Goal: Task Accomplishment & Management: Manage account settings

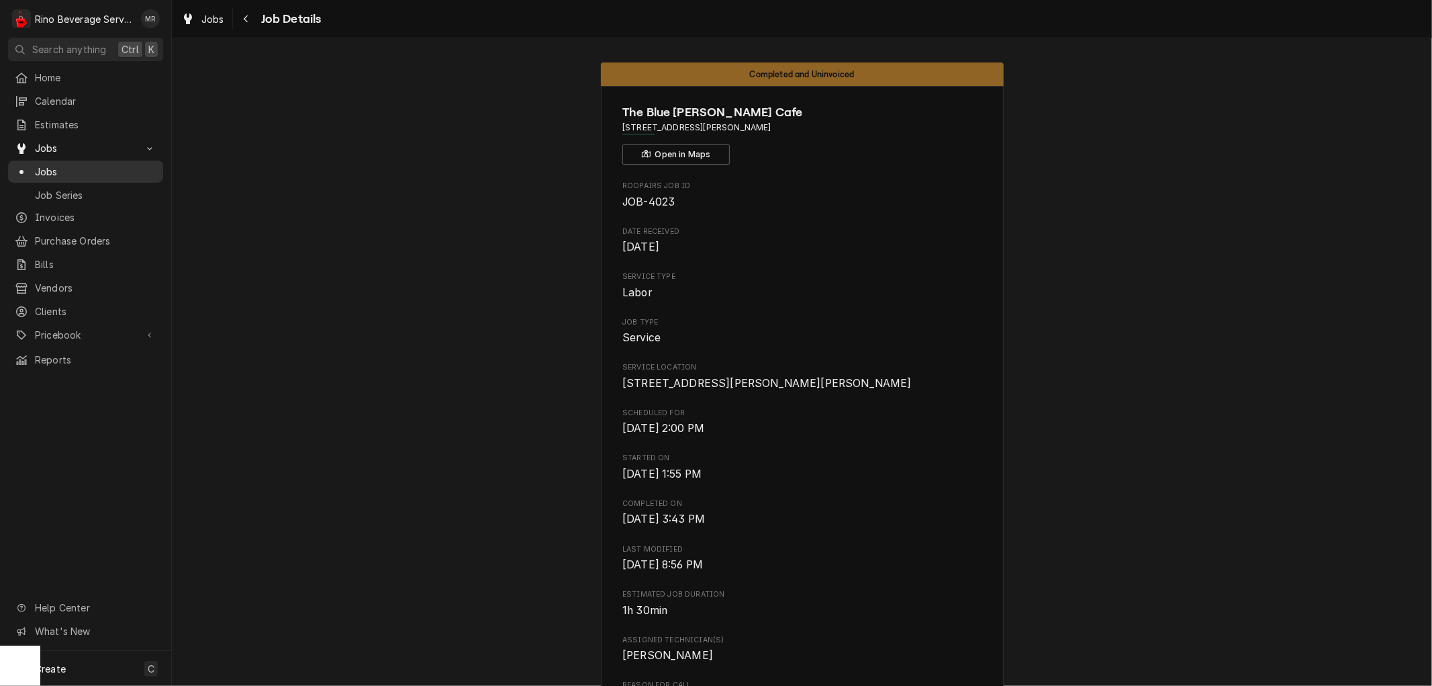
click at [84, 172] on span "Jobs" at bounding box center [96, 172] width 122 height 14
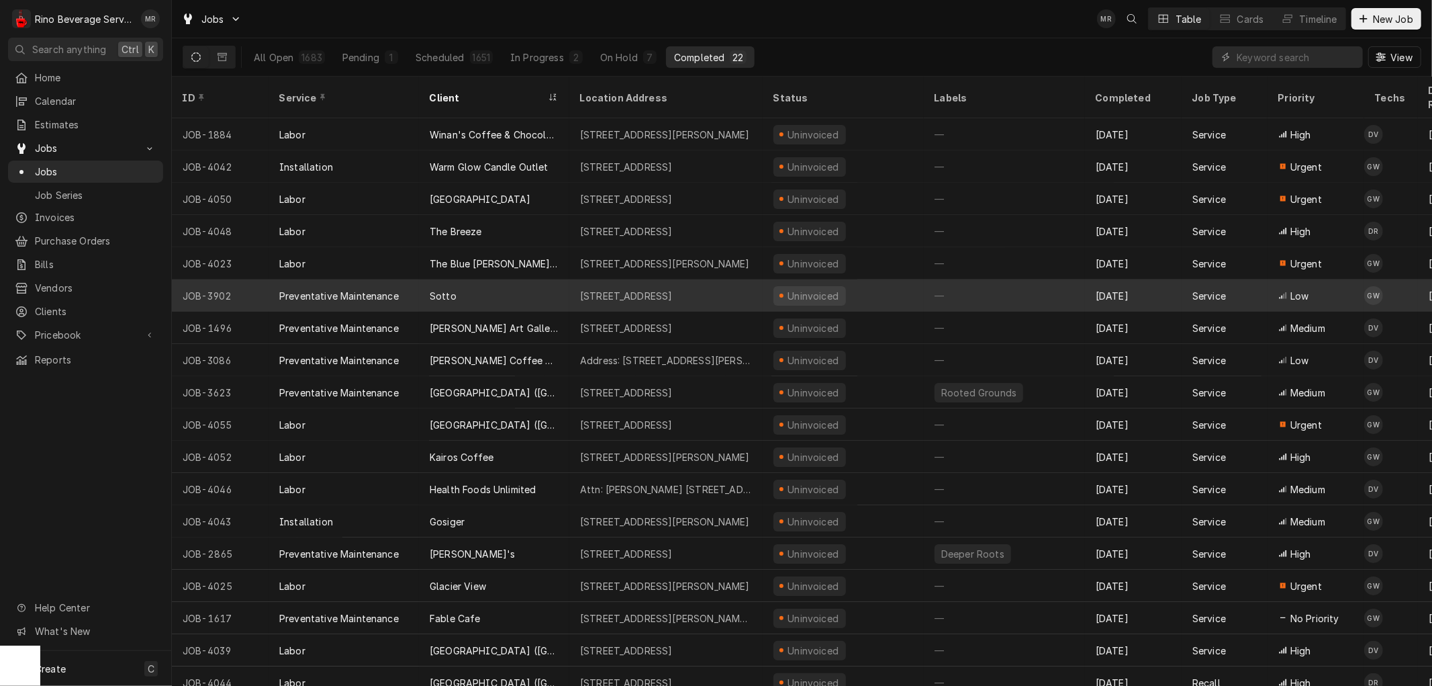
click at [498, 283] on div "Sotto" at bounding box center [494, 295] width 150 height 32
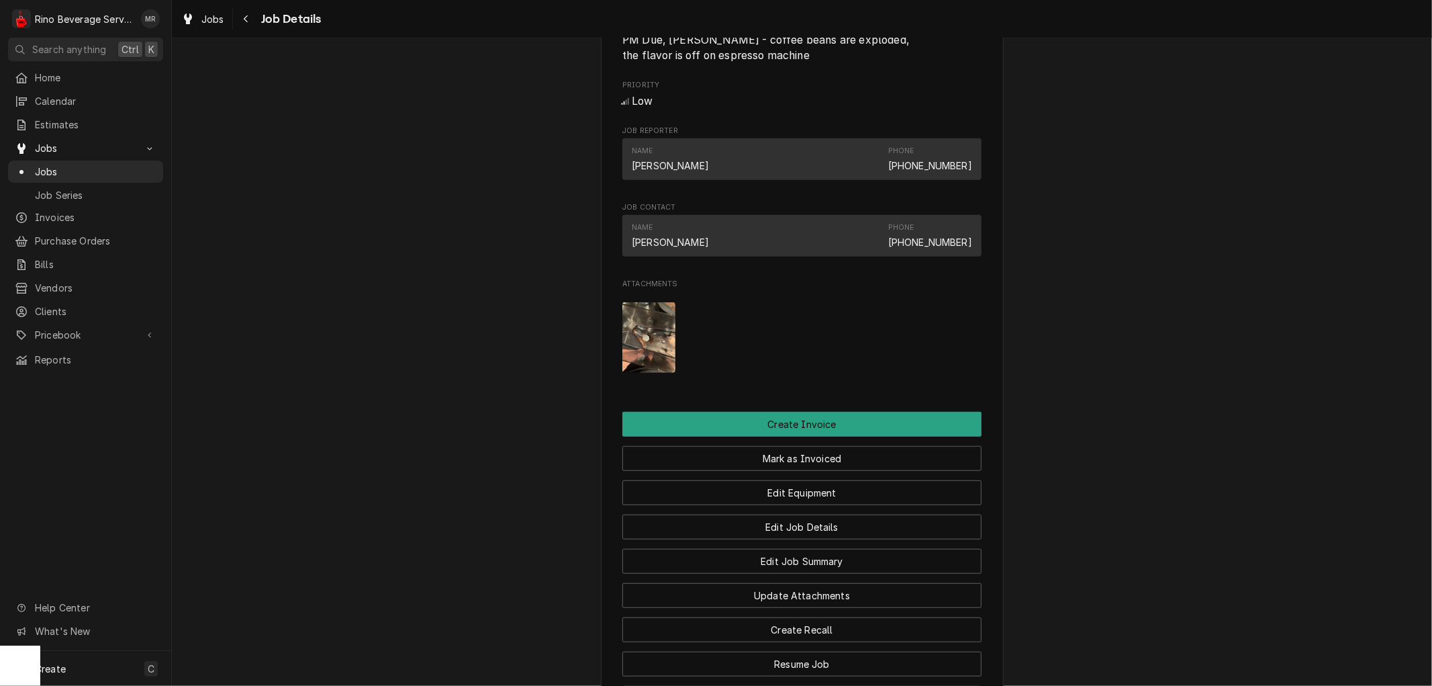
scroll to position [671, 0]
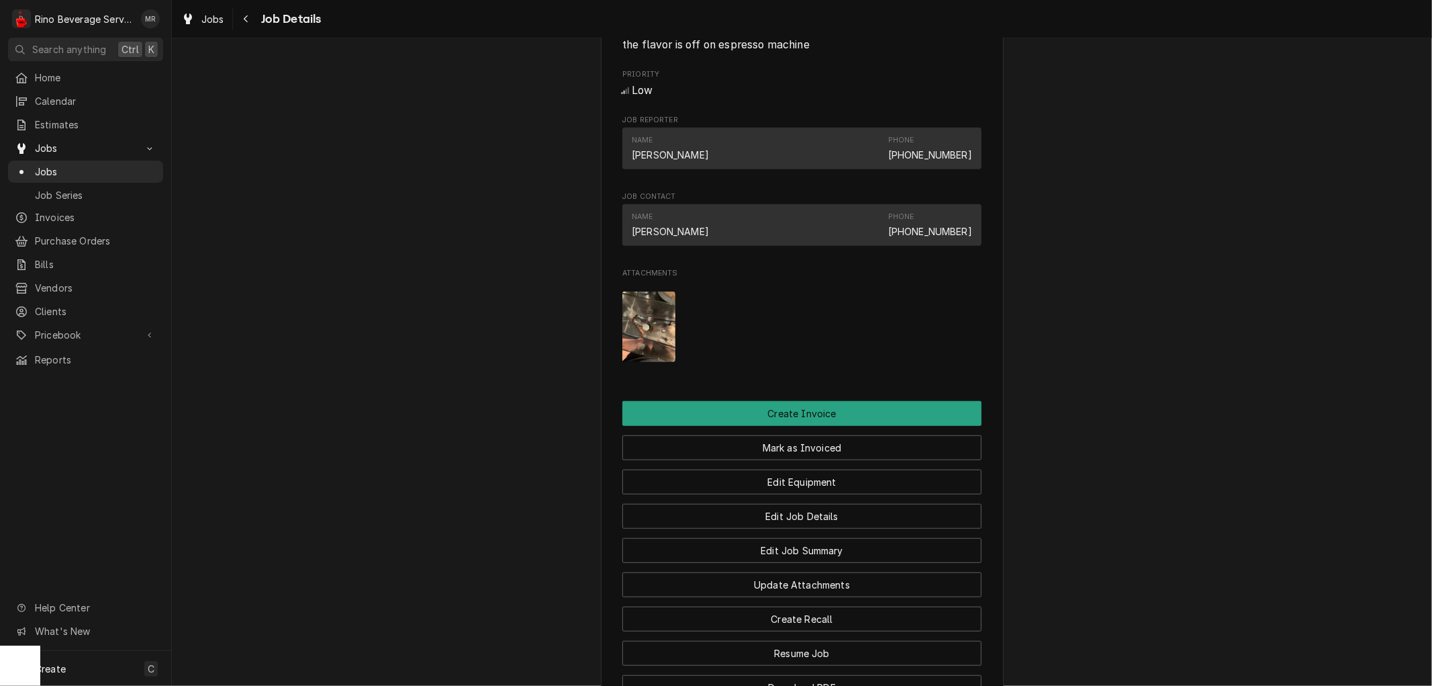
click at [656, 346] on img "Attachments" at bounding box center [648, 326] width 53 height 71
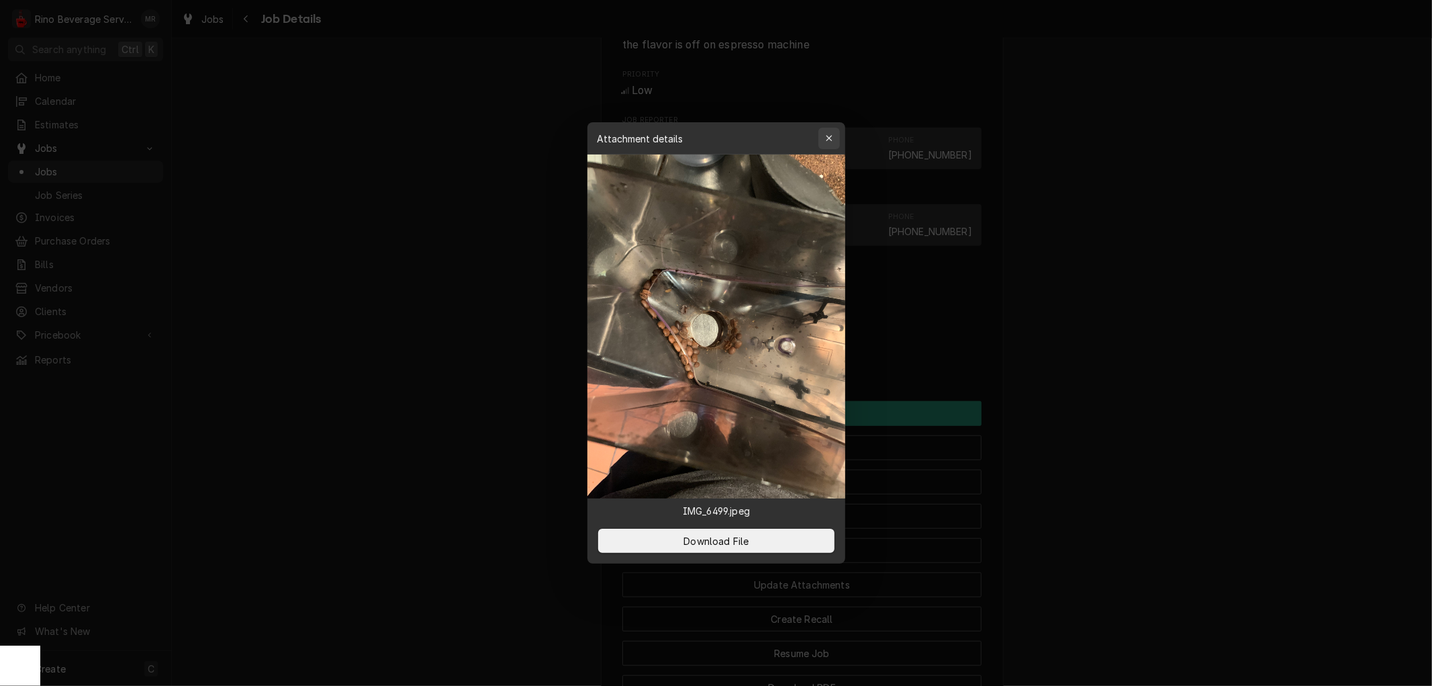
click at [833, 138] on div "button" at bounding box center [829, 138] width 13 height 13
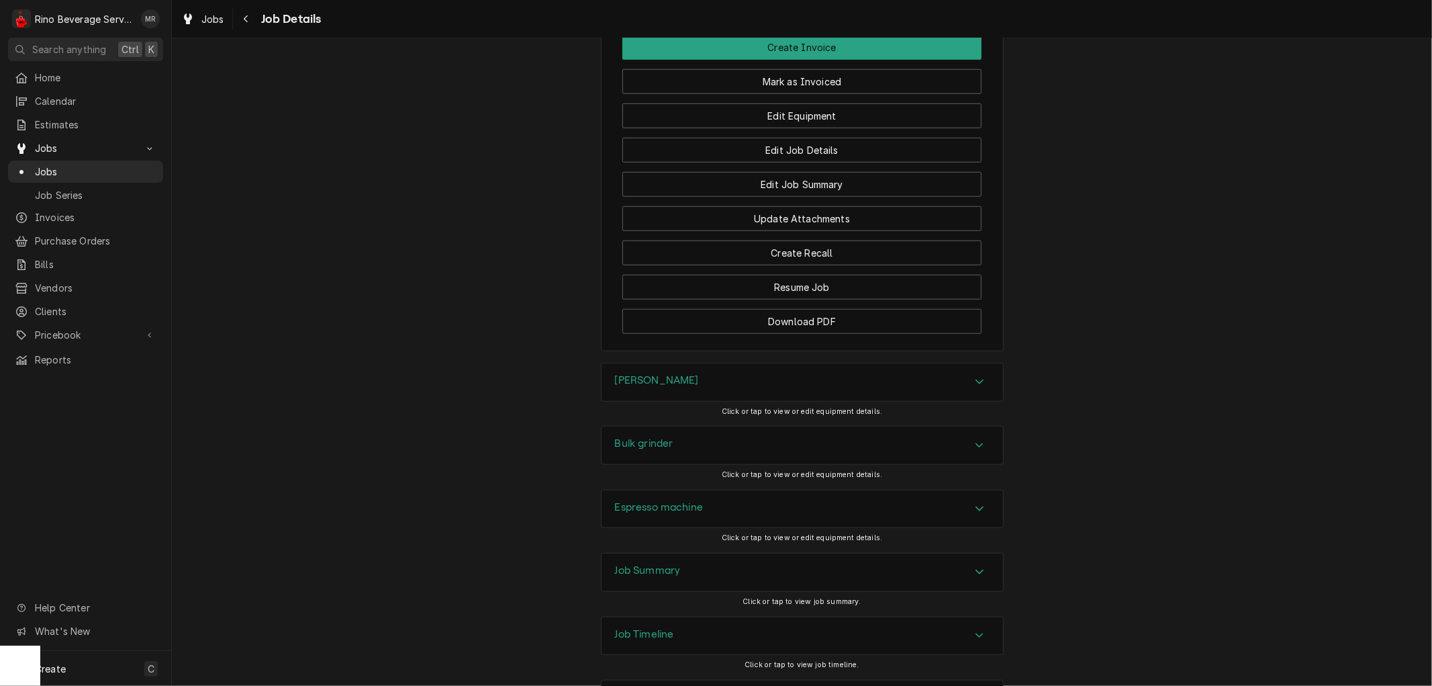
scroll to position [1111, 0]
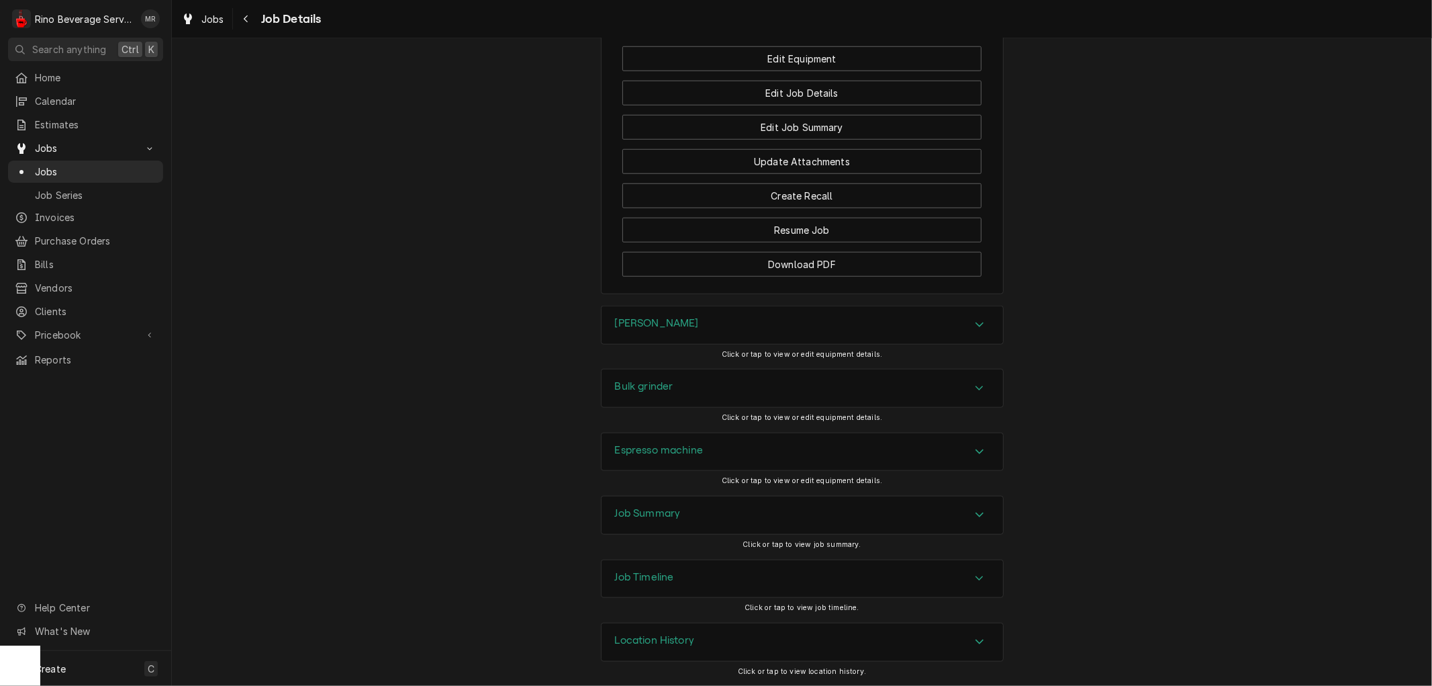
click at [745, 443] on div "Espresso machine" at bounding box center [803, 452] width 402 height 38
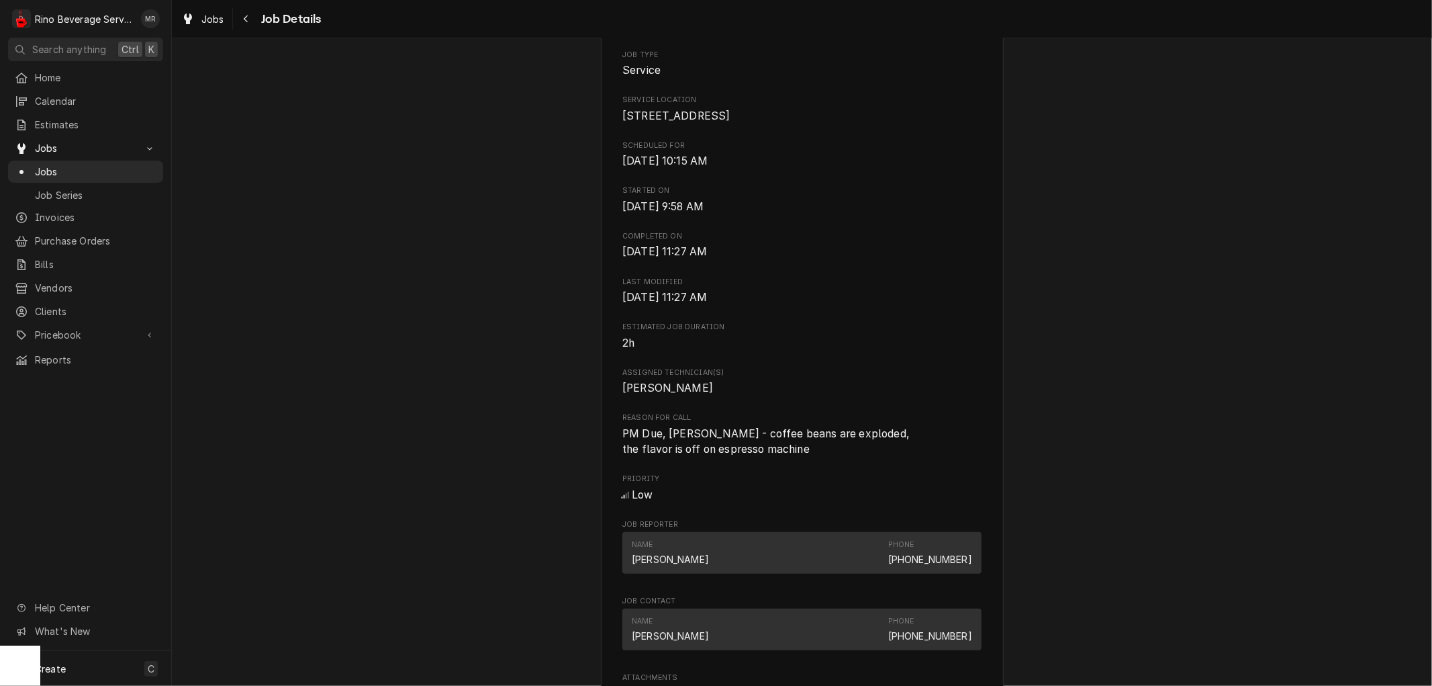
scroll to position [291, 0]
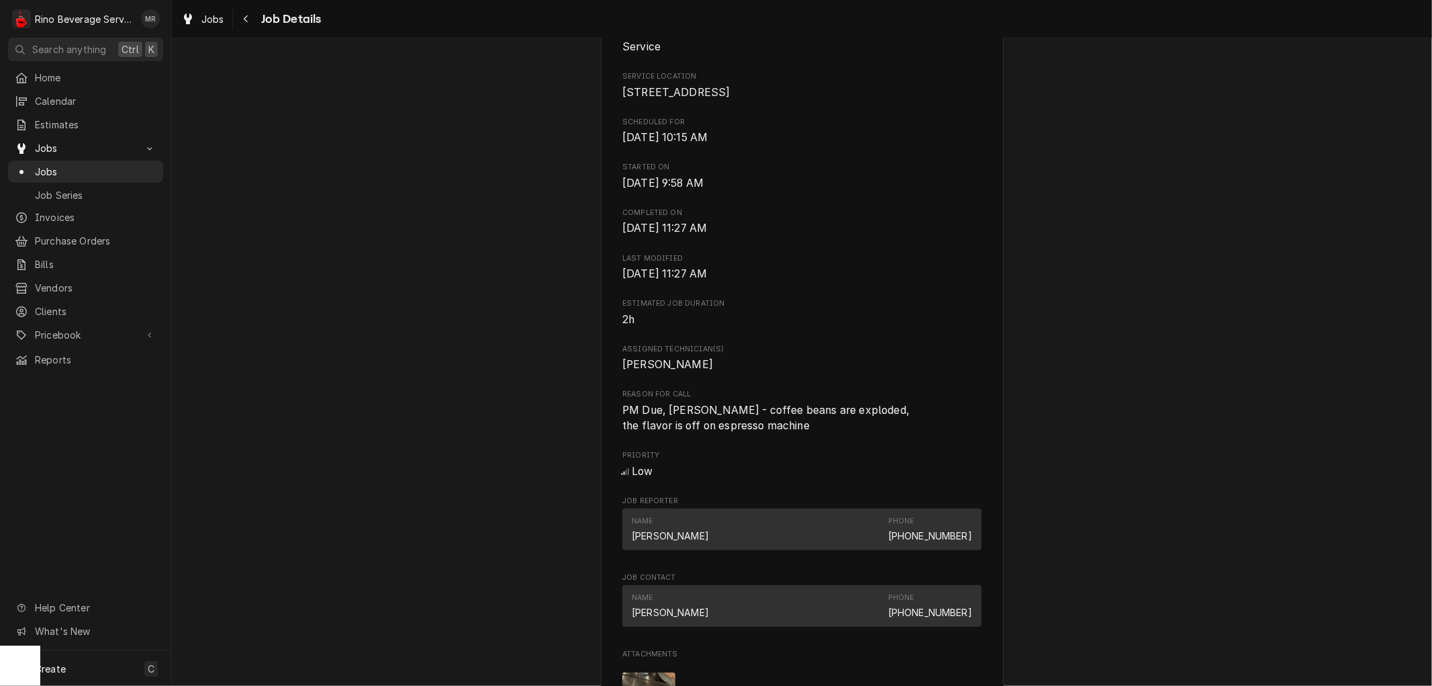
click at [697, 425] on span "PM Due, Brewer - coffee beans are exploded, the flavor is off on espresso machi…" at bounding box center [767, 418] width 290 height 29
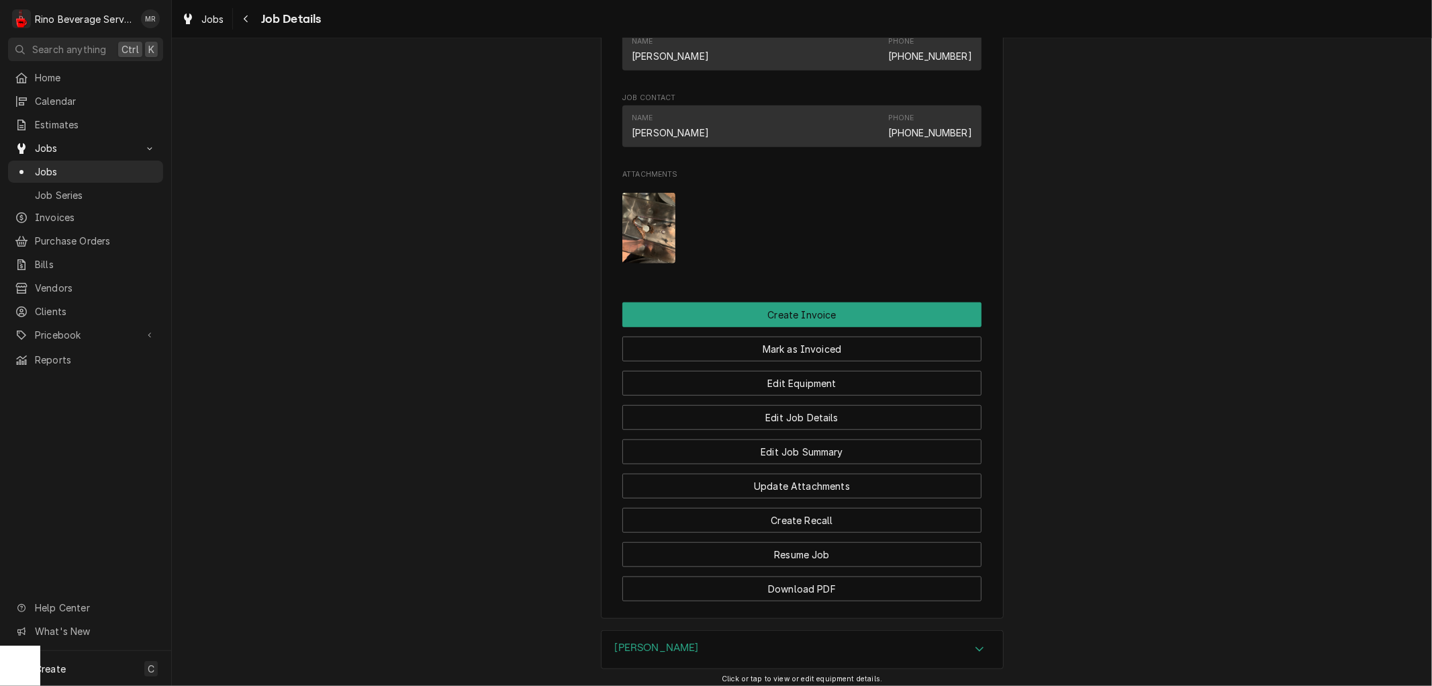
scroll to position [813, 0]
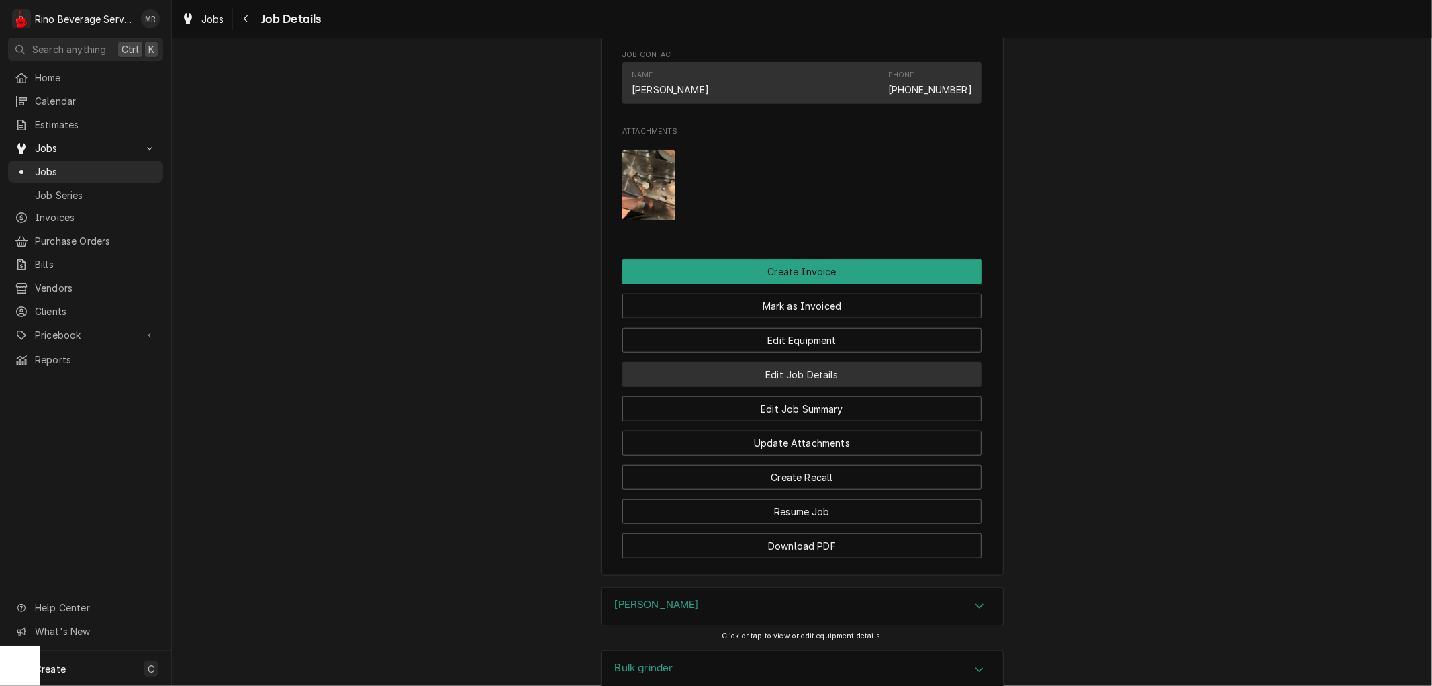
click at [749, 387] on button "Edit Job Details" at bounding box center [801, 374] width 359 height 25
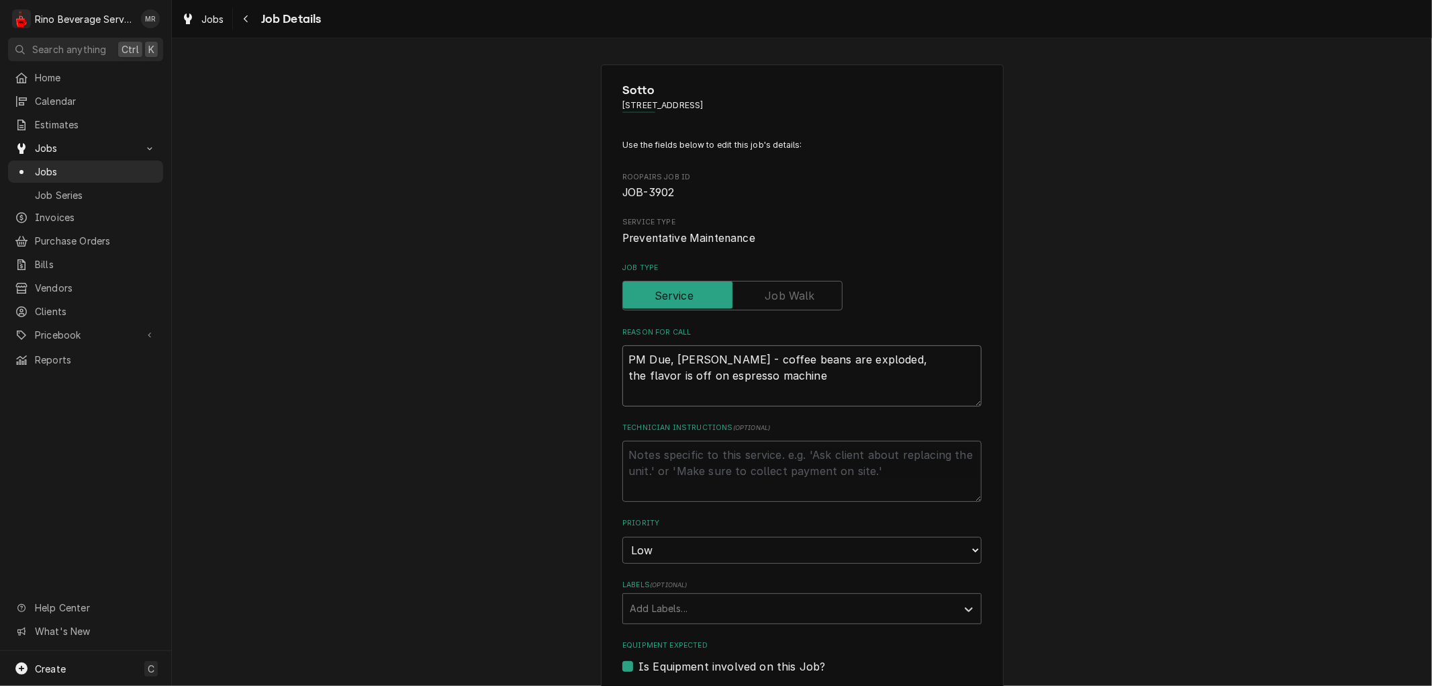
click at [705, 358] on textarea "PM Due, Brewer - coffee beans are exploded, the flavor is off on espresso machi…" at bounding box center [801, 375] width 359 height 60
type textarea "x"
type textarea "PM Due, Brewe - coffee beans are exploded, the flavor is off on espresso machine"
type textarea "x"
type textarea "PM Due, Brew - coffee beans are exploded, the flavor is off on espresso machine"
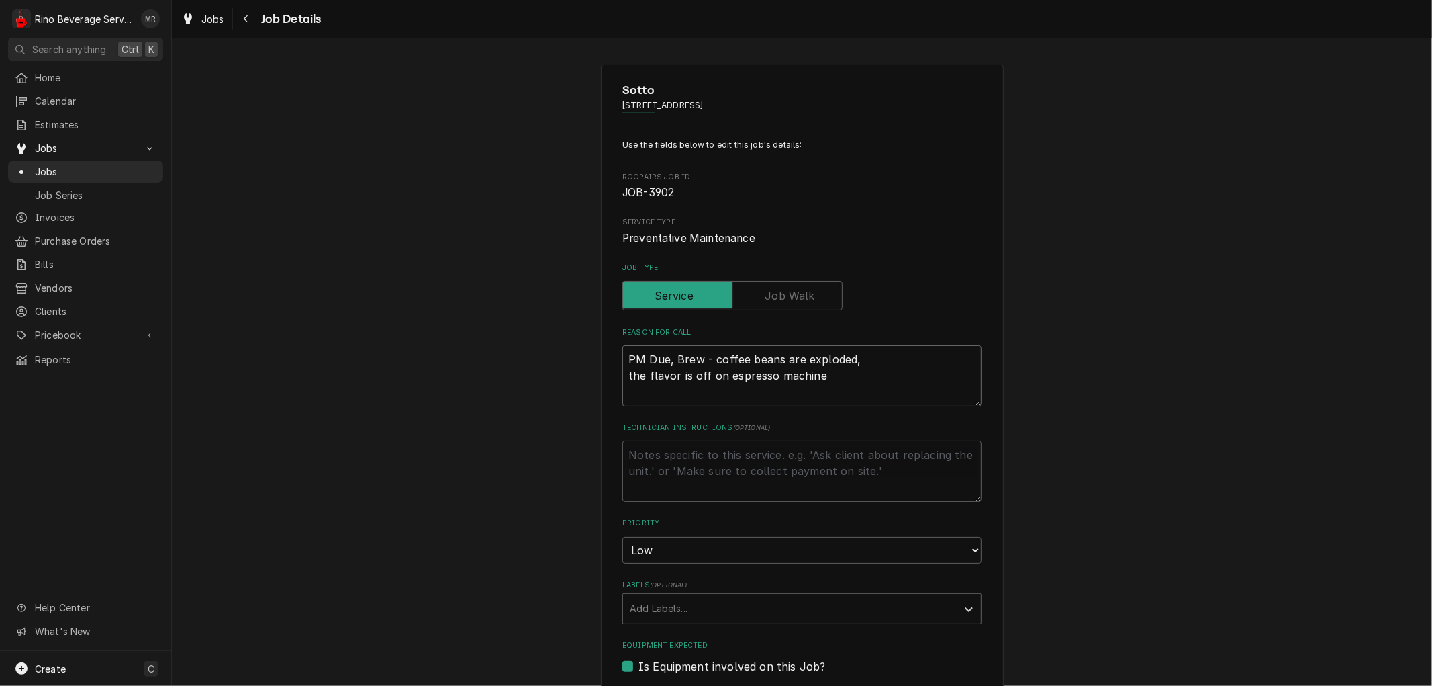
type textarea "x"
type textarea "PM Due, Bre - coffee beans are exploded, the flavor is off on espresso machine"
type textarea "x"
type textarea "PM Due, Br - coffee beans are exploded, the flavor is off on espresso machine"
type textarea "x"
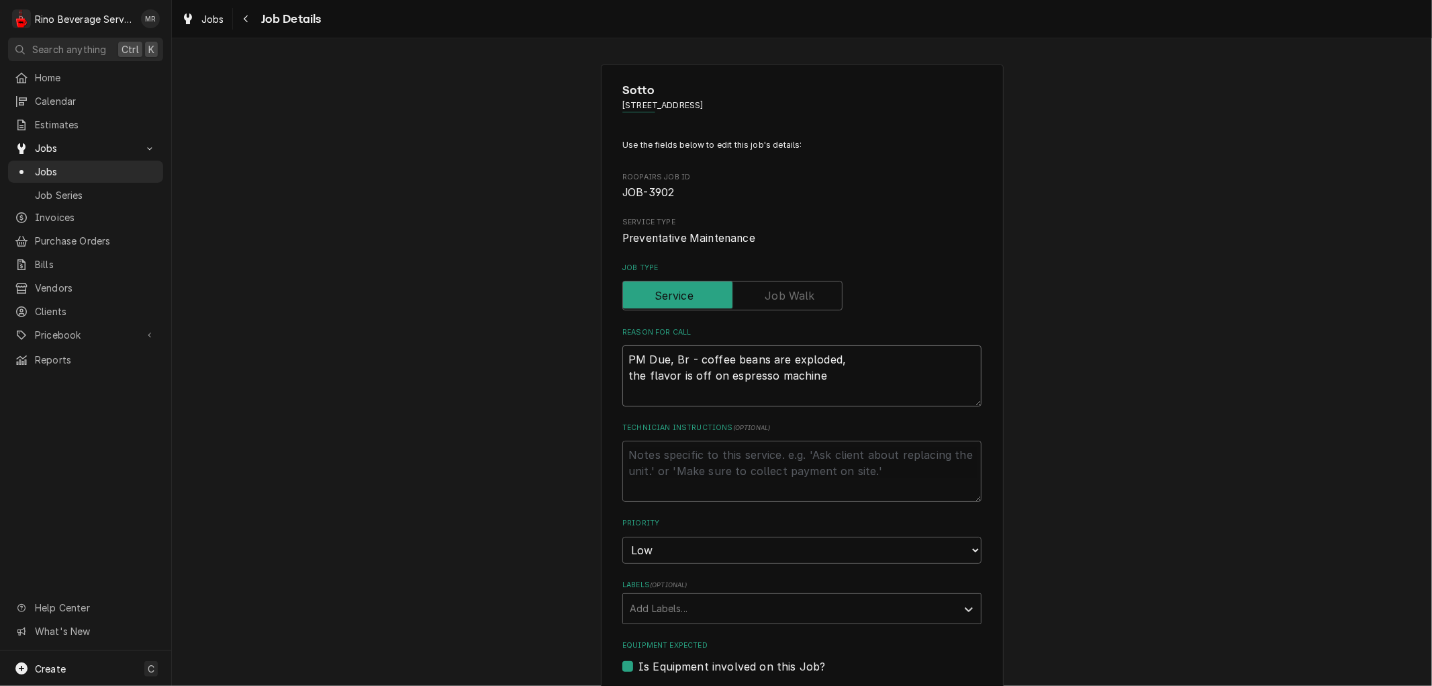
type textarea "PM Due, B - coffee beans are exploded, the flavor is off on espresso machine"
type textarea "x"
type textarea "PM Due, - coffee beans are exploded, the flavor is off on espresso machine"
type textarea "x"
type textarea "PM Due, e - coffee beans are exploded, the flavor is off on espresso machine"
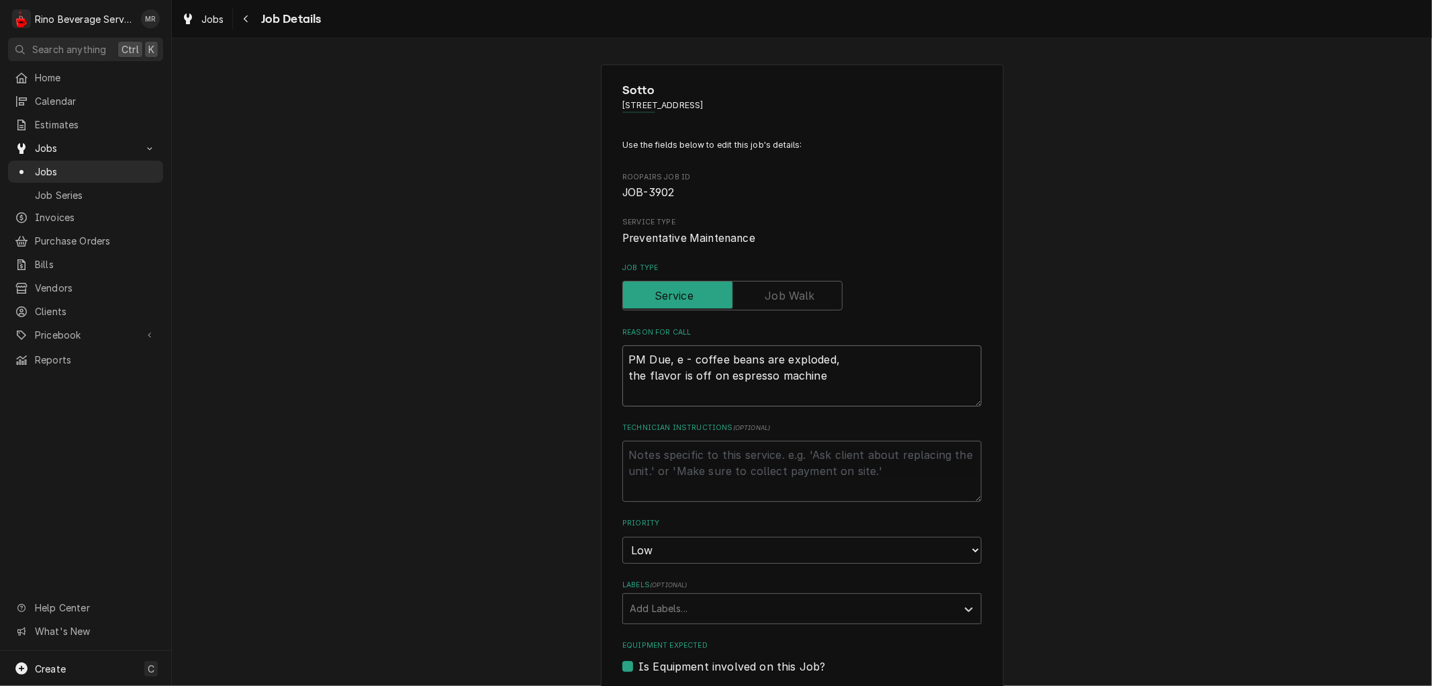
type textarea "x"
type textarea "PM Due, es - coffee beans are exploded, the flavor is off on espresso machine"
type textarea "x"
type textarea "PM Due, esp - coffee beans are exploded, the flavor is off on espresso machine"
type textarea "x"
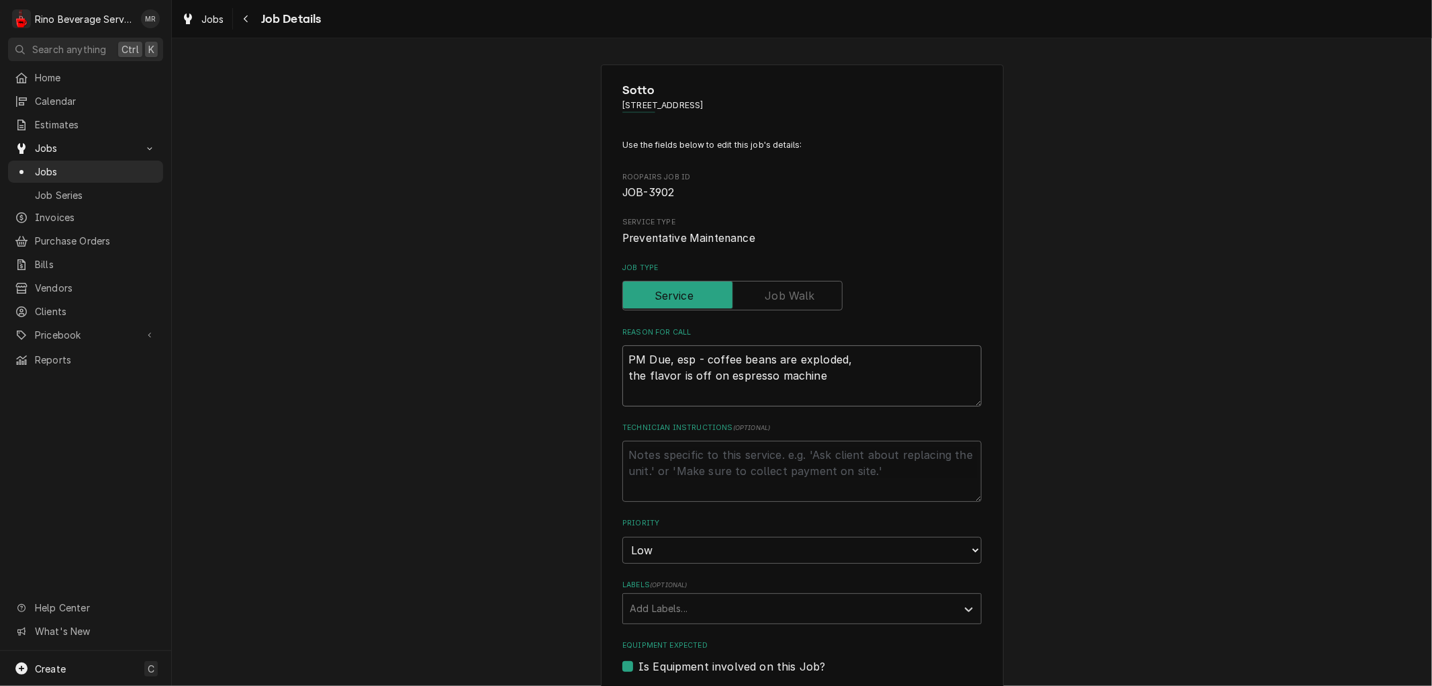
type textarea "PM Due, espr - coffee beans are exploded, the flavor is off on espresso machine"
type textarea "x"
type textarea "PM Due, espre - coffee beans are exploded, the flavor is off on espresso machine"
type textarea "x"
type textarea "PM Due, espres - coffee beans are exploded, the flavor is off on espresso machi…"
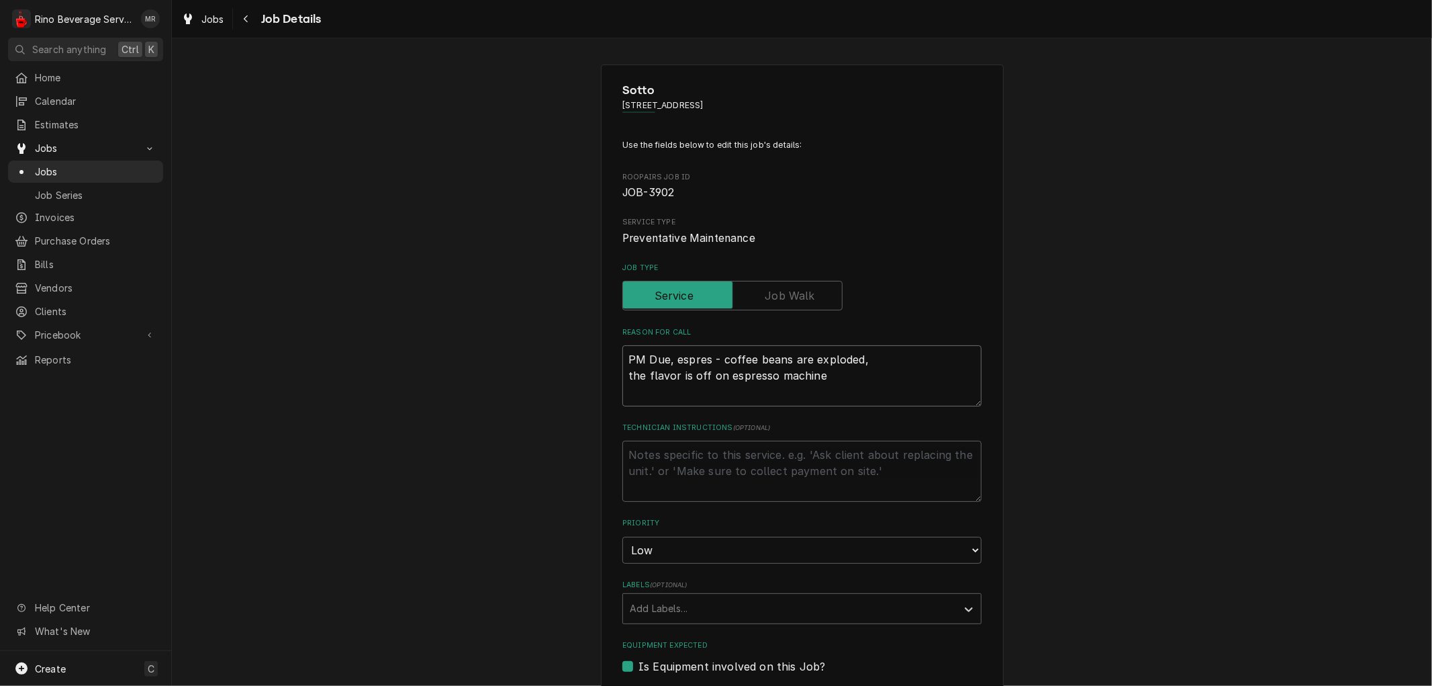
type textarea "x"
type textarea "PM Due, espress - coffee beans are exploded, the flavor is off on espresso mach…"
type textarea "x"
type textarea "PM Due, espresso - coffee beans are exploded, the flavor is off on espresso mac…"
type textarea "x"
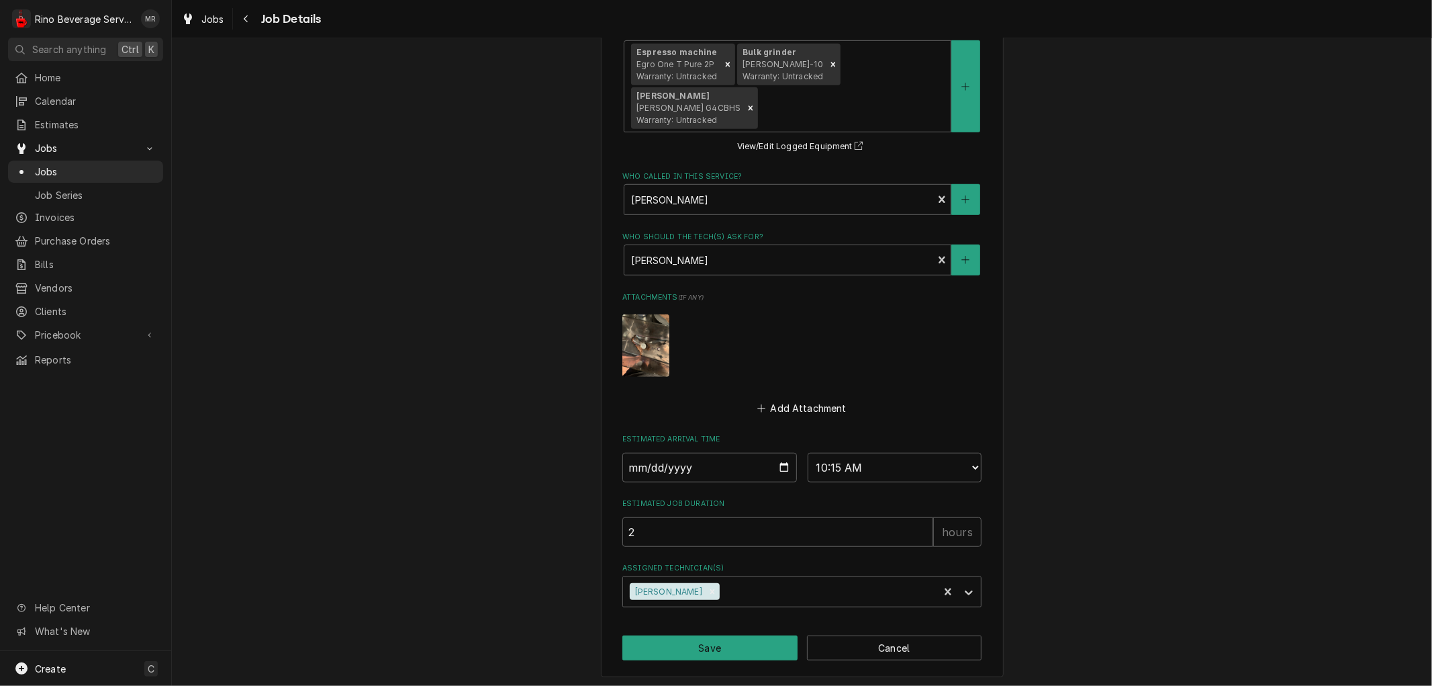
scroll to position [665, 0]
type textarea "PM Due, espresso - coffee beans are exploded, the flavor is off on espresso mac…"
click at [722, 640] on button "Save" at bounding box center [709, 646] width 175 height 25
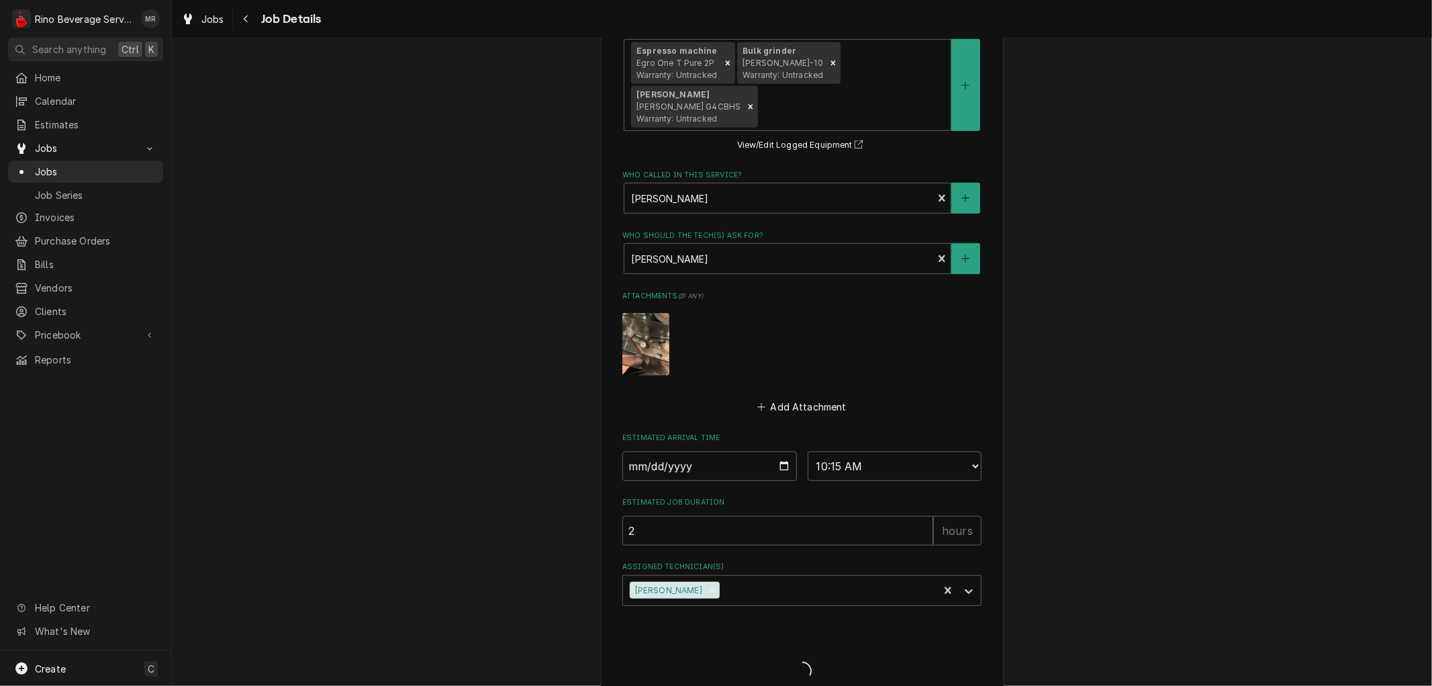
type textarea "x"
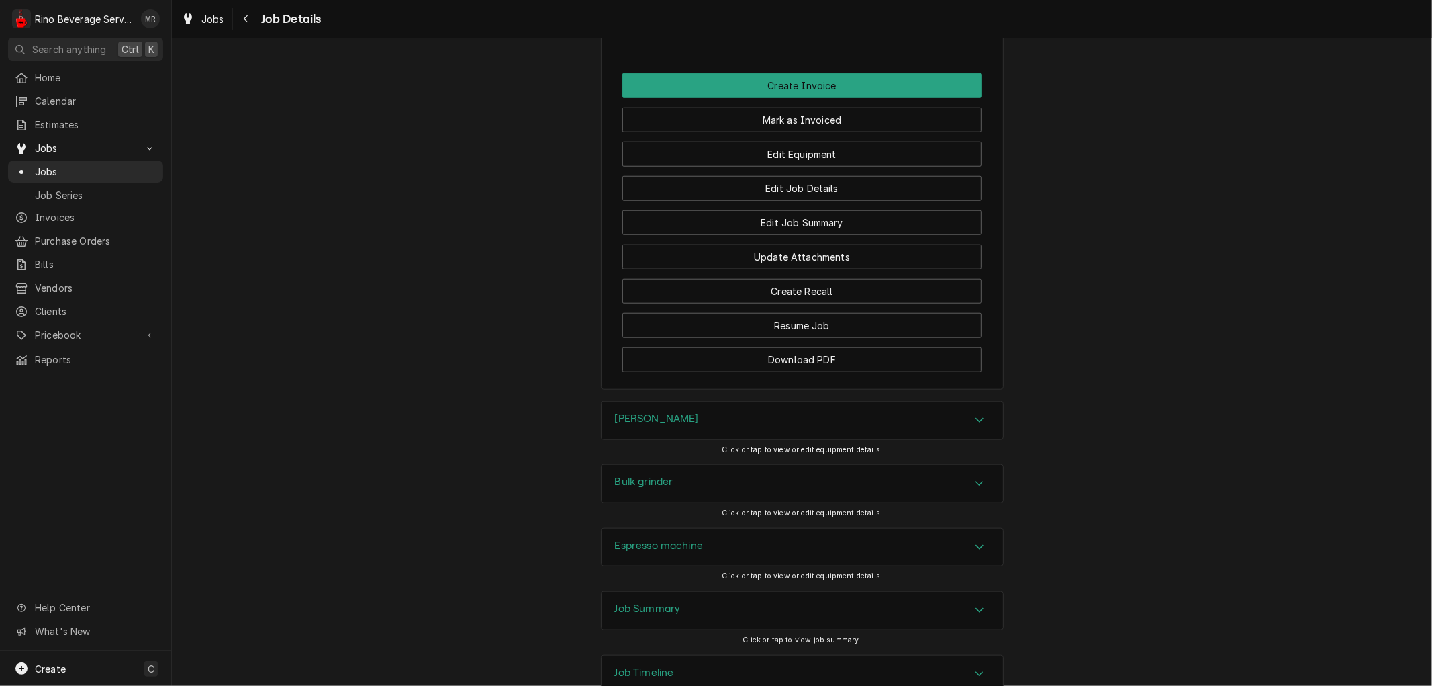
scroll to position [1111, 0]
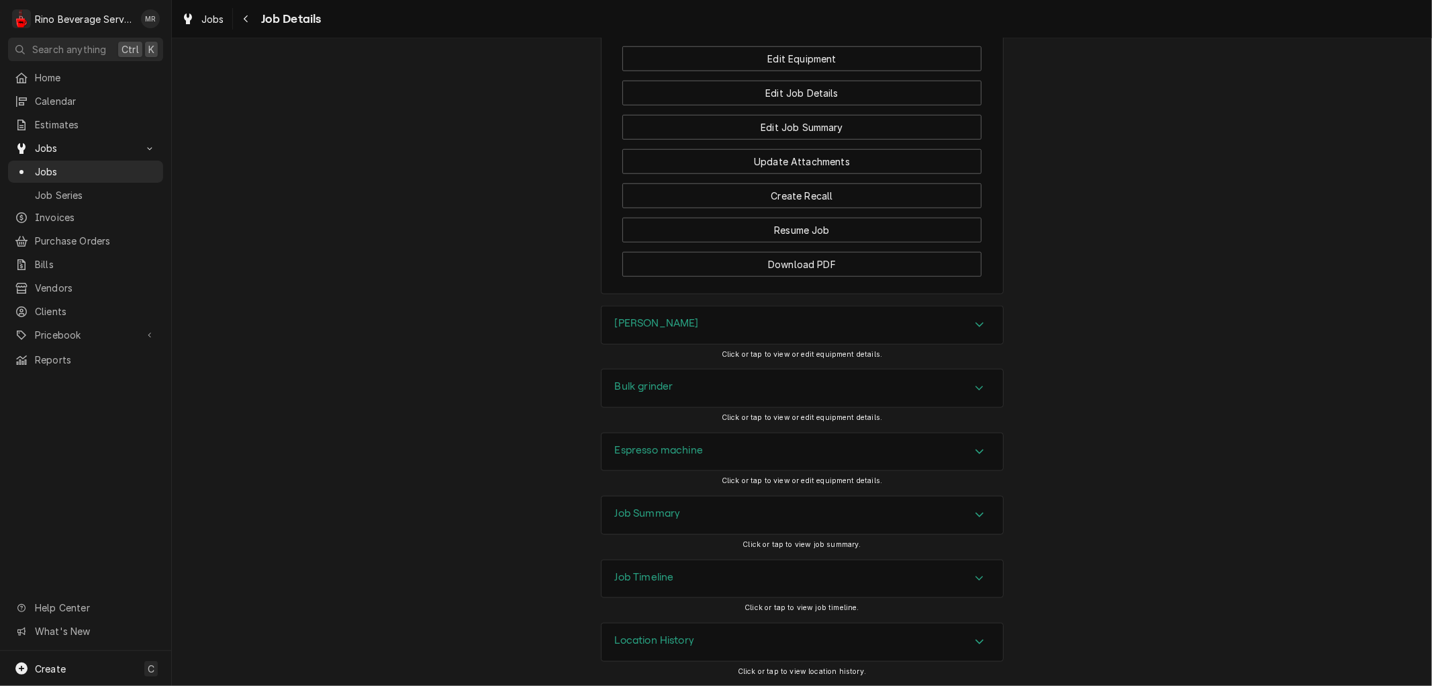
click at [696, 520] on div "Job Summary" at bounding box center [803, 515] width 402 height 38
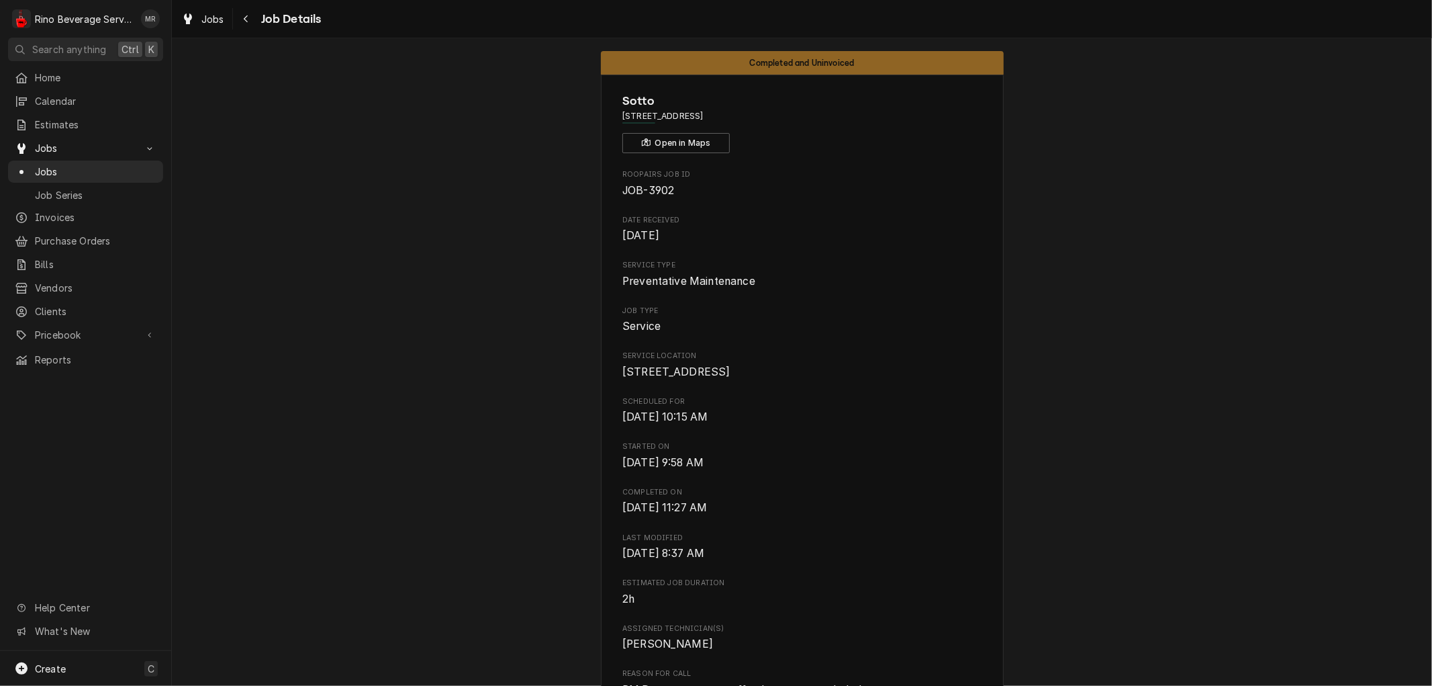
scroll to position [0, 0]
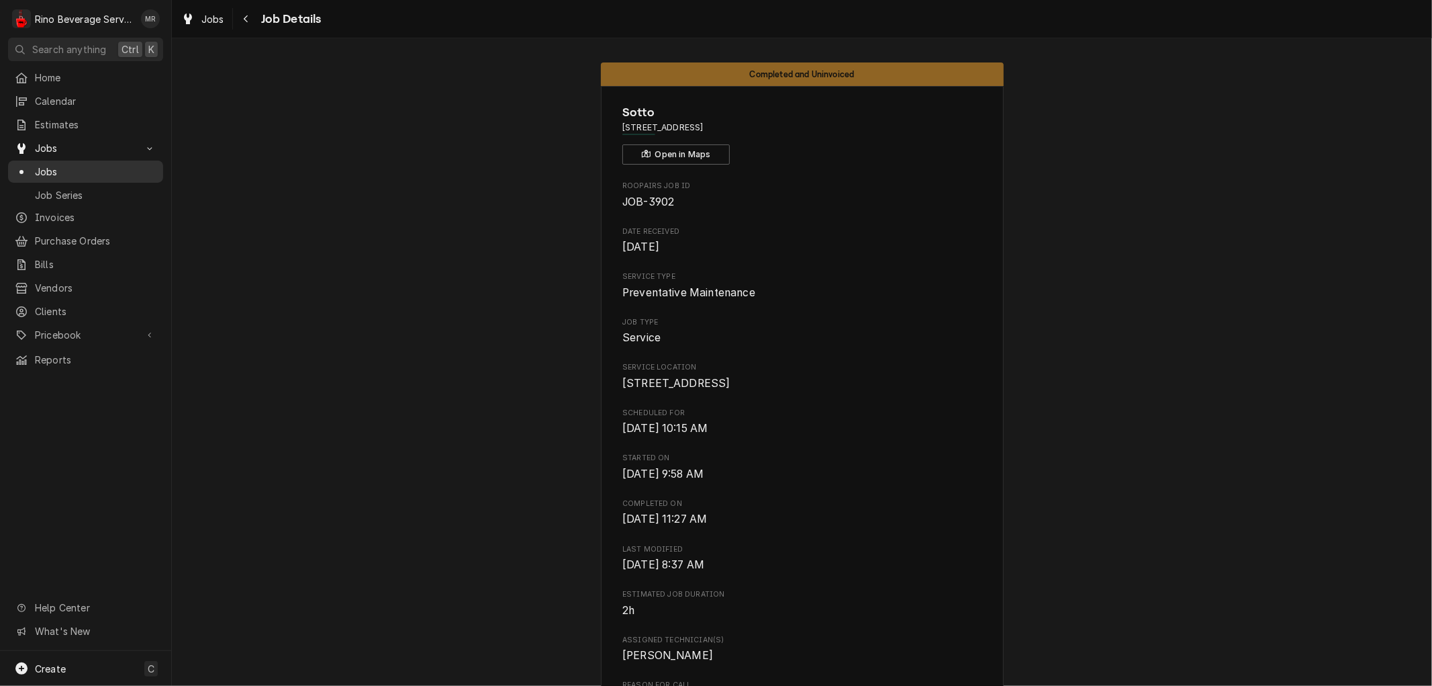
click at [81, 165] on span "Jobs" at bounding box center [96, 172] width 122 height 14
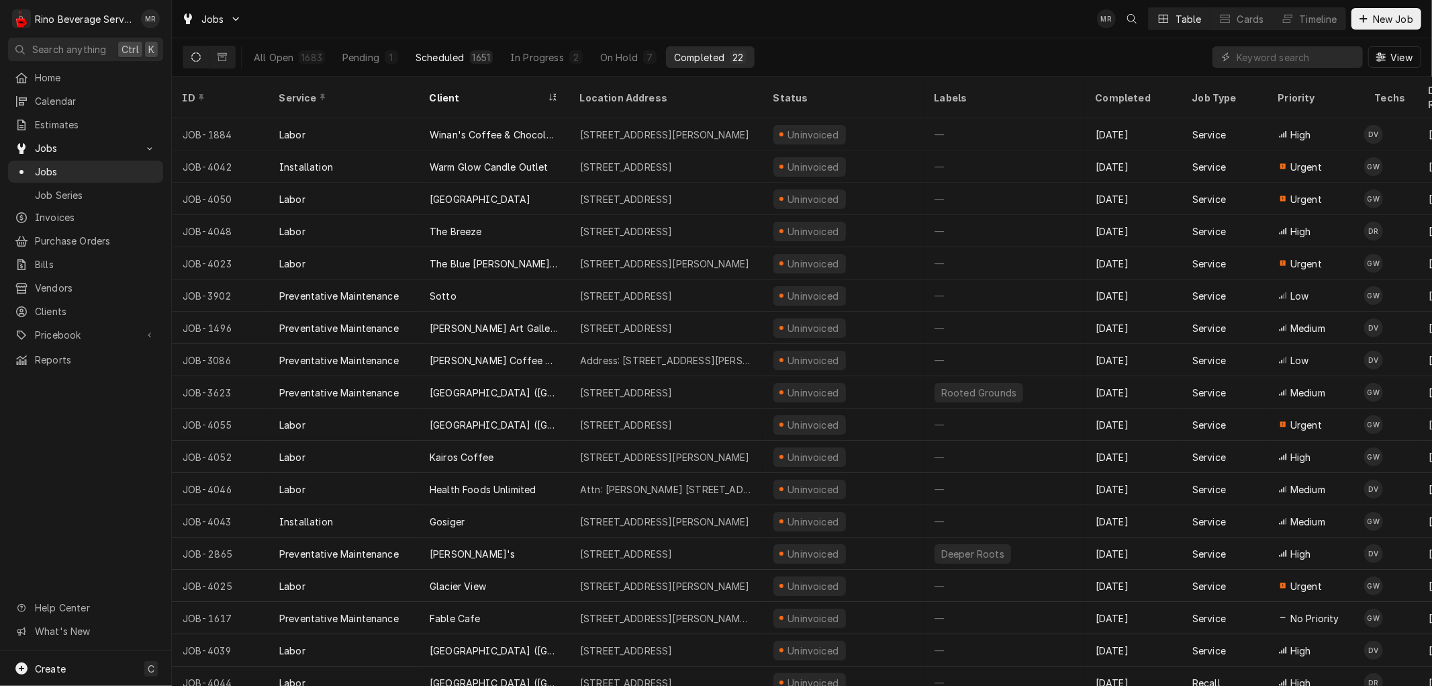
click at [430, 52] on div "Scheduled" at bounding box center [440, 57] width 48 height 14
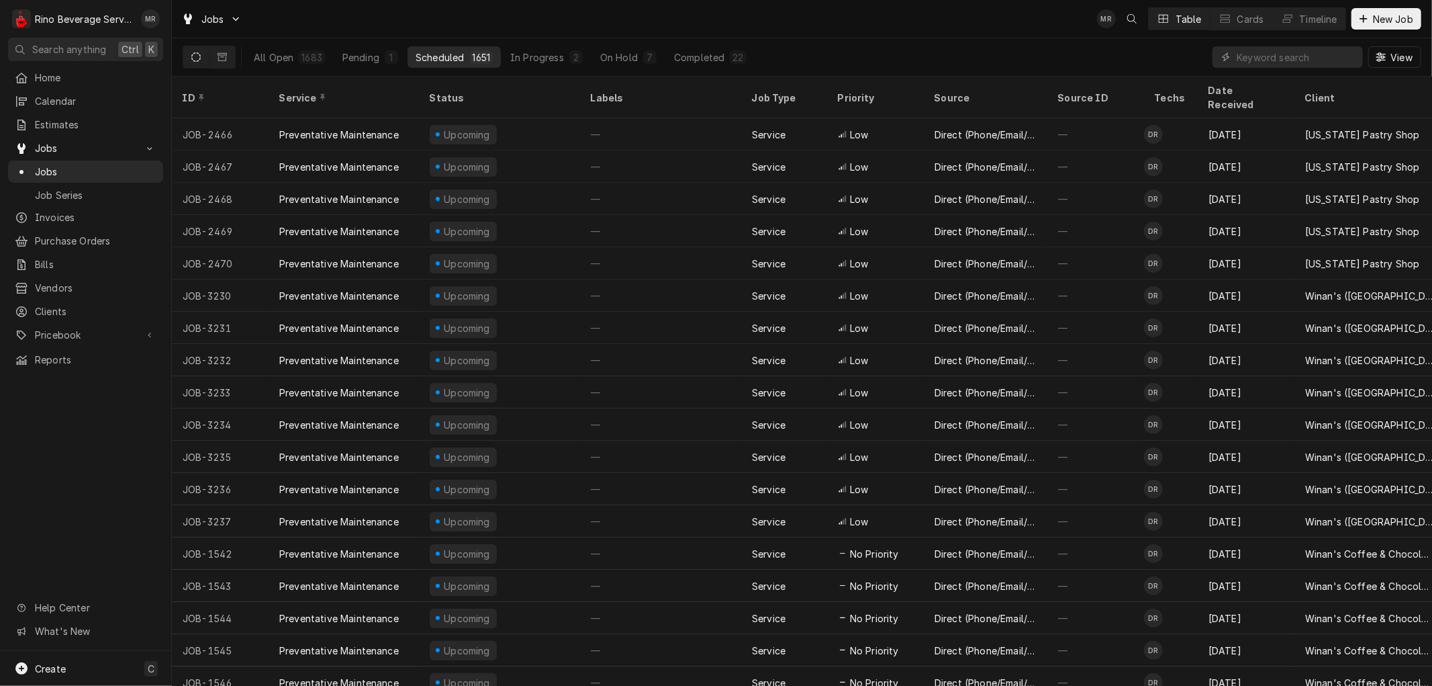
click at [465, 56] on button "Scheduled 1651" at bounding box center [454, 56] width 93 height 21
click at [1390, 55] on span "View" at bounding box center [1402, 57] width 28 height 14
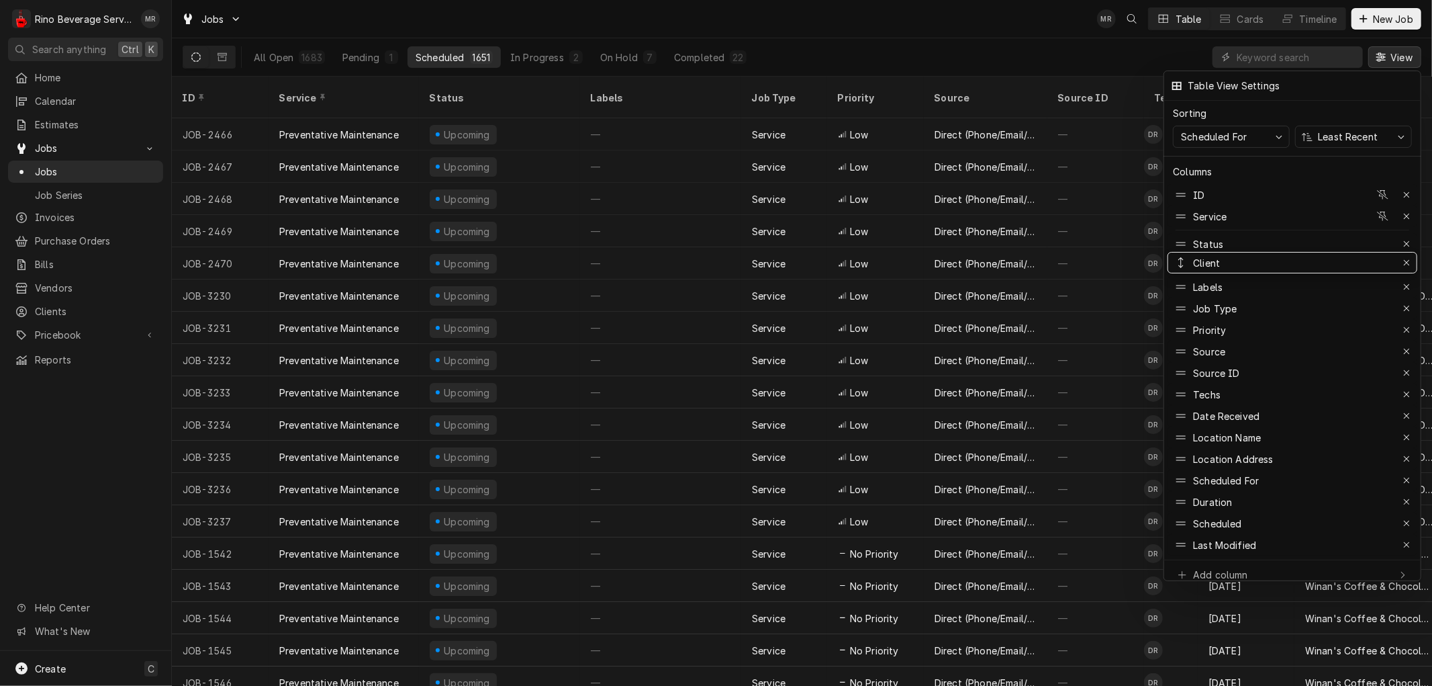
drag, startPoint x: 1219, startPoint y: 411, endPoint x: 1216, endPoint y: 258, distance: 153.1
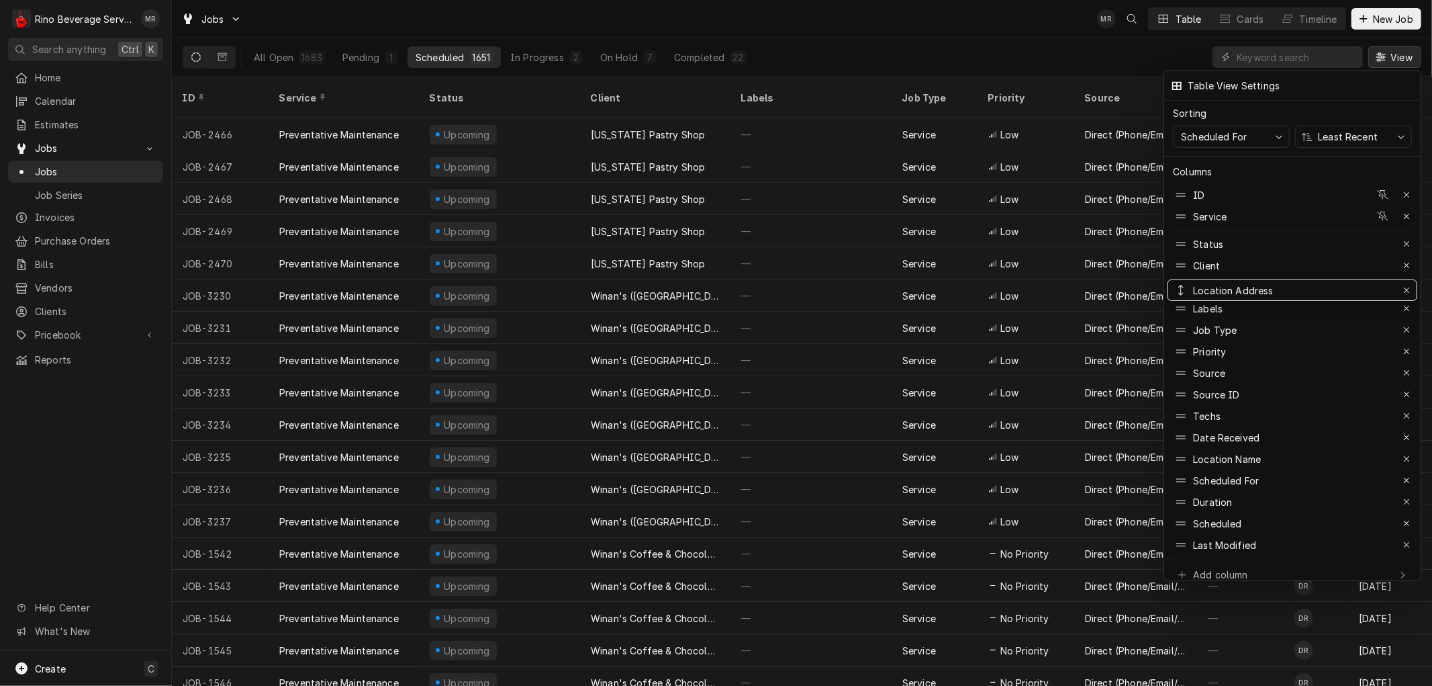
drag, startPoint x: 1263, startPoint y: 451, endPoint x: 1250, endPoint y: 283, distance: 169.1
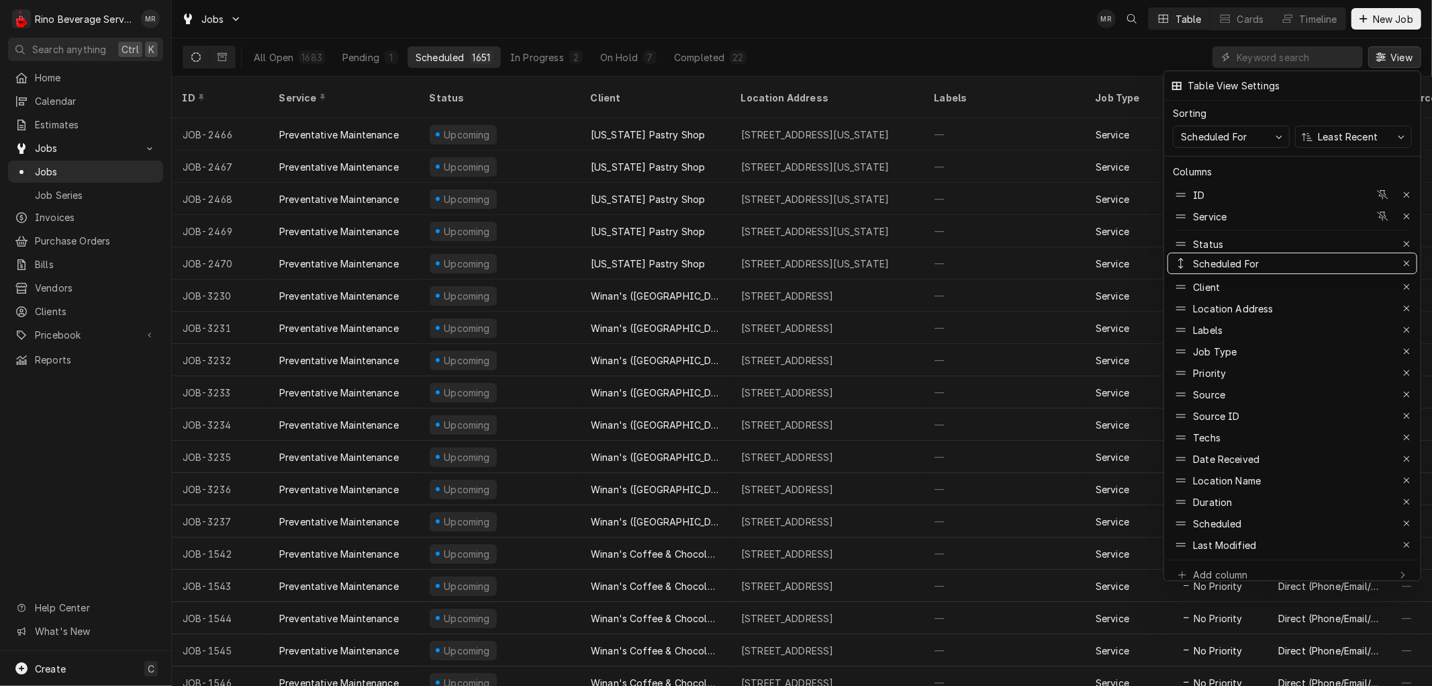
drag, startPoint x: 1254, startPoint y: 471, endPoint x: 1300, endPoint y: 253, distance: 222.4
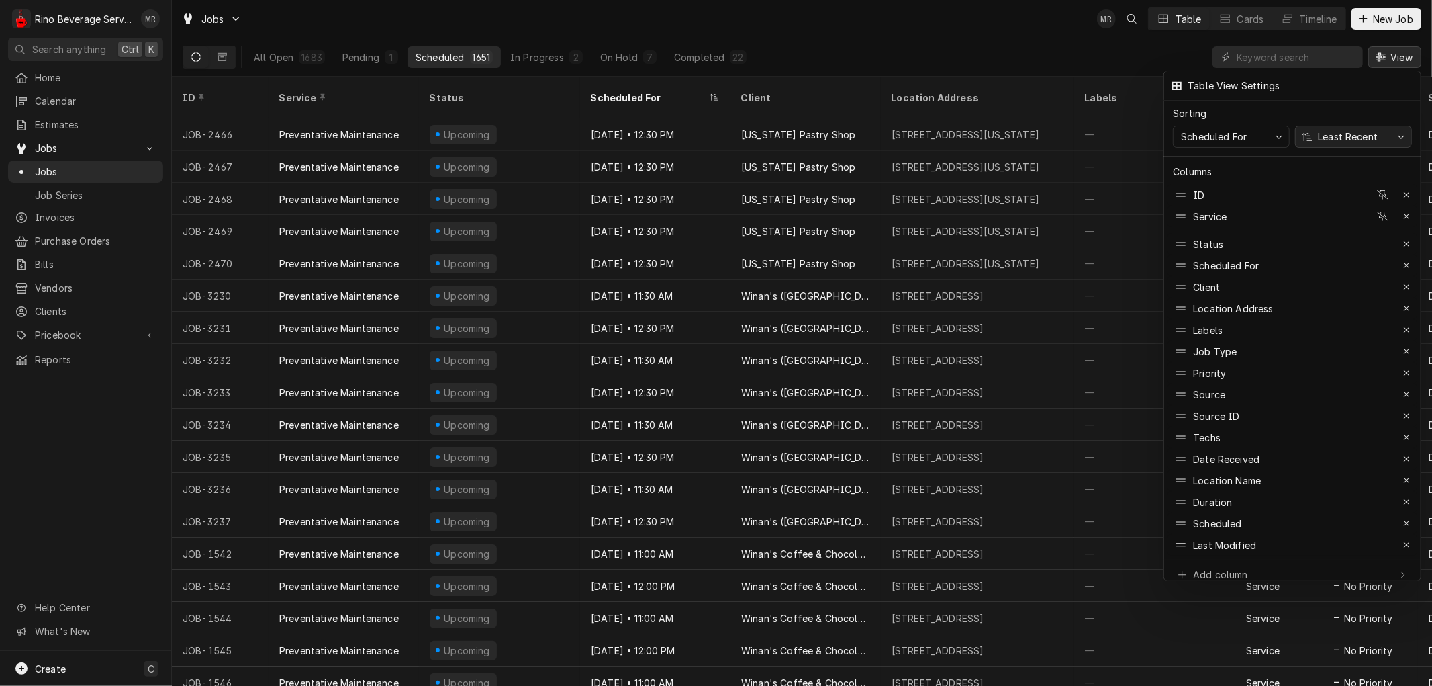
click at [1400, 135] on icon "button" at bounding box center [1402, 136] width 6 height 3
click at [1366, 185] on div "Most Recent" at bounding box center [1347, 186] width 61 height 14
click at [1059, 56] on div at bounding box center [716, 343] width 1432 height 686
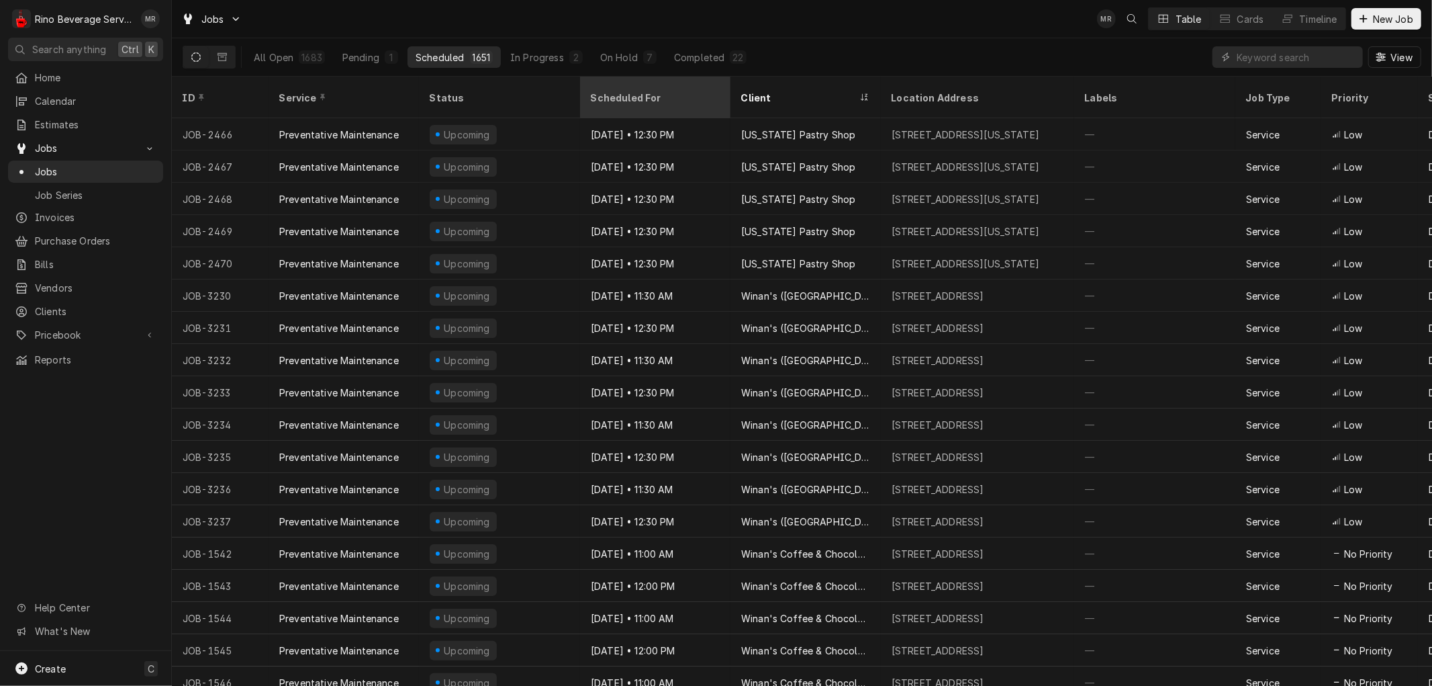
click at [637, 91] on div "Scheduled For" at bounding box center [654, 98] width 126 height 14
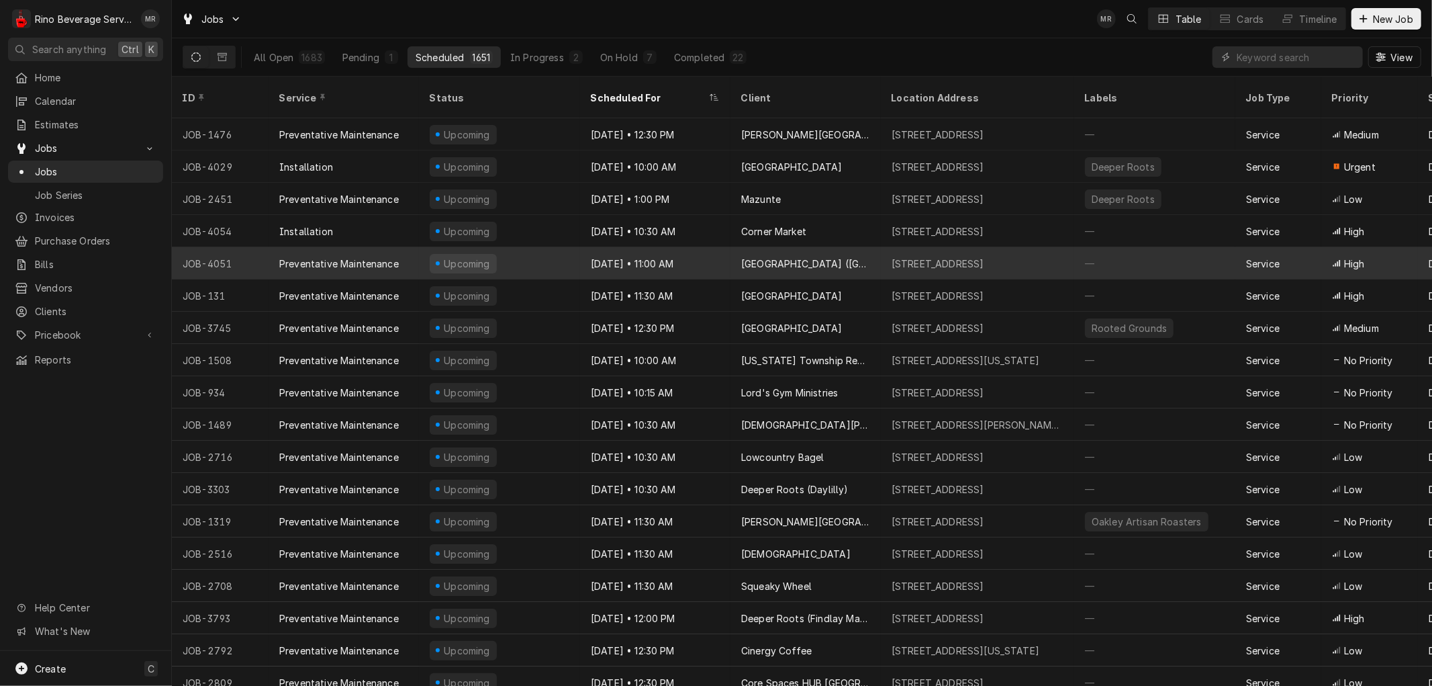
click at [712, 247] on div "Sep 23 • 11:00 AM" at bounding box center [655, 263] width 150 height 32
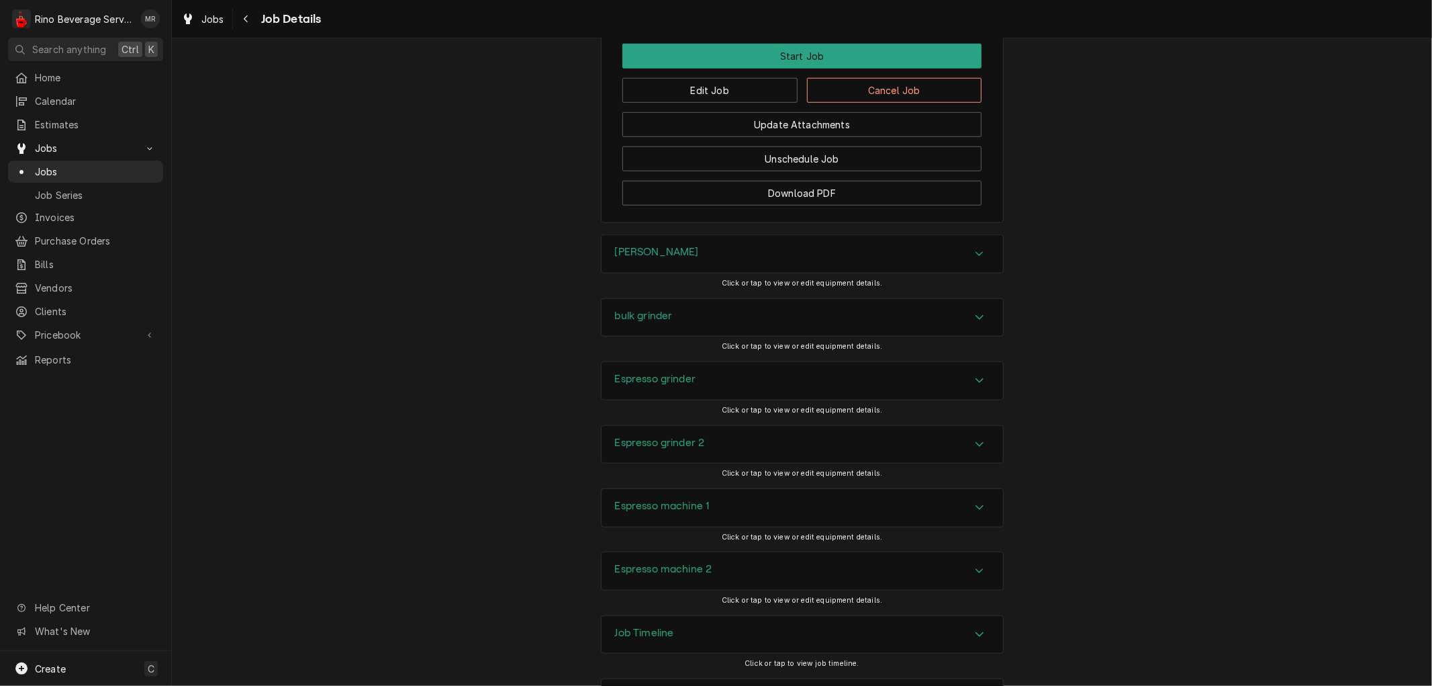
scroll to position [895, 0]
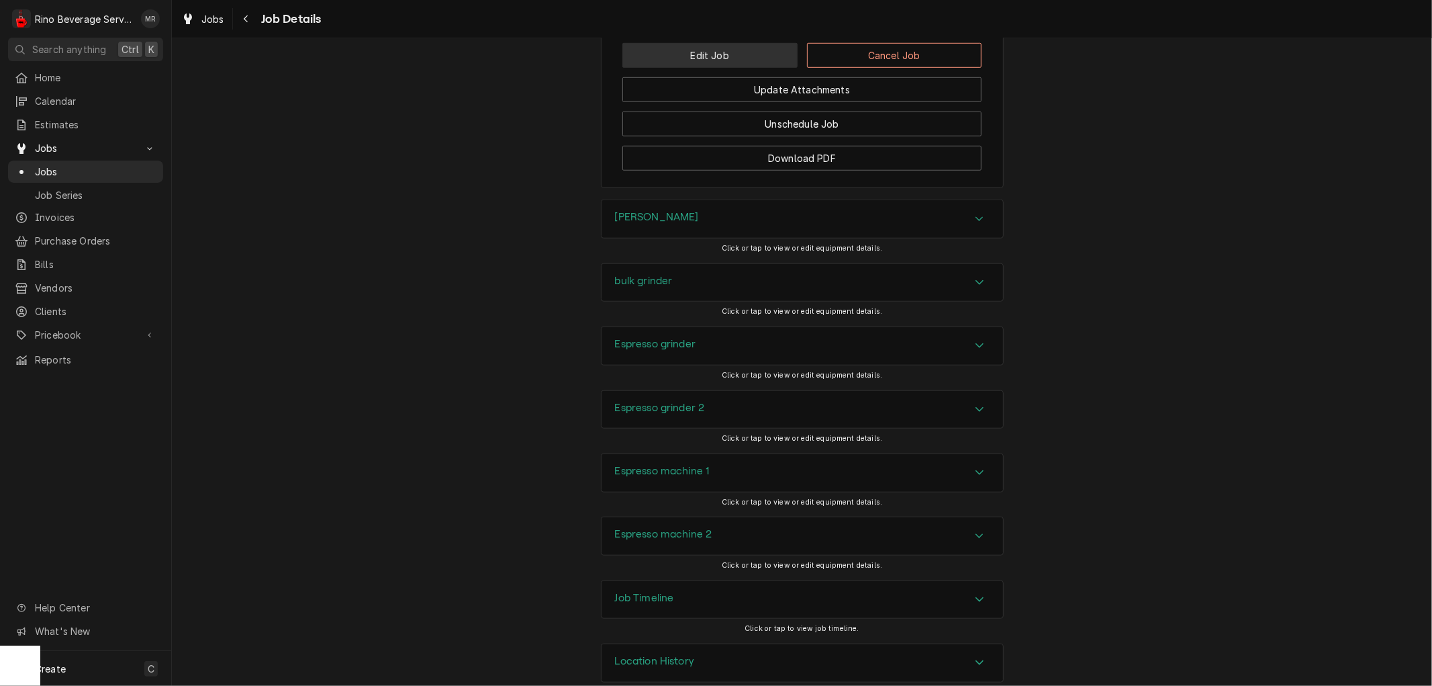
click at [727, 68] on button "Edit Job" at bounding box center [709, 55] width 175 height 25
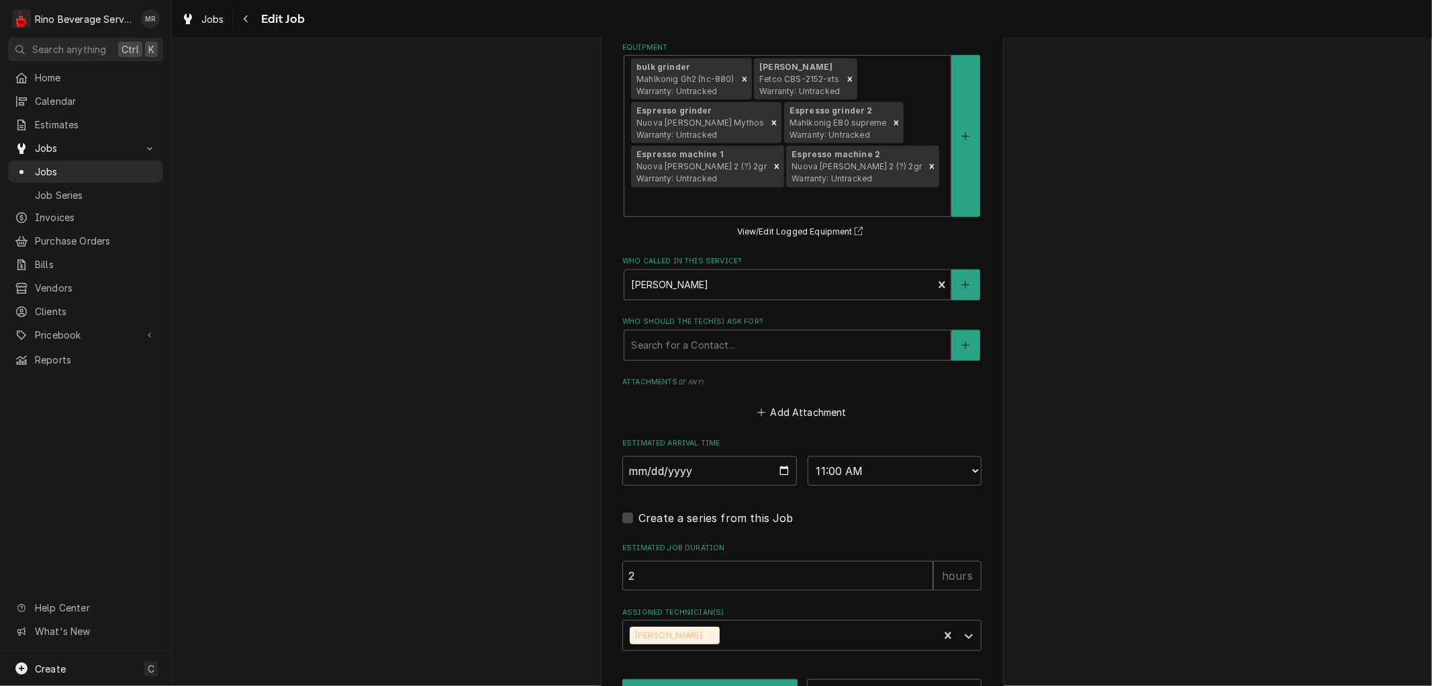
scroll to position [949, 0]
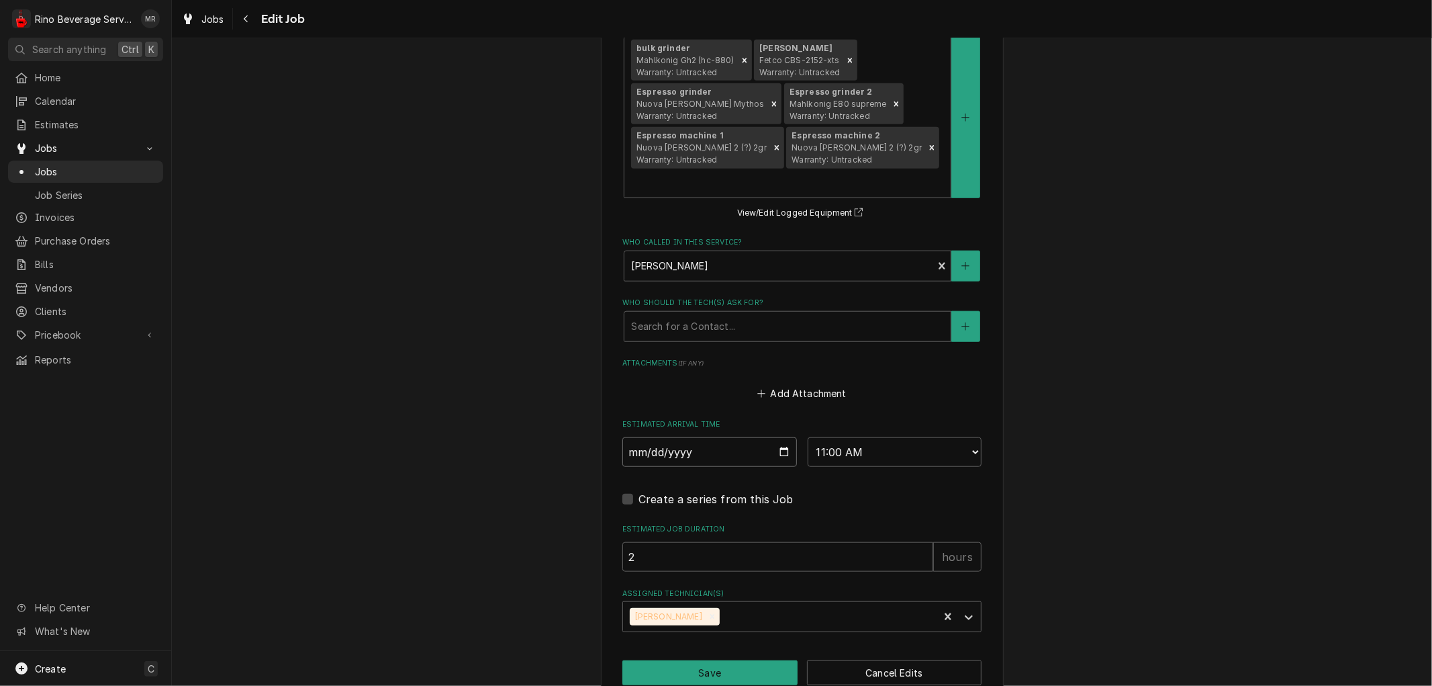
click at [773, 437] on input "2025-09-23" at bounding box center [709, 452] width 175 height 30
type textarea "x"
type input "2025-10-01"
click at [694, 660] on button "Save" at bounding box center [709, 672] width 175 height 25
type textarea "x"
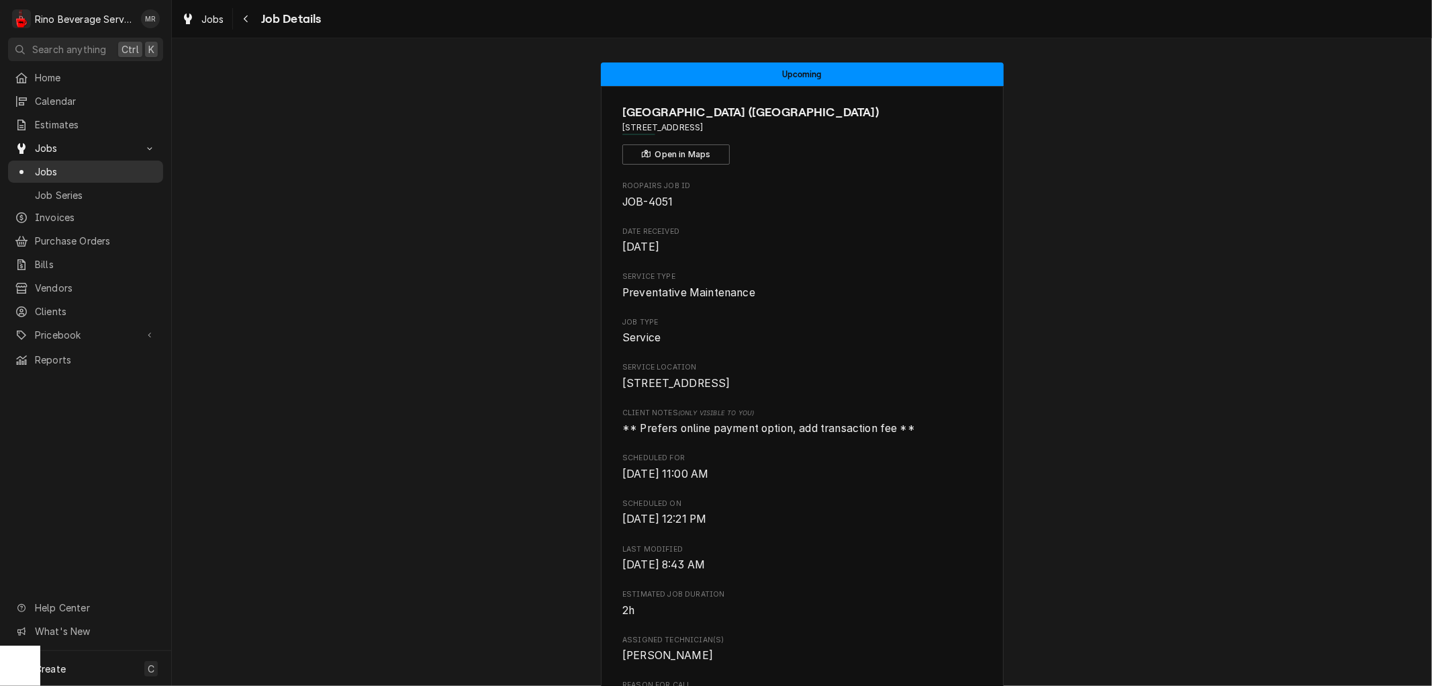
click at [117, 165] on span "Jobs" at bounding box center [96, 172] width 122 height 14
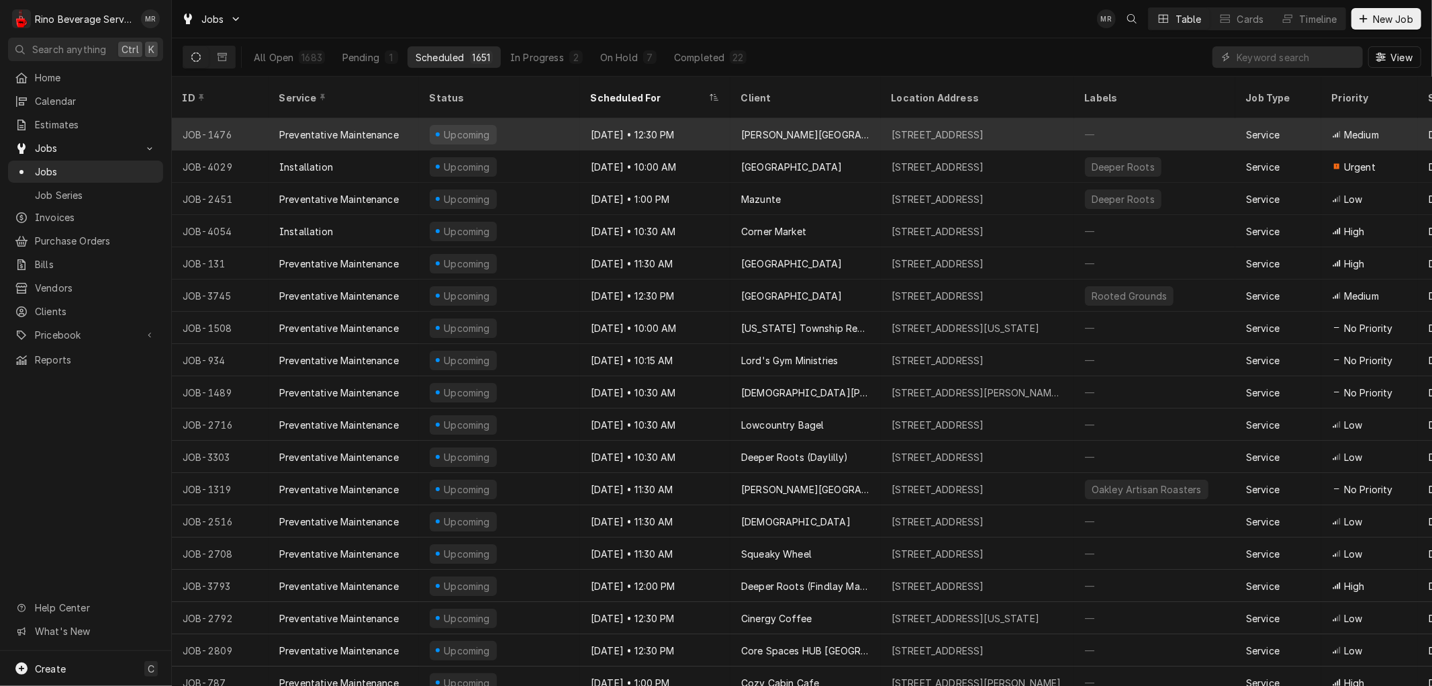
click at [716, 118] on div "[DATE] • 12:30 PM" at bounding box center [655, 134] width 150 height 32
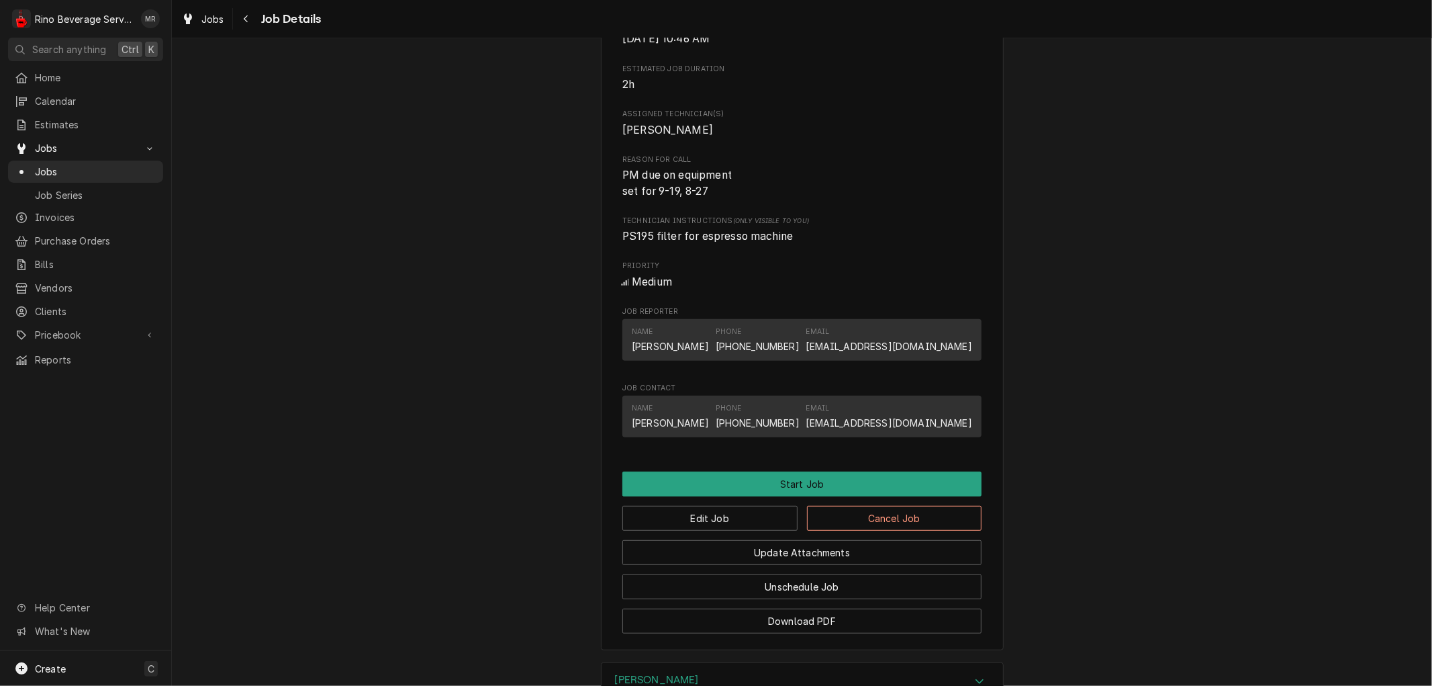
scroll to position [790, 0]
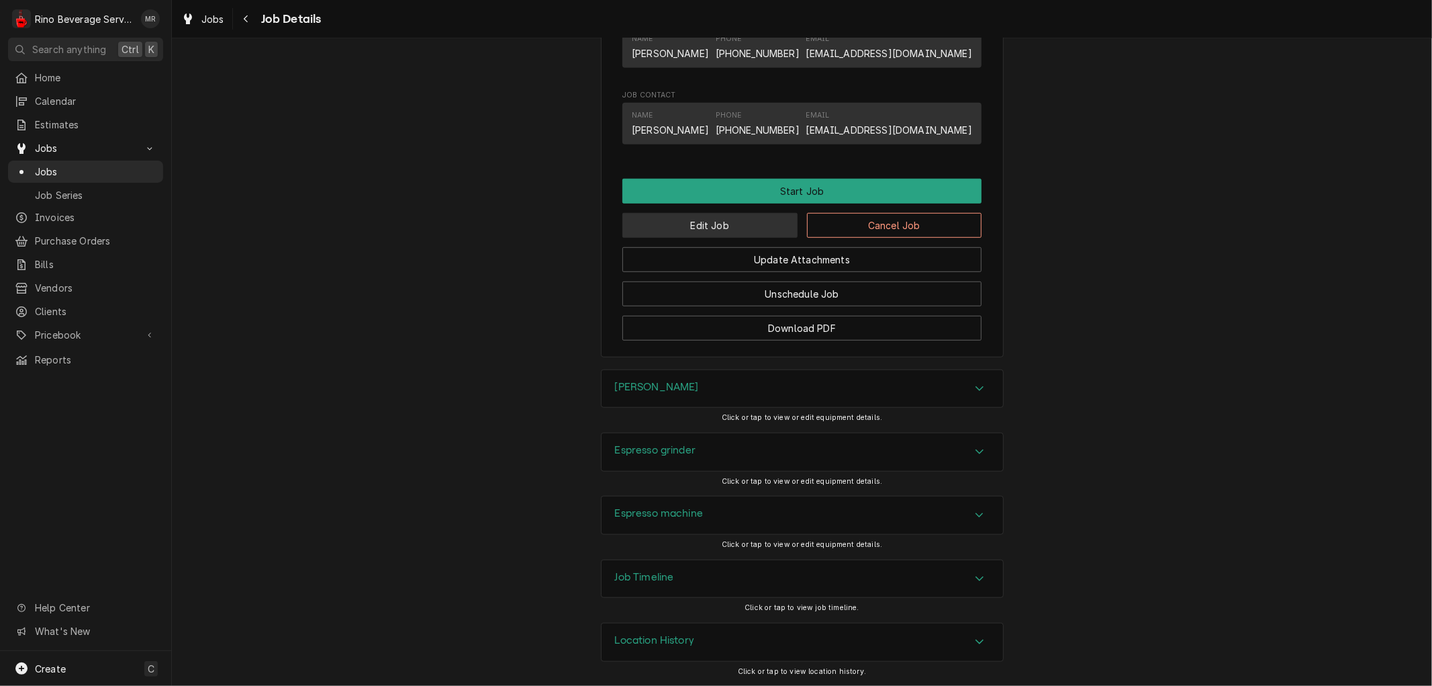
click at [740, 220] on button "Edit Job" at bounding box center [709, 225] width 175 height 25
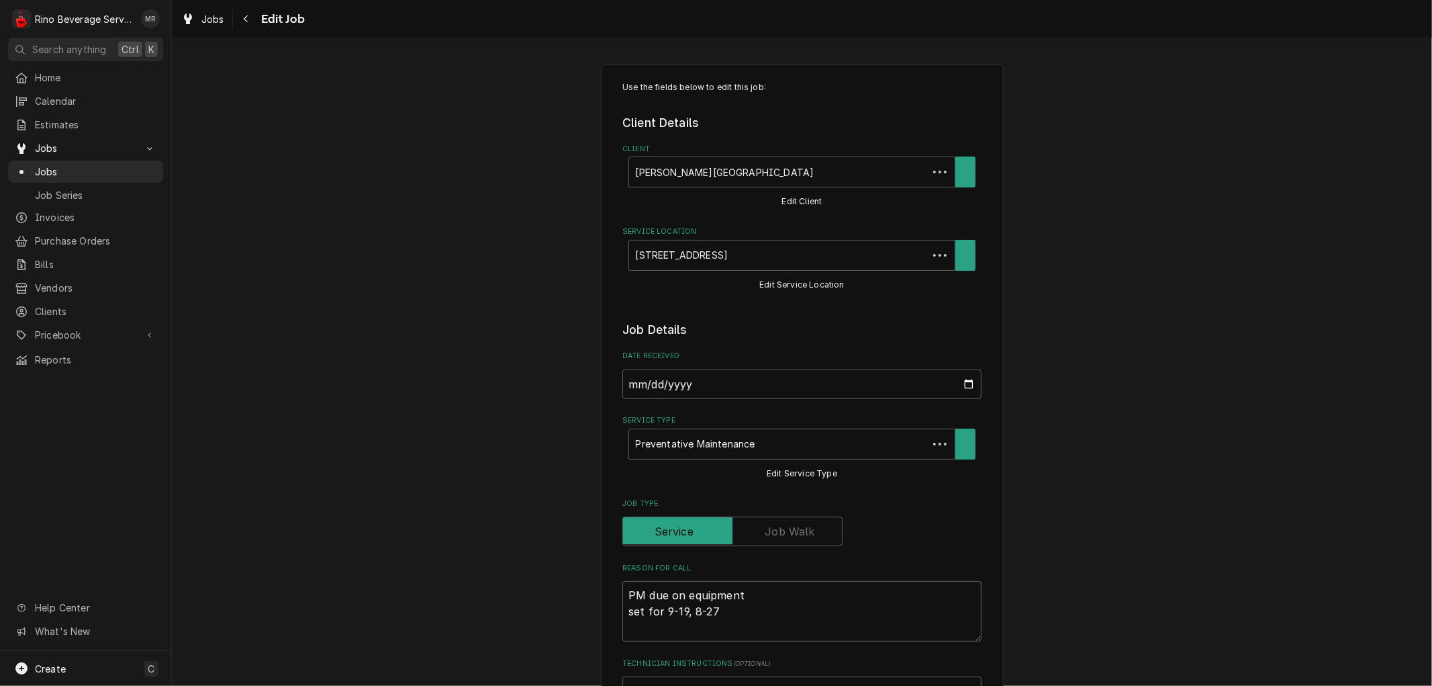
type textarea "x"
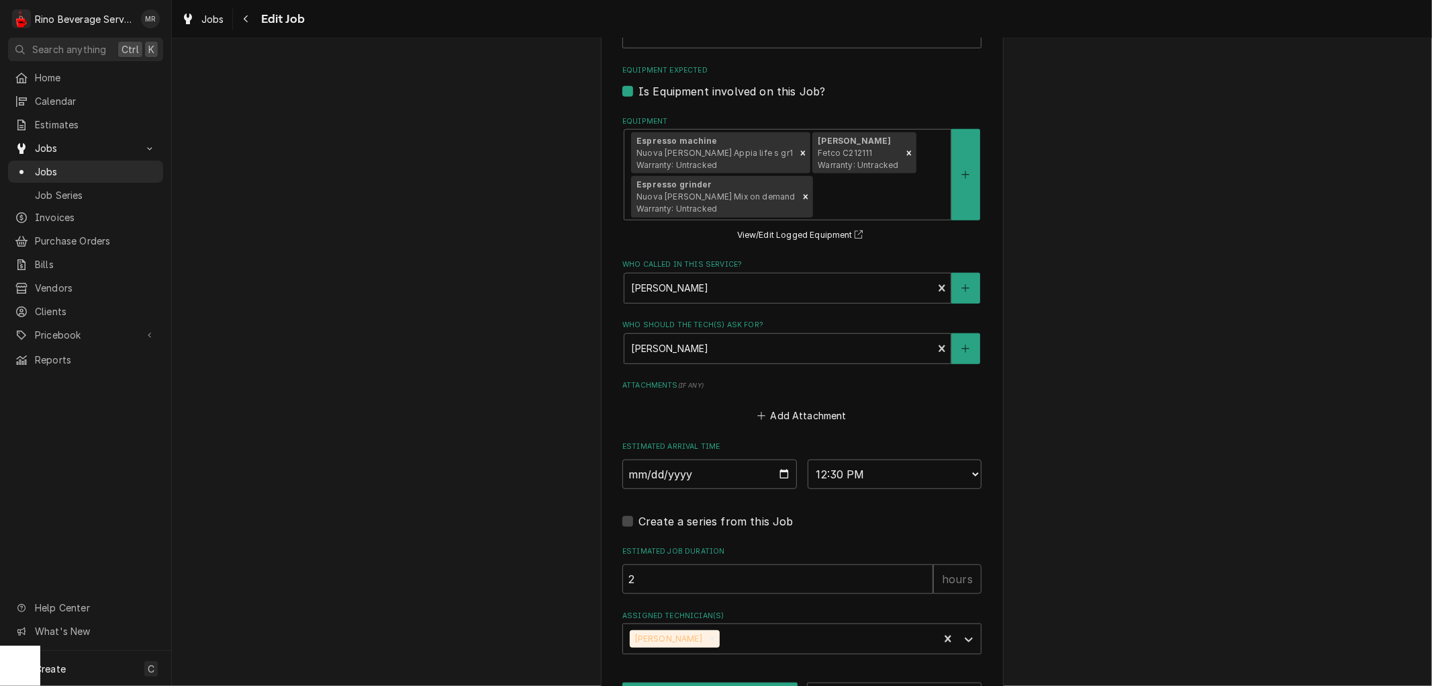
scroll to position [784, 0]
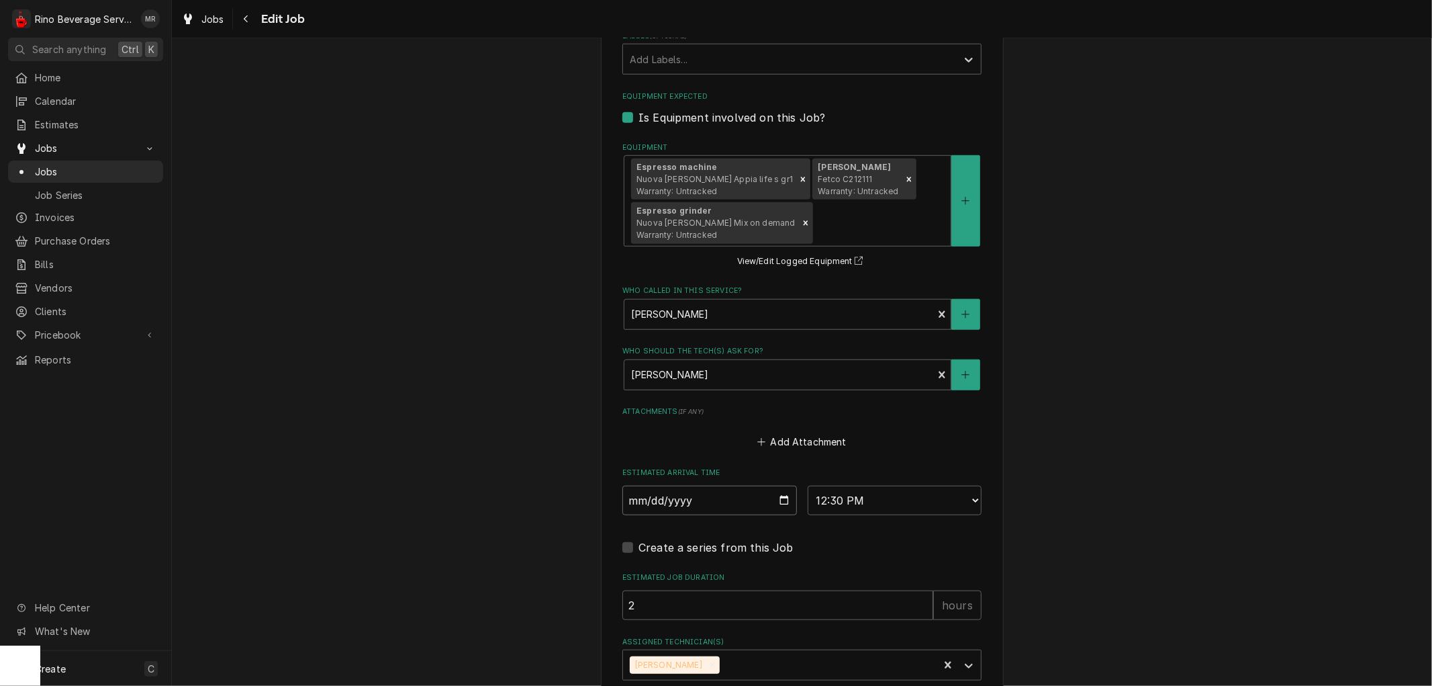
click at [780, 497] on input "2025-09-19" at bounding box center [709, 500] width 175 height 30
type input "2025-09-26"
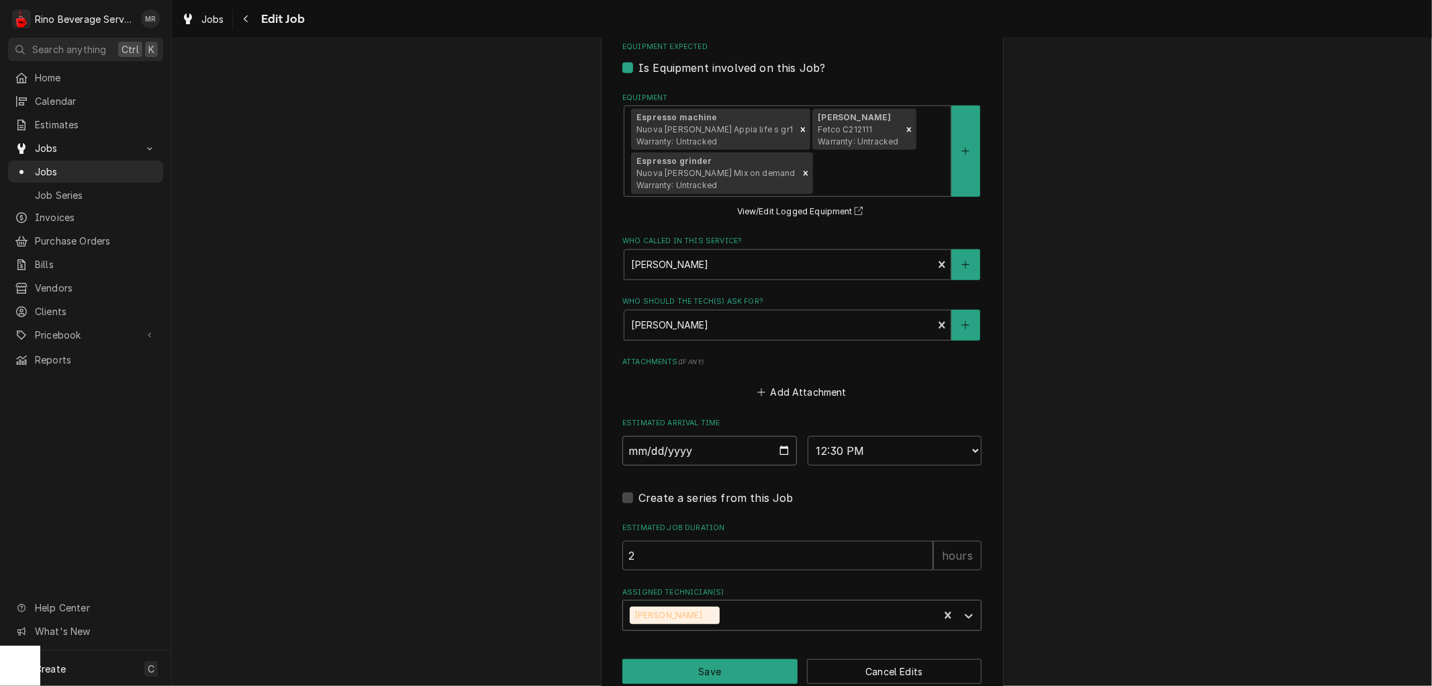
scroll to position [859, 0]
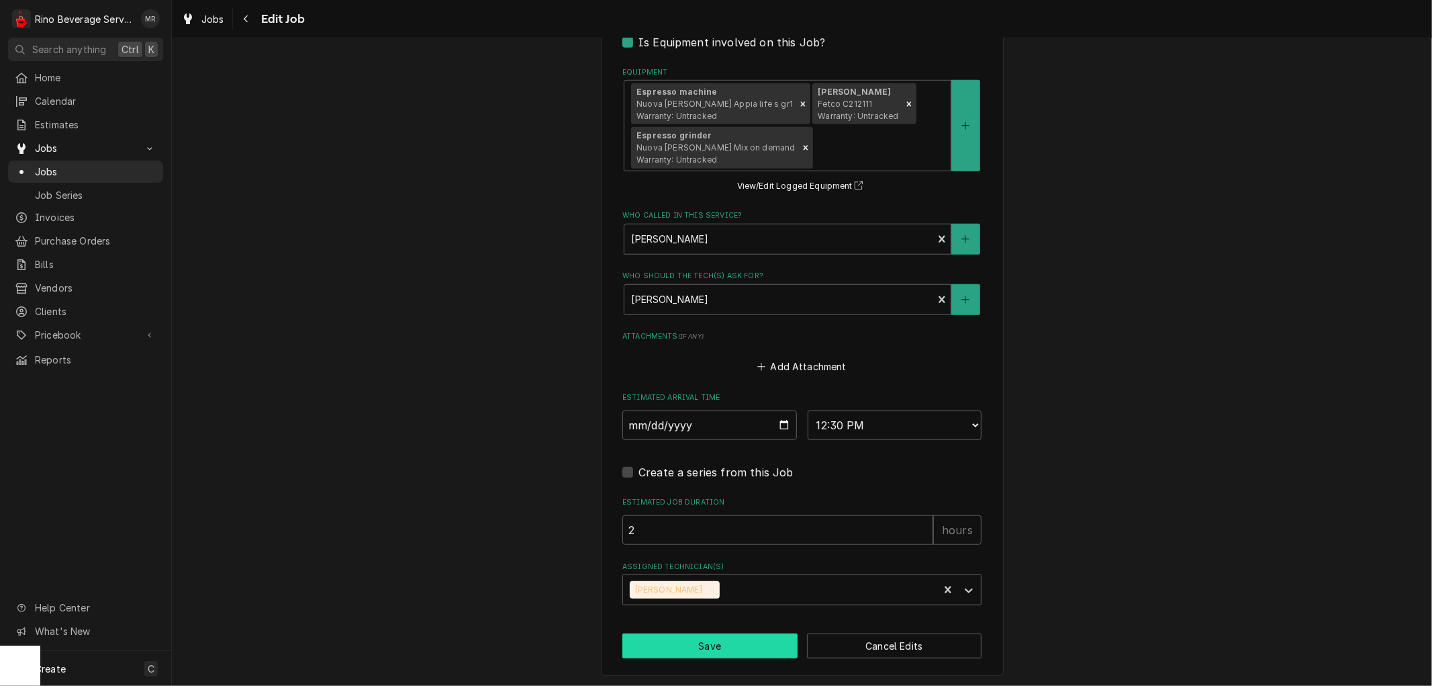
click at [675, 642] on button "Save" at bounding box center [709, 645] width 175 height 25
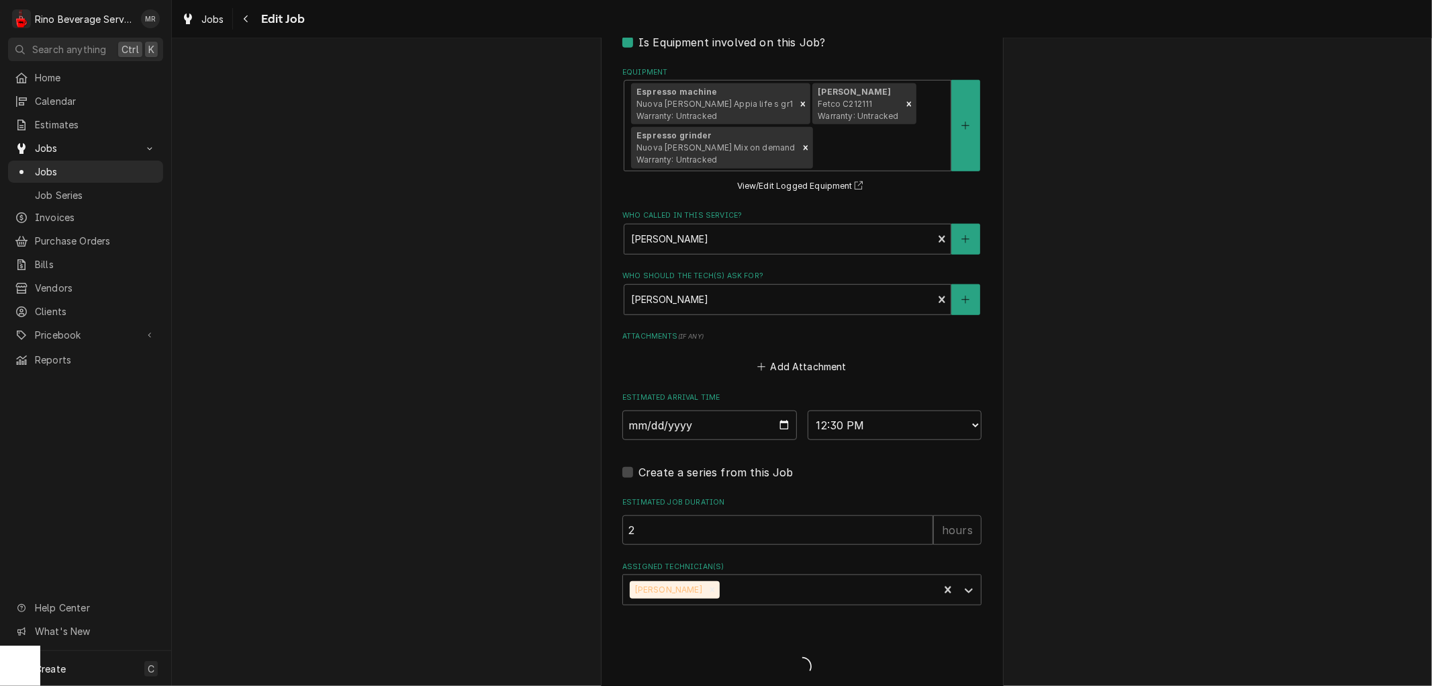
type textarea "x"
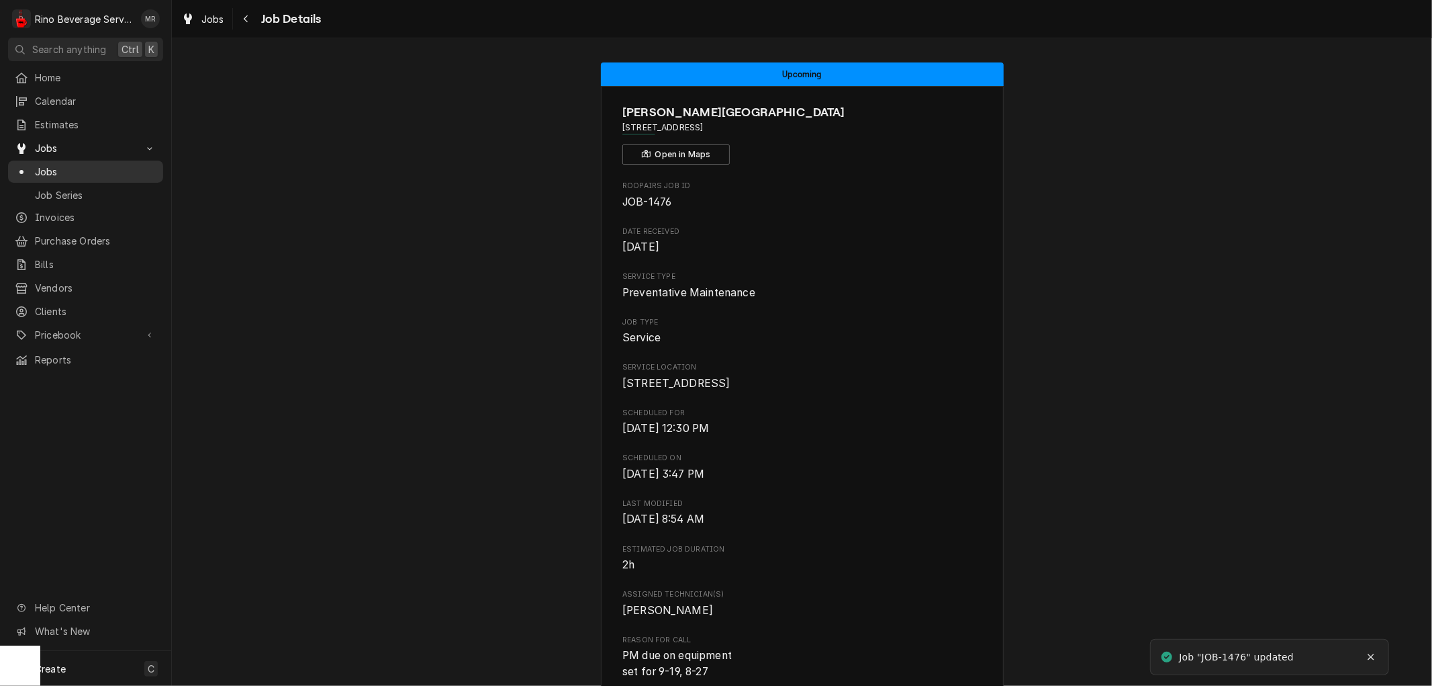
click at [81, 165] on span "Jobs" at bounding box center [96, 172] width 122 height 14
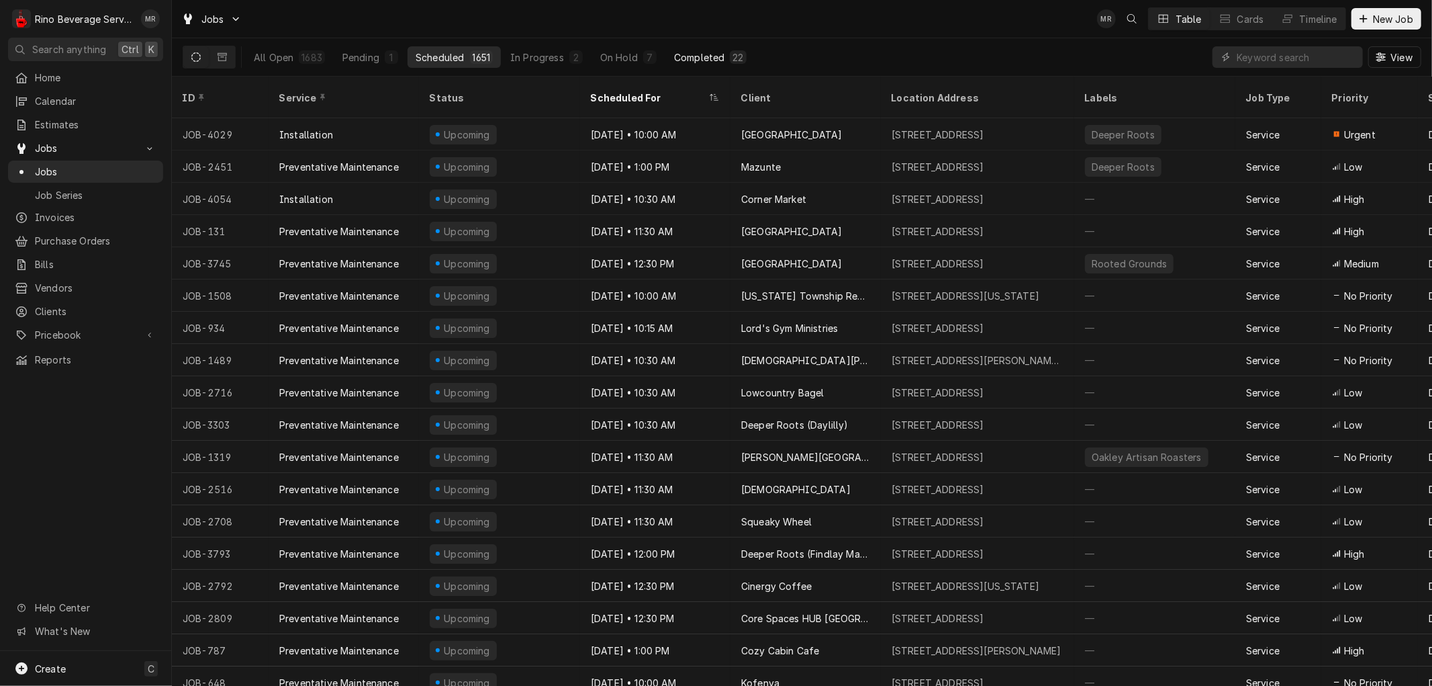
click at [709, 56] on div "Completed" at bounding box center [699, 57] width 50 height 14
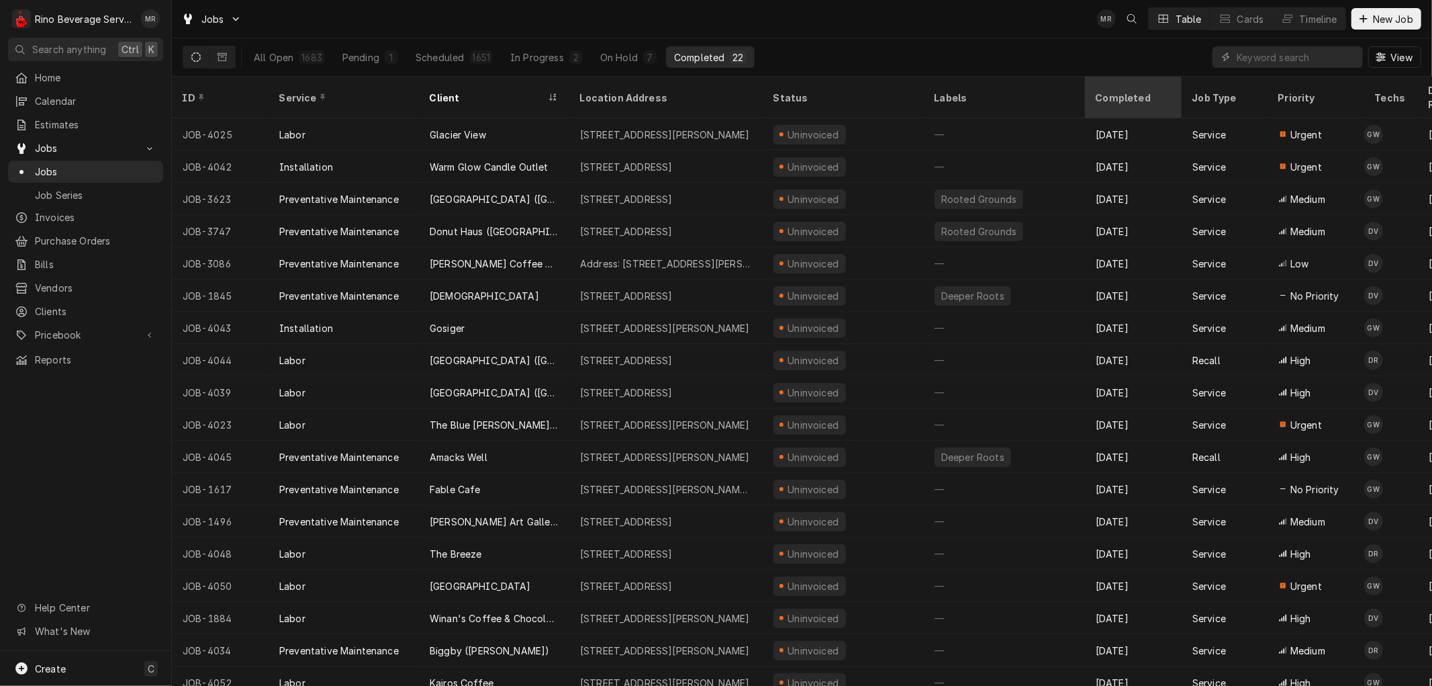
click at [1111, 91] on div "Completed" at bounding box center [1132, 98] width 73 height 14
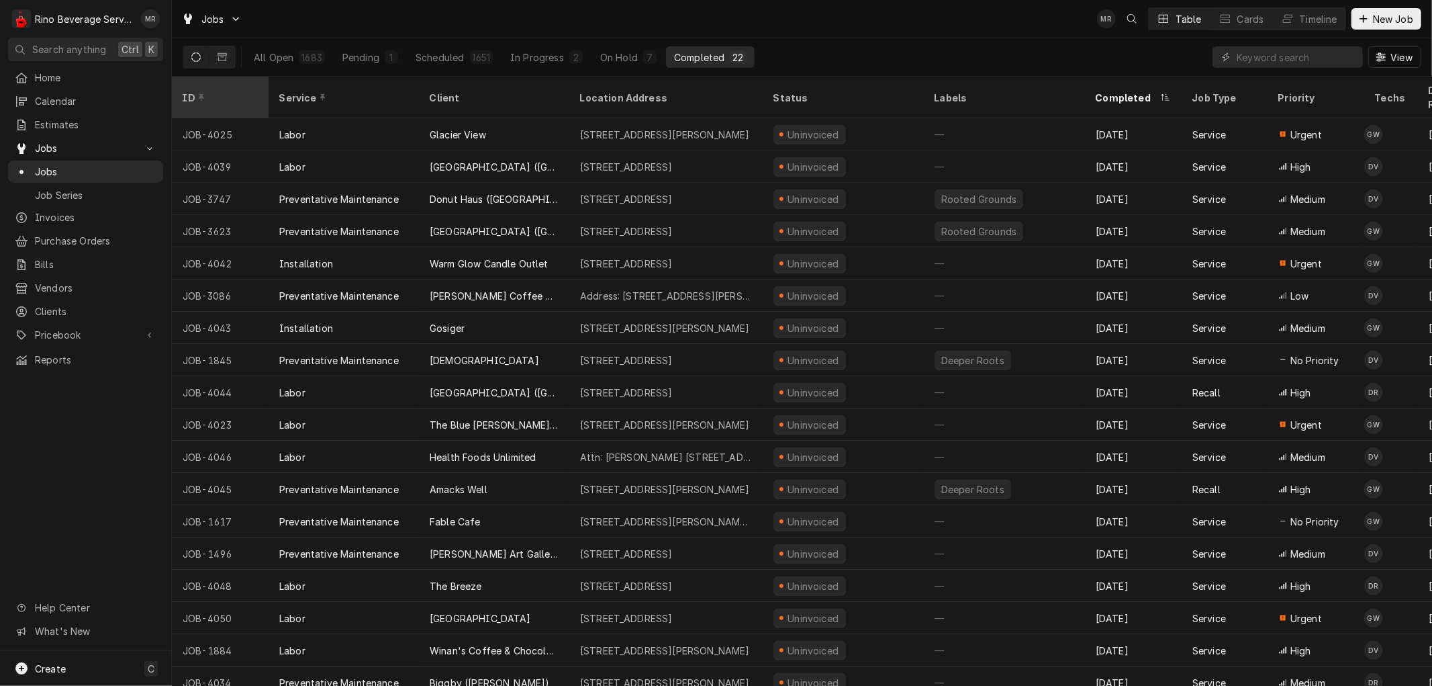
click at [216, 91] on div "ID" at bounding box center [219, 98] width 73 height 14
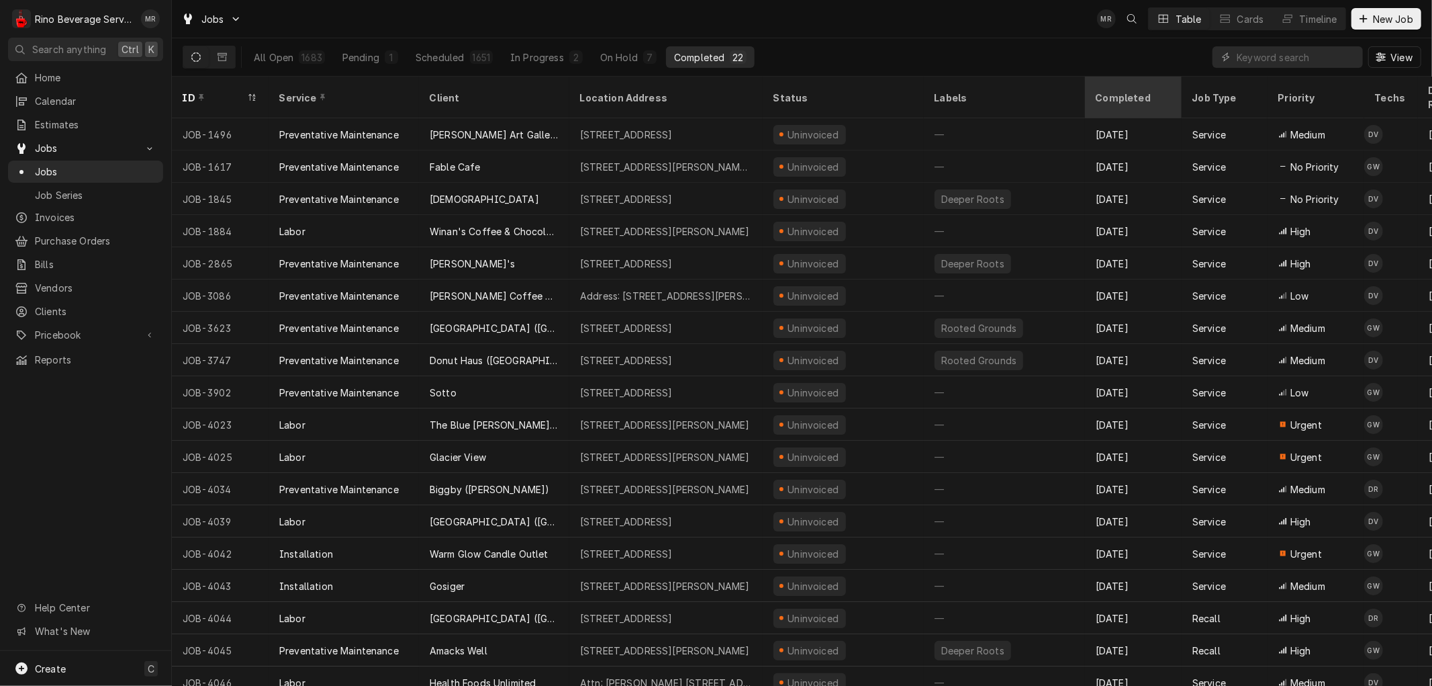
click at [1112, 91] on div "Completed" at bounding box center [1132, 98] width 73 height 14
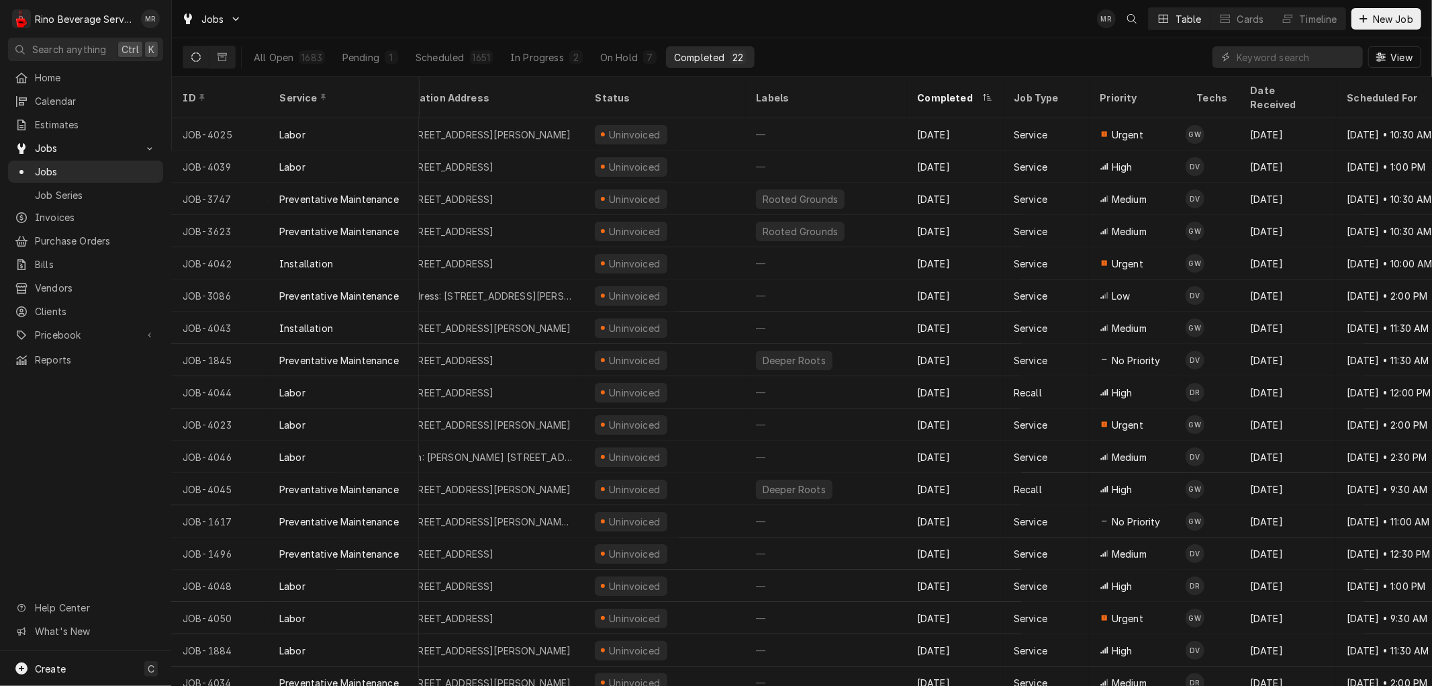
scroll to position [0, 209]
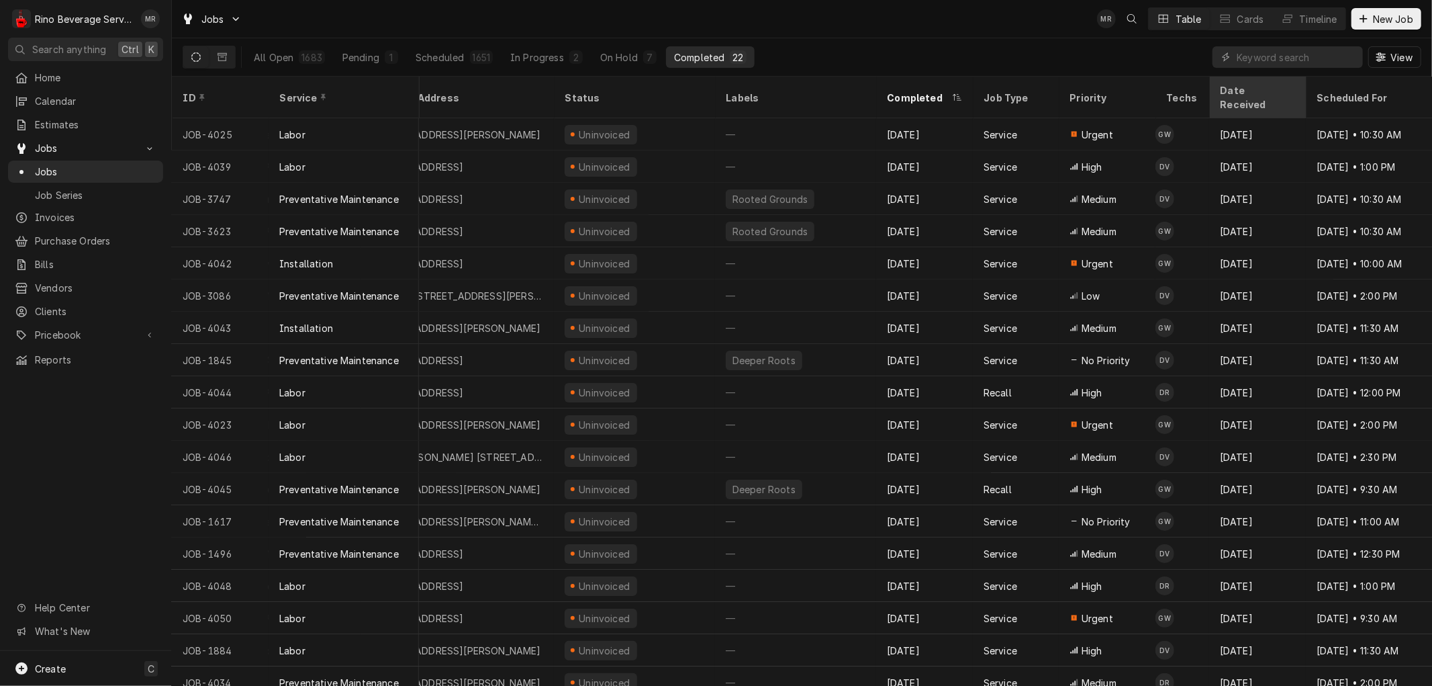
click at [1250, 87] on div "Date Received" at bounding box center [1256, 97] width 73 height 28
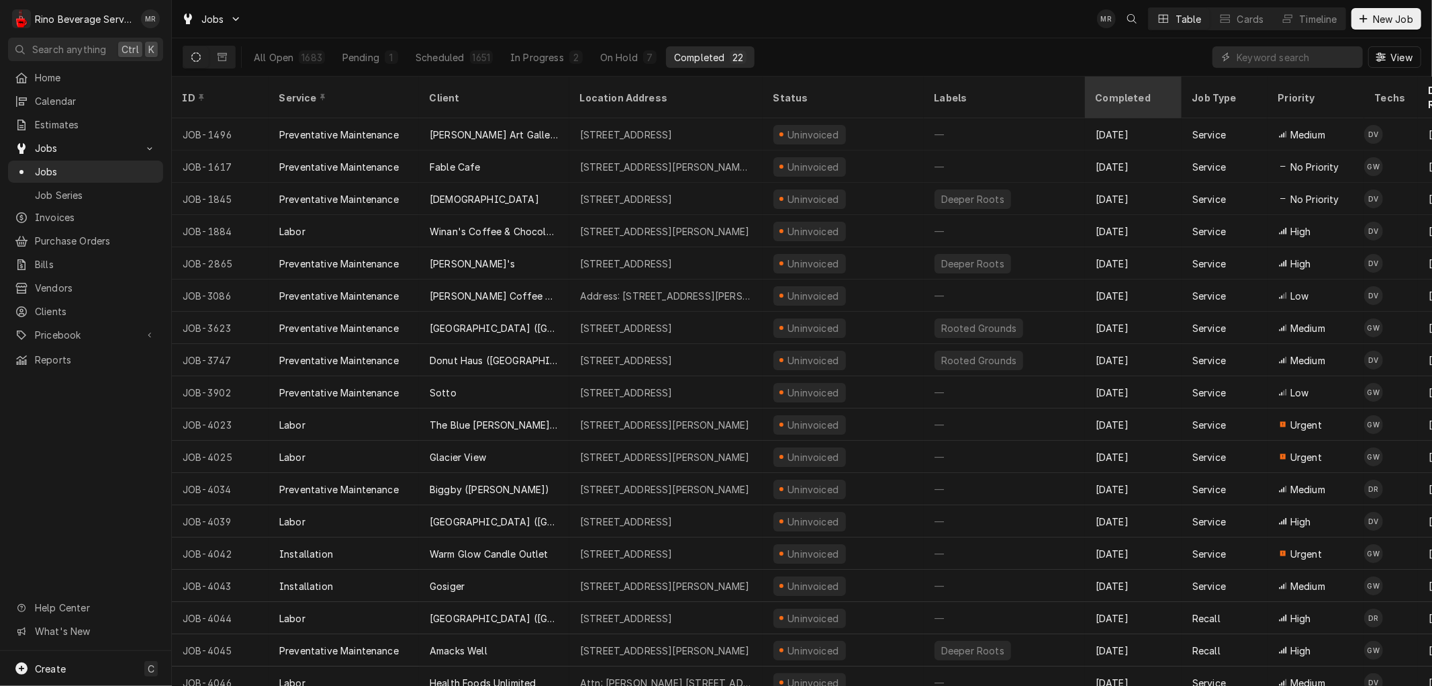
click at [1129, 91] on div "Completed" at bounding box center [1132, 98] width 73 height 14
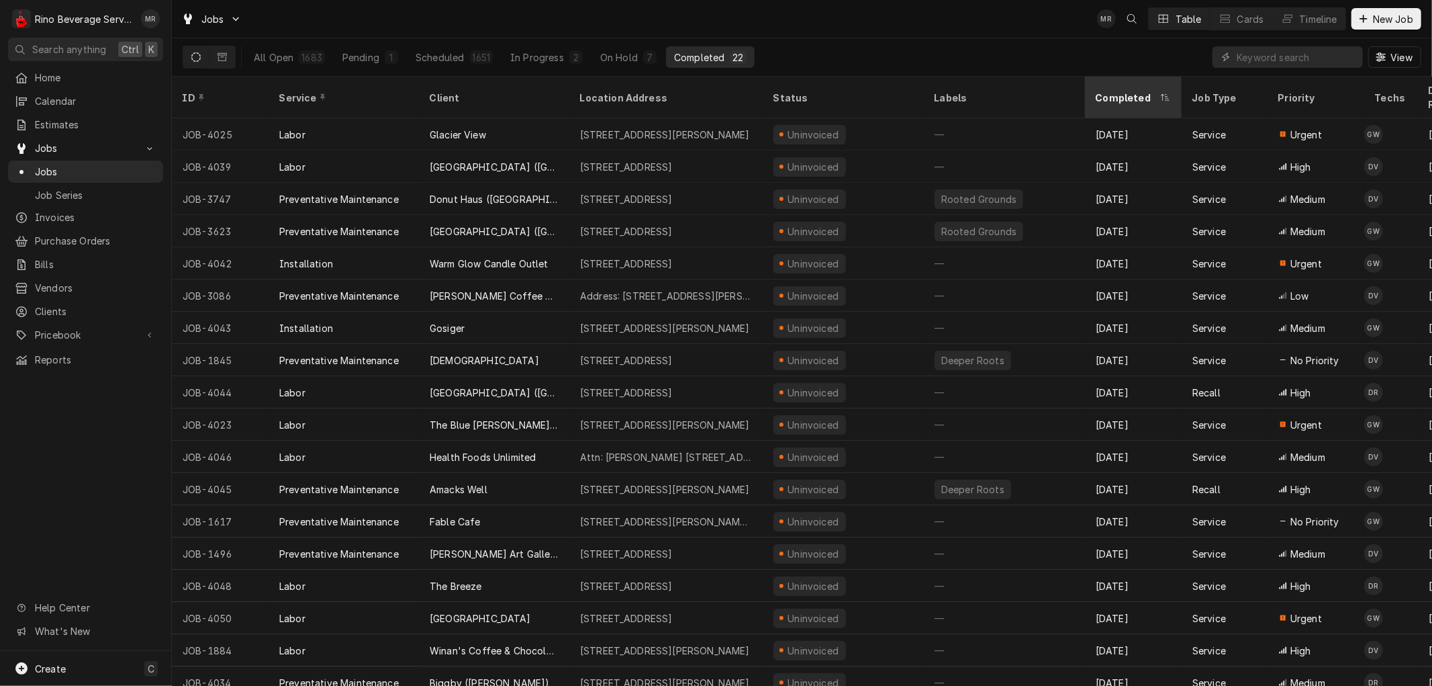
click at [1165, 93] on icon "Dynamic Content Wrapper" at bounding box center [1165, 97] width 9 height 8
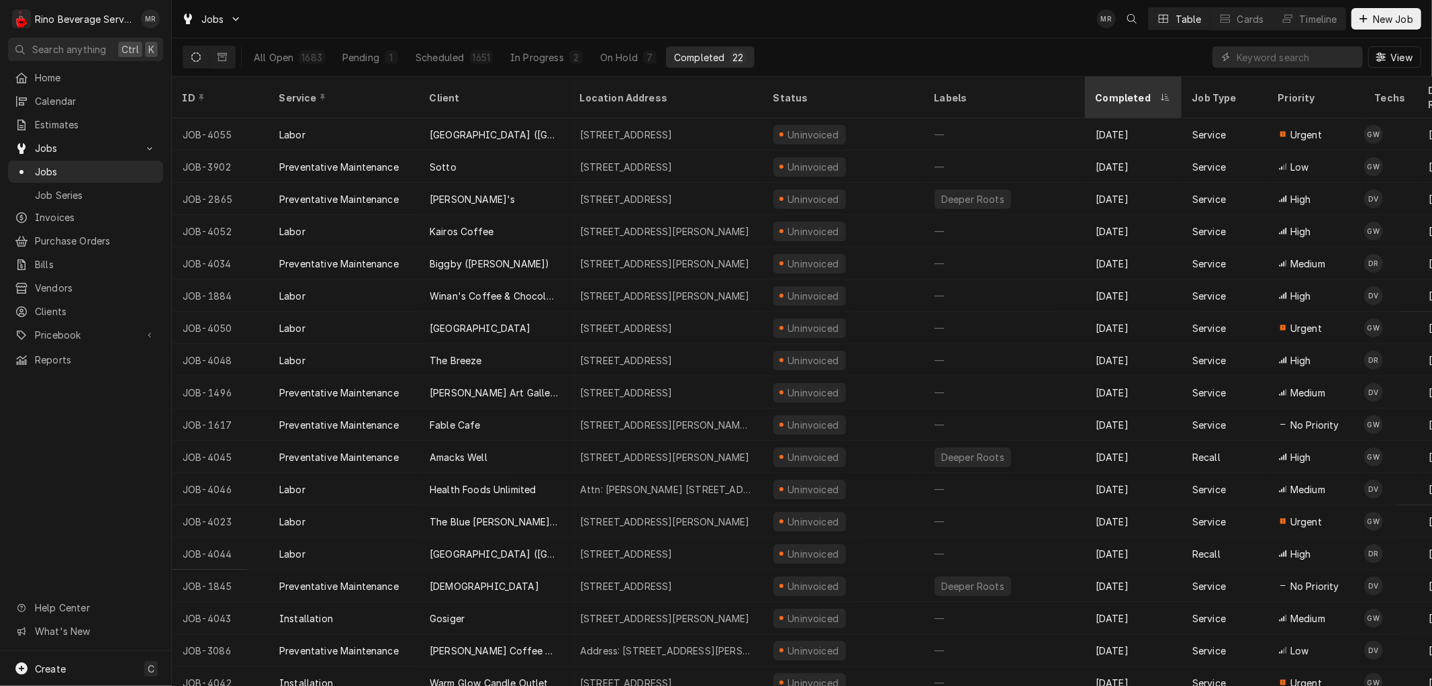
click at [1141, 91] on div "Completed" at bounding box center [1127, 98] width 62 height 14
click at [1154, 91] on div "Completed" at bounding box center [1132, 98] width 73 height 14
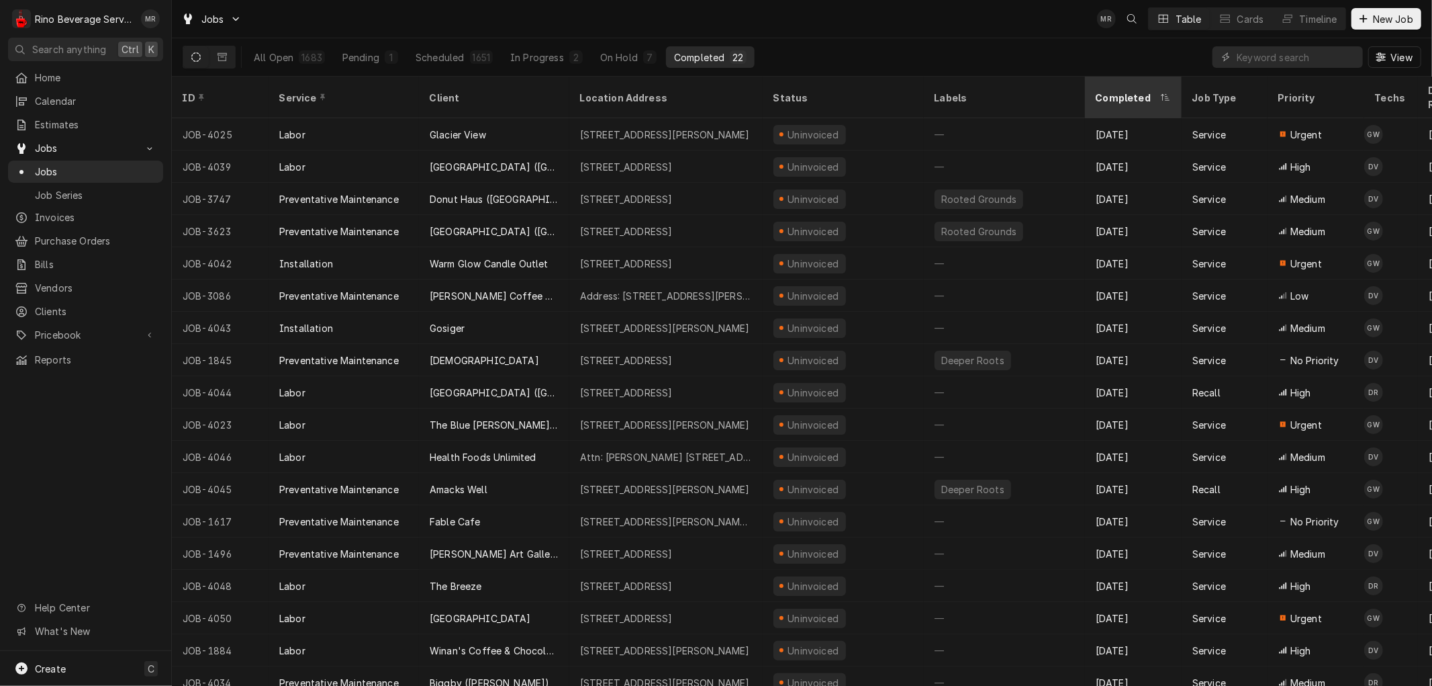
click at [1164, 93] on icon "Dynamic Content Wrapper" at bounding box center [1165, 97] width 9 height 8
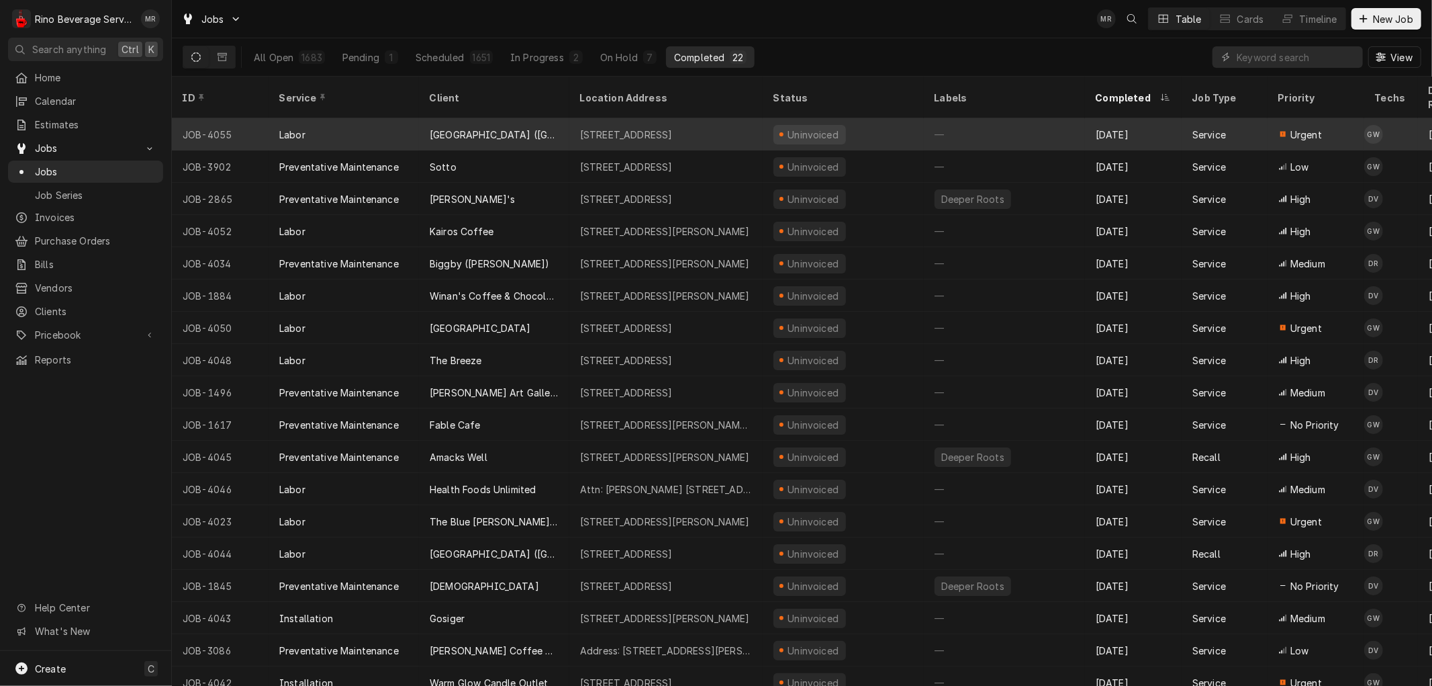
click at [559, 120] on div "Kettering Hospital (Kettering - Main Campus)" at bounding box center [494, 134] width 150 height 32
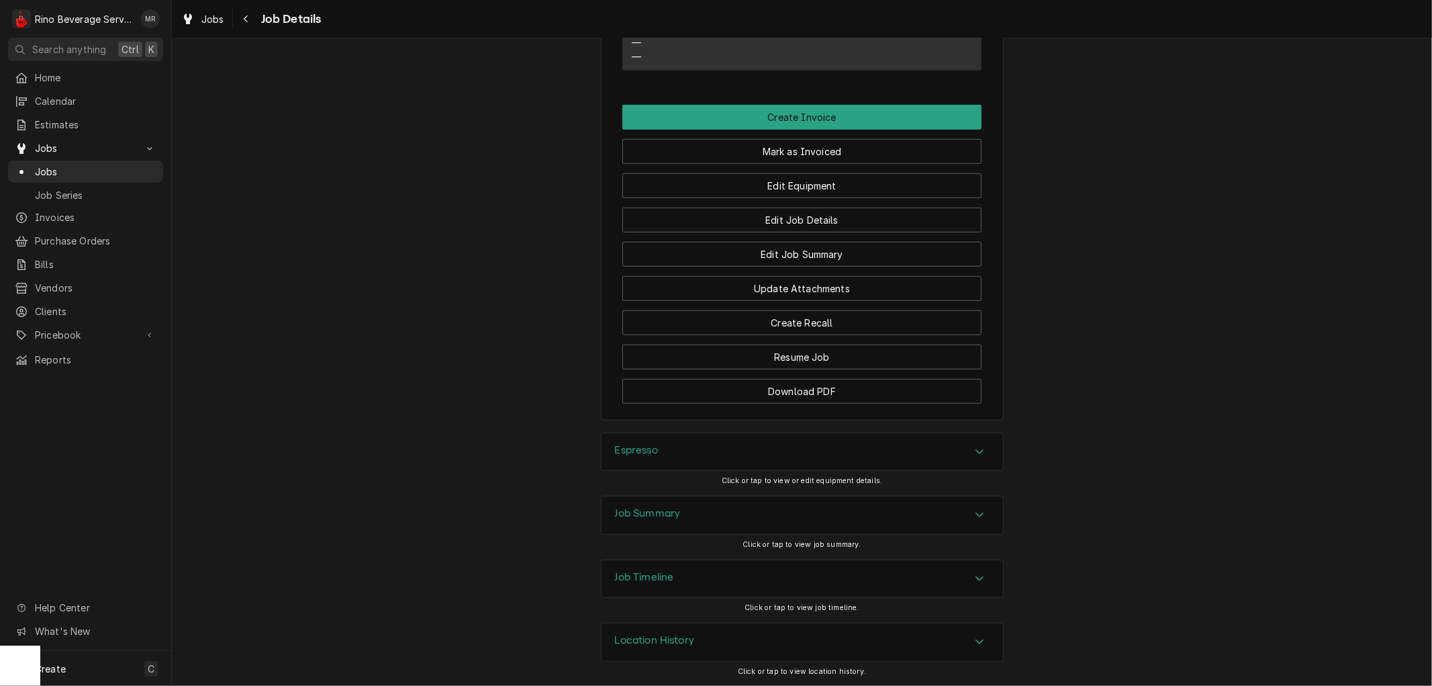
scroll to position [867, 0]
click at [742, 247] on button "Edit Job Summary" at bounding box center [801, 254] width 359 height 25
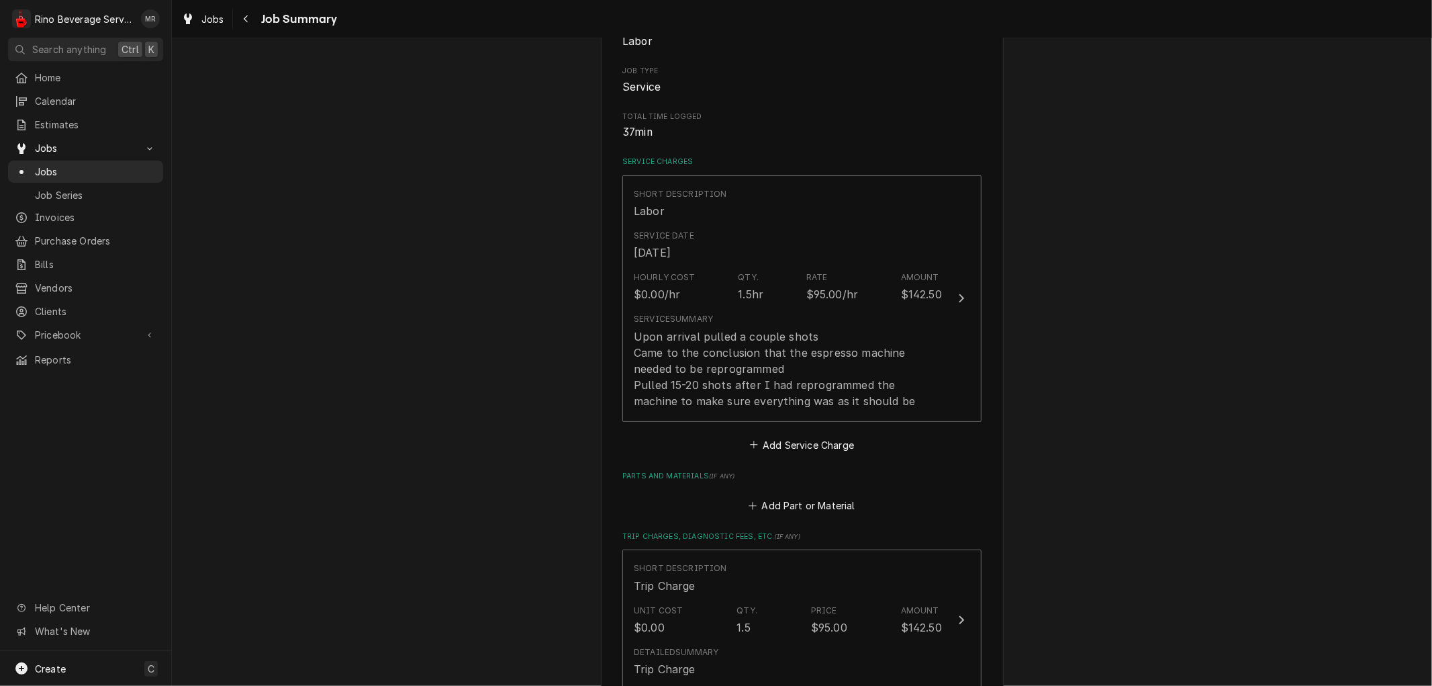
scroll to position [149, 0]
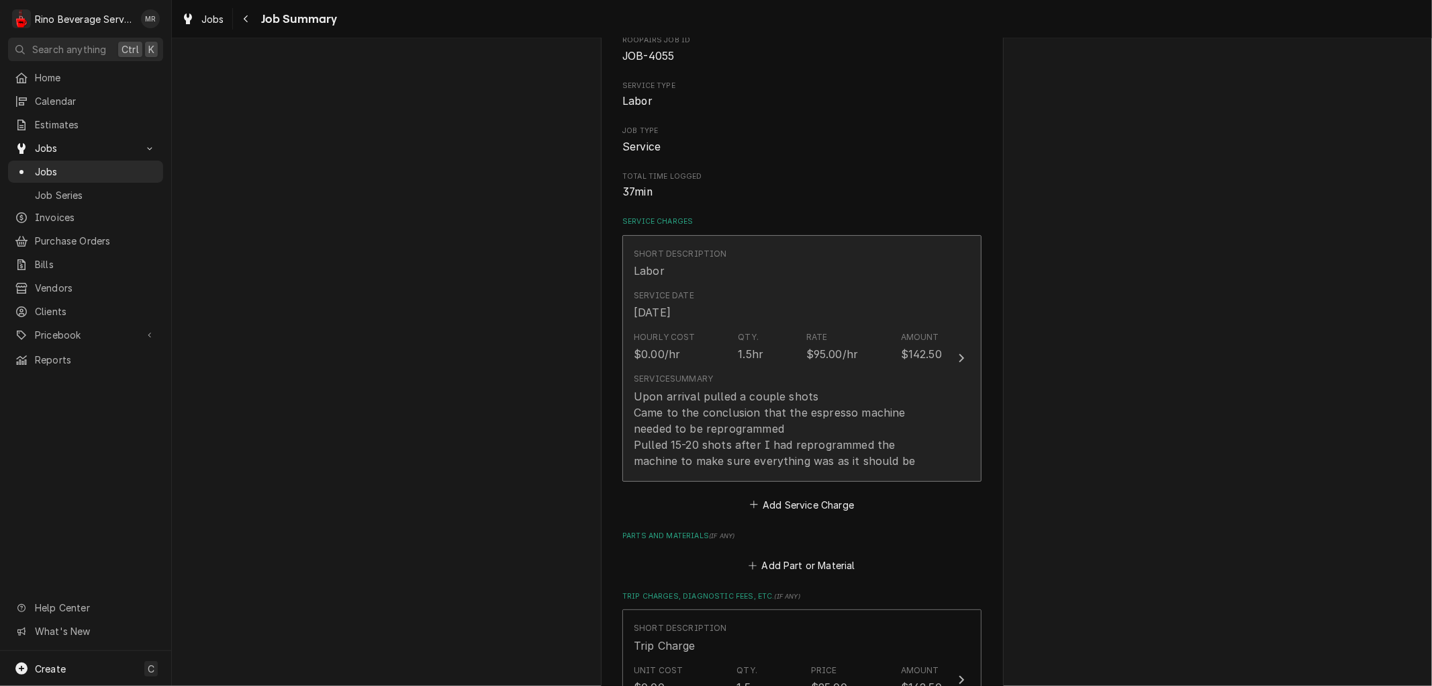
click at [810, 353] on div "$95.00/hr" at bounding box center [832, 354] width 52 height 16
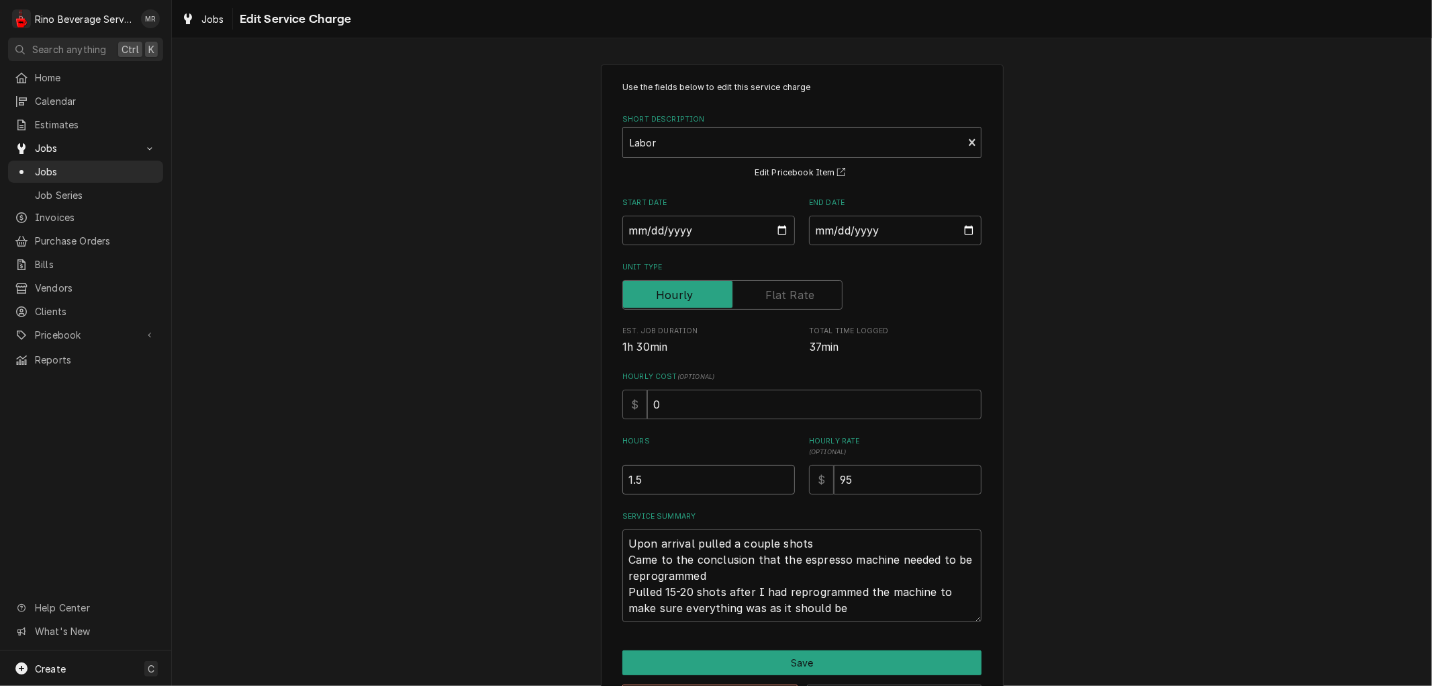
type textarea "x"
type input "1"
click at [777, 481] on input "1" at bounding box center [708, 480] width 173 height 30
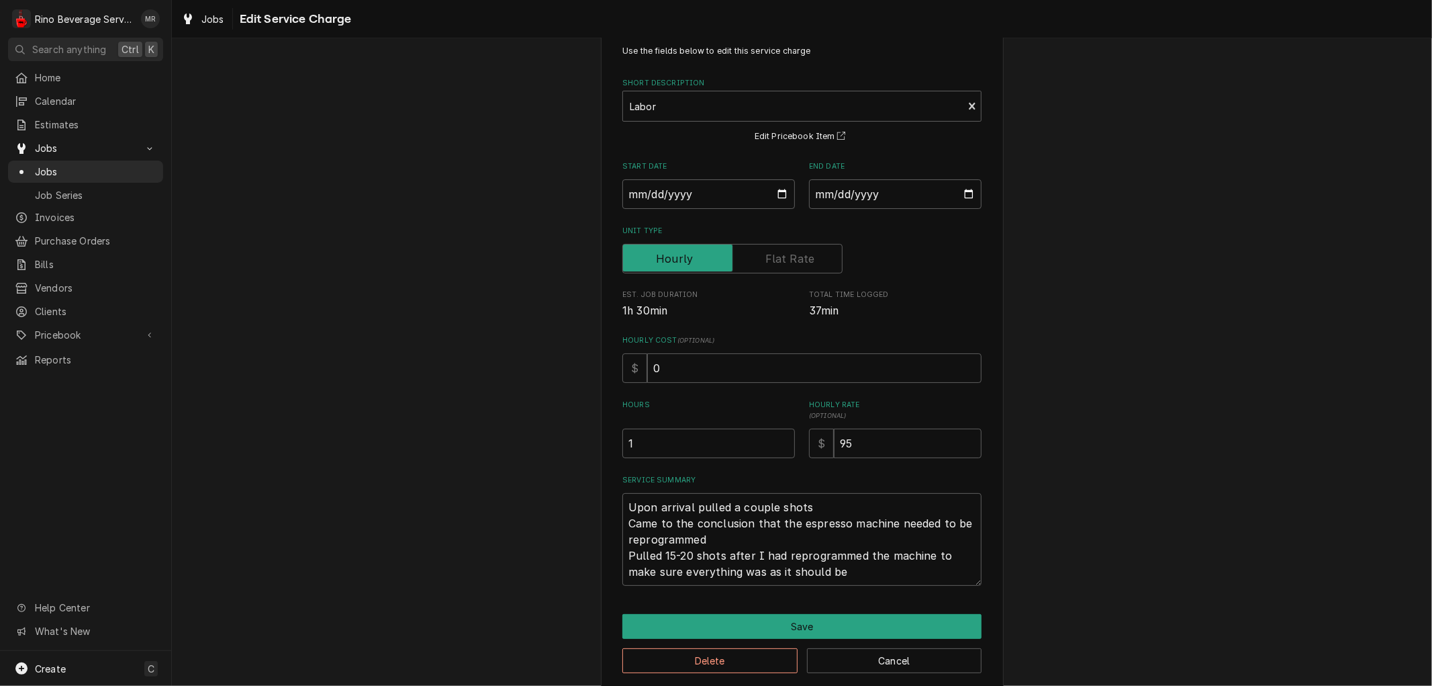
scroll to position [52, 0]
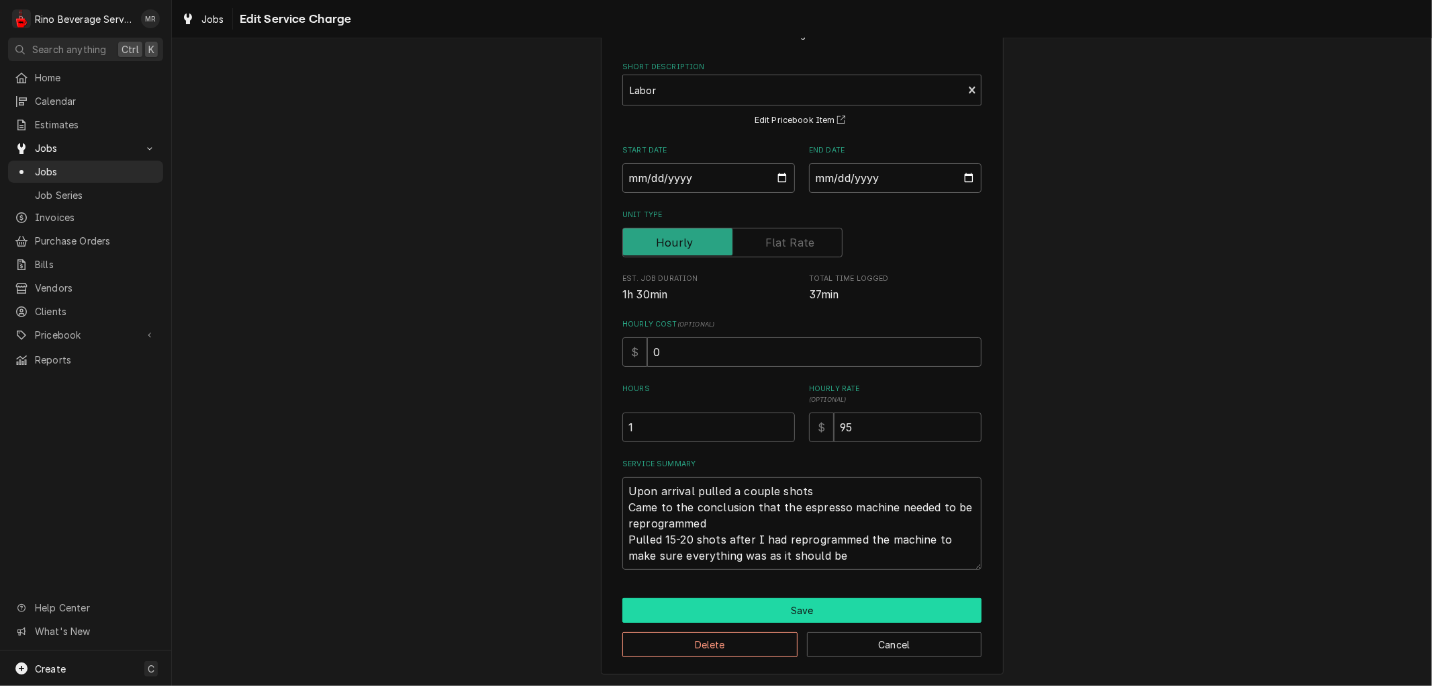
click at [795, 606] on button "Save" at bounding box center [801, 610] width 359 height 25
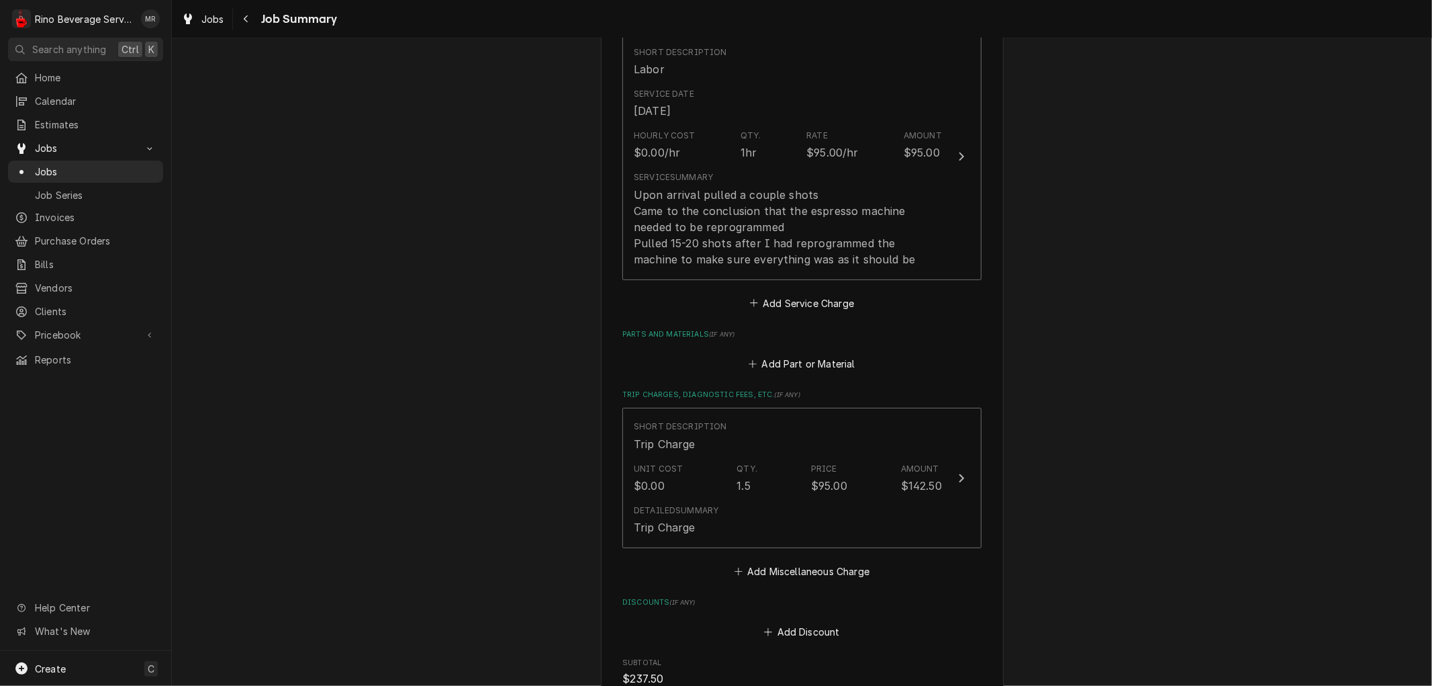
scroll to position [373, 0]
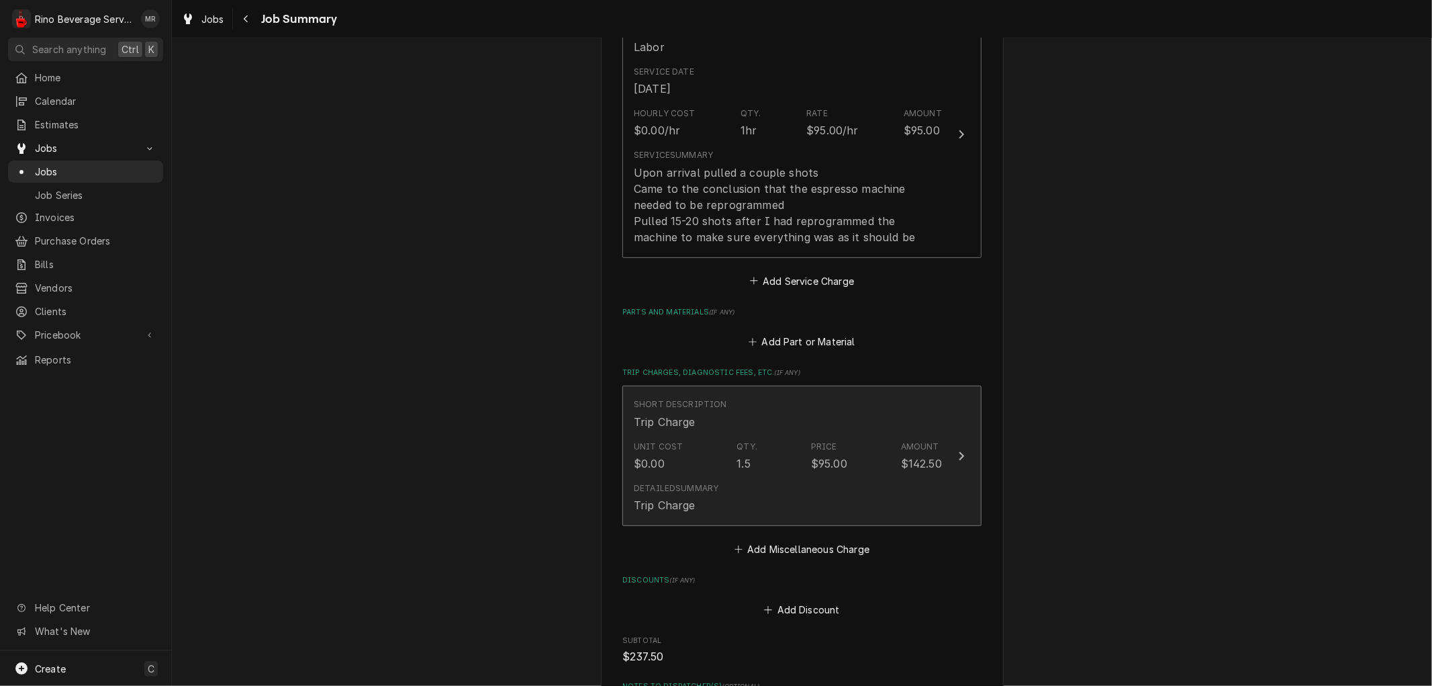
click at [737, 461] on div "1.5" at bounding box center [743, 463] width 13 height 16
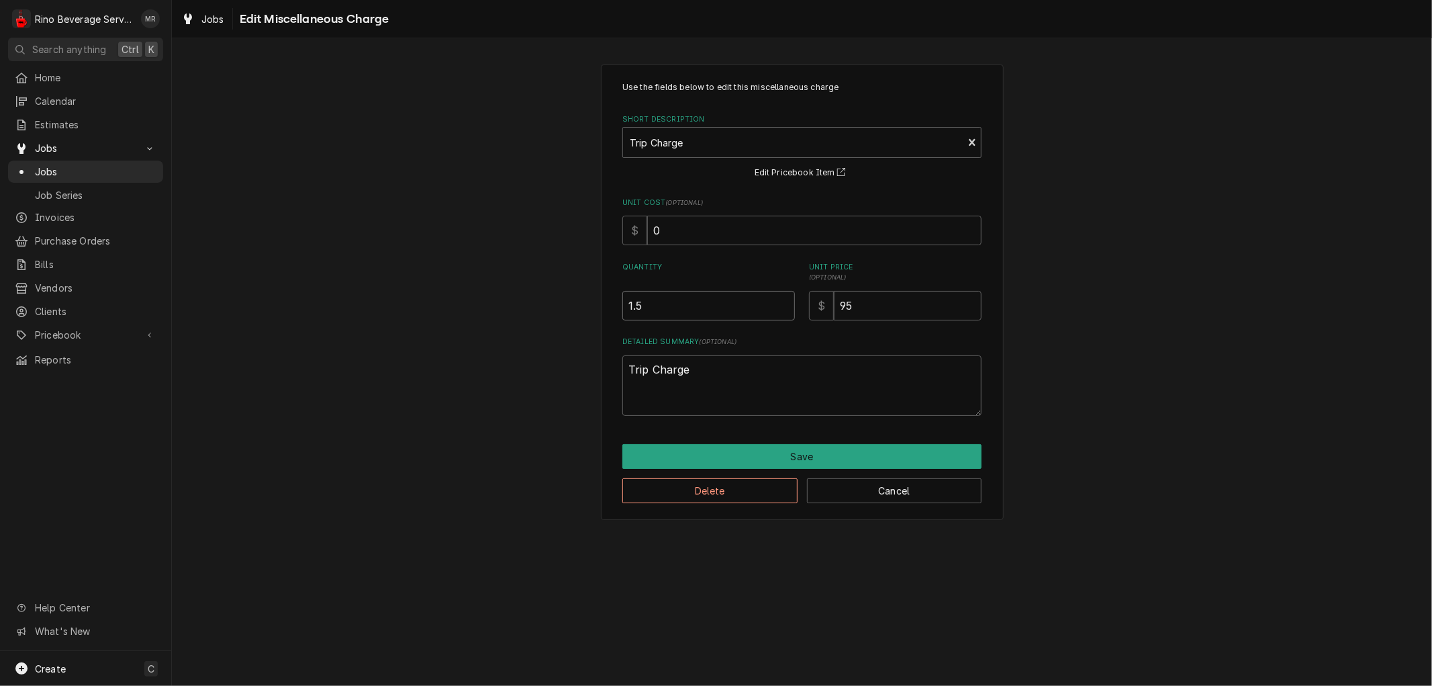
click at [632, 304] on input "1.5" at bounding box center [708, 306] width 173 height 30
type textarea "x"
type input ".5"
type textarea "x"
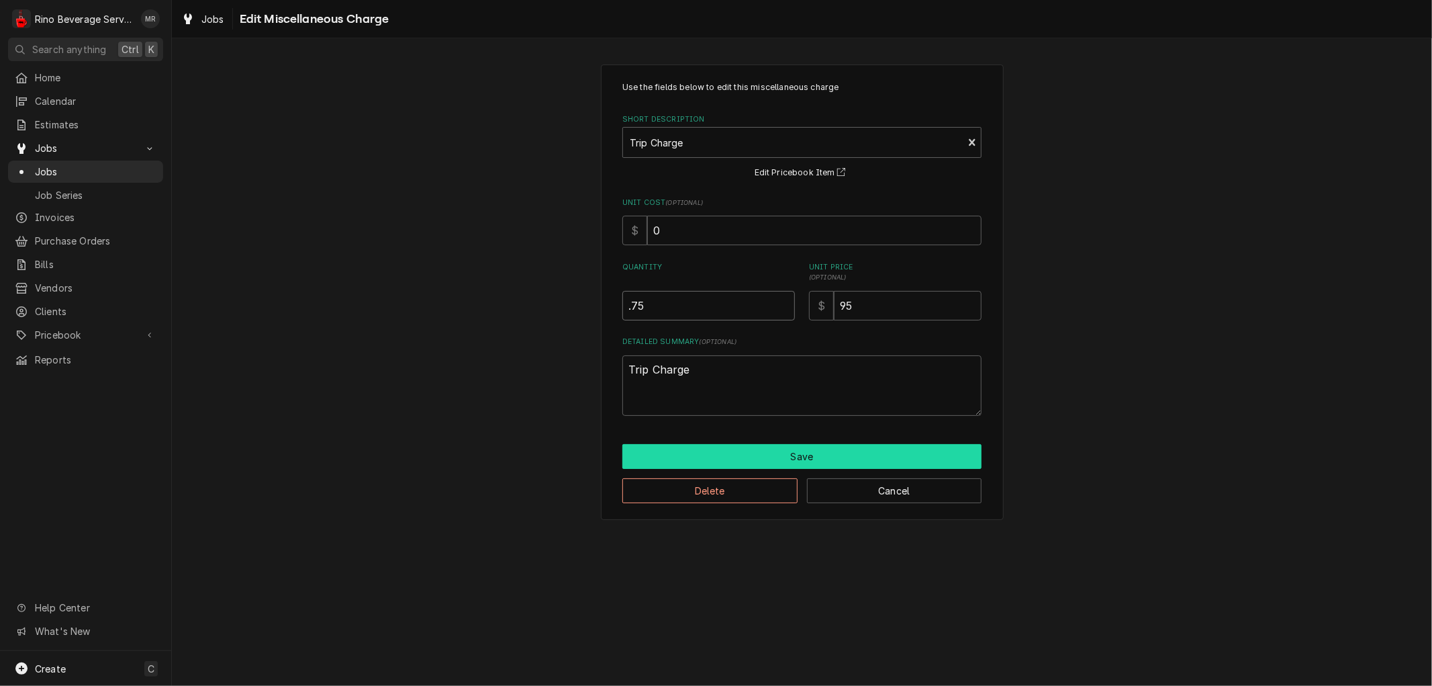
type input ".75"
click at [801, 451] on button "Save" at bounding box center [801, 456] width 359 height 25
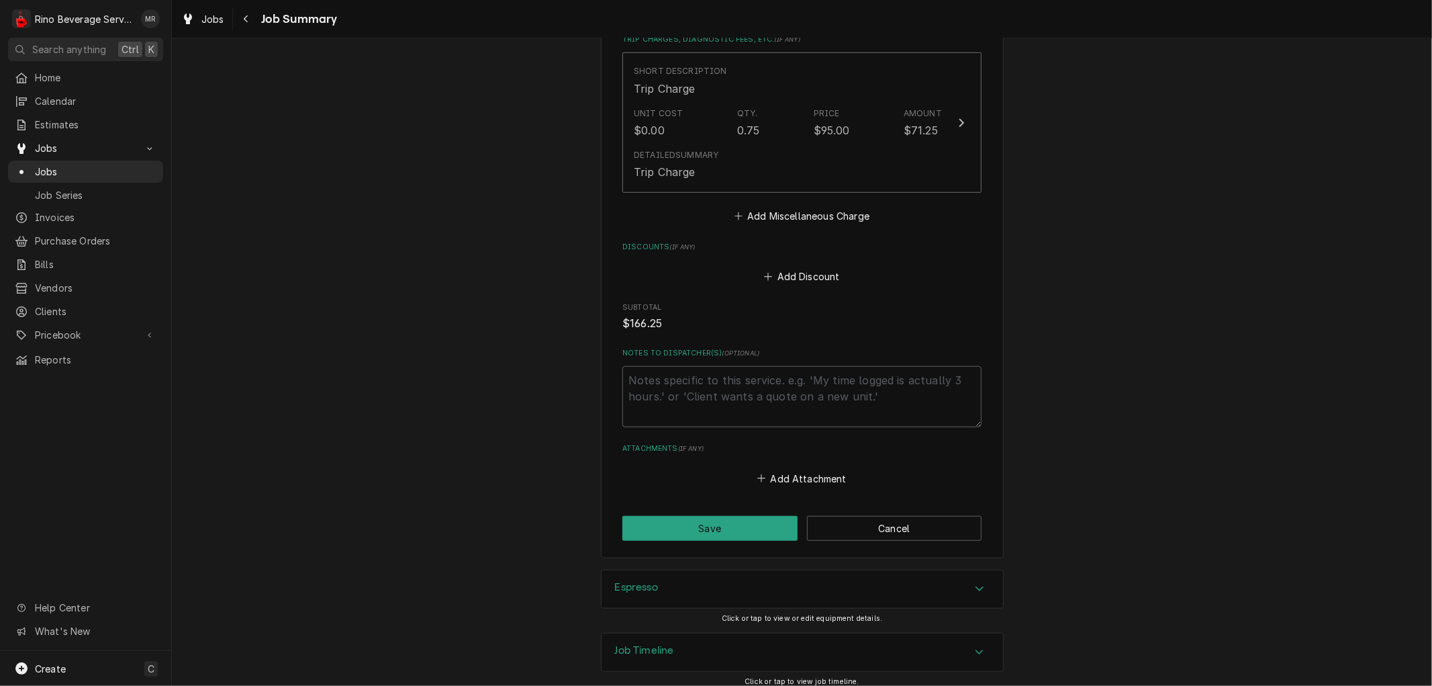
scroll to position [716, 0]
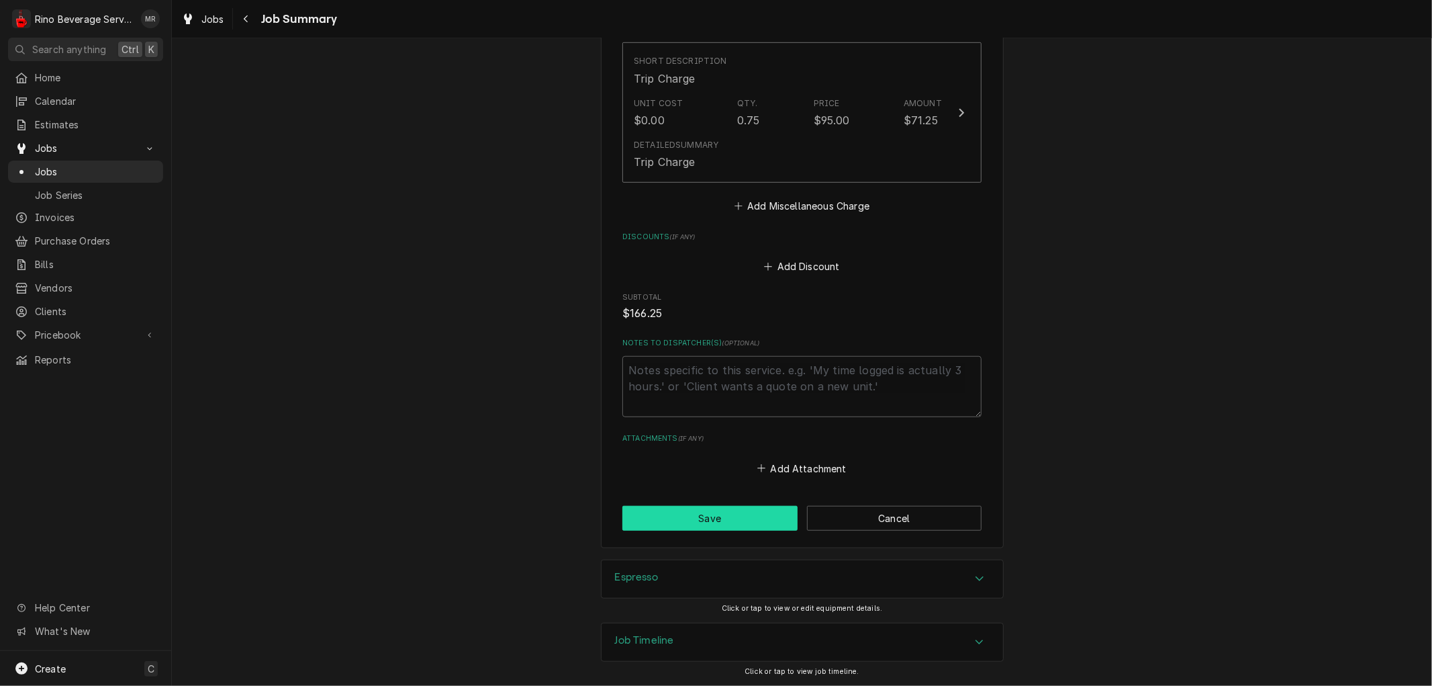
click at [739, 513] on button "Save" at bounding box center [709, 518] width 175 height 25
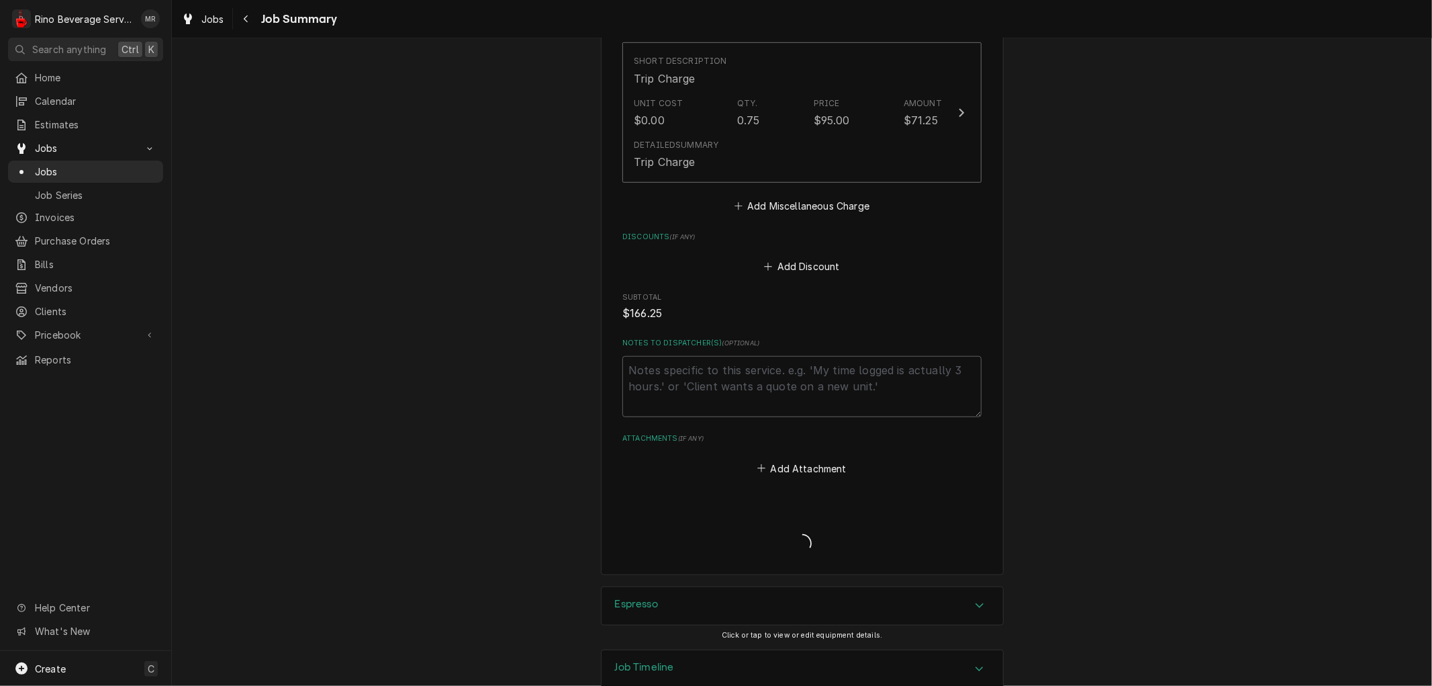
type textarea "x"
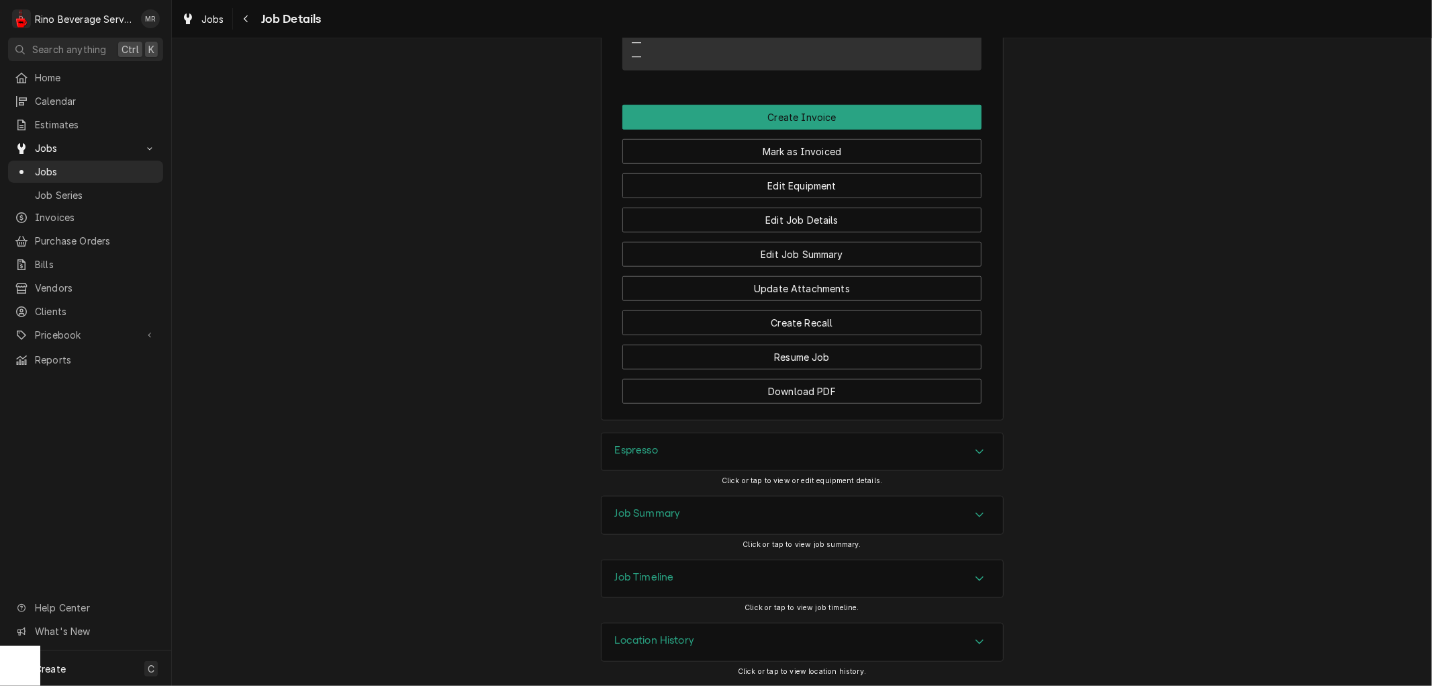
scroll to position [867, 0]
click at [762, 506] on div "Job Summary" at bounding box center [803, 515] width 402 height 38
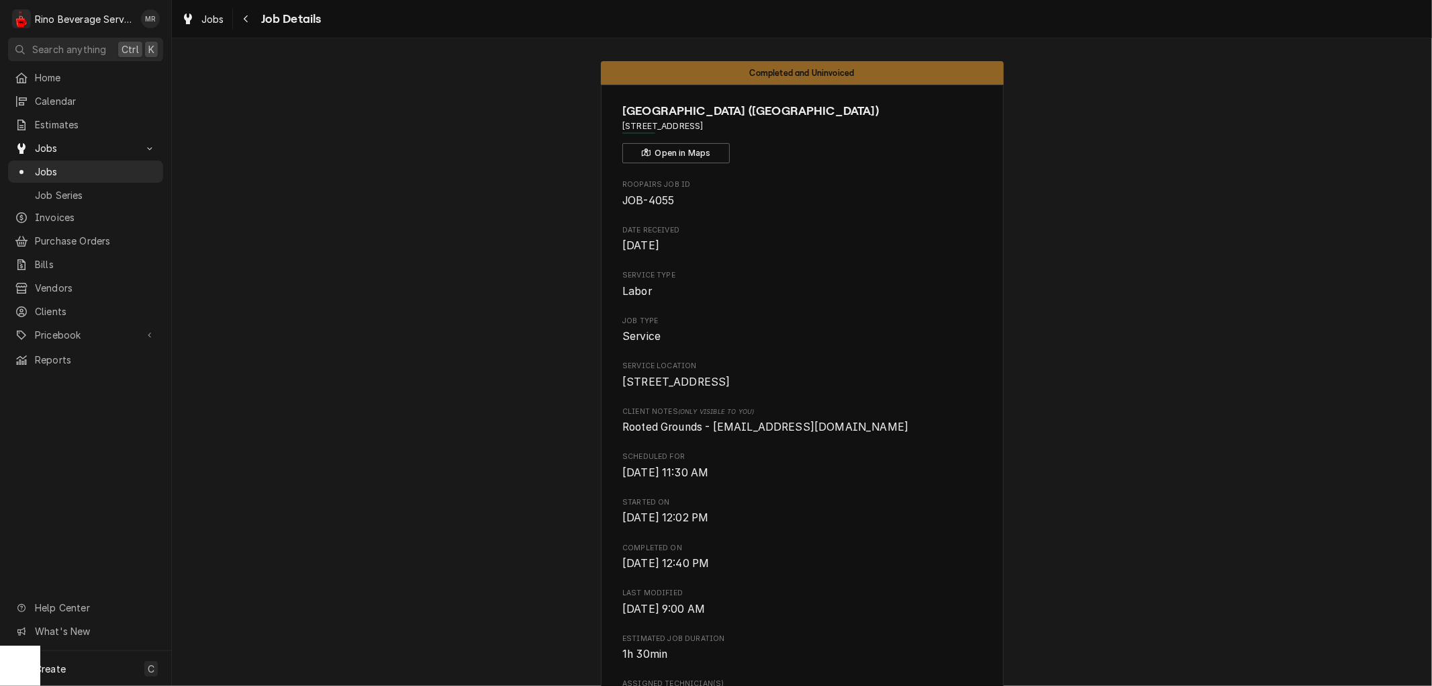
scroll to position [0, 0]
click at [101, 167] on span "Jobs" at bounding box center [96, 172] width 122 height 14
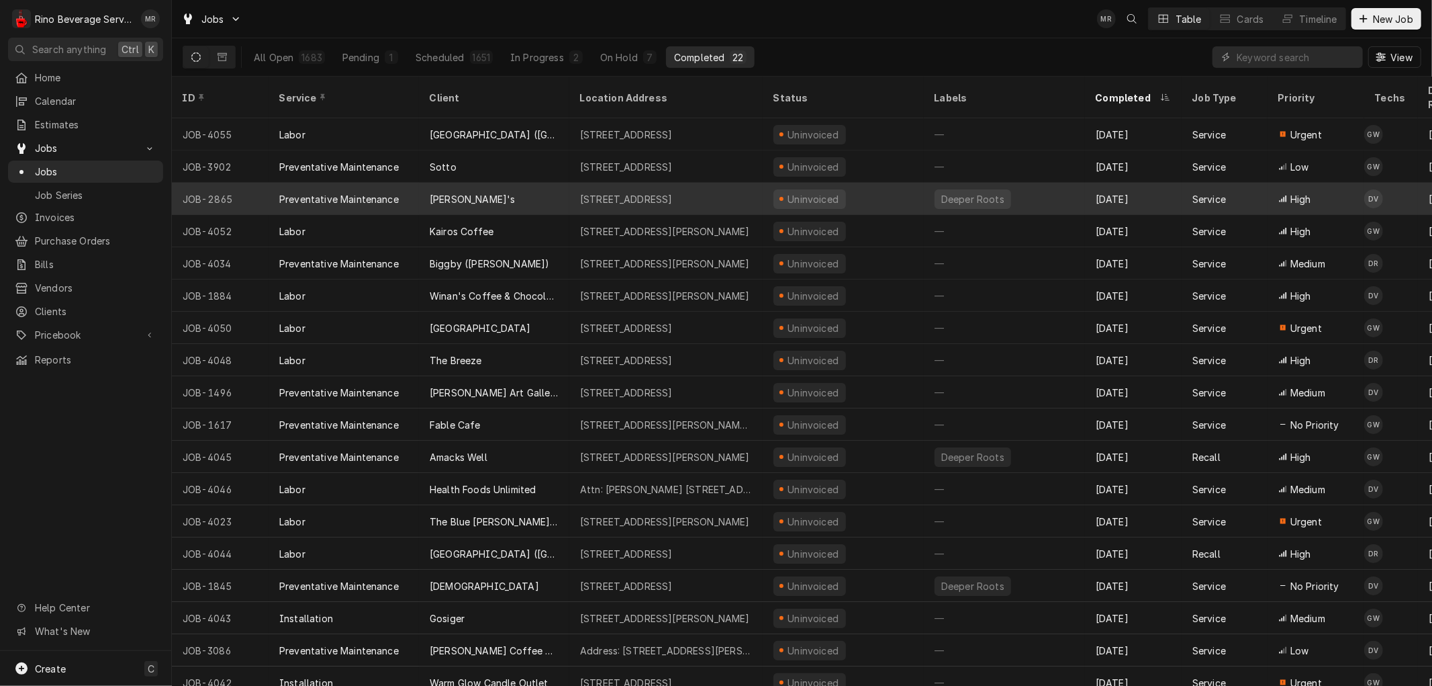
click at [532, 185] on div "[PERSON_NAME]'s" at bounding box center [494, 199] width 150 height 32
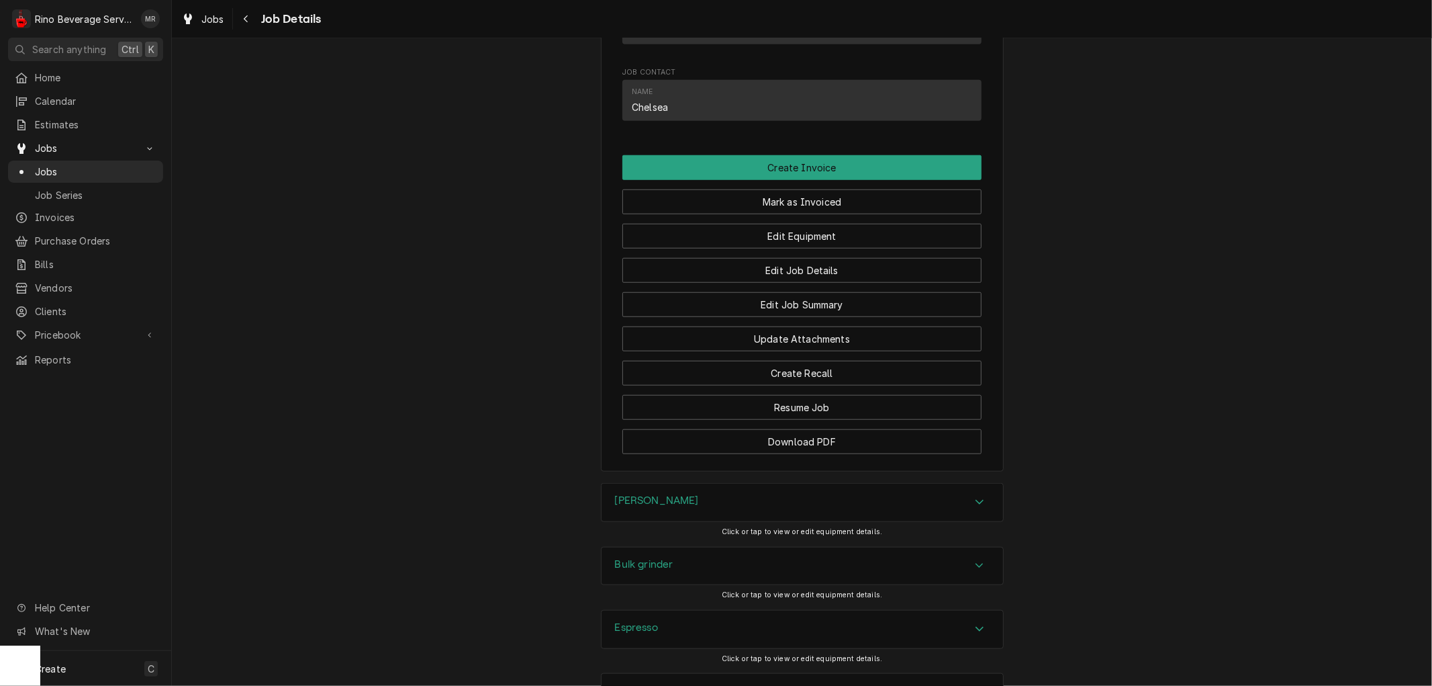
scroll to position [959, 0]
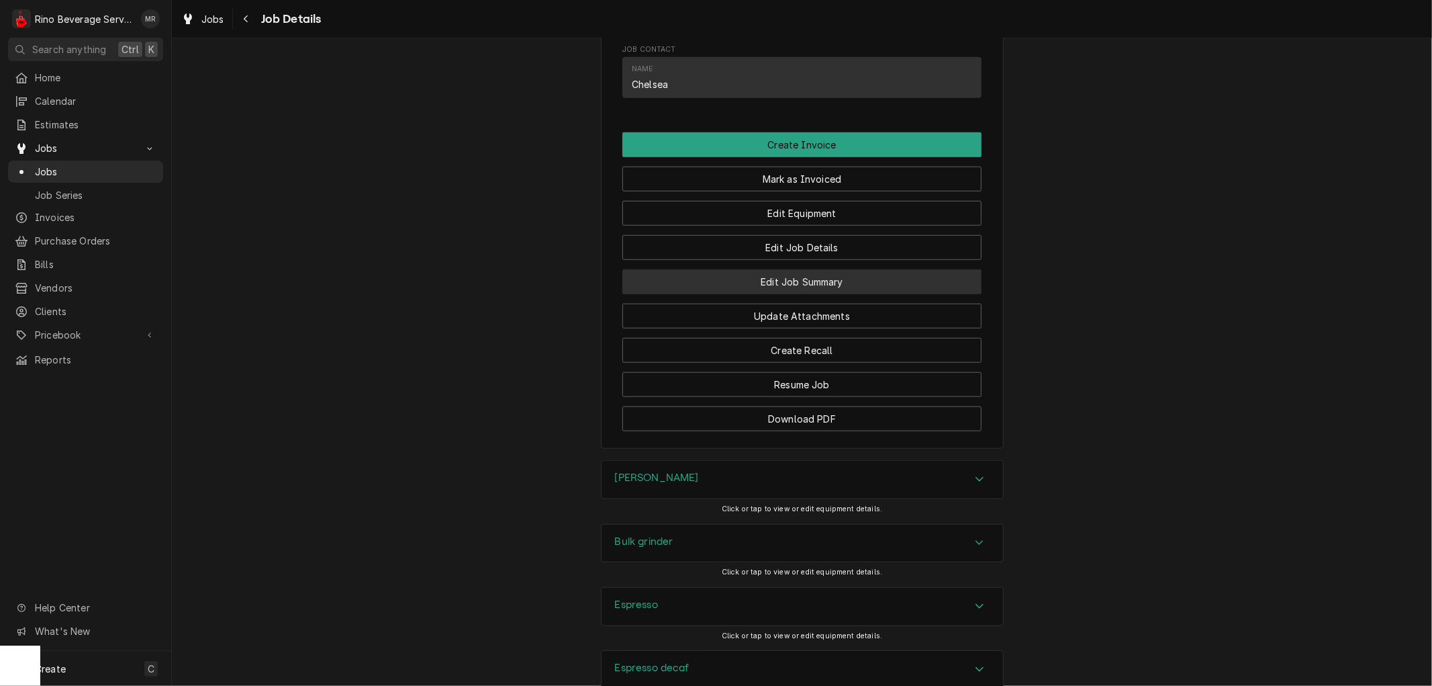
click at [724, 294] on button "Edit Job Summary" at bounding box center [801, 281] width 359 height 25
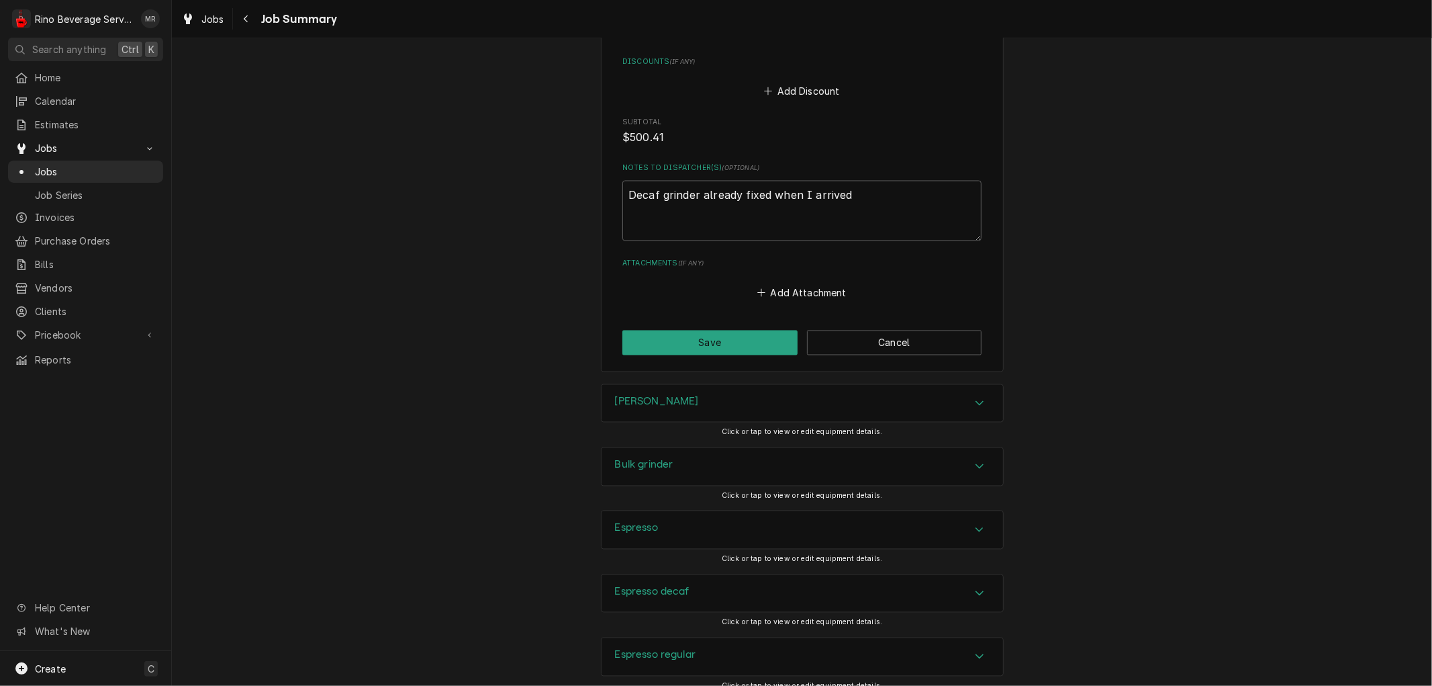
scroll to position [1946, 0]
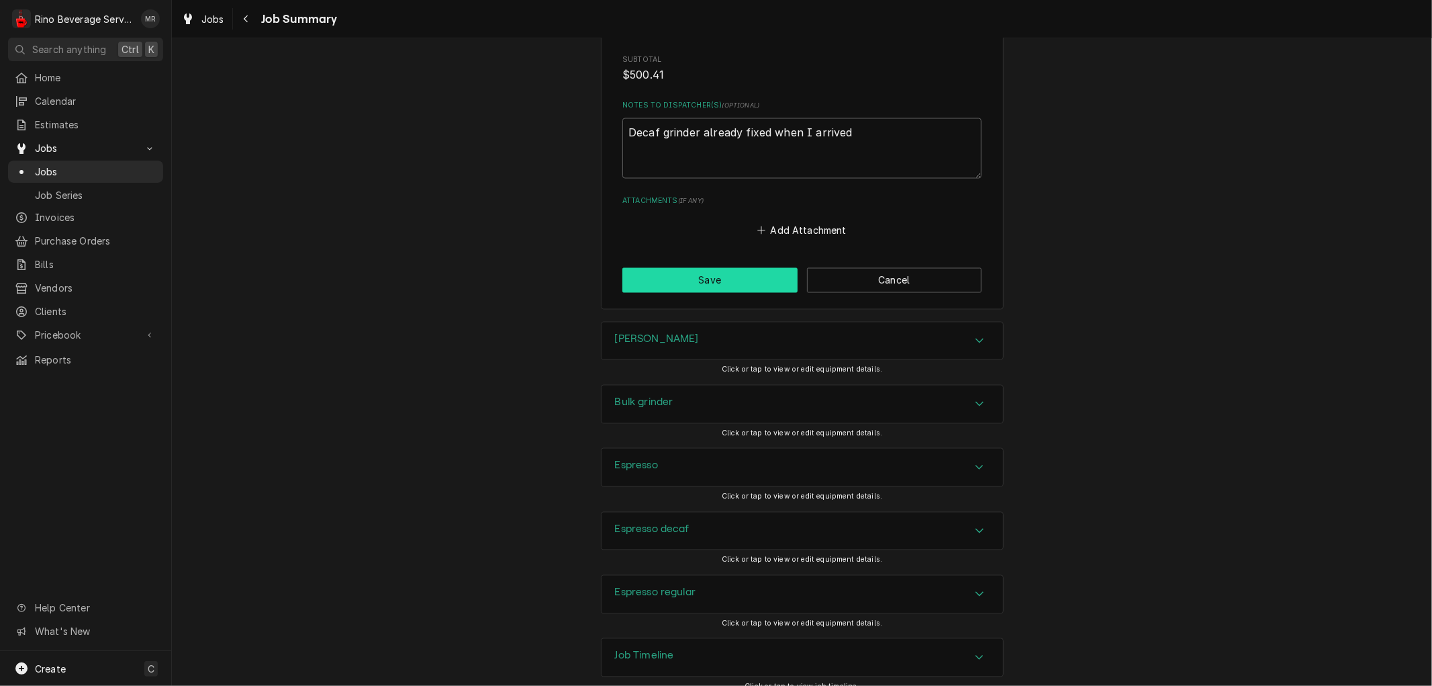
click at [702, 268] on button "Save" at bounding box center [709, 280] width 175 height 25
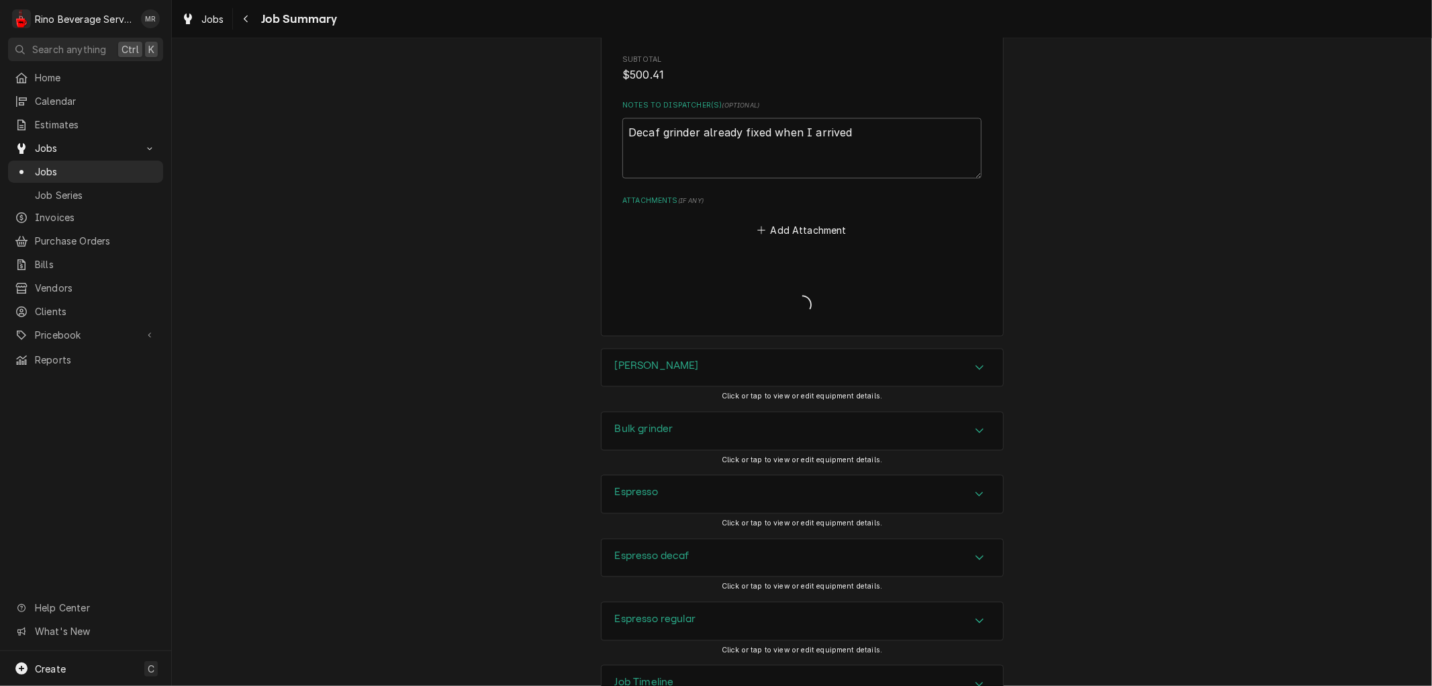
type textarea "x"
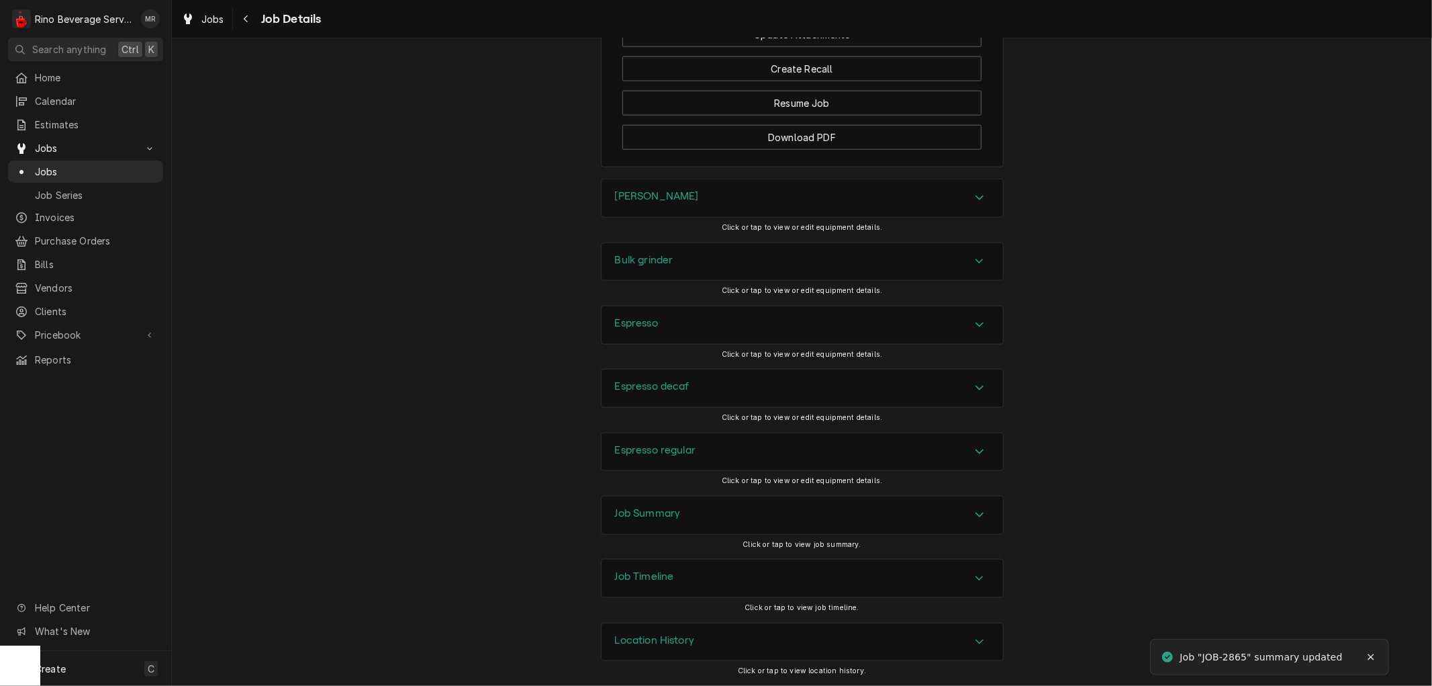
scroll to position [1258, 0]
click at [753, 643] on div "Location History" at bounding box center [803, 642] width 402 height 38
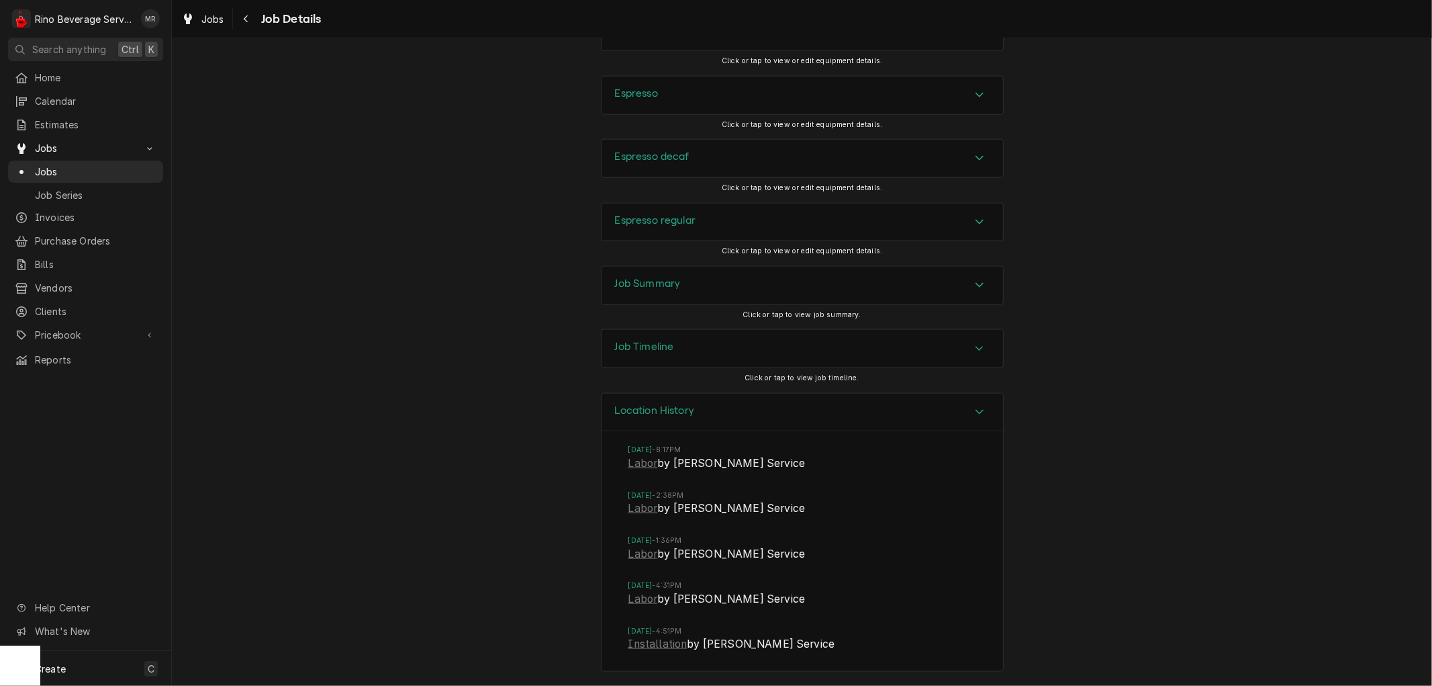
scroll to position [1487, 0]
click at [639, 465] on link "Labor" at bounding box center [643, 463] width 30 height 16
click at [663, 643] on link "Installation" at bounding box center [657, 644] width 59 height 16
click at [628, 596] on link "Labor" at bounding box center [643, 599] width 30 height 16
click at [638, 552] on link "Labor" at bounding box center [643, 554] width 30 height 16
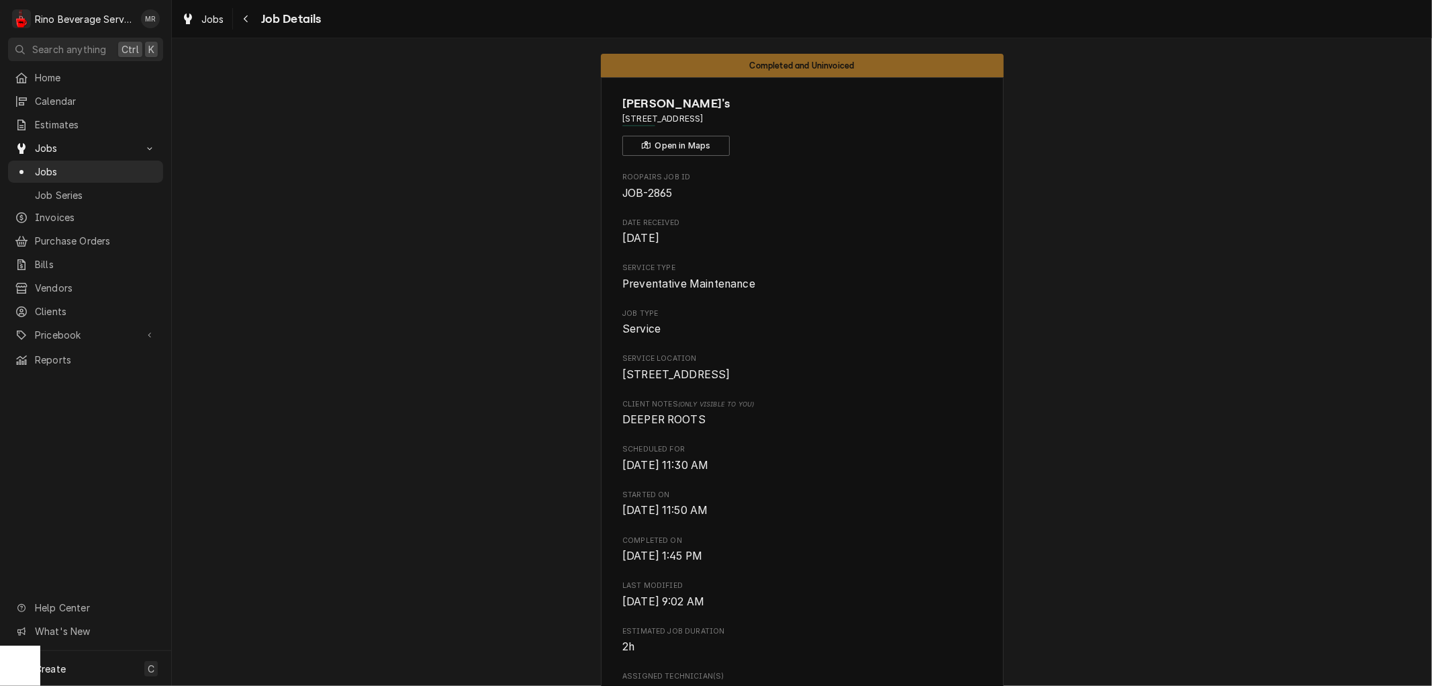
scroll to position [0, 0]
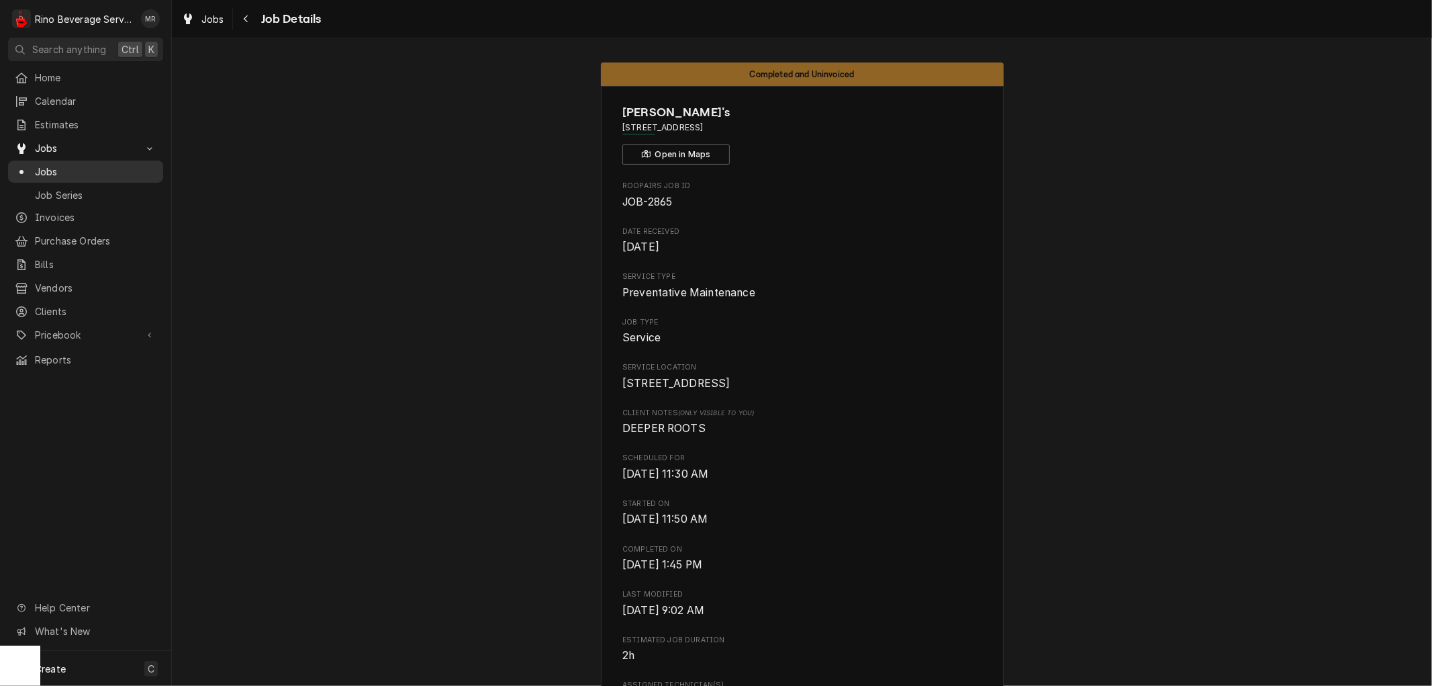
click at [99, 168] on span "Jobs" at bounding box center [96, 172] width 122 height 14
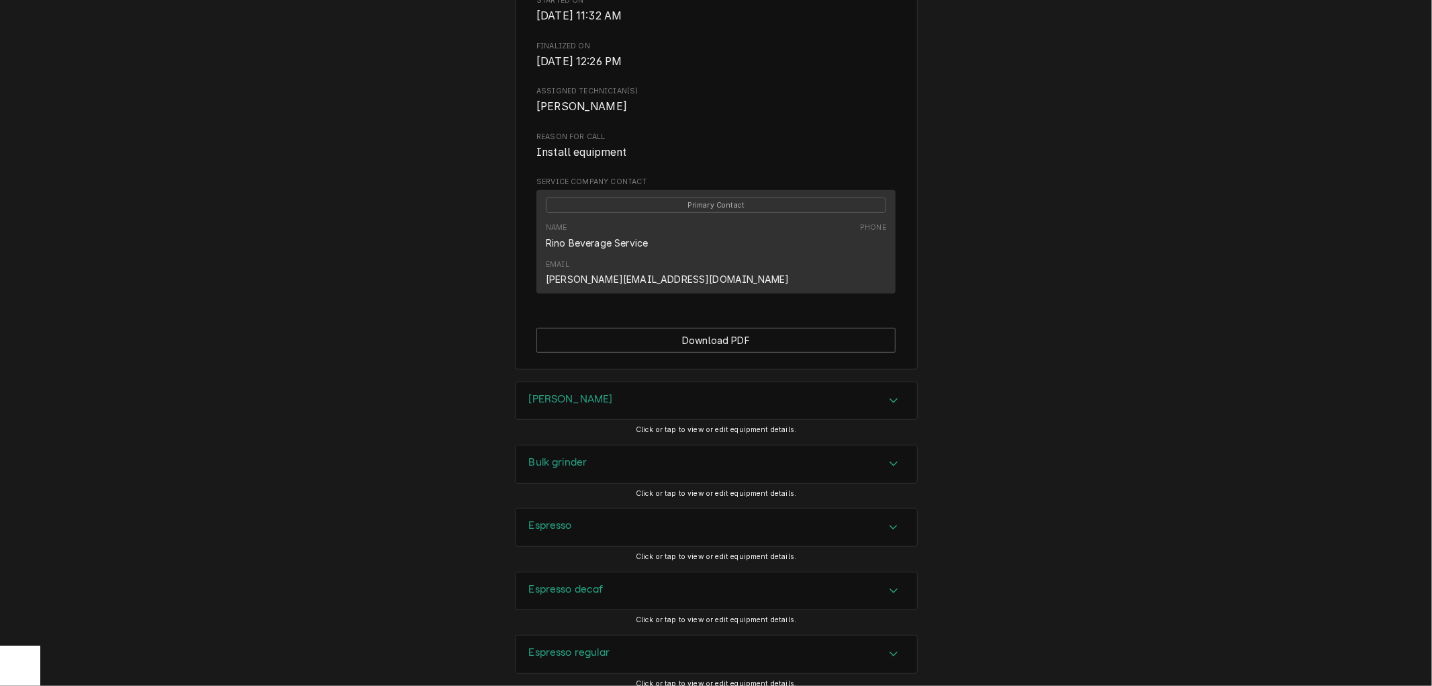
scroll to position [612, 0]
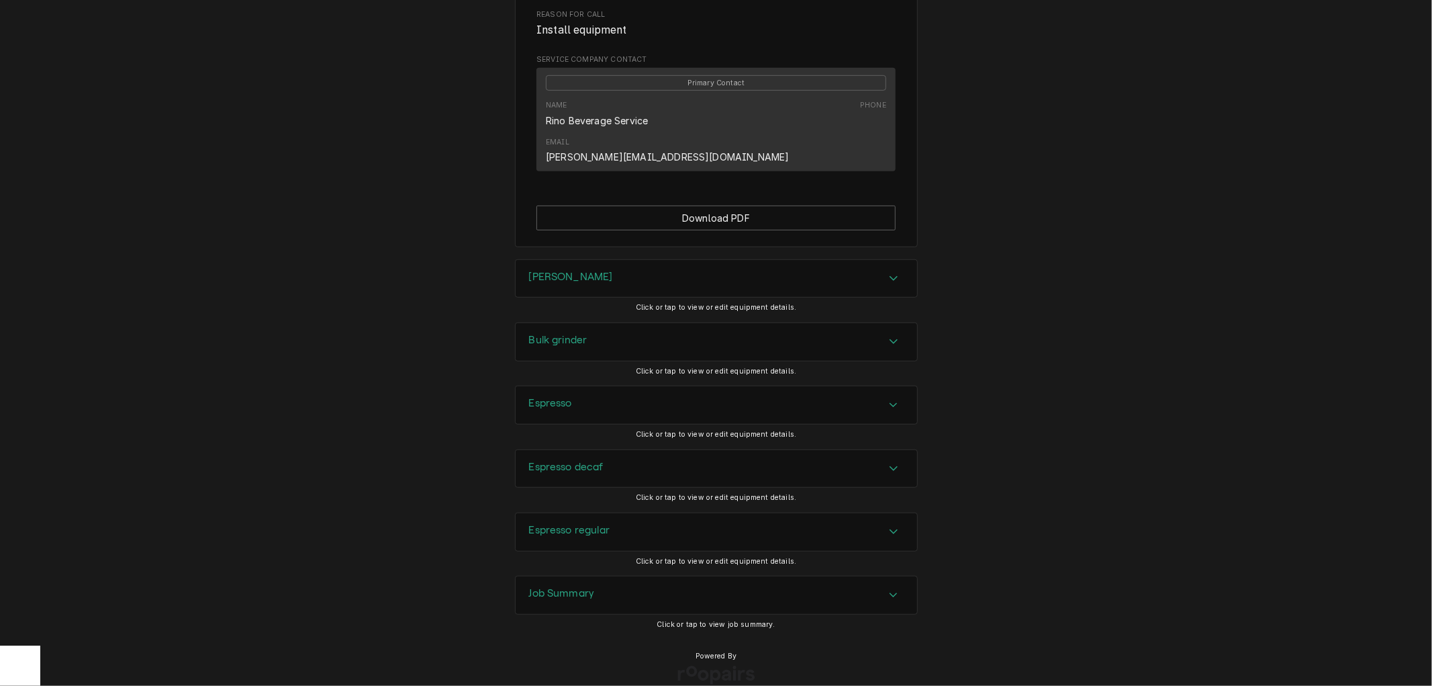
click at [581, 587] on h3 "Job Summary" at bounding box center [562, 593] width 66 height 13
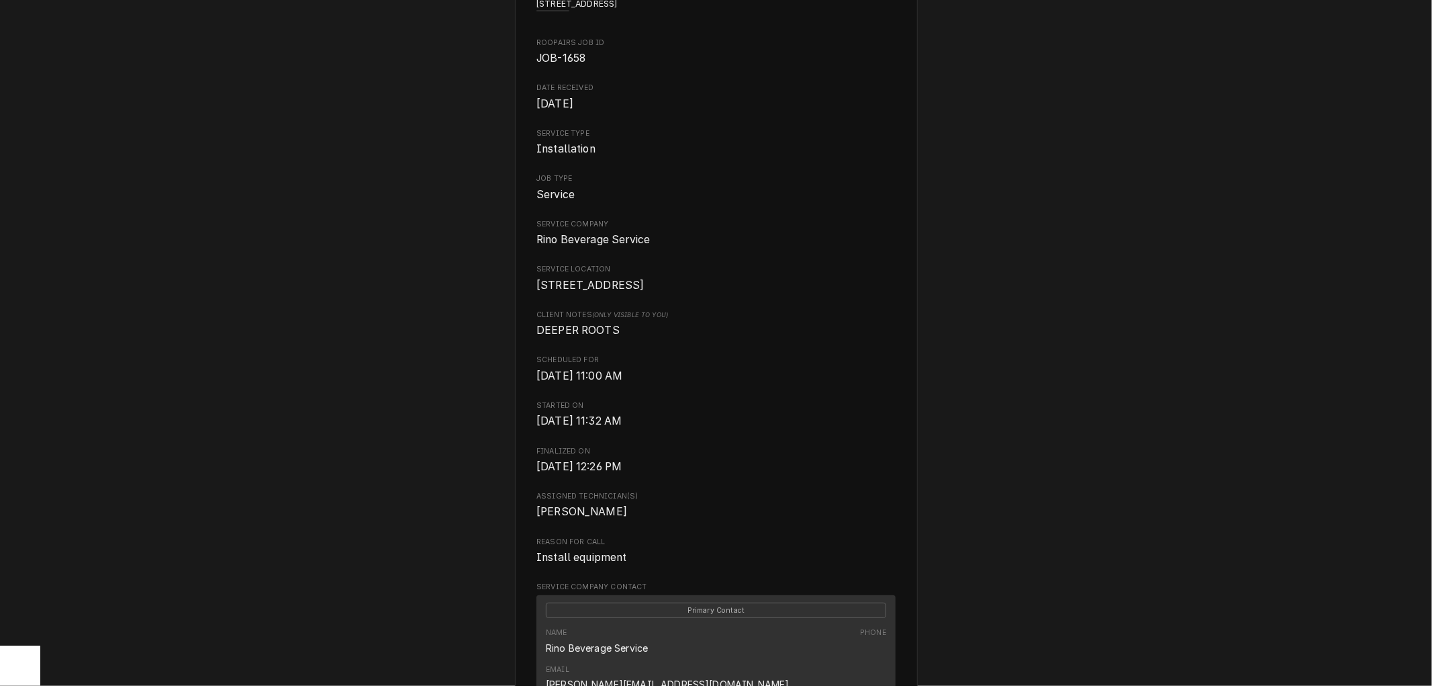
scroll to position [0, 0]
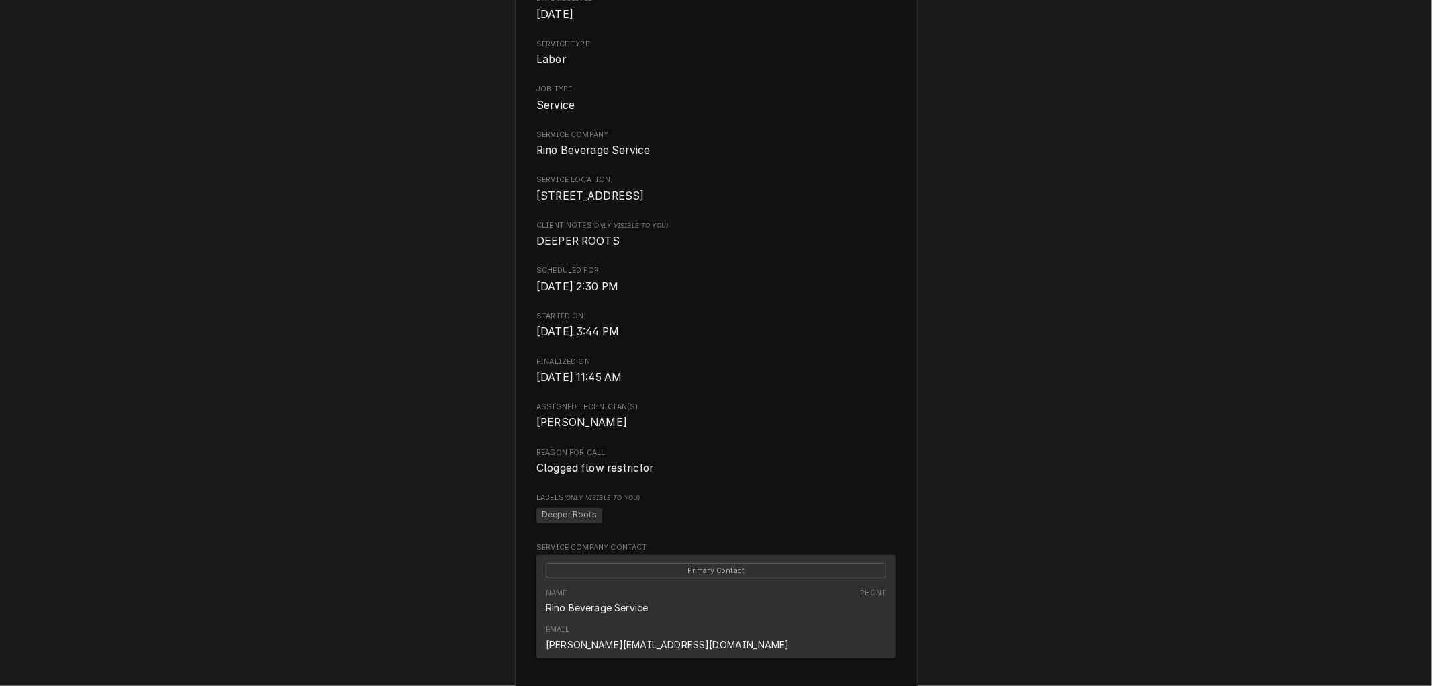
scroll to position [408, 0]
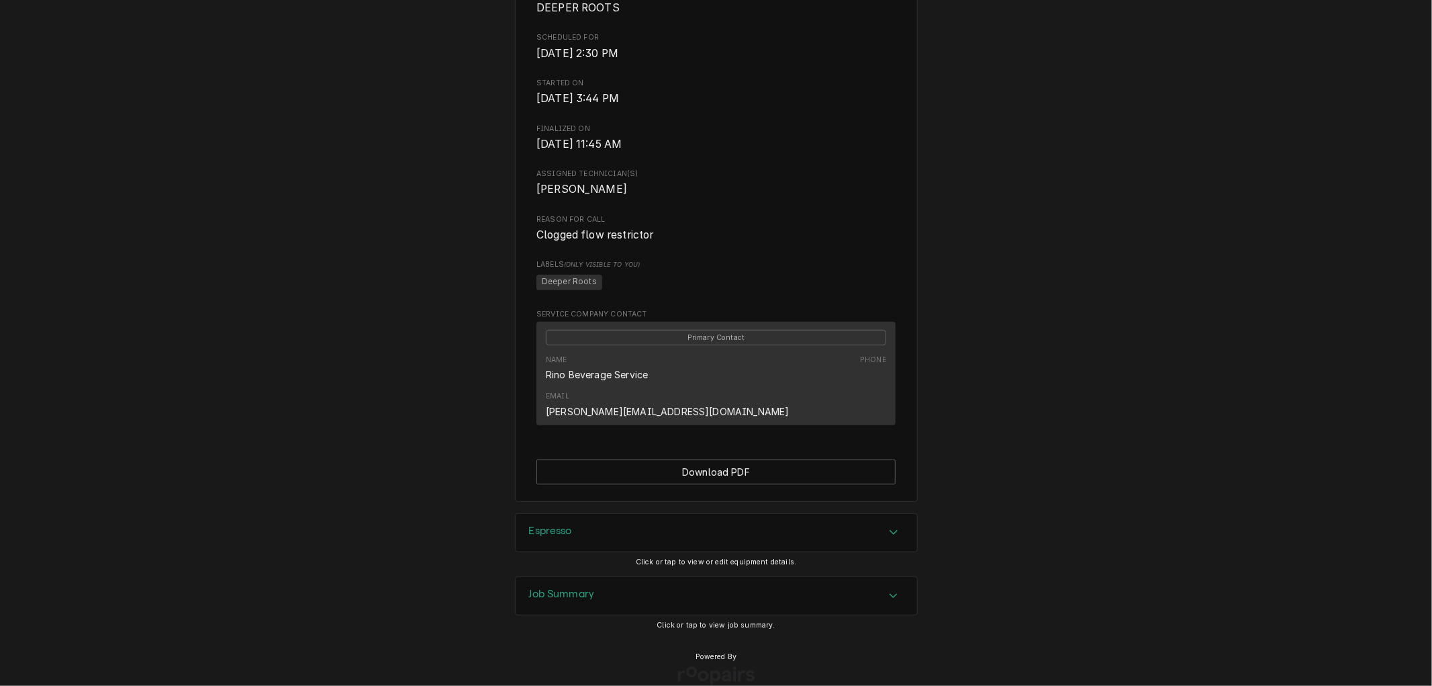
click at [634, 577] on div "Job Summary" at bounding box center [717, 596] width 402 height 38
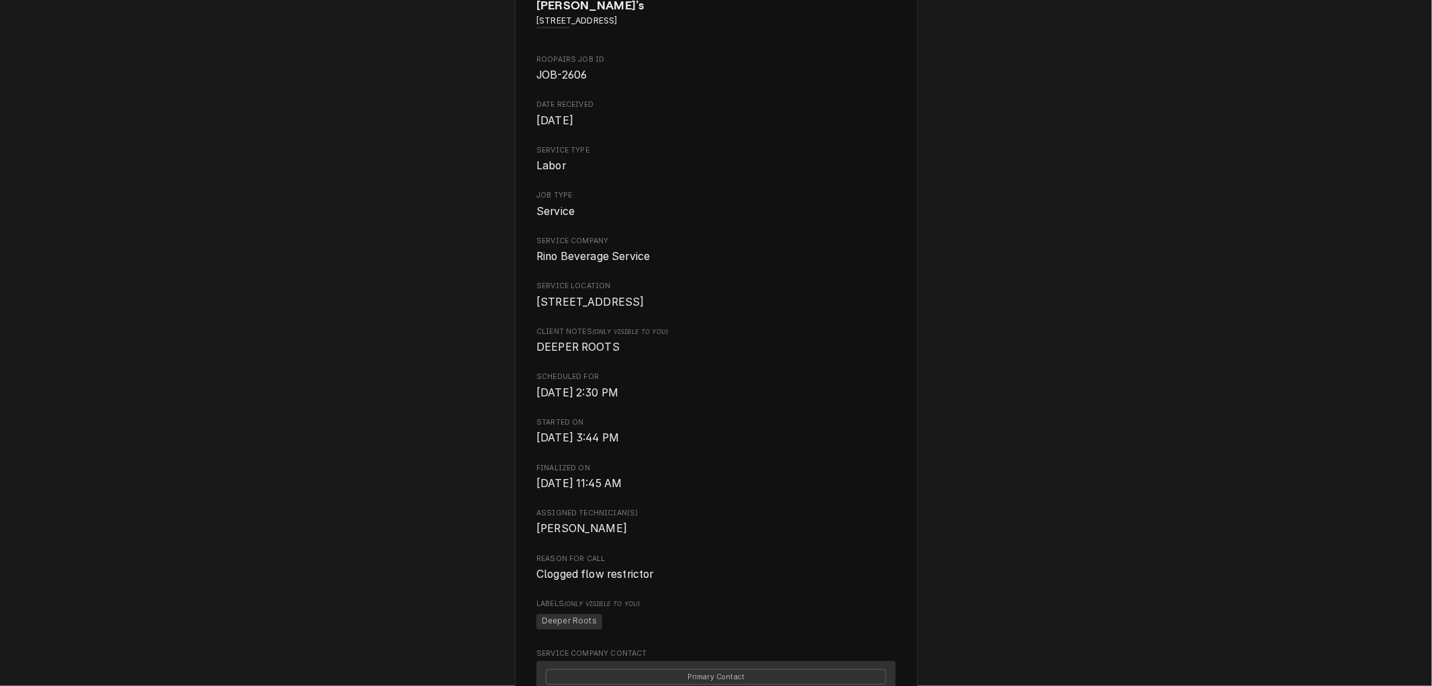
scroll to position [0, 0]
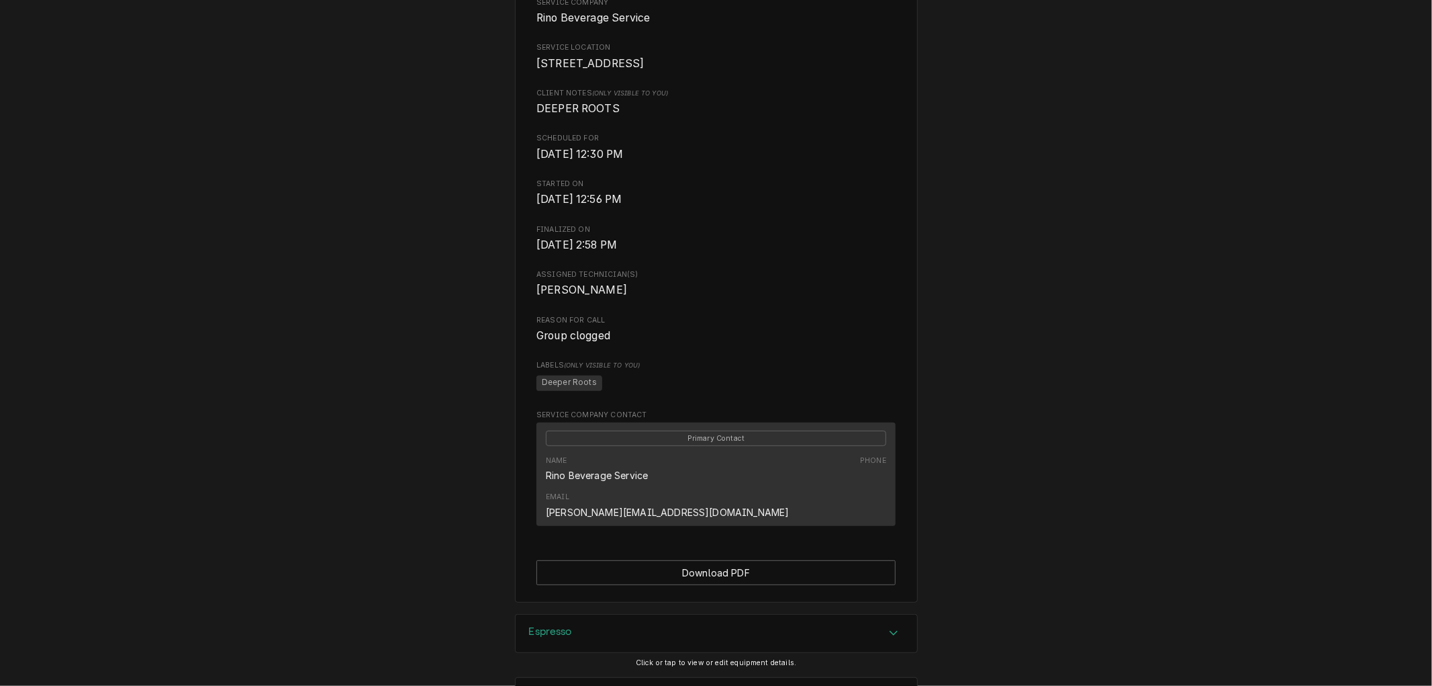
scroll to position [408, 0]
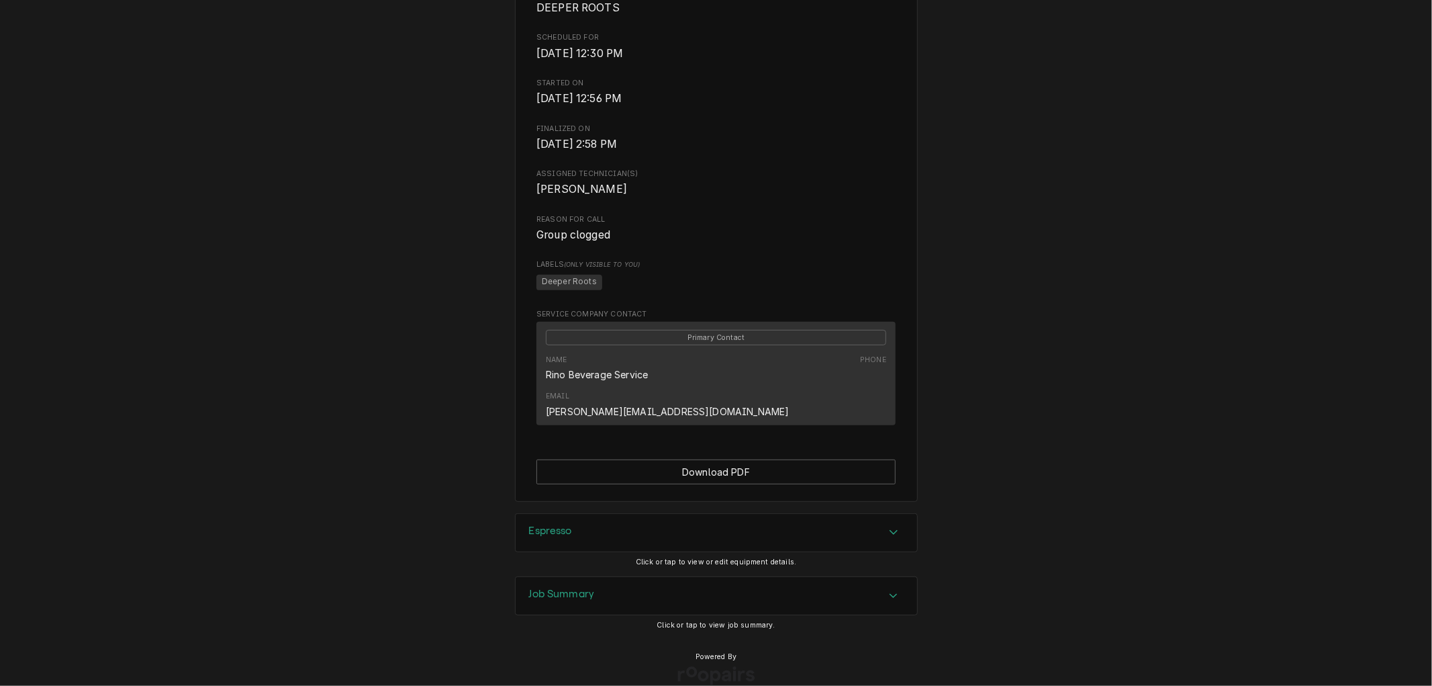
click at [638, 577] on div "Job Summary" at bounding box center [717, 596] width 402 height 38
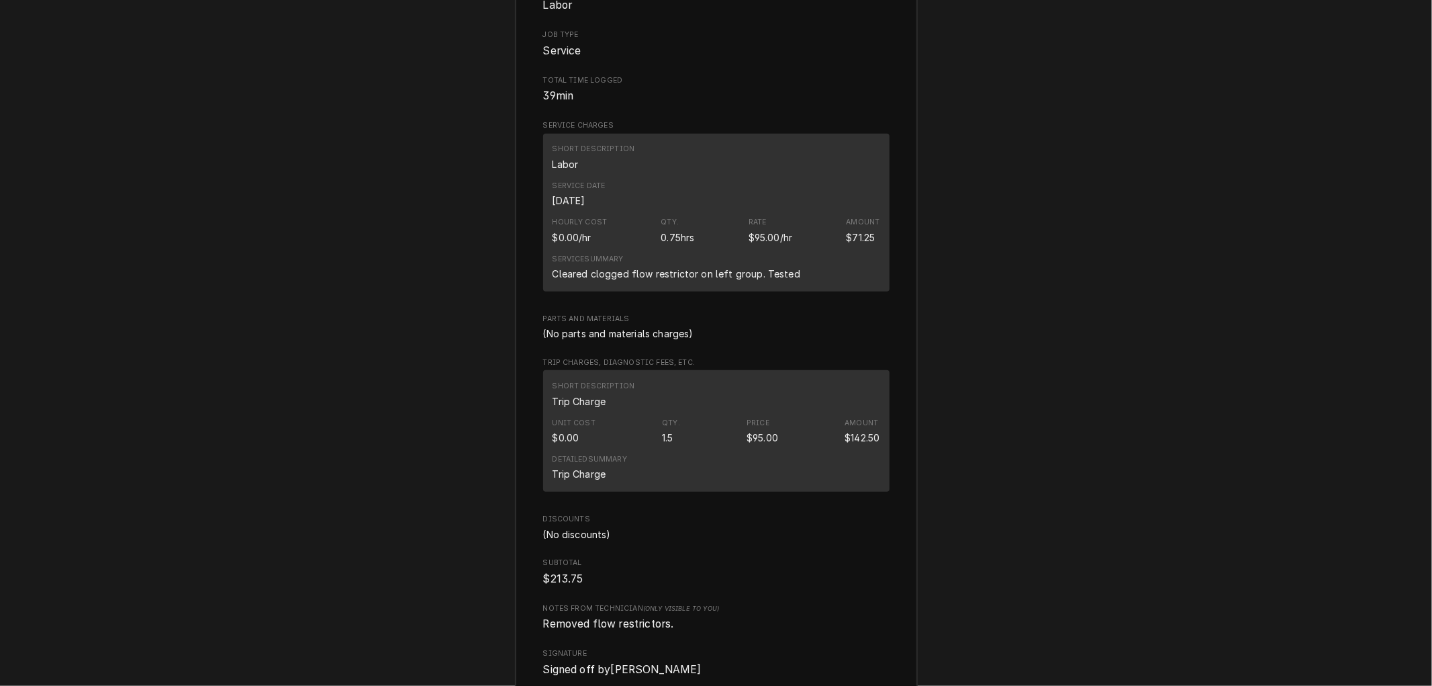
scroll to position [1193, 0]
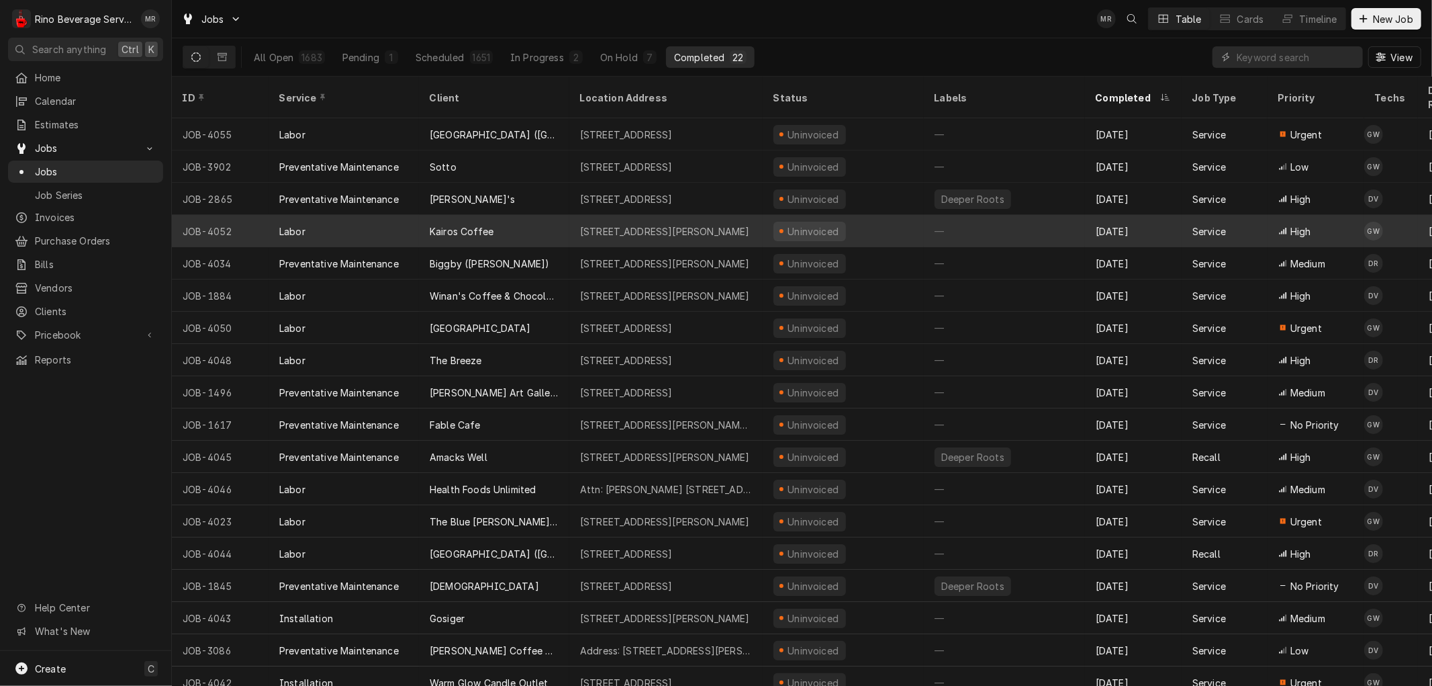
click at [533, 218] on div "Kairos Coffee" at bounding box center [494, 231] width 150 height 32
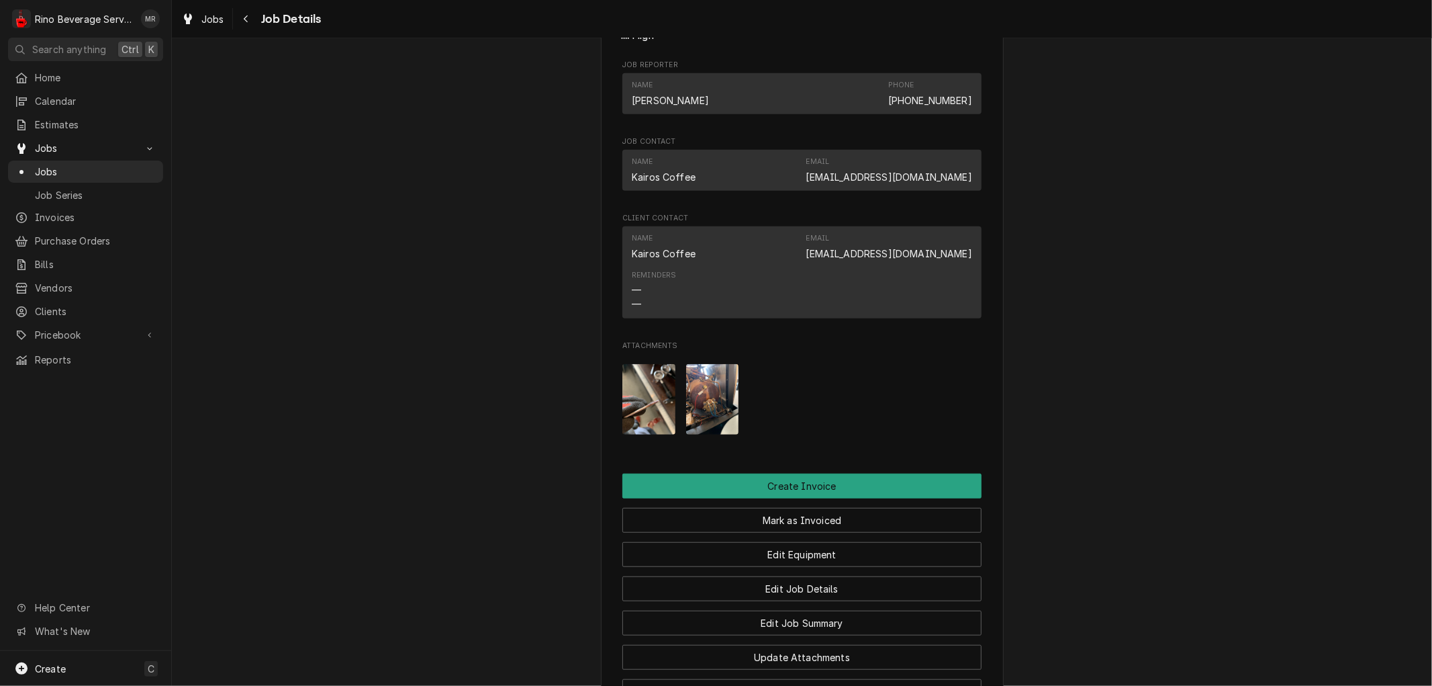
scroll to position [820, 0]
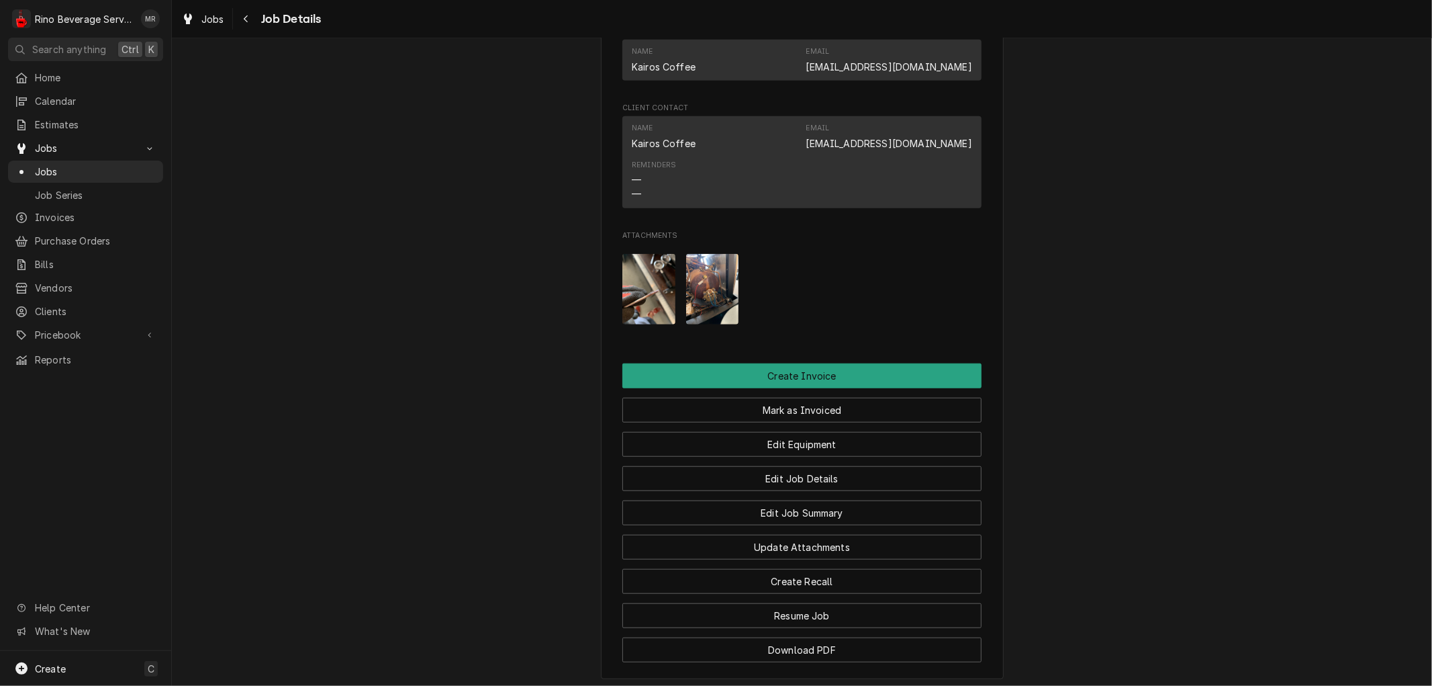
click at [635, 311] on img "Attachments" at bounding box center [648, 289] width 53 height 71
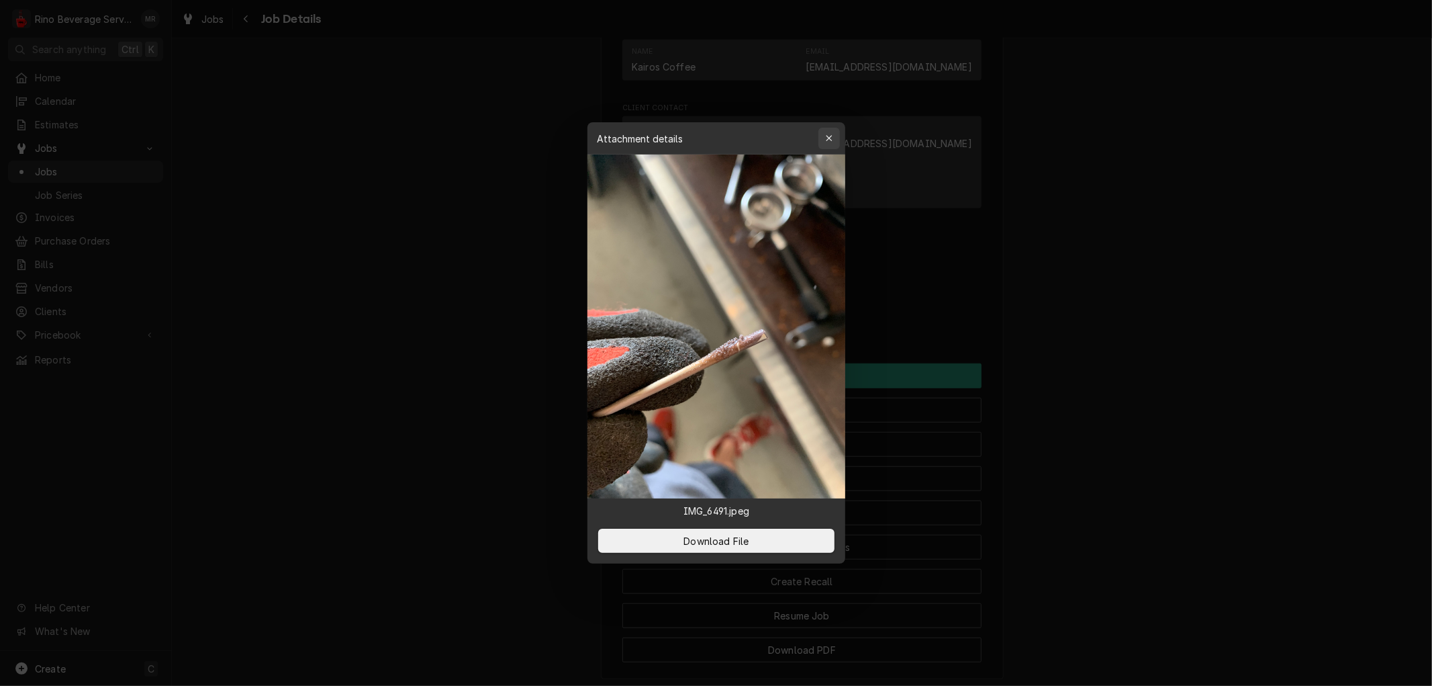
click at [823, 139] on div "button" at bounding box center [829, 138] width 13 height 13
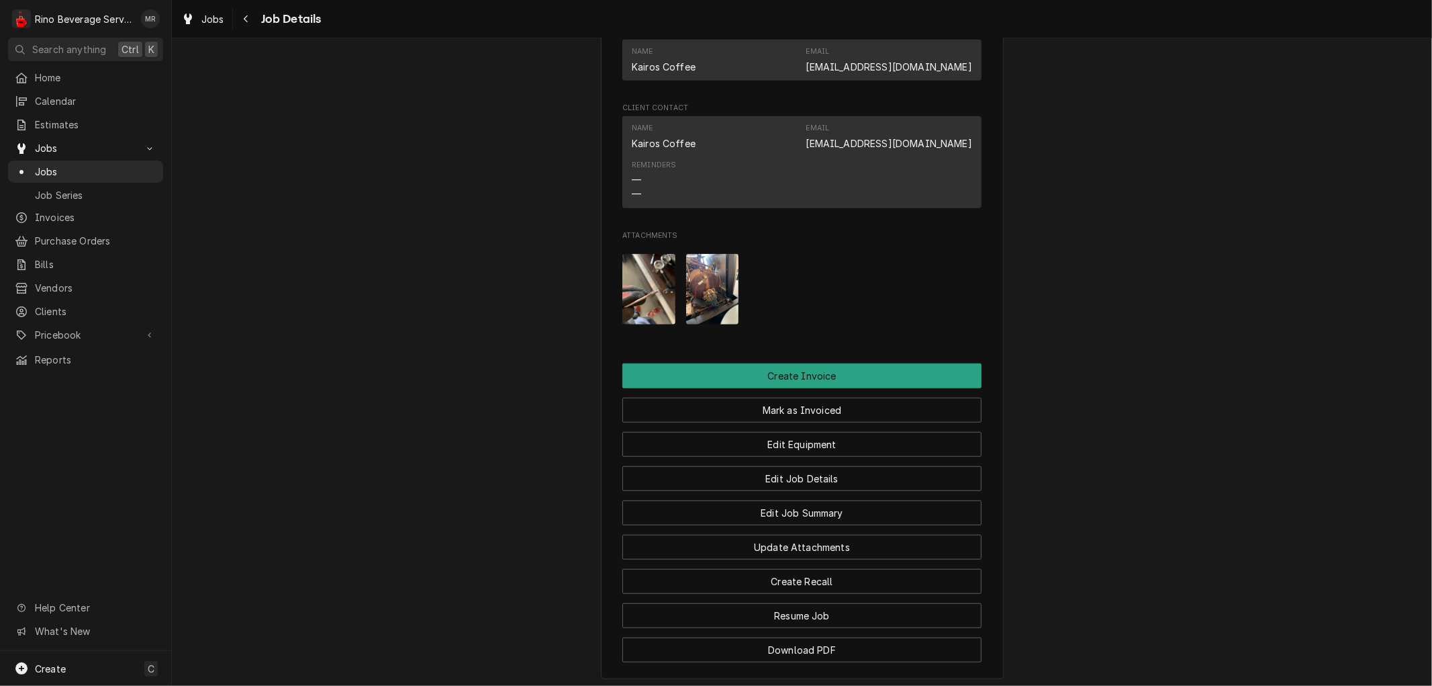
click at [700, 305] on img "Attachments" at bounding box center [712, 289] width 53 height 71
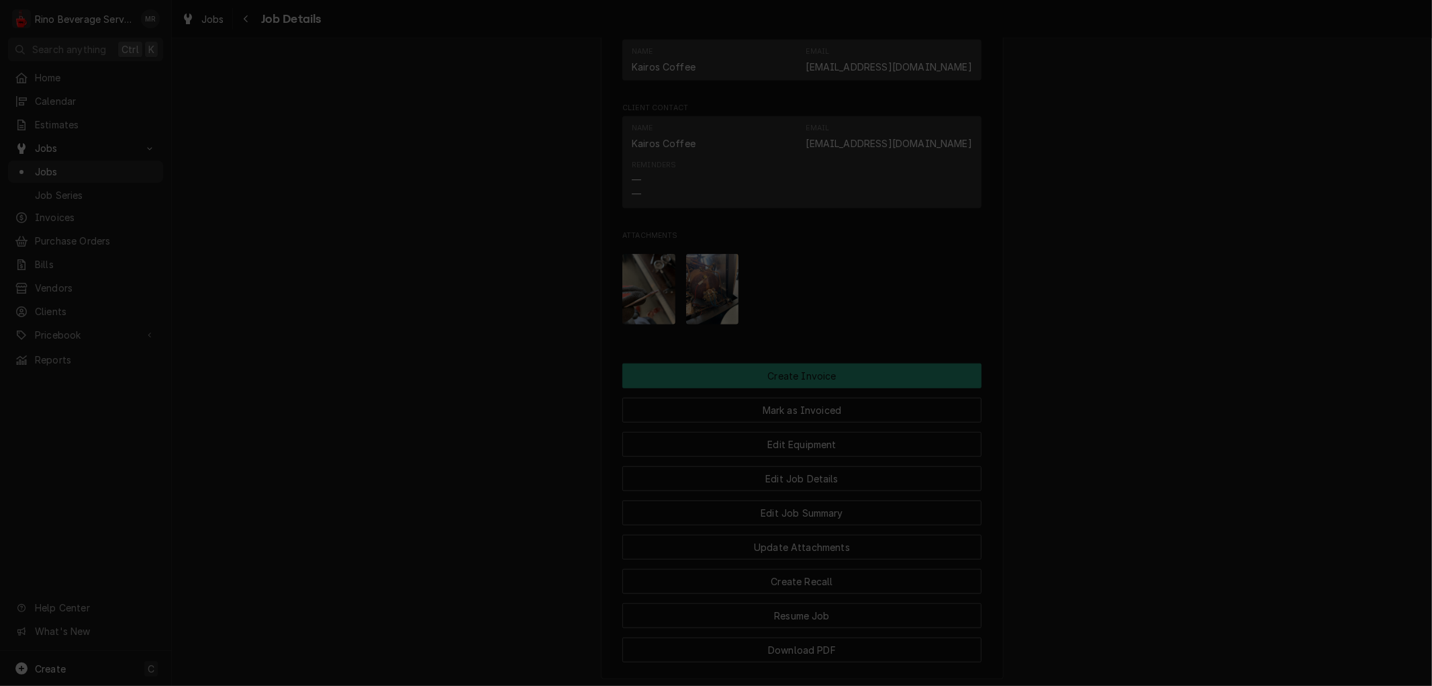
click at [829, 140] on icon "button" at bounding box center [828, 138] width 7 height 9
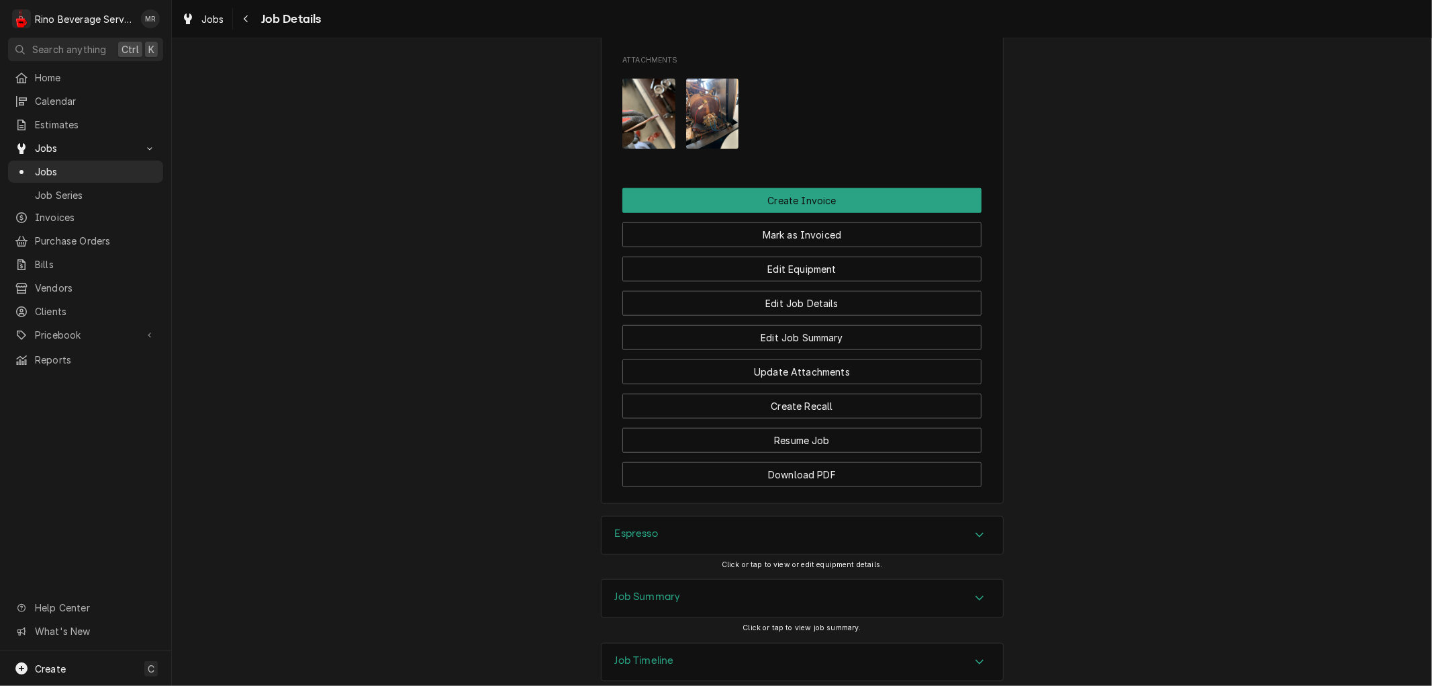
scroll to position [1096, 0]
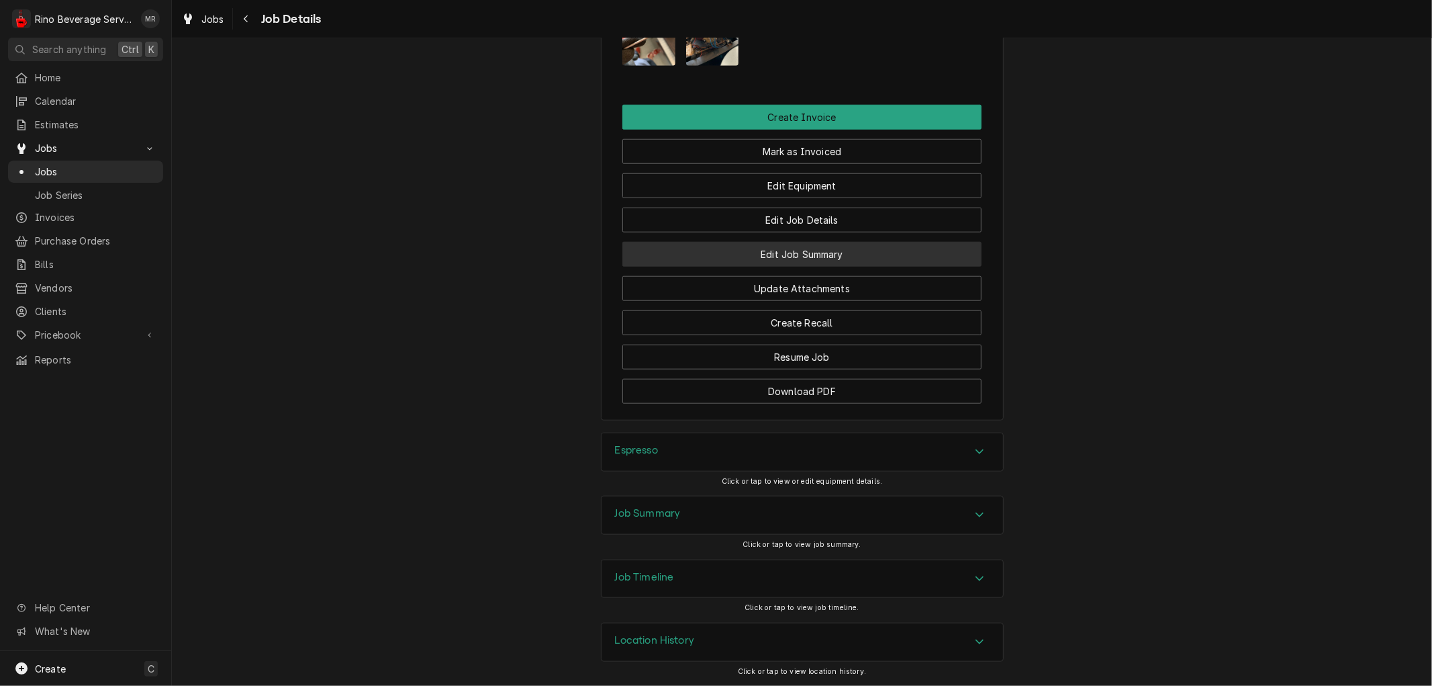
click at [706, 252] on button "Edit Job Summary" at bounding box center [801, 254] width 359 height 25
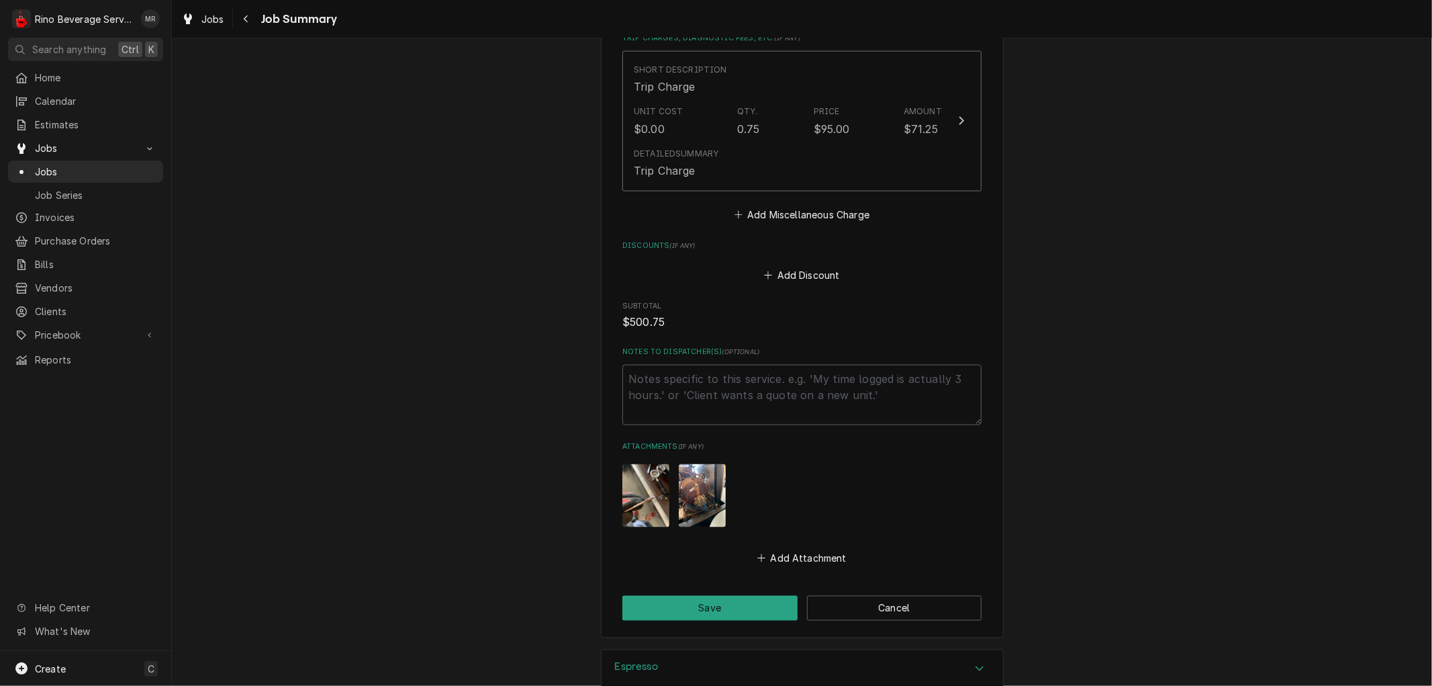
scroll to position [1848, 0]
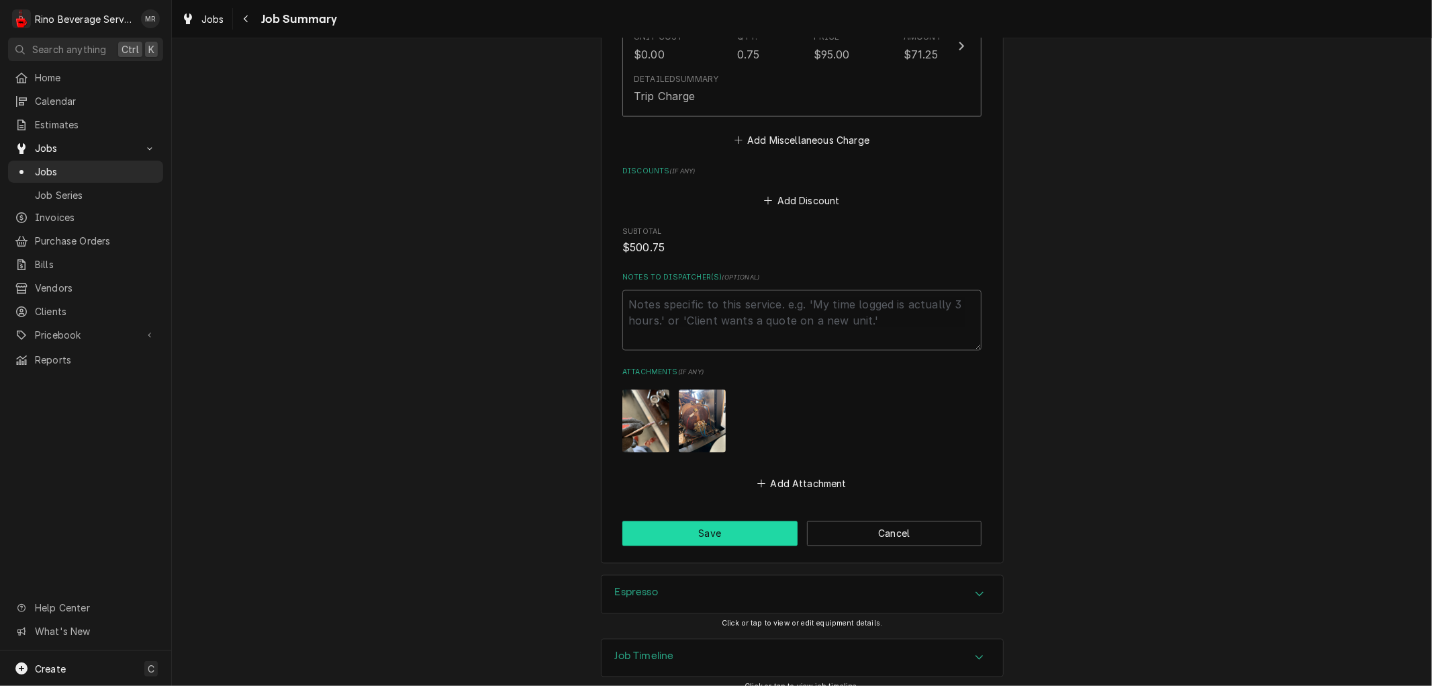
click at [714, 521] on button "Save" at bounding box center [709, 533] width 175 height 25
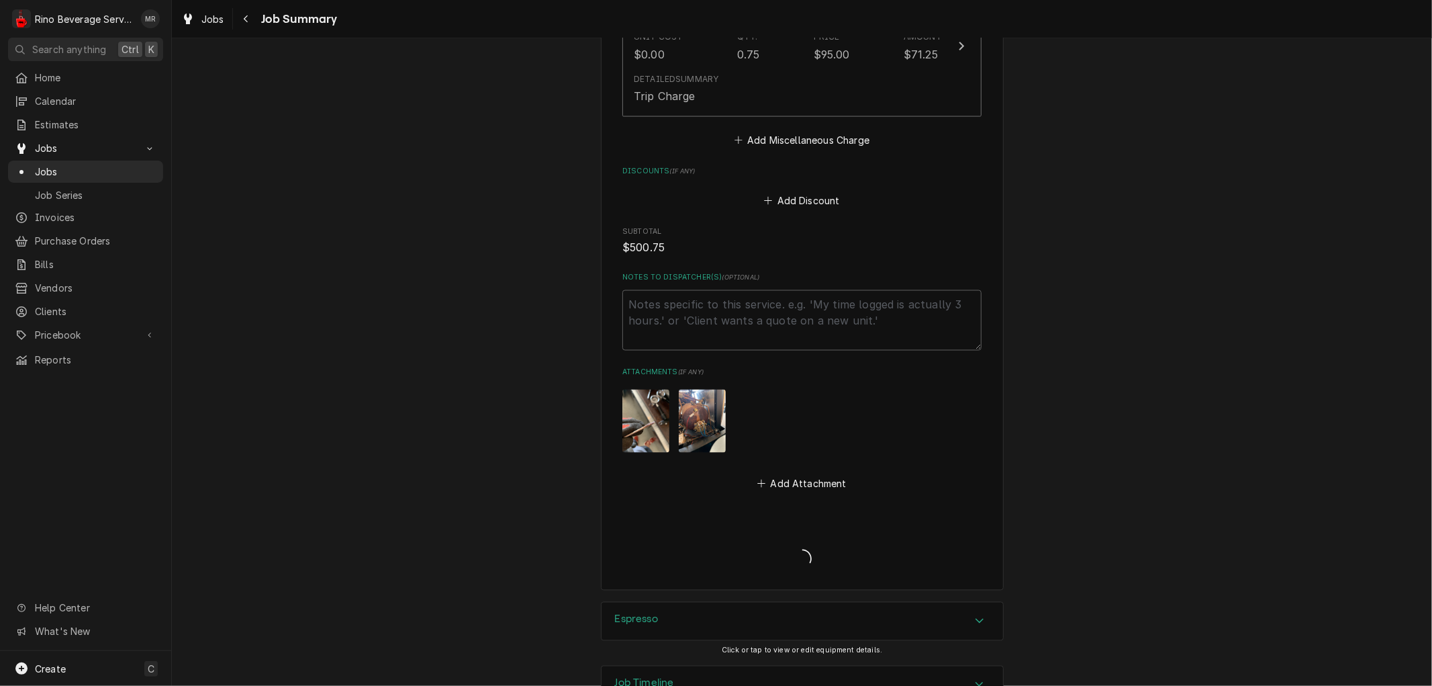
type textarea "x"
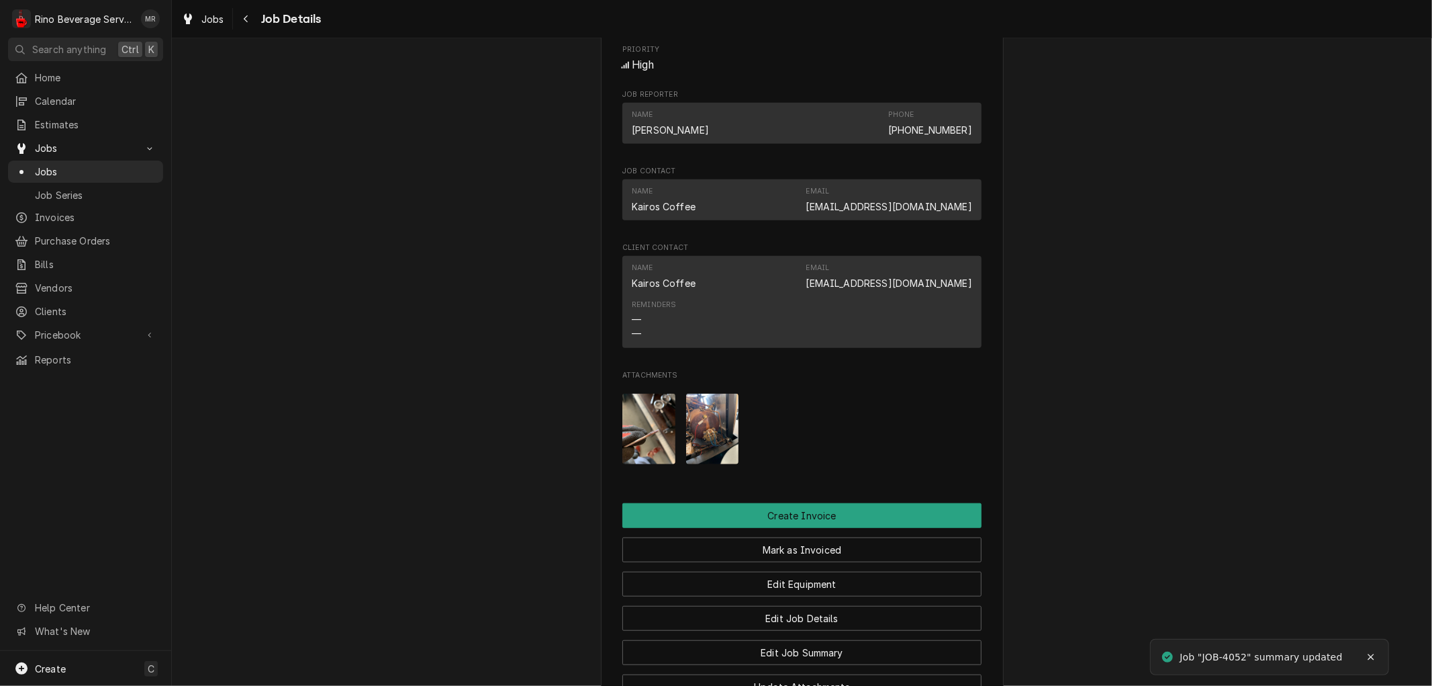
scroll to position [1096, 0]
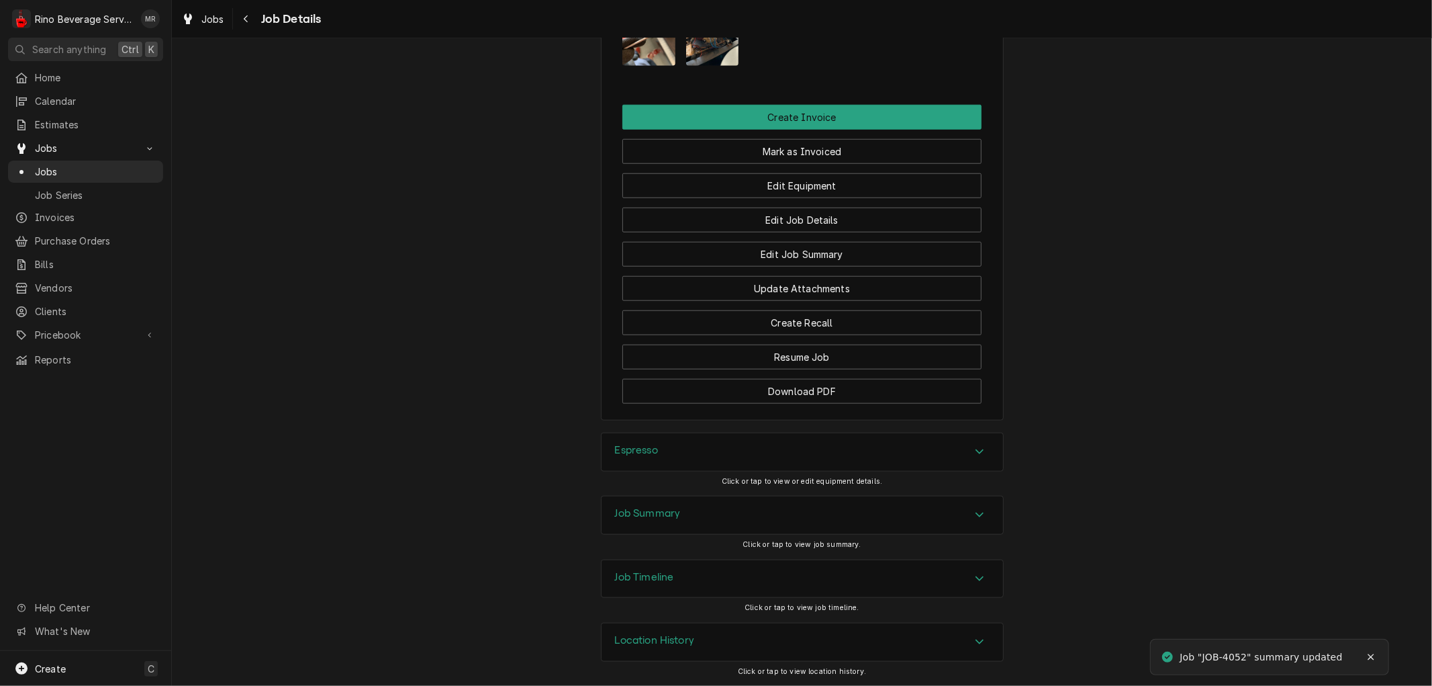
click at [671, 636] on h3 "Location History" at bounding box center [655, 640] width 80 height 13
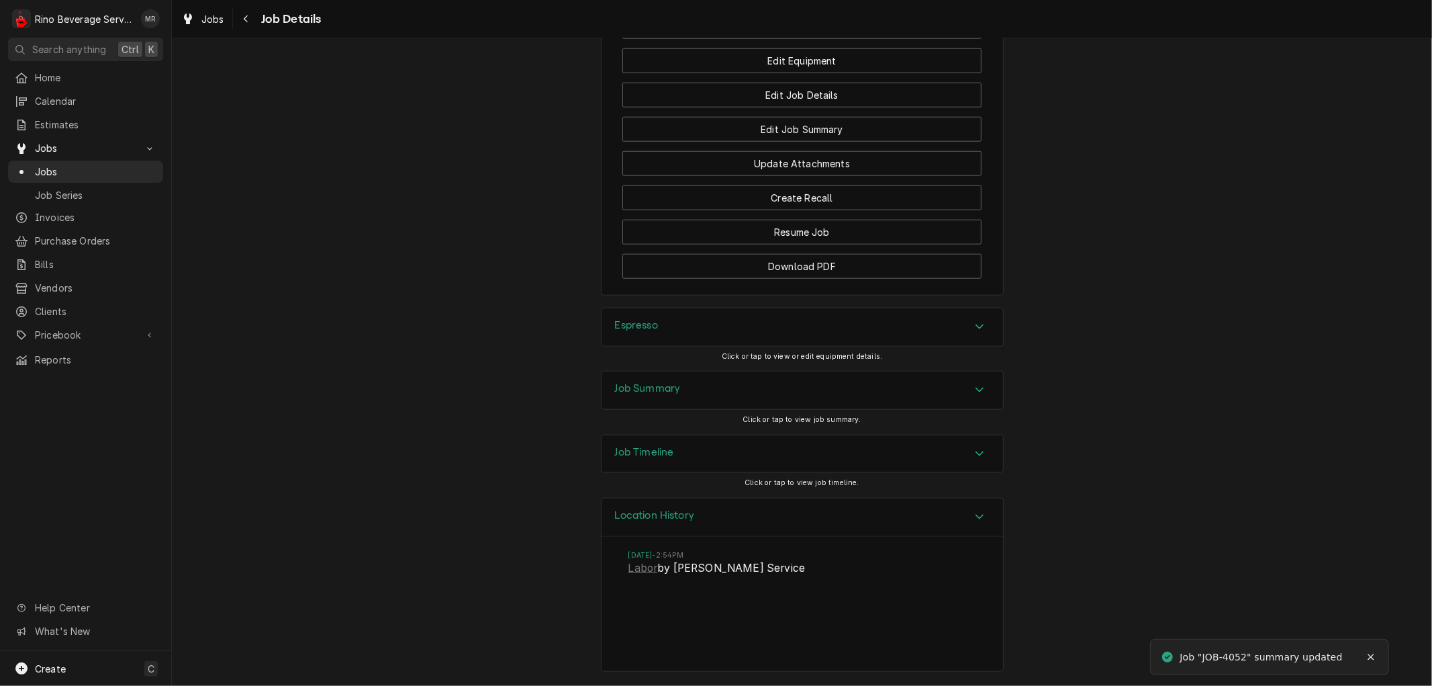
scroll to position [1220, 0]
click at [632, 568] on link "Labor" at bounding box center [643, 568] width 30 height 16
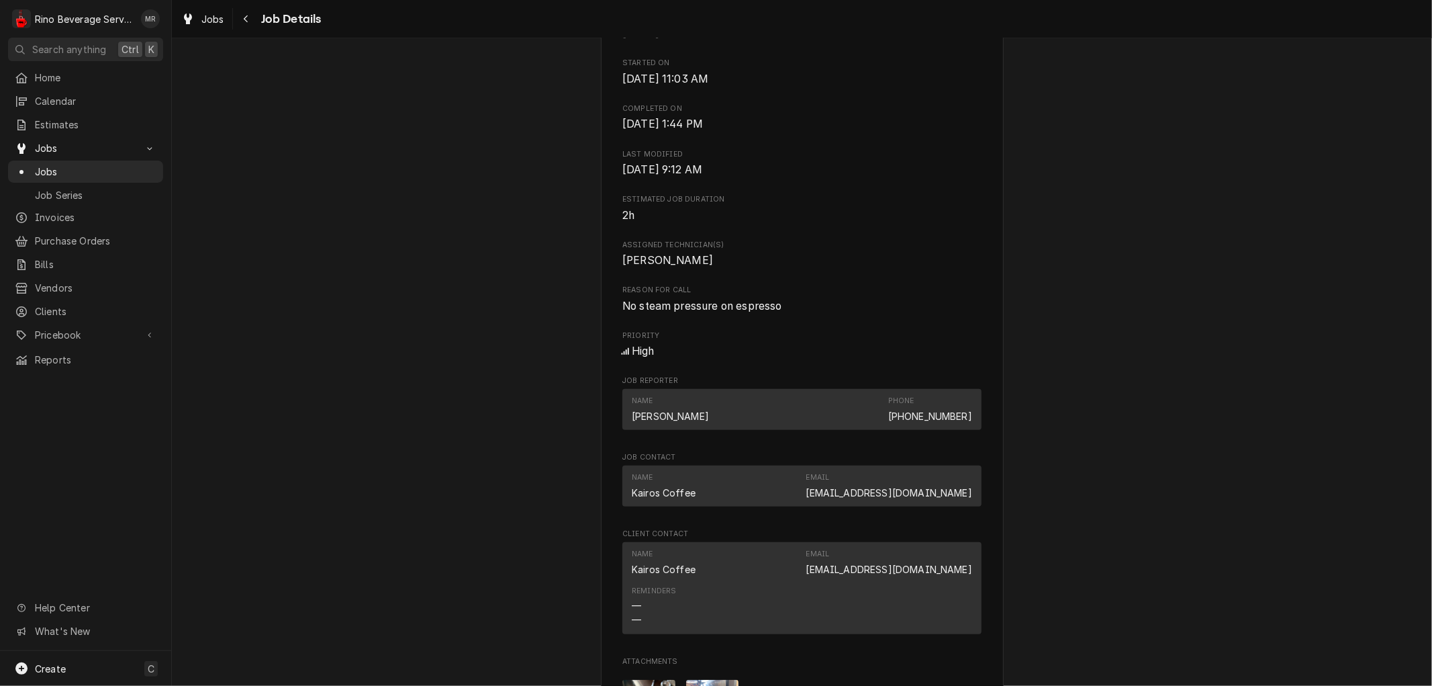
scroll to position [0, 0]
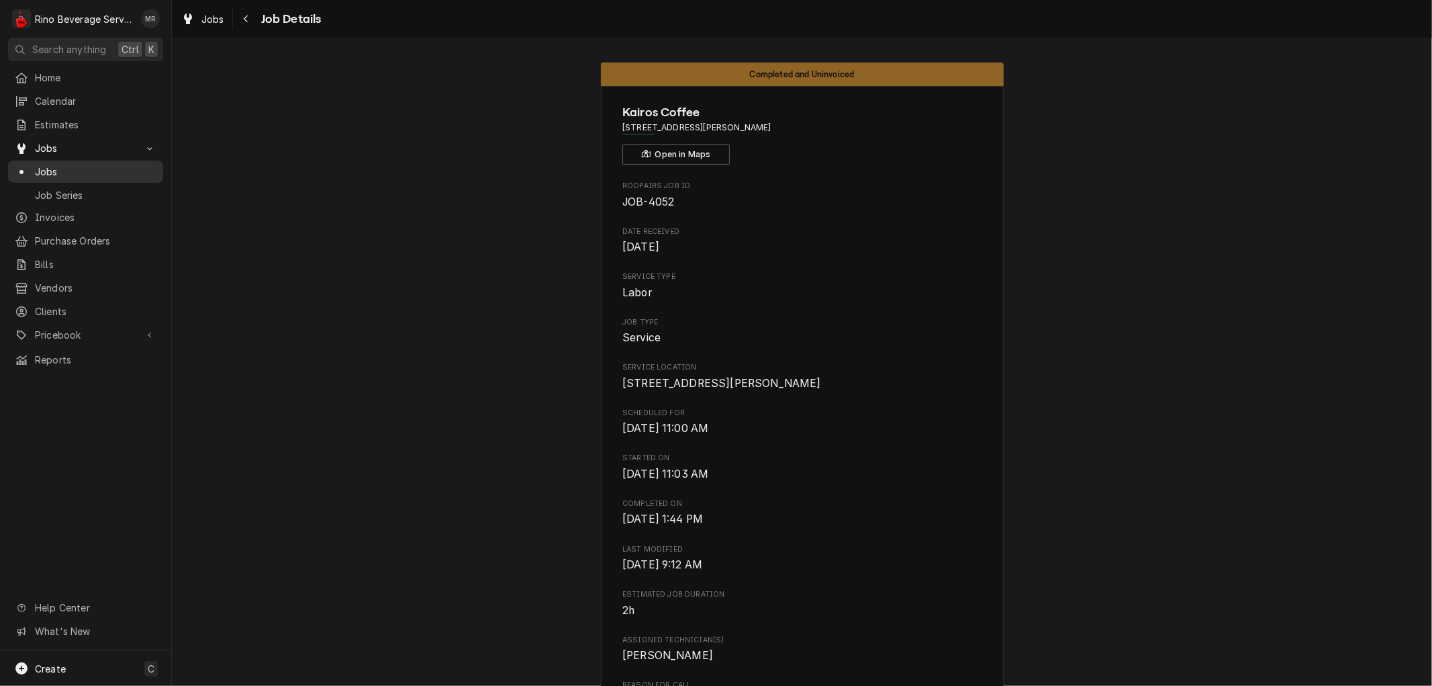
click at [119, 165] on span "Jobs" at bounding box center [96, 172] width 122 height 14
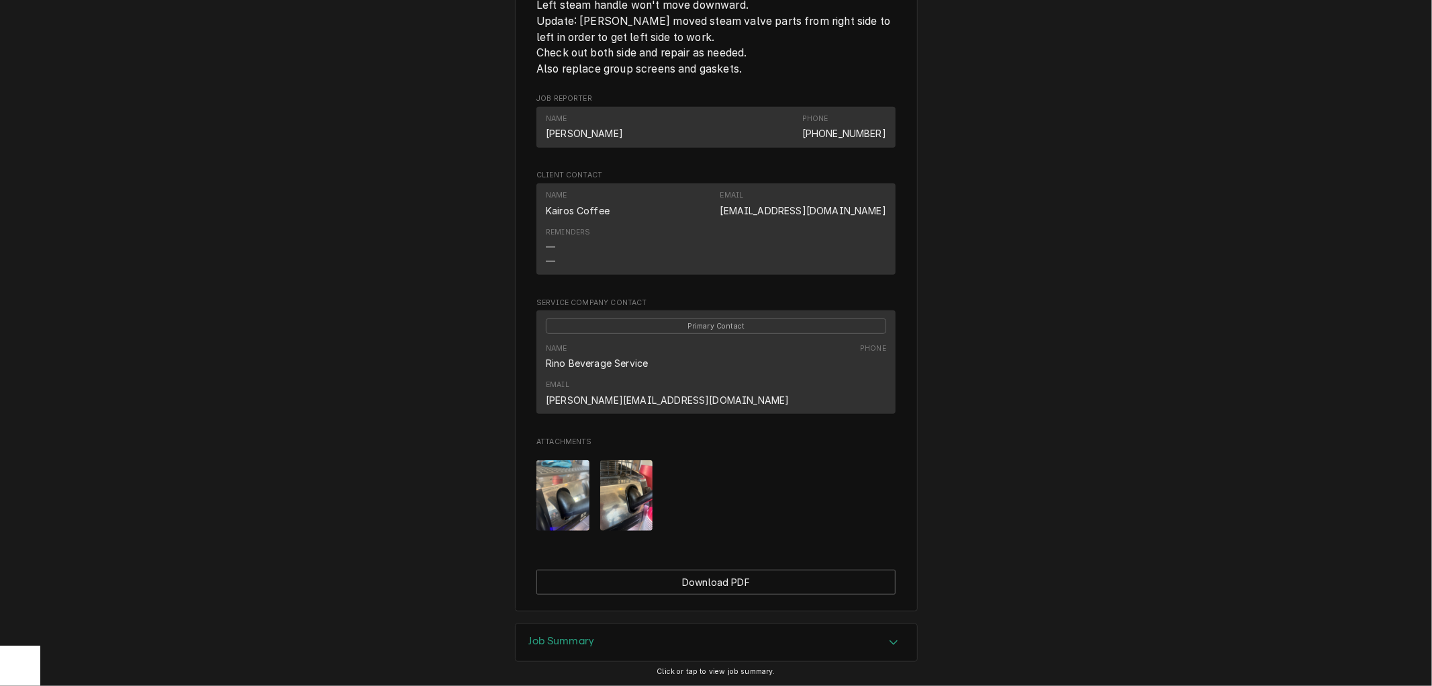
scroll to position [638, 0]
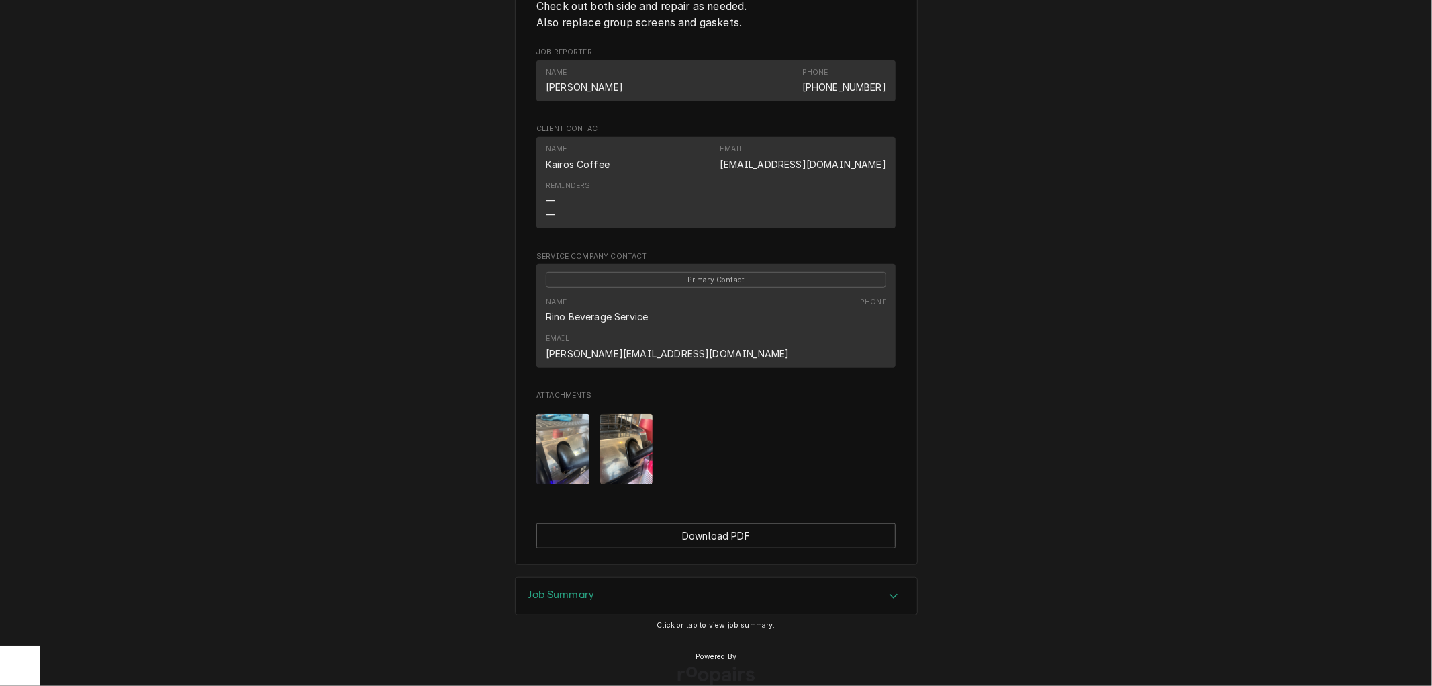
click at [632, 577] on div "Job Summary" at bounding box center [717, 596] width 402 height 38
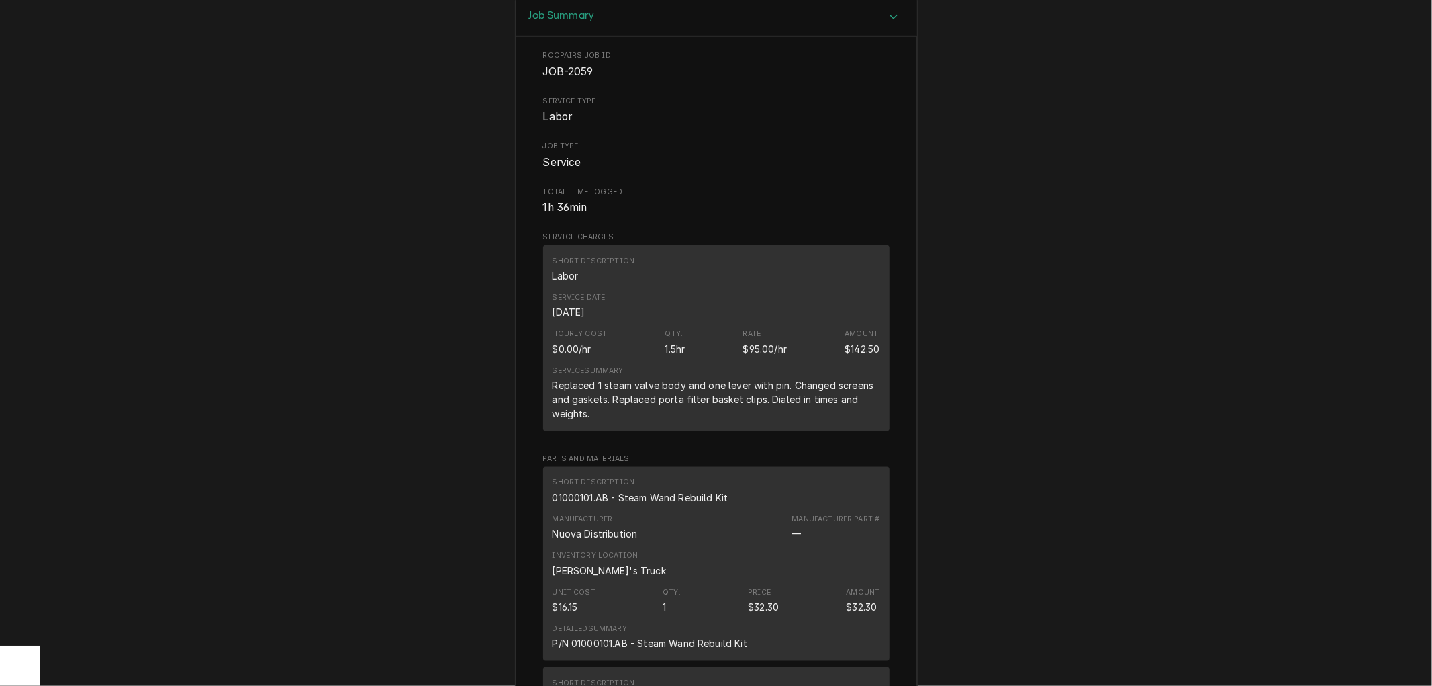
scroll to position [1179, 0]
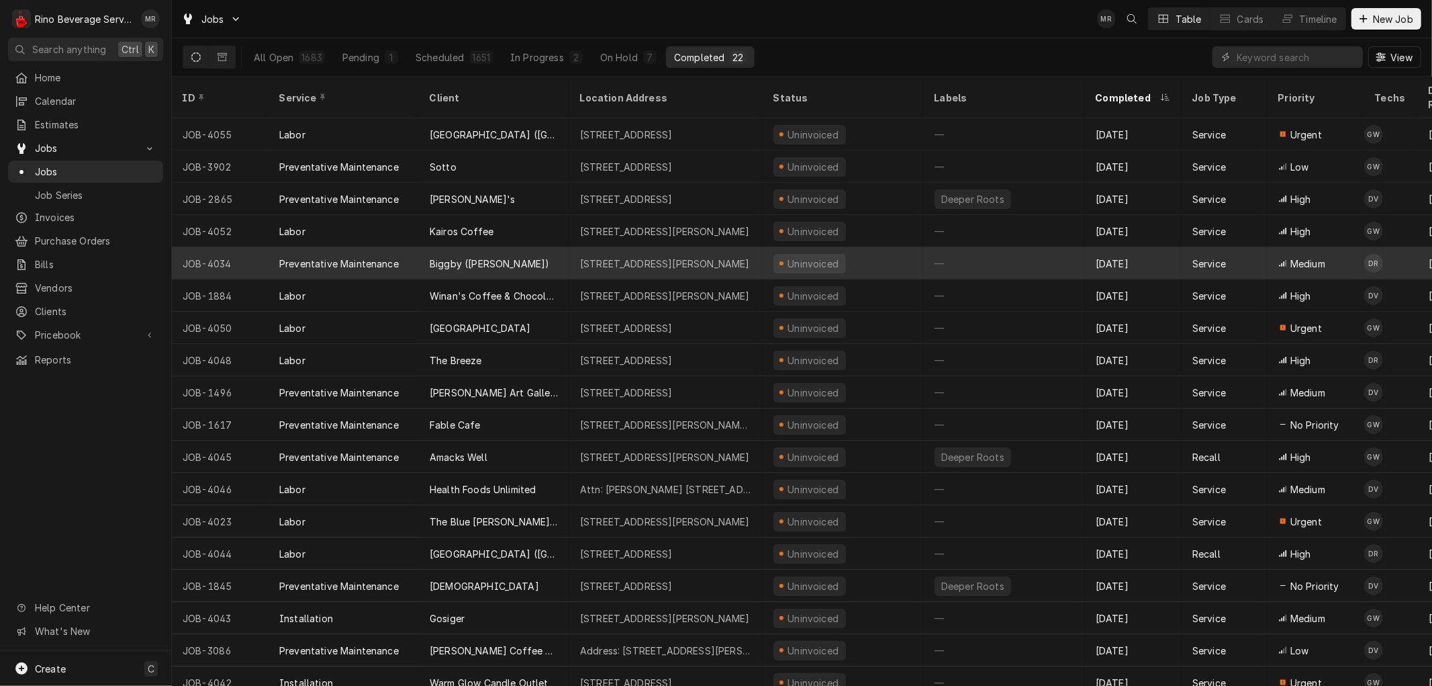
click at [563, 247] on div "Biggby ([PERSON_NAME])" at bounding box center [494, 263] width 150 height 32
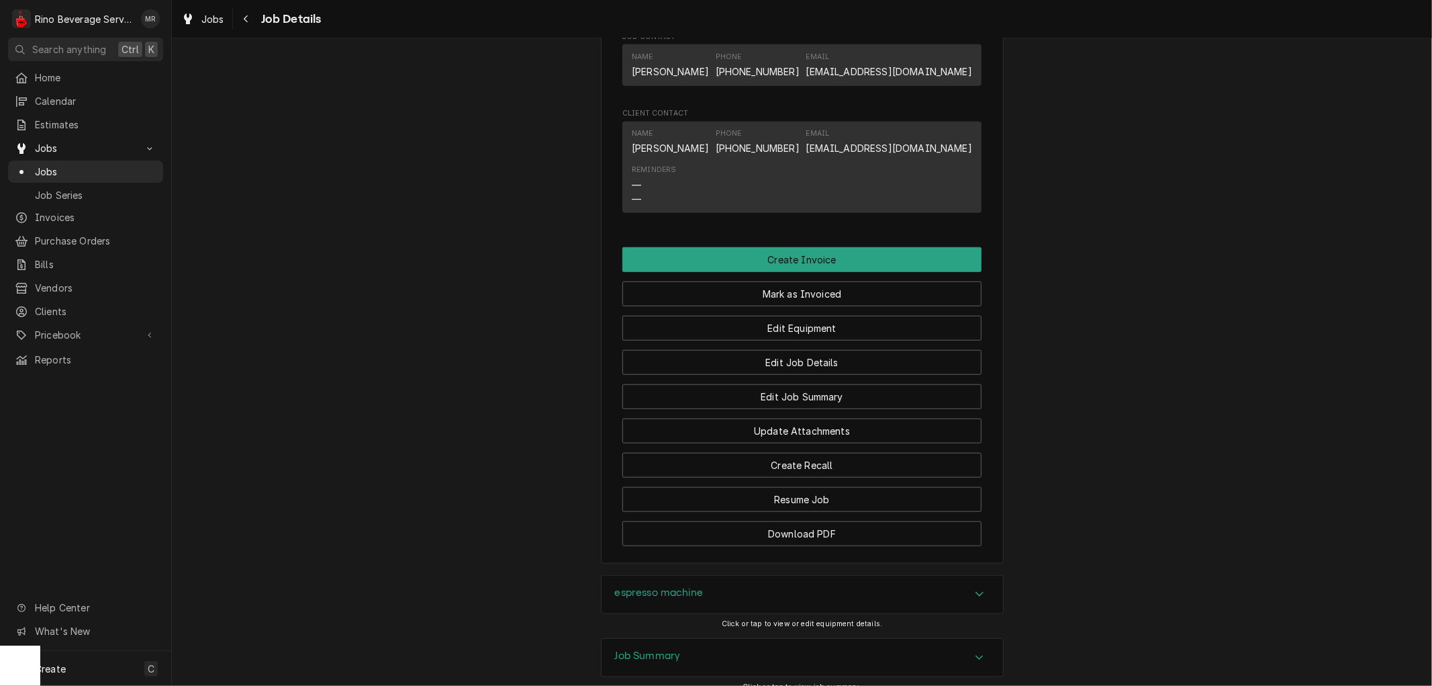
scroll to position [990, 0]
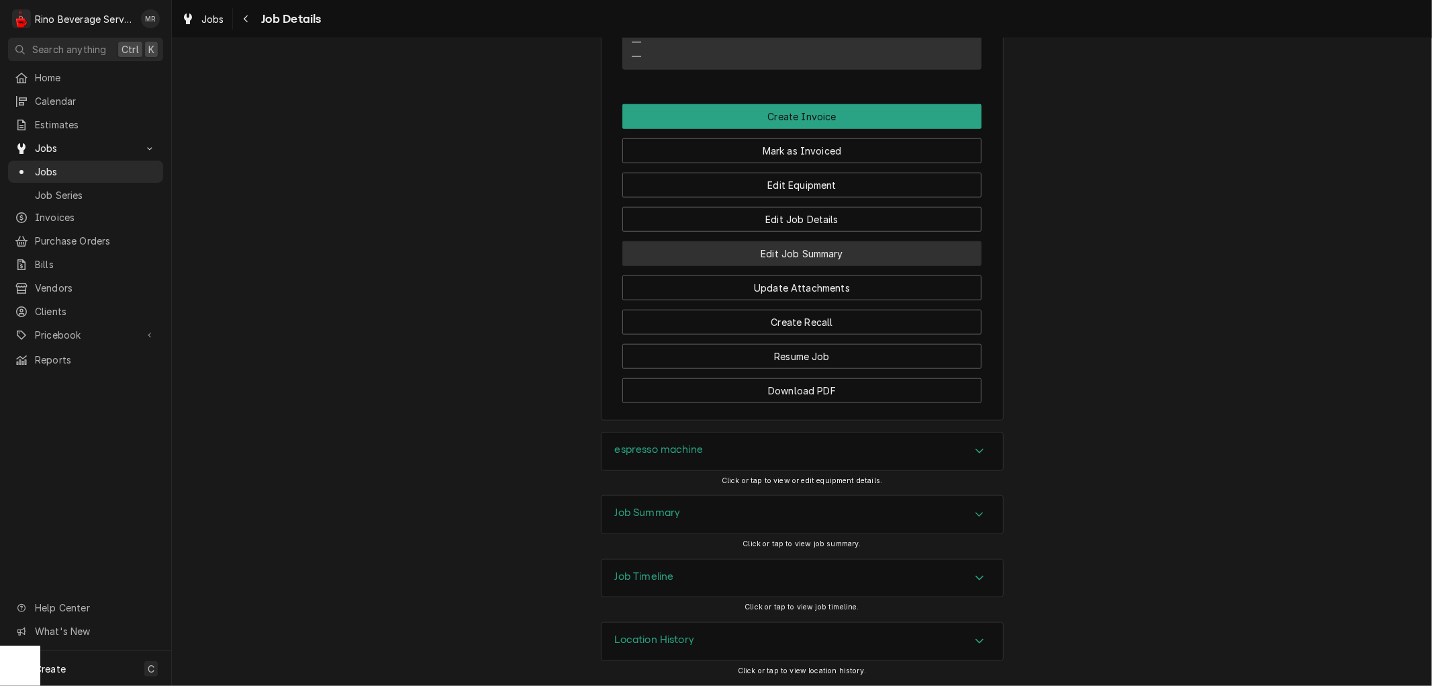
click at [735, 254] on button "Edit Job Summary" at bounding box center [801, 253] width 359 height 25
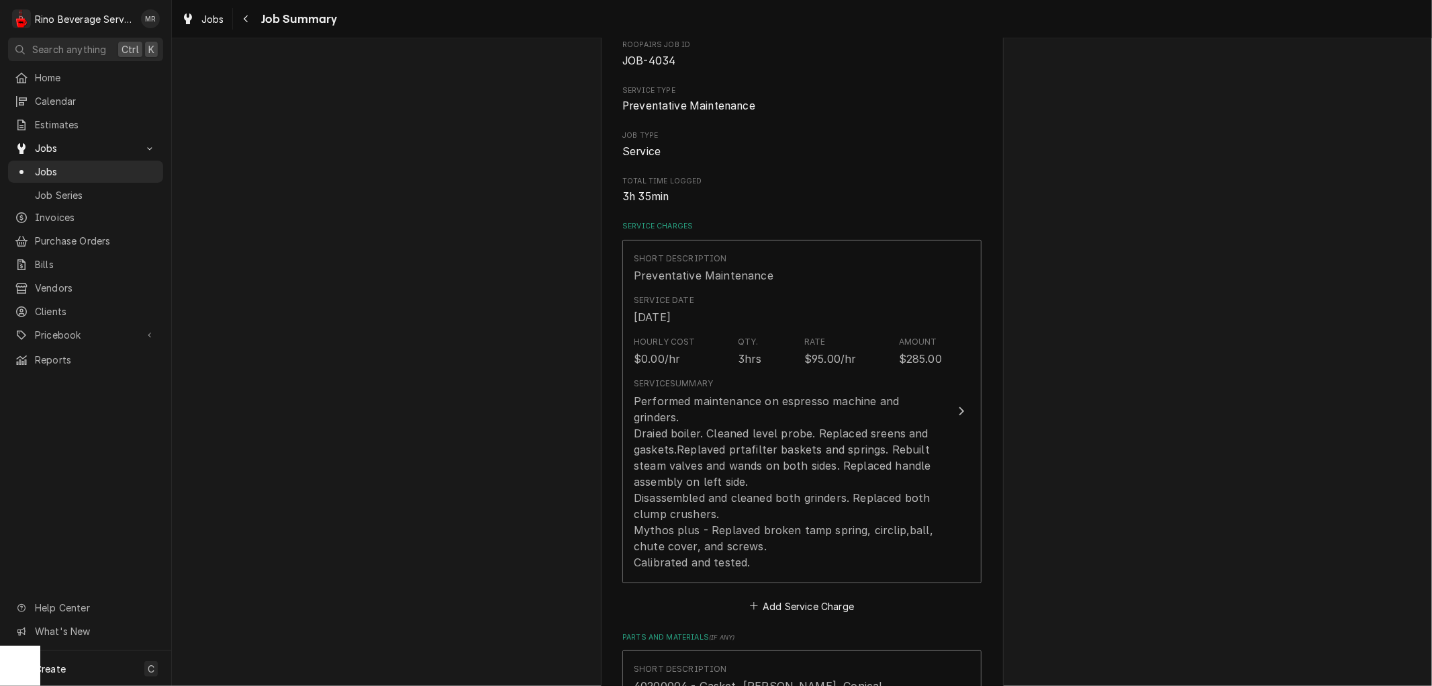
scroll to position [149, 0]
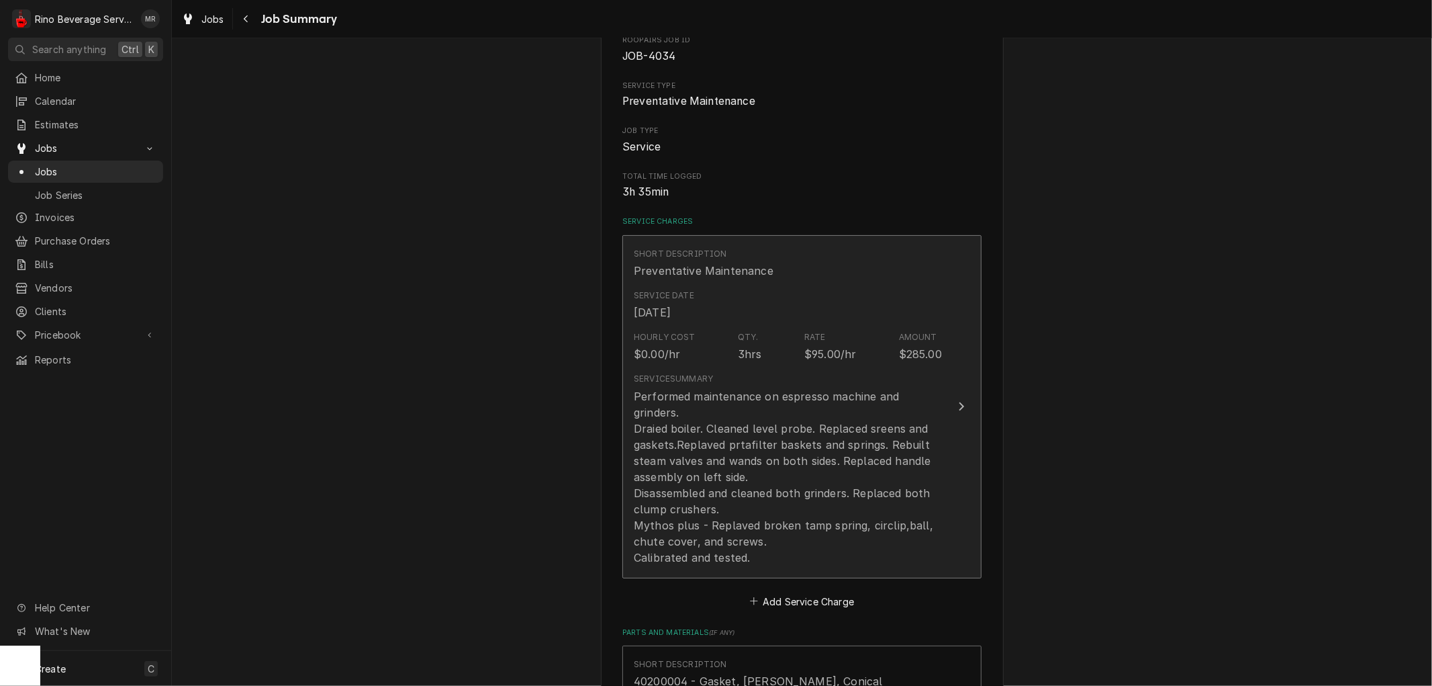
click at [726, 361] on div "Hourly Cost $0.00/hr Qty. 3hrs Rate $95.00/hr Amount $285.00" at bounding box center [788, 347] width 308 height 42
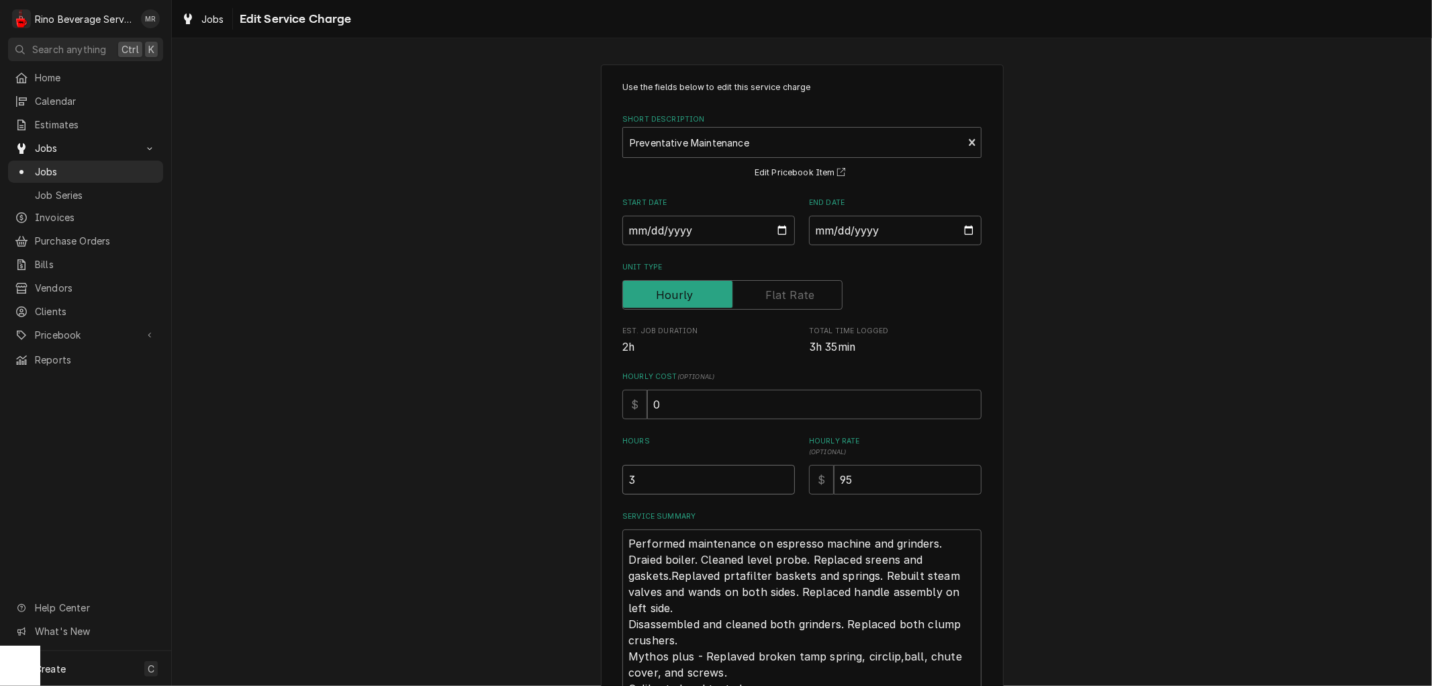
type textarea "x"
type input "2.5"
click at [778, 482] on input "2.5" at bounding box center [708, 480] width 173 height 30
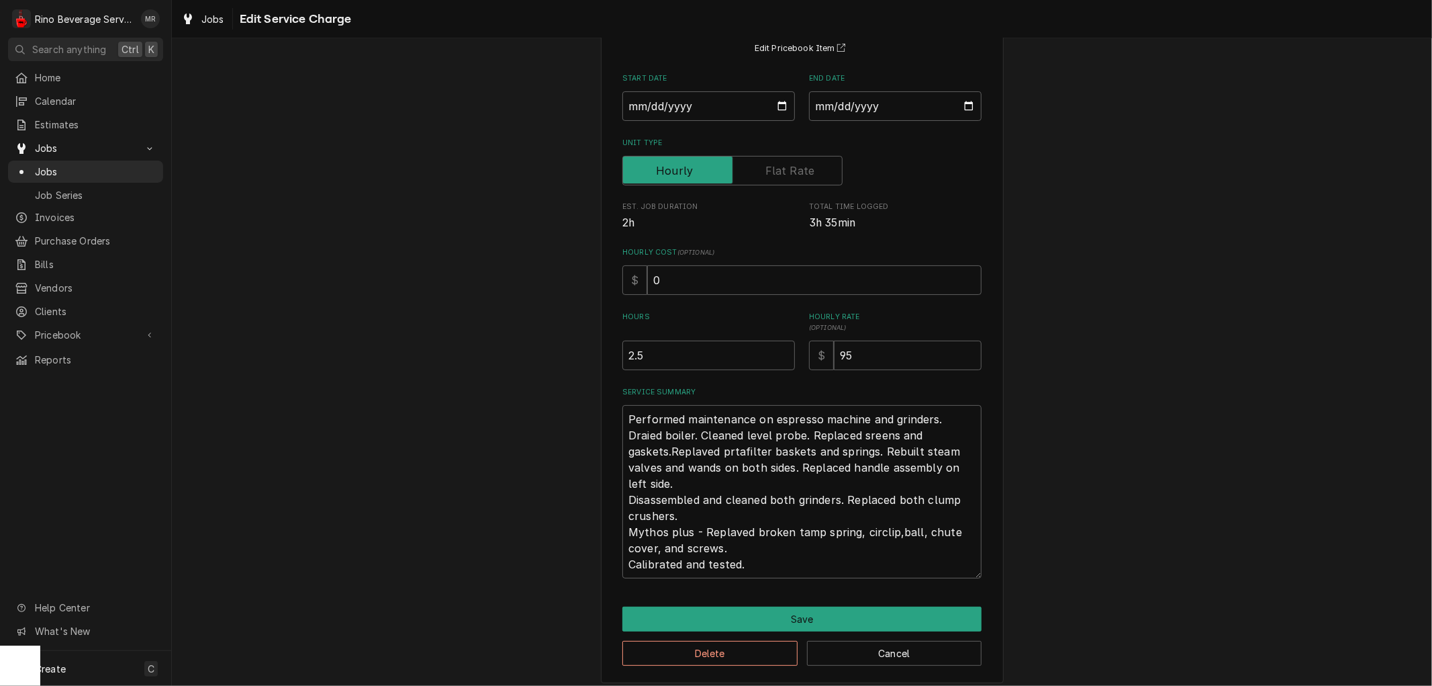
scroll to position [133, 0]
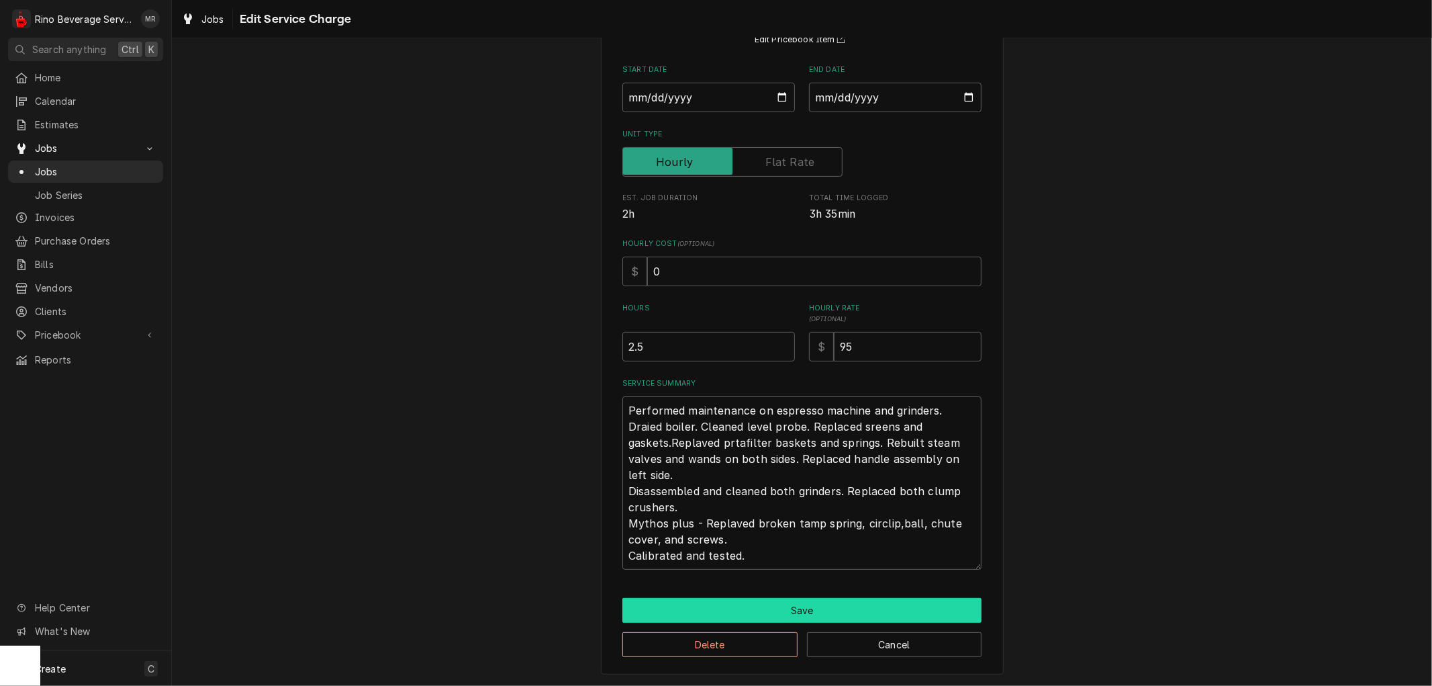
click at [776, 605] on button "Save" at bounding box center [801, 610] width 359 height 25
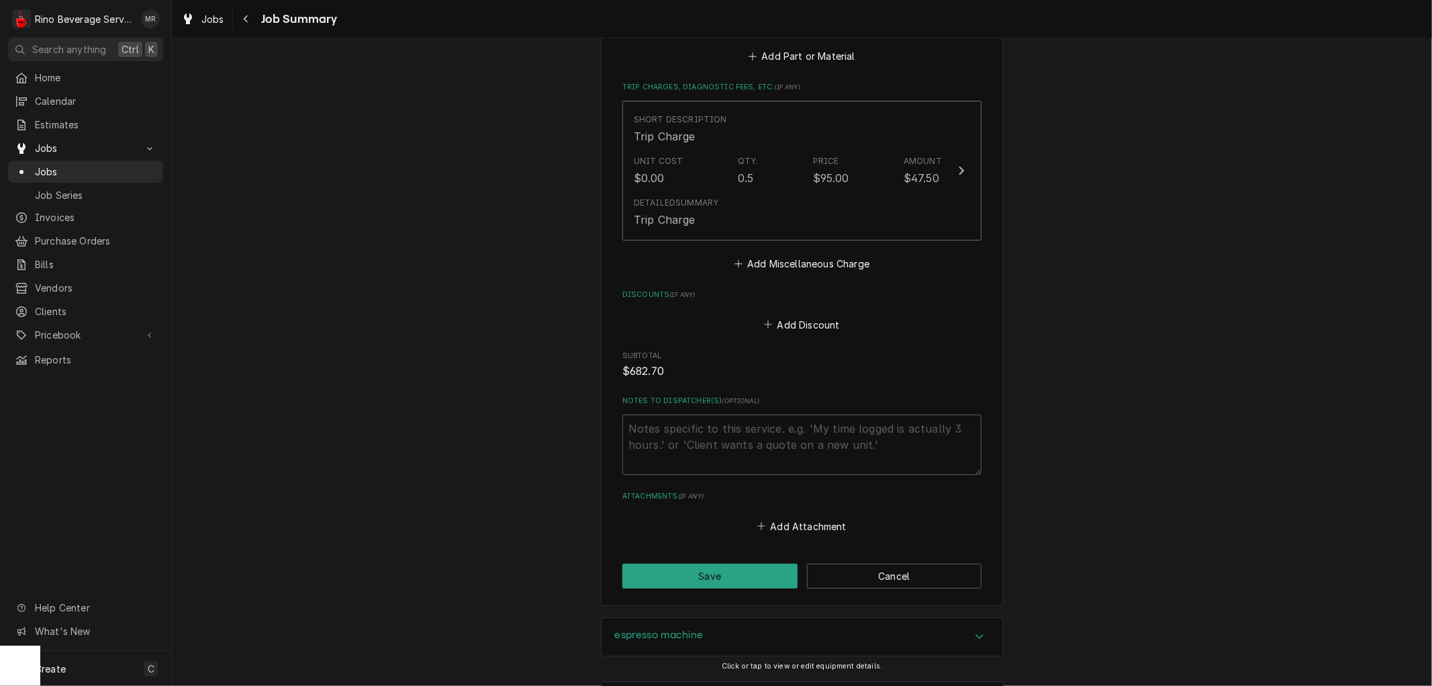
scroll to position [3804, 0]
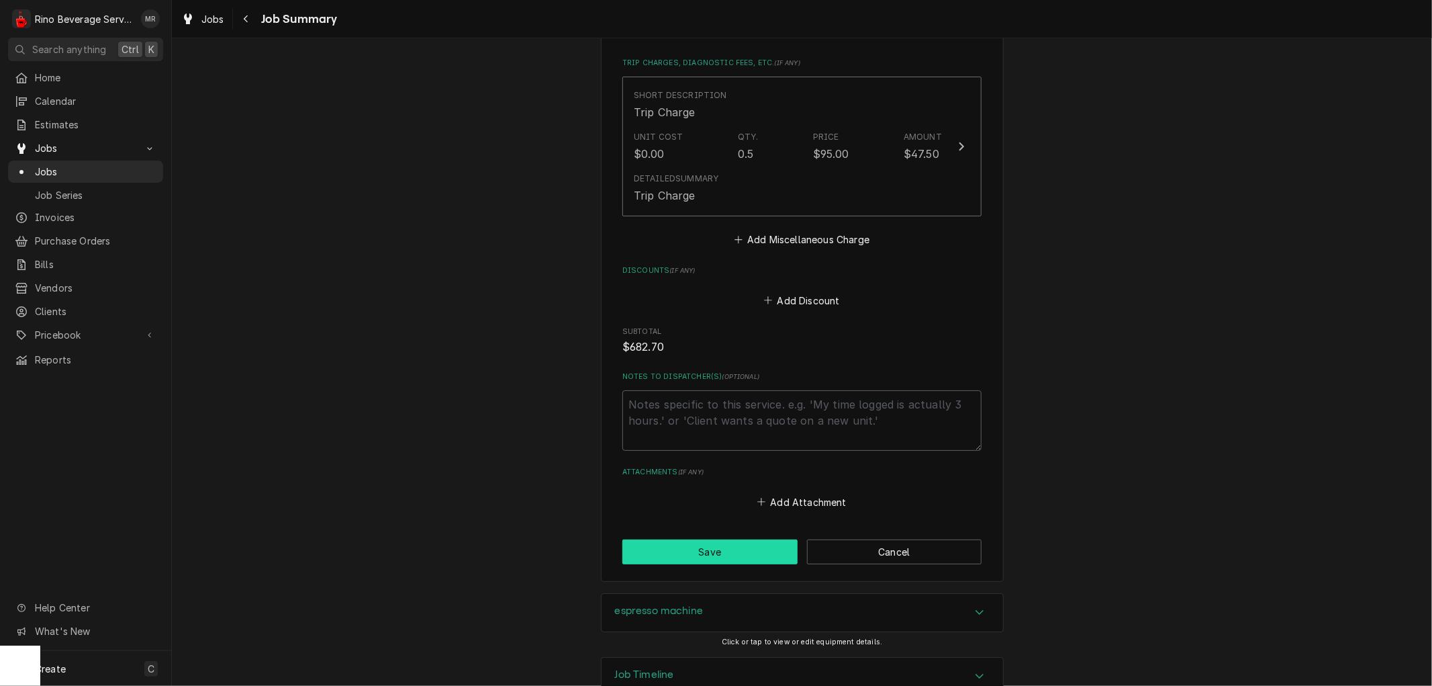
click at [729, 539] on button "Save" at bounding box center [709, 551] width 175 height 25
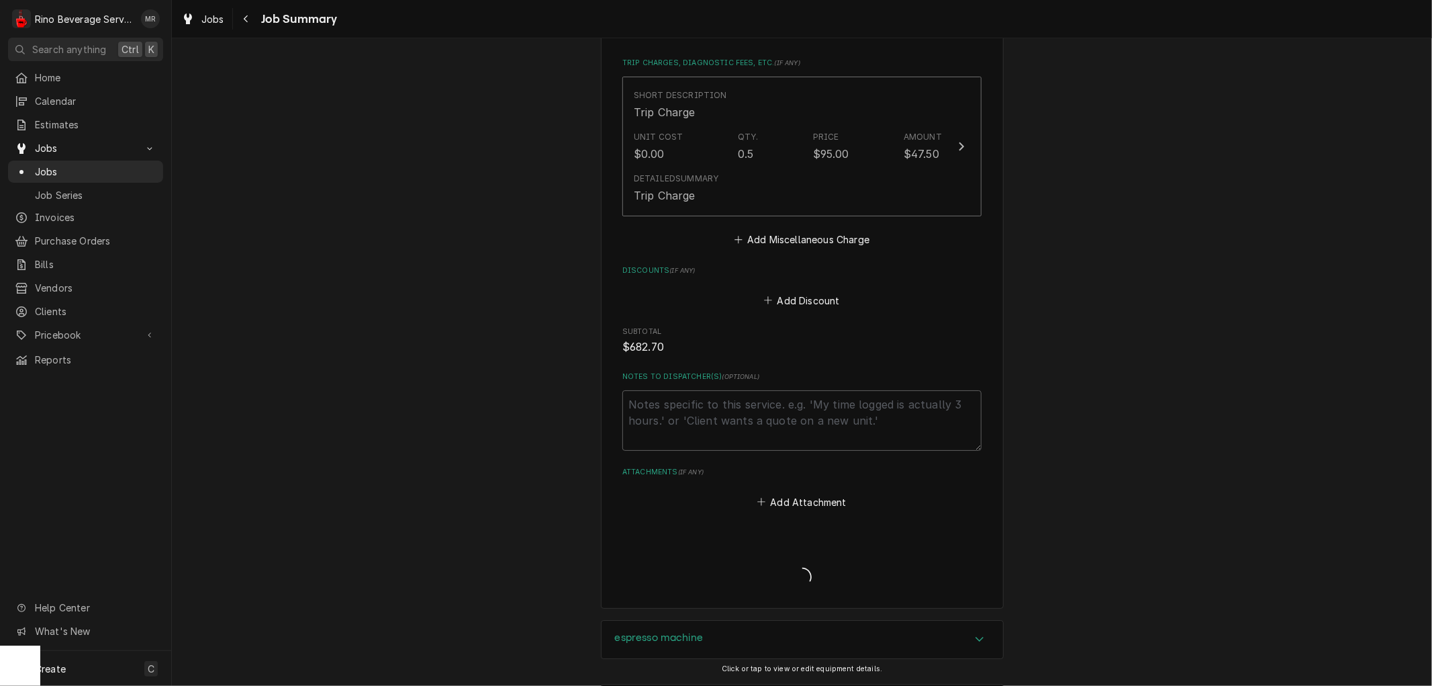
type textarea "x"
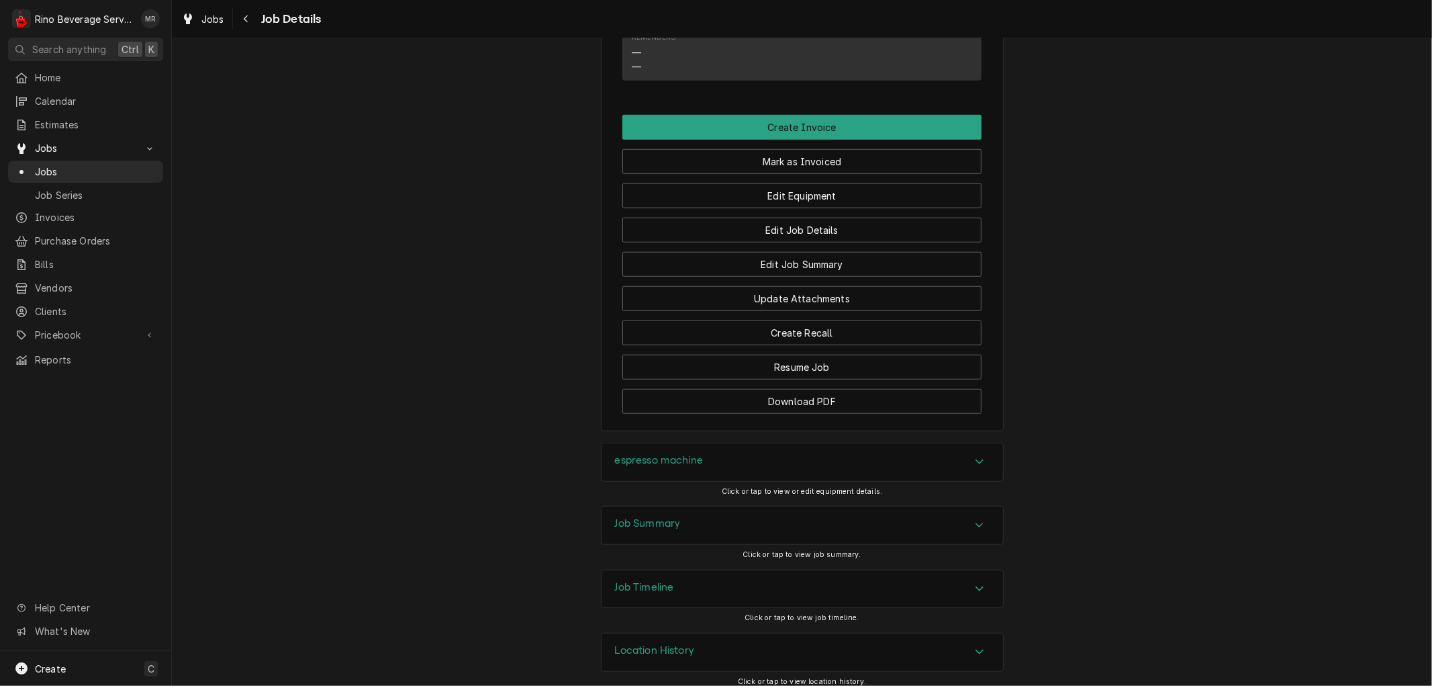
scroll to position [970, 0]
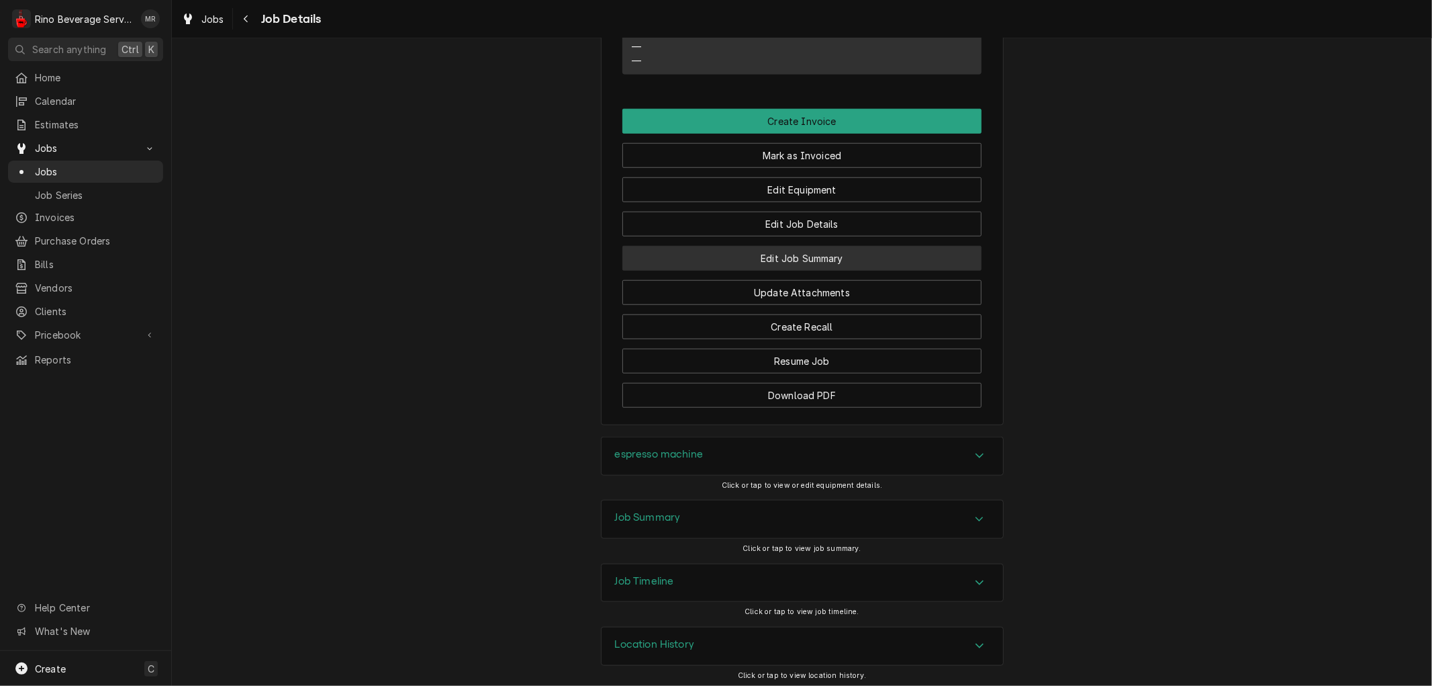
click at [732, 271] on button "Edit Job Summary" at bounding box center [801, 258] width 359 height 25
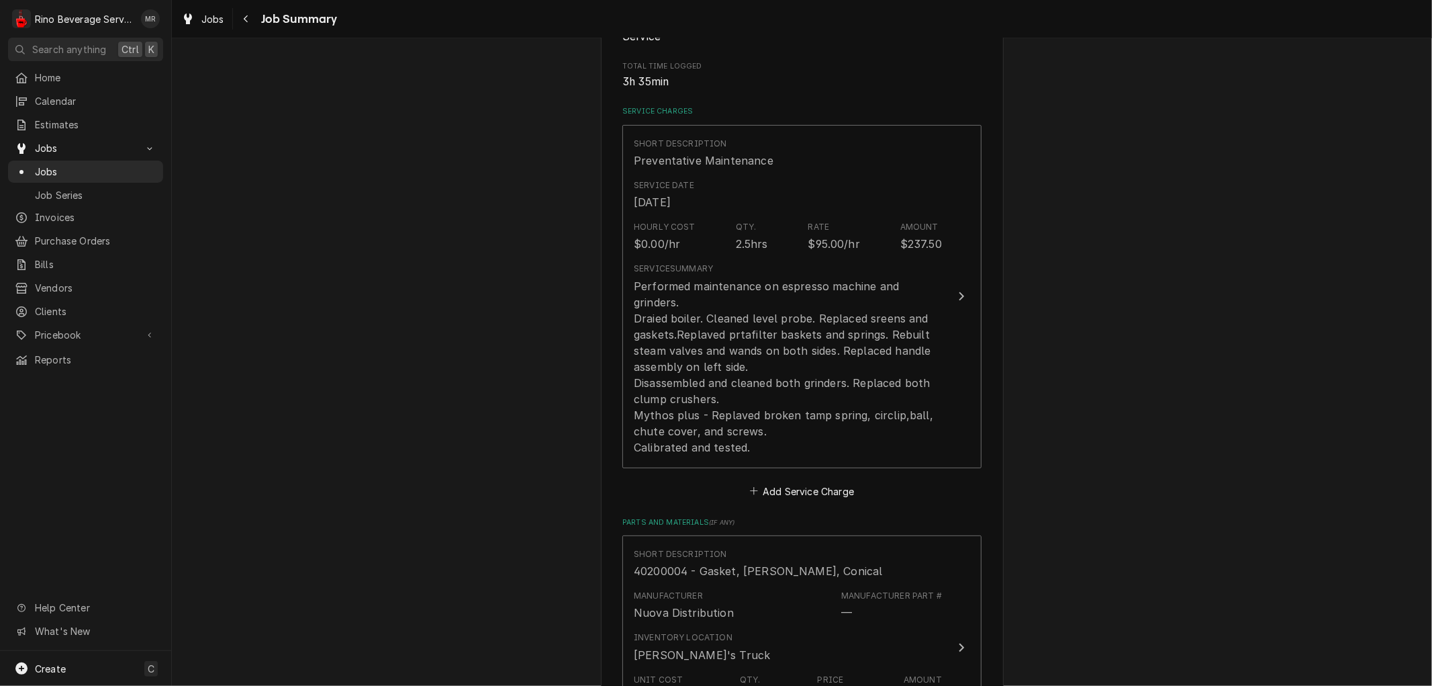
scroll to position [298, 0]
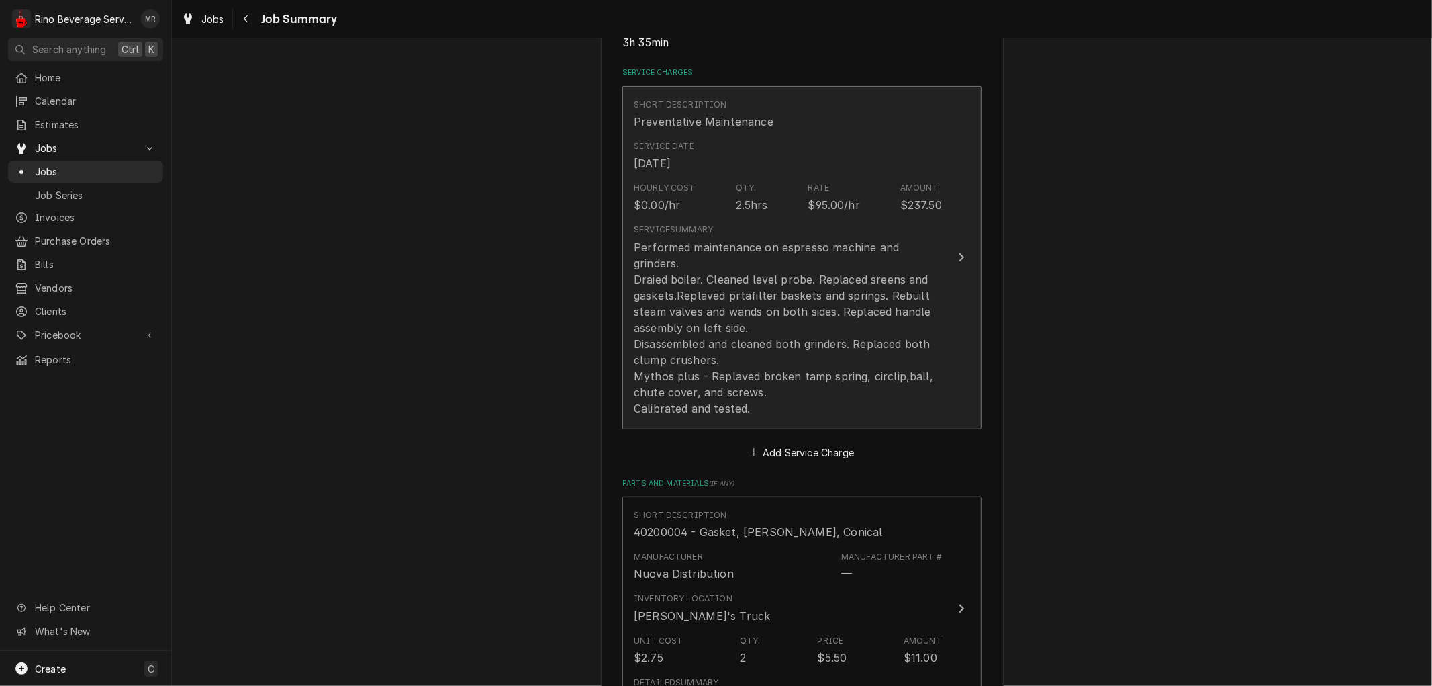
click at [763, 330] on div "Performed maintenance on espresso machine and grinders. Draied boiler. Cleaned …" at bounding box center [788, 327] width 308 height 177
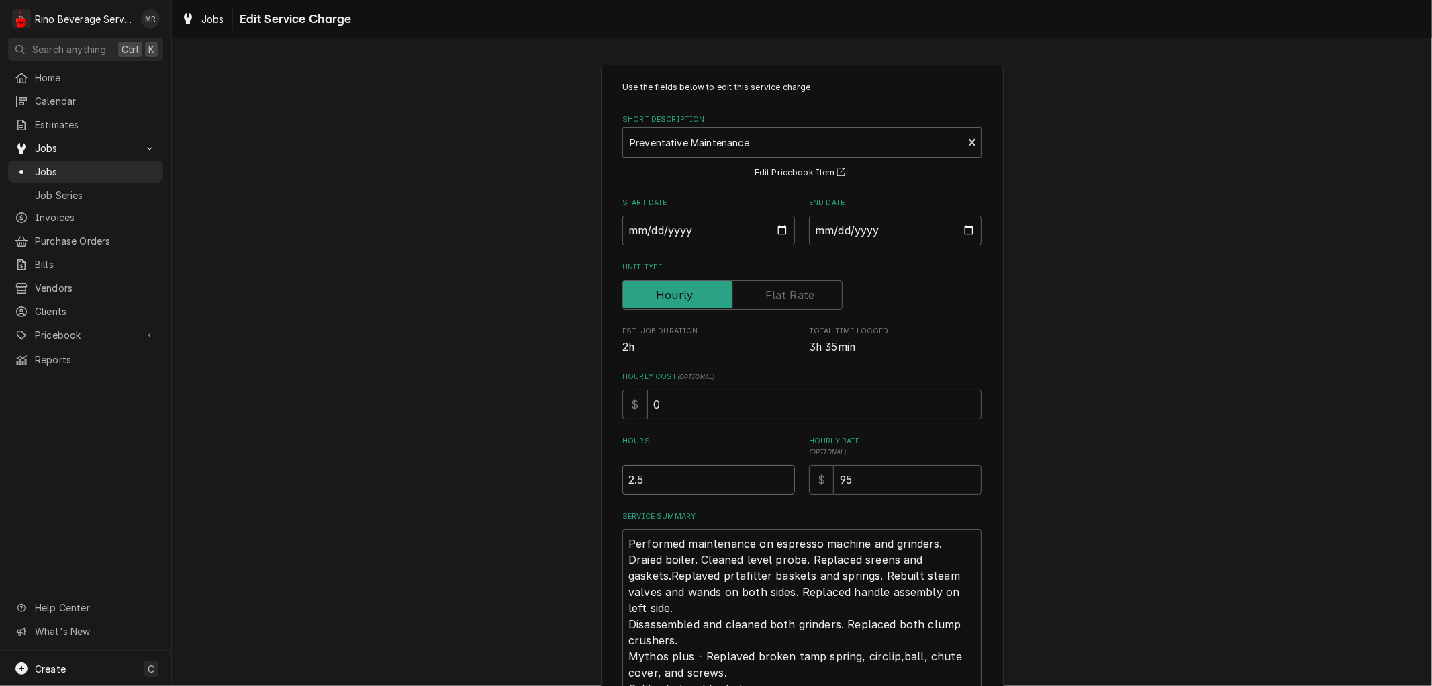
click at [632, 481] on input "2.5" at bounding box center [708, 480] width 173 height 30
type textarea "x"
type input "2.75"
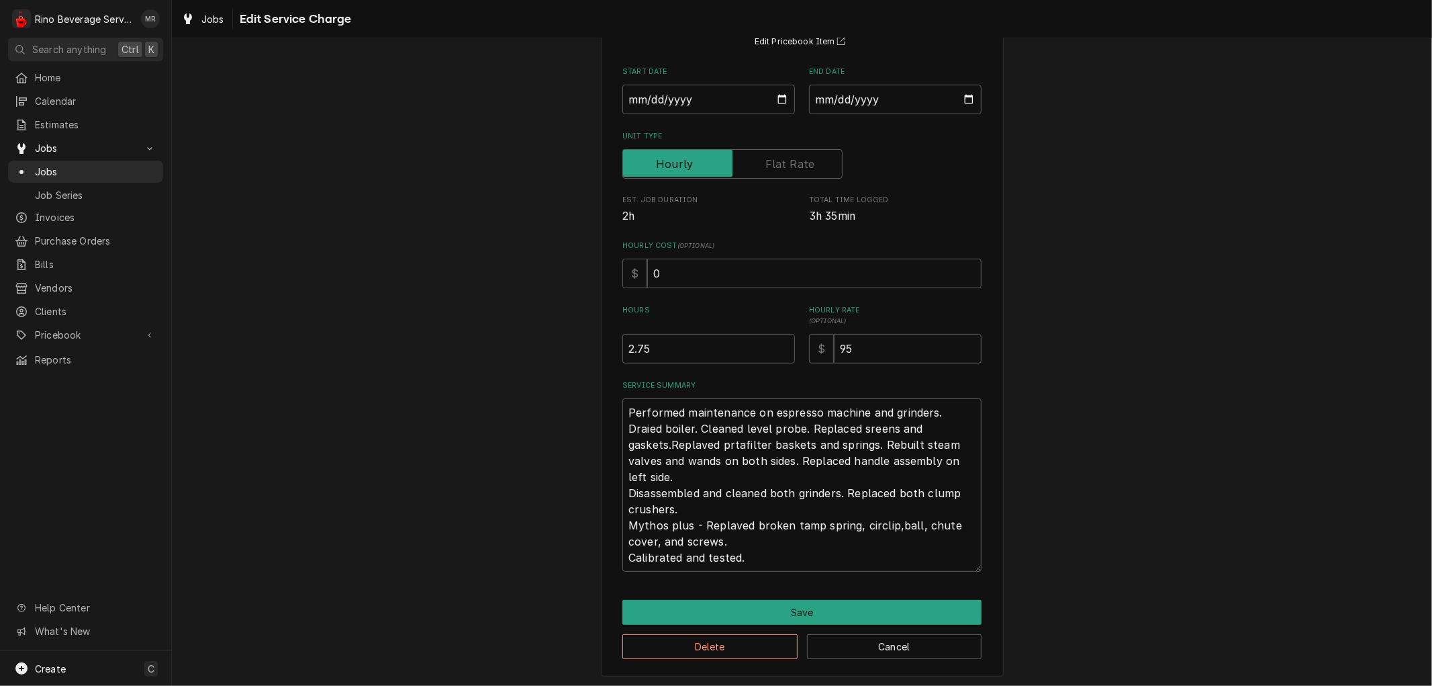
scroll to position [133, 0]
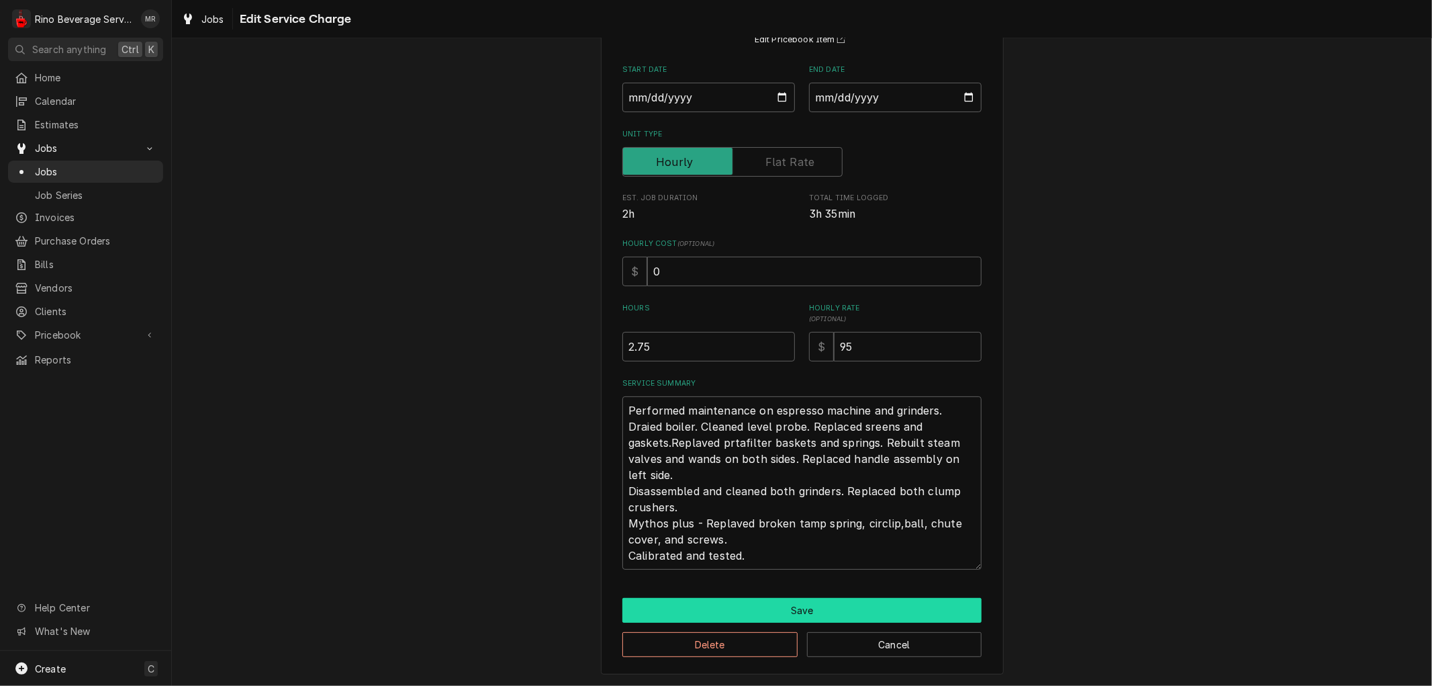
click at [768, 610] on button "Save" at bounding box center [801, 610] width 359 height 25
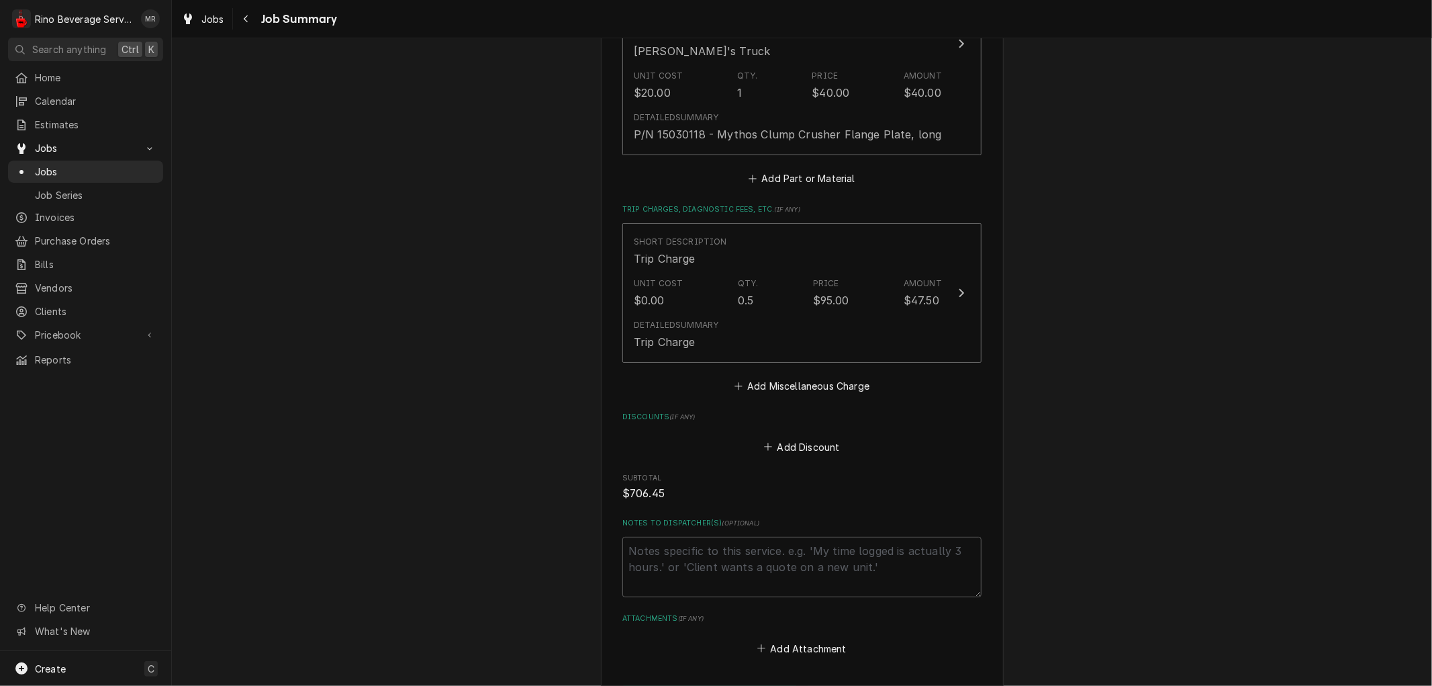
scroll to position [3822, 0]
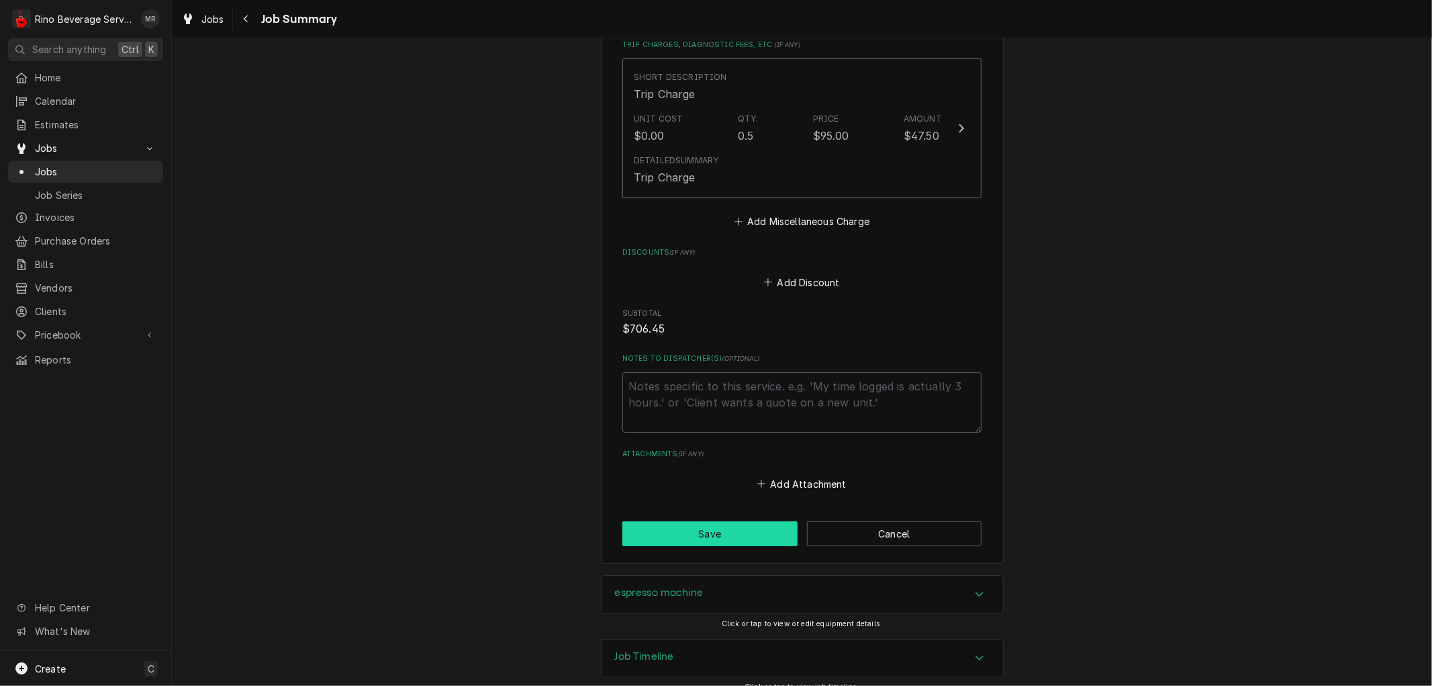
click at [739, 521] on button "Save" at bounding box center [709, 533] width 175 height 25
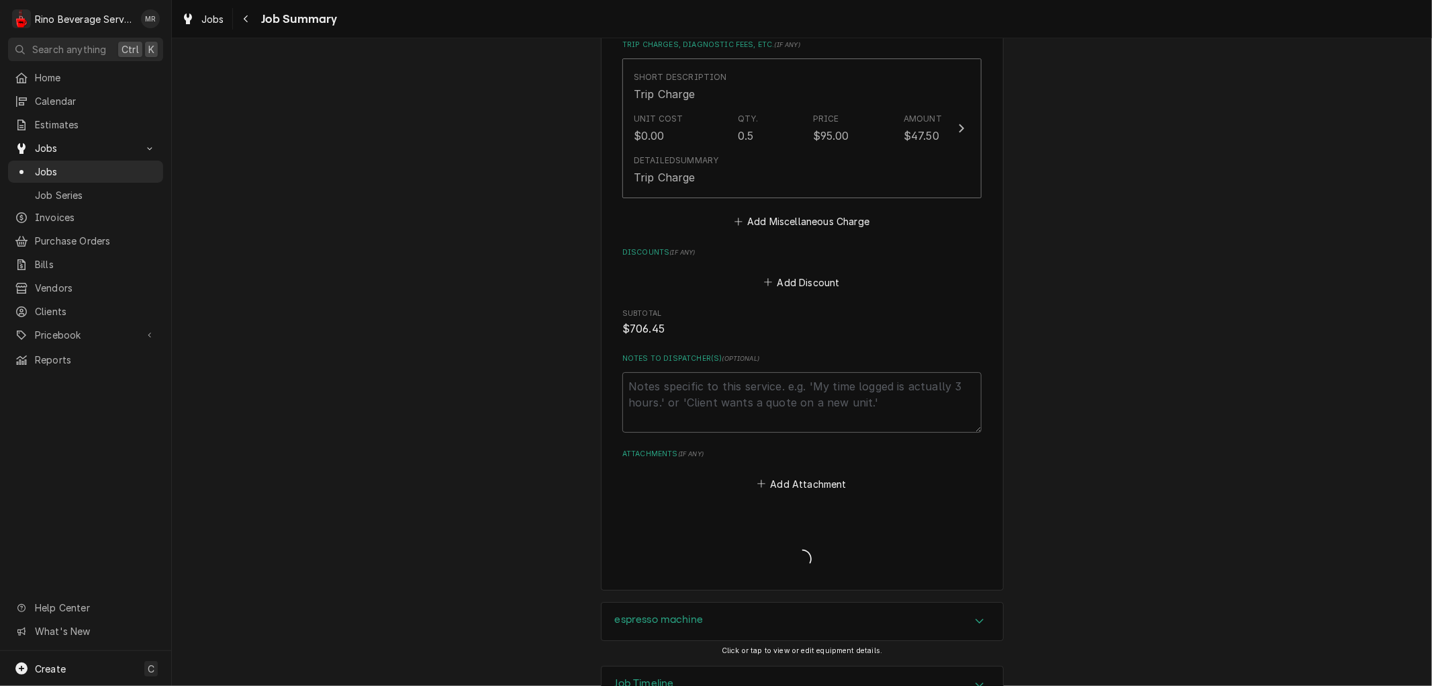
type textarea "x"
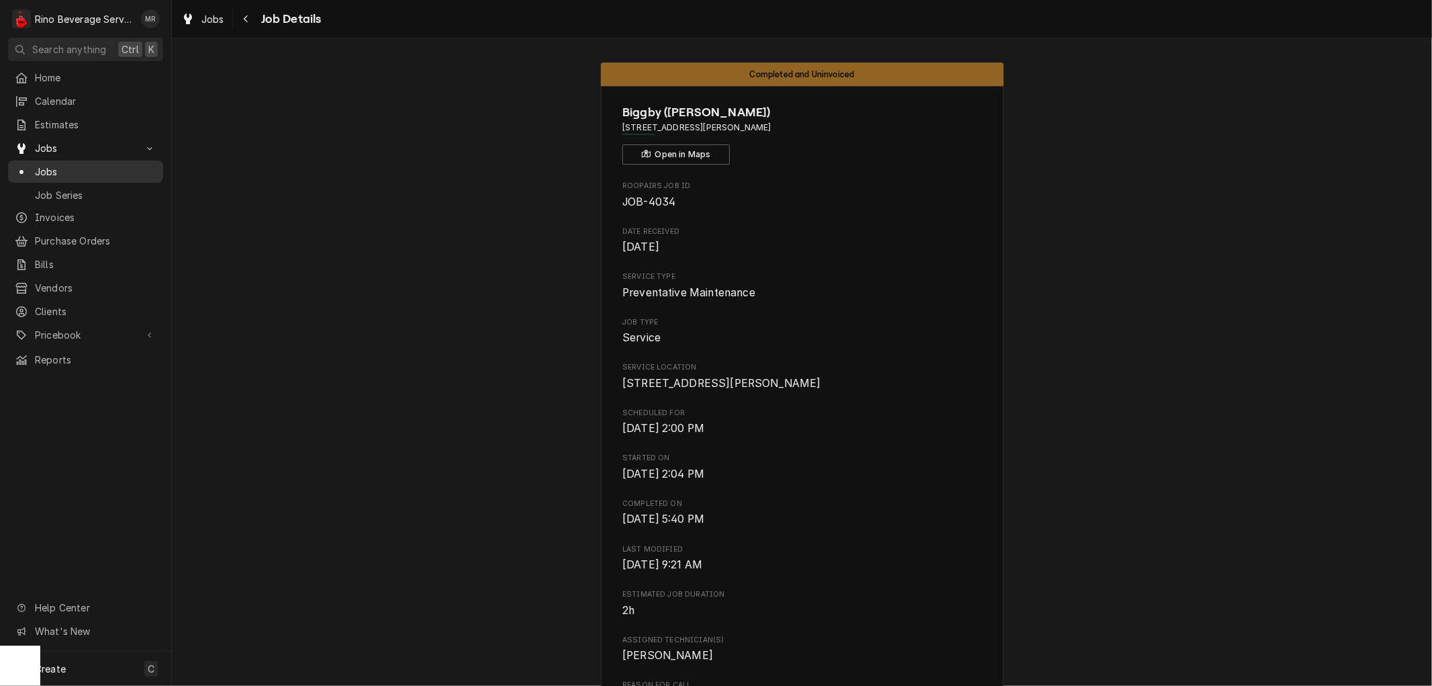
click at [95, 165] on span "Jobs" at bounding box center [96, 172] width 122 height 14
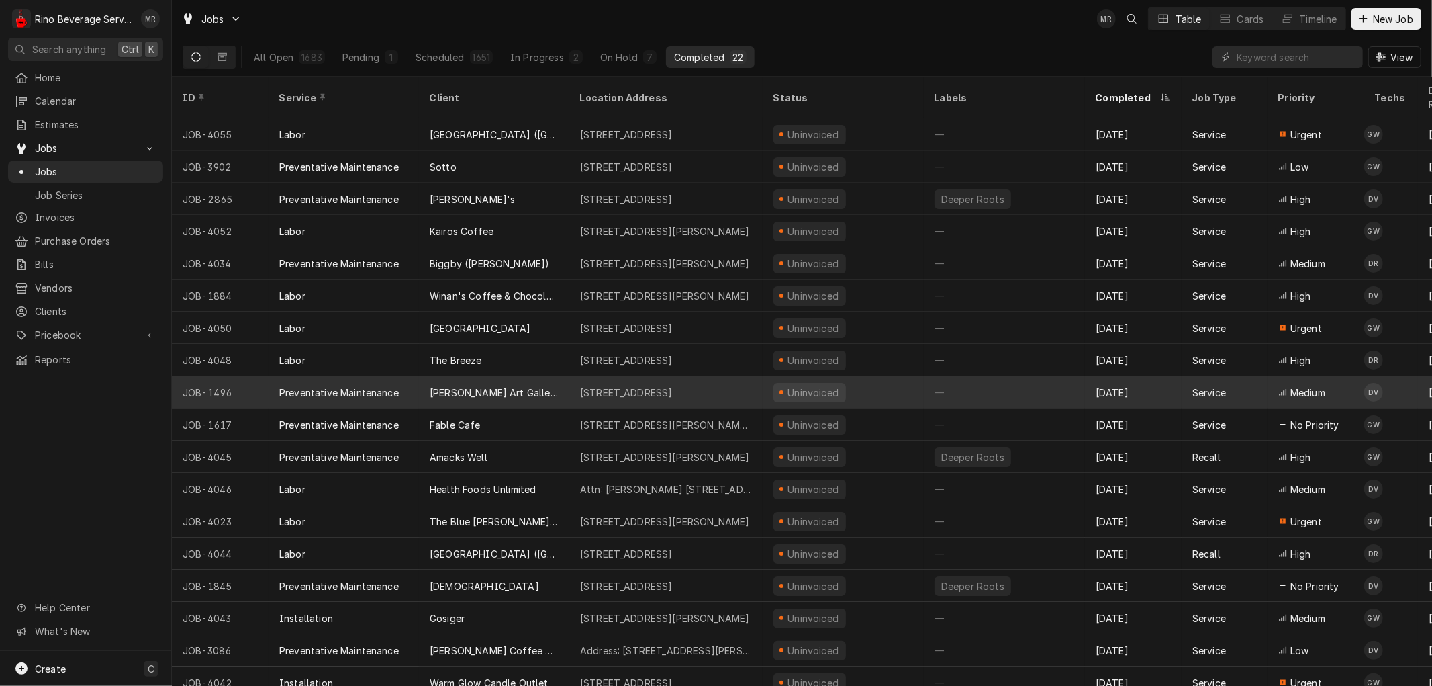
click at [586, 385] on div "[STREET_ADDRESS]" at bounding box center [626, 392] width 93 height 14
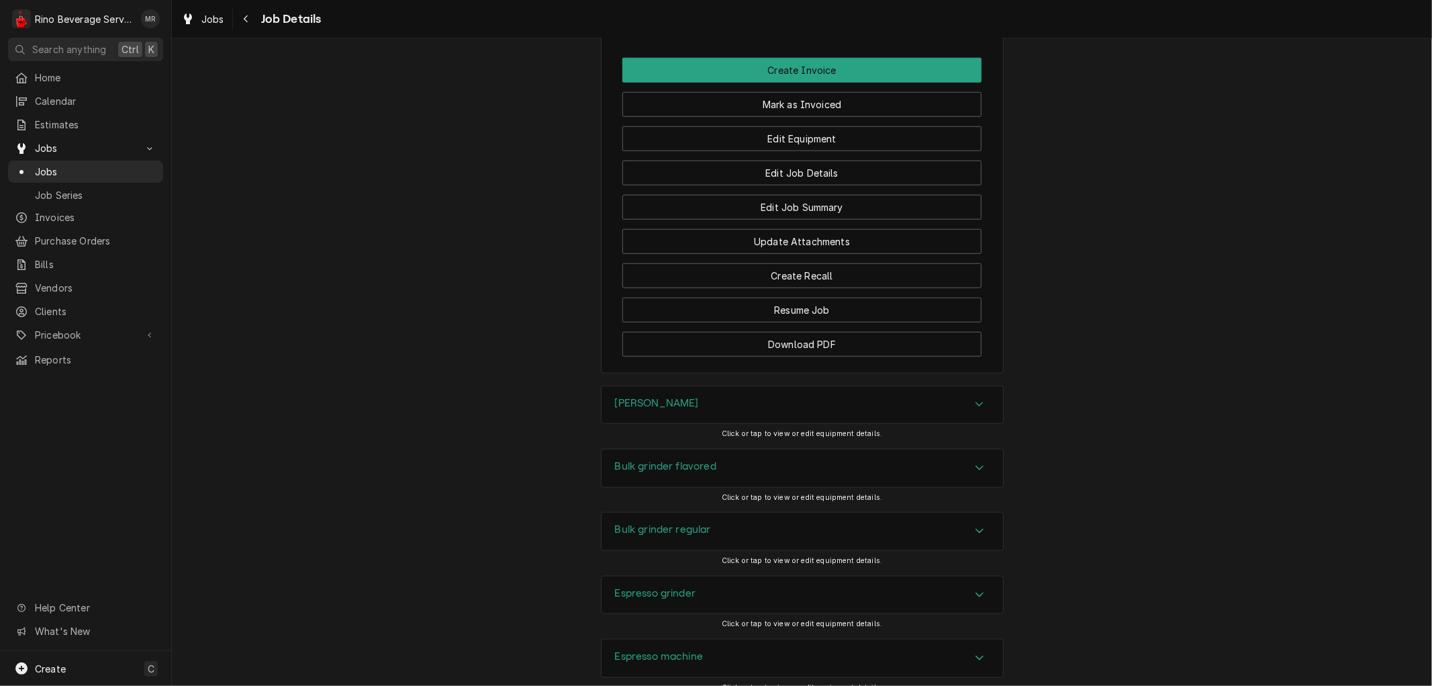
scroll to position [1147, 0]
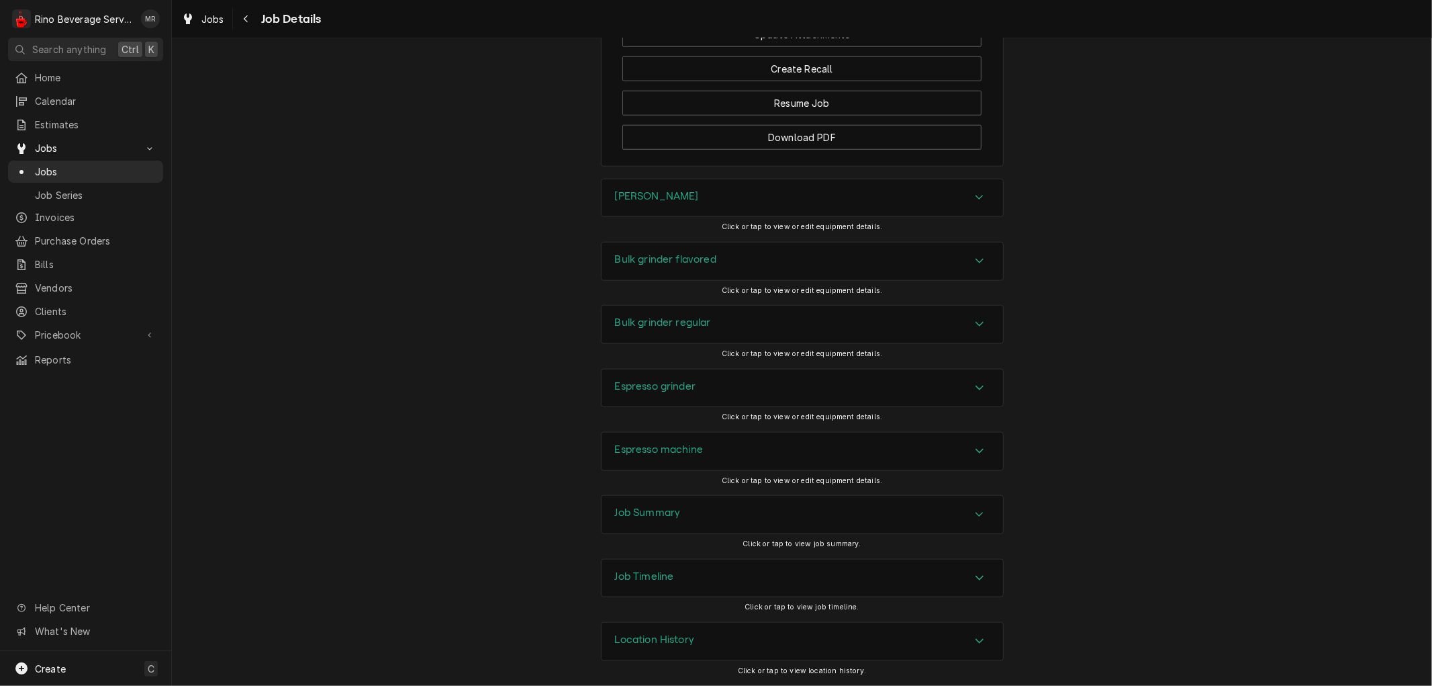
click at [715, 521] on div "Job Summary" at bounding box center [803, 515] width 402 height 38
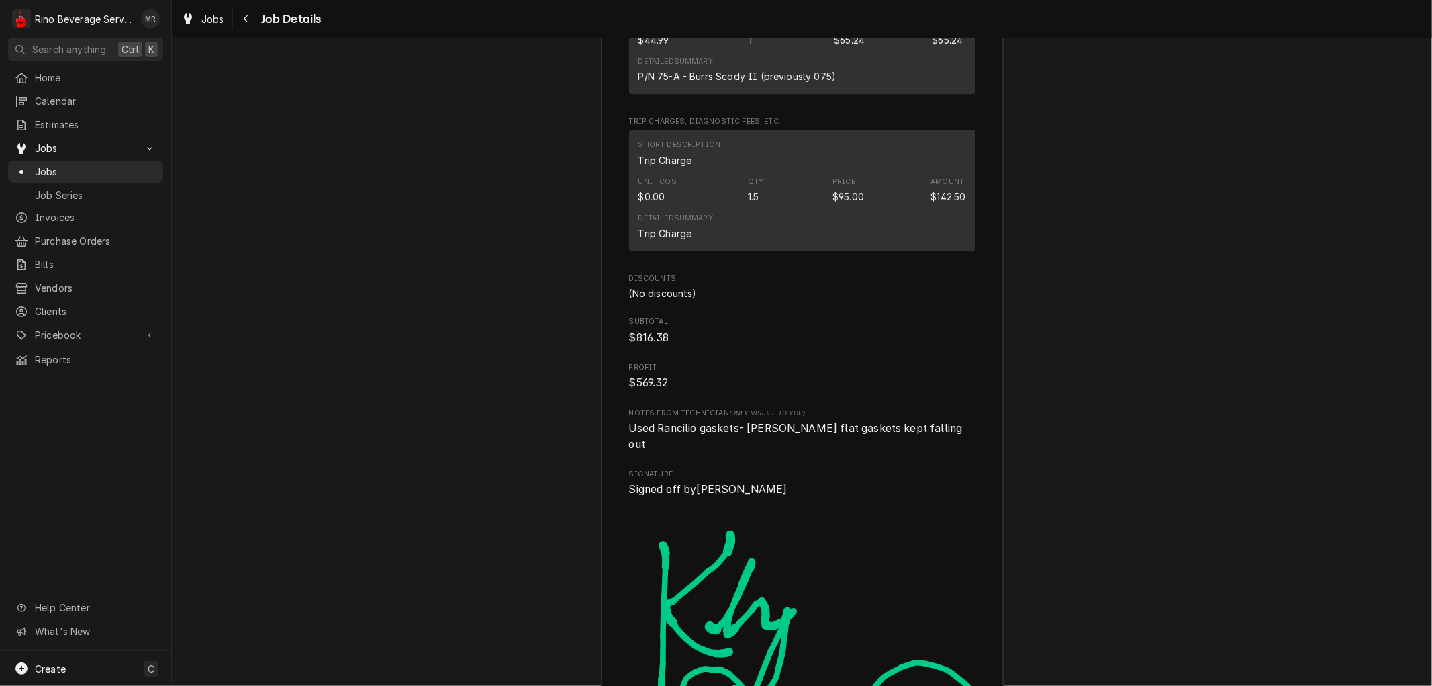
scroll to position [3547, 0]
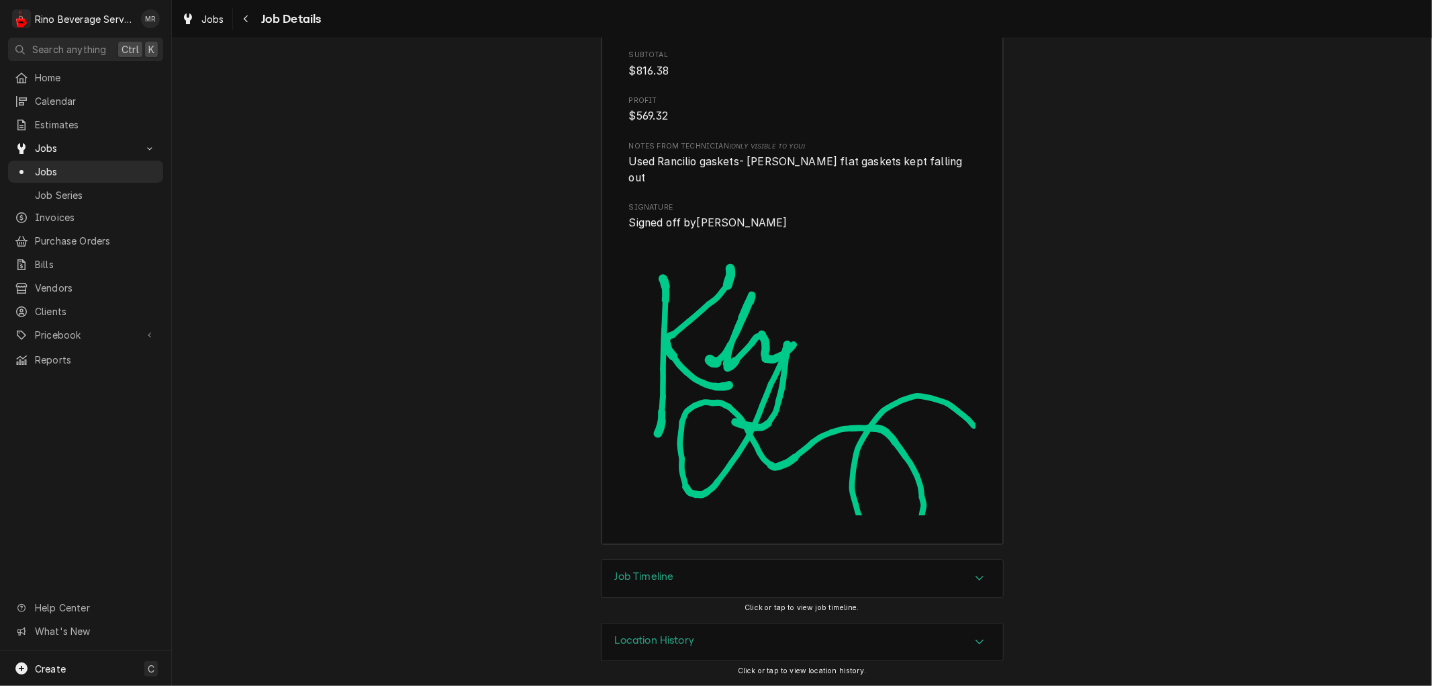
click at [885, 643] on div "Location History" at bounding box center [803, 642] width 402 height 38
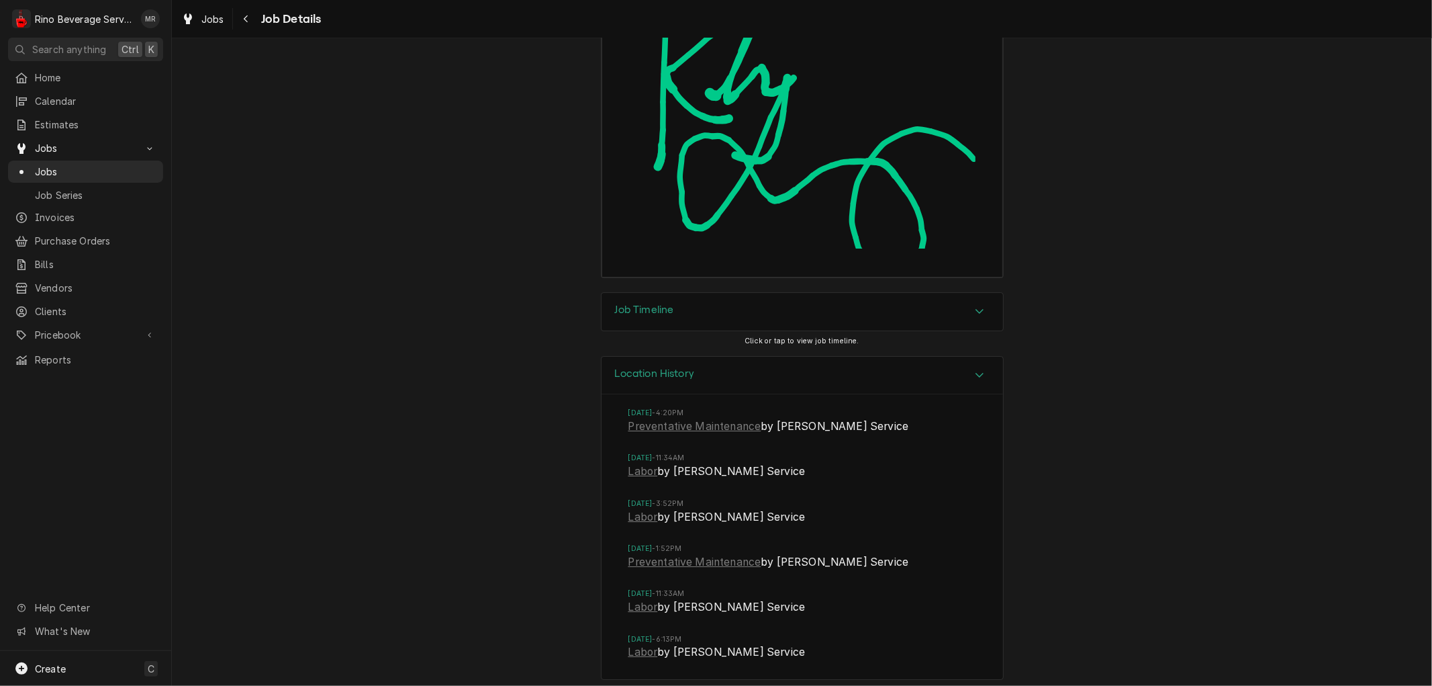
scroll to position [3822, 0]
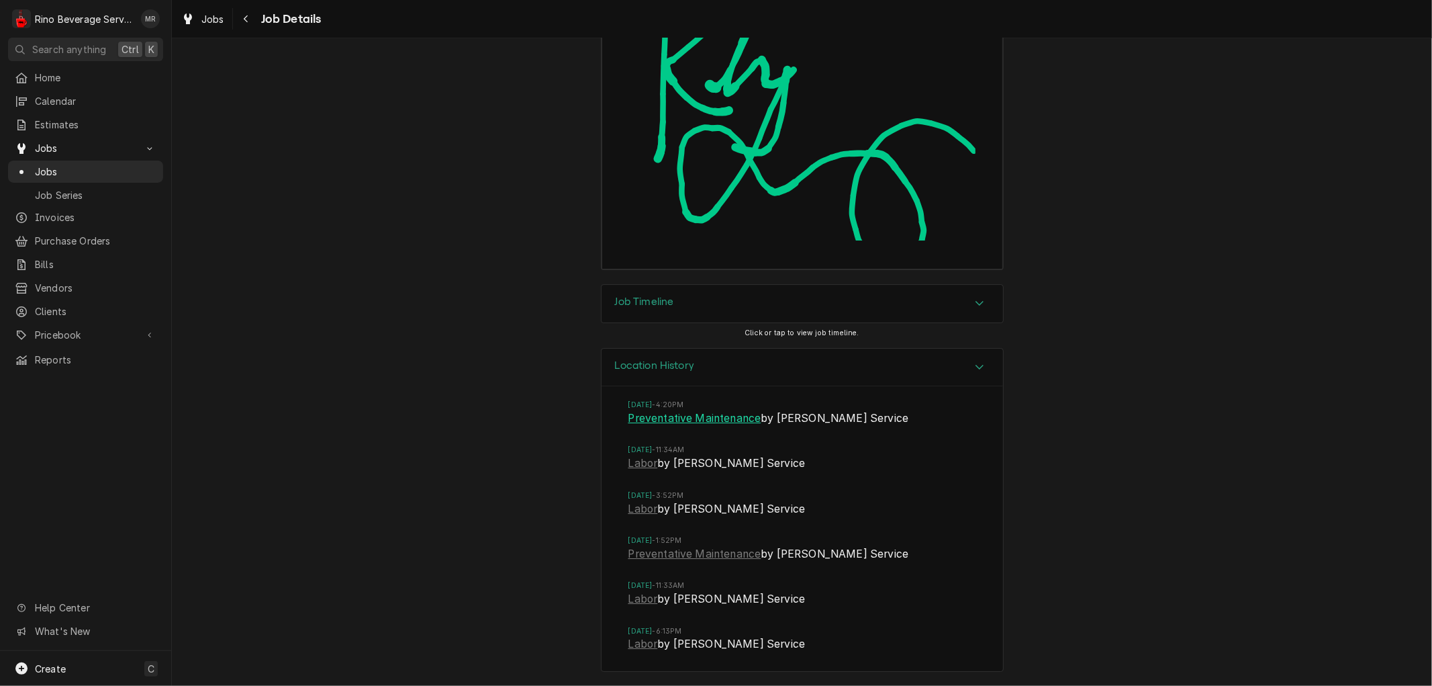
click at [735, 416] on link "Preventative Maintenance" at bounding box center [694, 418] width 133 height 16
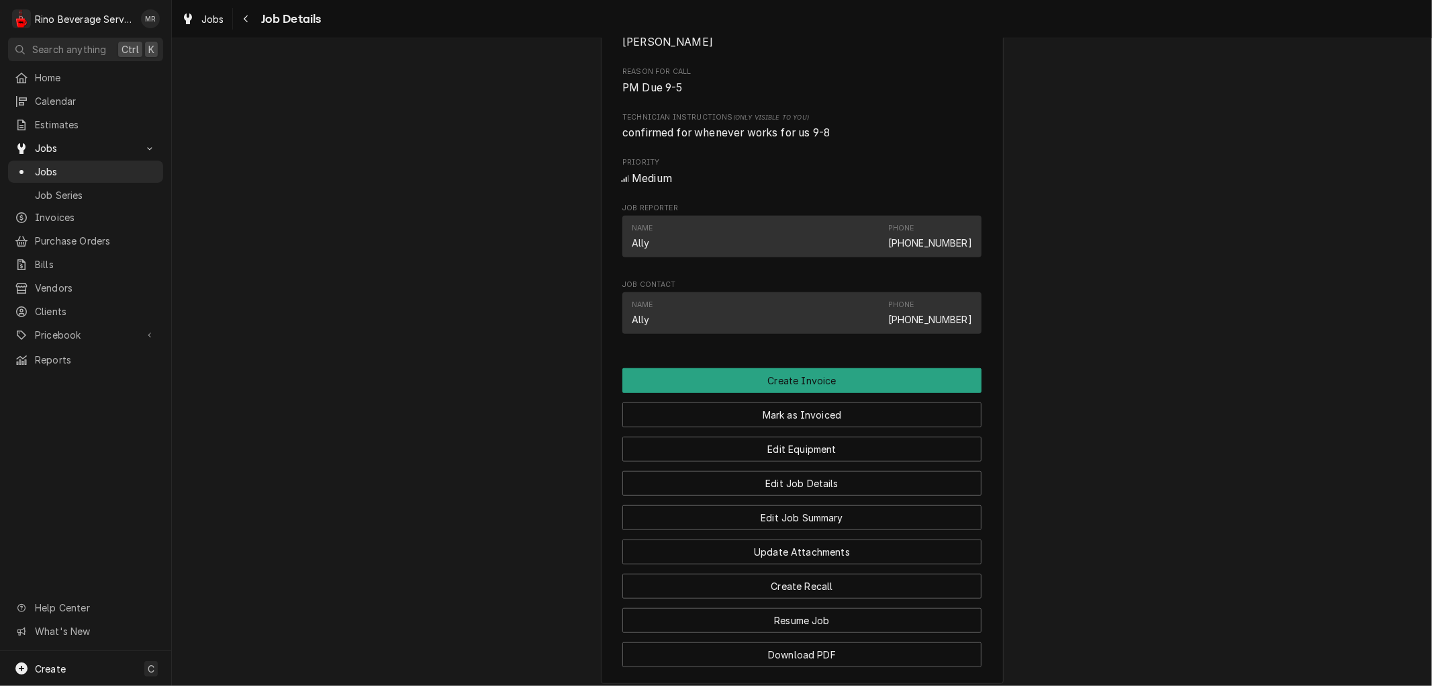
scroll to position [689, 0]
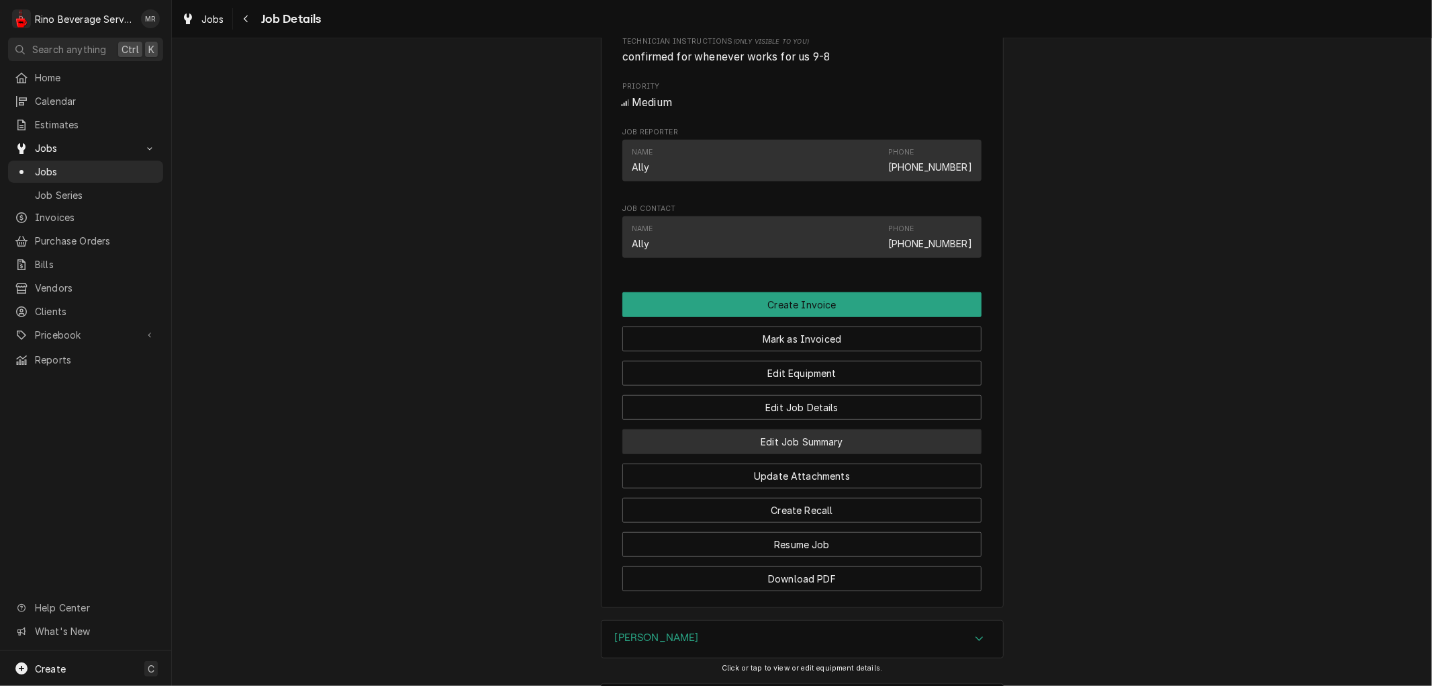
click at [781, 454] on button "Edit Job Summary" at bounding box center [801, 441] width 359 height 25
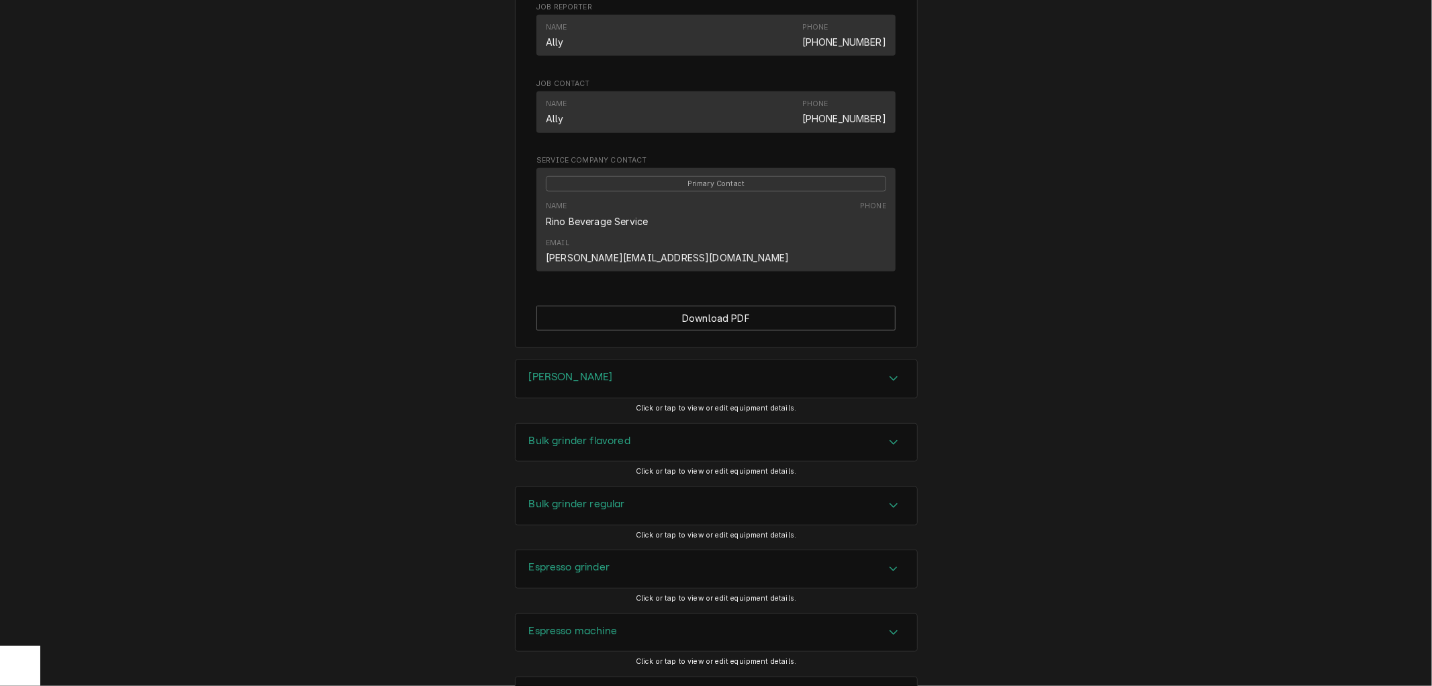
scroll to position [720, 0]
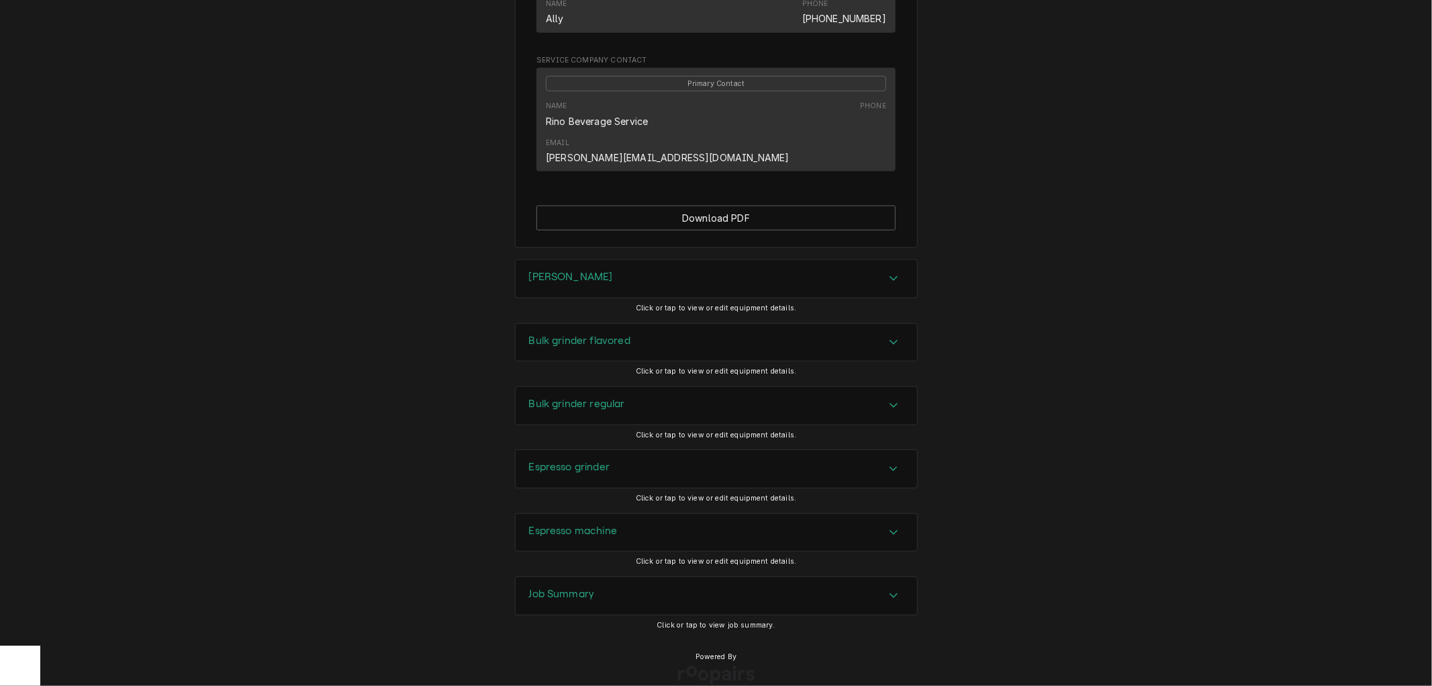
click at [618, 577] on div "Job Summary" at bounding box center [717, 596] width 402 height 38
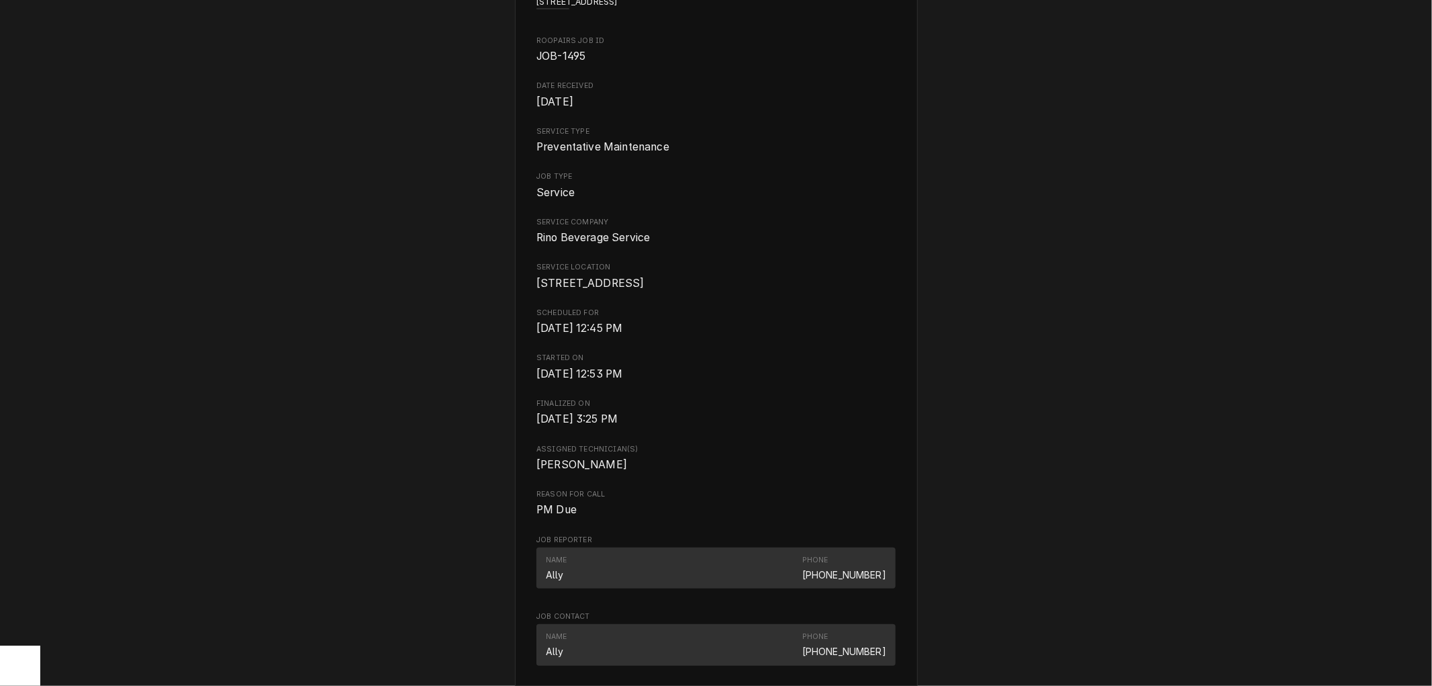
scroll to position [0, 0]
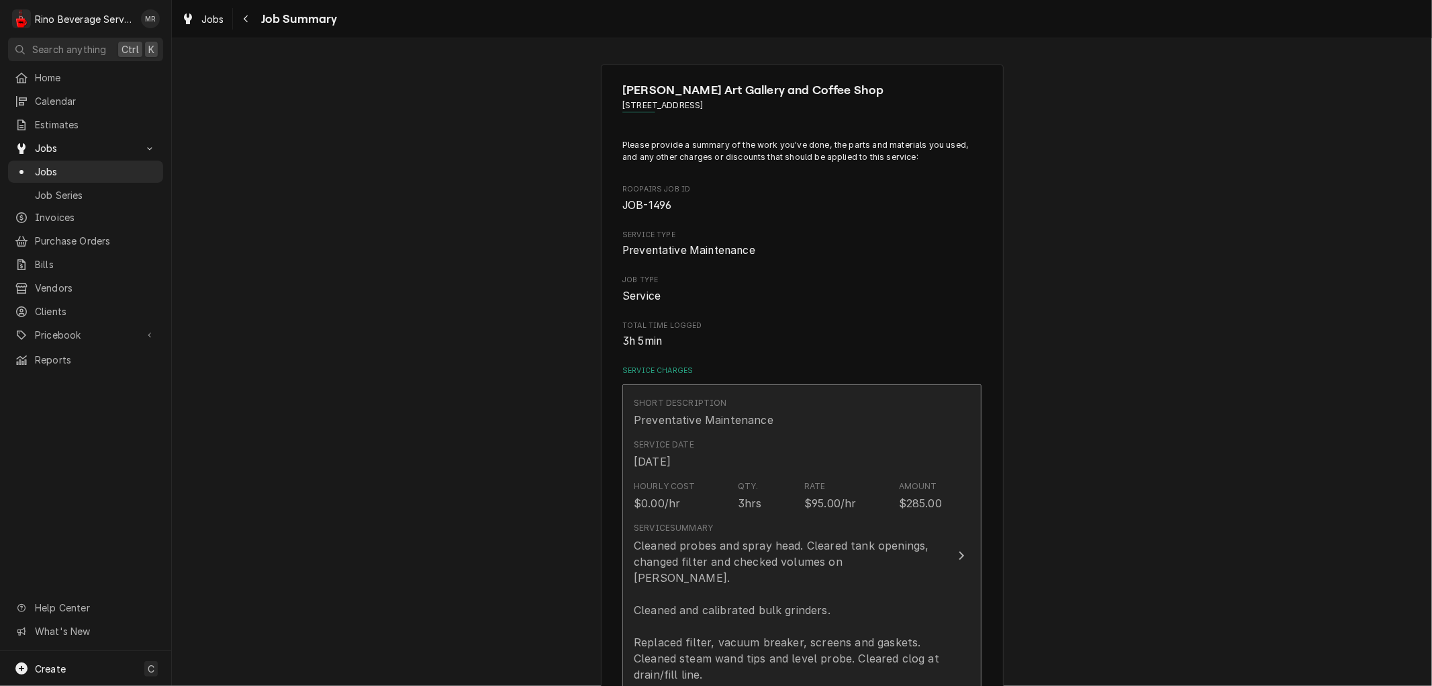
click at [665, 439] on div "Service Date" at bounding box center [664, 444] width 60 height 12
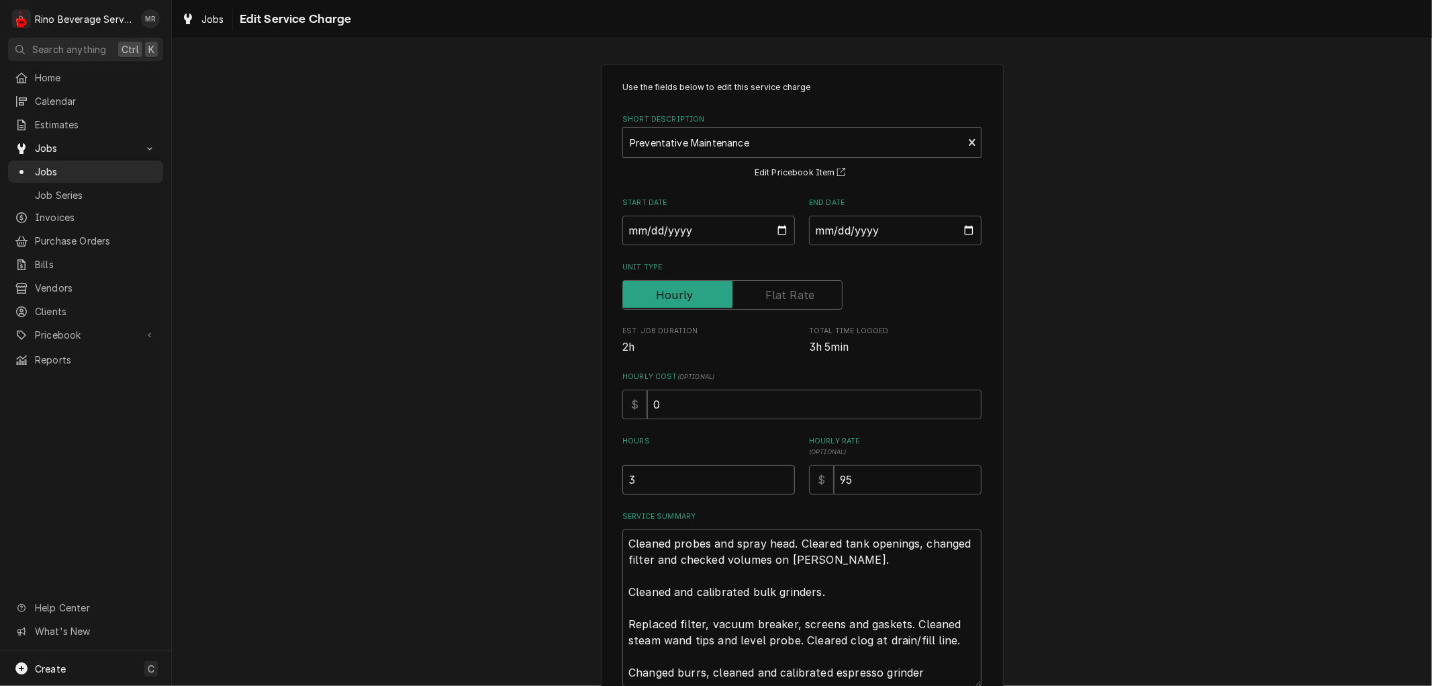
click at [647, 480] on input "3" at bounding box center [708, 480] width 173 height 30
type textarea "x"
type input "2"
type textarea "x"
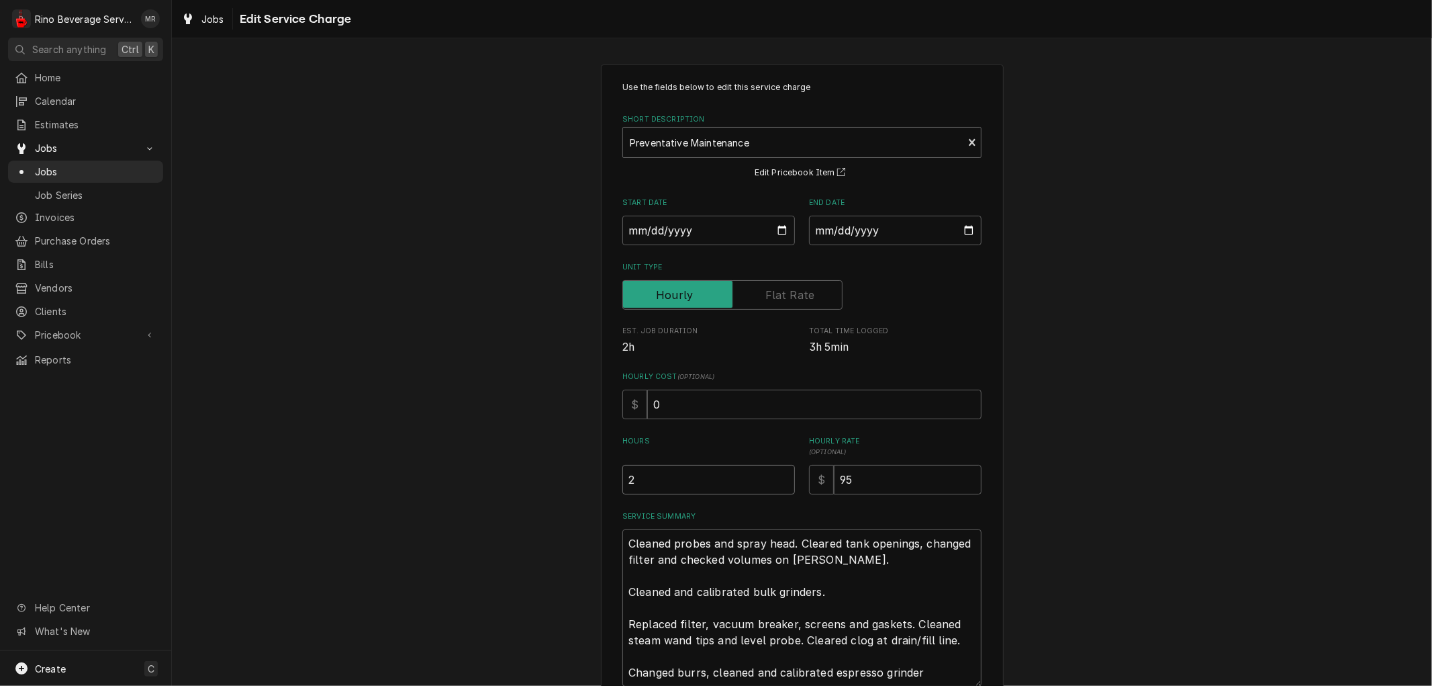
type input "2.7"
type textarea "x"
type input "2.75"
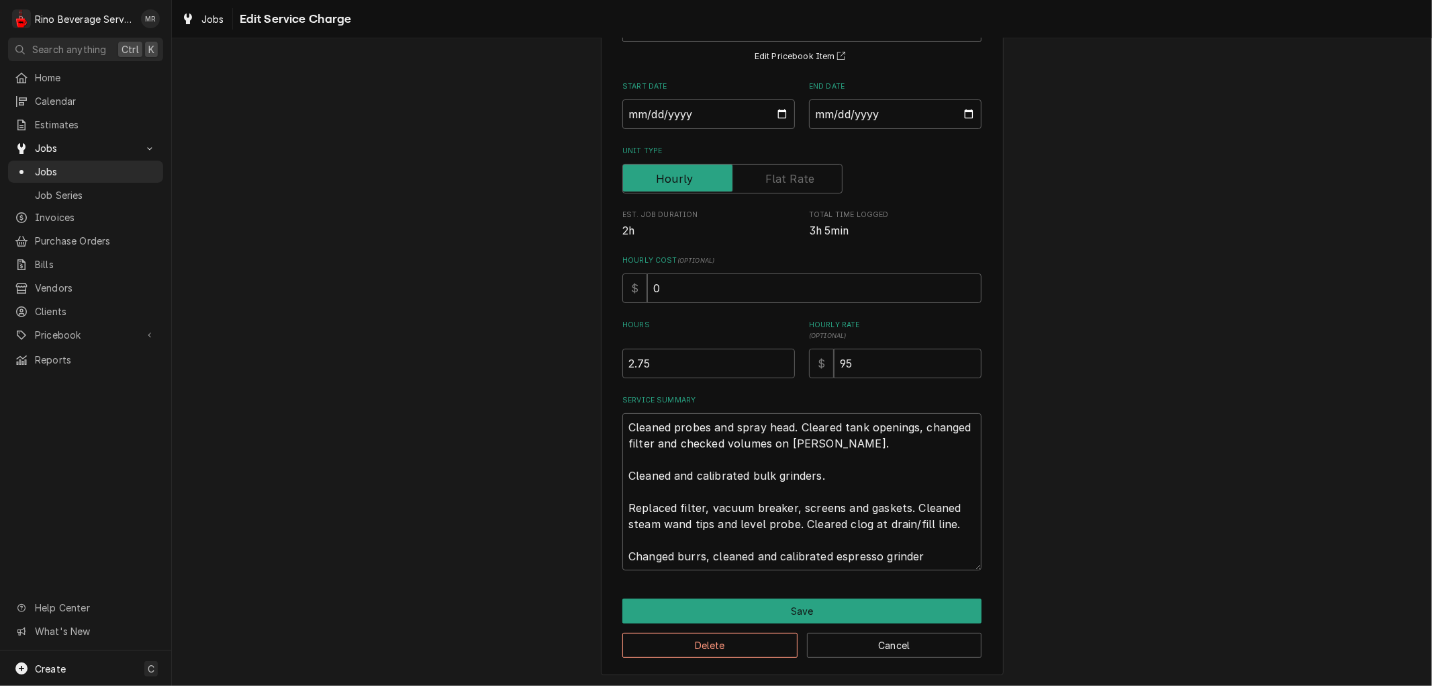
scroll to position [117, 0]
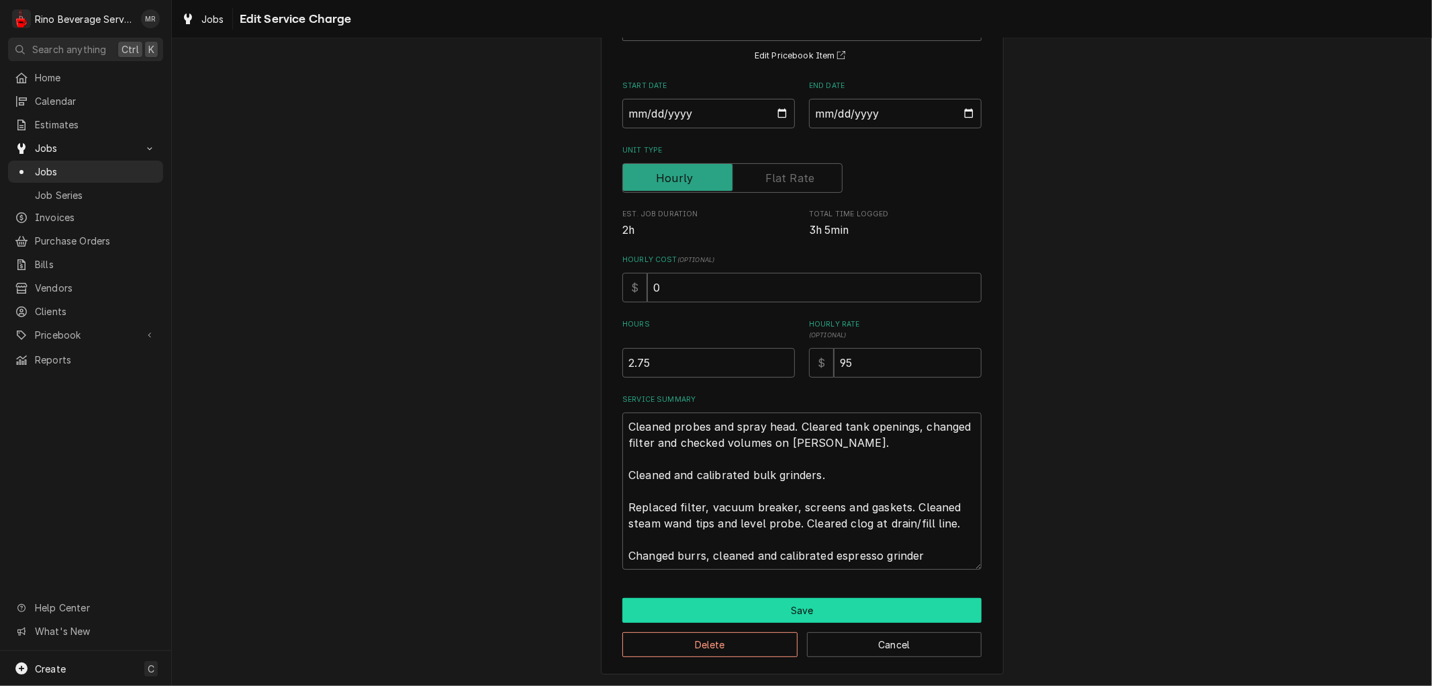
click at [761, 610] on button "Save" at bounding box center [801, 610] width 359 height 25
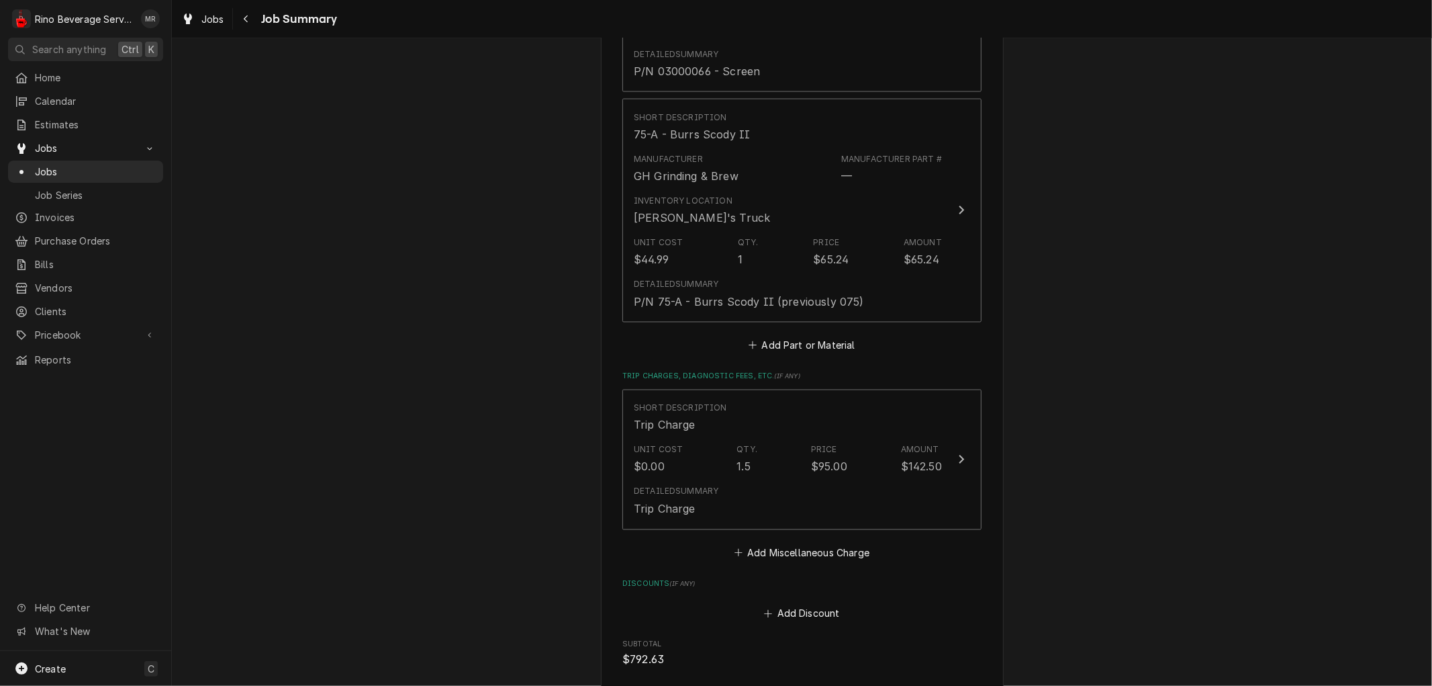
scroll to position [1865, 0]
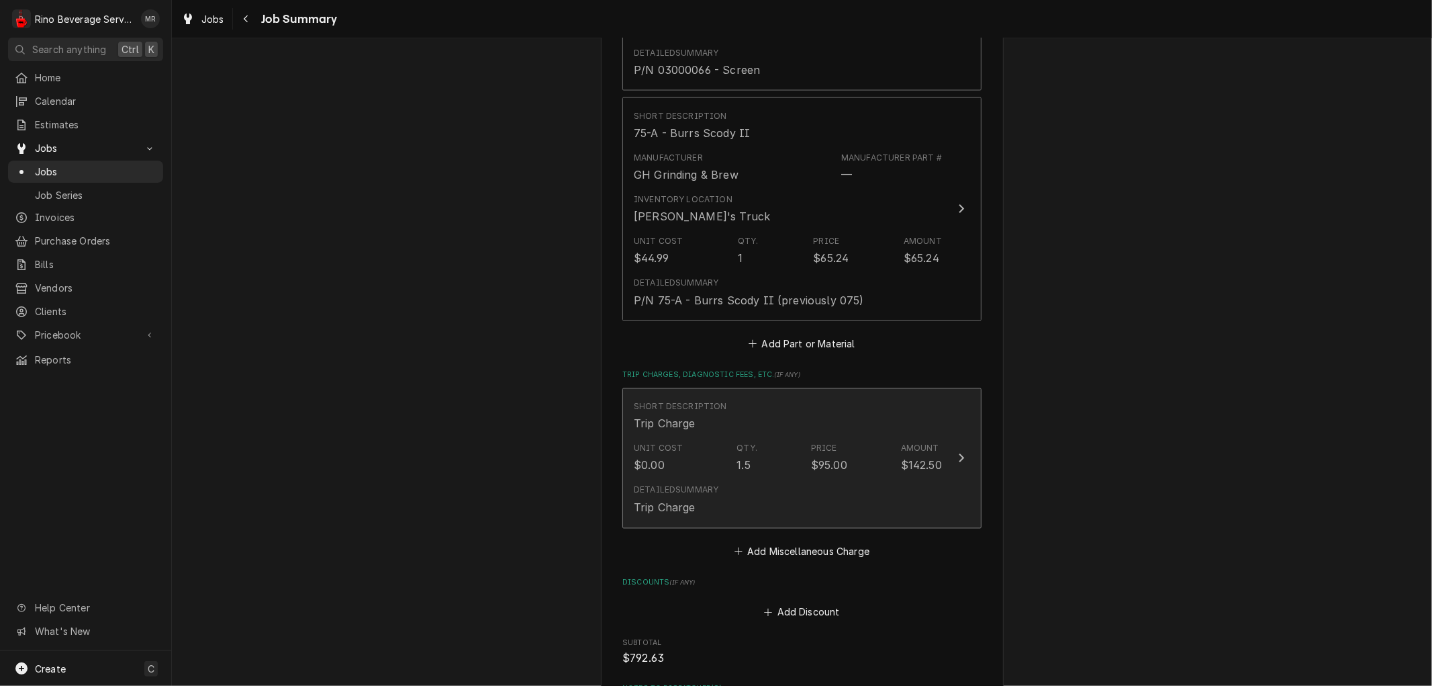
click at [737, 457] on div "1.5" at bounding box center [743, 465] width 13 height 16
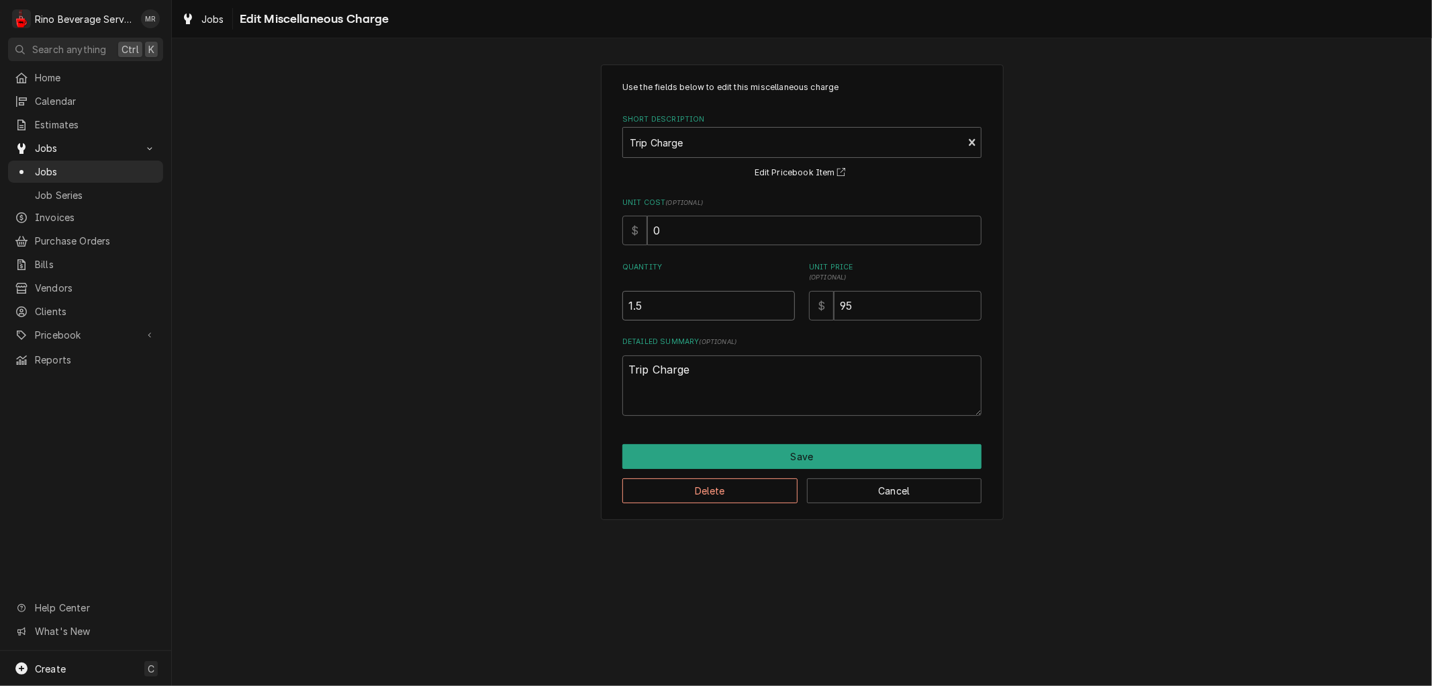
type textarea "x"
type input "1"
click at [786, 309] on input "1" at bounding box center [708, 306] width 173 height 30
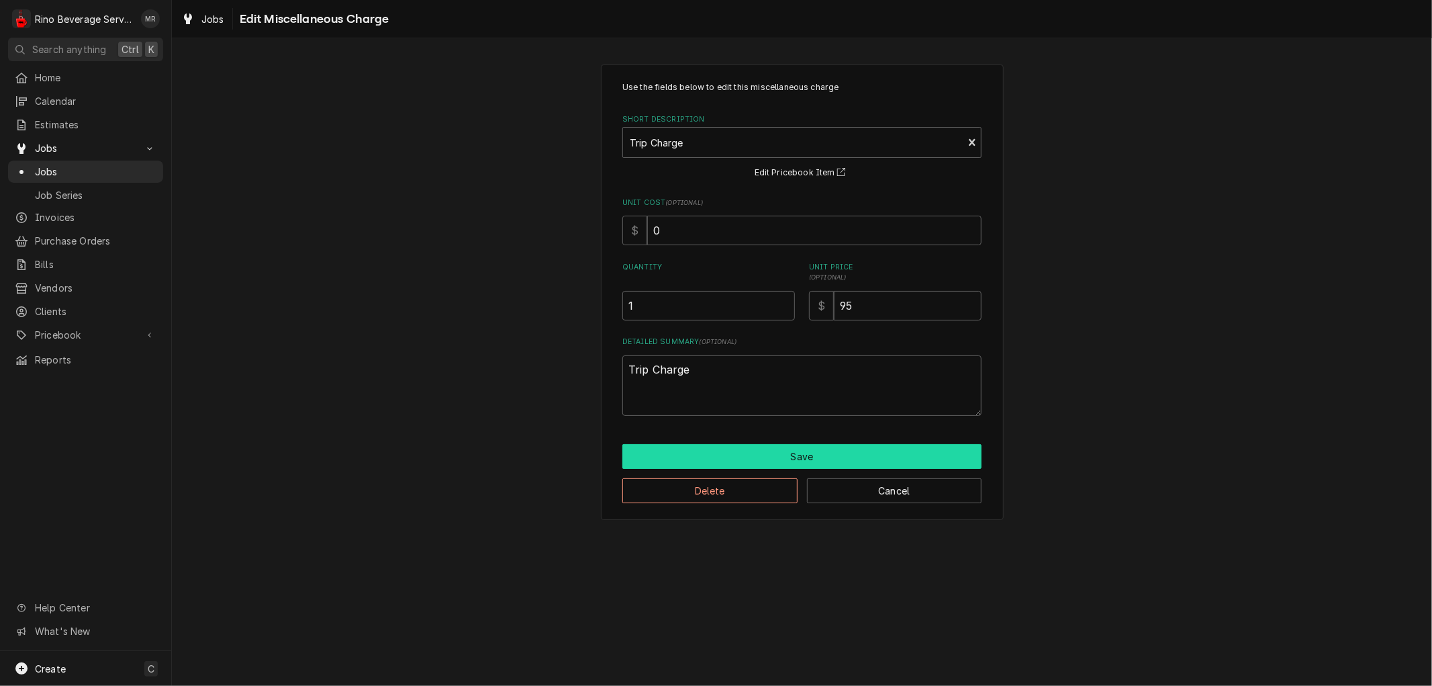
click at [752, 462] on button "Save" at bounding box center [801, 456] width 359 height 25
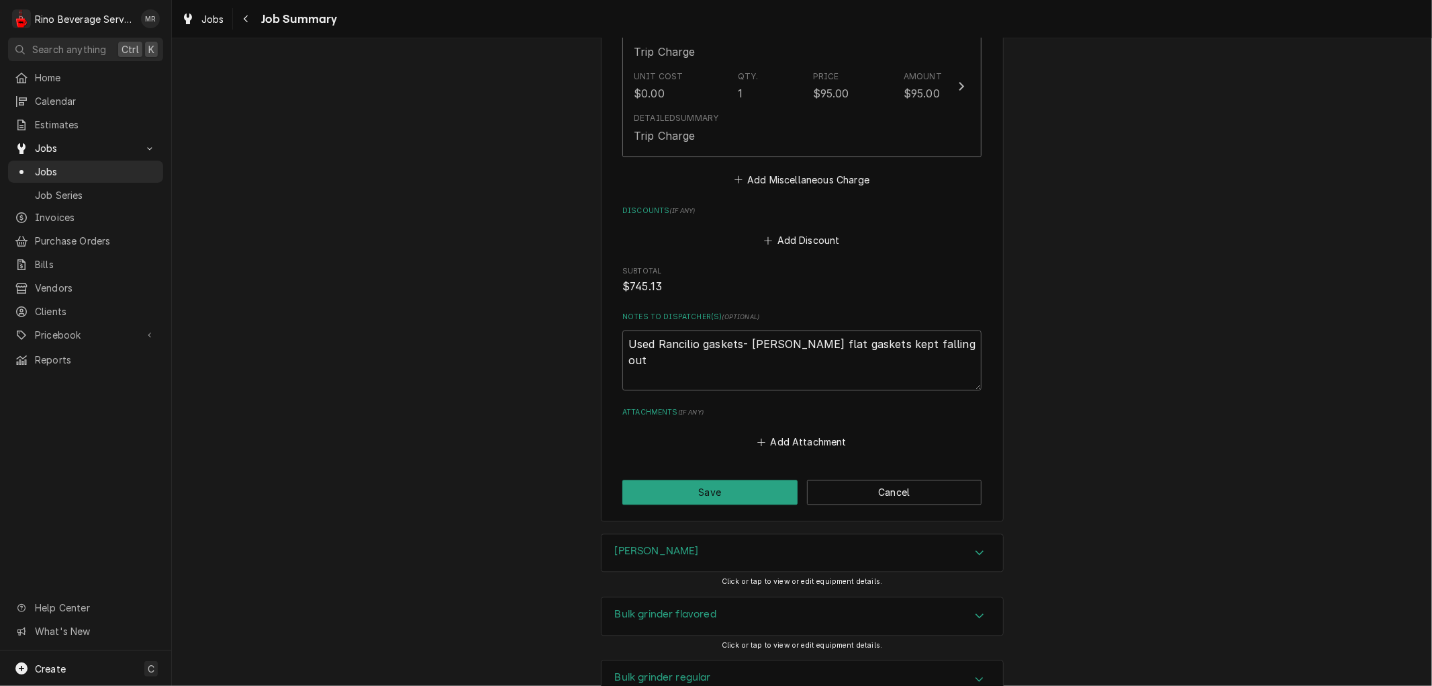
scroll to position [2238, 0]
click at [716, 478] on button "Save" at bounding box center [709, 490] width 175 height 25
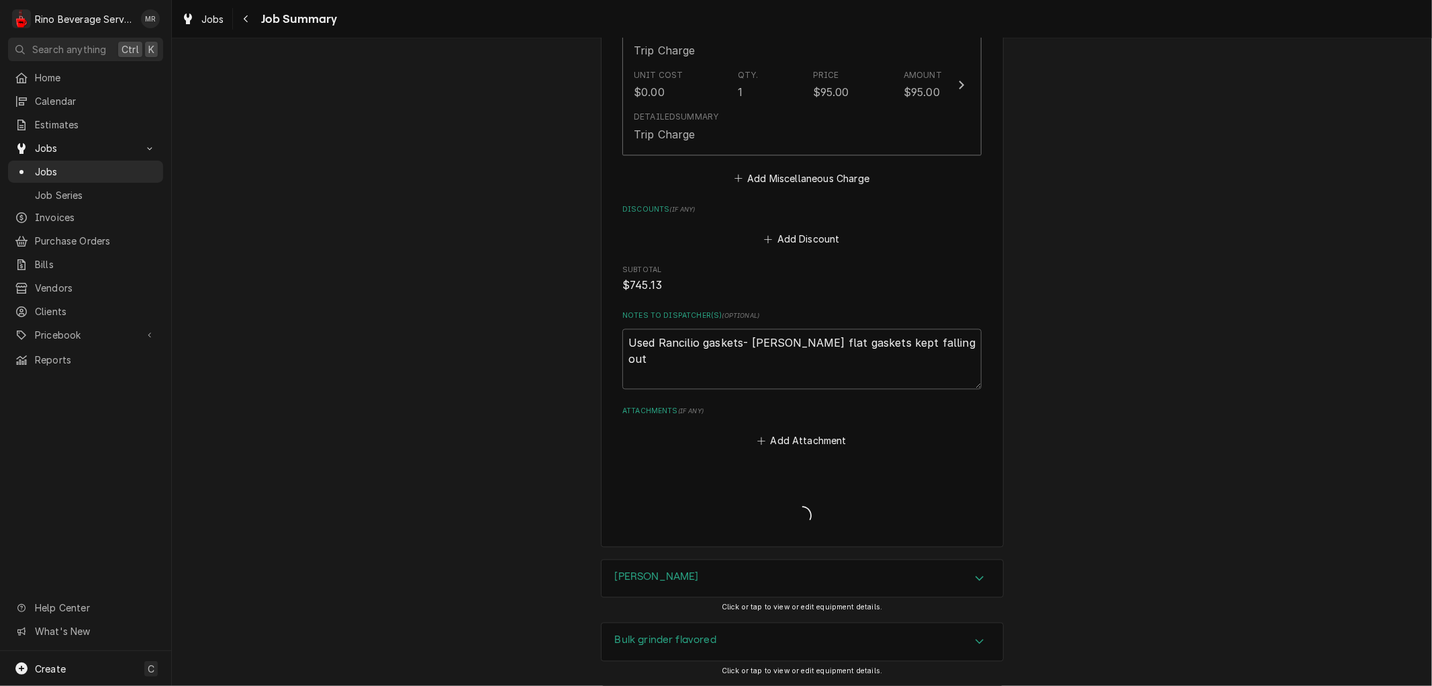
type textarea "x"
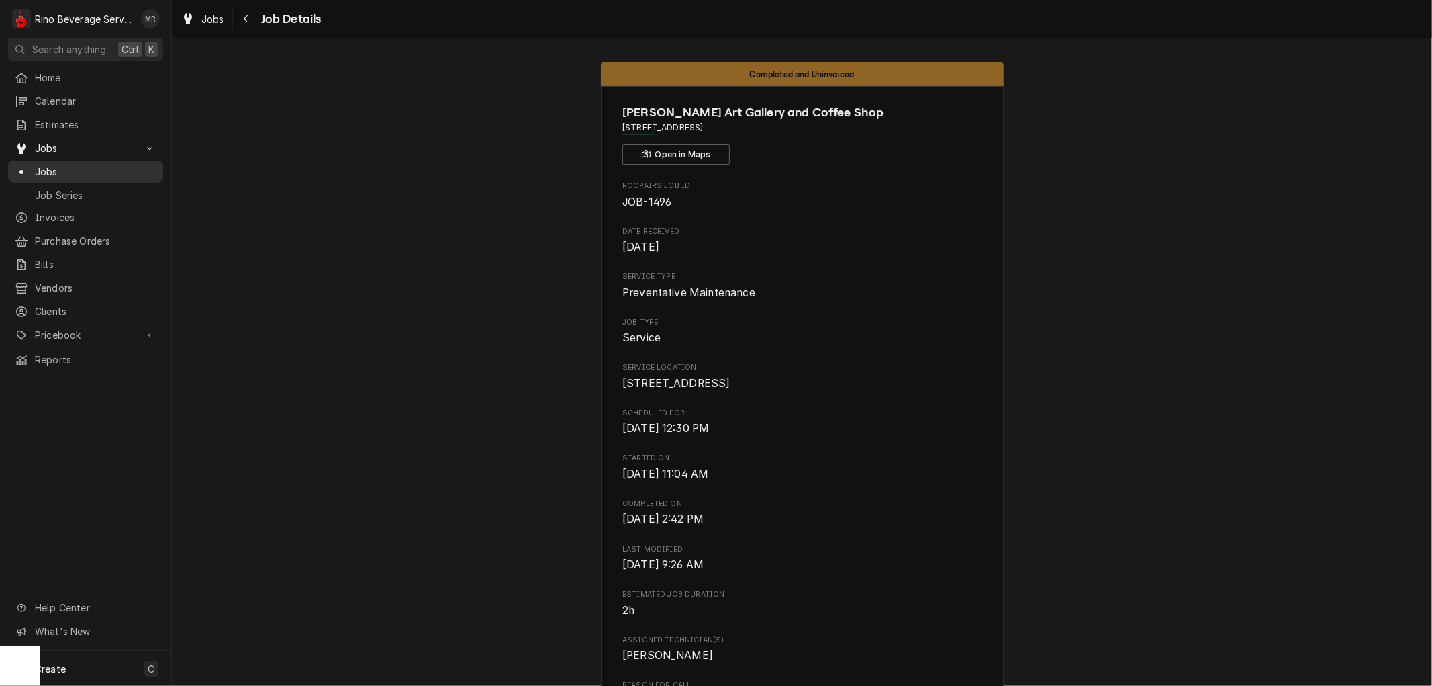
click at [90, 165] on span "Jobs" at bounding box center [96, 172] width 122 height 14
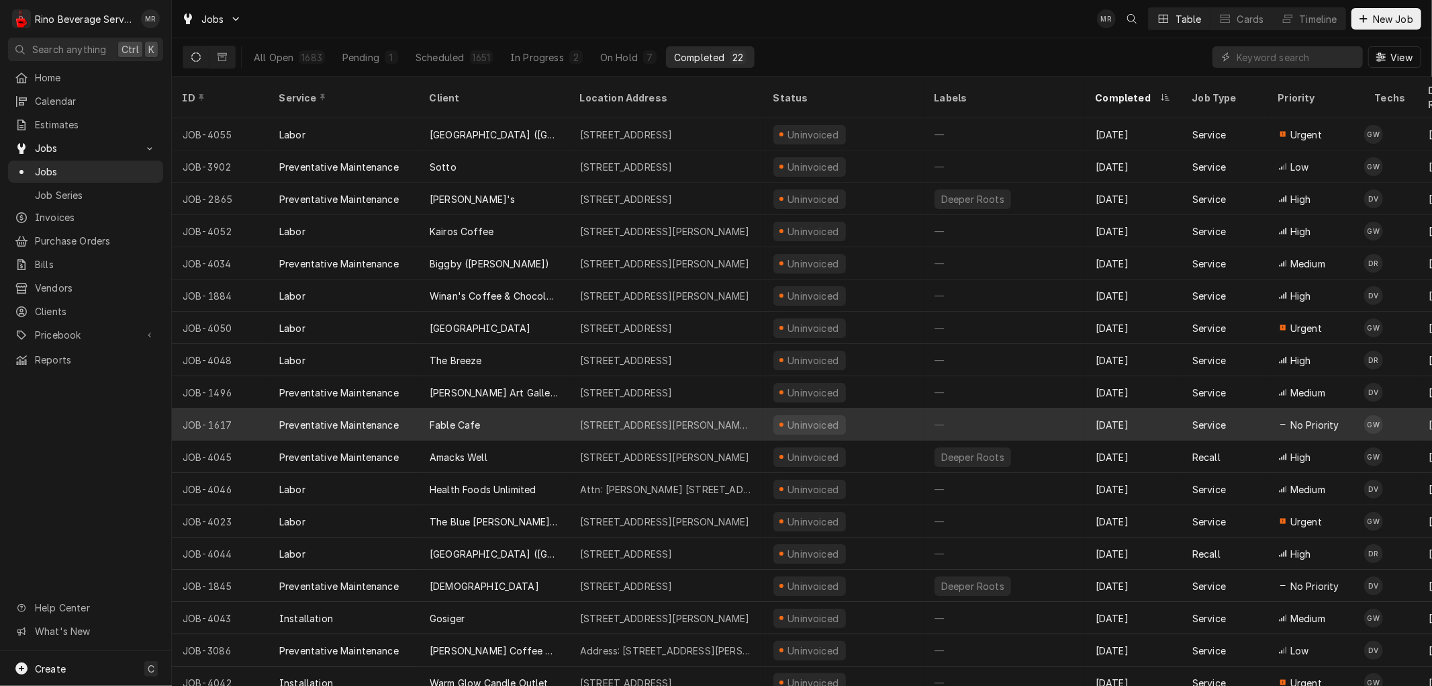
click at [524, 408] on div "Fable Cafe" at bounding box center [494, 424] width 150 height 32
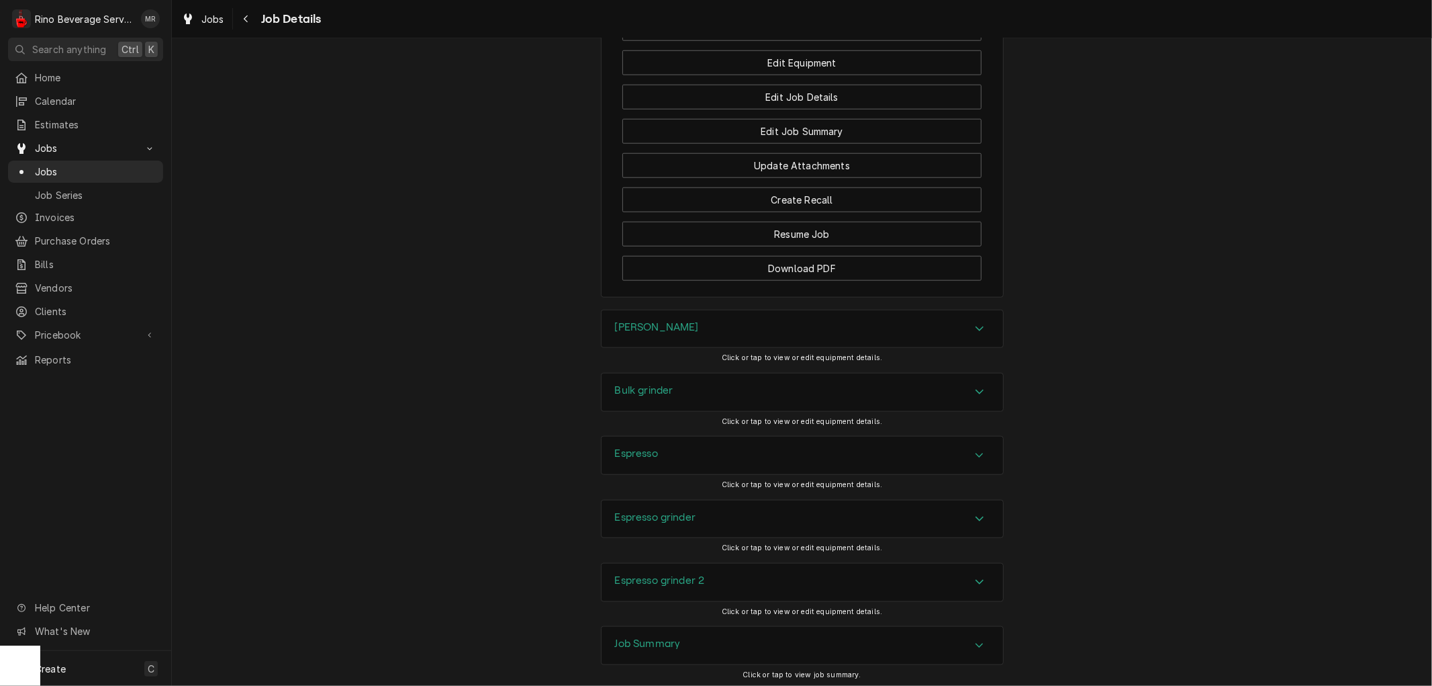
scroll to position [1268, 0]
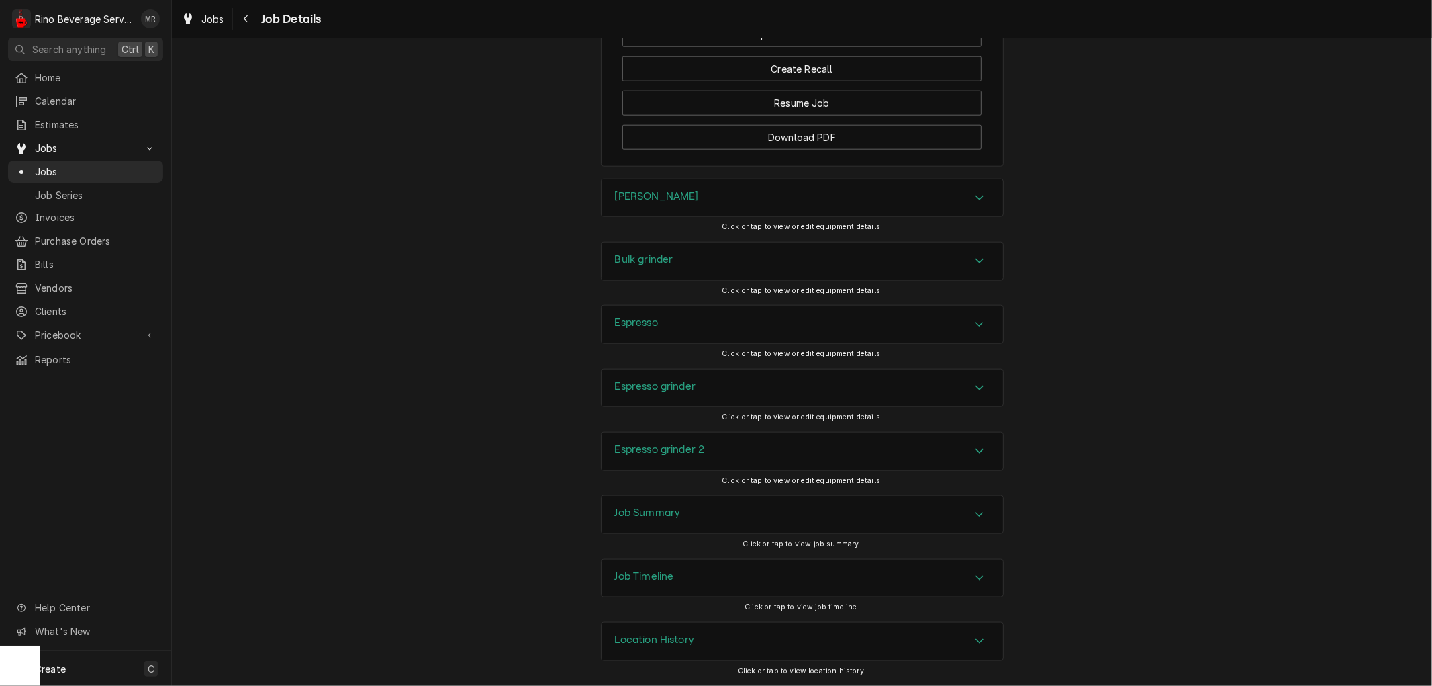
click at [700, 514] on div "Job Summary" at bounding box center [803, 515] width 402 height 38
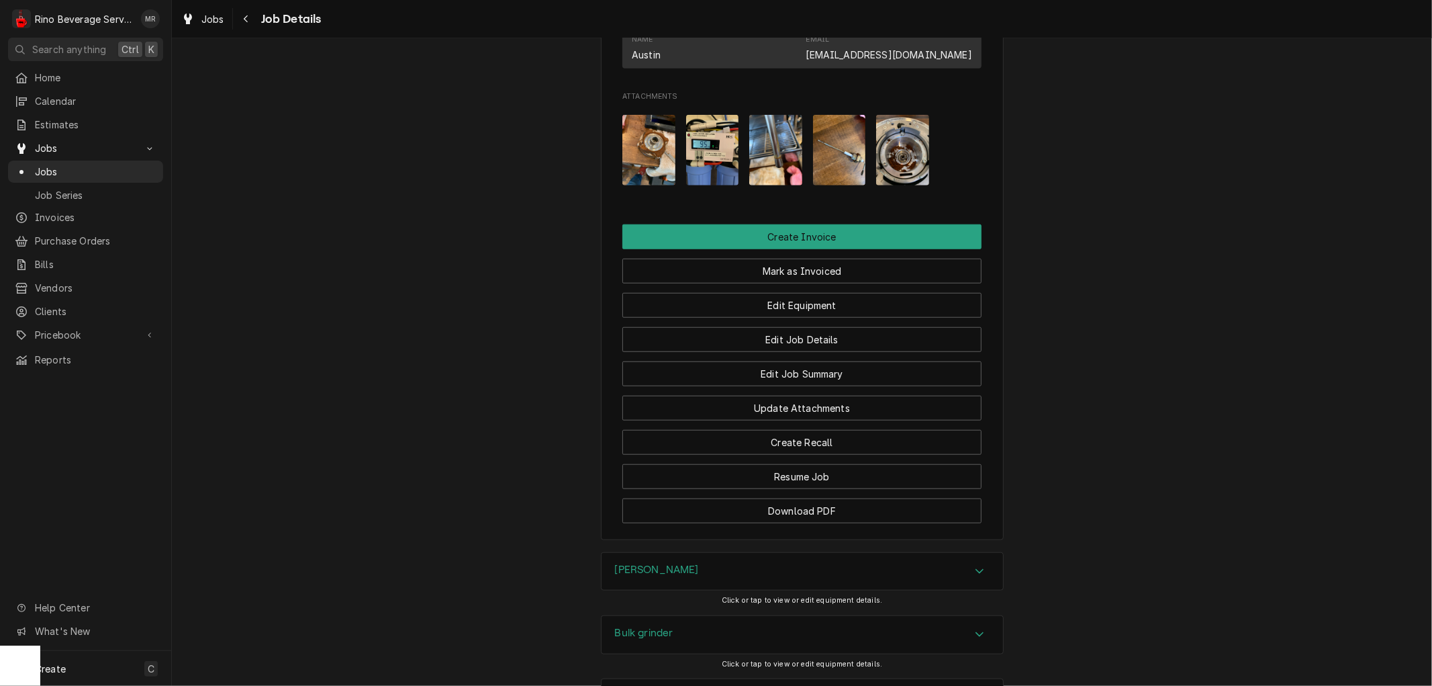
scroll to position [808, 0]
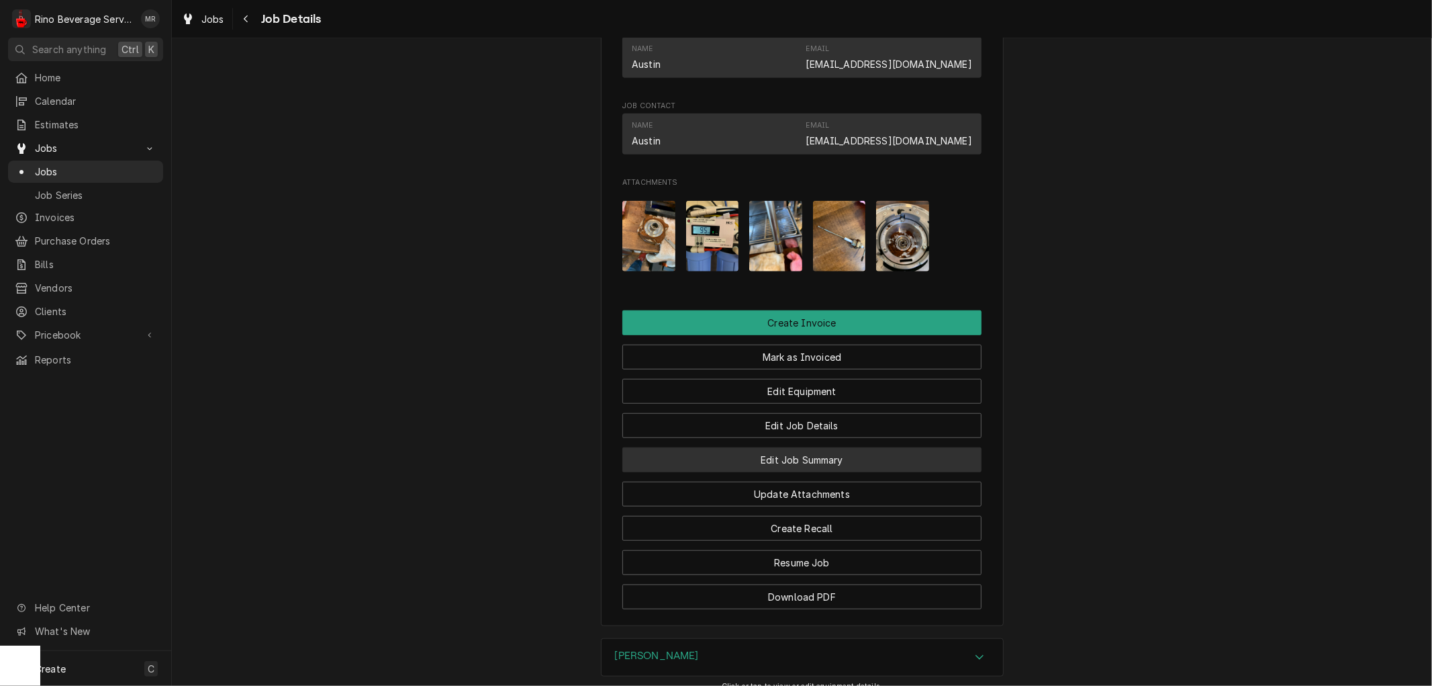
click at [779, 461] on button "Edit Job Summary" at bounding box center [801, 459] width 359 height 25
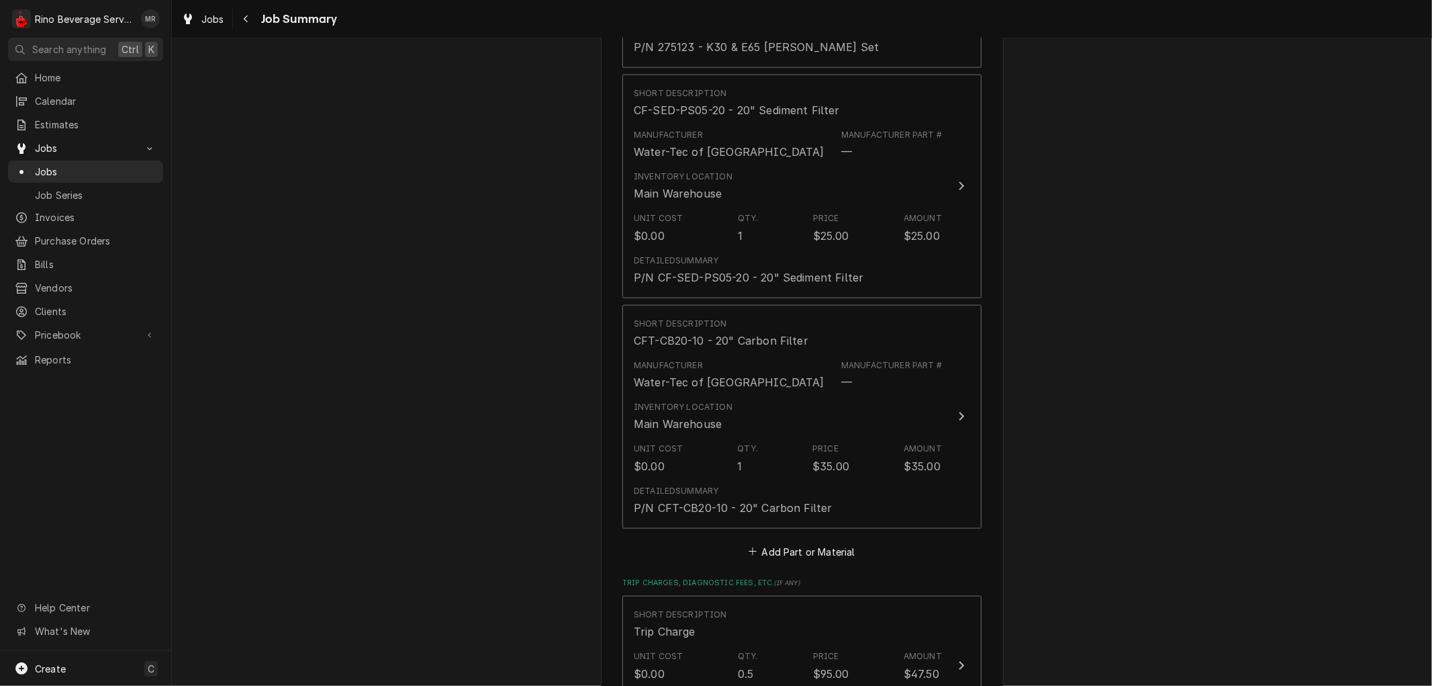
scroll to position [1417, 0]
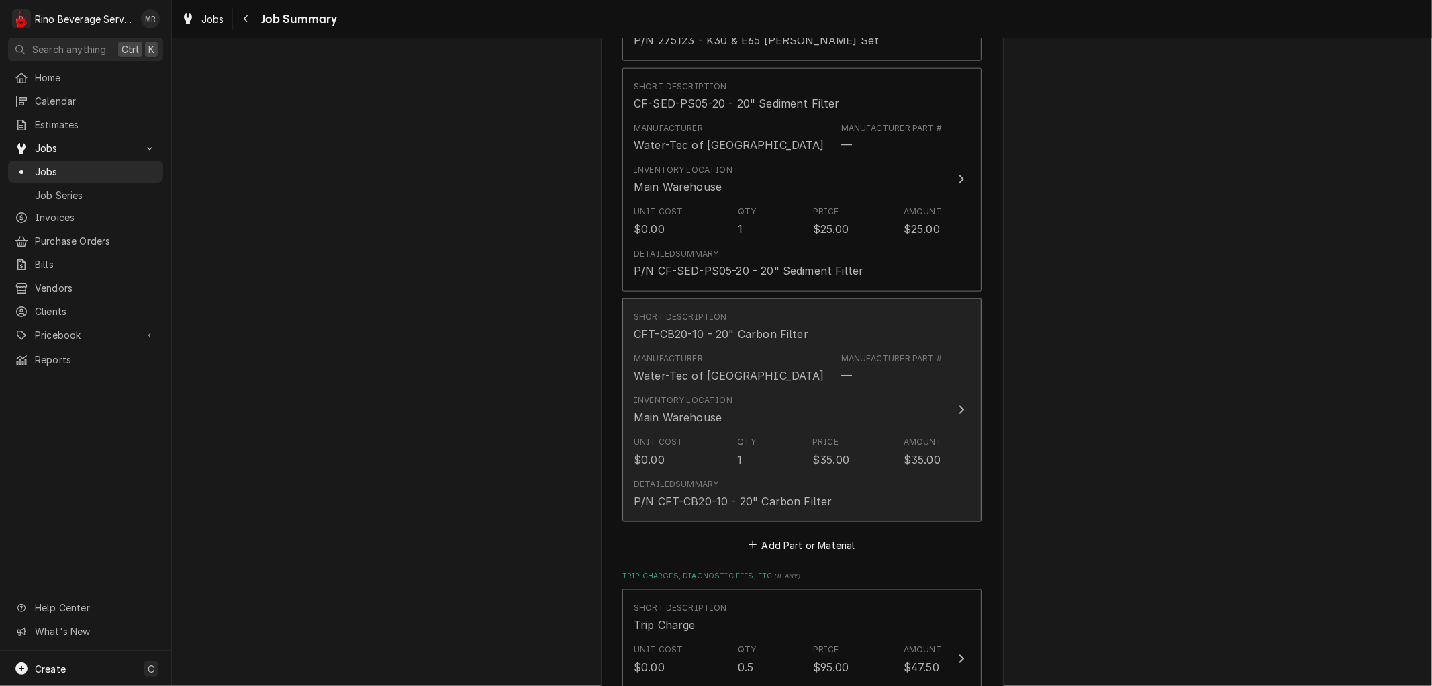
click at [773, 418] on div "Inventory Location [GEOGRAPHIC_DATA]" at bounding box center [788, 410] width 308 height 42
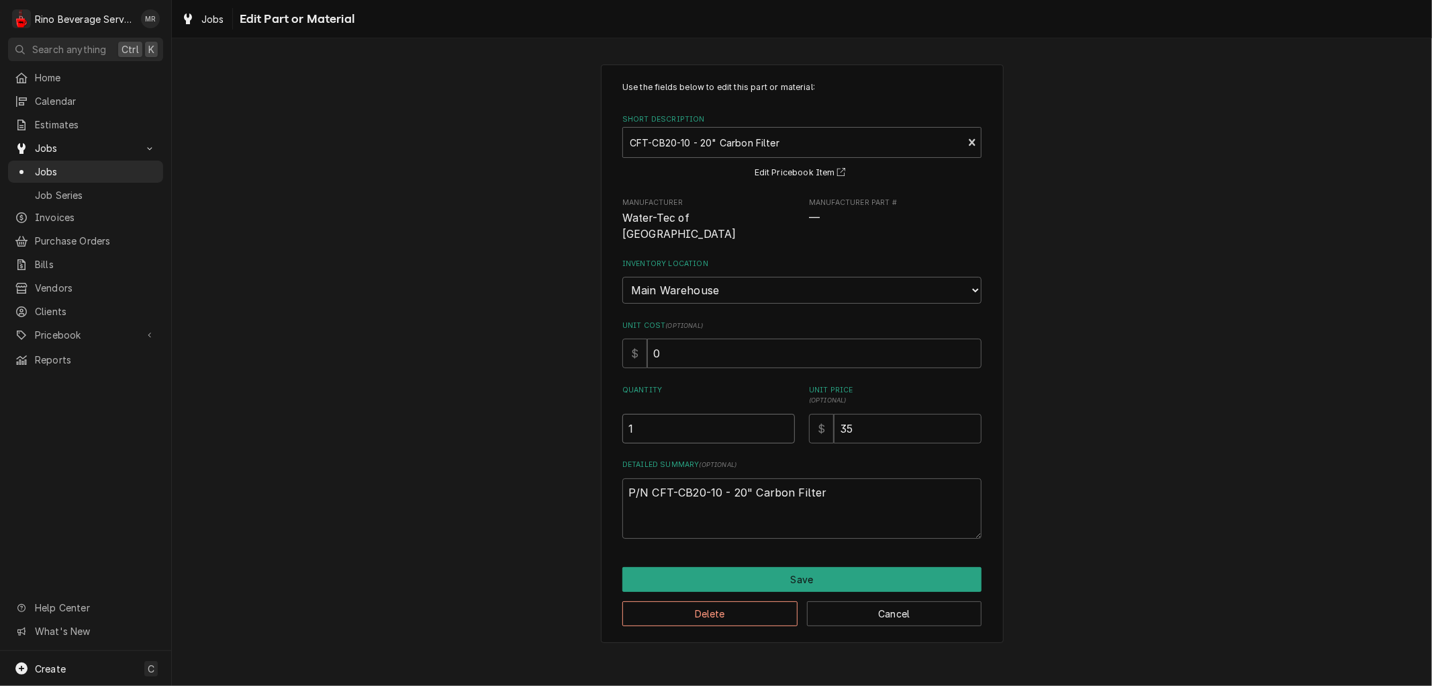
type textarea "x"
type input "1.5"
click at [781, 414] on input "1.5" at bounding box center [708, 429] width 173 height 30
type textarea "x"
type input "2"
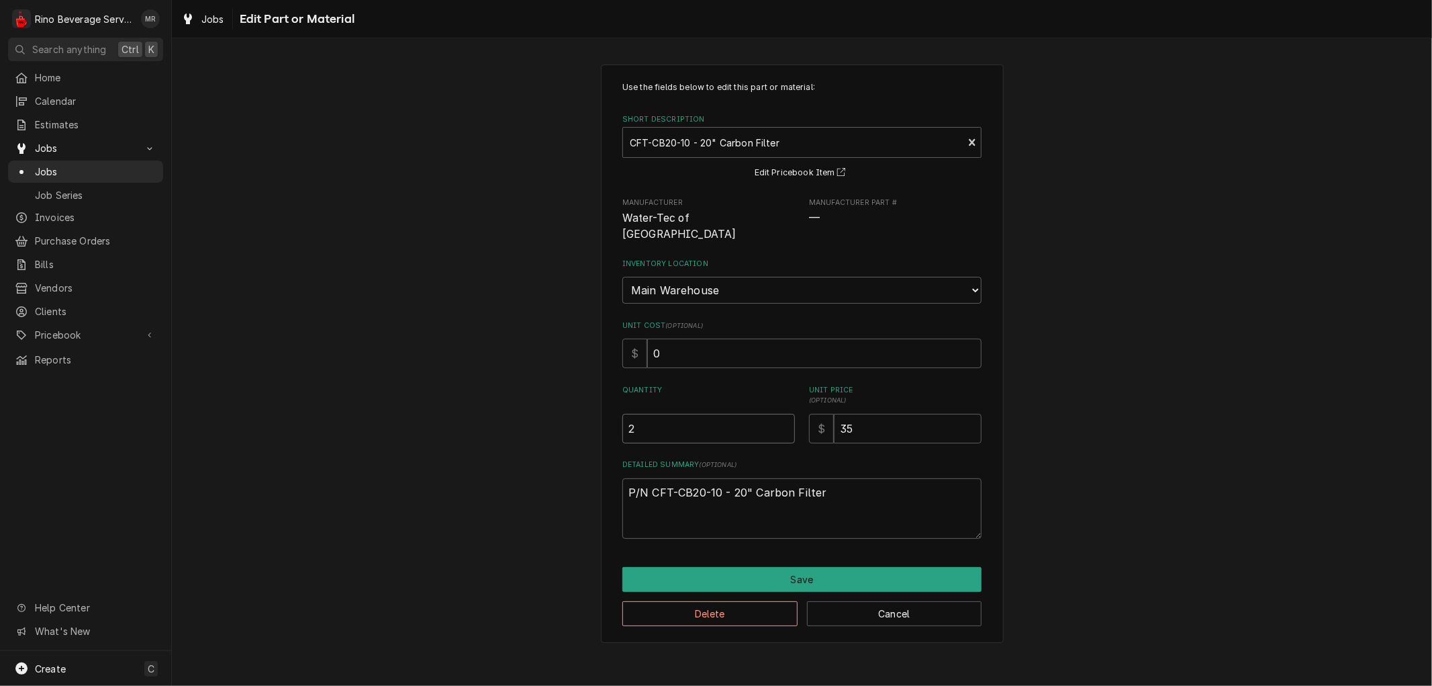
click at [780, 414] on input "2" at bounding box center [708, 429] width 173 height 30
click at [788, 567] on button "Save" at bounding box center [801, 579] width 359 height 25
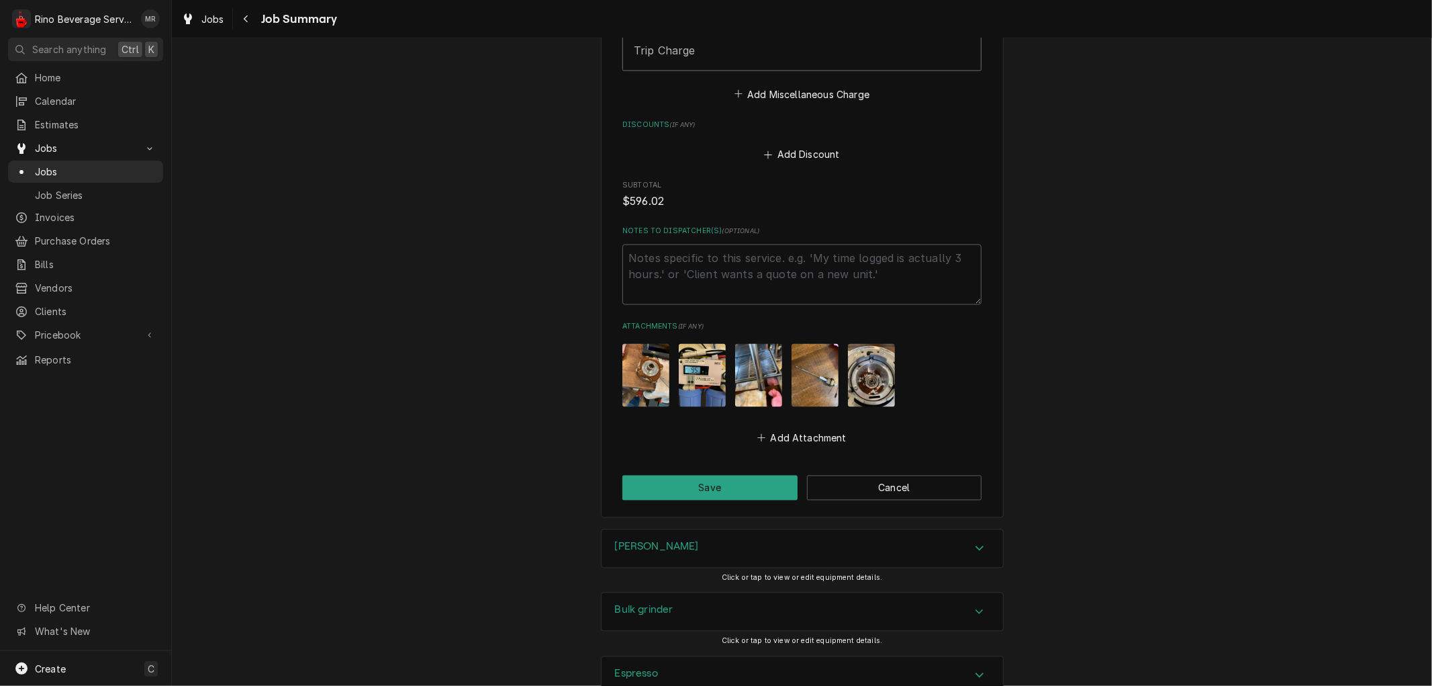
scroll to position [2076, 0]
click at [725, 489] on button "Save" at bounding box center [709, 487] width 175 height 25
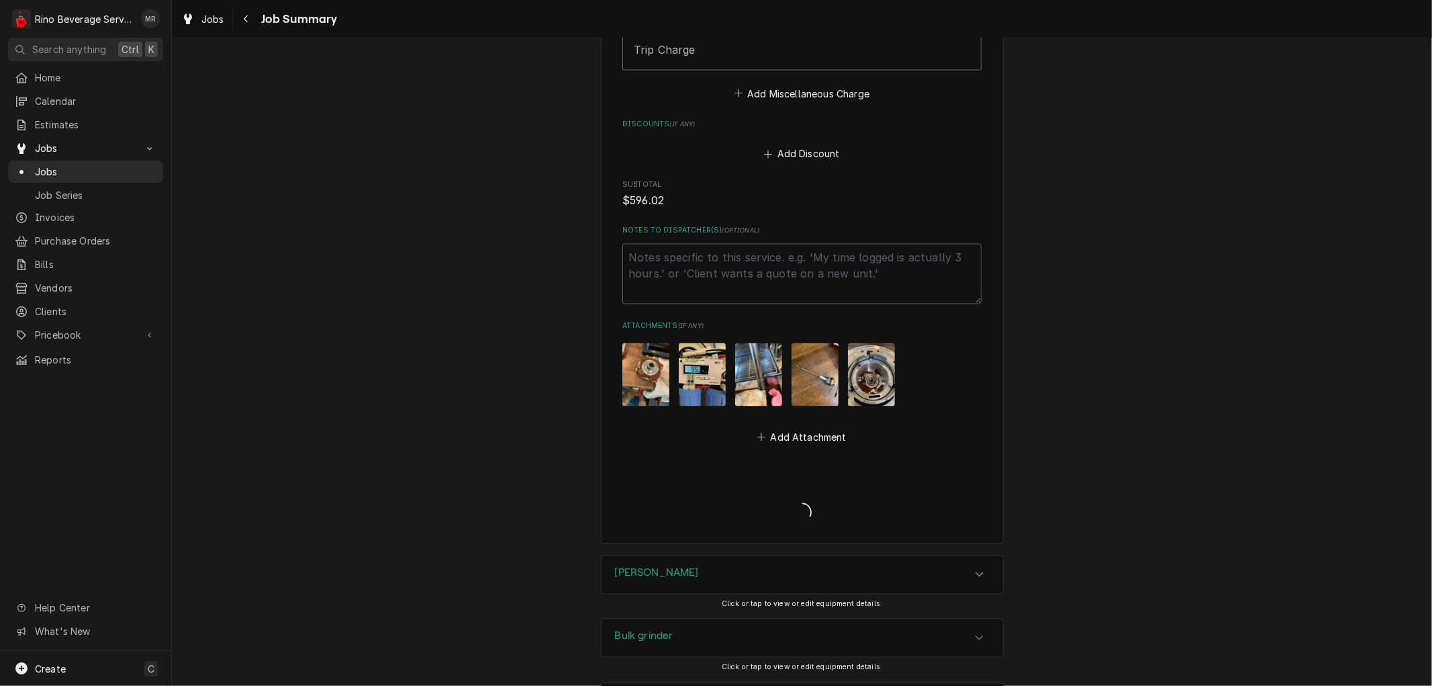
type textarea "x"
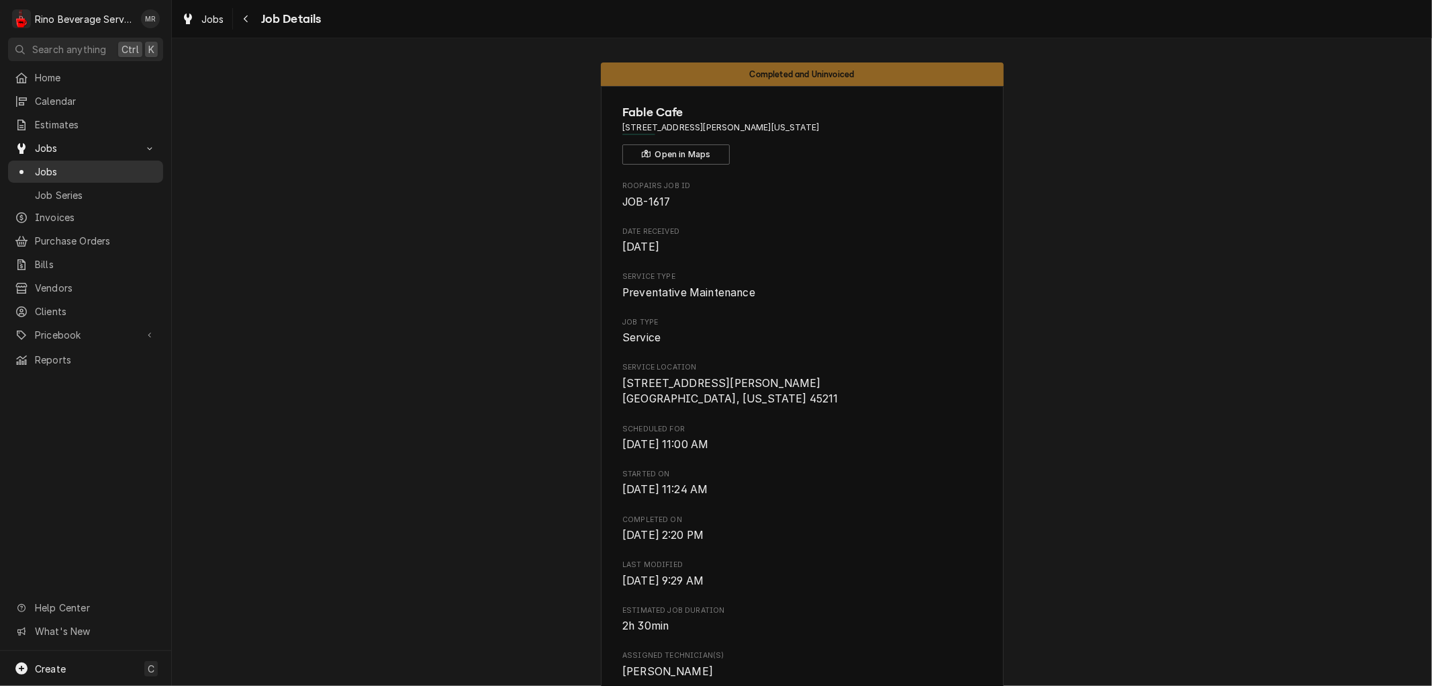
click at [89, 167] on span "Jobs" at bounding box center [96, 172] width 122 height 14
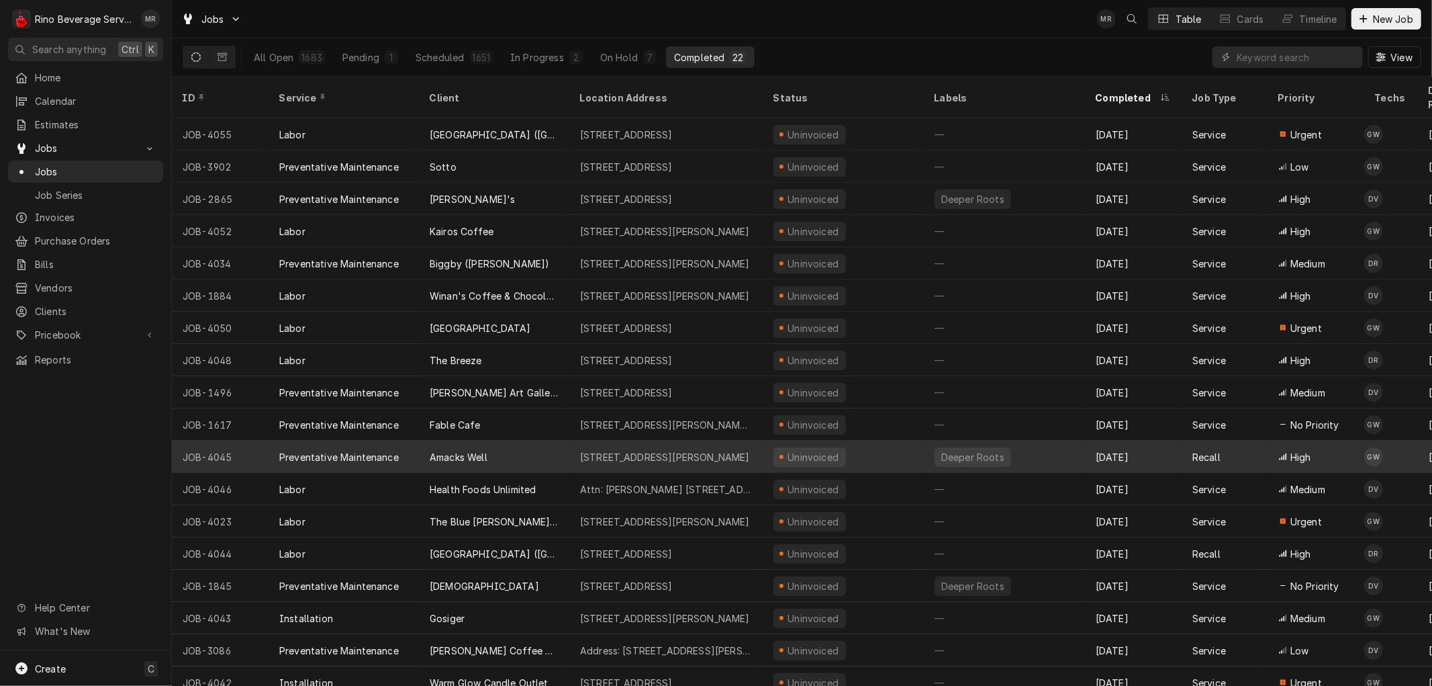
click at [555, 440] on div "Amacks Well" at bounding box center [494, 456] width 150 height 32
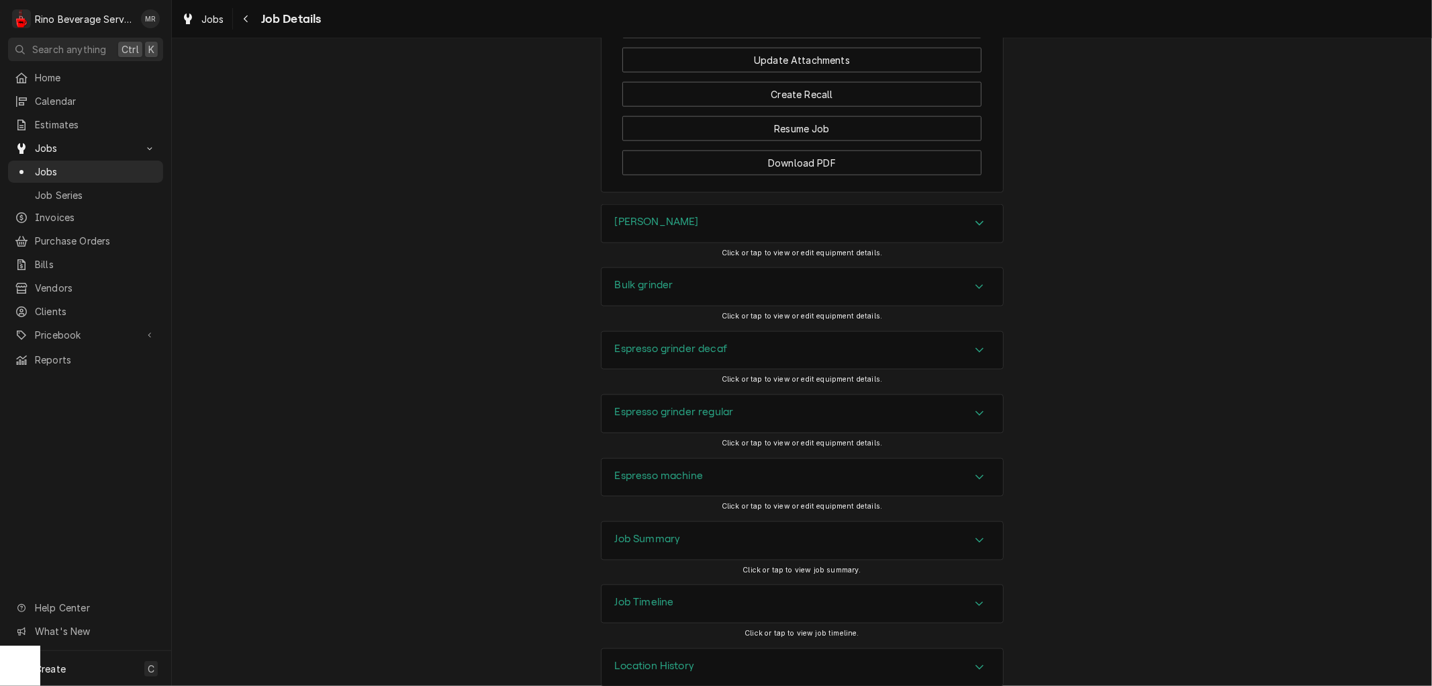
scroll to position [1509, 0]
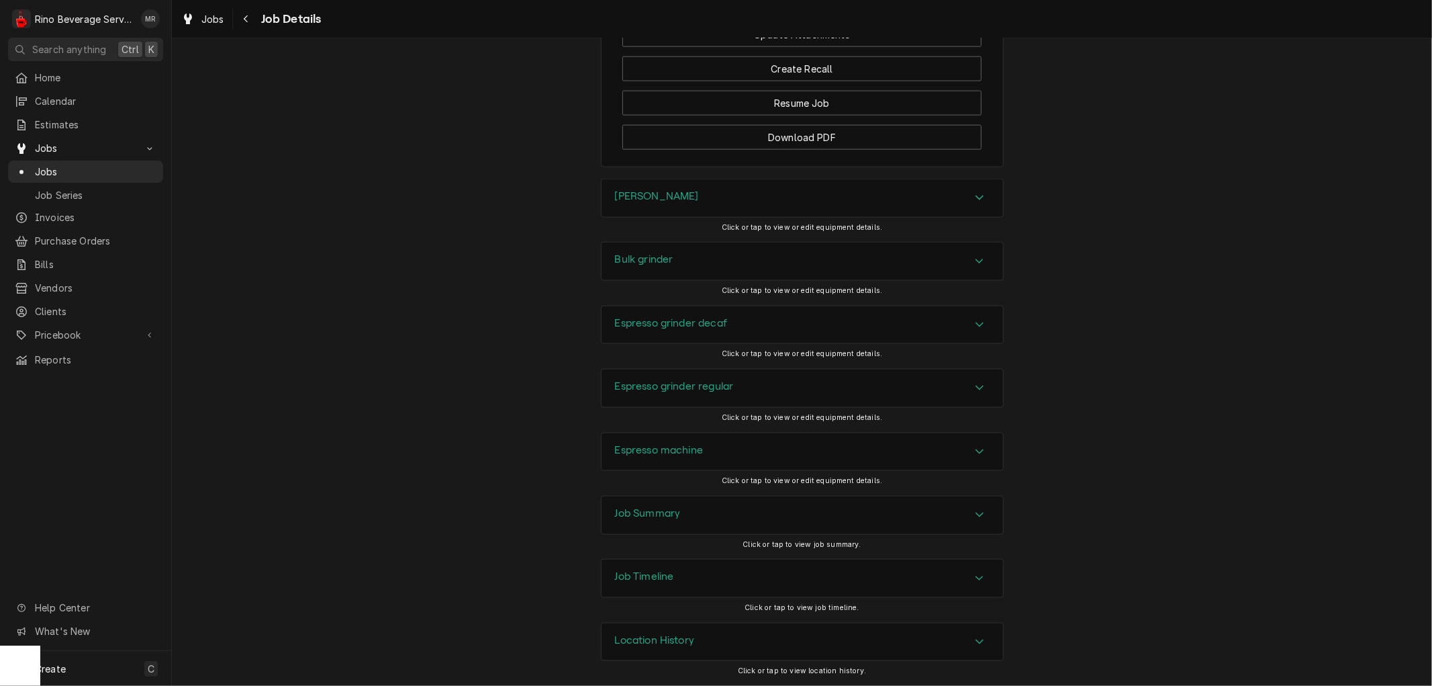
click at [722, 519] on div "Job Summary" at bounding box center [803, 515] width 402 height 38
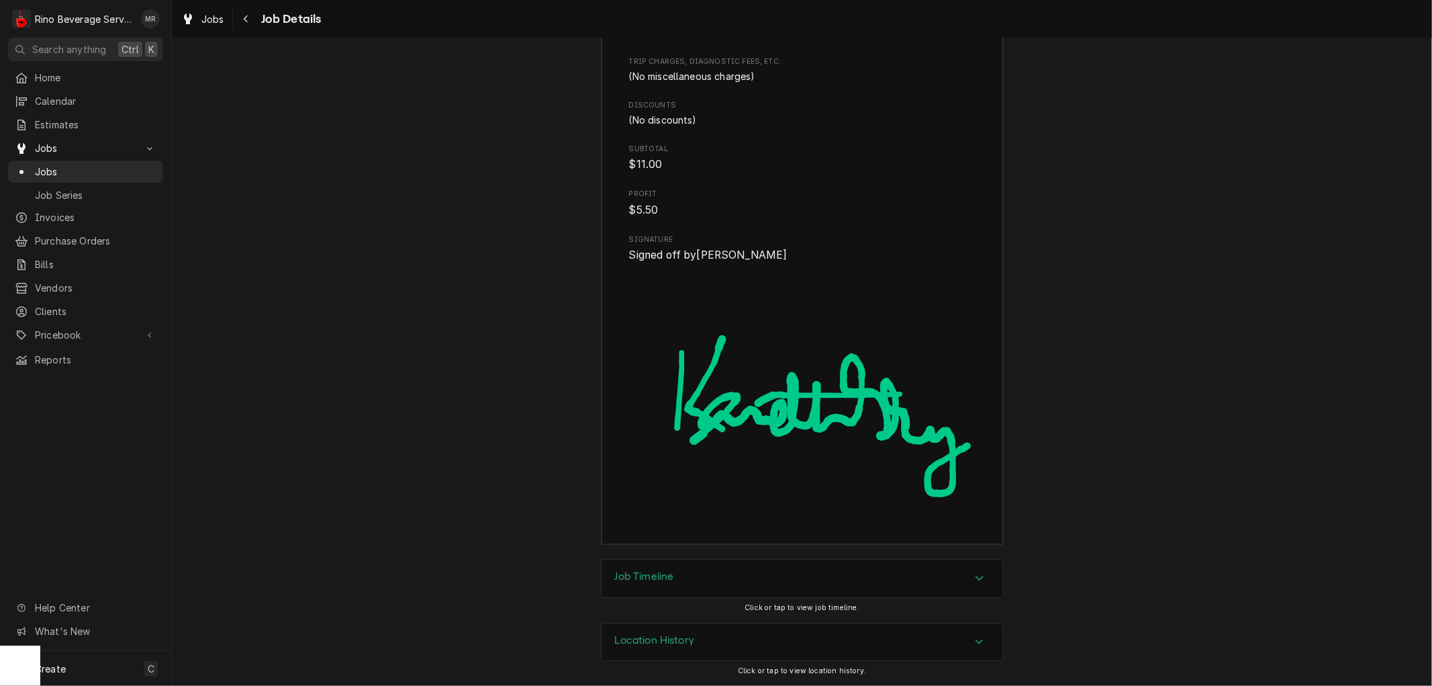
scroll to position [2620, 0]
click at [99, 165] on span "Jobs" at bounding box center [96, 172] width 122 height 14
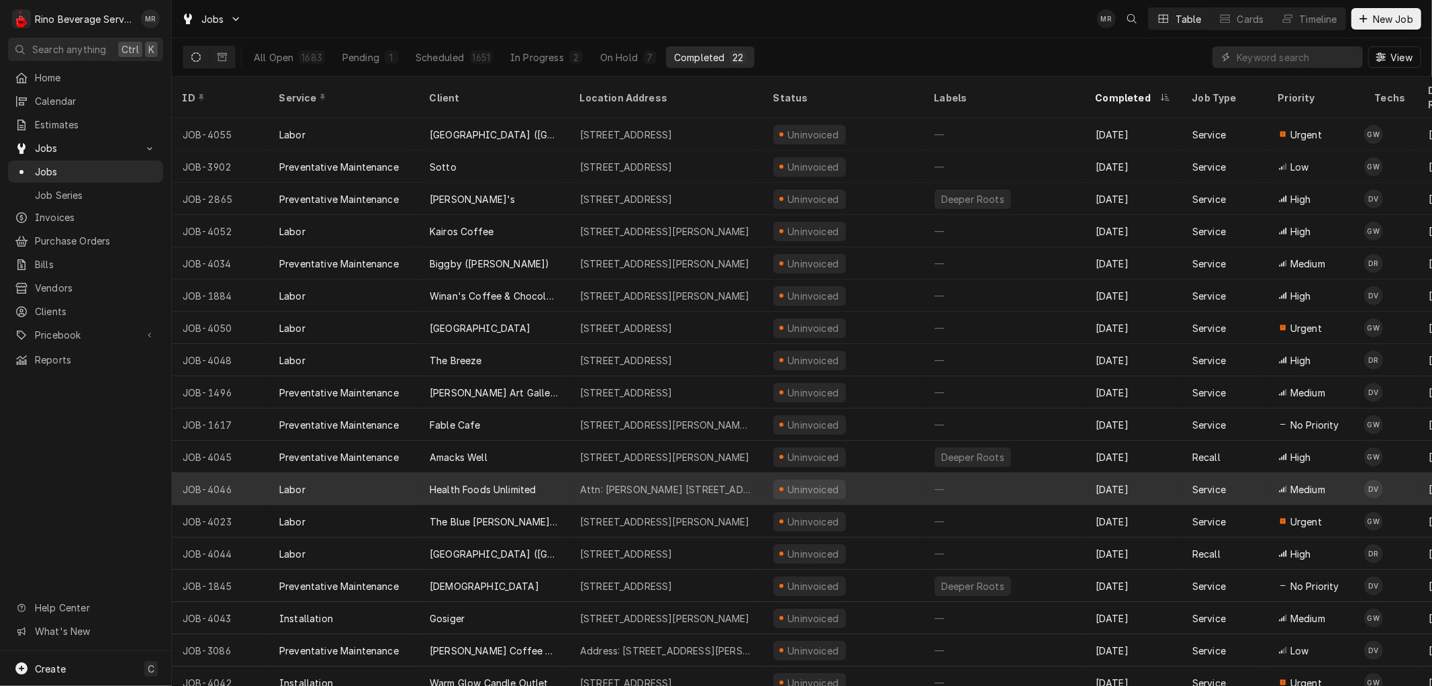
click at [560, 473] on div "Health Foods Unlimited" at bounding box center [494, 489] width 150 height 32
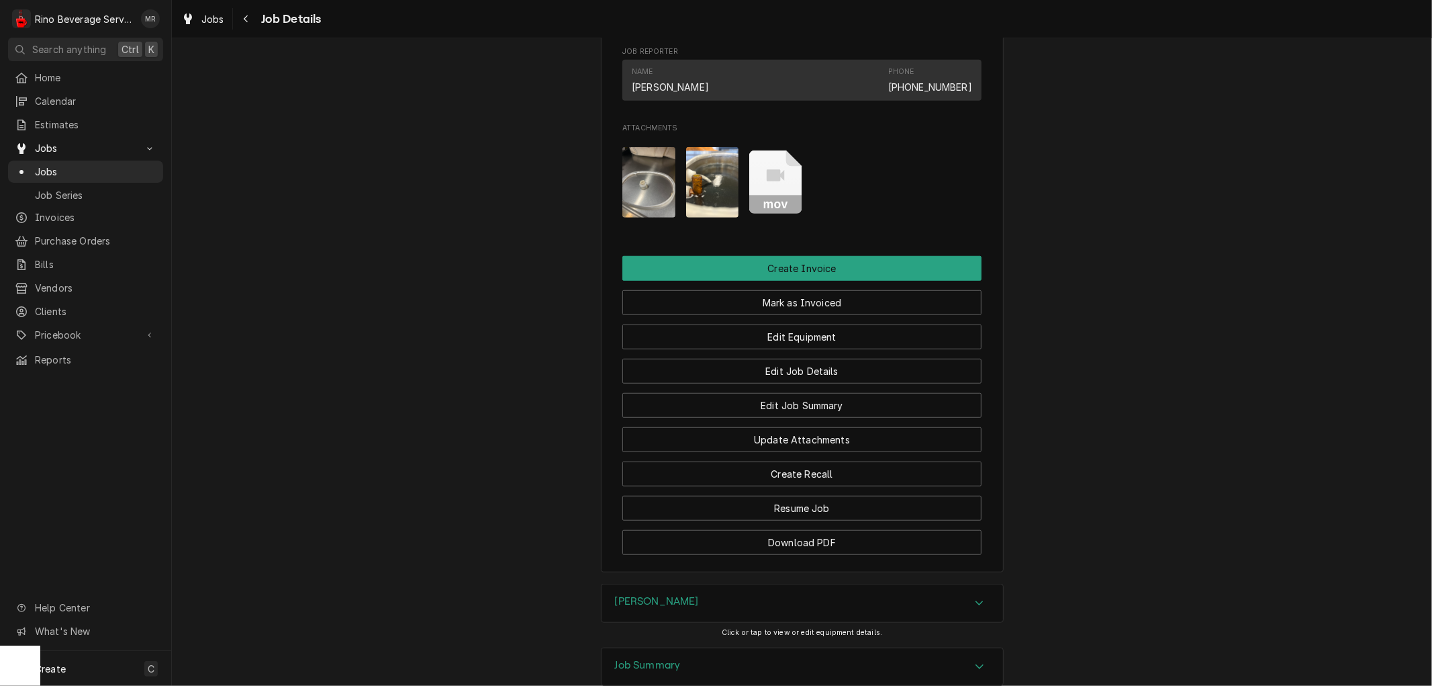
scroll to position [743, 0]
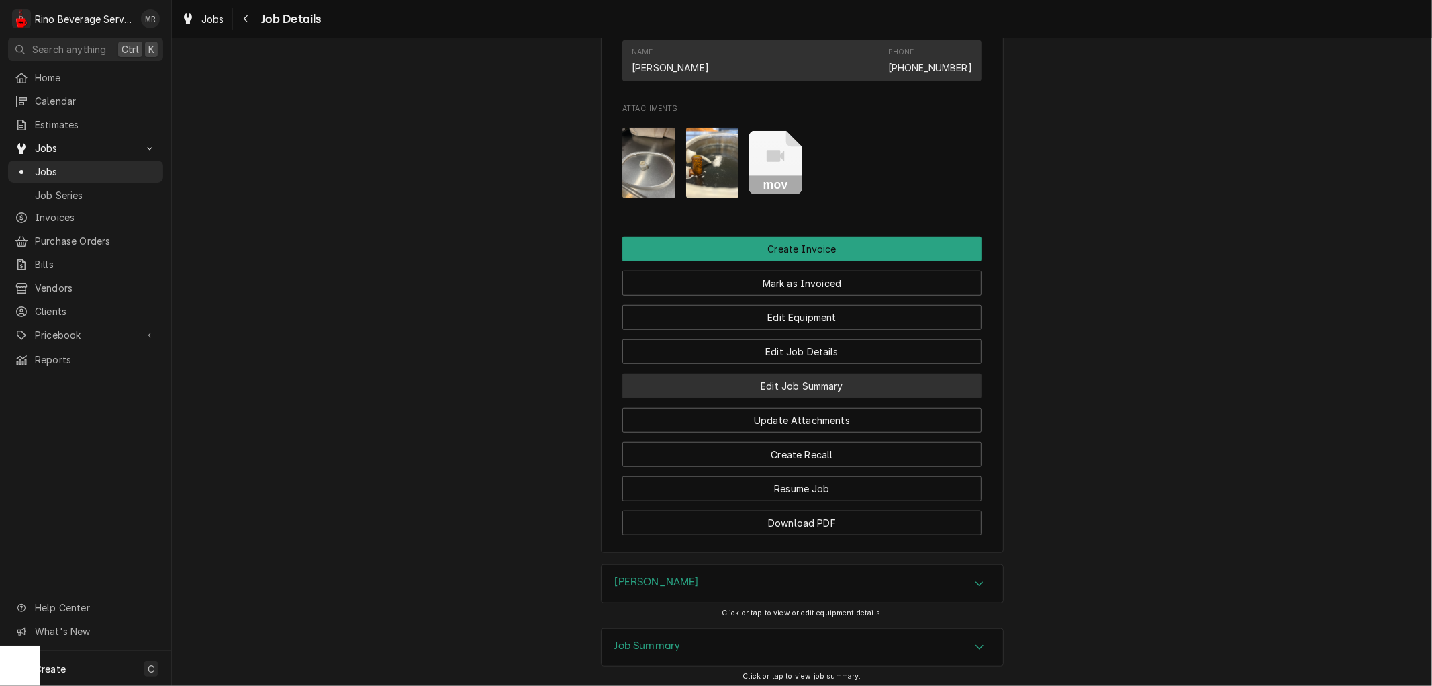
click at [767, 396] on button "Edit Job Summary" at bounding box center [801, 385] width 359 height 25
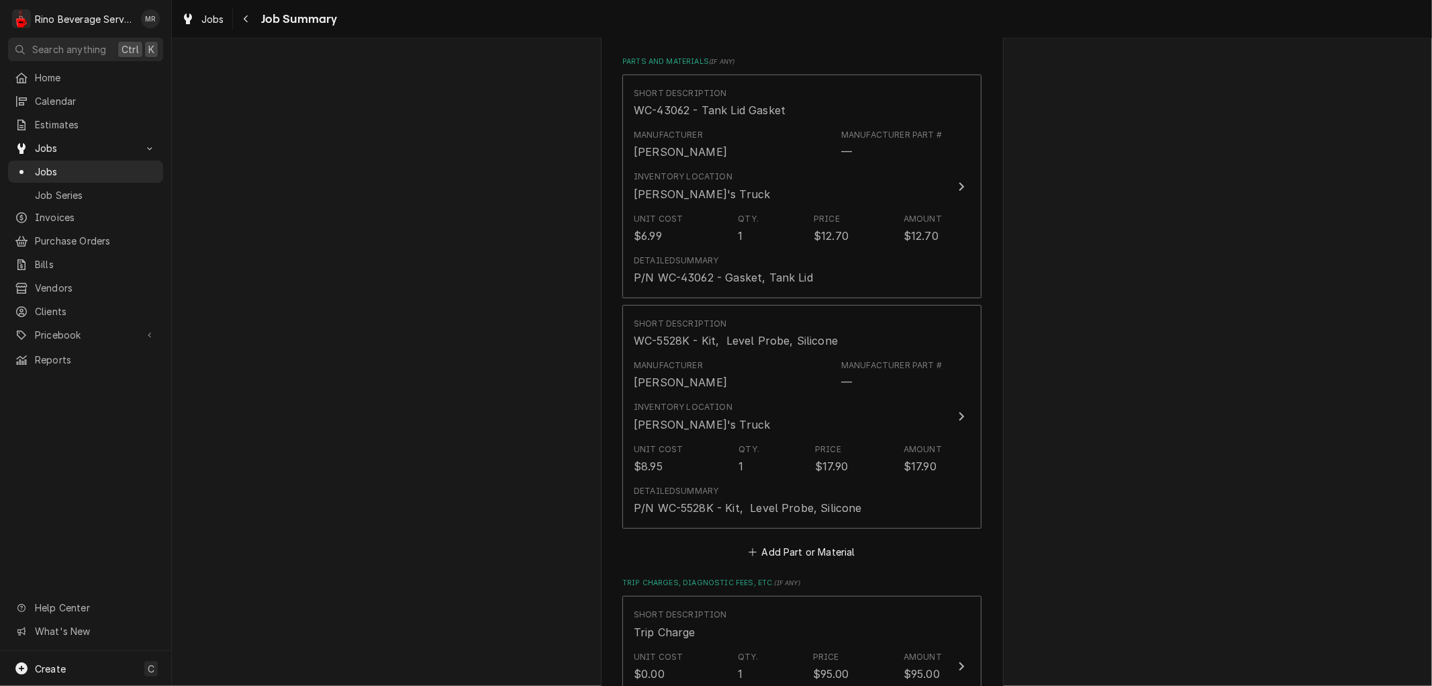
scroll to position [746, 0]
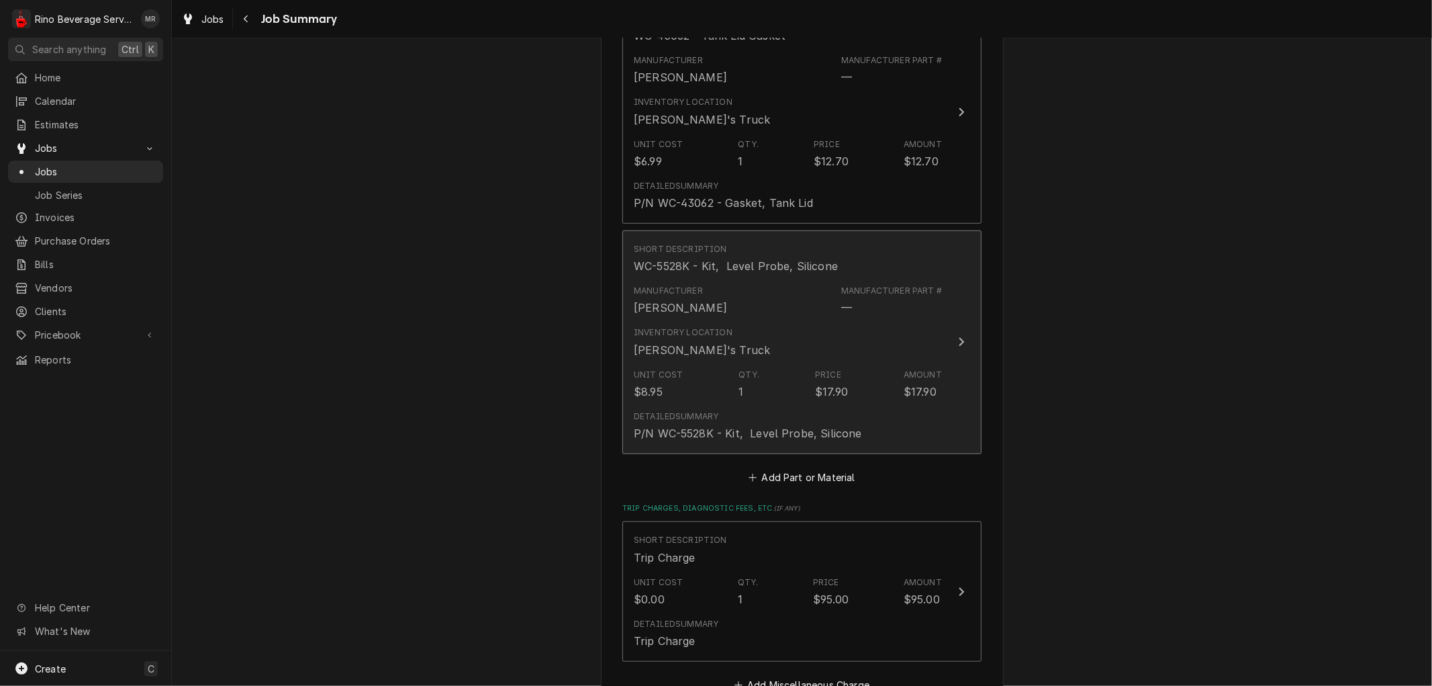
click at [871, 415] on div "Detailed Summary P/N WC-5528K - Kit, Level Probe, Silicone" at bounding box center [788, 426] width 308 height 42
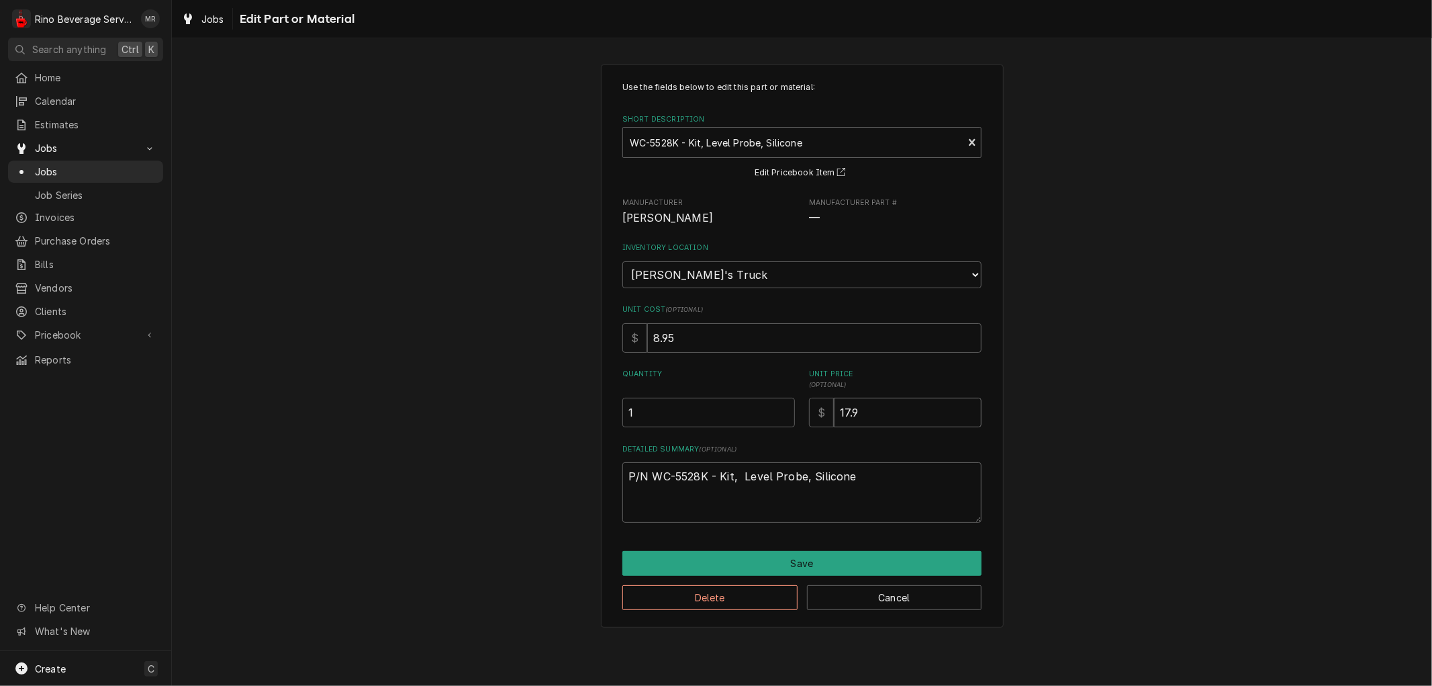
click at [870, 412] on input "17.9" at bounding box center [908, 412] width 148 height 30
type textarea "x"
type input "17"
type textarea "x"
type input "1"
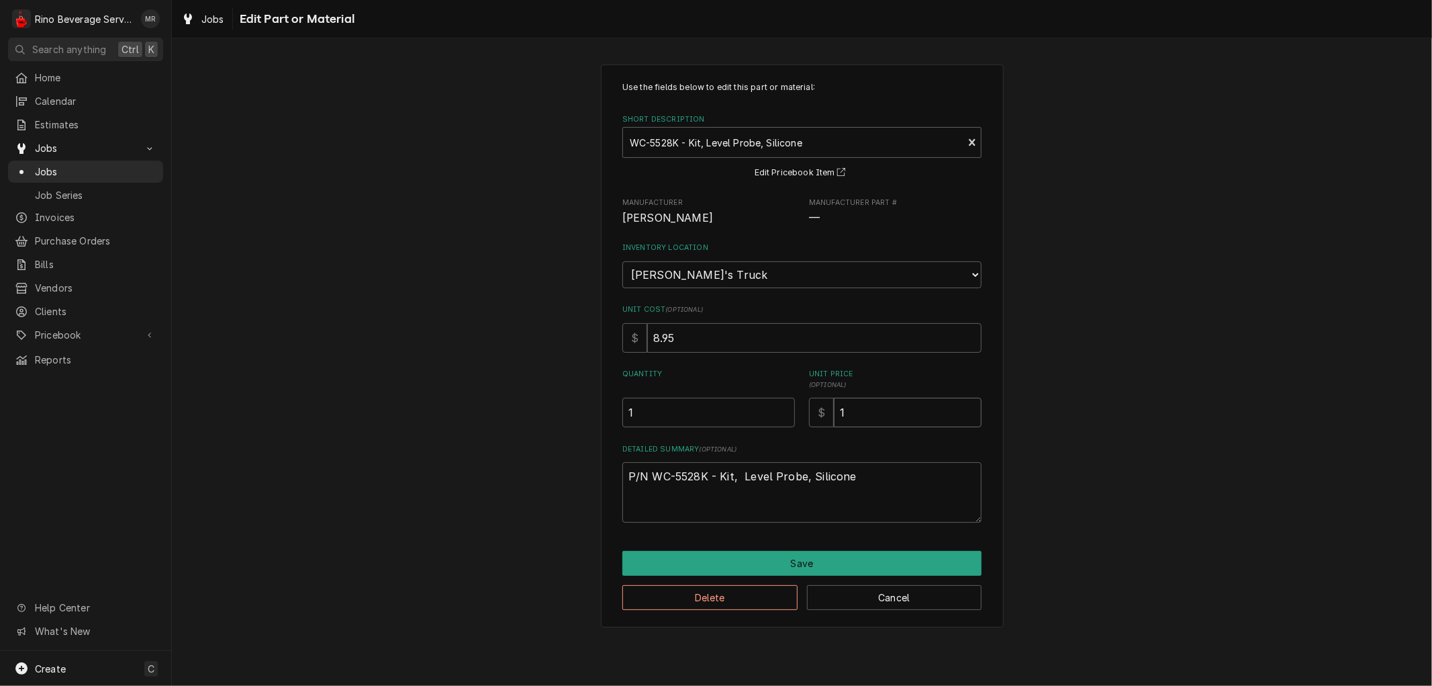
type textarea "x"
type input "2"
type textarea "x"
type input "26"
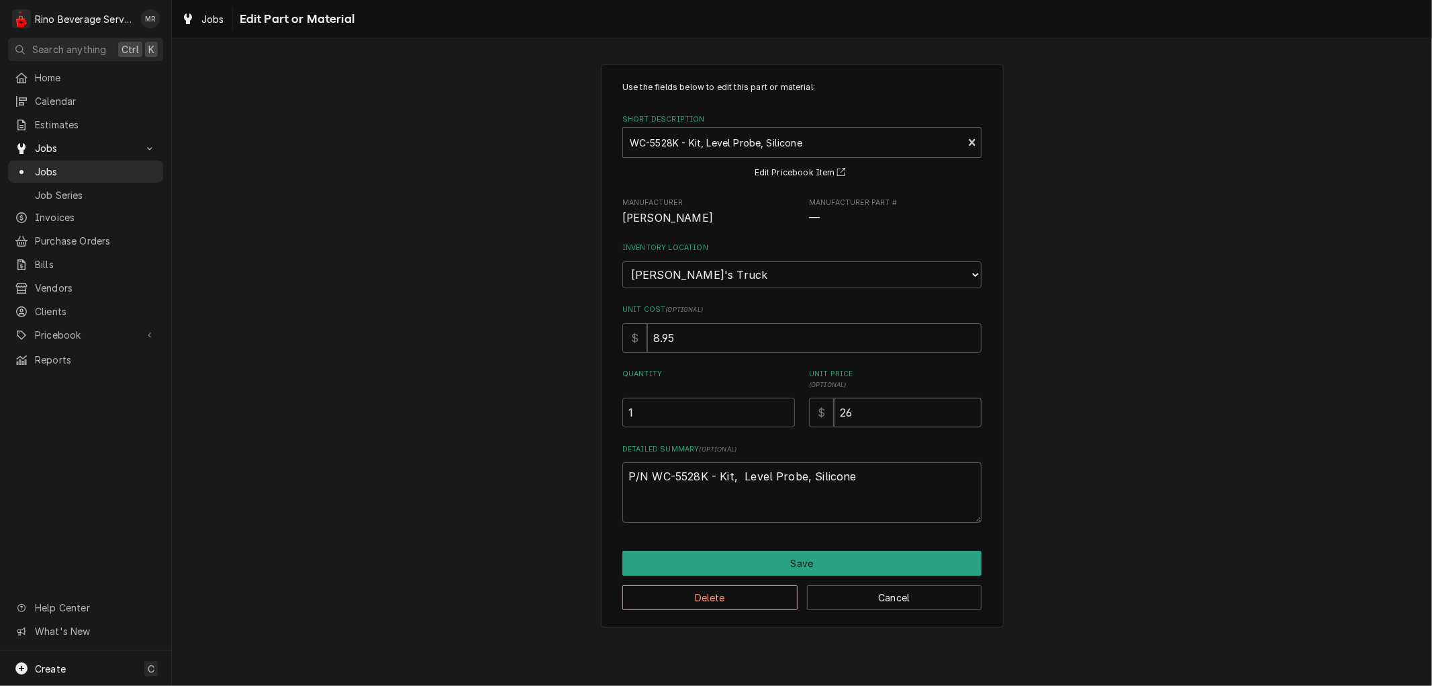
type textarea "x"
type input "26.1"
type textarea "x"
type input "26.14"
click at [696, 330] on input "8.95" at bounding box center [814, 338] width 334 height 30
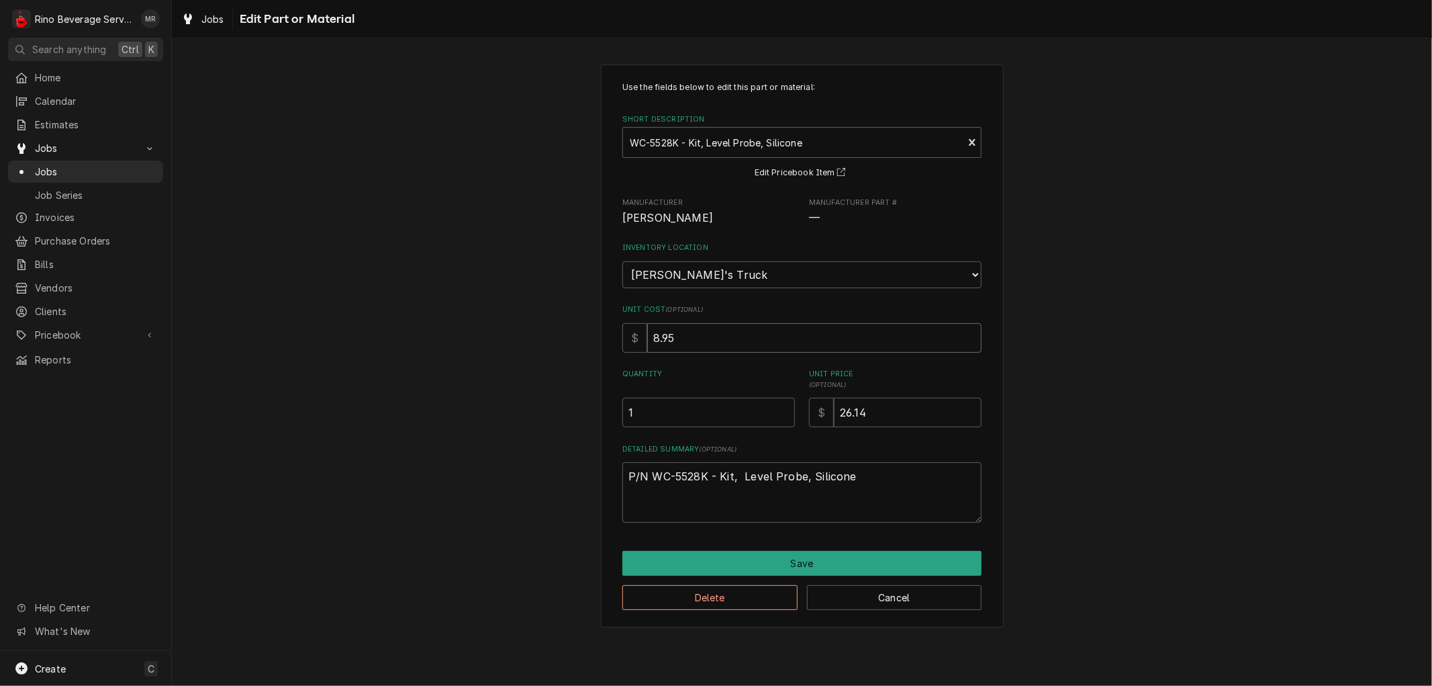
type textarea "x"
type input "8.9"
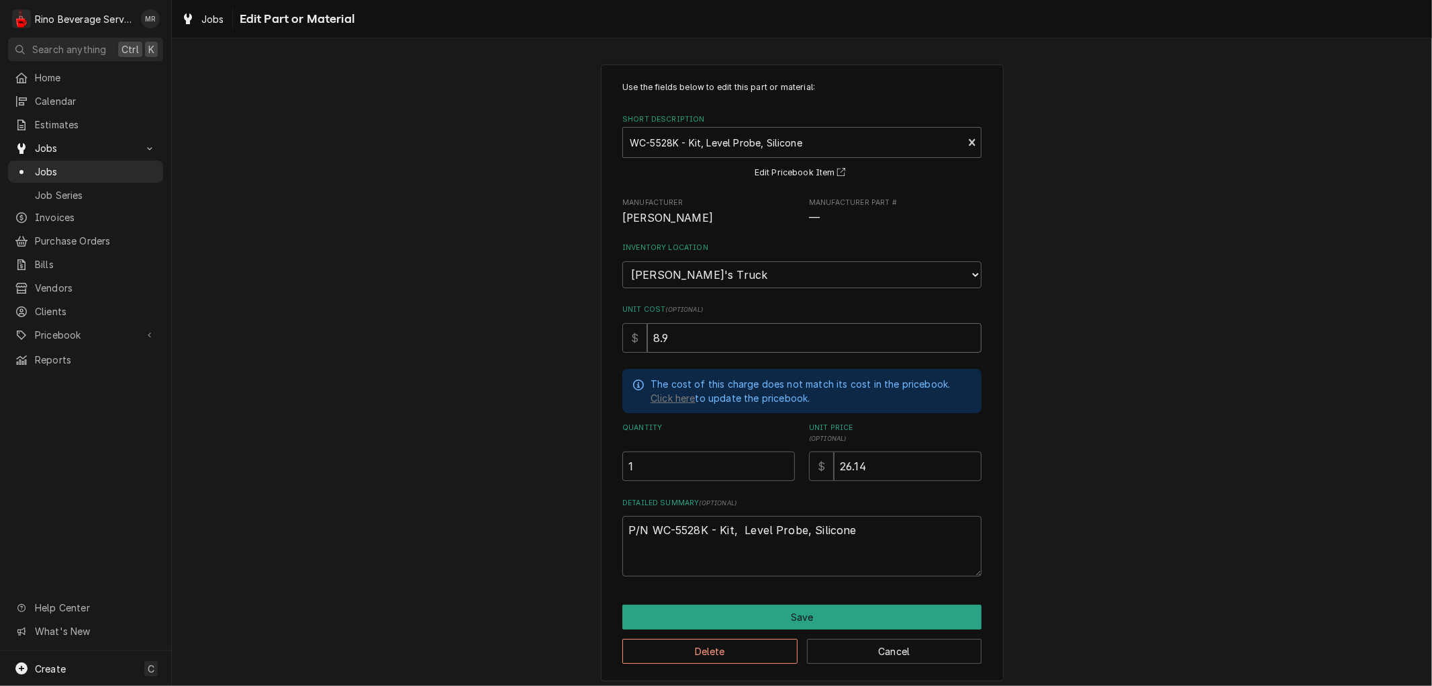
type textarea "x"
type input "8"
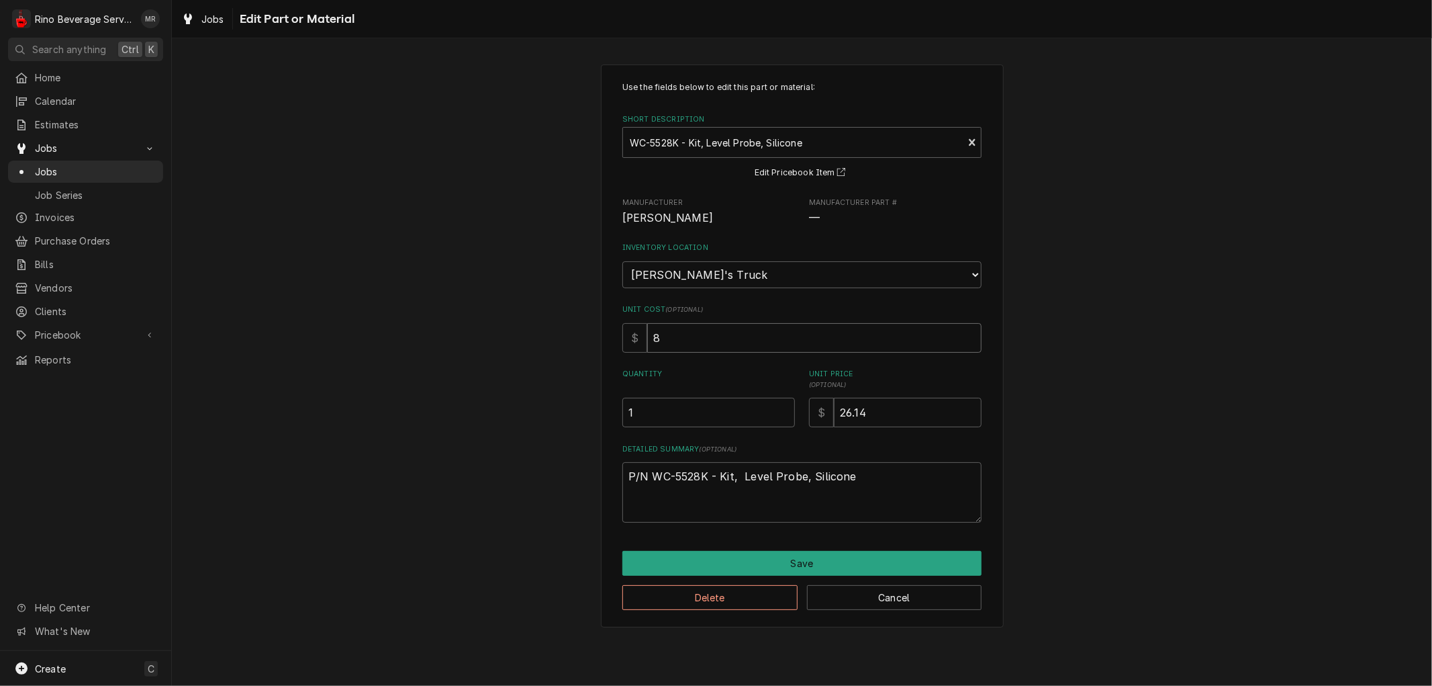
type textarea "x"
type input "1"
type textarea "x"
type input "14"
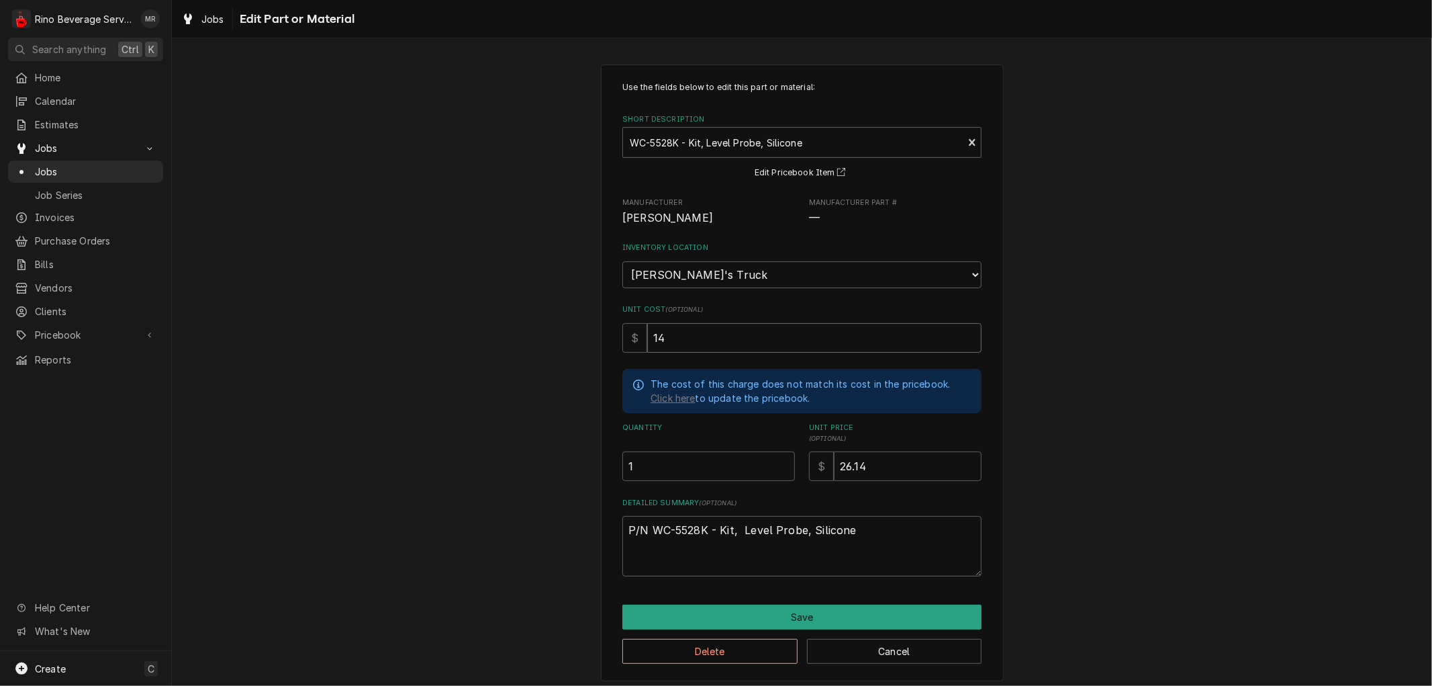
type textarea "x"
type input "14.3"
type textarea "x"
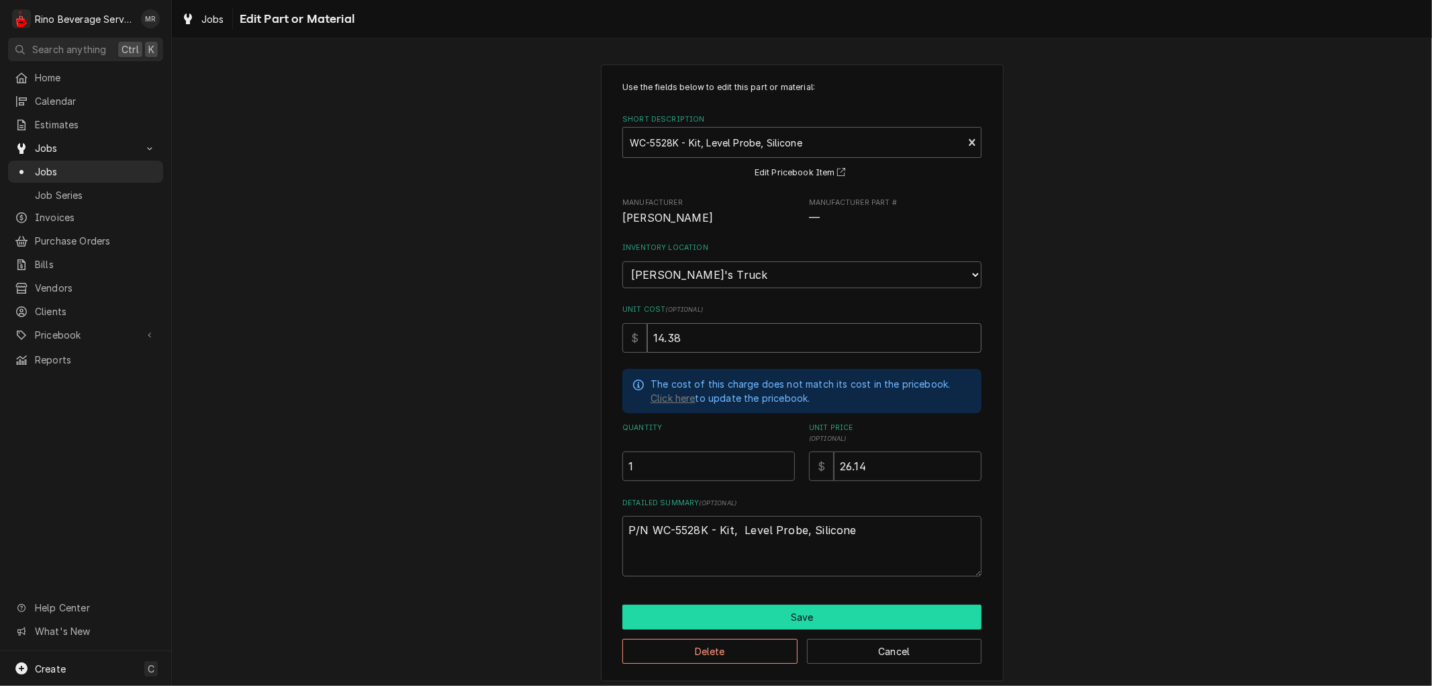
type input "14.38"
click at [741, 608] on button "Save" at bounding box center [801, 616] width 359 height 25
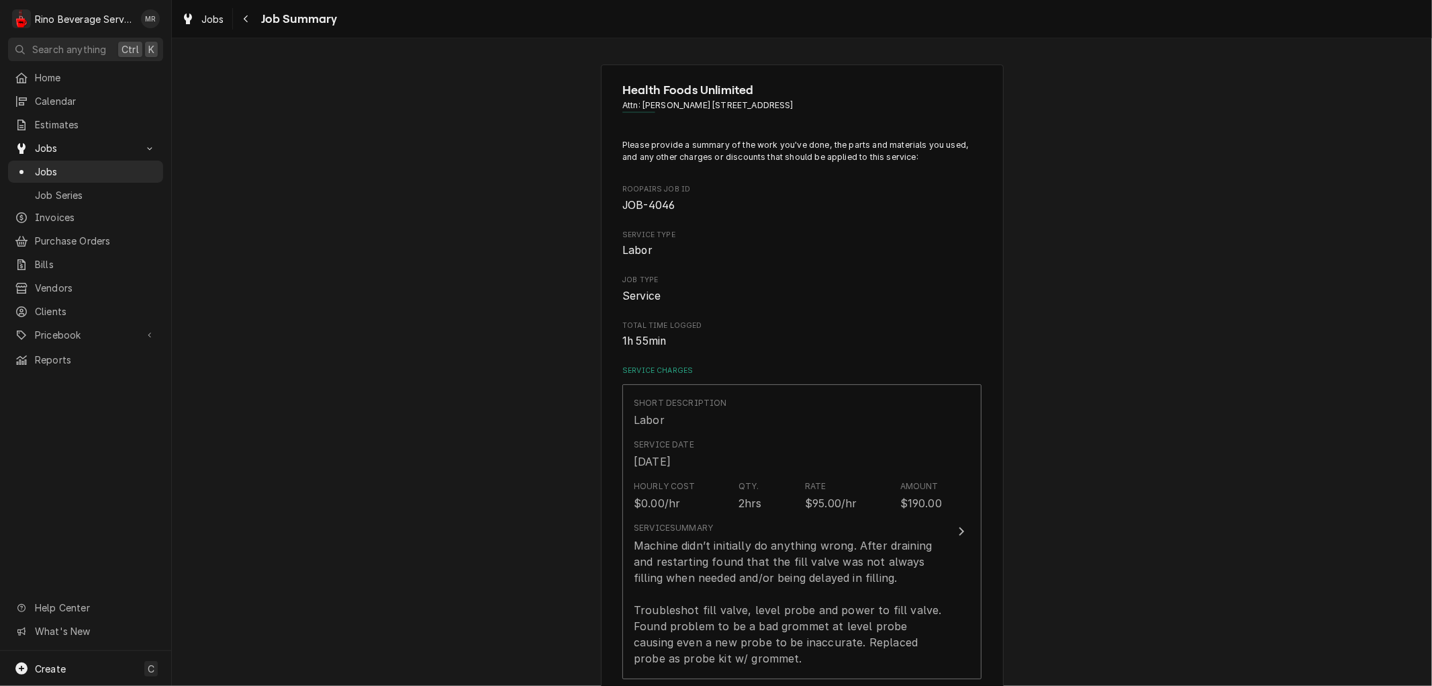
scroll to position [746, 0]
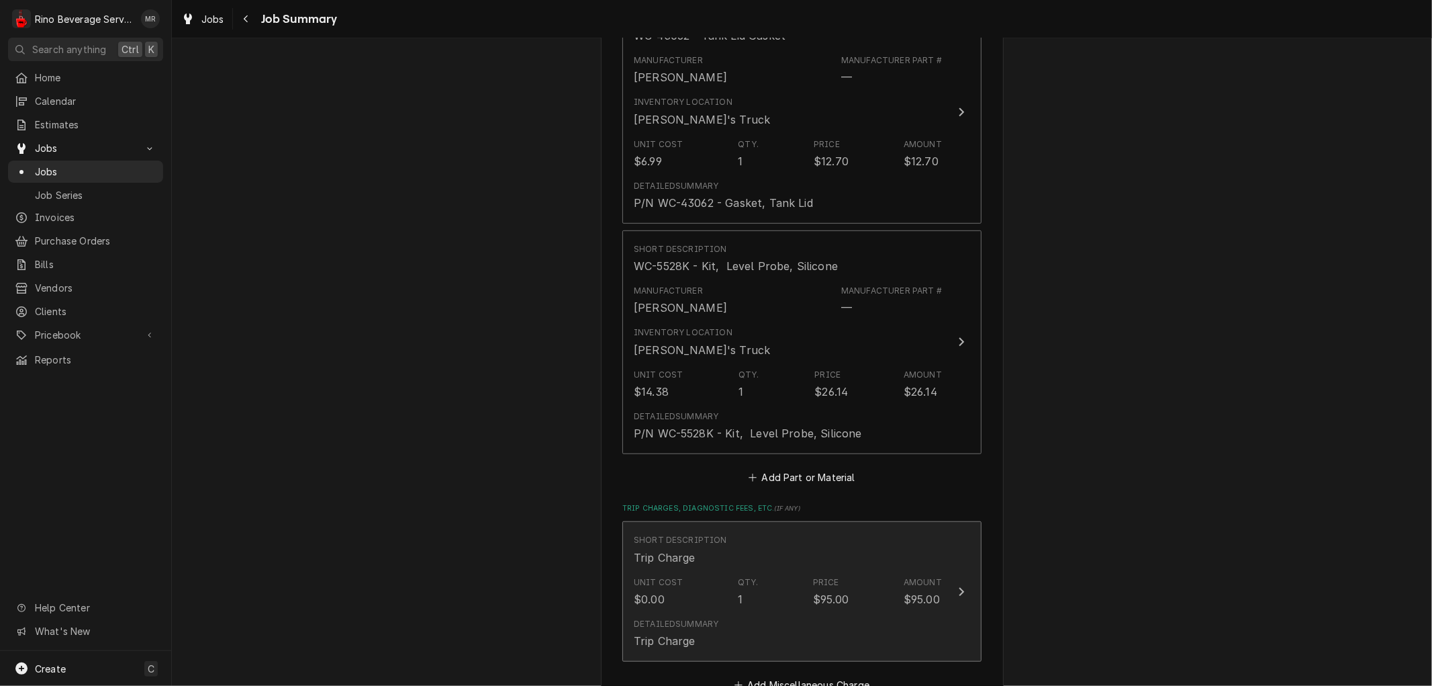
click at [672, 560] on div "Trip Charge" at bounding box center [665, 557] width 62 height 16
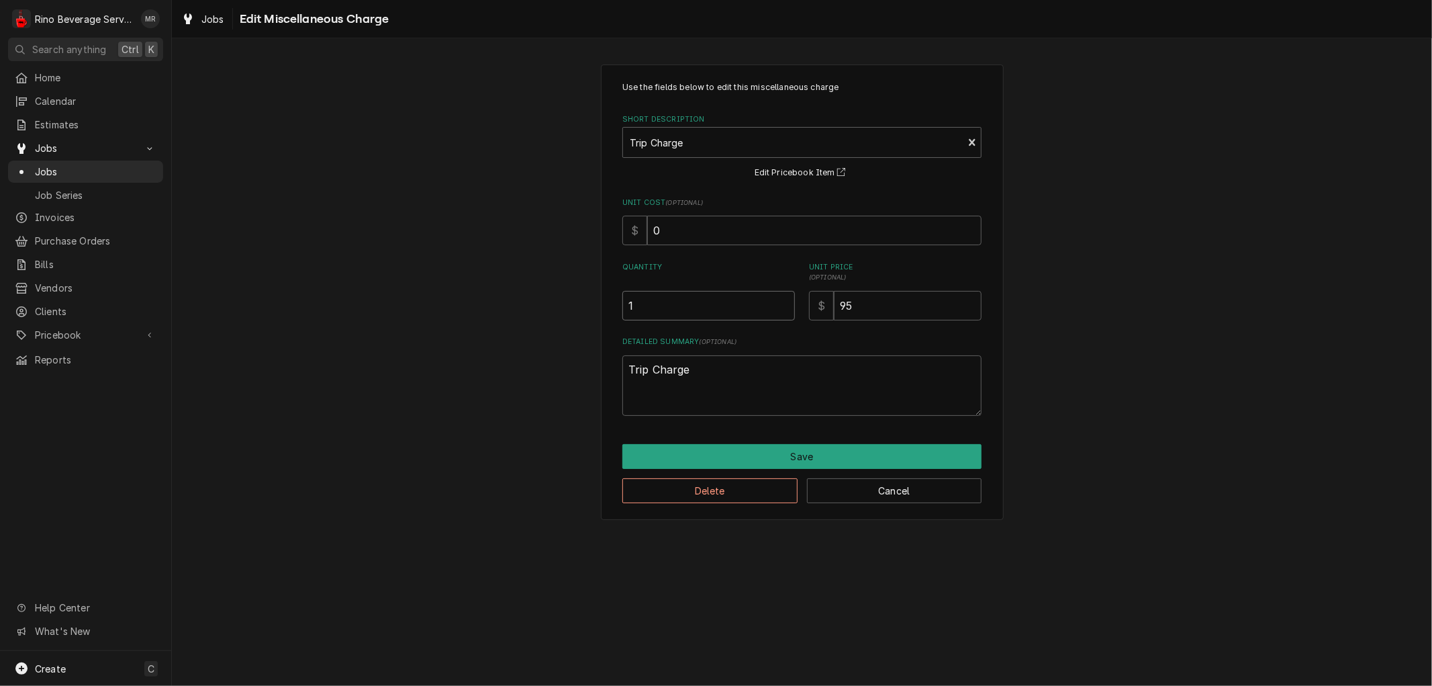
click at [693, 314] on input "1" at bounding box center [708, 306] width 173 height 30
type textarea "x"
type input ".7"
type textarea "x"
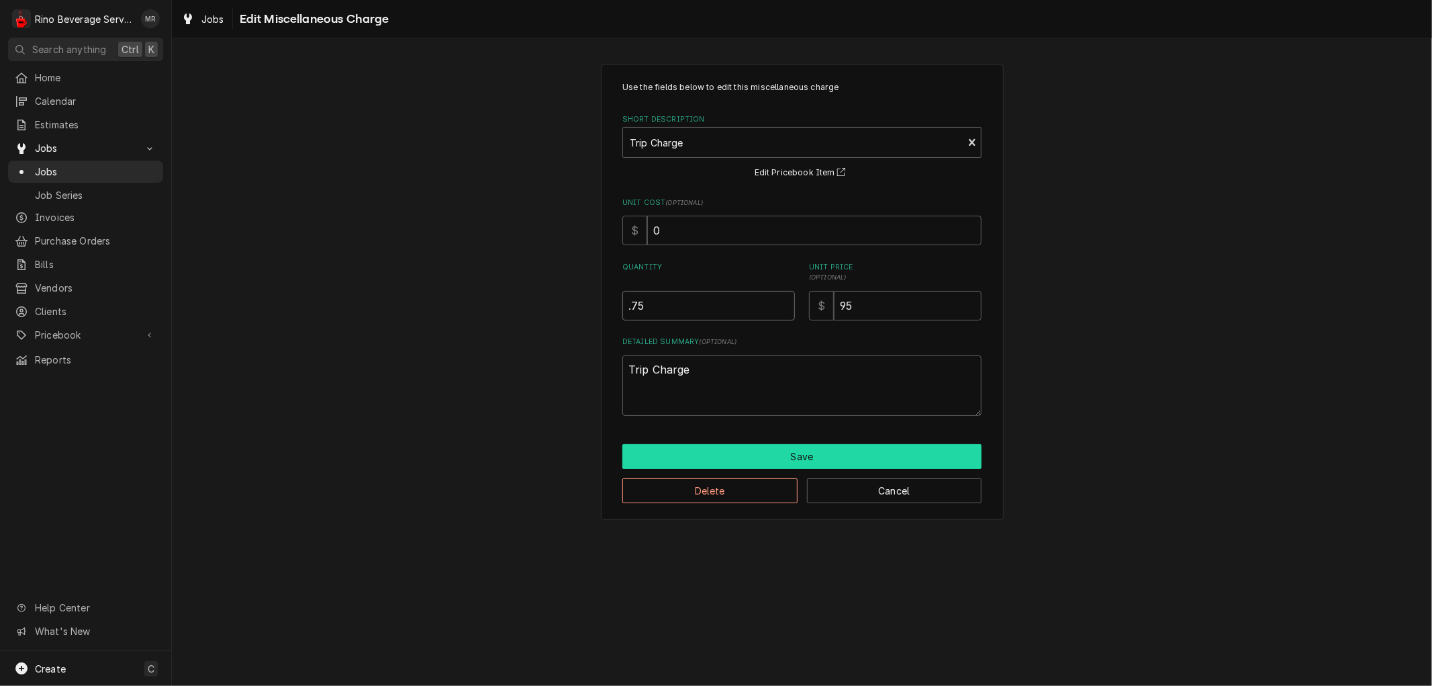
type input ".75"
click at [792, 458] on button "Save" at bounding box center [801, 456] width 359 height 25
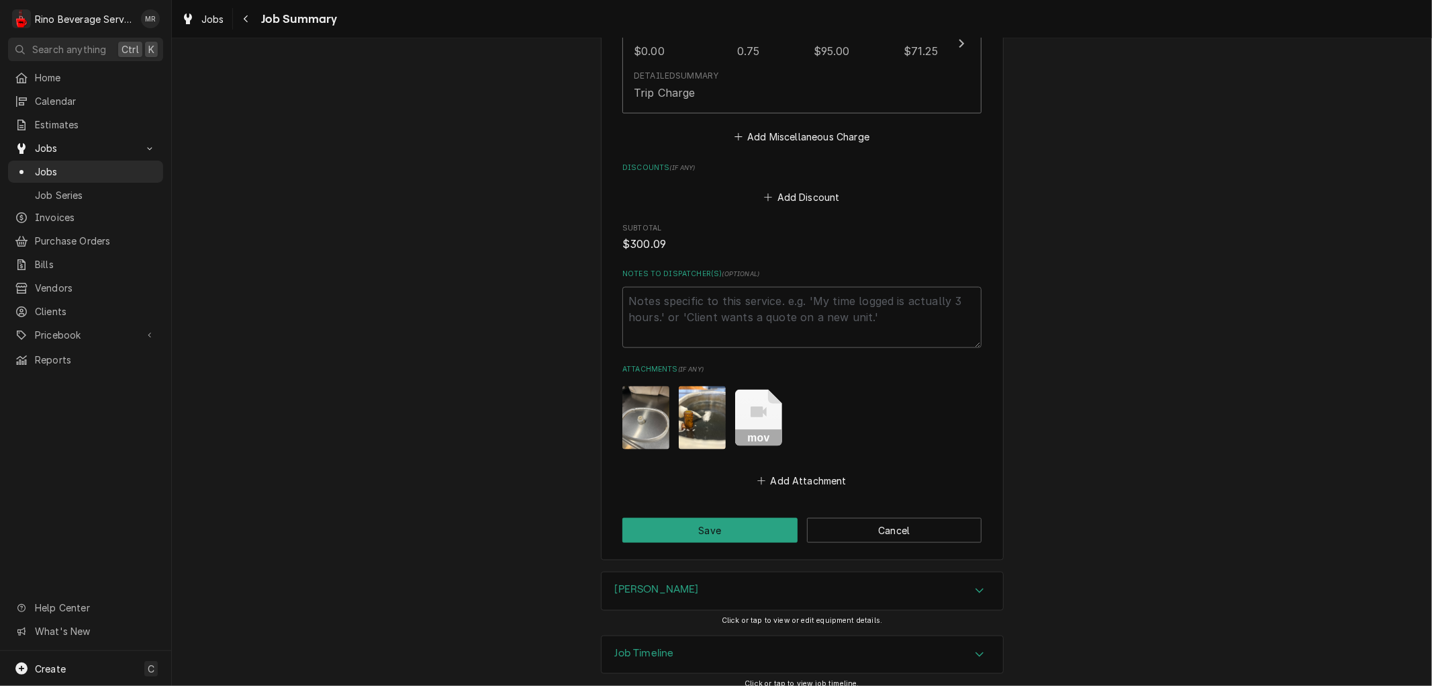
scroll to position [1306, 0]
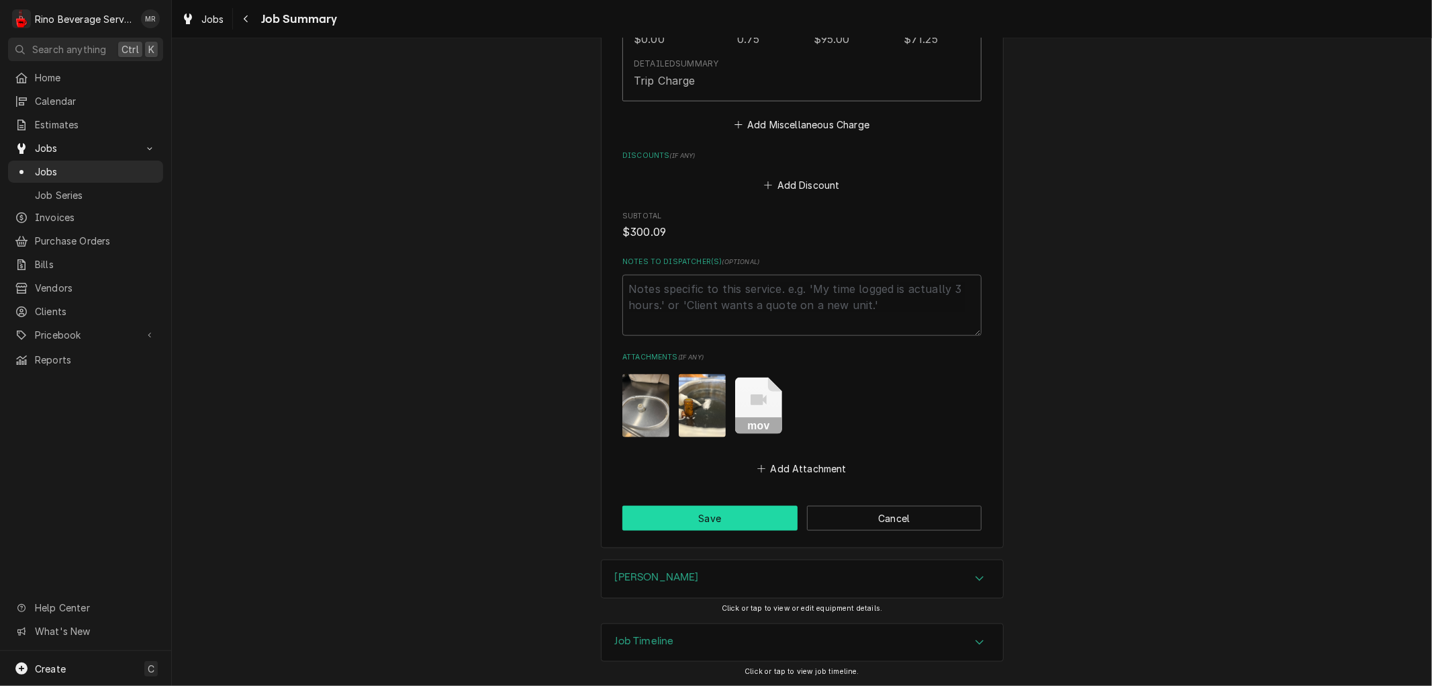
click at [717, 514] on button "Save" at bounding box center [709, 518] width 175 height 25
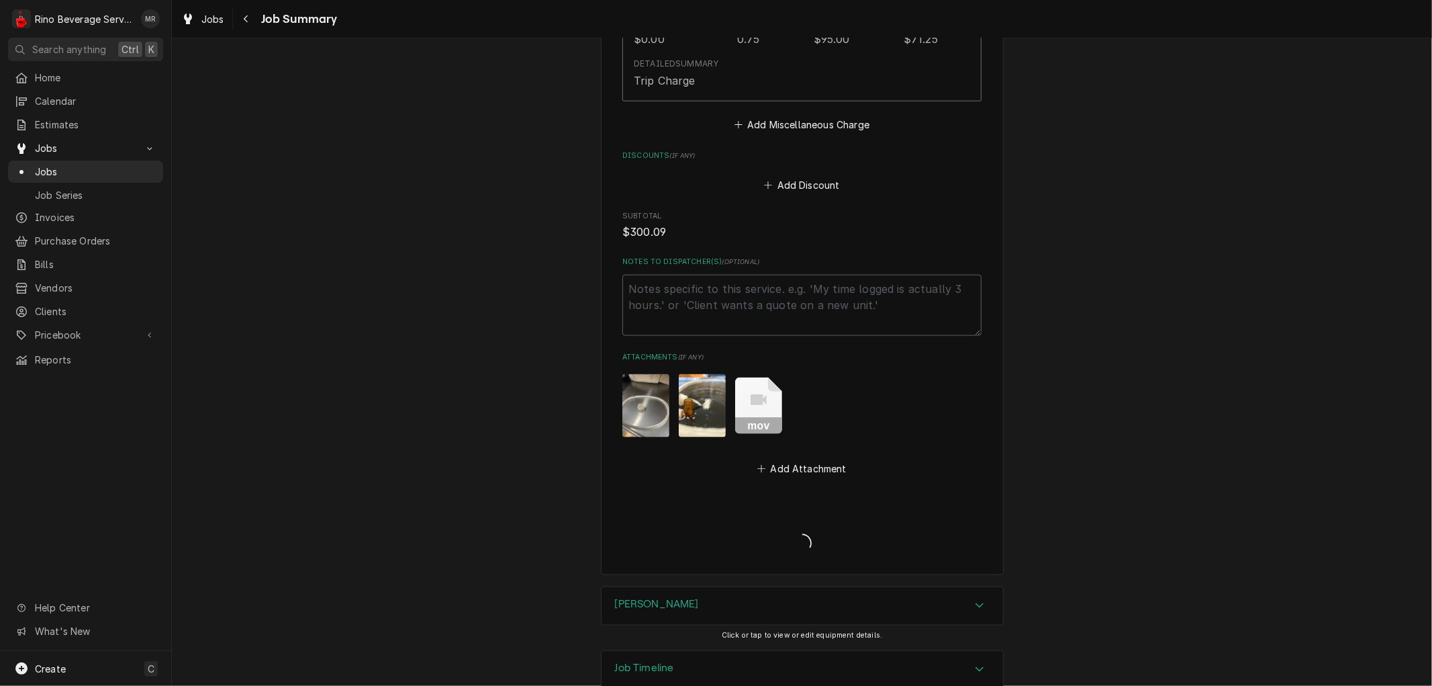
type textarea "x"
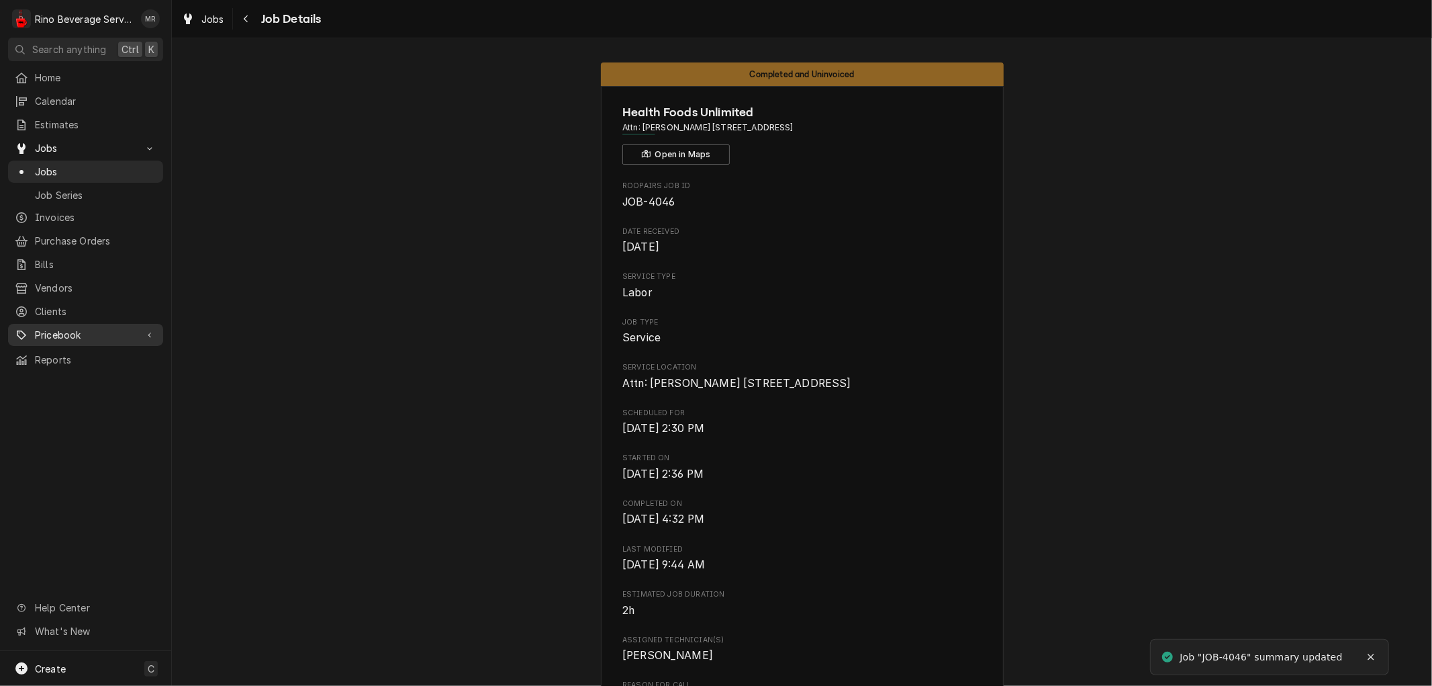
click at [61, 328] on span "Pricebook" at bounding box center [85, 335] width 101 height 14
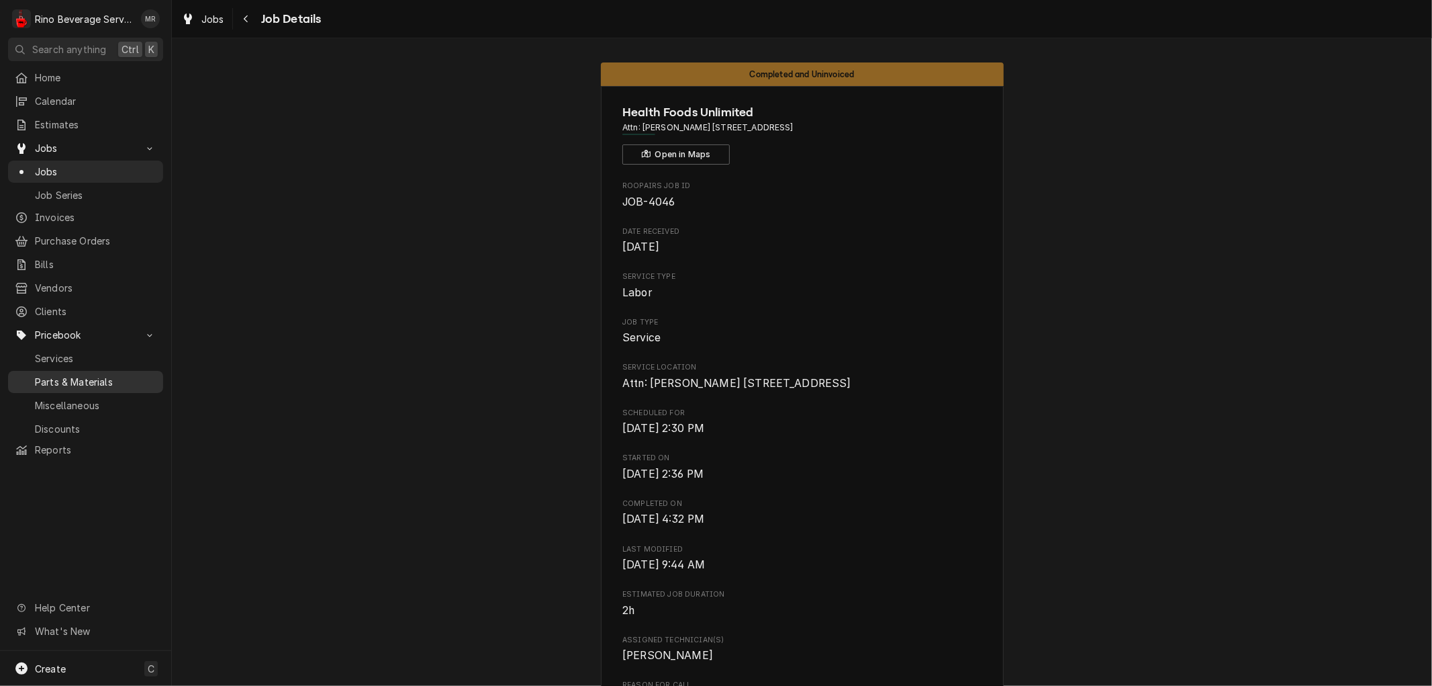
click at [96, 375] on span "Parts & Materials" at bounding box center [96, 382] width 122 height 14
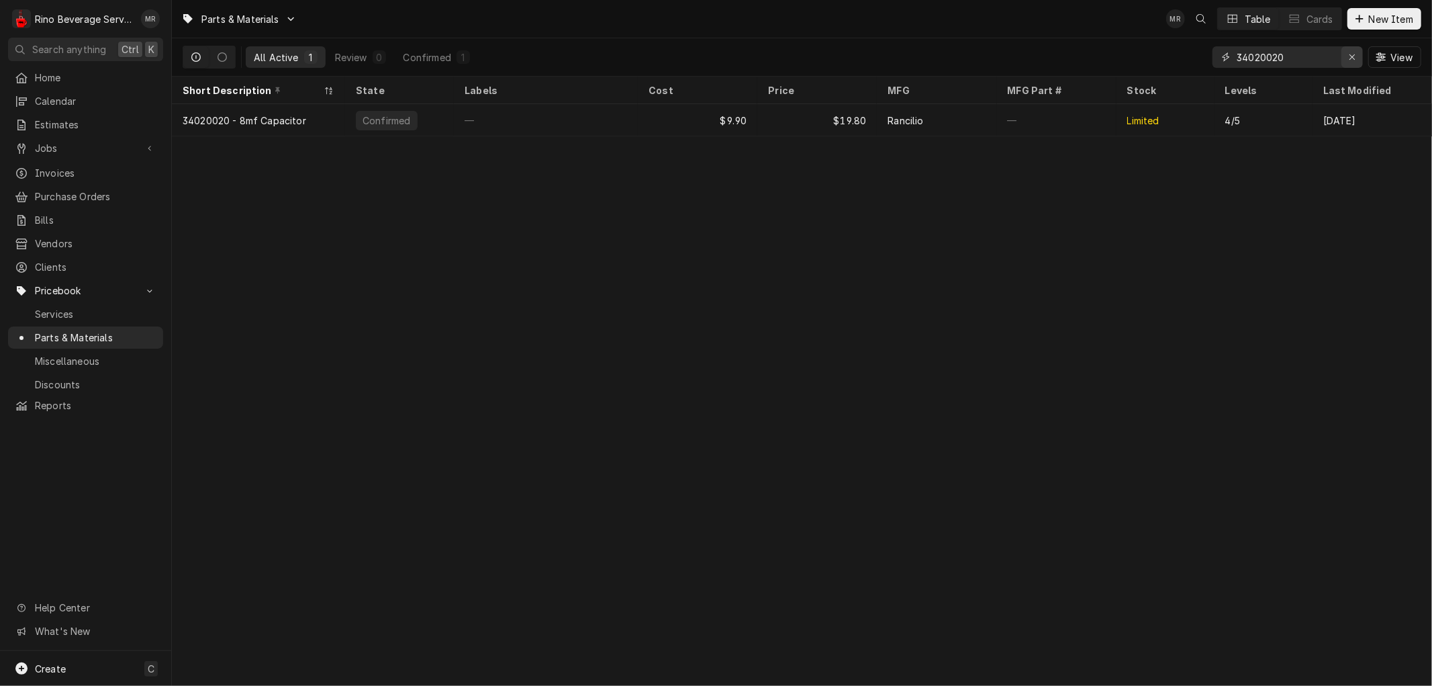
click at [1353, 60] on icon "Erase input" at bounding box center [1352, 56] width 7 height 9
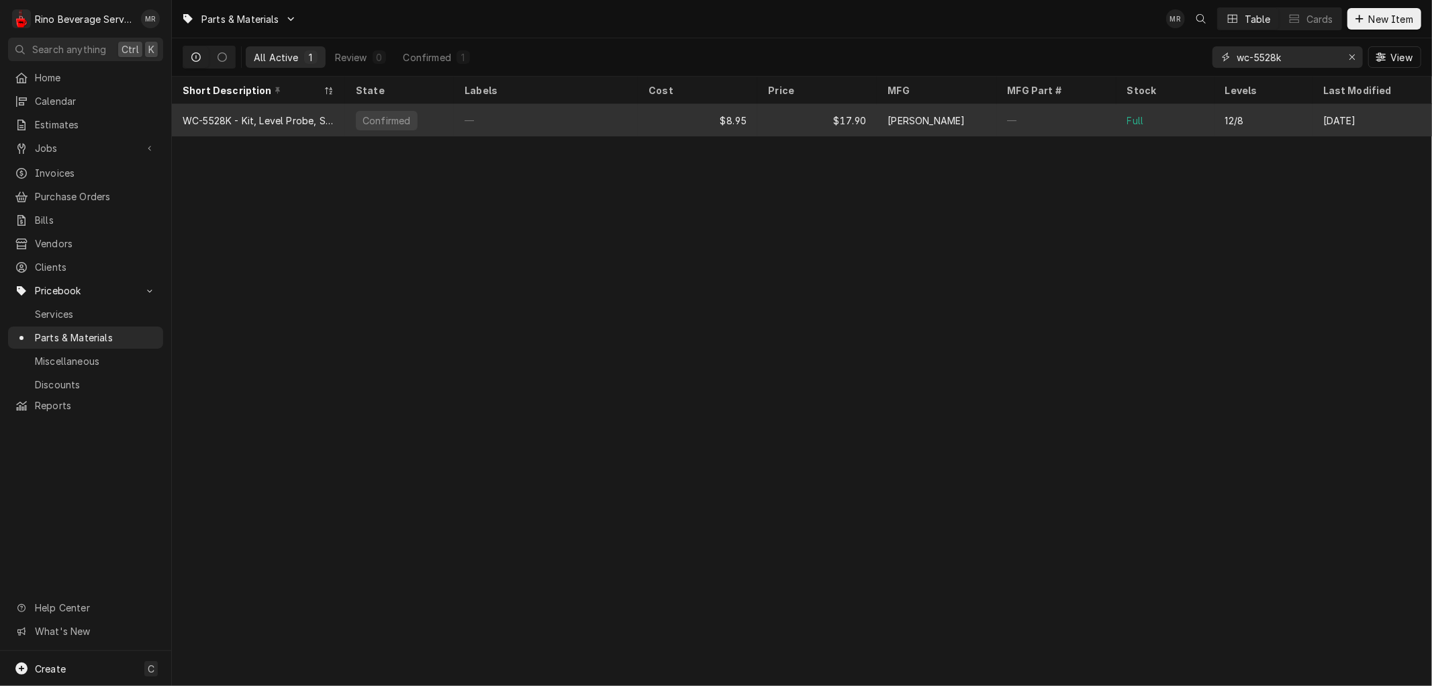
type input "wc-5528k"
click at [526, 118] on div "—" at bounding box center [546, 120] width 184 height 32
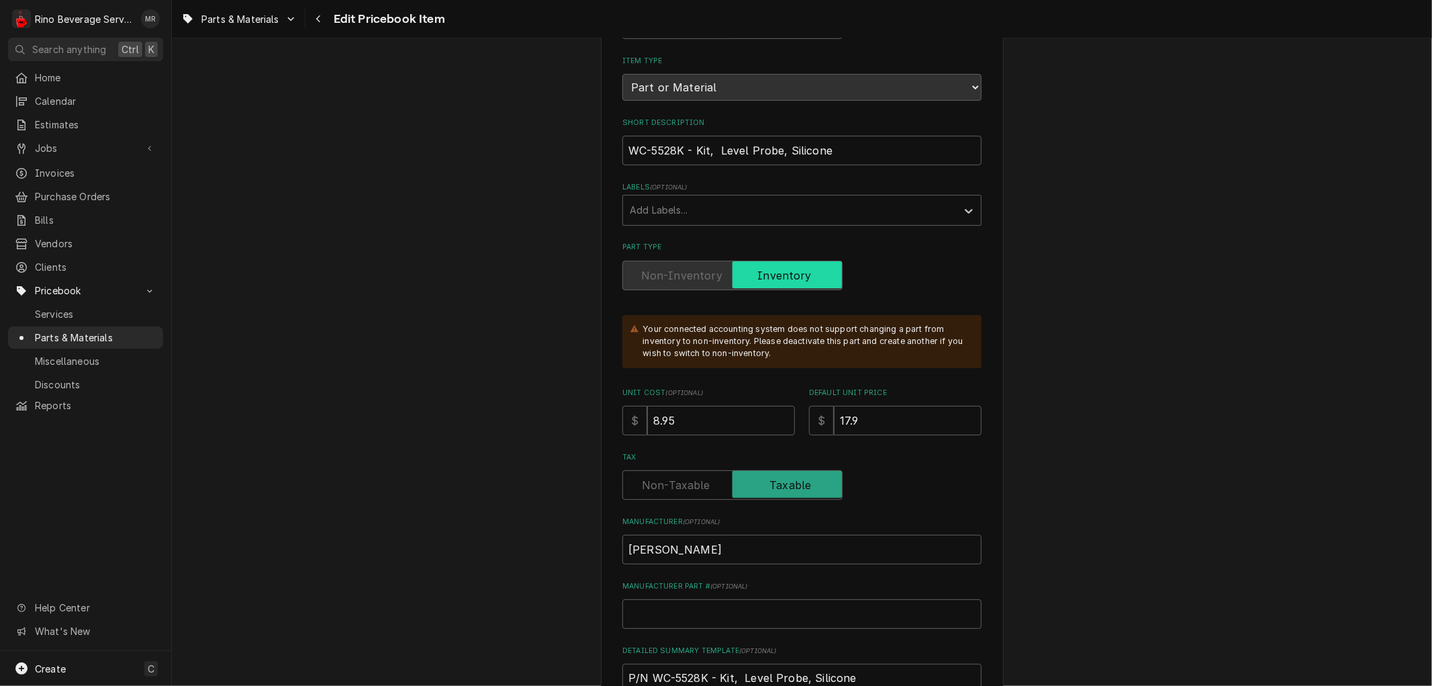
scroll to position [149, 0]
click at [684, 417] on input "8.95" at bounding box center [721, 419] width 148 height 30
type textarea "x"
type input "8.9"
type textarea "x"
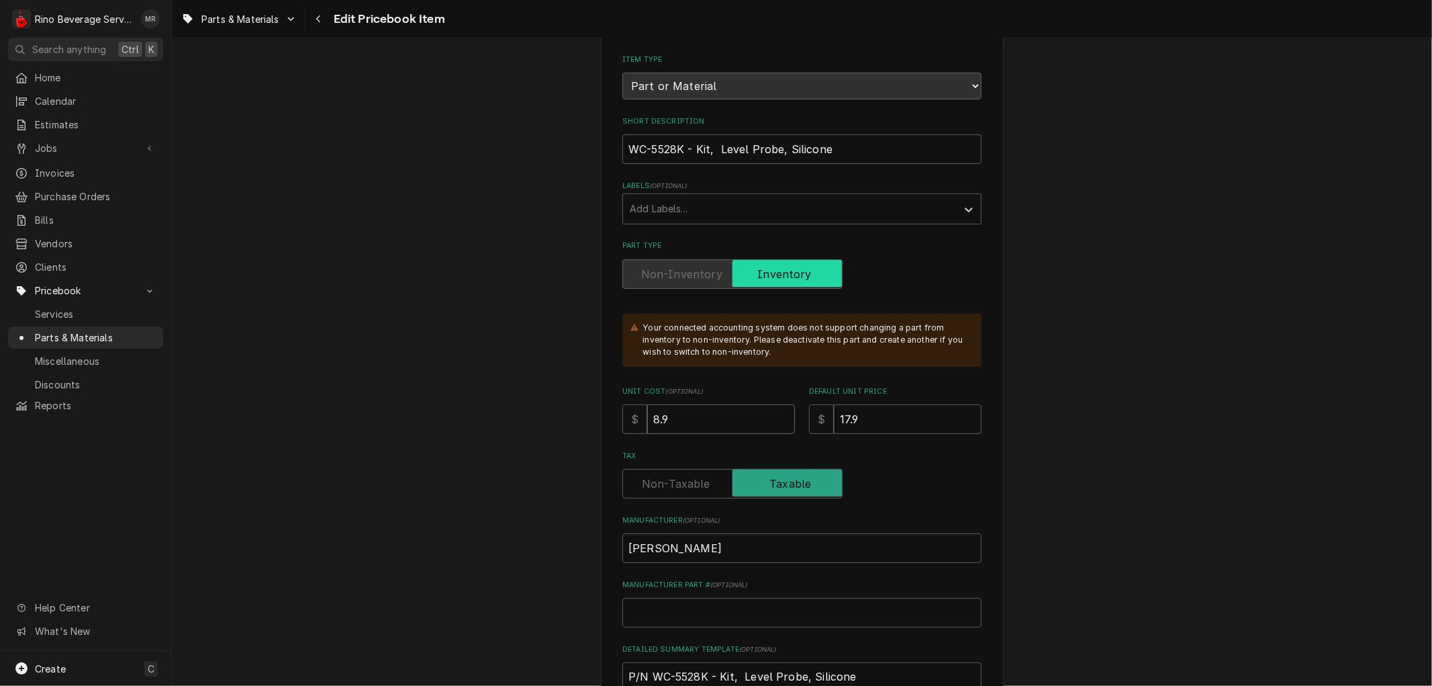
type input "8"
type textarea "x"
type input "1"
type textarea "x"
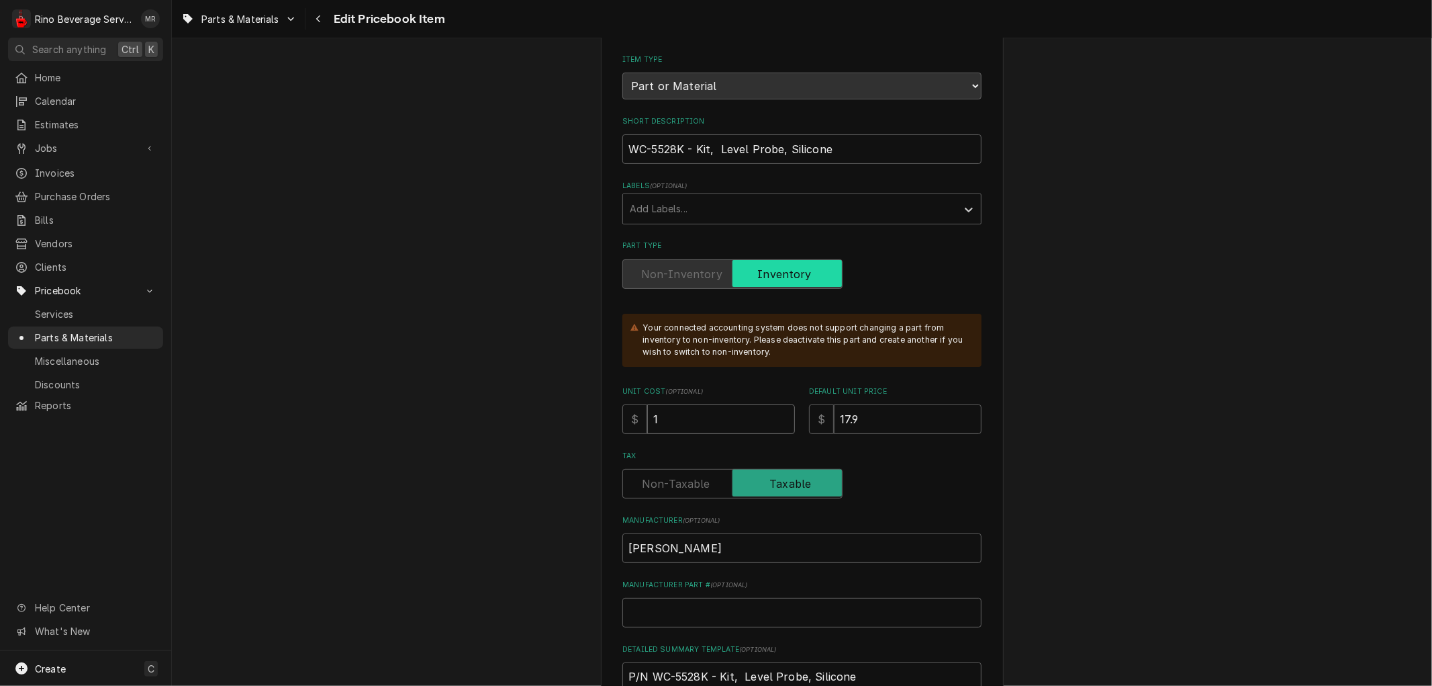
type input "14"
type textarea "x"
type input "14.3"
type textarea "x"
type input "14.38"
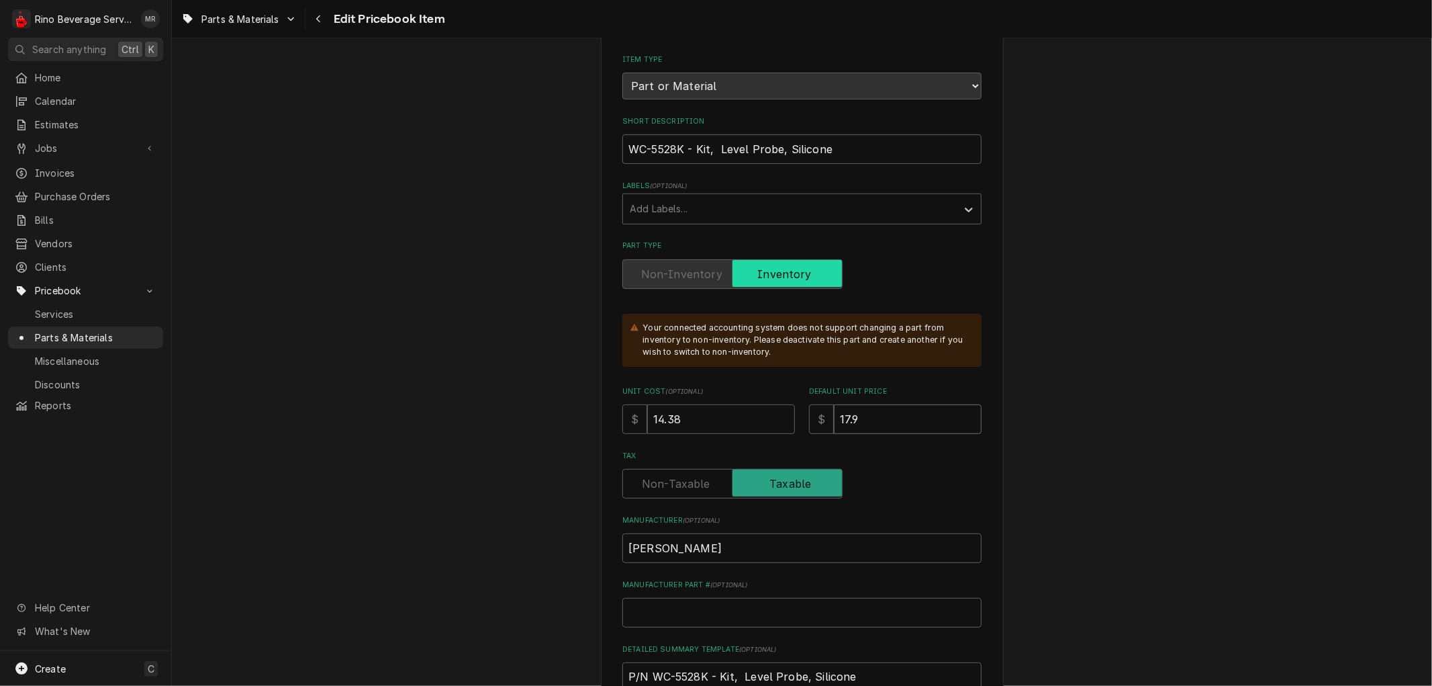
click at [876, 420] on input "17.9" at bounding box center [908, 419] width 148 height 30
type textarea "x"
type input "17"
type textarea "x"
type input "1"
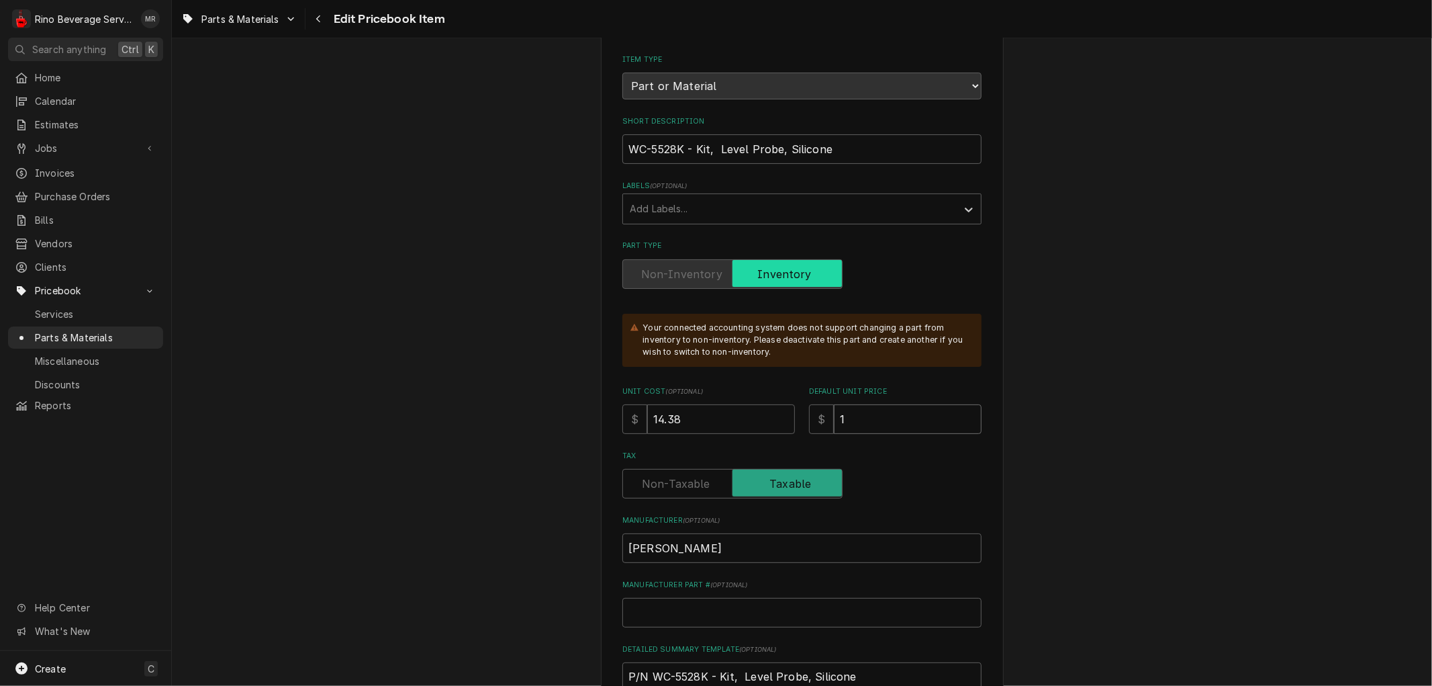
type textarea "x"
type input "2"
type textarea "x"
type input "26"
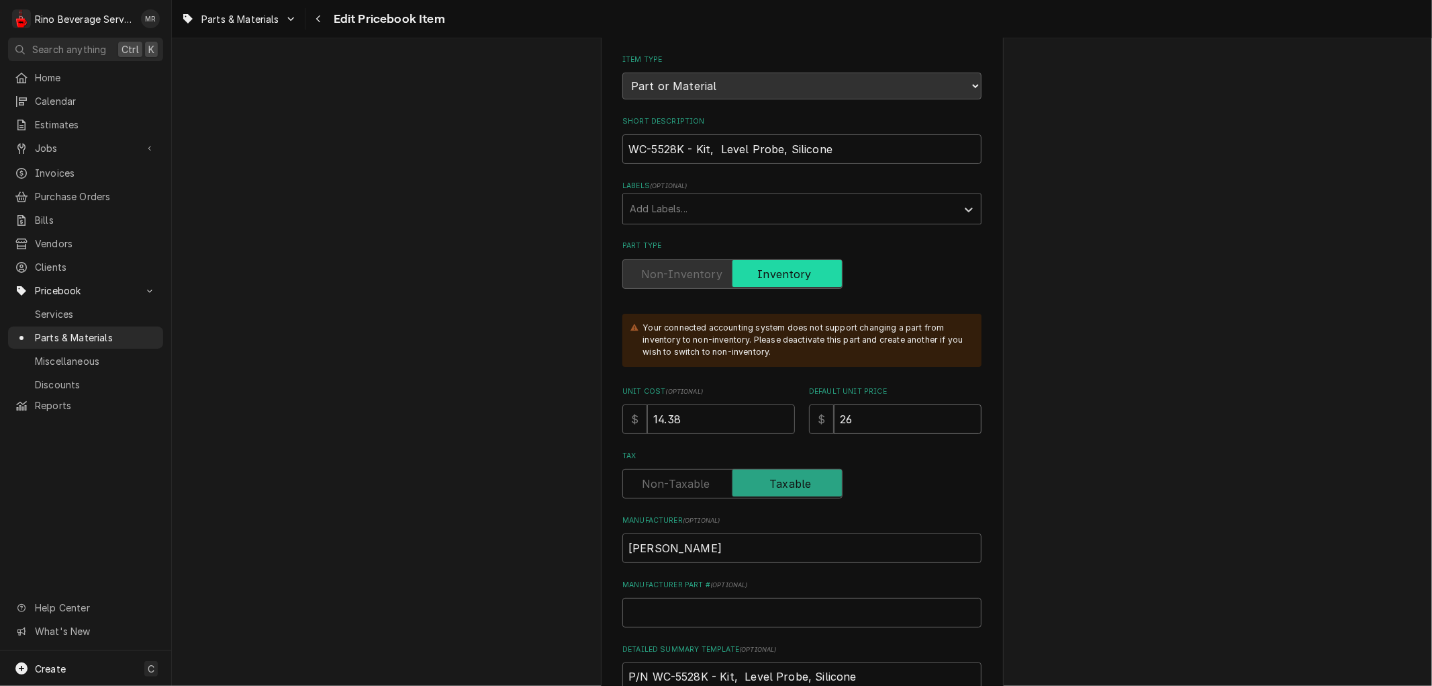
type textarea "x"
type input "26.1"
type textarea "x"
type input "26.14"
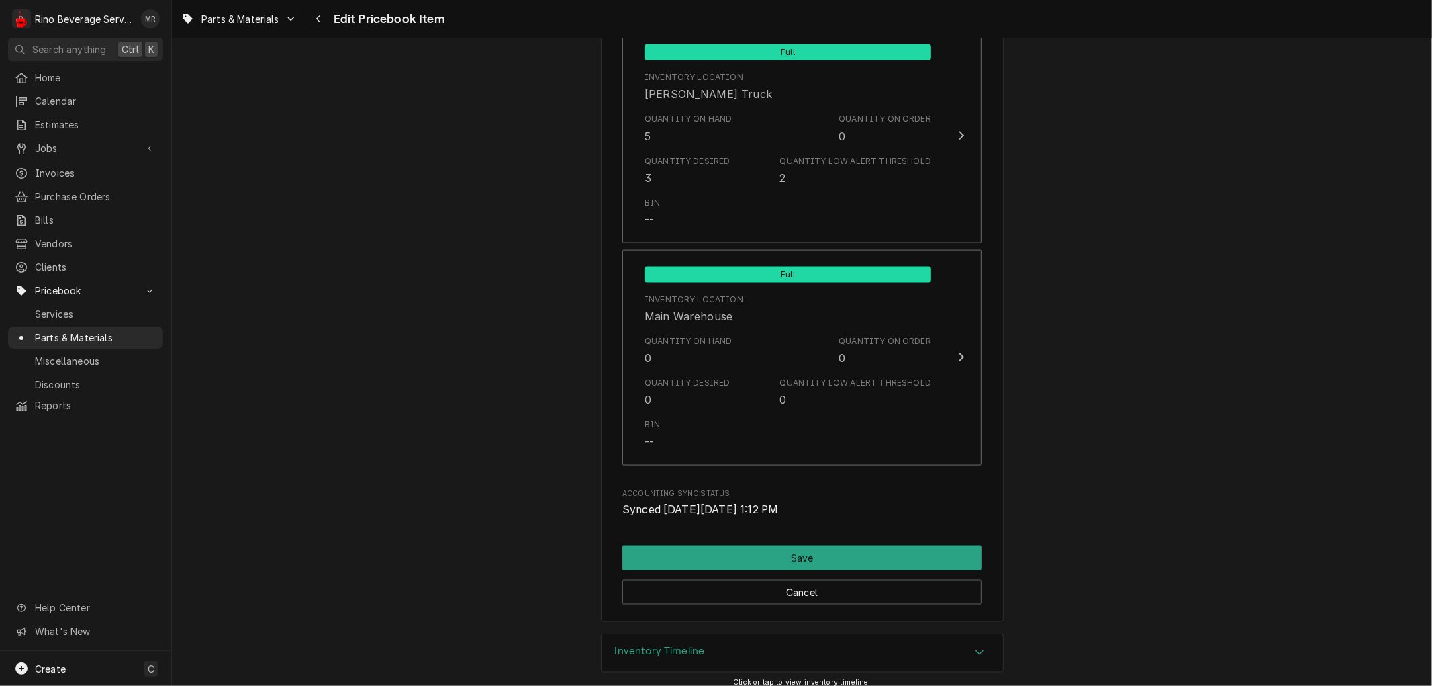
scroll to position [1553, 0]
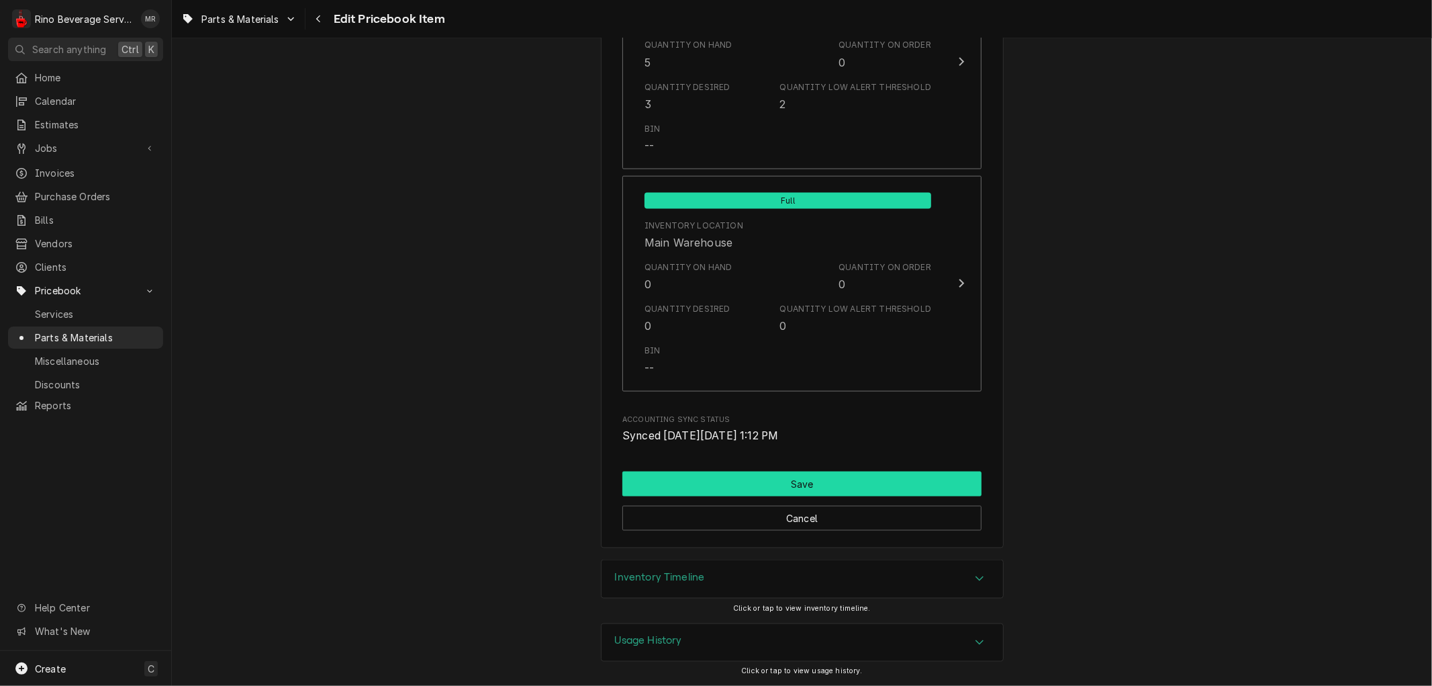
click at [802, 481] on button "Save" at bounding box center [801, 483] width 359 height 25
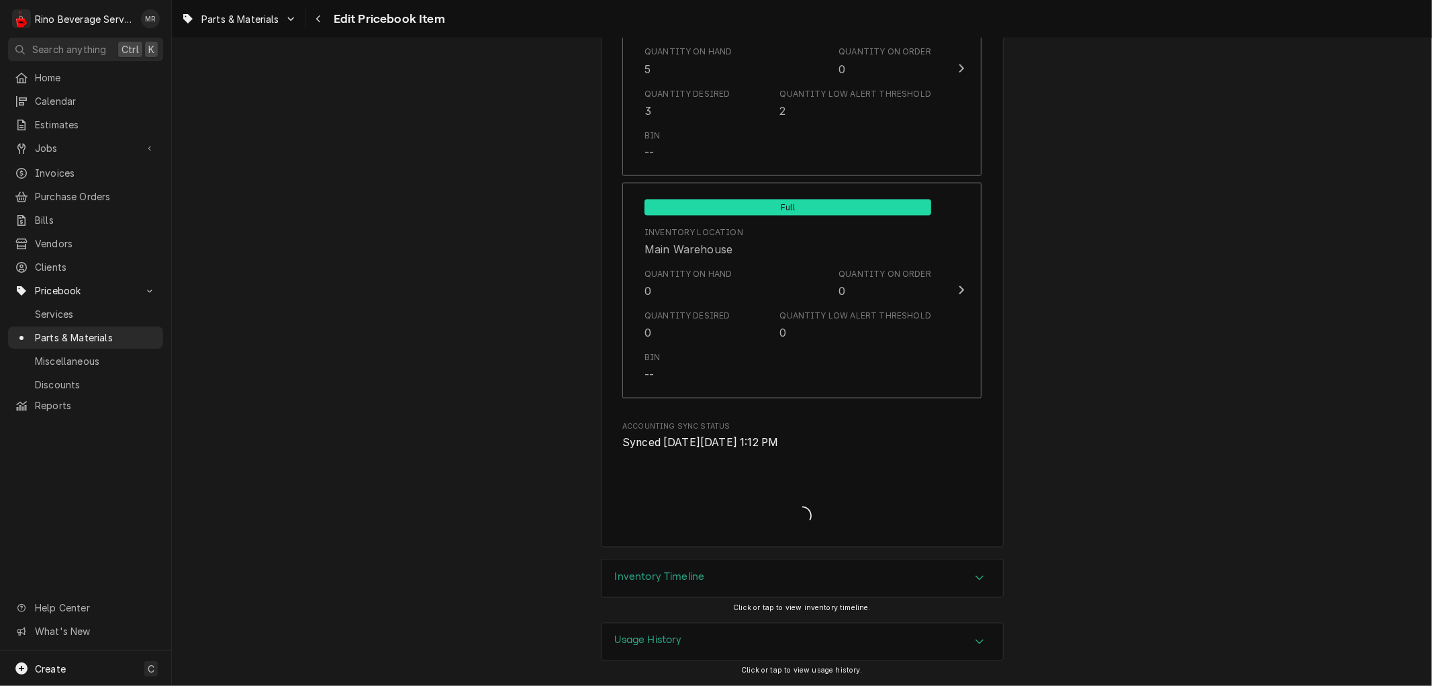
scroll to position [1546, 0]
type textarea "x"
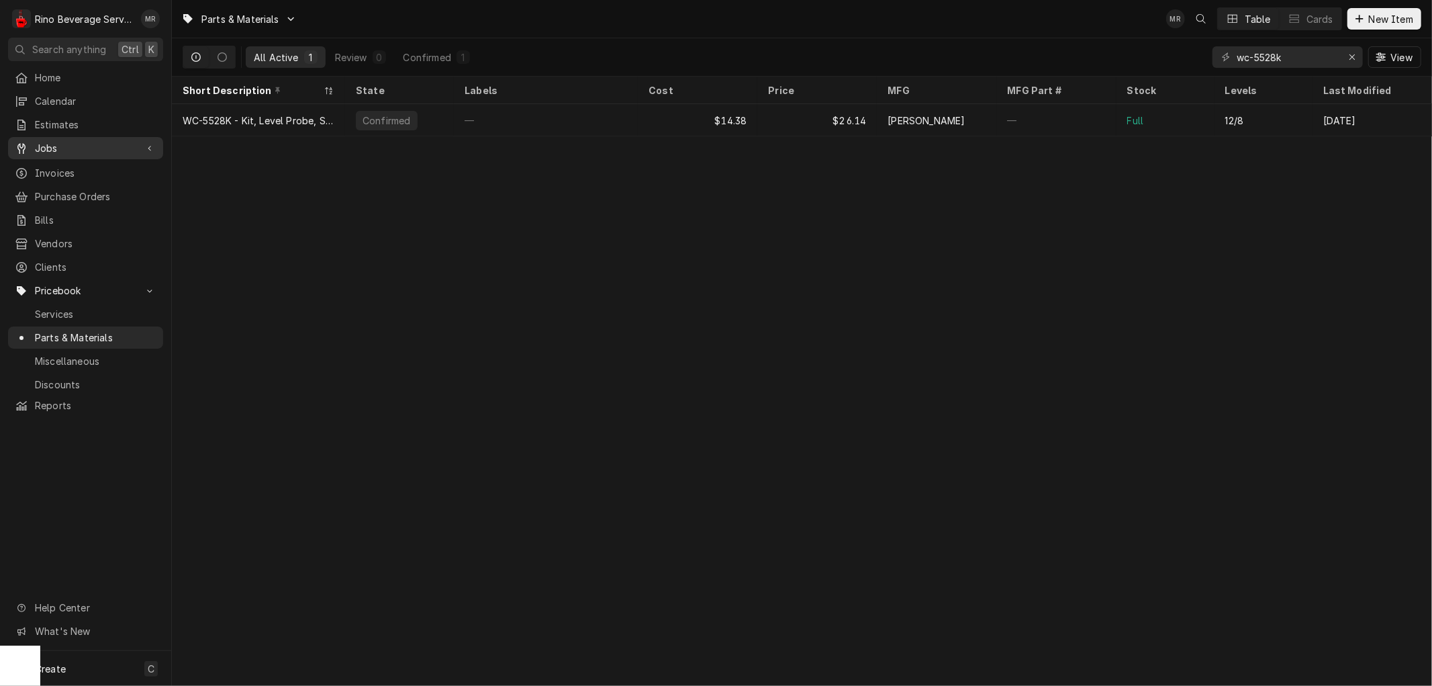
click at [54, 144] on span "Jobs" at bounding box center [85, 148] width 101 height 14
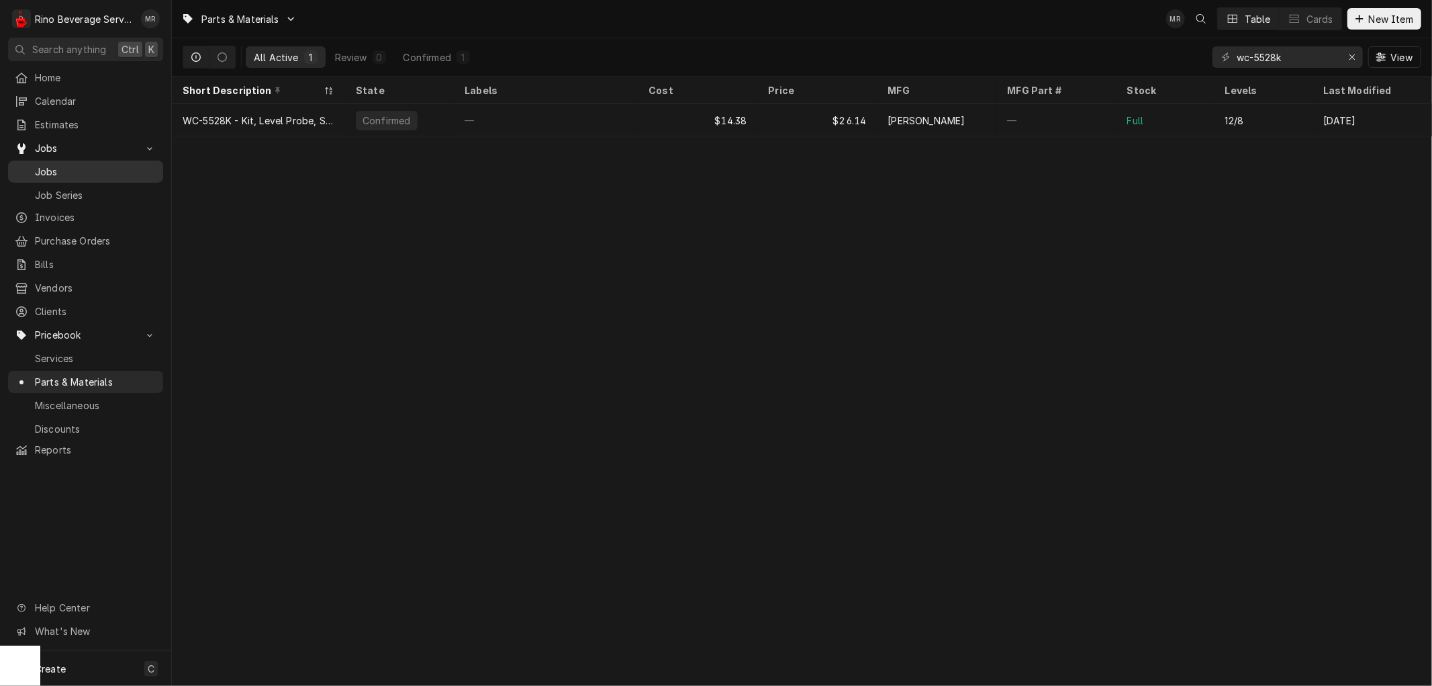
click at [65, 160] on link "Jobs" at bounding box center [85, 171] width 155 height 22
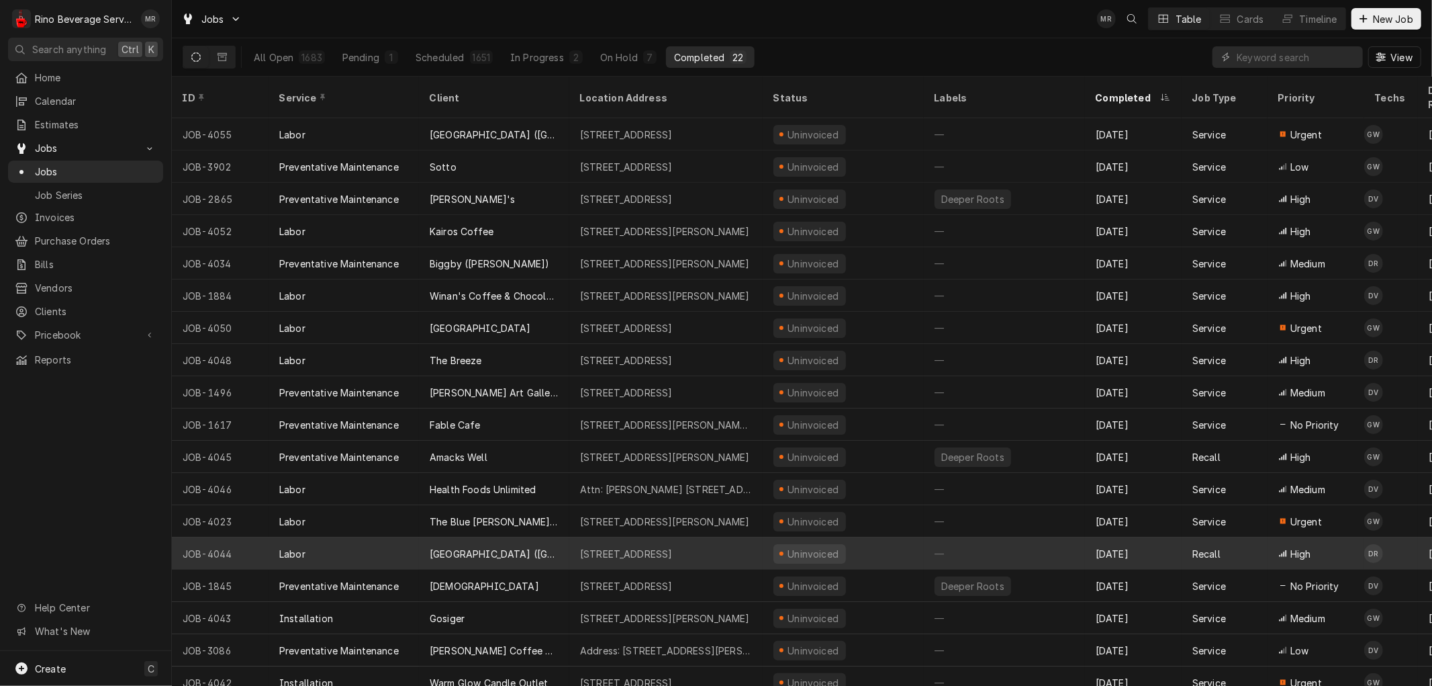
click at [555, 537] on div "[GEOGRAPHIC_DATA] ([GEOGRAPHIC_DATA])" at bounding box center [494, 553] width 150 height 32
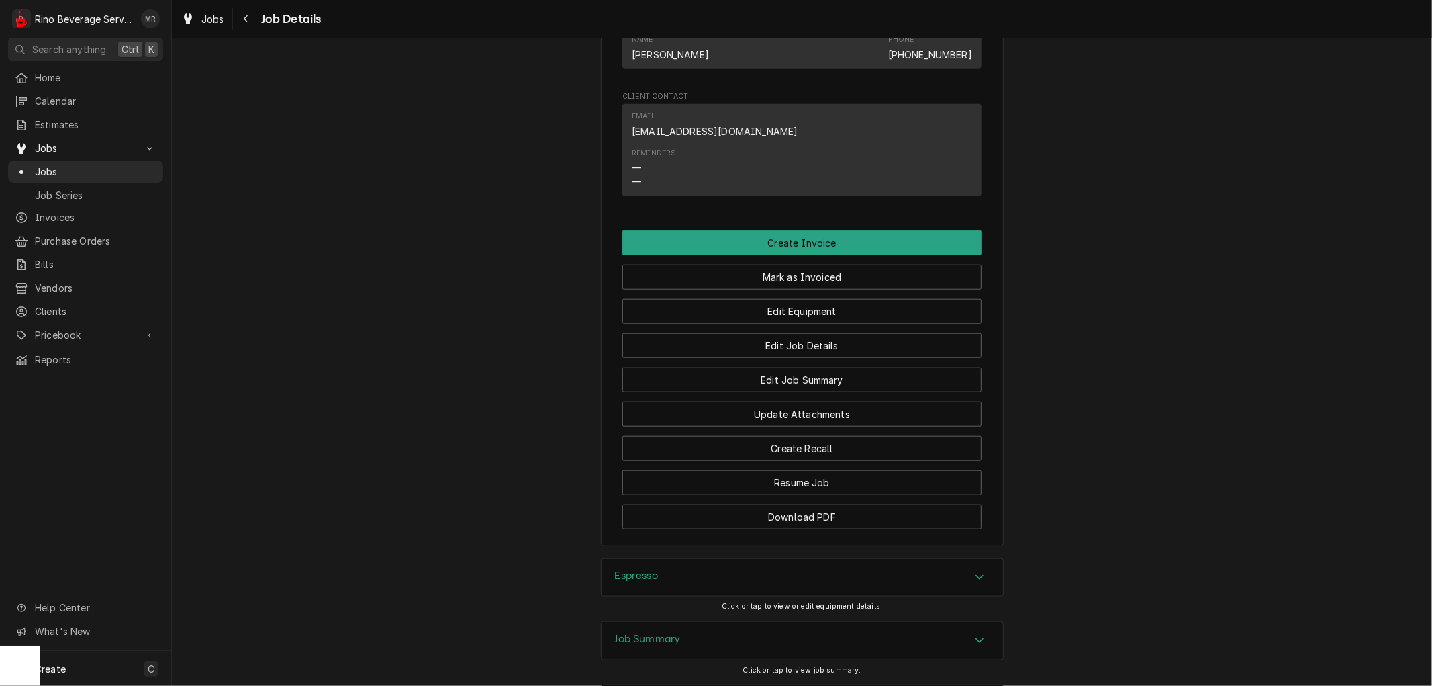
scroll to position [970, 0]
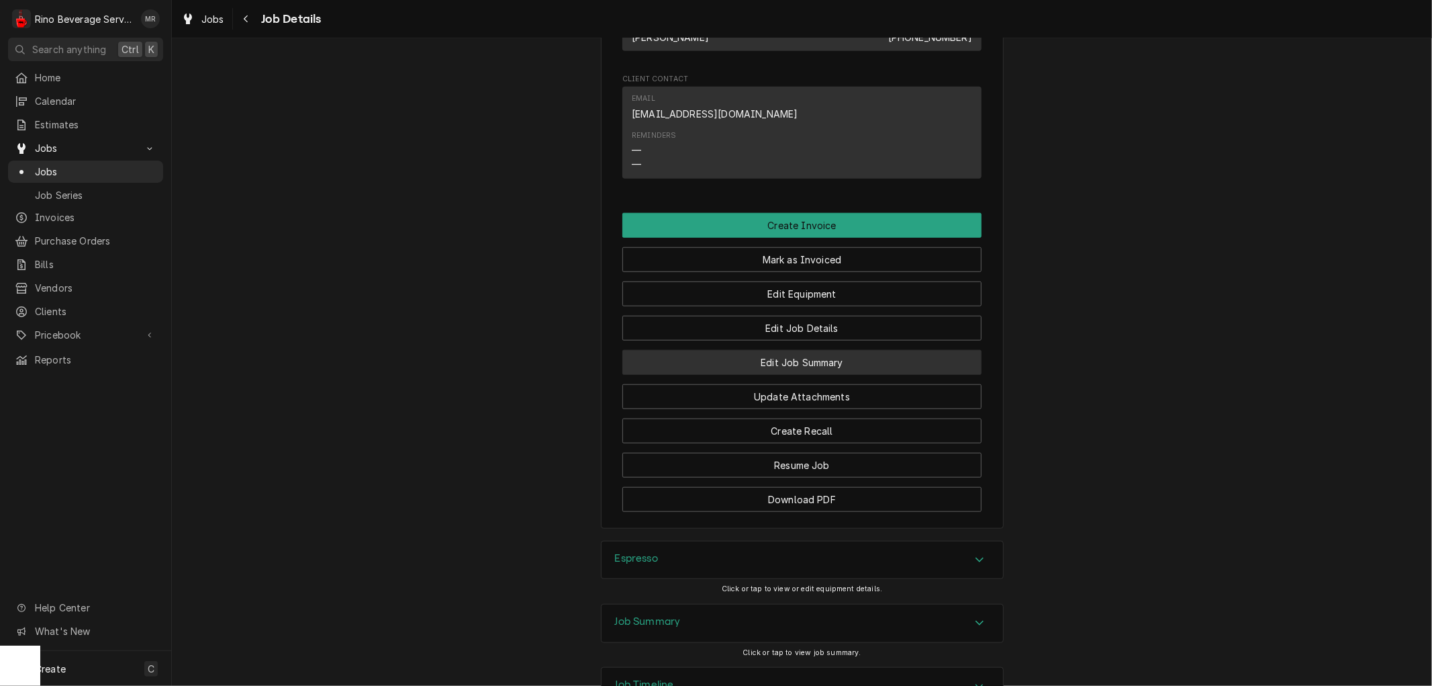
click at [679, 375] on button "Edit Job Summary" at bounding box center [801, 362] width 359 height 25
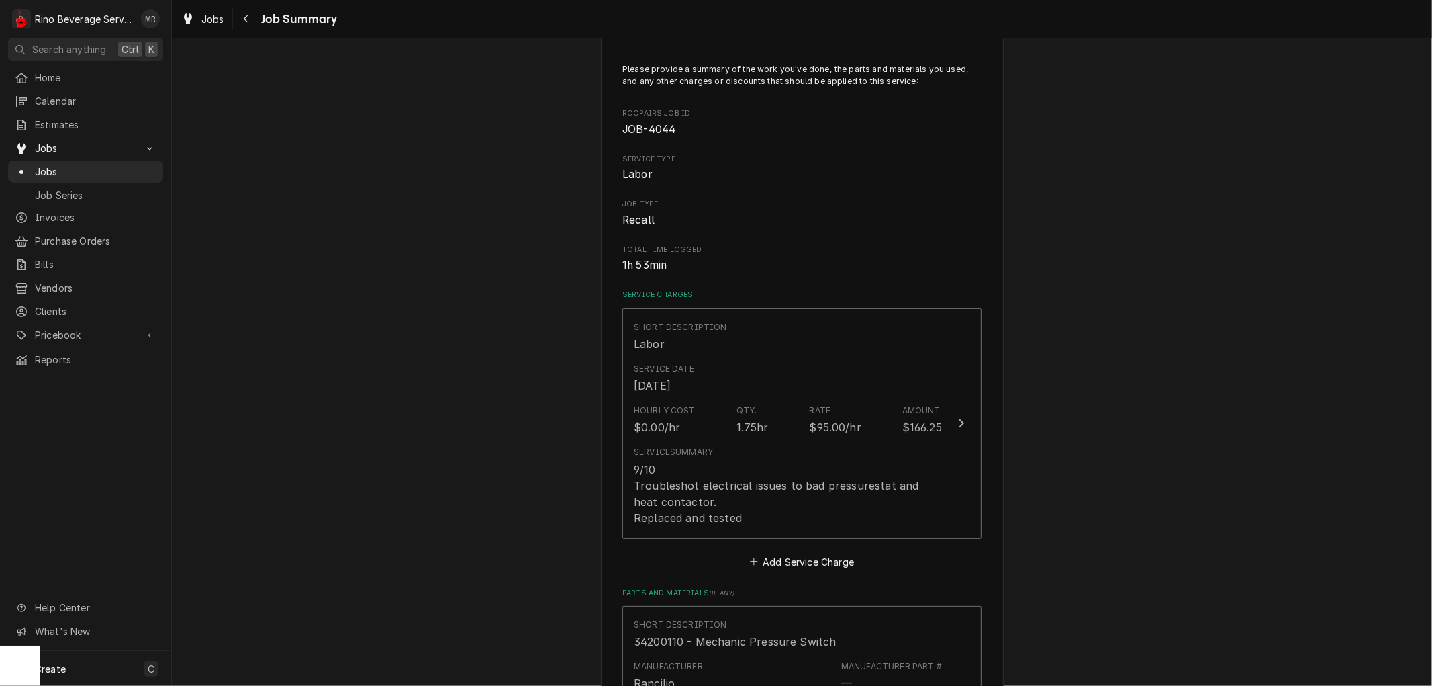
scroll to position [75, 0]
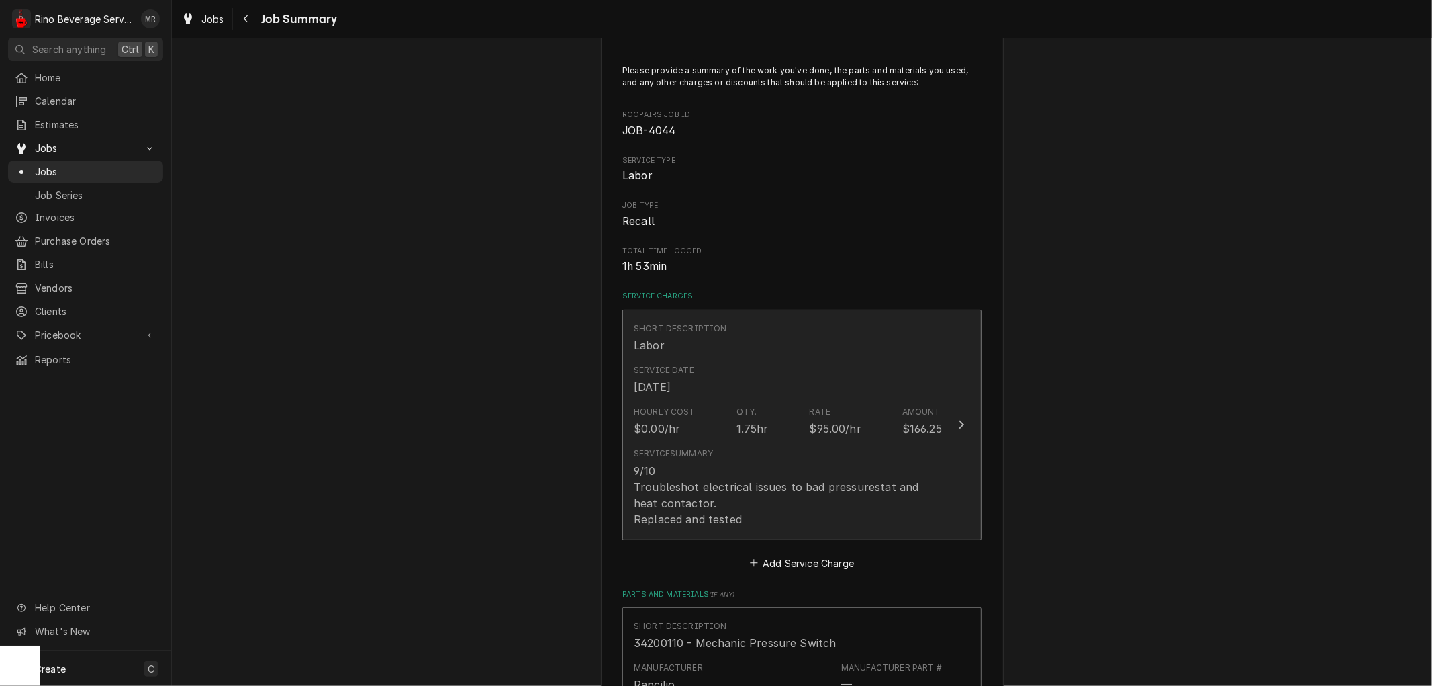
click at [709, 418] on div "Hourly Cost $0.00/hr Qty. 1.75hr Rate $95.00/hr Amount $166.25" at bounding box center [788, 421] width 308 height 42
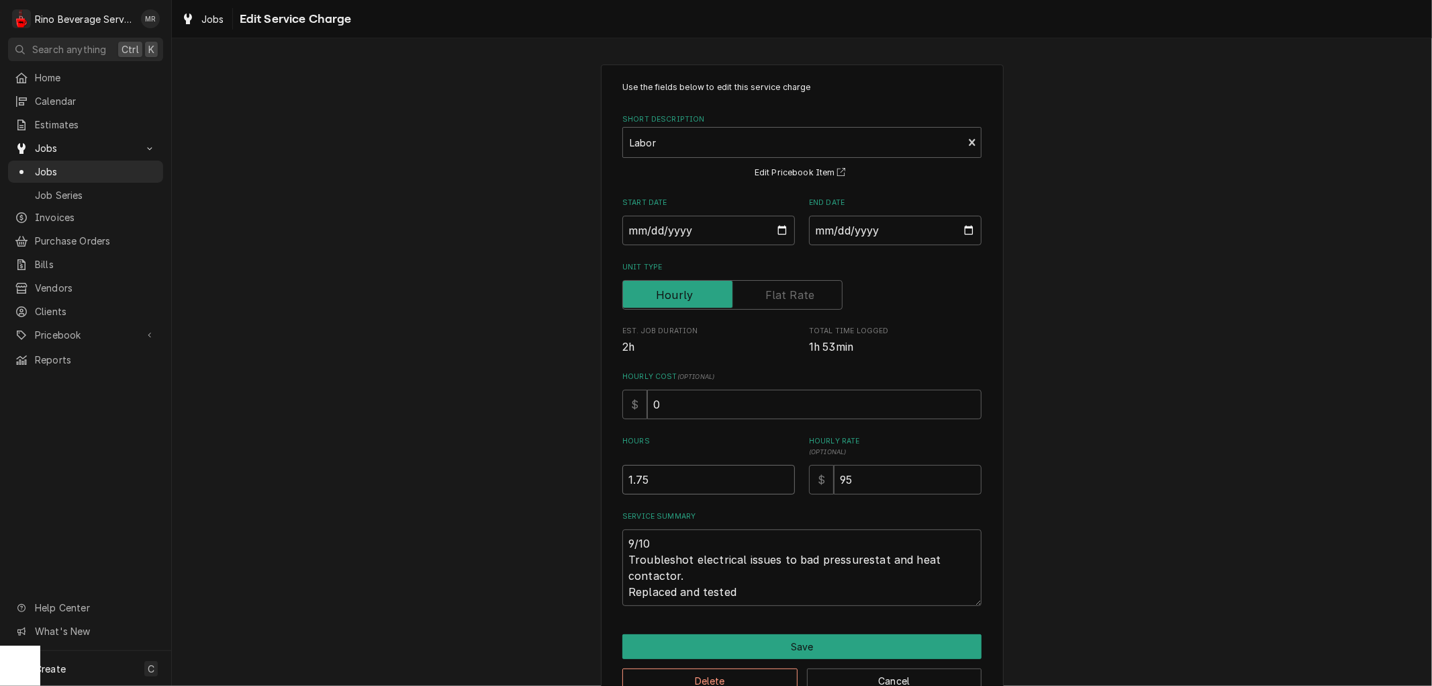
type textarea "x"
type input "2"
click at [776, 478] on input "2" at bounding box center [708, 480] width 173 height 30
type textarea "x"
type input "1.5"
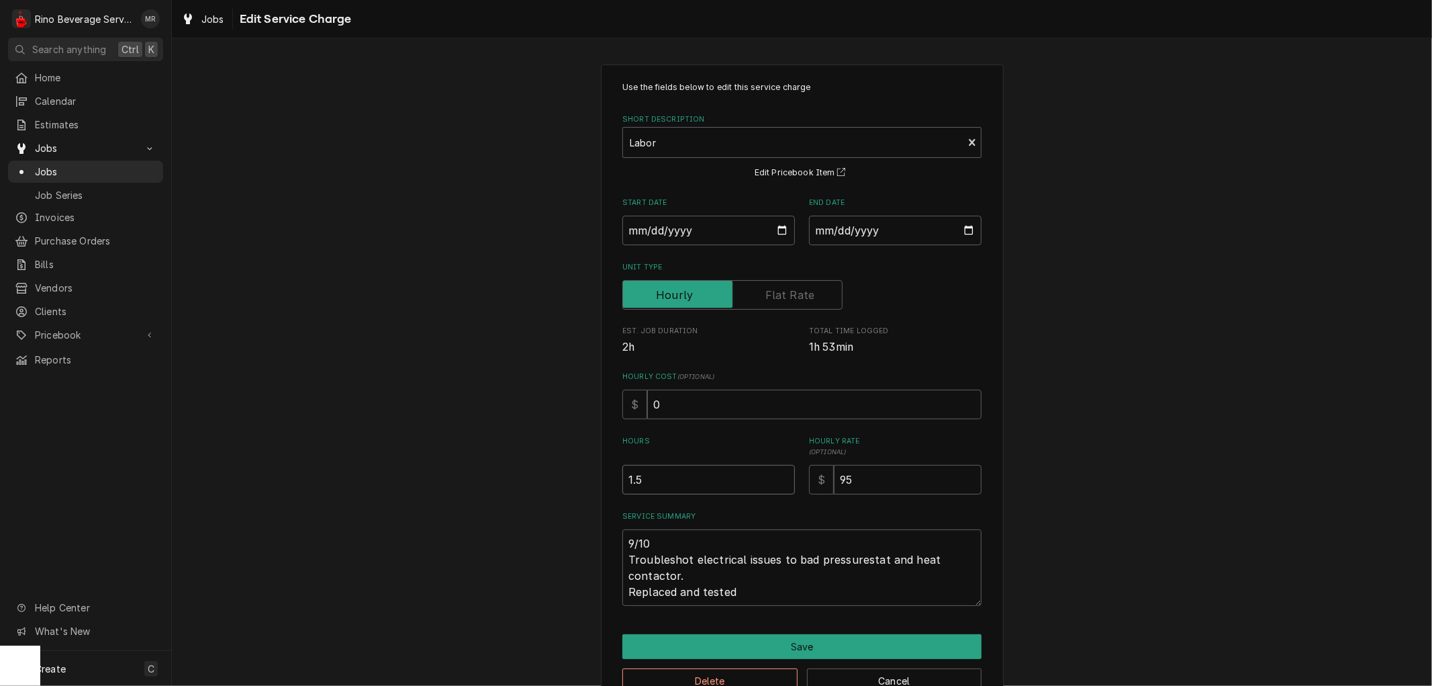
click at [777, 483] on input "1.5" at bounding box center [708, 480] width 173 height 30
type textarea "x"
type input "1"
click at [777, 483] on input "1" at bounding box center [708, 480] width 173 height 30
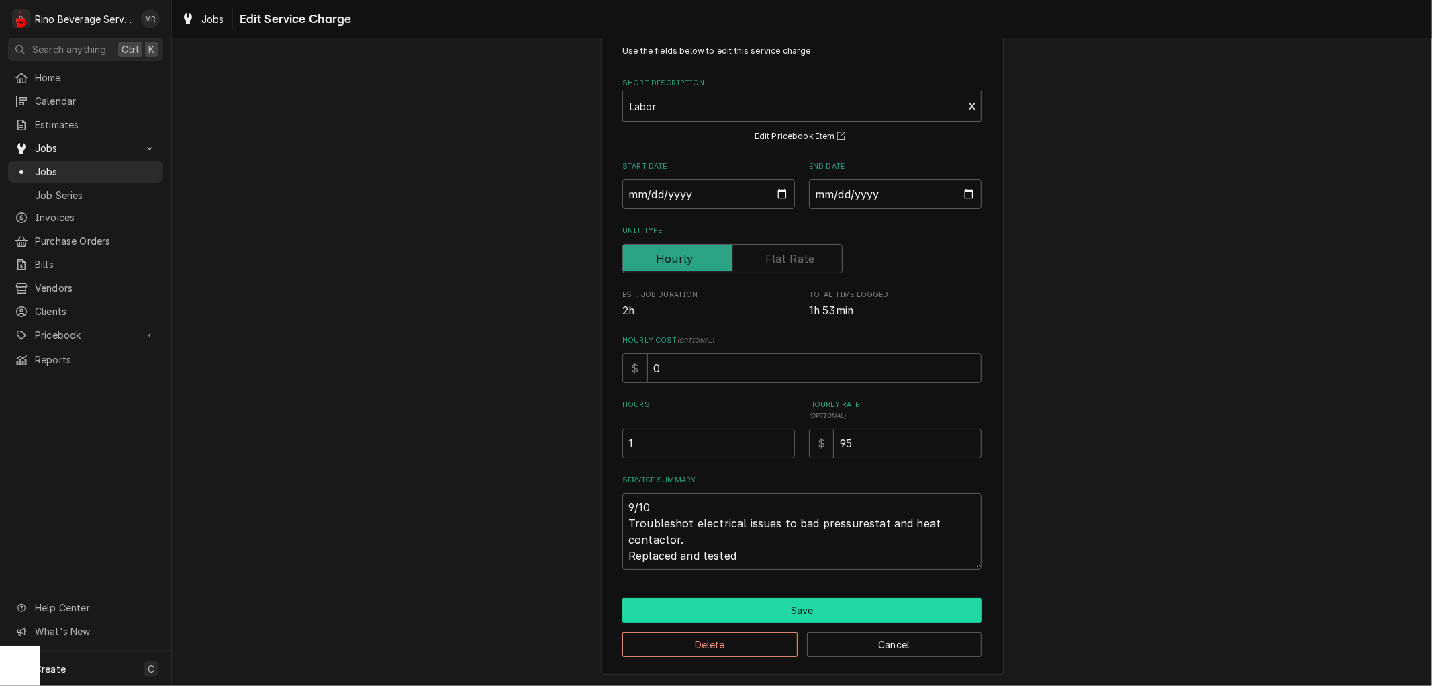
click at [776, 606] on button "Save" at bounding box center [801, 610] width 359 height 25
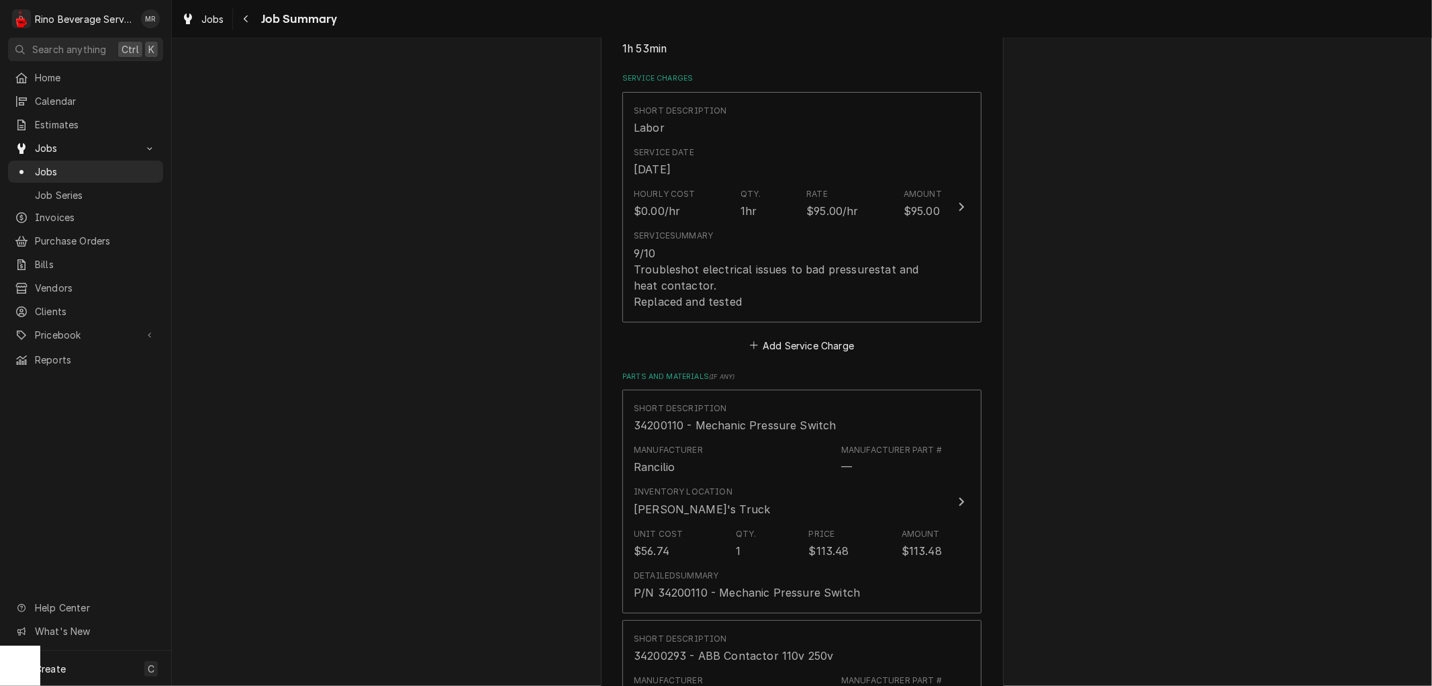
scroll to position [298, 0]
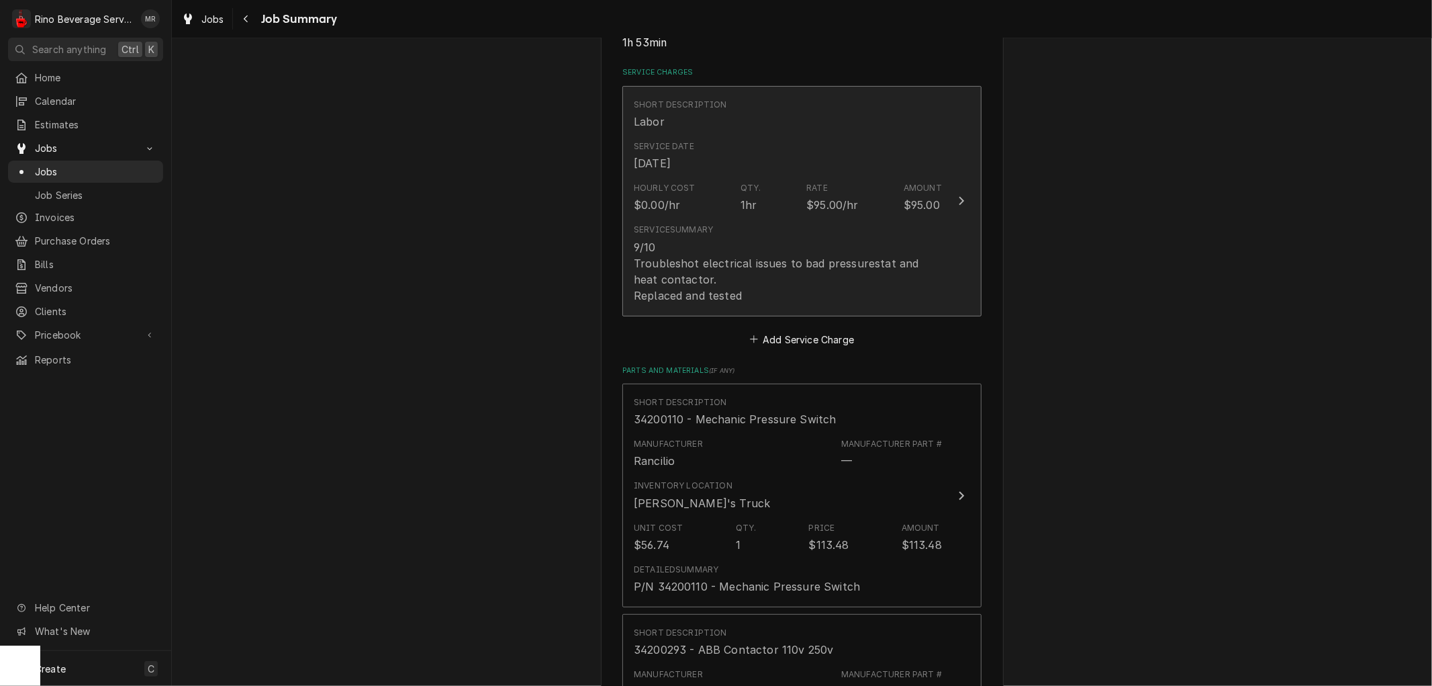
click at [743, 250] on div "9/10 Troubleshot electrical issues to bad pressurestat and heat contactor. Repl…" at bounding box center [788, 271] width 308 height 64
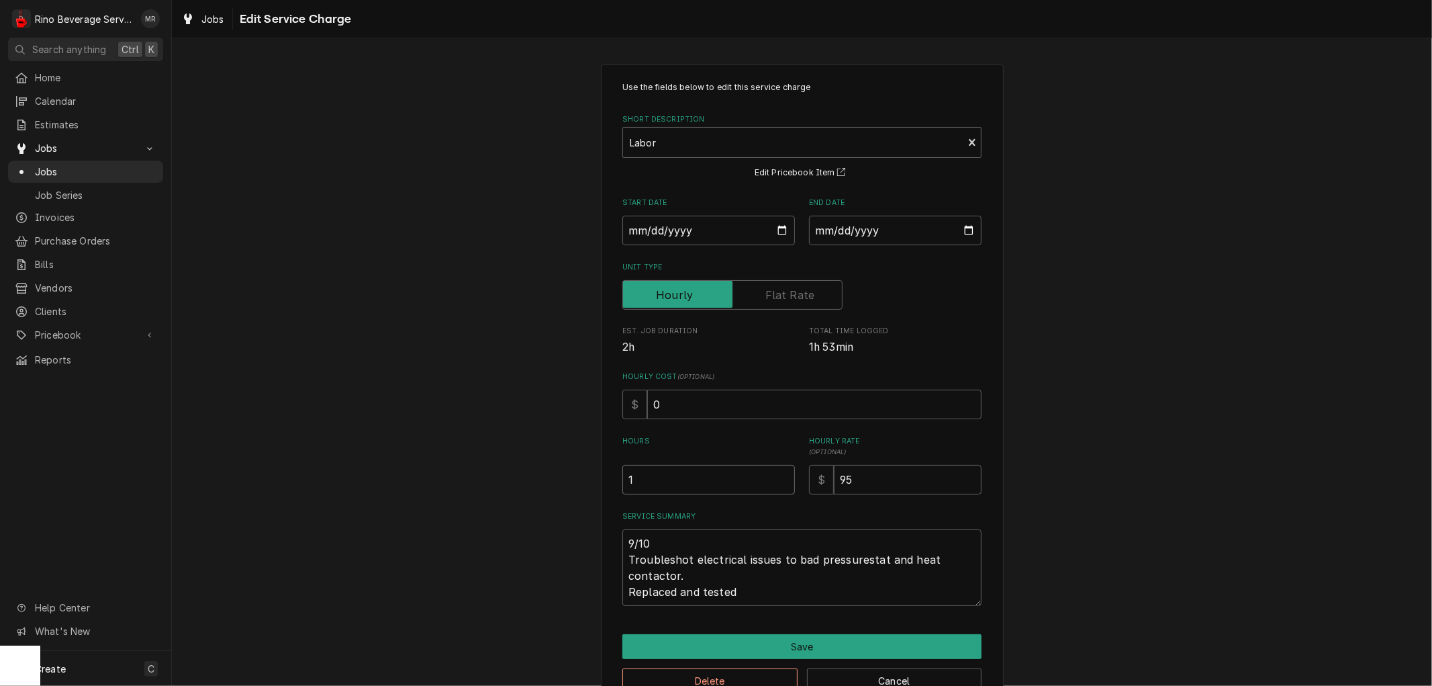
click at [708, 470] on input "1" at bounding box center [708, 480] width 173 height 30
type textarea "x"
type input "1.7"
type textarea "x"
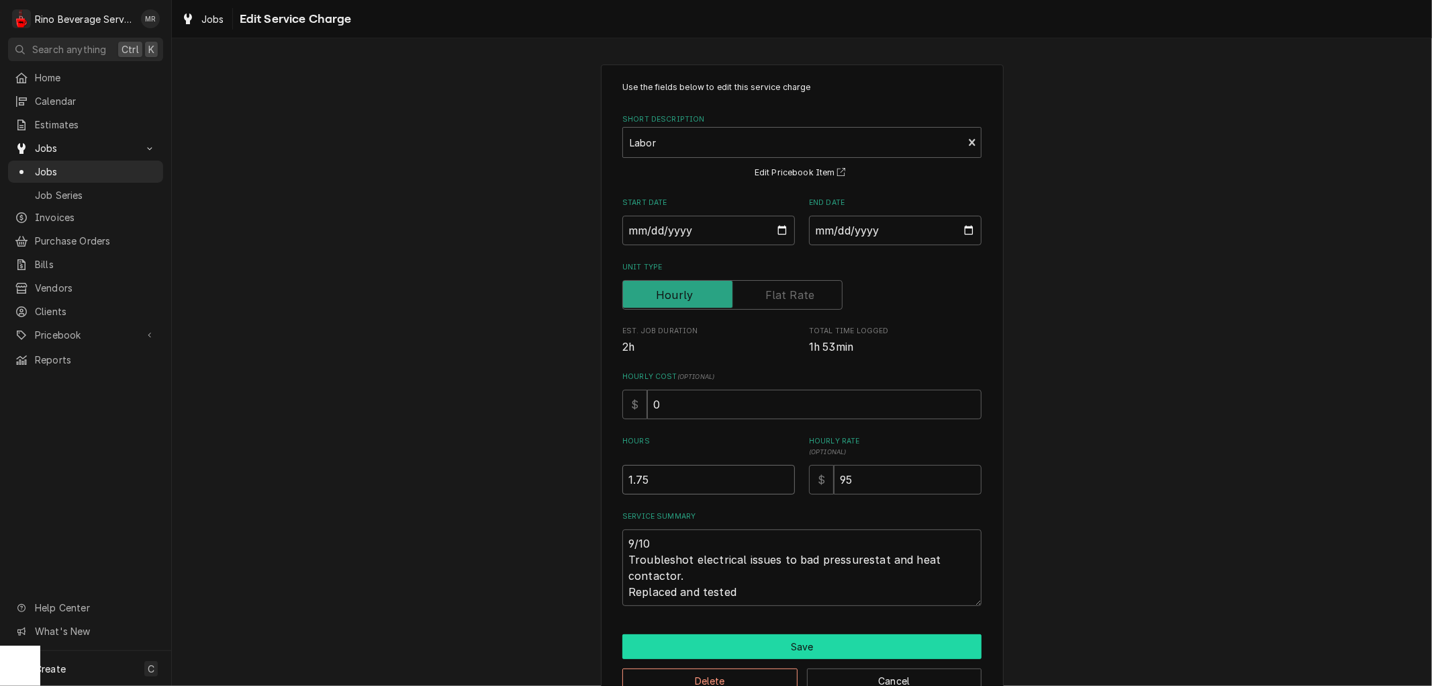
type input "1.75"
click at [810, 643] on button "Save" at bounding box center [801, 646] width 359 height 25
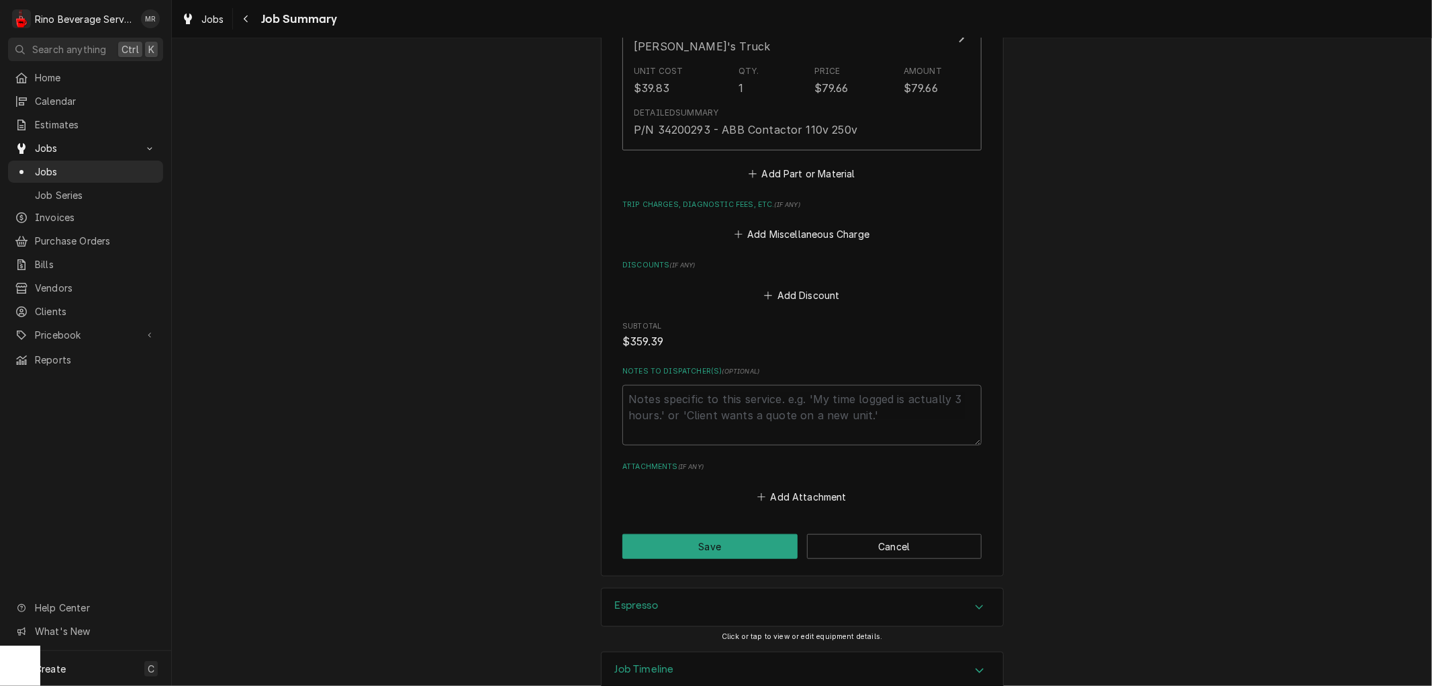
scroll to position [1014, 0]
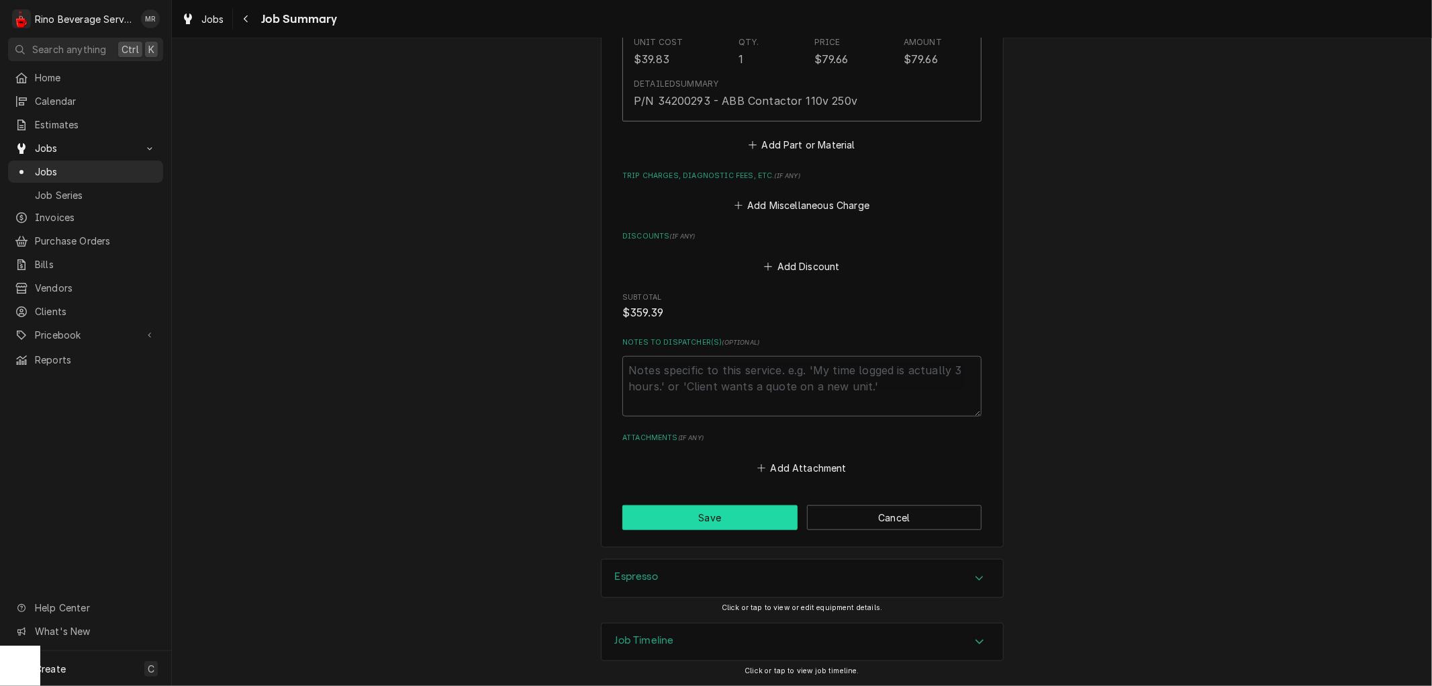
click at [720, 520] on button "Save" at bounding box center [709, 517] width 175 height 25
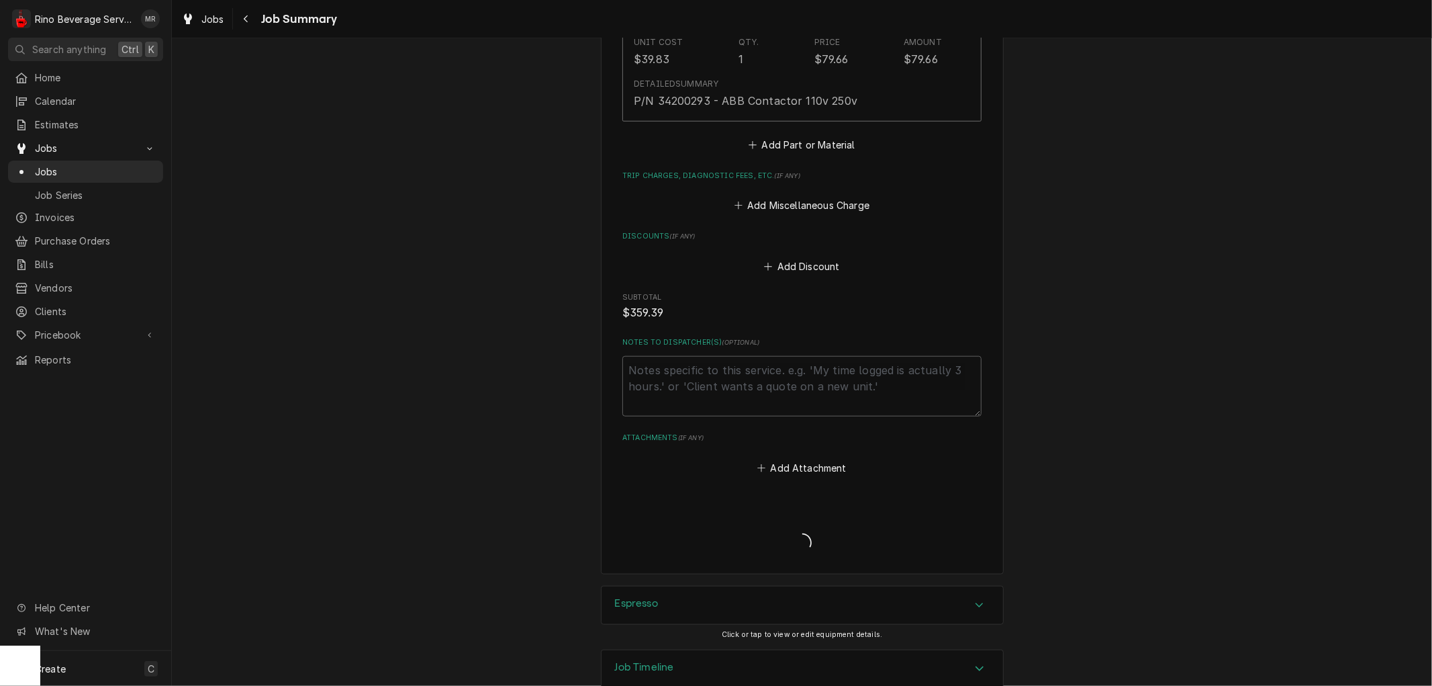
type textarea "x"
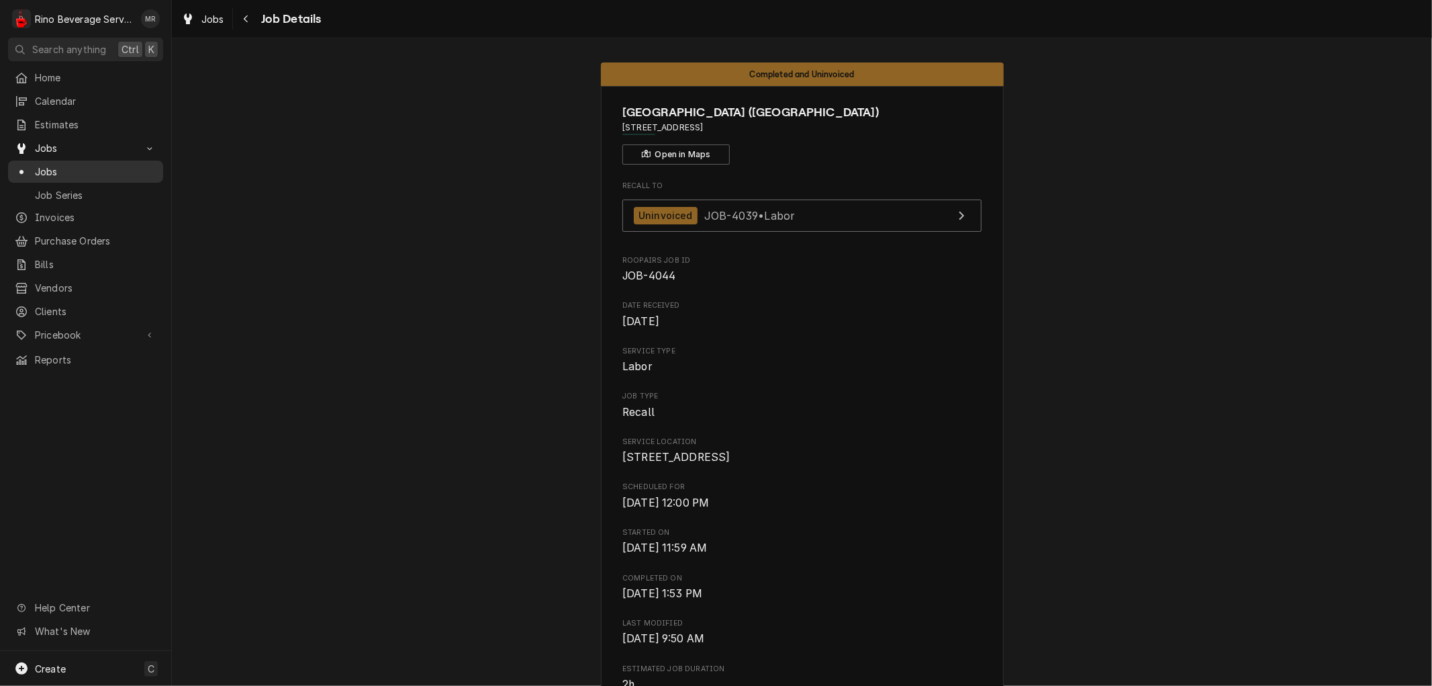
click at [133, 170] on span "Jobs" at bounding box center [96, 172] width 122 height 14
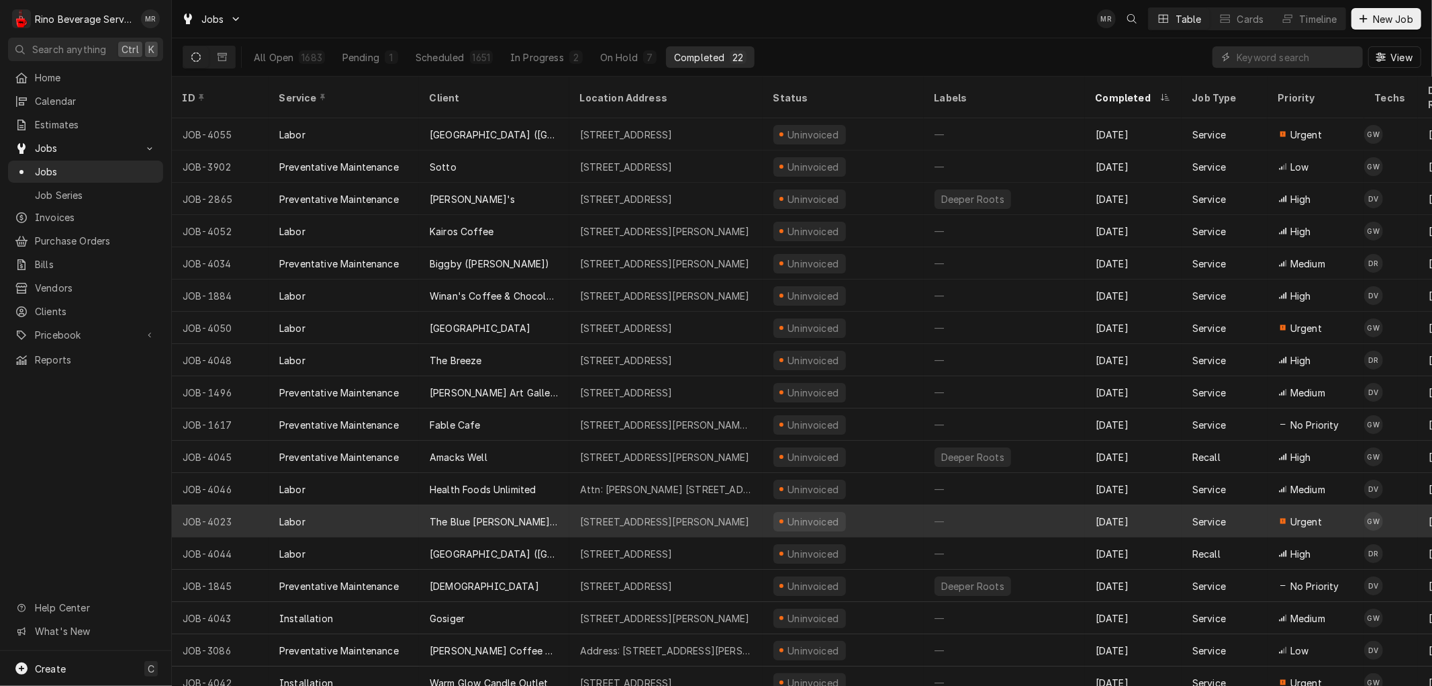
scroll to position [72, 0]
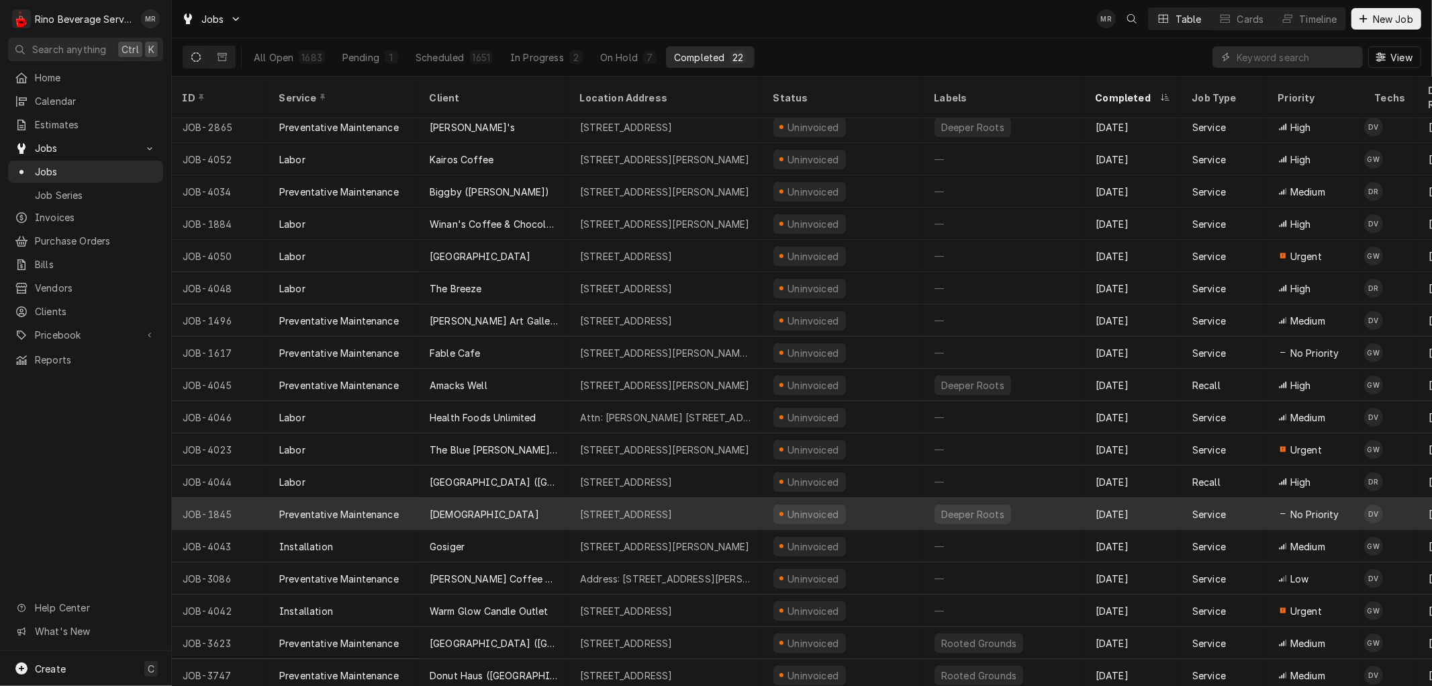
click at [532, 498] on div "[DEMOGRAPHIC_DATA]" at bounding box center [494, 514] width 150 height 32
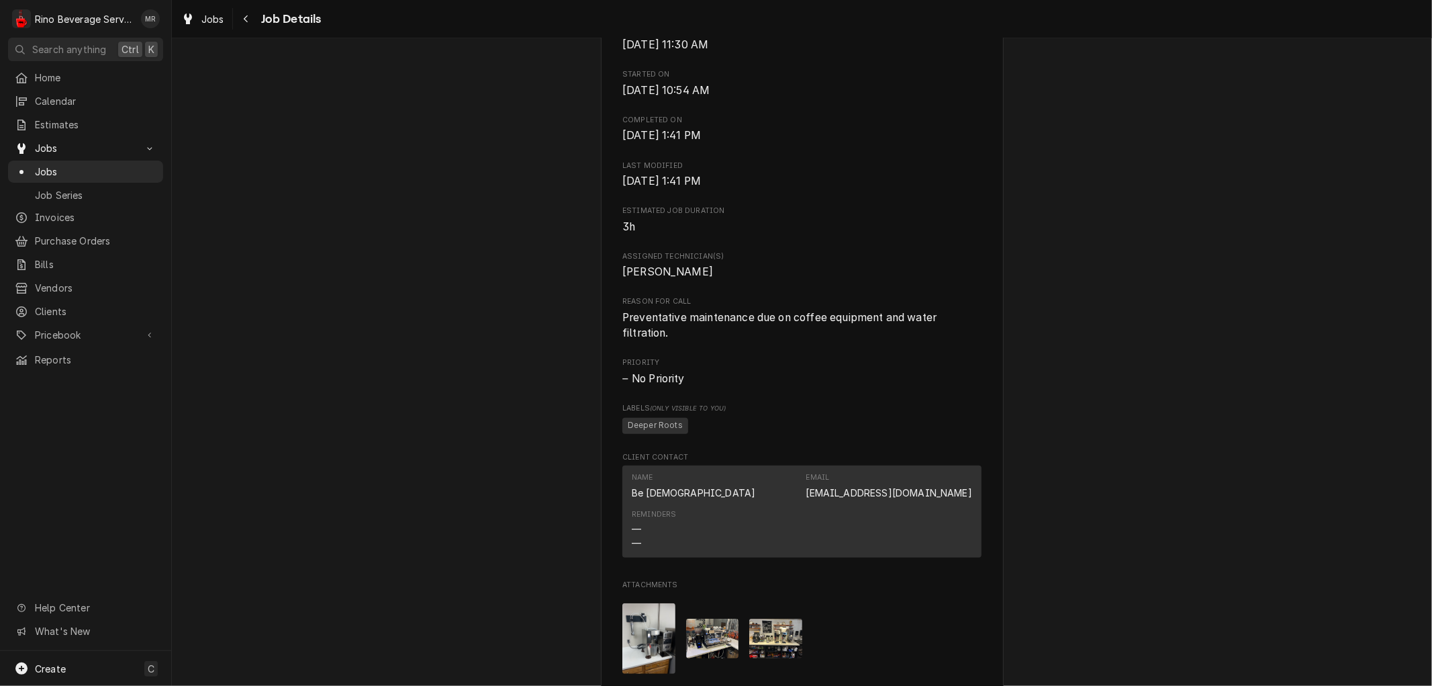
scroll to position [522, 0]
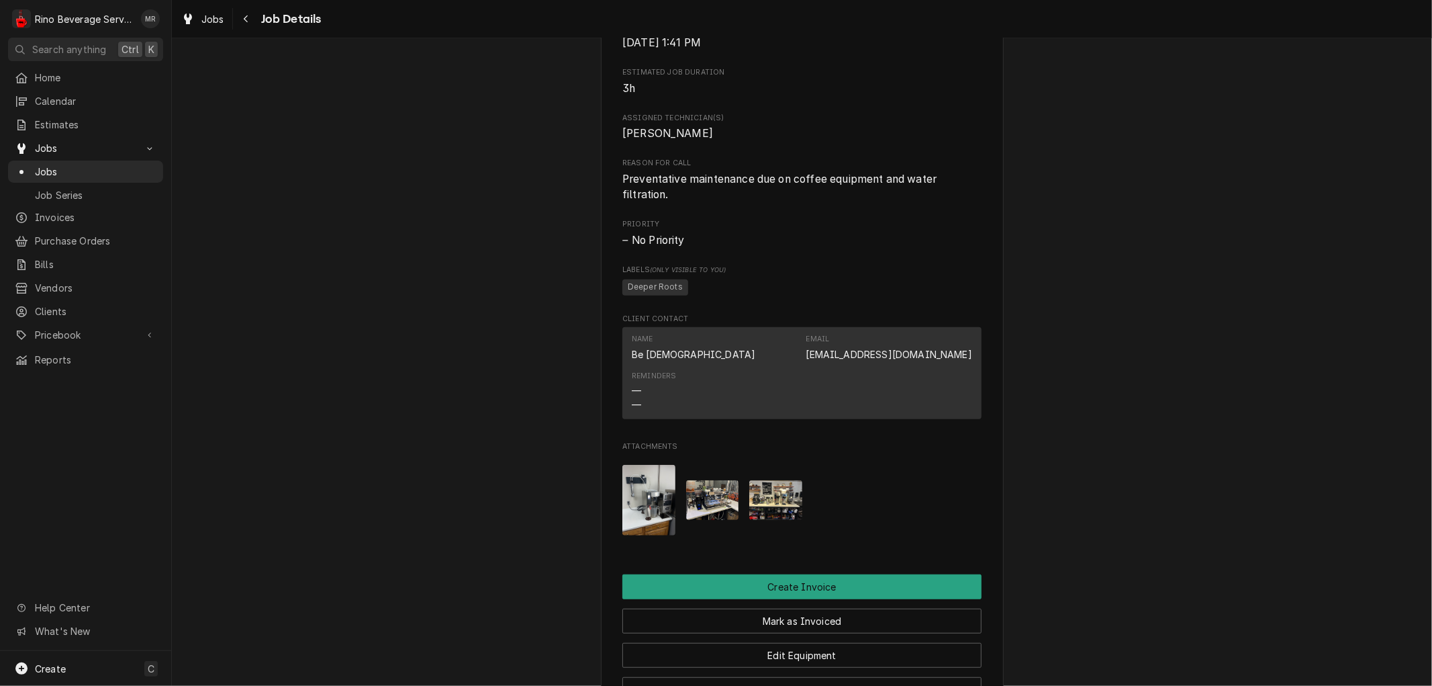
click at [633, 522] on img "Attachments" at bounding box center [648, 500] width 53 height 71
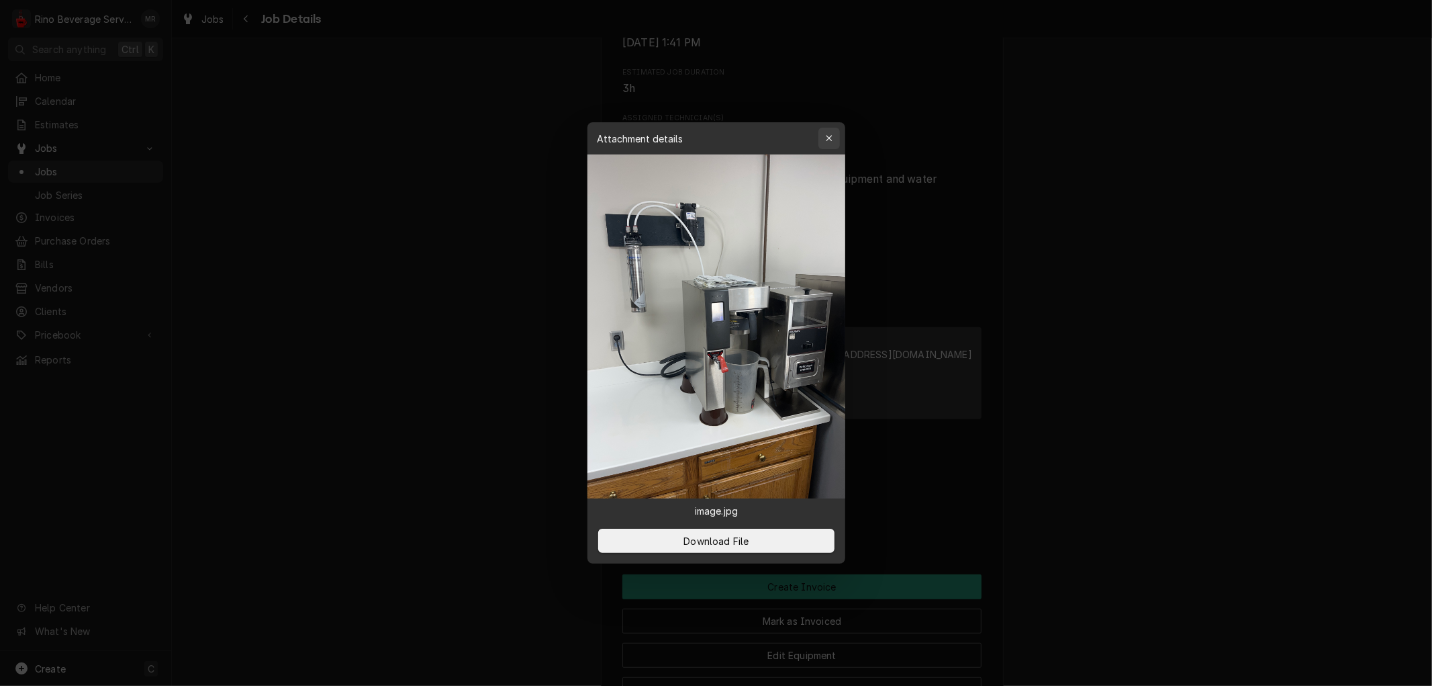
click at [829, 136] on icon "button" at bounding box center [828, 138] width 7 height 9
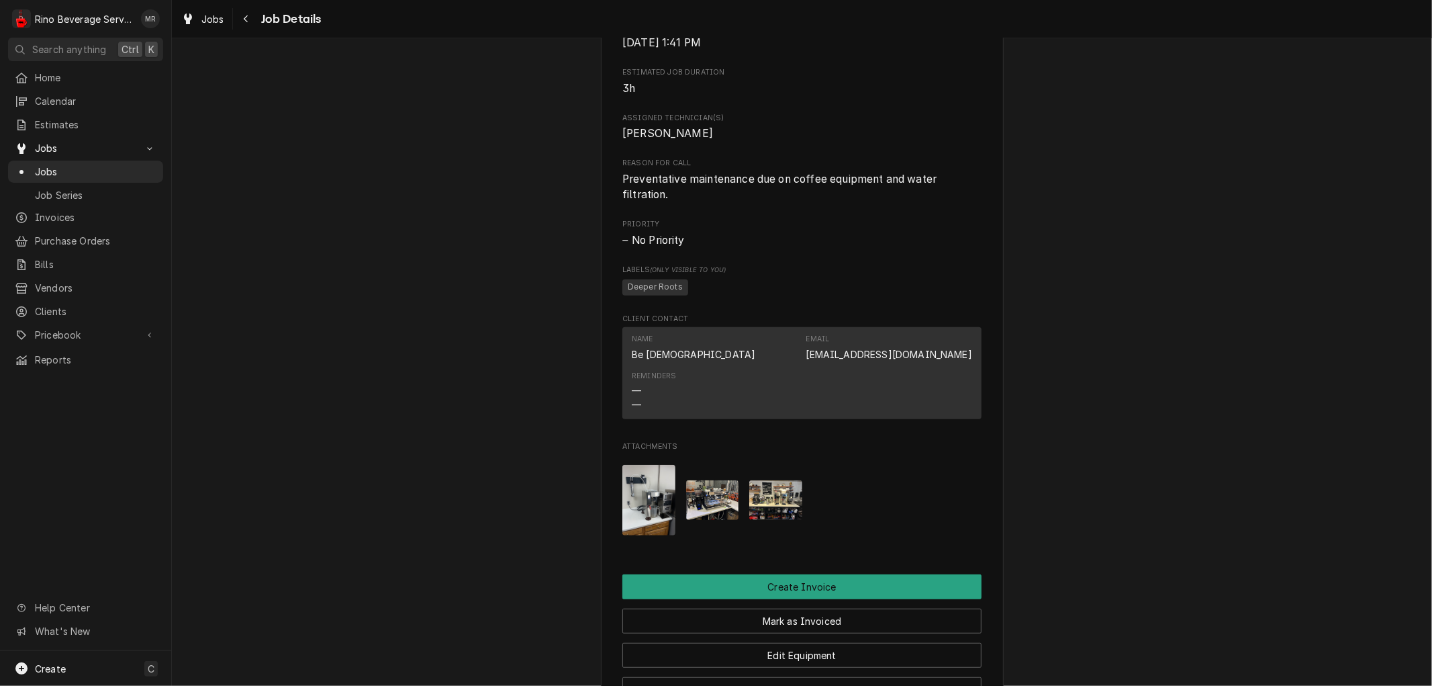
click at [698, 518] on img "Attachments" at bounding box center [712, 500] width 53 height 40
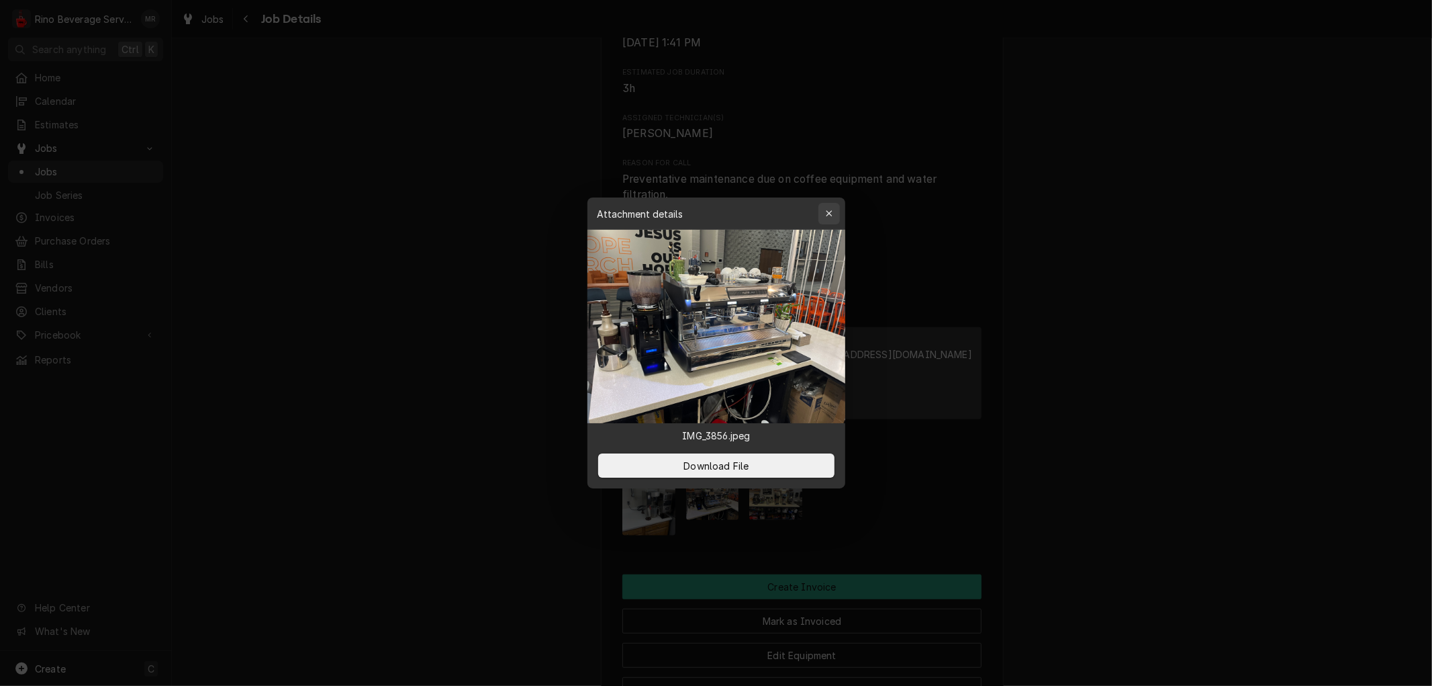
click at [829, 209] on icon "button" at bounding box center [828, 213] width 7 height 9
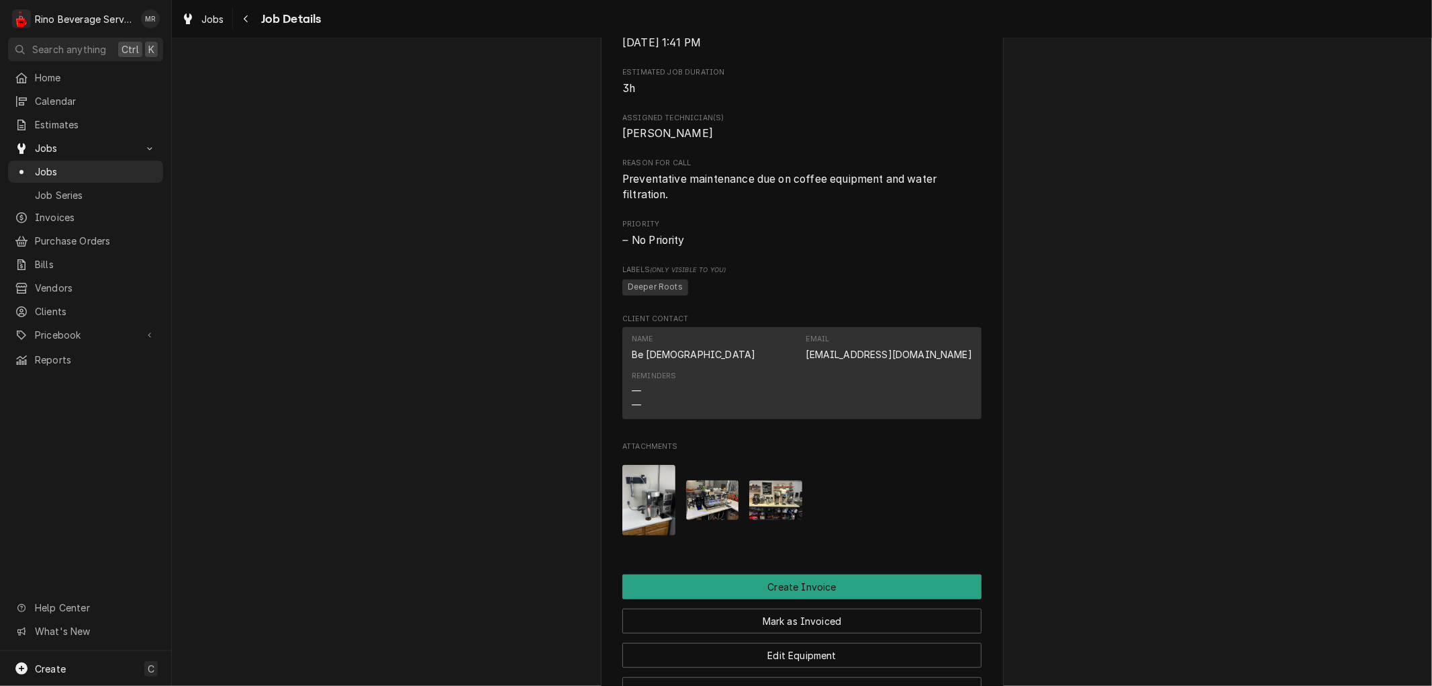
click at [779, 504] on img "Attachments" at bounding box center [775, 500] width 53 height 40
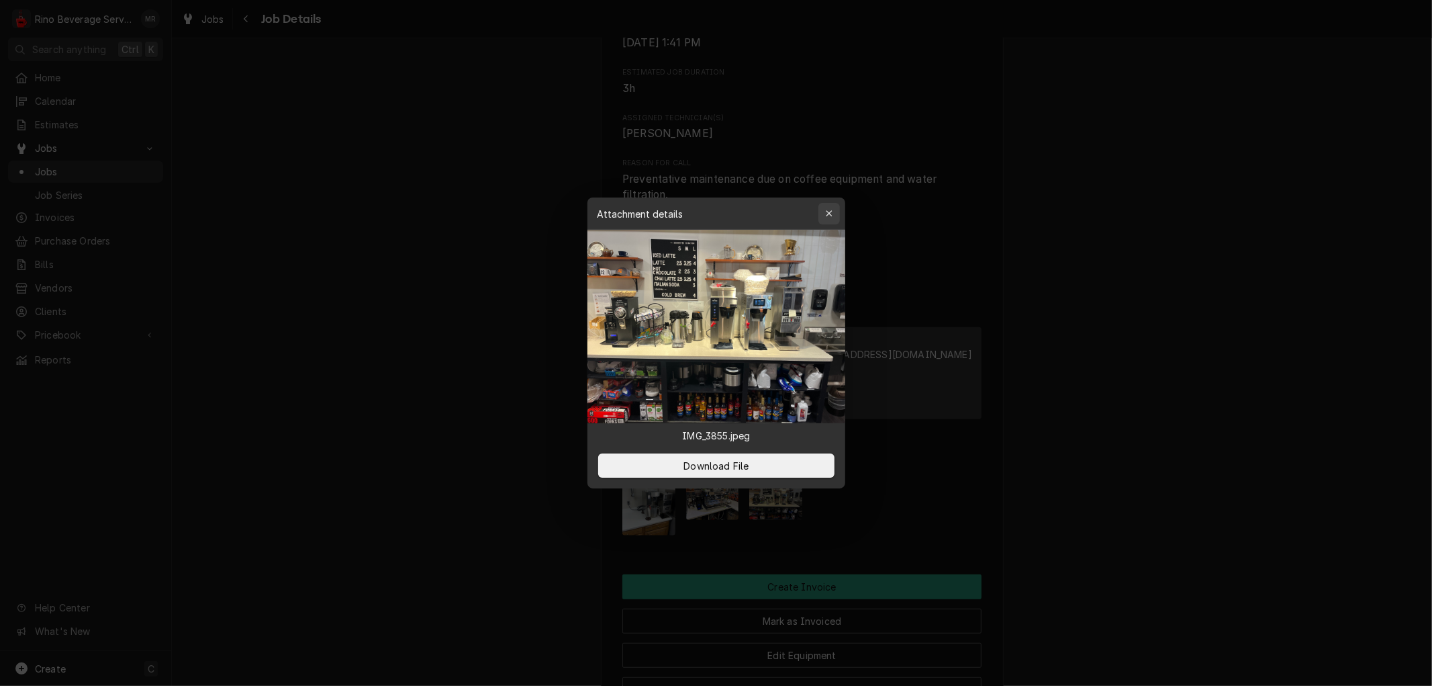
click at [829, 209] on icon "button" at bounding box center [828, 213] width 7 height 9
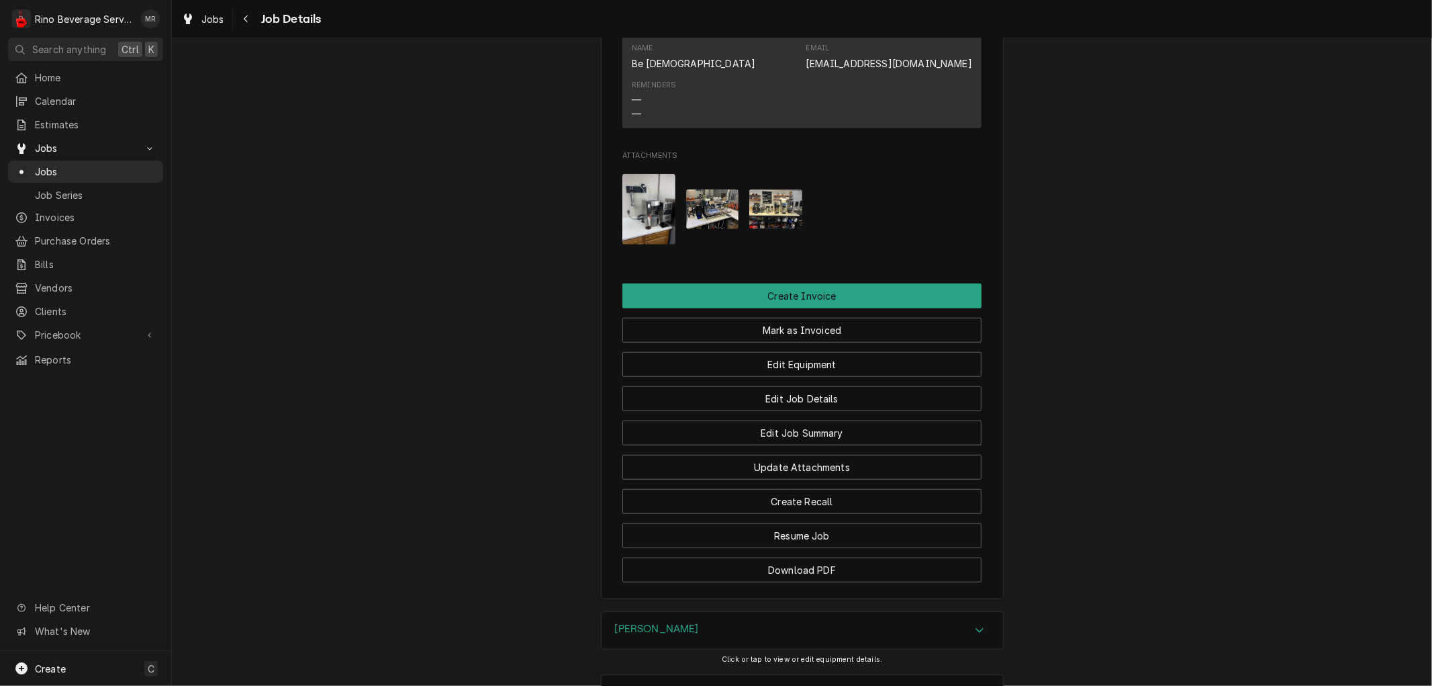
scroll to position [803, 0]
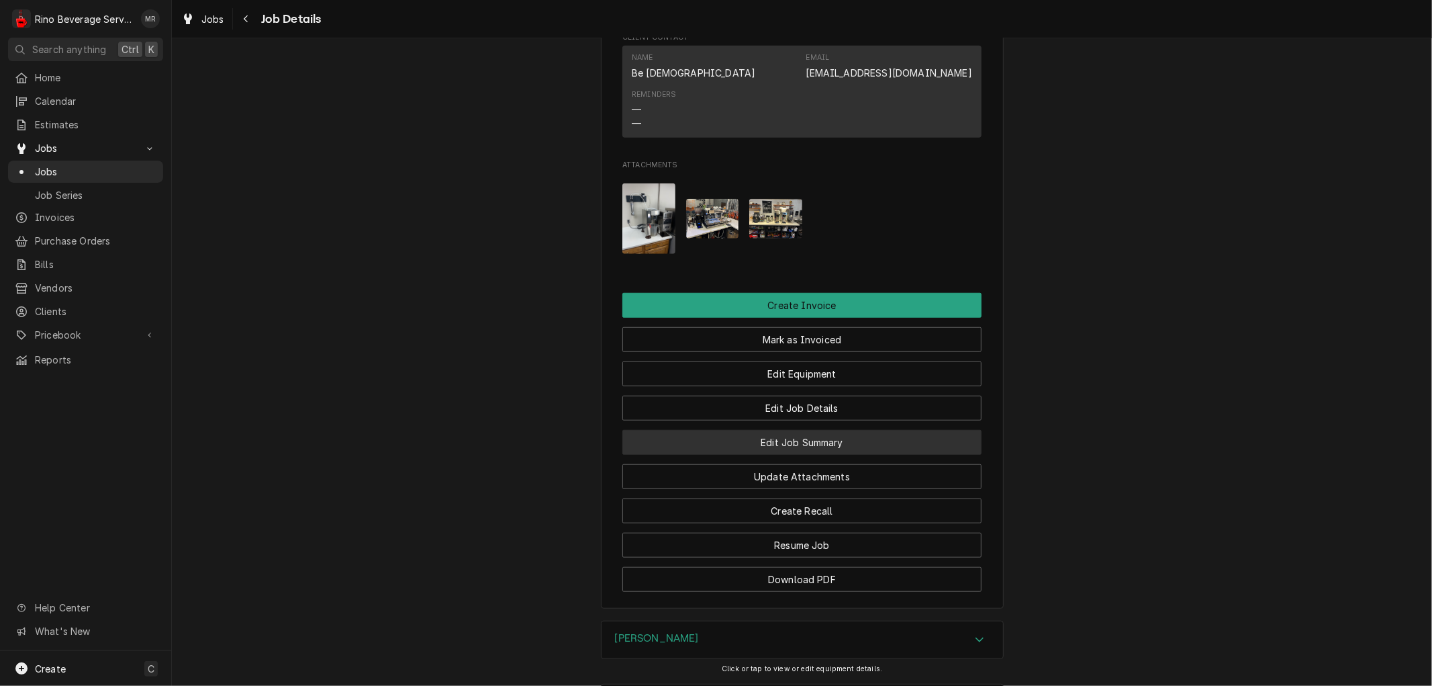
click at [730, 455] on button "Edit Job Summary" at bounding box center [801, 442] width 359 height 25
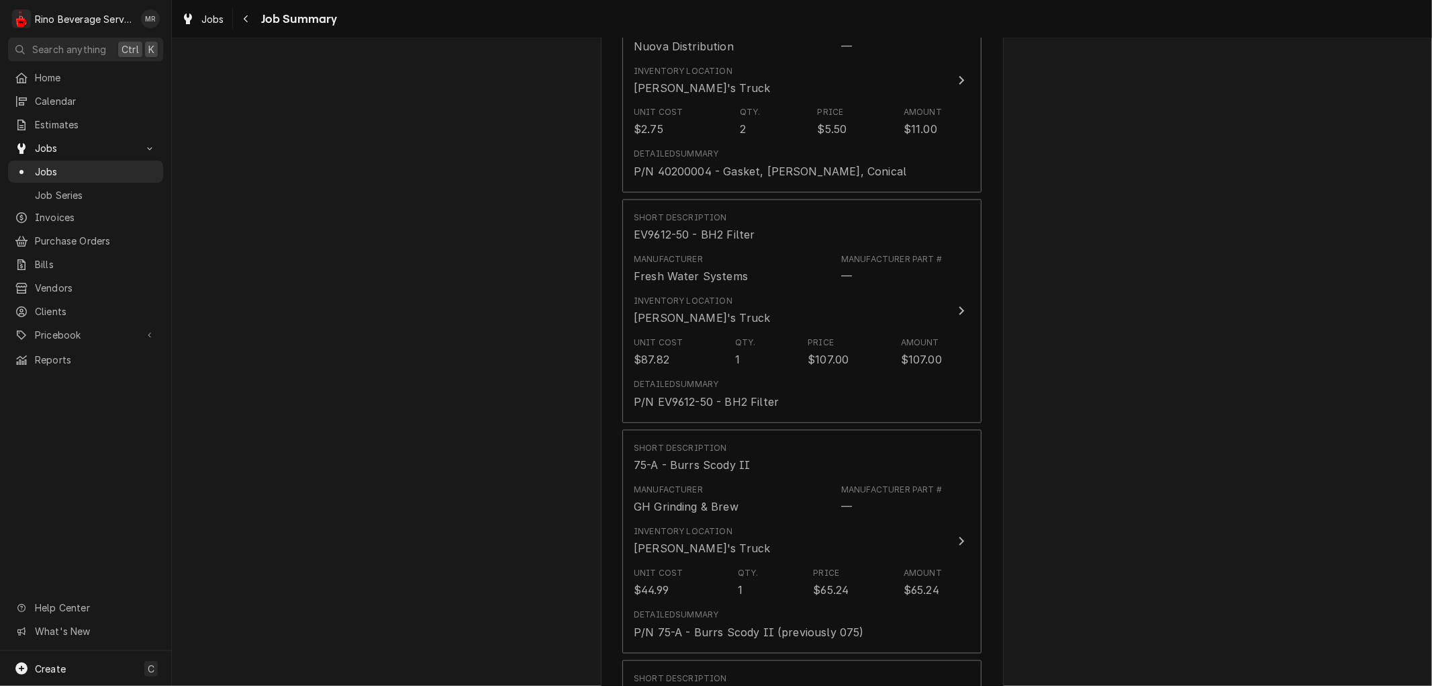
scroll to position [2089, 0]
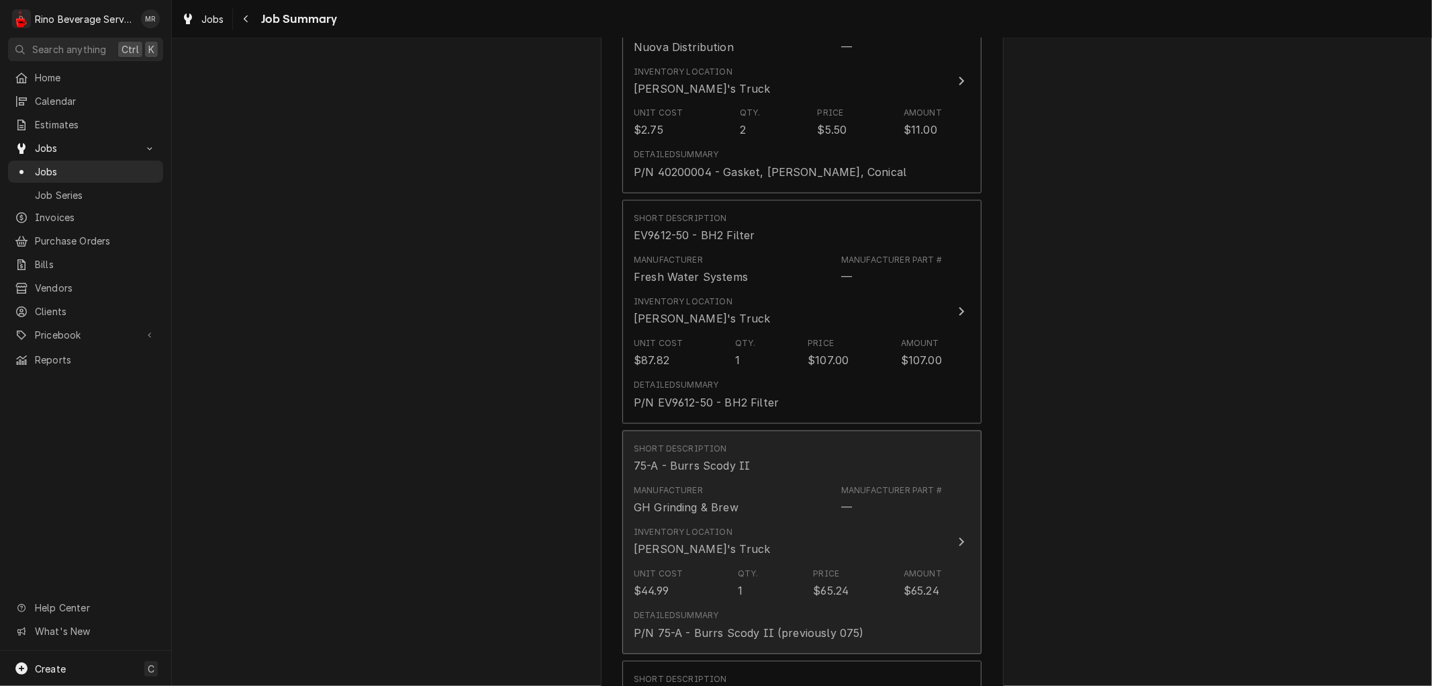
click at [708, 504] on div "Manufacturer GH Grinding & Brew Manufacturer Part # —" at bounding box center [788, 500] width 308 height 42
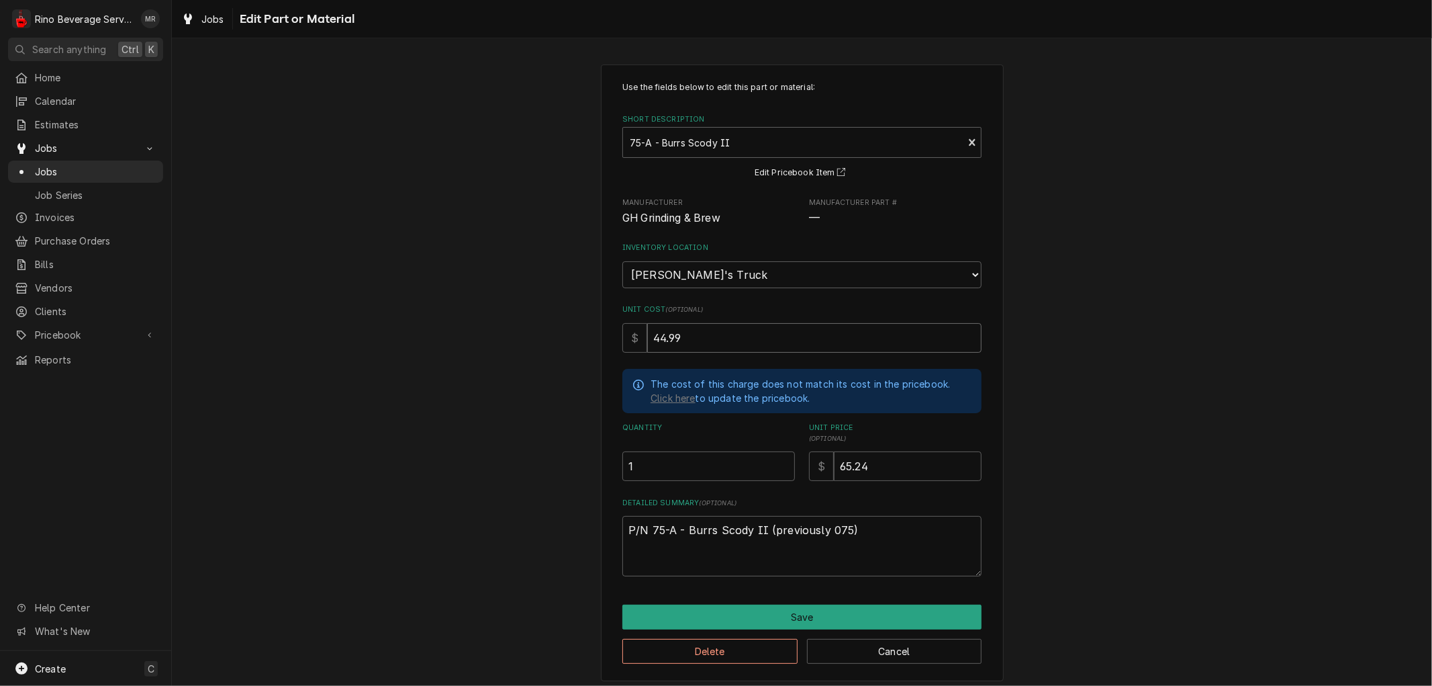
click at [686, 334] on input "44.99" at bounding box center [814, 338] width 334 height 30
type textarea "x"
type input "44.9"
type textarea "x"
type input "44"
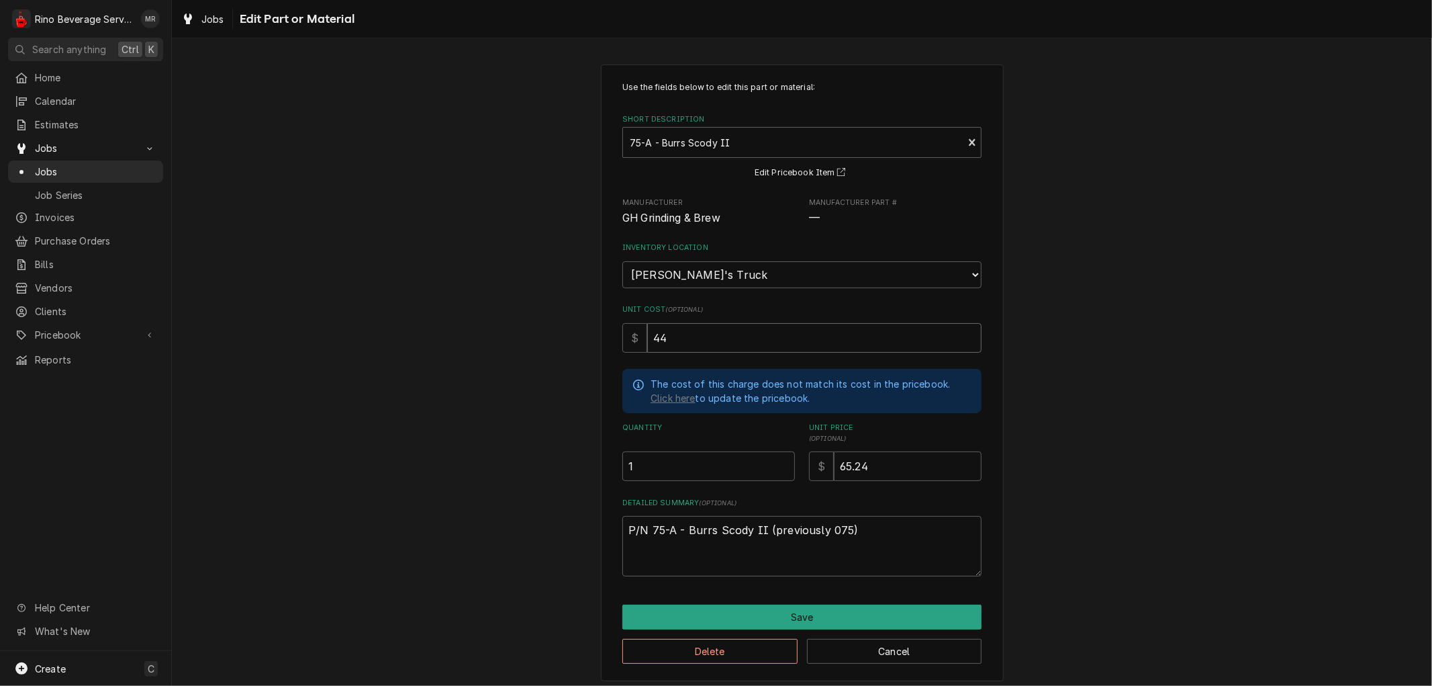
type textarea "x"
type input "4"
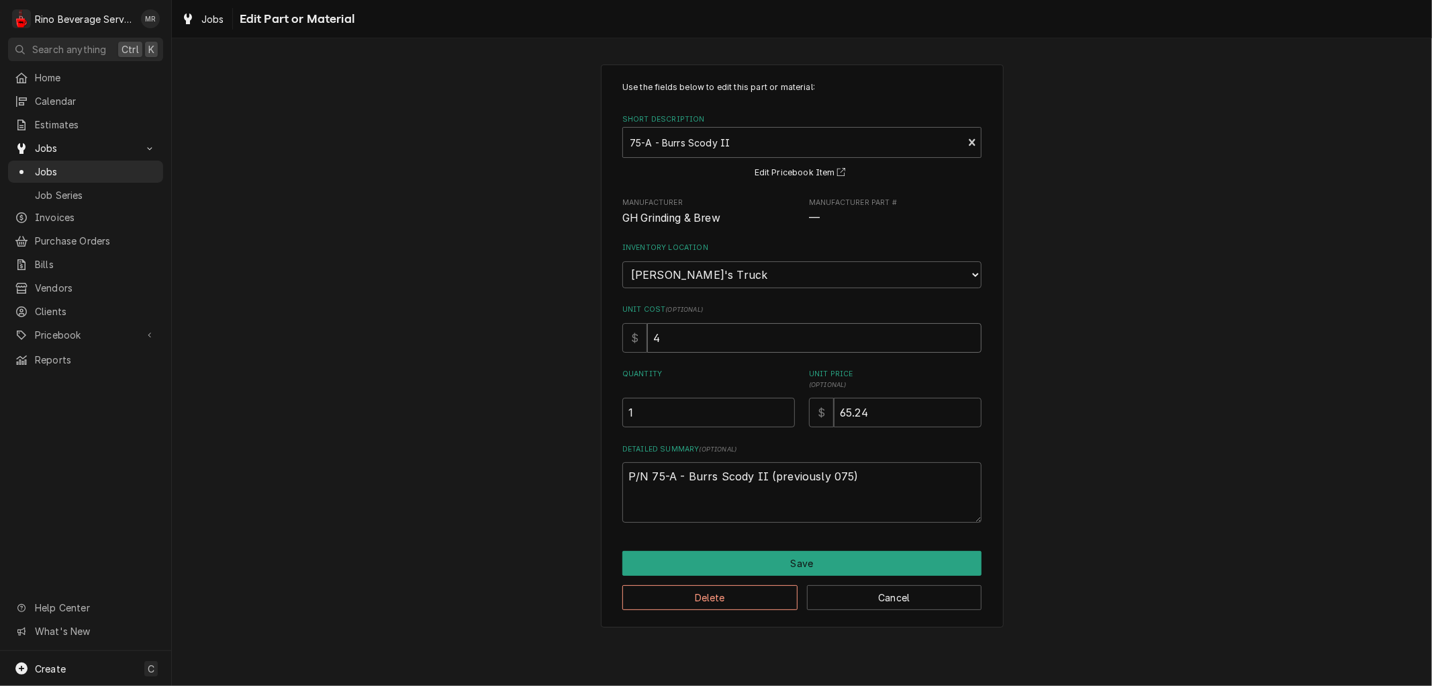
type textarea "x"
type input "6"
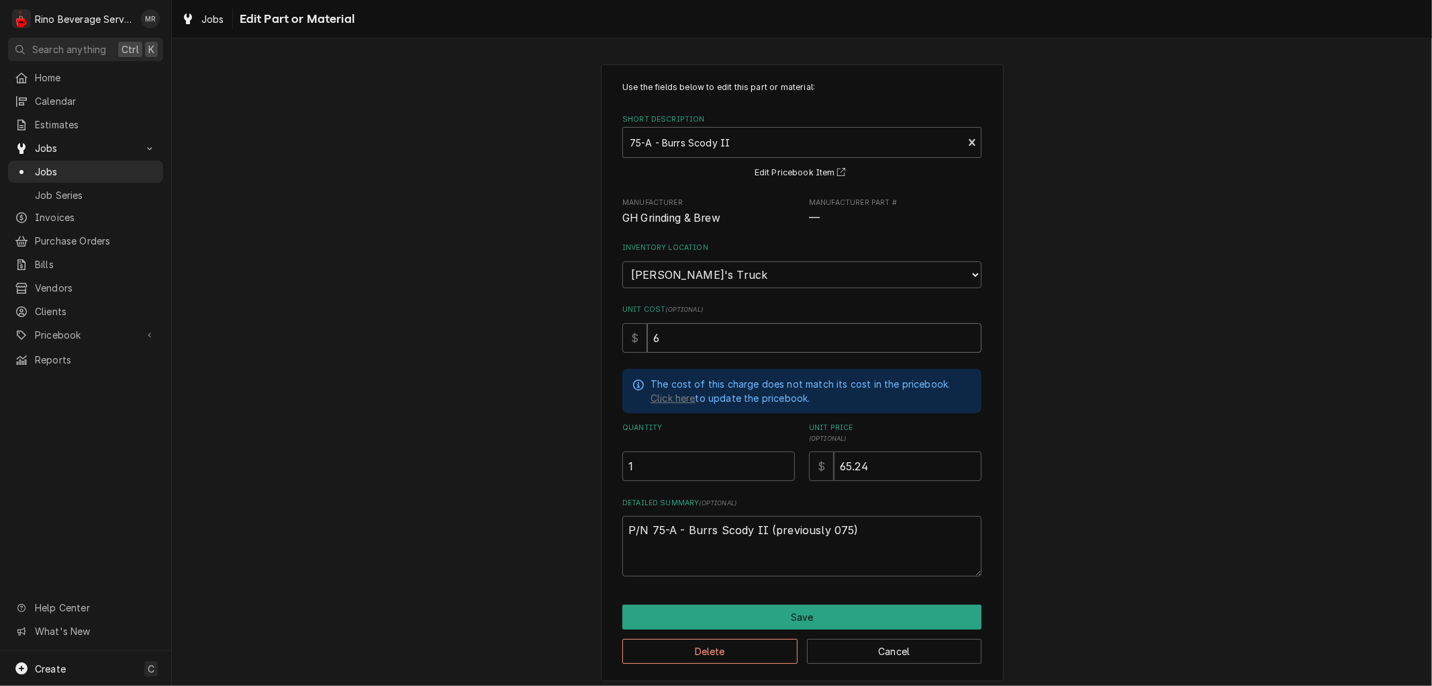
type textarea "x"
type input "61"
type textarea "x"
type input "61.4"
type textarea "x"
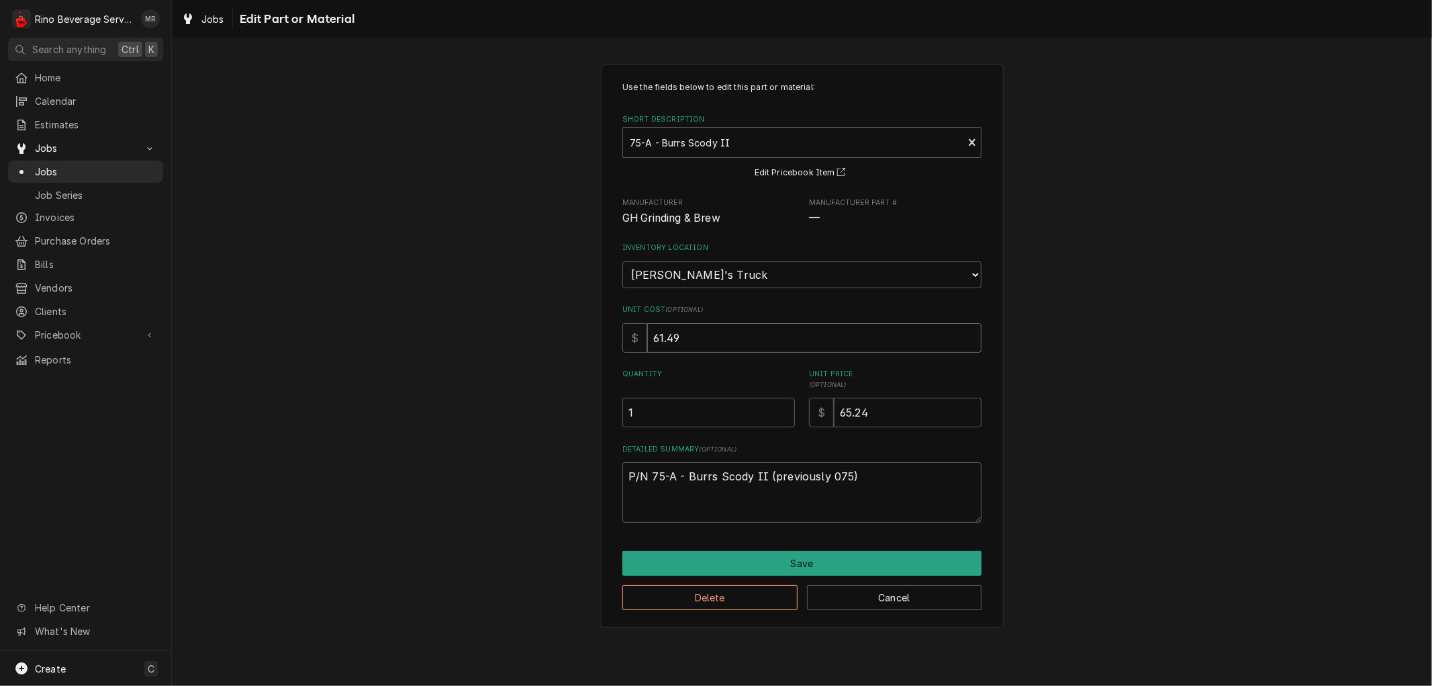
type input "61.49"
click at [873, 414] on input "65.24" at bounding box center [908, 412] width 148 height 30
type textarea "x"
type input "65.2"
type textarea "x"
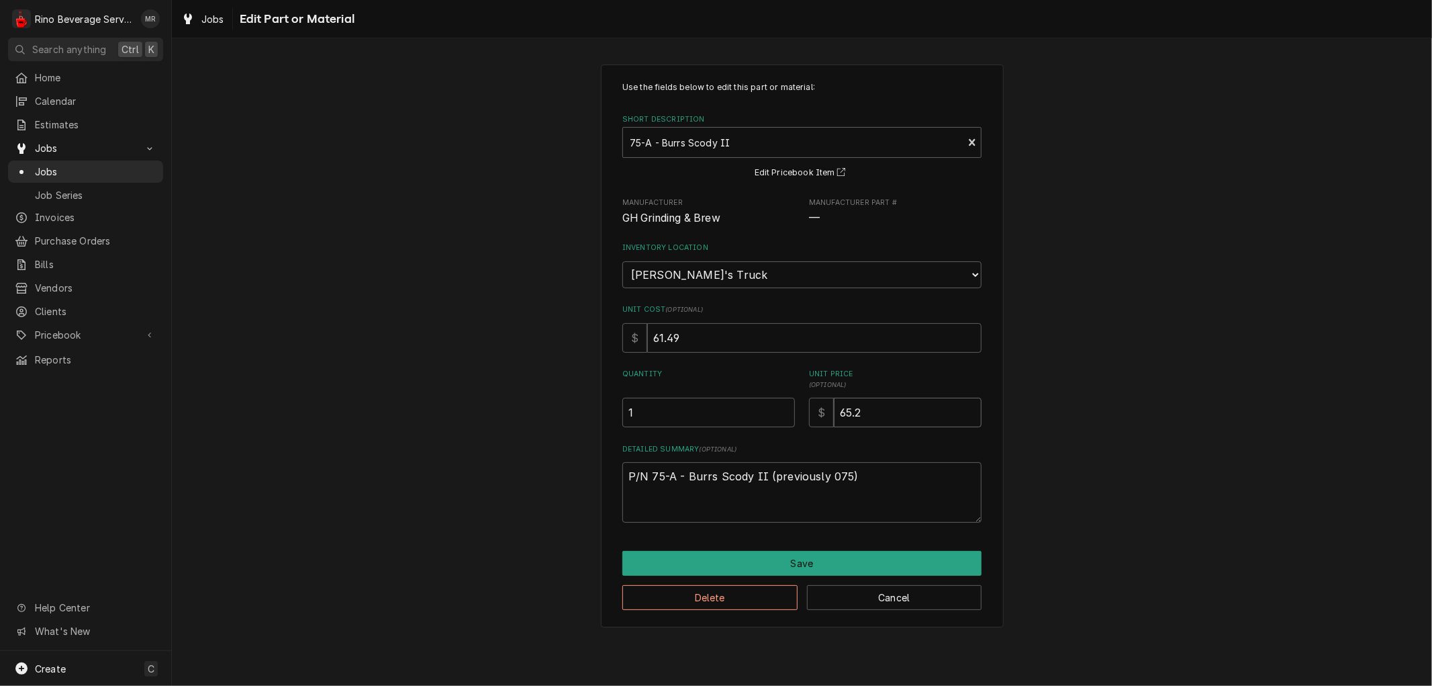
type input "65"
type textarea "x"
type input "6"
type textarea "x"
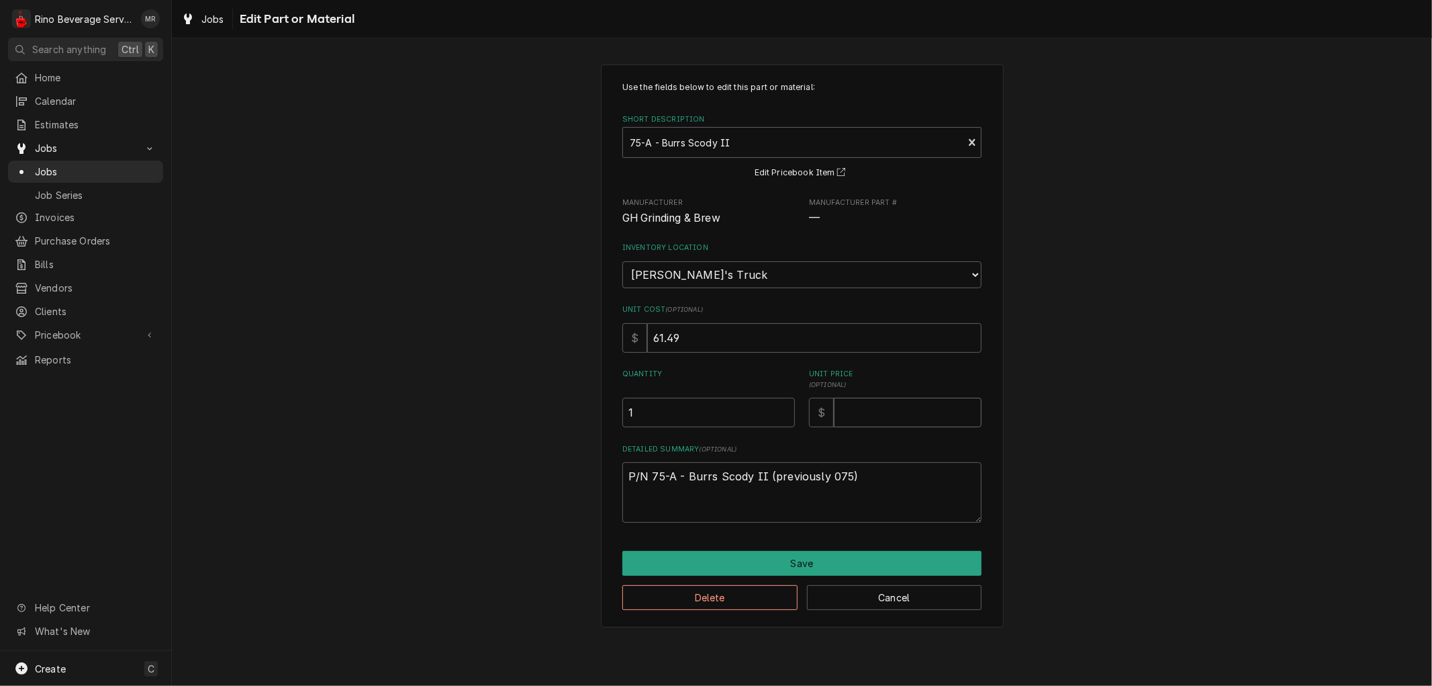
type input "8"
type textarea "x"
type input "89"
type textarea "x"
type input "89.1"
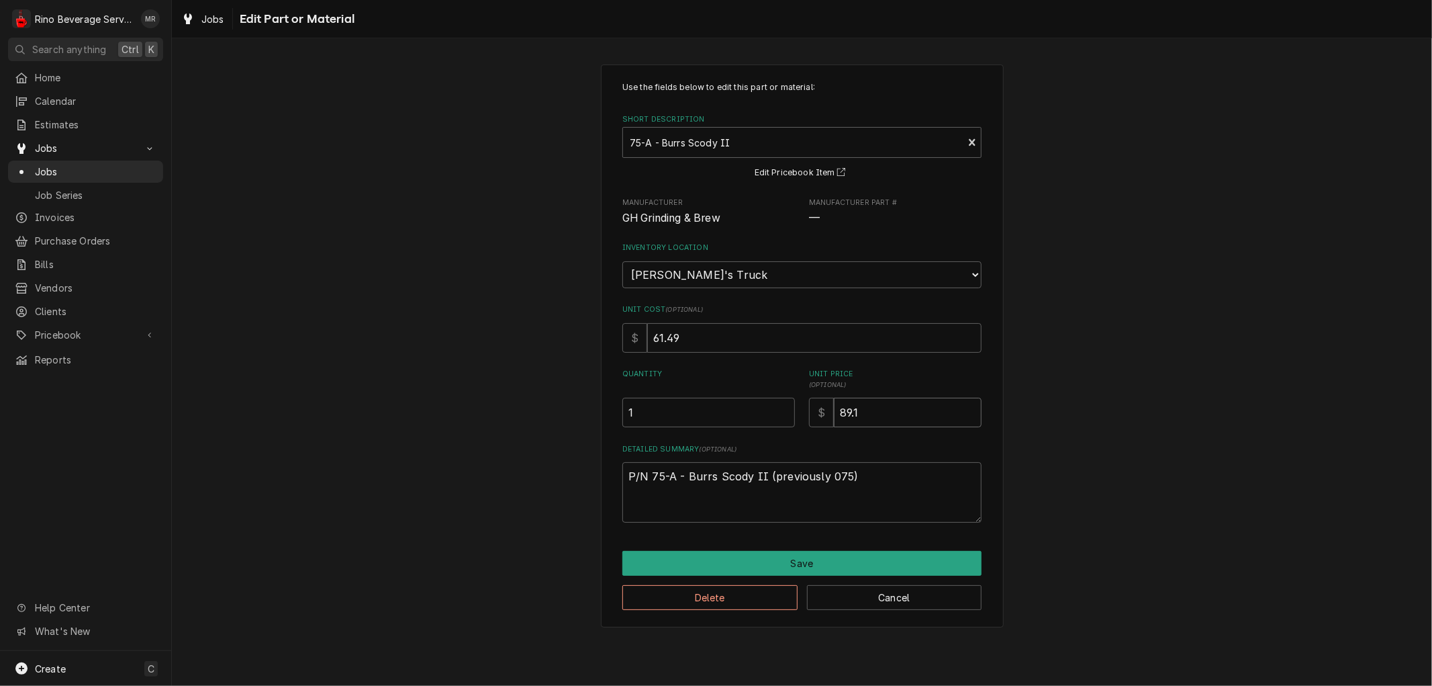
type textarea "x"
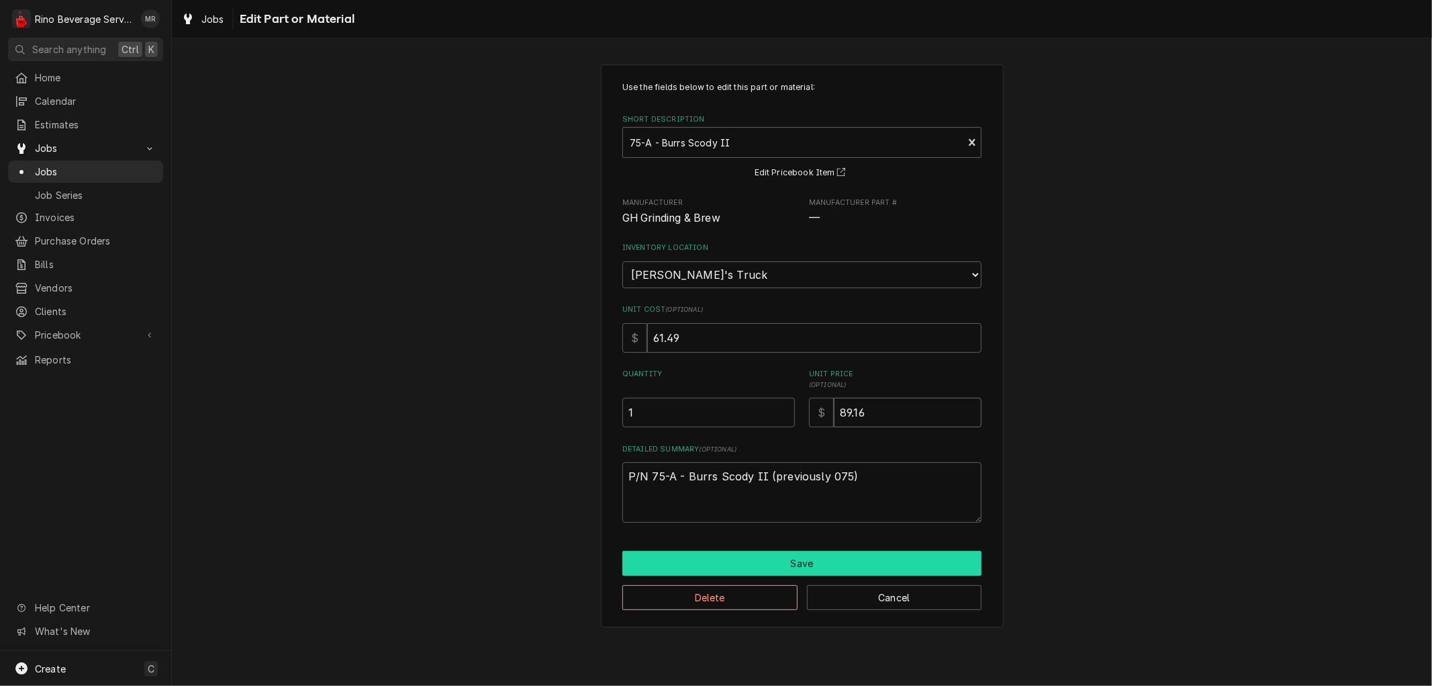
type input "89.16"
click at [814, 559] on button "Save" at bounding box center [801, 563] width 359 height 25
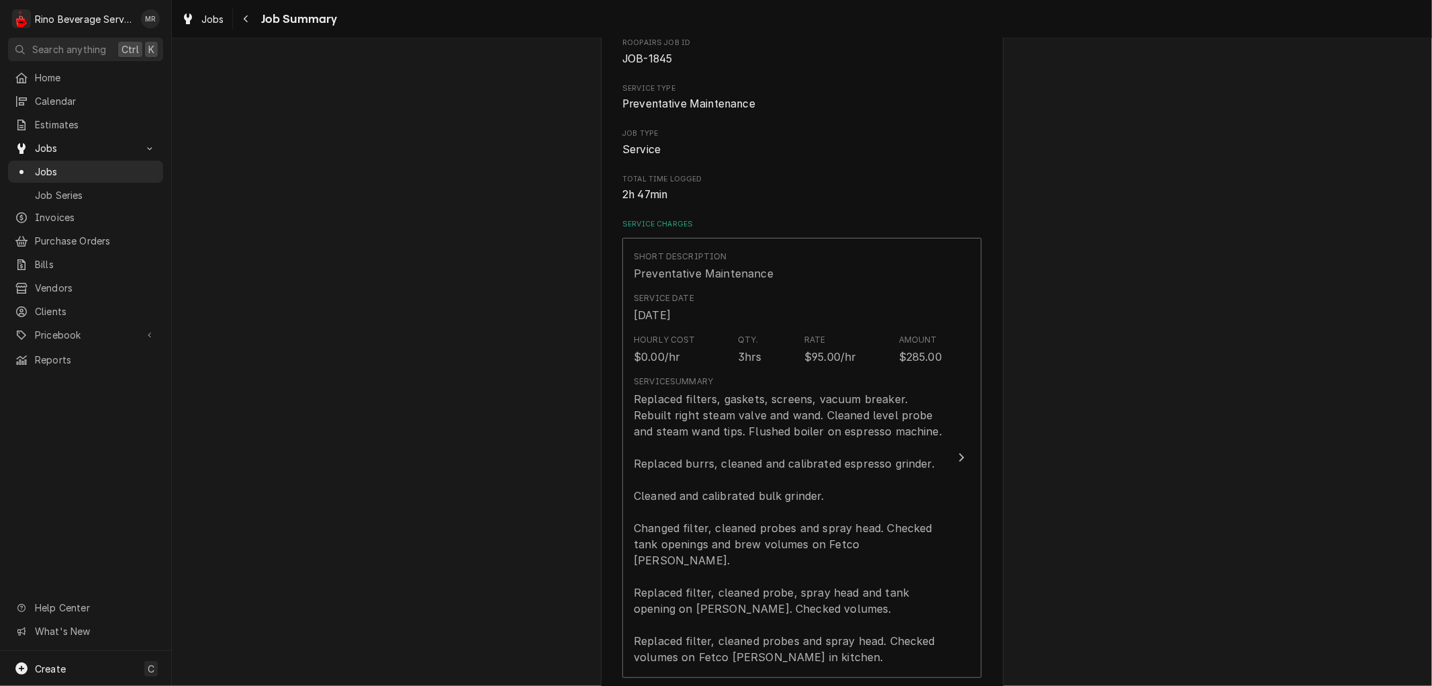
scroll to position [149, 0]
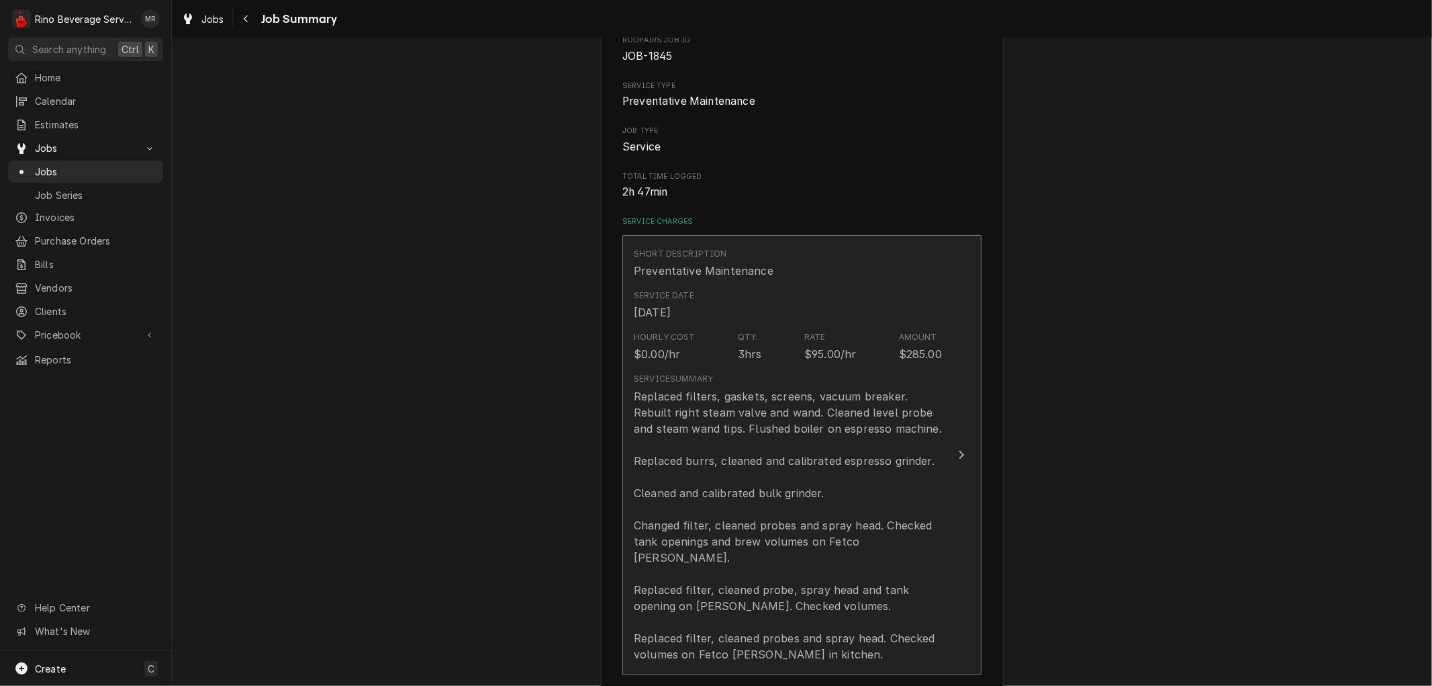
click at [729, 368] on div "Service Summary Replaced filters, gaskets, screens, vacuum breaker. Rebuilt rig…" at bounding box center [788, 516] width 308 height 299
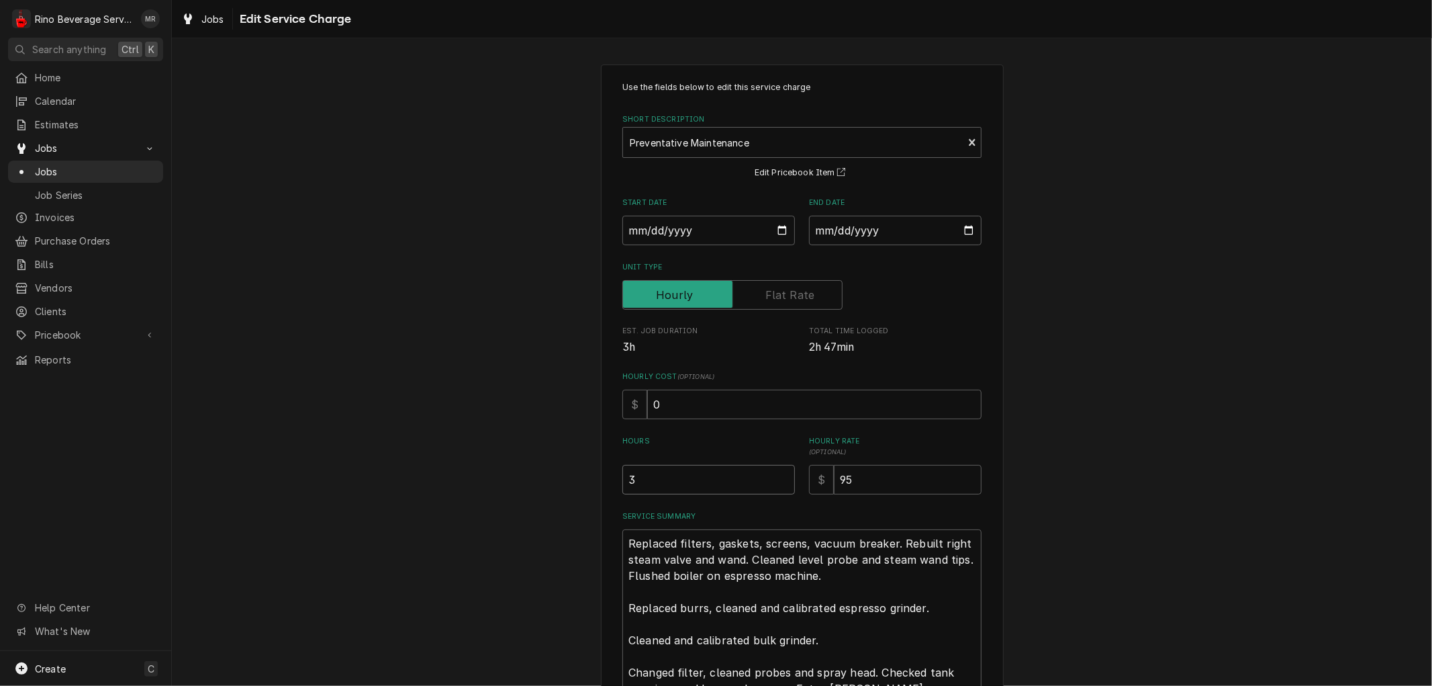
click at [663, 484] on input "3" at bounding box center [708, 480] width 173 height 30
type textarea "x"
type input "2"
type textarea "x"
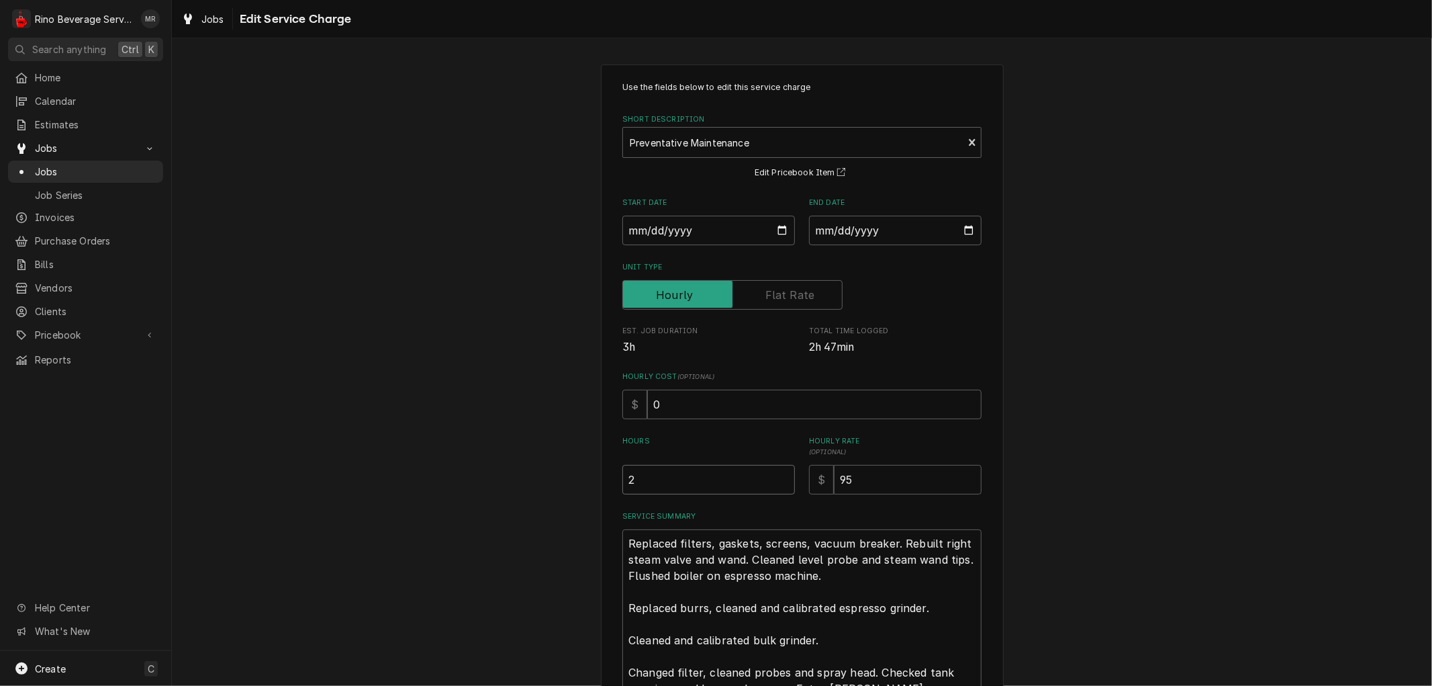
type input "2.7"
type textarea "x"
type input "2.75"
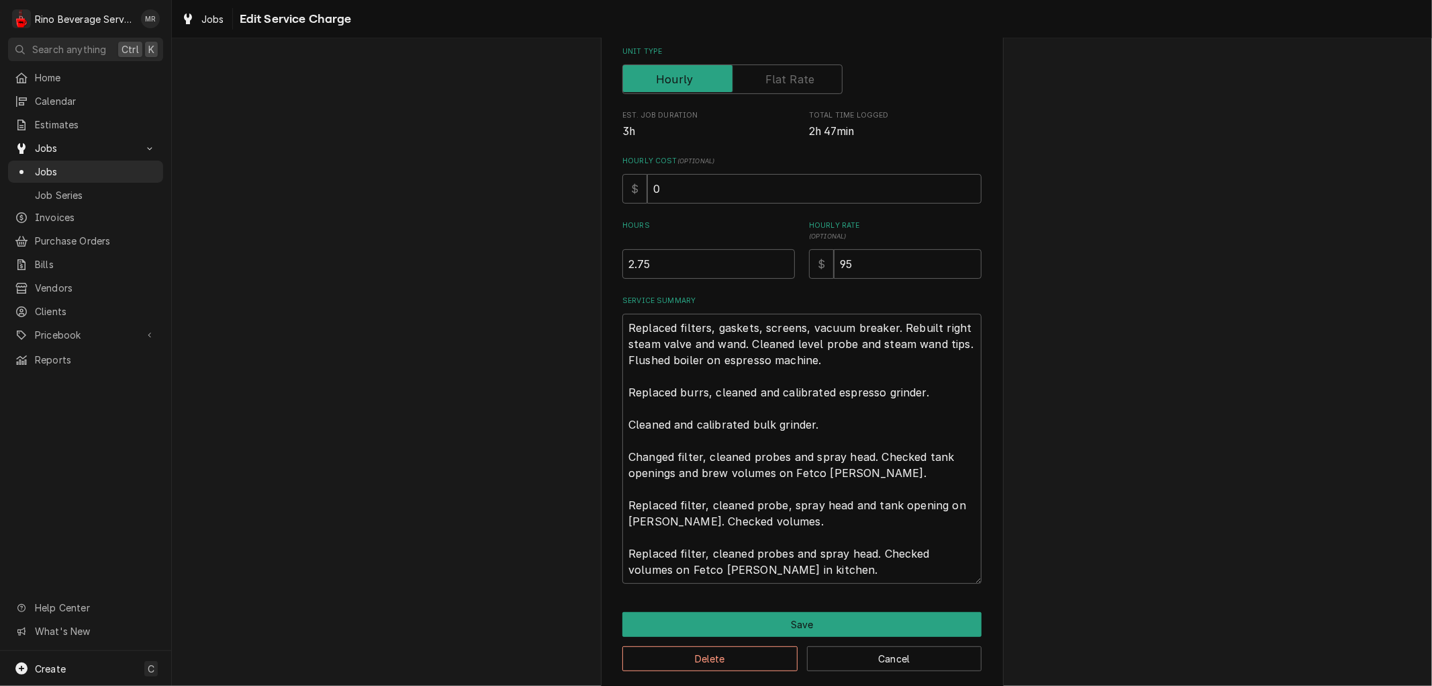
scroll to position [230, 0]
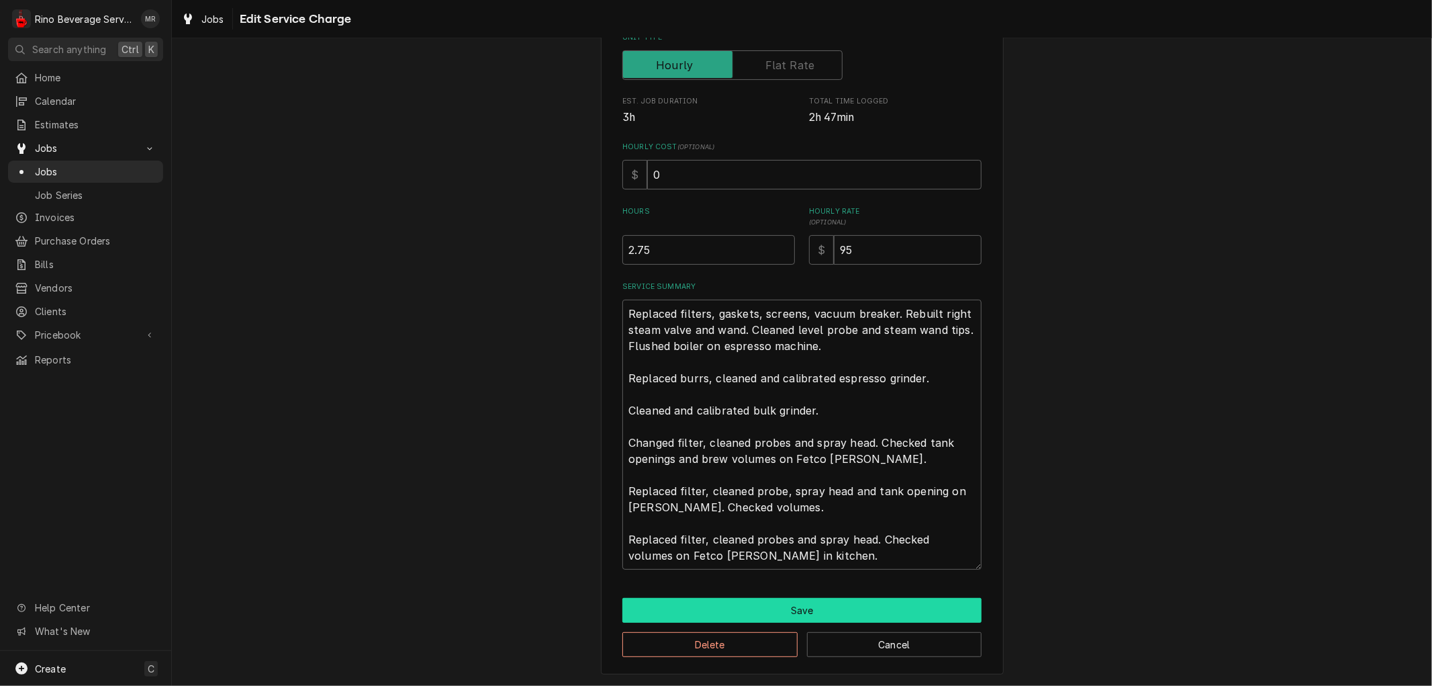
click at [753, 612] on button "Save" at bounding box center [801, 610] width 359 height 25
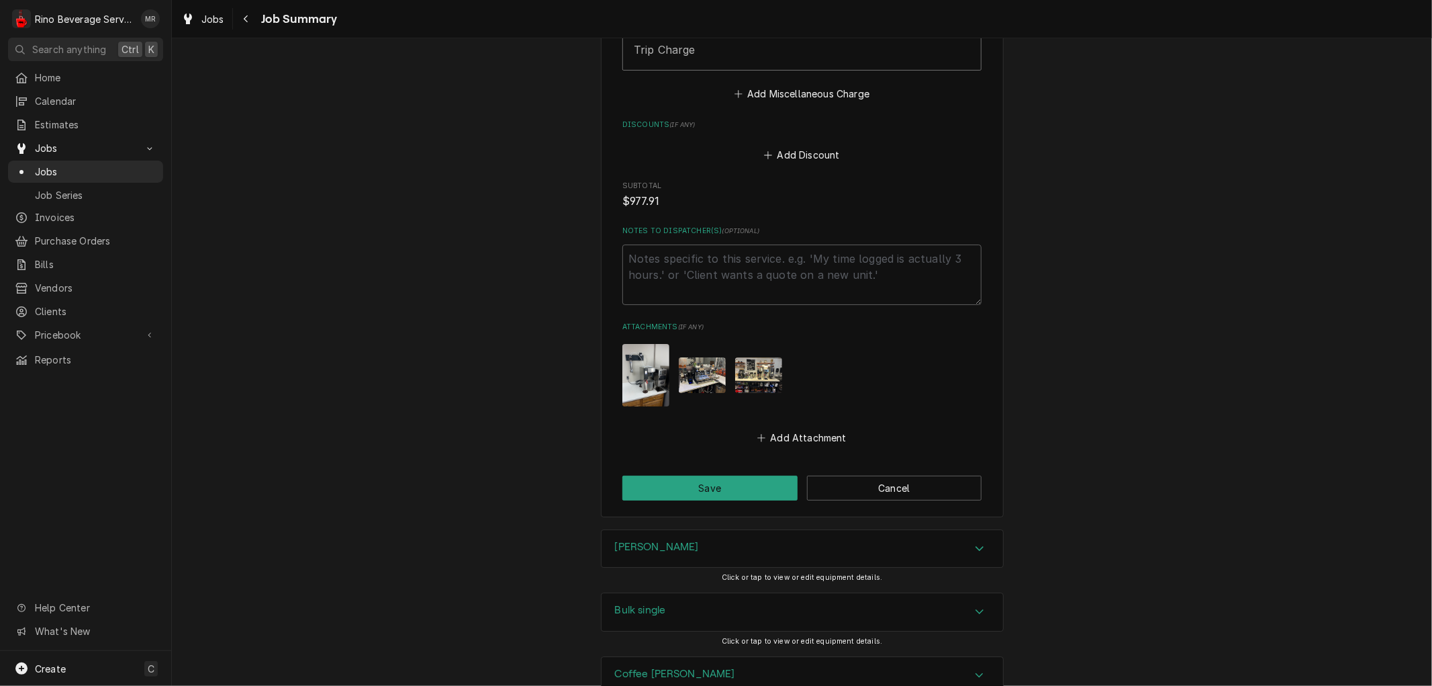
scroll to position [3357, 0]
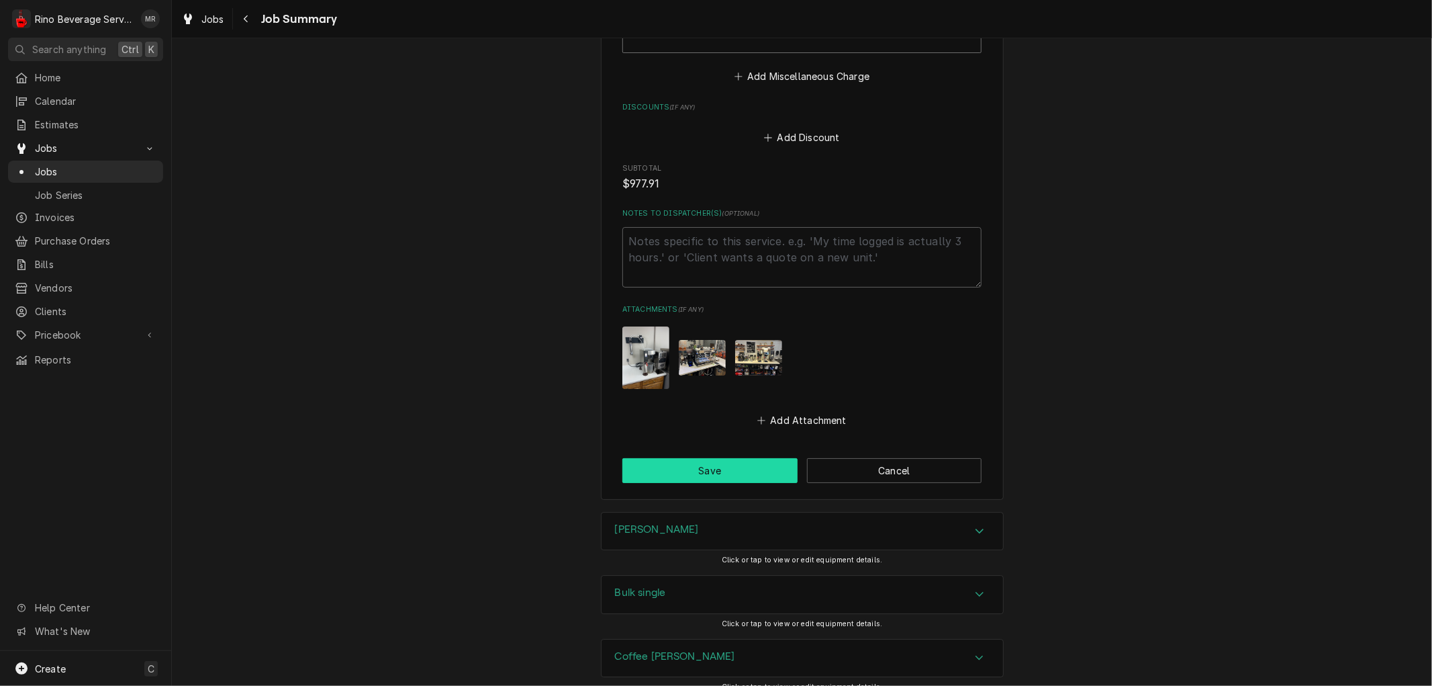
click at [707, 458] on button "Save" at bounding box center [709, 470] width 175 height 25
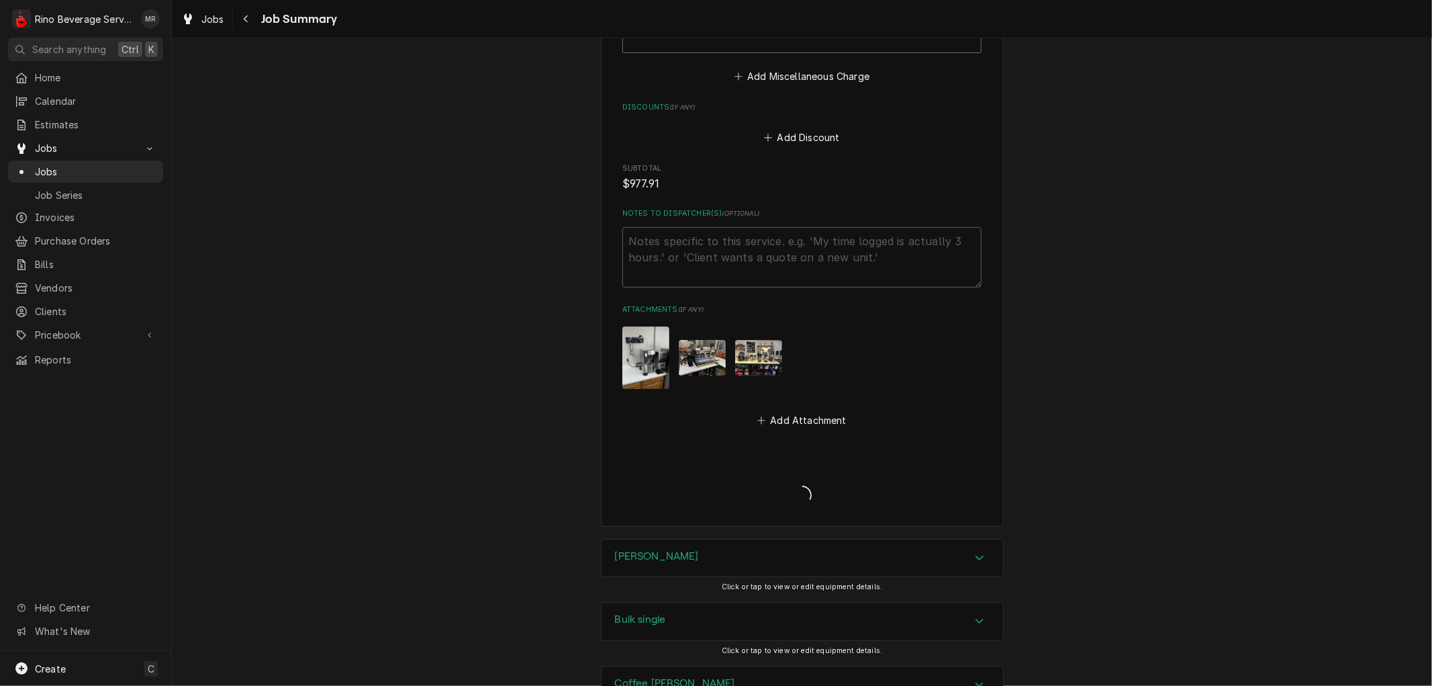
type textarea "x"
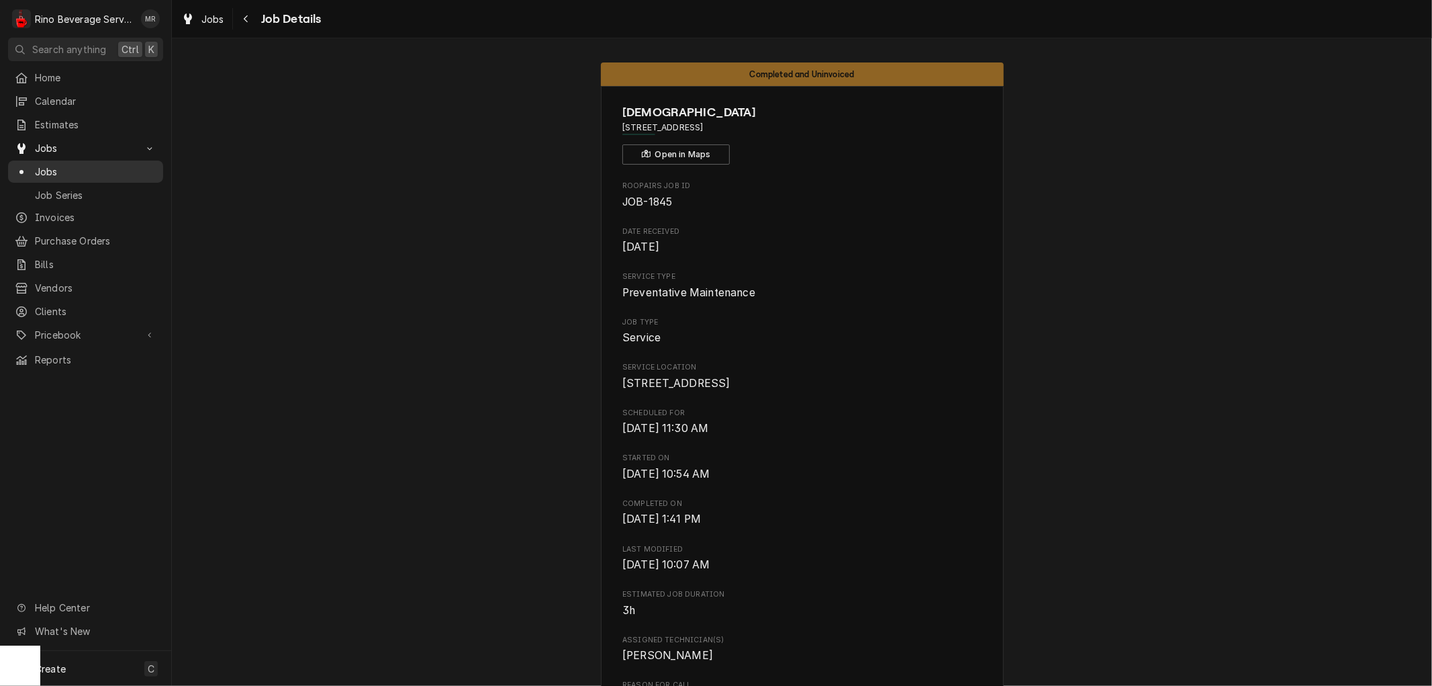
click at [116, 165] on span "Jobs" at bounding box center [96, 172] width 122 height 14
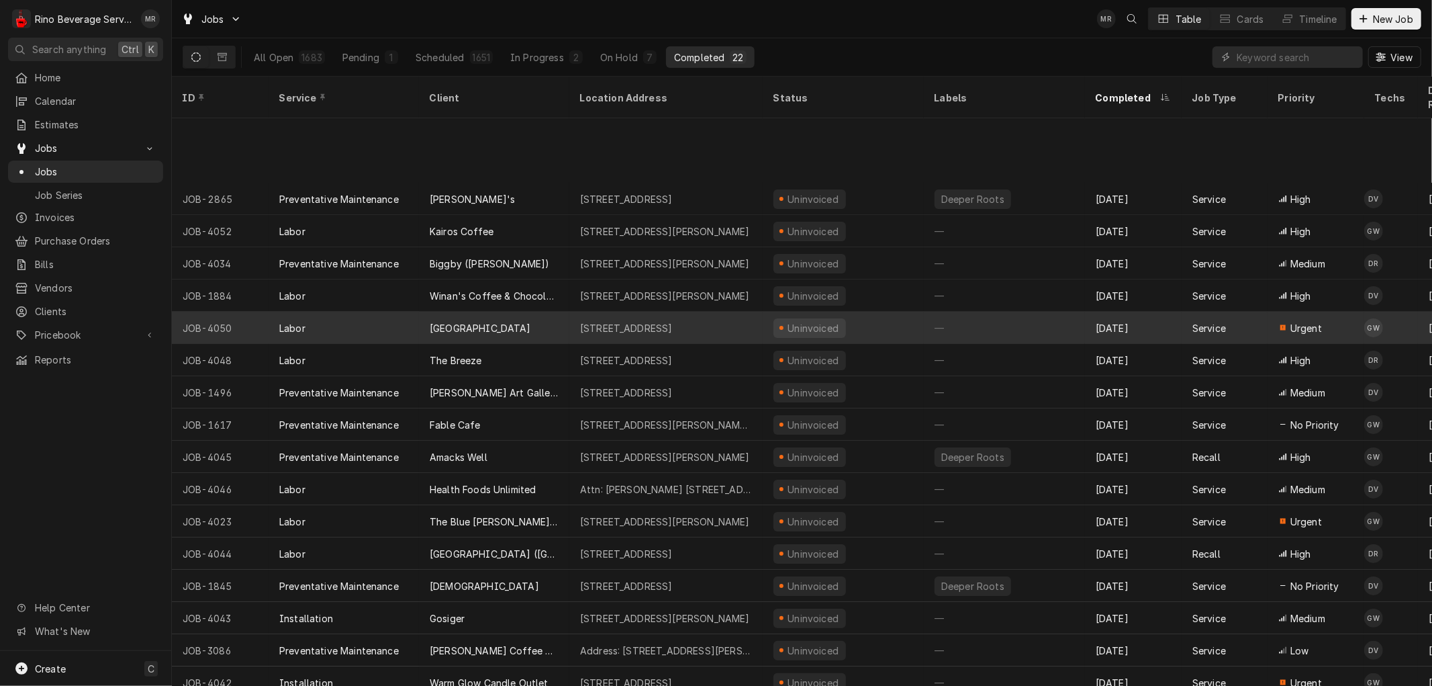
scroll to position [104, 0]
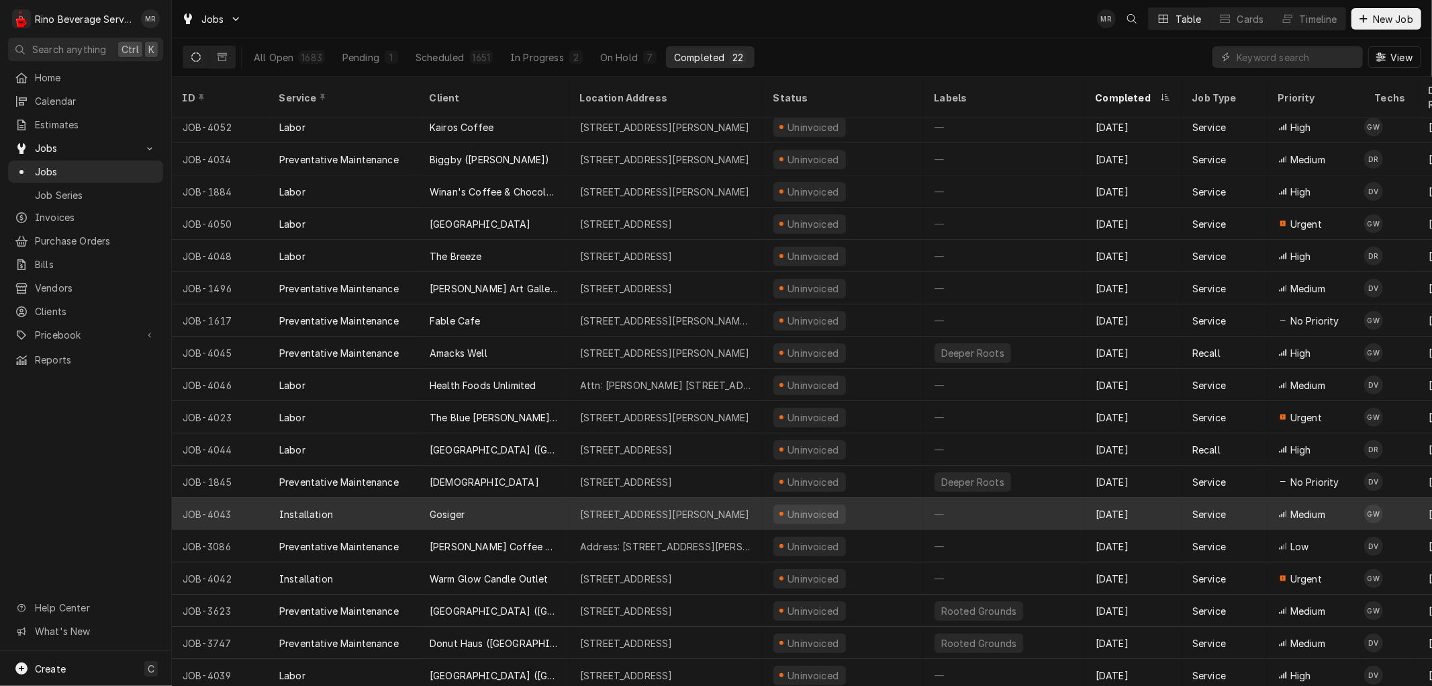
click at [505, 501] on div "Gosiger" at bounding box center [494, 514] width 150 height 32
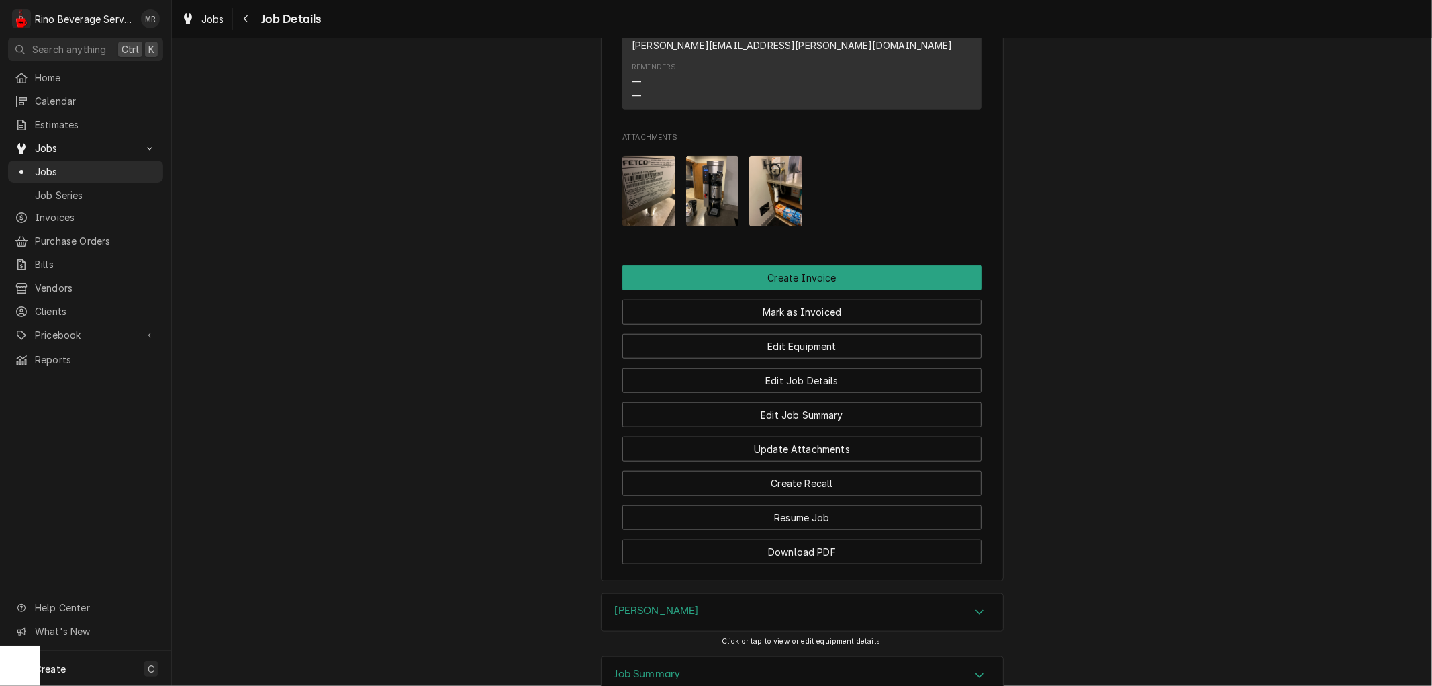
scroll to position [1019, 0]
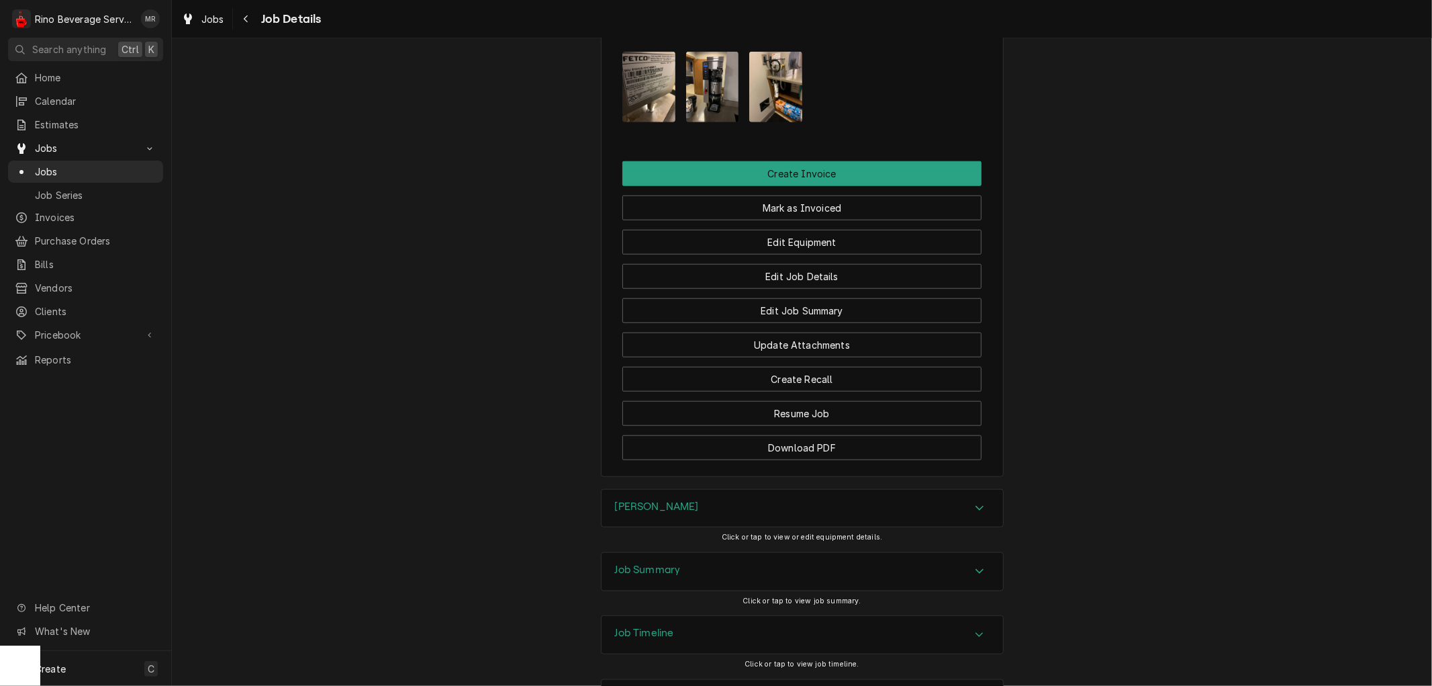
click at [682, 553] on div "Job Summary" at bounding box center [803, 572] width 402 height 38
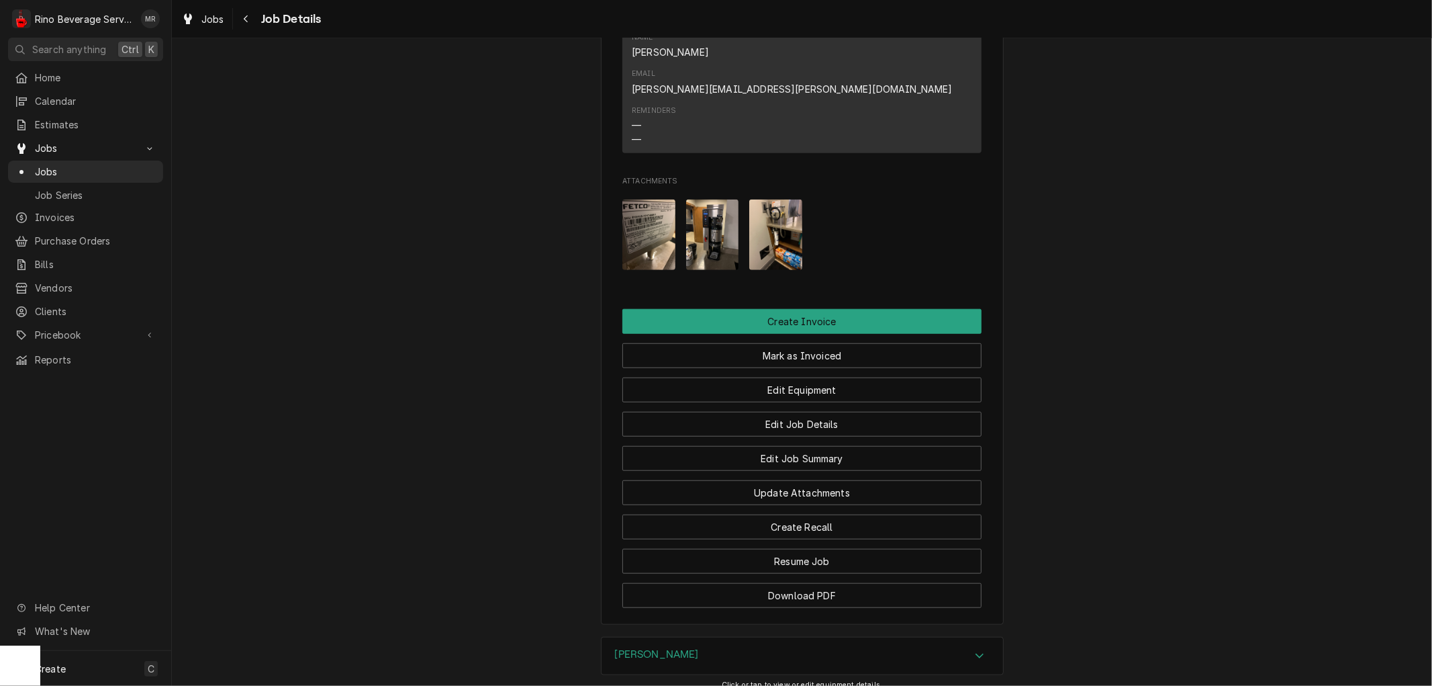
scroll to position [870, 0]
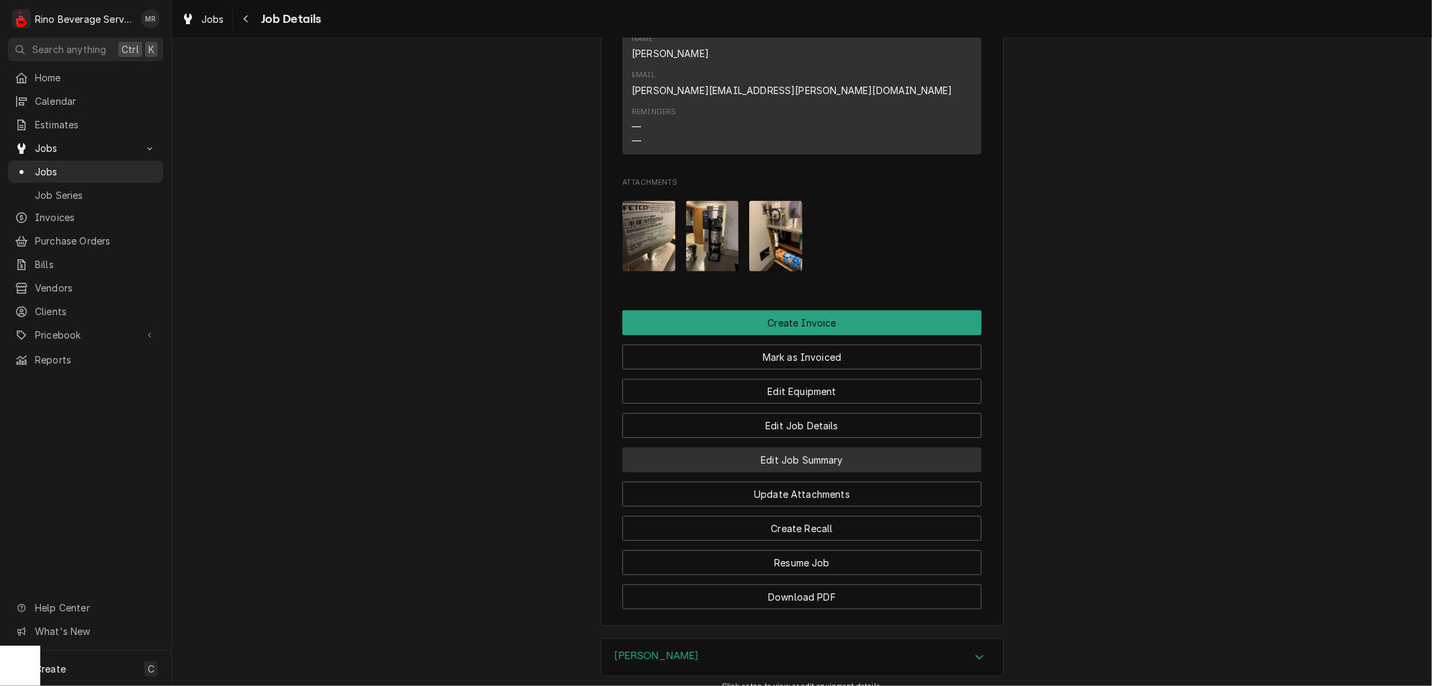
click at [726, 447] on button "Edit Job Summary" at bounding box center [801, 459] width 359 height 25
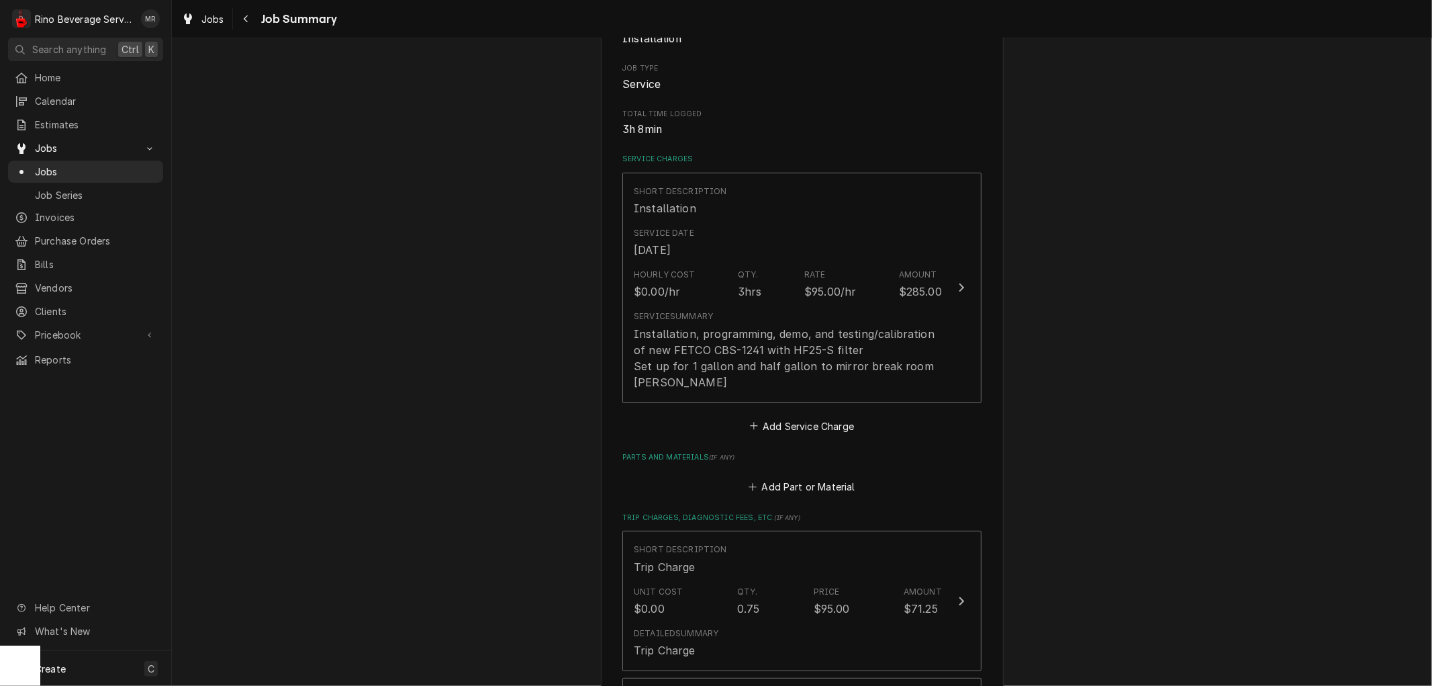
scroll to position [224, 0]
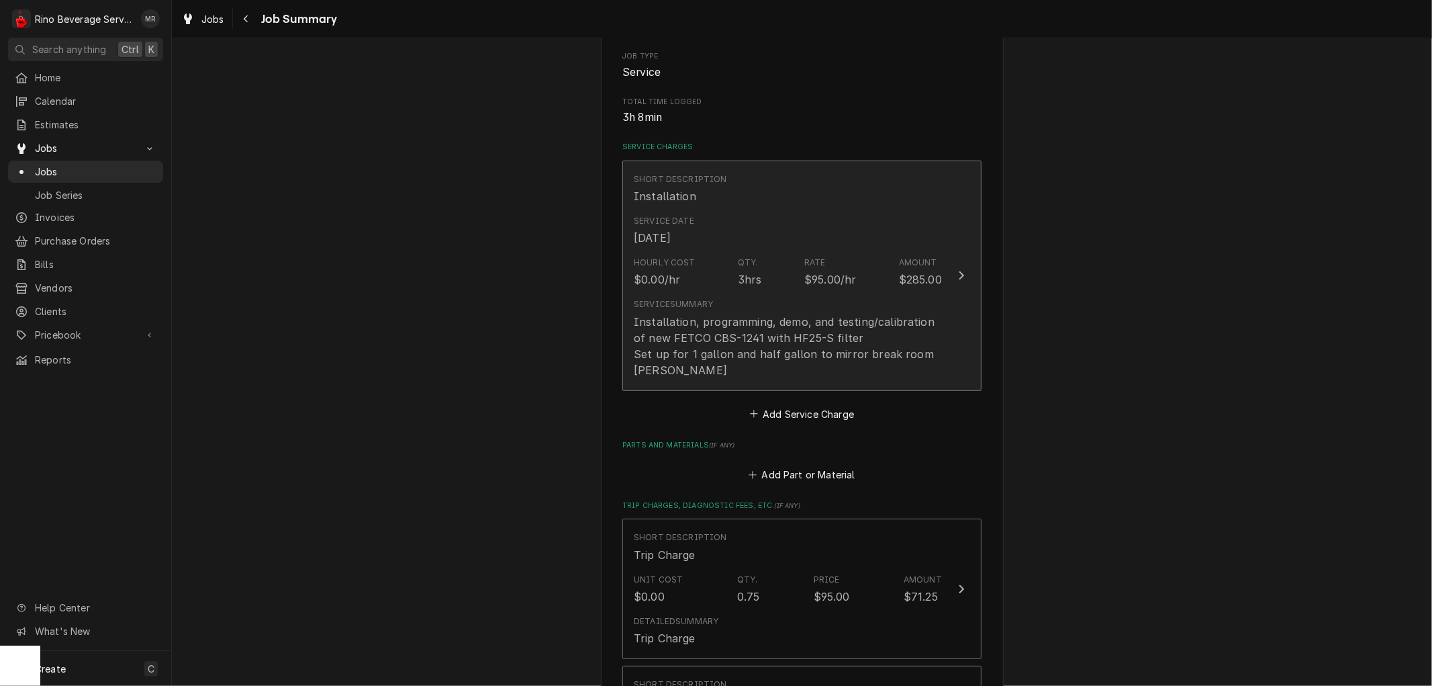
click at [799, 314] on div "Installation, programming, demo, and testing/calibration of new FETCO CBS-1241 …" at bounding box center [788, 346] width 308 height 64
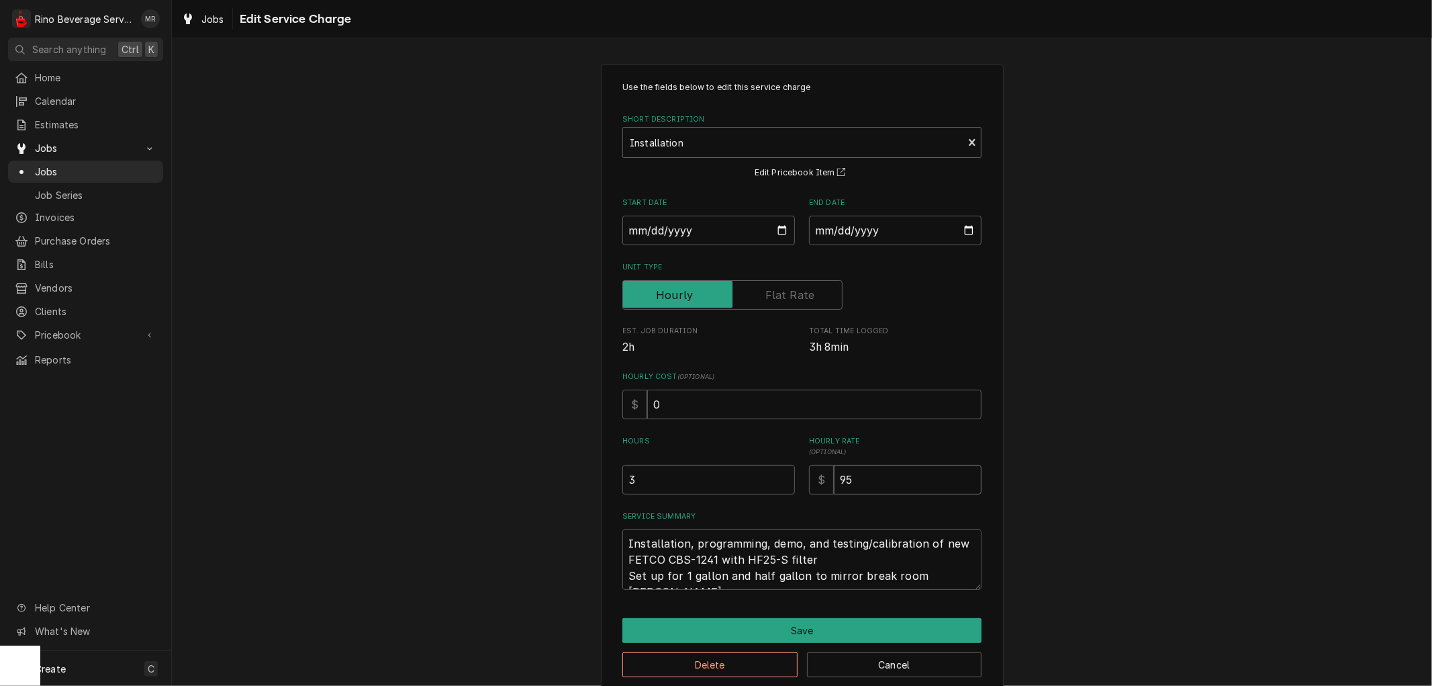
click at [857, 475] on input "95" at bounding box center [908, 480] width 148 height 30
type textarea "x"
type input "9"
type textarea "x"
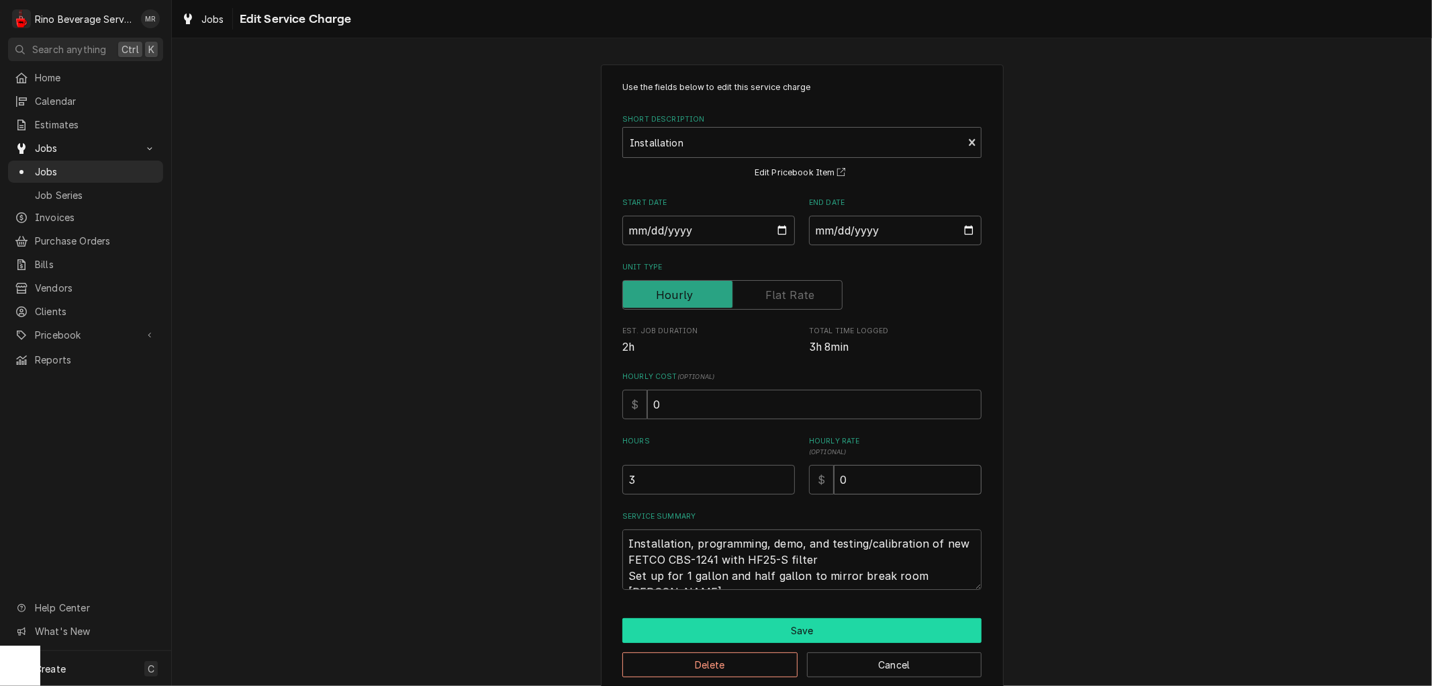
type input "0"
click at [756, 628] on button "Save" at bounding box center [801, 630] width 359 height 25
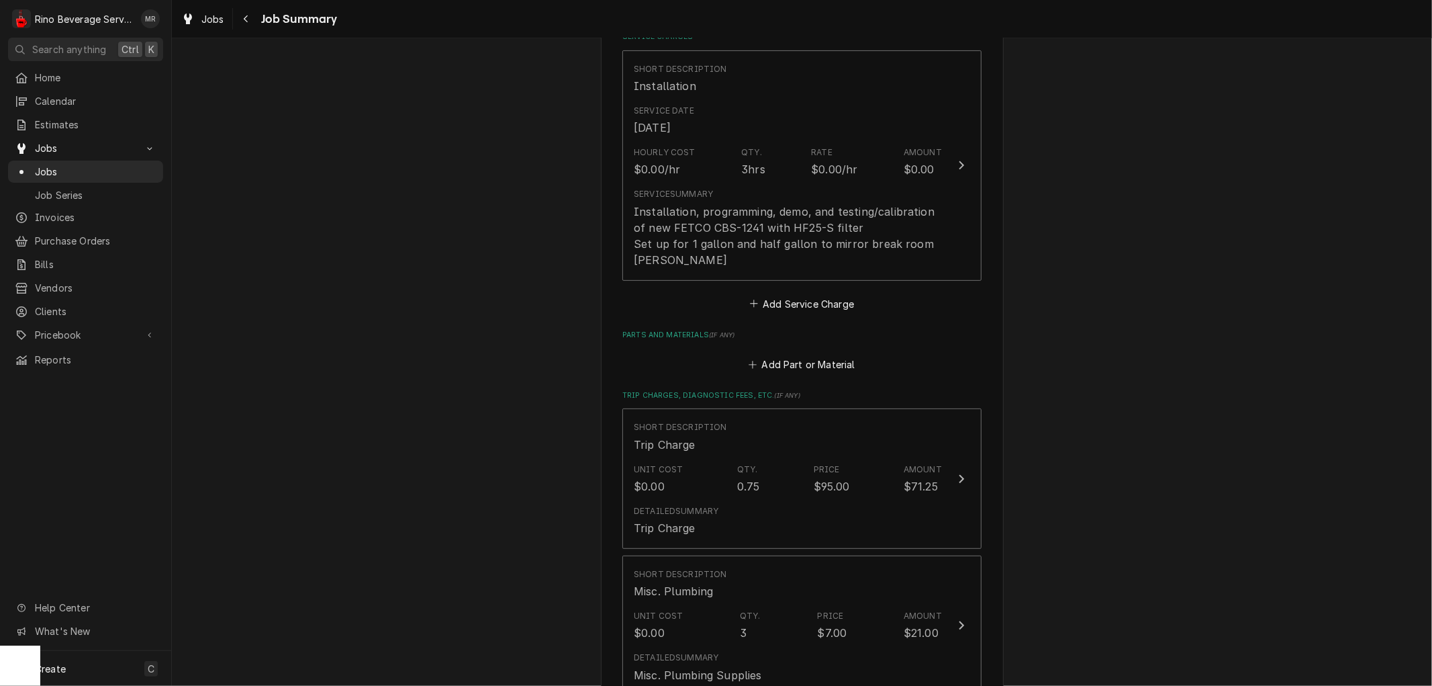
scroll to position [447, 0]
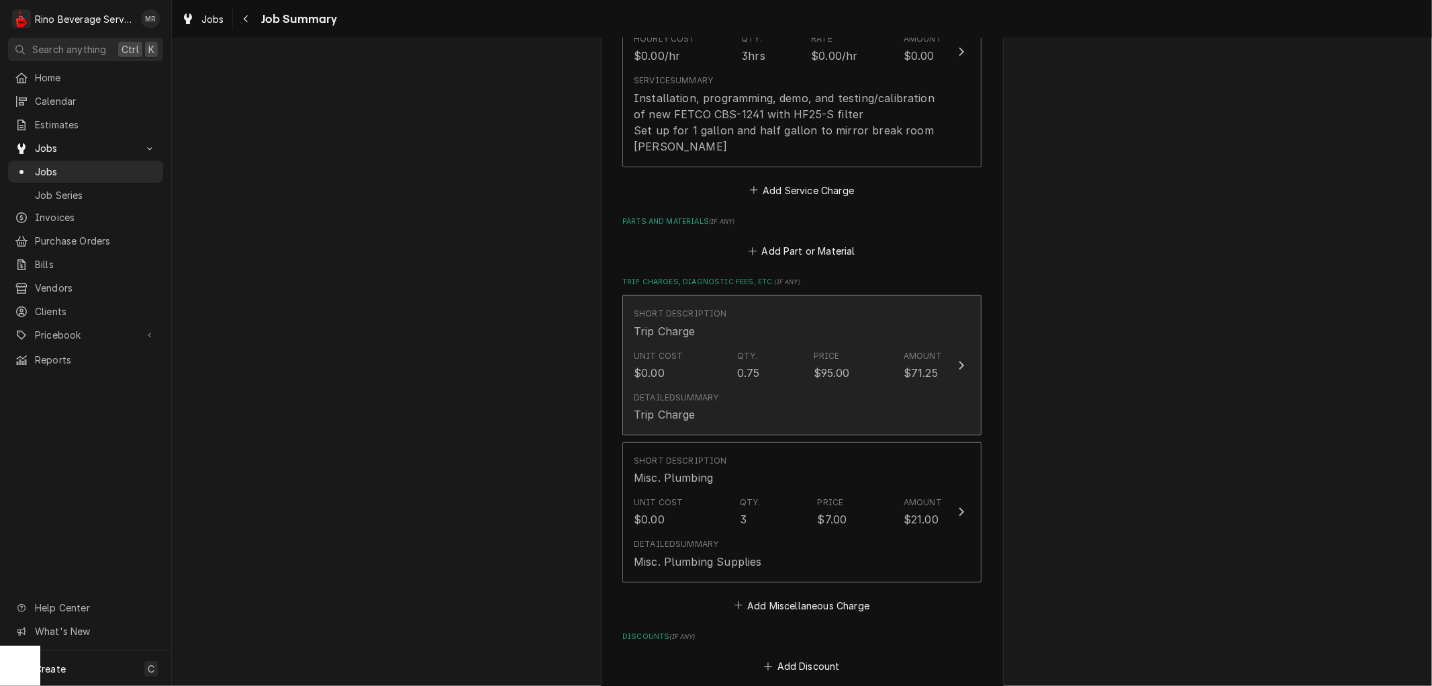
click at [780, 373] on div "Unit Cost $0.00 Qty. 0.75 Price $95.00 Amount $71.25" at bounding box center [788, 365] width 308 height 42
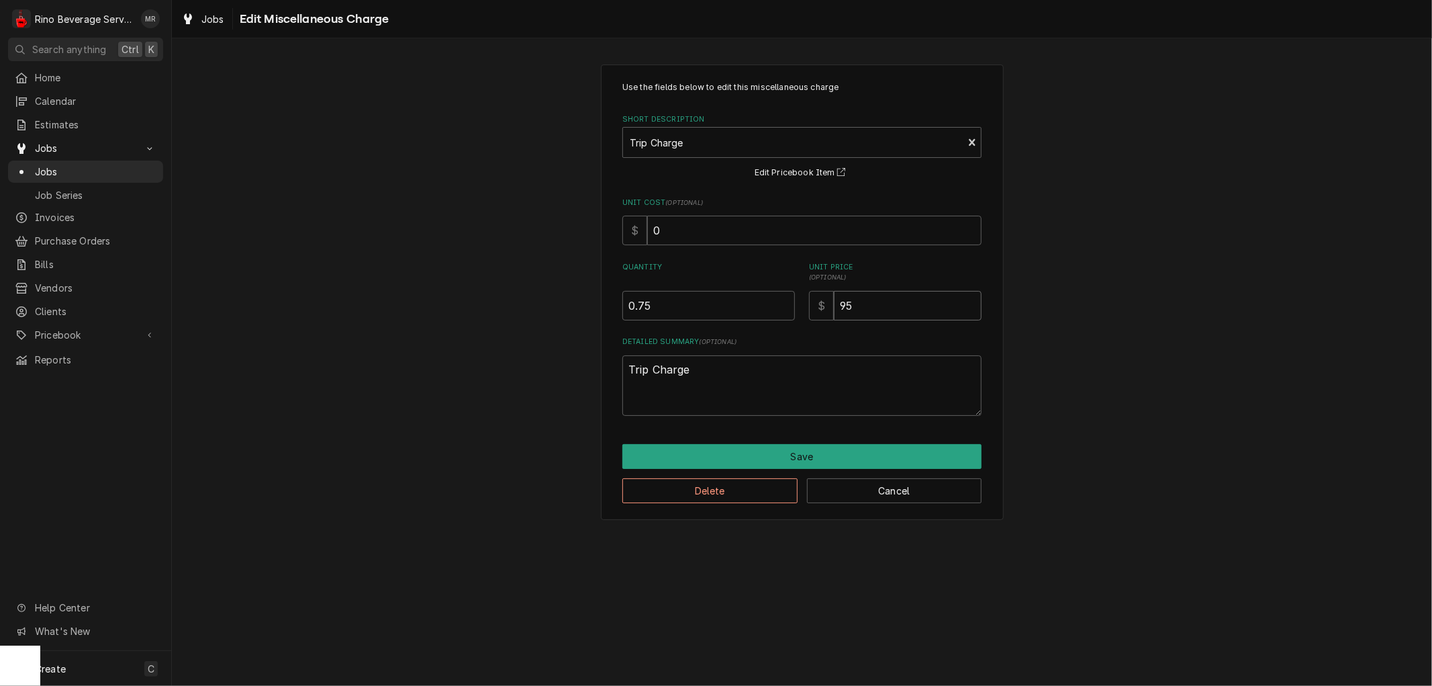
click at [853, 305] on input "95" at bounding box center [908, 306] width 148 height 30
type textarea "x"
type input "9"
type textarea "x"
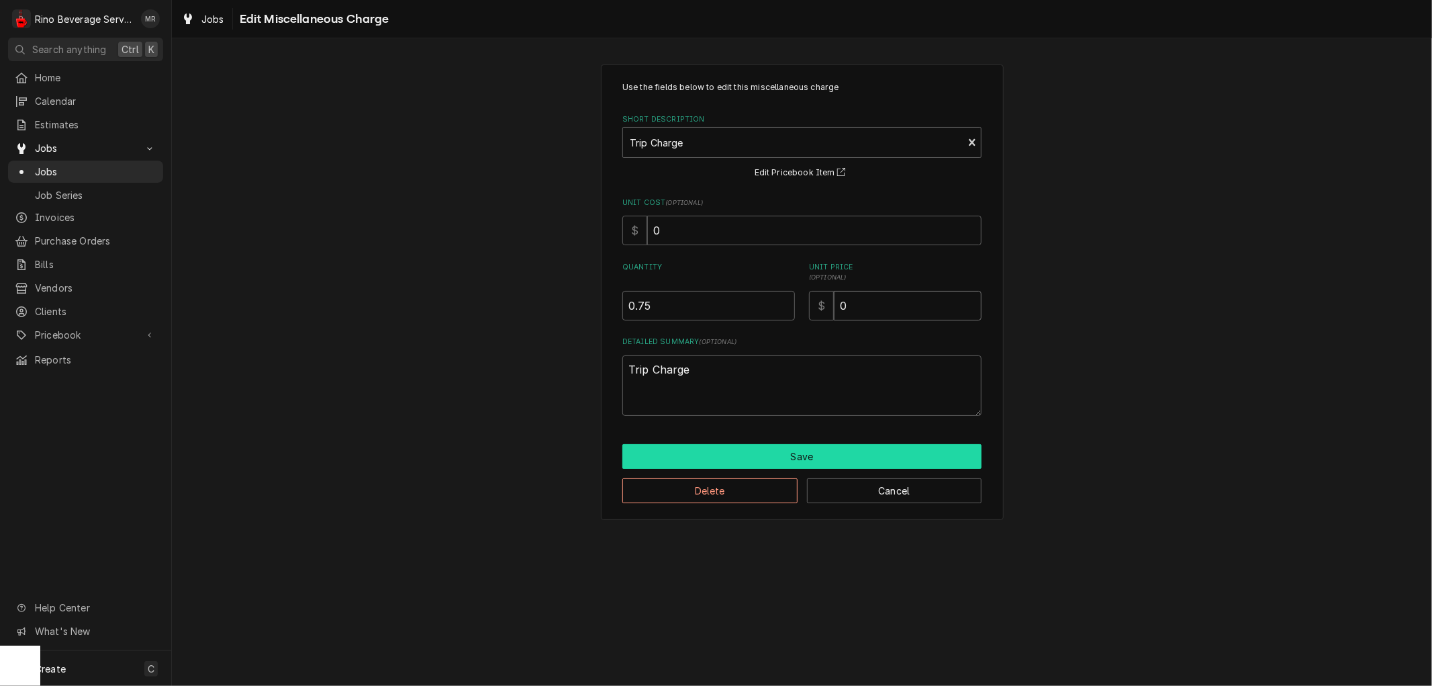
type input "0"
click at [814, 452] on button "Save" at bounding box center [801, 456] width 359 height 25
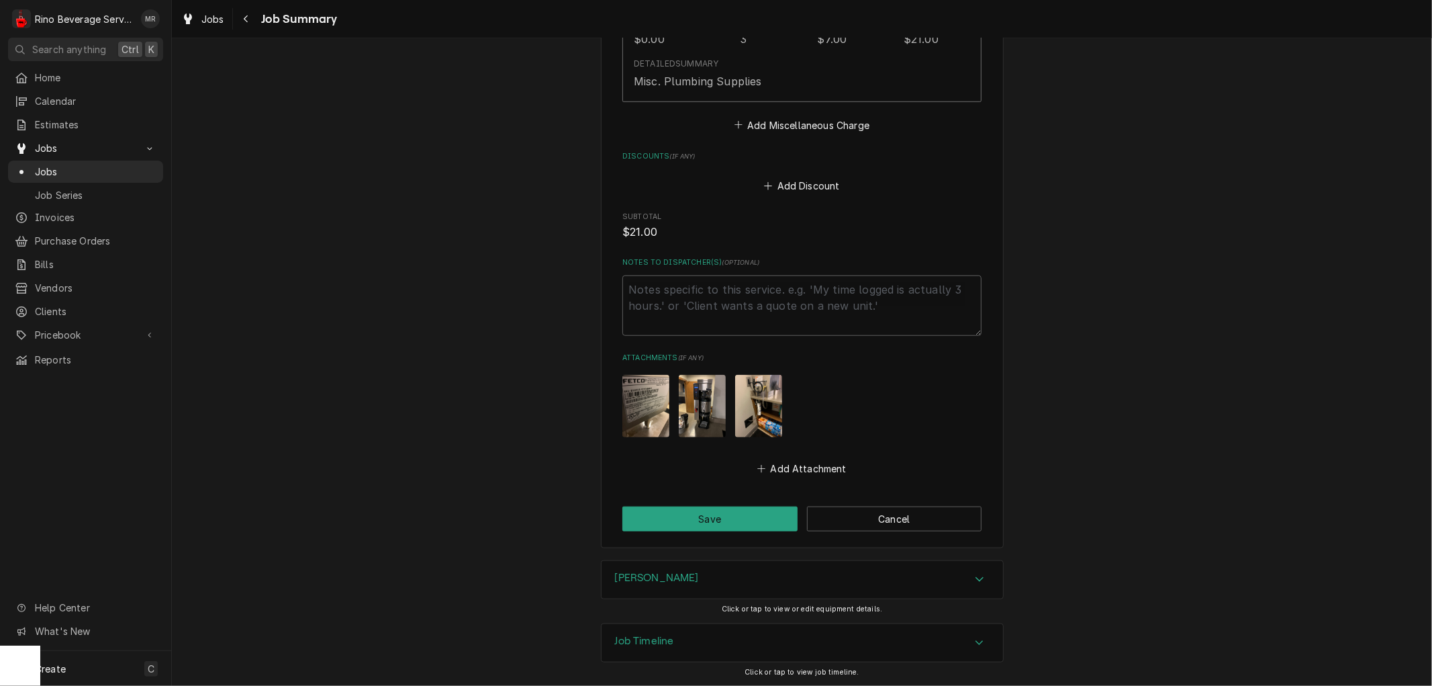
scroll to position [928, 0]
click at [756, 401] on img "Attachments" at bounding box center [758, 405] width 47 height 62
type textarea "x"
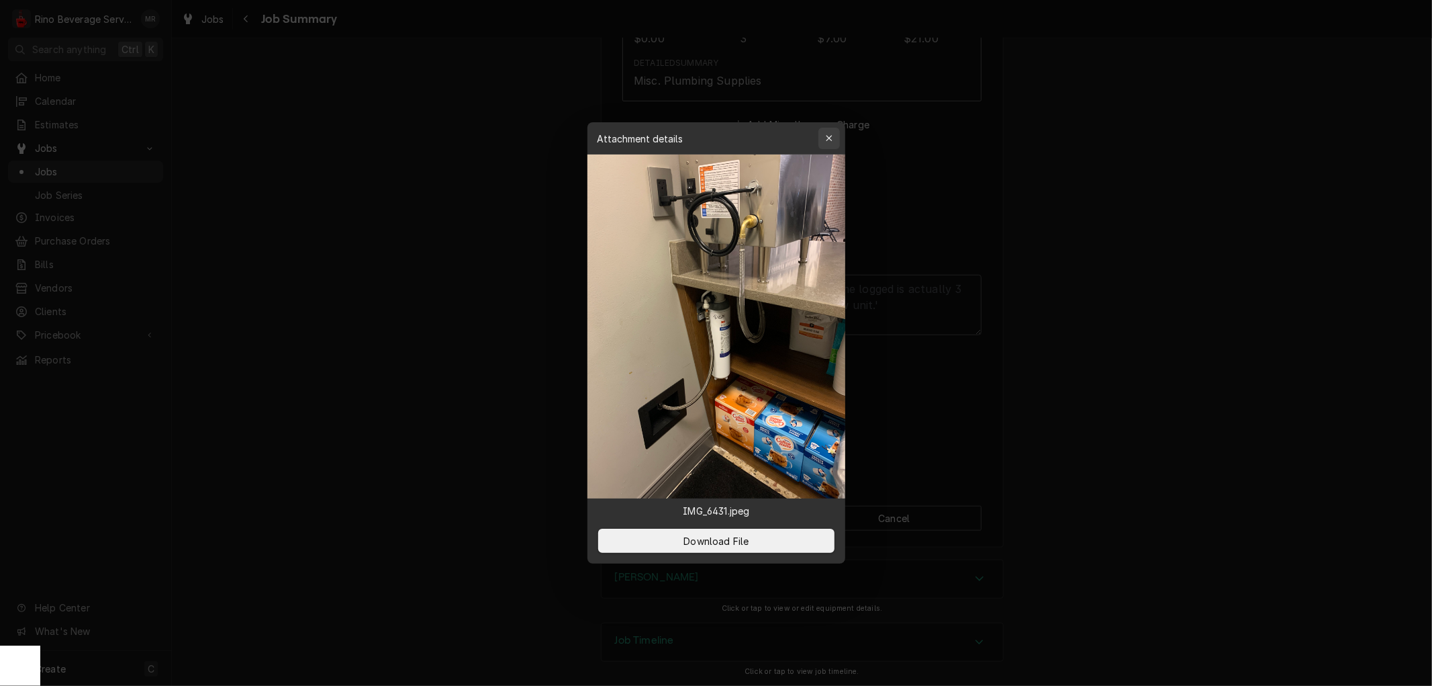
click at [825, 135] on icon "button" at bounding box center [828, 138] width 7 height 9
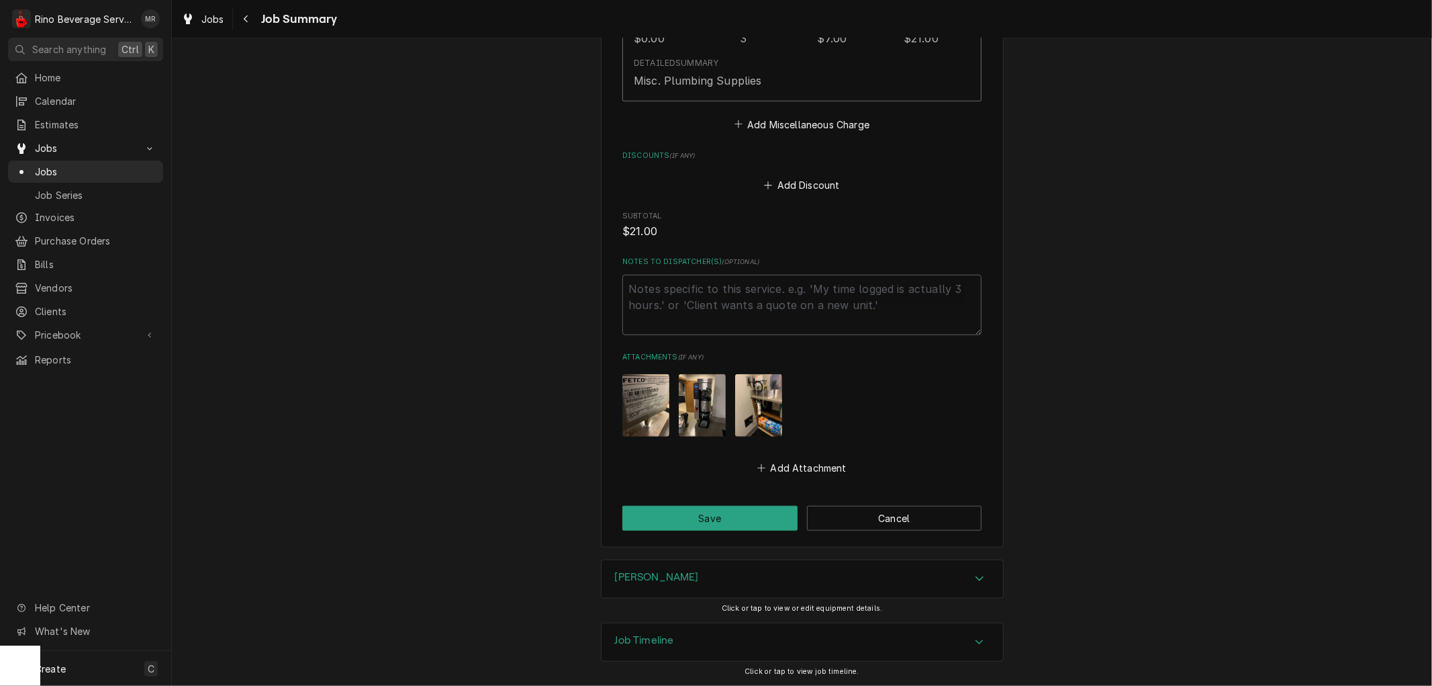
click at [697, 405] on img "Attachments" at bounding box center [702, 405] width 47 height 62
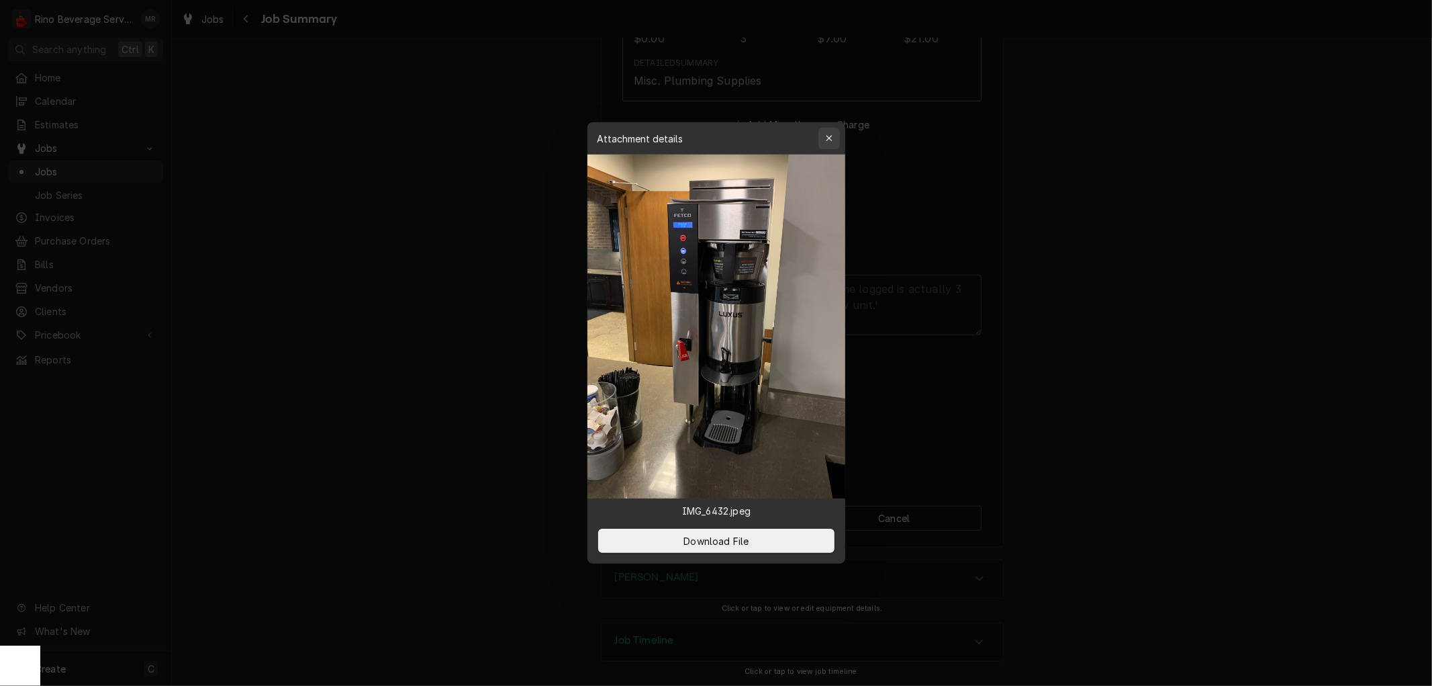
click at [830, 143] on div "button" at bounding box center [829, 138] width 13 height 13
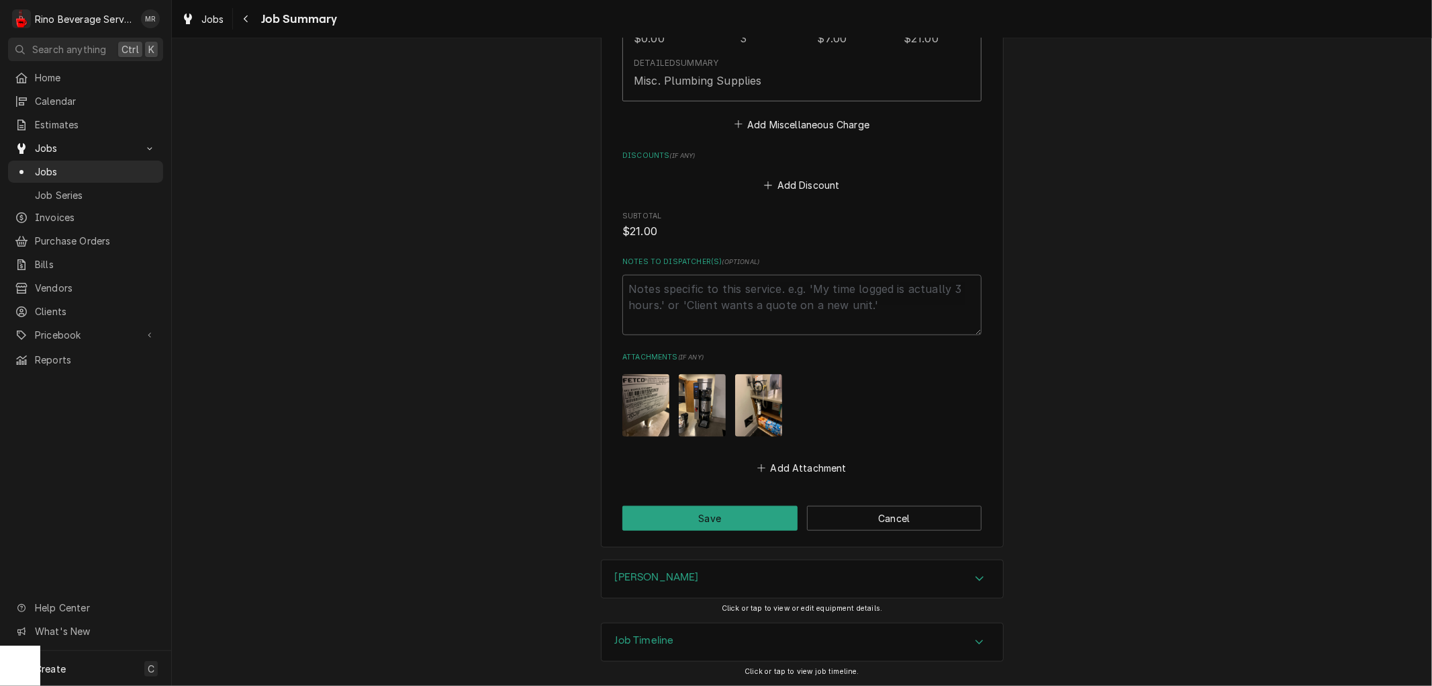
click at [651, 397] on img "Attachments" at bounding box center [645, 405] width 47 height 62
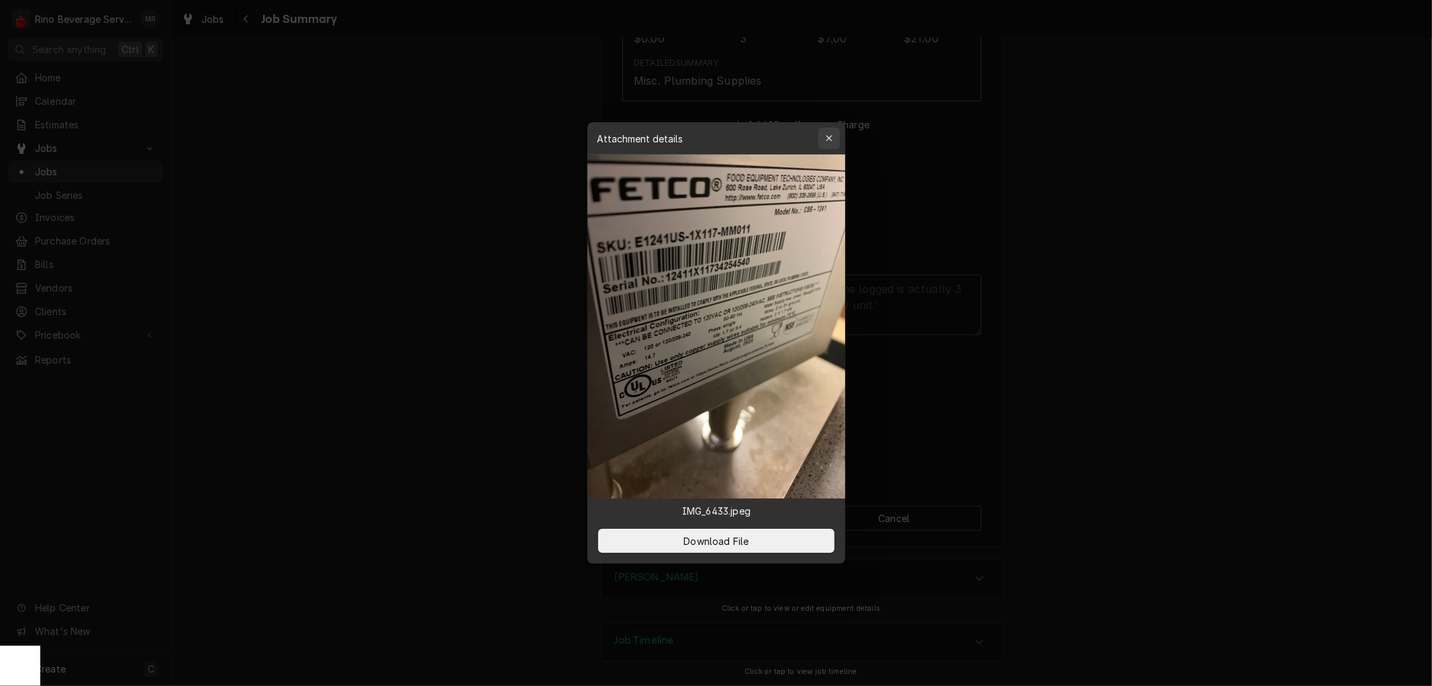
click at [827, 139] on icon "button" at bounding box center [829, 138] width 6 height 6
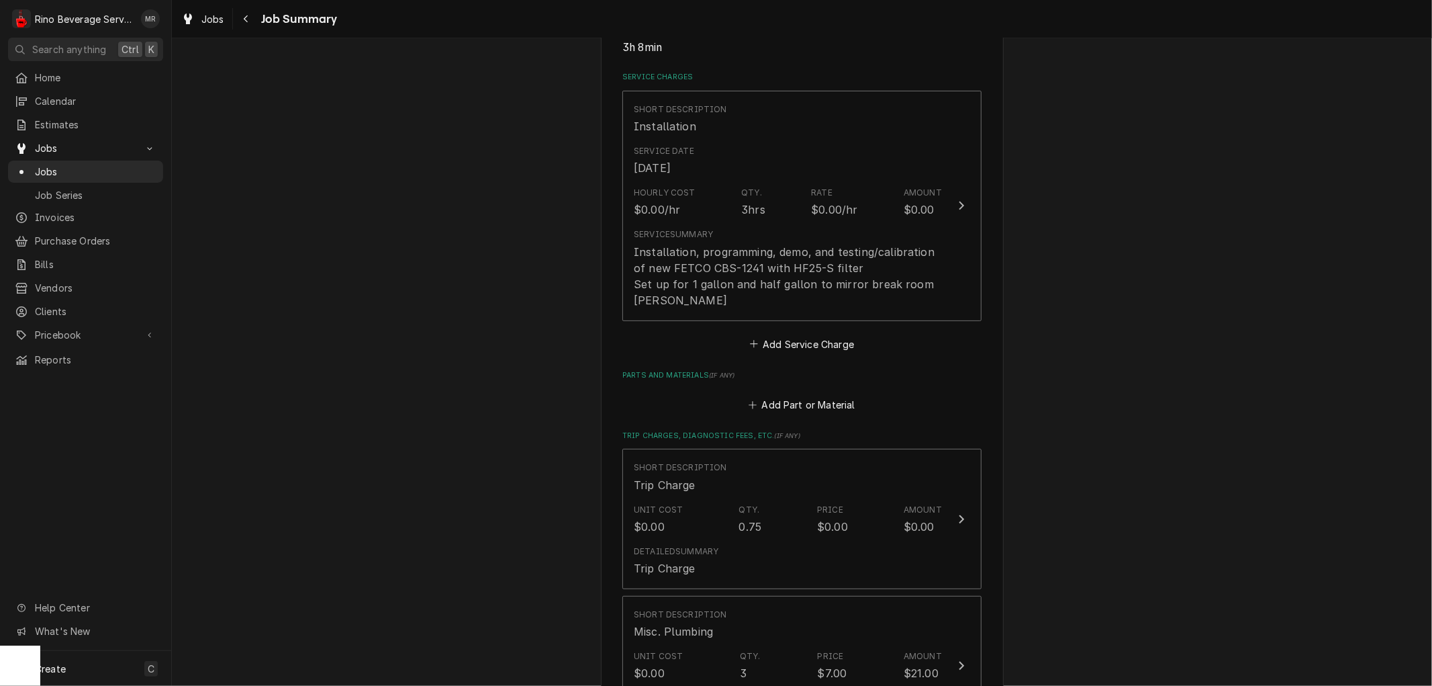
scroll to position [256, 0]
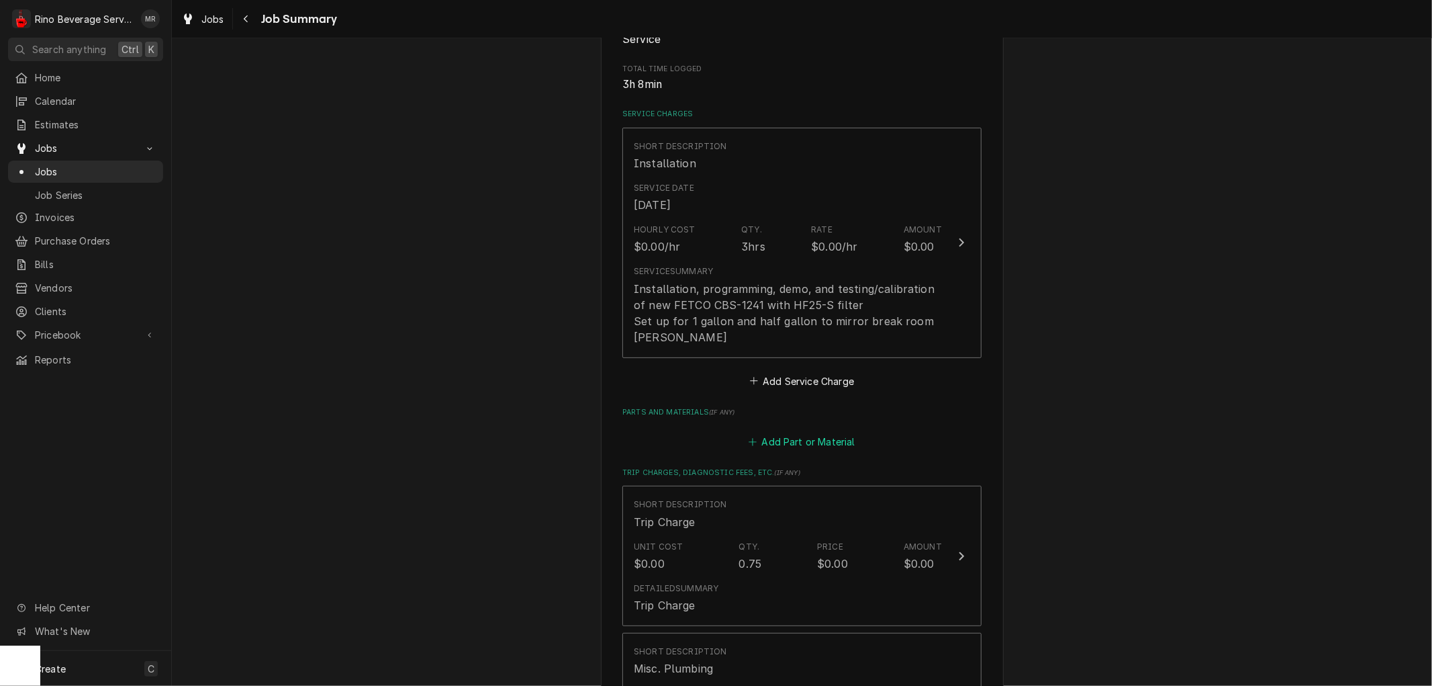
click at [821, 439] on button "Add Part or Material" at bounding box center [802, 441] width 111 height 19
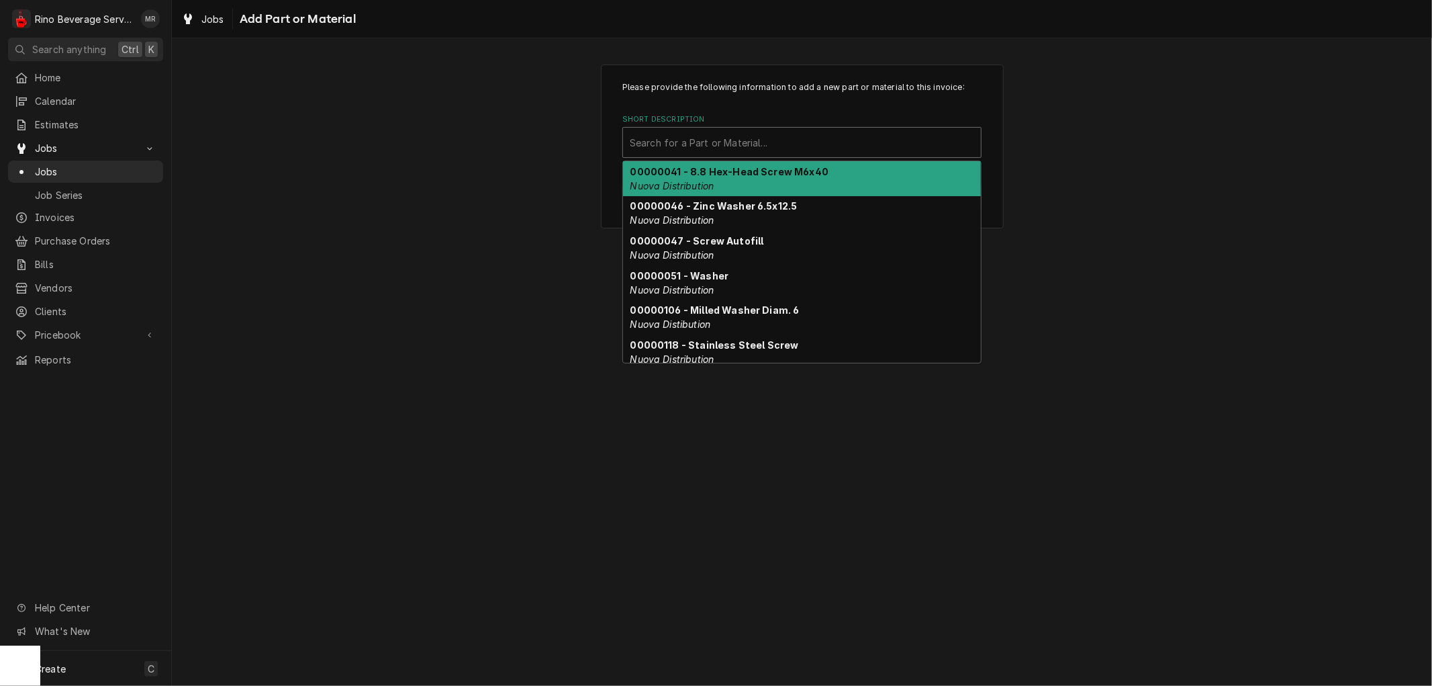
click at [741, 145] on div "Short Description" at bounding box center [802, 142] width 344 height 24
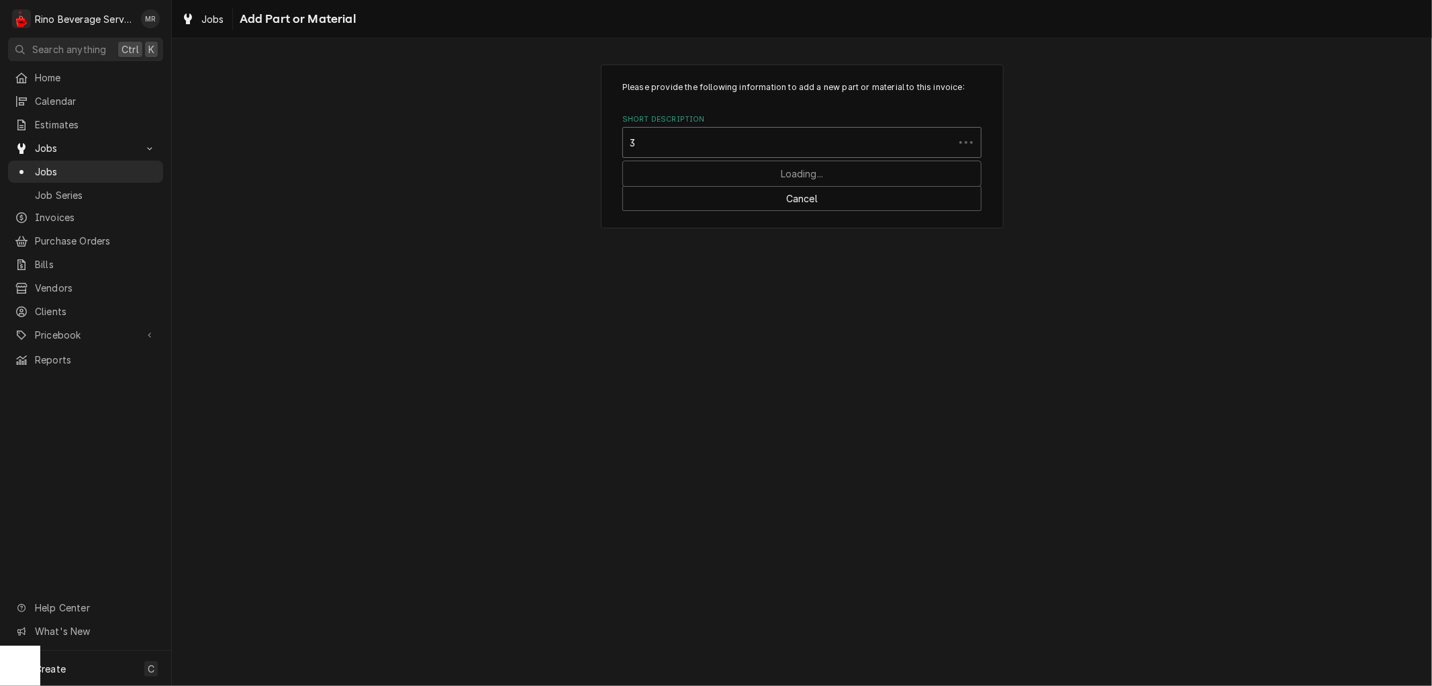
type input "3m"
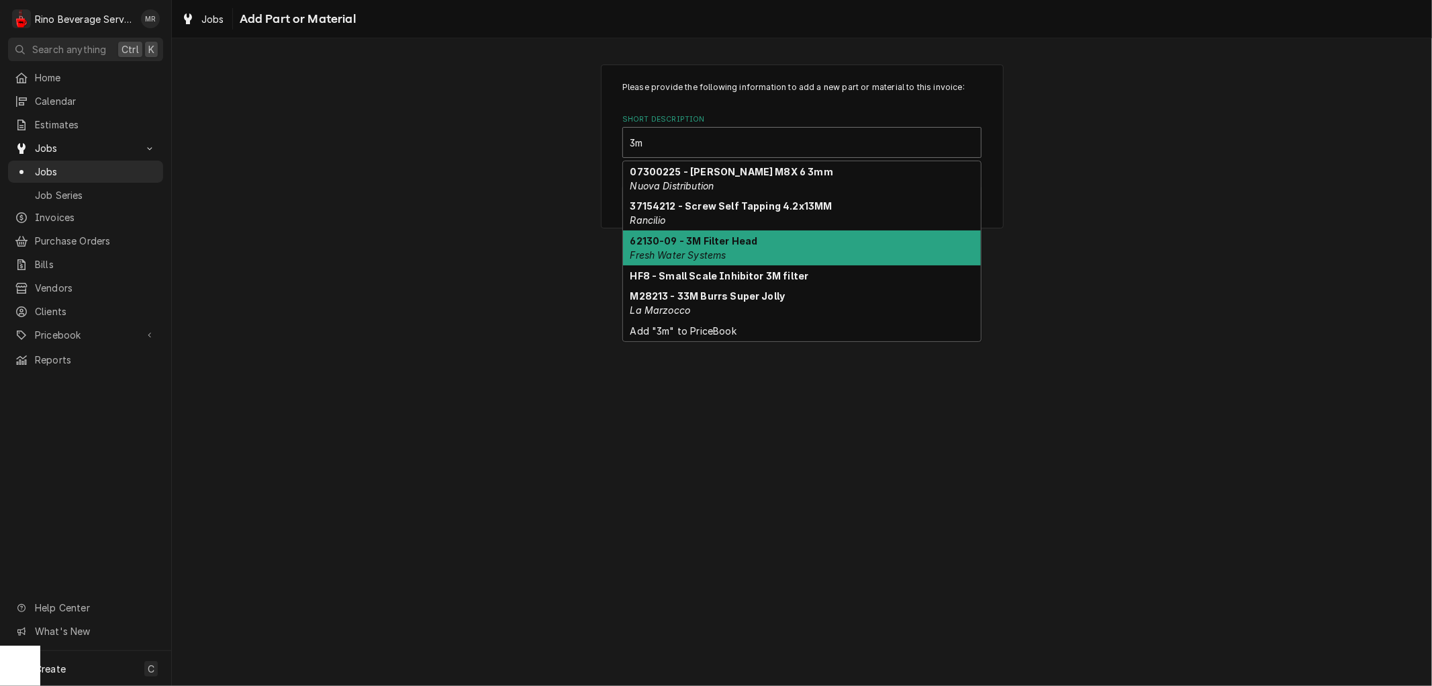
click at [728, 246] on div "62130-09 - 3M Filter Head Fresh Water Systems" at bounding box center [802, 247] width 358 height 35
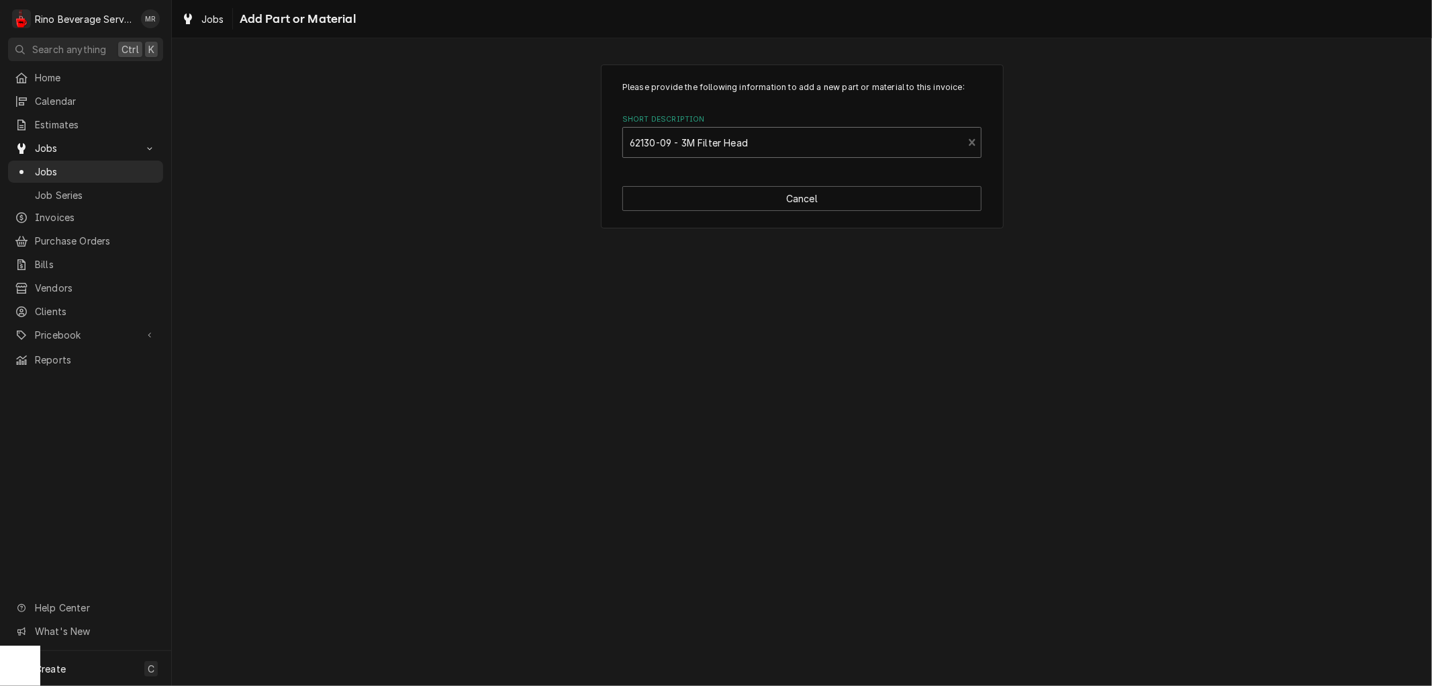
type textarea "x"
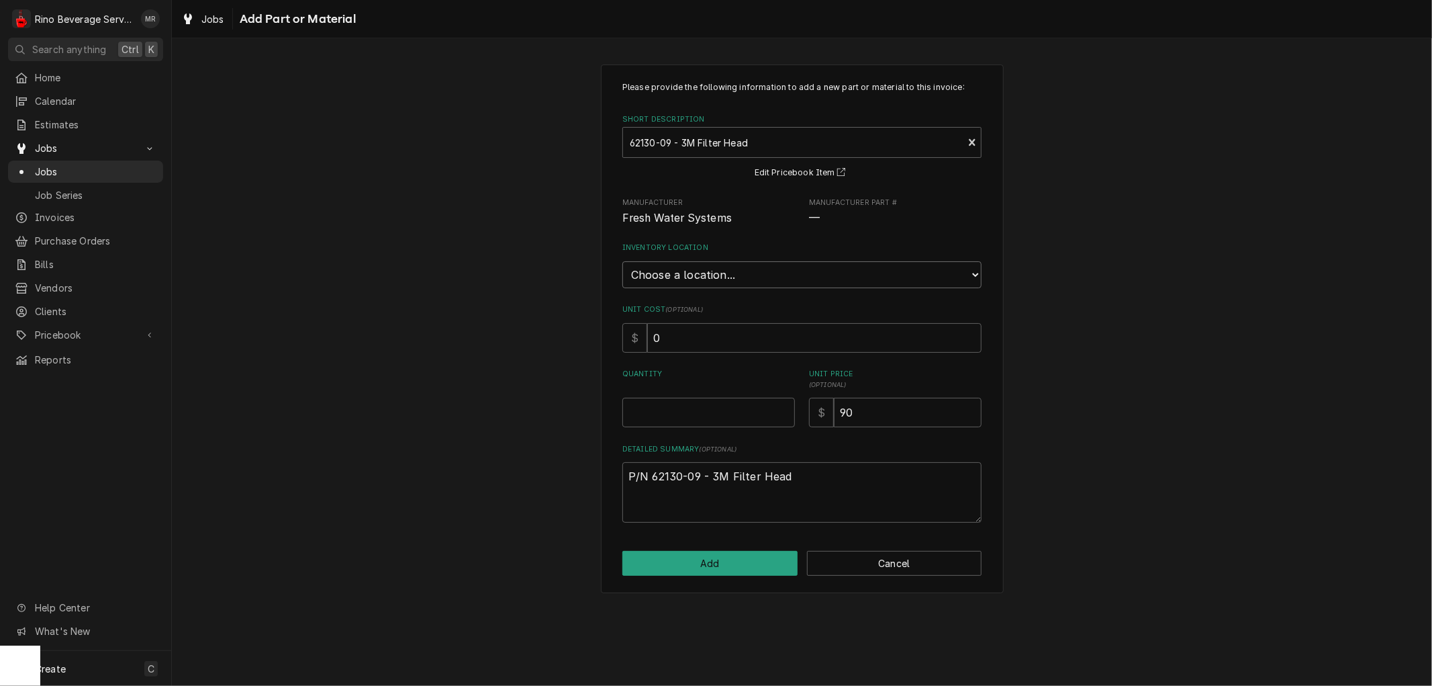
click at [718, 275] on select "Choose a location... Damon's Truck Dane's Truck Graham's Truck Main Warehouse" at bounding box center [801, 274] width 359 height 27
select select "156"
click at [622, 261] on select "Choose a location... Damon's Truck Dane's Truck Graham's Truck Main Warehouse" at bounding box center [801, 274] width 359 height 27
type textarea "x"
type input "0.5"
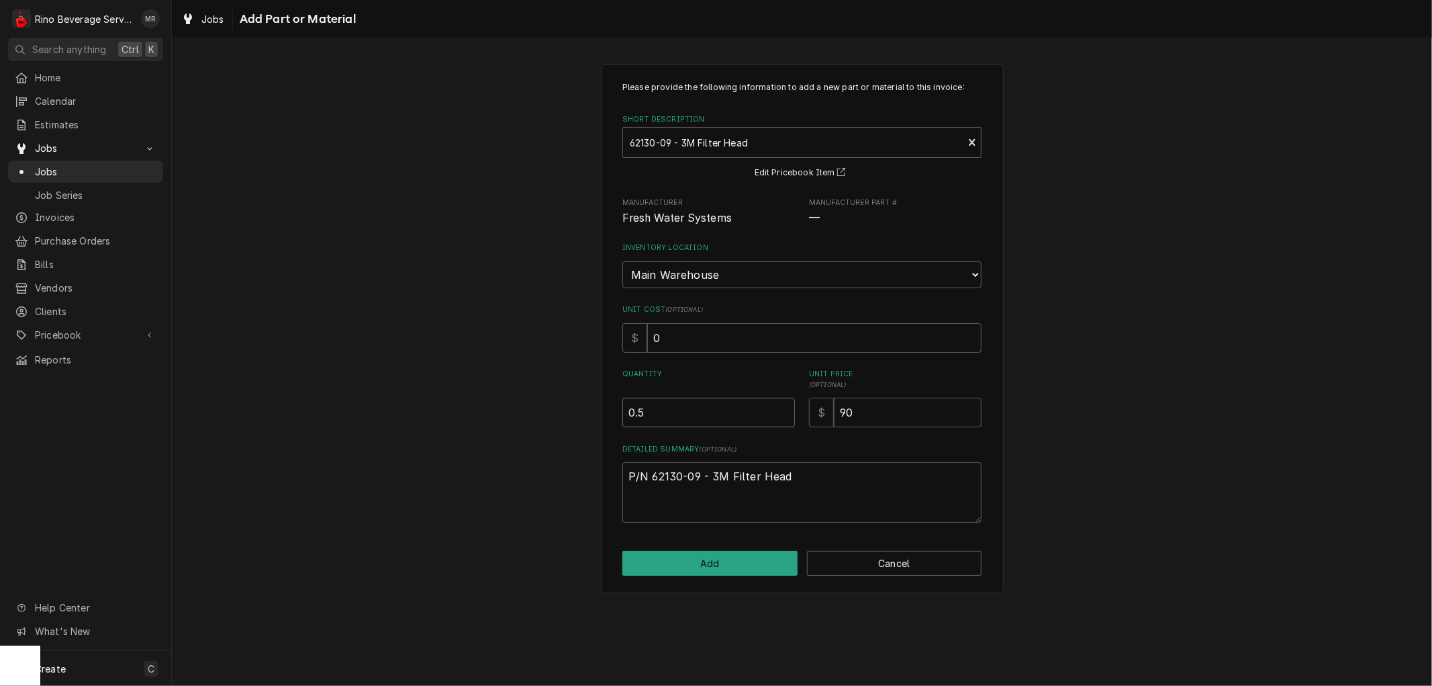
click at [784, 408] on input "0.5" at bounding box center [708, 412] width 173 height 30
type textarea "x"
type input "1"
click at [784, 408] on input "1" at bounding box center [708, 412] width 173 height 30
click at [684, 567] on button "Add" at bounding box center [709, 563] width 175 height 25
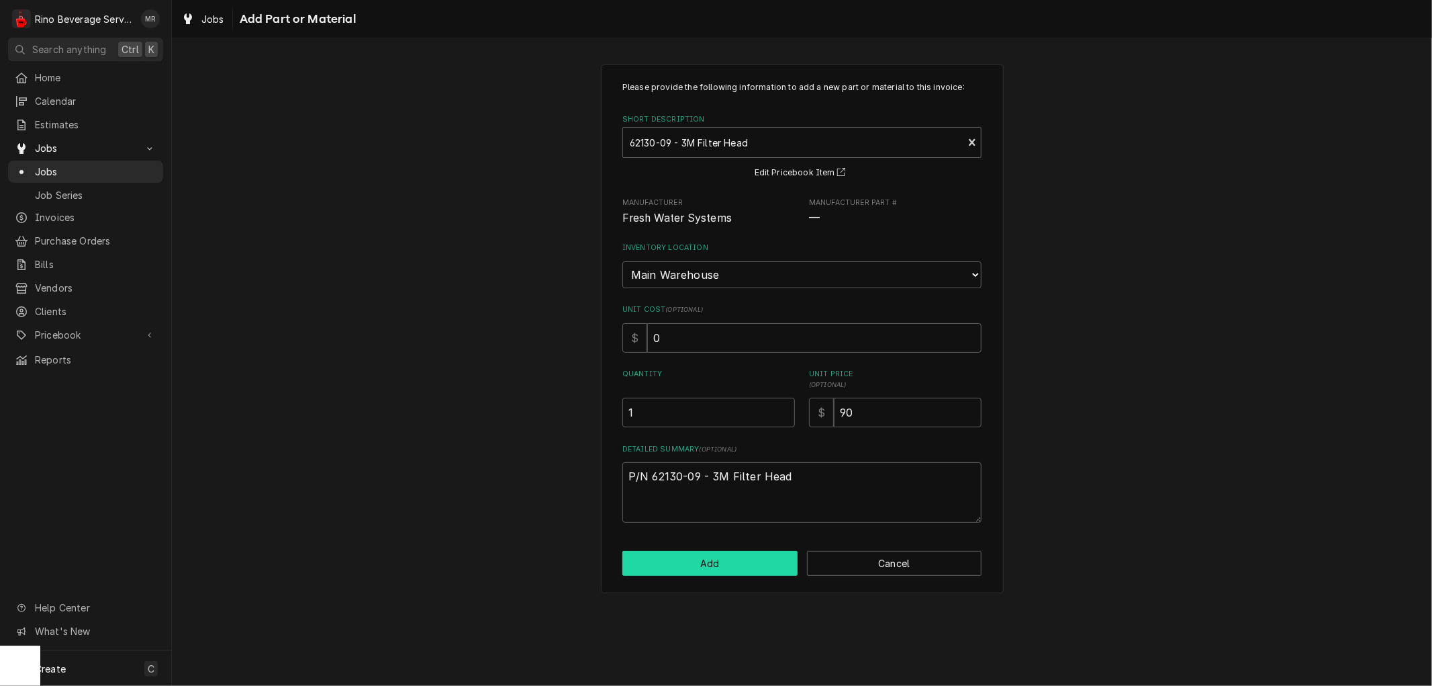
type textarea "x"
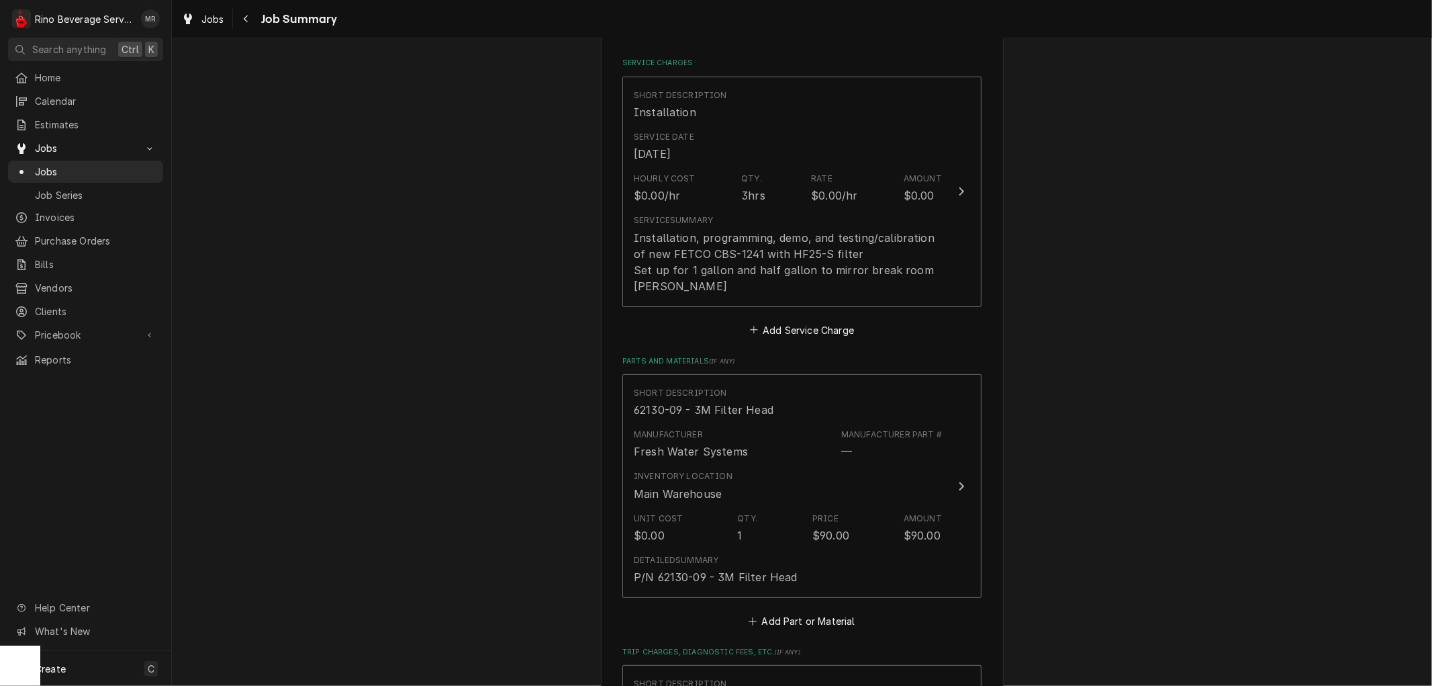
scroll to position [406, 0]
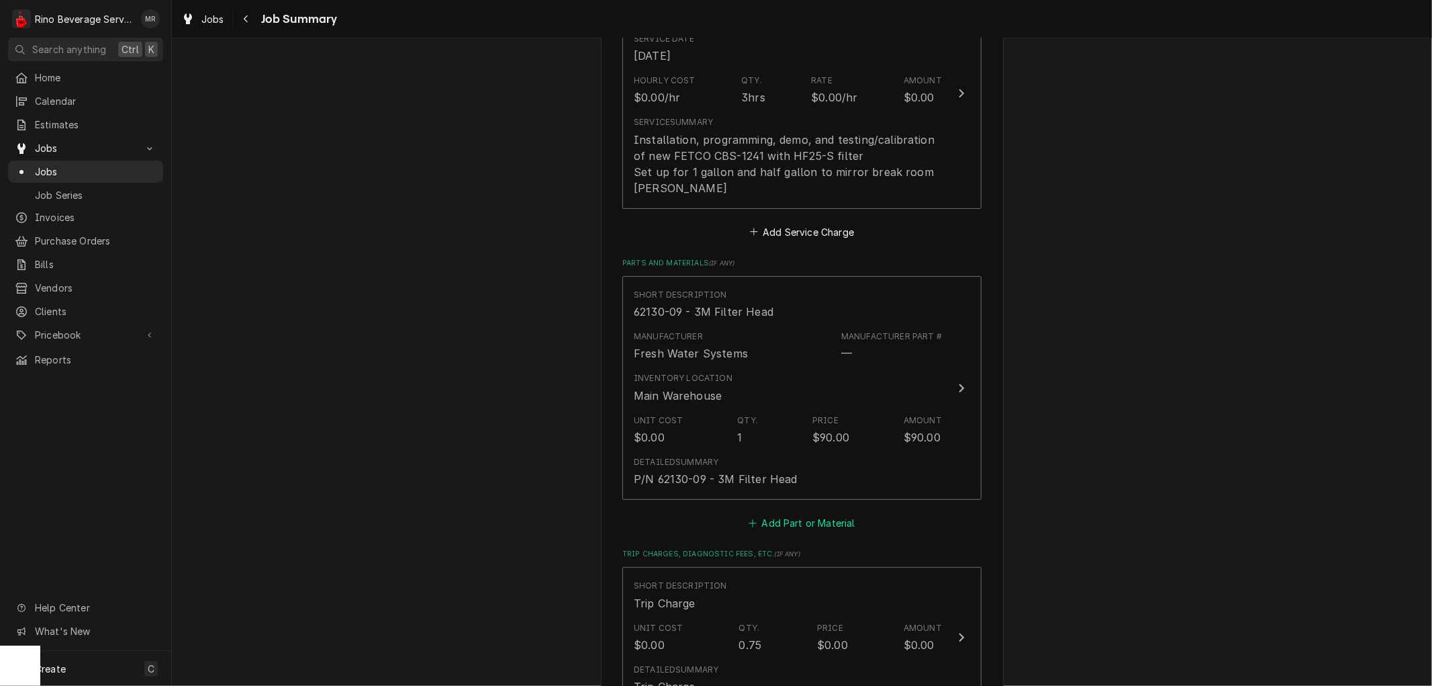
click at [783, 520] on button "Add Part or Material" at bounding box center [802, 522] width 111 height 19
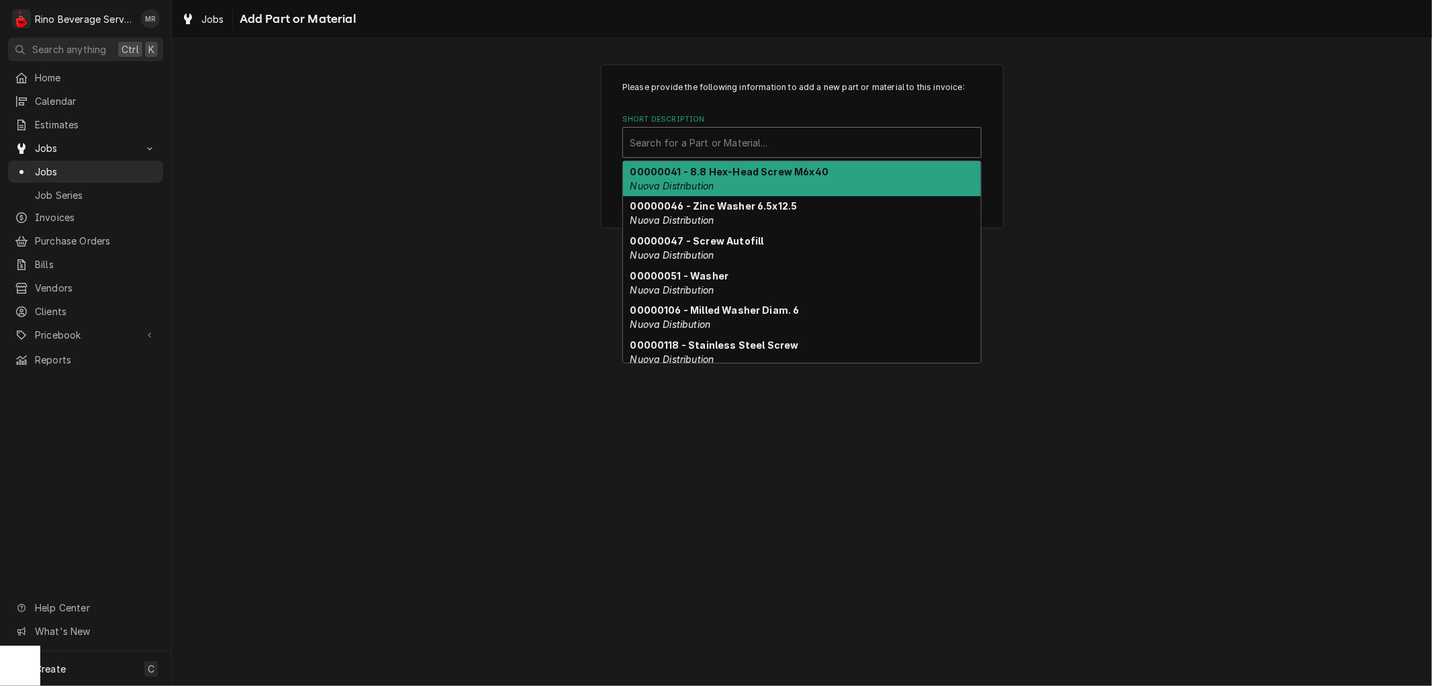
click at [703, 143] on div "Short Description" at bounding box center [802, 142] width 344 height 24
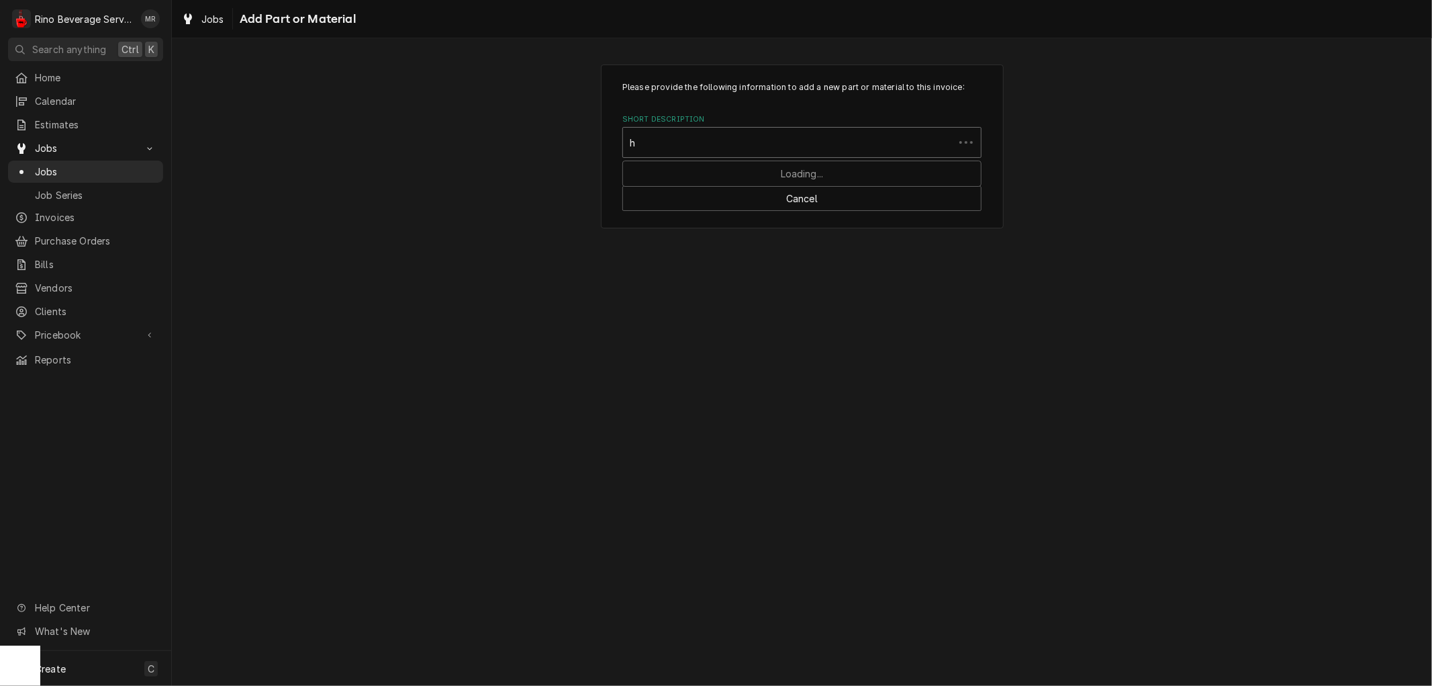
type input "hf"
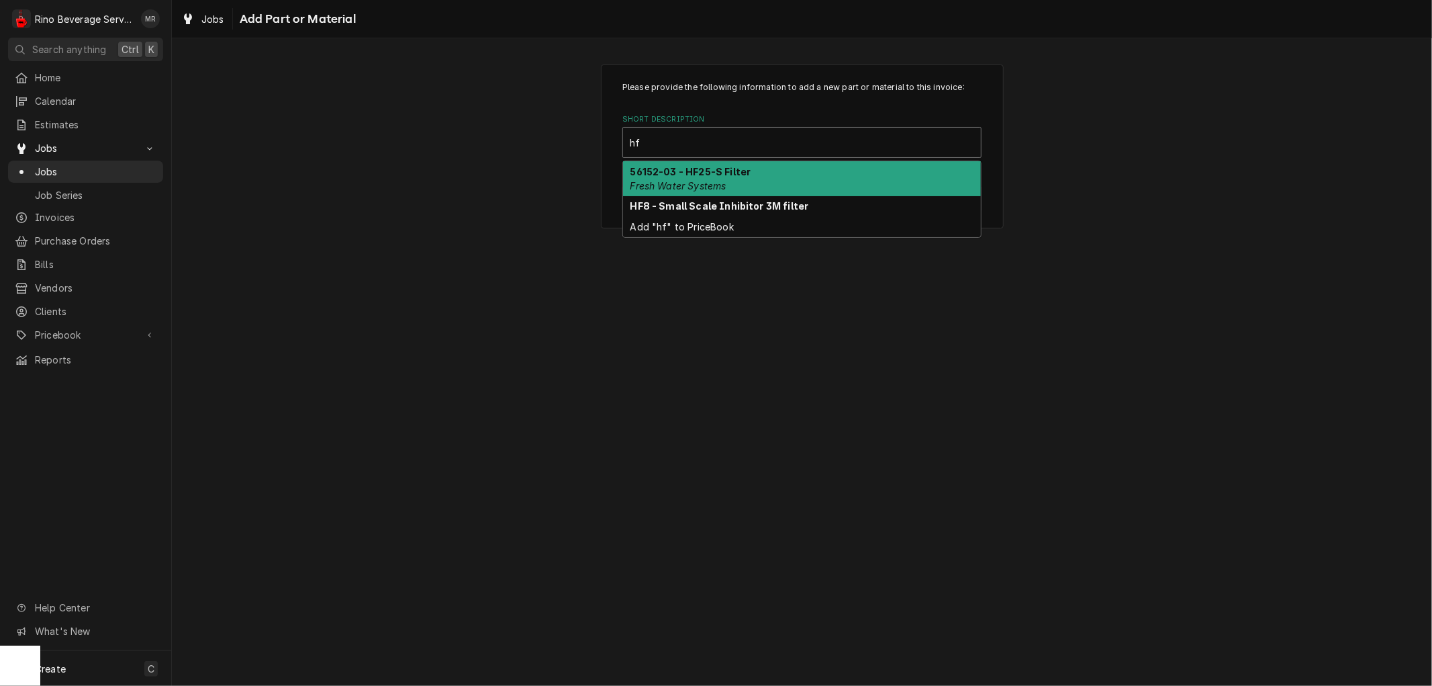
click at [696, 170] on strong "56152-03 - HF25-S Filter" at bounding box center [690, 171] width 121 height 11
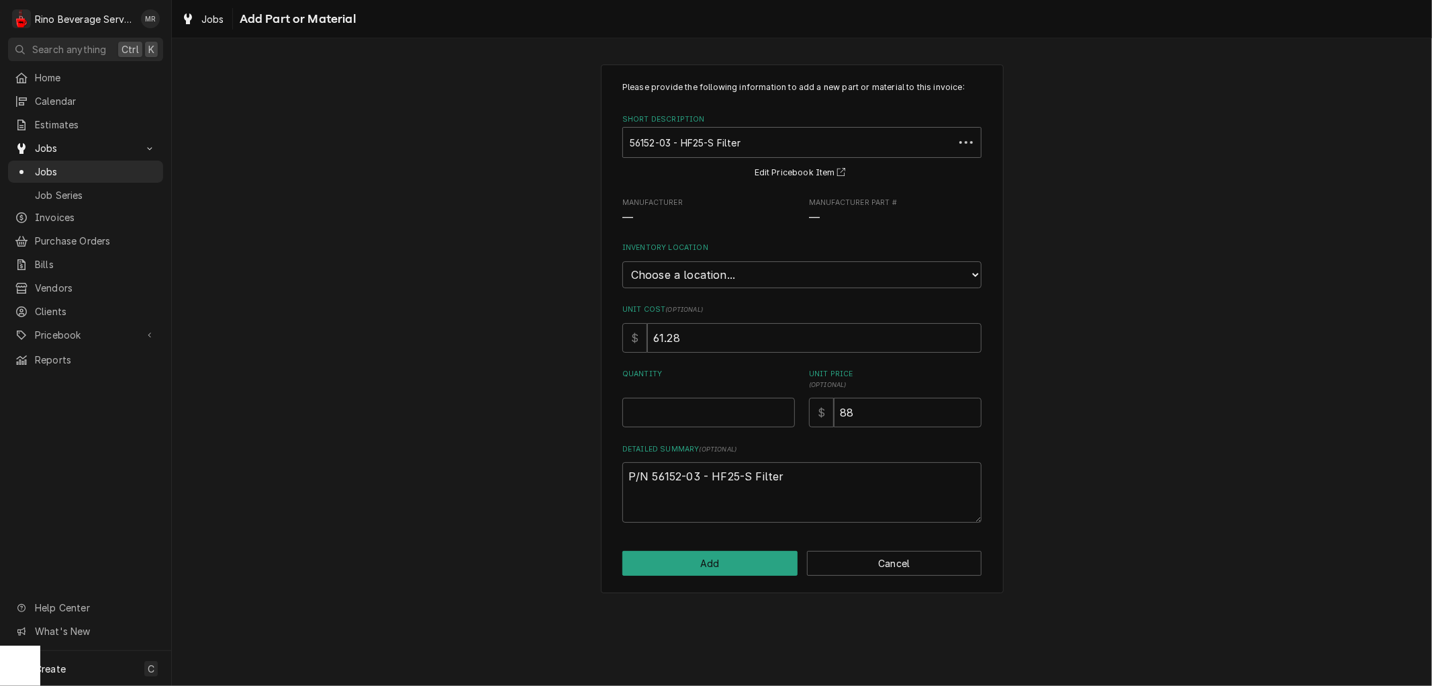
type textarea "x"
click at [720, 273] on select "Choose a location... Damon's Truck Dane's Truck Graham's Truck Main Warehouse" at bounding box center [801, 274] width 359 height 27
select select "156"
click at [622, 261] on select "Choose a location... Damon's Truck Dane's Truck Graham's Truck Main Warehouse" at bounding box center [801, 274] width 359 height 27
type textarea "x"
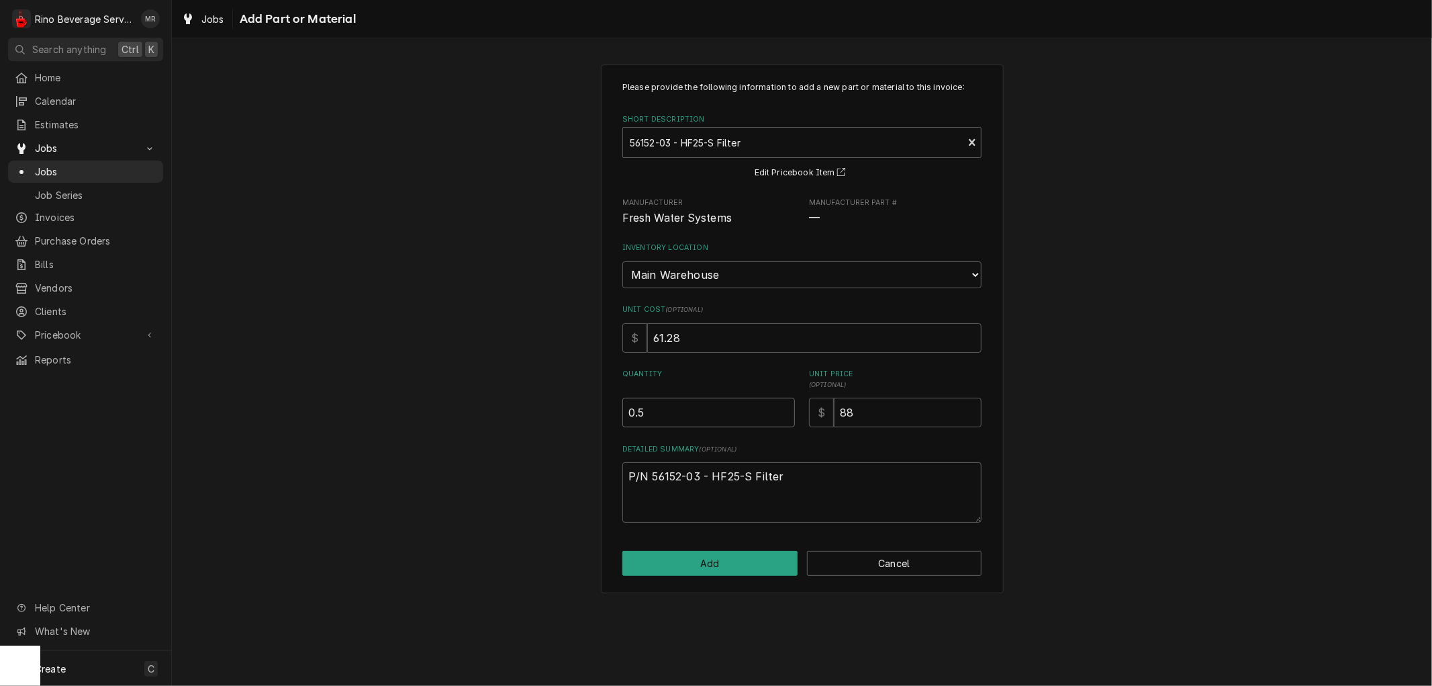
type input "0.5"
click at [783, 405] on input "0.5" at bounding box center [708, 412] width 173 height 30
type textarea "x"
type input "1"
click at [783, 405] on input "1" at bounding box center [708, 412] width 173 height 30
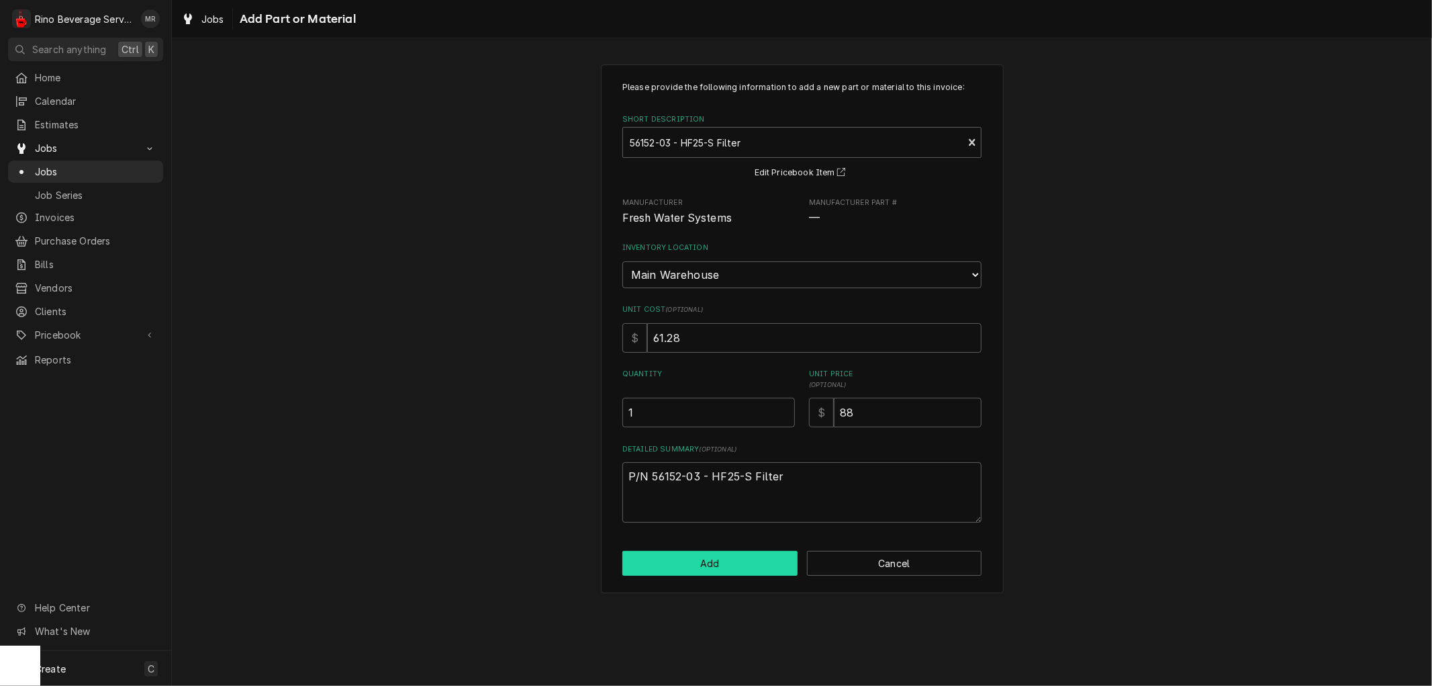
click at [727, 557] on button "Add" at bounding box center [709, 563] width 175 height 25
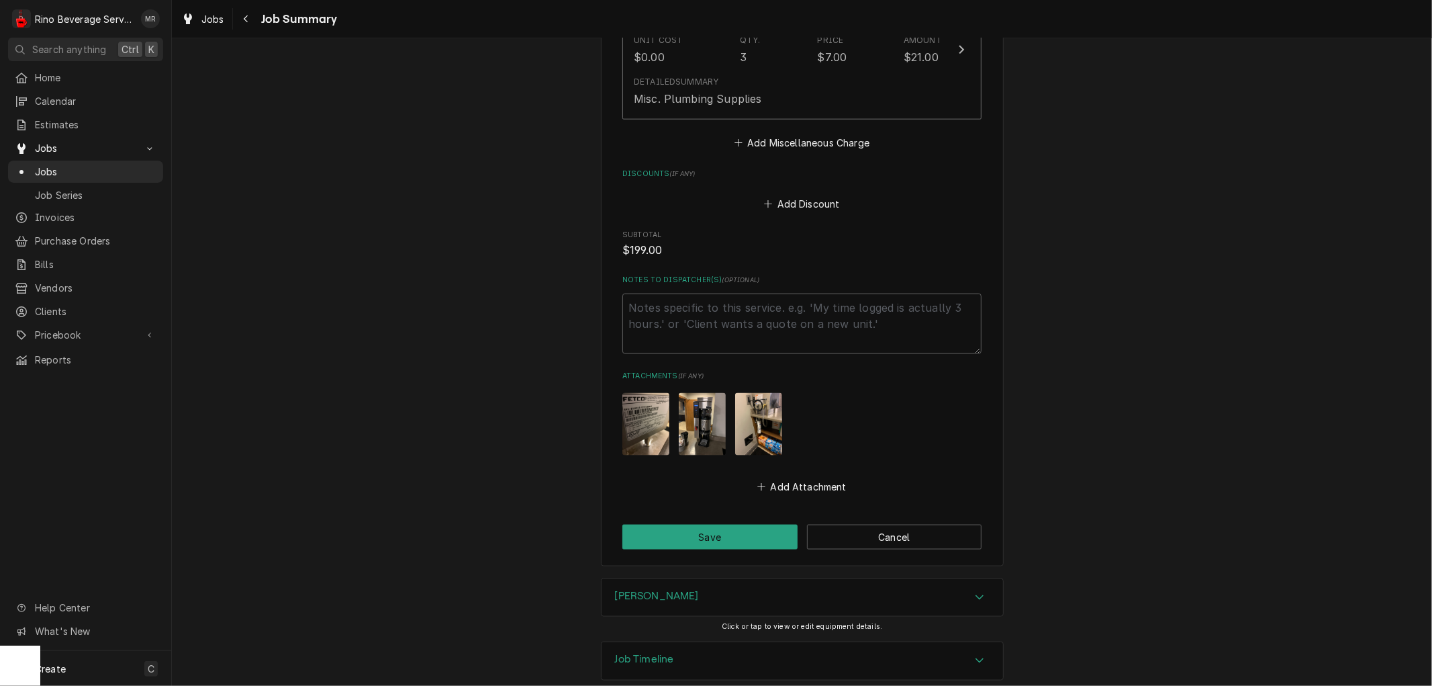
scroll to position [1375, 0]
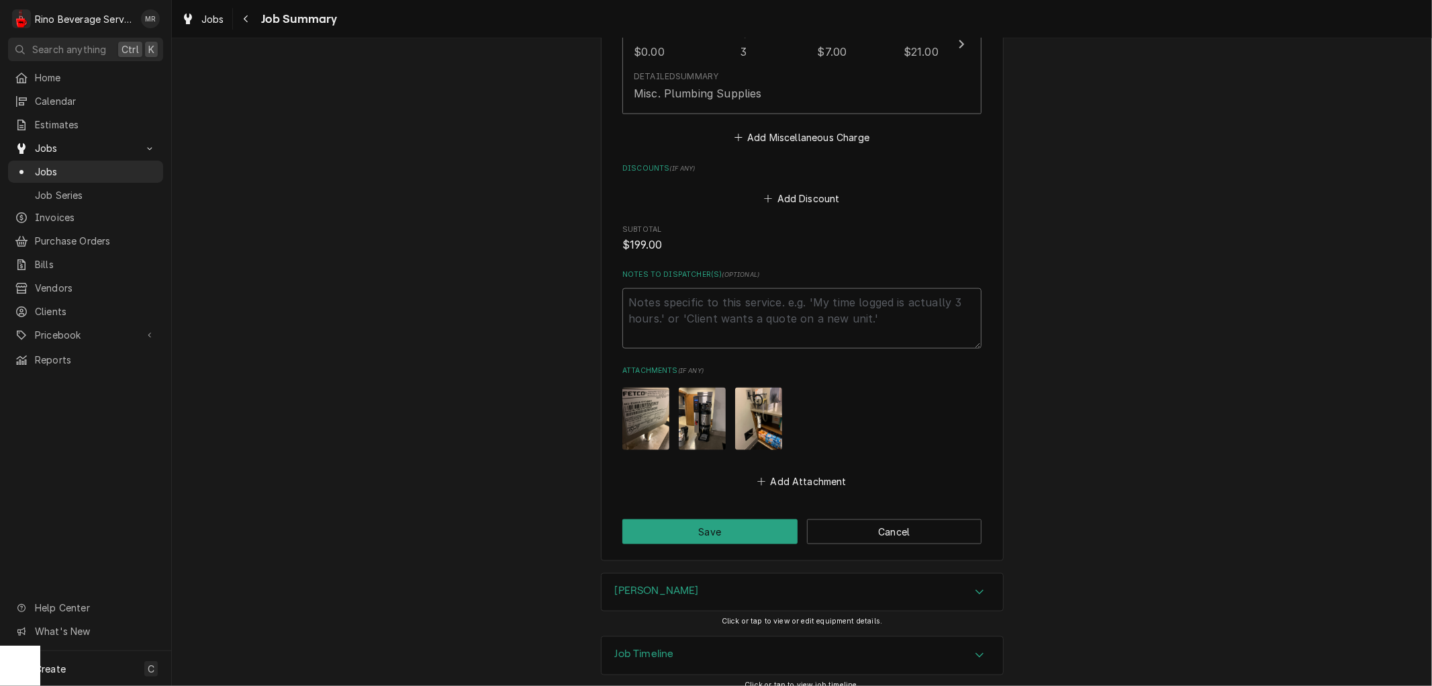
click at [647, 309] on textarea "Notes to Dispatcher(s) ( optional )" at bounding box center [801, 318] width 359 height 60
type textarea "x"
type textarea "C"
type textarea "x"
type textarea "Ch"
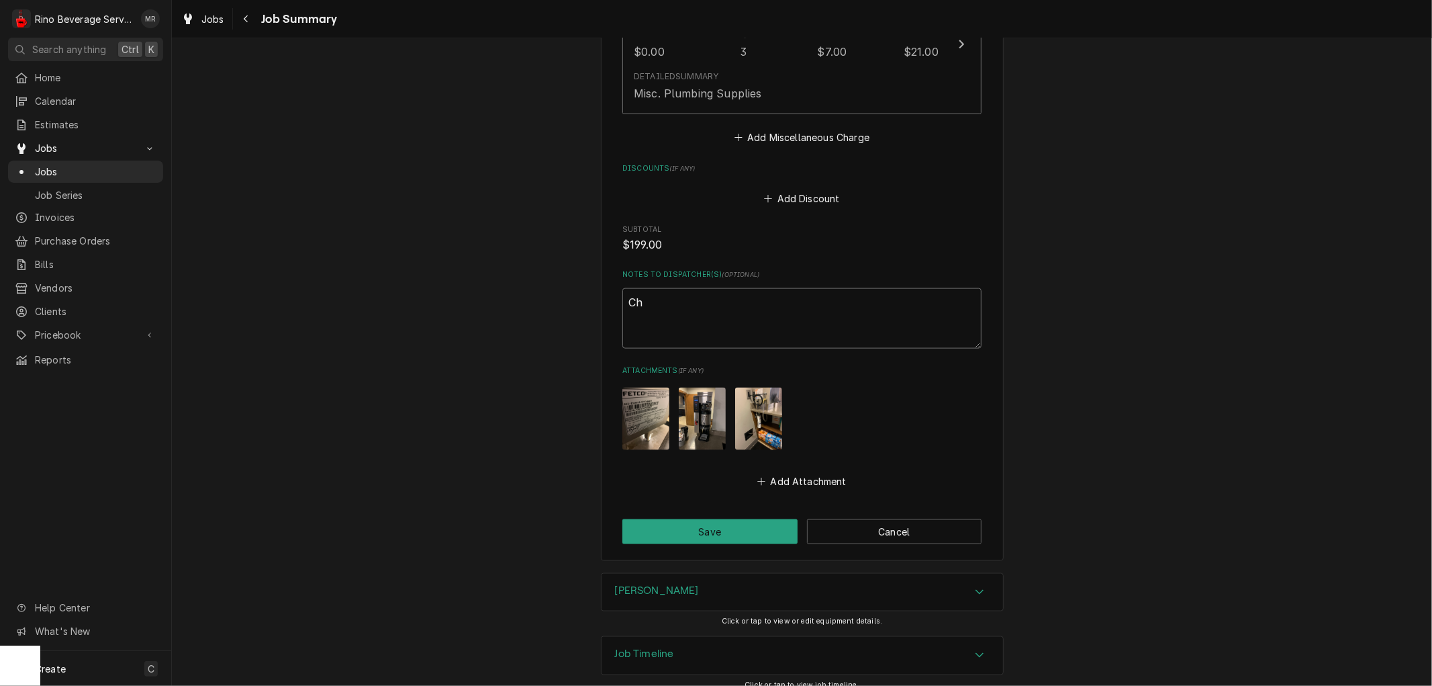
type textarea "x"
type textarea "Cha"
type textarea "x"
type textarea "Char"
type textarea "x"
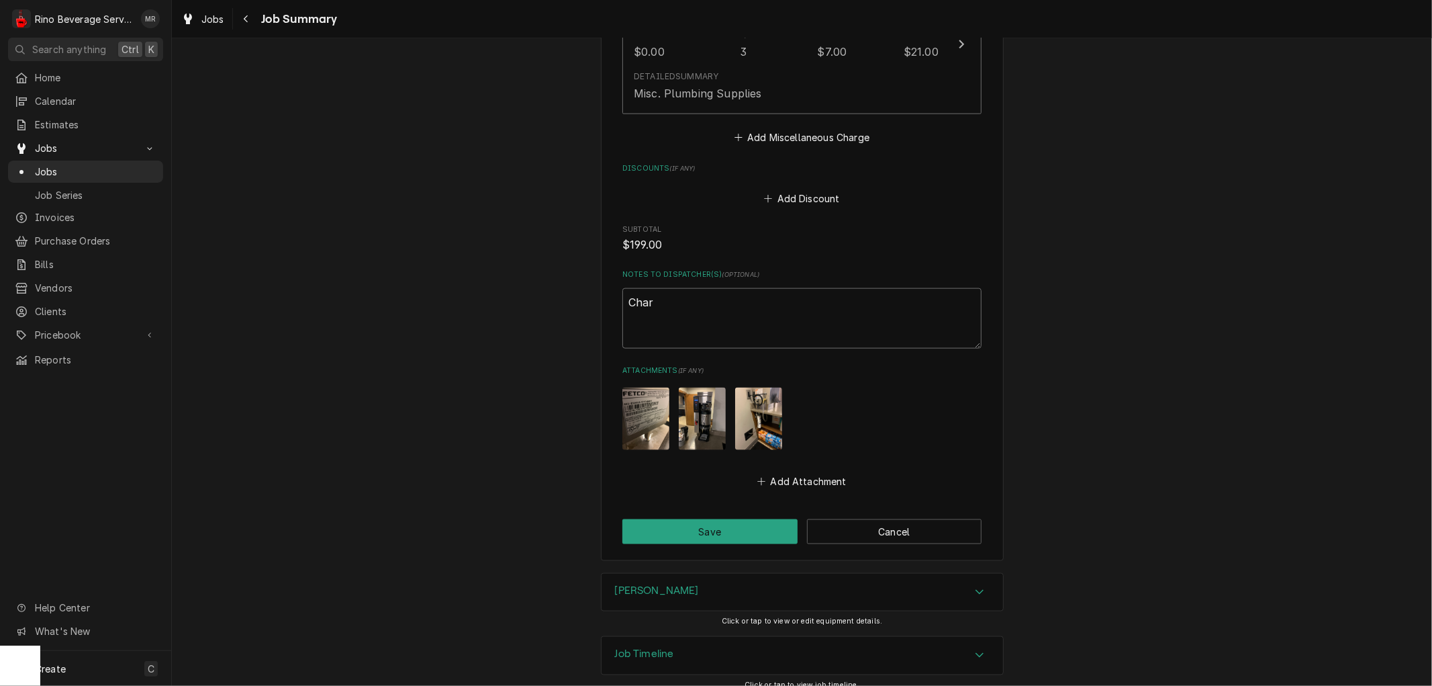
type textarea "Charg"
type textarea "x"
type textarea "Chargi"
type textarea "x"
type textarea "Chargin"
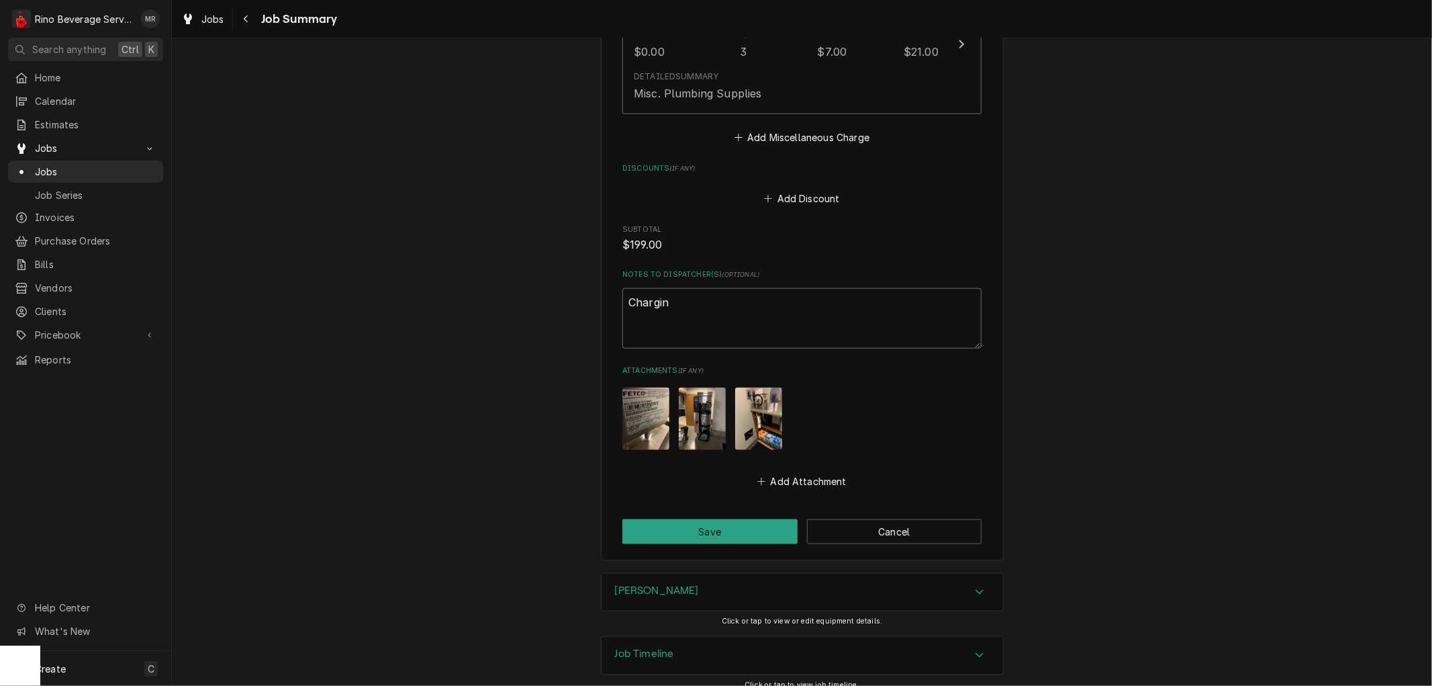
type textarea "x"
type textarea "Charging"
type textarea "x"
type textarea "Charging"
type textarea "x"
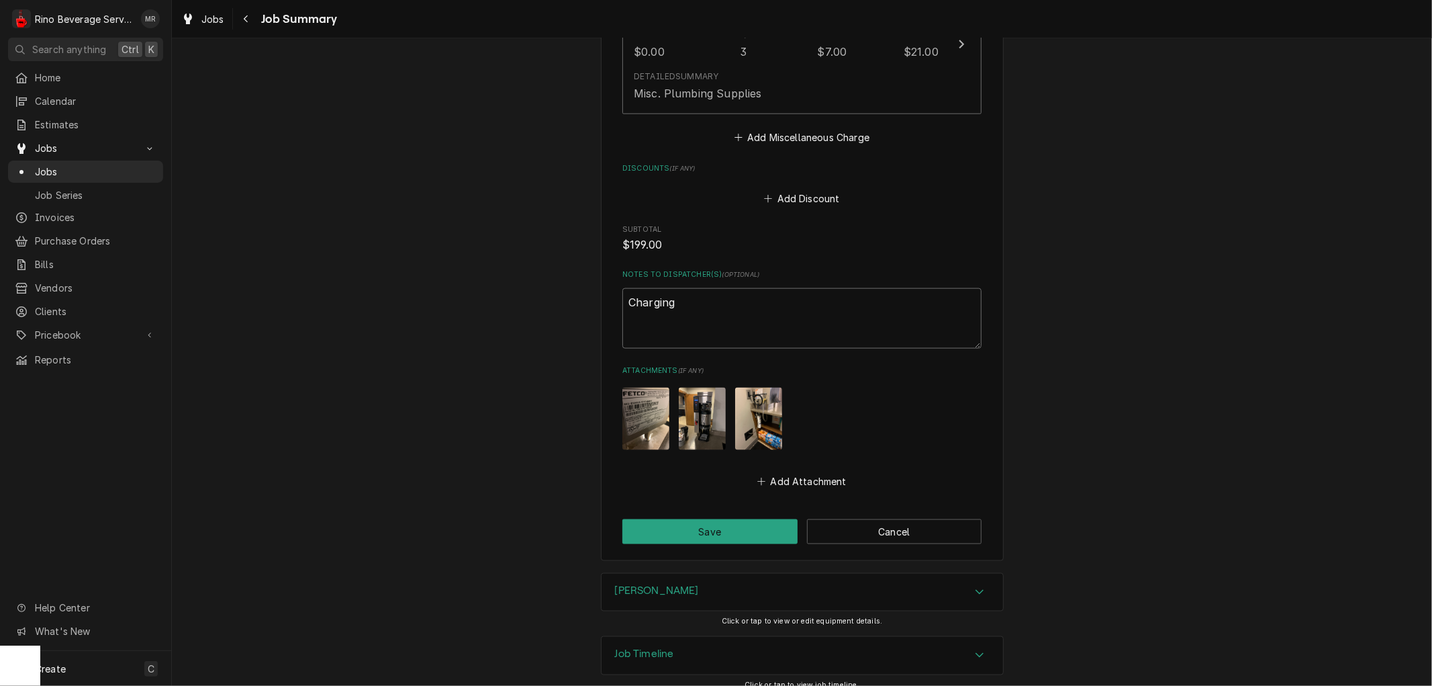
type textarea "Charging f"
type textarea "x"
type textarea "Charging fo"
type textarea "x"
type textarea "Charging for"
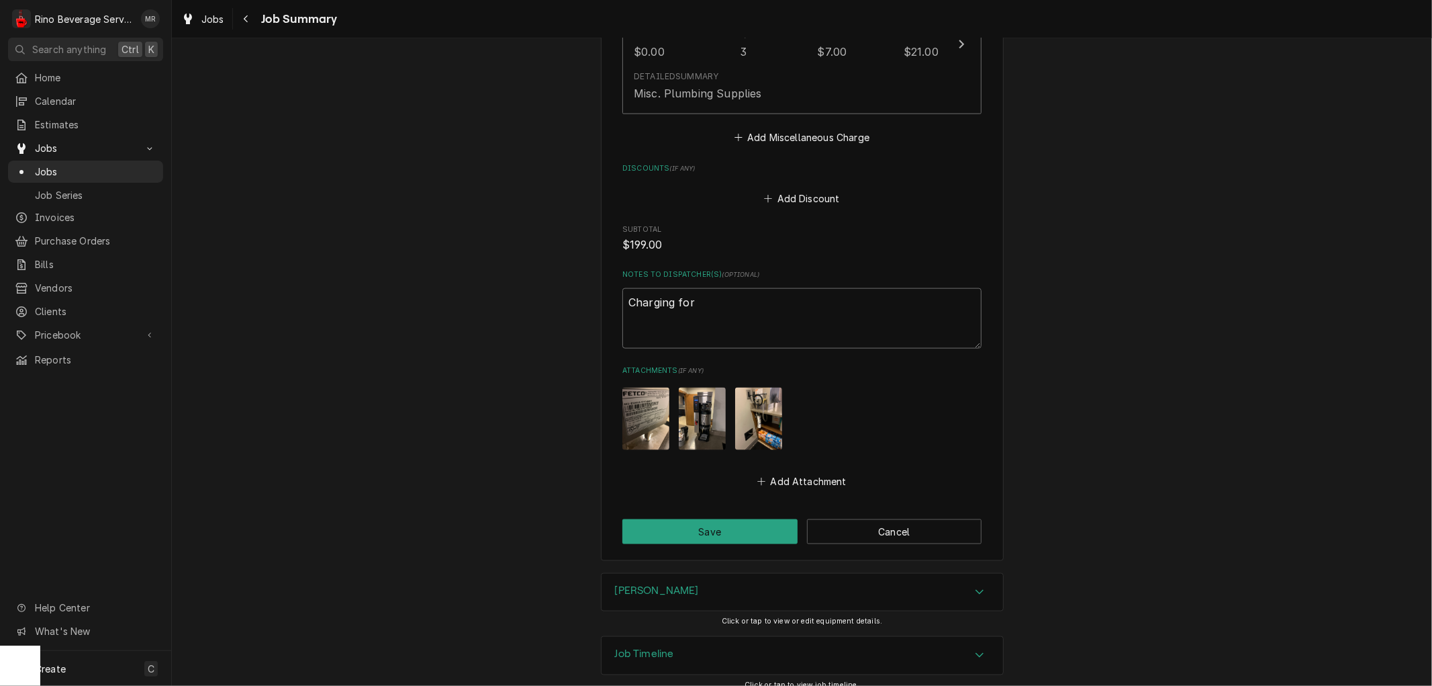
type textarea "x"
type textarea "Charging for"
type textarea "x"
type textarea "Charging for f"
type textarea "x"
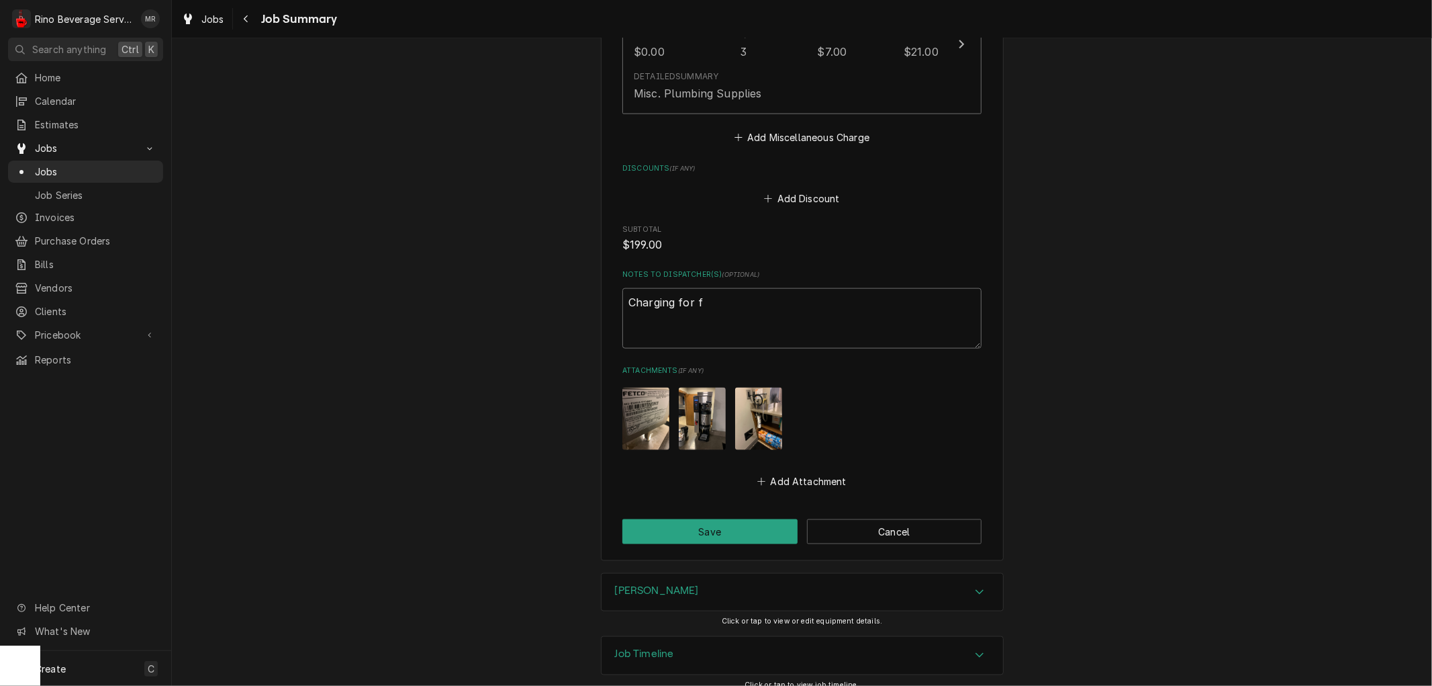
type textarea "Charging for fi"
type textarea "x"
type textarea "Charging for fil"
type textarea "x"
type textarea "Charging for filt"
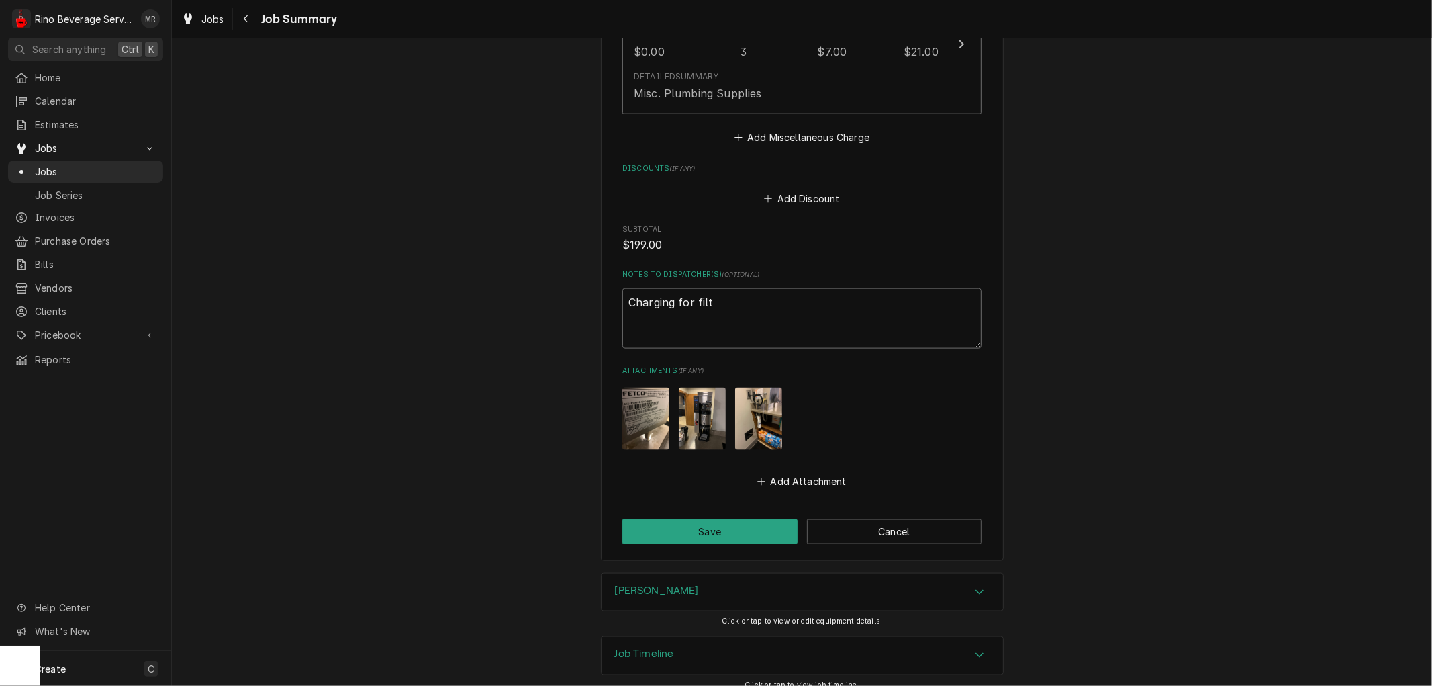
type textarea "x"
type textarea "Charging for filte"
type textarea "x"
type textarea "Charging for filter"
type textarea "x"
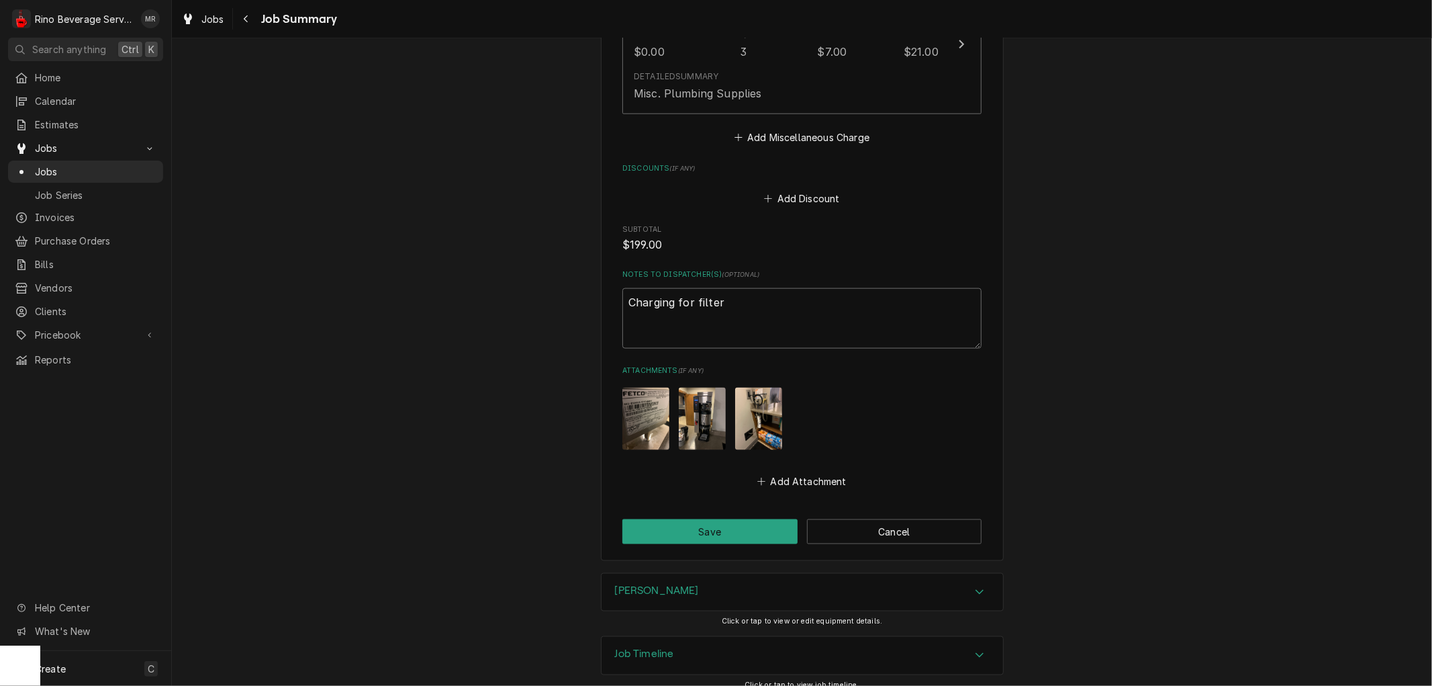
type textarea "Charging for filter"
type textarea "x"
type textarea "Charging for filter h"
type textarea "x"
type textarea "Charging for filter he"
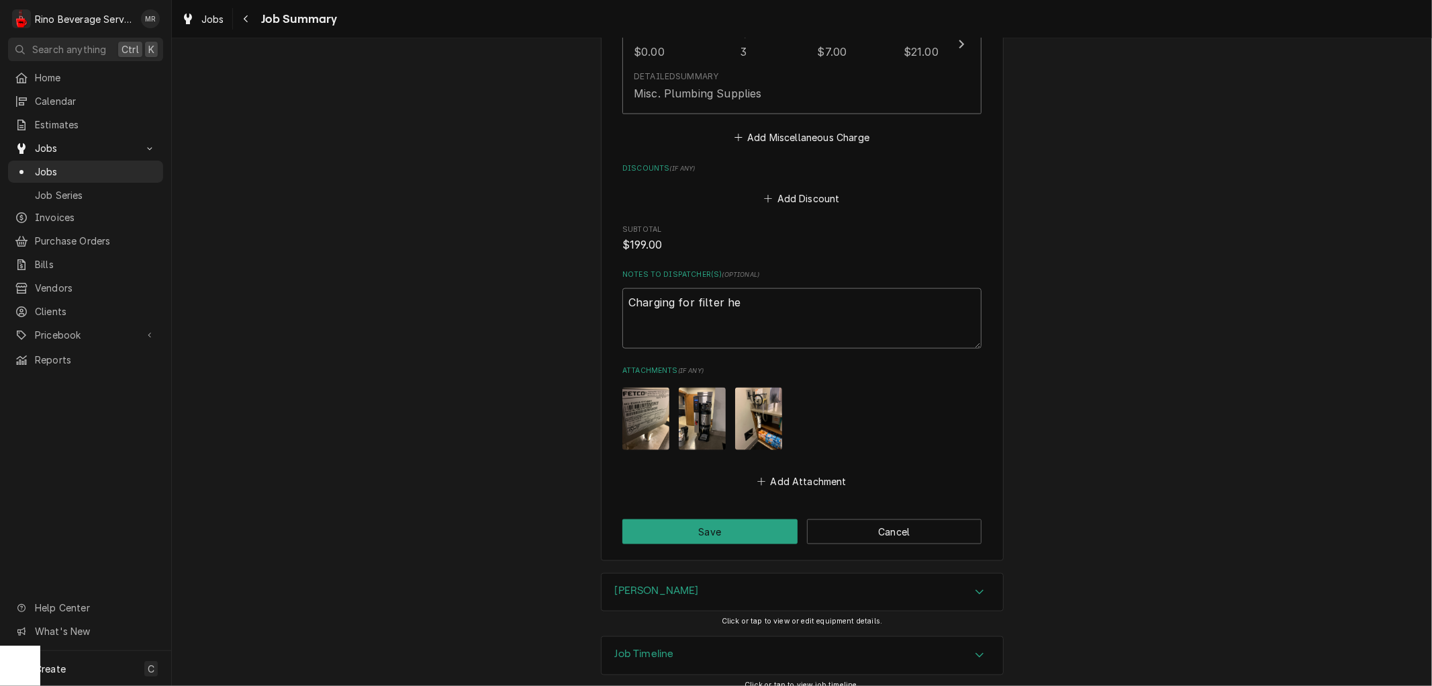
type textarea "x"
type textarea "Charging for filter hea"
type textarea "x"
type textarea "Charging for filter head"
type textarea "x"
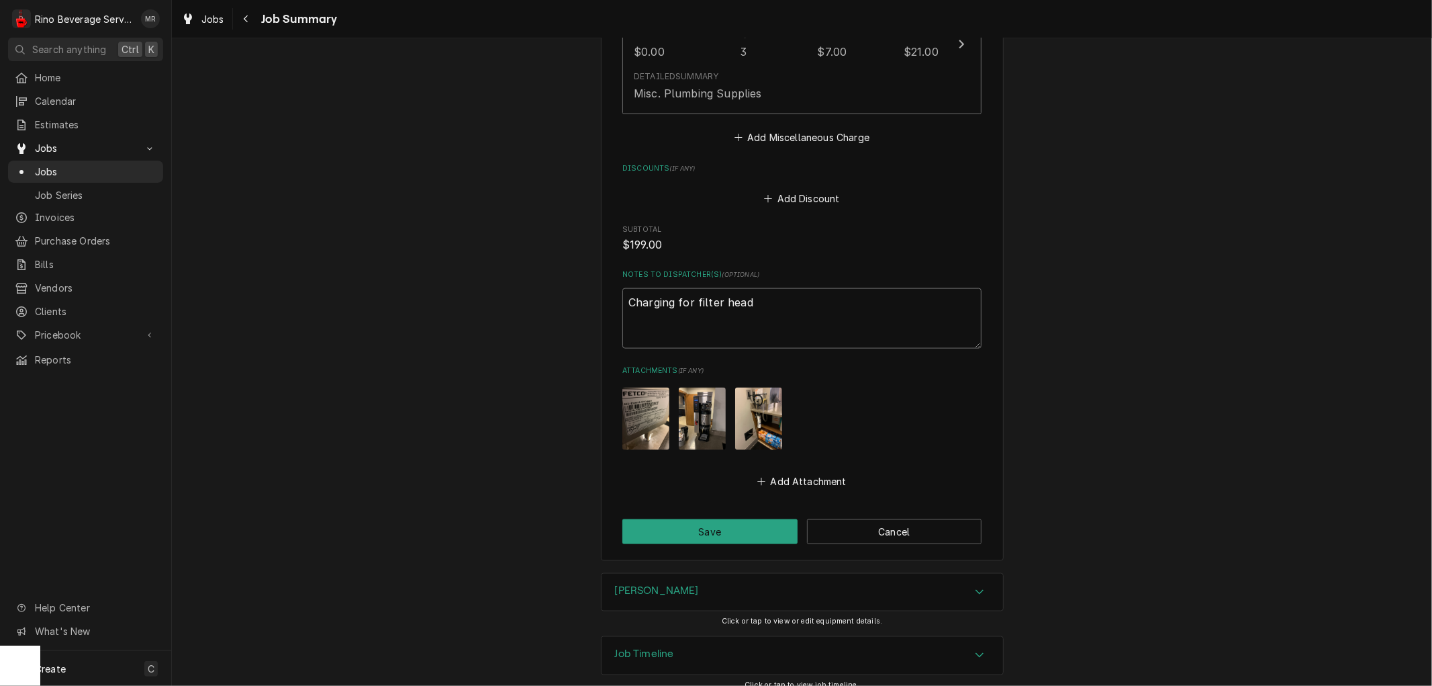
type textarea "Charging for filter head,"
type textarea "x"
type textarea "Charging for filter head,"
type textarea "x"
type textarea "Charging for filter head, f"
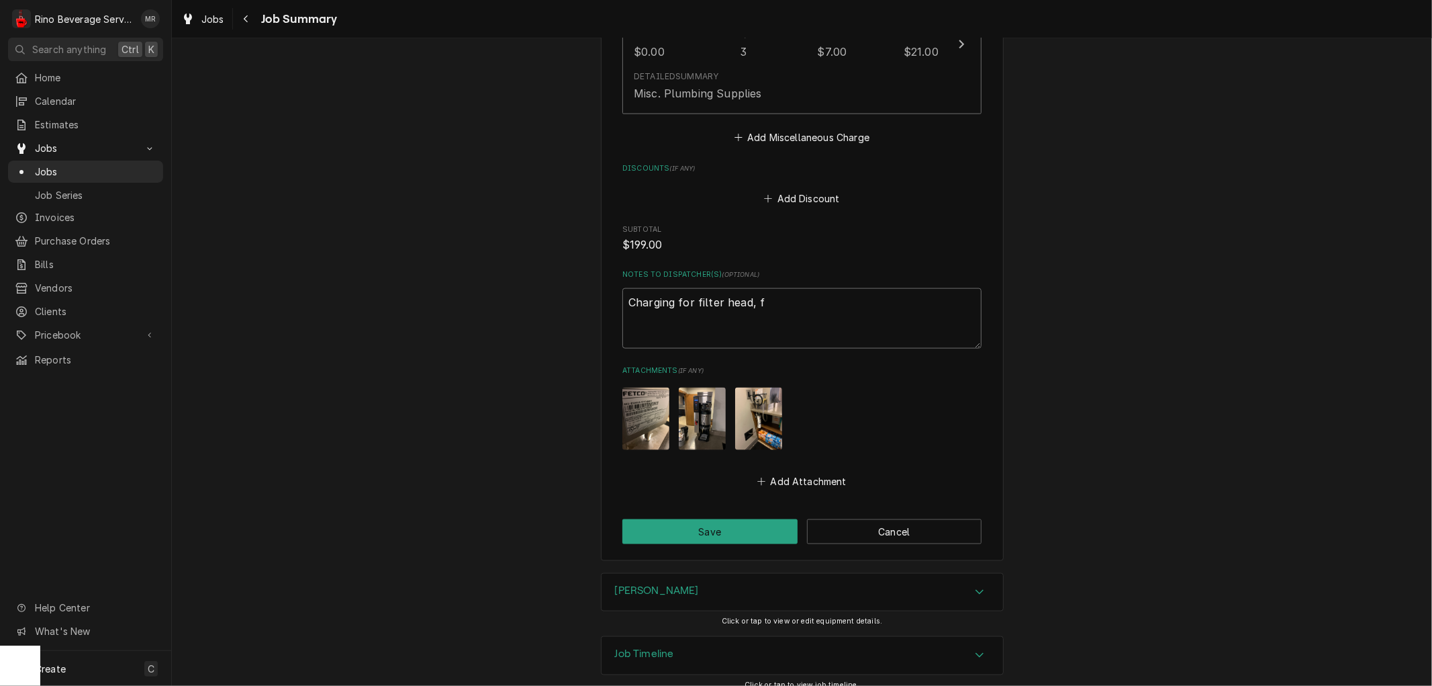
type textarea "x"
type textarea "Charging for filter head, fi"
type textarea "x"
type textarea "Charging for filter head, fil"
type textarea "x"
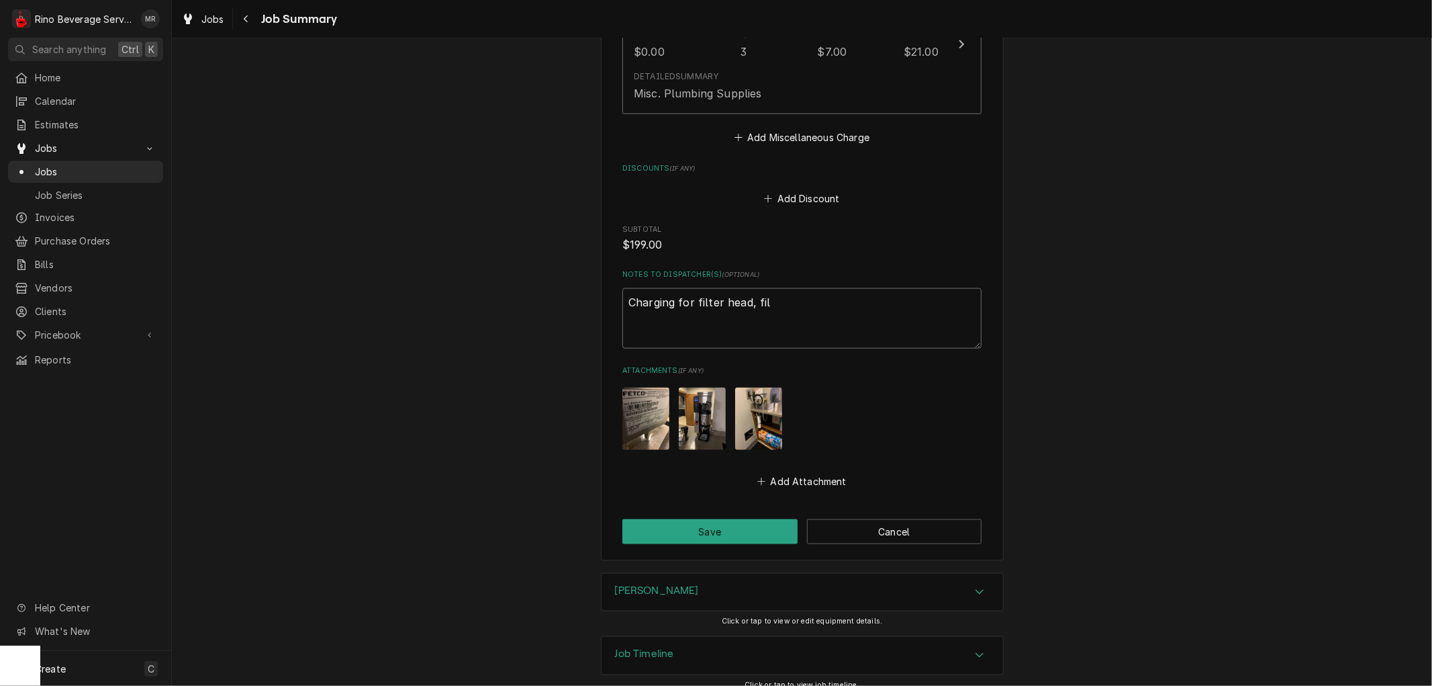
type textarea "Charging for filter head, filt"
type textarea "x"
type textarea "Charging for filter head, filte"
type textarea "x"
type textarea "Charging for filter head, filter"
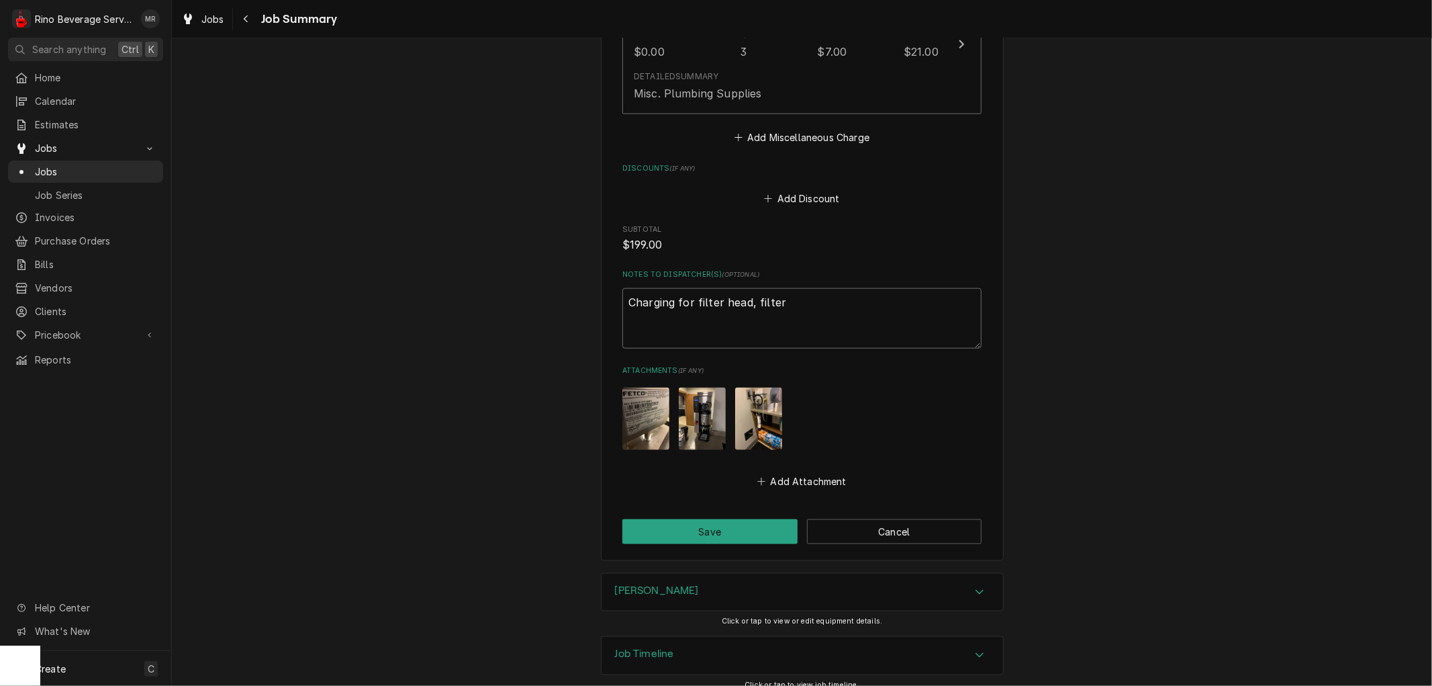
type textarea "x"
type textarea "Charging for filter head, filter,"
type textarea "x"
type textarea "Charging for filter head, filter,"
type textarea "x"
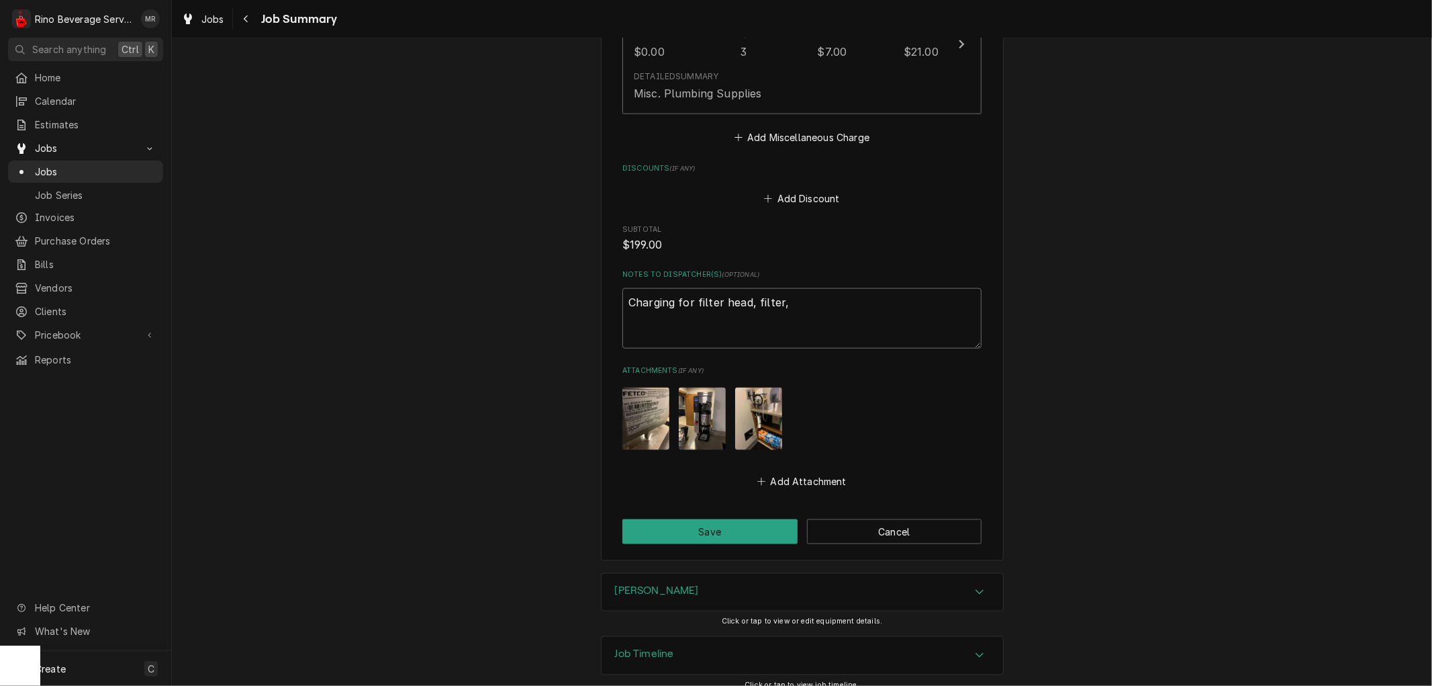
type textarea "Charging for filter head, filter, a"
type textarea "x"
type textarea "Charging for filter head, filter, an"
type textarea "x"
type textarea "Charging for filter head, filter, and"
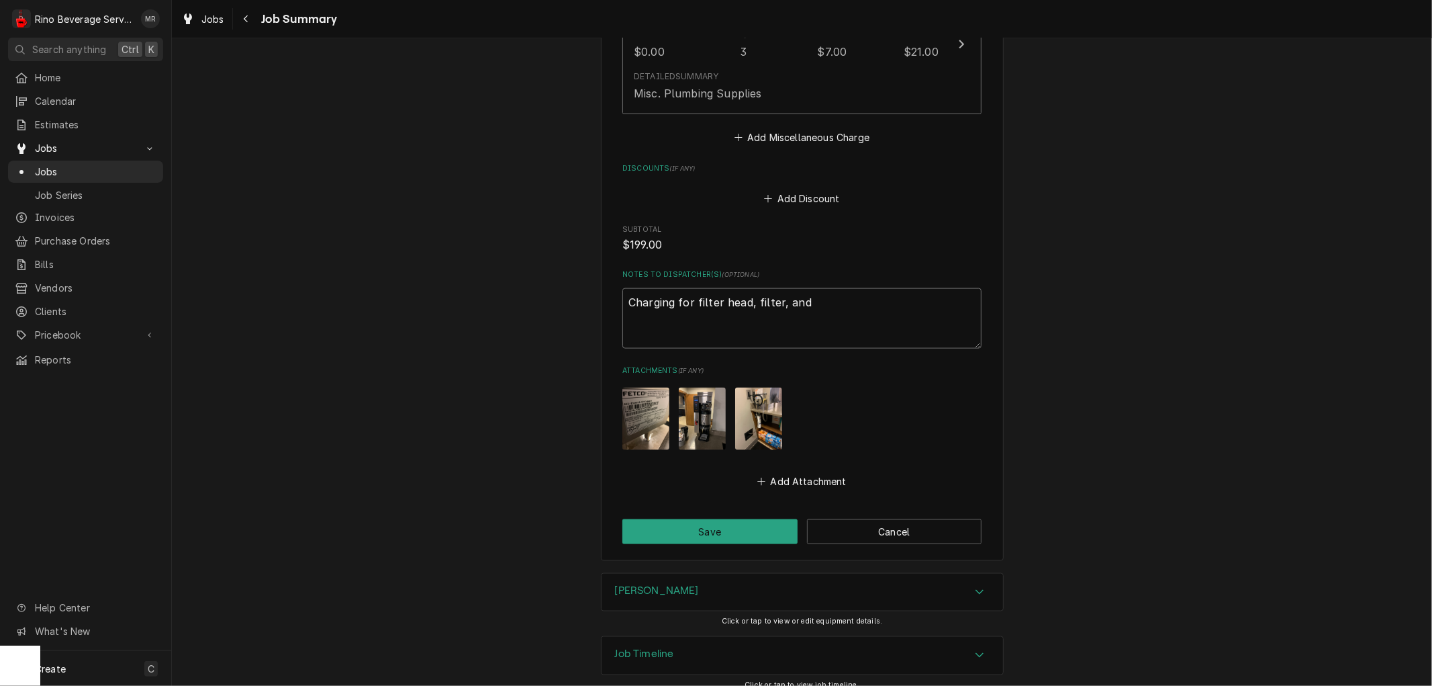
type textarea "x"
type textarea "Charging for filter head, filter, and"
type textarea "x"
type textarea "Charging for filter head, filter, and f"
type textarea "x"
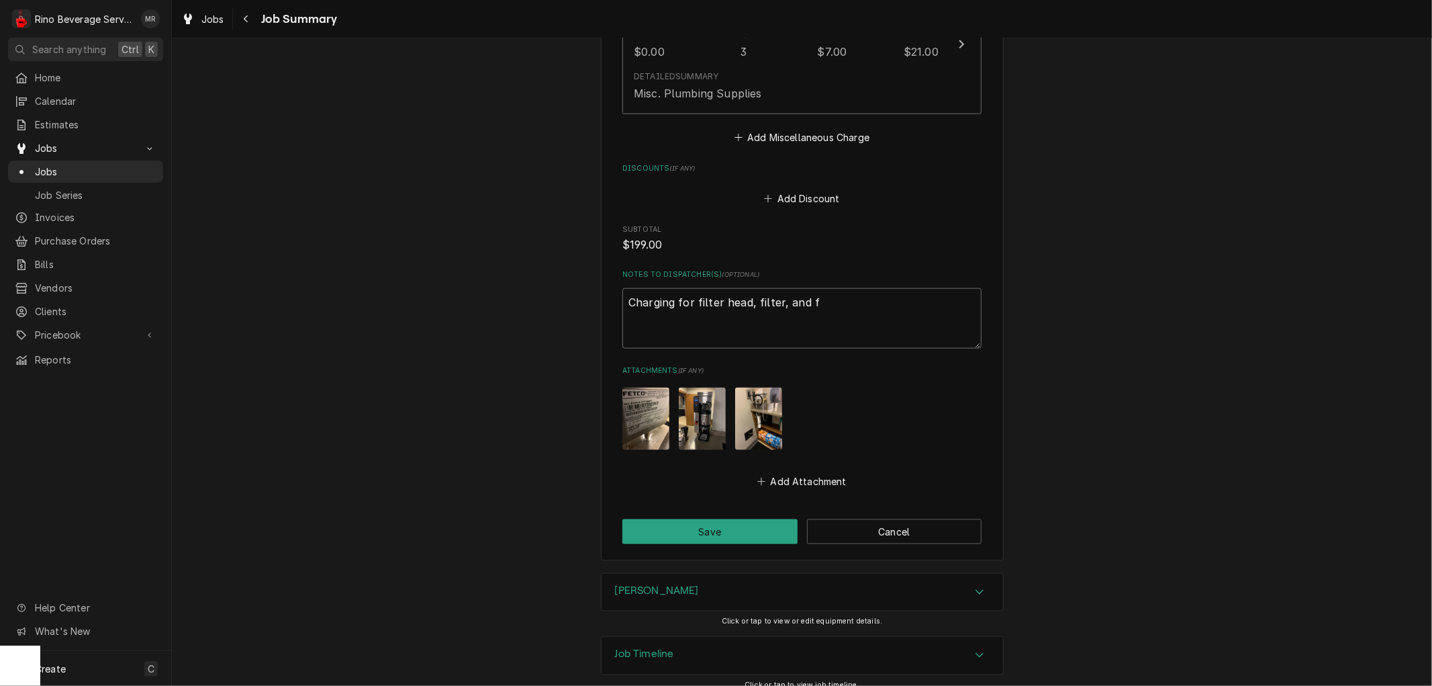
type textarea "Charging for filter head, filter, and fi"
type textarea "x"
type textarea "Charging for filter head, filter, and fit"
type textarea "x"
type textarea "Charging for filter head, filter, and fitt"
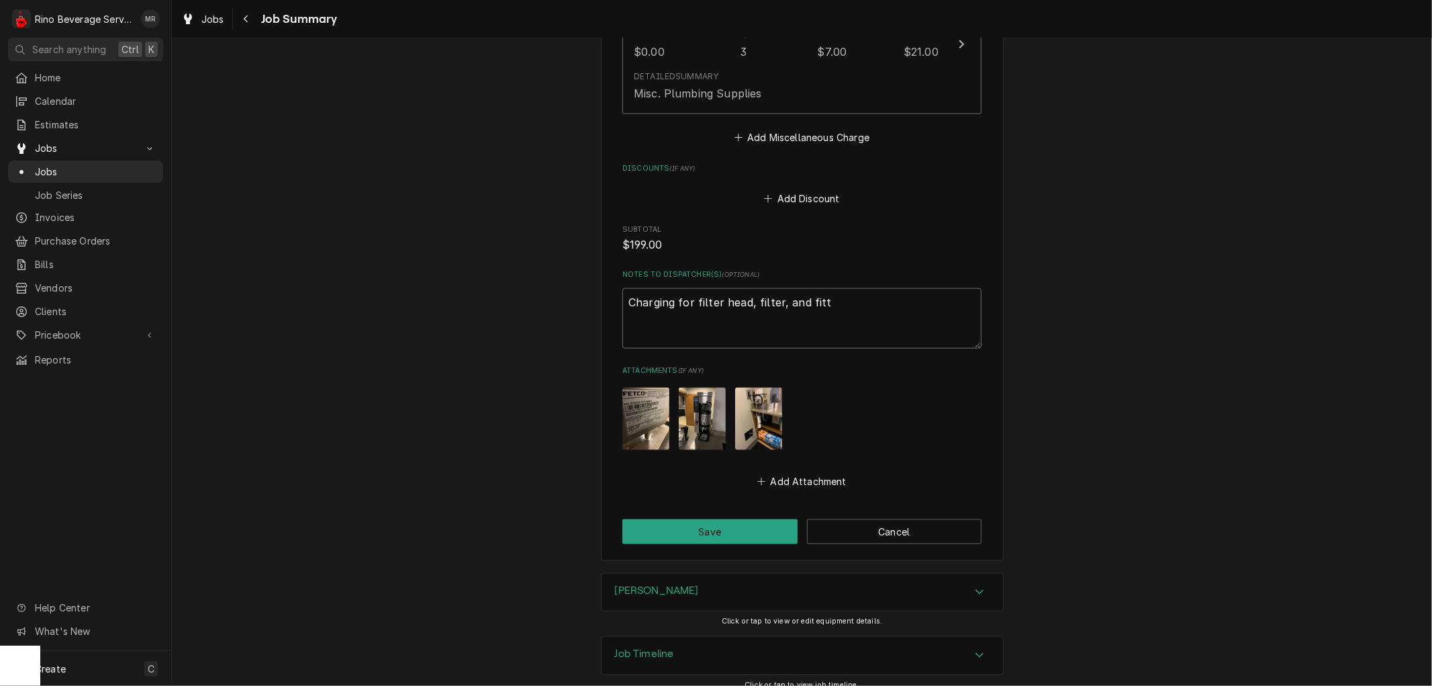
type textarea "x"
type textarea "Charging for filter head, filter, and fitti"
type textarea "x"
type textarea "Charging for filter head, filter, and fittin"
type textarea "x"
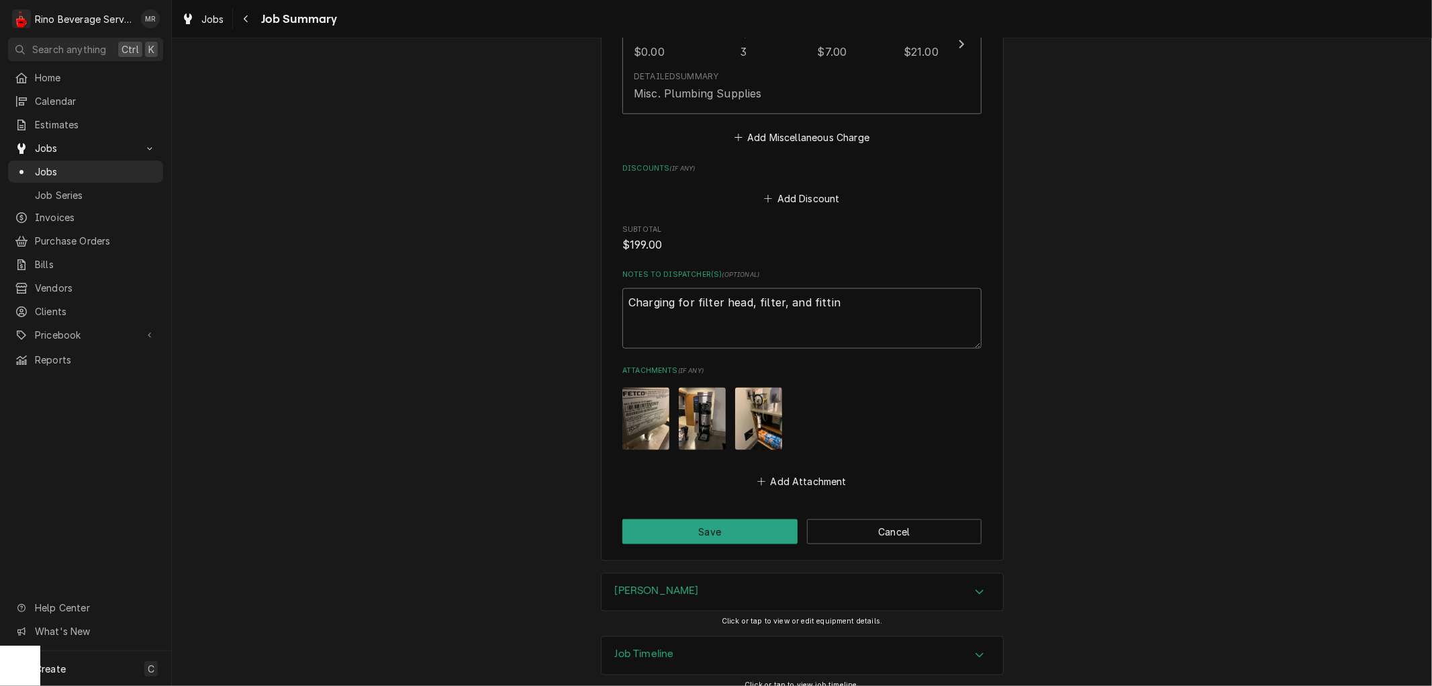
type textarea "Charging for filter head, filter, and fitting"
type textarea "x"
type textarea "Charging for filter head, filter, and fittings"
type textarea "x"
type textarea "Charging for filter head, filter, and fittings"
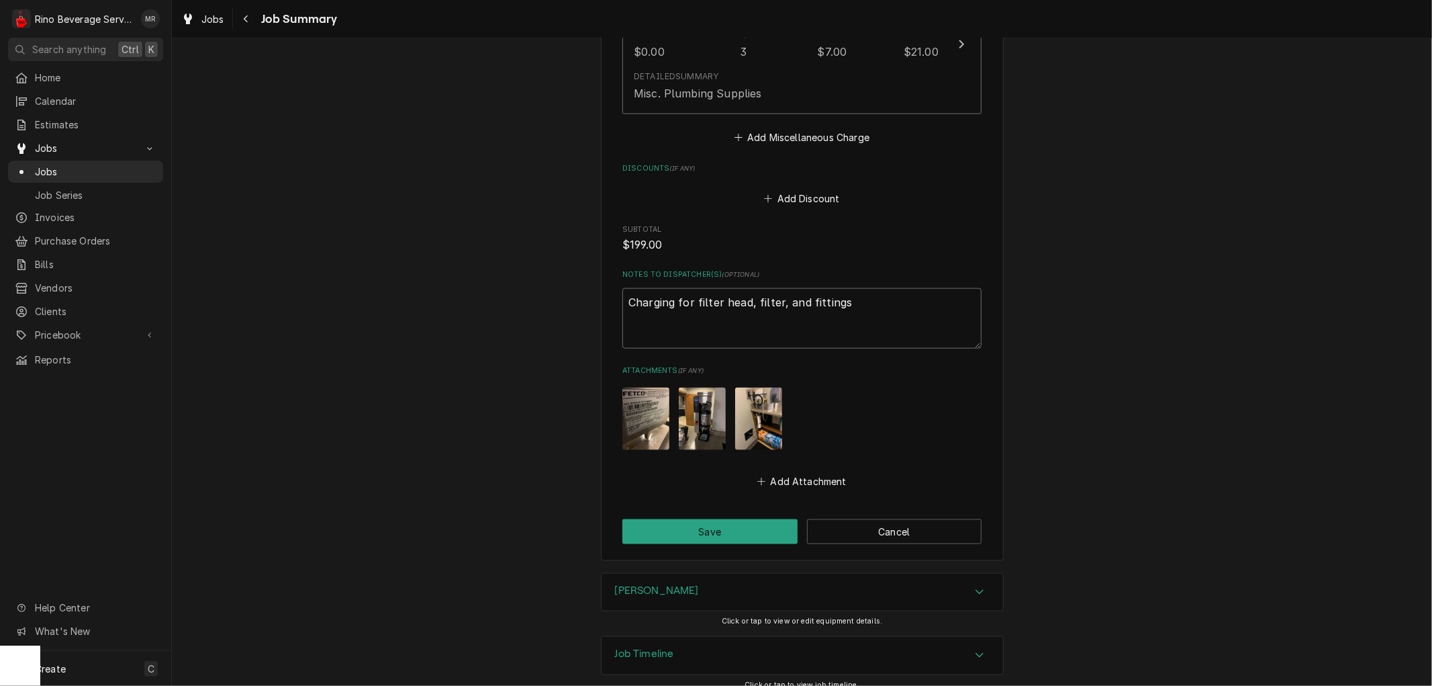
type textarea "x"
type textarea "Charging for filter head, filter, and fittings o"
type textarea "x"
type textarea "Charging for filter head, filter, and fittings on"
type textarea "x"
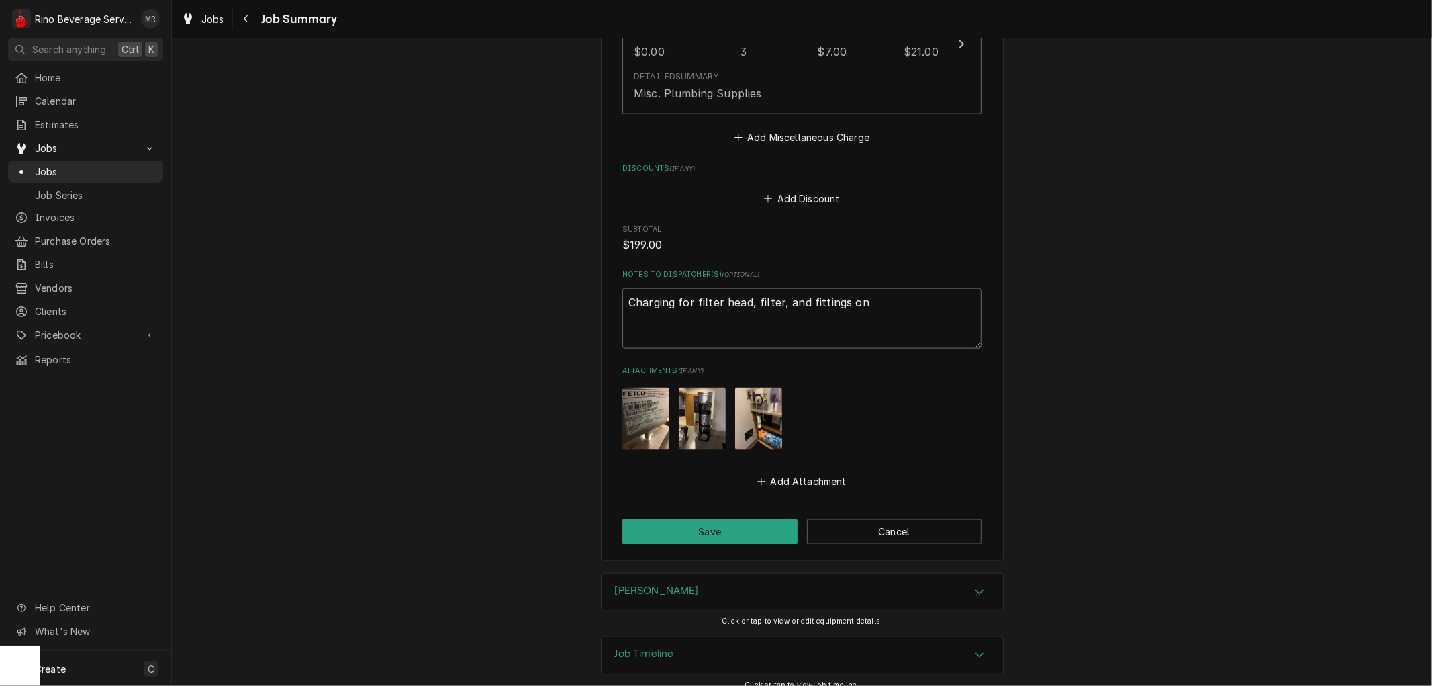
type textarea "Charging for filter head, filter, and fittings onl"
type textarea "x"
type textarea "Charging for filter head, filter, and fittings only"
type textarea "x"
type textarea "Charging for filter head, filter, and fittings only."
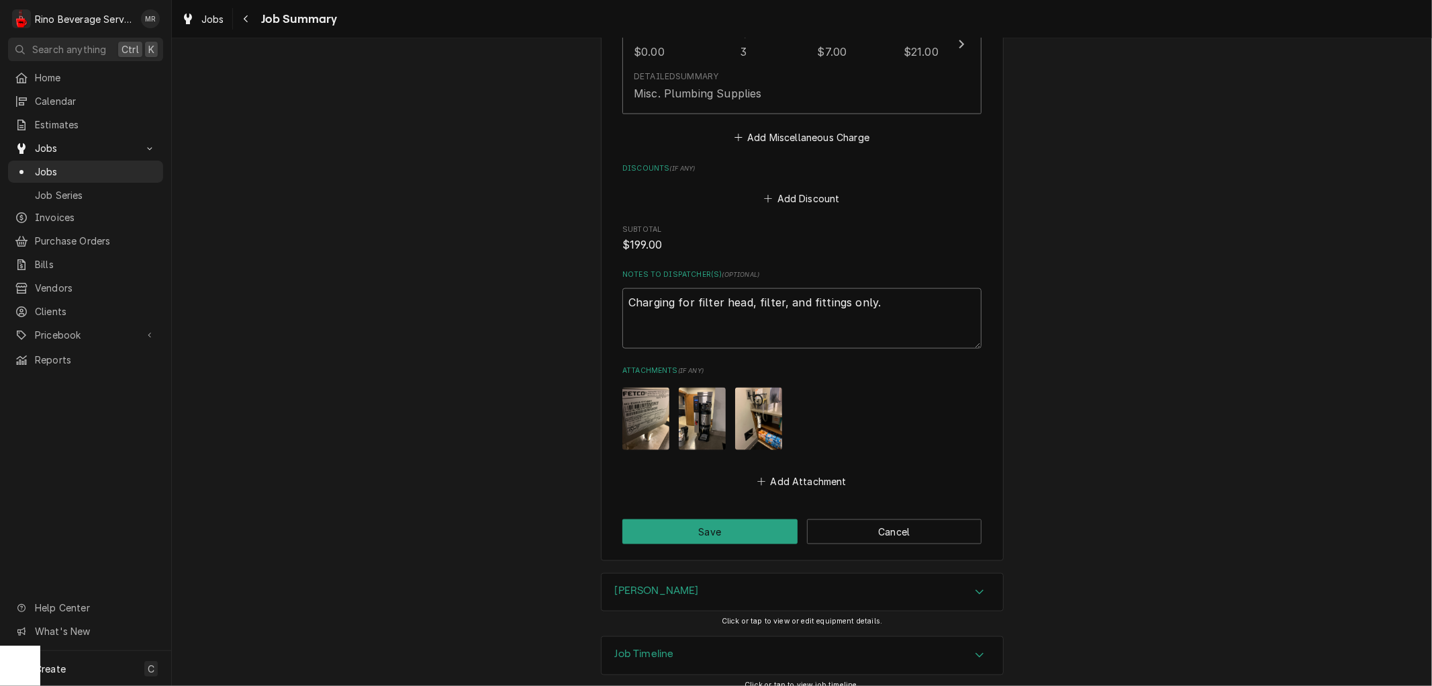
type textarea "x"
type textarea "Charging for filter head, filter, and fittings only."
type textarea "x"
type textarea "Charging for filter head, filter, and fittings only. T"
type textarea "x"
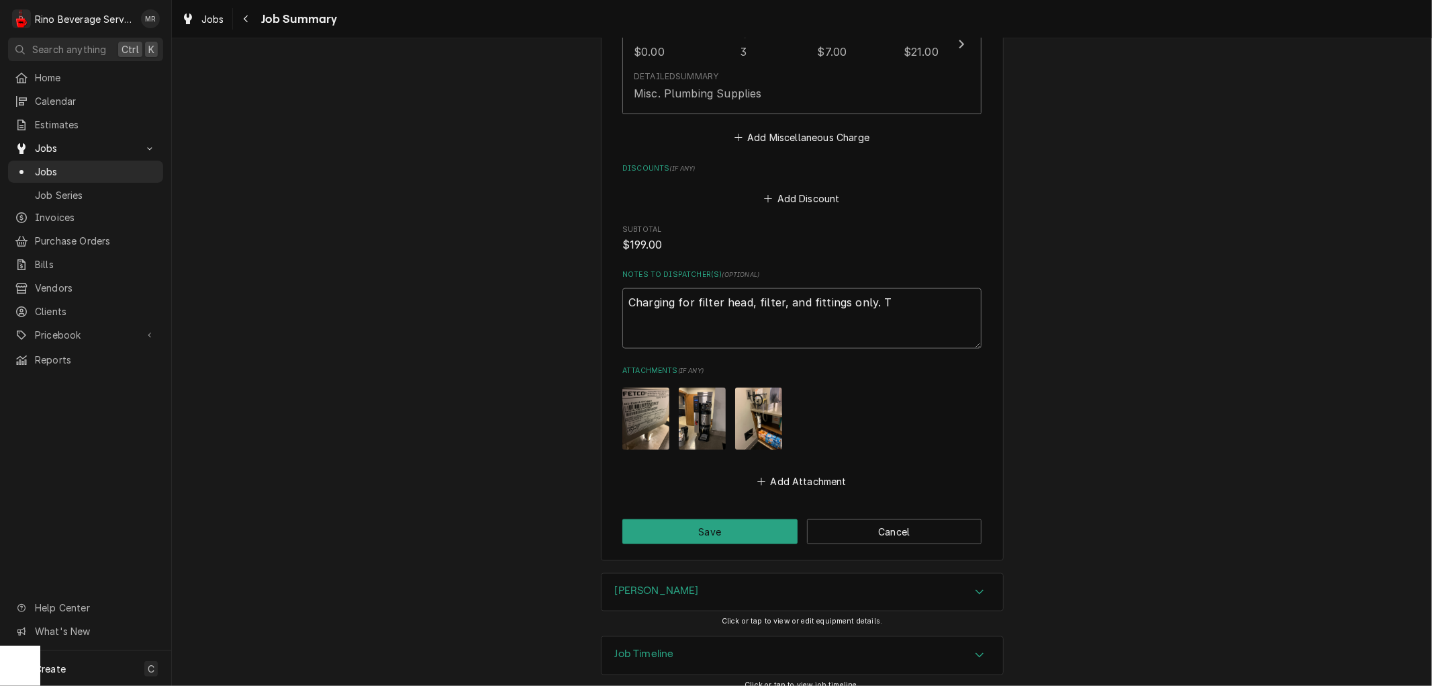
type textarea "Charging for filter head, filter, and fittings only. Th"
type textarea "x"
type textarea "Charging for filter head, filter, and fittings only. The"
type textarea "x"
type textarea "Charging for filter head, filter, and fittings only. The"
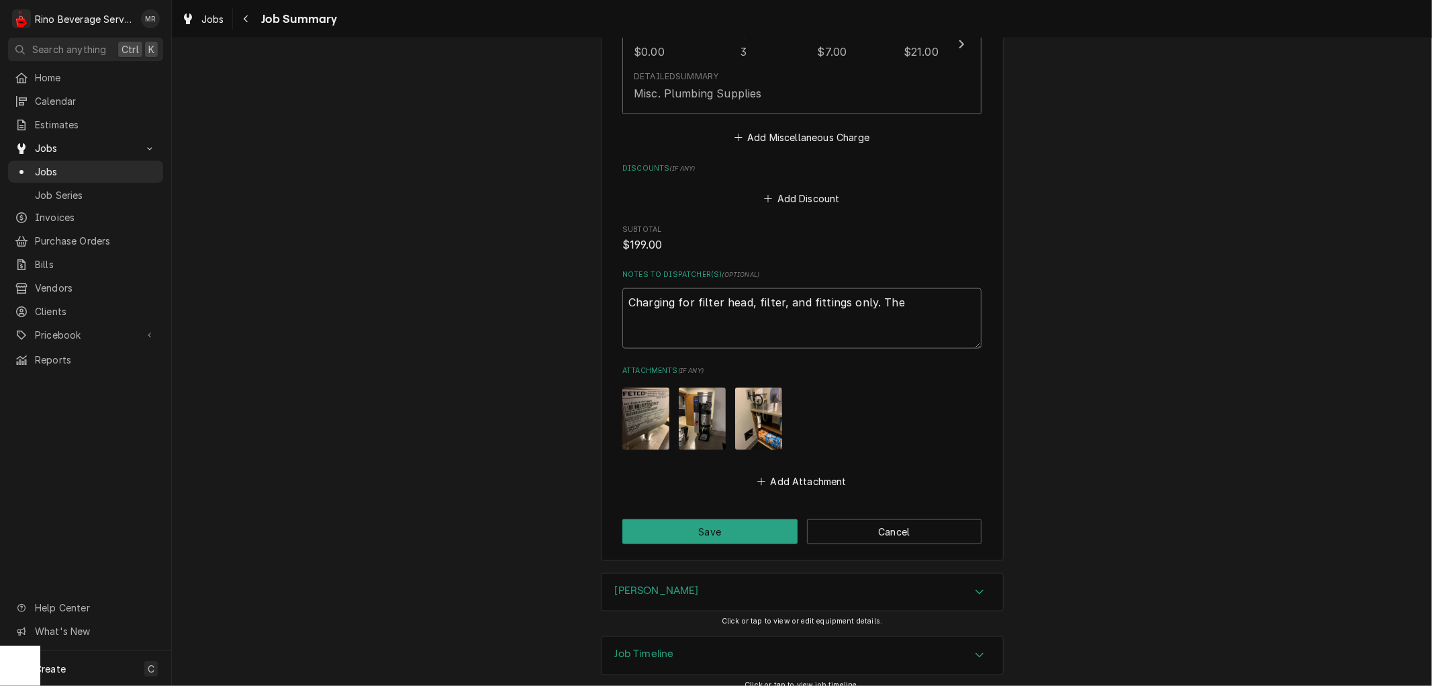
type textarea "x"
type textarea "Charging for filter head, filter, and fittings only. The r"
type textarea "x"
type textarea "Charging for filter head, filter, and fittings only. The re"
type textarea "x"
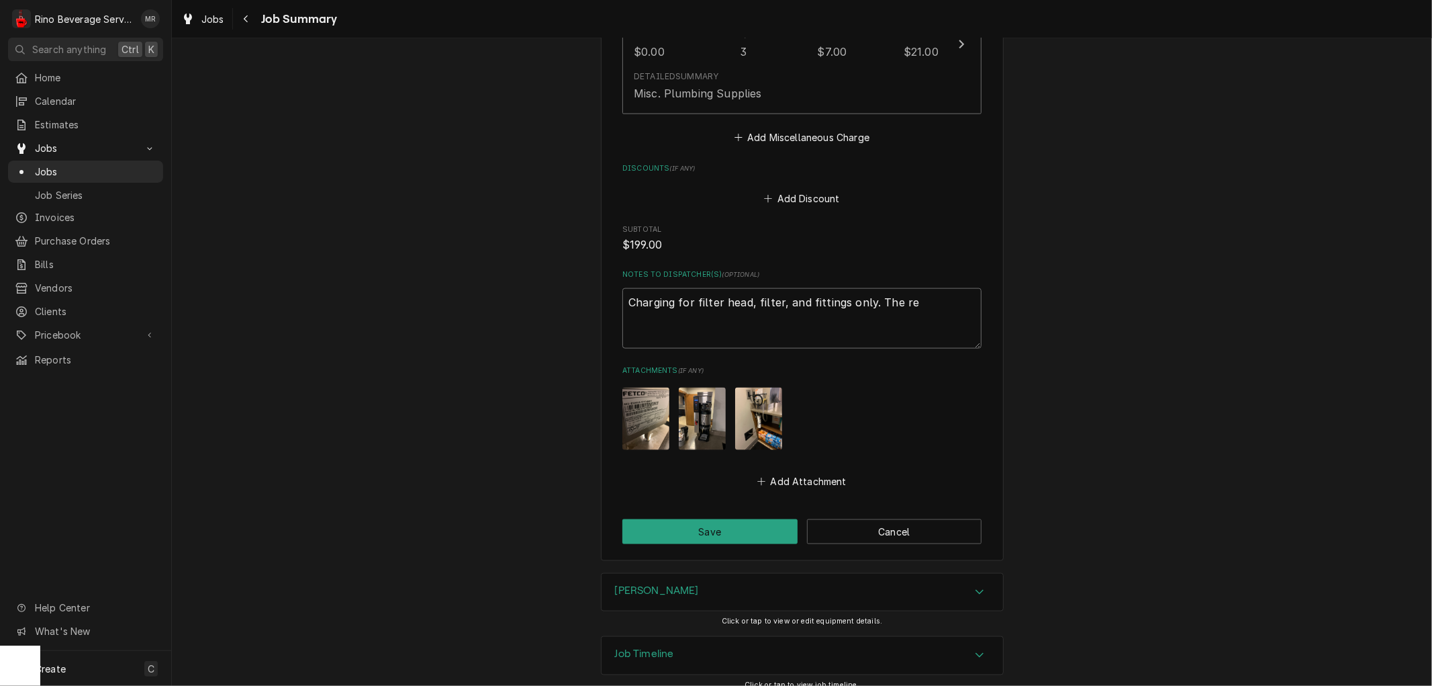
type textarea "Charging for filter head, filter, and fittings only. The res"
type textarea "x"
type textarea "Charging for filter head, filter, and fittings only. The rest"
type textarea "x"
type textarea "Charging for filter head, filter, and fittings only. The rest"
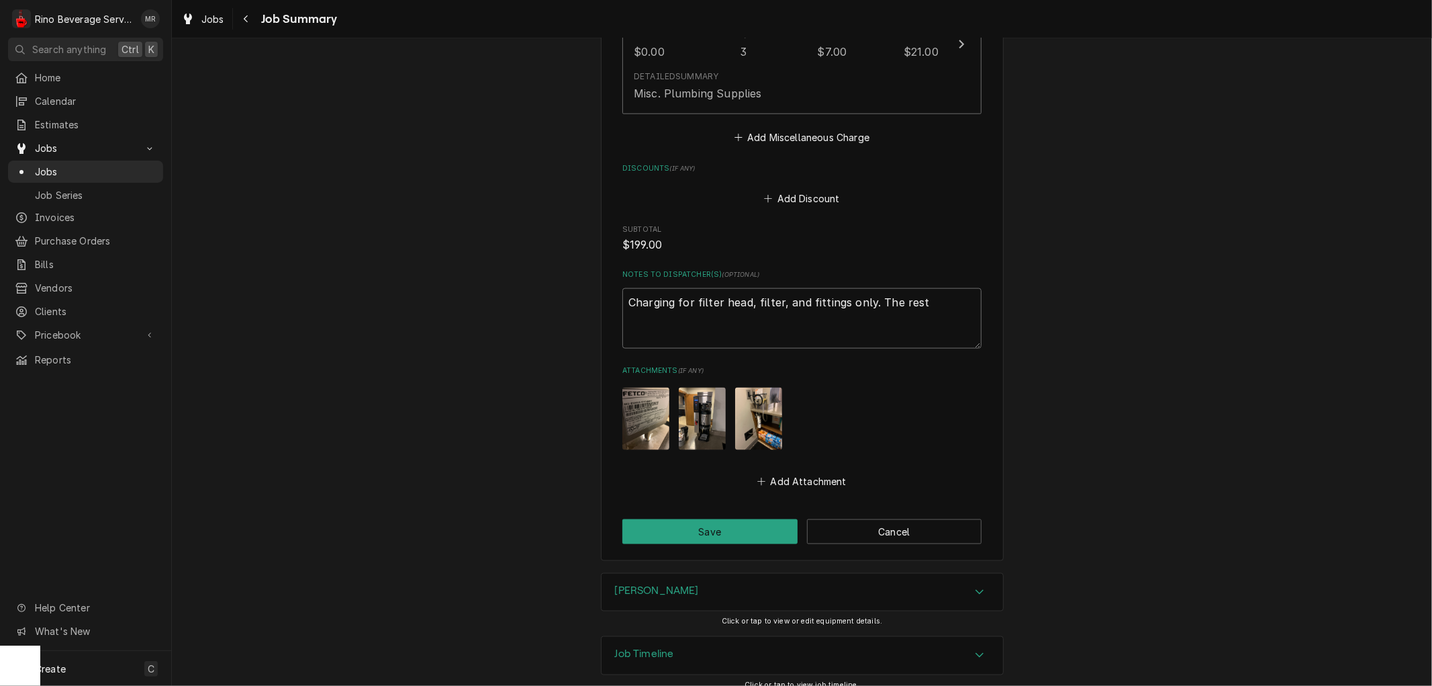
type textarea "x"
type textarea "Charging for filter head, filter, and fittings only. The rest i"
type textarea "x"
type textarea "Charging for filter head, filter, and fittings only. The rest is"
type textarea "x"
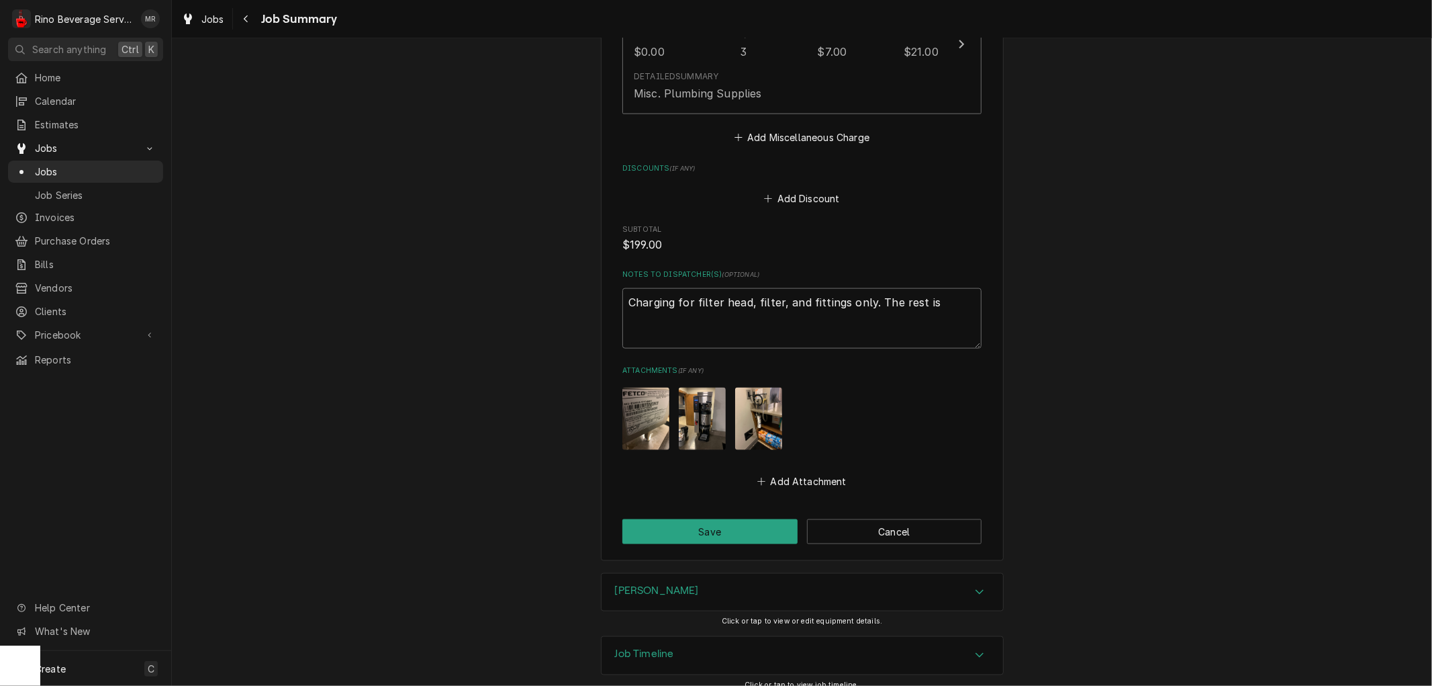
type textarea "Charging for filter head, filter, and fittings only. The rest is"
type textarea "x"
type textarea "Charging for filter head, filter, and fittings only. The rest is i"
type textarea "x"
type textarea "Charging for filter head, filter, and fittings only. The rest is in"
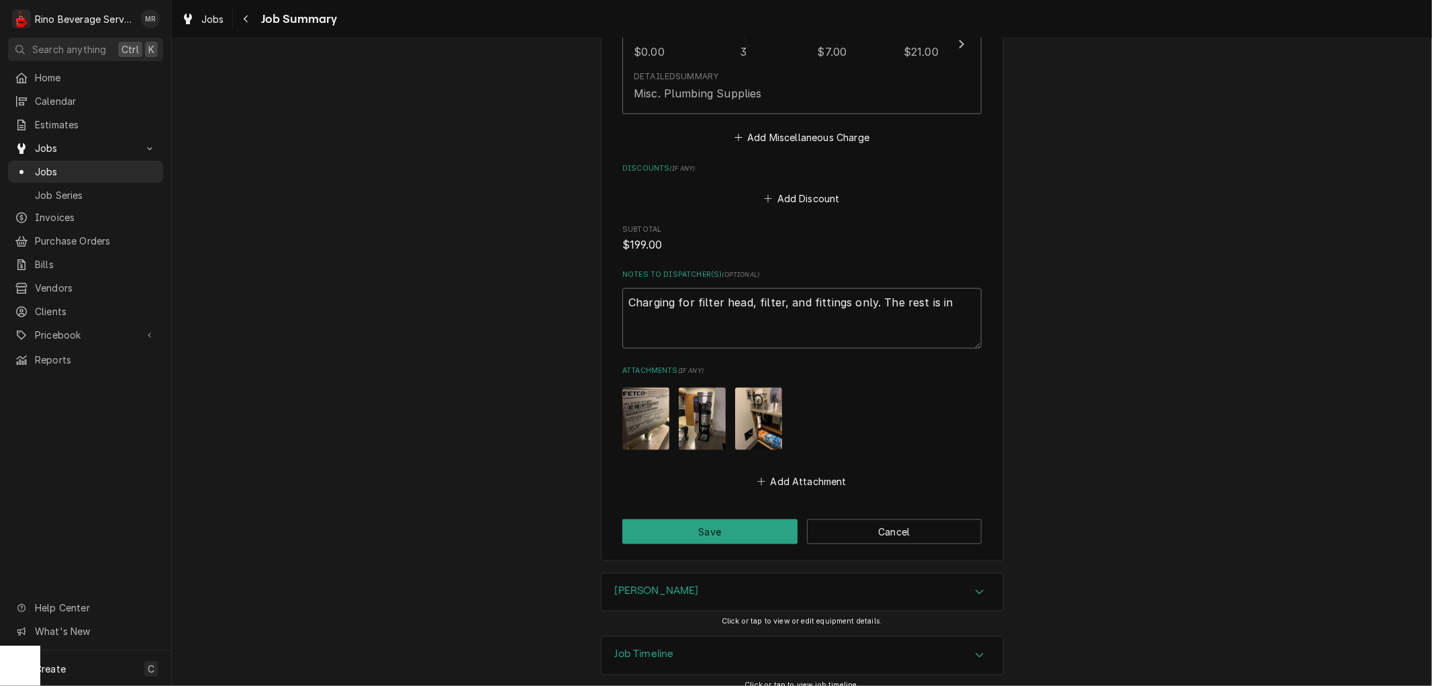
type textarea "x"
type textarea "Charging for filter head, filter, and fittings only. The rest is inc"
type textarea "x"
type textarea "Charging for filter head, filter, and fittings only. The rest is incl"
type textarea "x"
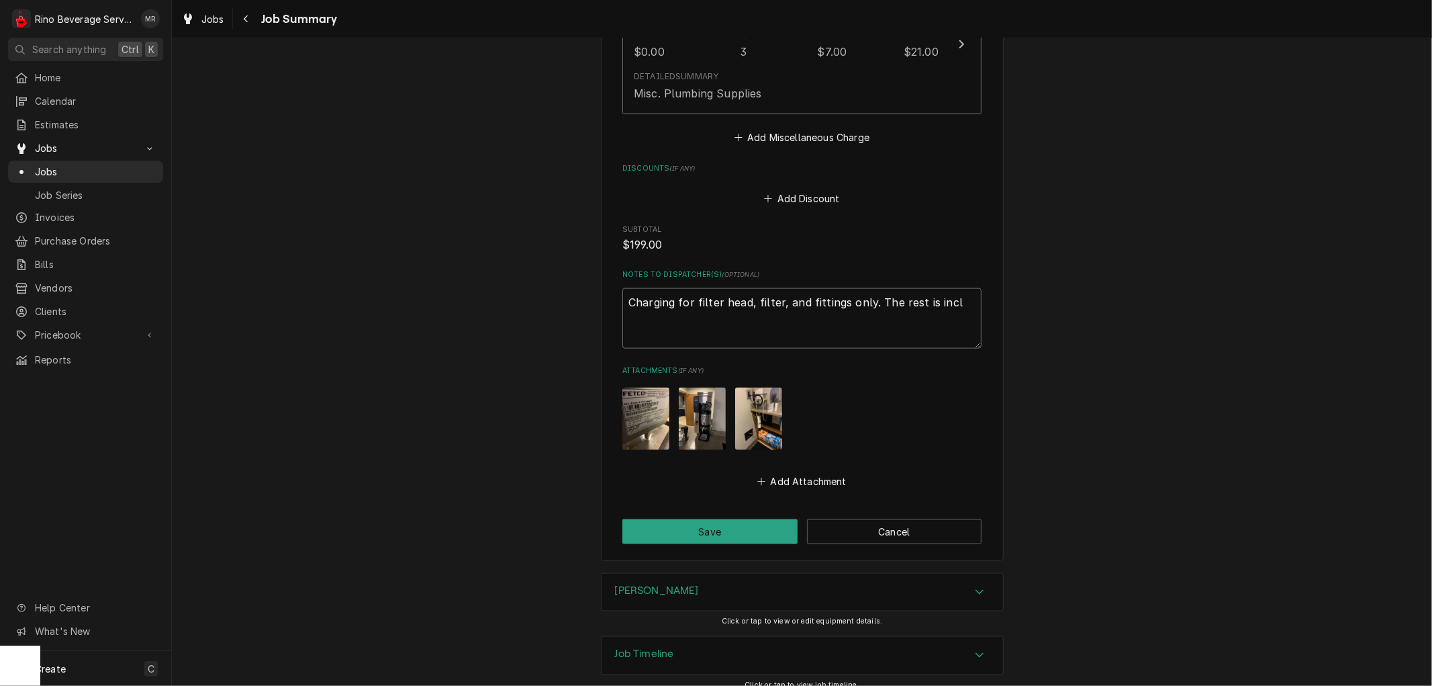
type textarea "Charging for filter head, filter, and fittings only. The rest is inclu"
type textarea "x"
type textarea "Charging for filter head, filter, and fittings only. The rest is includ"
type textarea "x"
type textarea "Charging for filter head, filter, and fittings only. The rest is include"
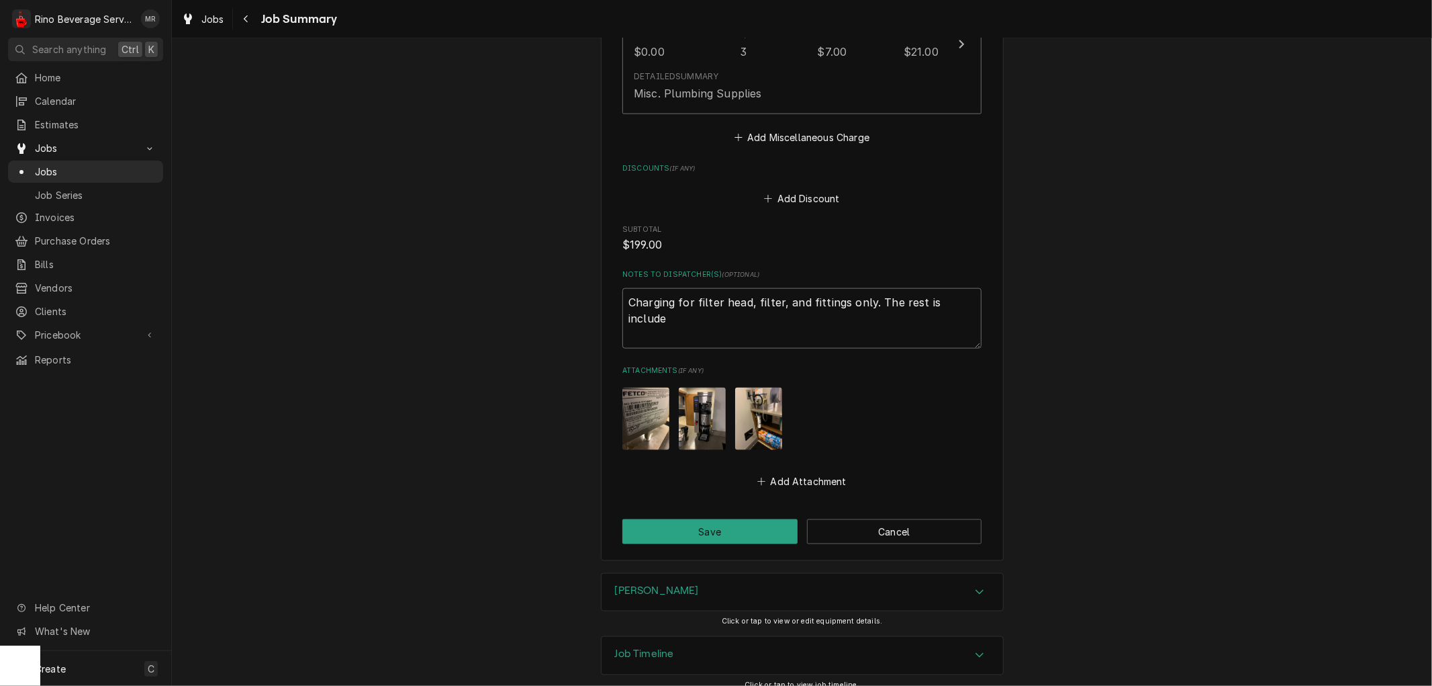
type textarea "x"
type textarea "Charging for filter head, filter, and fittings only. The rest is included"
type textarea "x"
type textarea "Charging for filter head, filter, and fittings only. The rest is included"
type textarea "x"
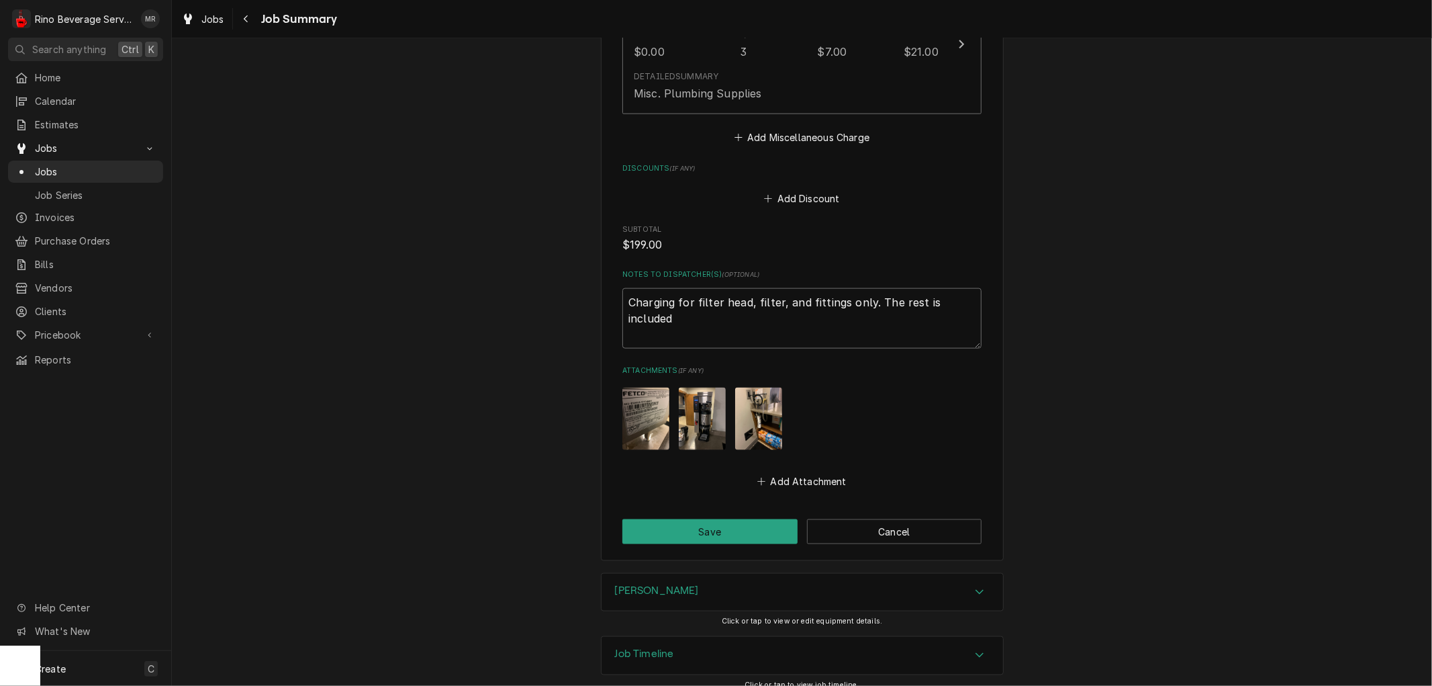
type textarea "Charging for filter head, filter, and fittings only. The rest is included i"
type textarea "x"
type textarea "Charging for filter head, filter, and fittings only. The rest is included in"
type textarea "x"
type textarea "Charging for filter head, filter, and fittings only. The rest is included in"
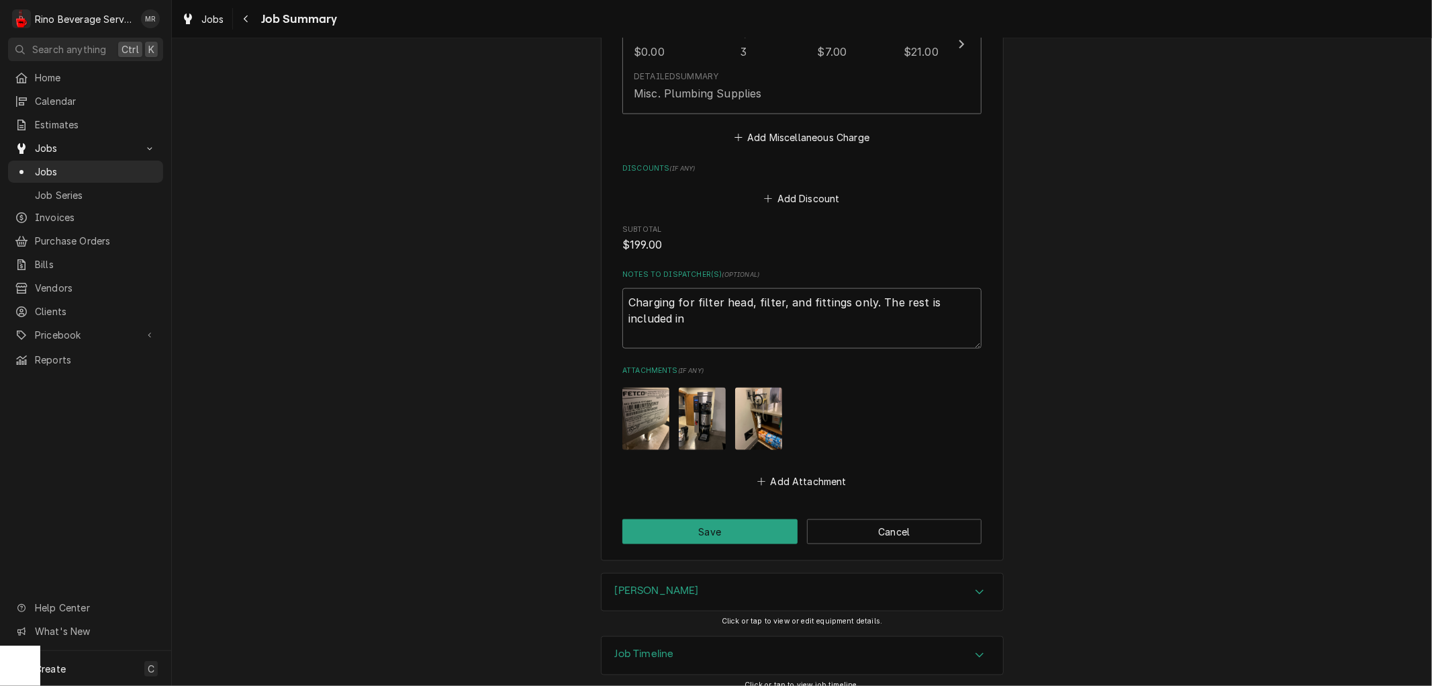
type textarea "x"
type textarea "Charging for filter head, filter, and fittings only. The rest is included in b"
type textarea "x"
type textarea "Charging for filter head, filter, and fittings only. The rest is included in br"
type textarea "x"
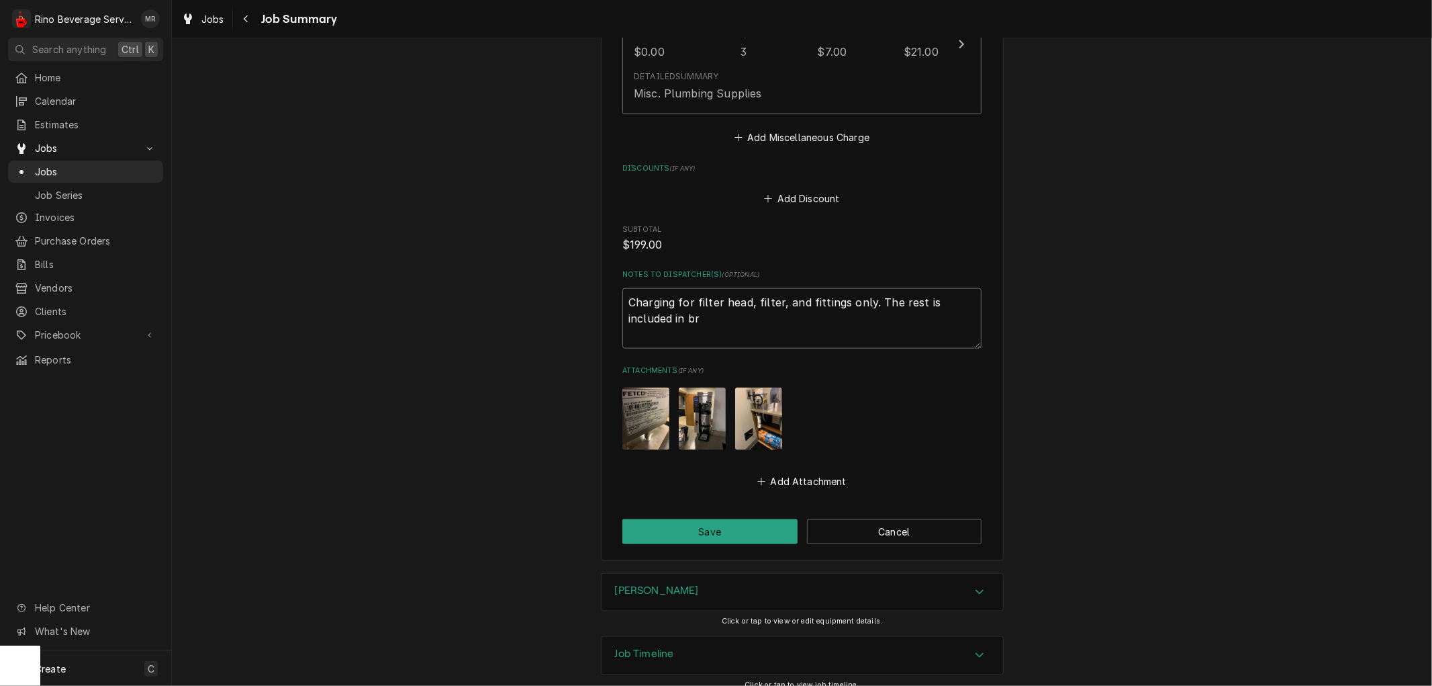
type textarea "Charging for filter head, filter, and fittings only. The rest is included in bre"
type textarea "x"
type textarea "Charging for filter head, filter, and fittings only. The rest is included in br…"
type textarea "x"
type textarea "Charging for filter head, filter, and fittings only. The rest is included in br…"
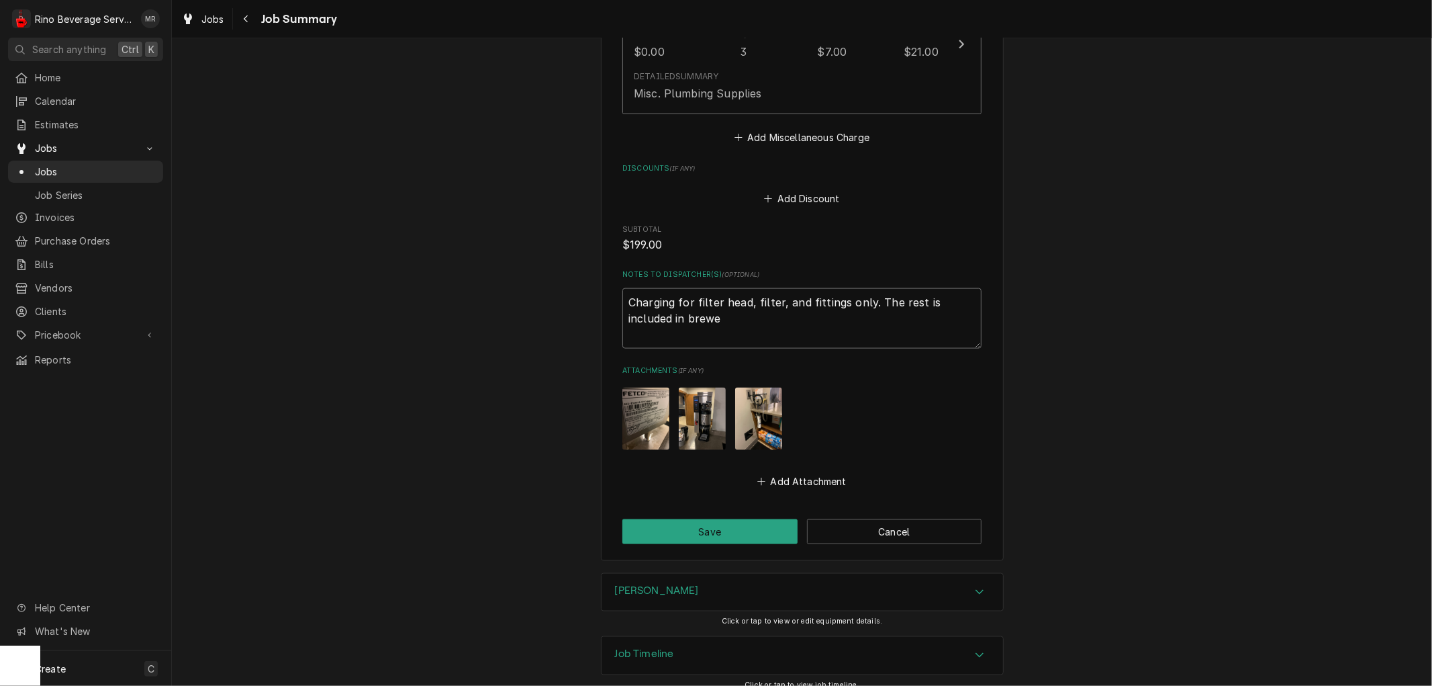
type textarea "x"
type textarea "Charging for filter head, filter, and fittings only. The rest is included in br…"
type textarea "x"
type textarea "Charging for filter head, filter, and fittings only. The rest is included in br…"
type textarea "x"
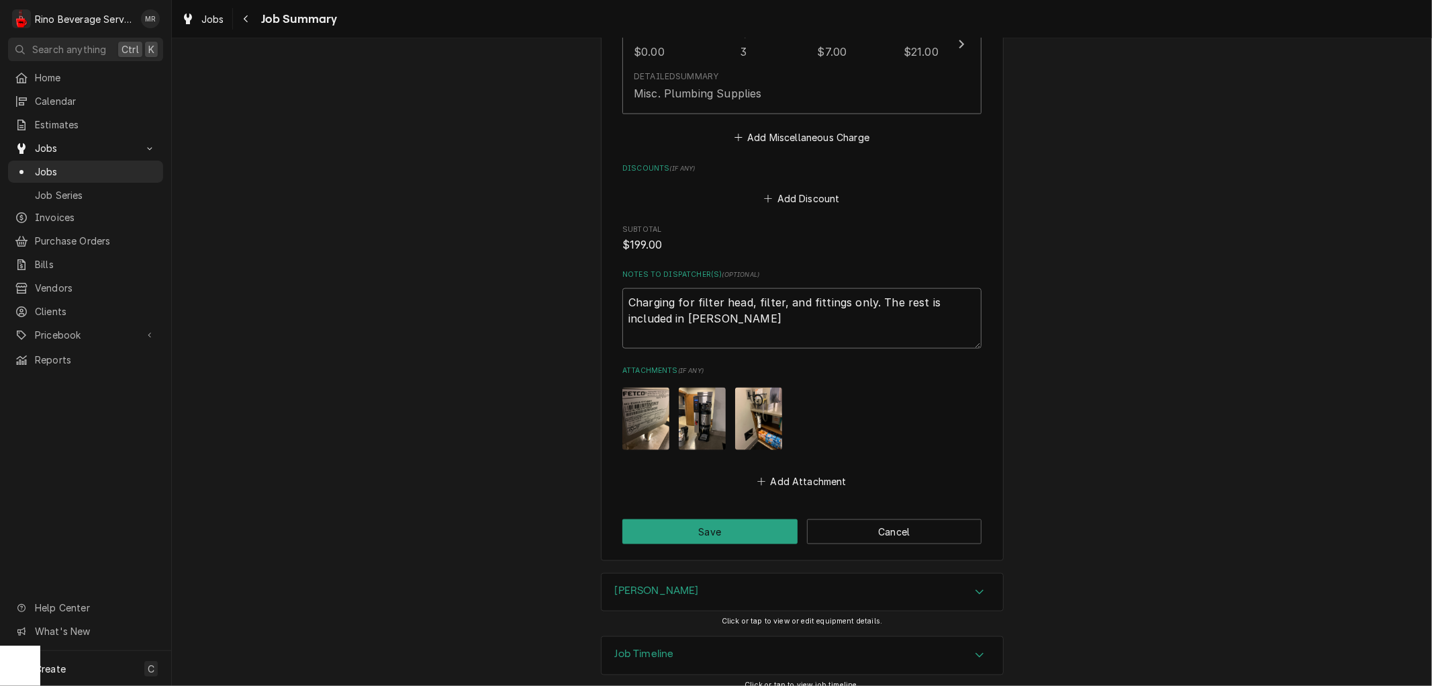
type textarea "Charging for filter head, filter, and fittings only. The rest is included in br…"
click at [712, 529] on button "Save" at bounding box center [709, 531] width 175 height 25
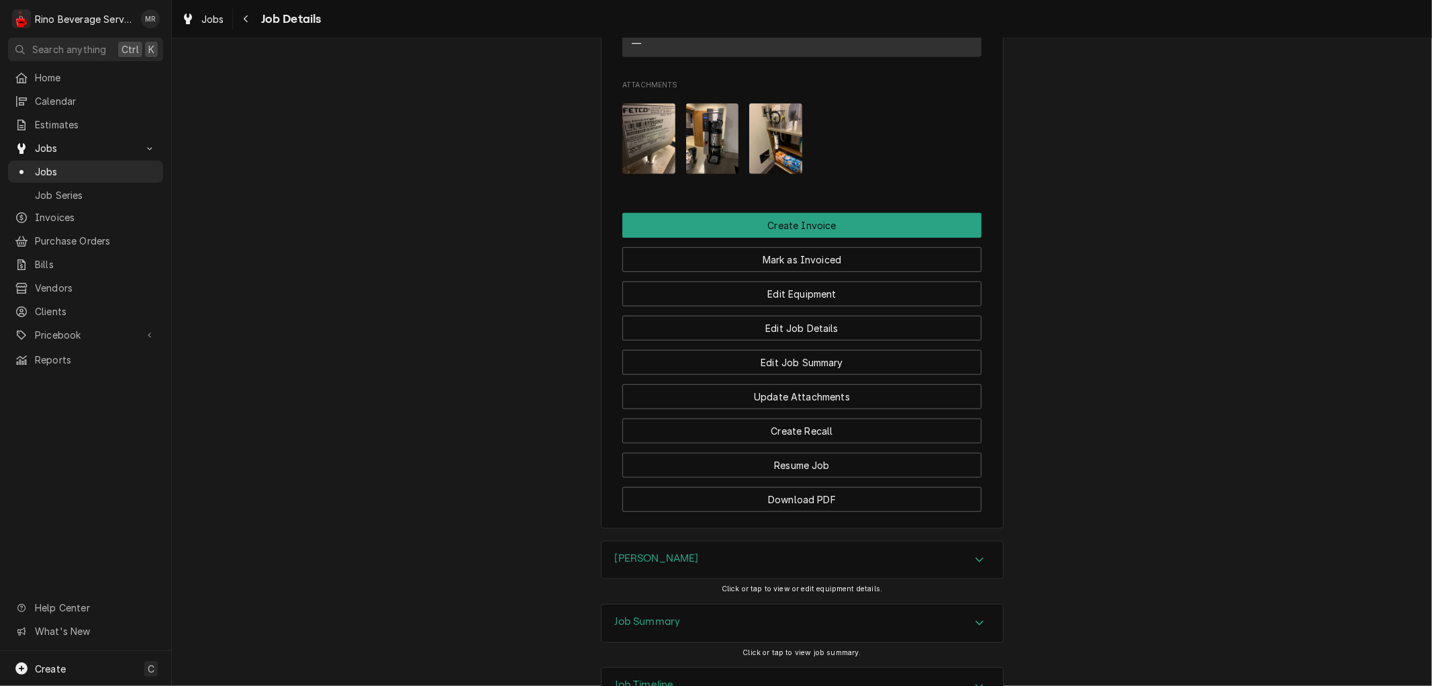
scroll to position [1019, 0]
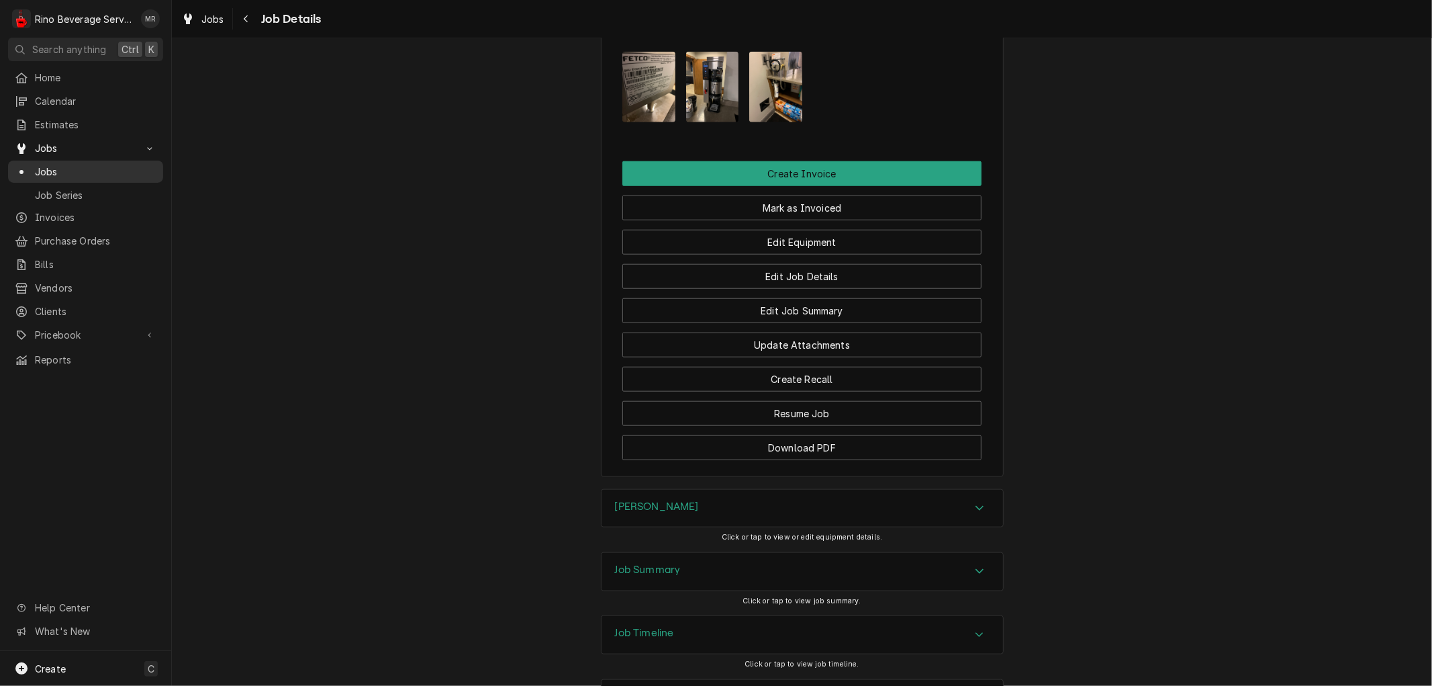
click at [122, 165] on span "Jobs" at bounding box center [96, 172] width 122 height 14
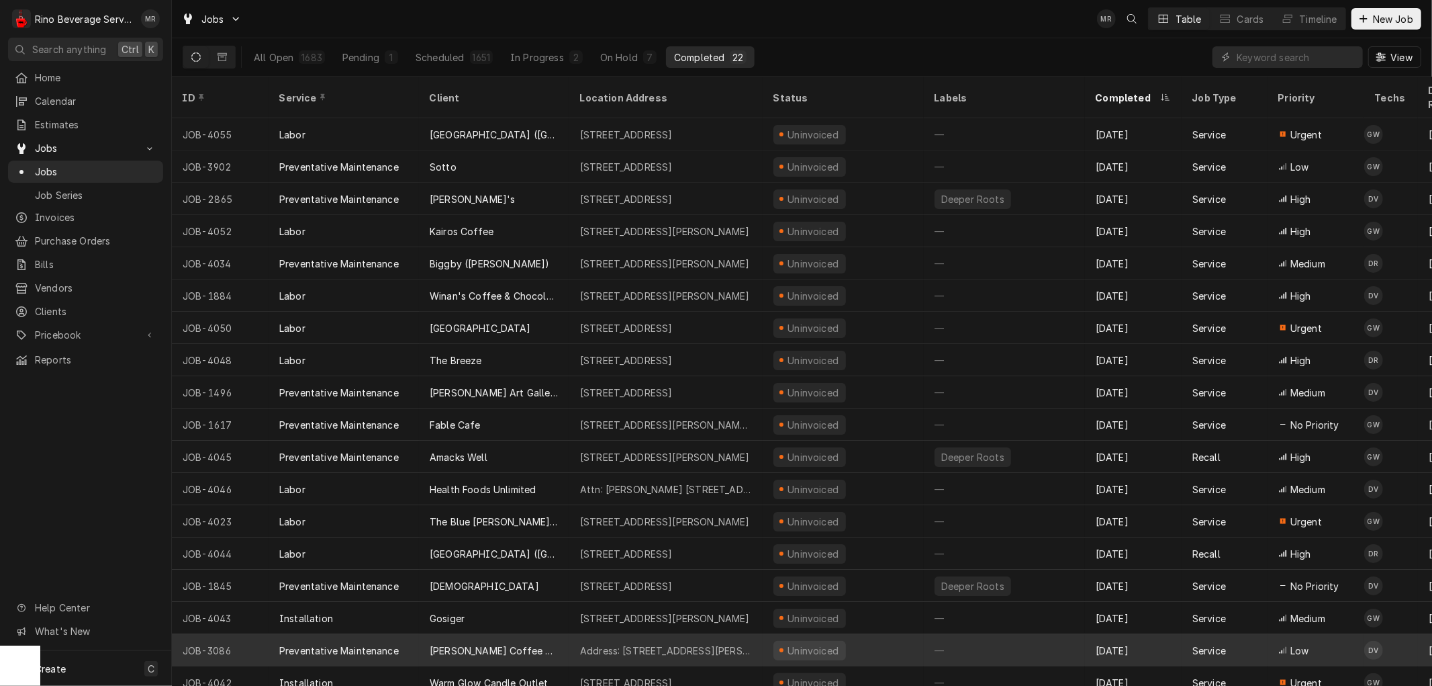
click at [526, 643] on div "[PERSON_NAME] Coffee & Gelato" at bounding box center [494, 650] width 129 height 14
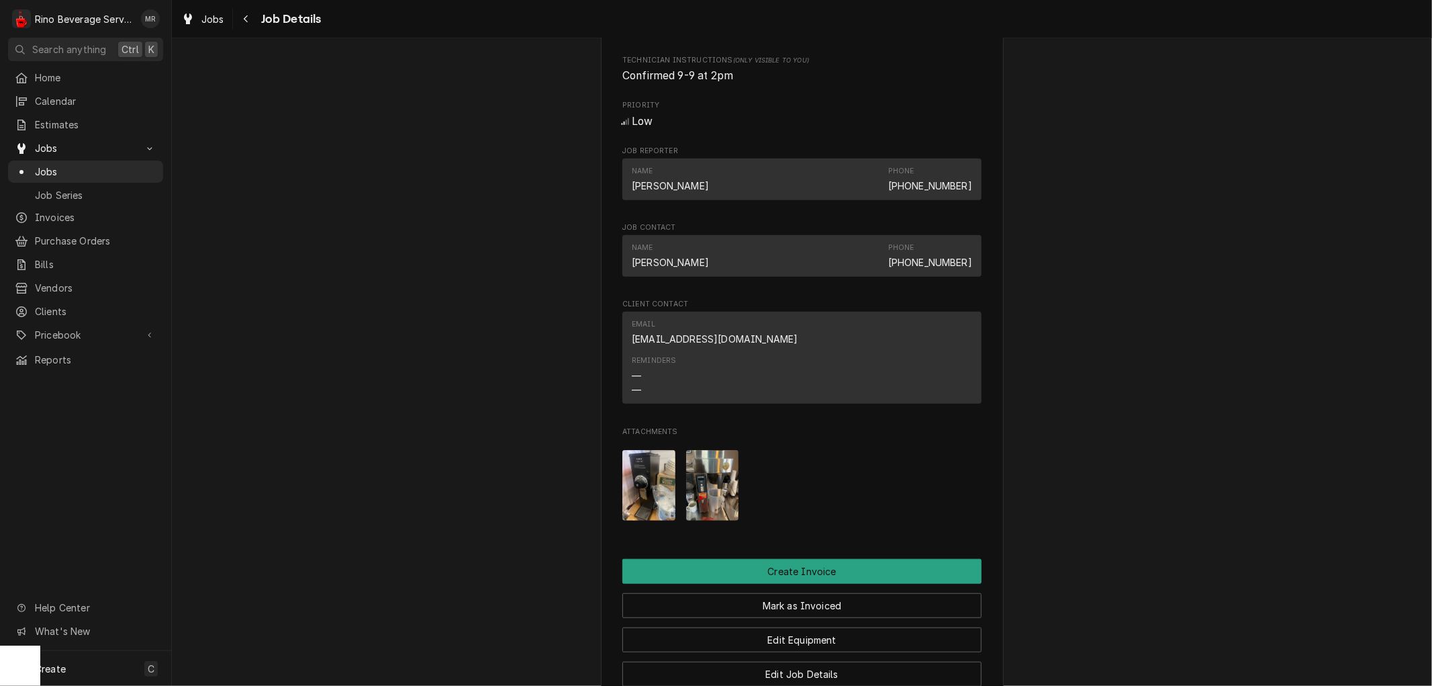
scroll to position [671, 0]
click at [679, 508] on div "Attachments" at bounding box center [801, 484] width 359 height 92
click at [696, 507] on img "Attachments" at bounding box center [712, 484] width 53 height 71
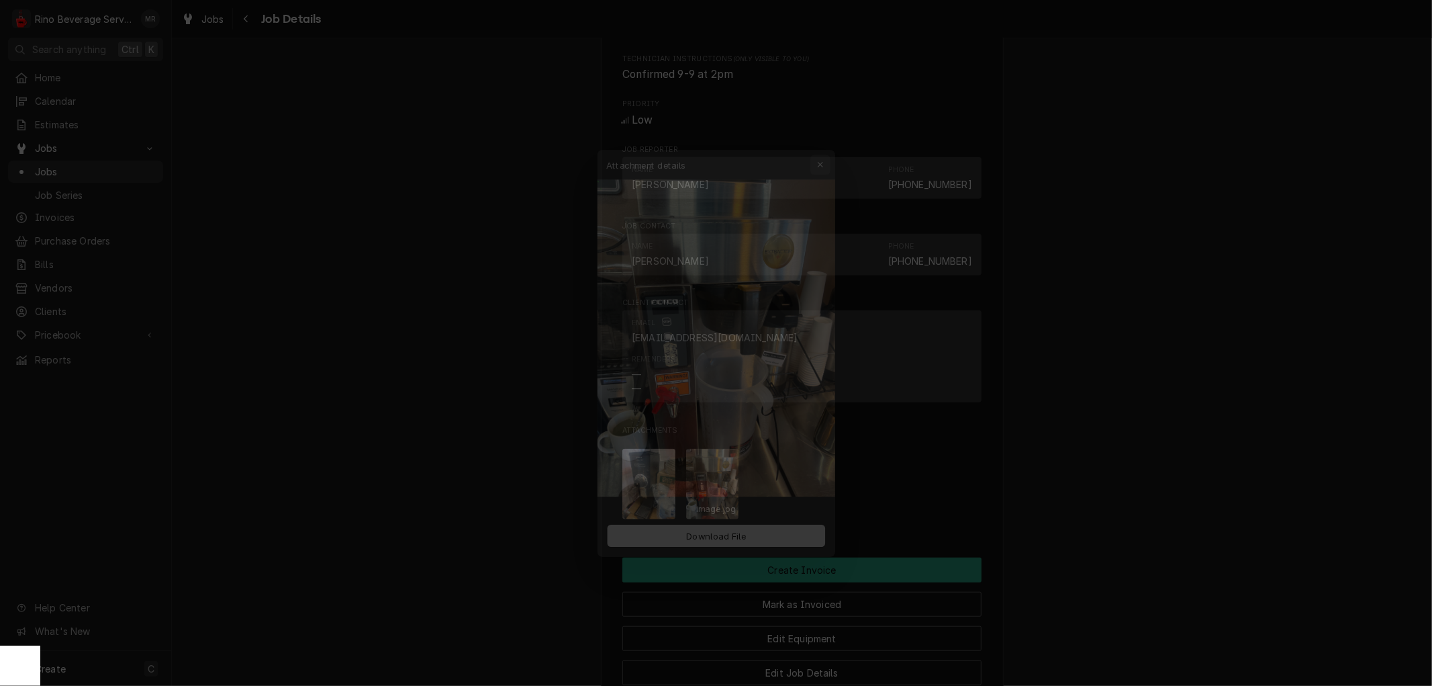
click at [831, 136] on icon "button" at bounding box center [829, 138] width 6 height 6
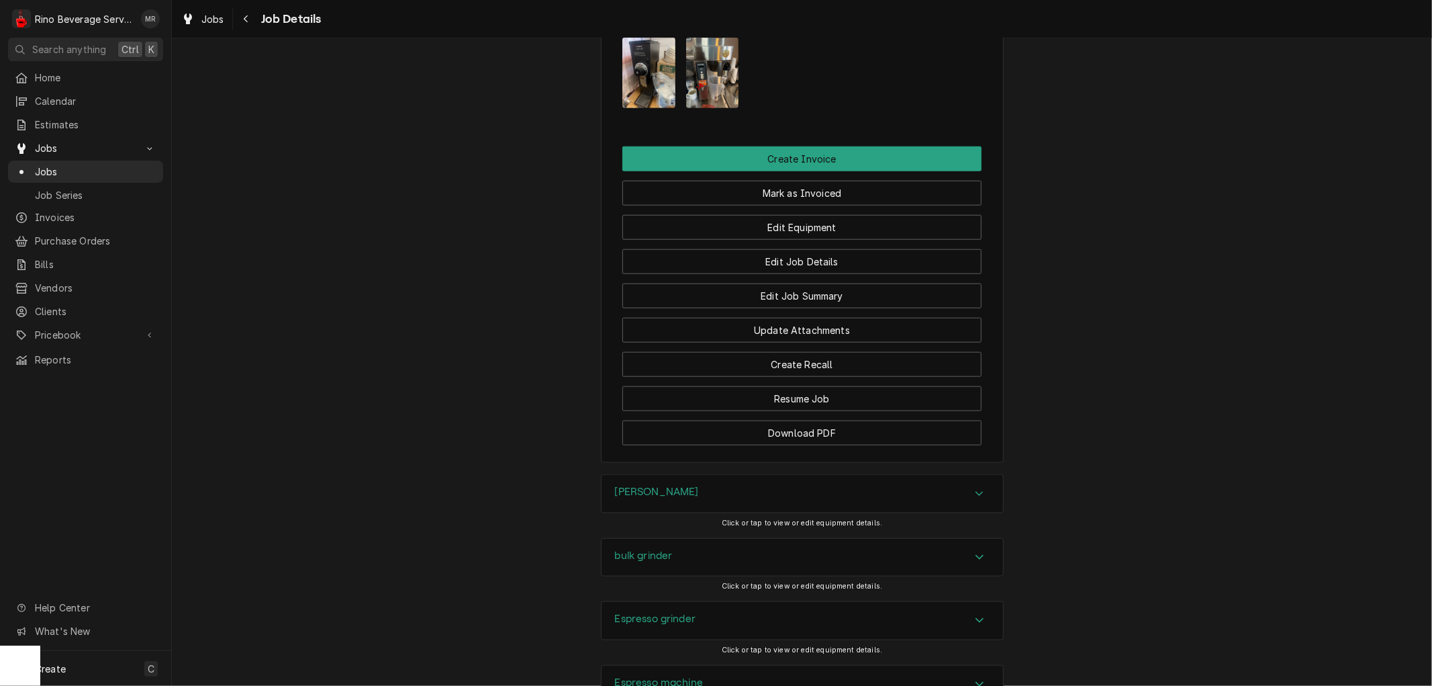
scroll to position [895, 0]
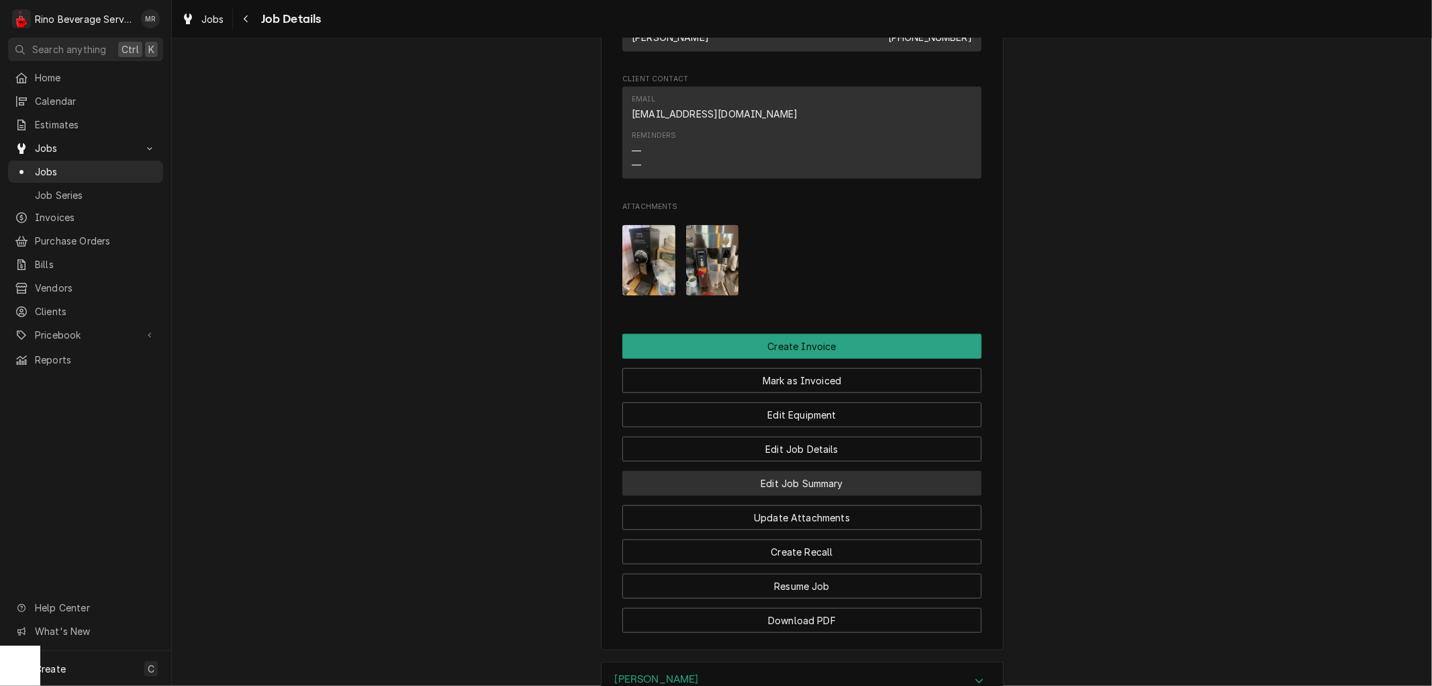
click at [719, 496] on button "Edit Job Summary" at bounding box center [801, 483] width 359 height 25
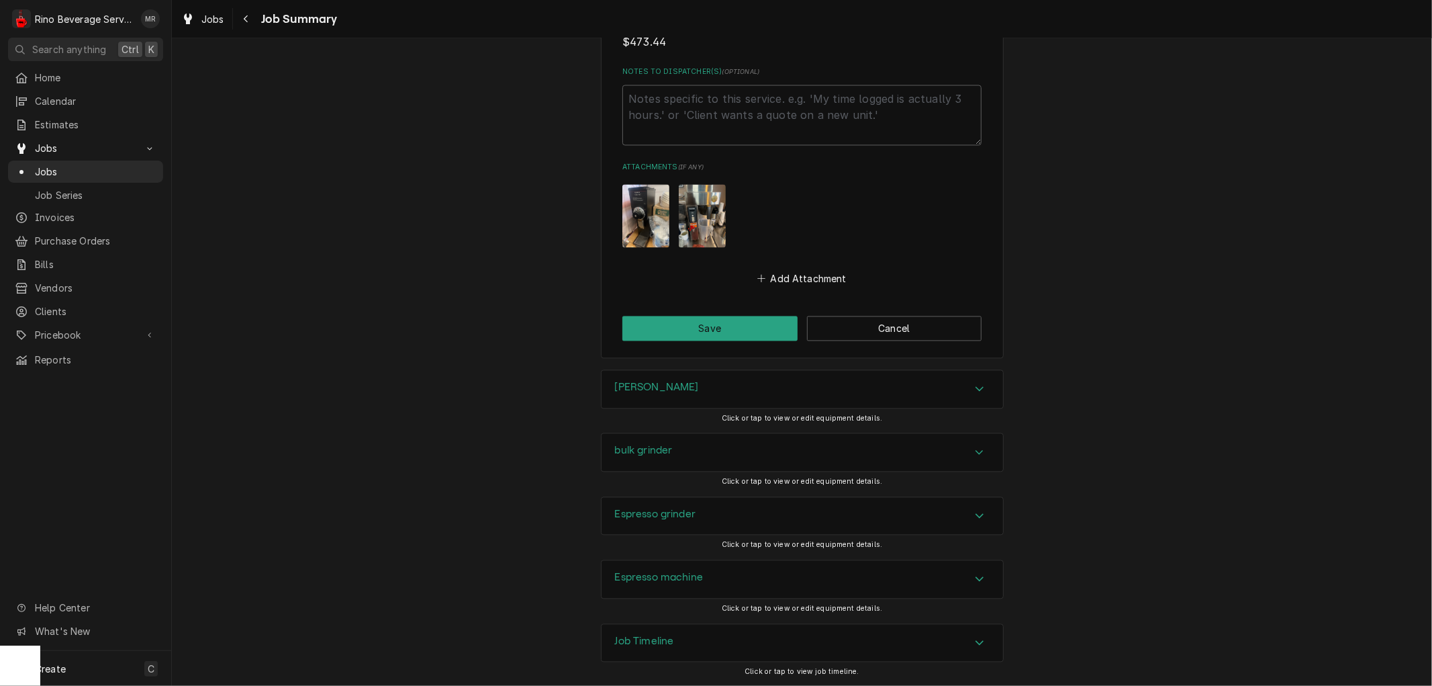
scroll to position [2188, 0]
click at [739, 326] on button "Save" at bounding box center [709, 327] width 175 height 25
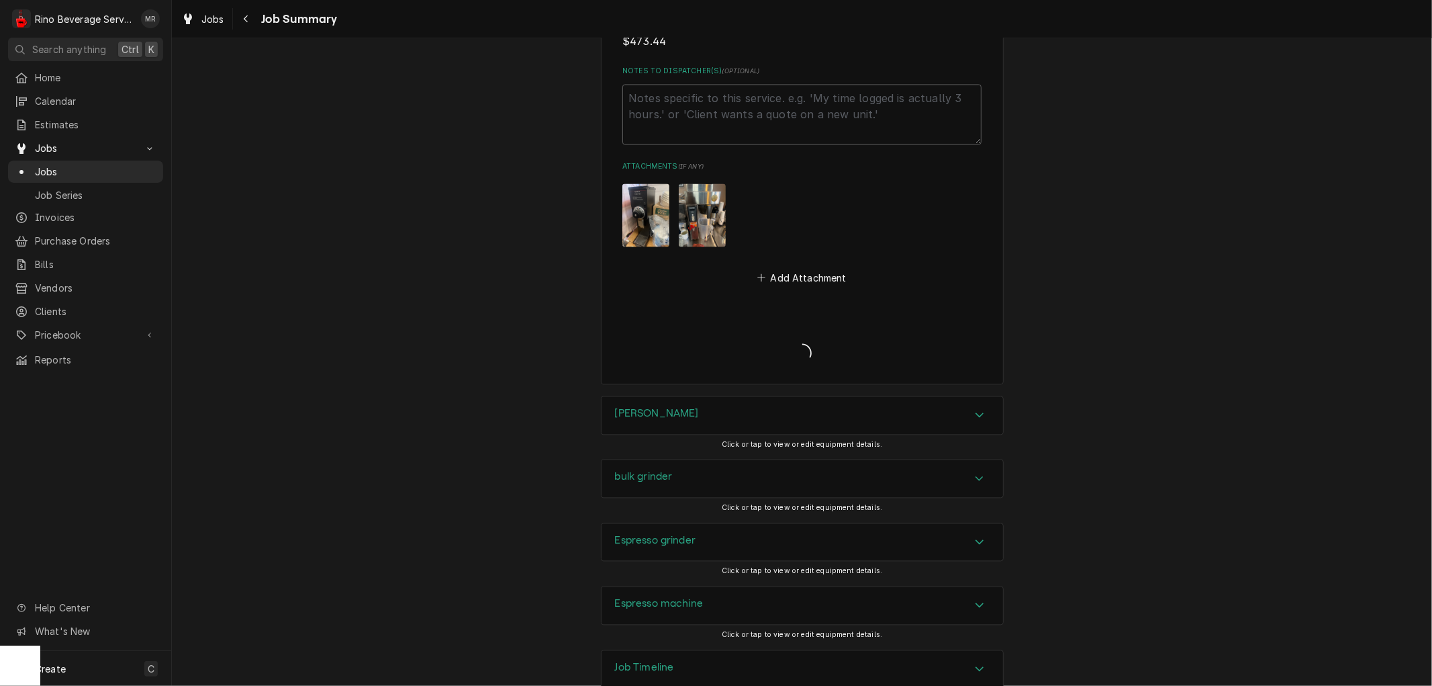
type textarea "x"
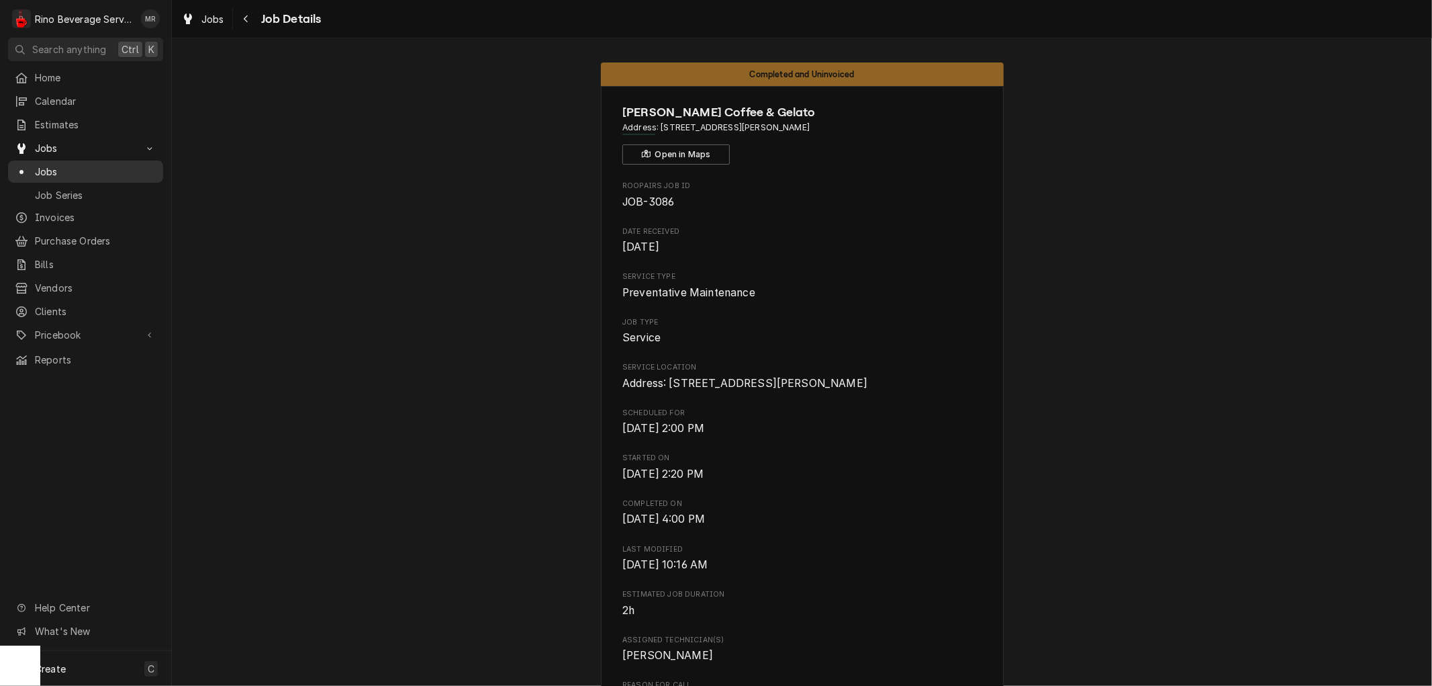
click at [87, 171] on span "Jobs" at bounding box center [96, 172] width 122 height 14
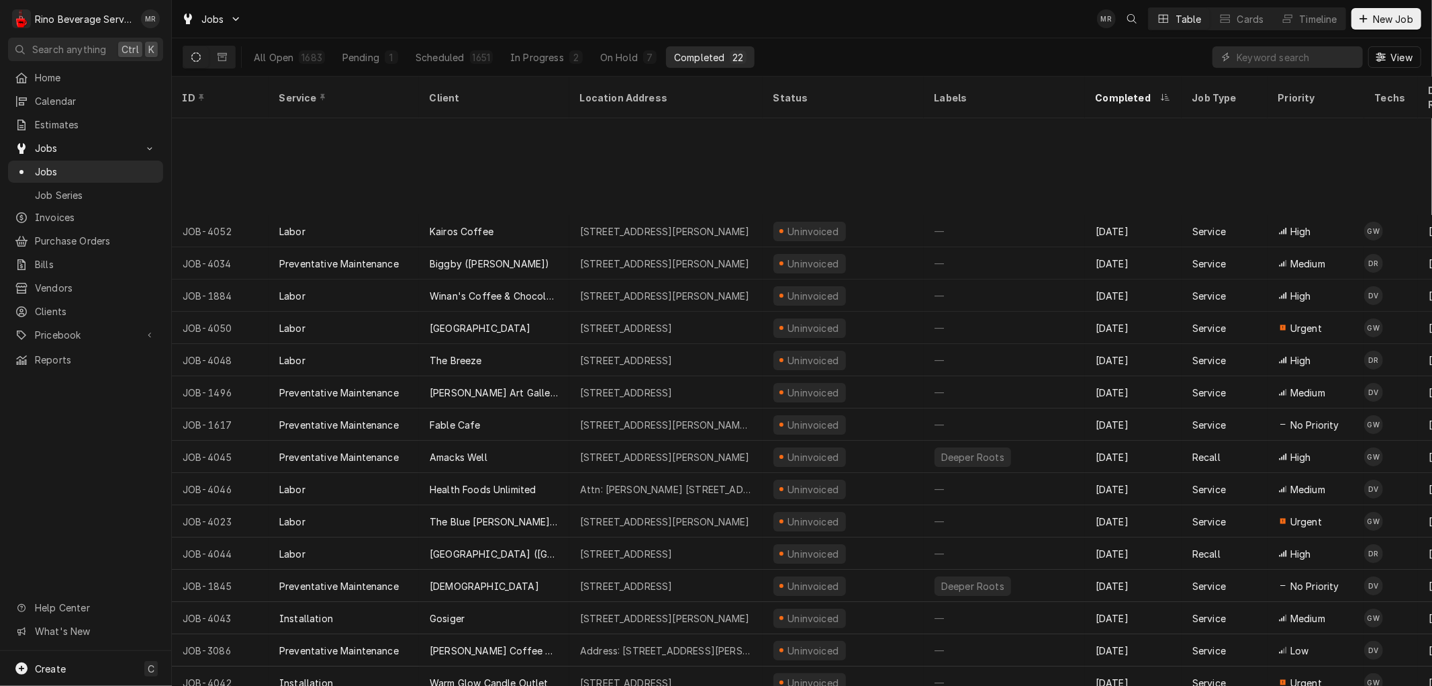
scroll to position [136, 0]
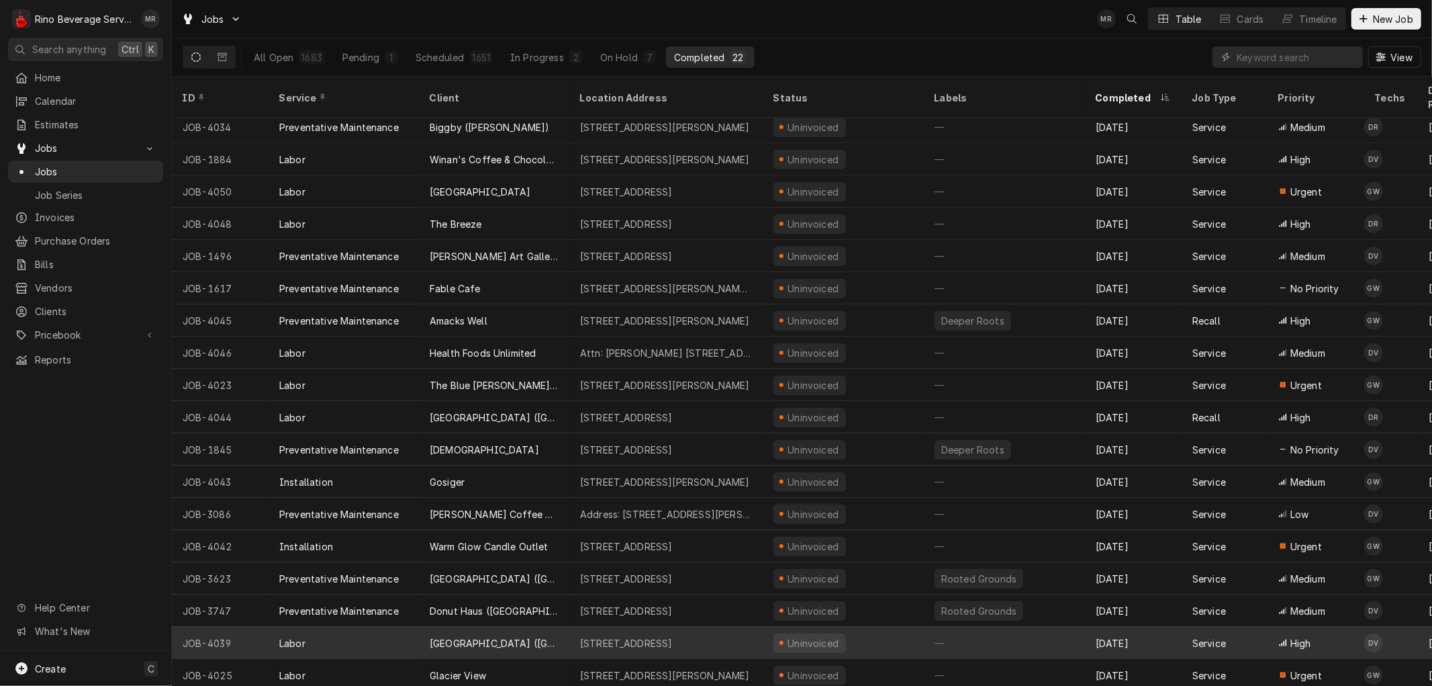
click at [366, 626] on div "Labor" at bounding box center [344, 642] width 150 height 32
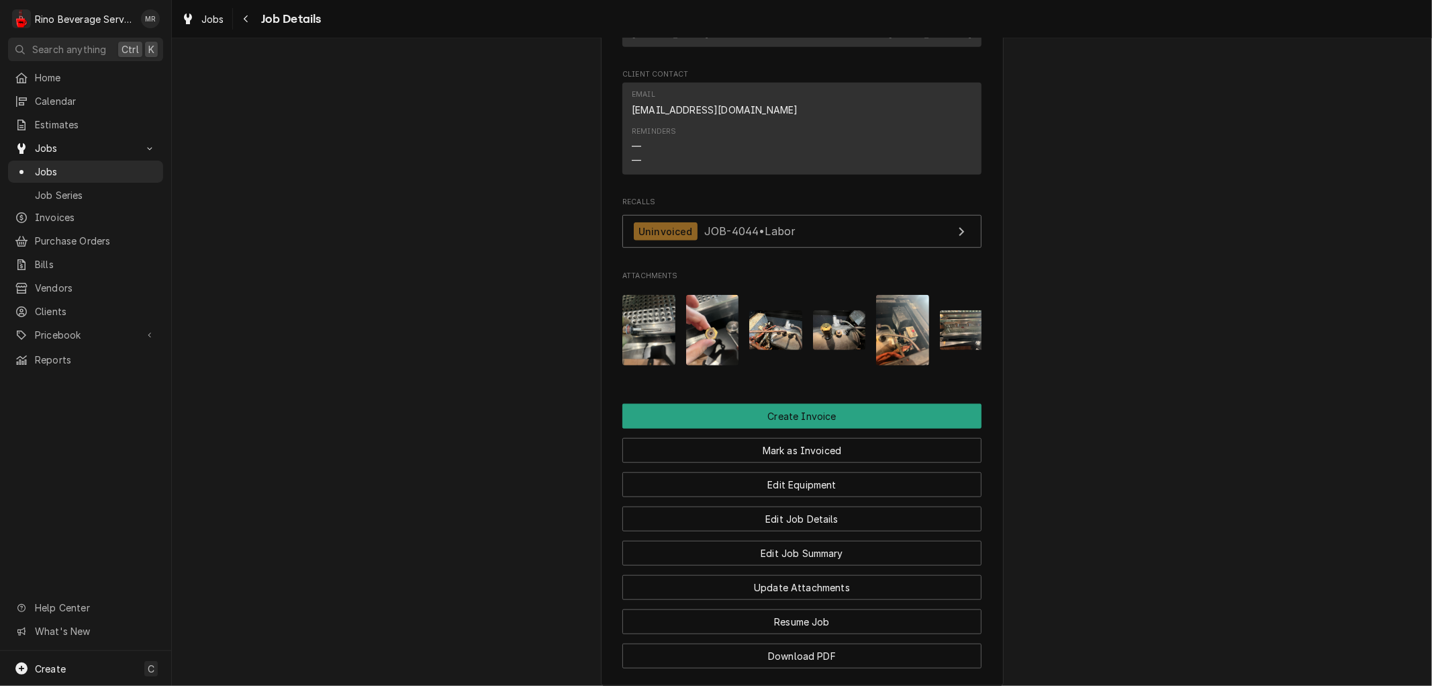
scroll to position [849, 0]
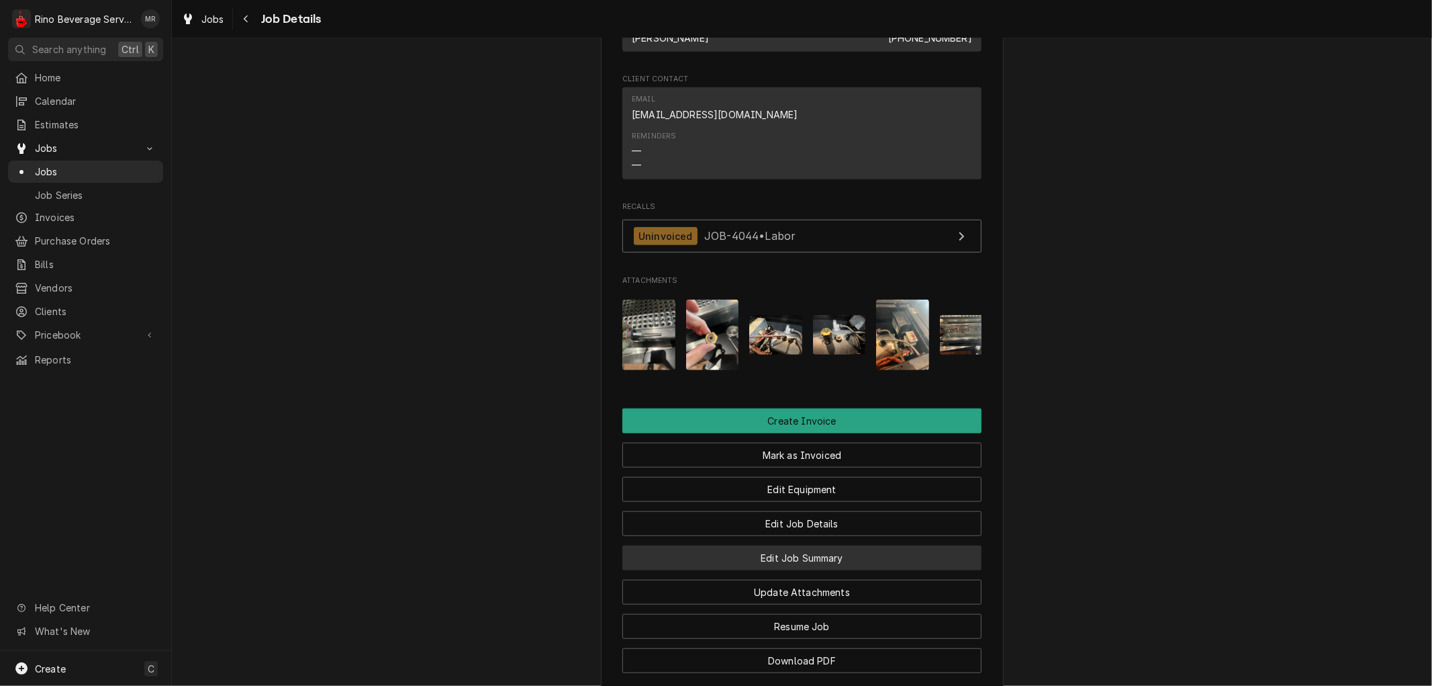
click at [716, 570] on button "Edit Job Summary" at bounding box center [801, 557] width 359 height 25
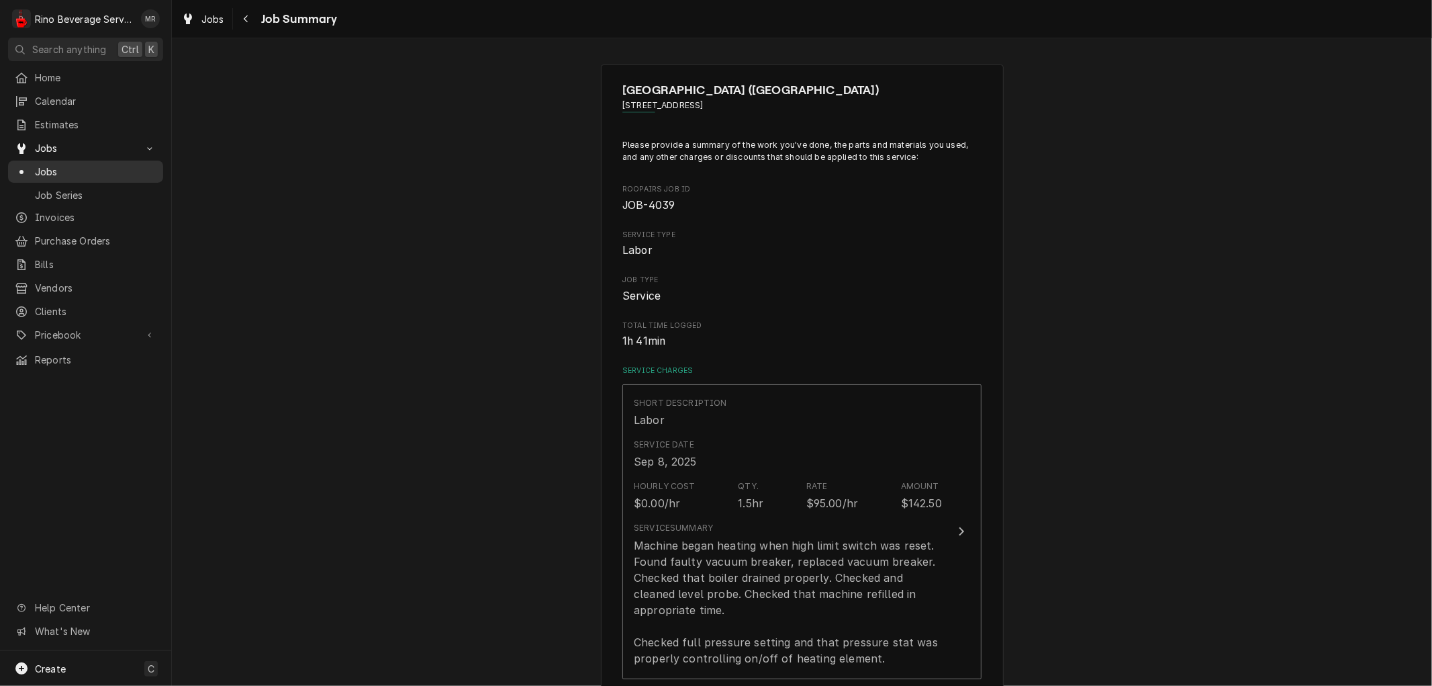
click at [84, 165] on span "Jobs" at bounding box center [96, 172] width 122 height 14
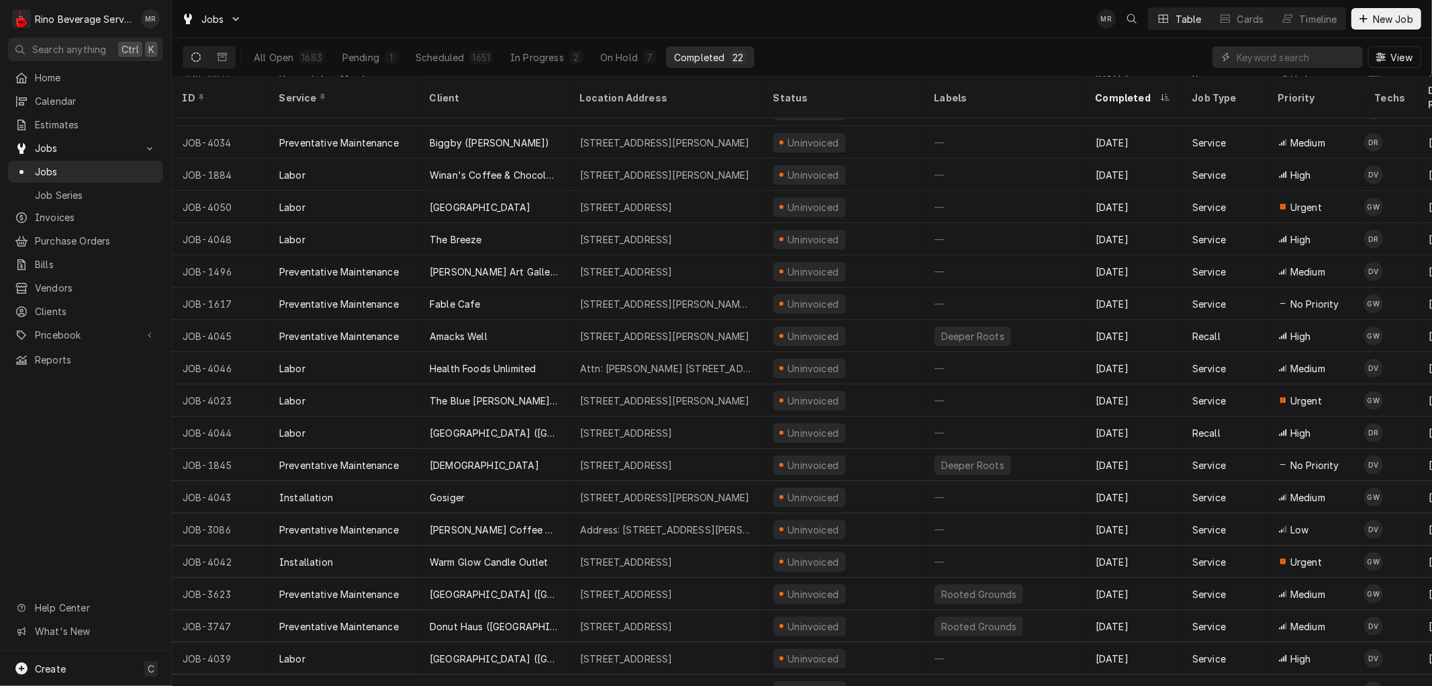
scroll to position [136, 0]
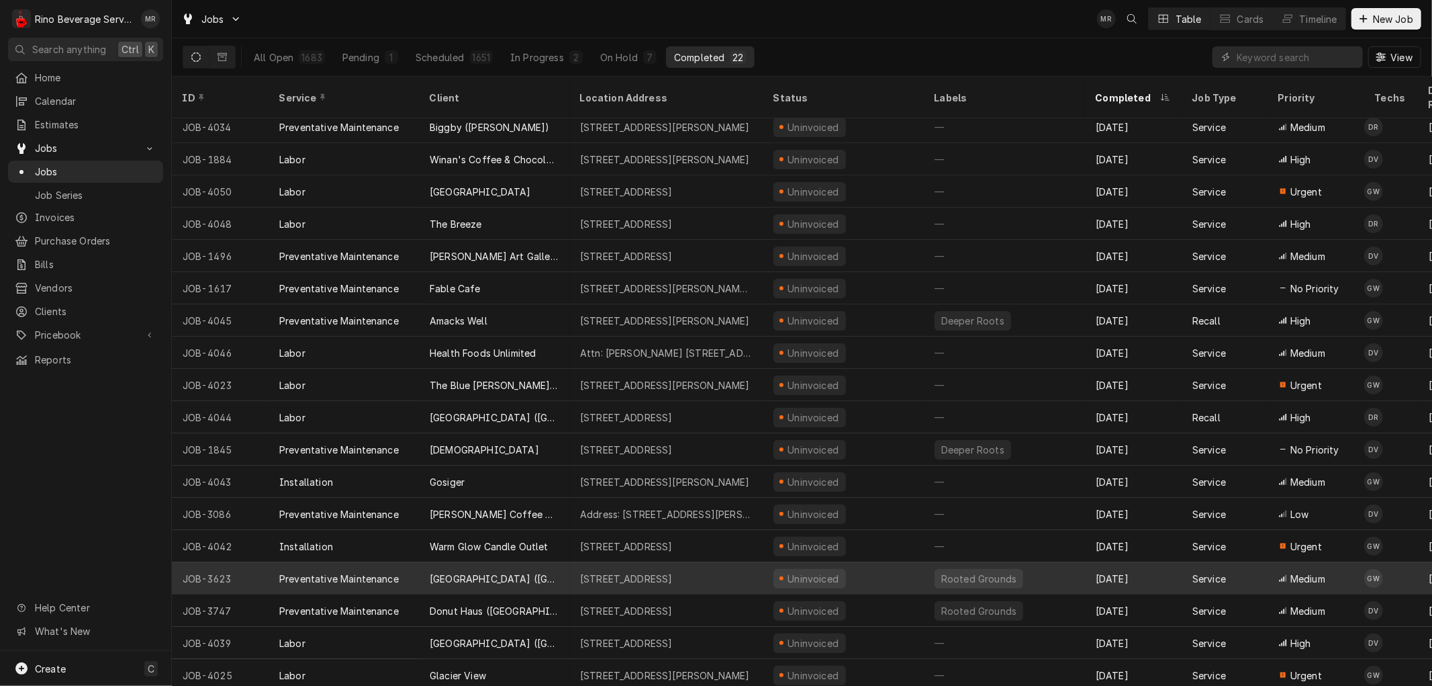
click at [419, 562] on div "[GEOGRAPHIC_DATA] ([GEOGRAPHIC_DATA])" at bounding box center [494, 578] width 150 height 32
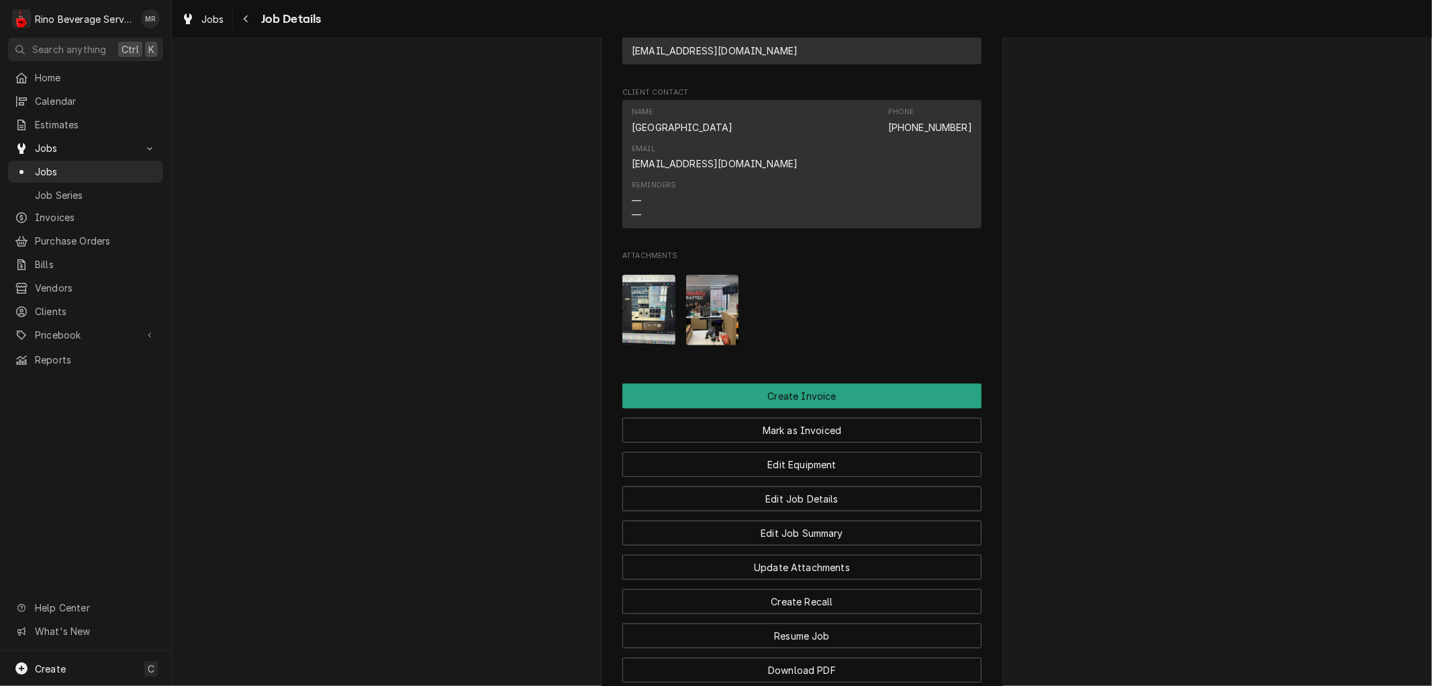
scroll to position [1159, 0]
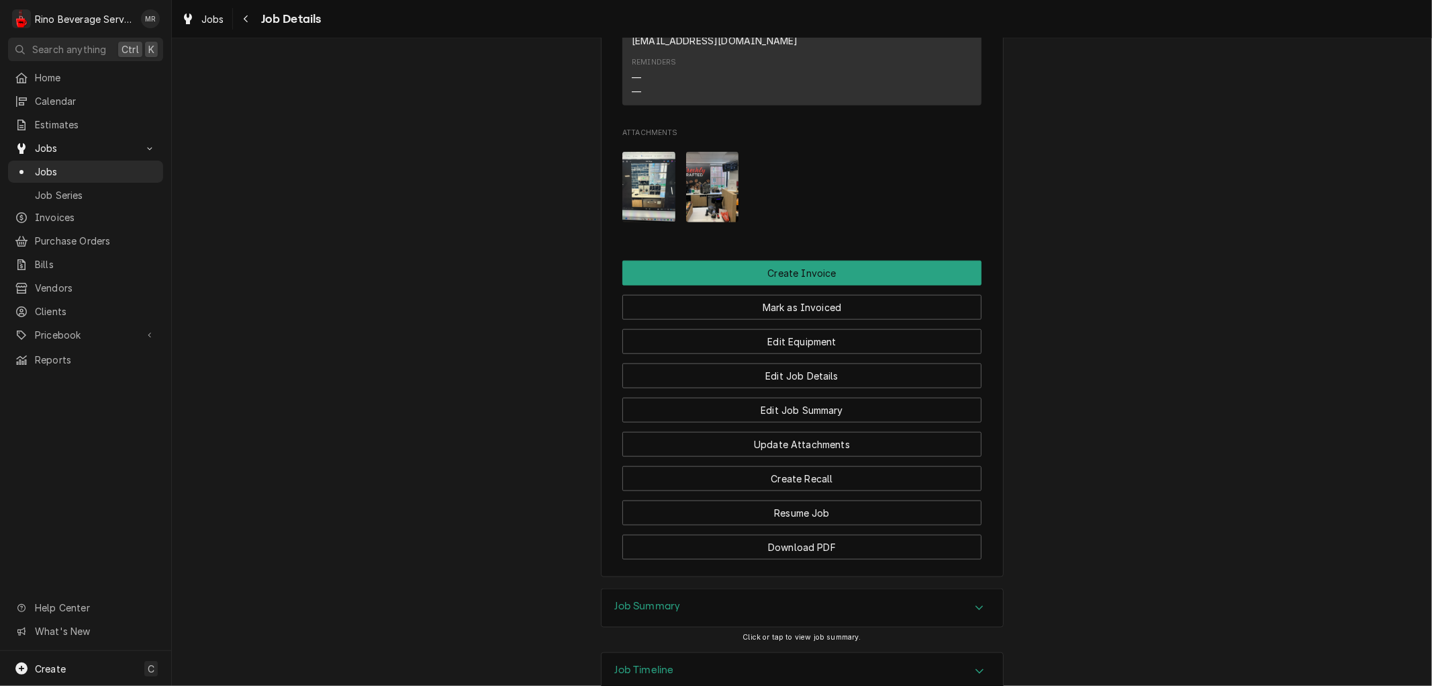
click at [663, 600] on h3 "Job Summary" at bounding box center [648, 606] width 66 height 13
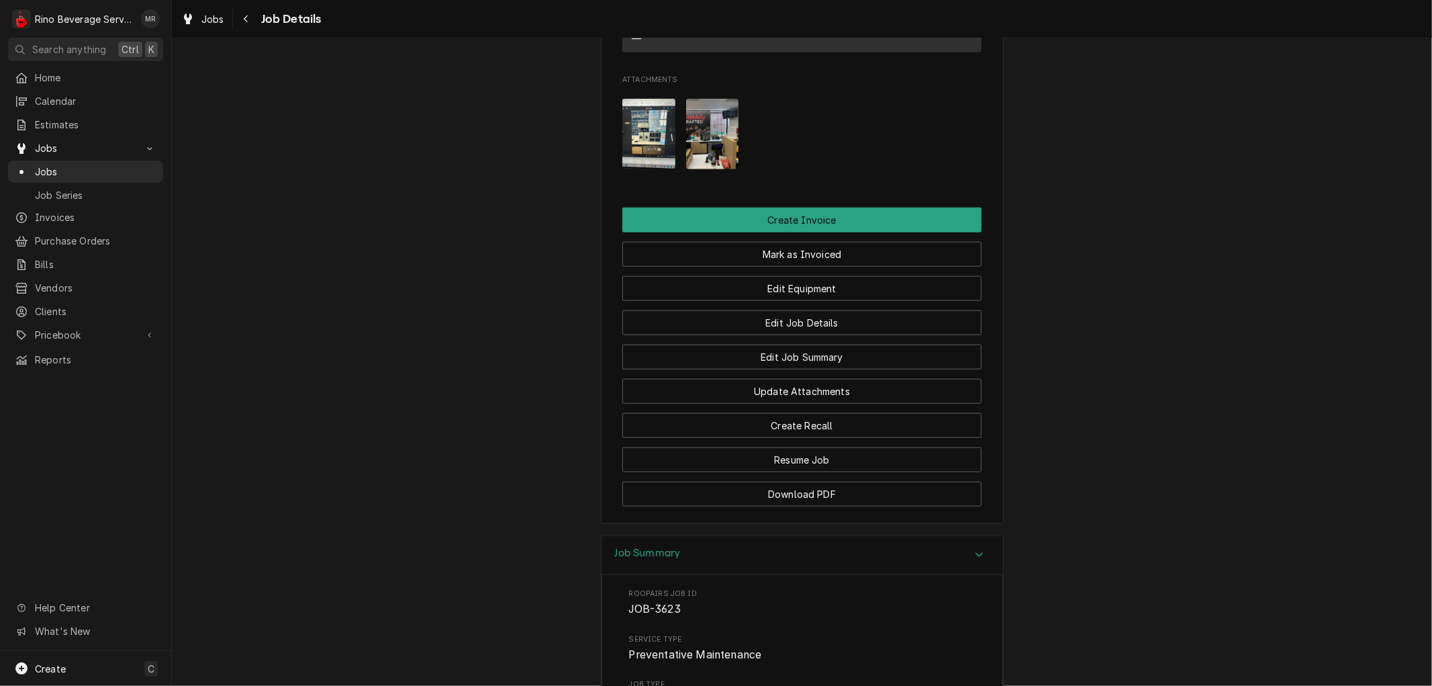
scroll to position [1084, 0]
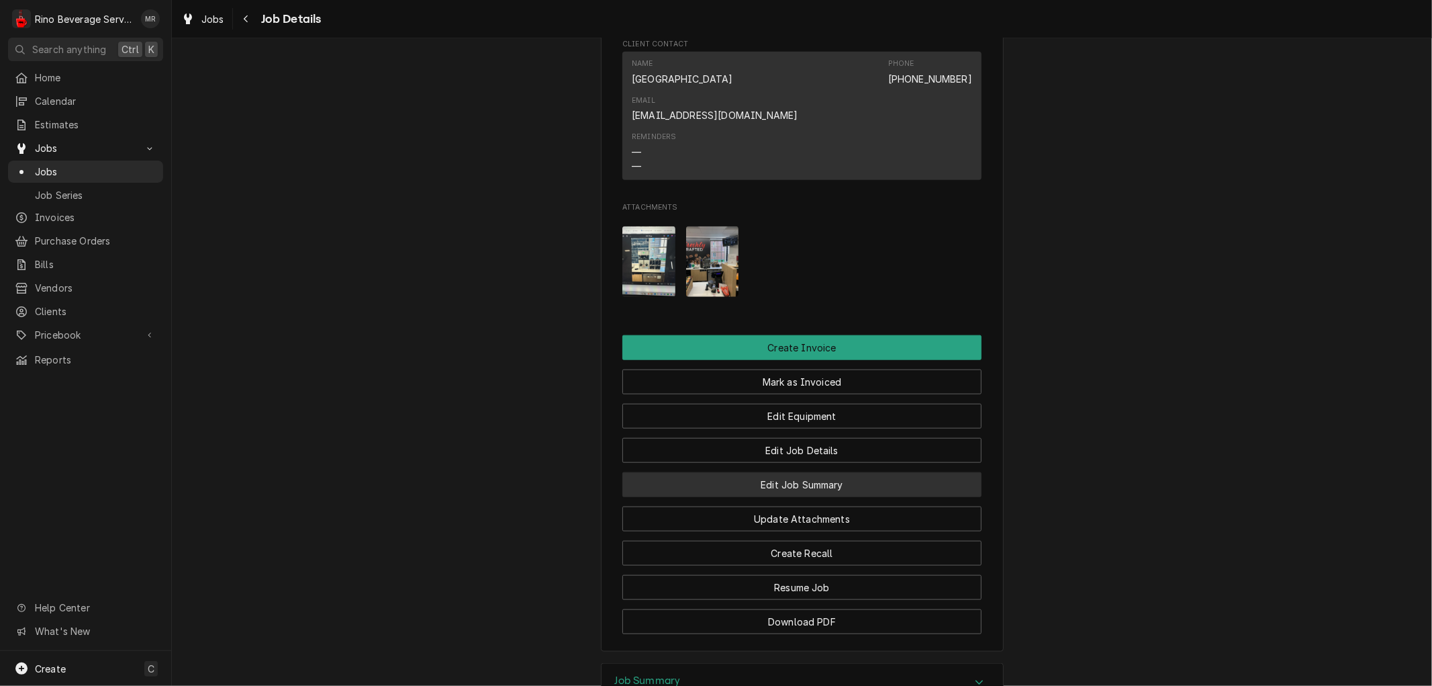
click at [750, 472] on button "Edit Job Summary" at bounding box center [801, 484] width 359 height 25
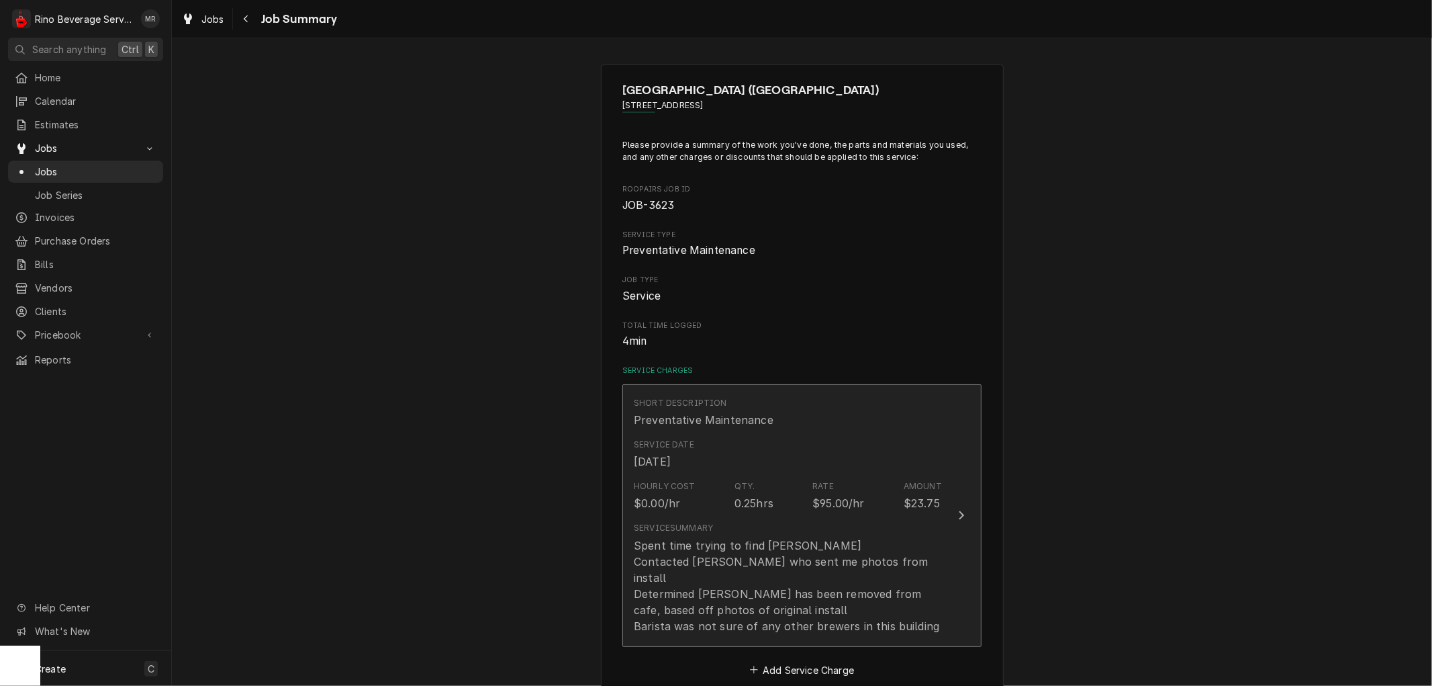
click at [925, 604] on div "Spent time trying to find brewer Contacted Trevor who sent me photos from insta…" at bounding box center [788, 585] width 308 height 97
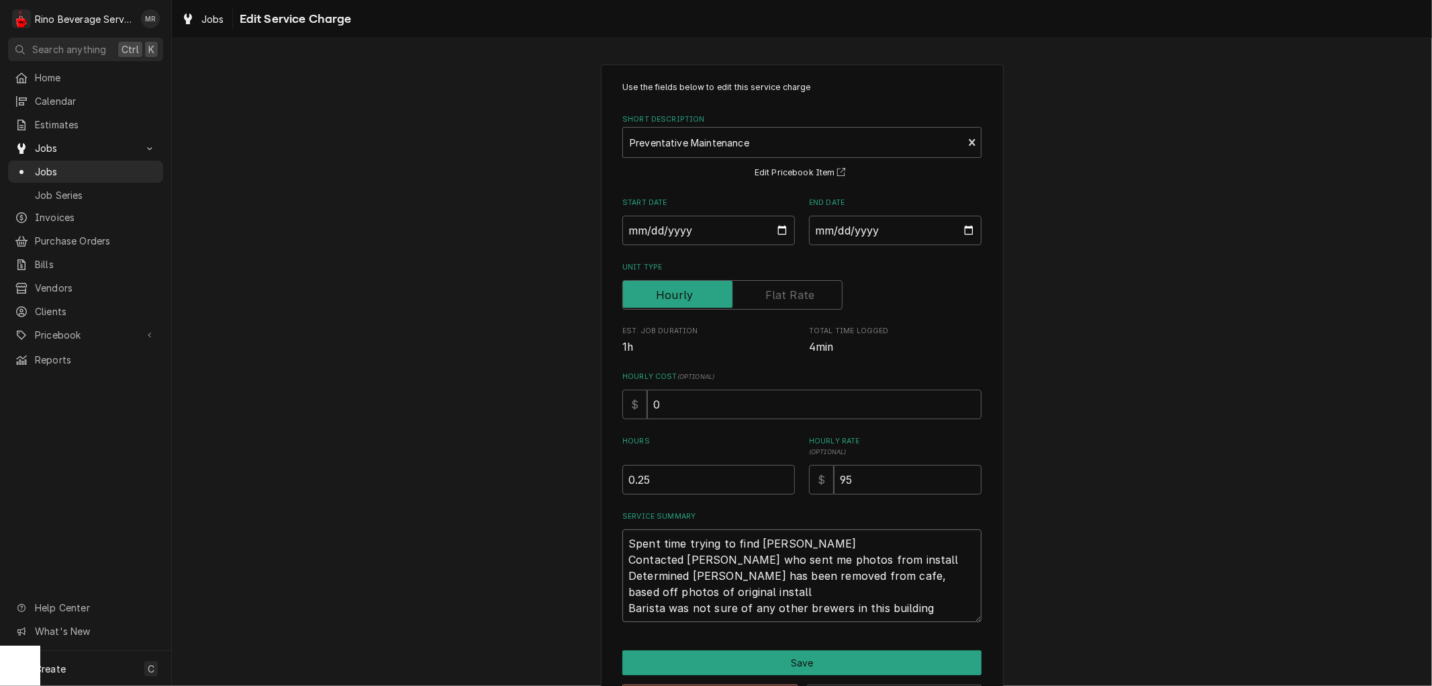
click at [931, 612] on textarea "Spent time trying to find brewer Contacted Trevor who sent me photos from insta…" at bounding box center [801, 575] width 359 height 93
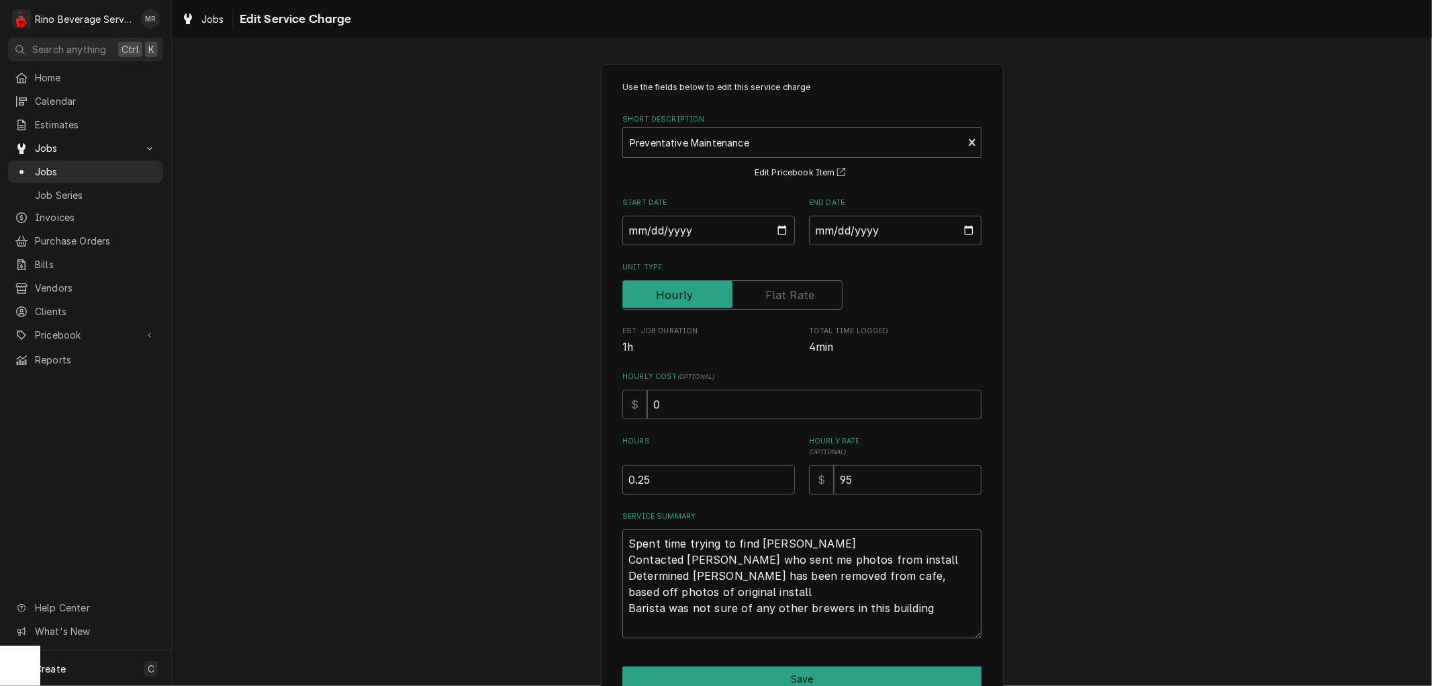
type textarea "x"
type textarea "Spent time trying to find brewer Contacted Trevor who sent me photos from insta…"
type textarea "x"
type textarea "Spent time trying to find brewer Contacted Trevor who sent me photos from insta…"
type textarea "x"
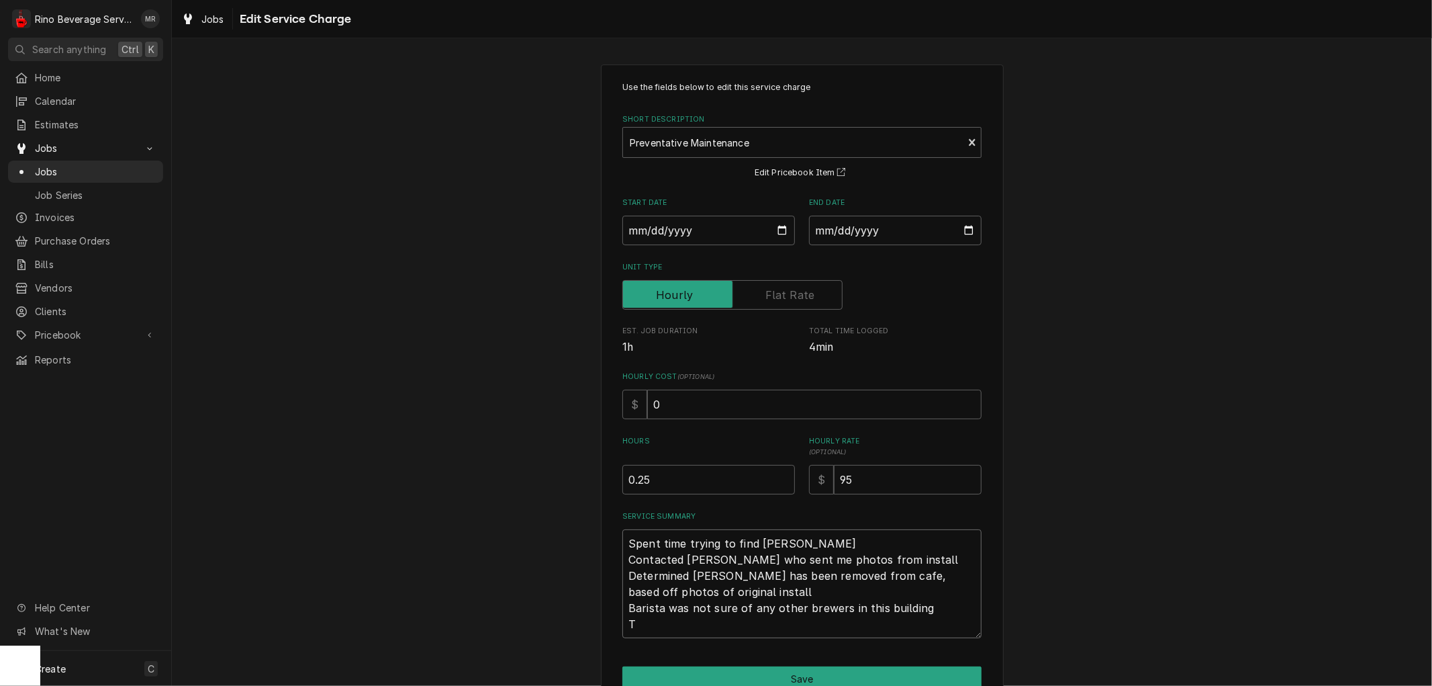
type textarea "Spent time trying to find brewer Contacted Trevor who sent me photos from insta…"
type textarea "x"
type textarea "Spent time trying to find brewer Contacted Trevor who sent me photos from insta…"
type textarea "x"
type textarea "Spent time trying to find brewer Contacted Trevor who sent me photos from insta…"
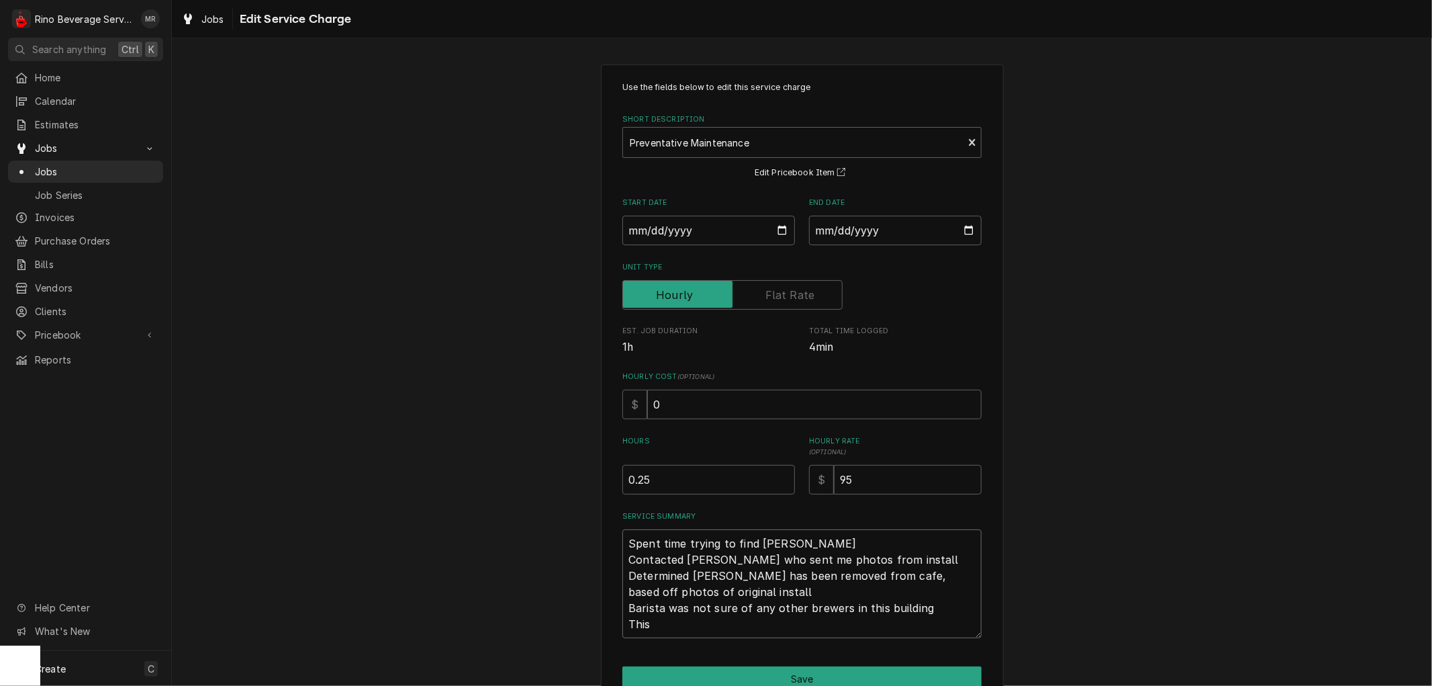
type textarea "x"
type textarea "Spent time trying to find brewer Contacted Trevor who sent me photos from insta…"
type textarea "x"
type textarea "Spent time trying to find brewer Contacted Trevor who sent me photos from insta…"
type textarea "x"
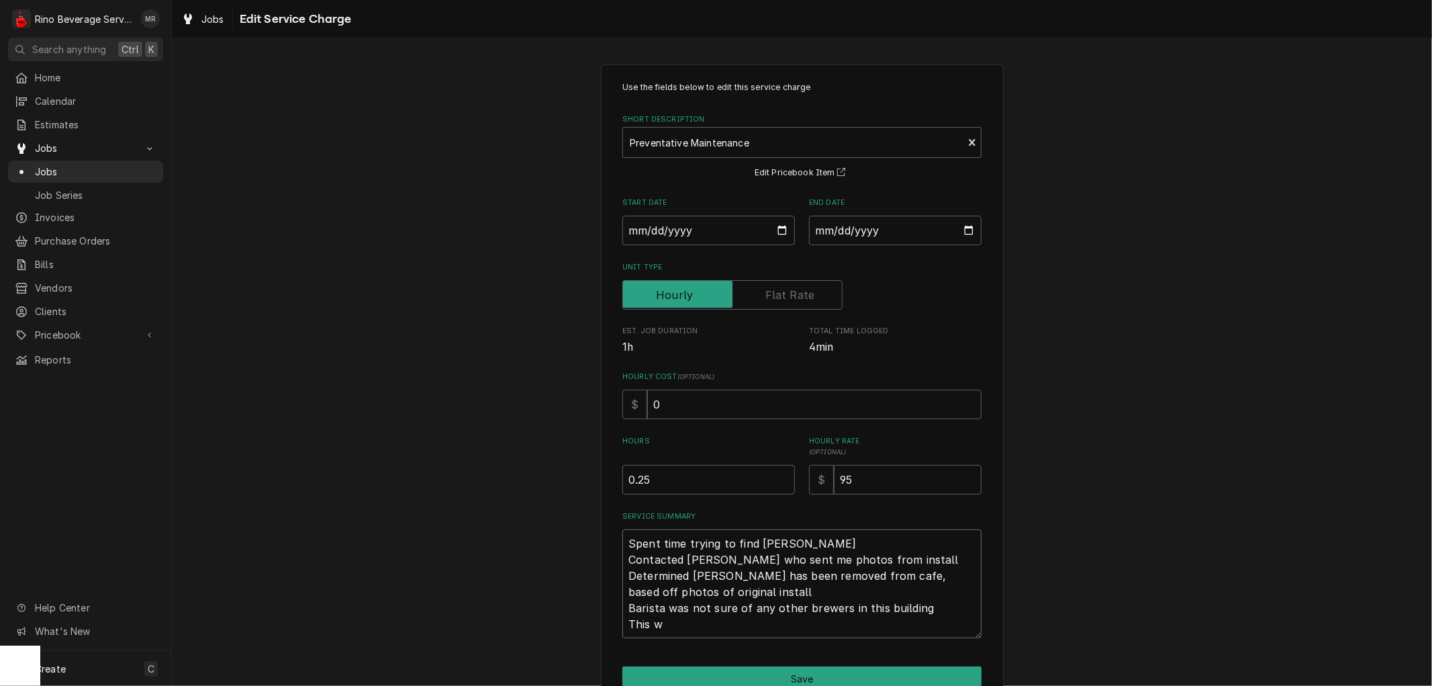
type textarea "Spent time trying to find brewer Contacted Trevor who sent me photos from insta…"
type textarea "x"
type textarea "Spent time trying to find brewer Contacted Trevor who sent me photos from insta…"
type textarea "x"
type textarea "Spent time trying to find brewer Contacted Trevor who sent me photos from insta…"
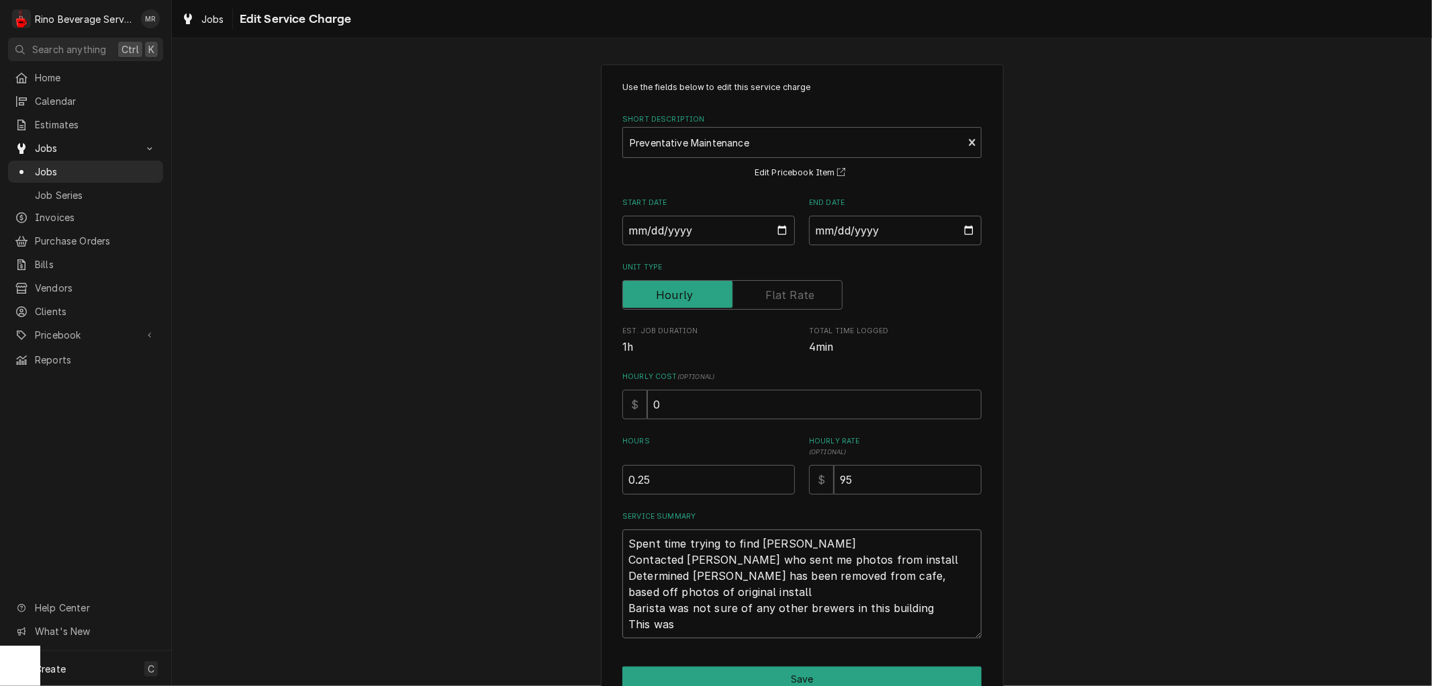
type textarea "x"
type textarea "Spent time trying to find brewer Contacted Trevor who sent me photos from insta…"
type textarea "x"
type textarea "Spent time trying to find brewer Contacted Trevor who sent me photos from insta…"
type textarea "x"
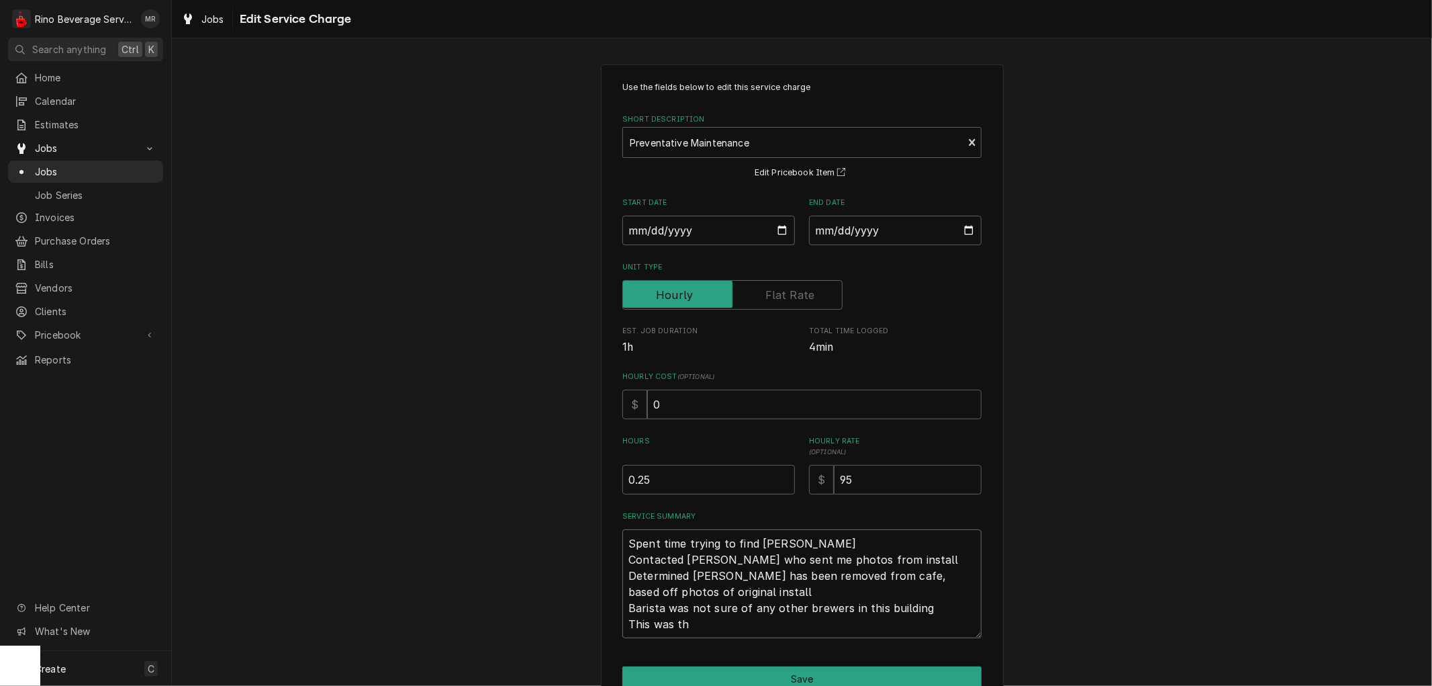
type textarea "Spent time trying to find brewer Contacted Trevor who sent me photos from insta…"
type textarea "x"
type textarea "Spent time trying to find brewer Contacted Trevor who sent me photos from insta…"
type textarea "x"
type textarea "Spent time trying to find brewer Contacted Trevor who sent me photos from insta…"
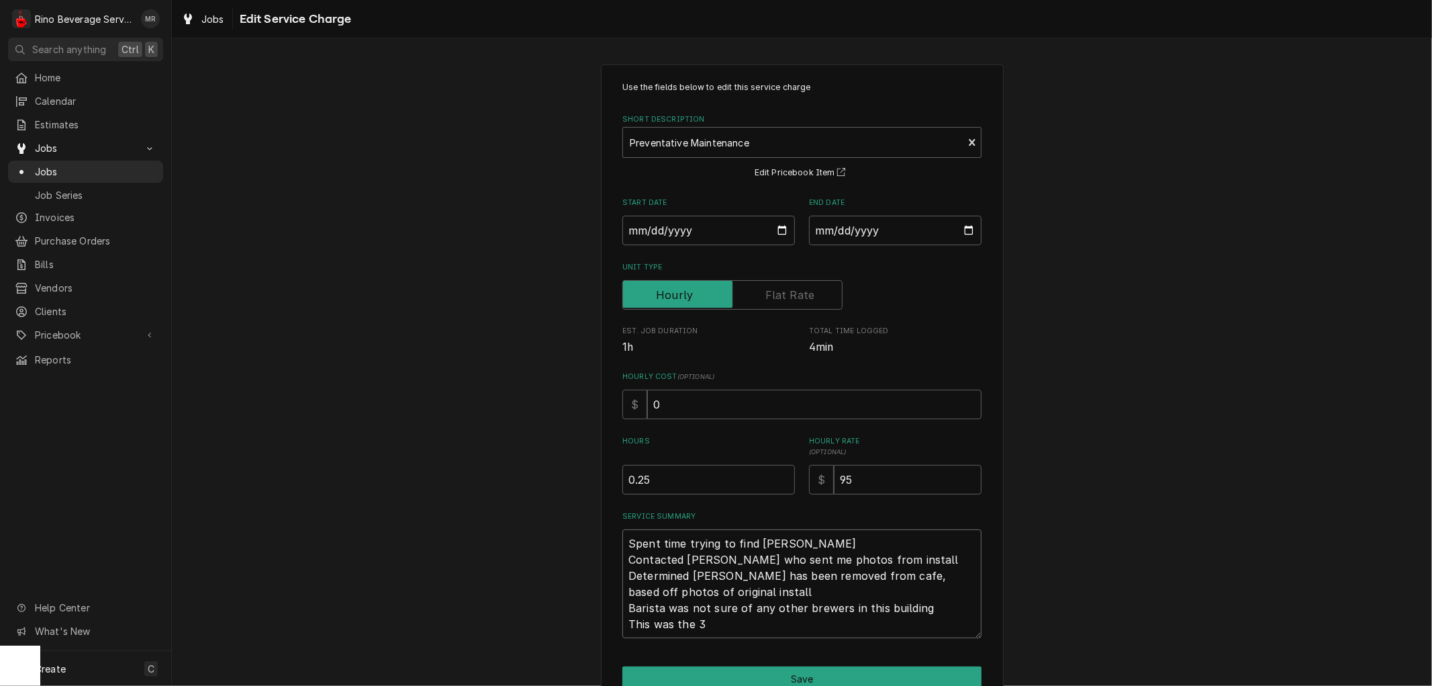
type textarea "x"
type textarea "Spent time trying to find brewer Contacted Trevor who sent me photos from insta…"
type textarea "x"
type textarea "Spent time trying to find brewer Contacted Trevor who sent me photos from insta…"
type textarea "x"
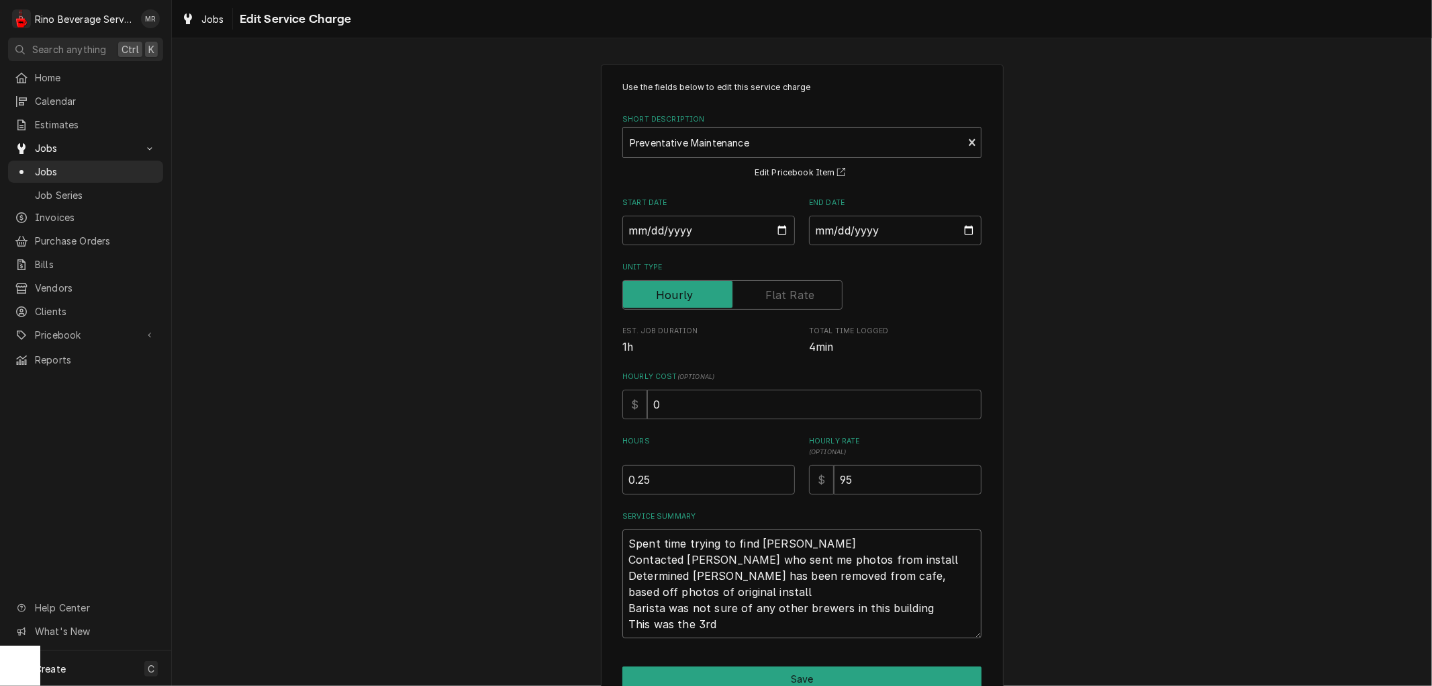
type textarea "Spent time trying to find brewer Contacted Trevor who sent me photos from insta…"
type textarea "x"
type textarea "Spent time trying to find brewer Contacted Trevor who sent me photos from insta…"
type textarea "x"
type textarea "Spent time trying to find brewer Contacted Trevor who sent me photos from insta…"
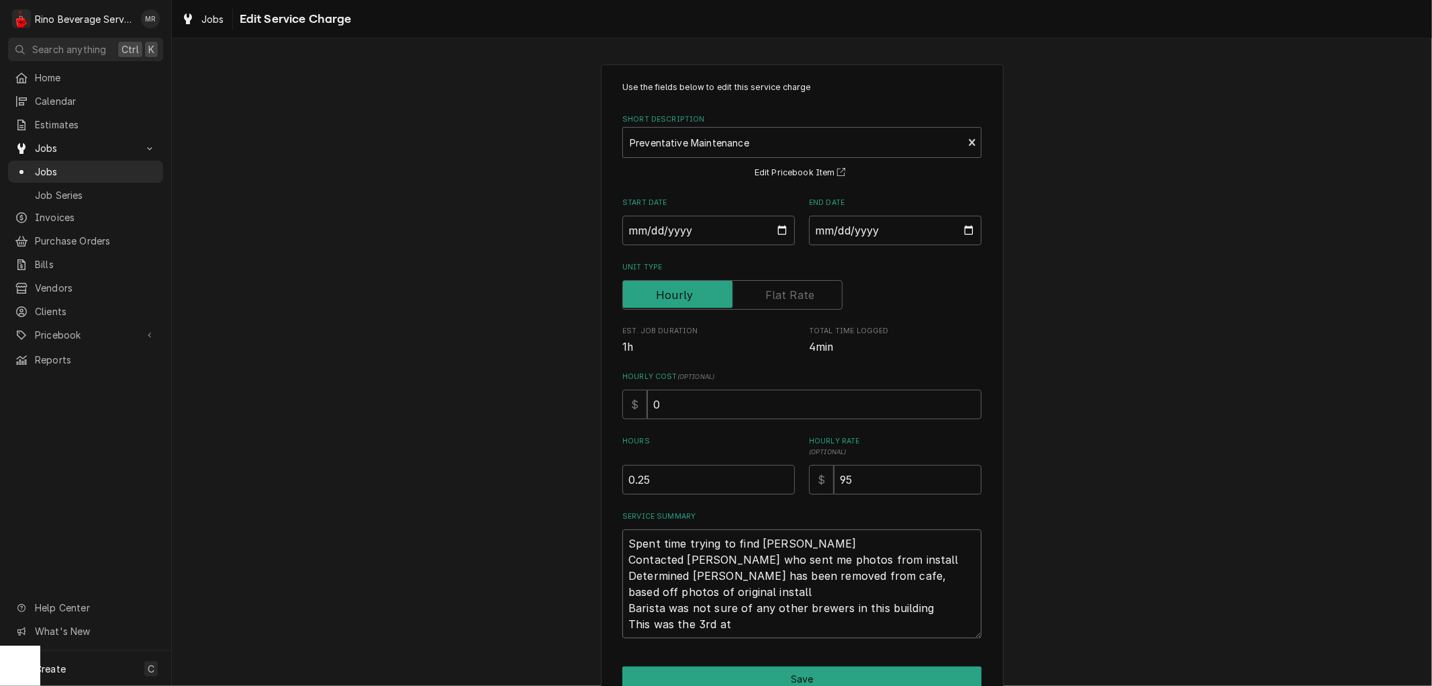
type textarea "x"
type textarea "Spent time trying to find brewer Contacted Trevor who sent me photos from insta…"
type textarea "x"
type textarea "Spent time trying to find brewer Contacted Trevor who sent me photos from insta…"
type textarea "x"
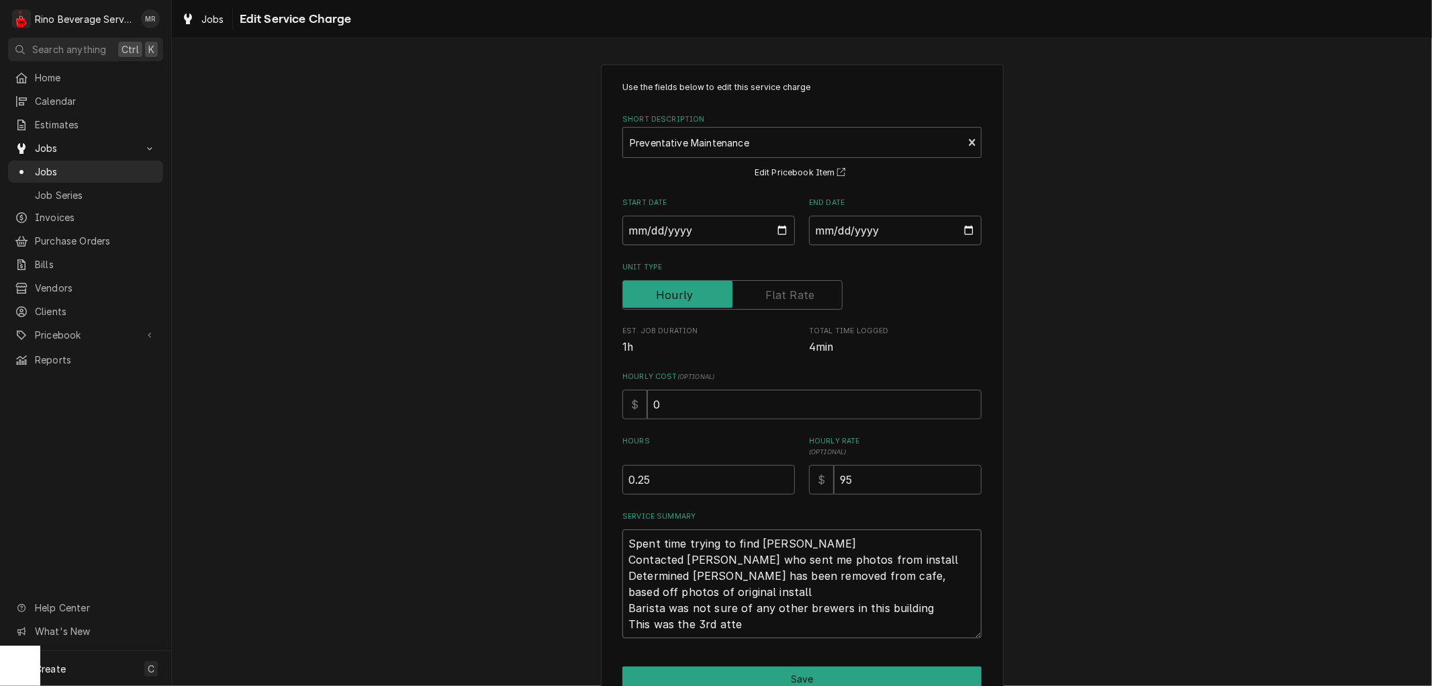
type textarea "Spent time trying to find brewer Contacted Trevor who sent me photos from insta…"
type textarea "x"
type textarea "Spent time trying to find brewer Contacted Trevor who sent me photos from insta…"
type textarea "x"
type textarea "Spent time trying to find brewer Contacted Trevor who sent me photos from insta…"
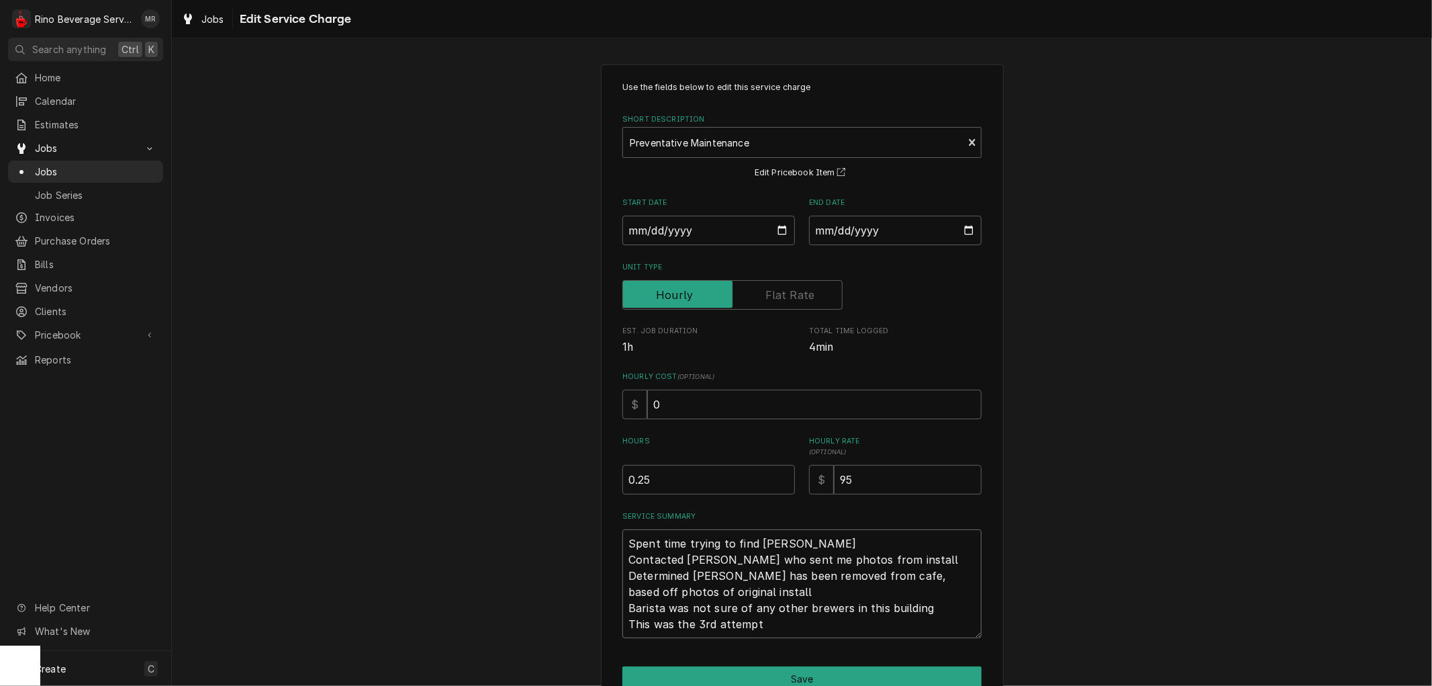
type textarea "x"
type textarea "Spent time trying to find brewer Contacted Trevor who sent me photos from insta…"
type textarea "x"
type textarea "Spent time trying to find brewer Contacted Trevor who sent me photos from insta…"
type textarea "x"
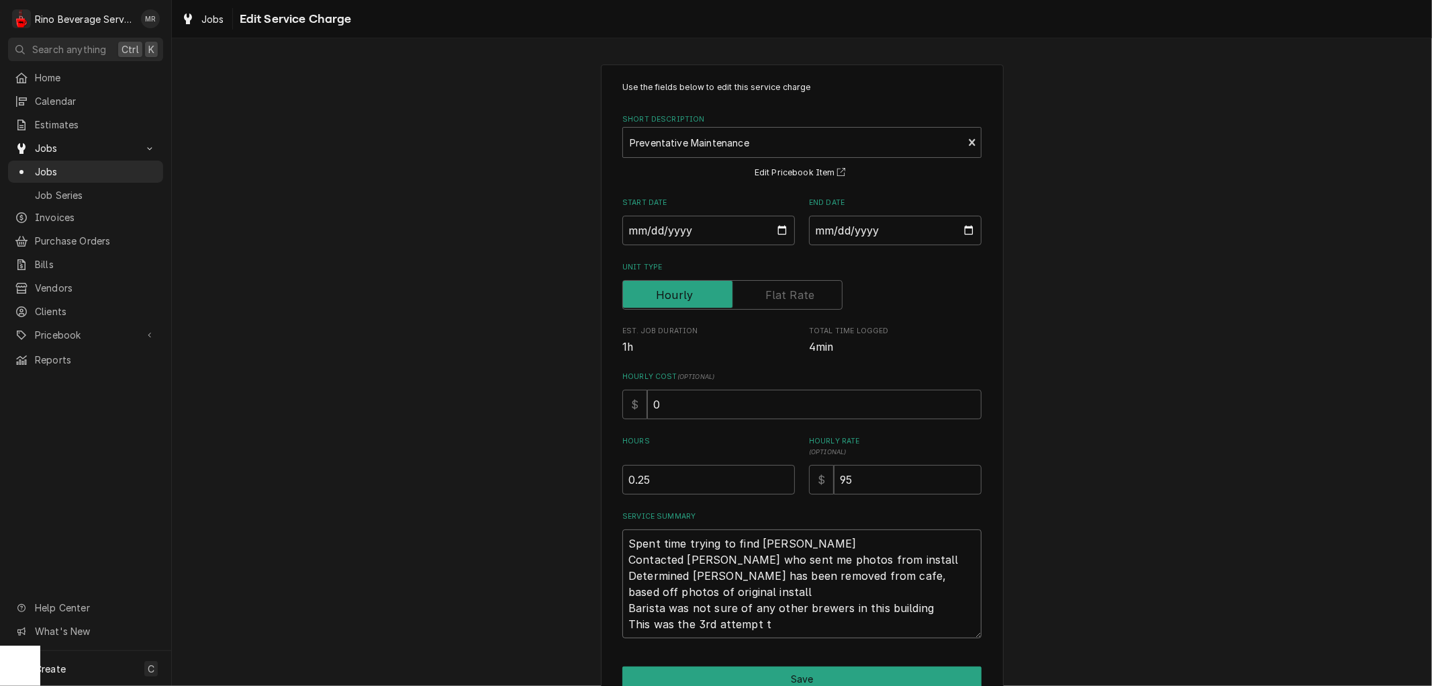
type textarea "Spent time trying to find brewer Contacted Trevor who sent me photos from insta…"
type textarea "x"
type textarea "Spent time trying to find brewer Contacted Trevor who sent me photos from insta…"
type textarea "x"
type textarea "Spent time trying to find brewer Contacted Trevor who sent me photos from insta…"
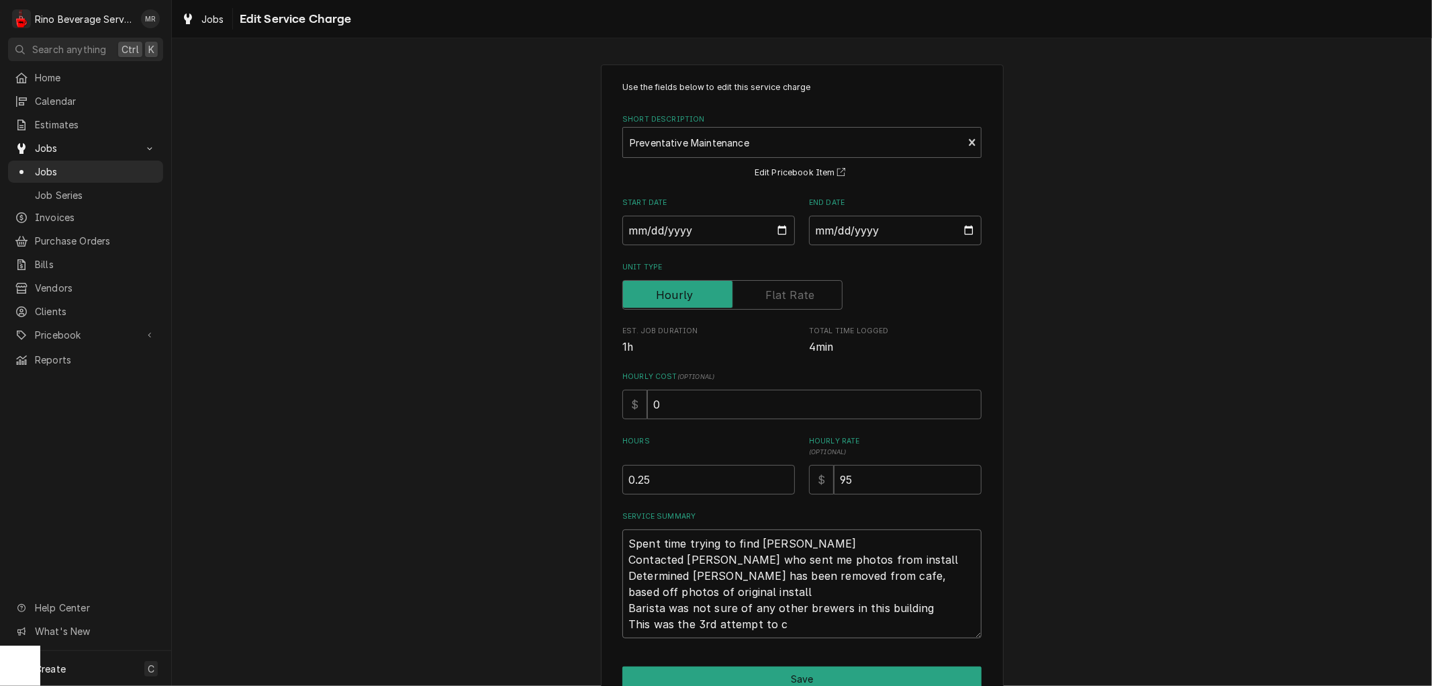
type textarea "x"
type textarea "Spent time trying to find brewer Contacted Trevor who sent me photos from insta…"
type textarea "x"
type textarea "Spent time trying to find brewer Contacted Trevor who sent me photos from insta…"
type textarea "x"
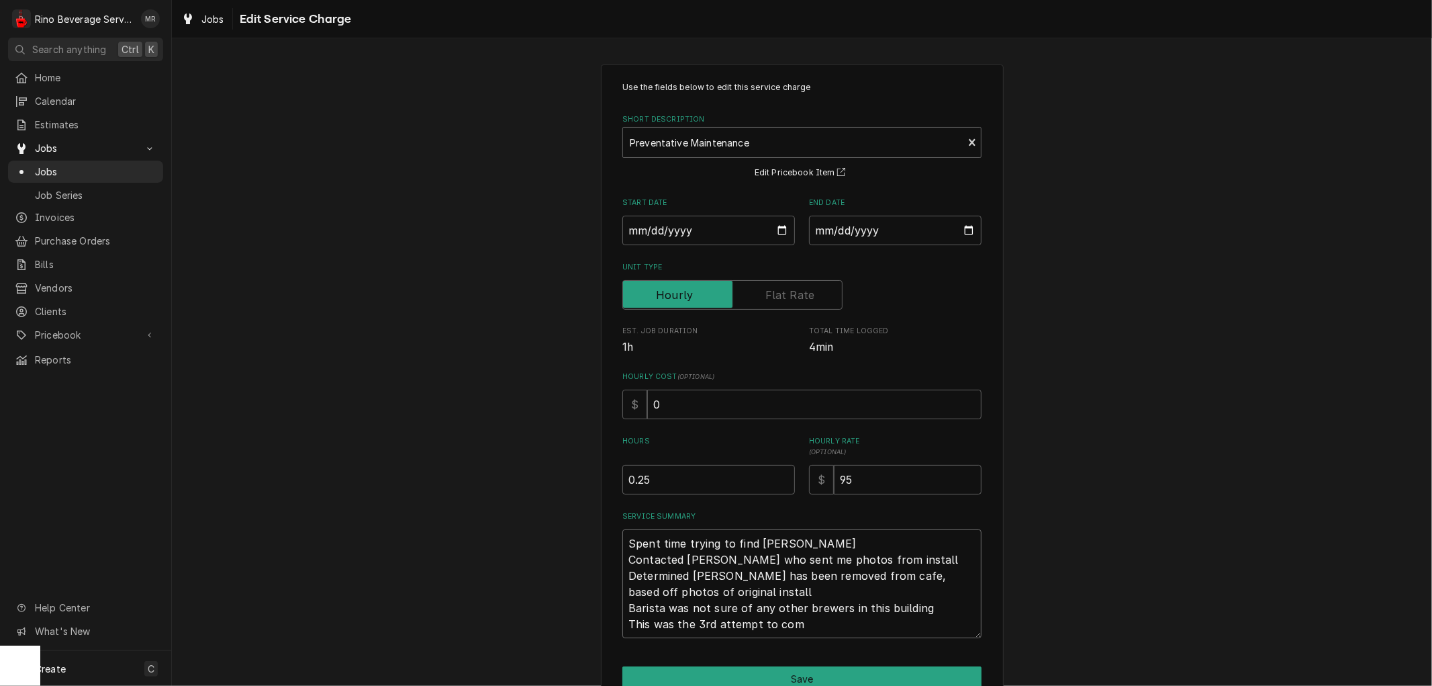
type textarea "Spent time trying to find brewer Contacted Trevor who sent me photos from insta…"
type textarea "x"
type textarea "Spent time trying to find brewer Contacted Trevor who sent me photos from insta…"
type textarea "x"
type textarea "Spent time trying to find brewer Contacted Trevor who sent me photos from insta…"
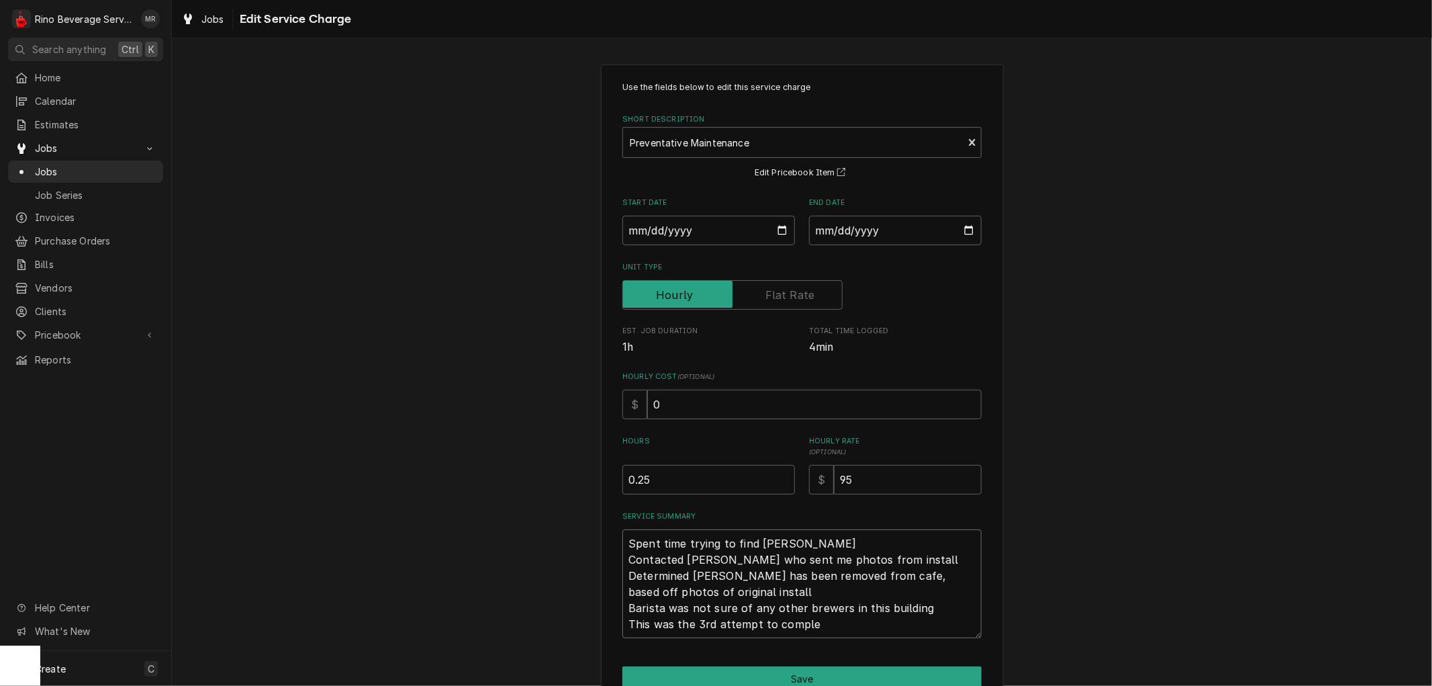
type textarea "x"
type textarea "Spent time trying to find brewer Contacted Trevor who sent me photos from insta…"
type textarea "x"
type textarea "Spent time trying to find brewer Contacted Trevor who sent me photos from insta…"
type textarea "x"
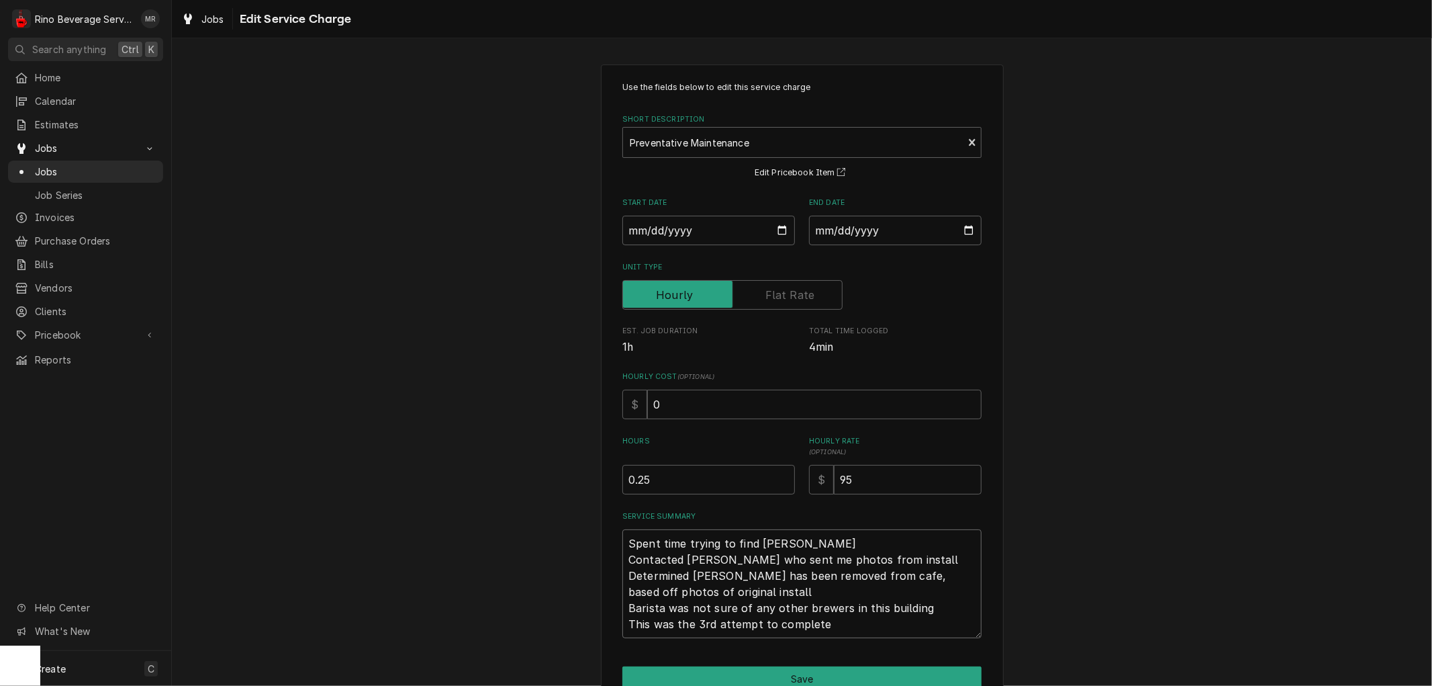
type textarea "Spent time trying to find brewer Contacted Trevor who sent me photos from insta…"
type textarea "x"
type textarea "Spent time trying to find brewer Contacted Trevor who sent me photos from insta…"
type textarea "x"
type textarea "Spent time trying to find brewer Contacted Trevor who sent me photos from insta…"
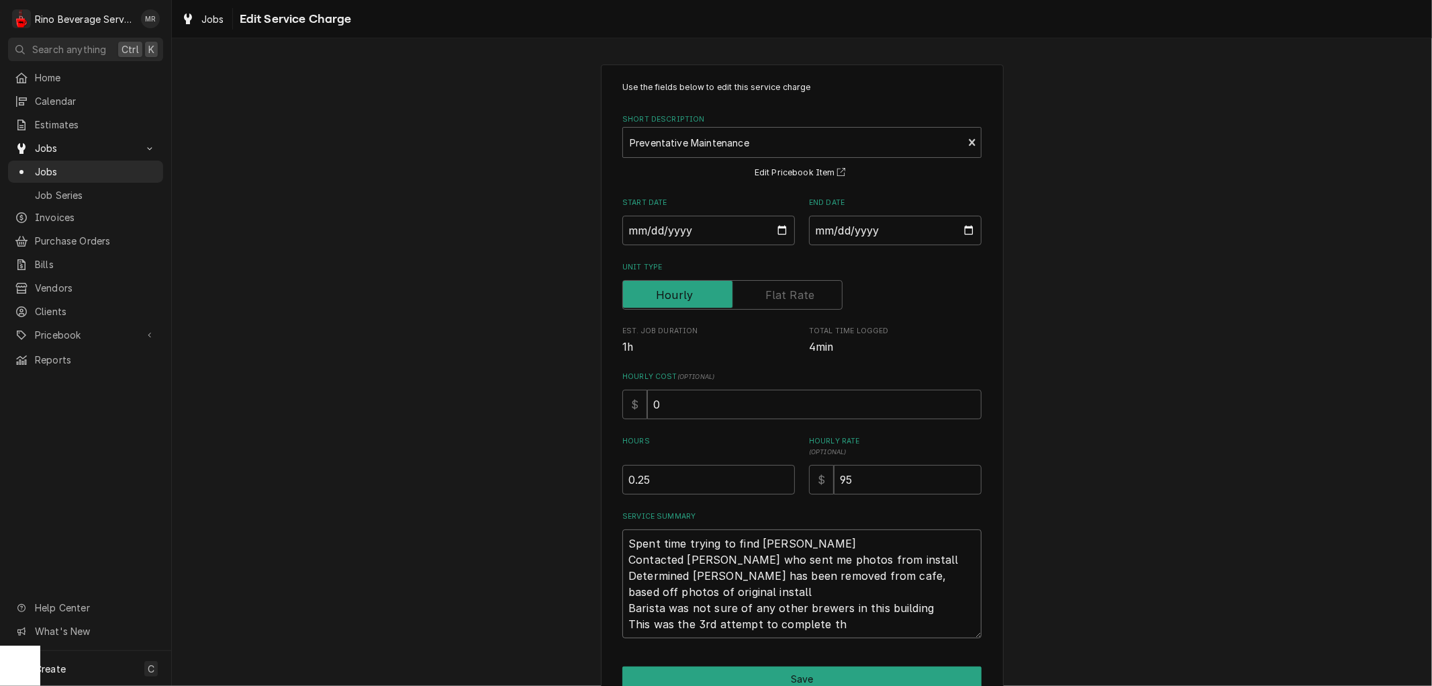
type textarea "x"
type textarea "Spent time trying to find brewer Contacted Trevor who sent me photos from insta…"
type textarea "x"
type textarea "Spent time trying to find brewer Contacted Trevor who sent me photos from insta…"
type textarea "x"
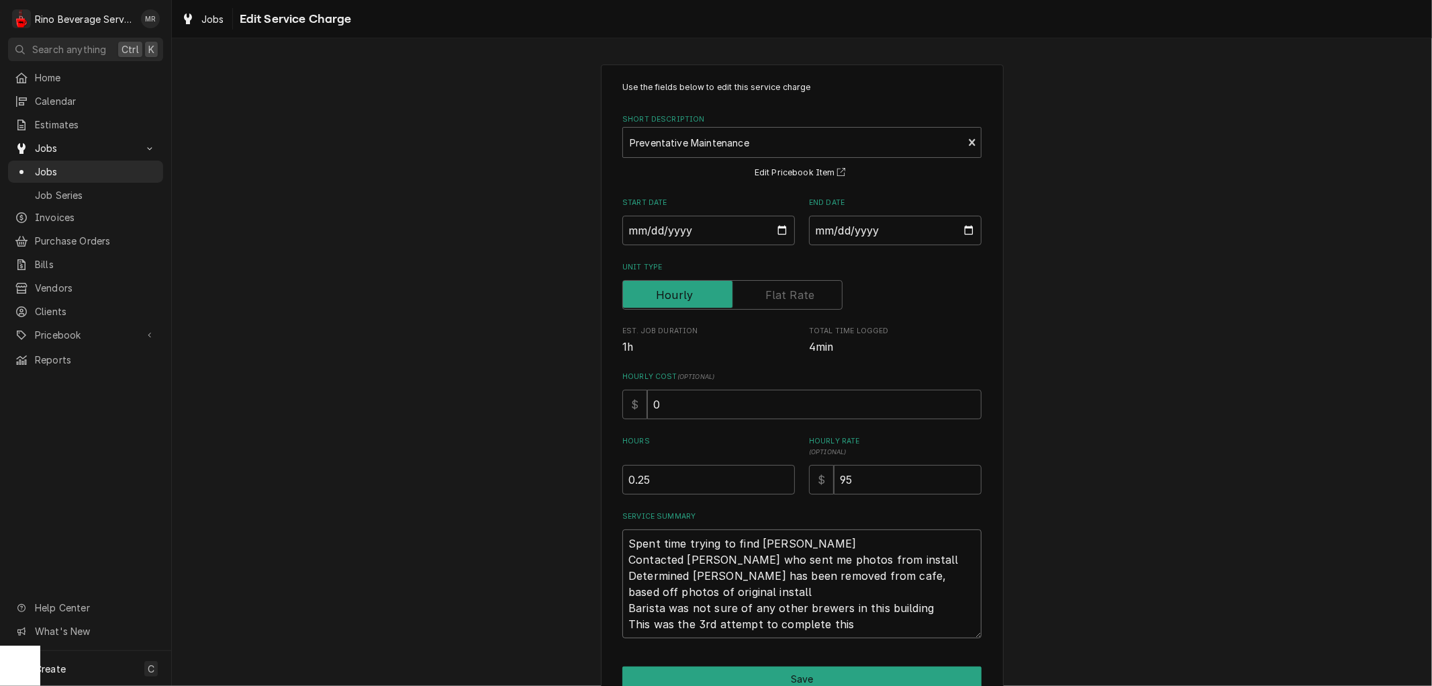
type textarea "Spent time trying to find brewer Contacted Trevor who sent me photos from insta…"
type textarea "x"
type textarea "Spent time trying to find brewer Contacted Trevor who sent me photos from insta…"
type textarea "x"
type textarea "Spent time trying to find brewer Contacted Trevor who sent me photos from insta…"
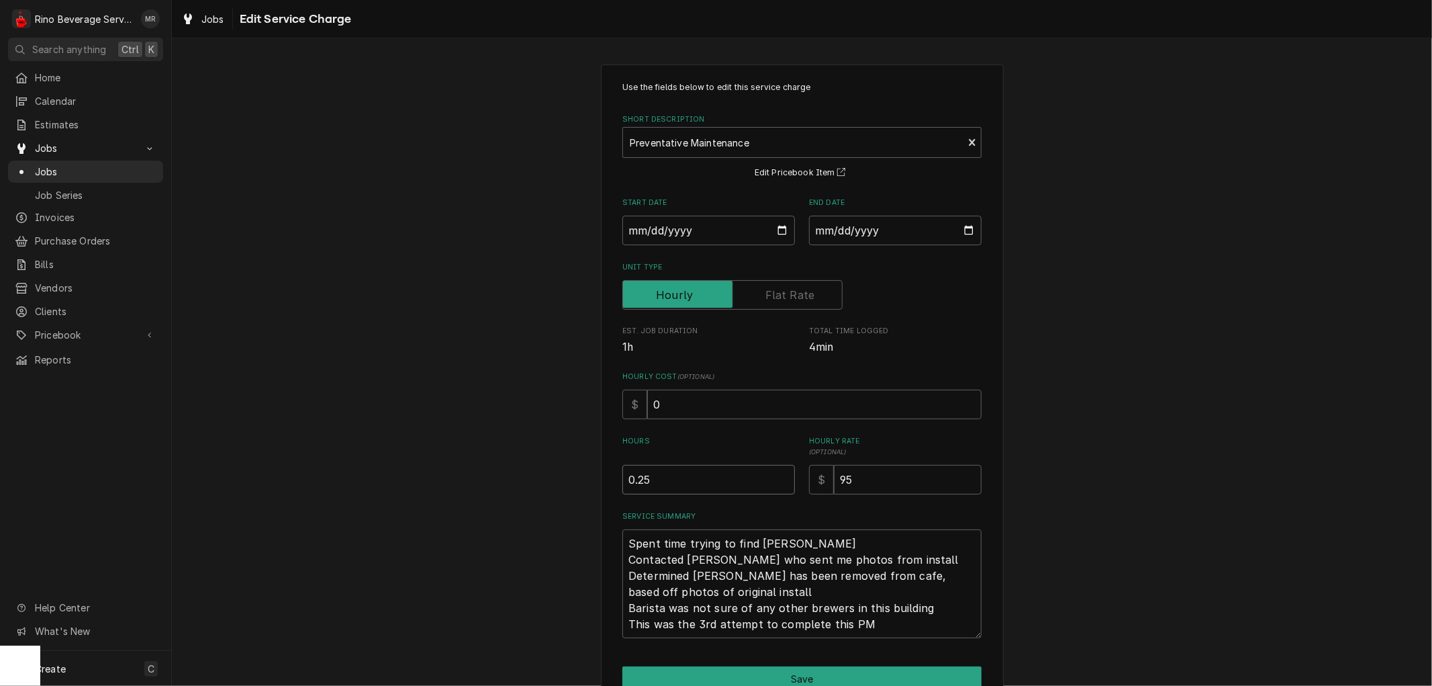
type textarea "x"
type input "0.5"
click at [776, 473] on input "0.5" at bounding box center [708, 480] width 173 height 30
type textarea "x"
type input "1"
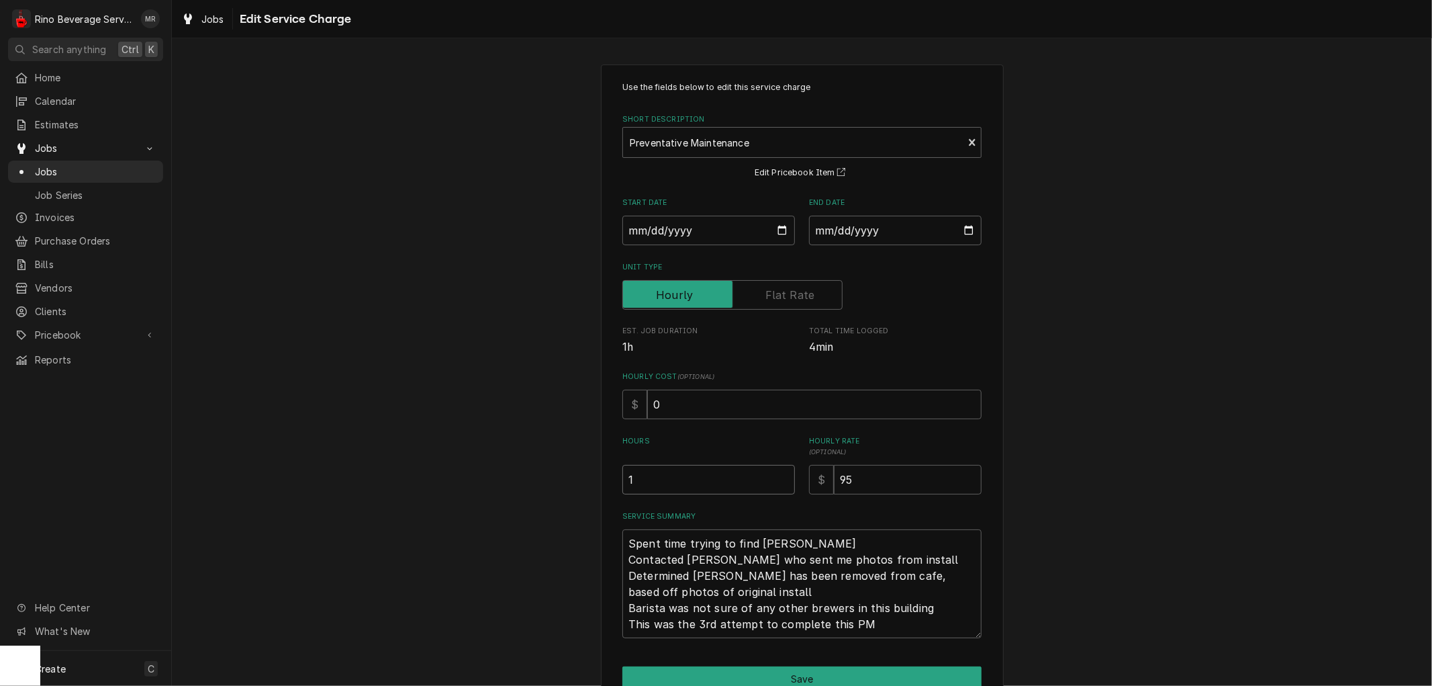
click at [776, 473] on input "1" at bounding box center [708, 480] width 173 height 30
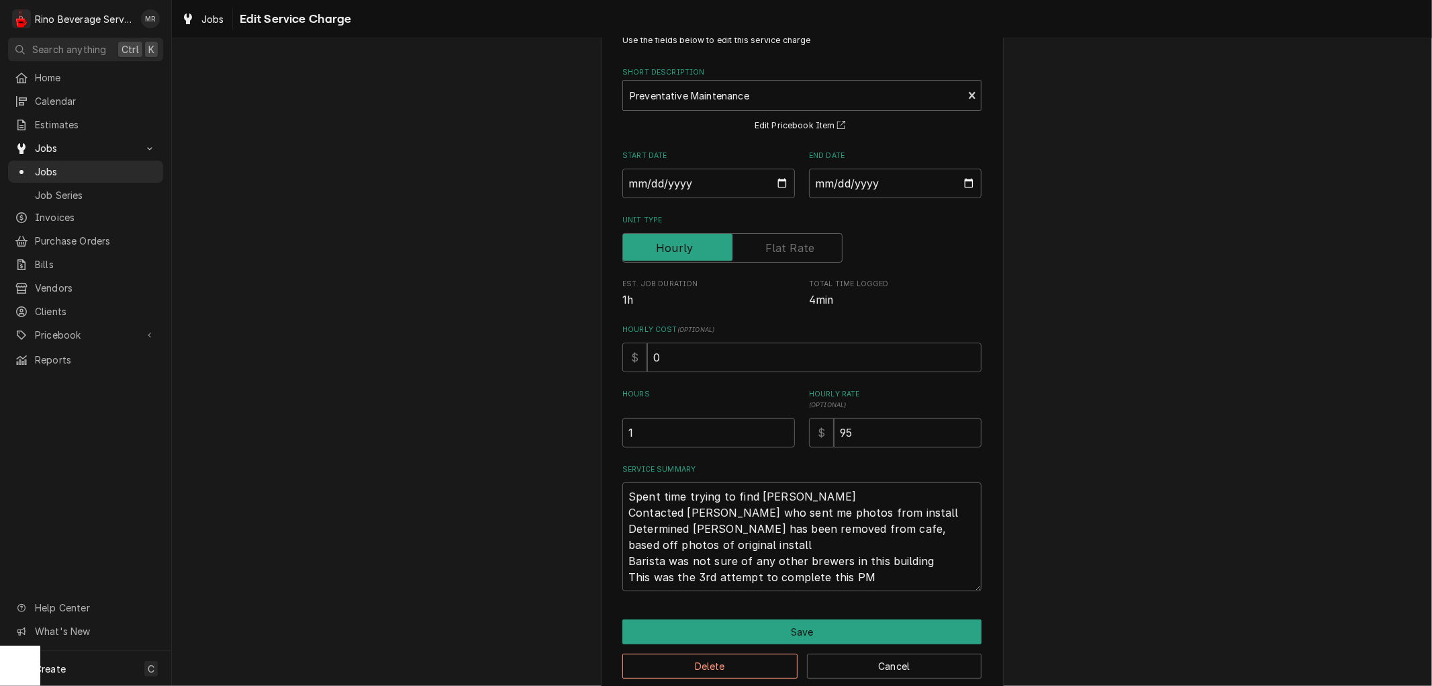
scroll to position [68, 0]
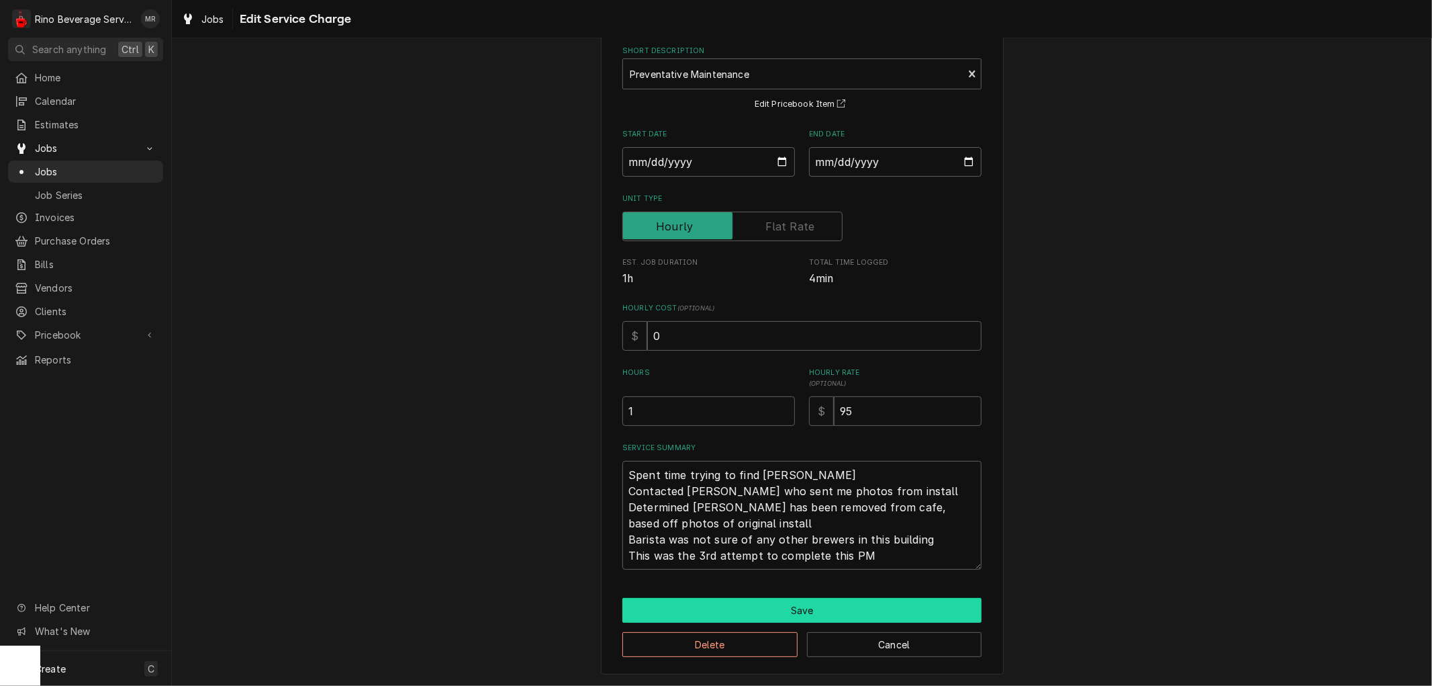
click at [761, 614] on button "Save" at bounding box center [801, 610] width 359 height 25
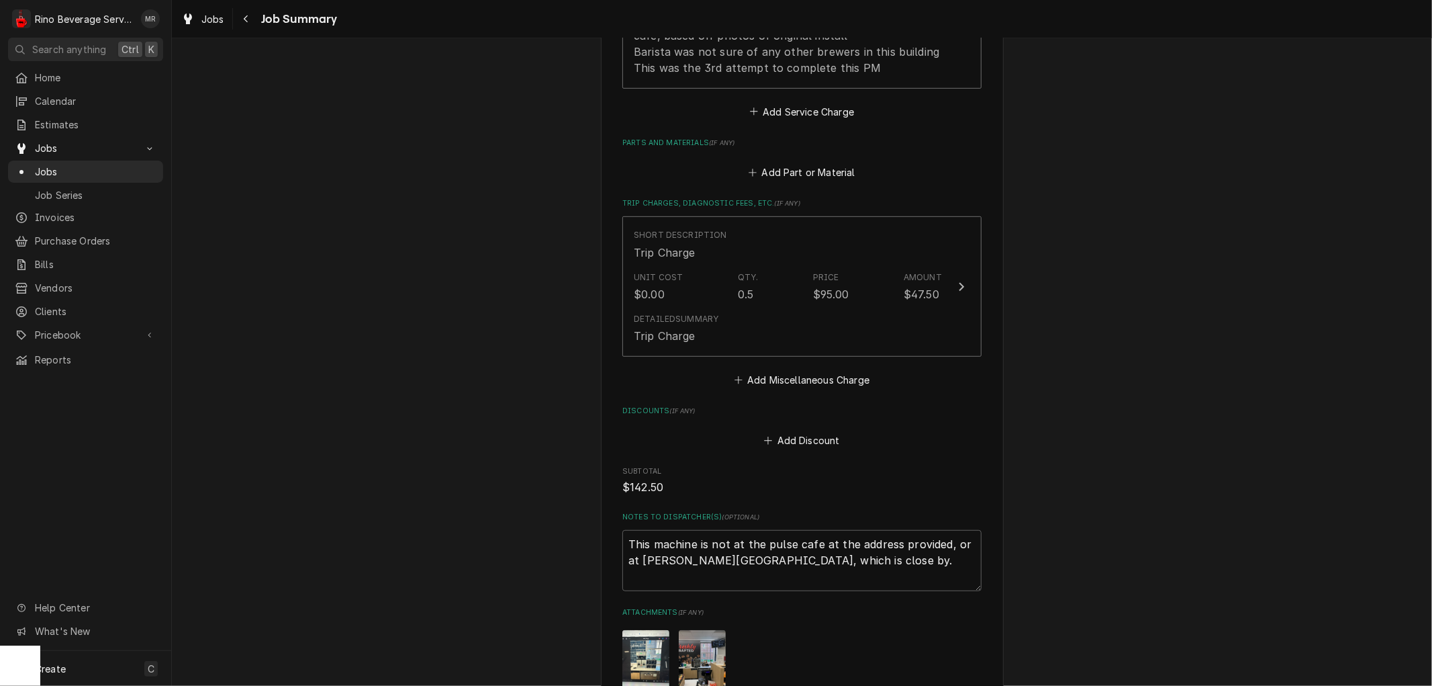
scroll to position [526, 0]
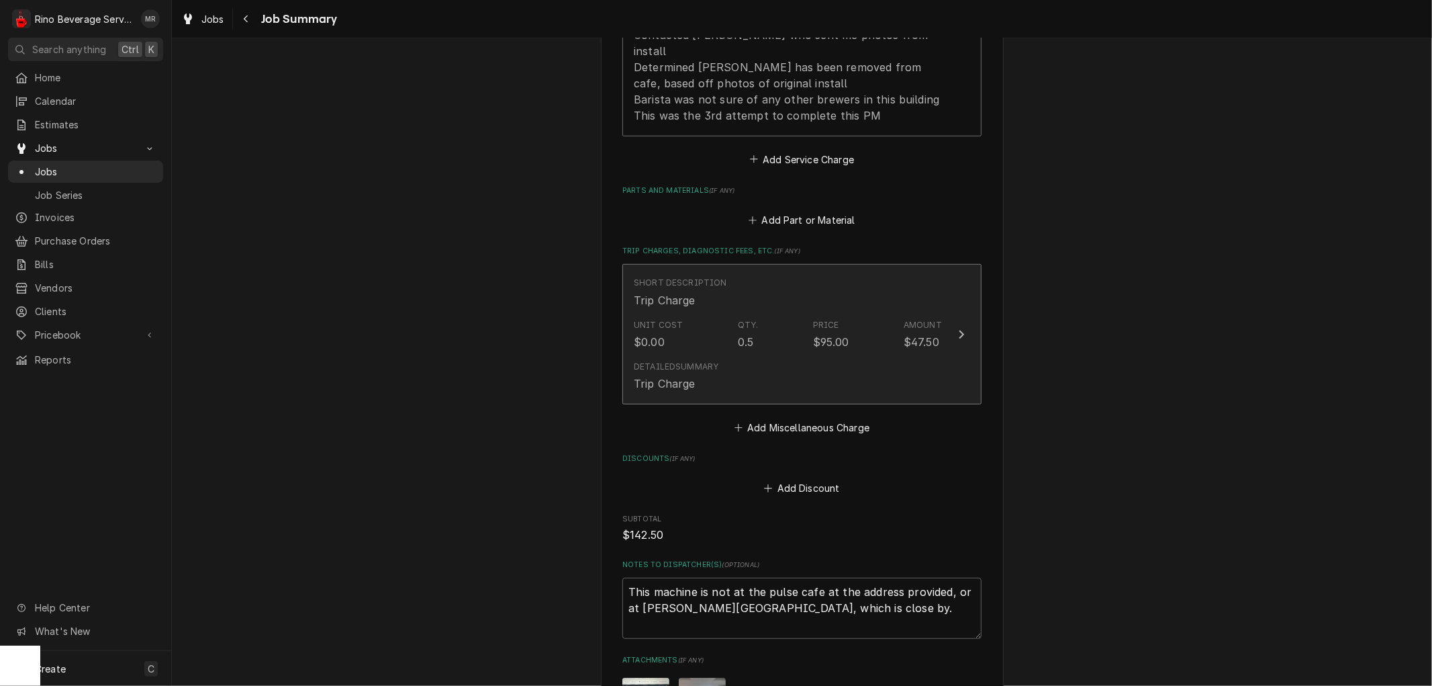
click at [837, 314] on div "Unit Cost $0.00 Qty. 0.5 Price $95.00 Amount $47.50" at bounding box center [788, 335] width 308 height 42
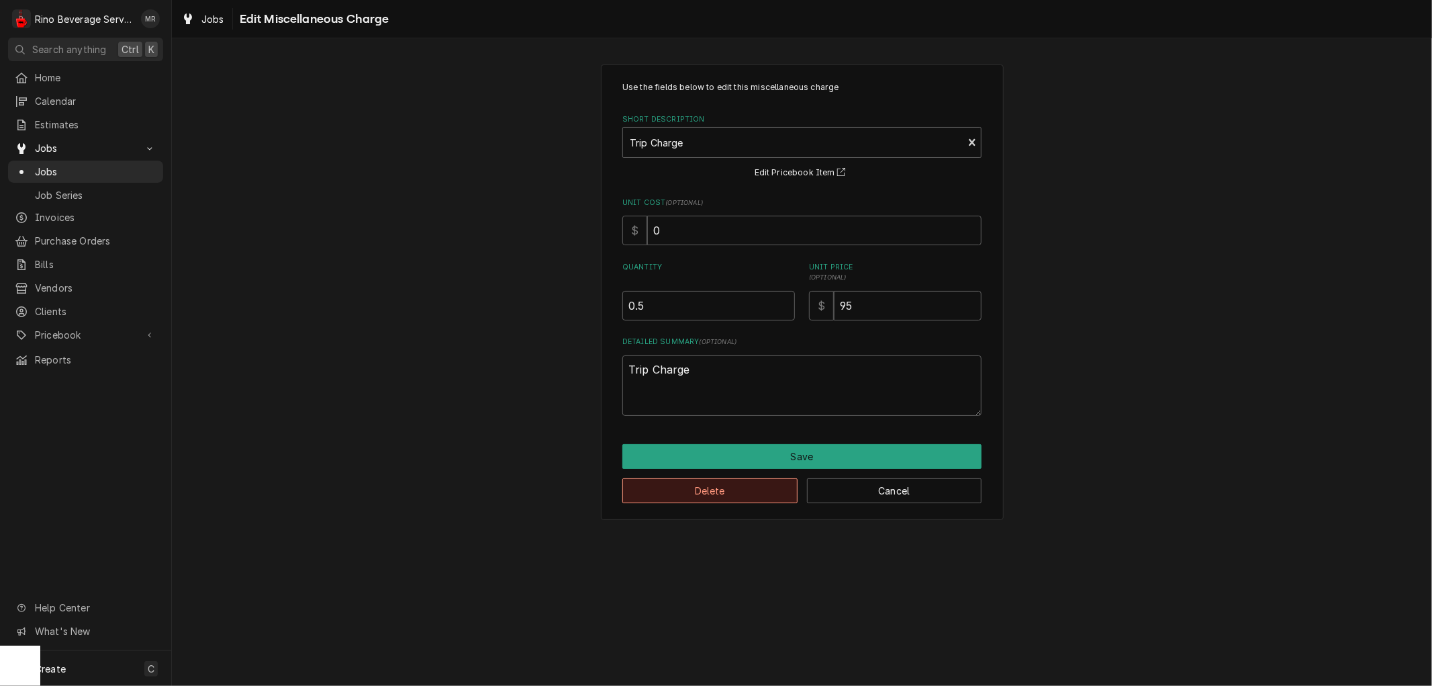
click at [755, 493] on button "Delete" at bounding box center [709, 490] width 175 height 25
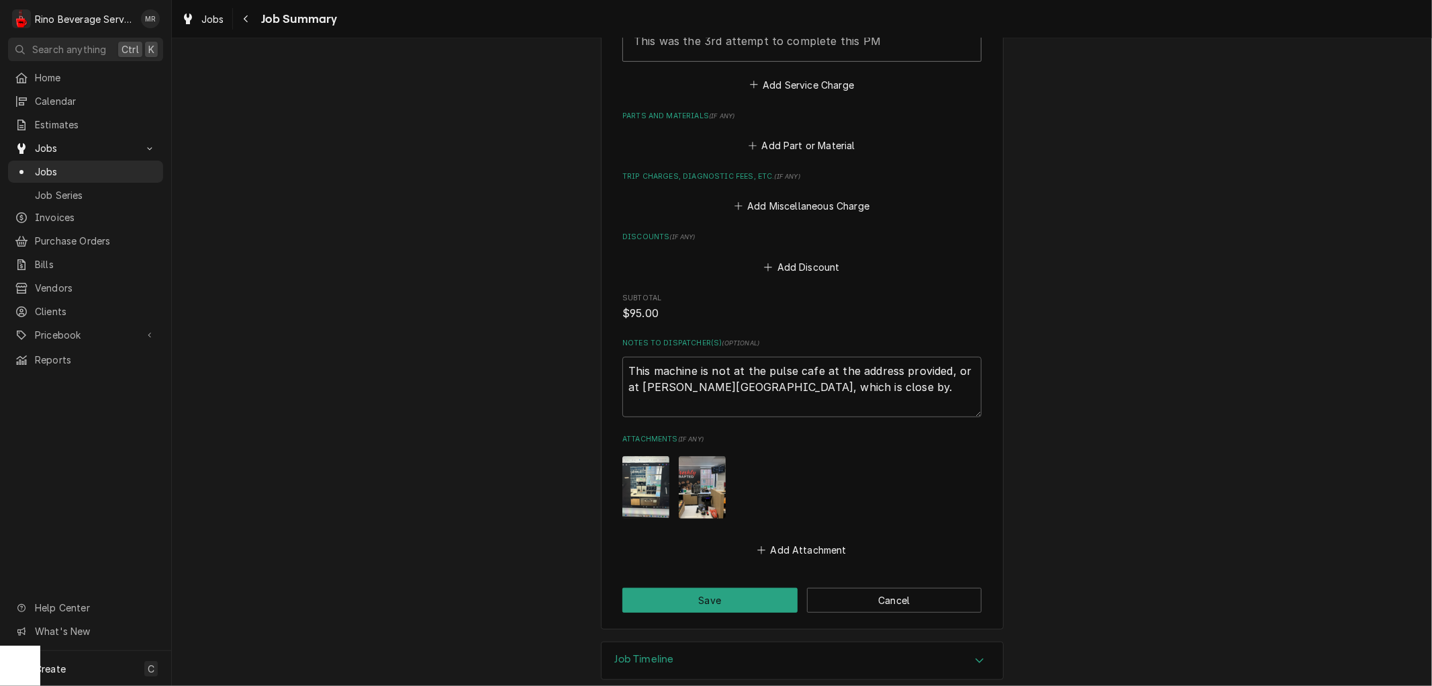
scroll to position [603, 0]
click at [704, 585] on button "Save" at bounding box center [709, 597] width 175 height 25
type textarea "x"
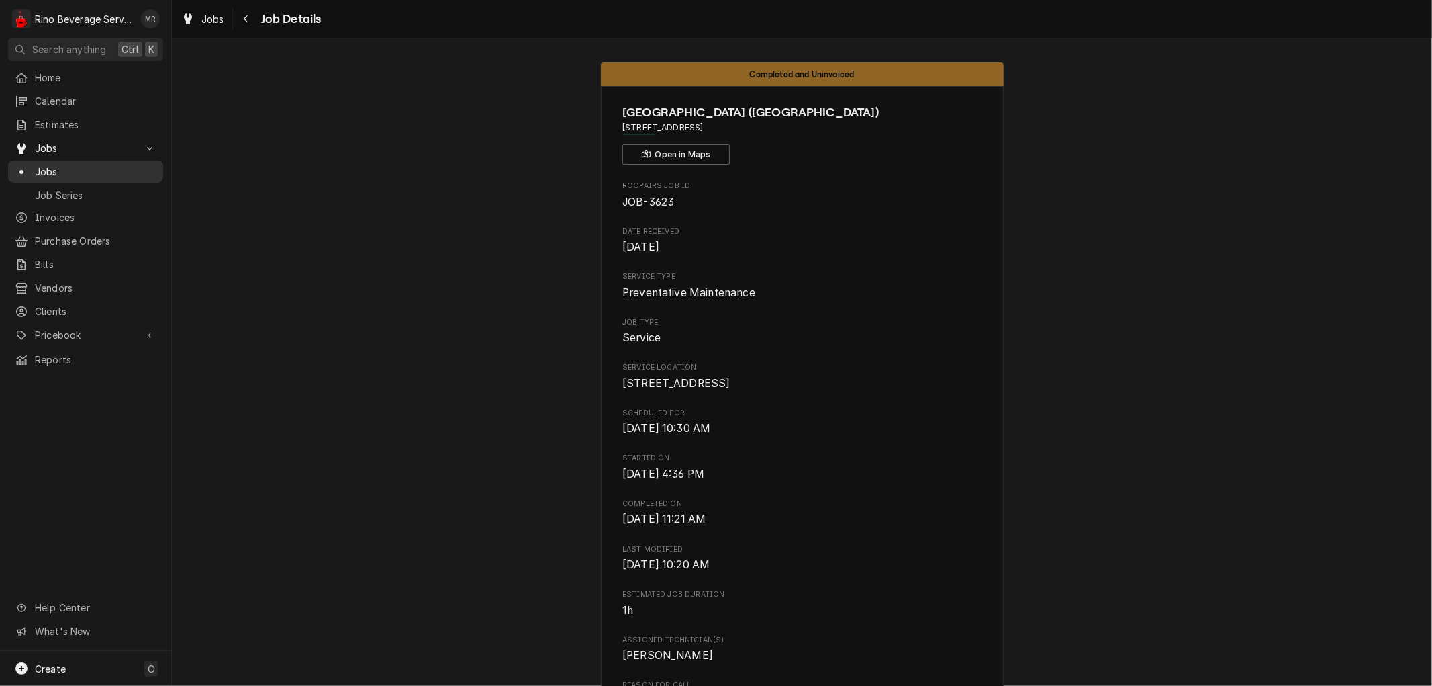
click at [107, 165] on span "Jobs" at bounding box center [96, 172] width 122 height 14
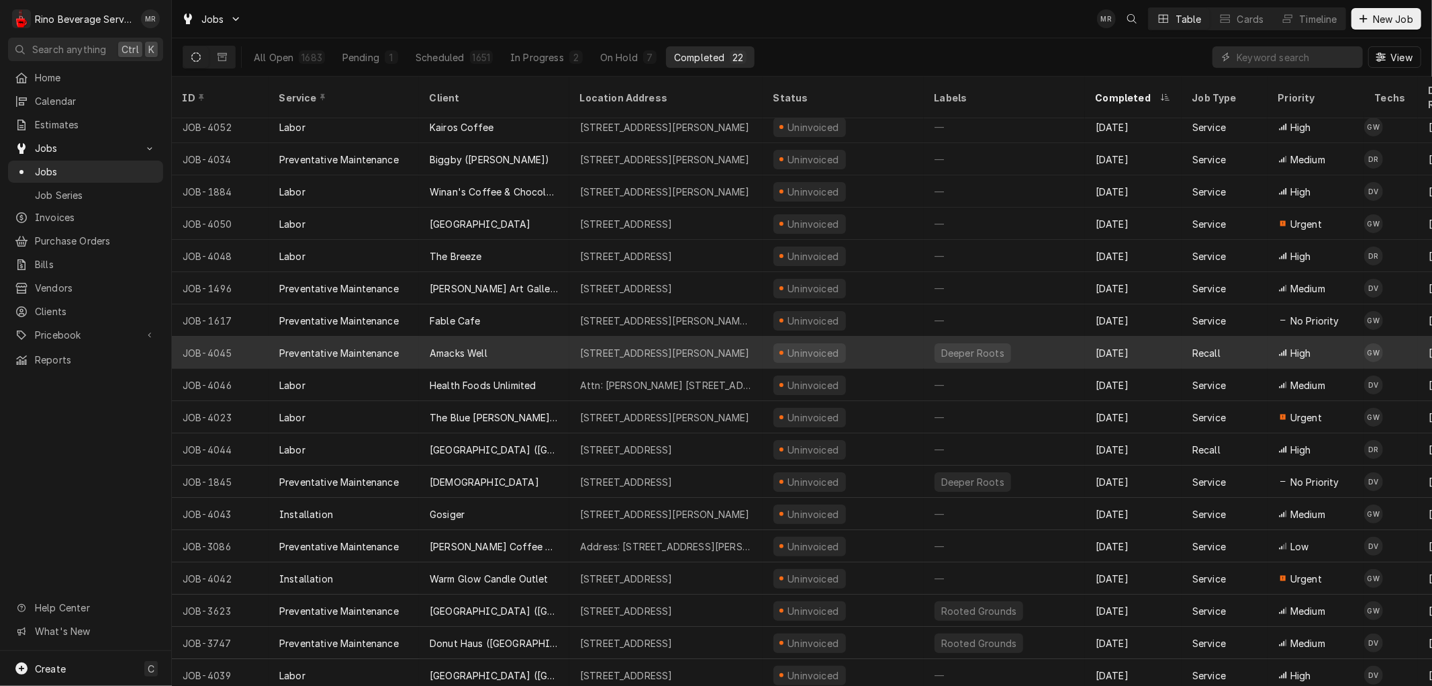
scroll to position [136, 0]
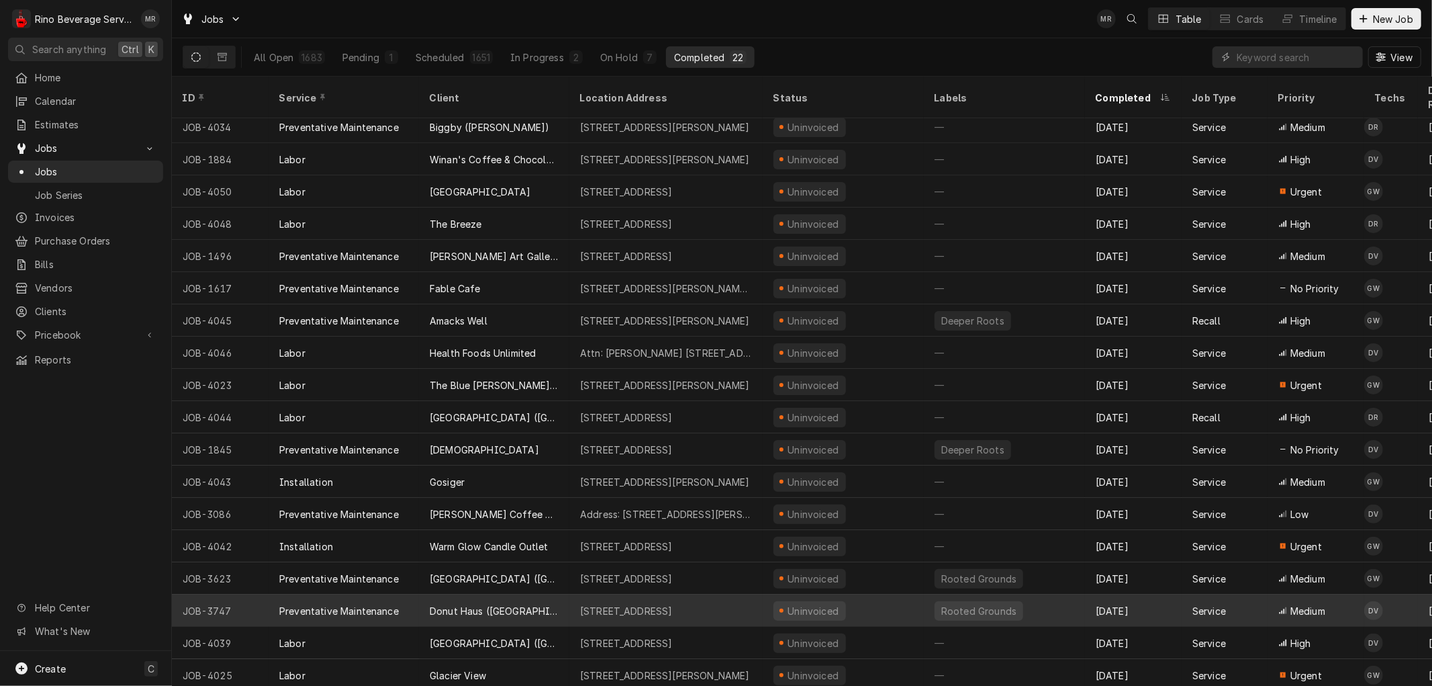
click at [567, 598] on div "Donut Haus ([GEOGRAPHIC_DATA])" at bounding box center [494, 610] width 150 height 32
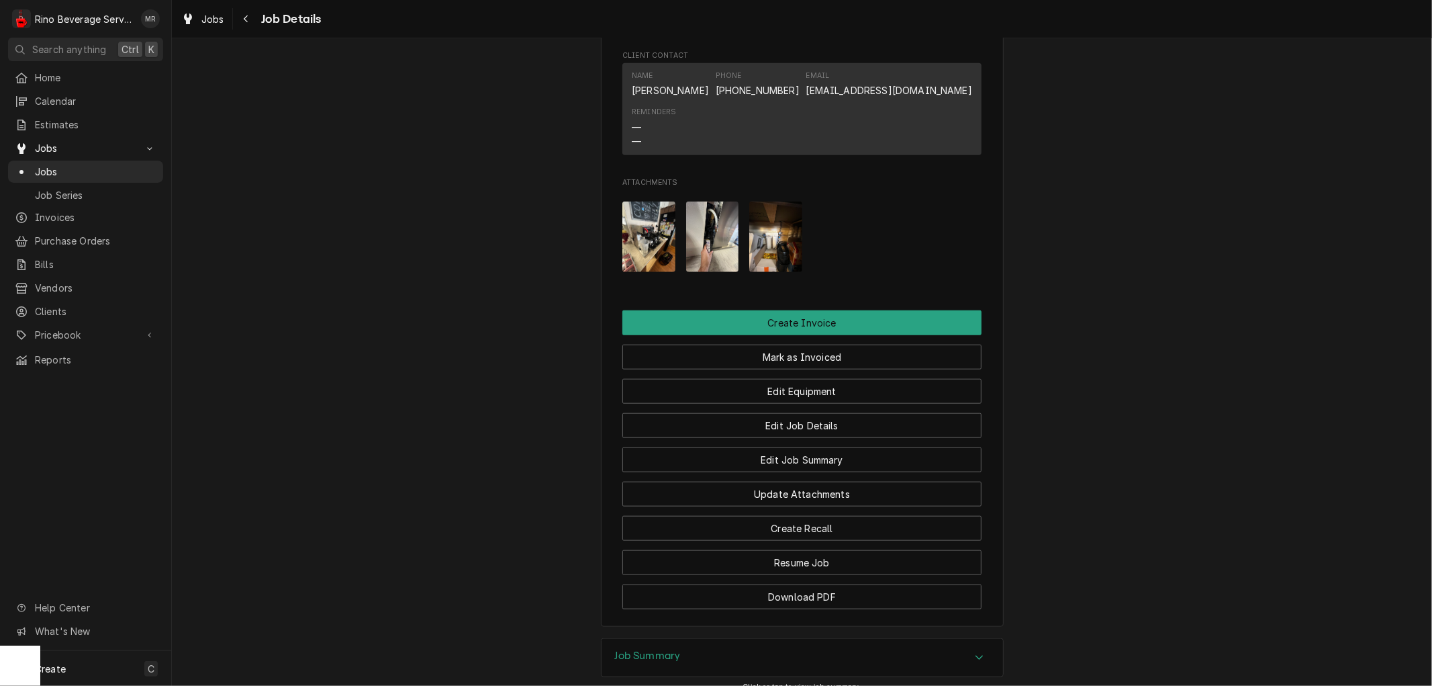
scroll to position [847, 0]
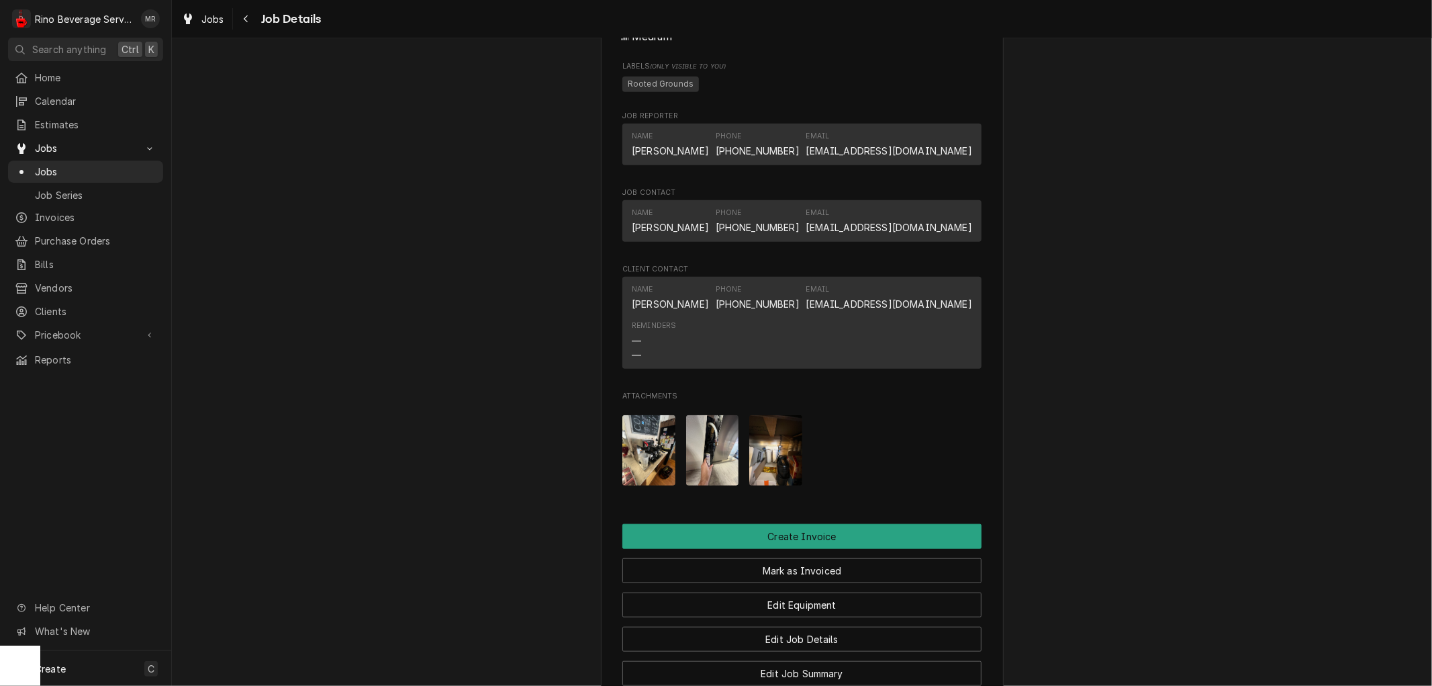
click at [767, 475] on img "Attachments" at bounding box center [775, 450] width 53 height 71
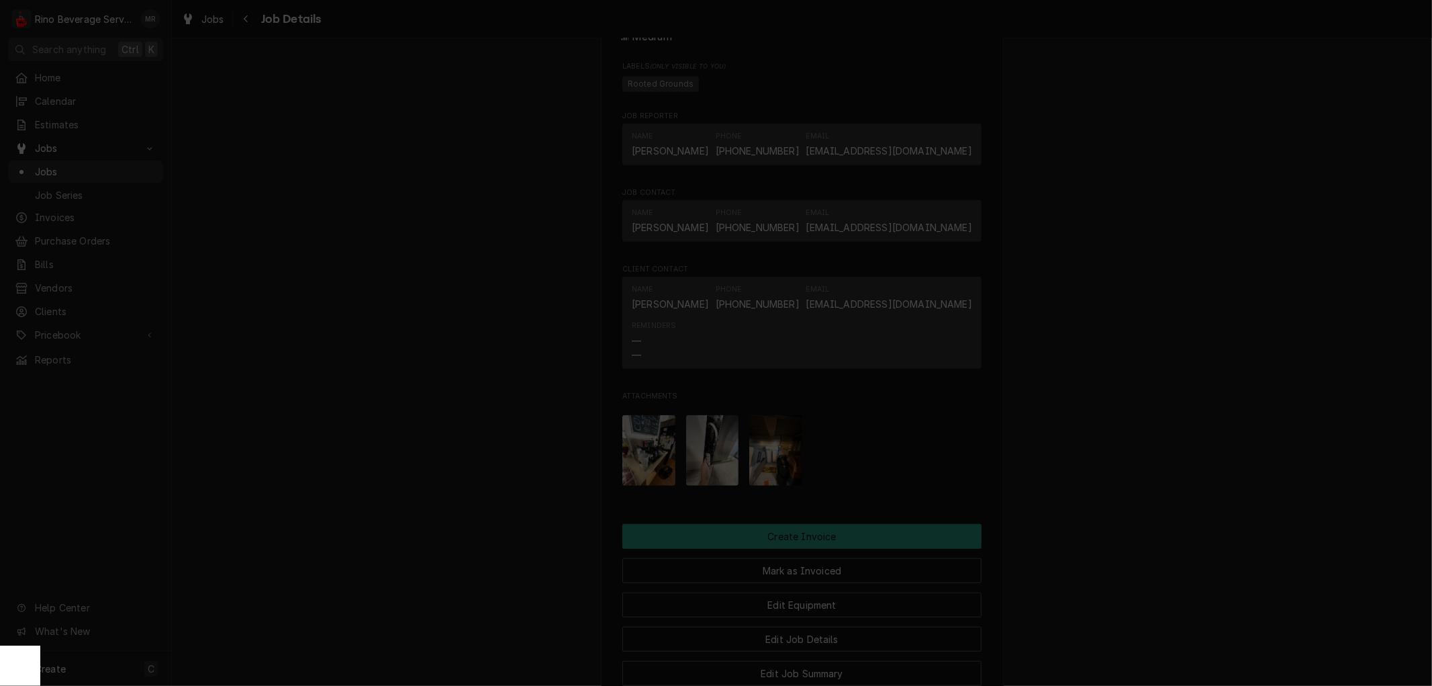
click at [831, 140] on icon "button" at bounding box center [829, 138] width 6 height 6
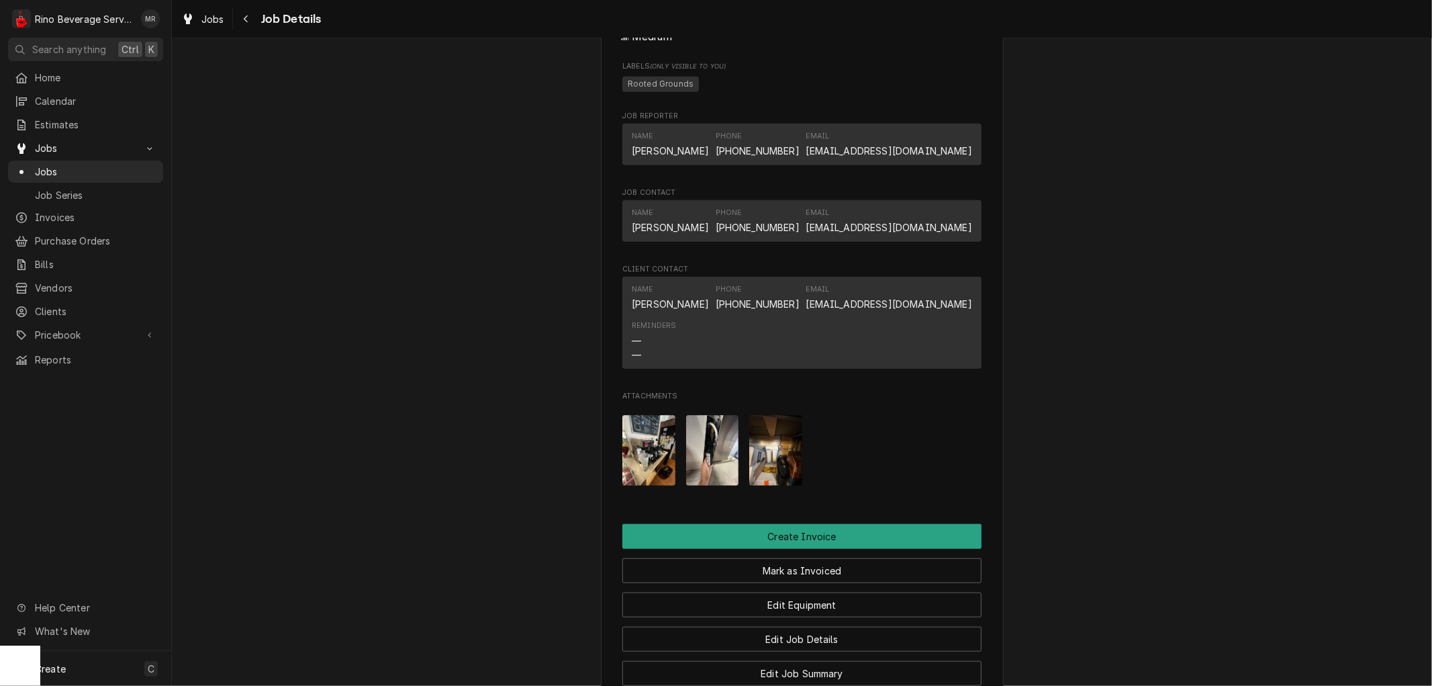
click at [713, 471] on img "Attachments" at bounding box center [712, 450] width 53 height 71
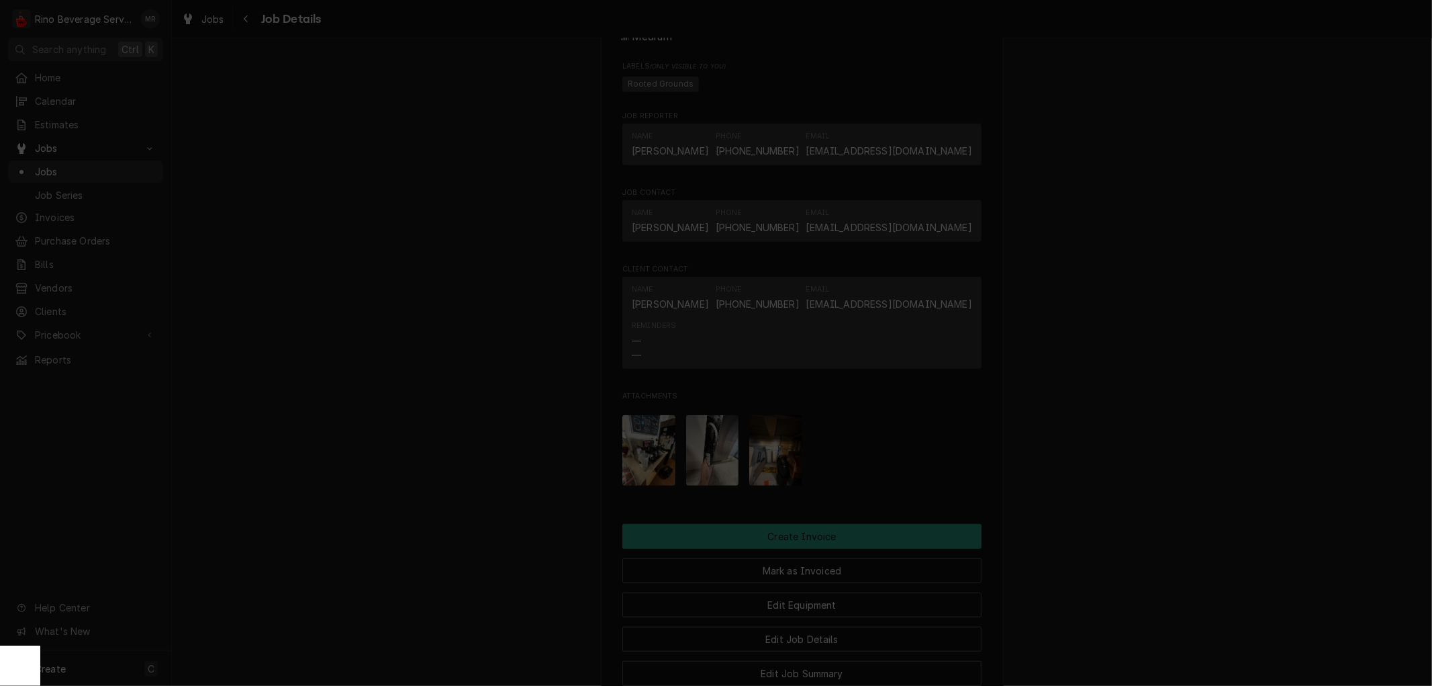
click at [828, 134] on icon "button" at bounding box center [828, 138] width 7 height 9
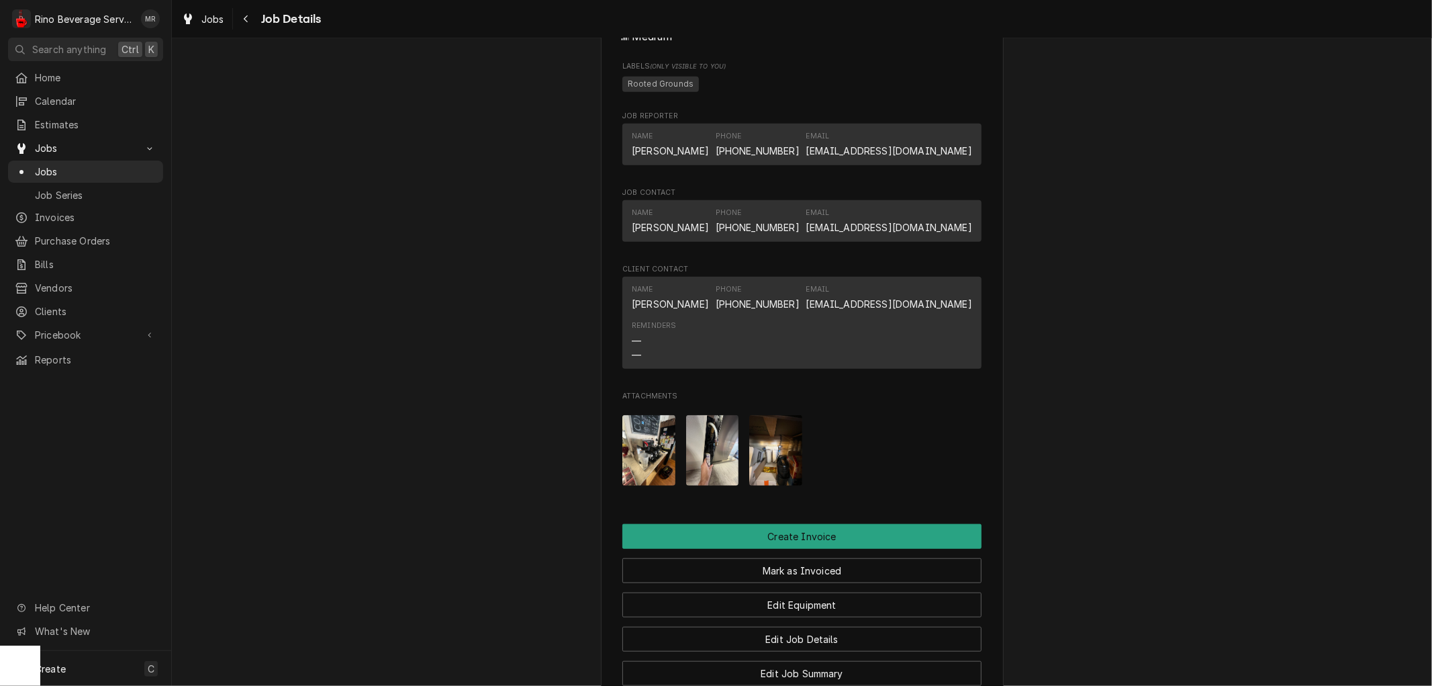
click at [765, 467] on img "Attachments" at bounding box center [775, 450] width 53 height 71
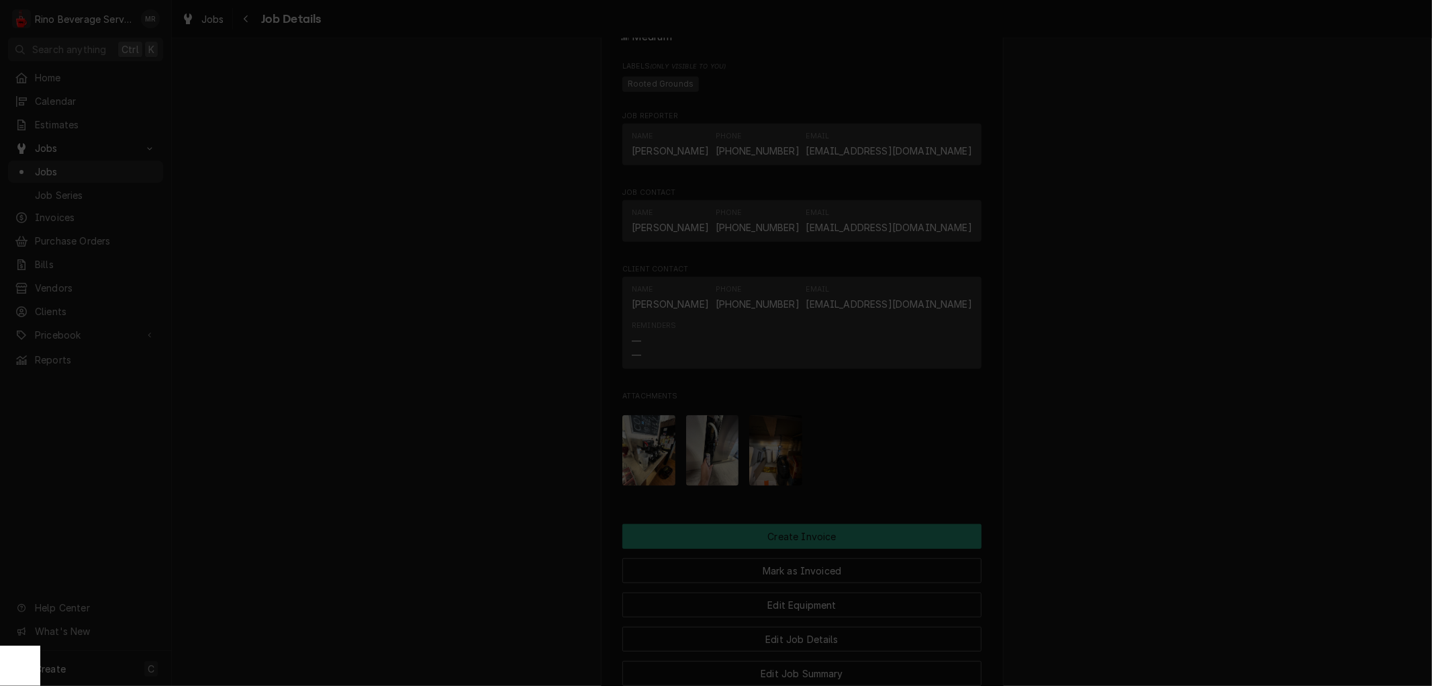
click at [829, 139] on icon "button" at bounding box center [828, 138] width 7 height 9
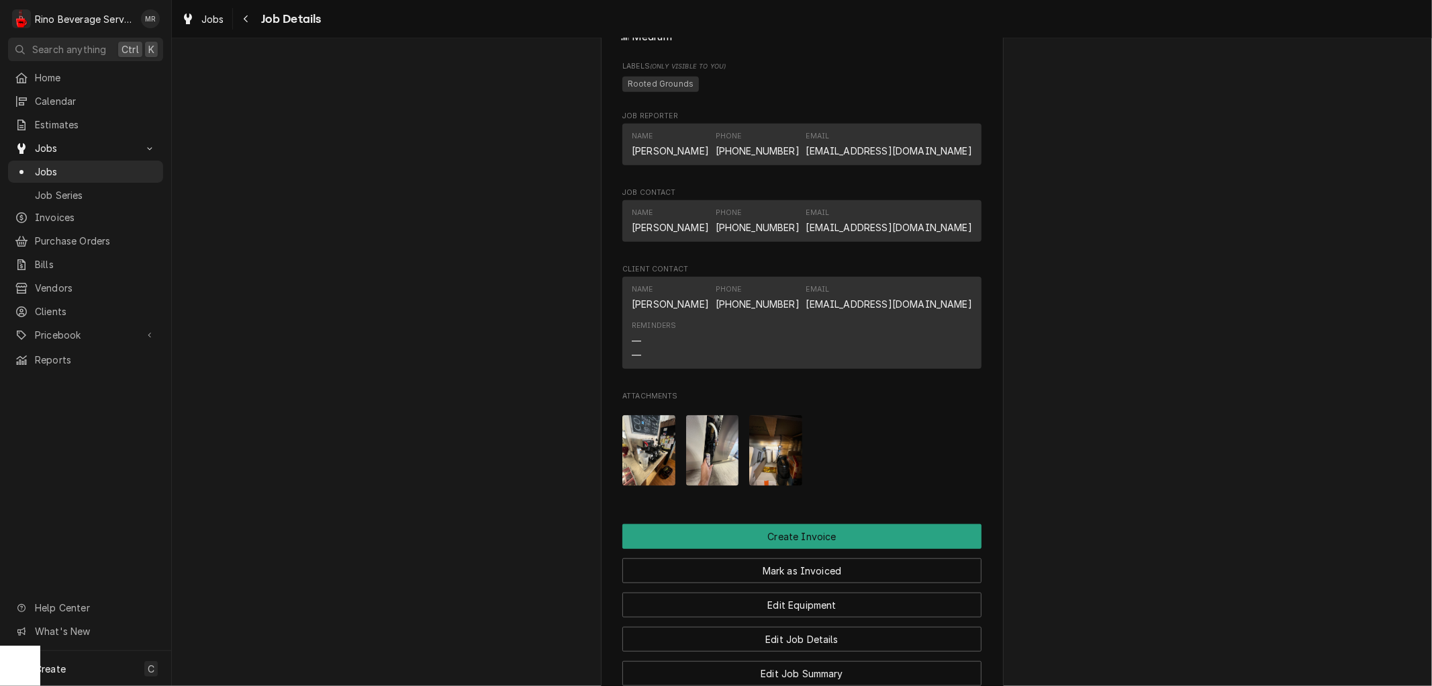
click at [655, 468] on img "Attachments" at bounding box center [648, 450] width 53 height 71
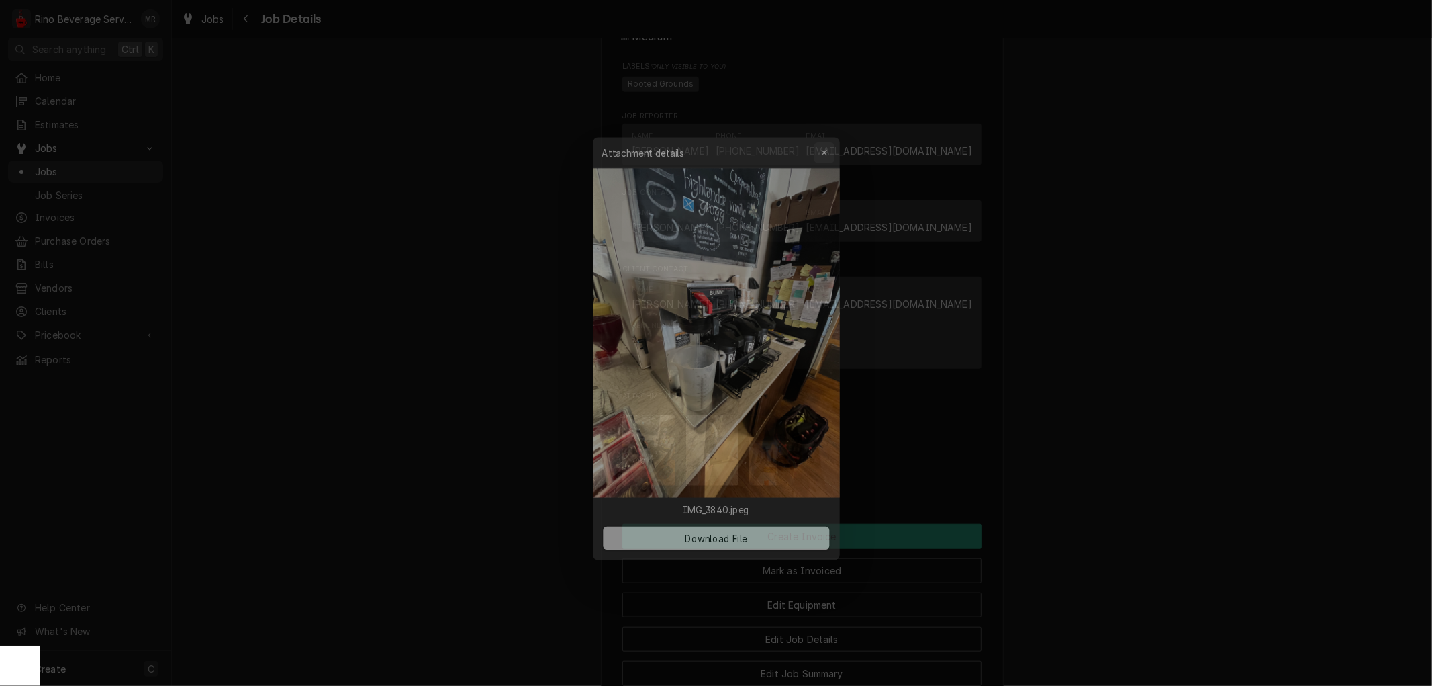
click at [827, 134] on icon "button" at bounding box center [828, 138] width 7 height 9
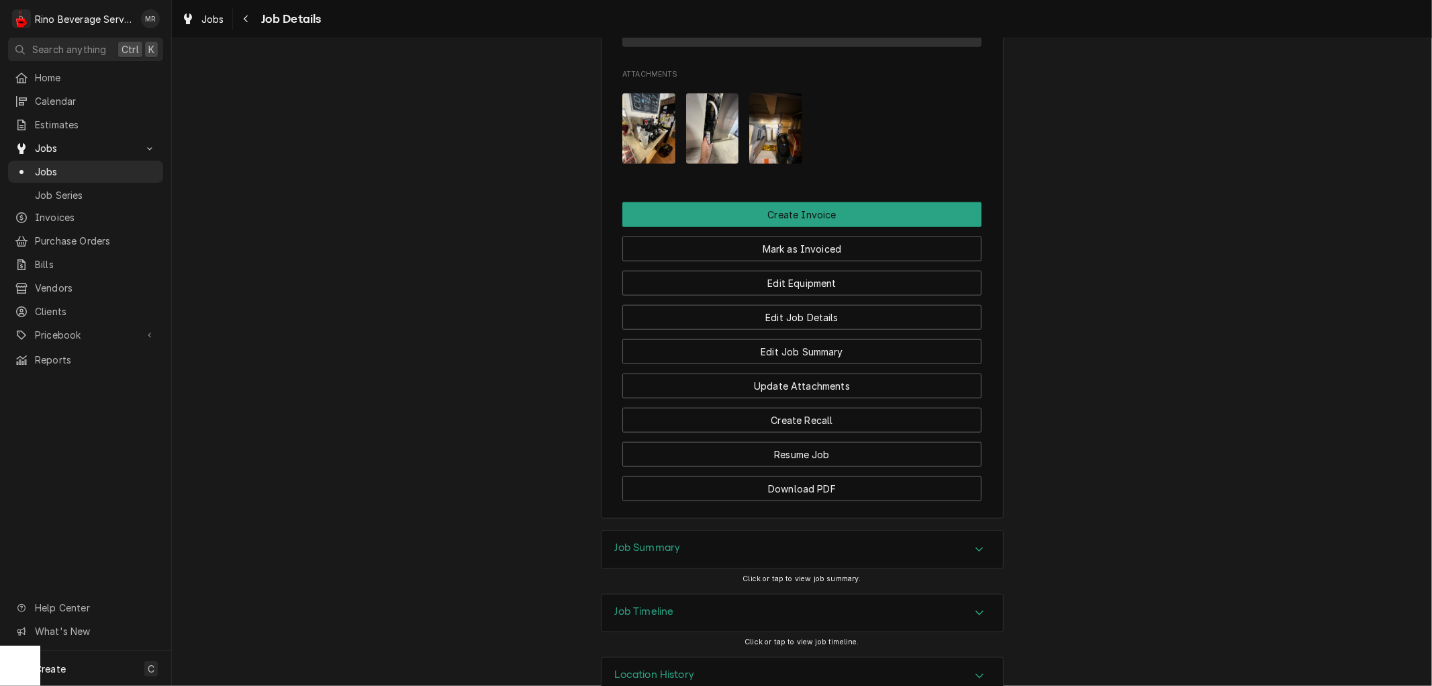
scroll to position [1220, 0]
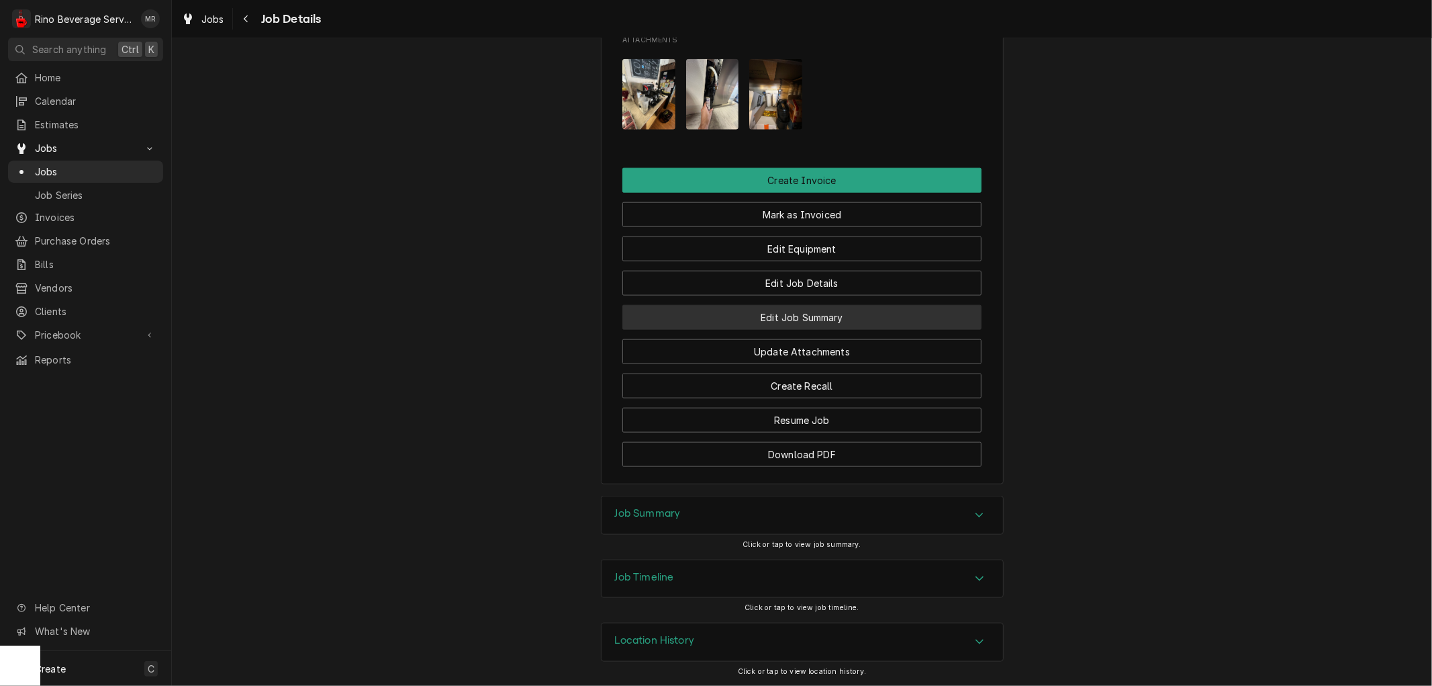
click at [755, 316] on button "Edit Job Summary" at bounding box center [801, 317] width 359 height 25
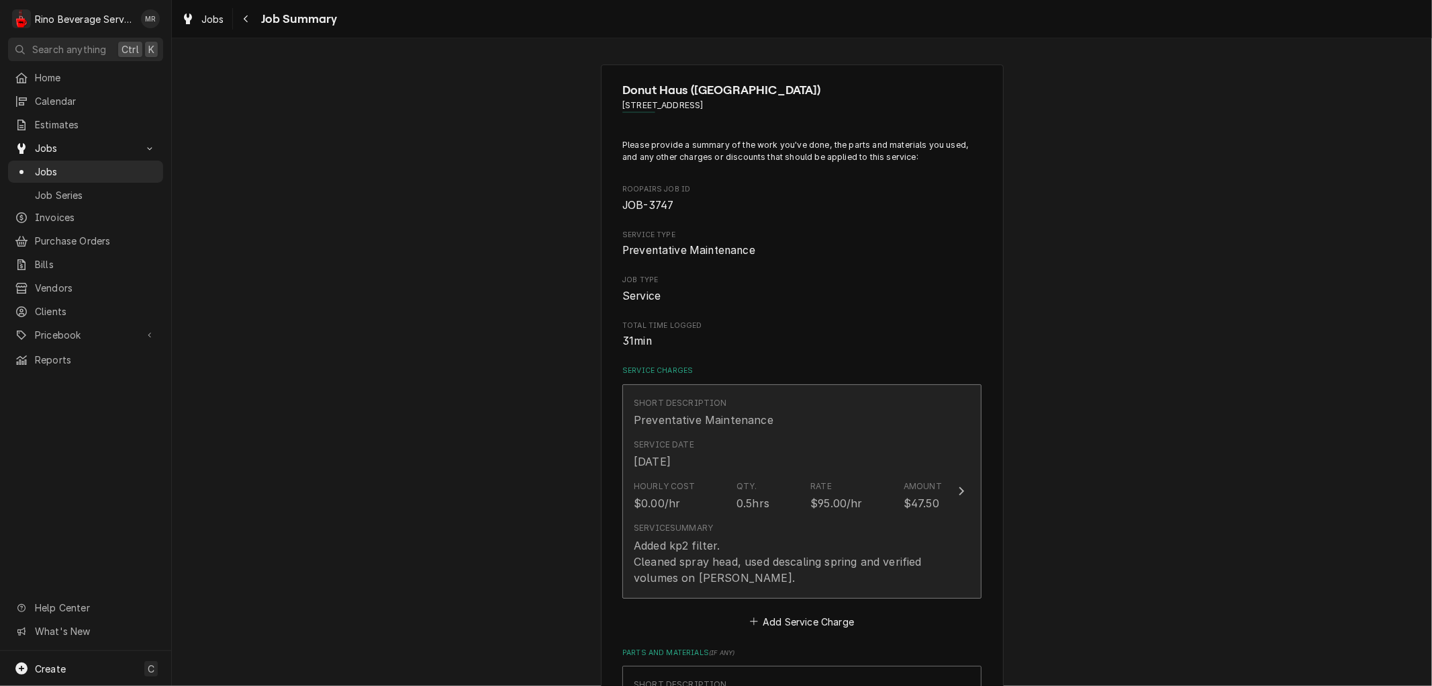
click at [790, 465] on div "Service Date [DATE]" at bounding box center [788, 454] width 308 height 42
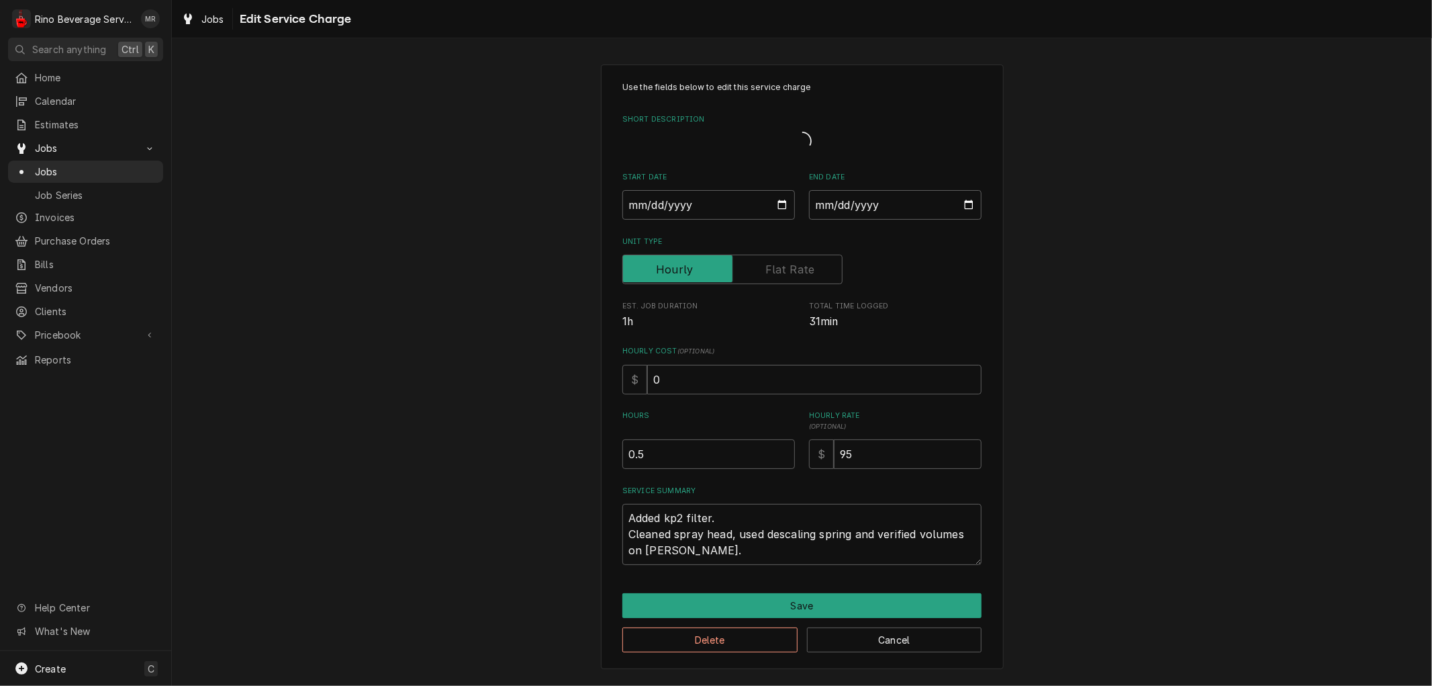
type textarea "x"
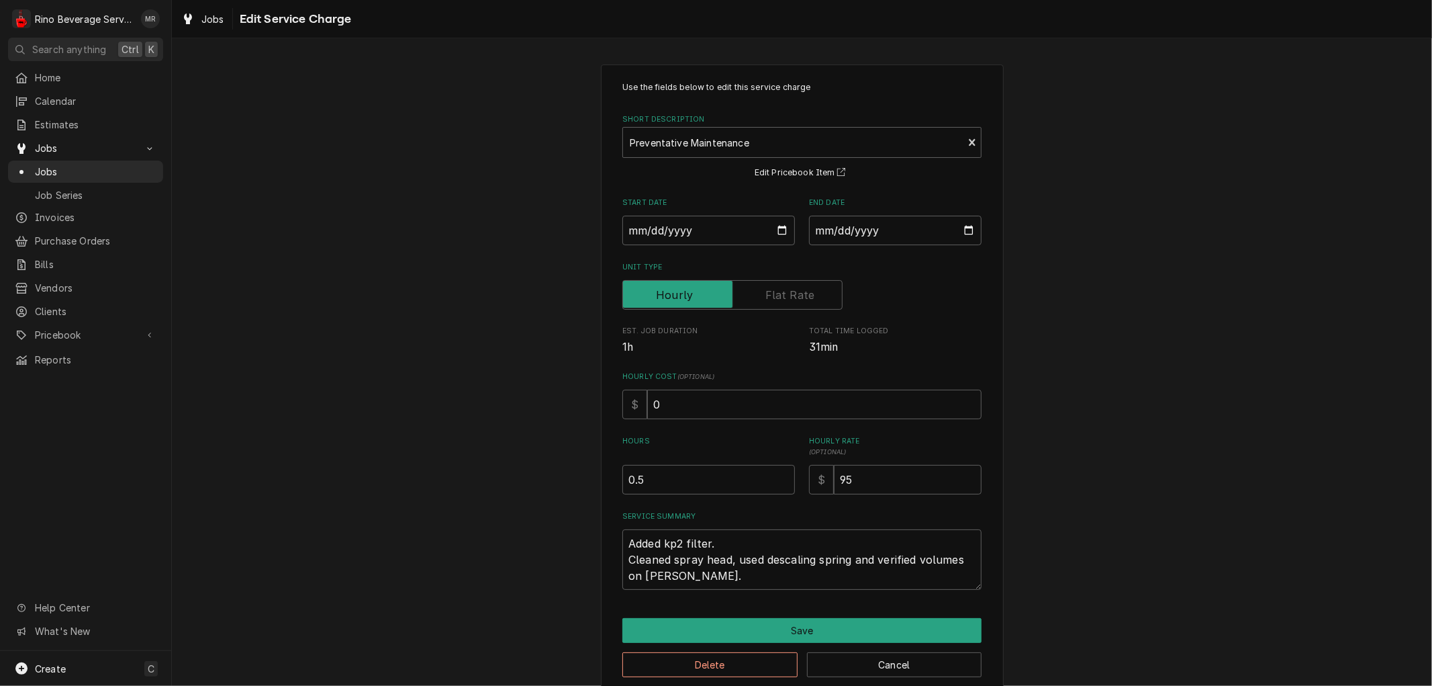
click at [800, 289] on label "Unit Type" at bounding box center [732, 295] width 220 height 30
click at [800, 289] on input "Unit Type" at bounding box center [732, 295] width 208 height 30
checkbox input "true"
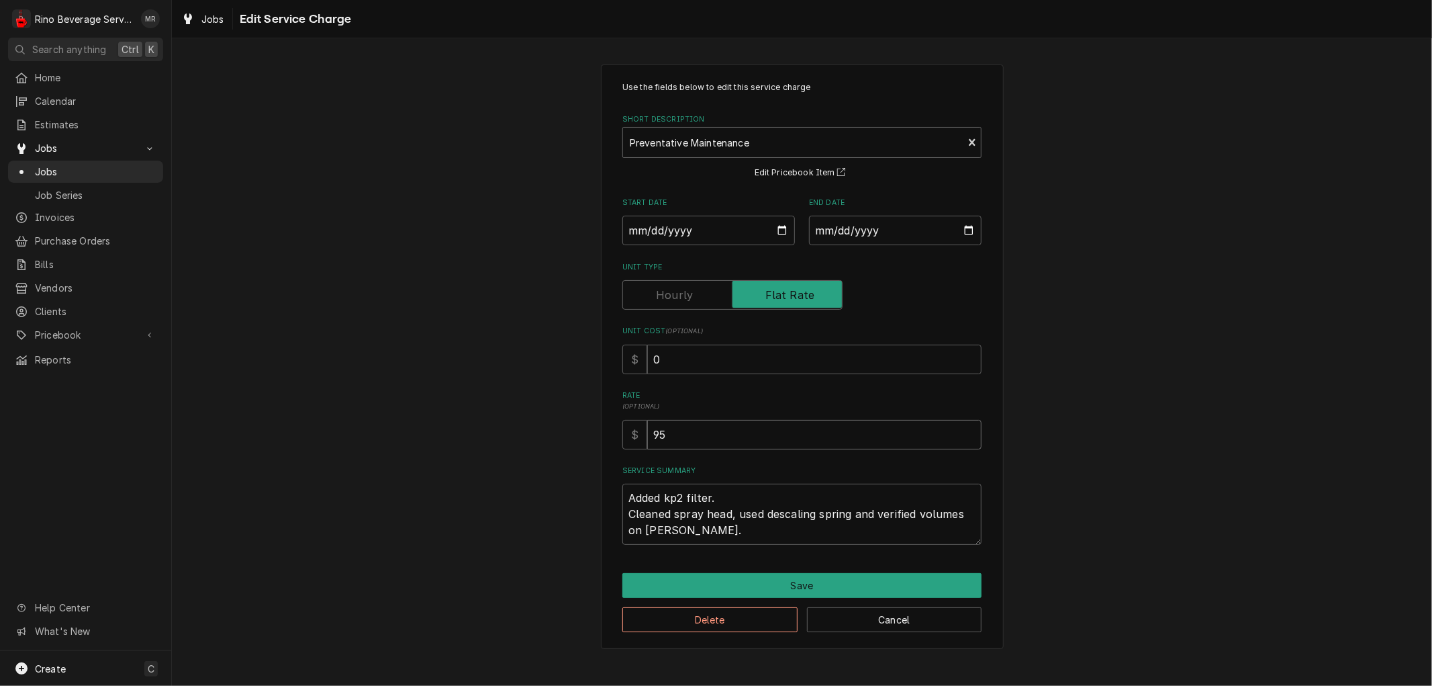
click at [658, 433] on input "95" at bounding box center [814, 435] width 334 height 30
type textarea "x"
type input "5"
type textarea "x"
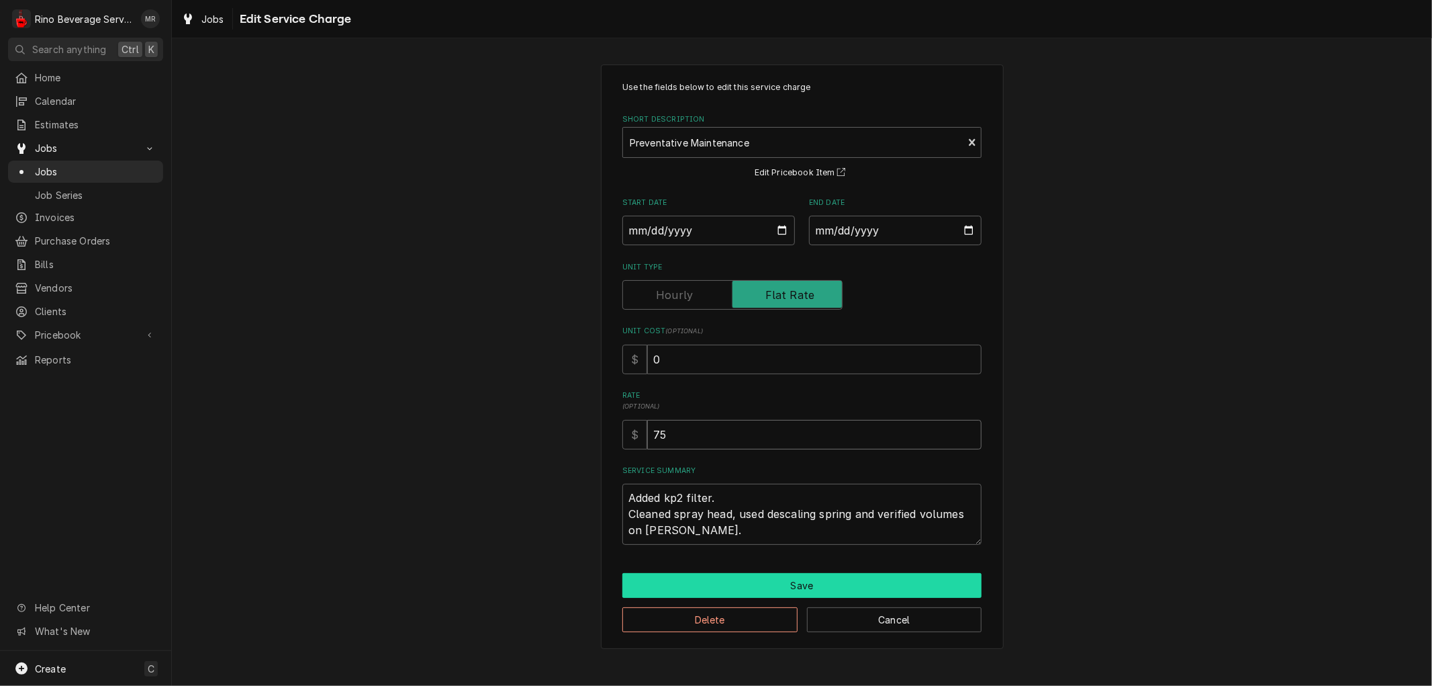
type input "75"
click at [790, 580] on button "Save" at bounding box center [801, 585] width 359 height 25
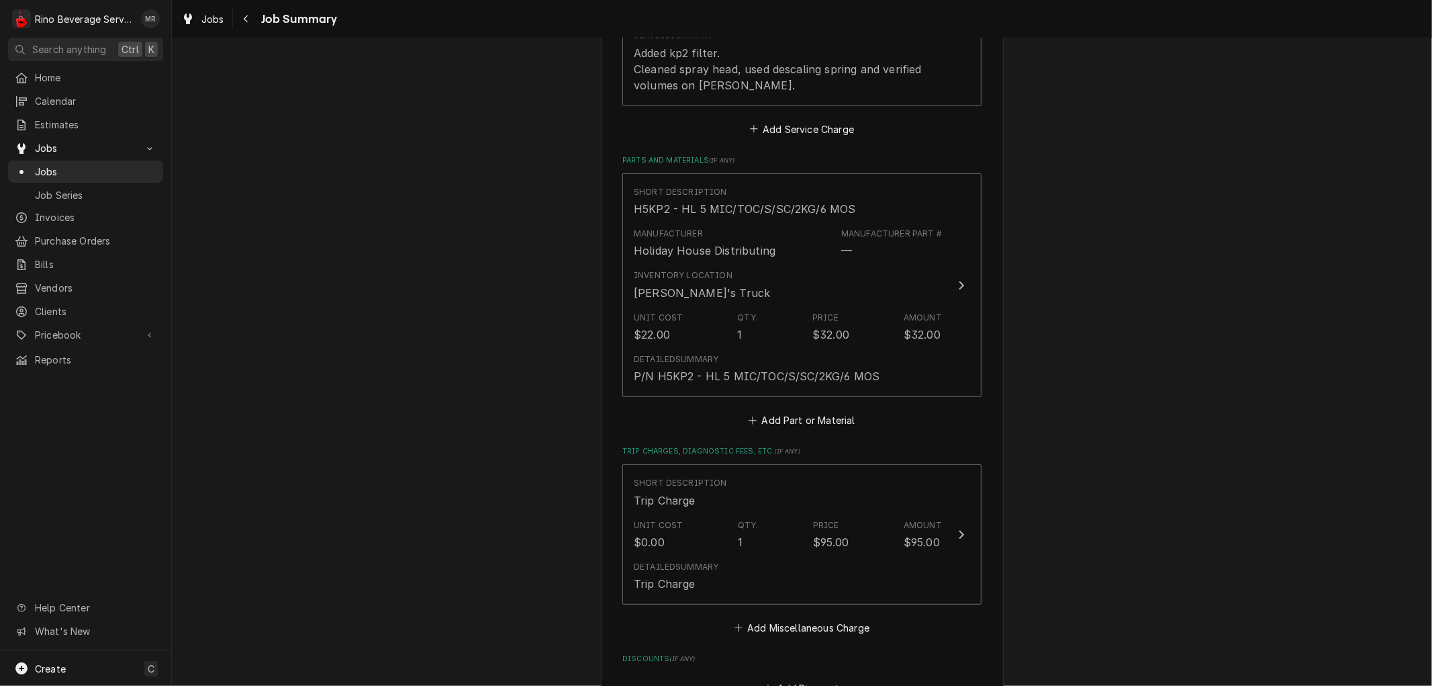
scroll to position [522, 0]
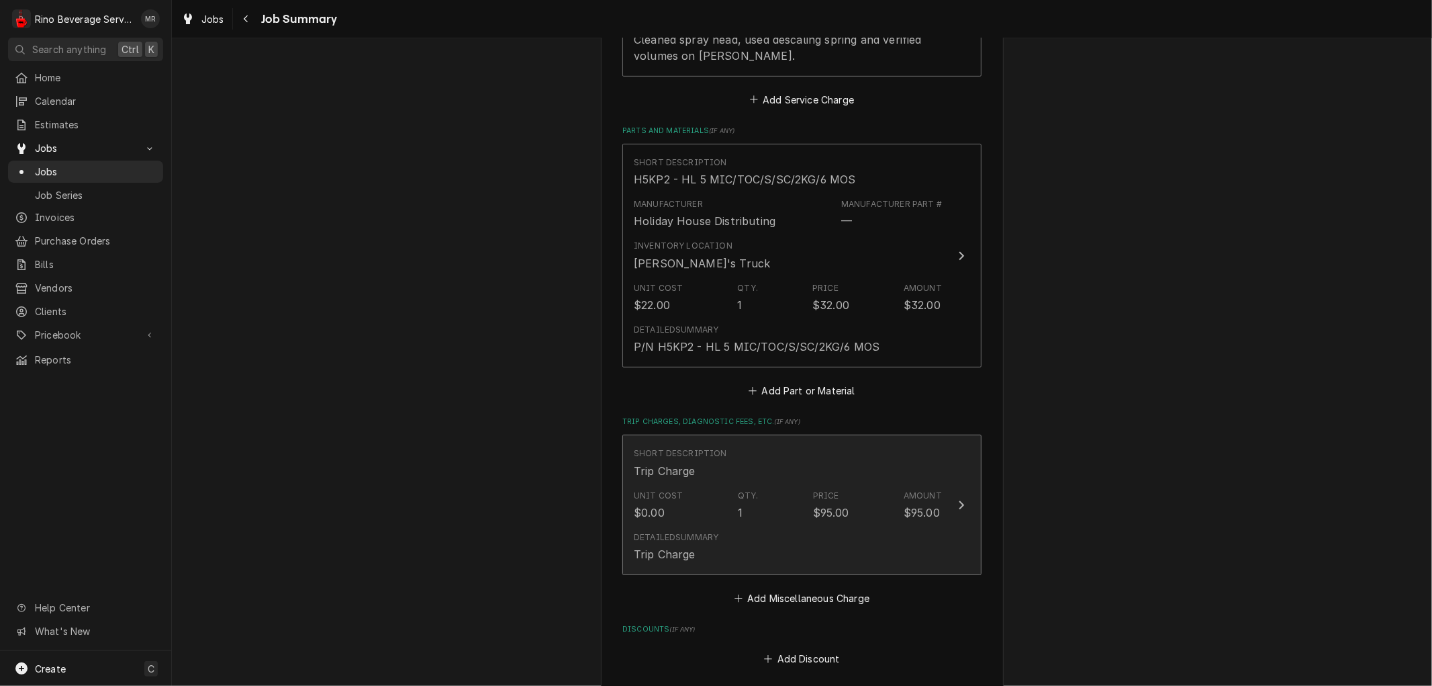
click at [772, 520] on div "Unit Cost $0.00 Qty. 1 Price $95.00 Amount $95.00" at bounding box center [788, 505] width 308 height 42
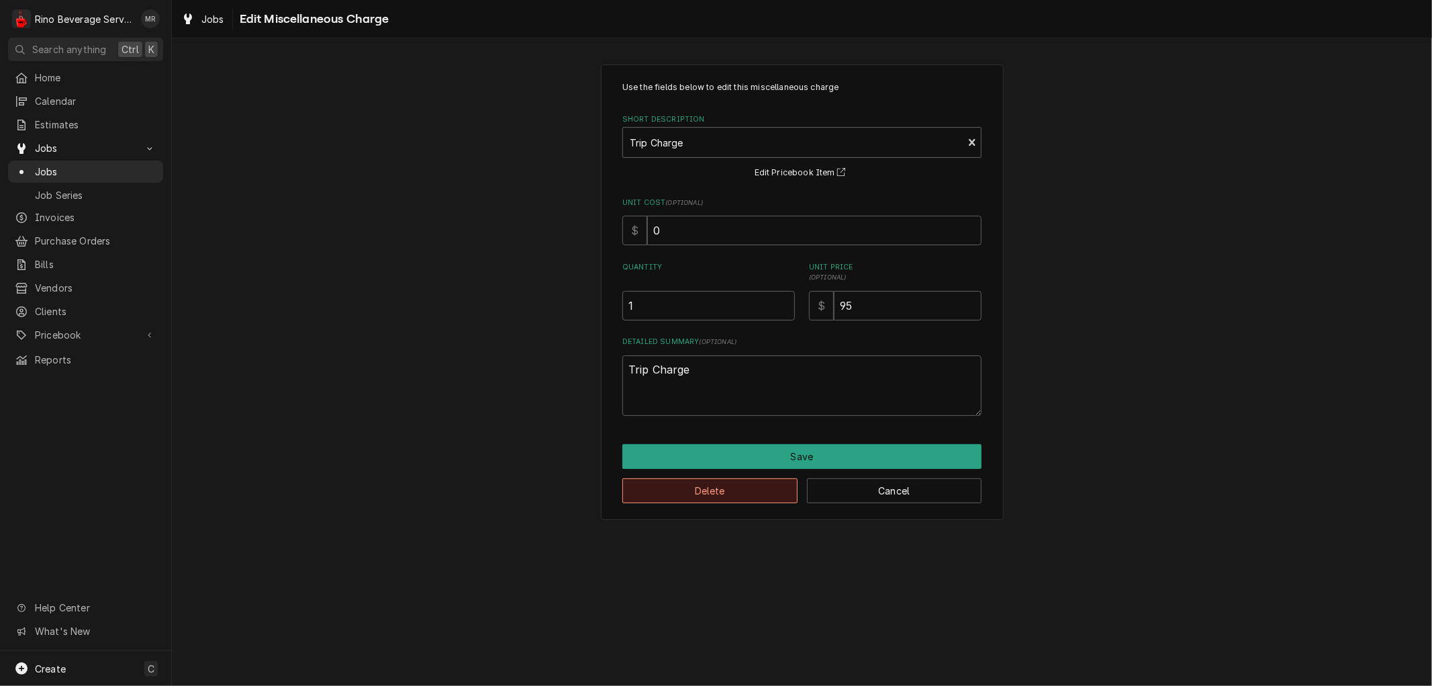
click at [755, 489] on button "Delete" at bounding box center [709, 490] width 175 height 25
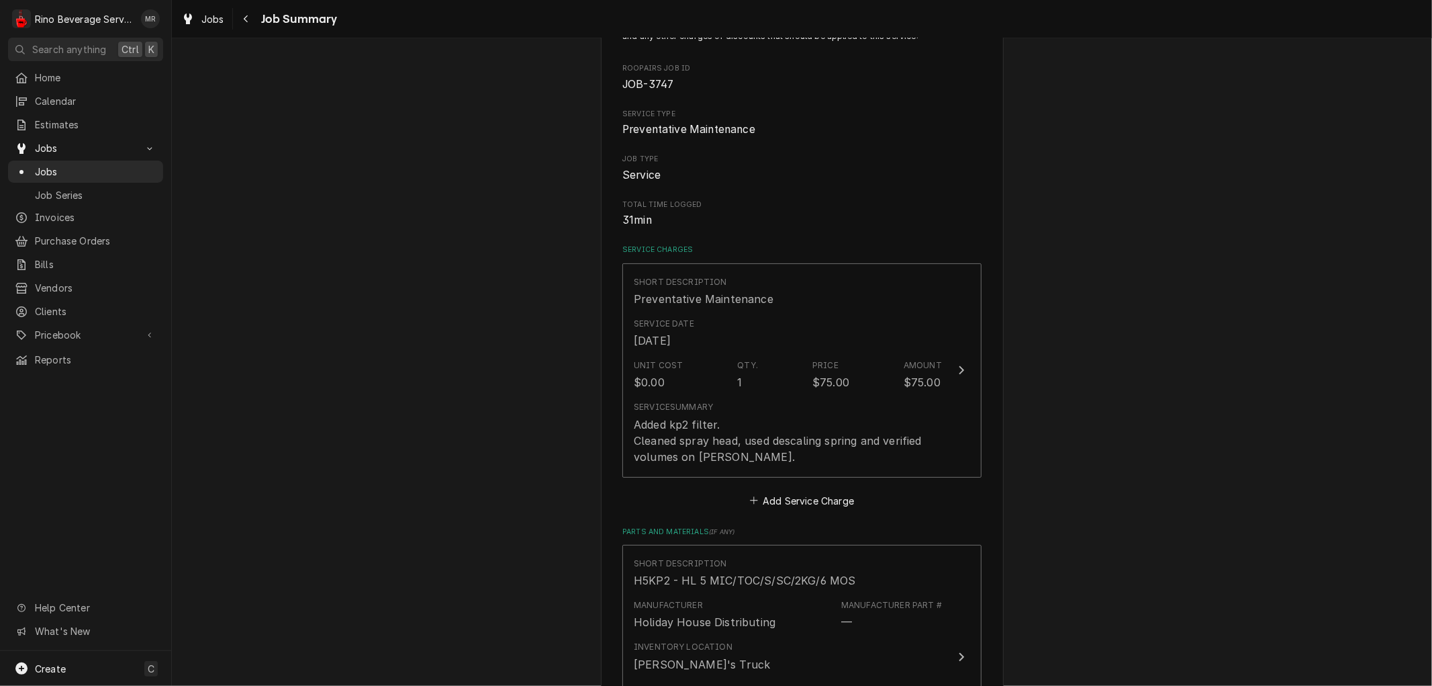
scroll to position [114, 0]
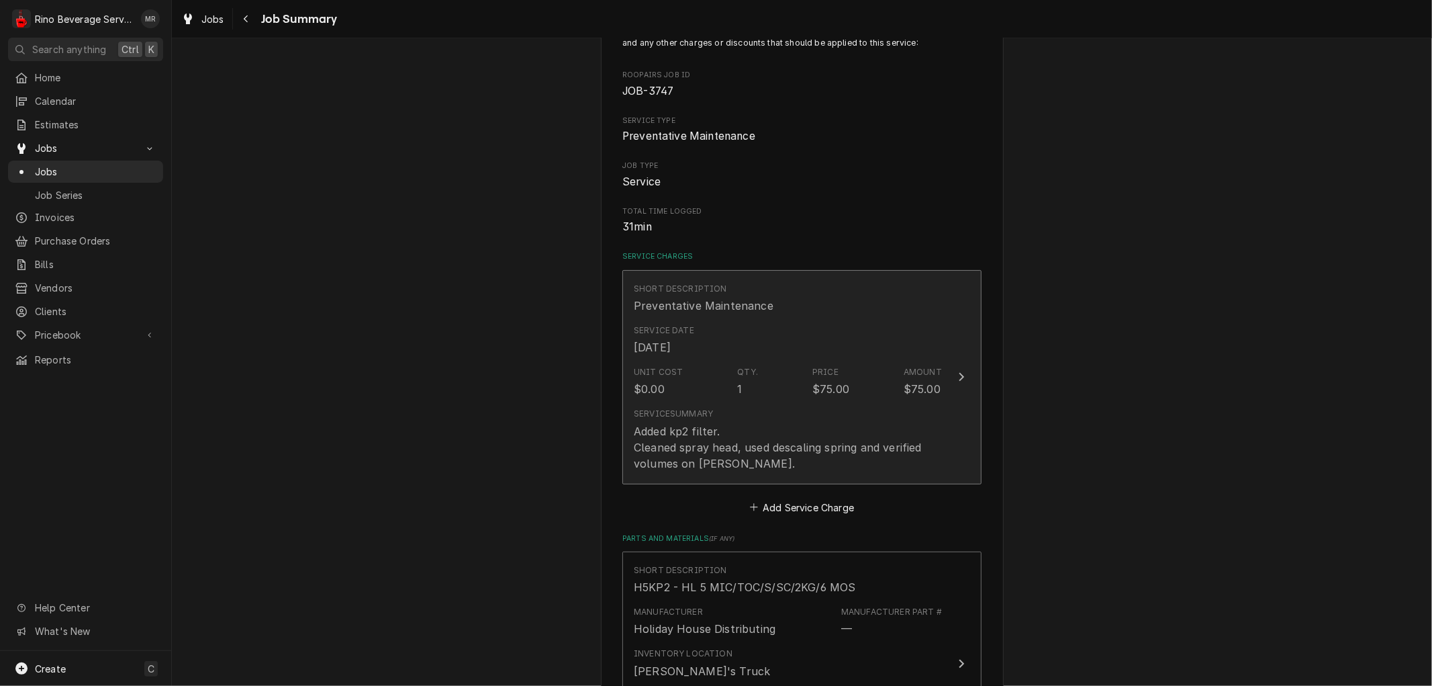
click at [752, 466] on div "Added kp2 filter. Cleaned spray head, used descaling spring and verified volume…" at bounding box center [788, 447] width 308 height 48
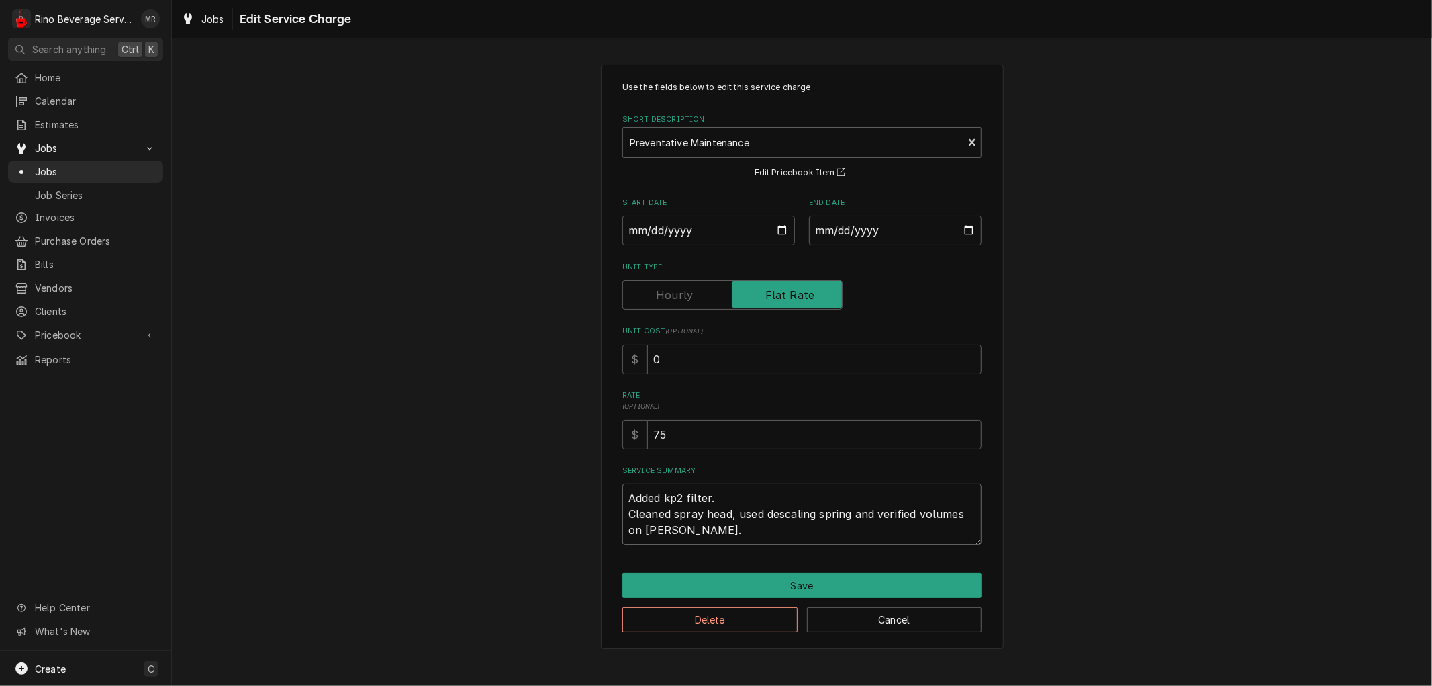
click at [718, 532] on textarea "Added kp2 filter. Cleaned spray head, used descaling spring and verified volume…" at bounding box center [801, 513] width 359 height 60
type textarea "x"
type textarea "Added kp2 filter. Cleaned spray head, used descaling spring and verified volume…"
type textarea "x"
type textarea "Added kp2 filter. Cleaned spray head, used descaling spring and verified volume…"
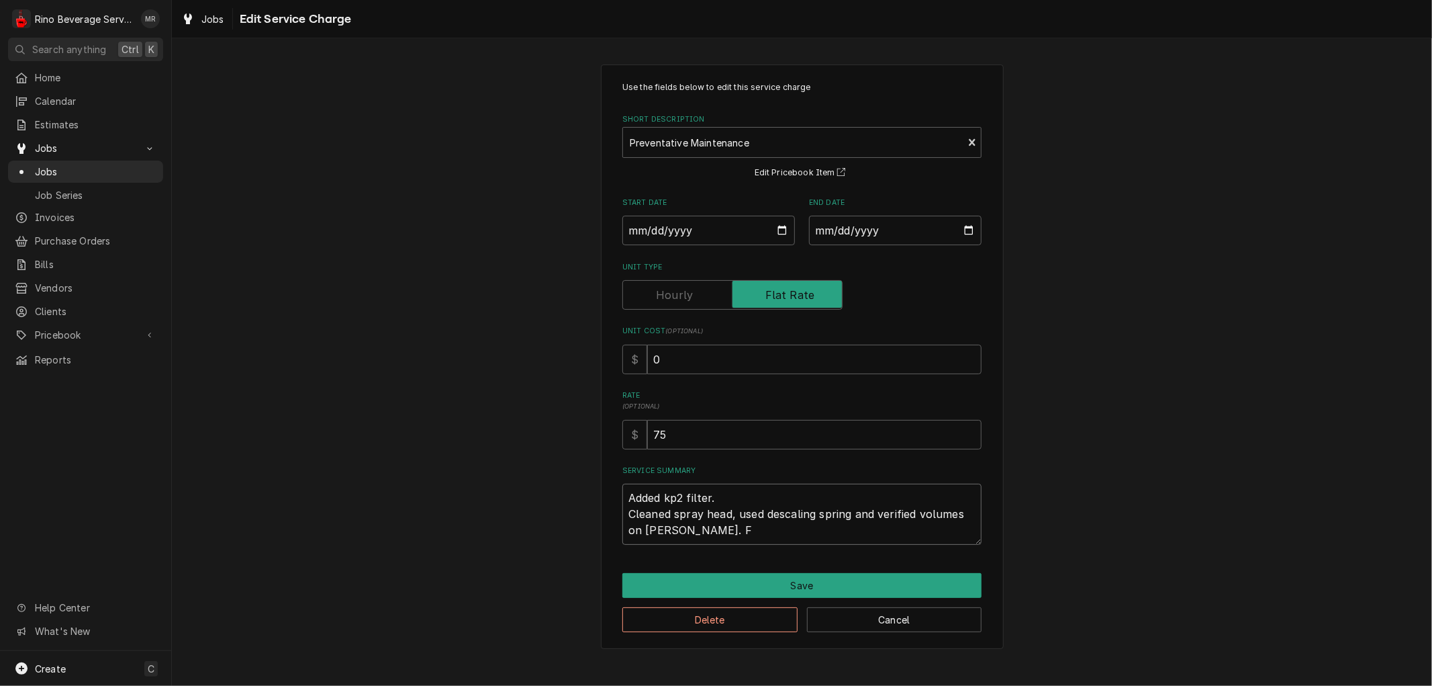
type textarea "x"
type textarea "Added kp2 filter. Cleaned spray head, used descaling spring and verified volume…"
type textarea "x"
type textarea "Added kp2 filter. Cleaned spray head, used descaling spring and verified volume…"
type textarea "x"
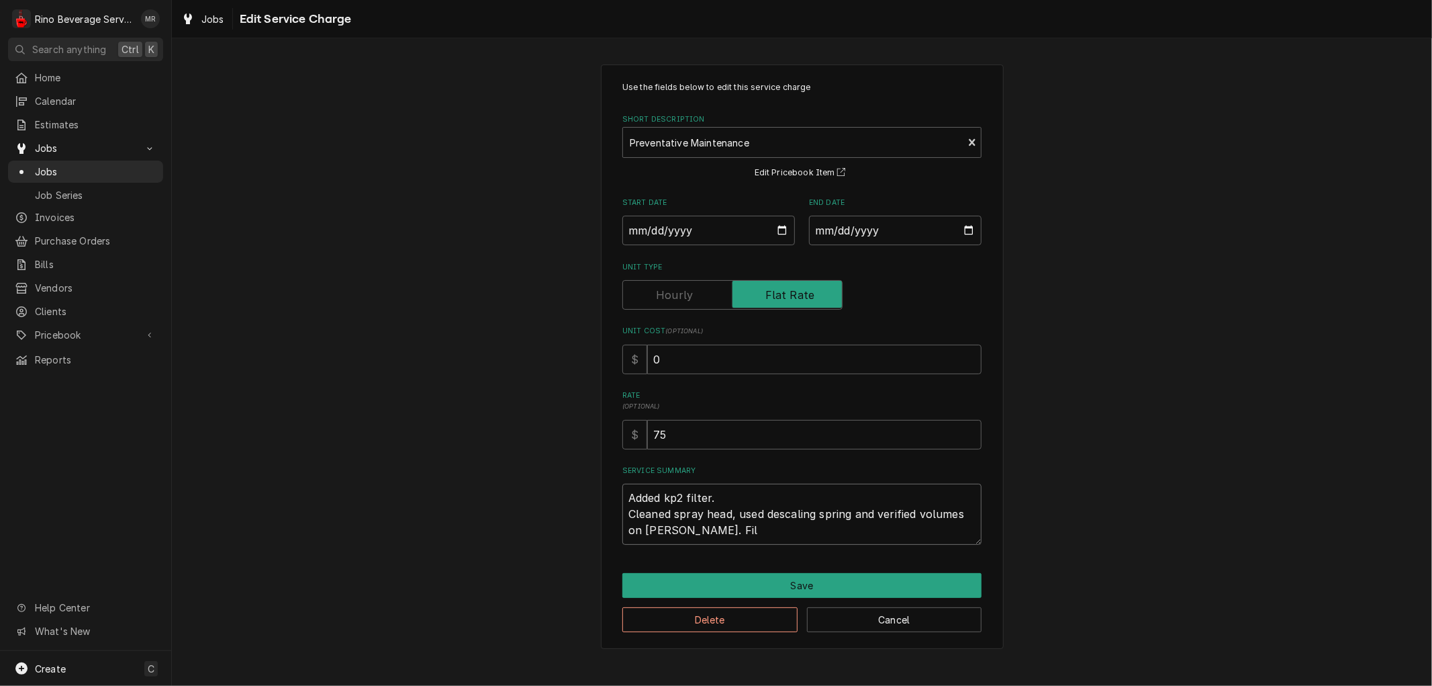
type textarea "Added kp2 filter. Cleaned spray head, used descaling spring and verified volume…"
type textarea "x"
type textarea "Added kp2 filter. Cleaned spray head, used descaling spring and verified volume…"
type textarea "x"
type textarea "Added kp2 filter. Cleaned spray head, used descaling spring and verified volume…"
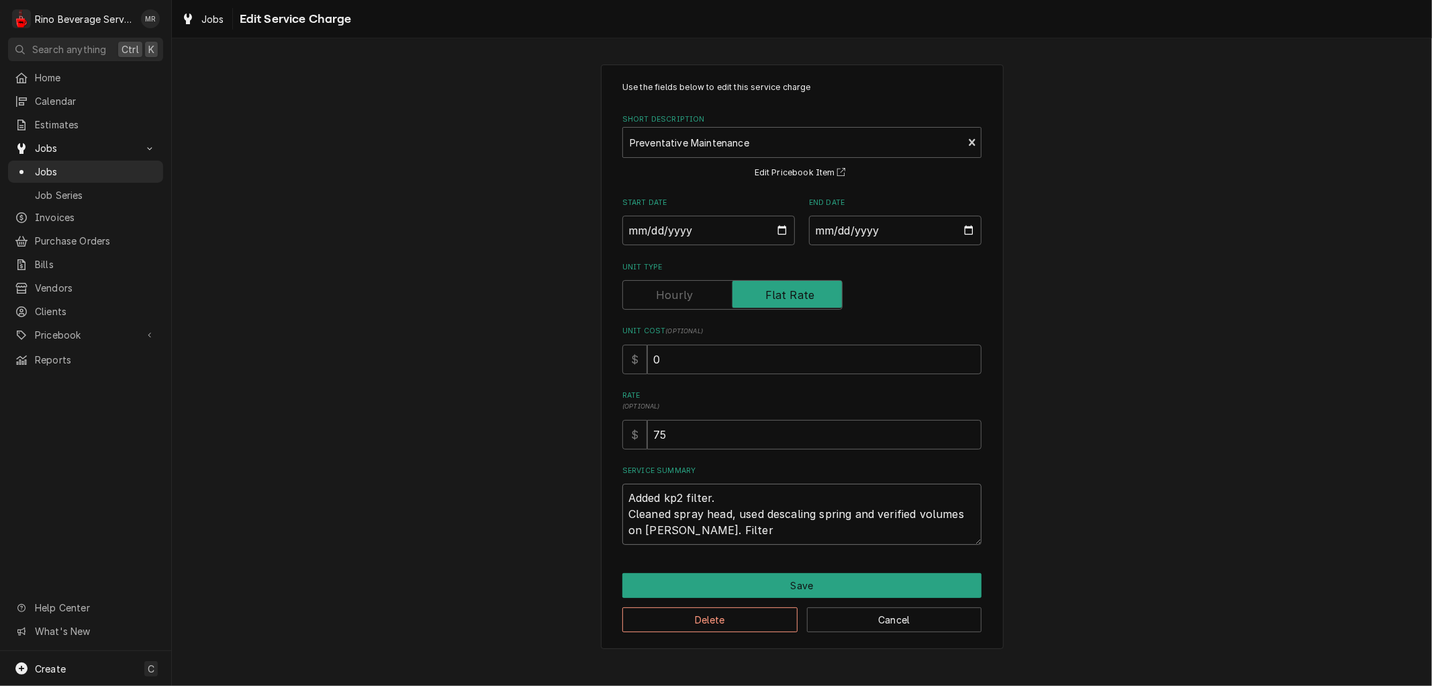
type textarea "x"
type textarea "Added kp2 filter. Cleaned spray head, used descaling spring and verified volume…"
type textarea "x"
type textarea "Added kp2 filter. Cleaned spray head, used descaling spring and verified volume…"
type textarea "x"
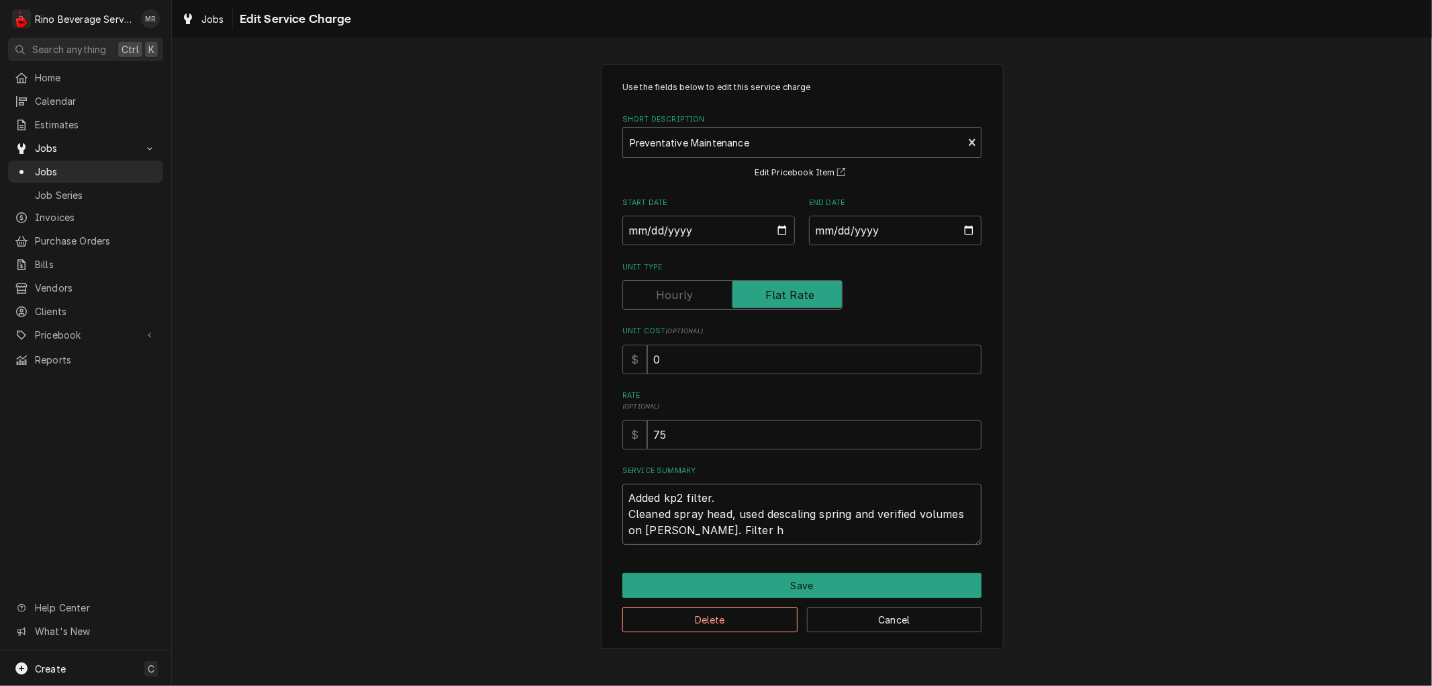
type textarea "Added kp2 filter. Cleaned spray head, used descaling spring and verified volume…"
type textarea "x"
type textarea "Added kp2 filter. Cleaned spray head, used descaling spring and verified volume…"
type textarea "x"
type textarea "Added kp2 filter. Cleaned spray head, used descaling spring and verified volume…"
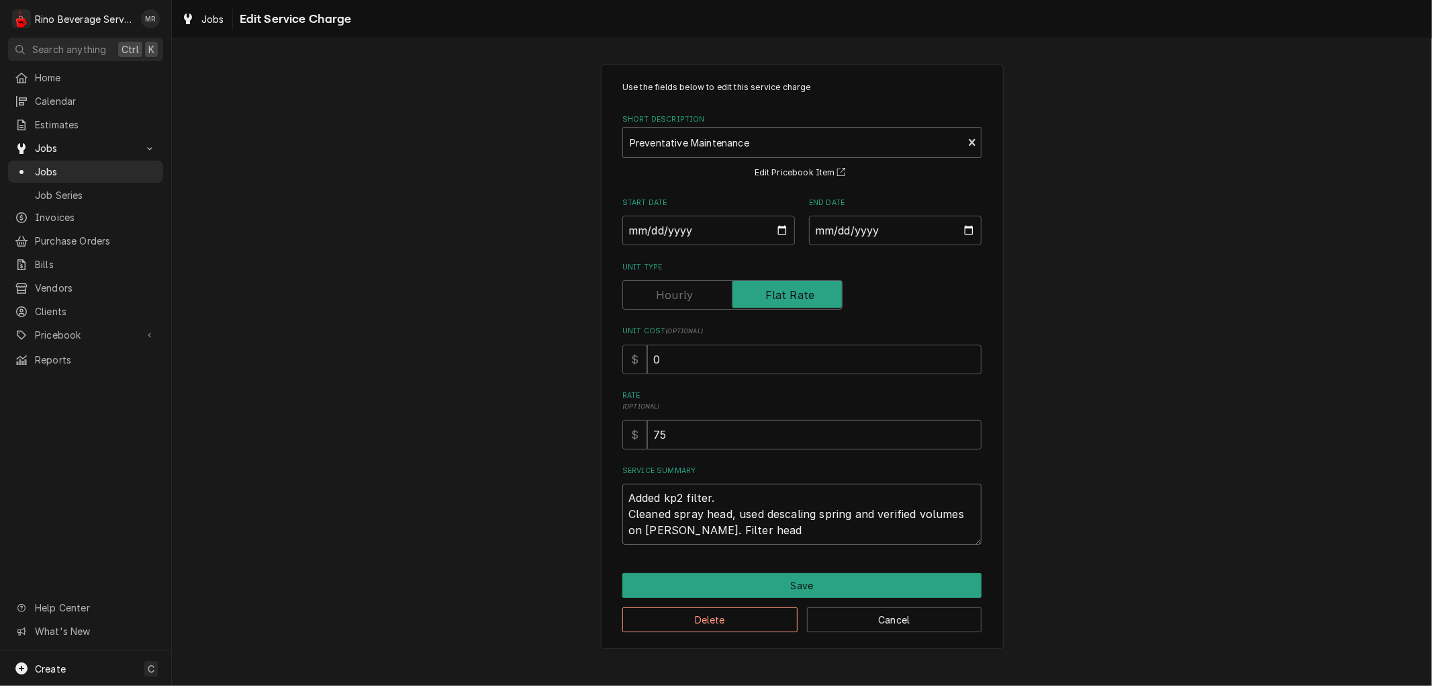
type textarea "x"
type textarea "Added kp2 filter. Cleaned spray head, used descaling spring and verified volume…"
type textarea "x"
type textarea "Added kp2 filter. Cleaned spray head, used descaling spring and verified volume…"
type textarea "x"
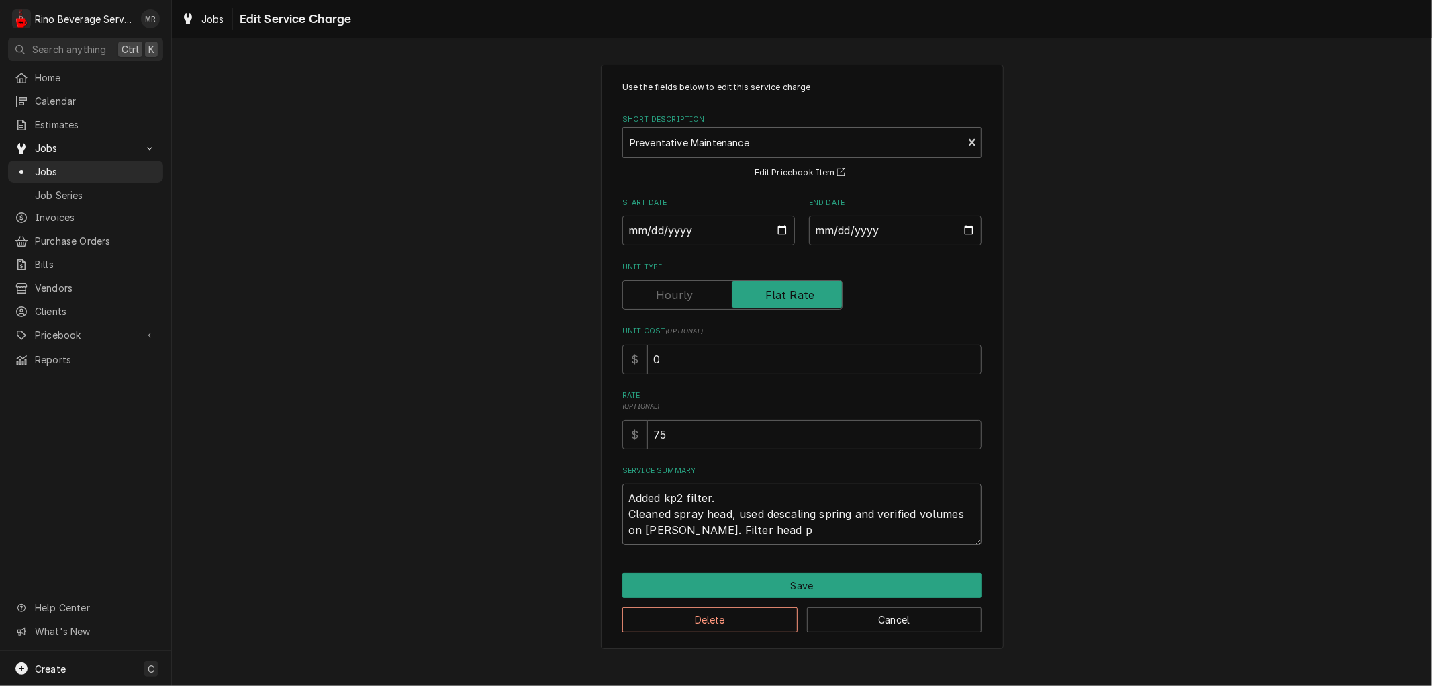
type textarea "Added kp2 filter. Cleaned spray head, used descaling spring and verified volume…"
type textarea "x"
type textarea "Added kp2 filter. Cleaned spray head, used descaling spring and verified volume…"
type textarea "x"
type textarea "Added kp2 filter. Cleaned spray head, used descaling spring and verified volume…"
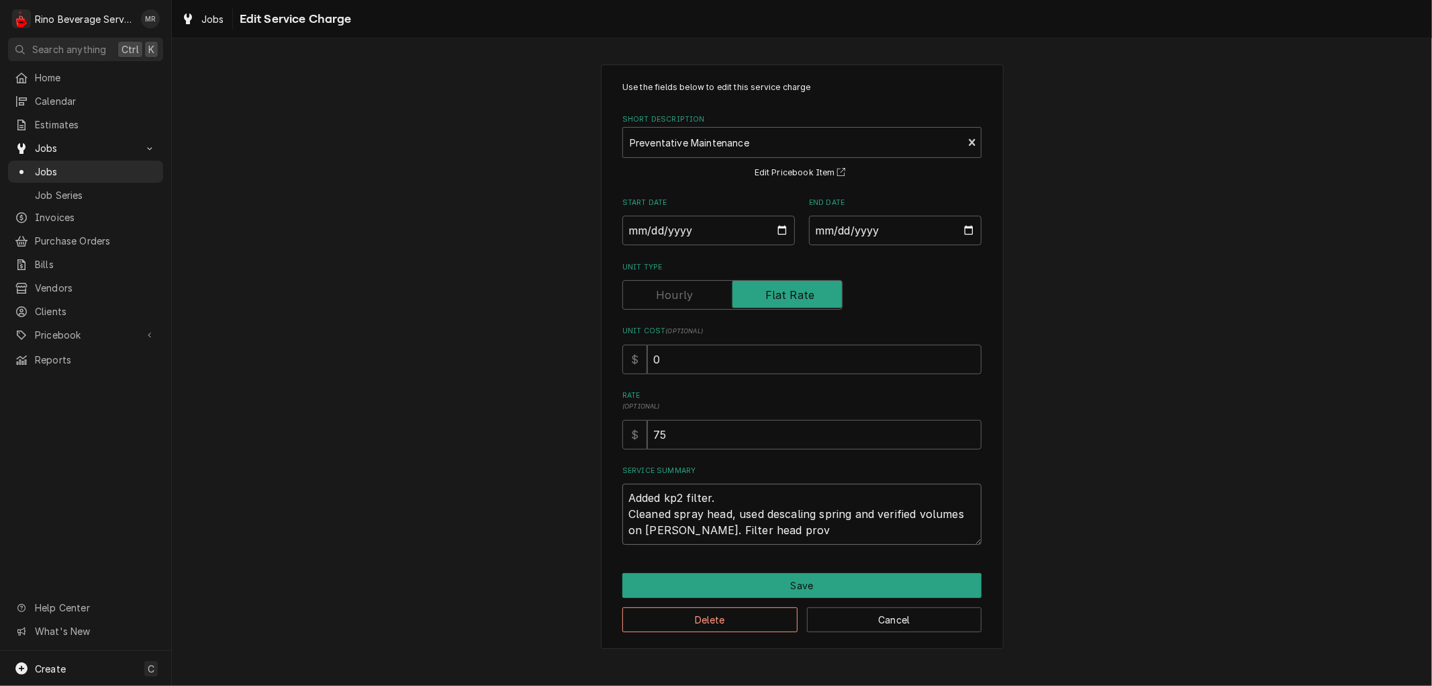
type textarea "x"
type textarea "Added kp2 filter. Cleaned spray head, used descaling spring and verified volume…"
type textarea "x"
type textarea "Added kp2 filter. Cleaned spray head, used descaling spring and verified volume…"
type textarea "x"
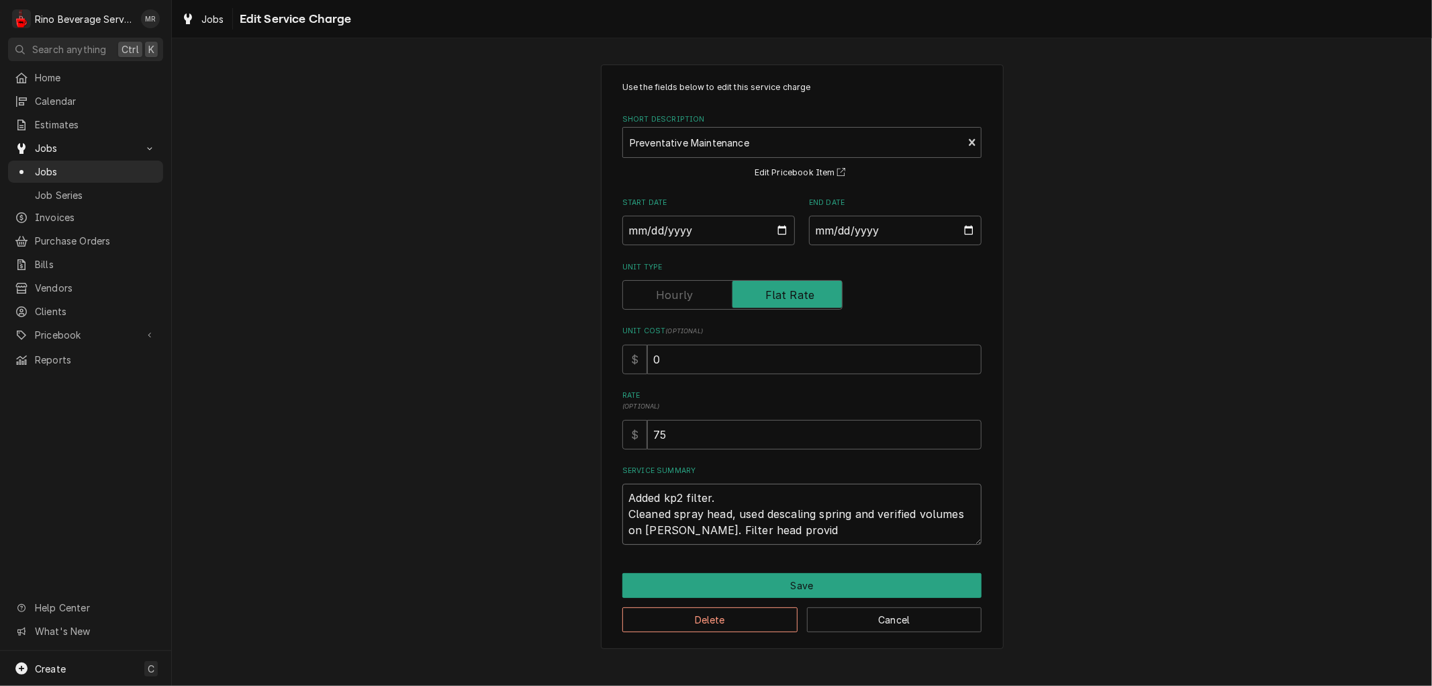
type textarea "Added kp2 filter. Cleaned spray head, used descaling spring and verified volume…"
type textarea "x"
type textarea "Added kp2 filter. Cleaned spray head, used descaling spring and verified volume…"
type textarea "x"
type textarea "Added kp2 filter. Cleaned spray head, used descaling spring and verified volume…"
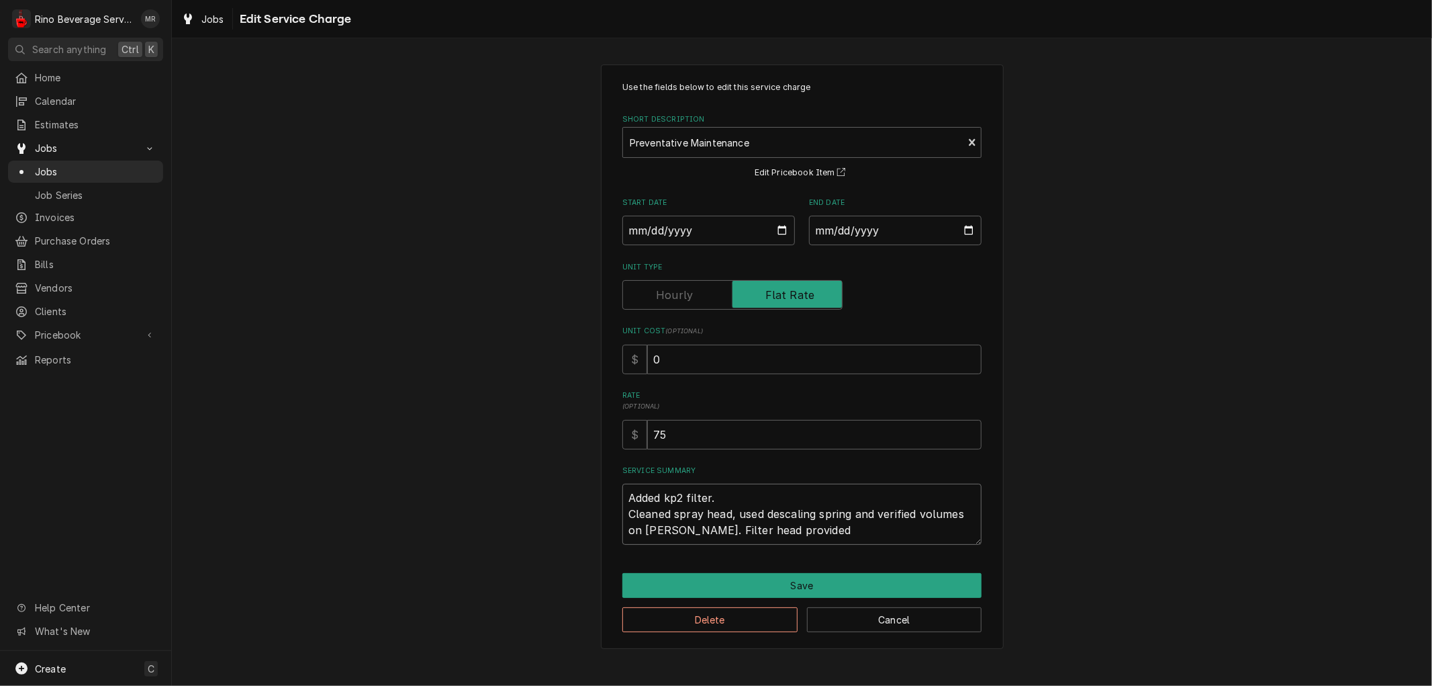
type textarea "x"
type textarea "Added kp2 filter. Cleaned spray head, used descaling spring and verified volume…"
type textarea "x"
type textarea "Added kp2 filter. Cleaned spray head, used descaling spring and verified volume…"
type textarea "x"
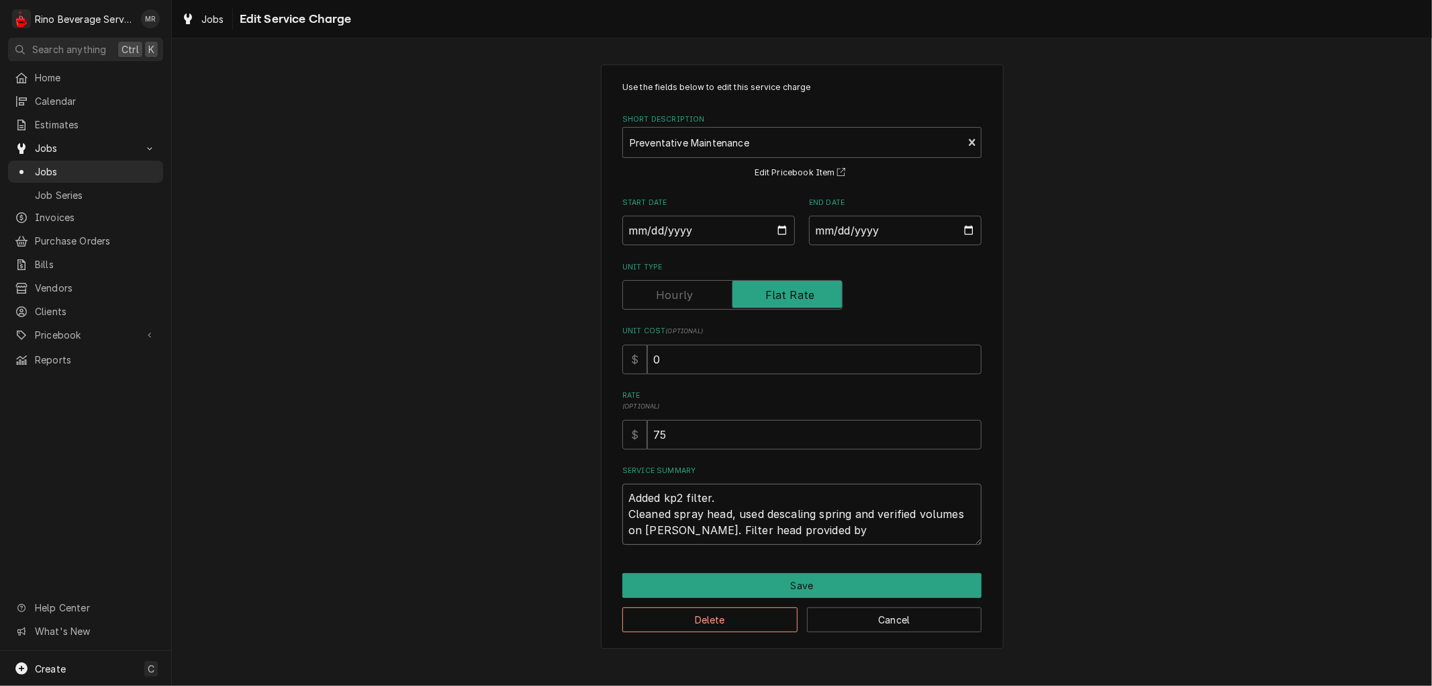
type textarea "Added kp2 filter. Cleaned spray head, used descaling spring and verified volume…"
type textarea "x"
type textarea "Added kp2 filter. Cleaned spray head, used descaling spring and verified volume…"
type textarea "x"
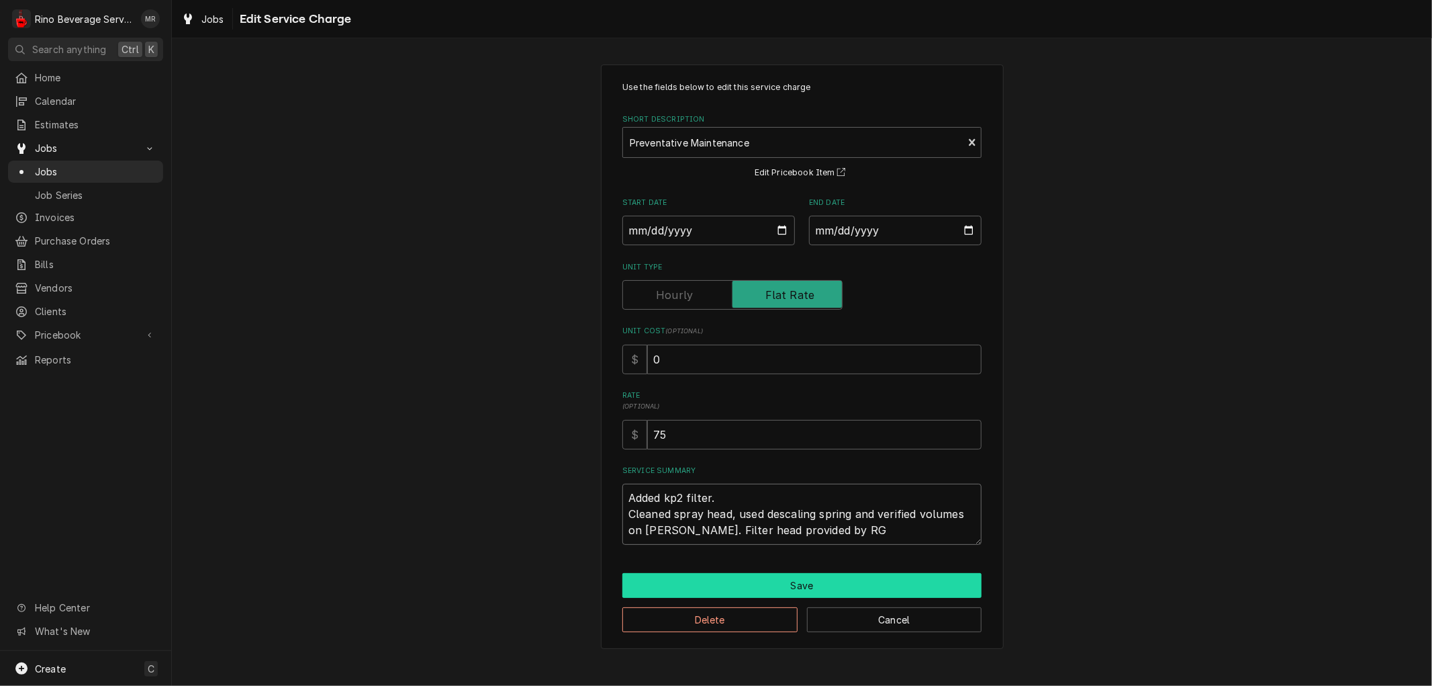
type textarea "Added kp2 filter. Cleaned spray head, used descaling spring and verified volume…"
click at [788, 582] on button "Save" at bounding box center [801, 585] width 359 height 25
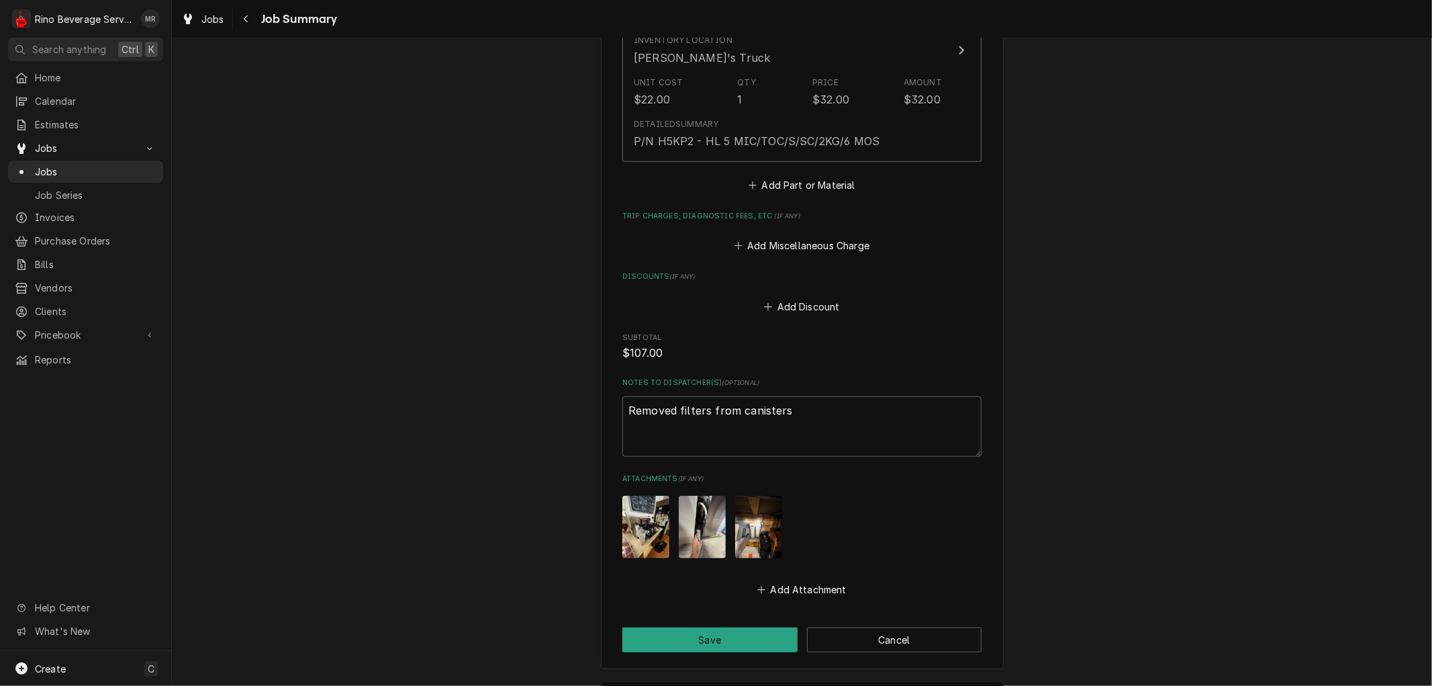
scroll to position [786, 0]
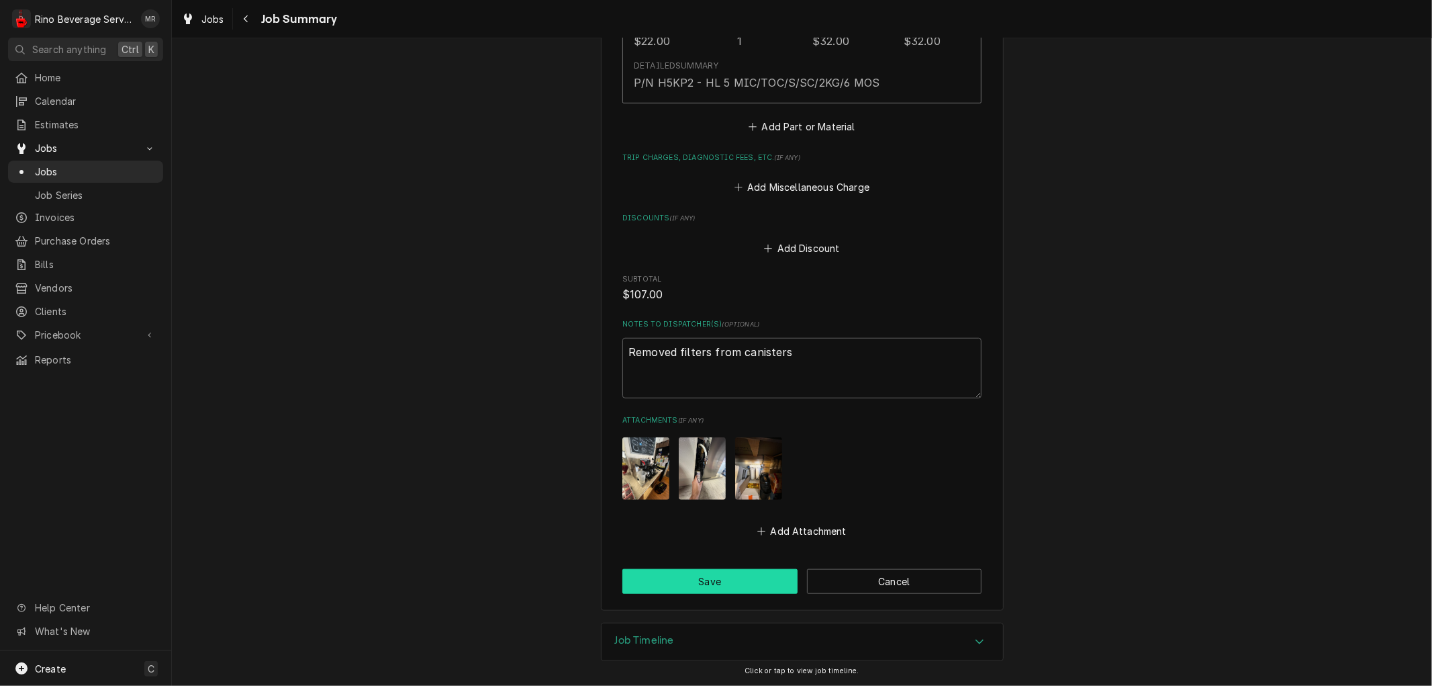
click at [697, 582] on button "Save" at bounding box center [709, 581] width 175 height 25
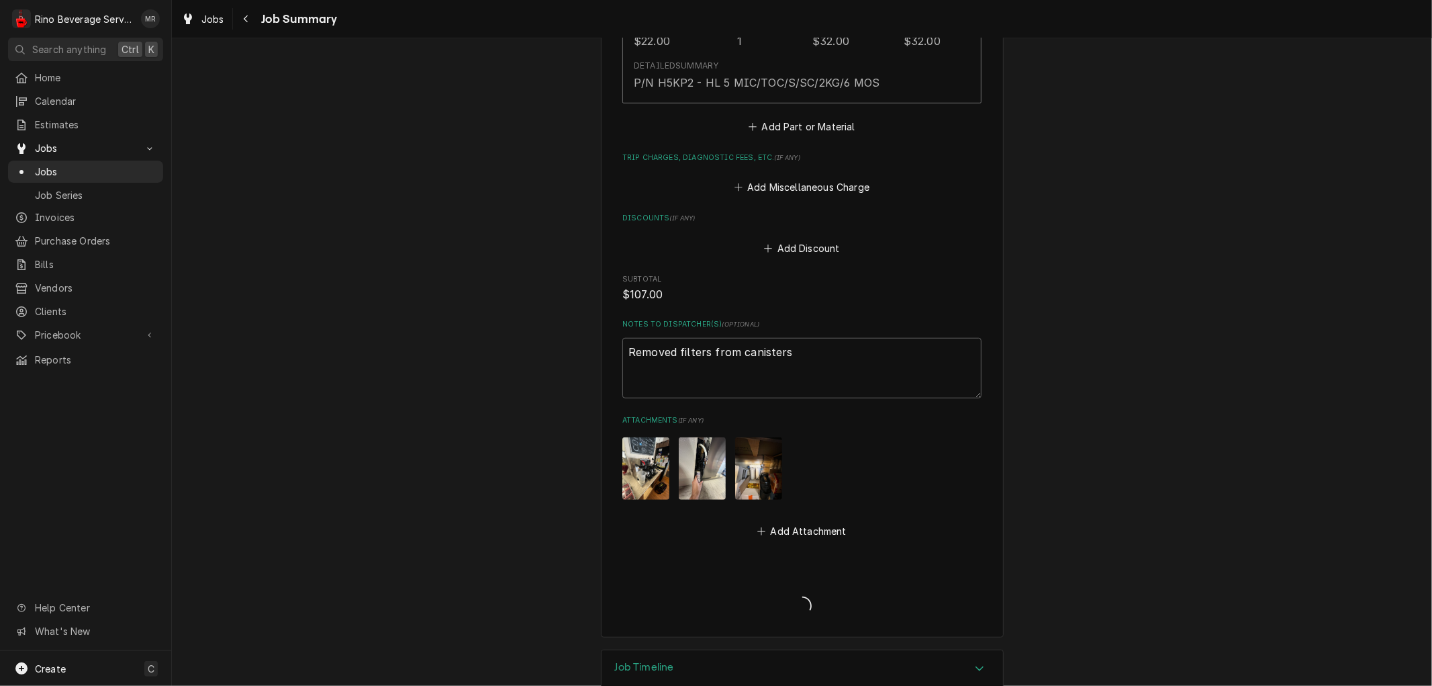
type textarea "x"
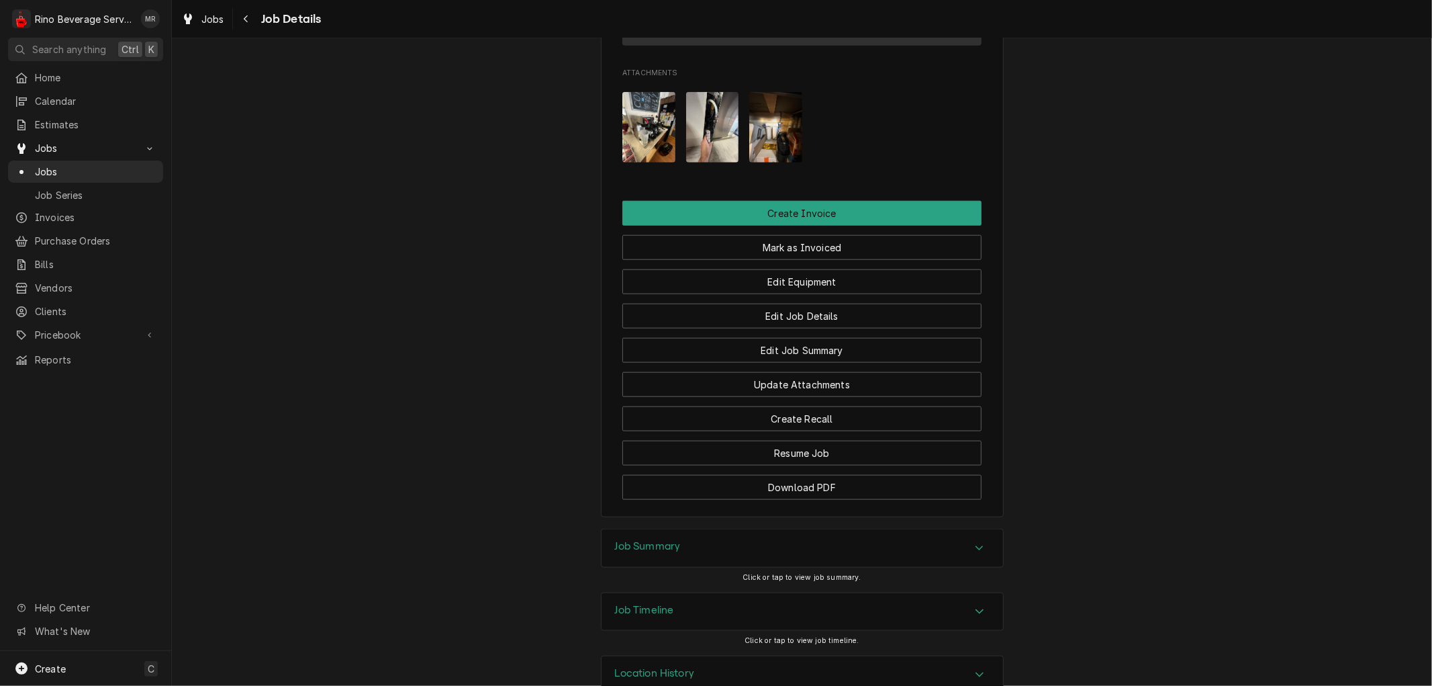
scroll to position [1220, 0]
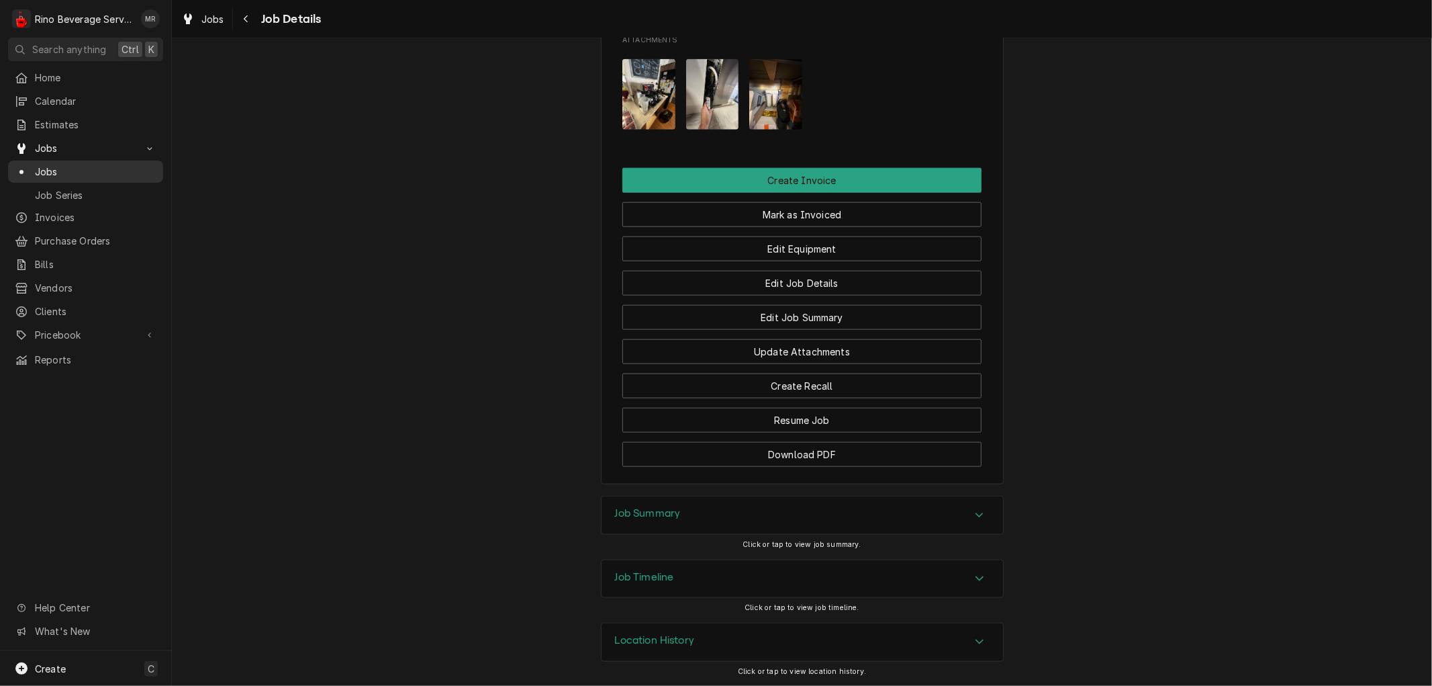
click at [70, 170] on span "Jobs" at bounding box center [96, 172] width 122 height 14
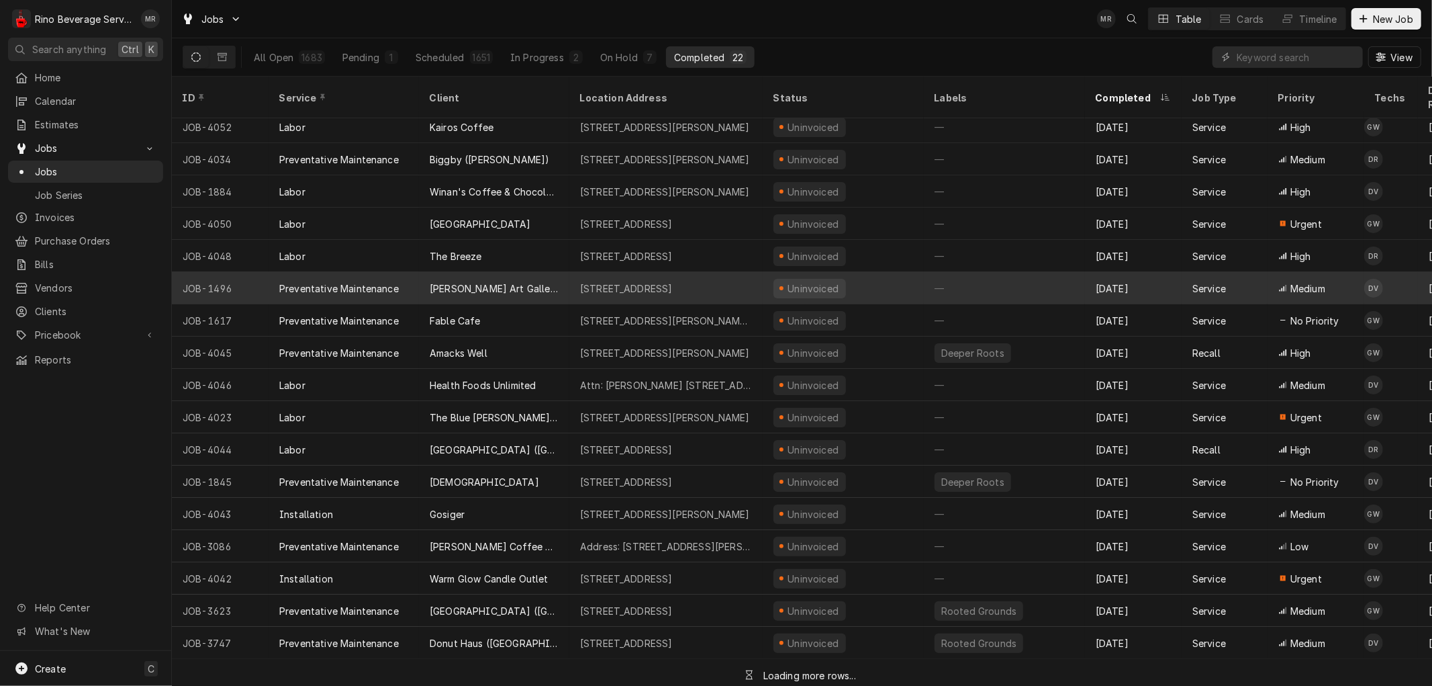
scroll to position [136, 0]
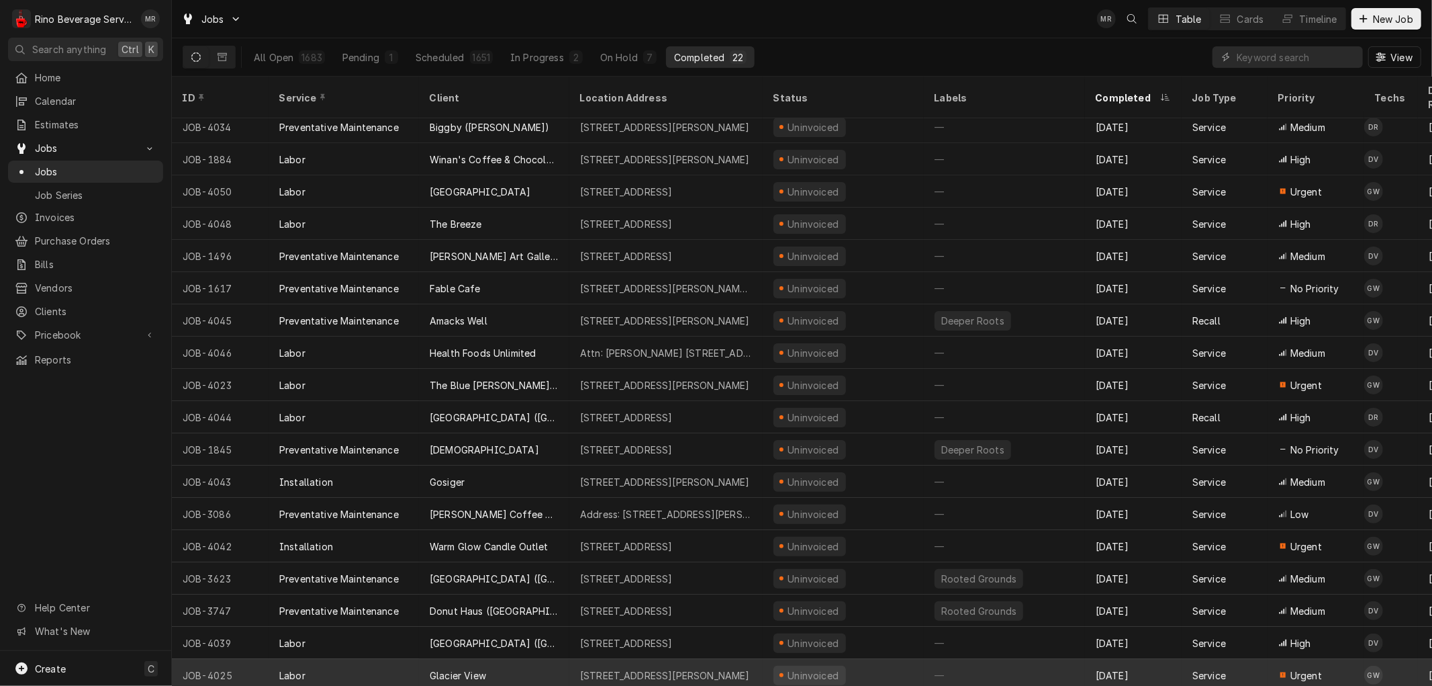
click at [528, 660] on div "Glacier View" at bounding box center [494, 675] width 150 height 32
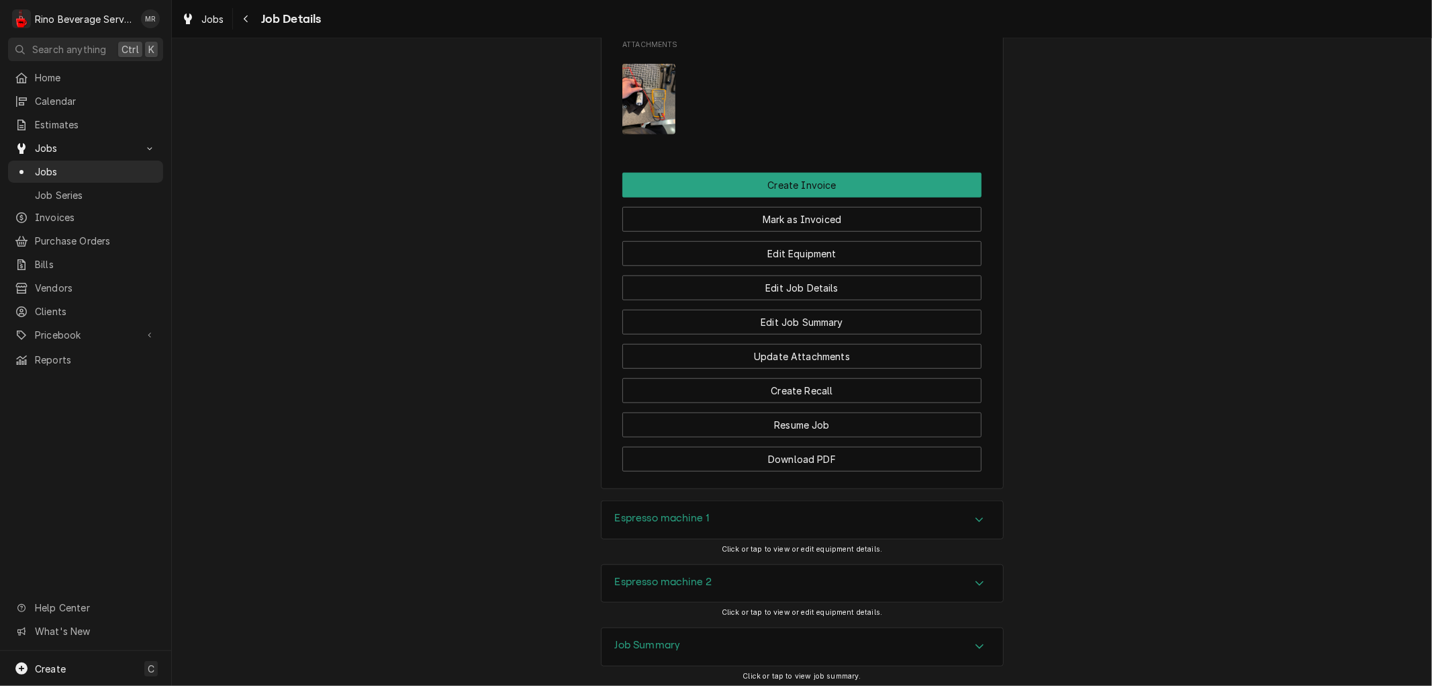
scroll to position [820, 0]
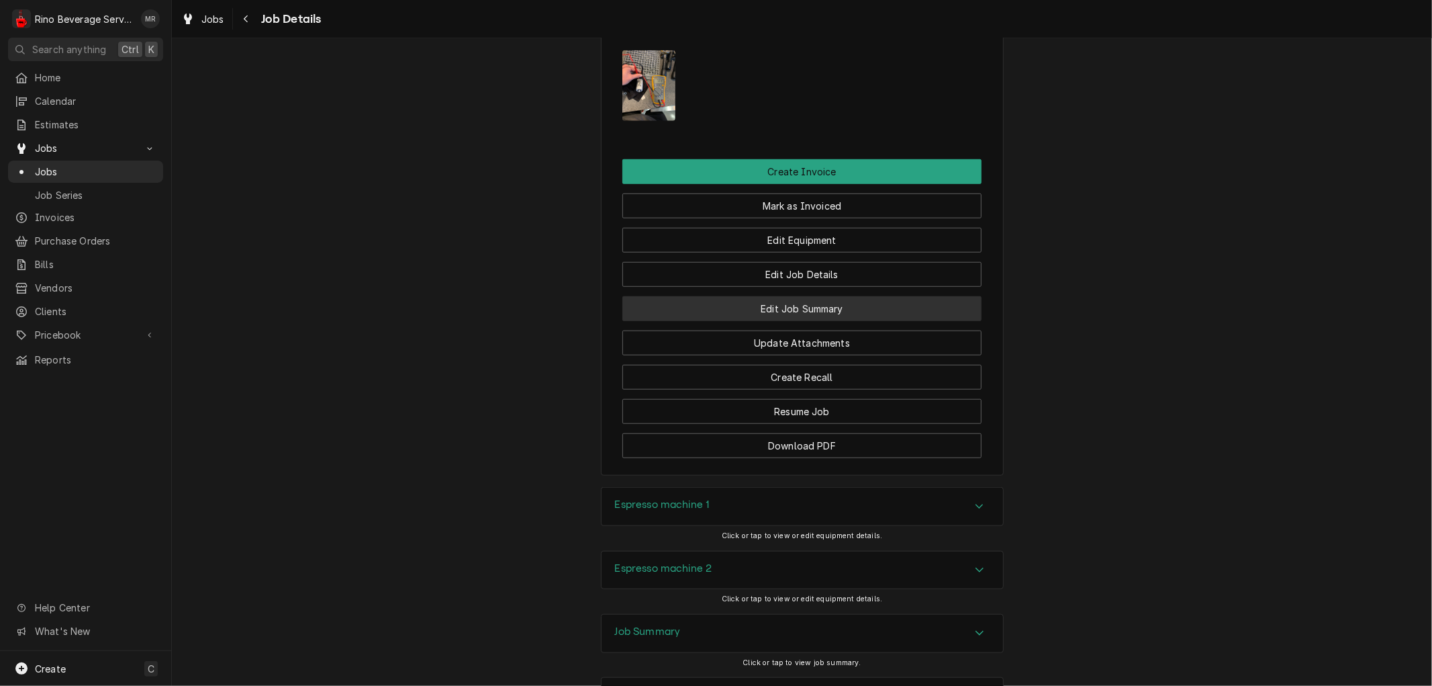
click at [684, 321] on button "Edit Job Summary" at bounding box center [801, 308] width 359 height 25
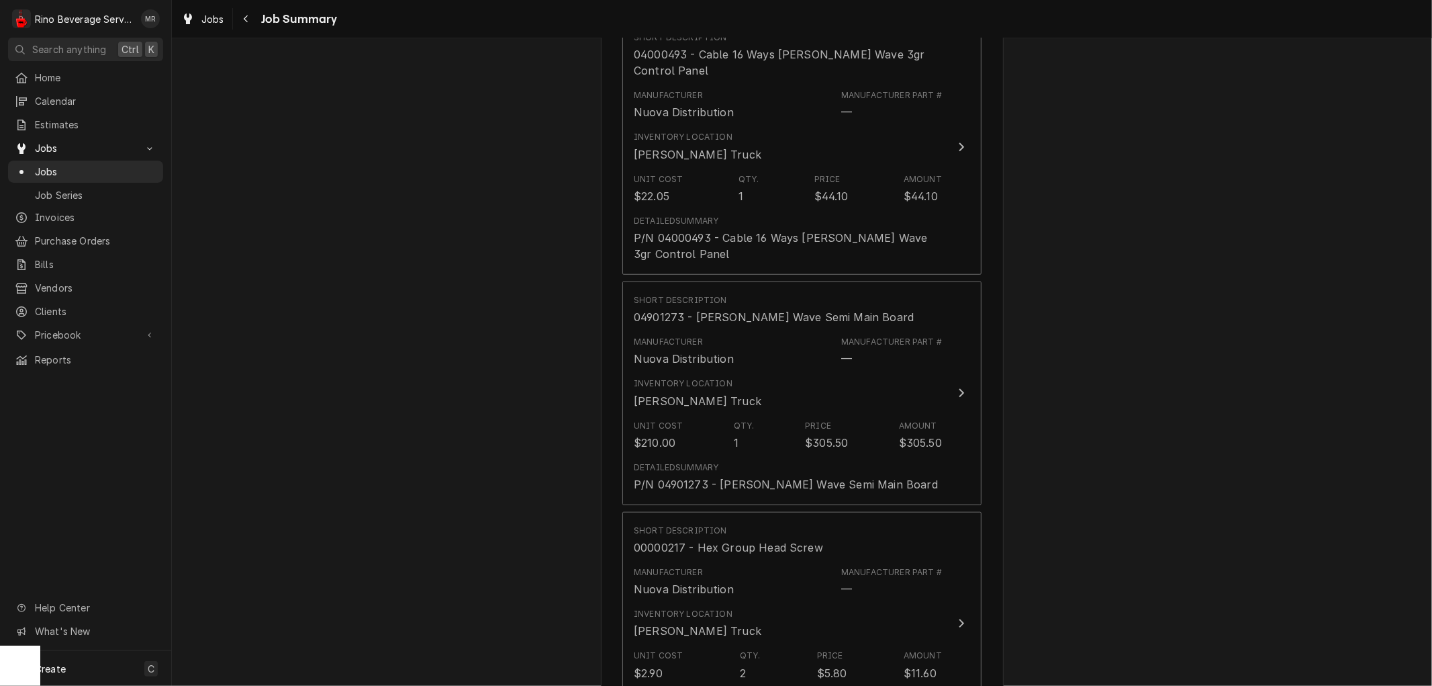
scroll to position [895, 0]
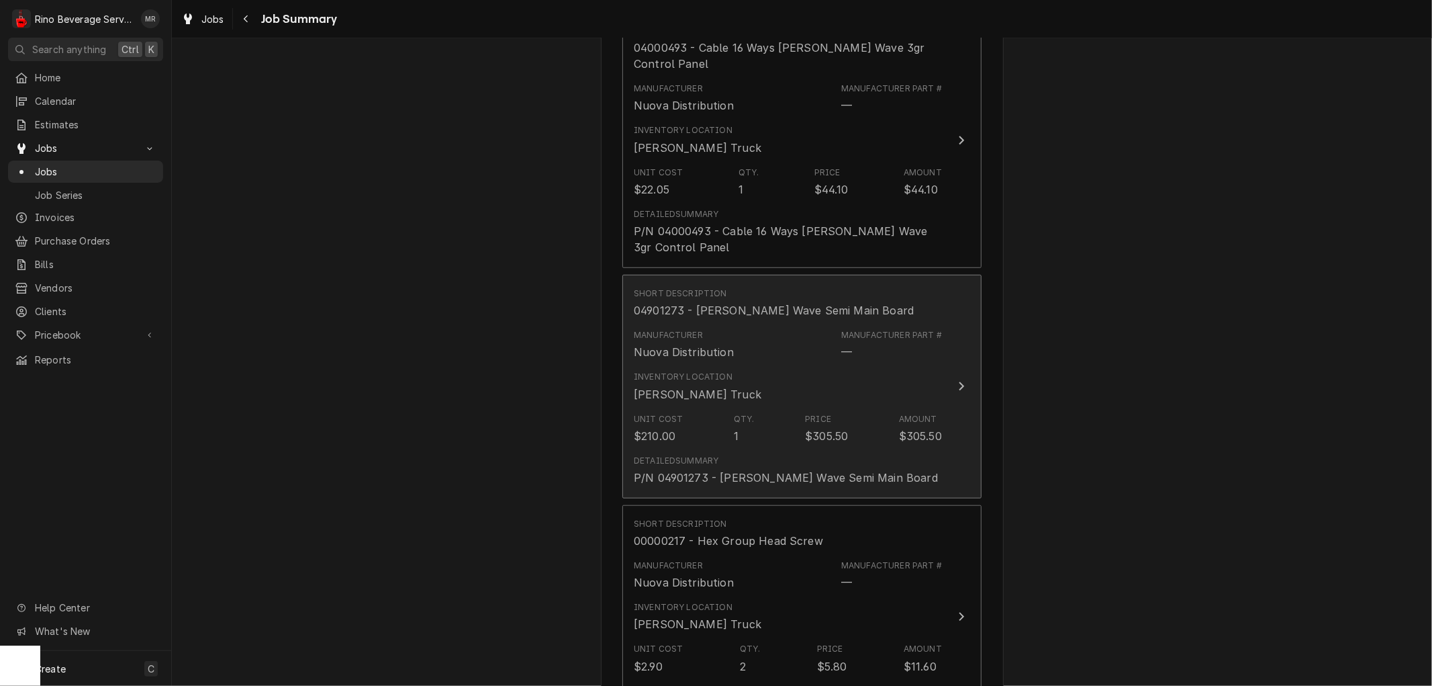
click at [896, 383] on div "Inventory Location [PERSON_NAME] Truck" at bounding box center [788, 386] width 308 height 42
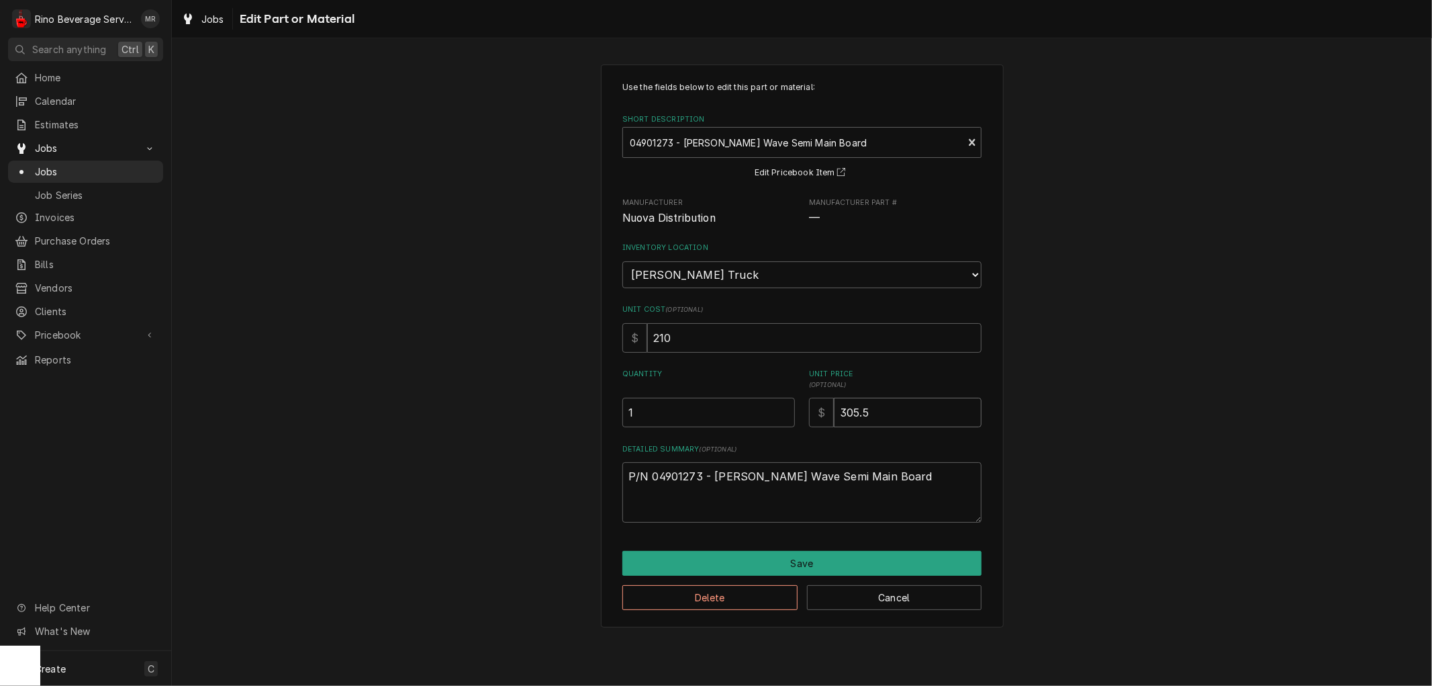
click at [881, 411] on input "305.5" at bounding box center [908, 412] width 148 height 30
type textarea "x"
type input "305"
type textarea "x"
type input "30"
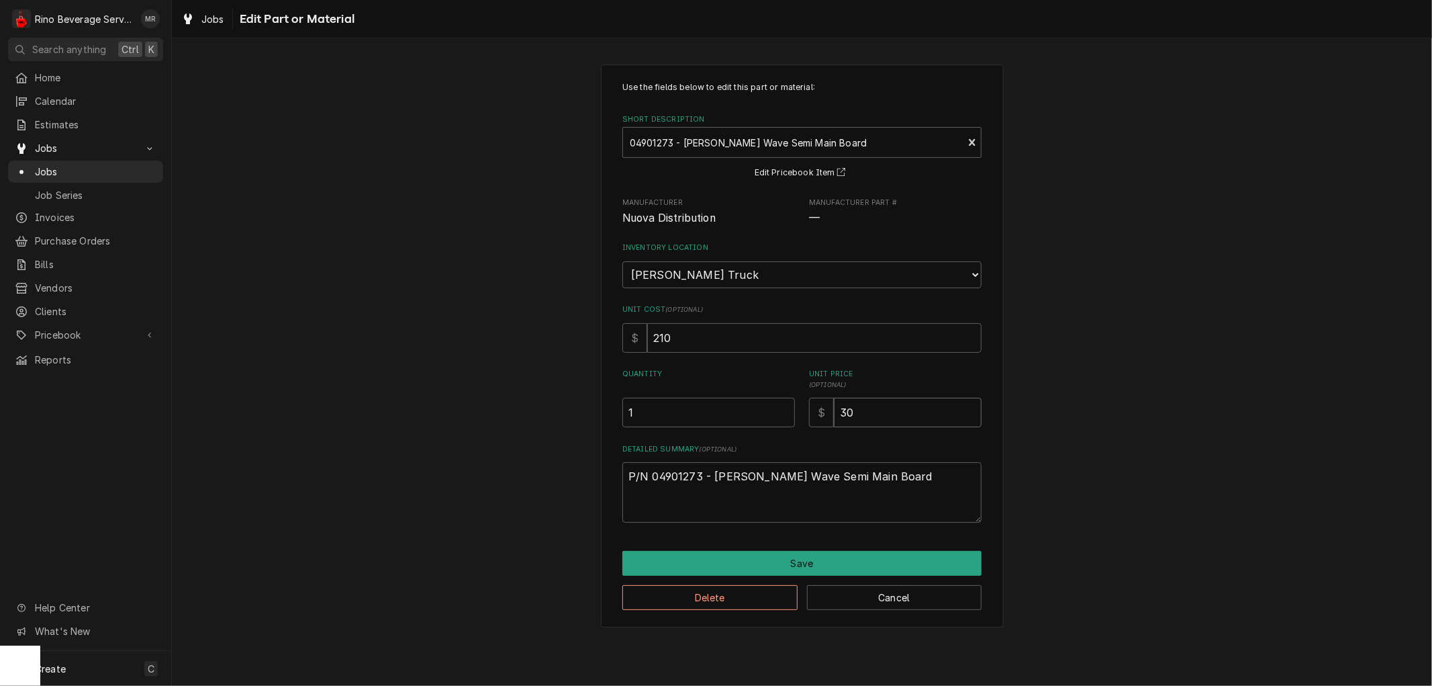
type textarea "x"
type input "3"
type textarea "x"
type input "4"
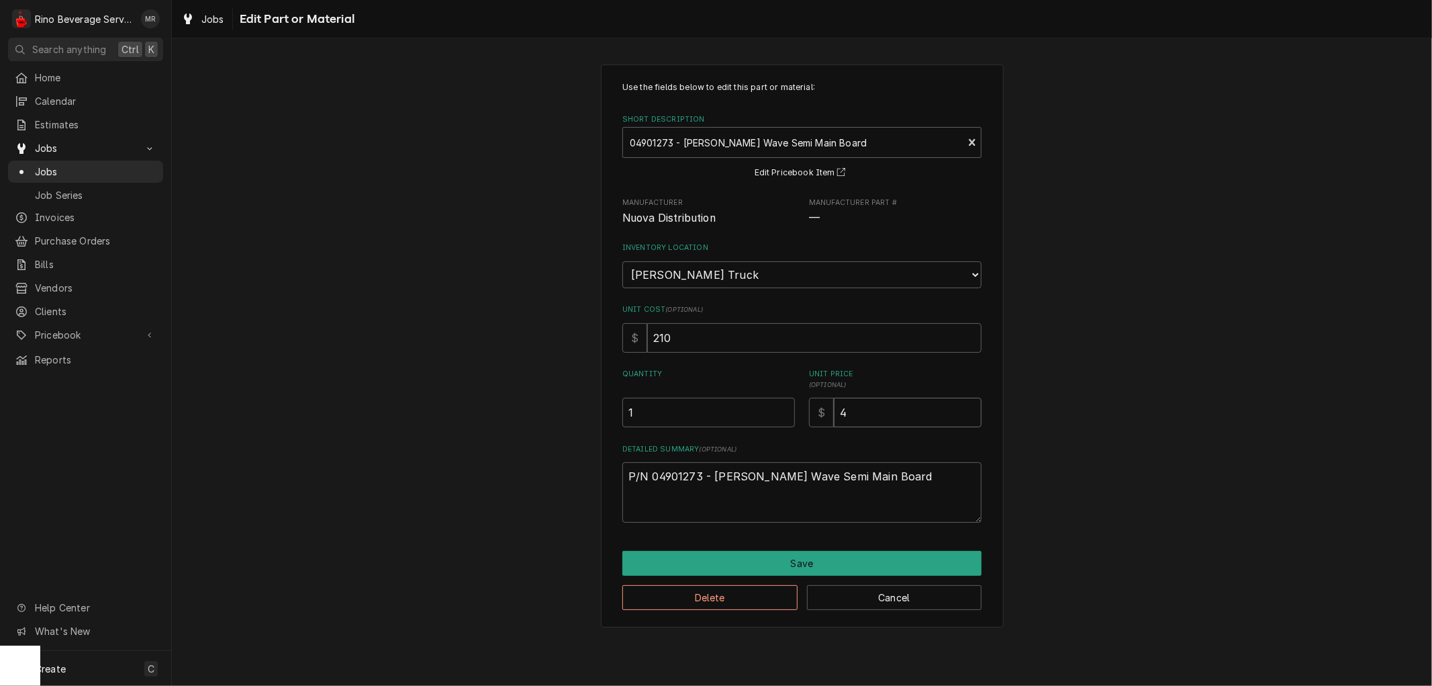
type textarea "x"
type input "42"
type textarea "x"
type input "420"
type textarea "x"
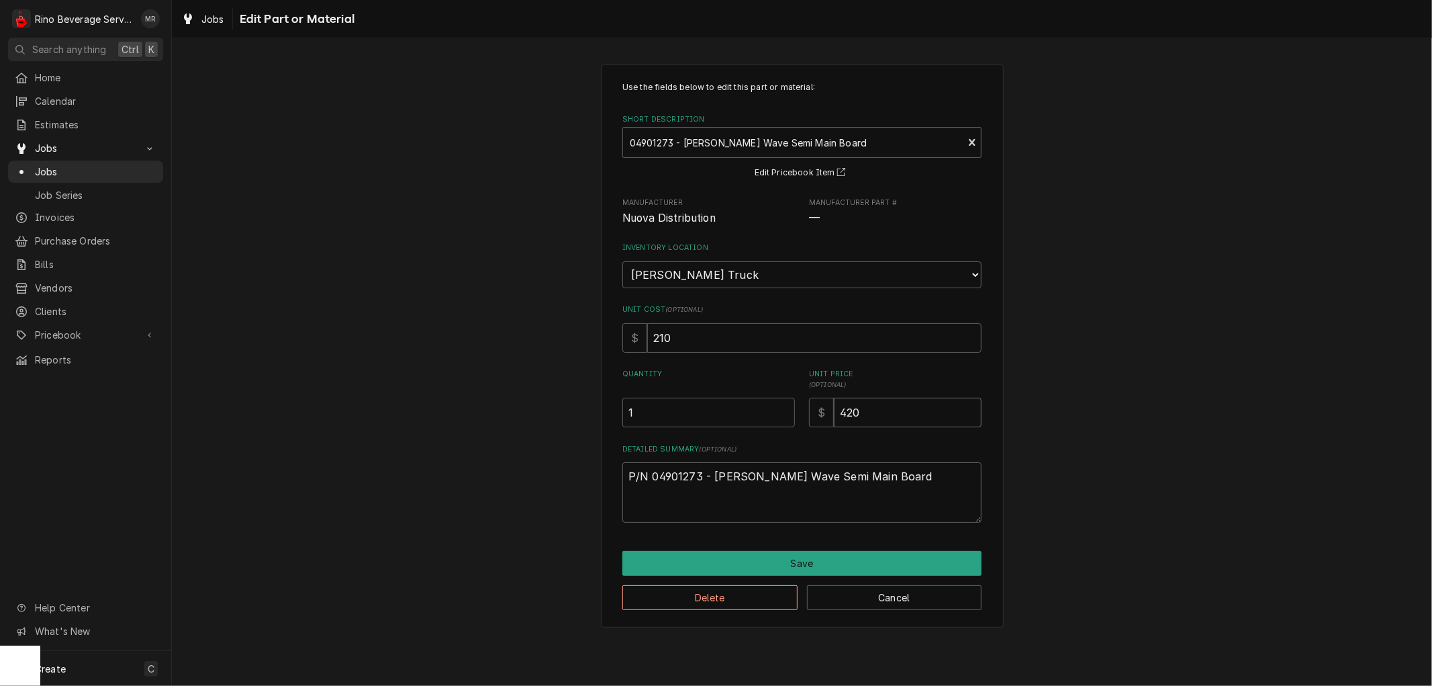
type input "420.0"
type textarea "x"
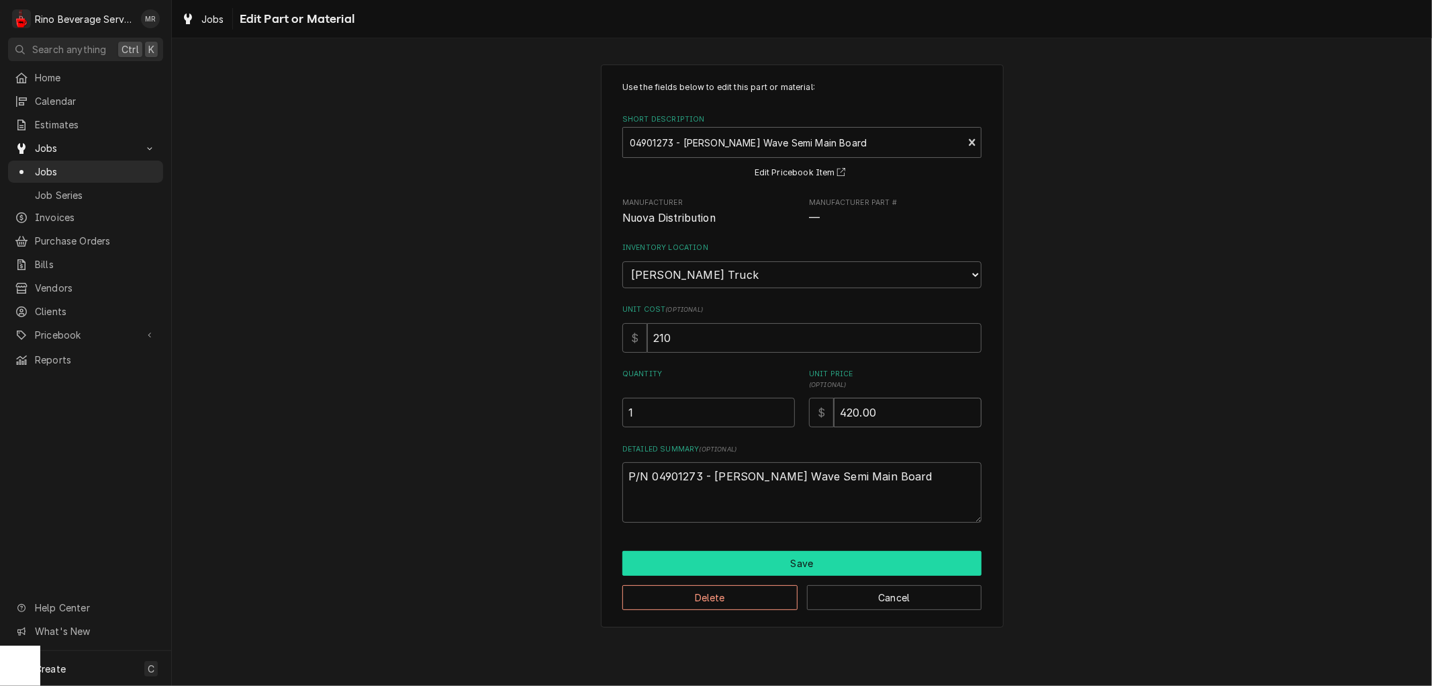
type input "420.00"
click at [810, 552] on button "Save" at bounding box center [801, 563] width 359 height 25
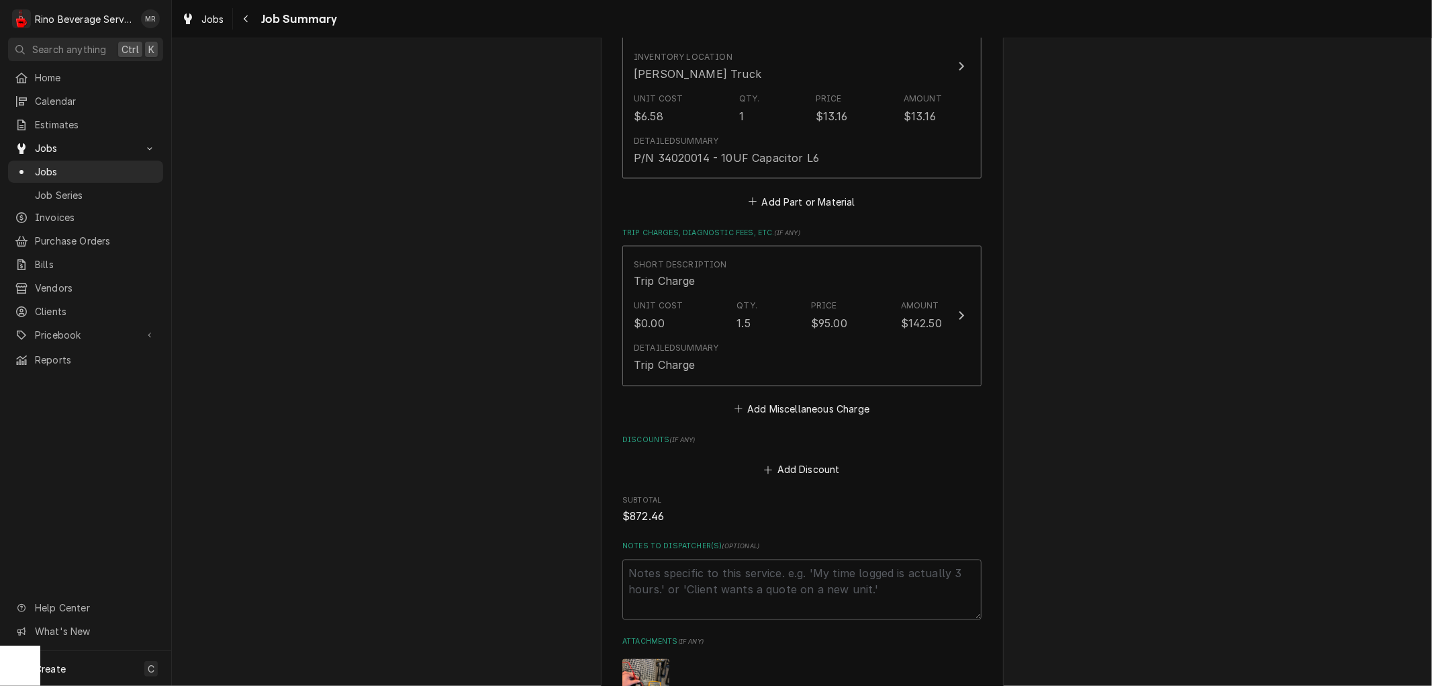
scroll to position [1956, 0]
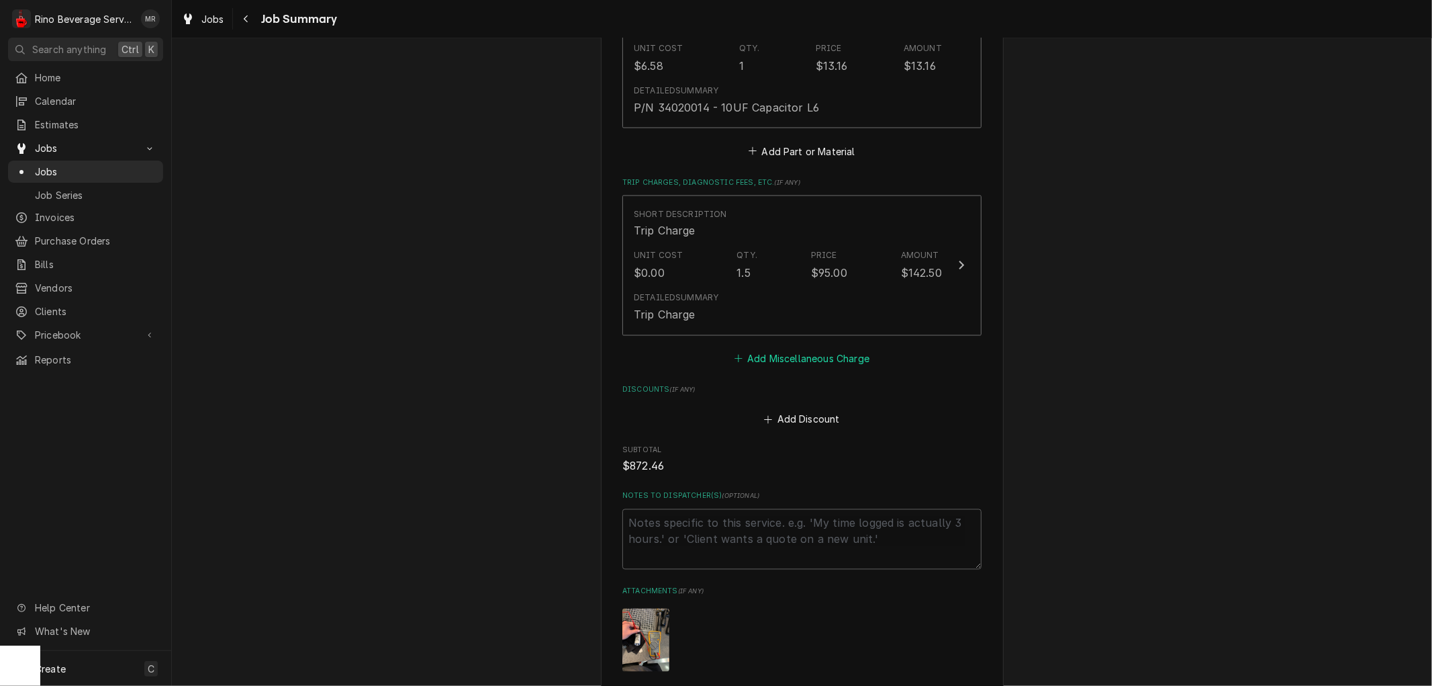
click at [798, 349] on button "Add Miscellaneous Charge" at bounding box center [802, 358] width 140 height 19
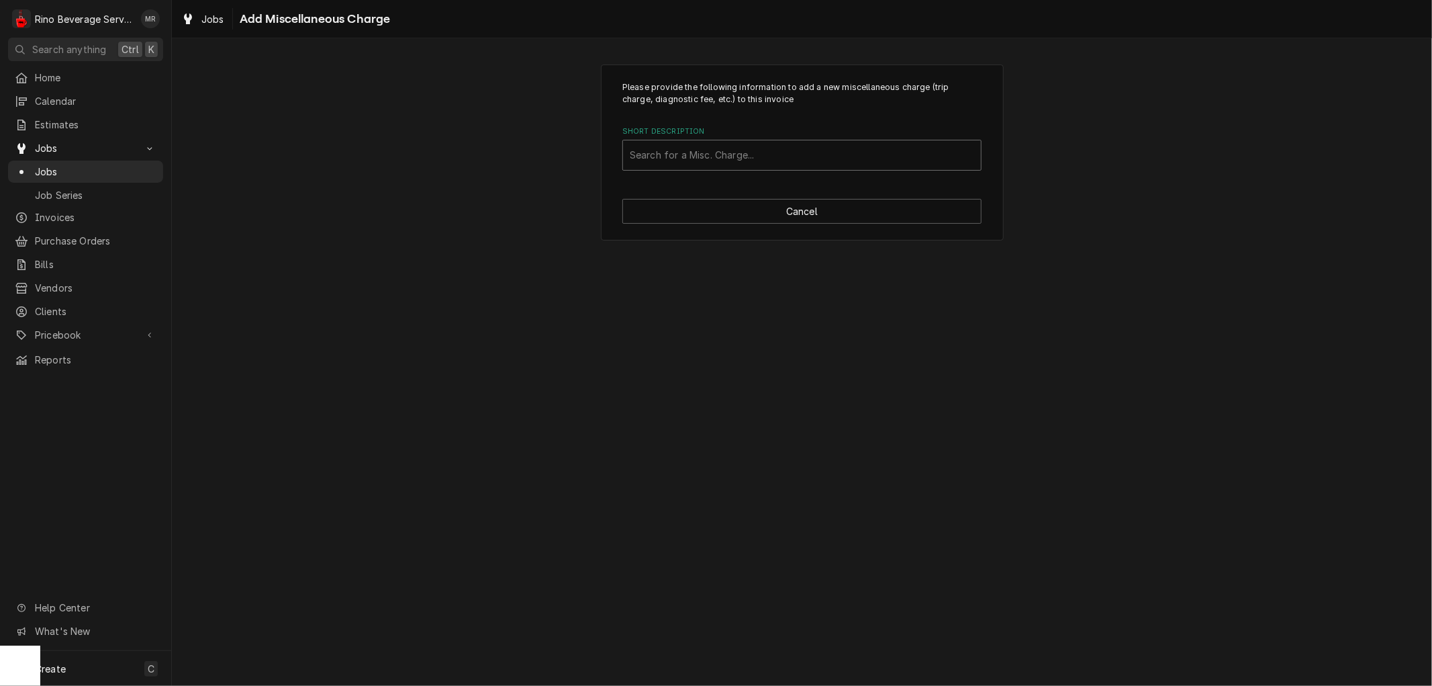
click at [733, 153] on div "Short Description" at bounding box center [802, 155] width 344 height 24
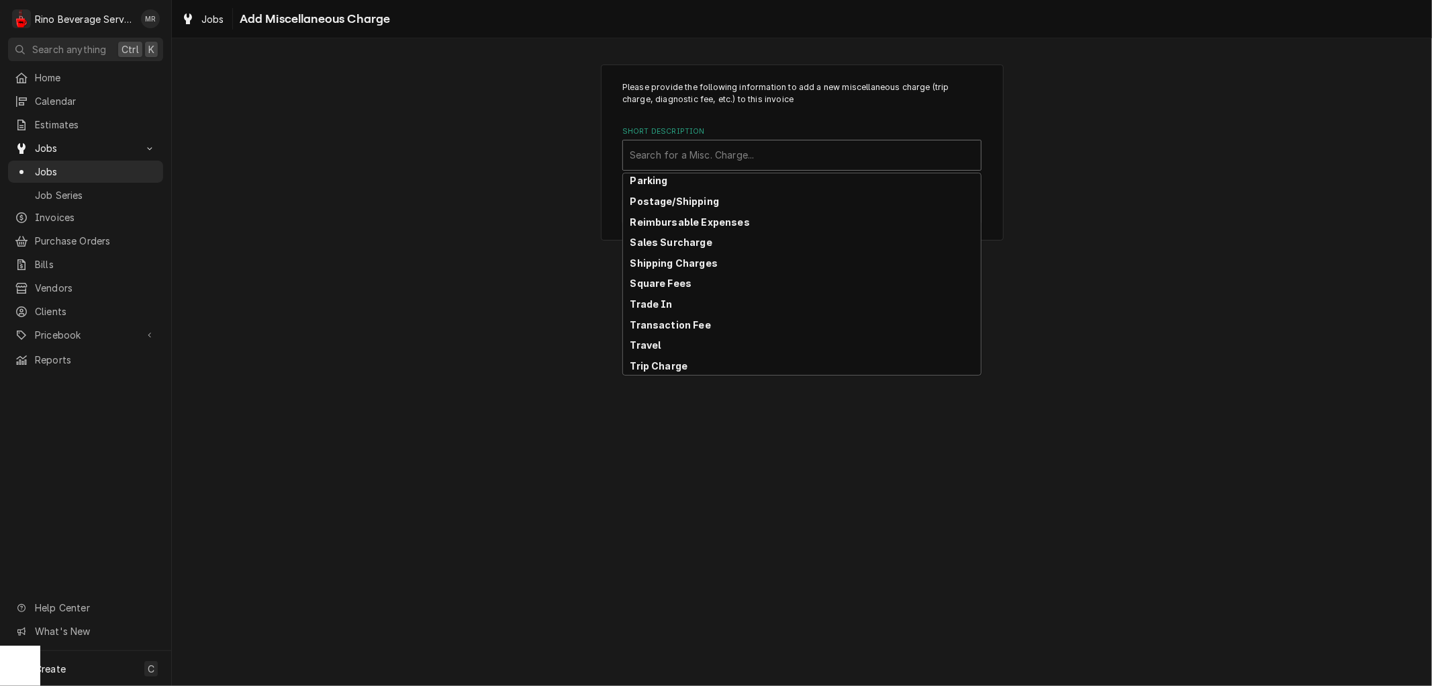
scroll to position [209, 0]
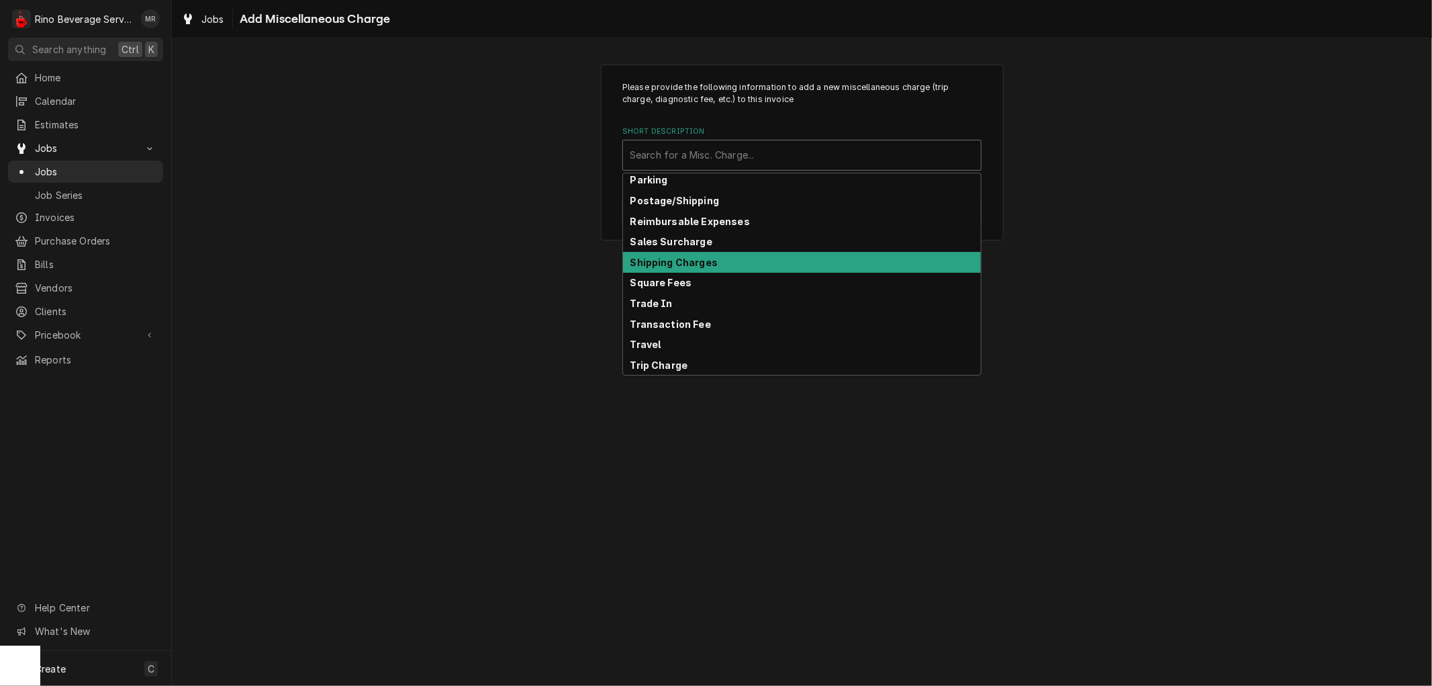
click at [734, 254] on div "Shipping Charges" at bounding box center [802, 262] width 358 height 21
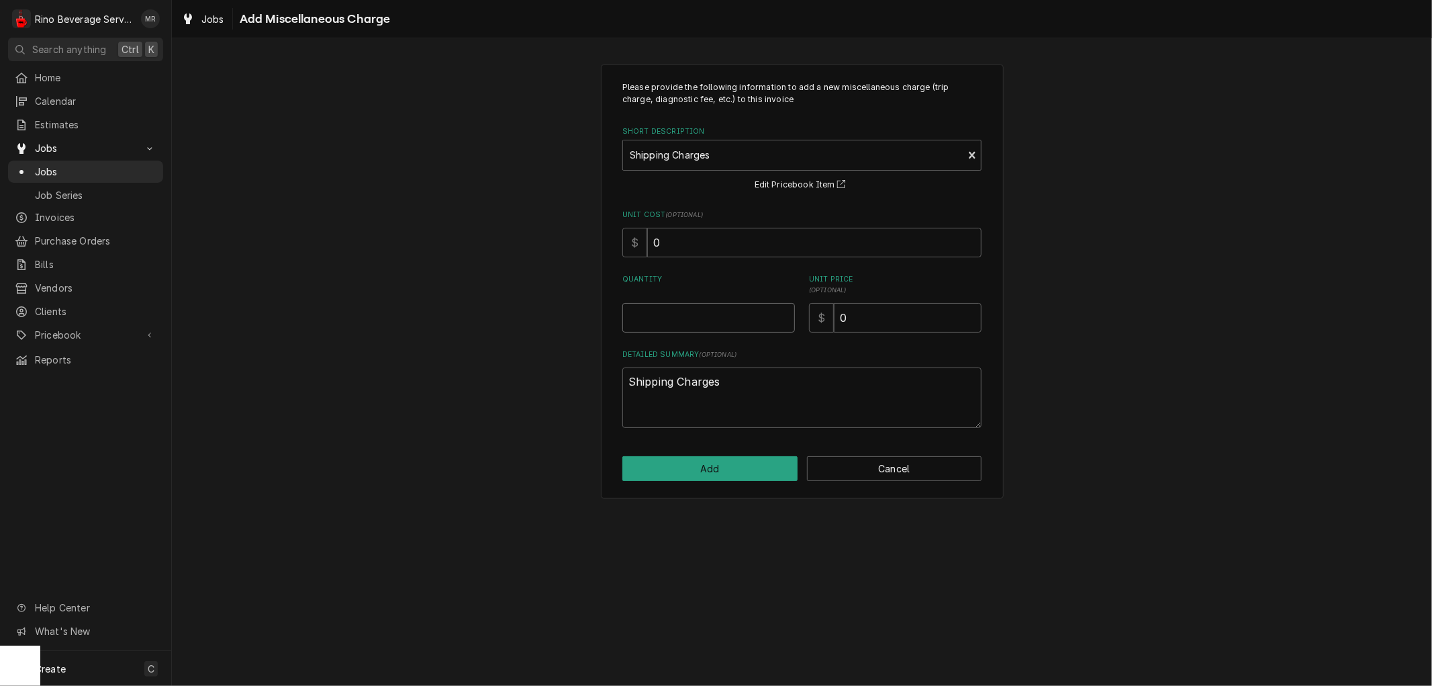
type textarea "x"
type input "0.5"
click at [786, 312] on input "0.5" at bounding box center [708, 318] width 173 height 30
type textarea "x"
type input "1"
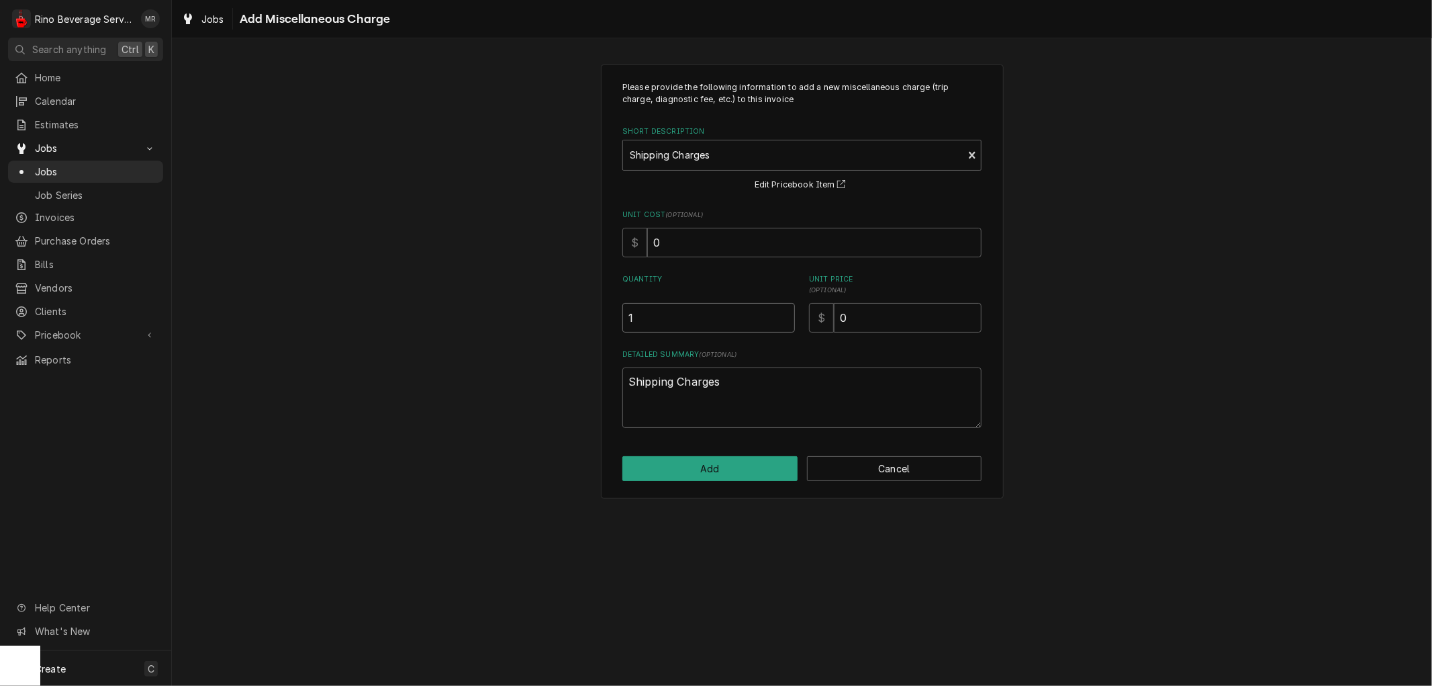
click at [786, 312] on input "1" at bounding box center [708, 318] width 173 height 30
click at [854, 317] on input "0" at bounding box center [908, 318] width 148 height 30
type textarea "x"
type input "1"
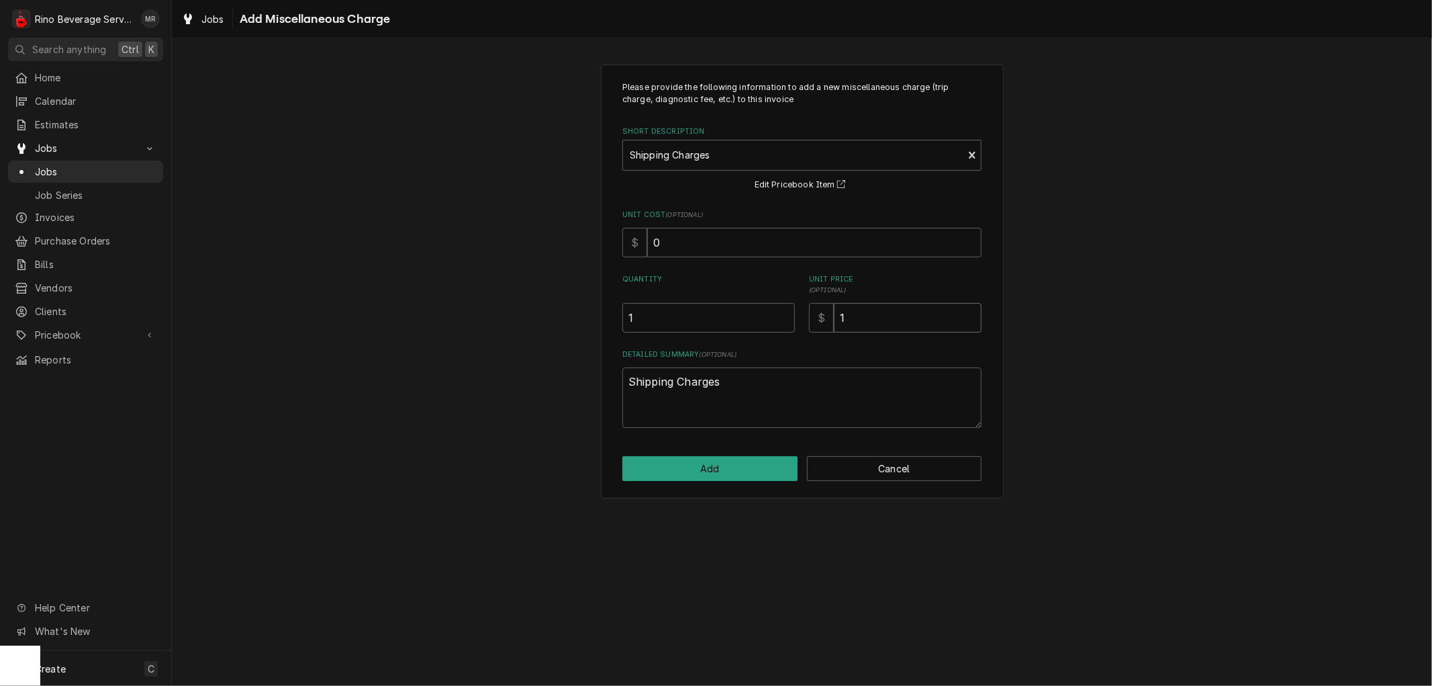
type textarea "x"
type input "12"
type textarea "x"
type input "125"
click at [714, 463] on button "Add" at bounding box center [709, 468] width 175 height 25
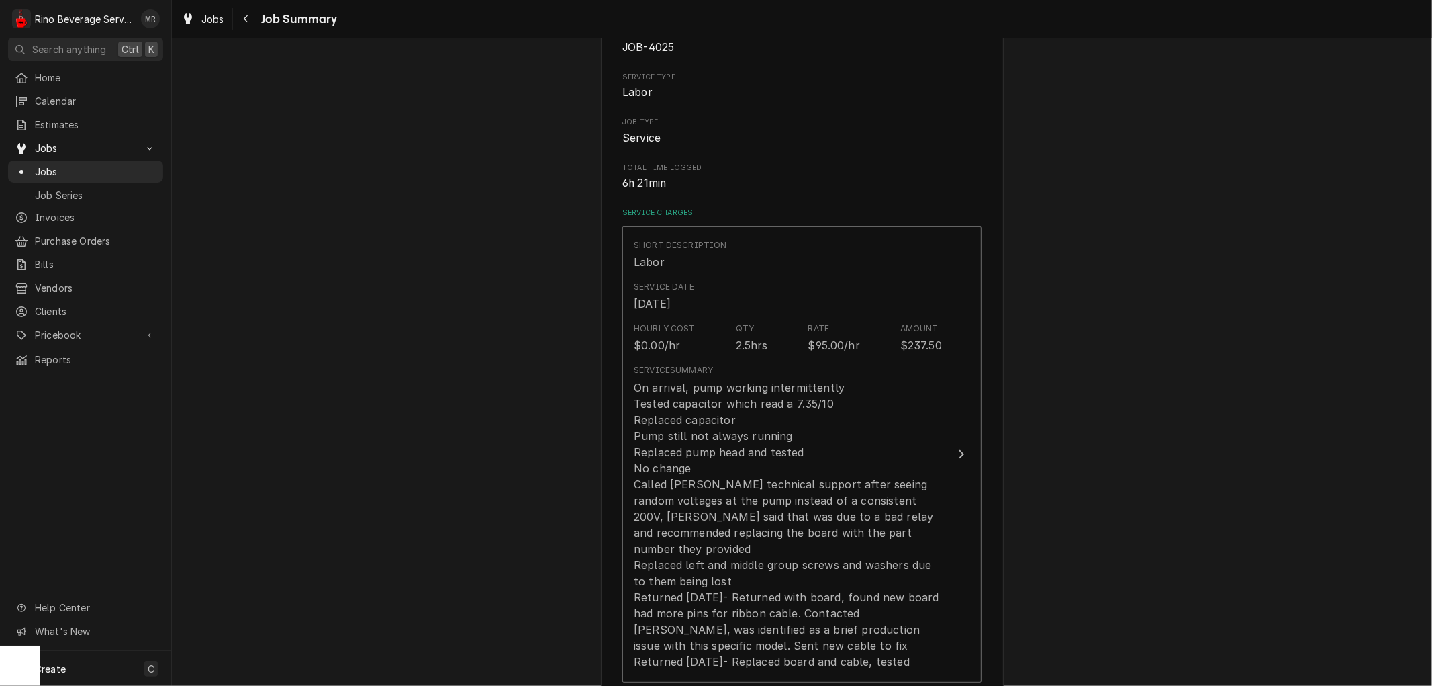
scroll to position [107, 0]
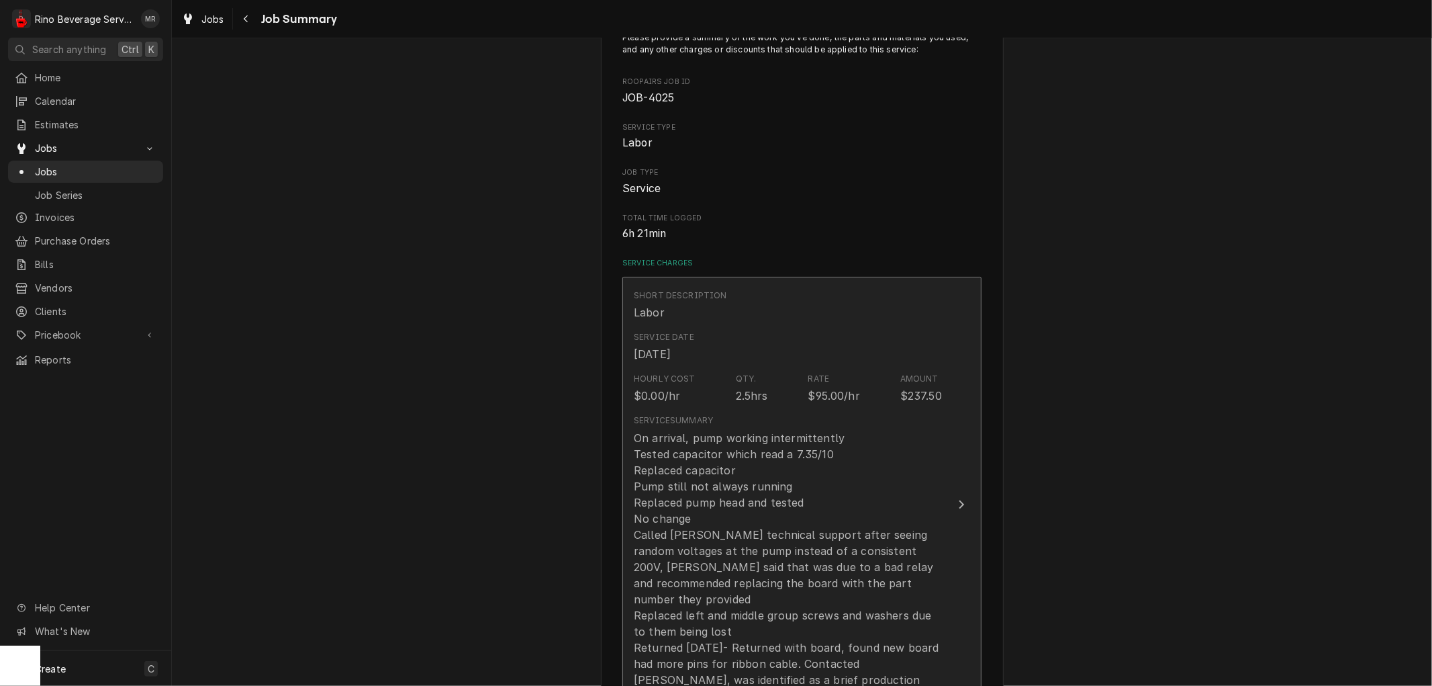
click at [709, 386] on div "Hourly Cost $0.00/hr Qty. 2.5hrs Rate $95.00/hr Amount $237.50" at bounding box center [788, 388] width 308 height 42
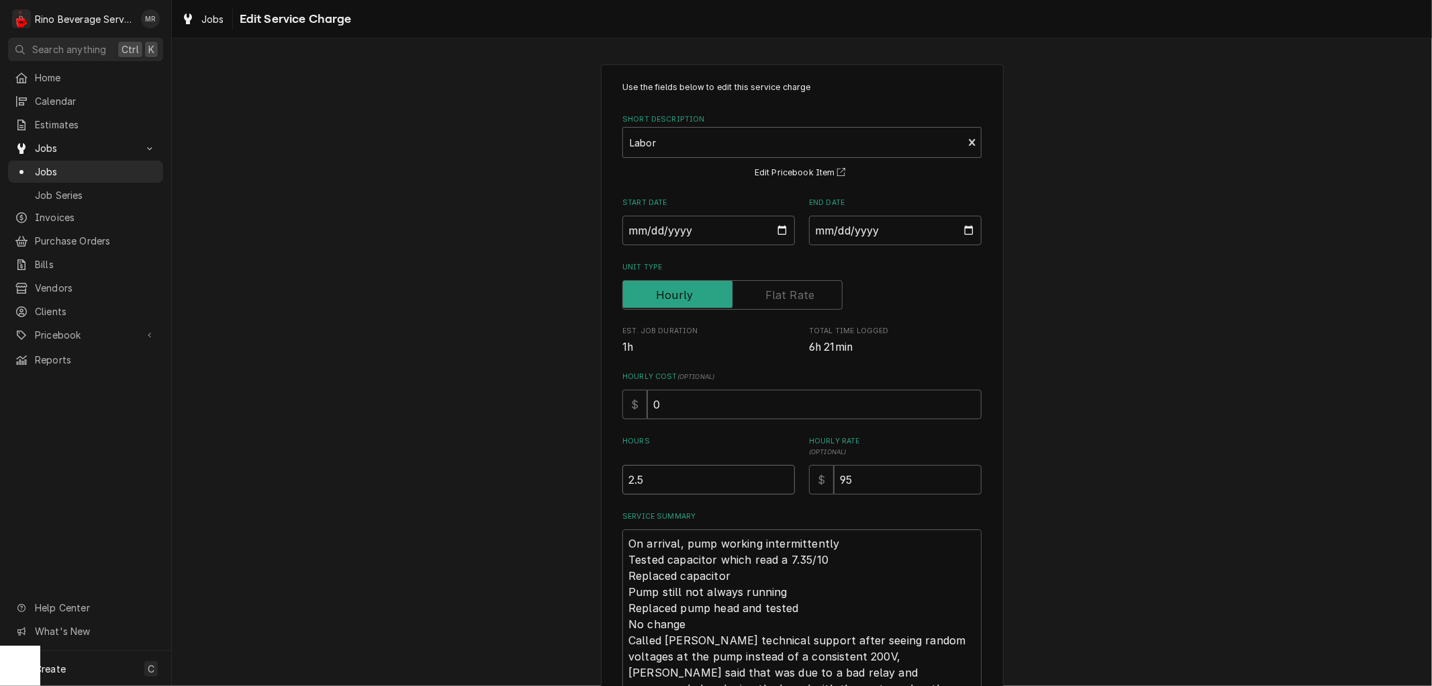
type textarea "x"
type input "3"
click at [775, 475] on input "3" at bounding box center [708, 480] width 173 height 30
type textarea "x"
type input "3.5"
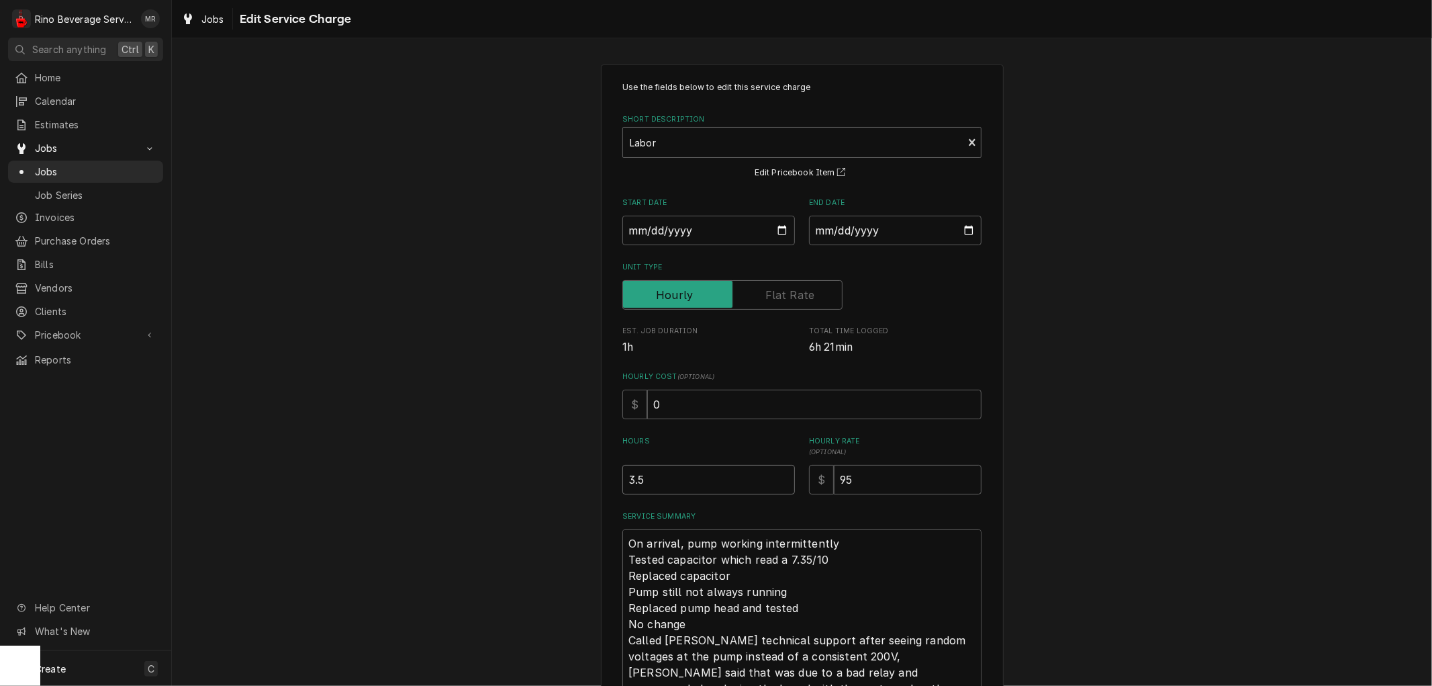
click at [775, 475] on input "3.5" at bounding box center [708, 480] width 173 height 30
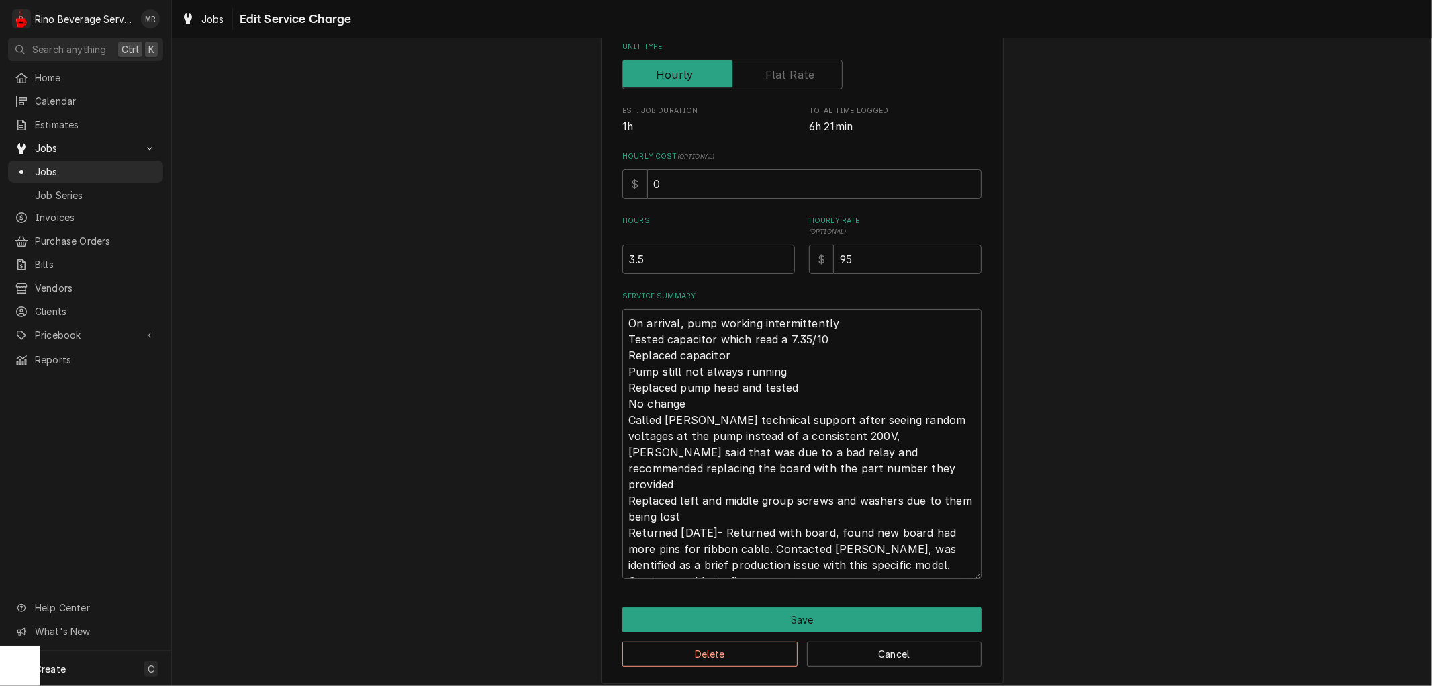
scroll to position [230, 0]
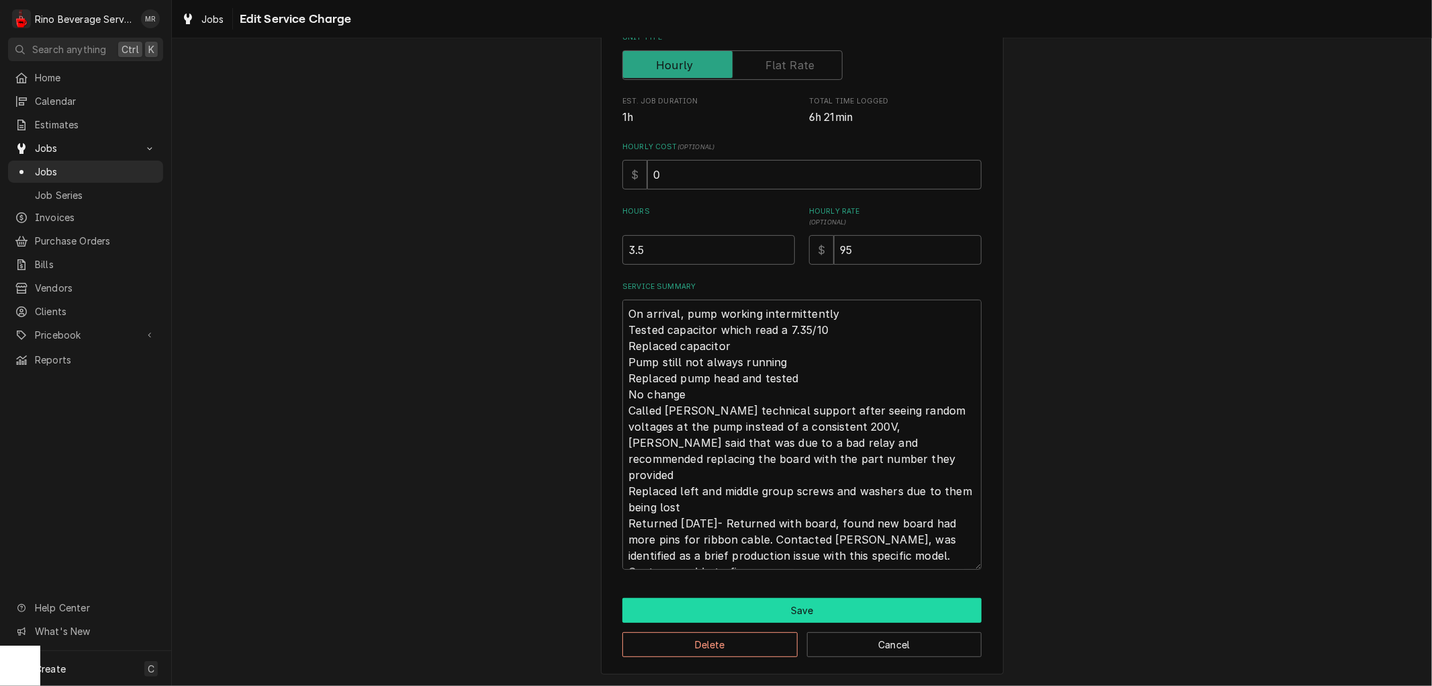
click at [757, 608] on button "Save" at bounding box center [801, 610] width 359 height 25
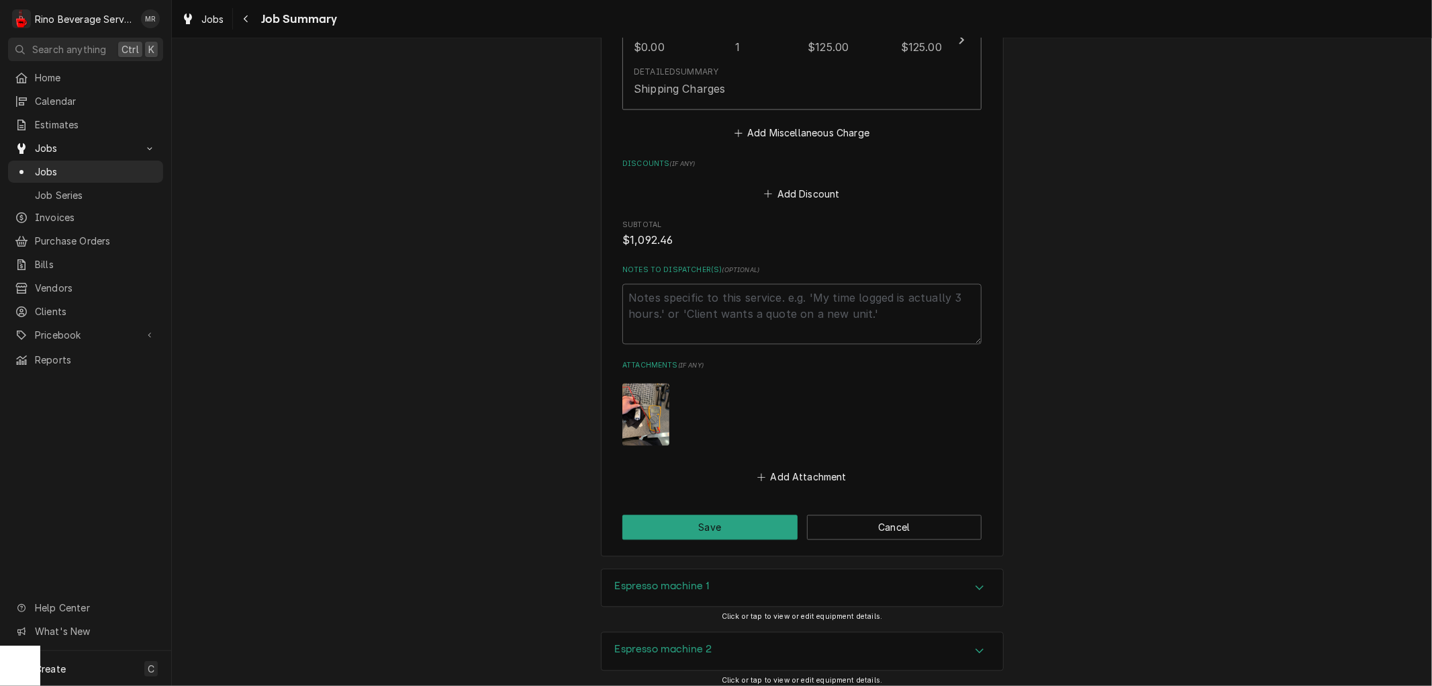
scroll to position [2333, 0]
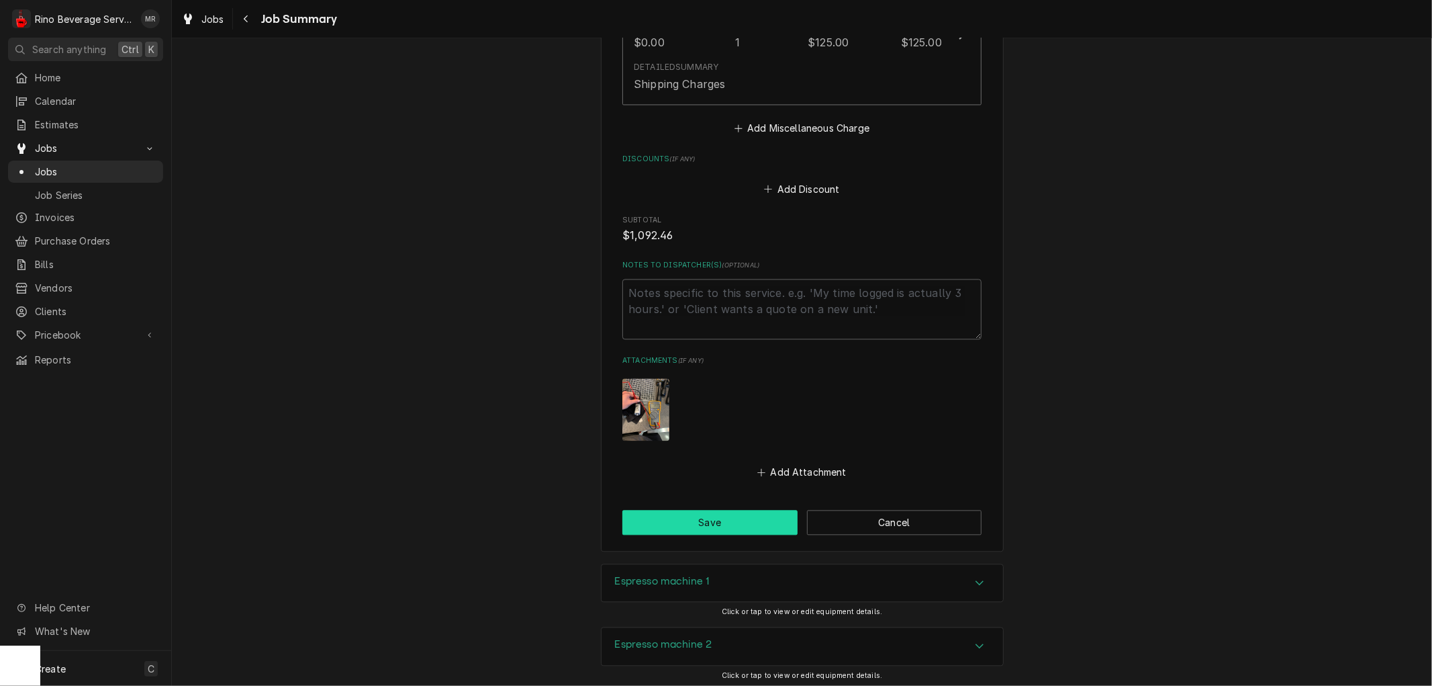
click at [674, 510] on button "Save" at bounding box center [709, 522] width 175 height 25
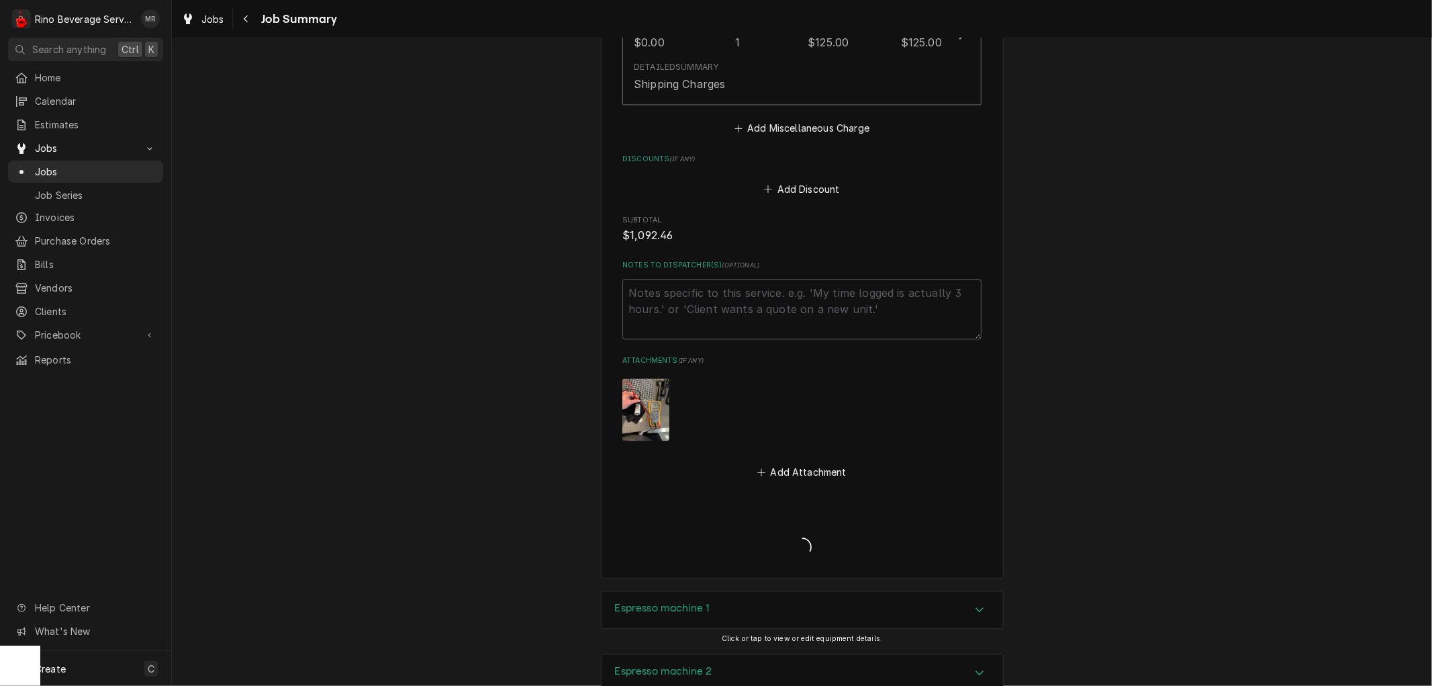
type textarea "x"
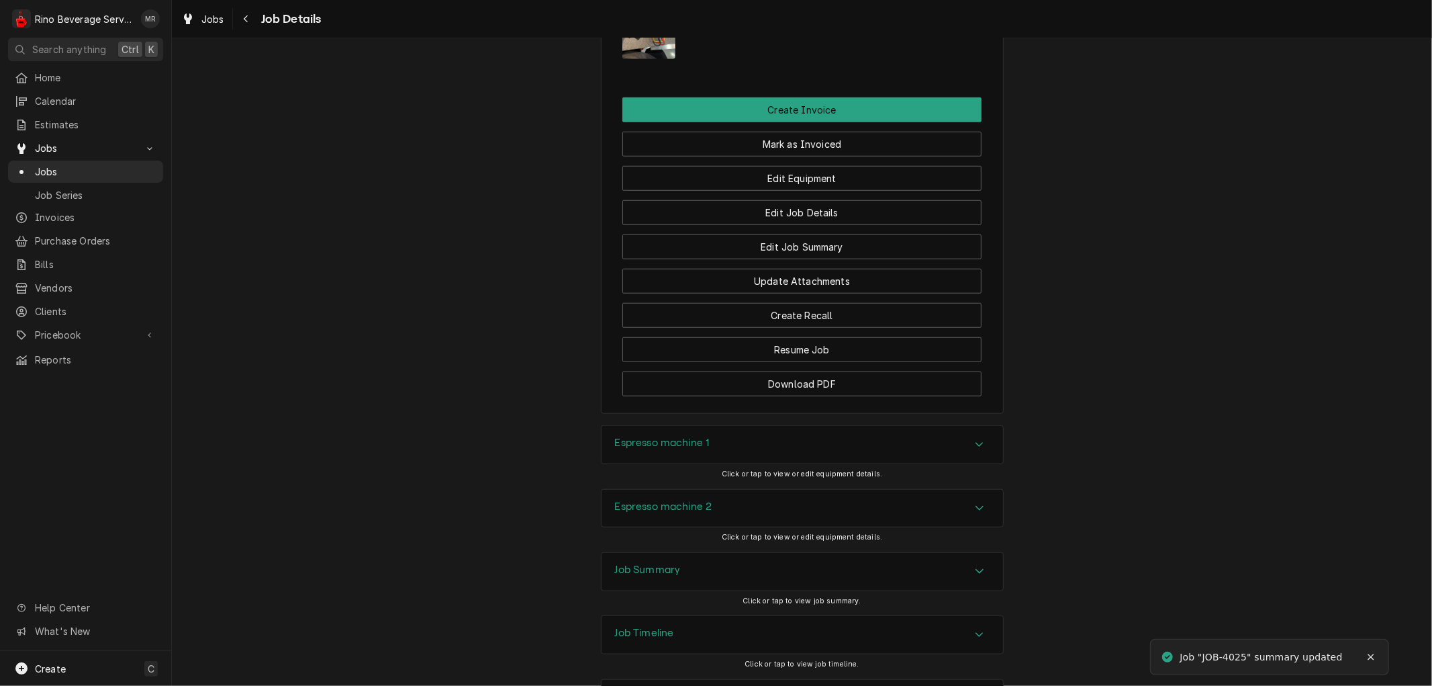
scroll to position [956, 0]
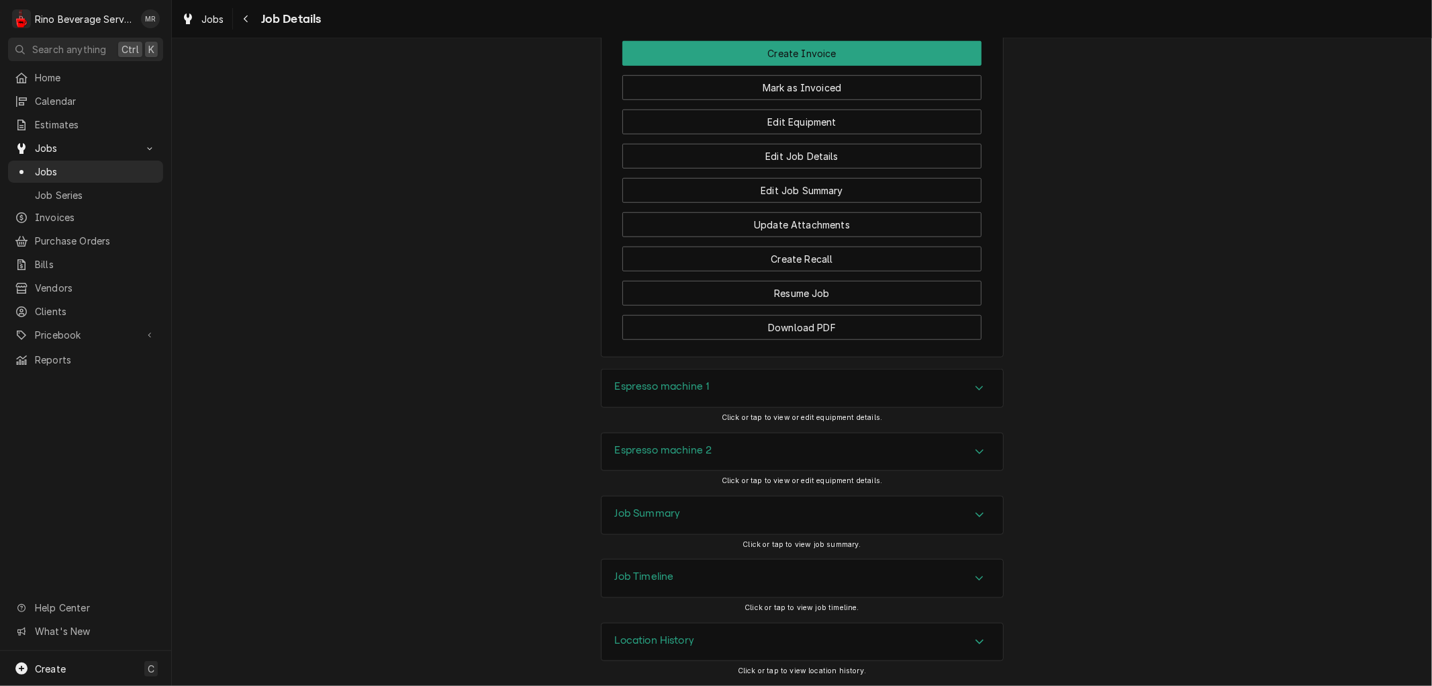
click at [724, 636] on div "Location History" at bounding box center [803, 642] width 402 height 38
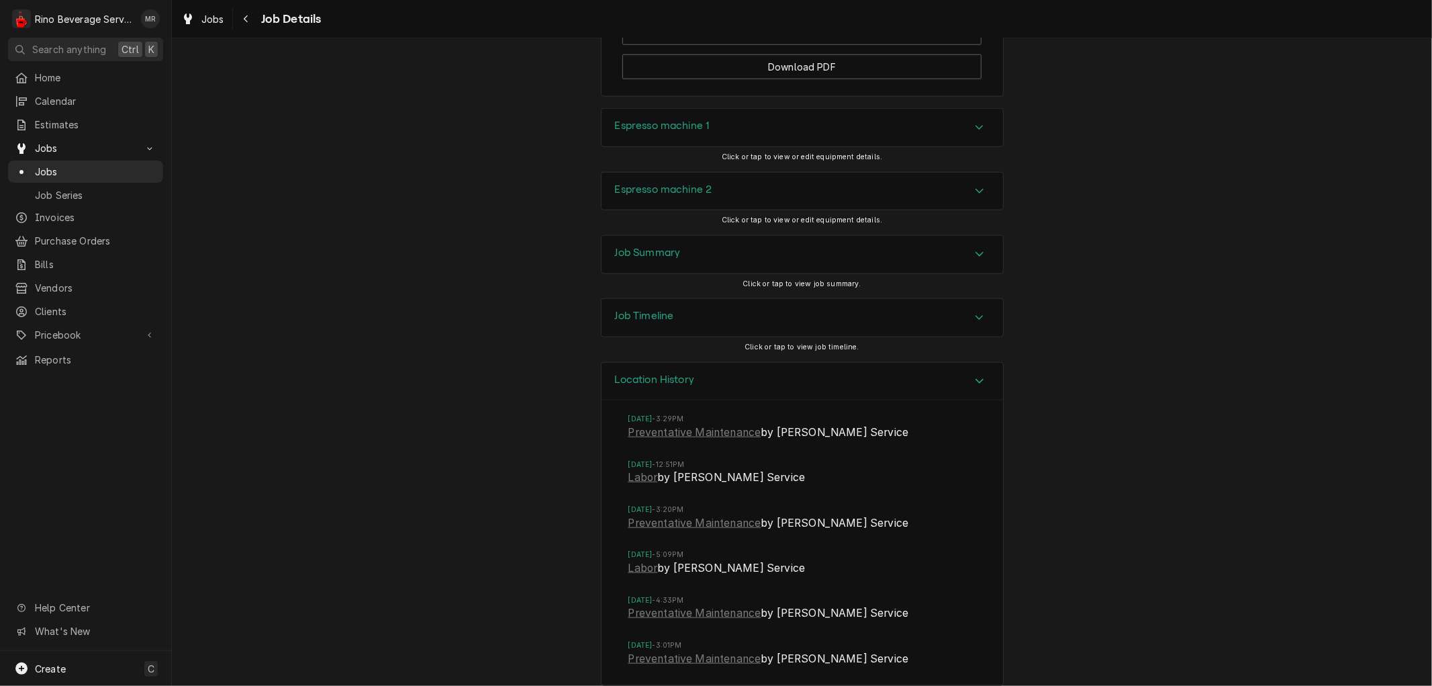
scroll to position [1231, 0]
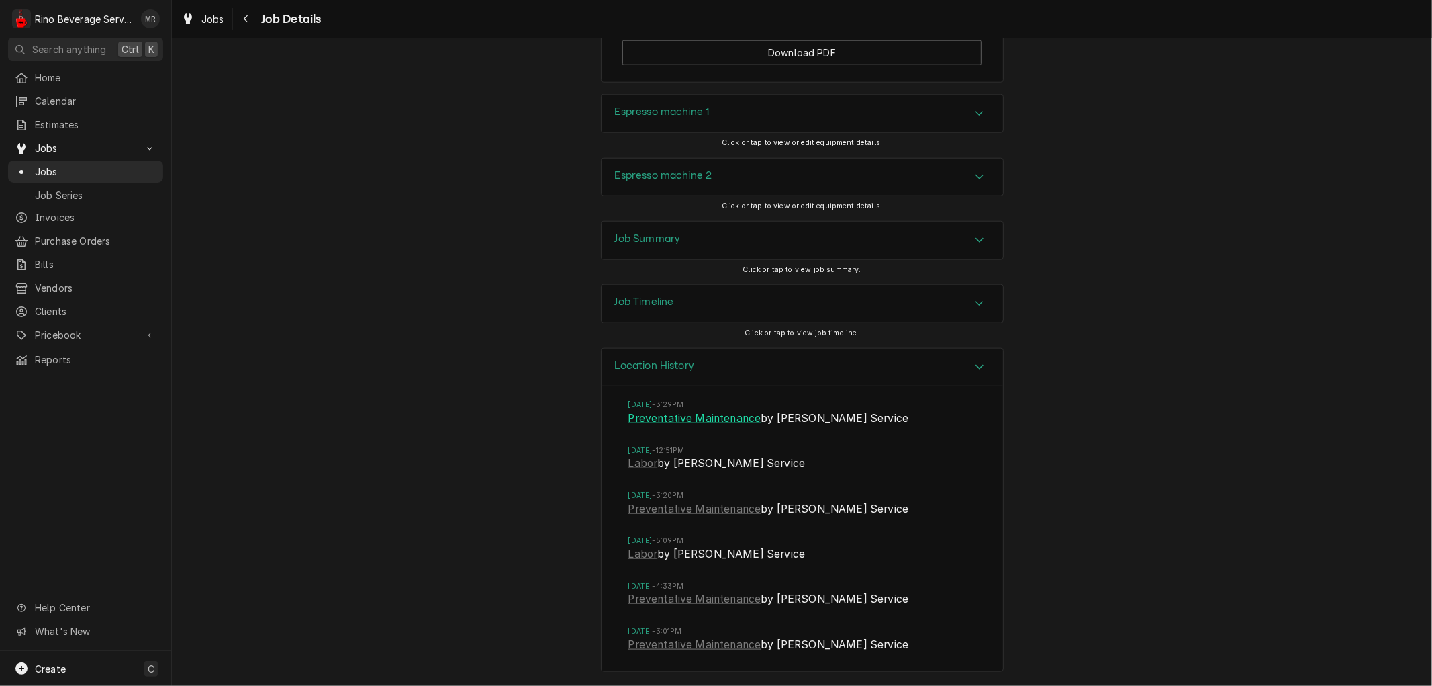
click at [685, 420] on link "Preventative Maintenance" at bounding box center [694, 418] width 133 height 16
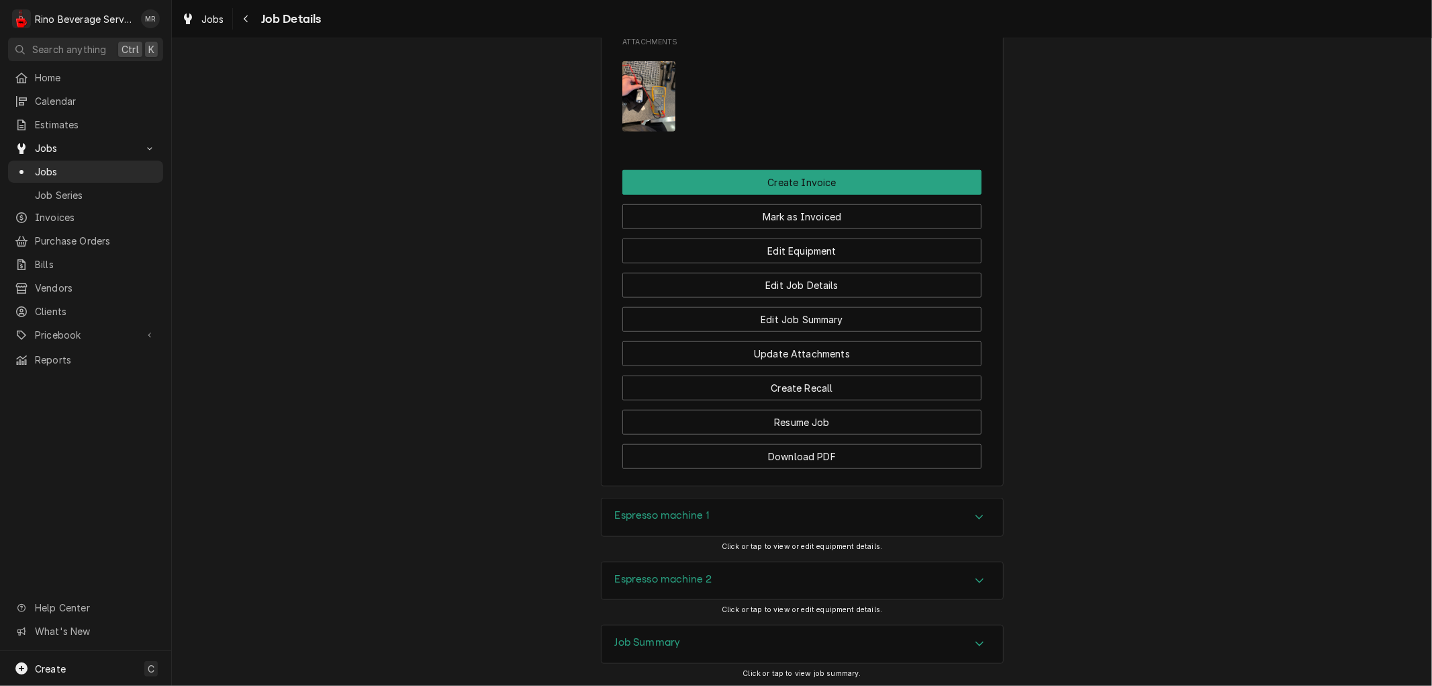
scroll to position [783, 0]
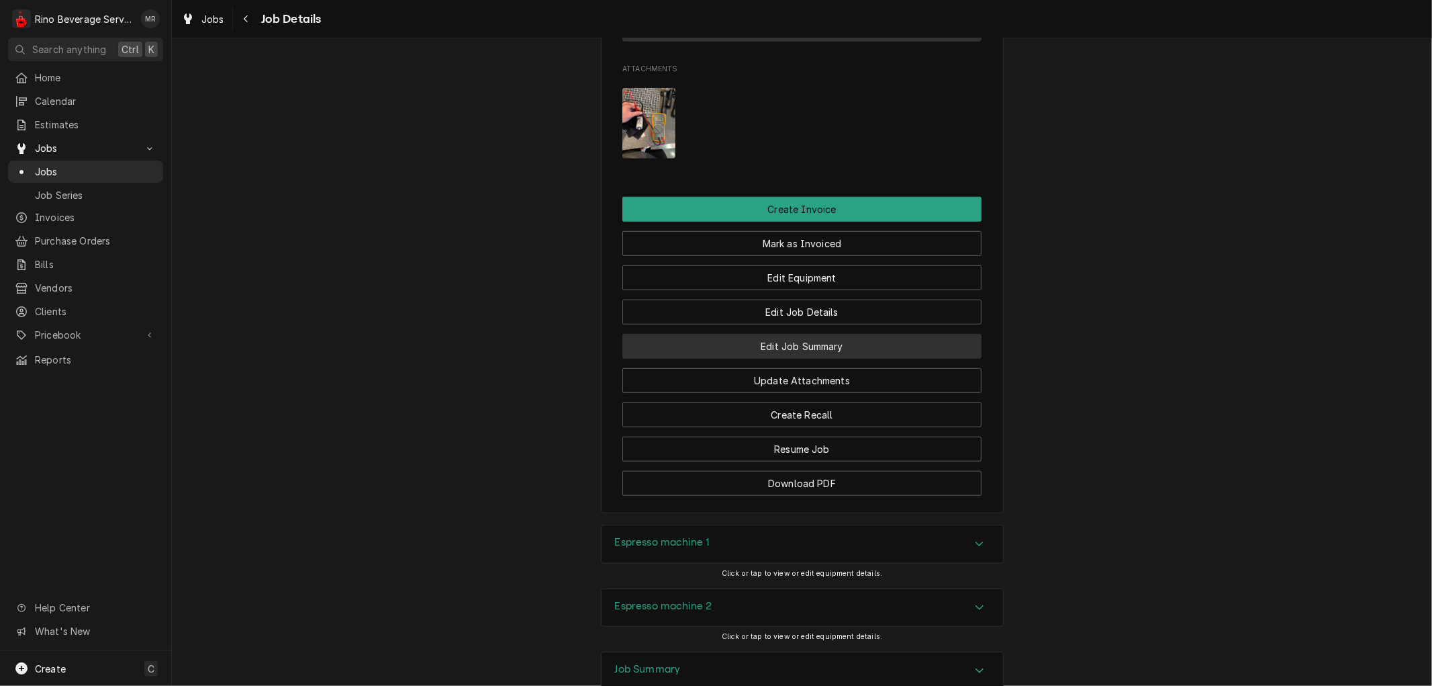
click at [731, 359] on button "Edit Job Summary" at bounding box center [801, 346] width 359 height 25
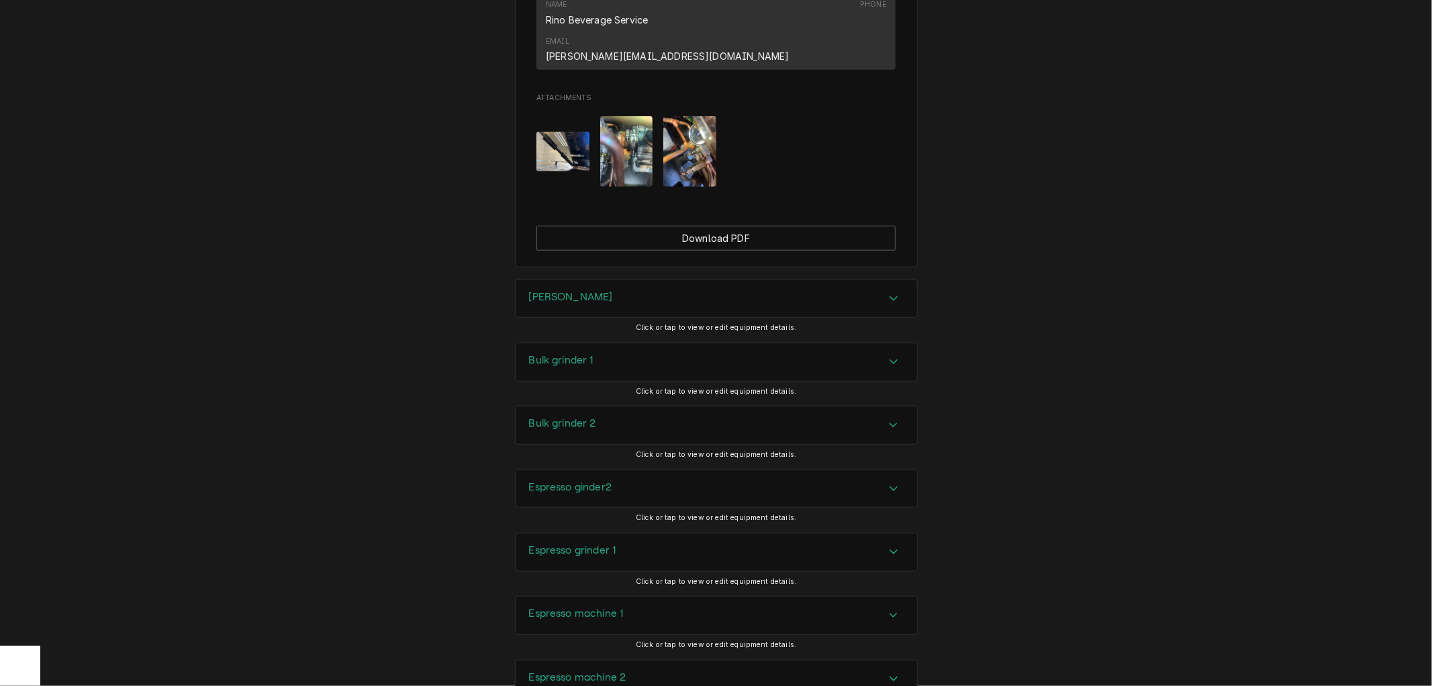
scroll to position [968, 0]
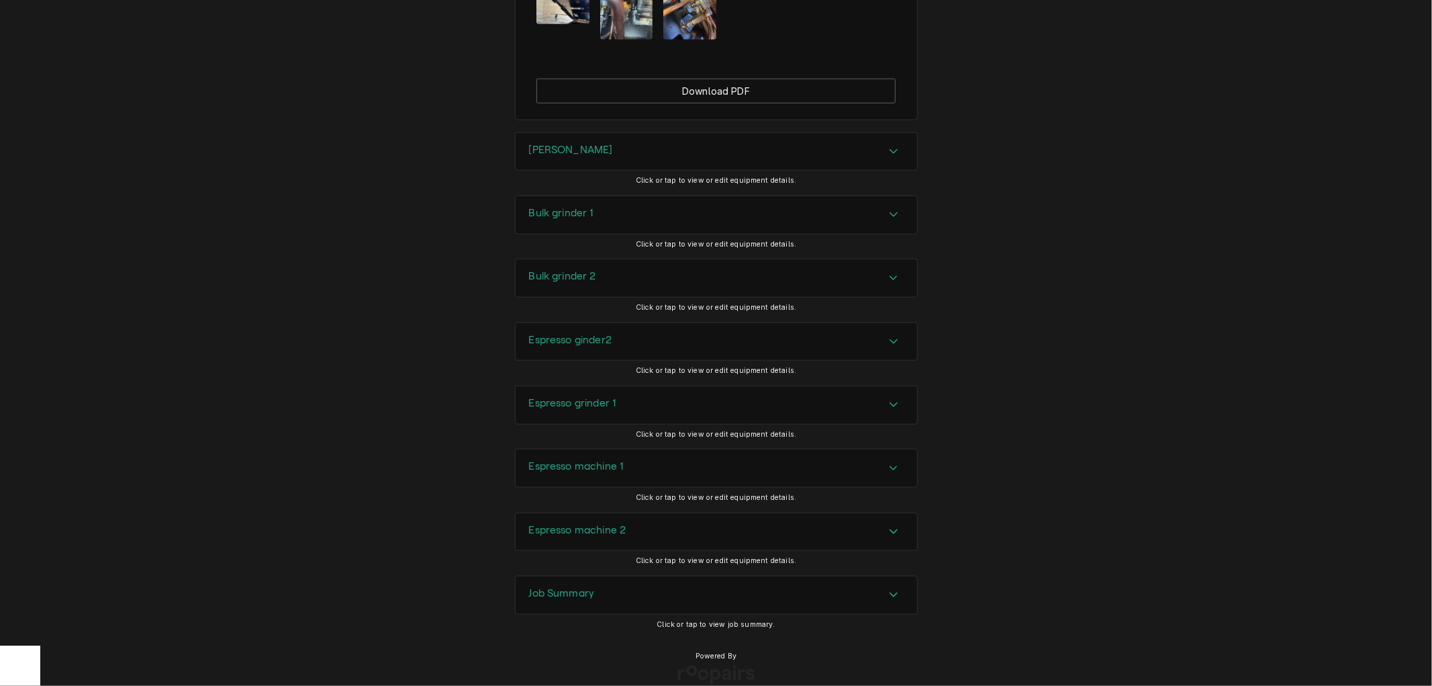
click at [600, 576] on div "Job Summary" at bounding box center [717, 595] width 402 height 38
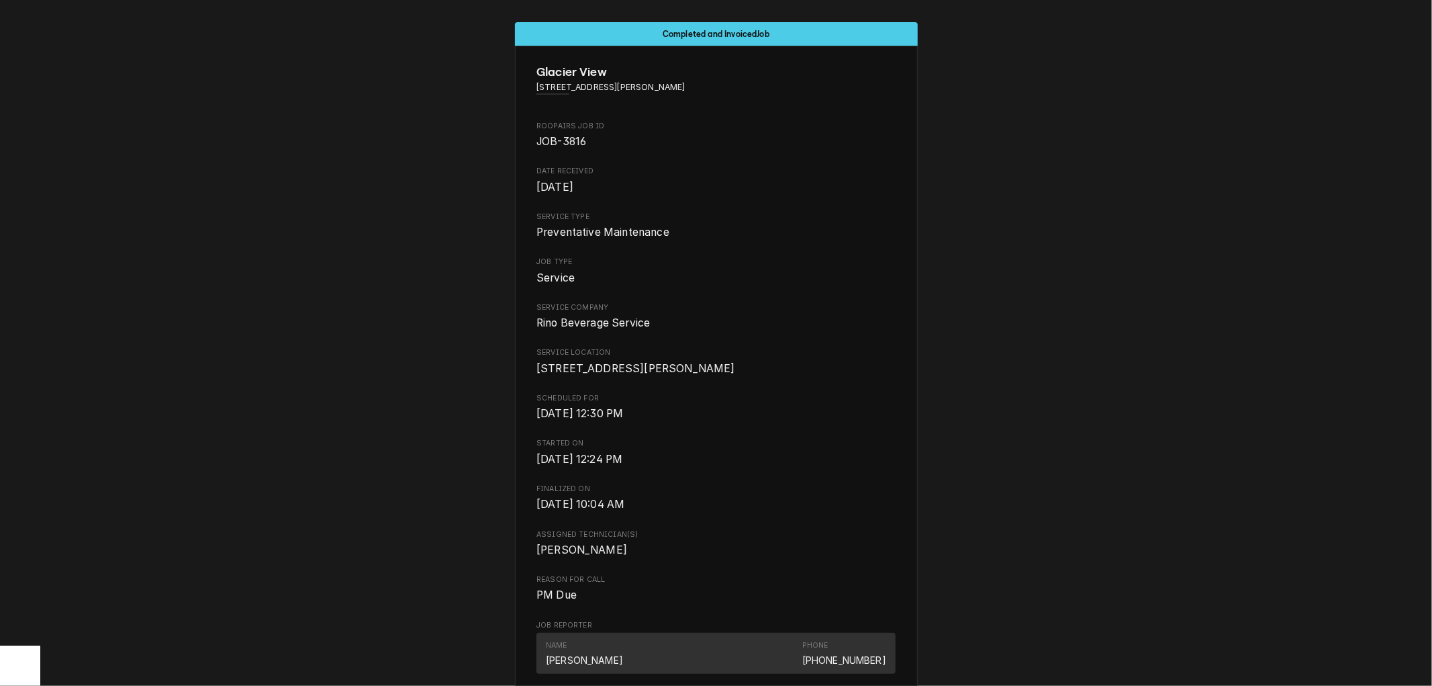
scroll to position [0, 0]
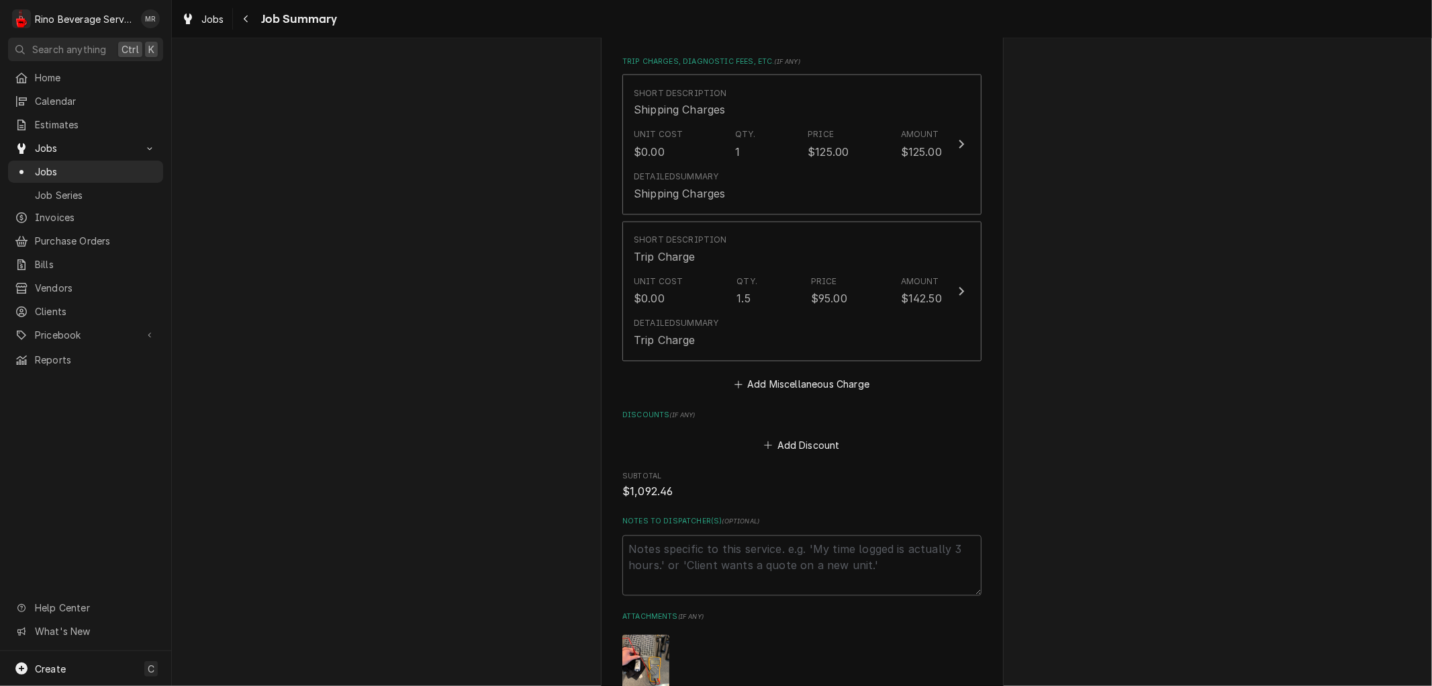
scroll to position [1863, 0]
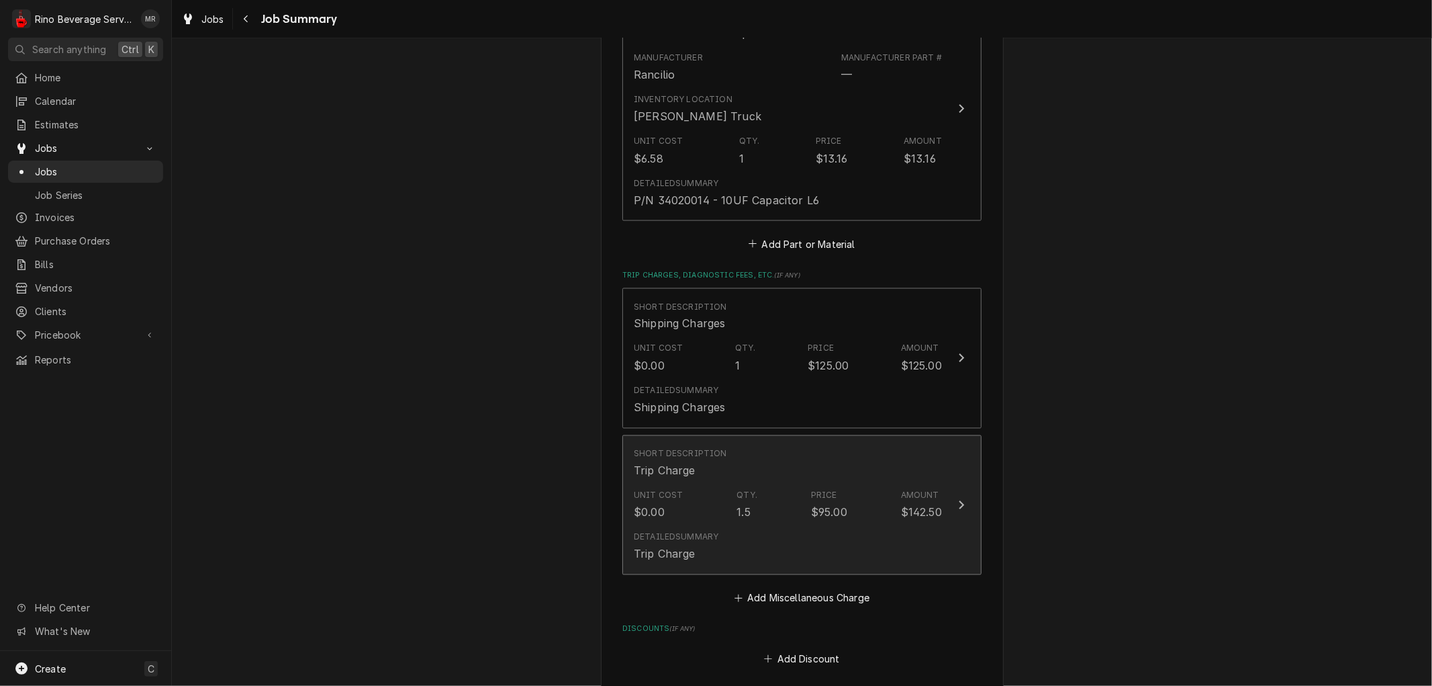
click at [706, 484] on div "Unit Cost $0.00 Qty. 1.5 Price $95.00 Amount $142.50" at bounding box center [788, 505] width 308 height 42
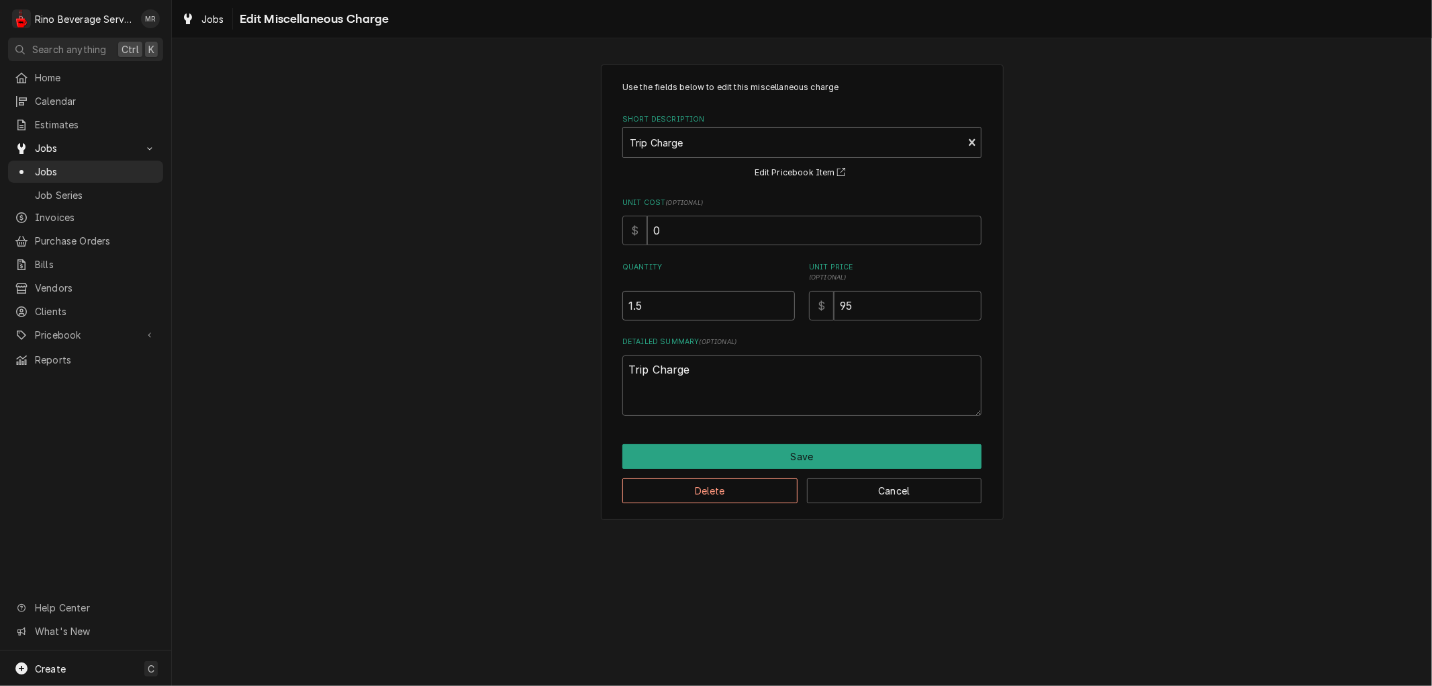
click at [636, 303] on input "1.5" at bounding box center [708, 306] width 173 height 30
type textarea "x"
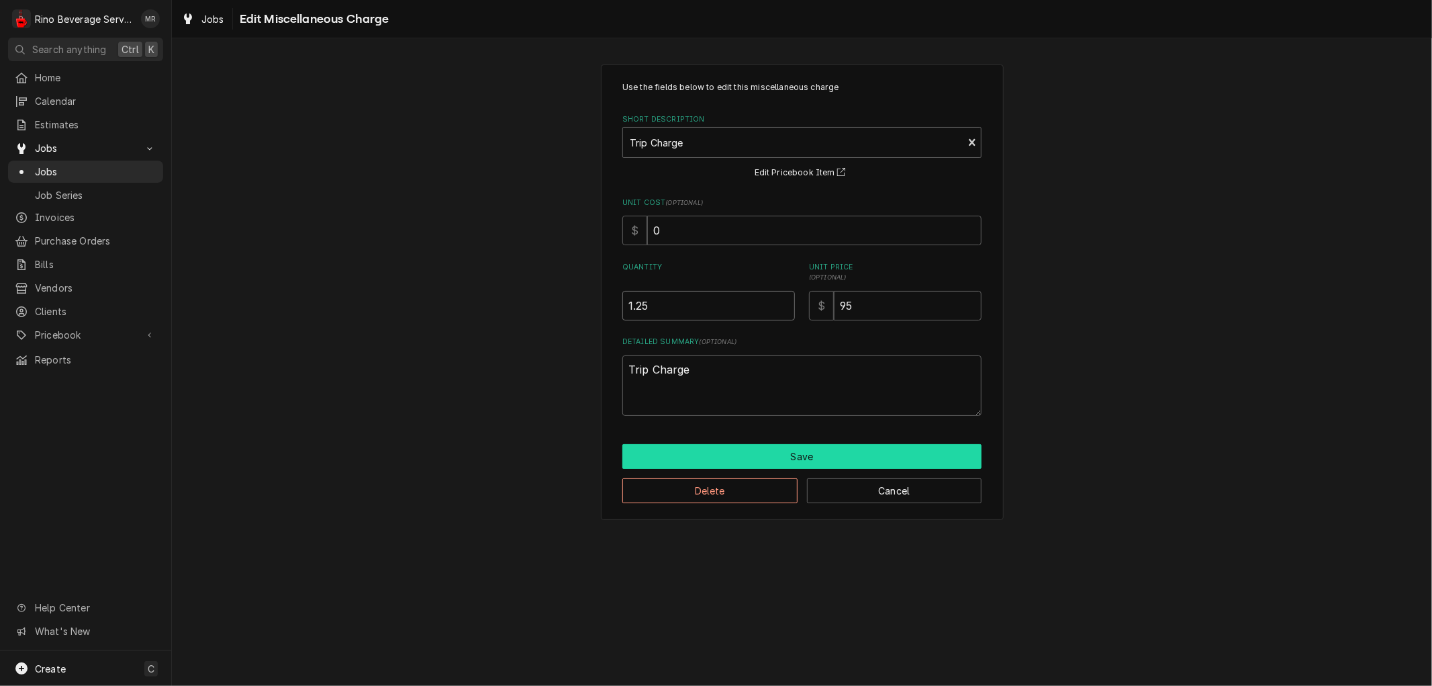
type input "1.25"
click at [726, 454] on button "Save" at bounding box center [801, 456] width 359 height 25
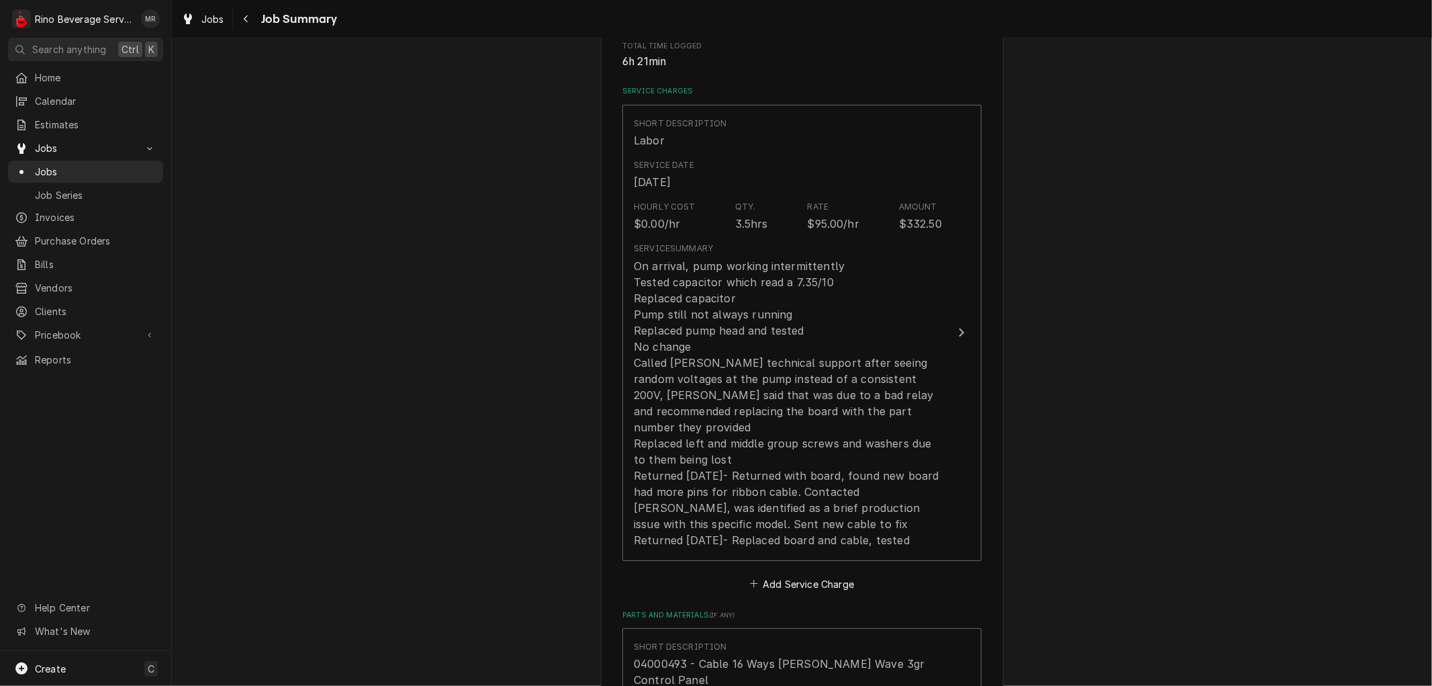
scroll to position [149, 0]
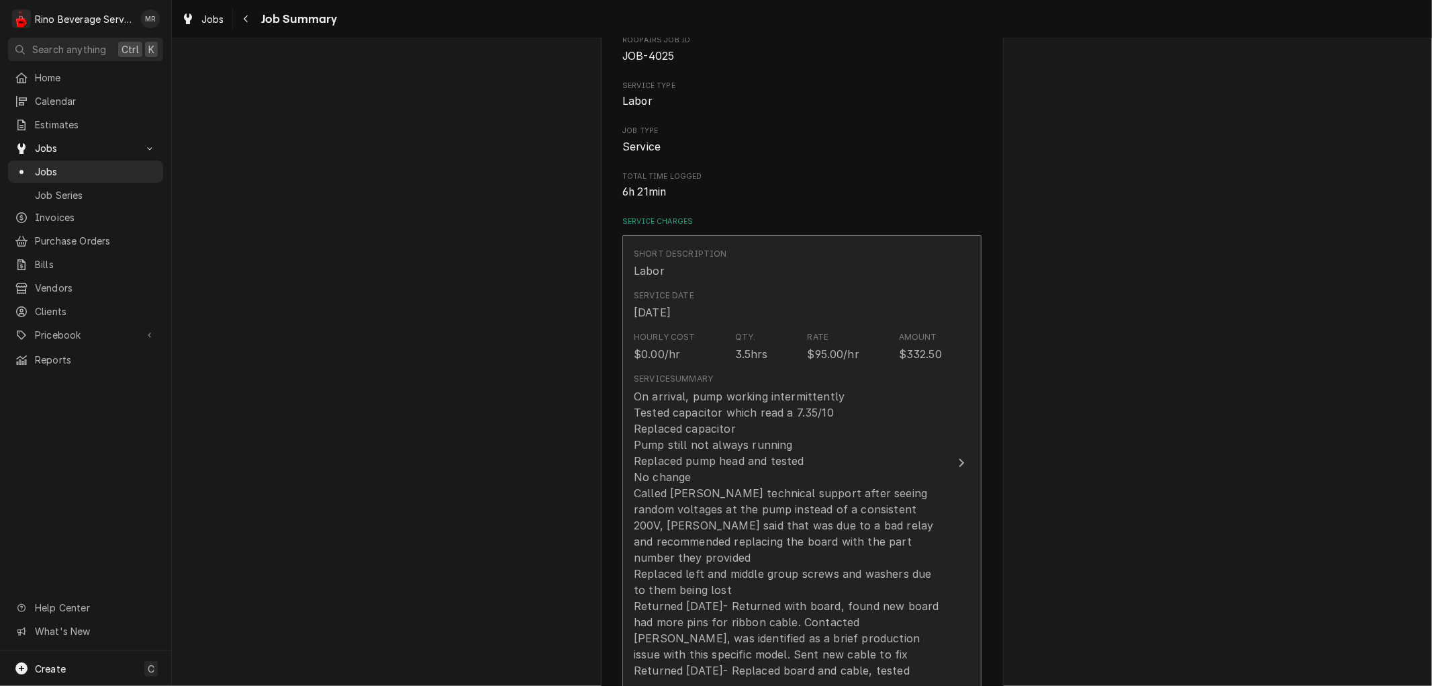
click at [728, 379] on div "Service Summary On arrival, pump working intermittently Tested capacitor which …" at bounding box center [788, 525] width 308 height 305
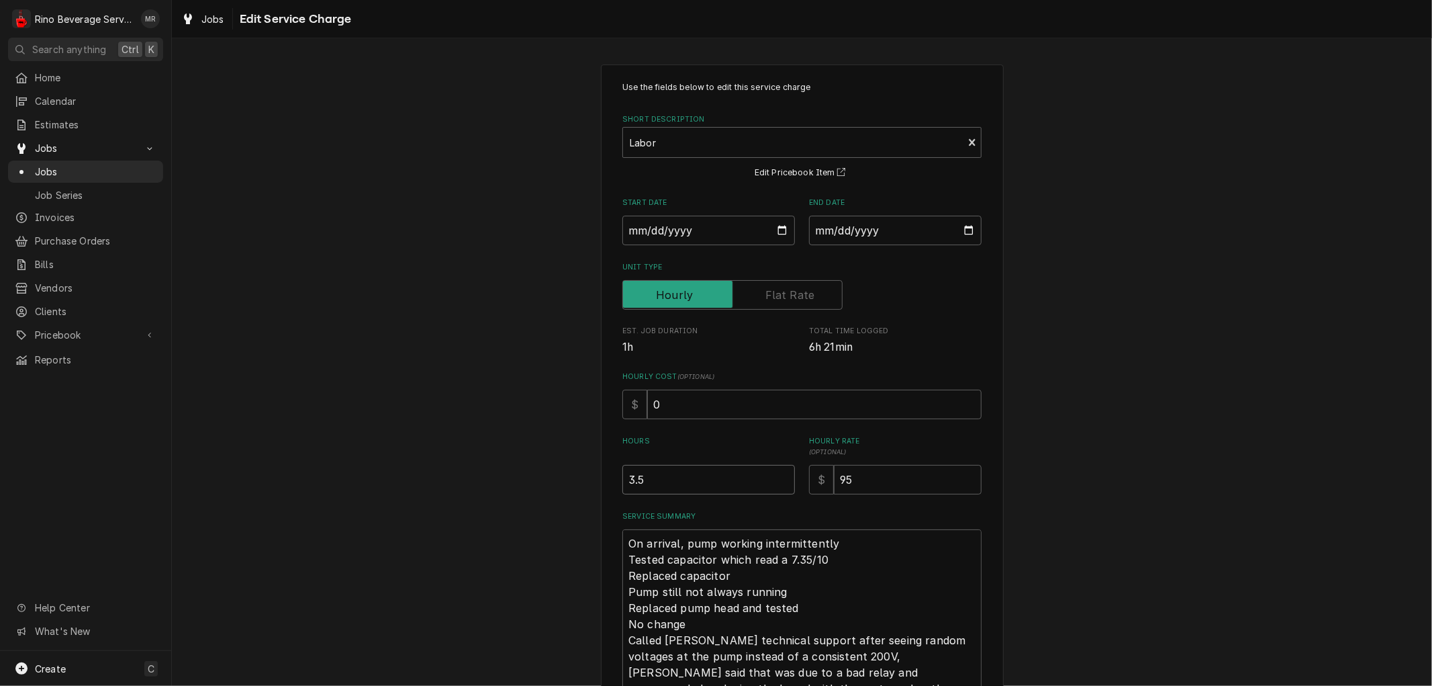
click at [633, 479] on input "3.5" at bounding box center [708, 480] width 173 height 30
type textarea "x"
type input "3.75"
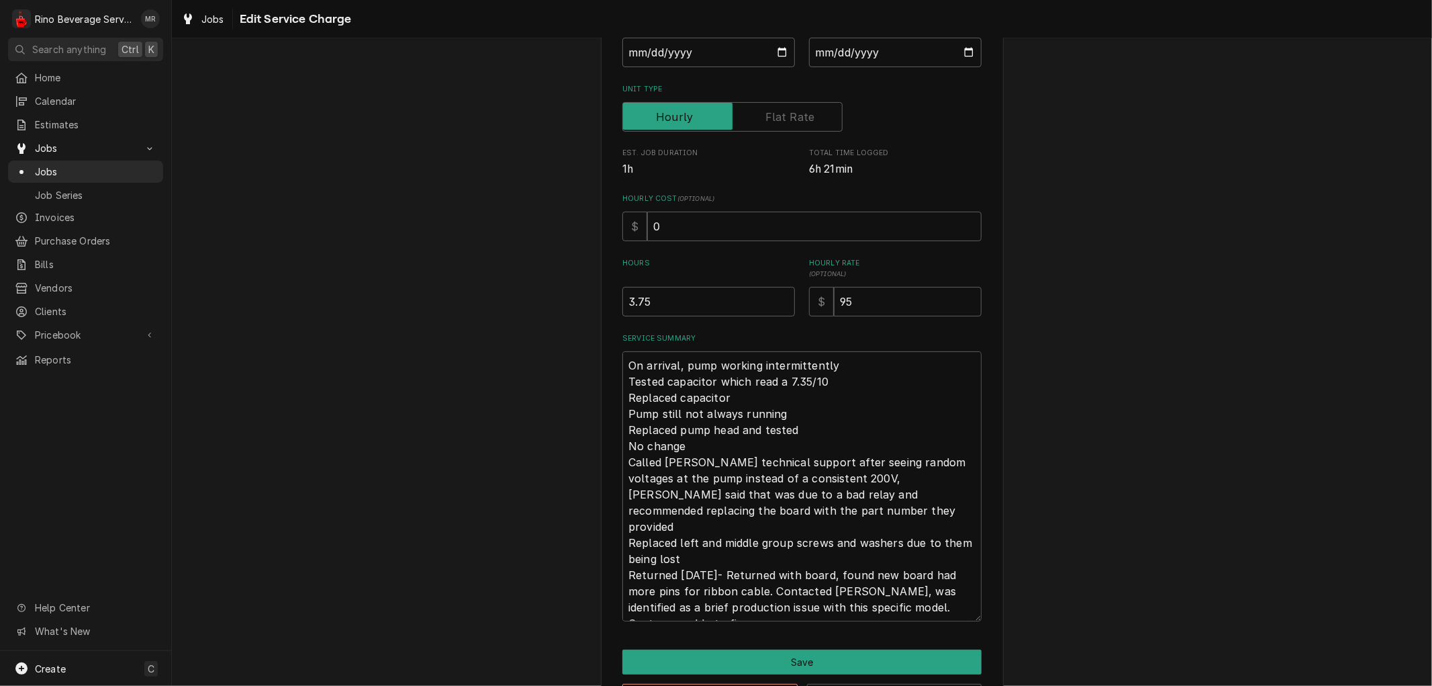
scroll to position [230, 0]
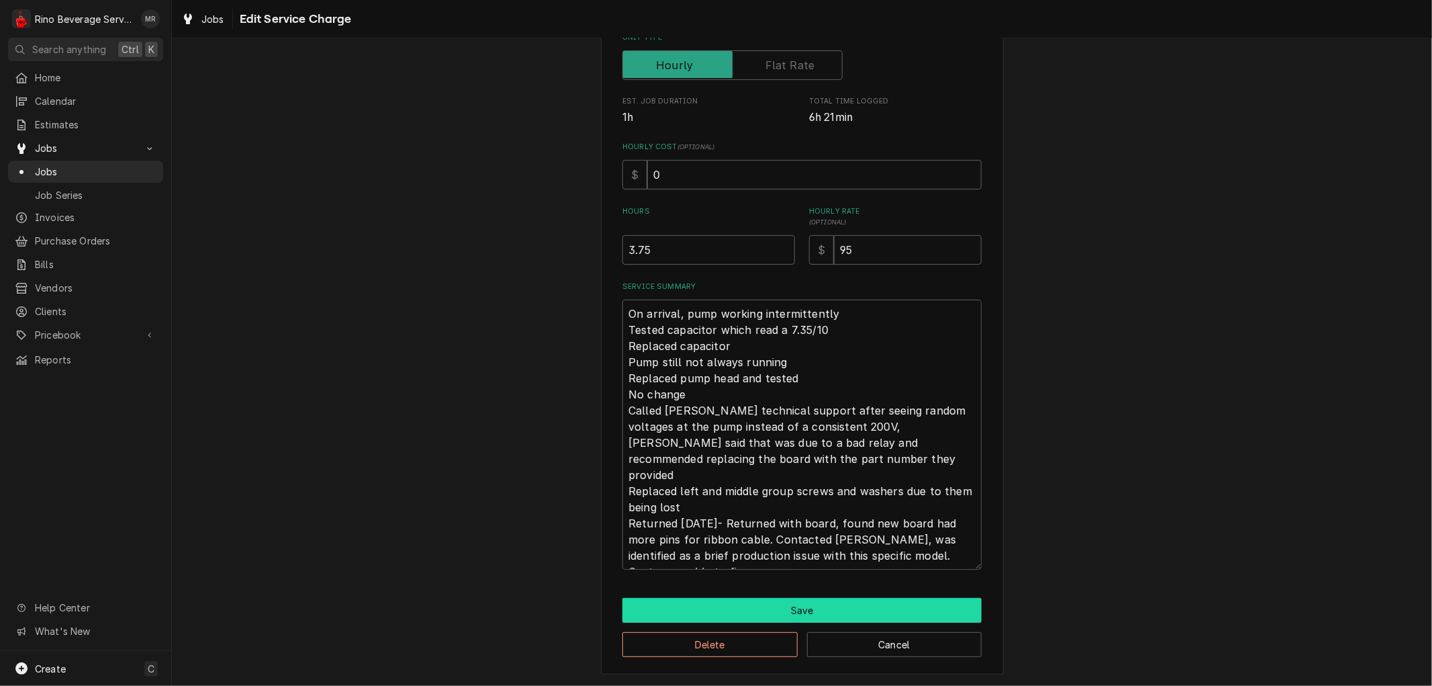
click at [807, 605] on button "Save" at bounding box center [801, 610] width 359 height 25
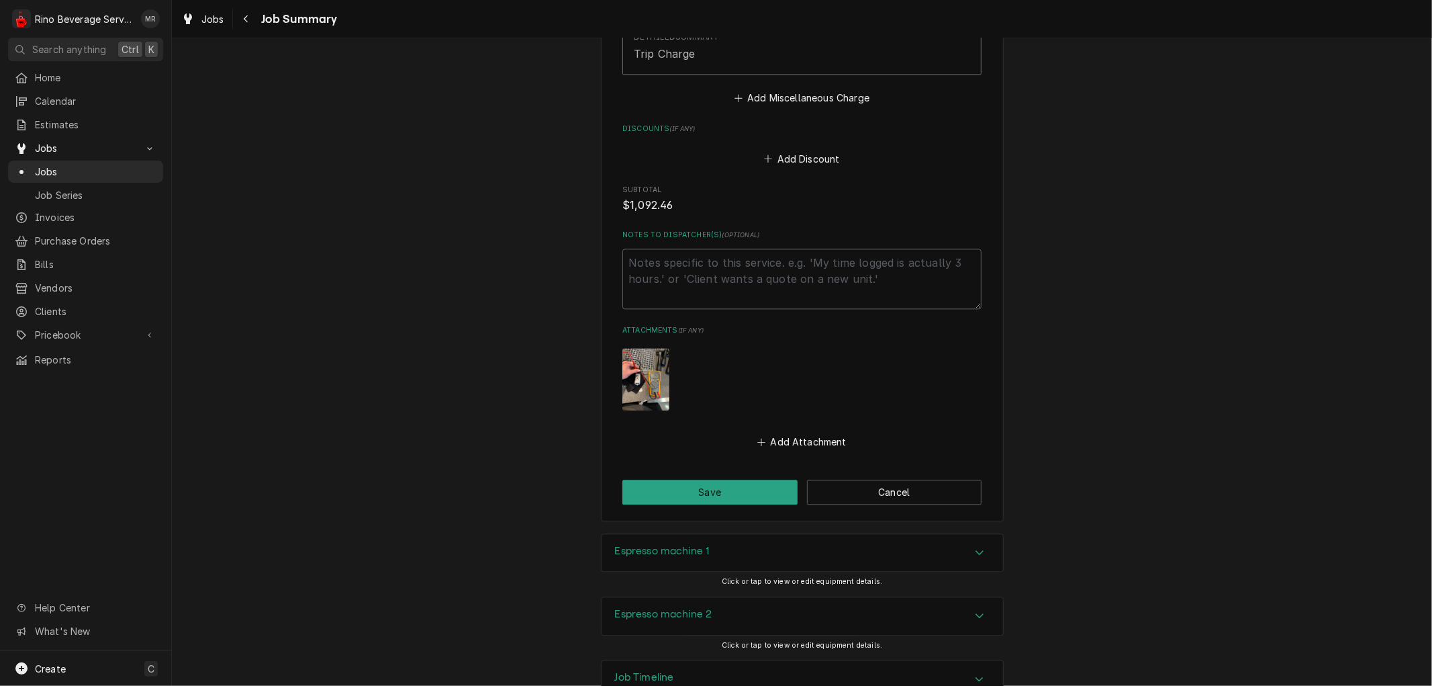
scroll to position [2385, 0]
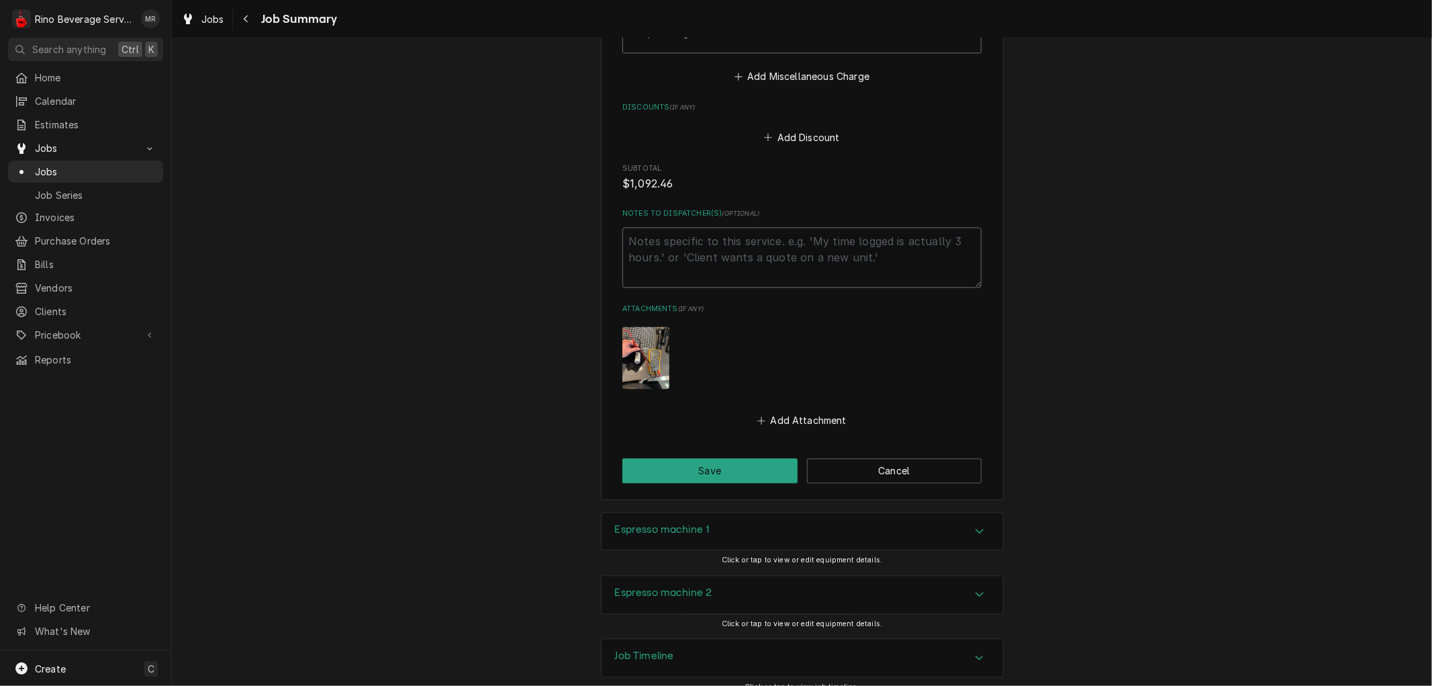
click at [712, 228] on textarea "Notes to Dispatcher(s) ( optional )" at bounding box center [801, 257] width 359 height 60
type textarea "x"
type textarea "*"
type textarea "x"
type textarea "**"
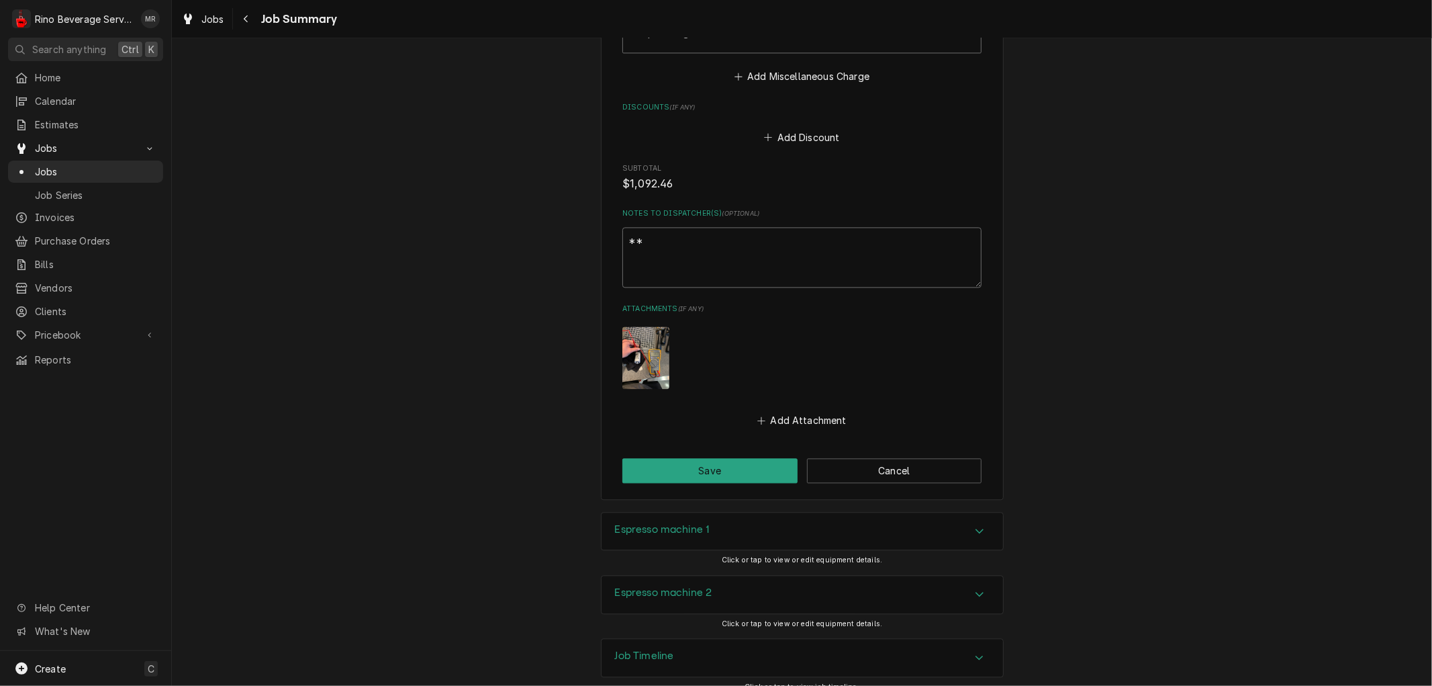
type textarea "x"
type textarea "**m"
type textarea "x"
type textarea "**ma"
type textarea "x"
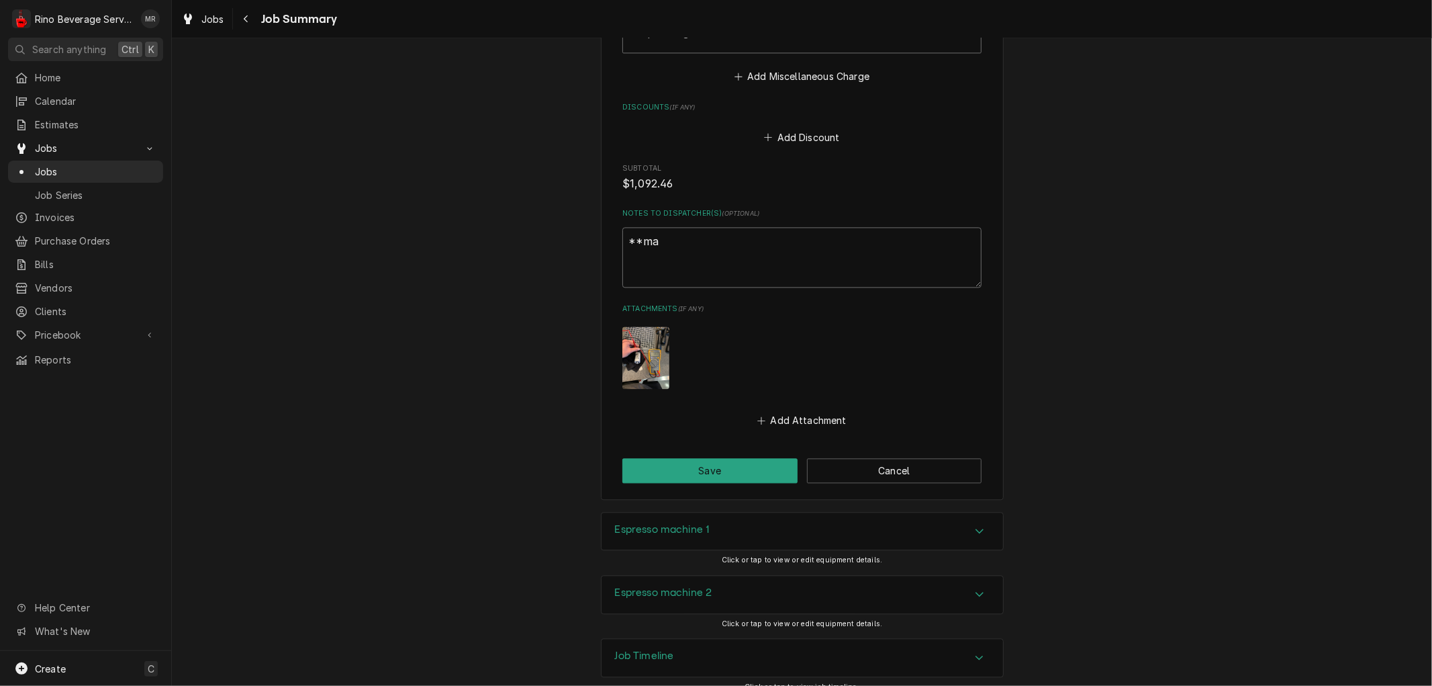
type textarea "**mak"
type textarea "x"
type textarea "**make"
type textarea "x"
type textarea "**make"
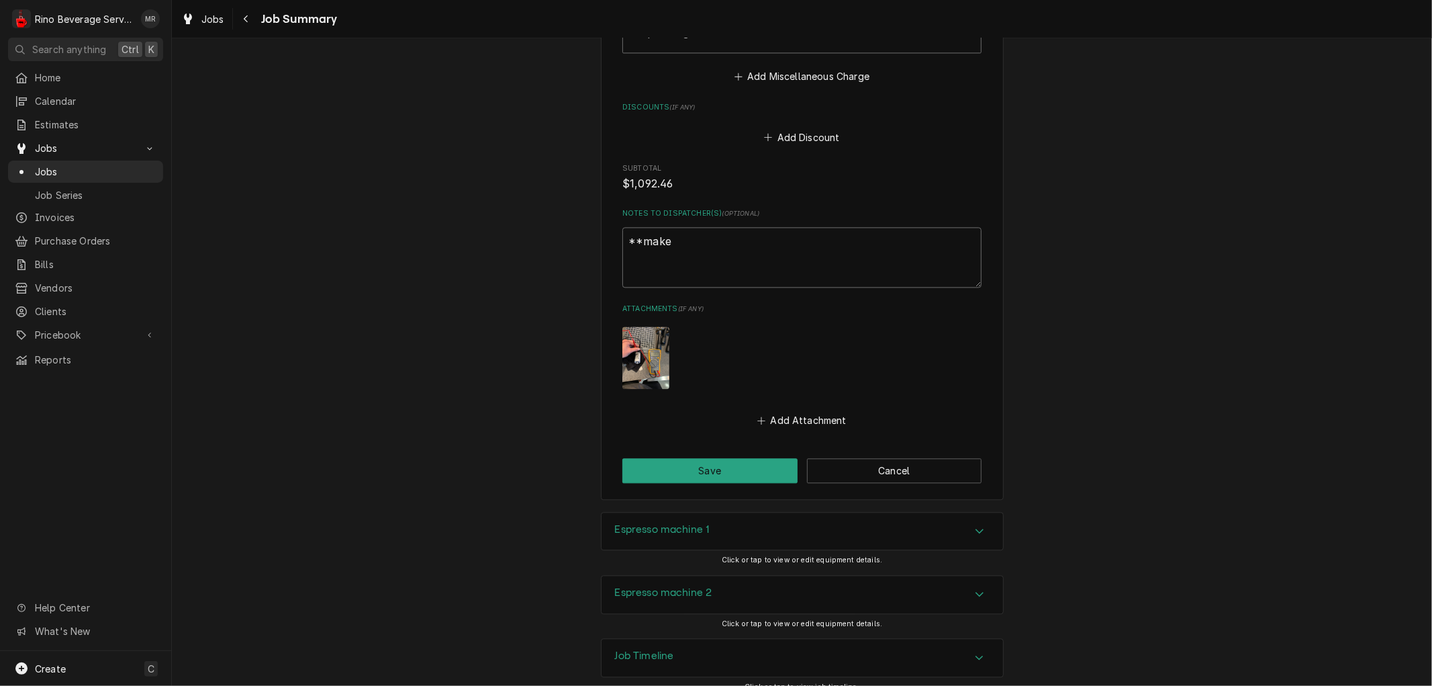
type textarea "x"
type textarea "**make n"
type textarea "x"
type textarea "**make no"
type textarea "x"
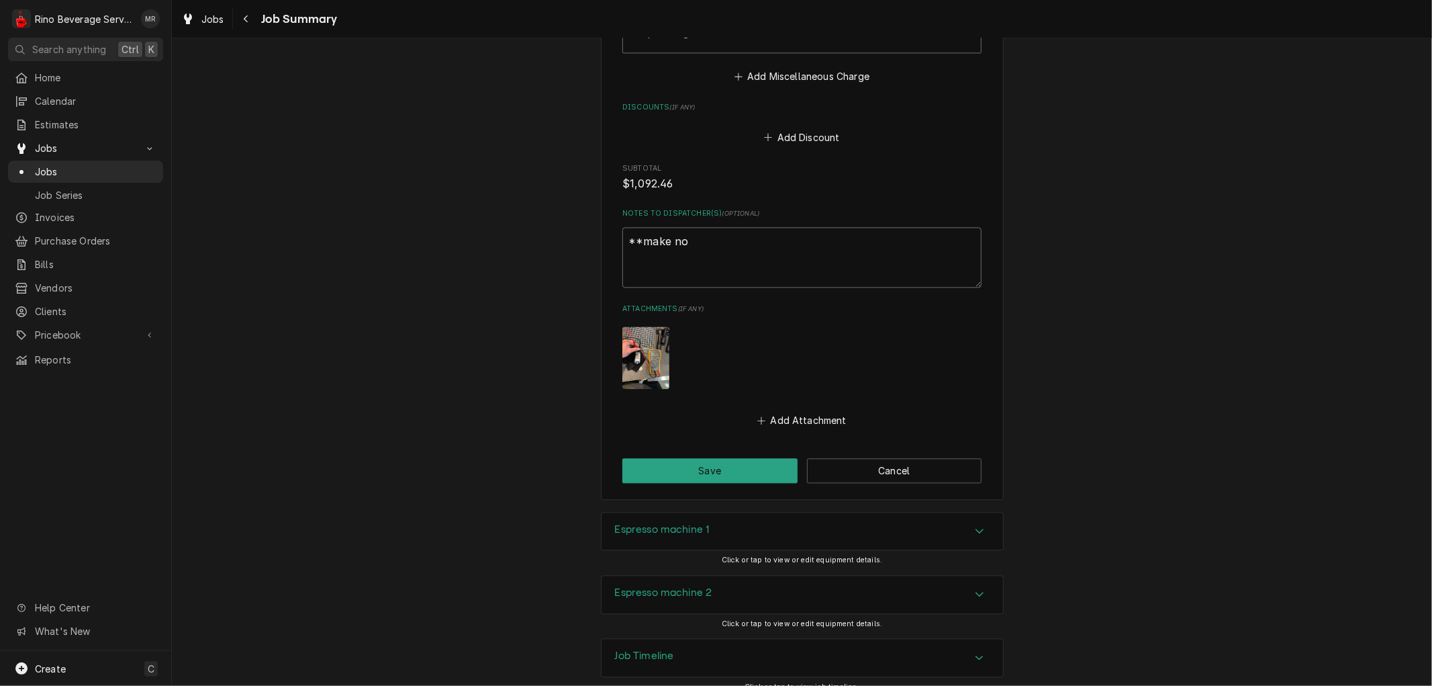
type textarea "**make not"
type textarea "x"
type textarea "**make note"
type textarea "x"
type textarea "**make note"
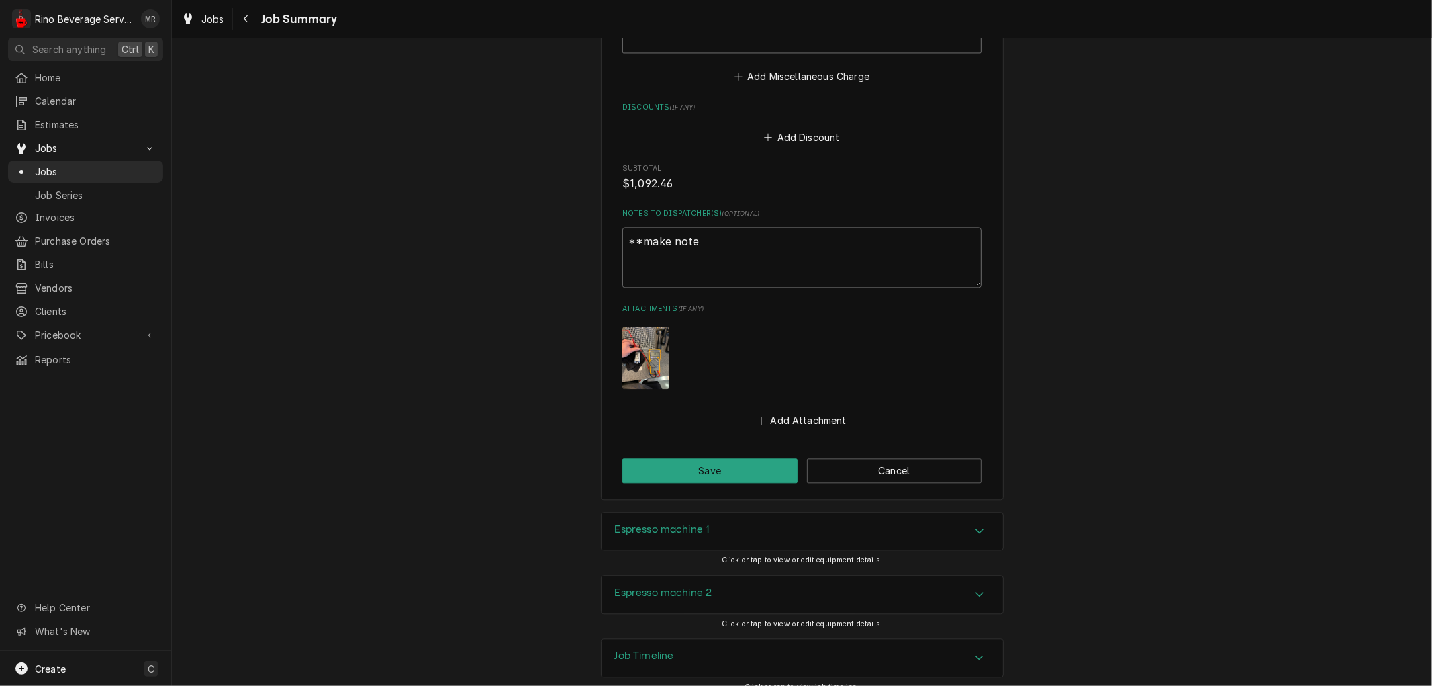
type textarea "x"
type textarea "**make note o"
type textarea "x"
type textarea "**make note of"
type textarea "x"
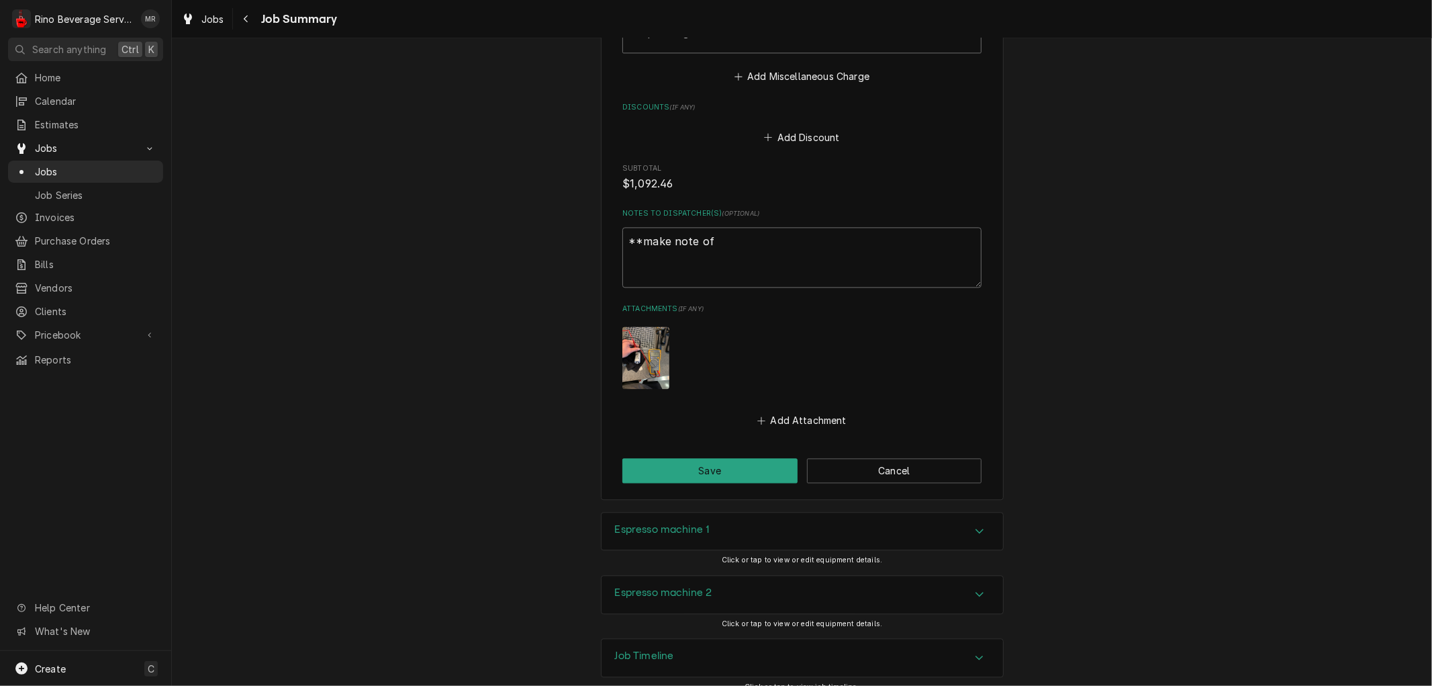
type textarea "**make note of"
type textarea "x"
type textarea "**make note of b"
type textarea "x"
type textarea "**make note of bo"
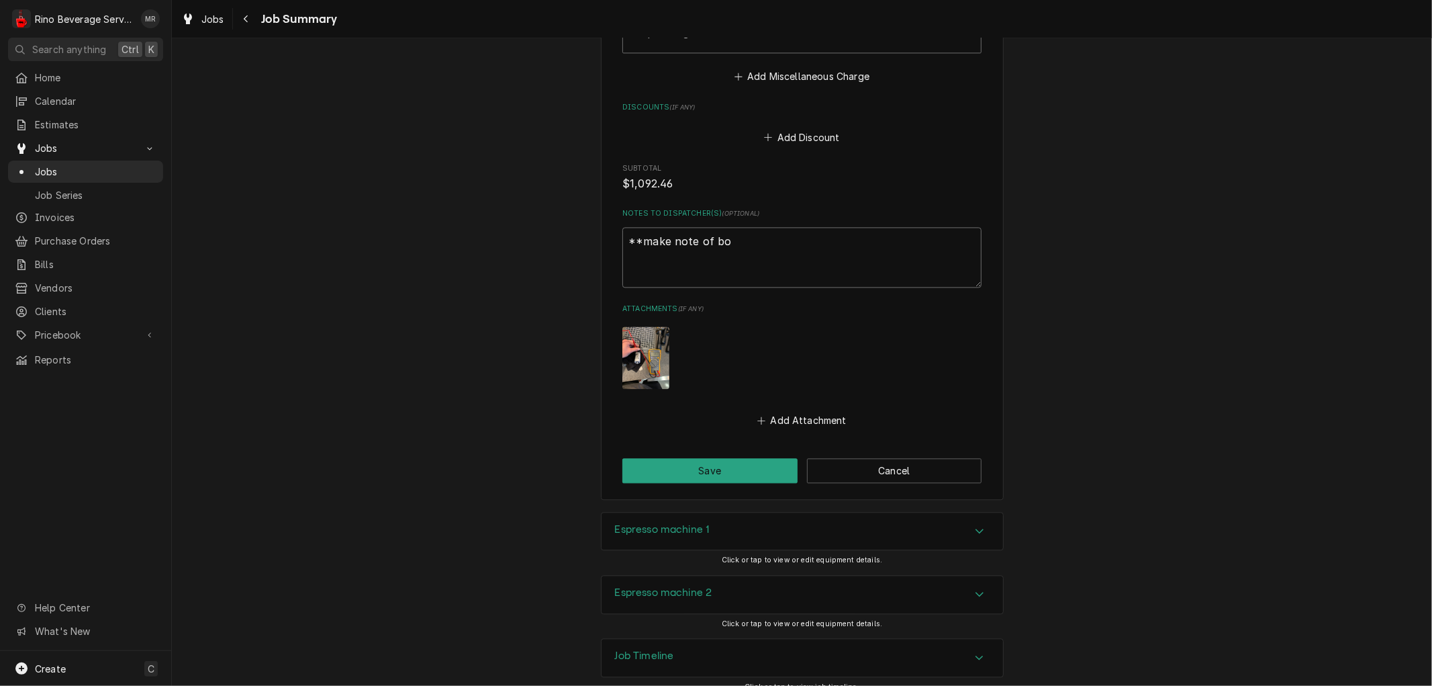
type textarea "x"
type textarea "**make note of boa"
type textarea "x"
type textarea "**make note of boar"
type textarea "x"
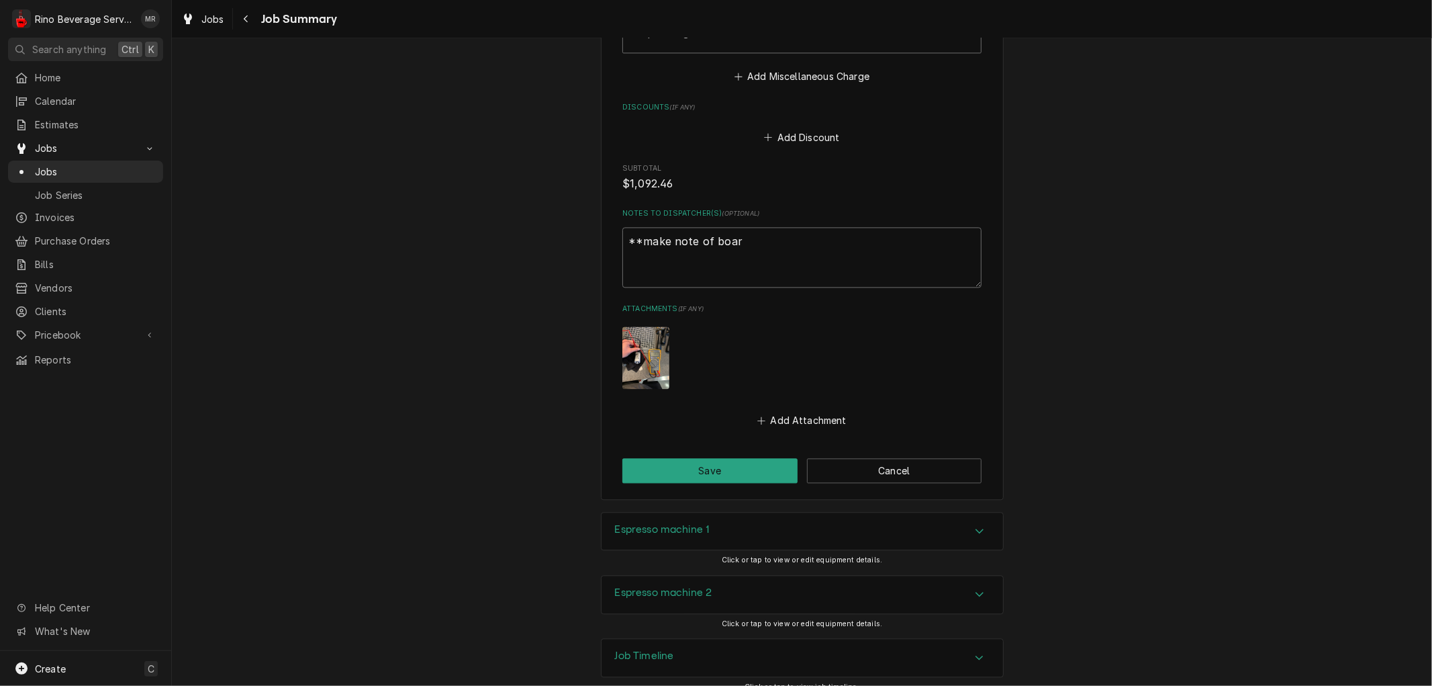
type textarea "**make note of board"
type textarea "x"
type textarea "**make note of board"
type textarea "x"
type textarea "**make note of board p"
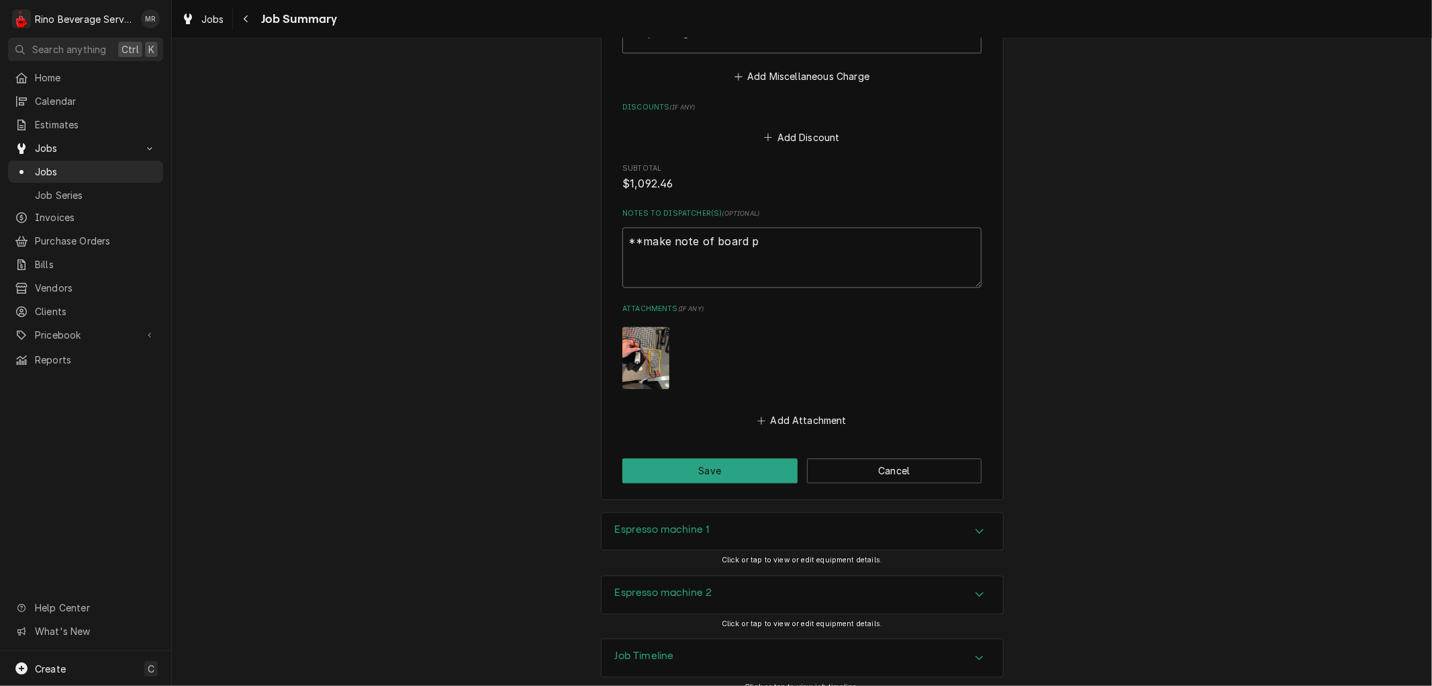
type textarea "x"
type textarea "**make note of board pr"
type textarea "x"
type textarea "**make note of board pri"
type textarea "x"
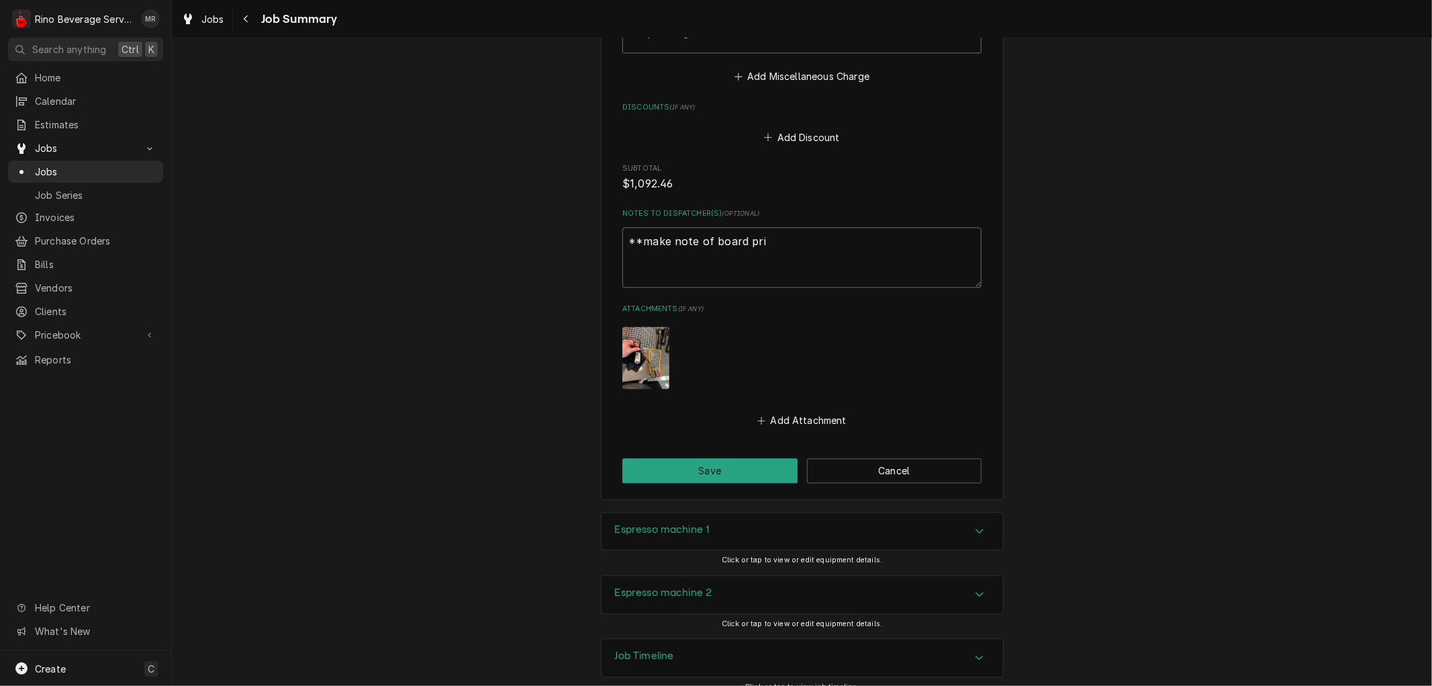
type textarea "**make note of board pric"
type textarea "x"
type textarea "**make note of board price"
type textarea "x"
type textarea "**make note of board price"
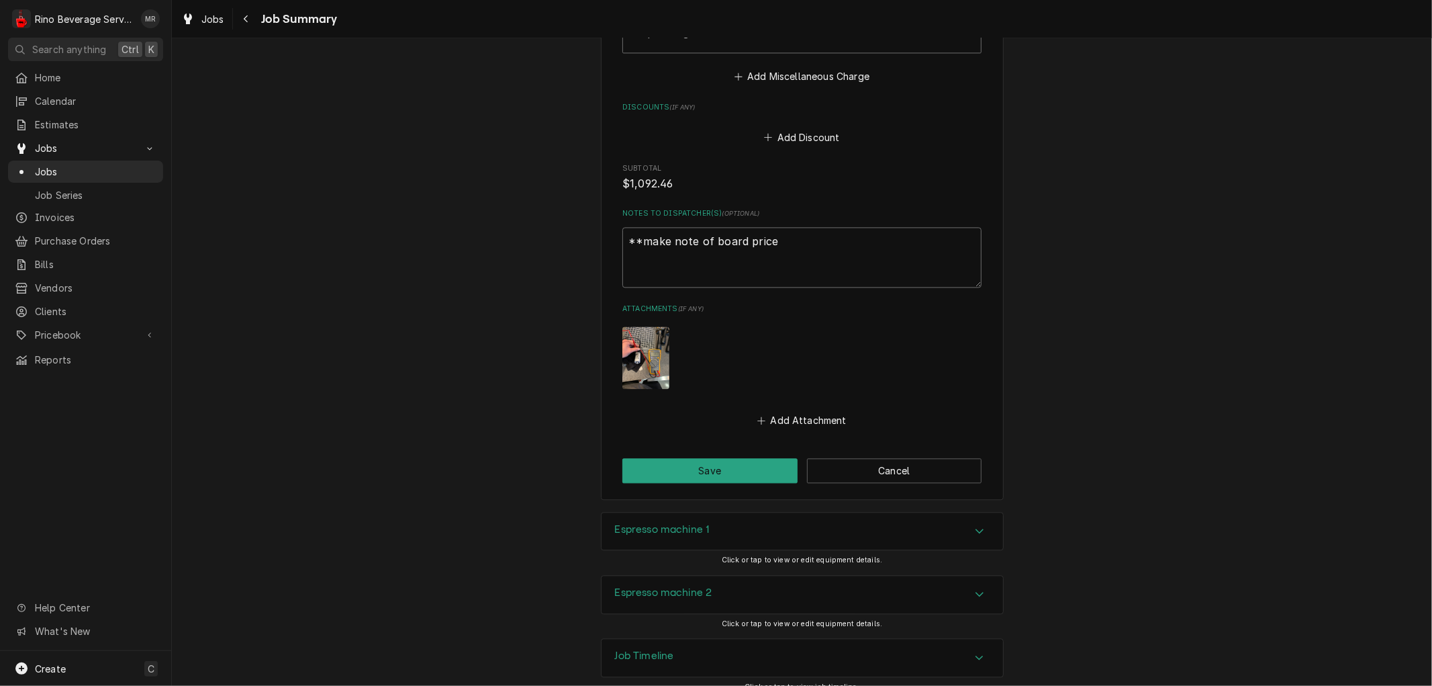
type textarea "x"
type textarea "**make note of board price a"
type textarea "x"
type textarea "**make note of board price ad"
type textarea "x"
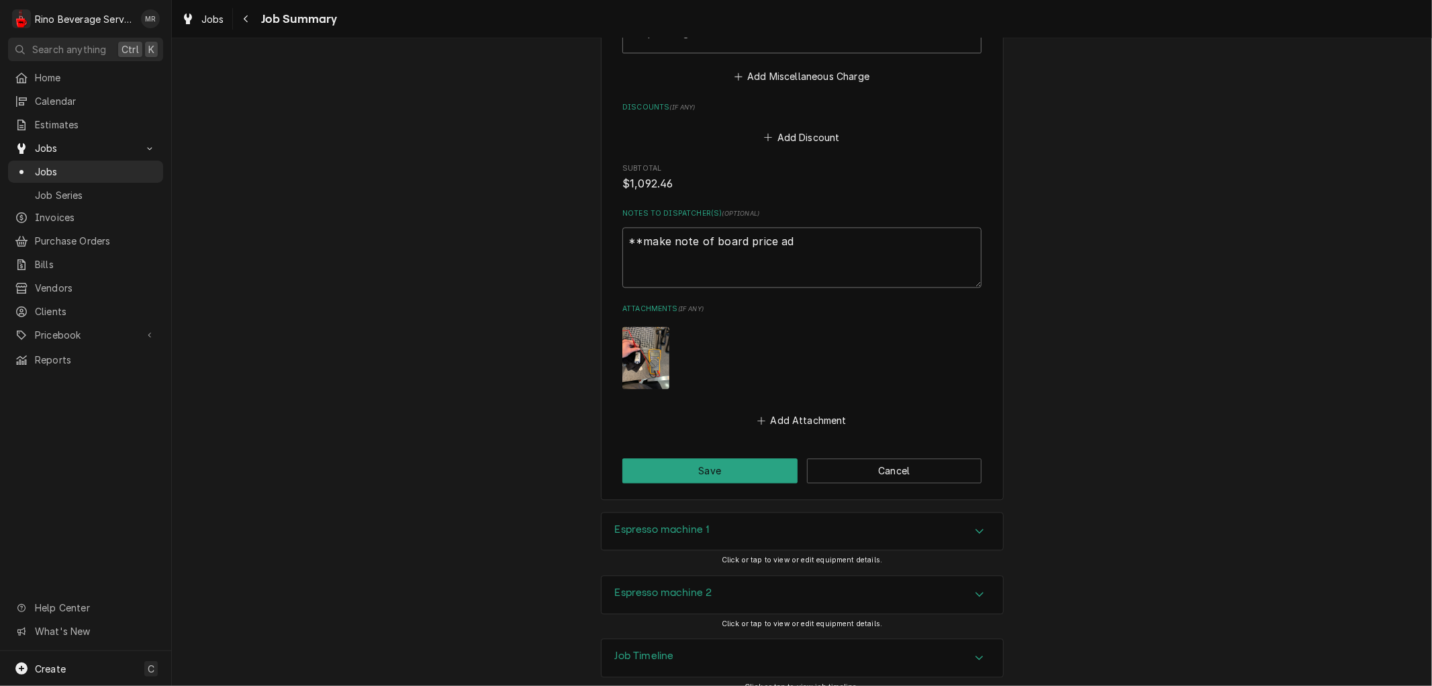
type textarea "**make note of board price adj"
type textarea "x"
type textarea "**make note of board price adju"
type textarea "x"
type textarea "**make note of board price adjus"
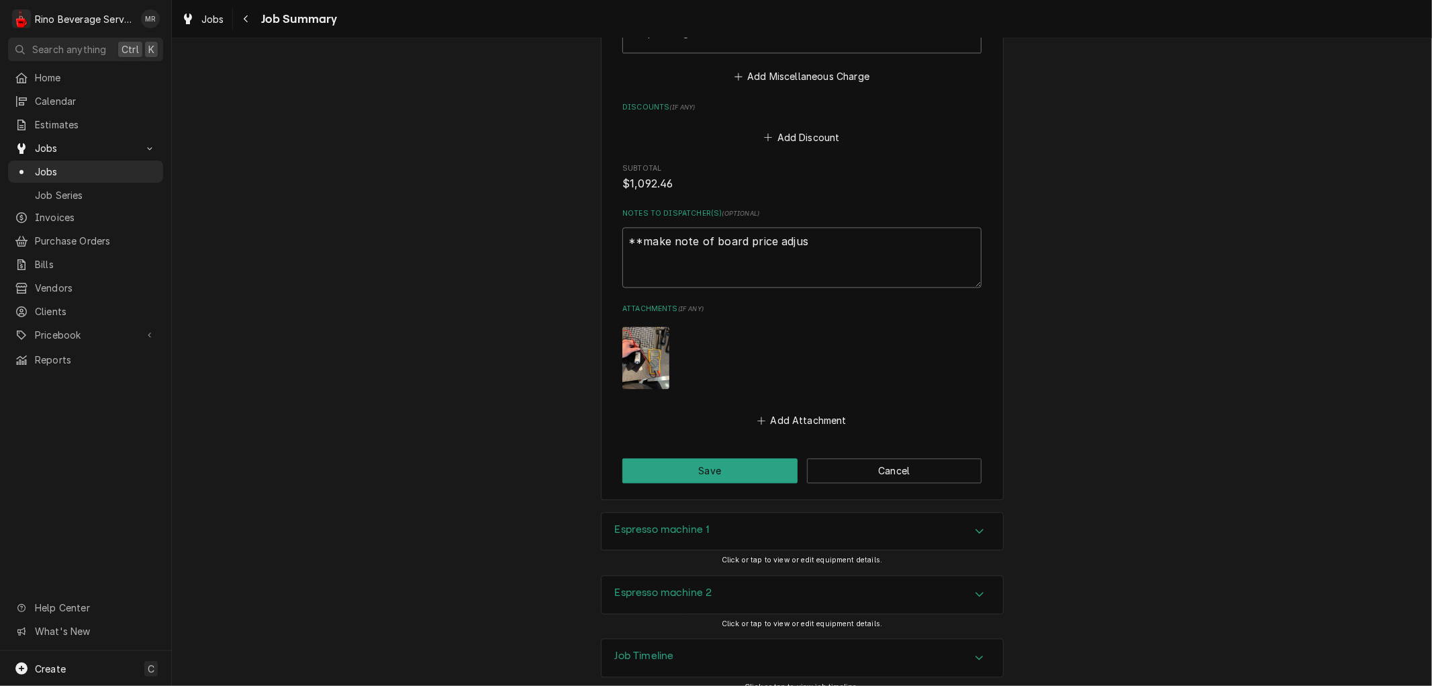
type textarea "x"
type textarea "**make note of board price adjust"
type textarea "x"
type textarea "**make note of board price adjustm"
type textarea "x"
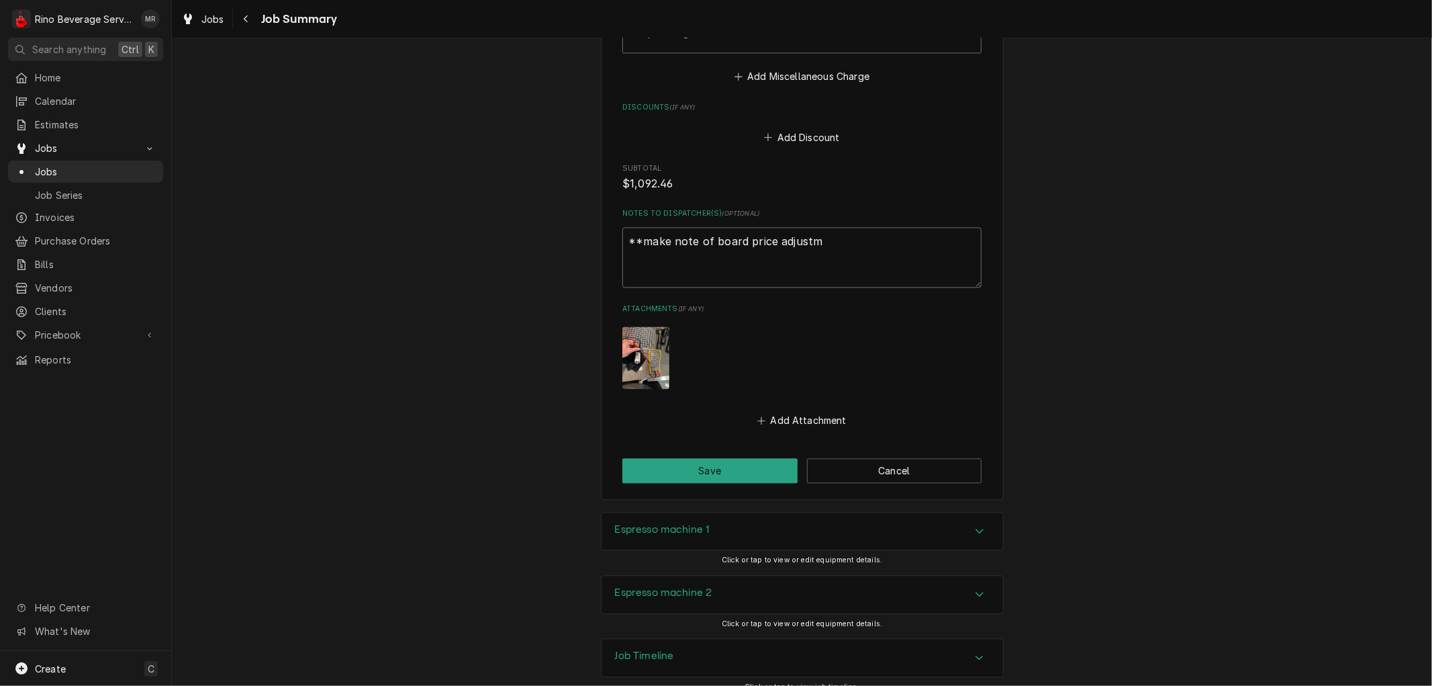
type textarea "**make note of board price adjustme"
type textarea "x"
type textarea "**make note of board price adjustmen"
type textarea "x"
type textarea "**make note of board price adjustment"
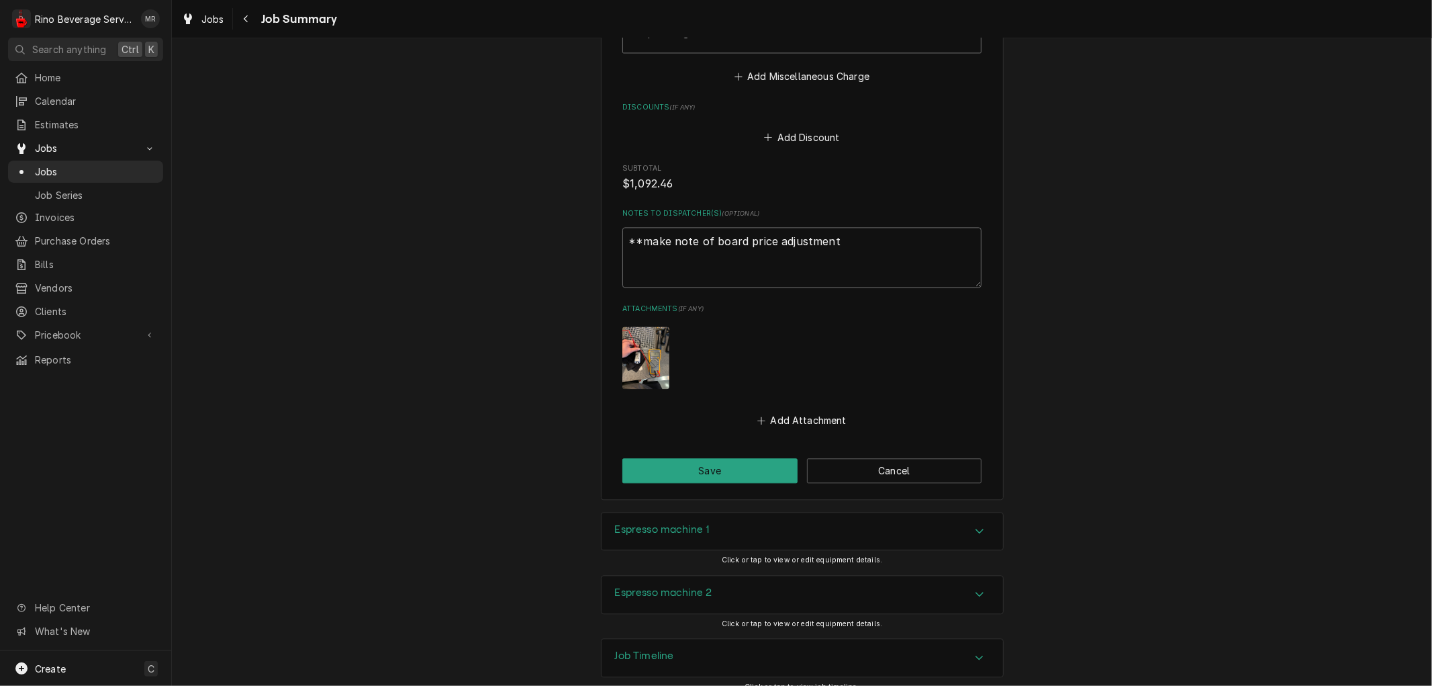
type textarea "x"
type textarea "**make note of board price adjustment*"
type textarea "x"
type textarea "**make note of board price adjustment**"
click at [732, 459] on button "Save" at bounding box center [709, 470] width 175 height 25
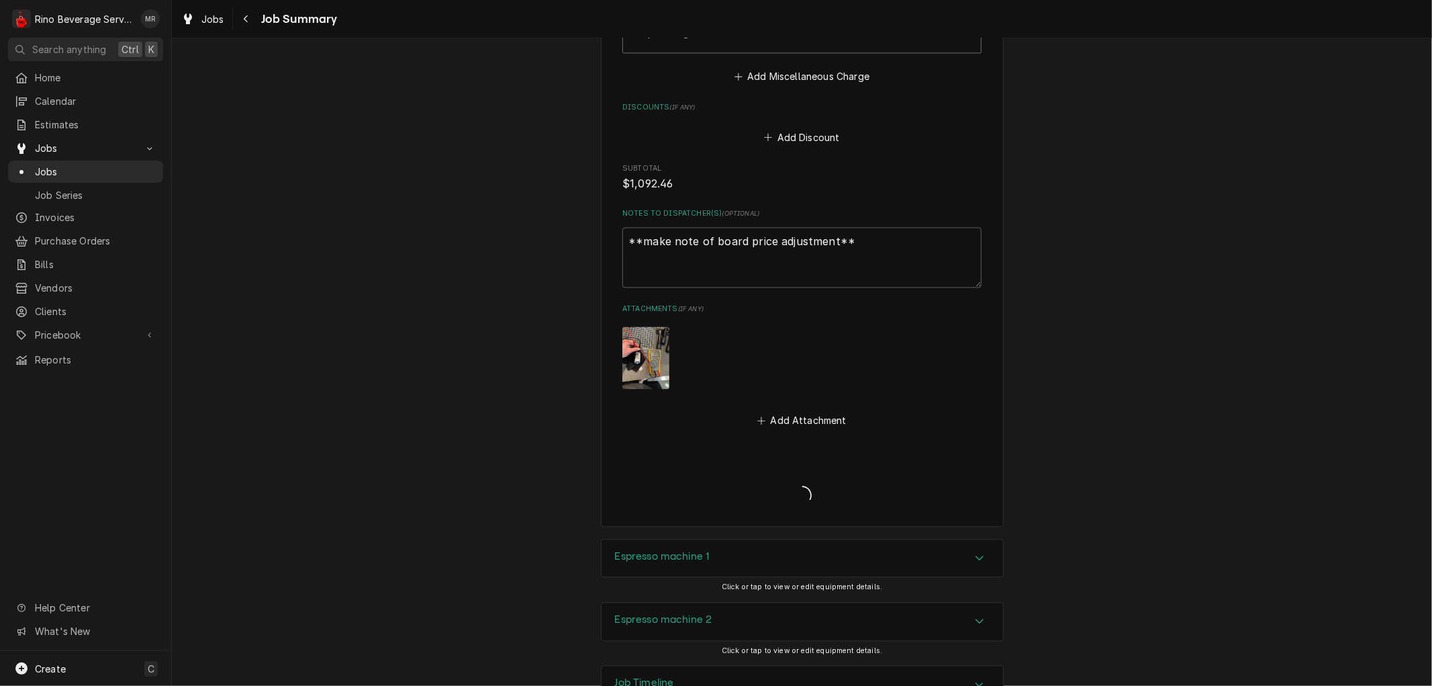
type textarea "x"
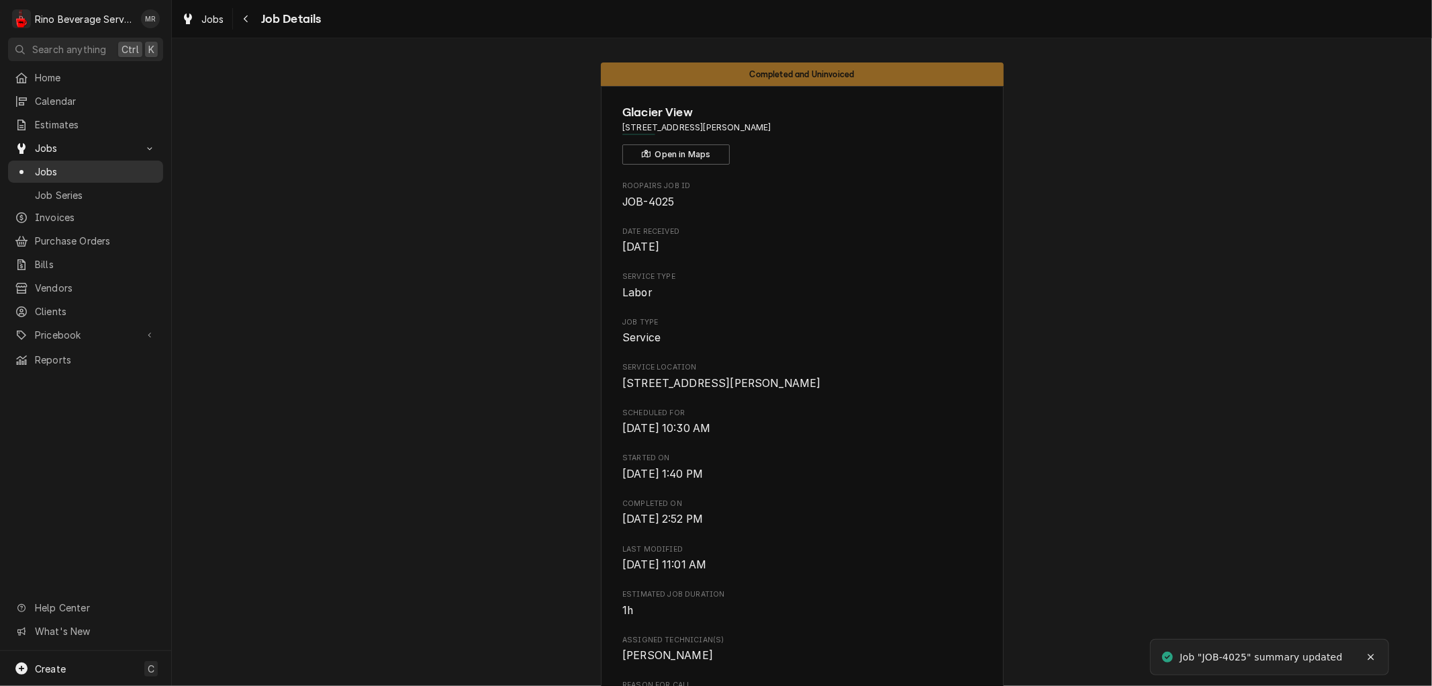
click at [114, 168] on span "Jobs" at bounding box center [96, 172] width 122 height 14
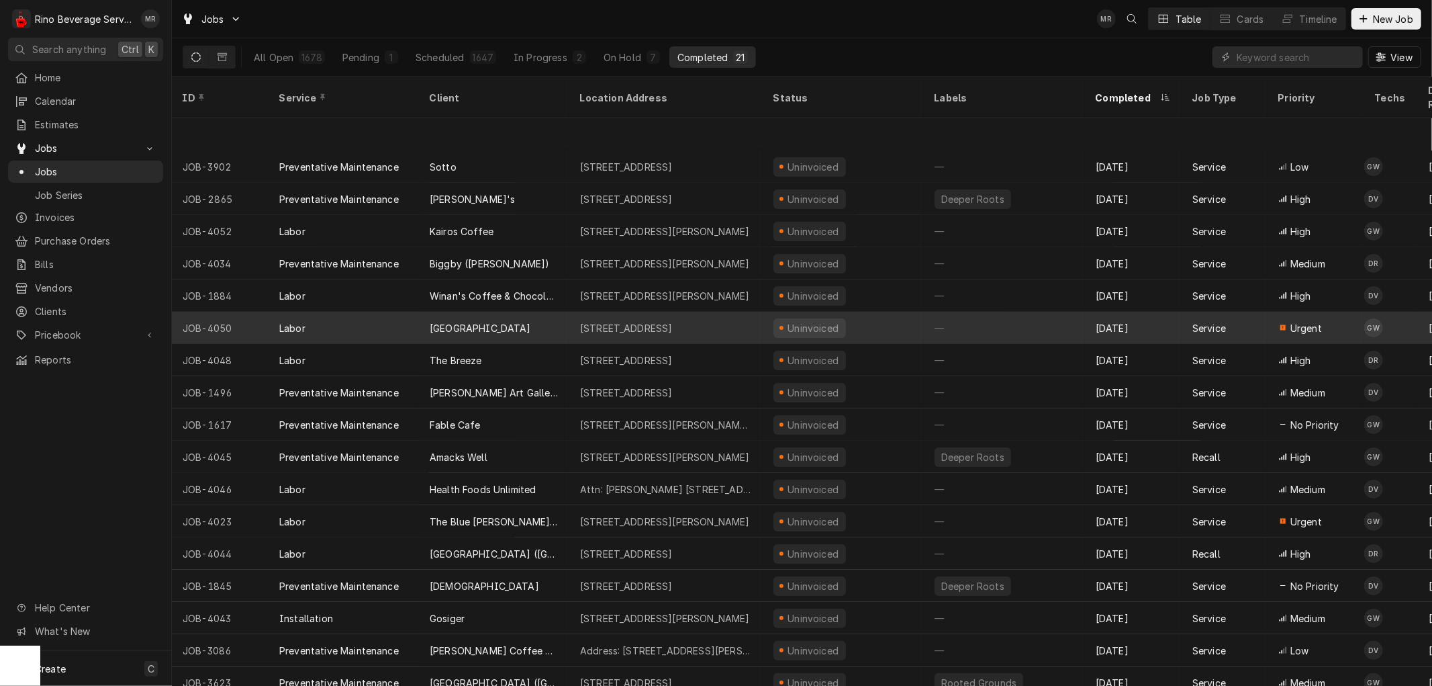
scroll to position [104, 0]
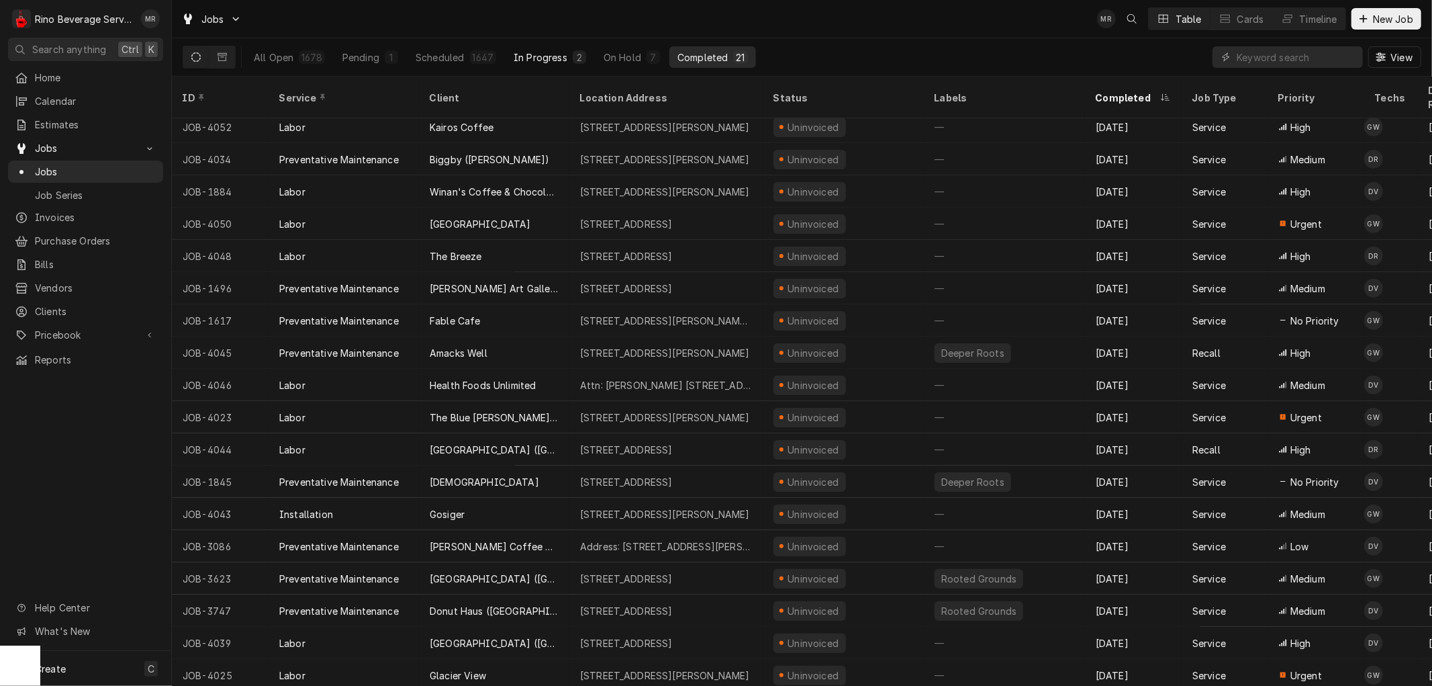
click at [553, 56] on div "In Progress" at bounding box center [541, 57] width 54 height 14
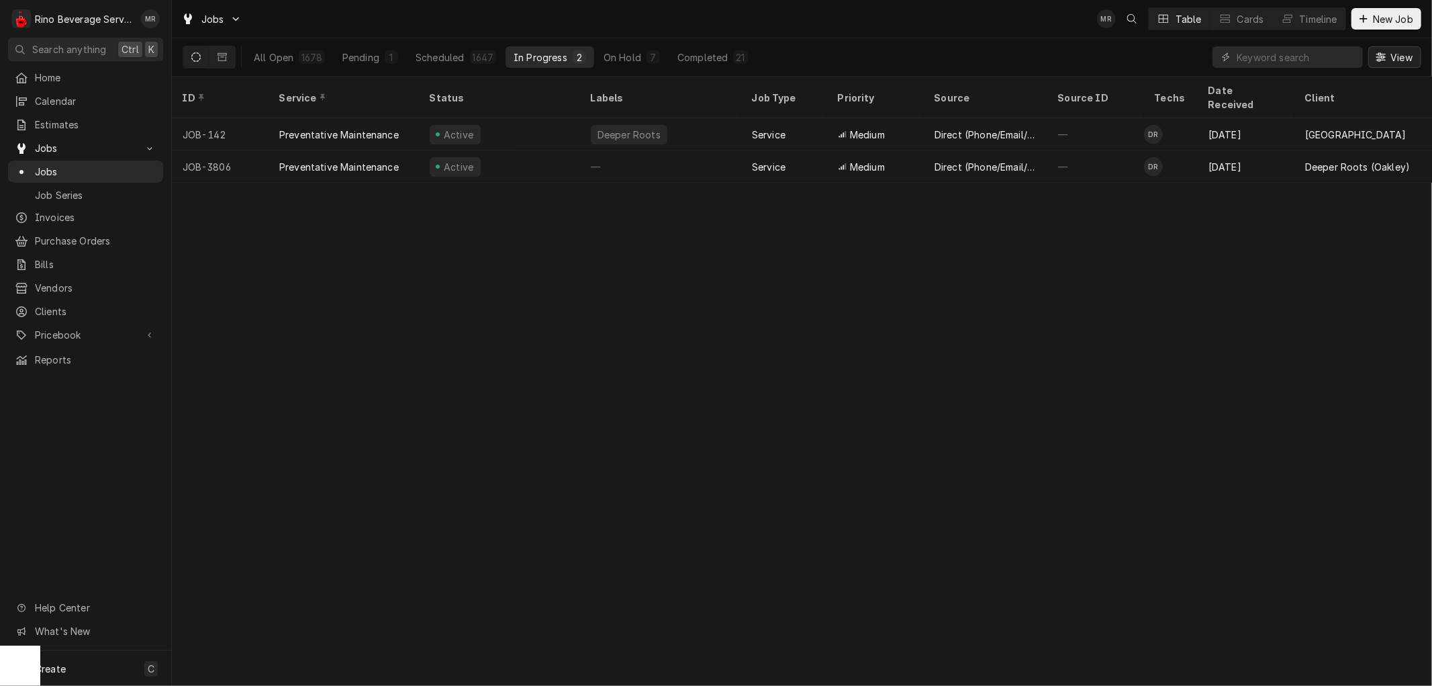
click at [1393, 55] on span "View" at bounding box center [1402, 57] width 28 height 14
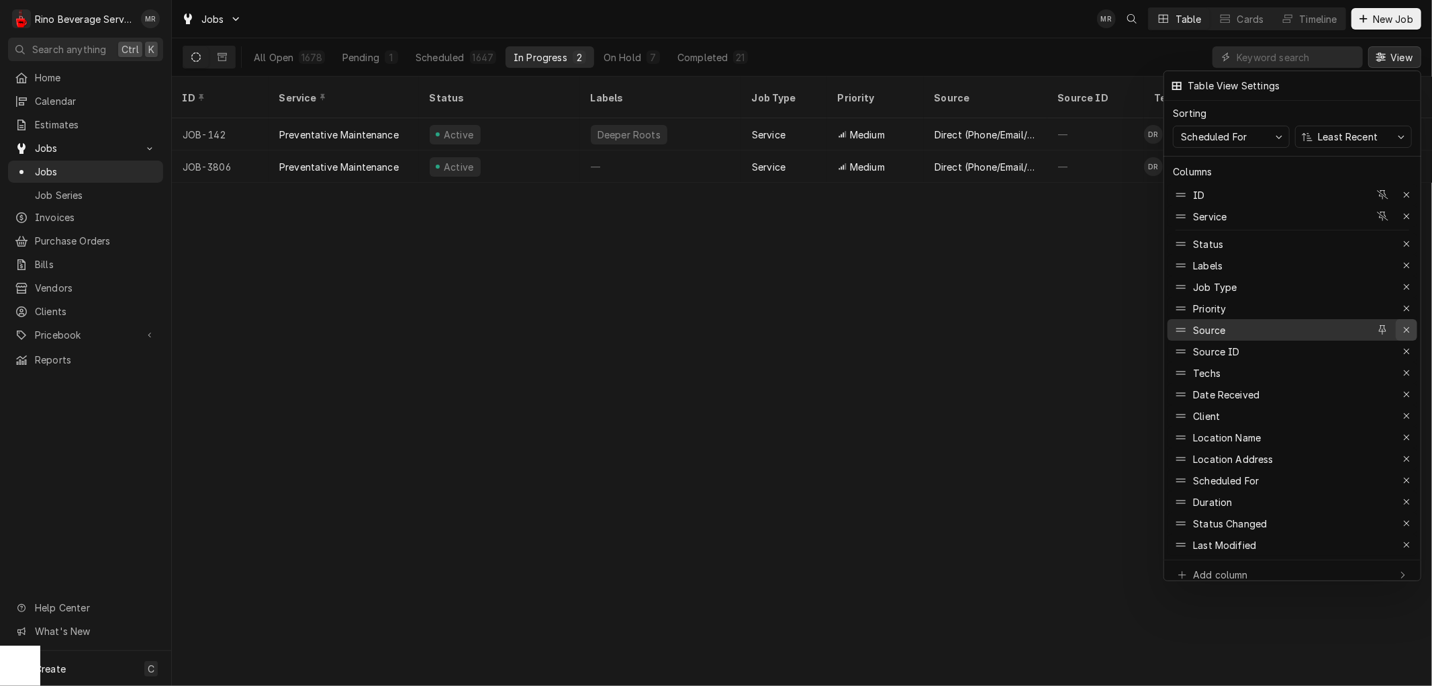
click at [1406, 327] on icon "button" at bounding box center [1406, 329] width 5 height 5
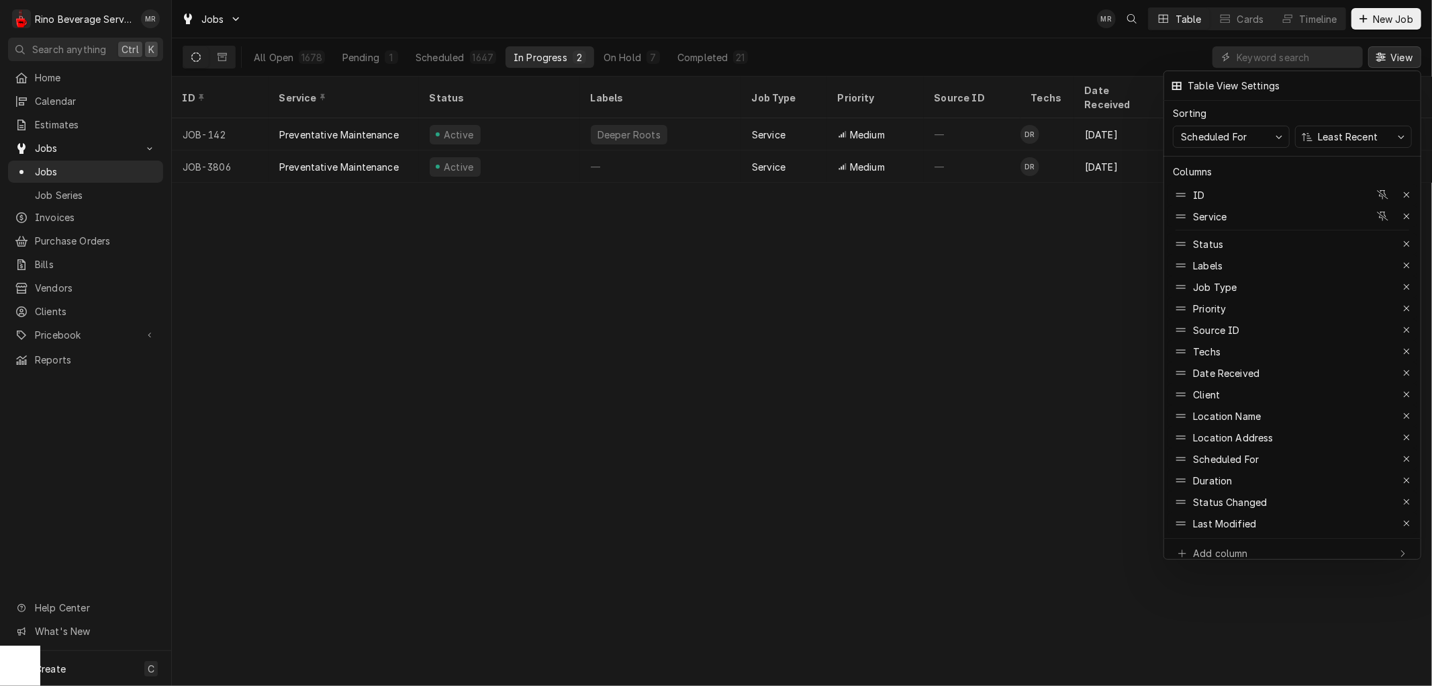
click at [1406, 327] on icon "button" at bounding box center [1406, 329] width 5 height 5
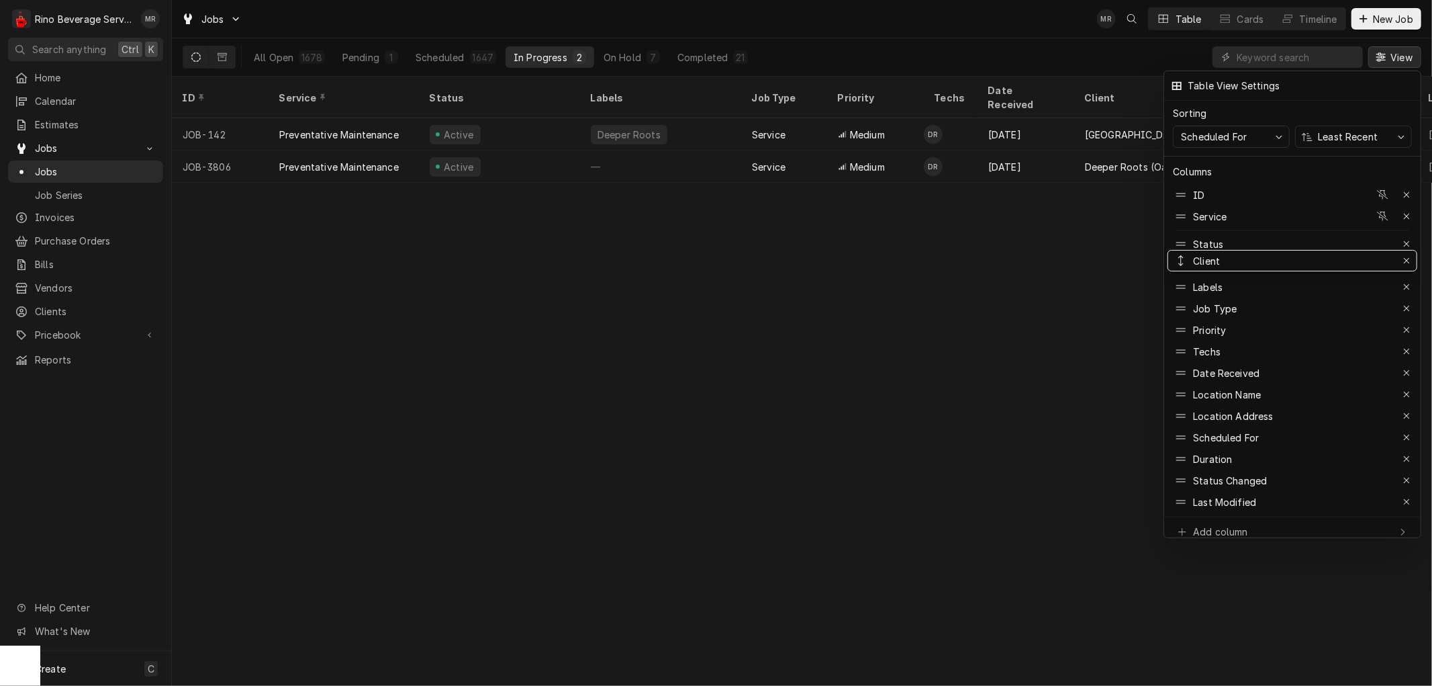
drag, startPoint x: 1237, startPoint y: 363, endPoint x: 1251, endPoint y: 251, distance: 112.9
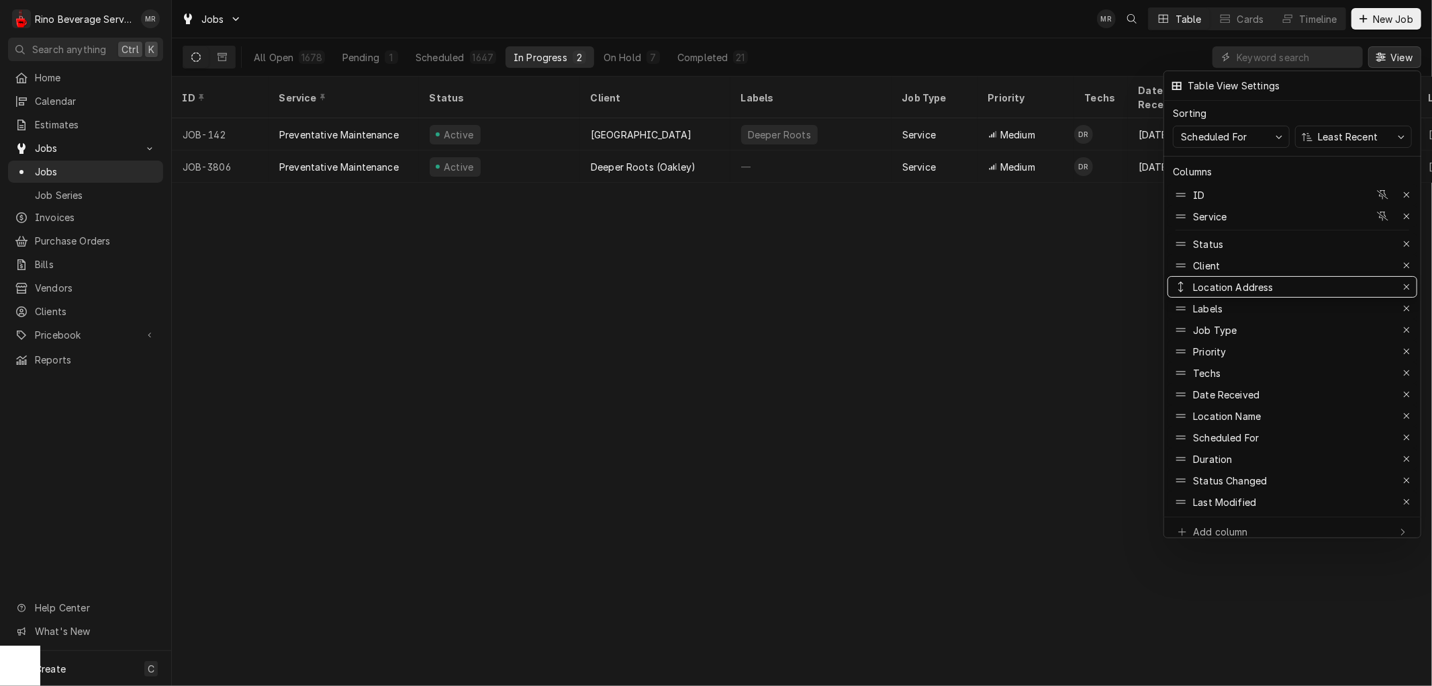
drag, startPoint x: 1249, startPoint y: 403, endPoint x: 1265, endPoint y: 273, distance: 130.6
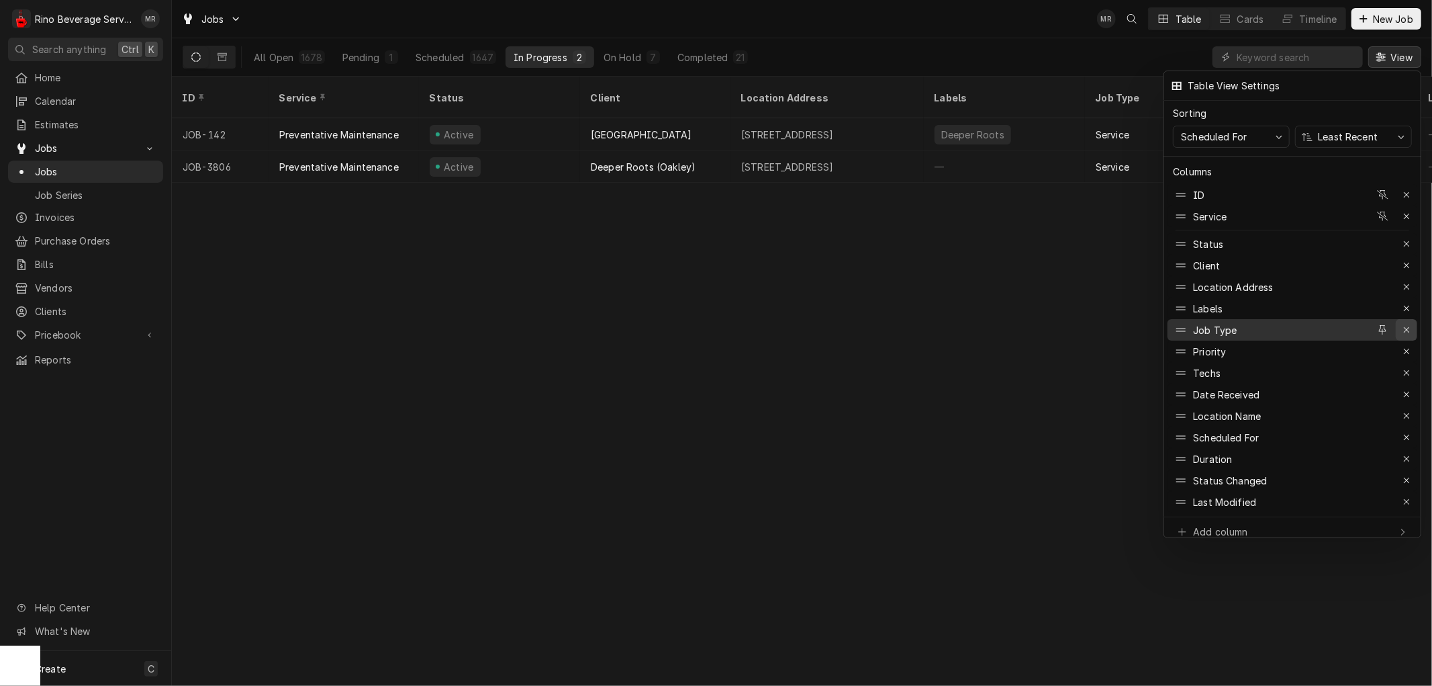
click at [1408, 327] on icon "button" at bounding box center [1406, 329] width 5 height 5
click at [1043, 377] on div at bounding box center [716, 343] width 1432 height 686
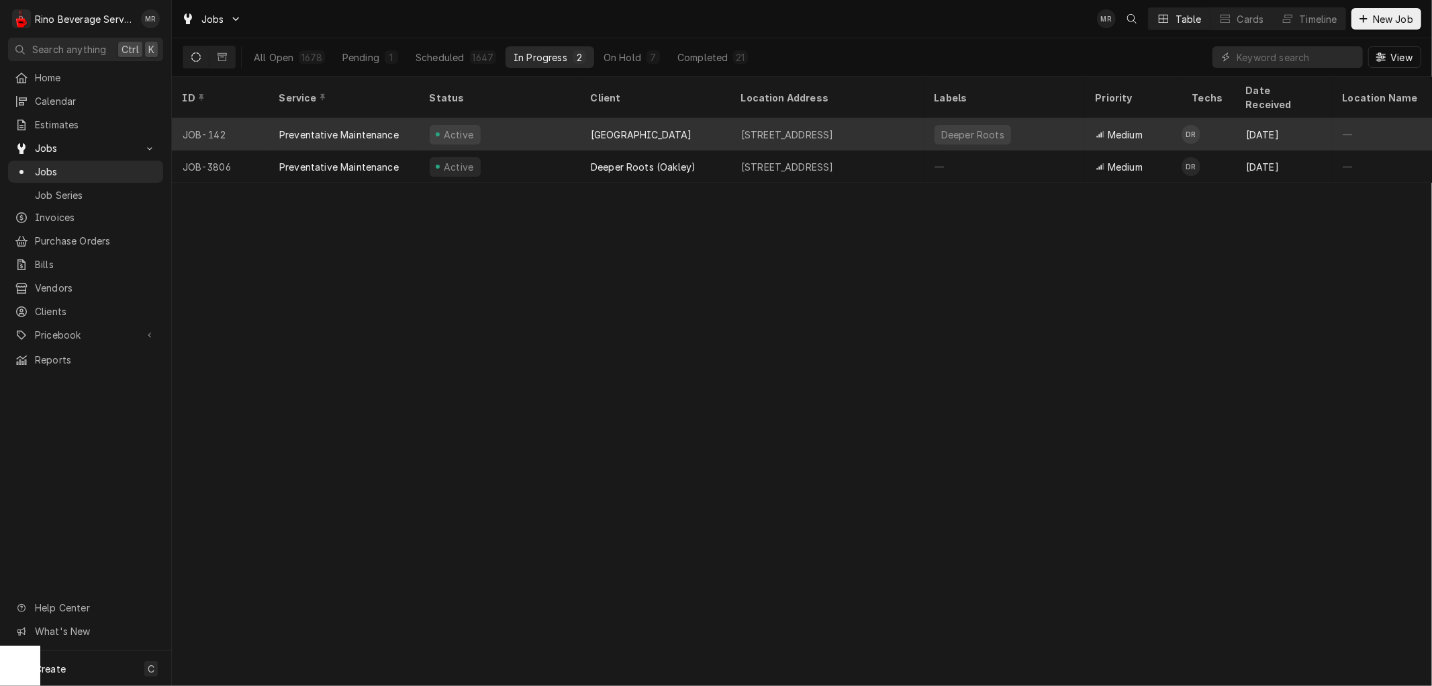
click at [580, 118] on div "[GEOGRAPHIC_DATA]" at bounding box center [655, 134] width 150 height 32
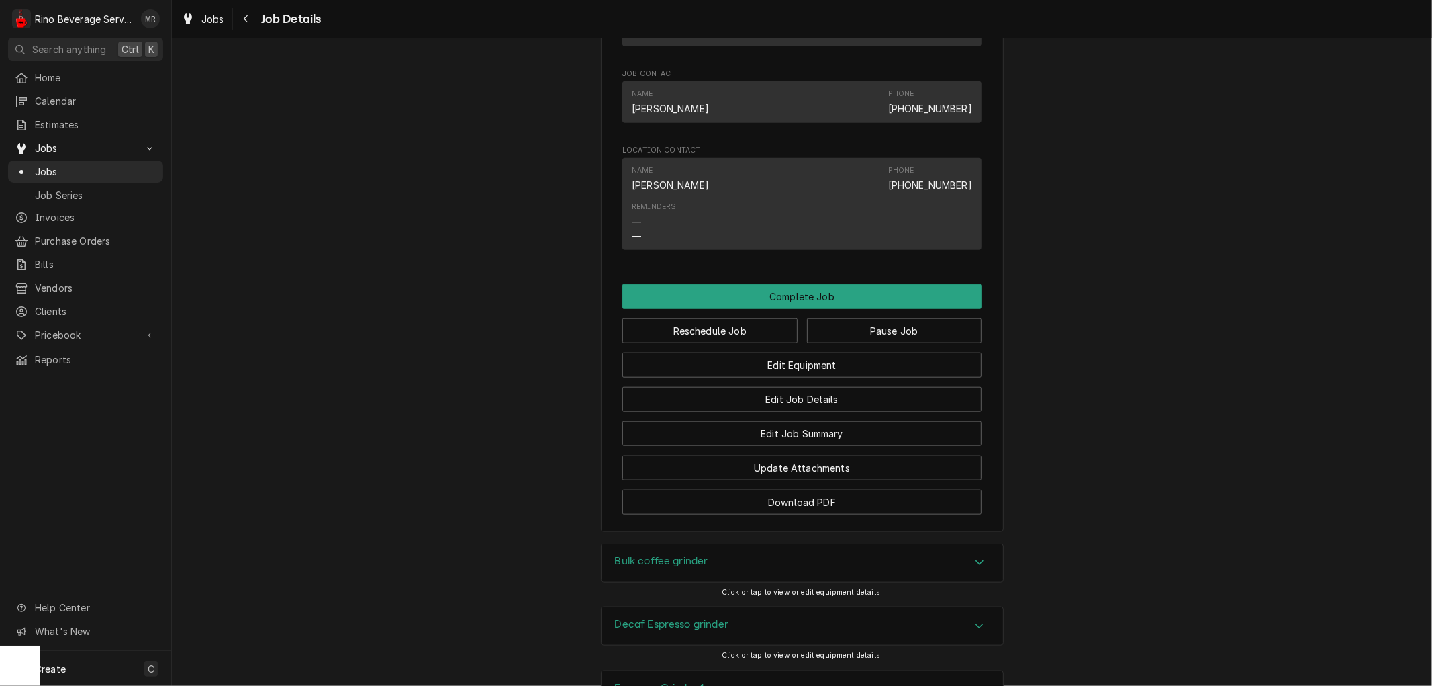
scroll to position [1044, 0]
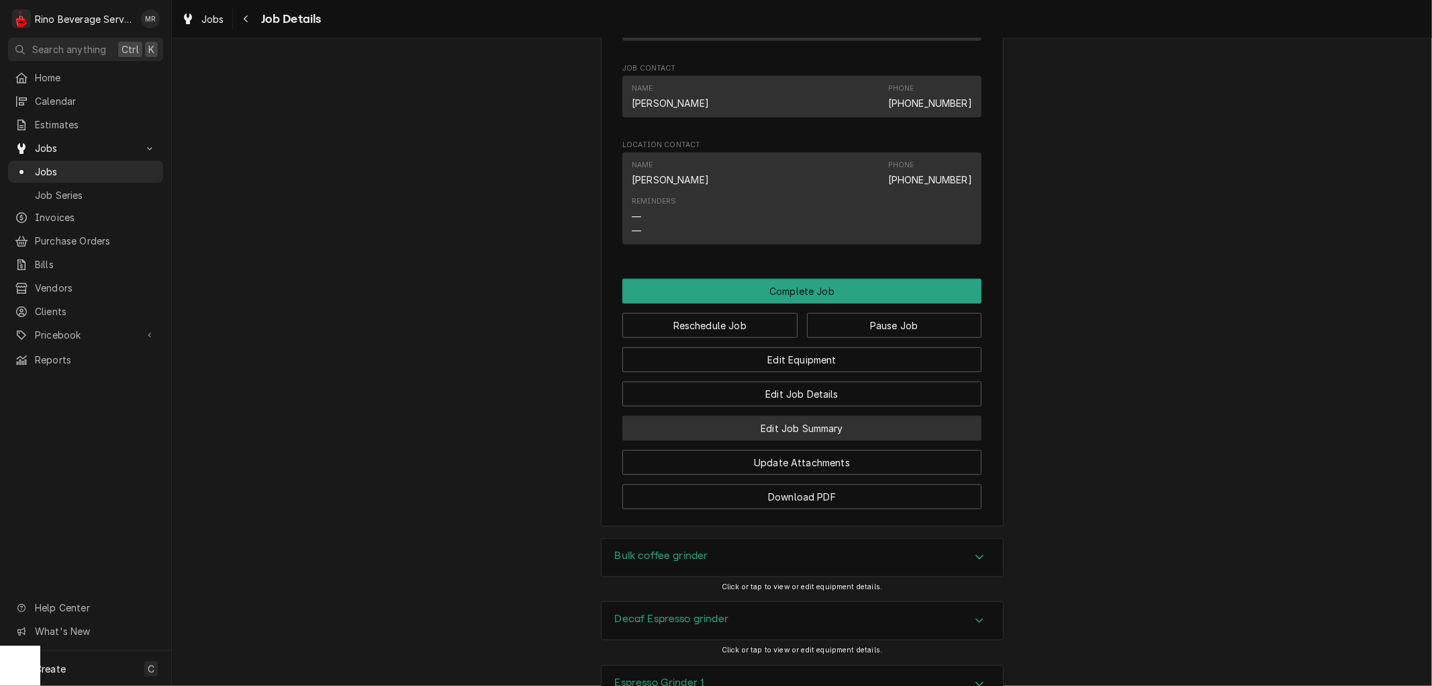
click at [682, 440] on button "Edit Job Summary" at bounding box center [801, 428] width 359 height 25
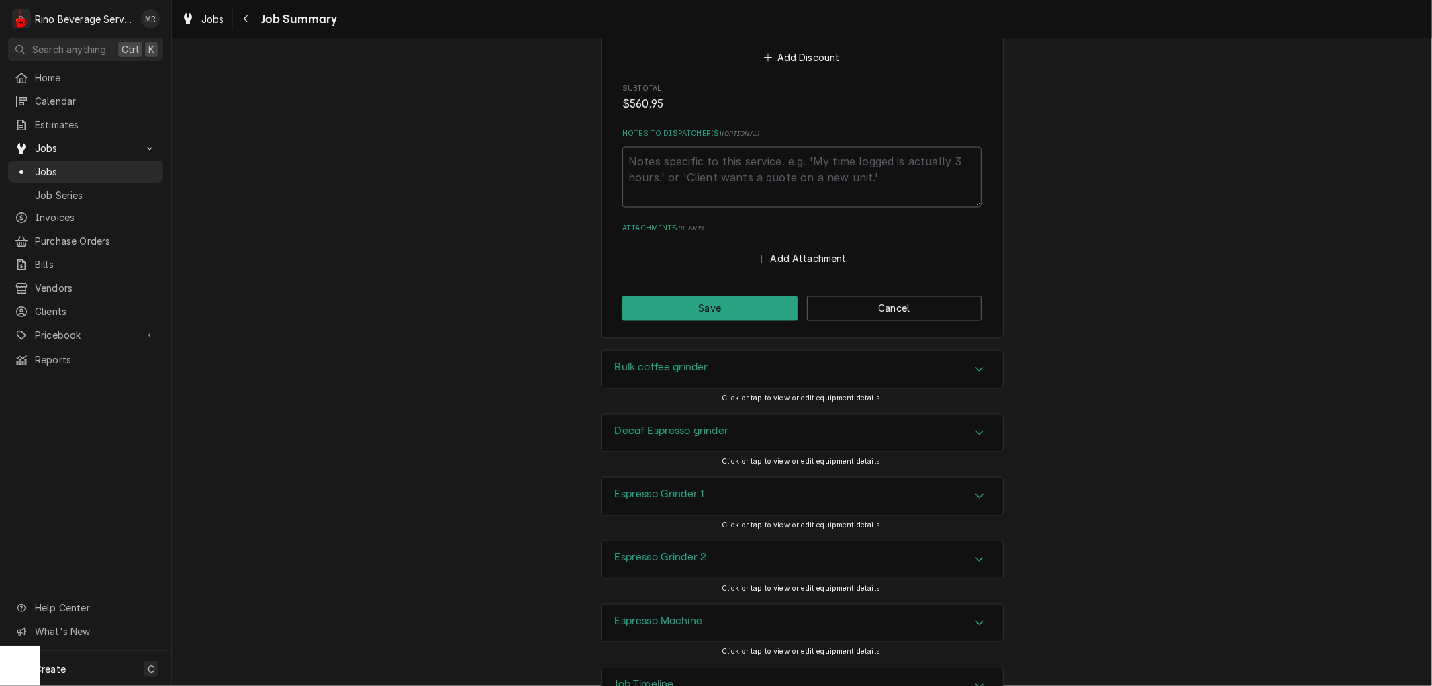
scroll to position [1989, 0]
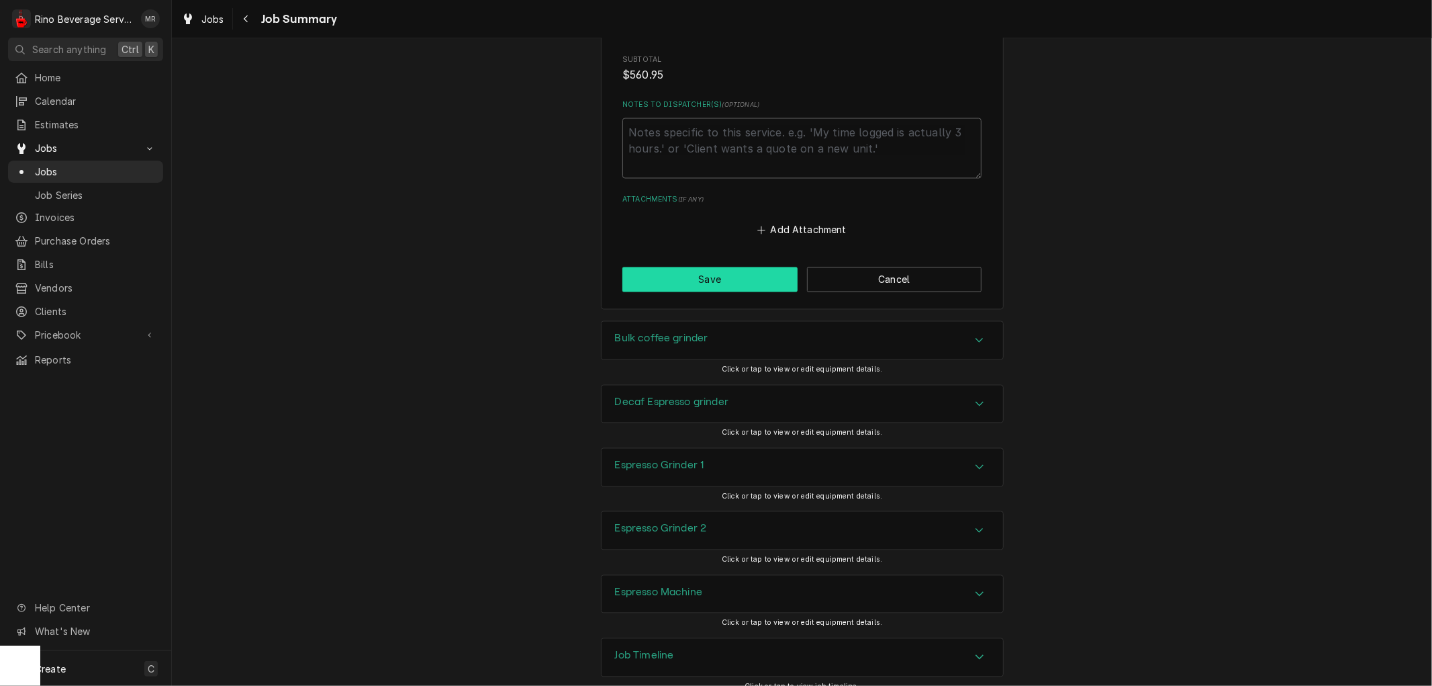
click at [685, 267] on button "Save" at bounding box center [709, 279] width 175 height 25
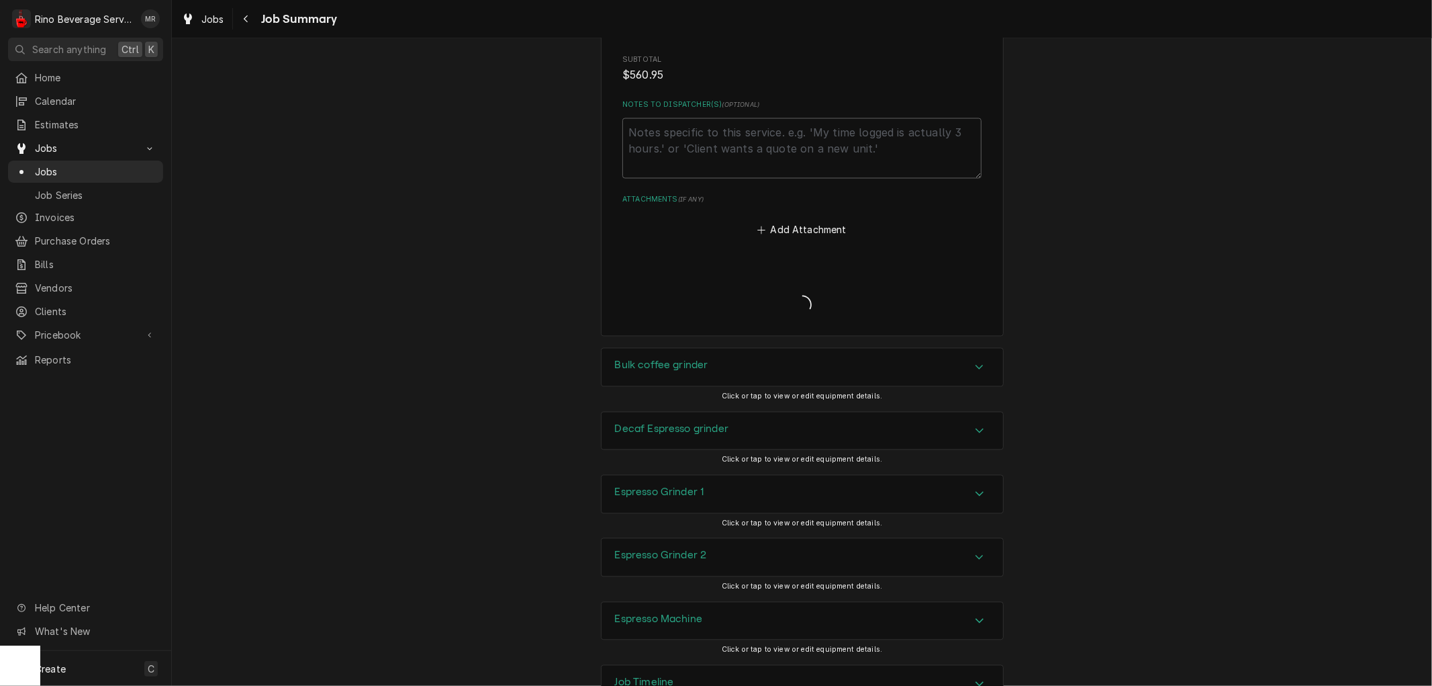
type textarea "x"
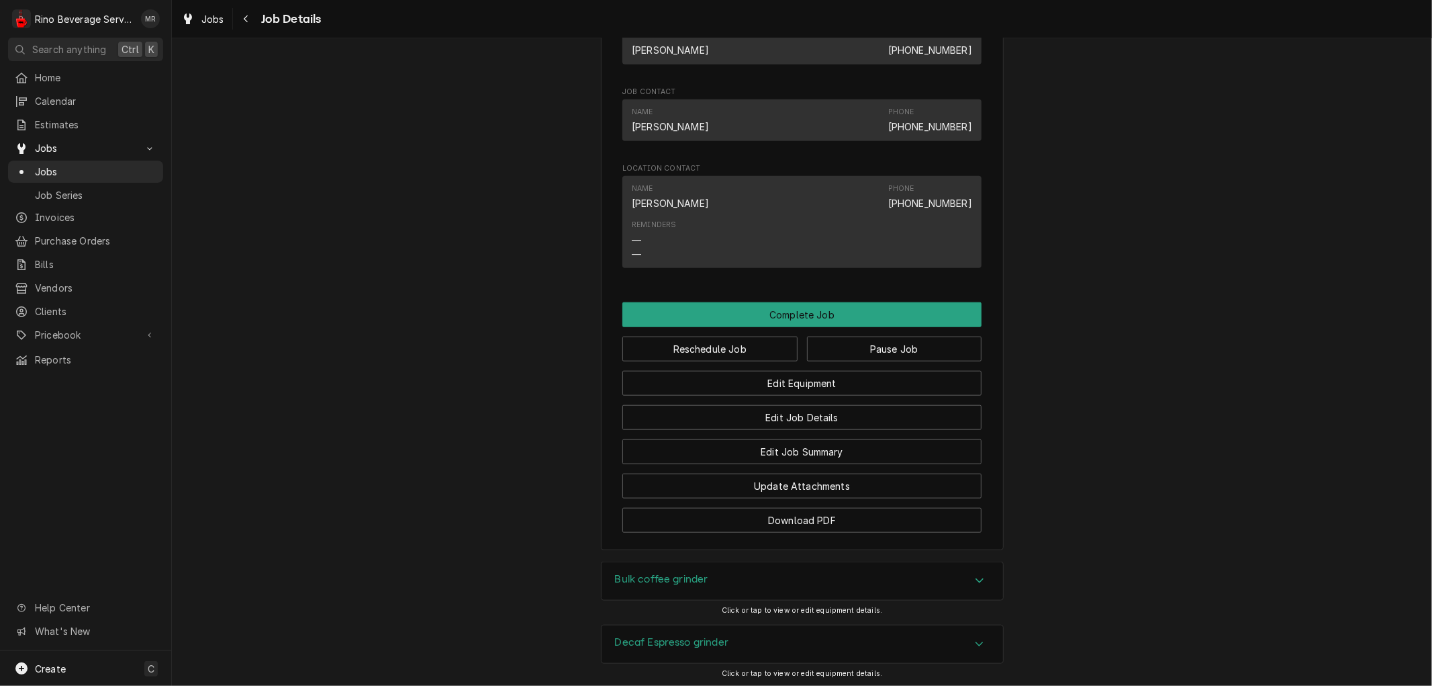
scroll to position [1044, 0]
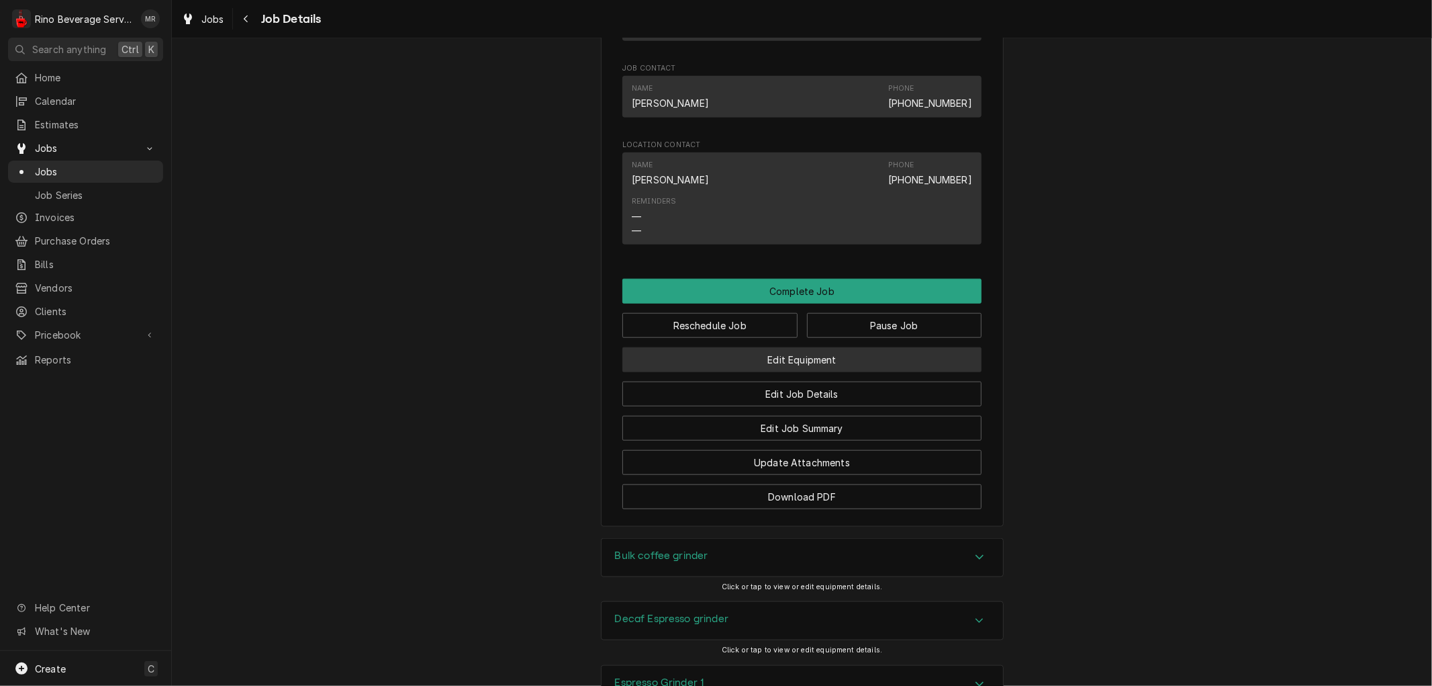
click at [747, 372] on button "Edit Equipment" at bounding box center [801, 359] width 359 height 25
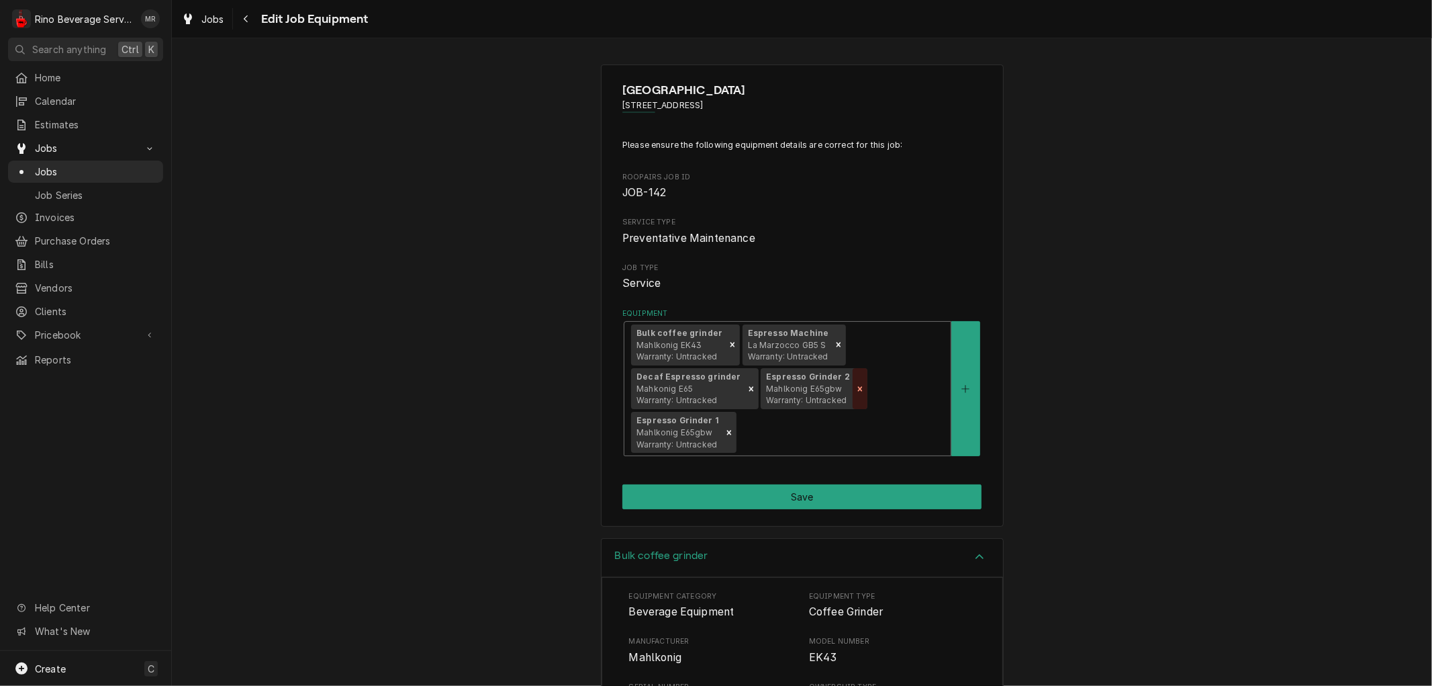
click at [855, 386] on icon "Remove [object Object]" at bounding box center [859, 388] width 9 height 9
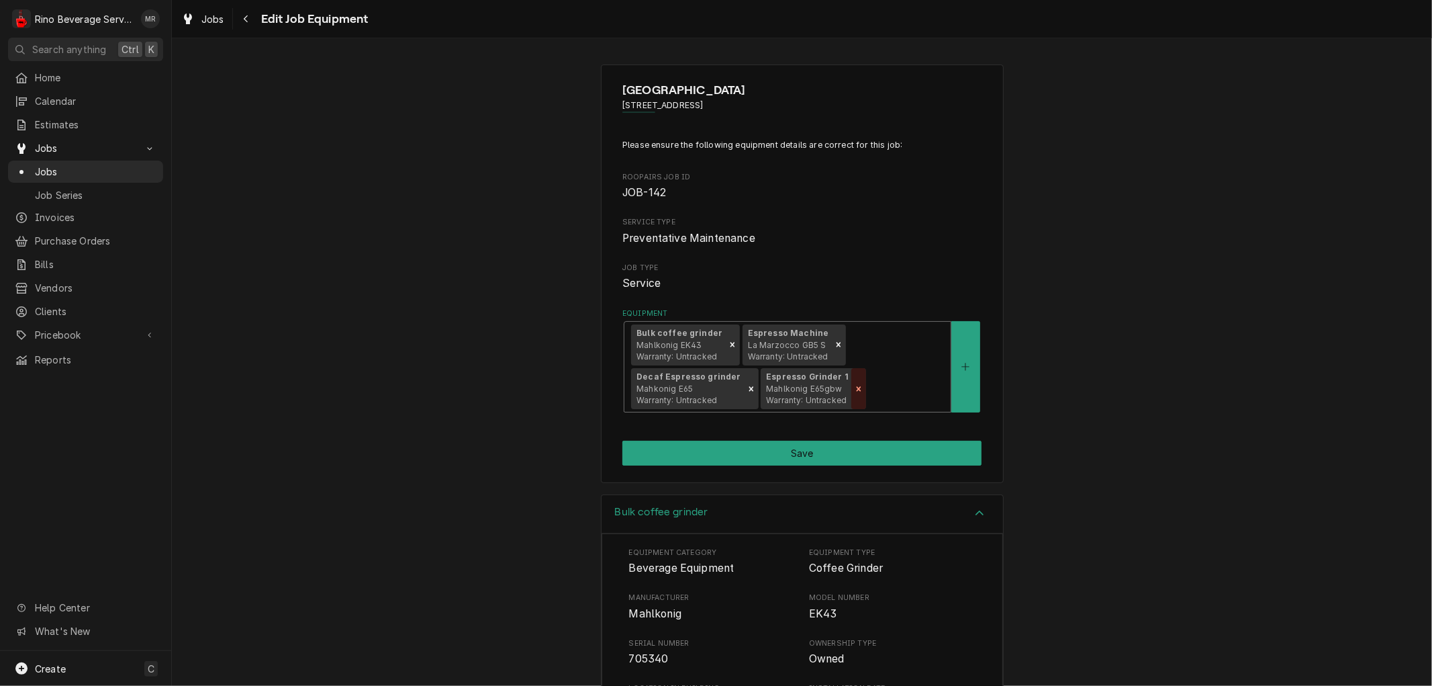
click at [854, 389] on icon "Remove [object Object]" at bounding box center [858, 388] width 9 height 9
click at [747, 391] on icon "Remove [object Object]" at bounding box center [751, 388] width 9 height 9
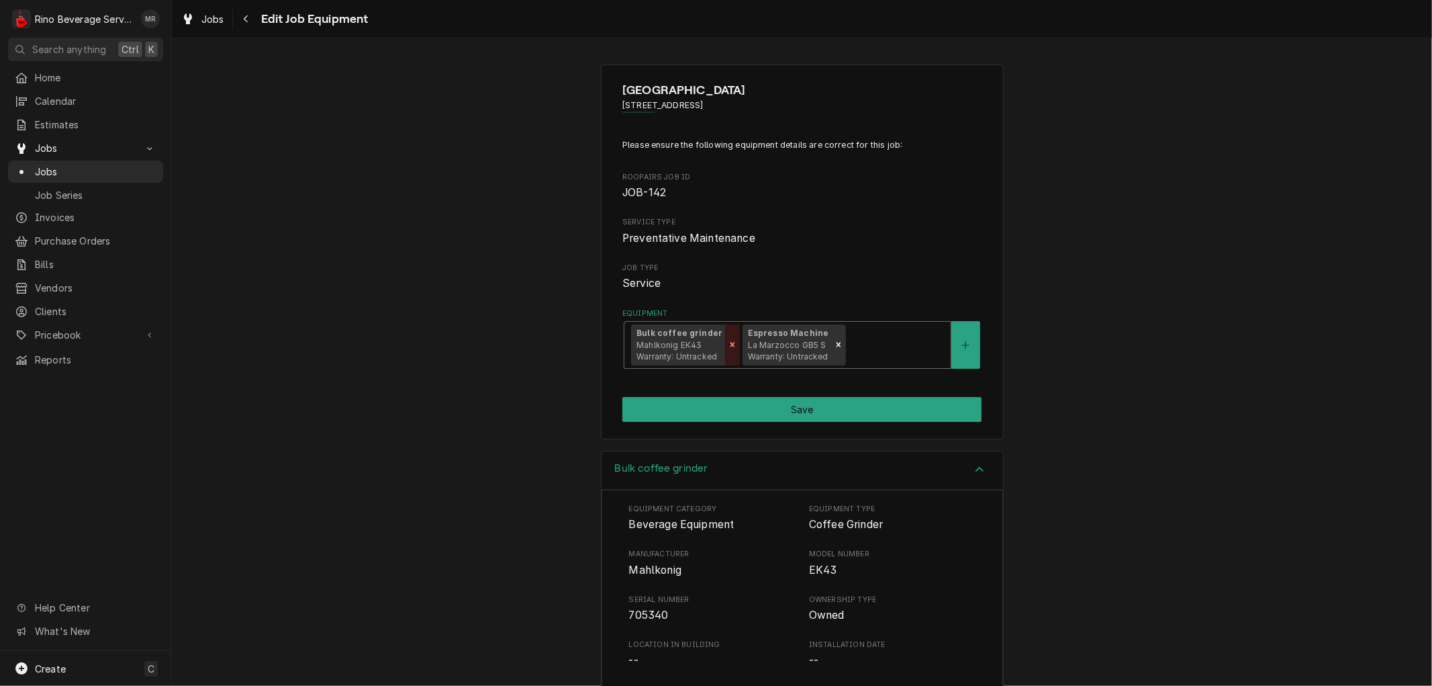
click at [728, 349] on icon "Remove [object Object]" at bounding box center [732, 344] width 9 height 9
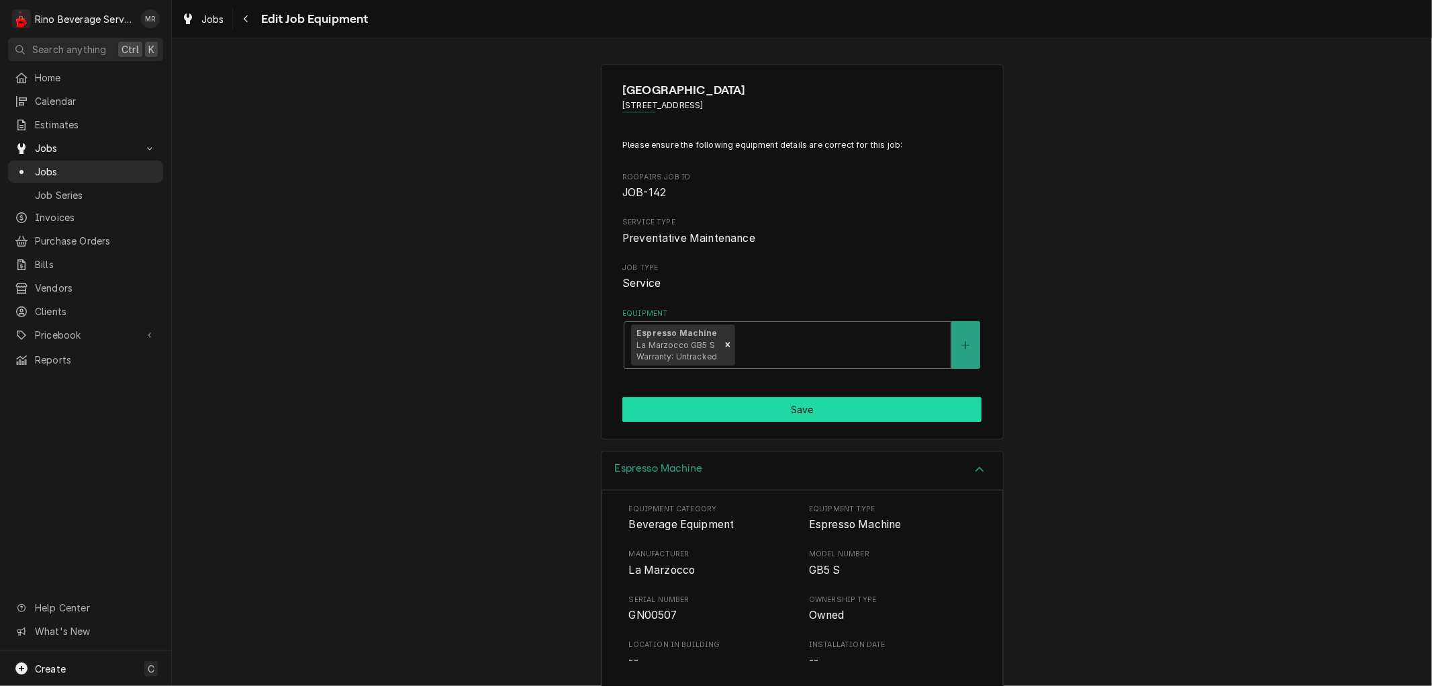
click at [739, 408] on button "Save" at bounding box center [801, 409] width 359 height 25
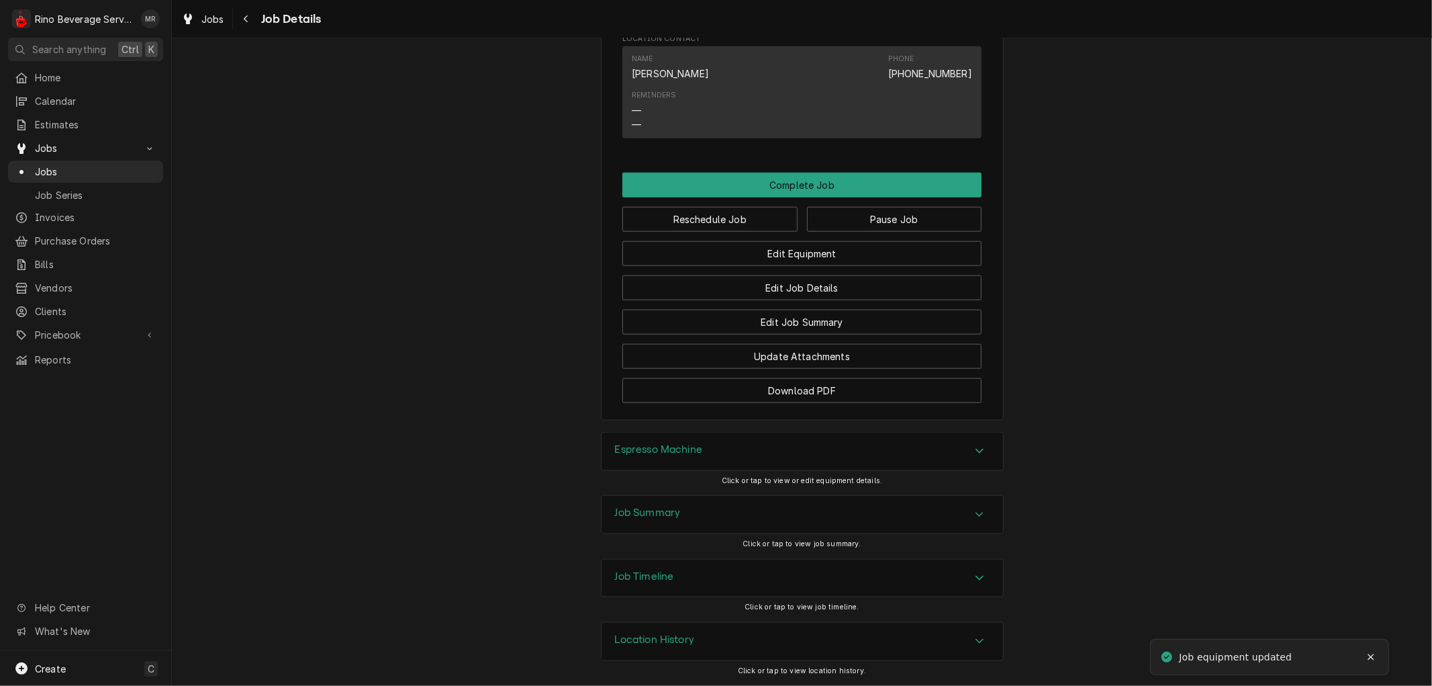
scroll to position [1166, 0]
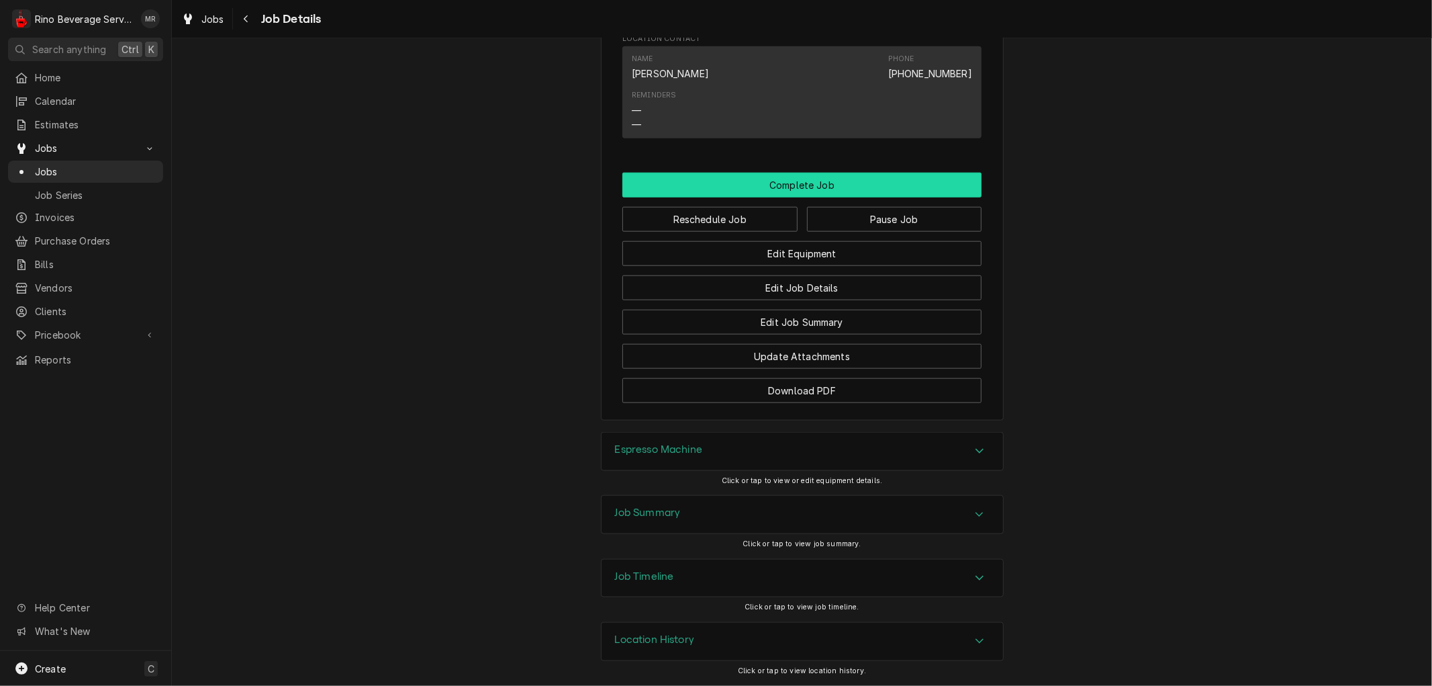
click at [778, 185] on button "Complete Job" at bounding box center [801, 185] width 359 height 25
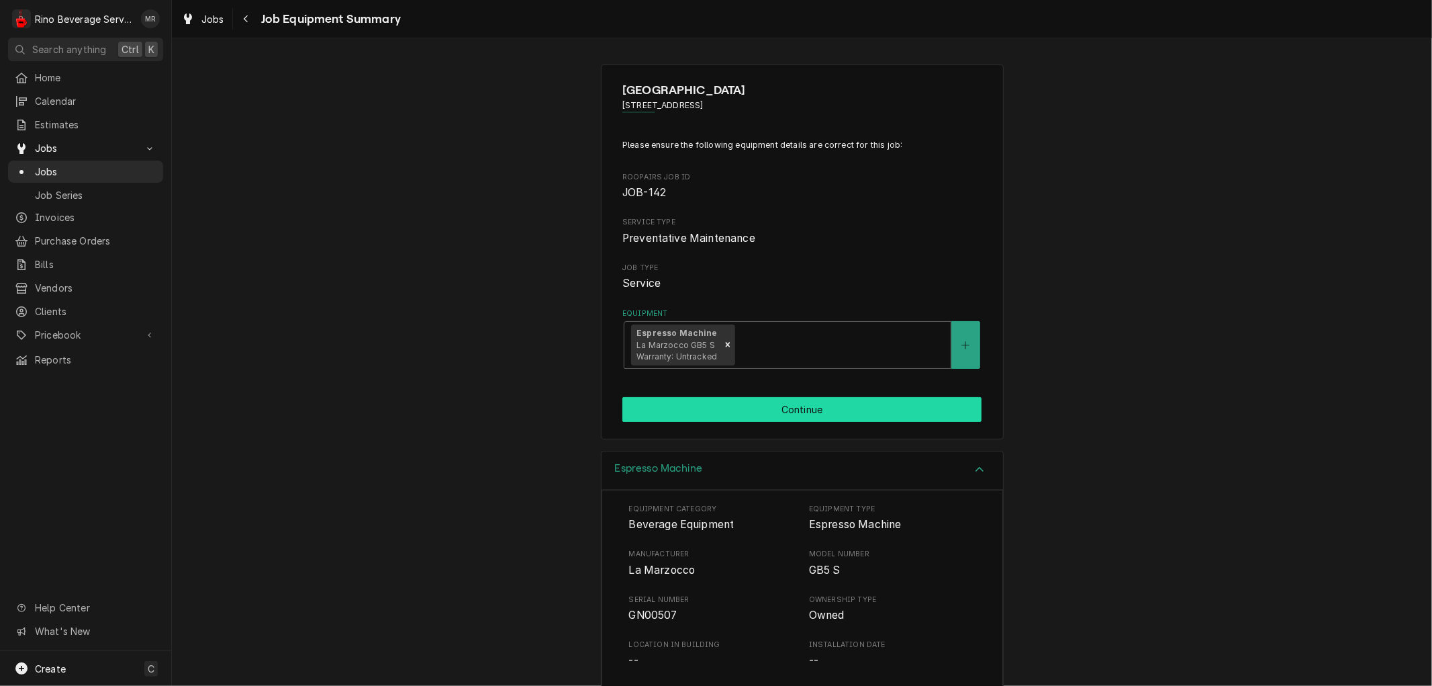
click at [702, 410] on button "Continue" at bounding box center [801, 409] width 359 height 25
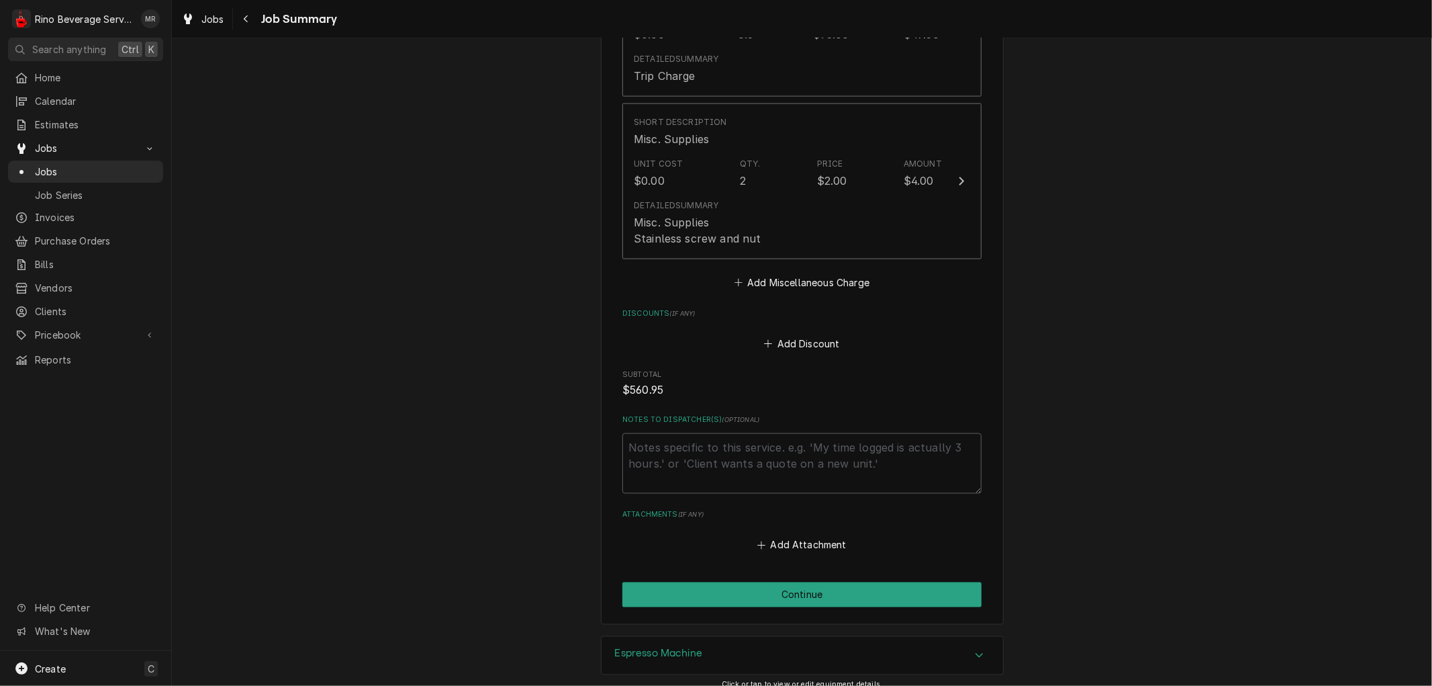
scroll to position [1716, 0]
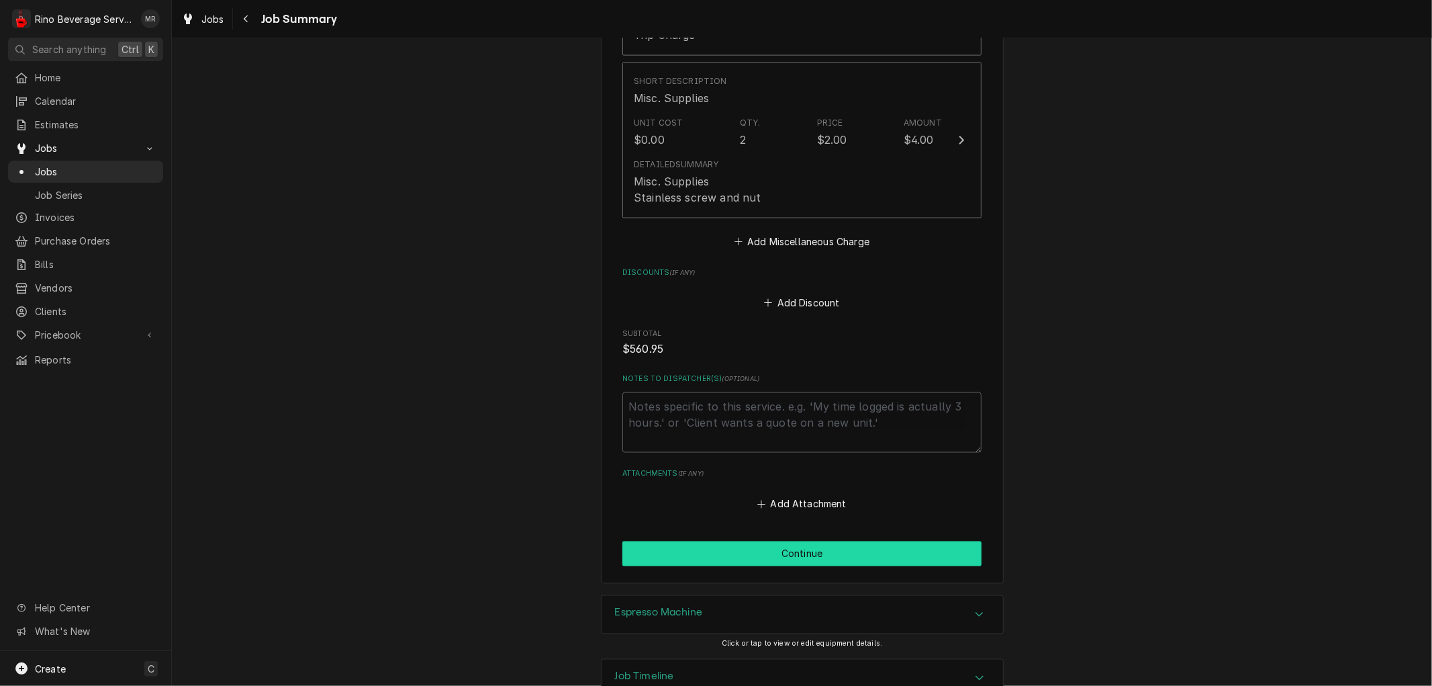
click at [788, 541] on button "Continue" at bounding box center [801, 553] width 359 height 25
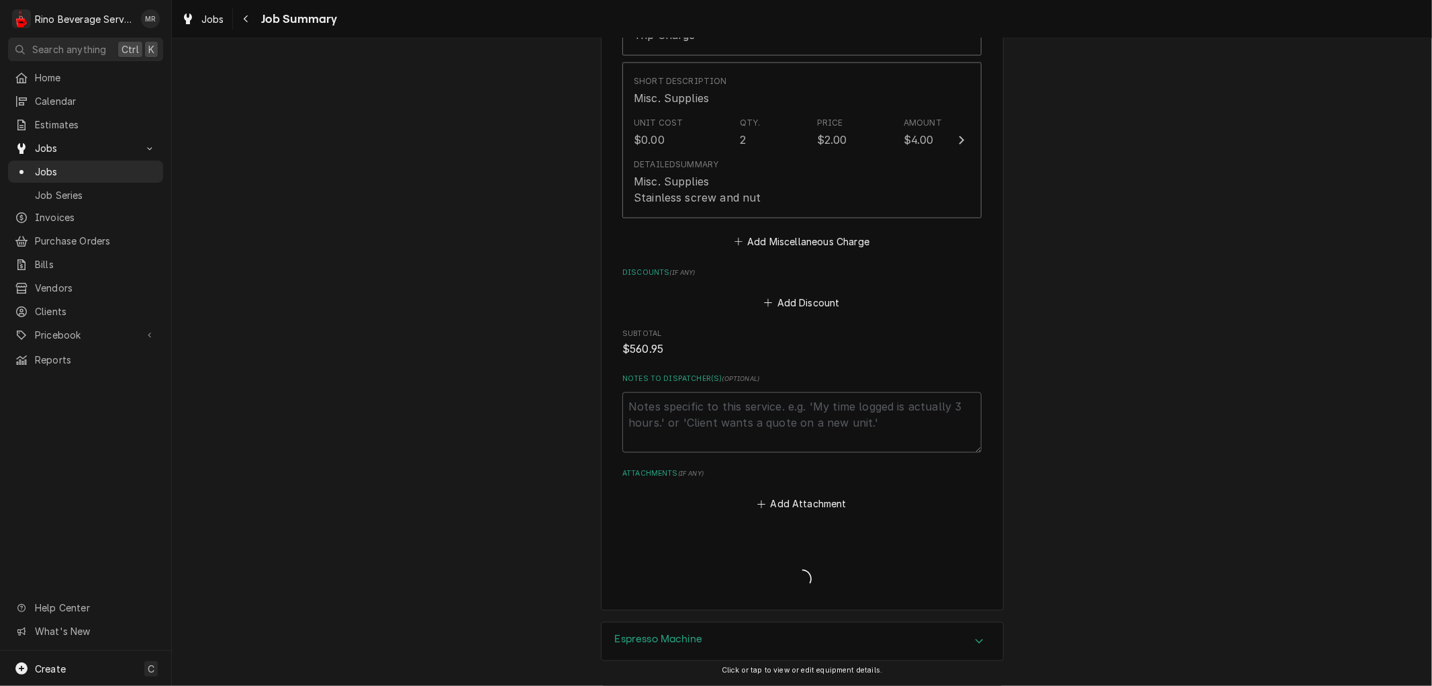
type textarea "x"
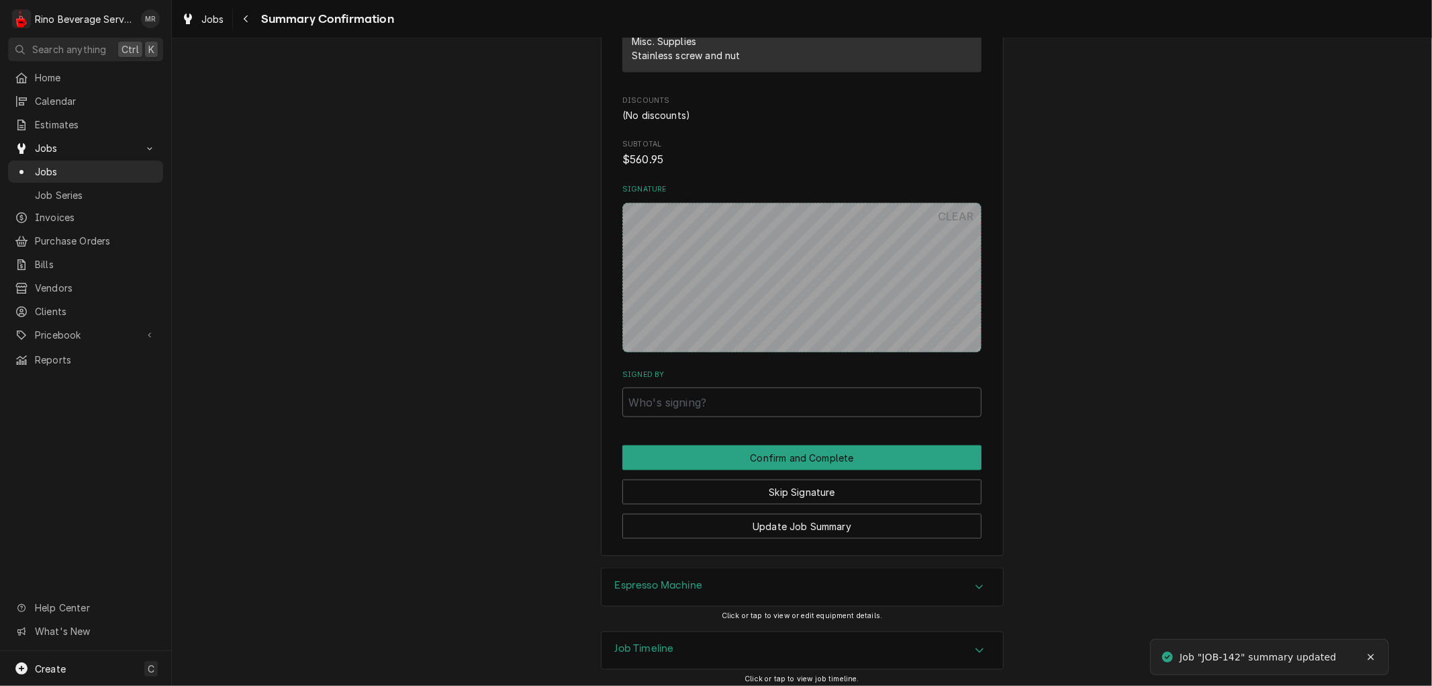
scroll to position [1601, 0]
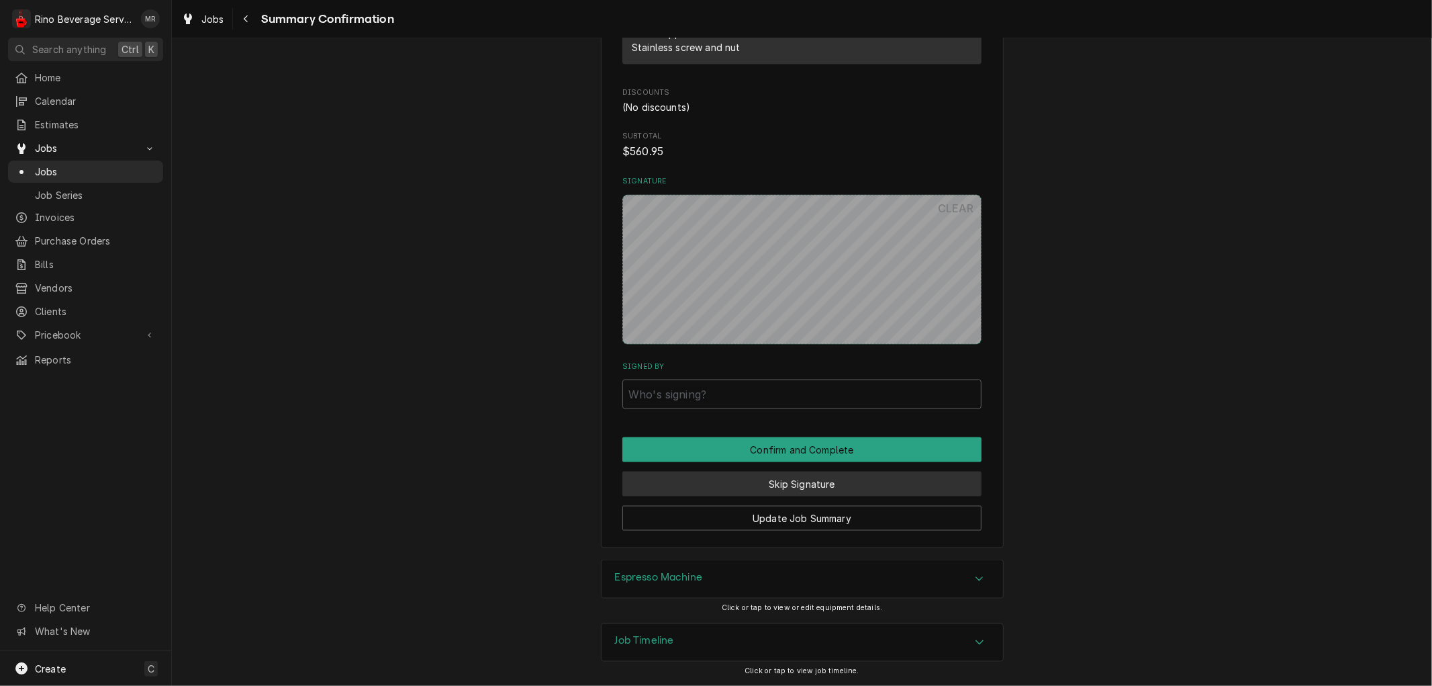
click at [716, 474] on button "Skip Signature" at bounding box center [801, 483] width 359 height 25
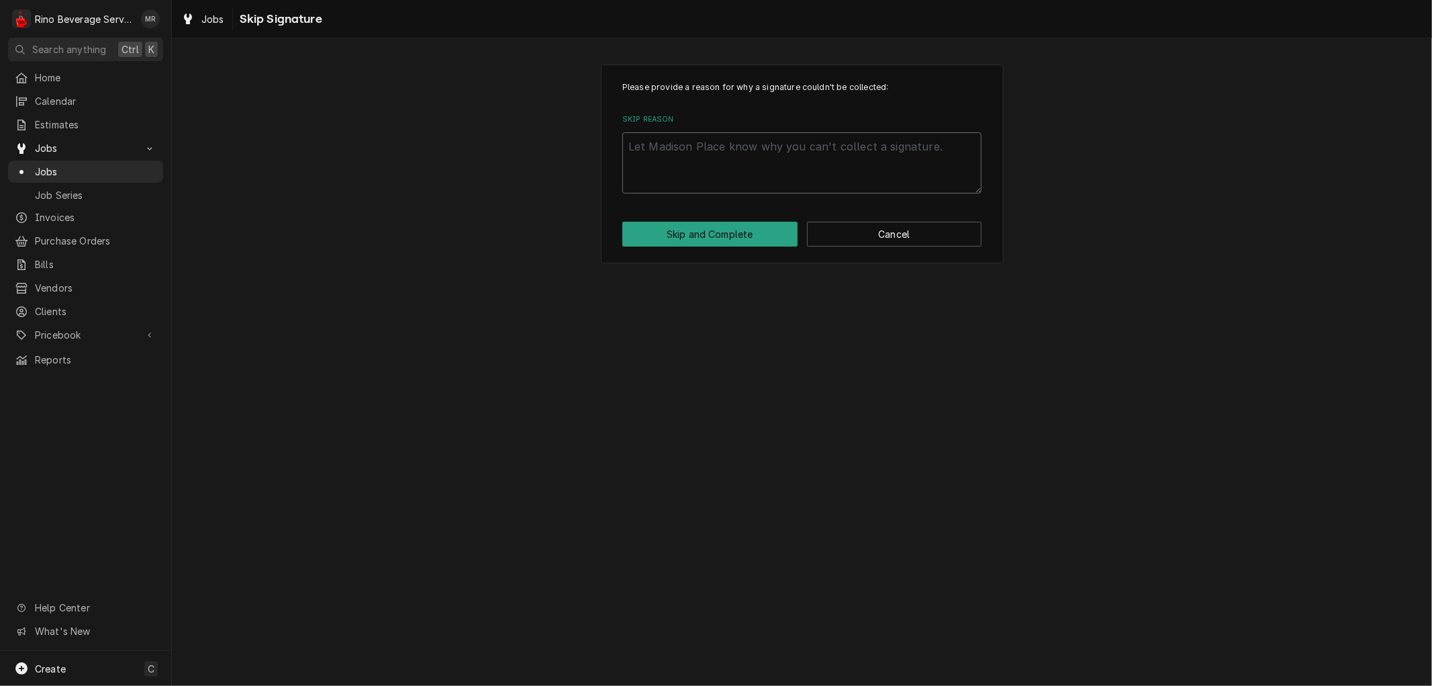
click at [734, 153] on textarea "Skip Reason" at bounding box center [801, 162] width 359 height 60
type textarea "x"
type textarea "n"
type textarea "x"
type textarea "no"
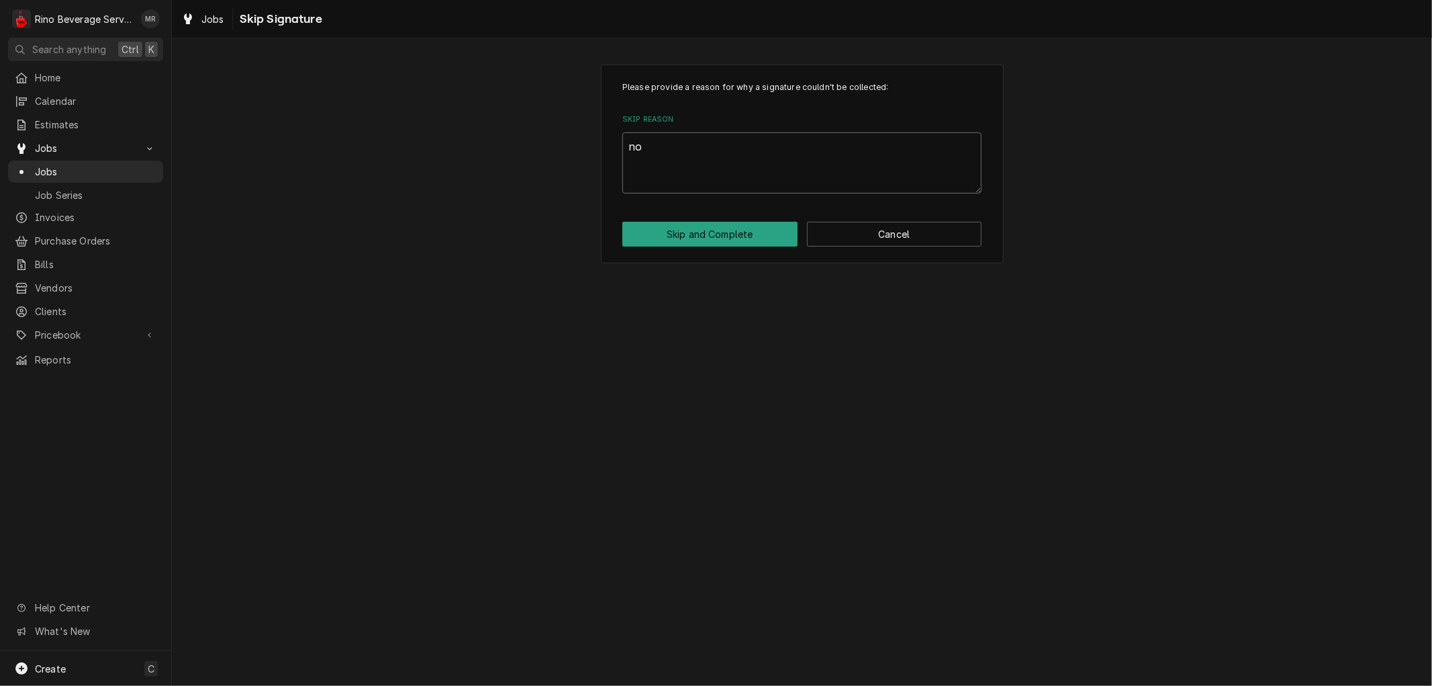
type textarea "x"
type textarea "non"
type textarea "x"
type textarea "none"
click at [741, 232] on button "Skip and Complete" at bounding box center [709, 234] width 175 height 25
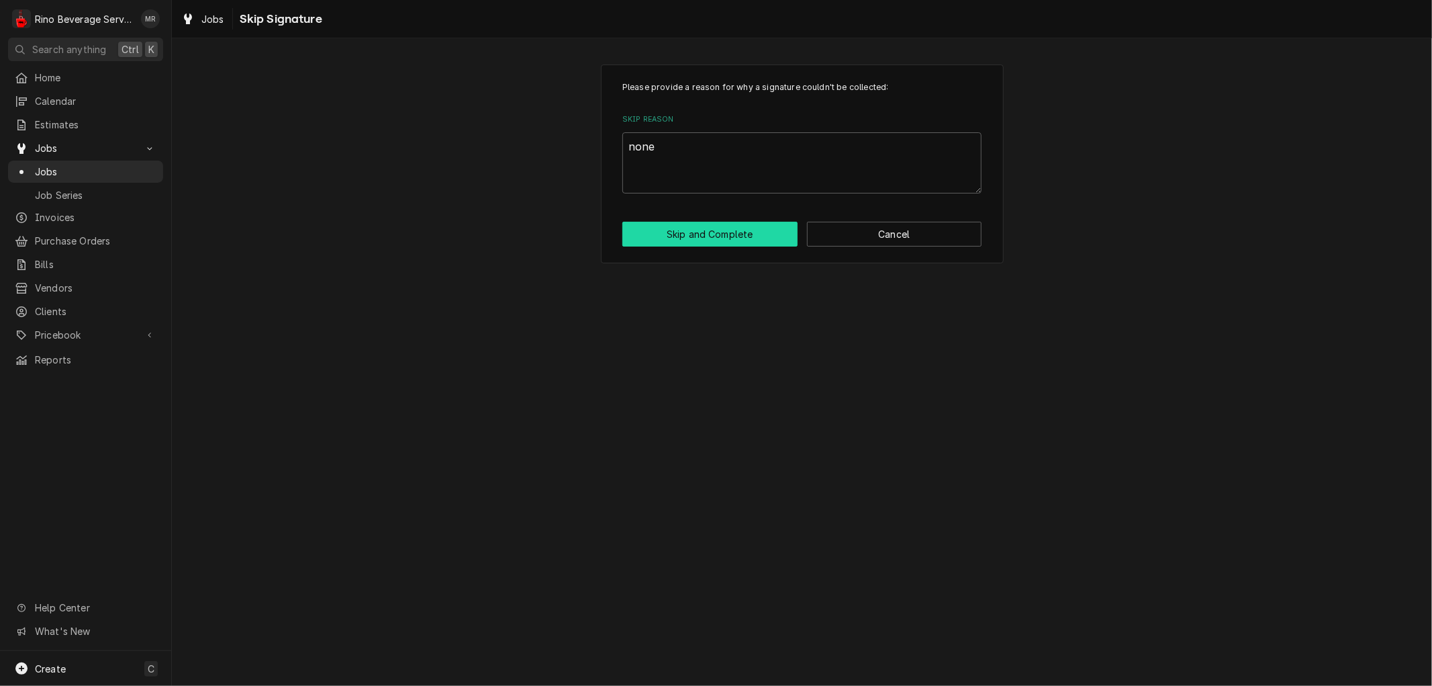
type textarea "x"
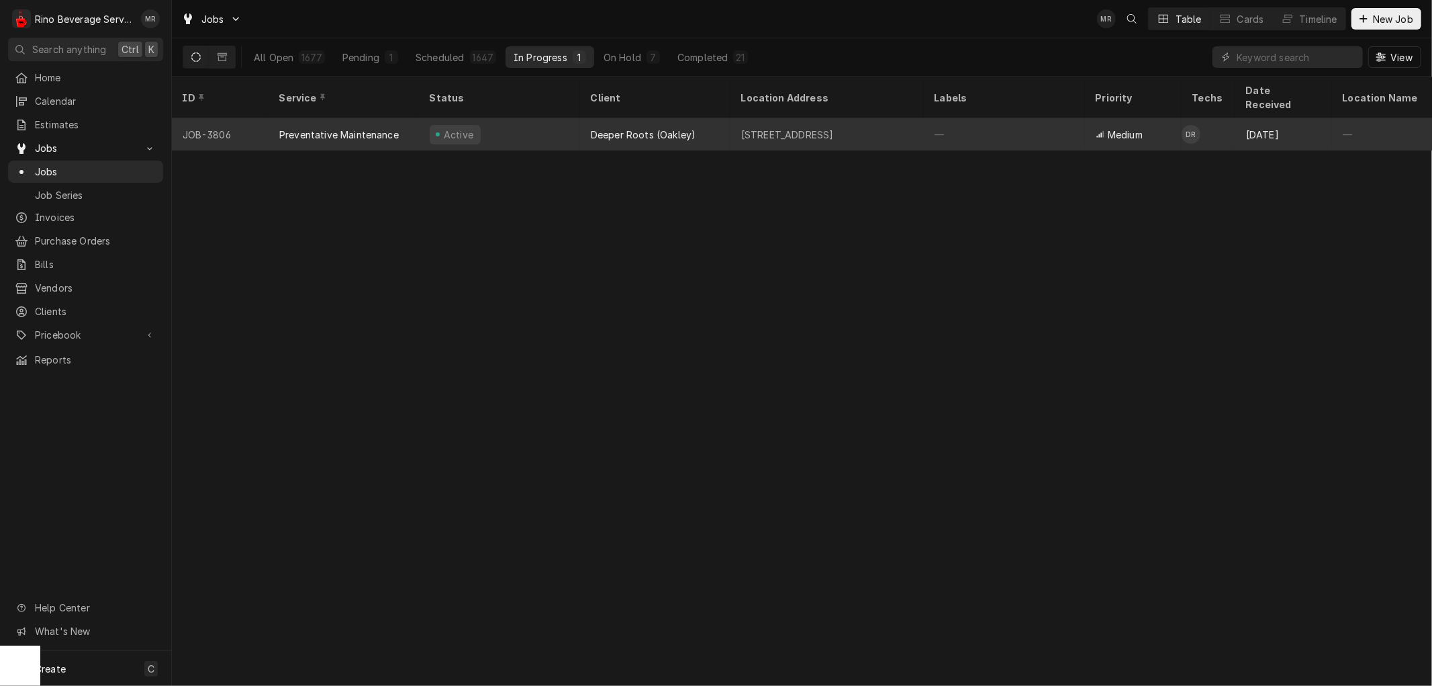
click at [543, 122] on div "Active" at bounding box center [499, 134] width 161 height 32
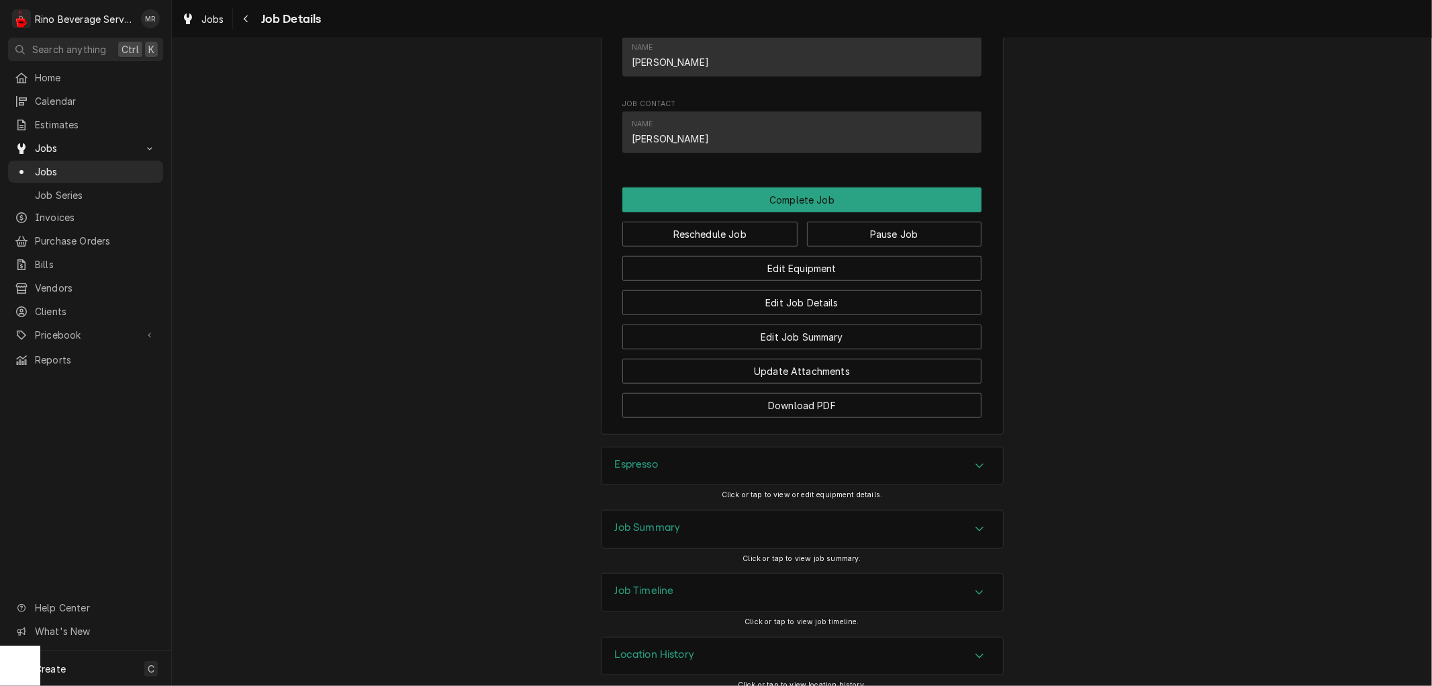
scroll to position [795, 0]
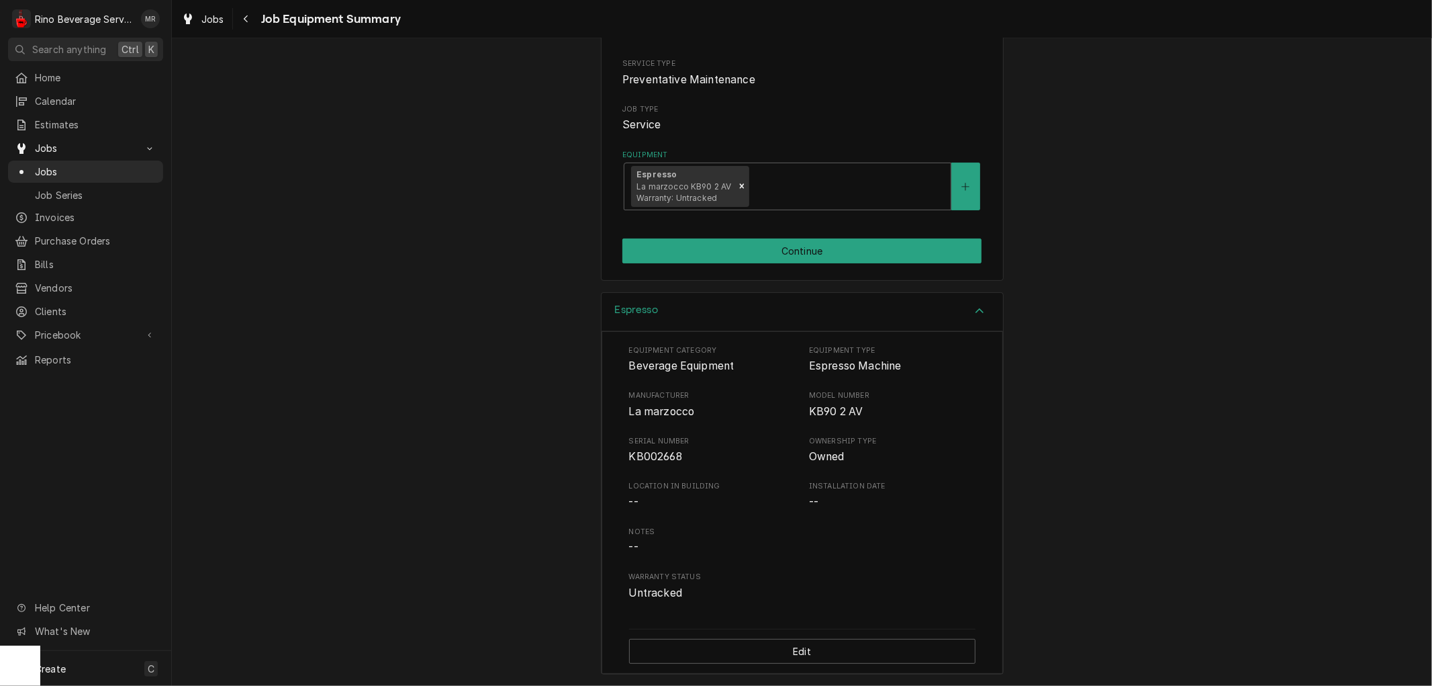
scroll to position [162, 0]
click at [747, 242] on button "Continue" at bounding box center [801, 248] width 359 height 25
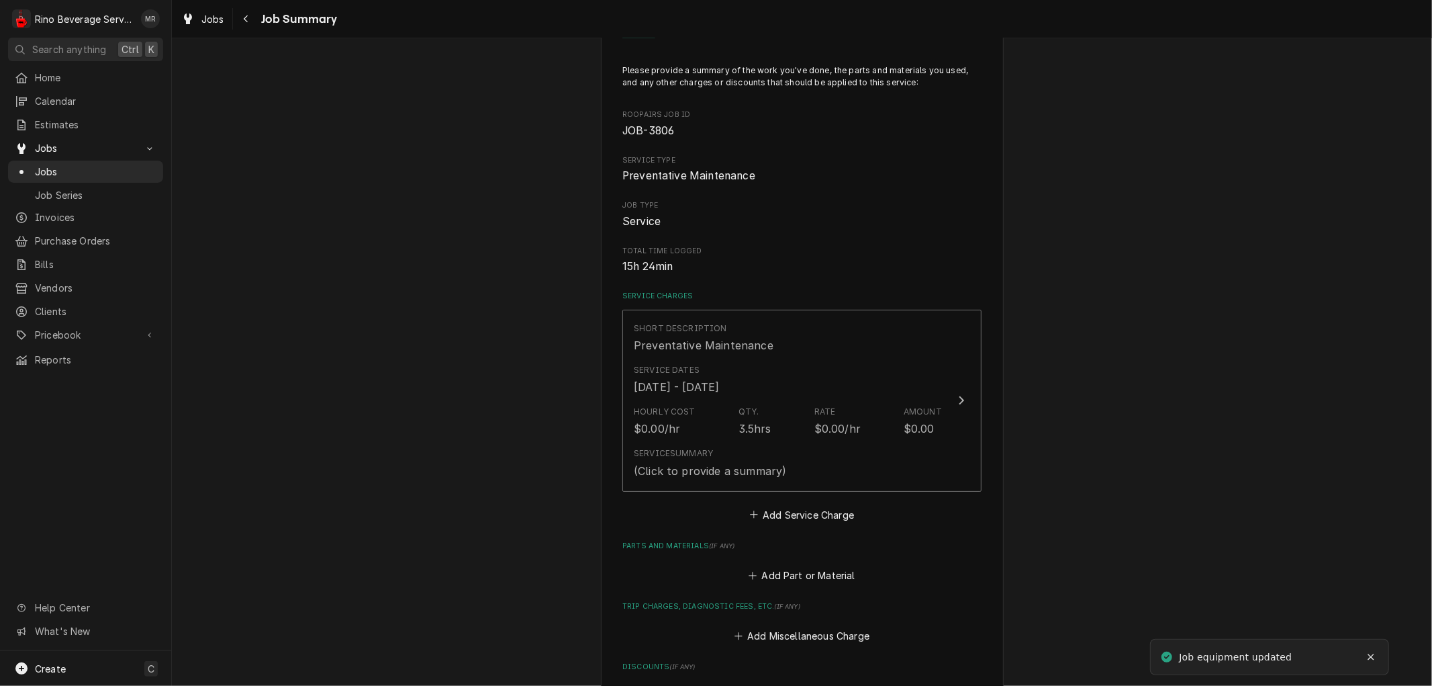
scroll to position [149, 0]
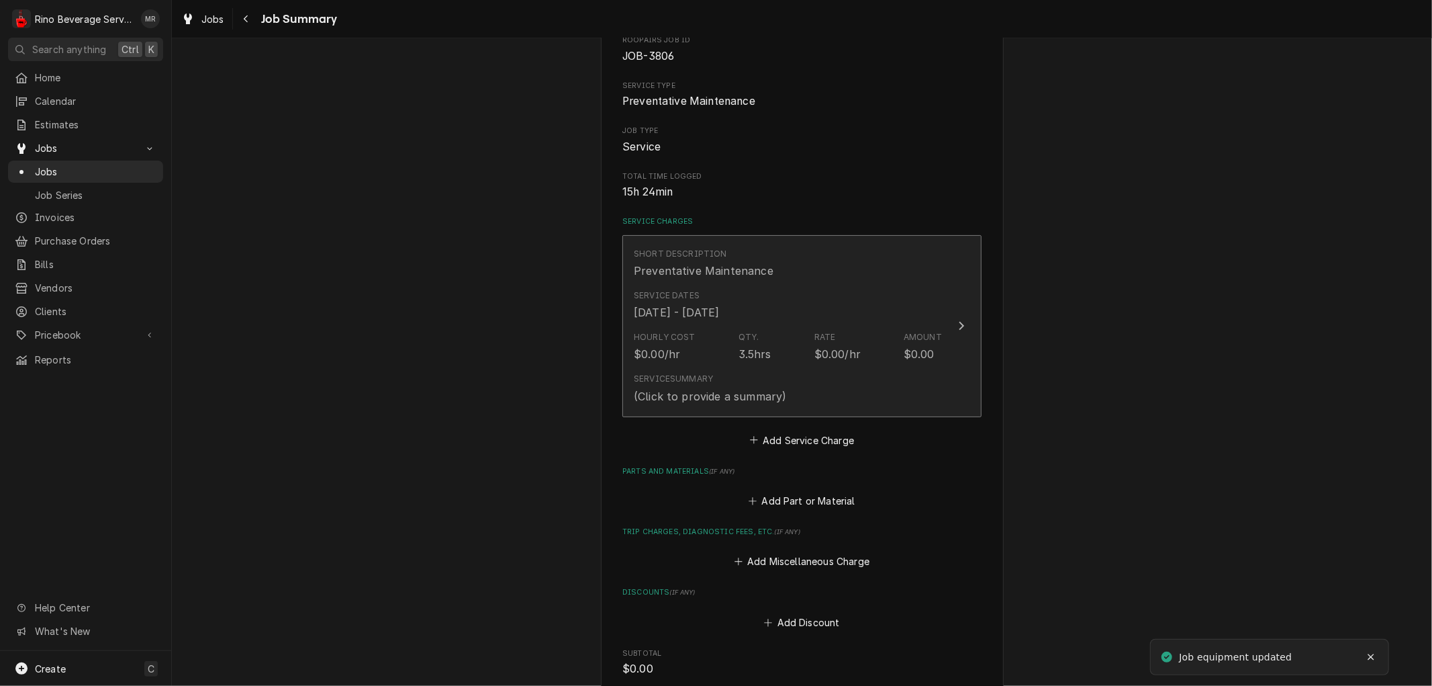
click at [686, 353] on div "Hourly Cost $0.00/hr" at bounding box center [665, 346] width 62 height 31
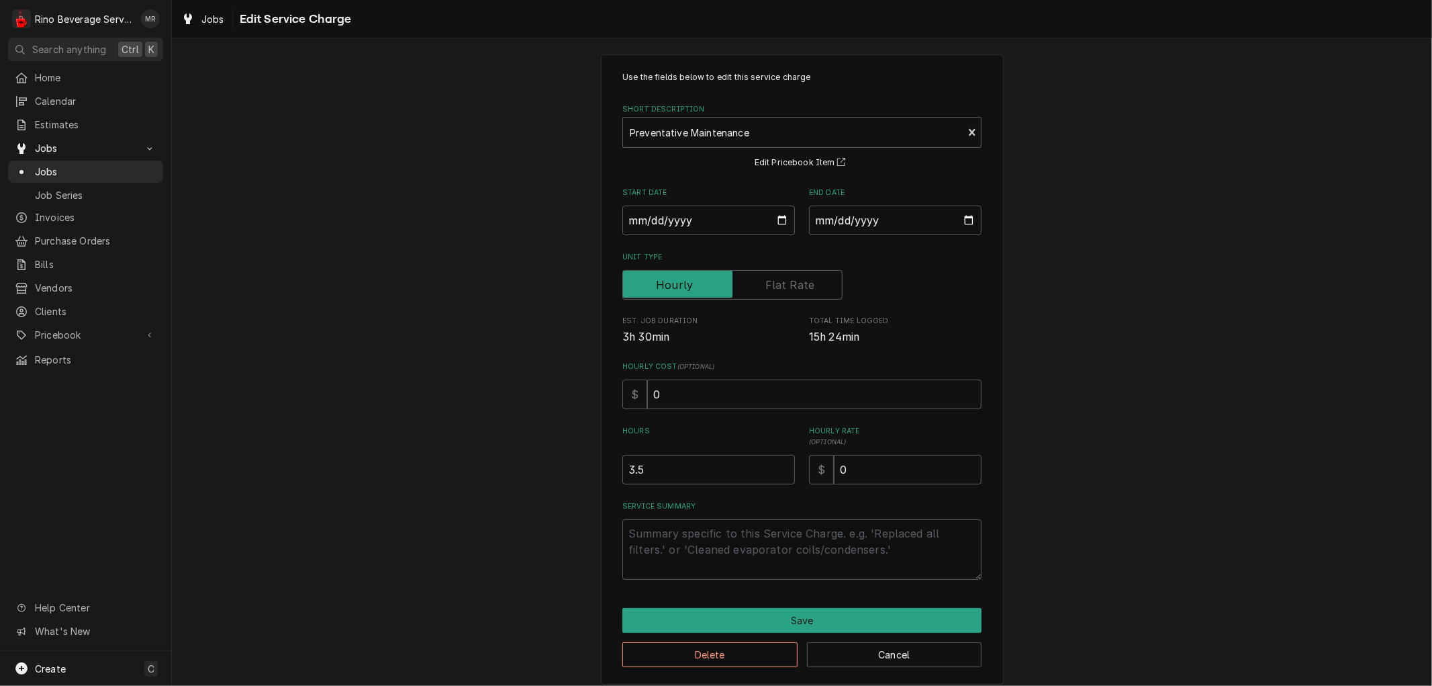
scroll to position [20, 0]
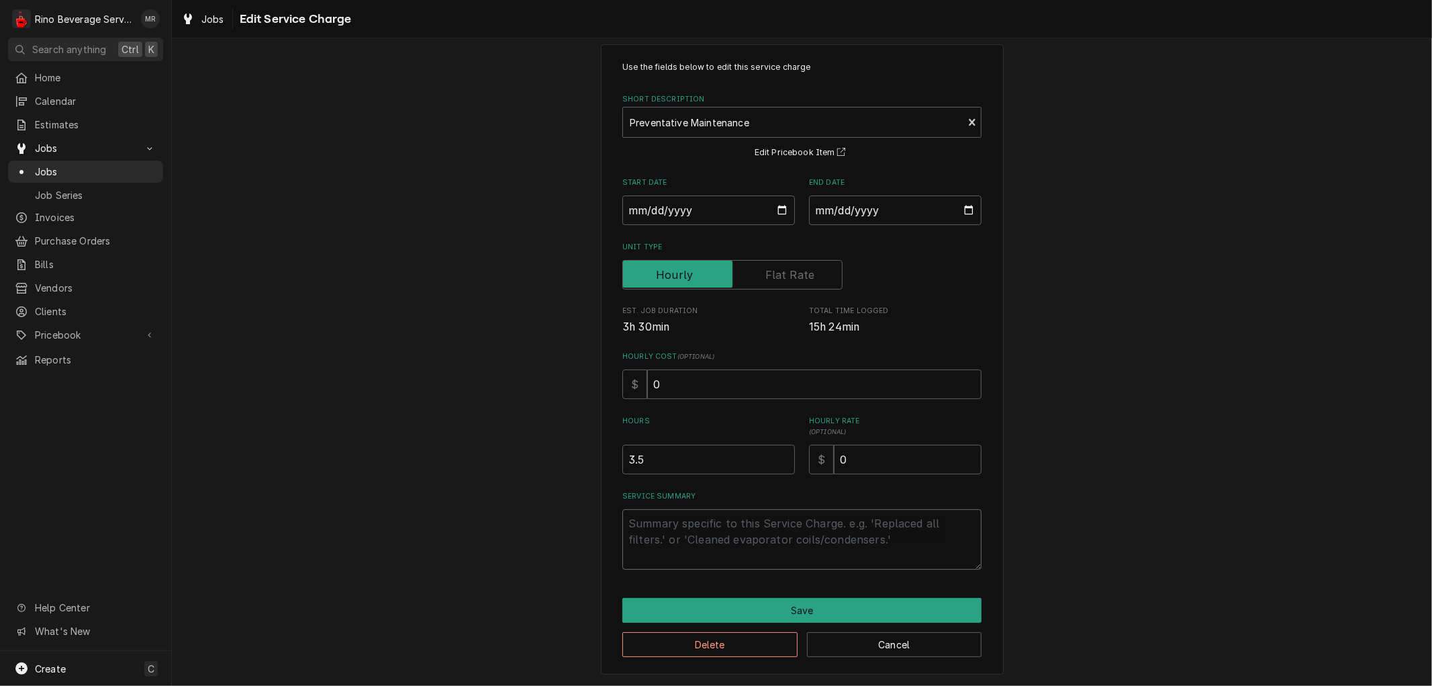
click at [661, 529] on textarea "Service Summary" at bounding box center [801, 539] width 359 height 60
type textarea "x"
type textarea "P"
type textarea "x"
type textarea "Pe"
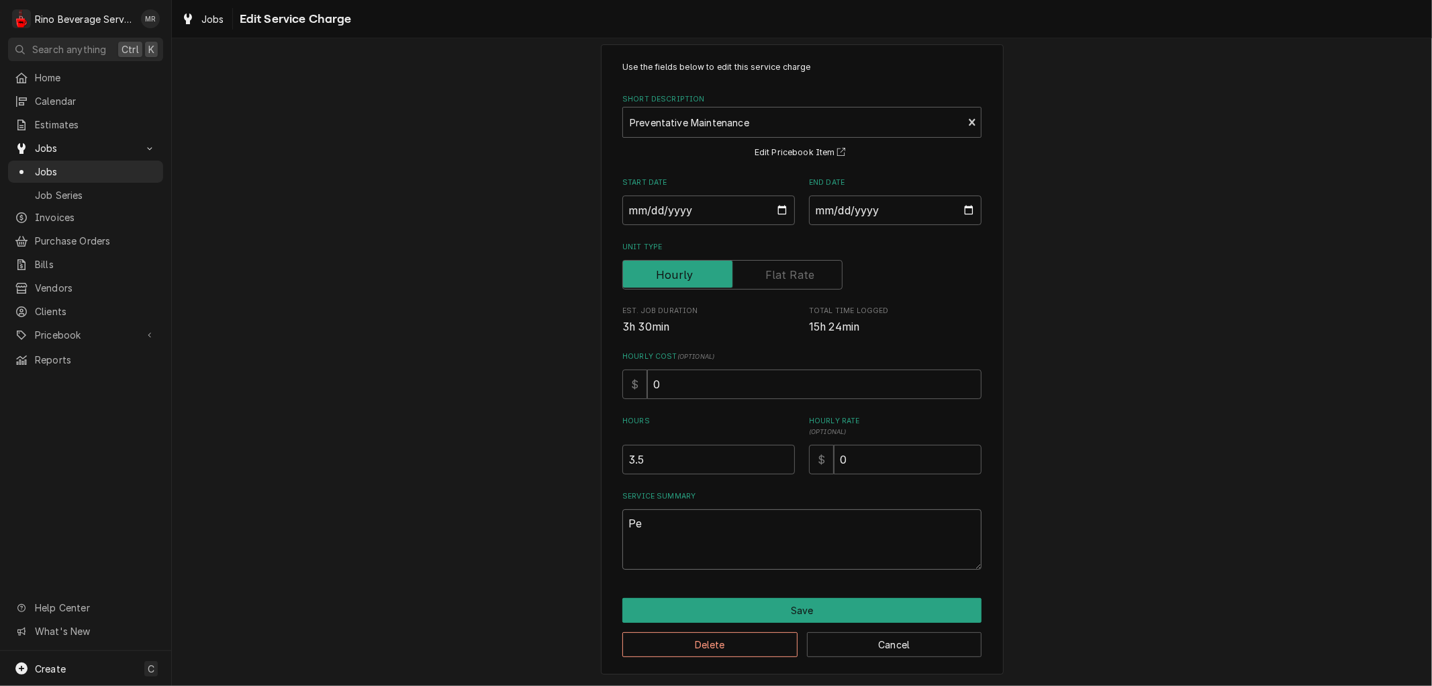
type textarea "x"
type textarea "Per"
type textarea "x"
type textarea "Perf"
type textarea "x"
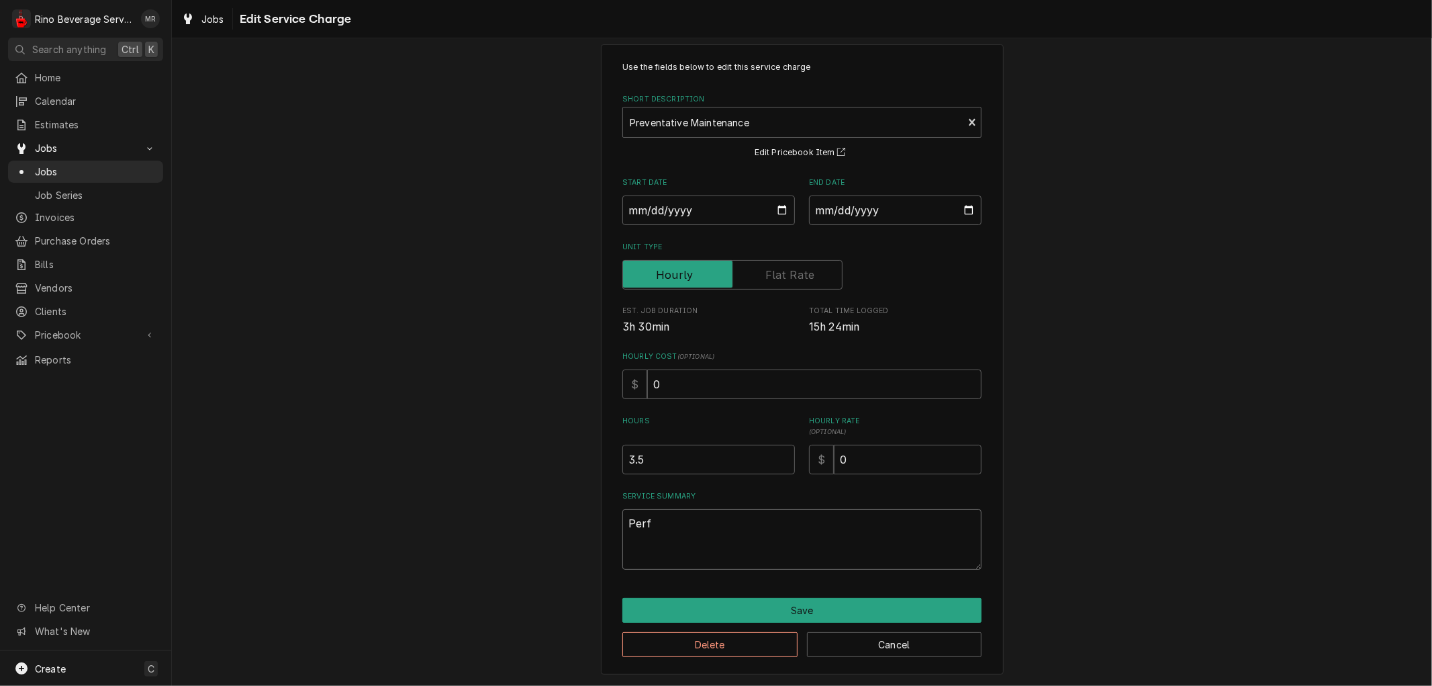
type textarea "Perfo"
type textarea "x"
type textarea "Perfor"
type textarea "x"
type textarea "Perform"
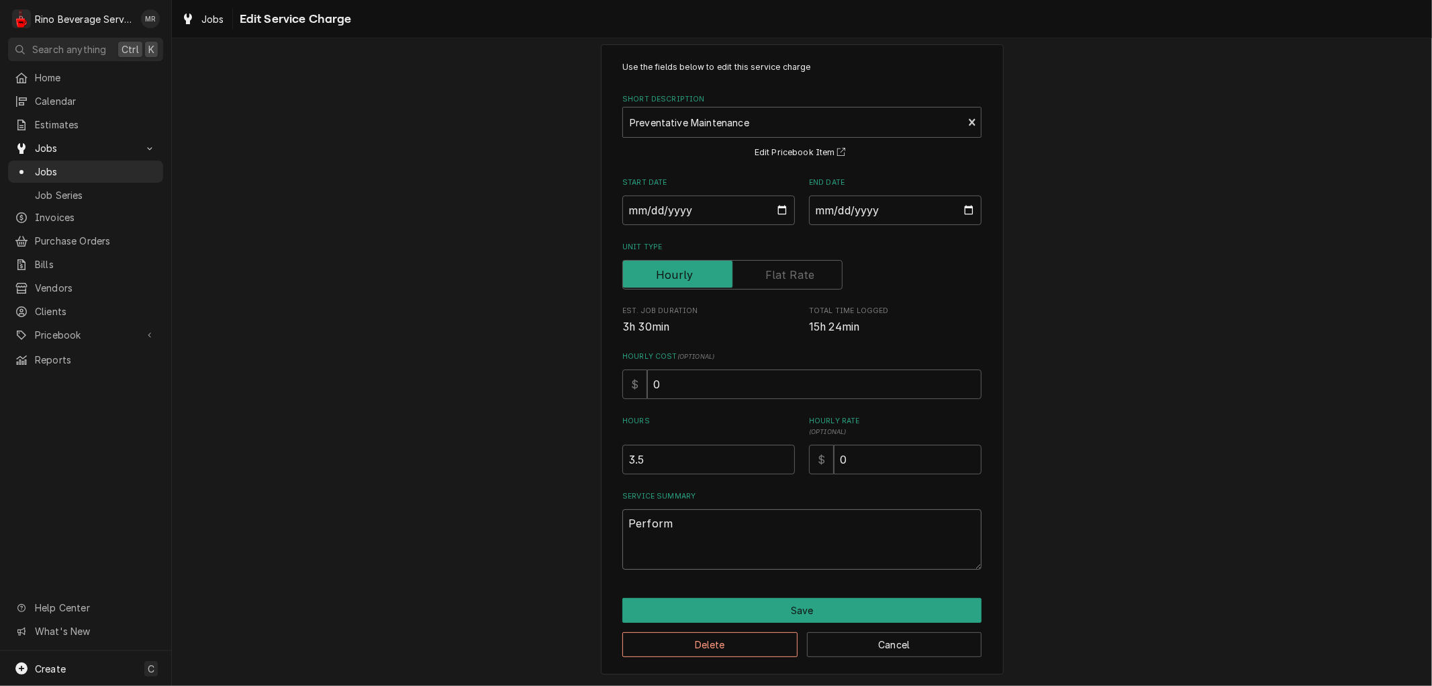
type textarea "x"
type textarea "Performe"
type textarea "x"
type textarea "Performed"
type textarea "x"
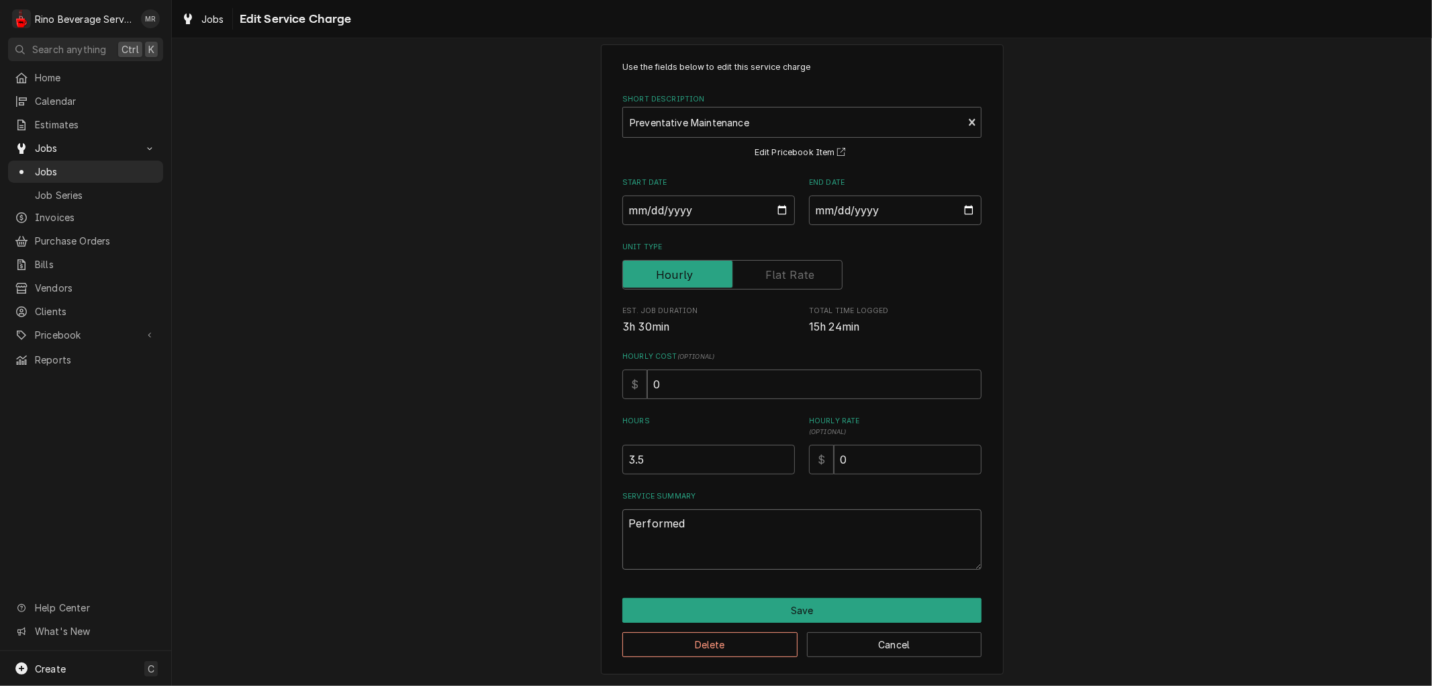
type textarea "Performed"
type textarea "x"
type textarea "Performed m"
type textarea "x"
type textarea "Performed ma"
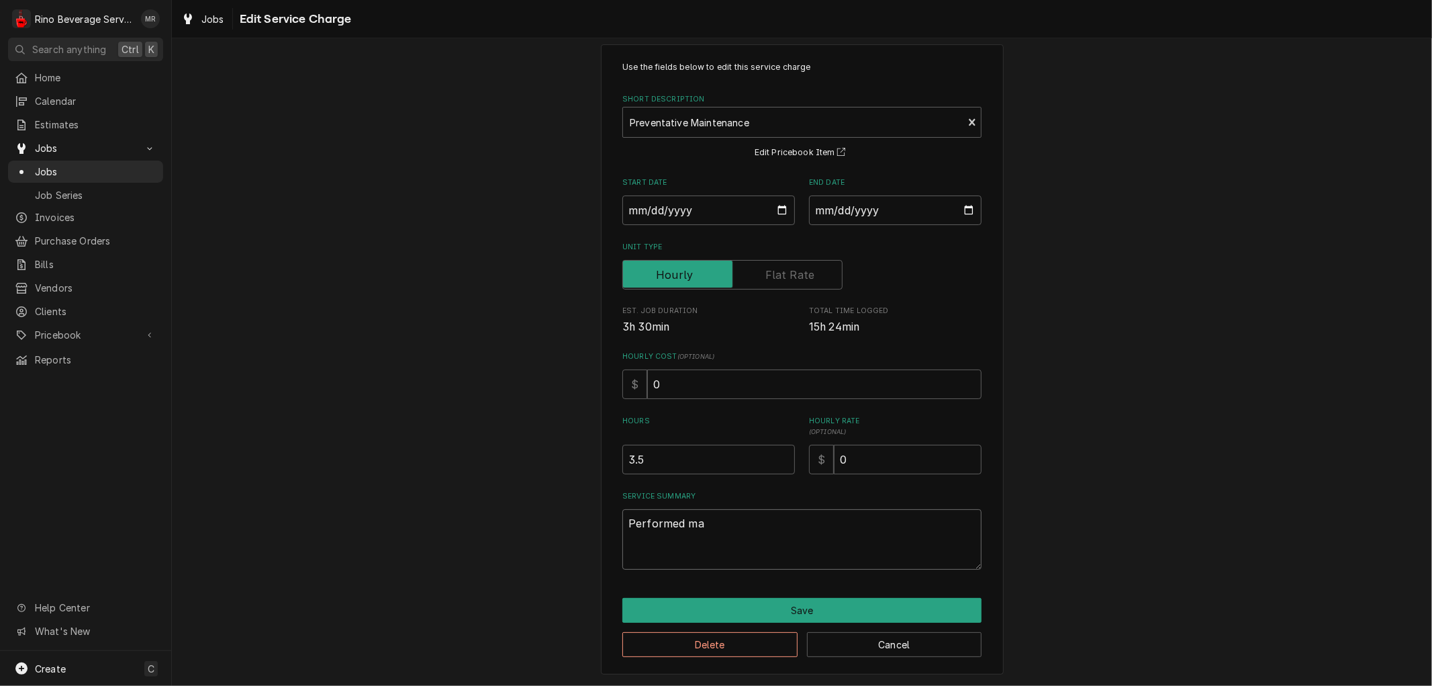
type textarea "x"
type textarea "Performed mai"
type textarea "x"
type textarea "Performed main"
type textarea "x"
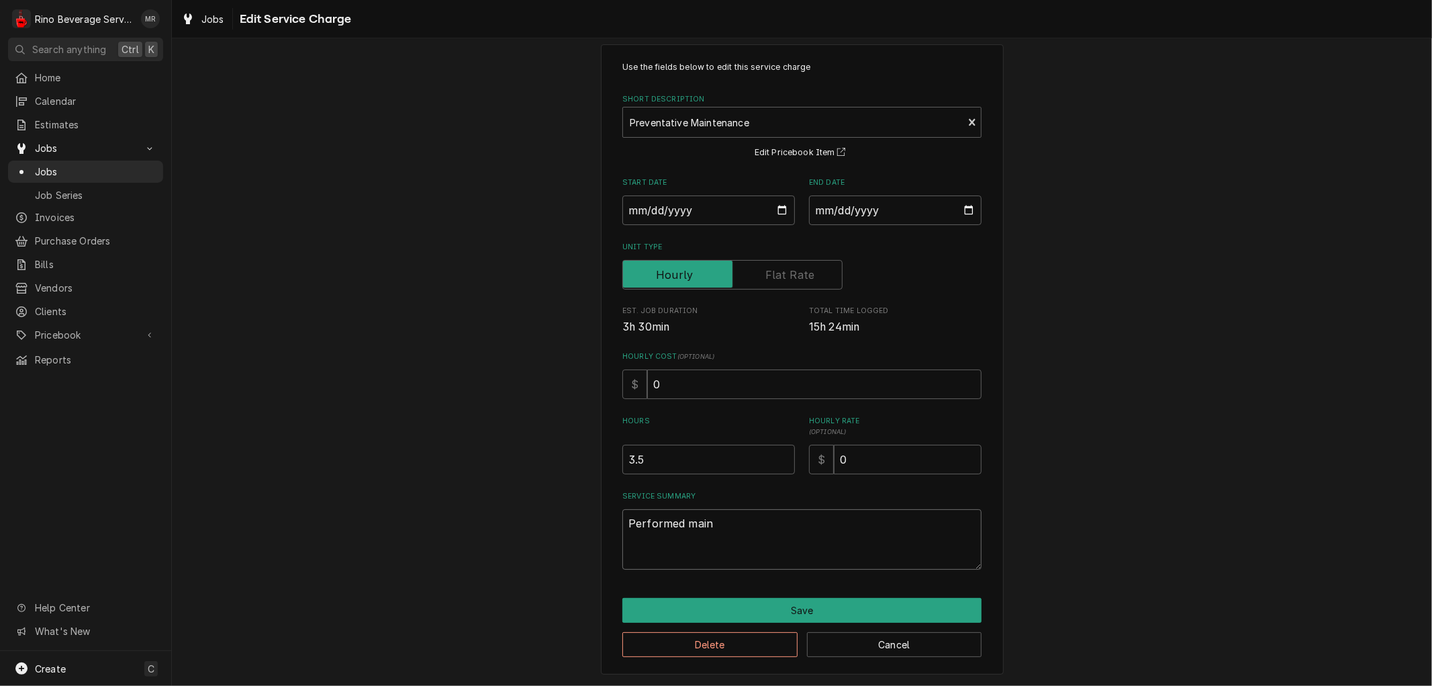
type textarea "Performed maint"
type textarea "x"
type textarea "Performed mainte"
type textarea "x"
type textarea "Performed mainten"
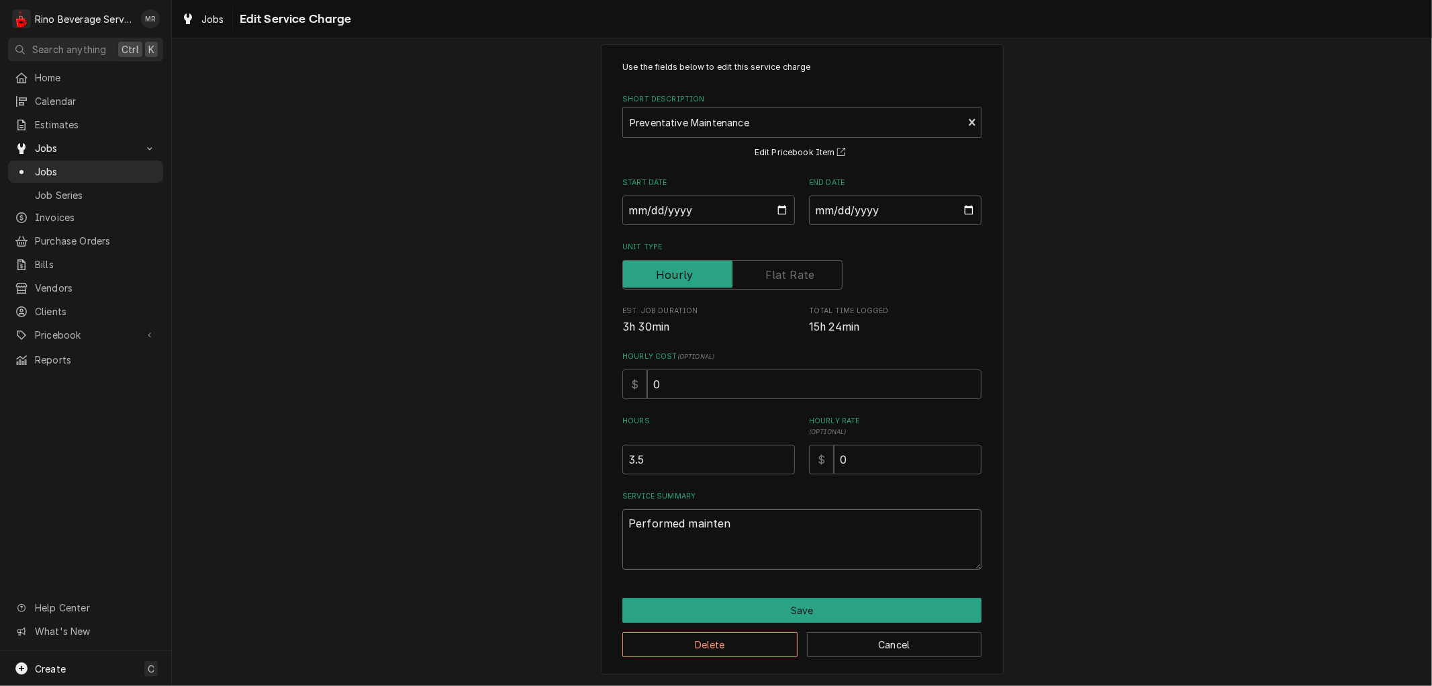
type textarea "x"
type textarea "Performed maintena"
type textarea "x"
type textarea "Performed maintenan"
type textarea "x"
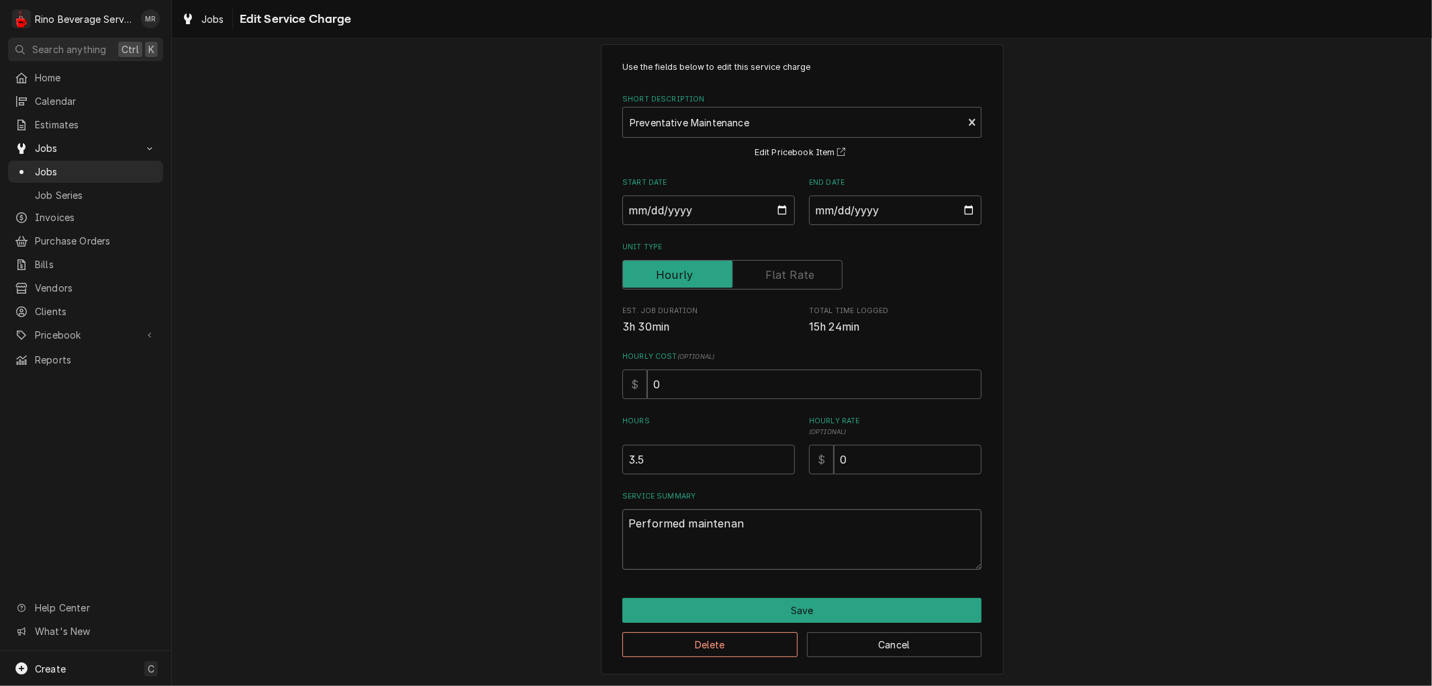
type textarea "Performed maintenanc"
type textarea "x"
type textarea "Performed maintenance"
type textarea "x"
type textarea "Performed maintenance"
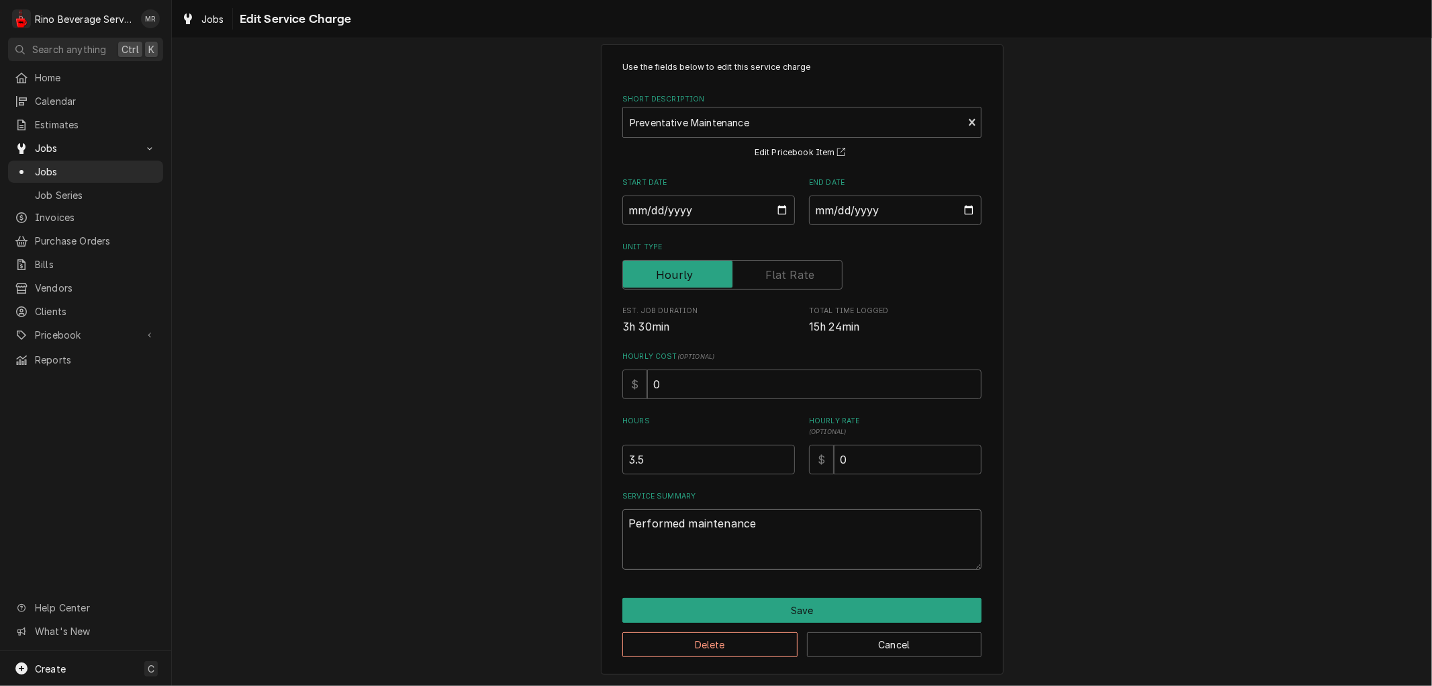
type textarea "x"
type textarea "Performed maintenance o"
type textarea "x"
type textarea "Performed maintenance on"
type textarea "x"
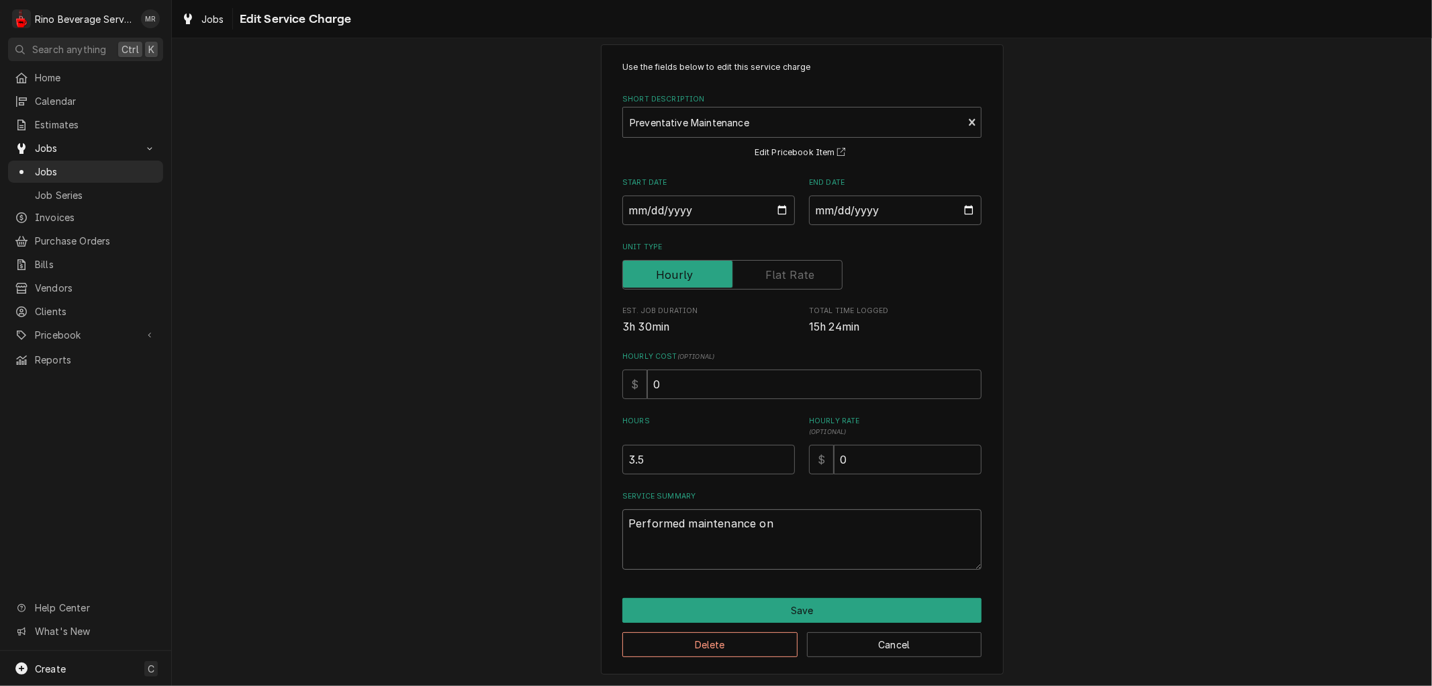
type textarea "Performed maintenance on"
type textarea "x"
type textarea "Performed maintenance on e"
type textarea "x"
type textarea "Performed maintenance on es"
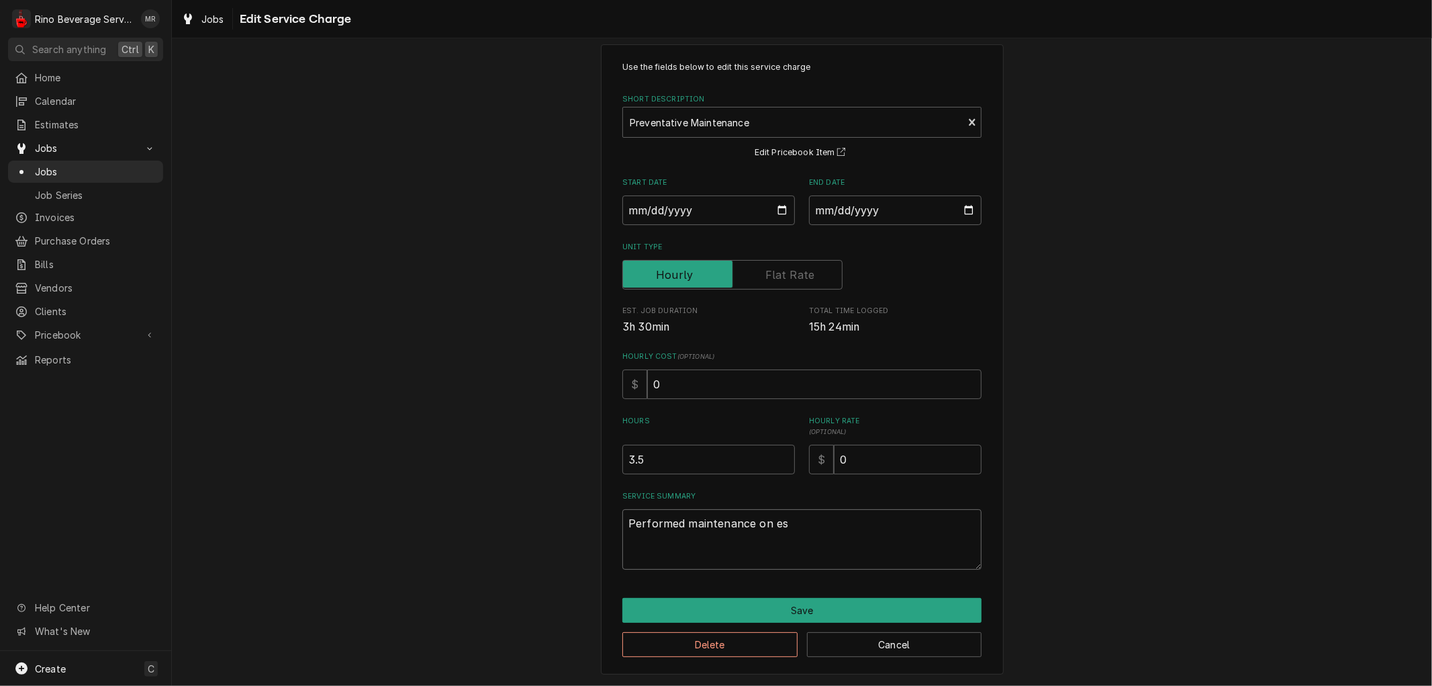
type textarea "x"
type textarea "Performed maintenance on esp"
type textarea "x"
type textarea "Performed maintenance on espr"
type textarea "x"
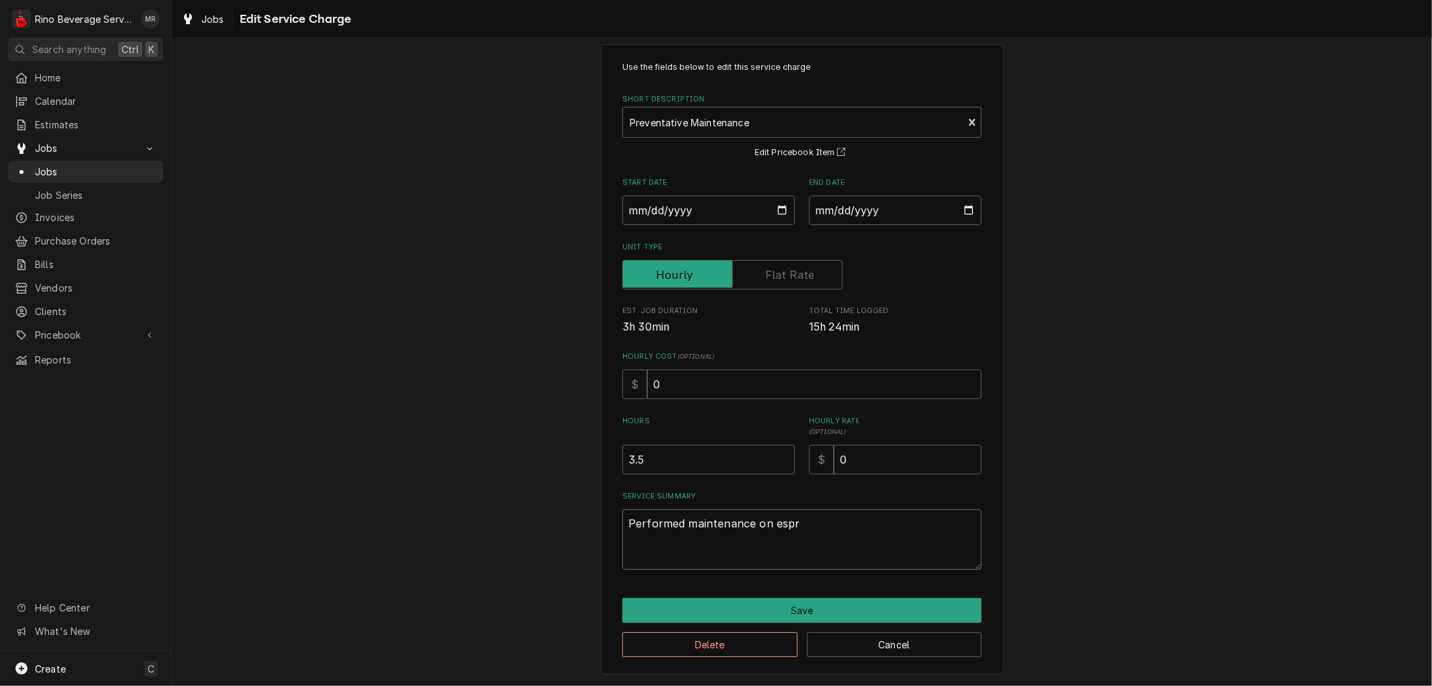
type textarea "Performed maintenance on espre"
type textarea "x"
type textarea "Performed maintenance on espres"
type textarea "x"
type textarea "Performed maintenance on espress"
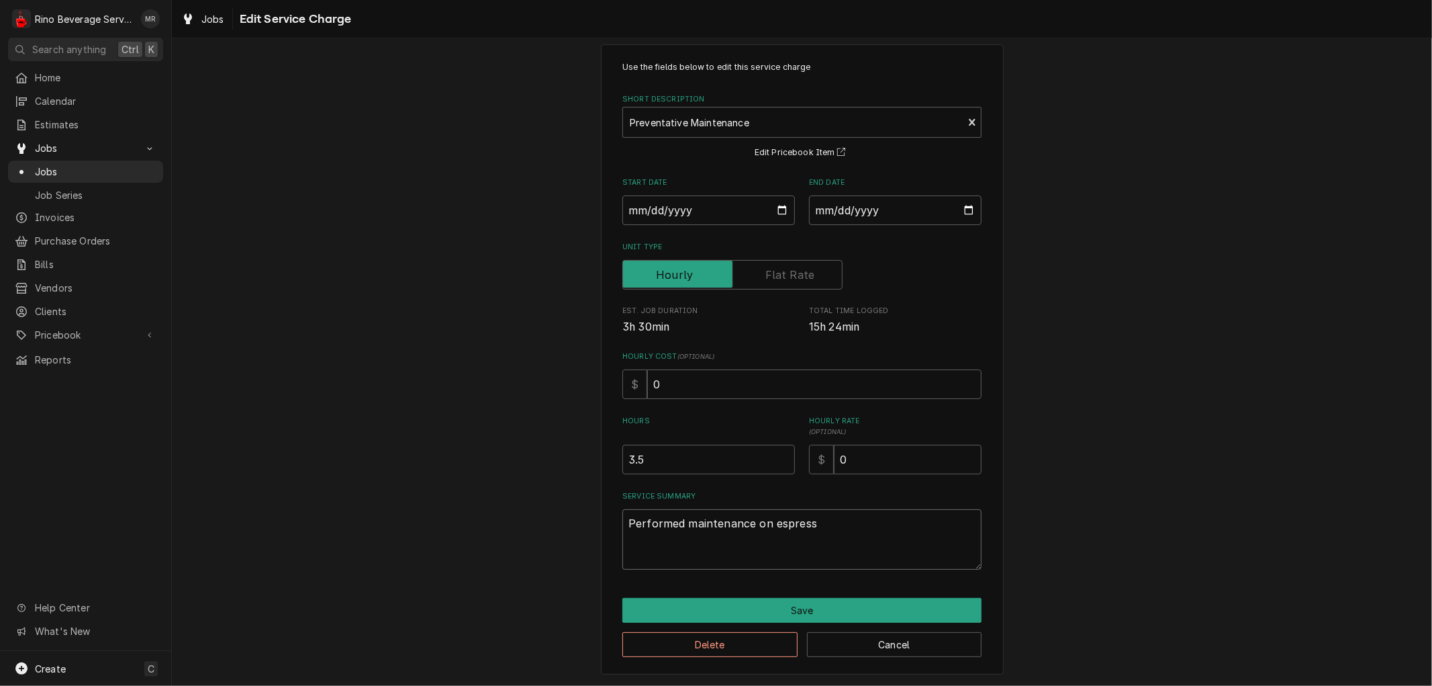
type textarea "x"
type textarea "Performed maintenance on espresso"
type textarea "x"
type textarea "Performed maintenance on espresso"
type textarea "x"
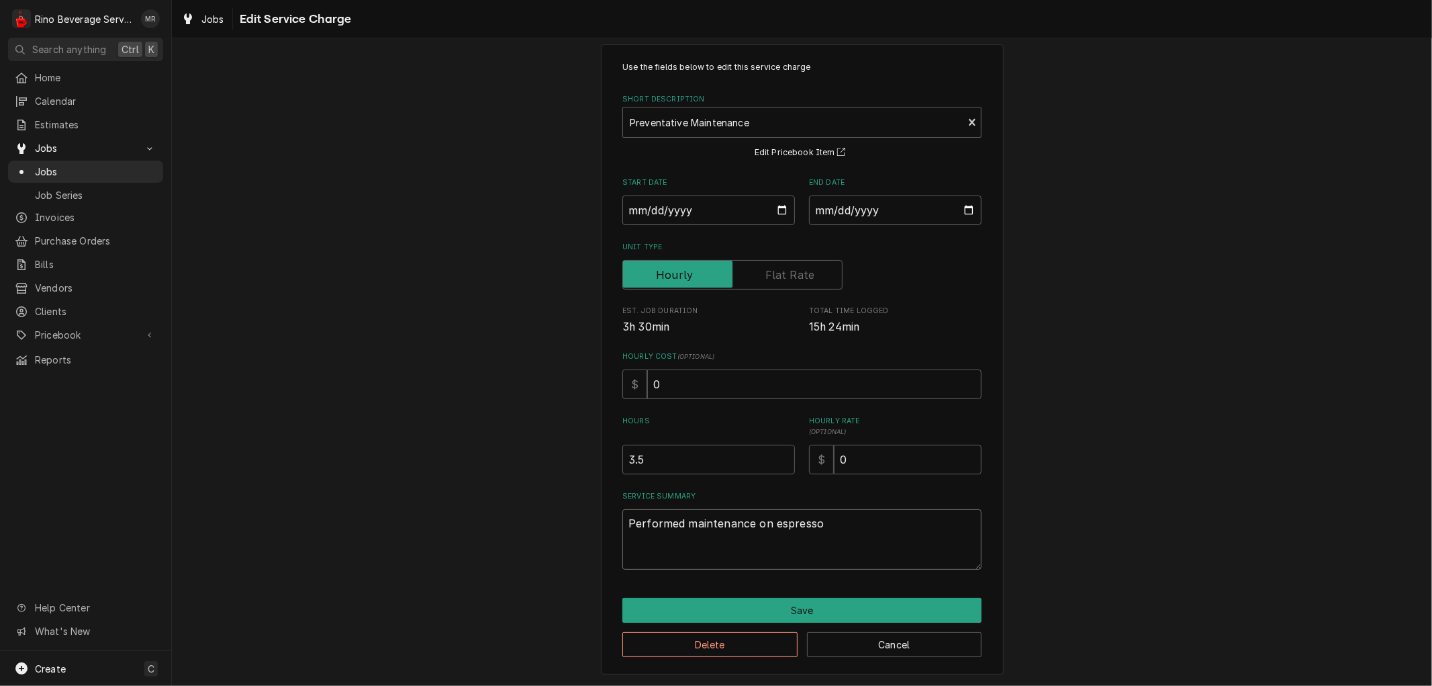
type textarea "Performed maintenance on espresso m"
type textarea "x"
type textarea "Performed maintenance on espresso ma"
type textarea "x"
type textarea "Performed maintenance on espresso mac"
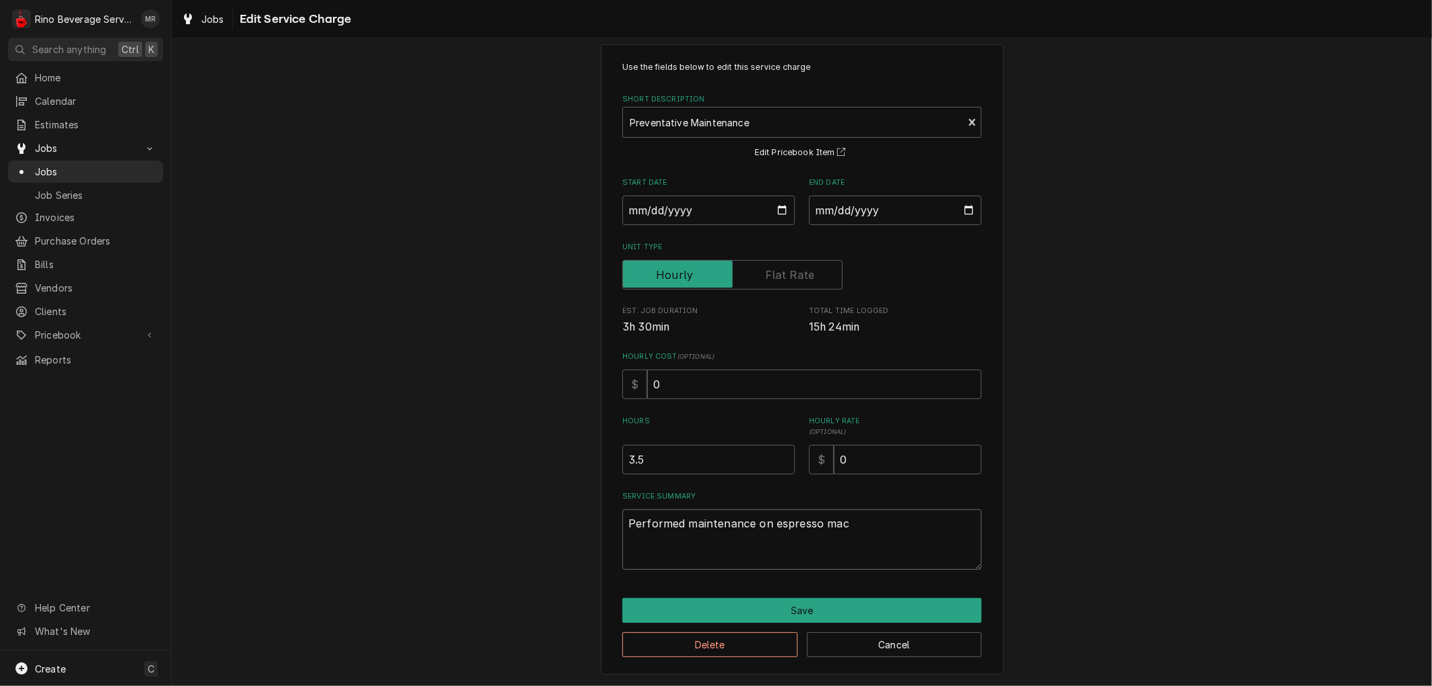
type textarea "x"
type textarea "Performed maintenance on espresso mach"
type textarea "x"
type textarea "Performed maintenance on espresso machi"
type textarea "x"
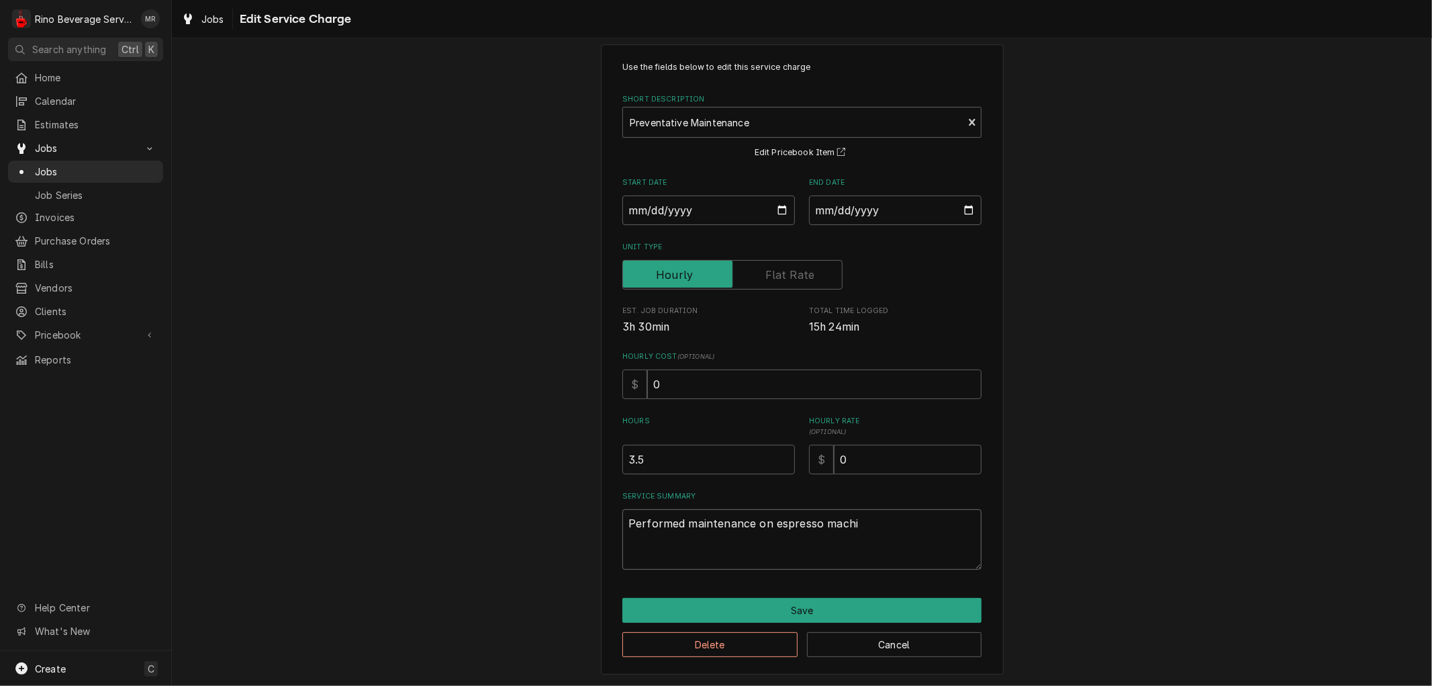
type textarea "Performed maintenance on espresso machin"
type textarea "x"
type textarea "Performed maintenance on espresso machine"
type textarea "x"
type textarea "Performed maintenance on espresso machine."
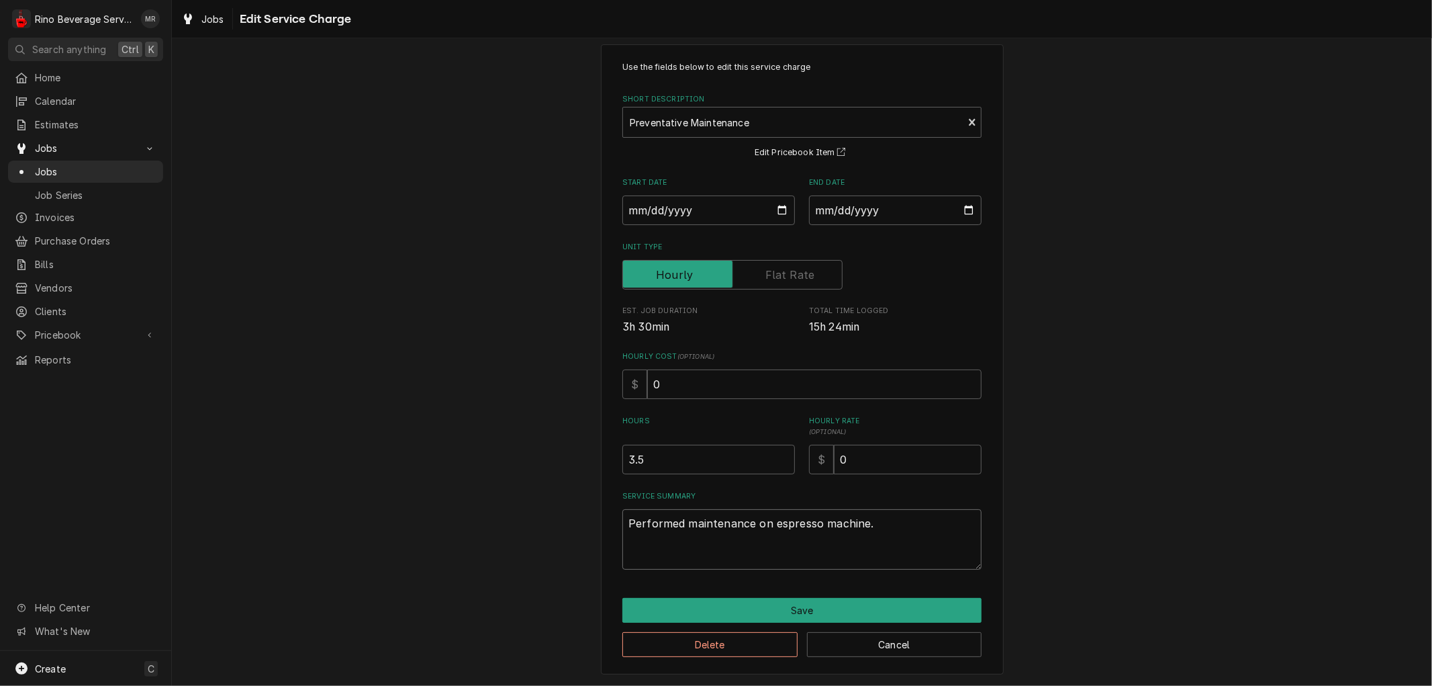
type textarea "x"
type textarea "Performed maintenance on espresso machine."
type textarea "x"
type textarea "Performed maintenance on espresso machine. A"
type textarea "x"
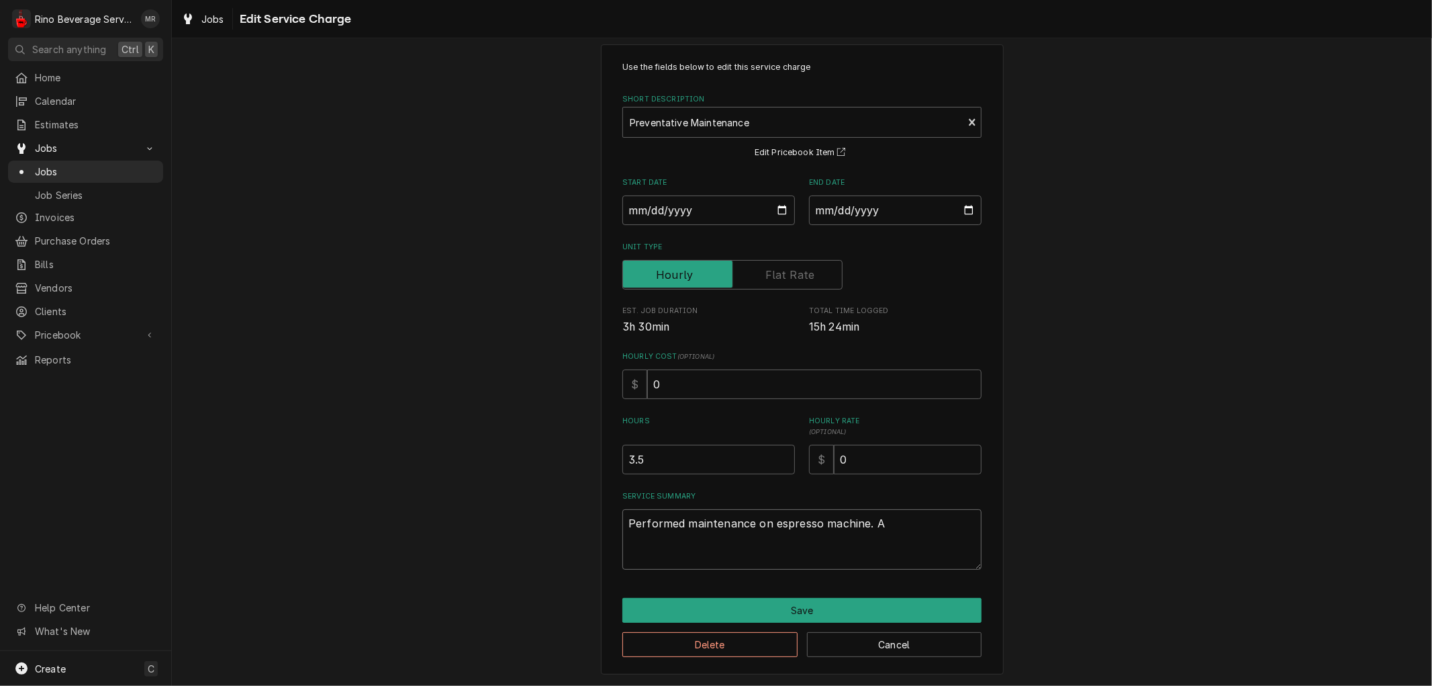
type textarea "Performed maintenance on espresso machine. Al"
type textarea "x"
type textarea "Performed maintenance on espresso machine. Als"
type textarea "x"
type textarea "Performed maintenance on espresso machine. Also"
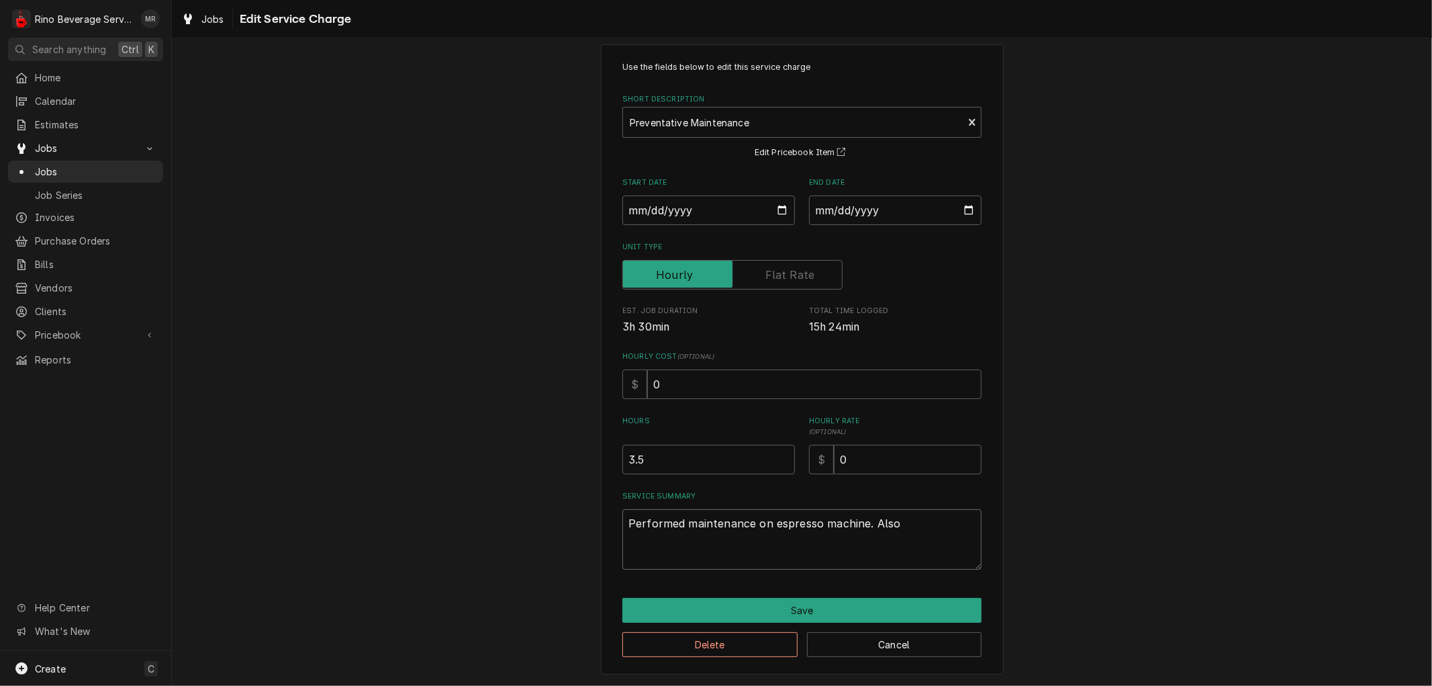
type textarea "x"
type textarea "Performed maintenance on espresso machine. Also"
type textarea "x"
type textarea "Performed maintenance on espresso machine. Also s"
type textarea "x"
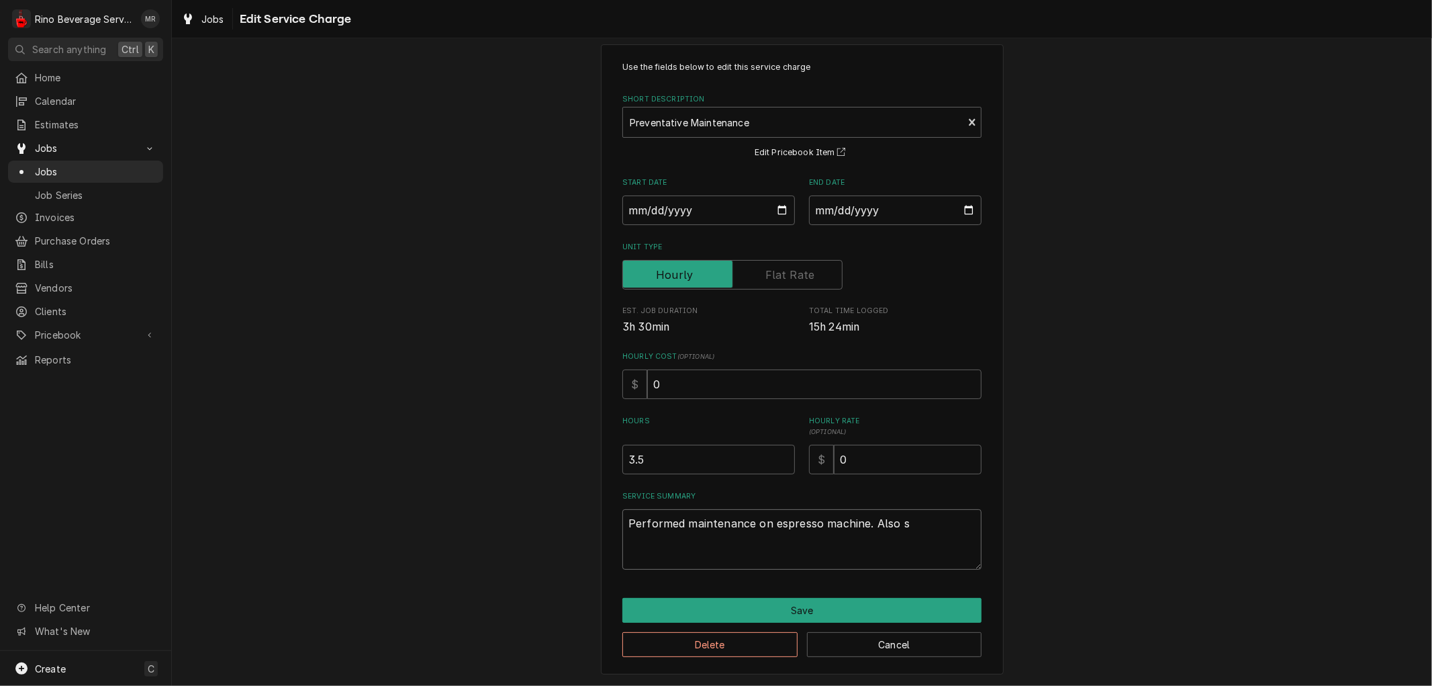
type textarea "Performed maintenance on espresso machine. Also sw"
type textarea "x"
type textarea "Performed maintenance on espresso machine. Also swa"
type textarea "x"
type textarea "Performed maintenance on espresso machine. Also swap"
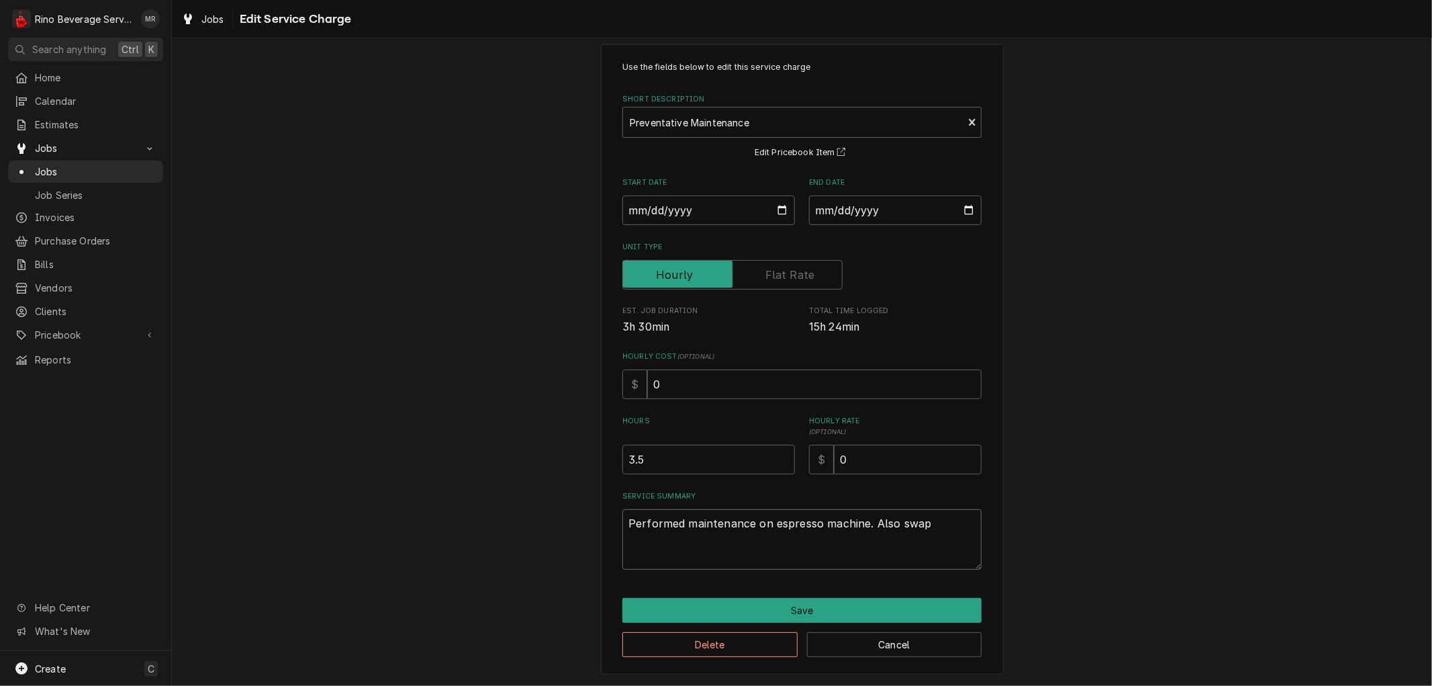
type textarea "x"
type textarea "Performed maintenance on espresso machine. Also swapp"
type textarea "x"
type textarea "Performed maintenance on espresso machine. Also swappe"
type textarea "x"
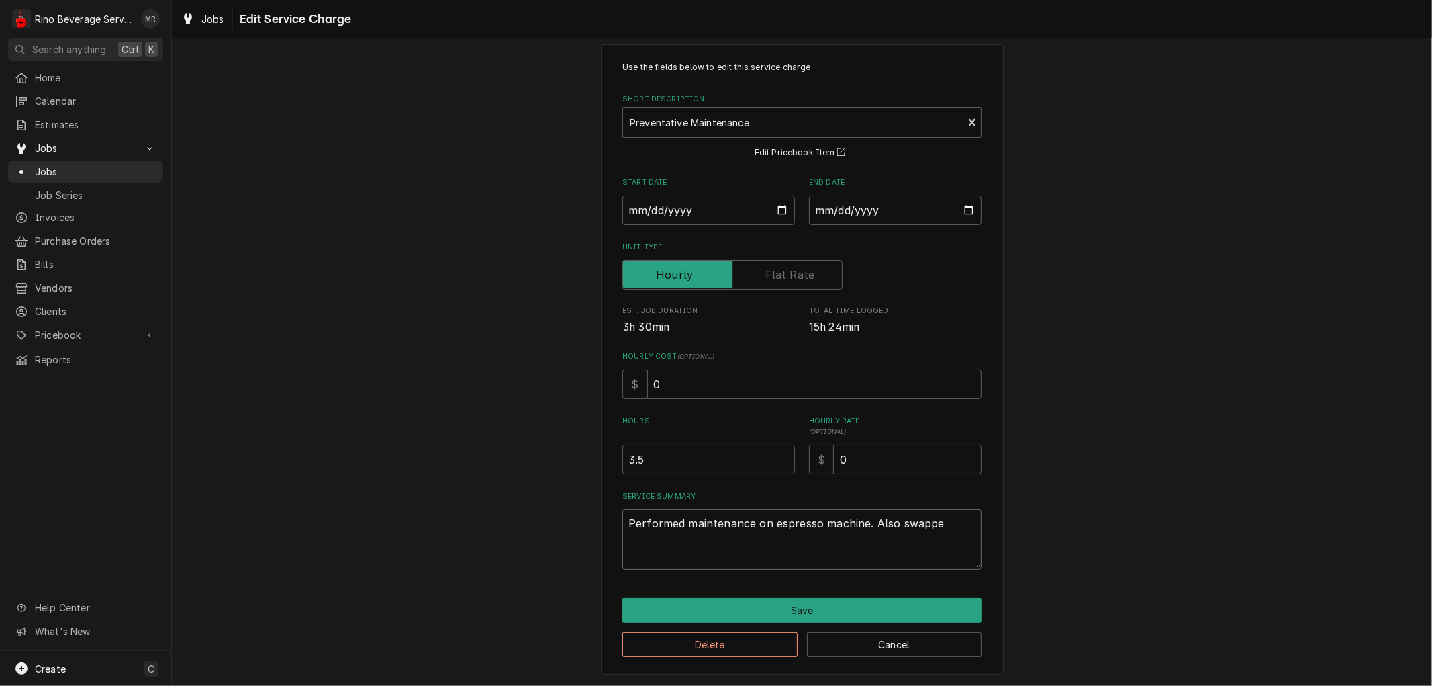
type textarea "Performed maintenance on espresso machine. Also swapped"
type textarea "x"
type textarea "Performed maintenance on espresso machine. Also swapped"
type textarea "x"
type textarea "Performed maintenance on espresso machine. Also swapped o"
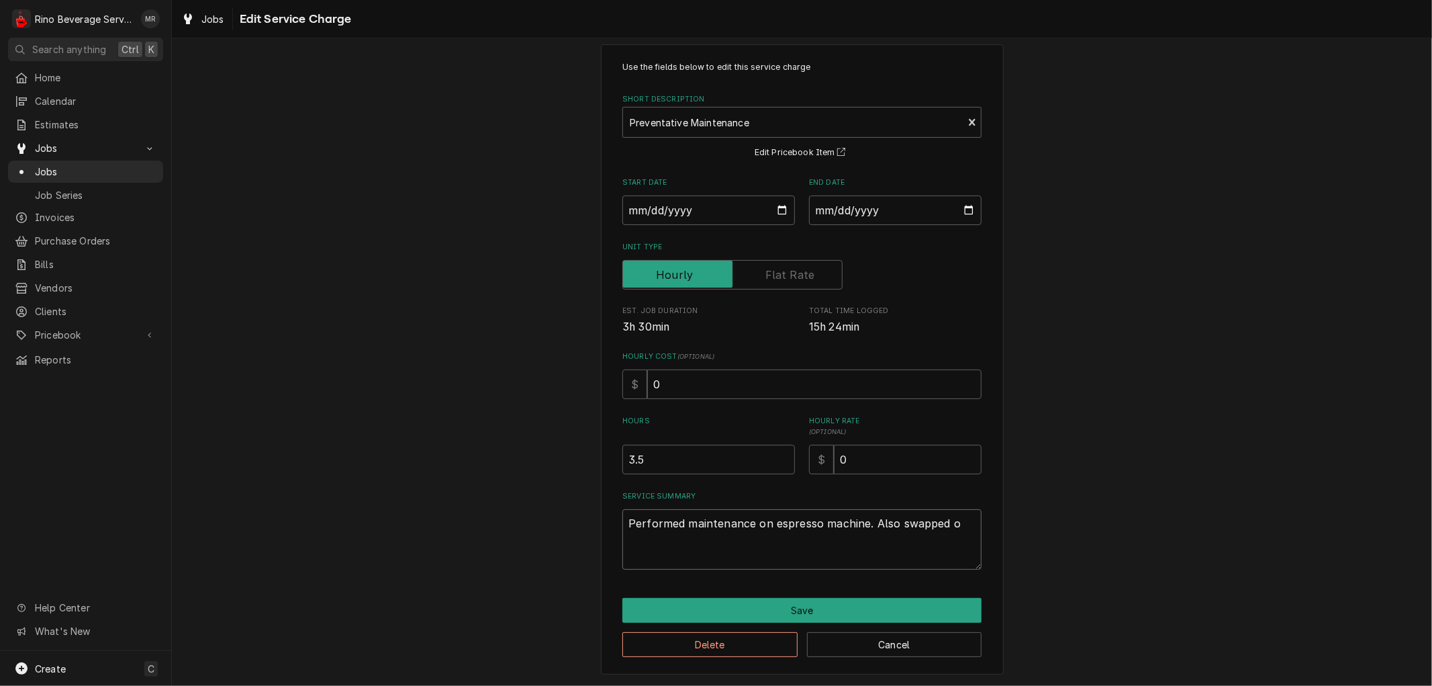
type textarea "x"
type textarea "Performed maintenance on espresso machine. Also swapped ou"
type textarea "x"
type textarea "Performed maintenance on espresso machine. Also swapped out"
type textarea "x"
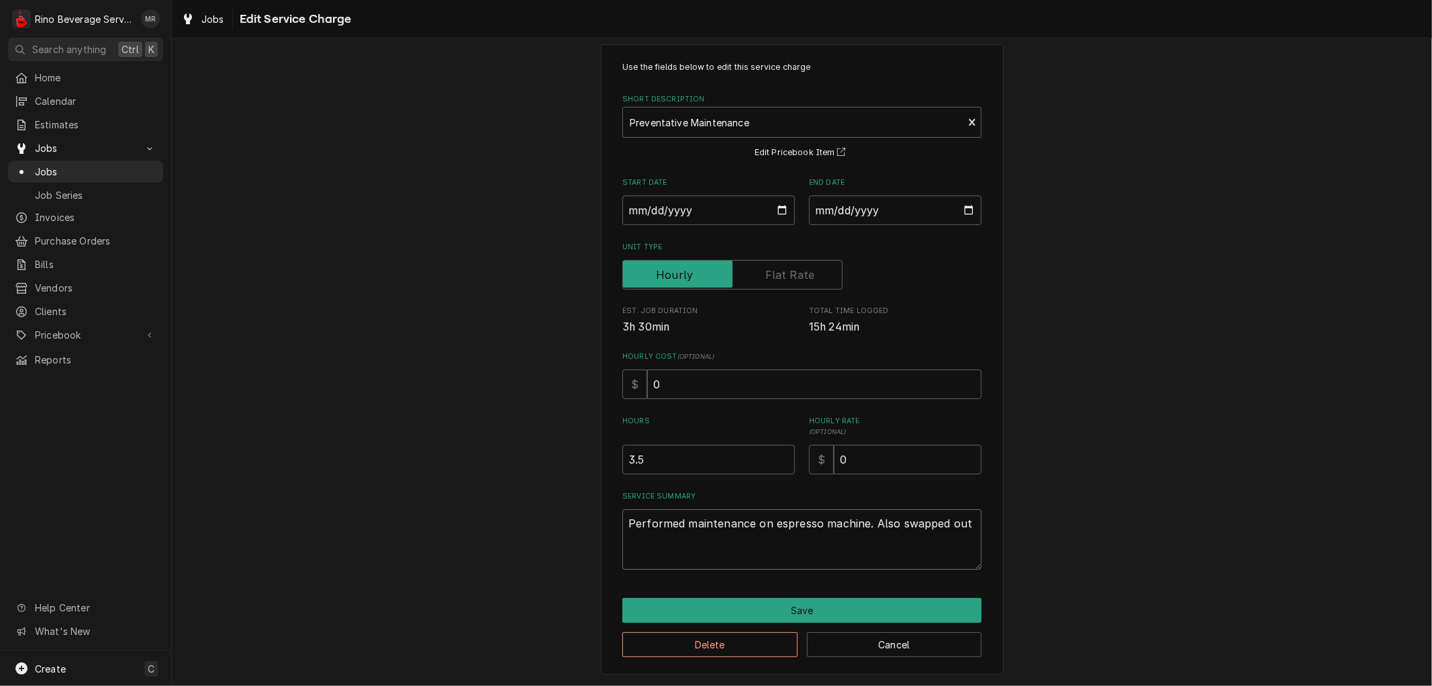
type textarea "Performed maintenance on espresso machine. Also swapped out"
type textarea "x"
type textarea "Performed maintenance on espresso machine. Also swapped out b"
type textarea "x"
type textarea "Performed maintenance on espresso machine. Also swapped out bo"
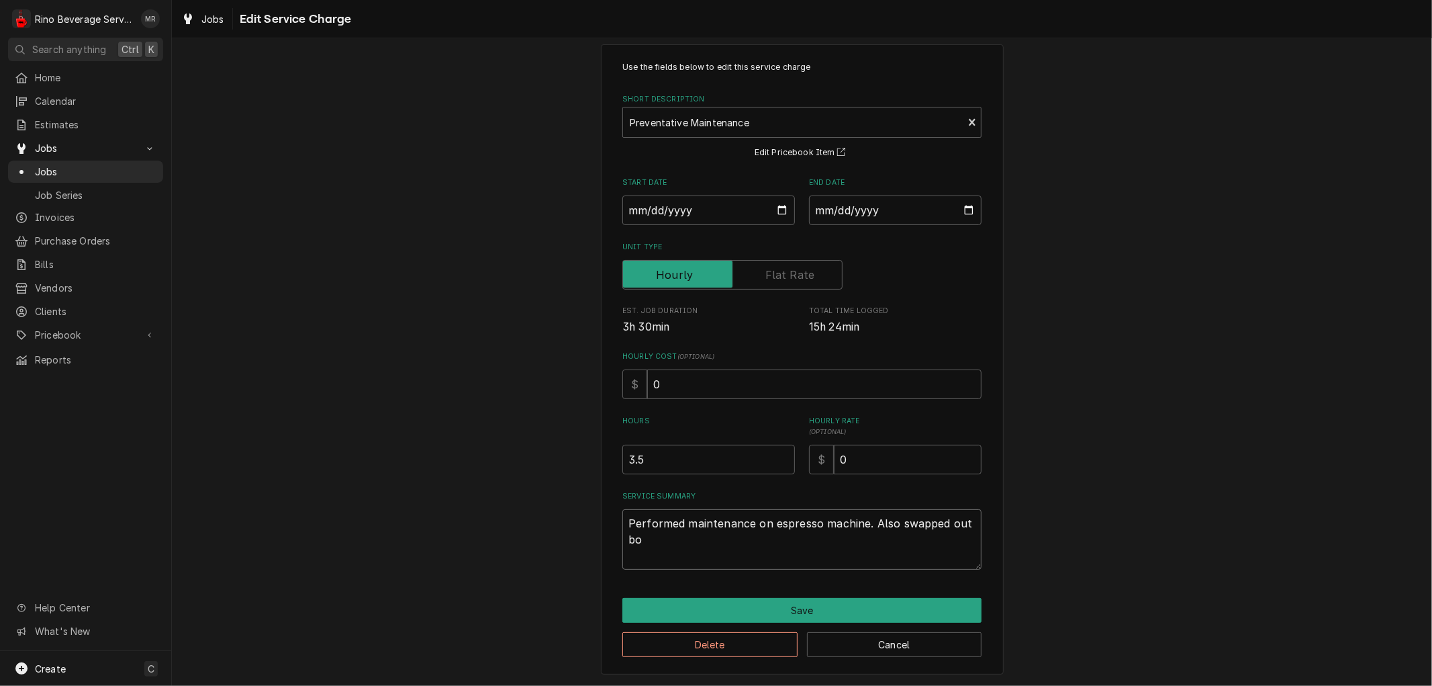
type textarea "x"
type textarea "Performed maintenance on espresso machine. Also swapped out boa"
type textarea "x"
type textarea "Performed maintenance on espresso machine. Also swapped out boar"
type textarea "x"
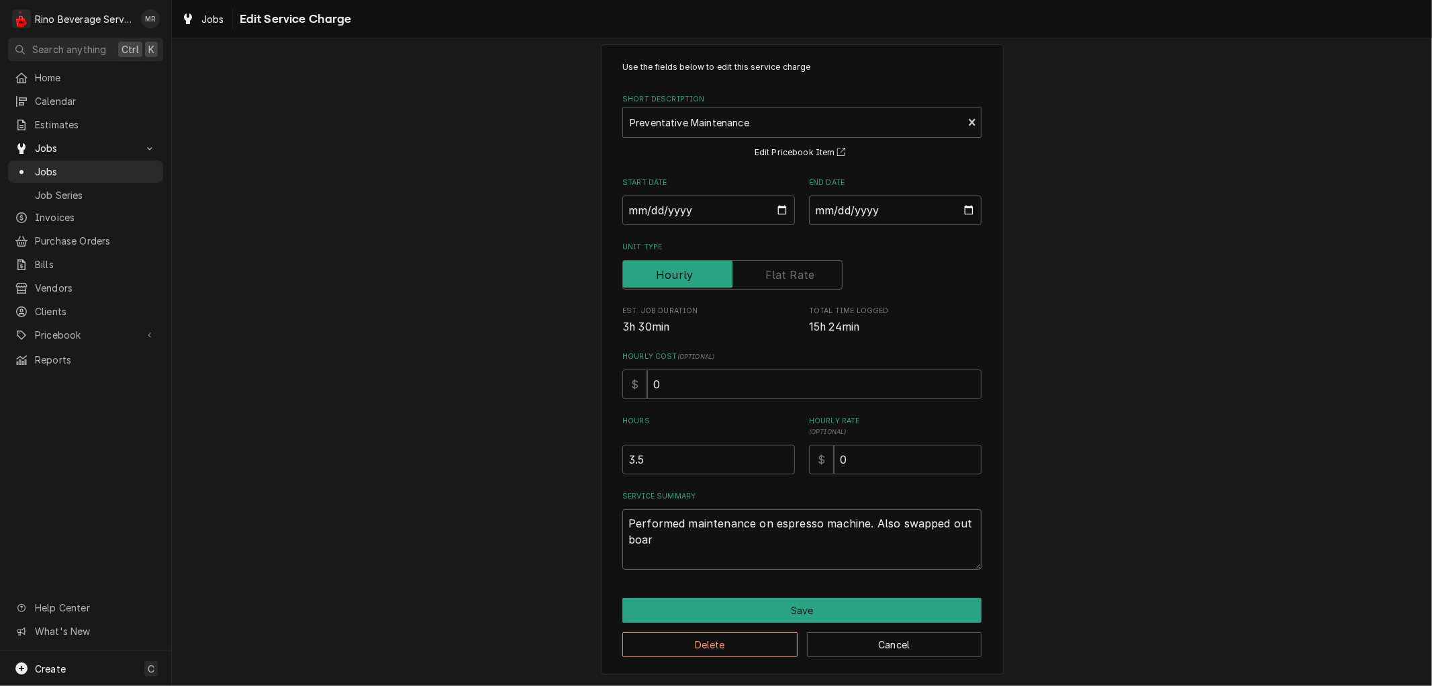
type textarea "Performed maintenance on espresso machine. Also swapped out board"
type textarea "x"
type textarea "Performed maintenance on espresso machine. Also swapped out boards"
type textarea "x"
type textarea "Performed maintenance on espresso machine. Also swapped out boards."
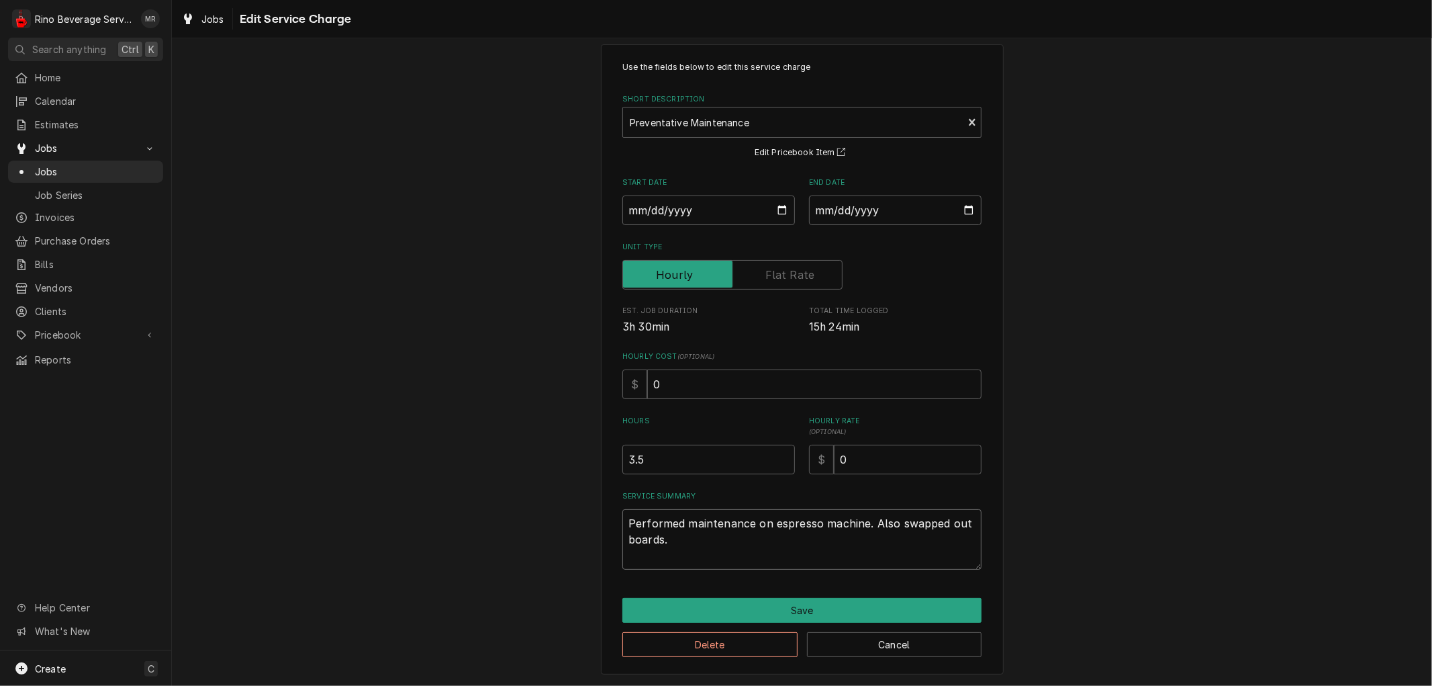
type textarea "x"
type textarea "Performed maintenance on espresso machine. Also swapped out boards."
type textarea "x"
type textarea "Performed maintenance on espresso machine. Also swapped out boards. C"
type textarea "x"
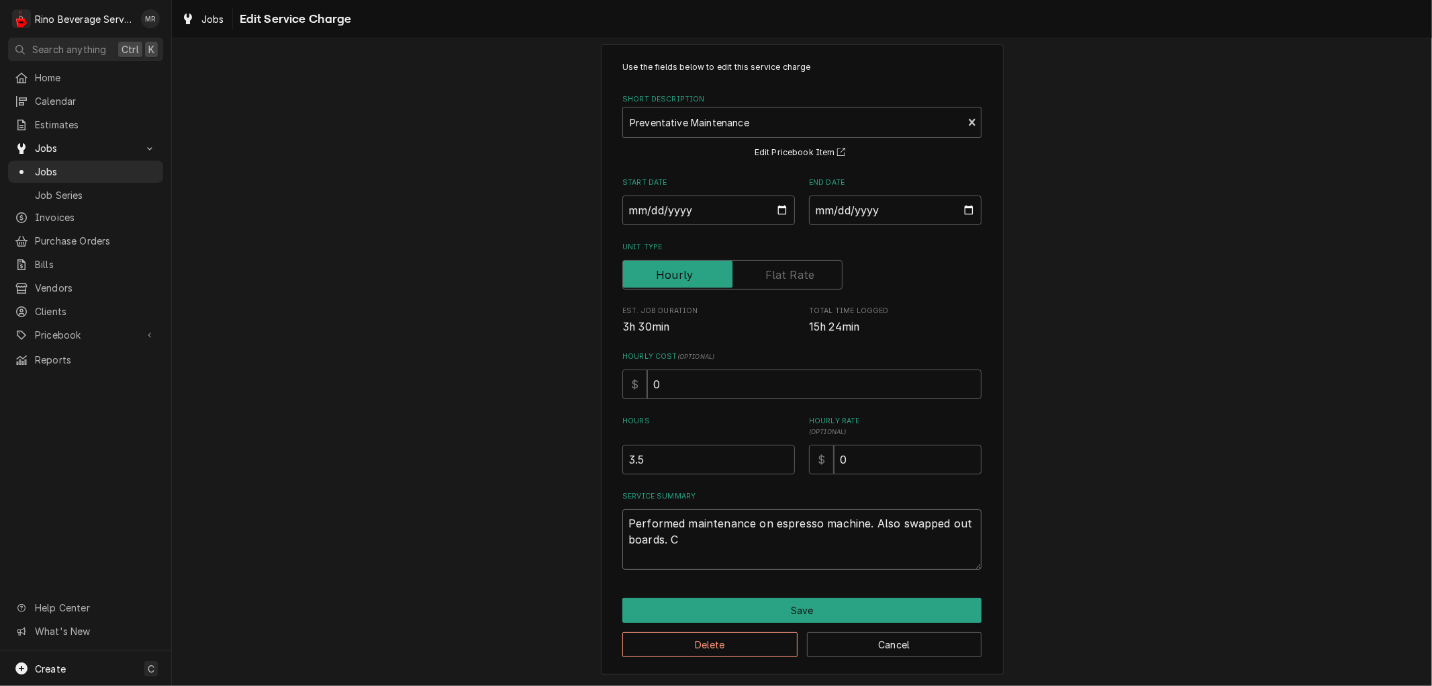
type textarea "Performed maintenance on espresso machine. Also swapped out boards. Co"
type textarea "x"
type textarea "Performed maintenance on espresso machine. Also swapped out boards. Cou"
type textarea "x"
type textarea "Performed maintenance on espresso machine. Also swapped out boards. Coul"
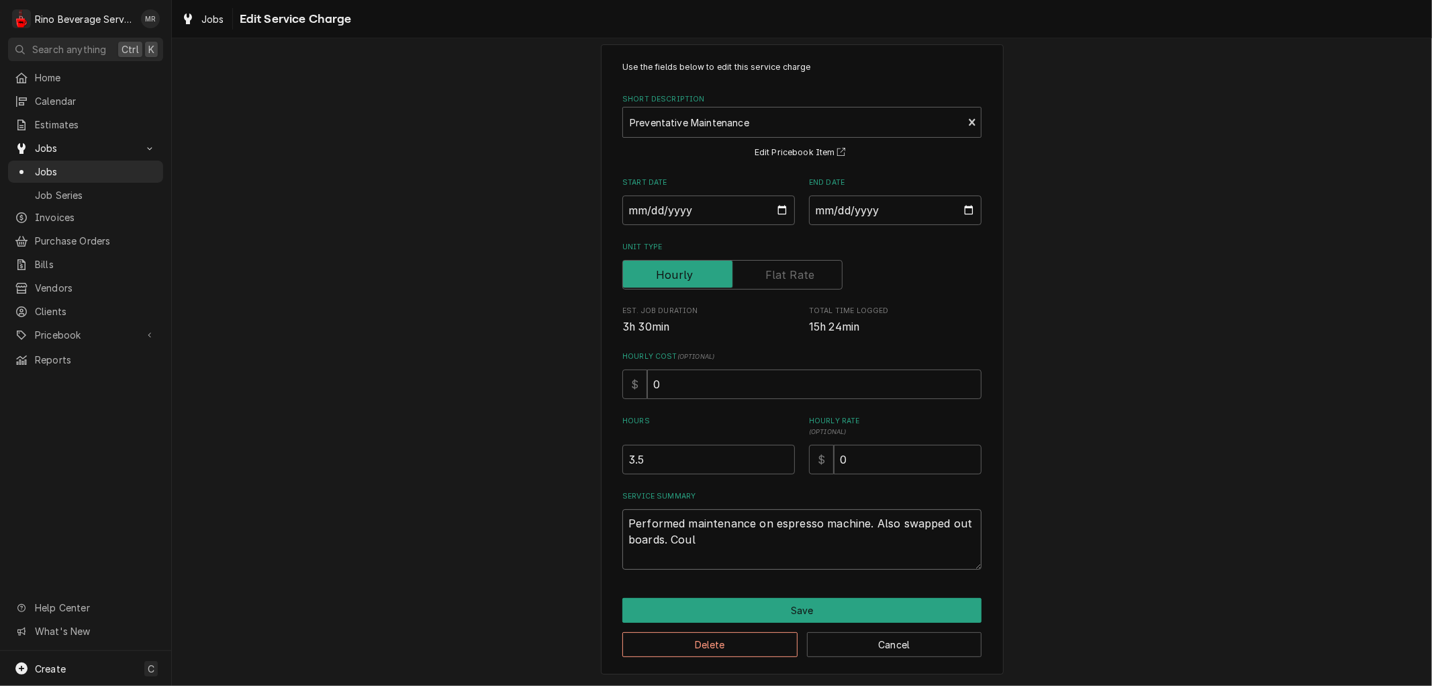
type textarea "x"
type textarea "Performed maintenance on espresso machine. Also swapped out boards. Could"
type textarea "x"
type textarea "Performed maintenance on espresso machine. Also swapped out boards. Could"
type textarea "x"
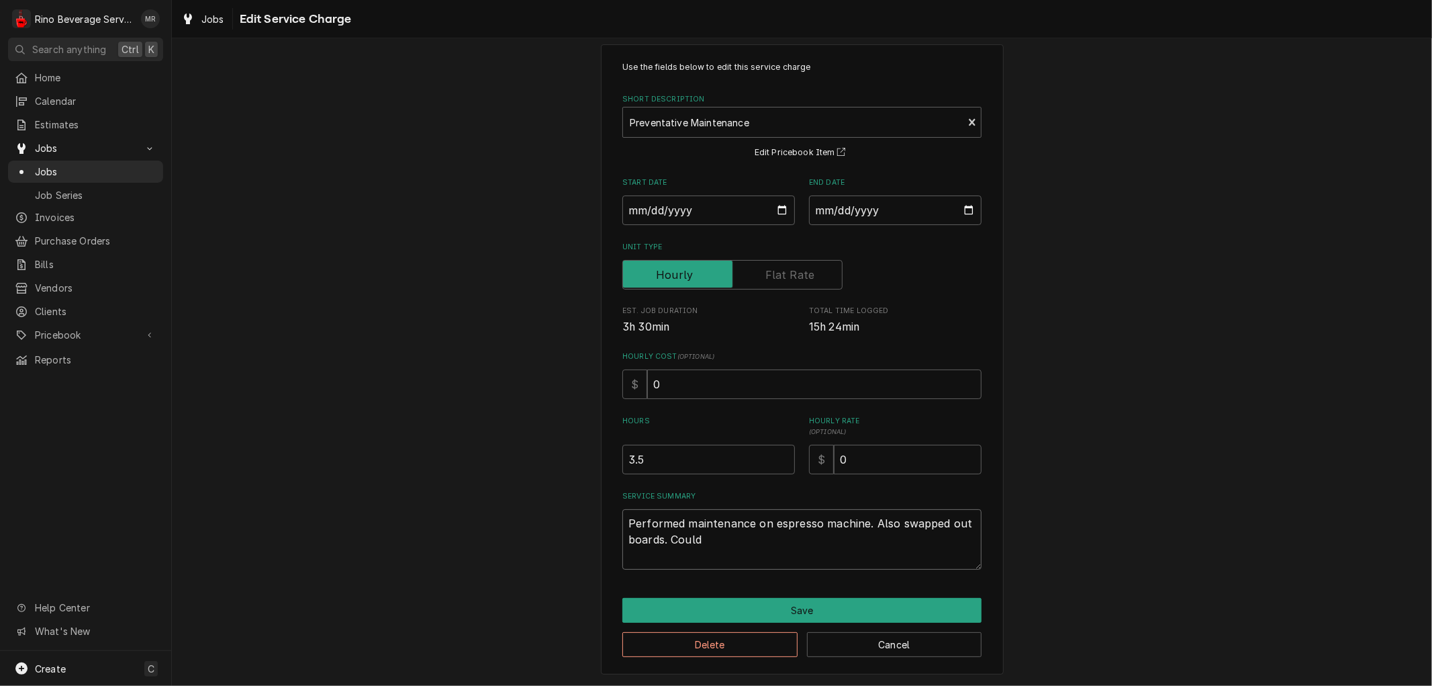
type textarea "Performed maintenance on espresso machine. Also swapped out boards. Could n"
type textarea "x"
type textarea "Performed maintenance on espresso machine. Also swapped out boards. Could no"
type textarea "x"
type textarea "Performed maintenance on espresso machine. Also swapped out boards. Could not"
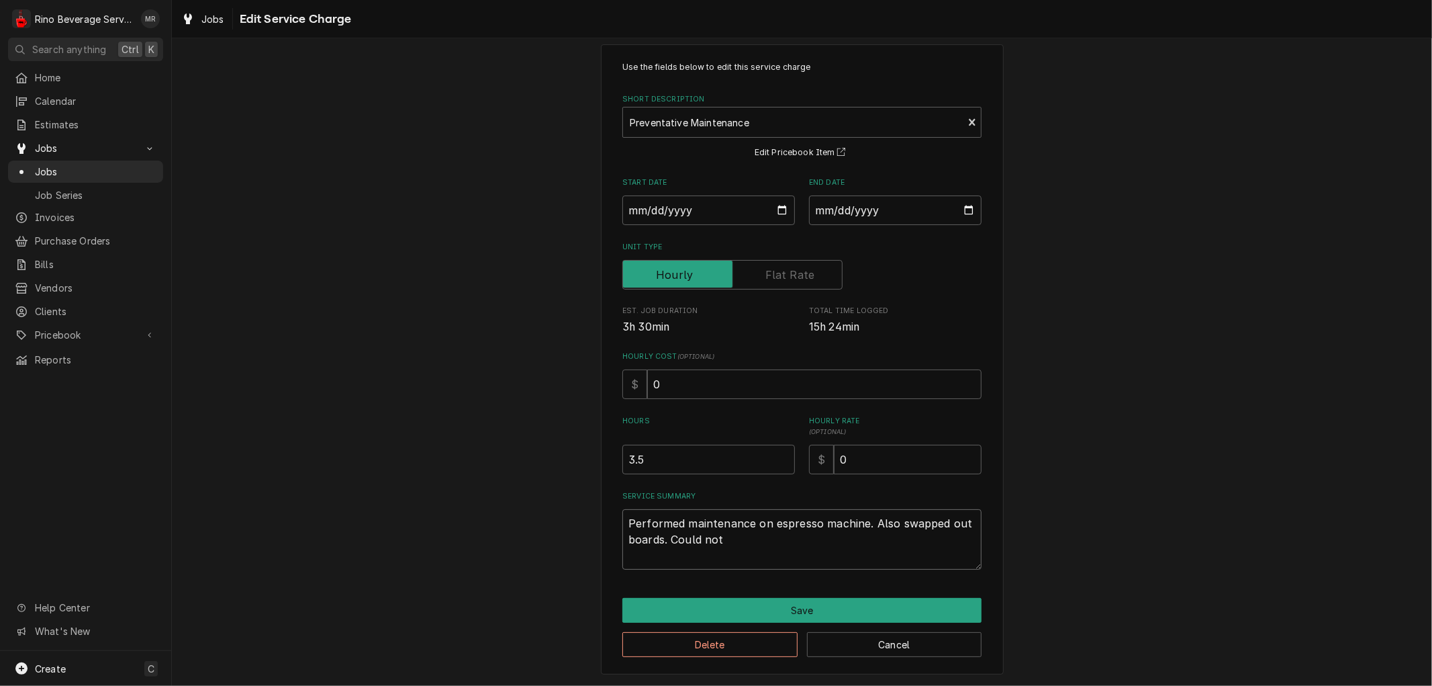
type textarea "x"
type textarea "Performed maintenance on espresso machine. Also swapped out boards. Could not"
type textarea "x"
type textarea "Performed maintenance on espresso machine. Also swapped out boards. Could not t"
type textarea "x"
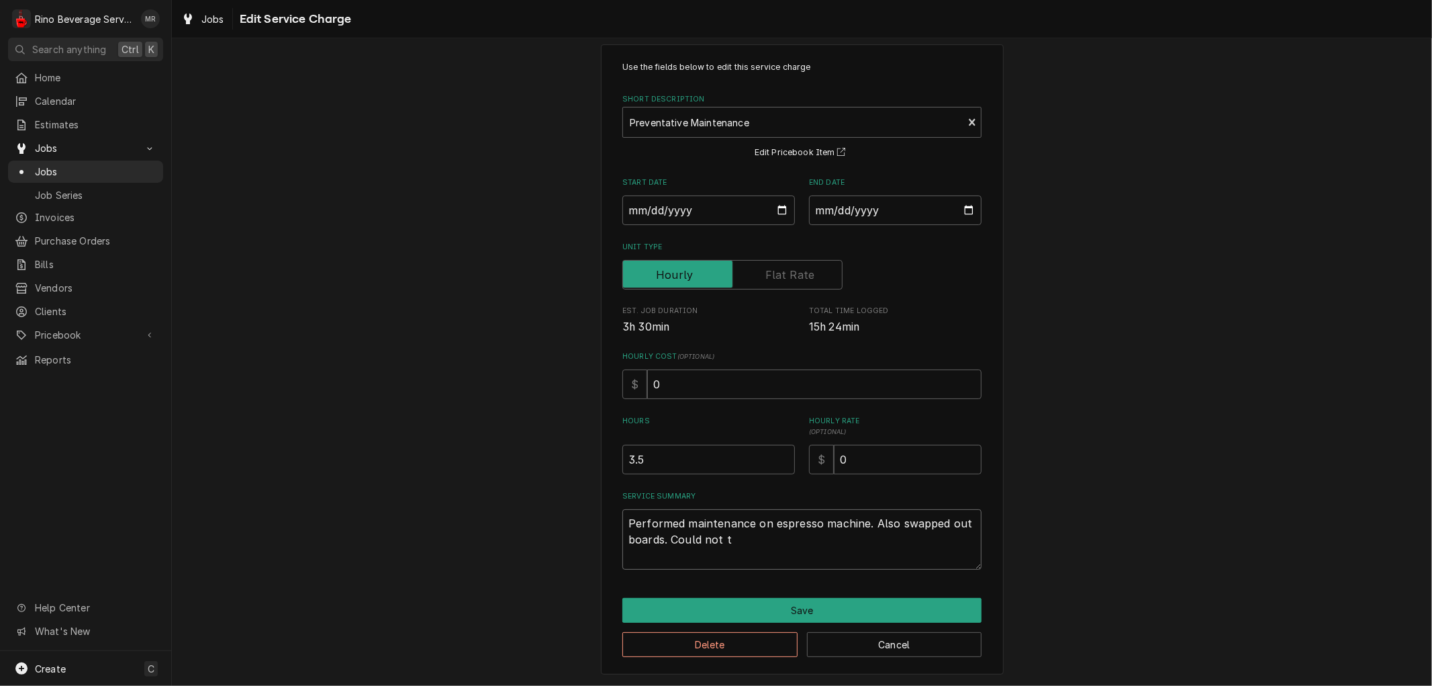
type textarea "Performed maintenance on espresso machine. Also swapped out boards. Could not te"
type textarea "x"
type textarea "Performed maintenance on espresso machine. Also swapped out boards. Could not t…"
type textarea "x"
type textarea "Performed maintenance on espresso machine. Also swapped out boards. Could not t…"
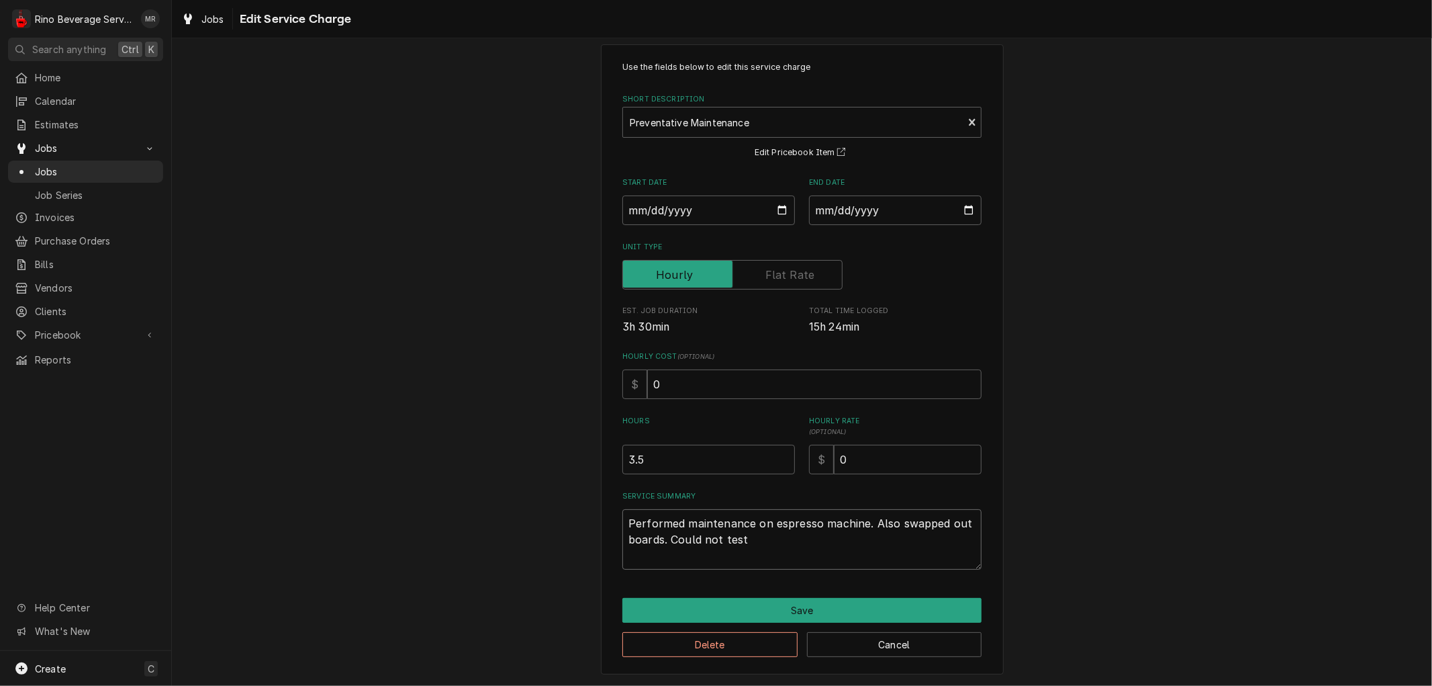
type textarea "x"
type textarea "Performed maintenance on espresso machine. Also swapped out boards. Could not t…"
type textarea "x"
type textarea "Performed maintenance on espresso machine. Also swapped out boards. Could not t…"
type textarea "x"
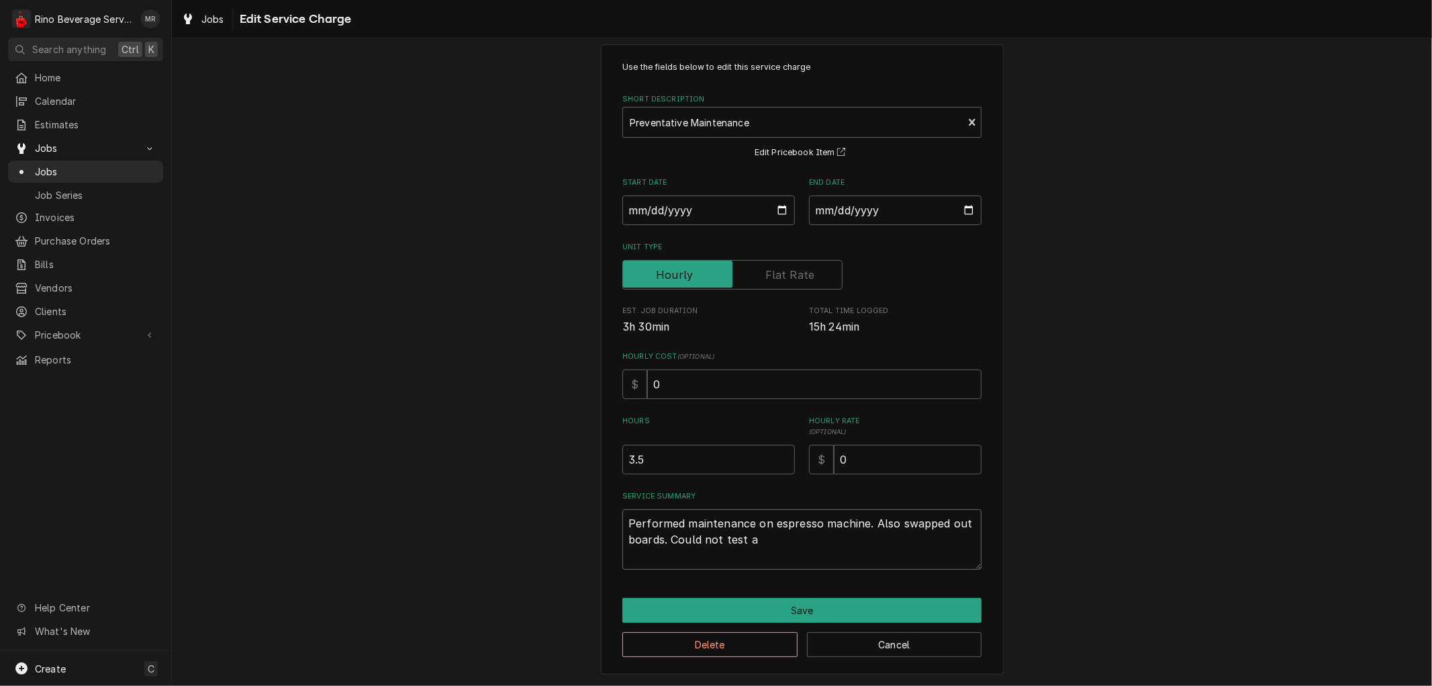
type textarea "Performed maintenance on espresso machine. Also swapped out boards. Could not t…"
type textarea "x"
type textarea "Performed maintenance on espresso machine. Also swapped out boards. Could not t…"
type textarea "x"
type textarea "Performed maintenance on espresso machine. Also swapped out boards. Could not t…"
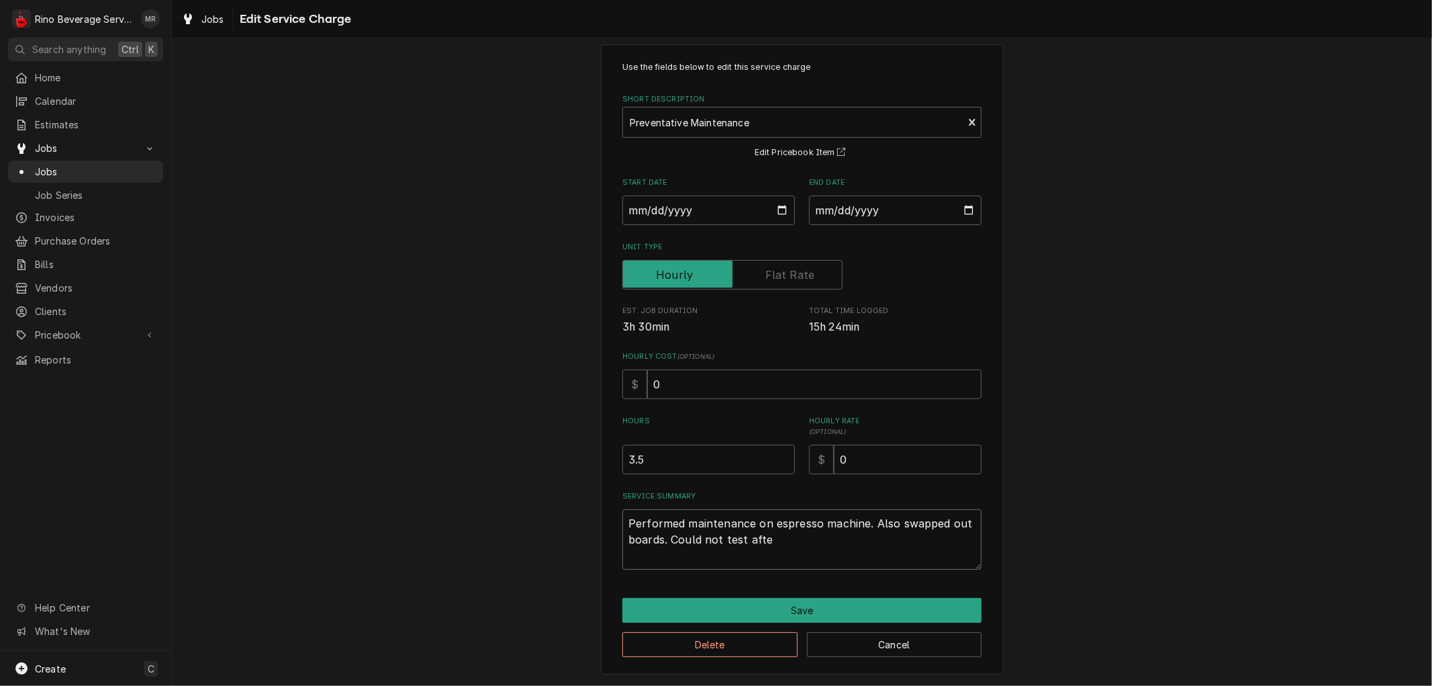
type textarea "x"
type textarea "Performed maintenance on espresso machine. Also swapped out boards. Could not t…"
type textarea "x"
type textarea "Performed maintenance on espresso machine. Also swapped out boards. Could not t…"
type textarea "x"
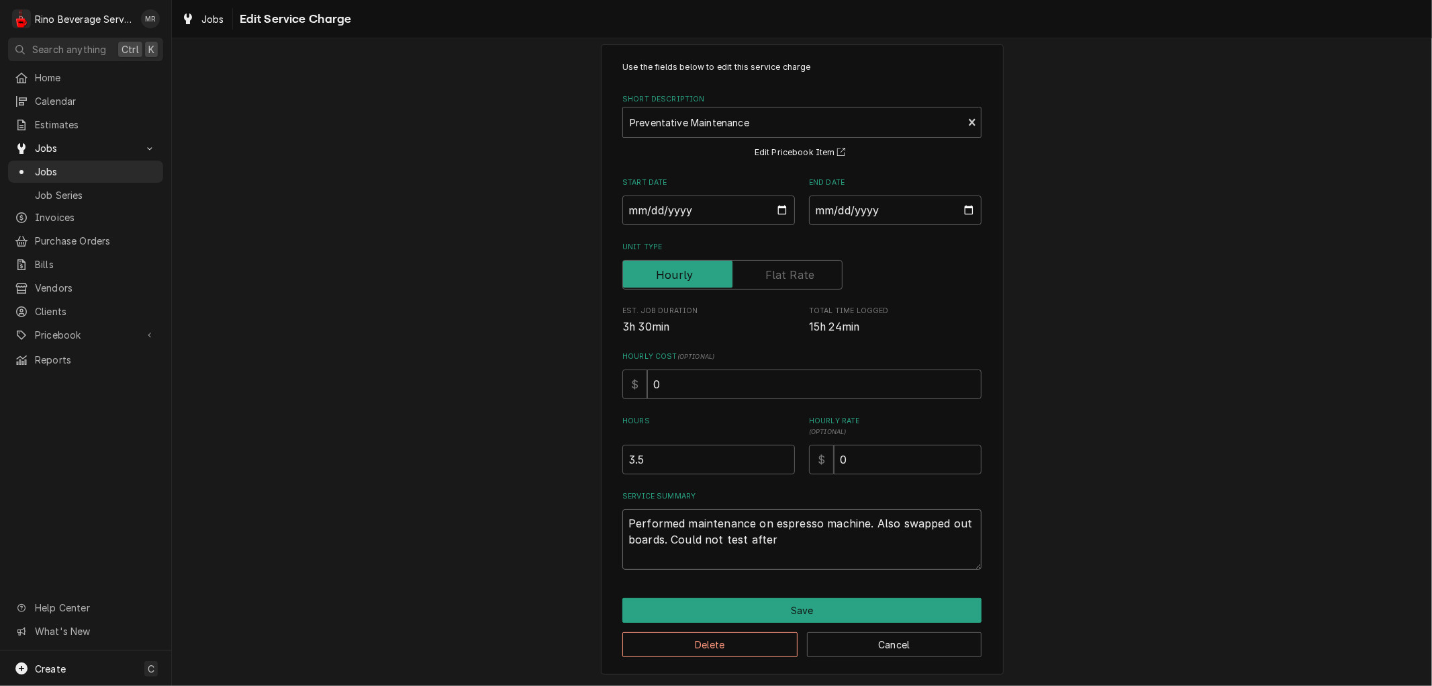
type textarea "Performed maintenance on espresso machine. Also swapped out boards. Could not t…"
type textarea "x"
type textarea "Performed maintenance on espresso machine. Also swapped out boards. Could not t…"
type textarea "x"
type textarea "Performed maintenance on espresso machine. Also swapped out boards. Could not t…"
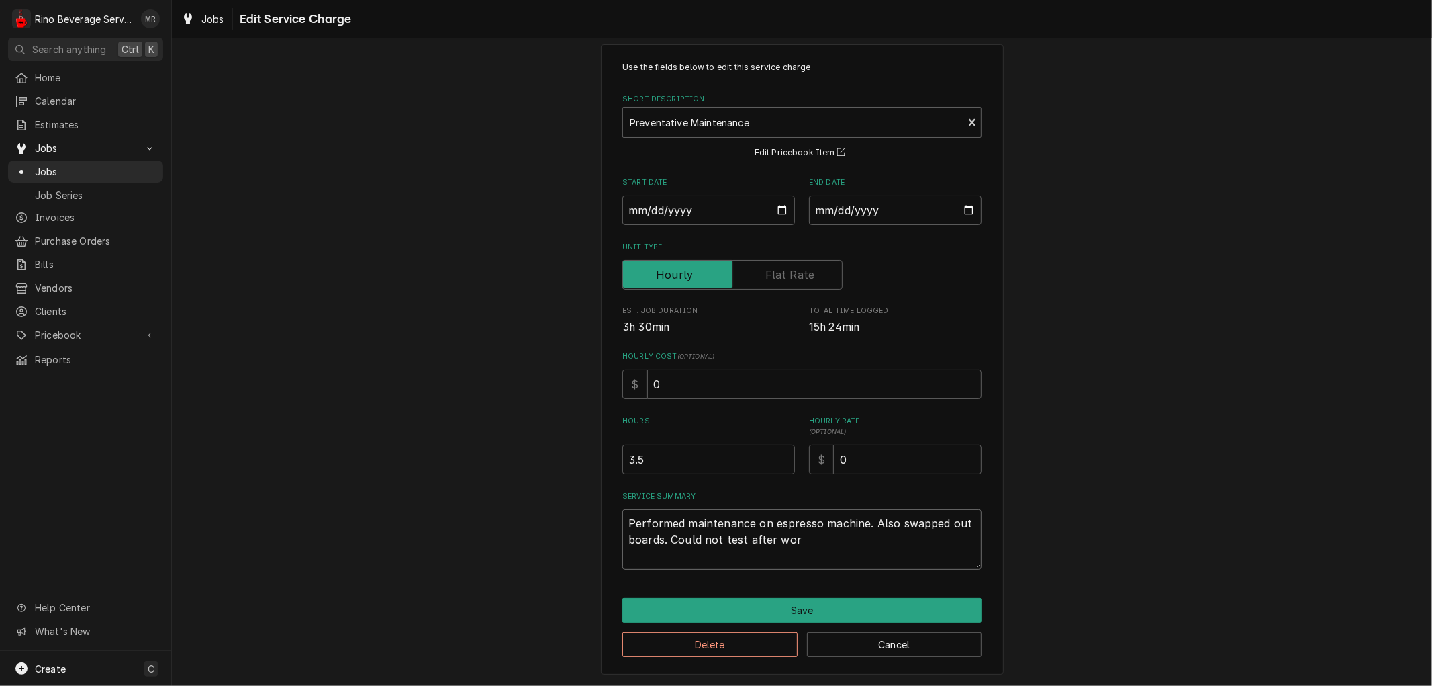
type textarea "x"
type textarea "Performed maintenance on espresso machine. Also swapped out boards. Could not t…"
type textarea "x"
type textarea "Performed maintenance on espresso machine. Also swapped out boards. Could not t…"
type textarea "x"
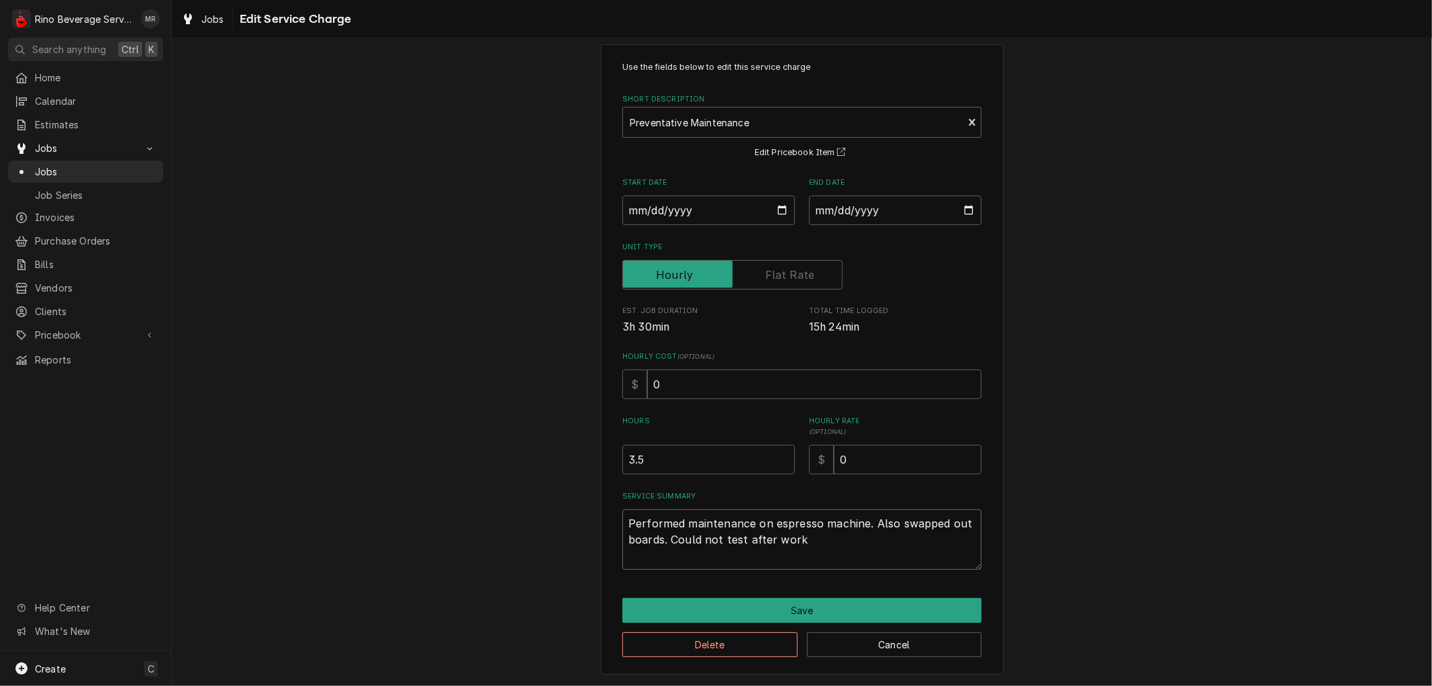
type textarea "Performed maintenance on espresso machine. Also swapped out boards. Could not t…"
type textarea "x"
type textarea "Performed maintenance on espresso machine. Also swapped out boards. Could not t…"
type textarea "x"
type textarea "Performed maintenance on espresso machine. Also swapped out boards. Could not t…"
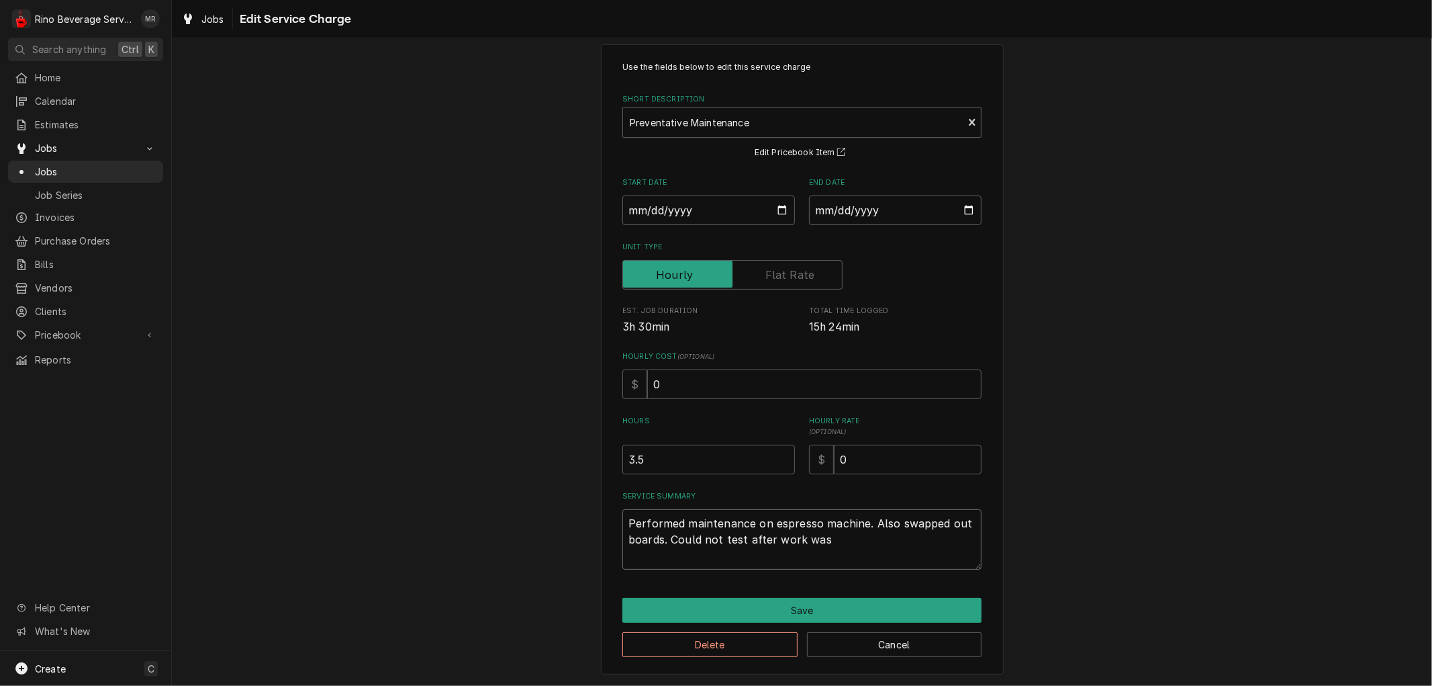
type textarea "x"
type textarea "Performed maintenance on espresso machine. Also swapped out boards. Could not t…"
type textarea "x"
type textarea "Performed maintenance on espresso machine. Also swapped out boards. Could not t…"
type textarea "x"
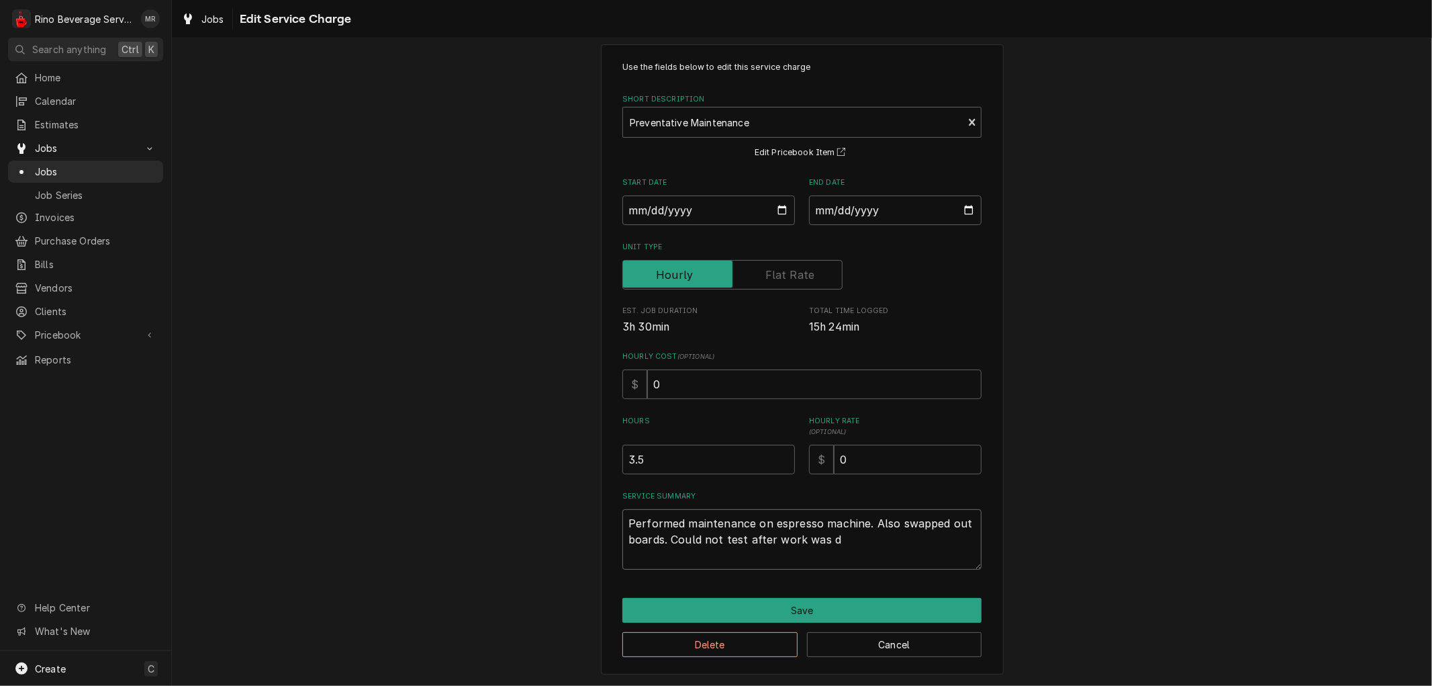
type textarea "Performed maintenance on espresso machine. Also swapped out boards. Could not t…"
click at [854, 461] on input "0" at bounding box center [908, 459] width 148 height 30
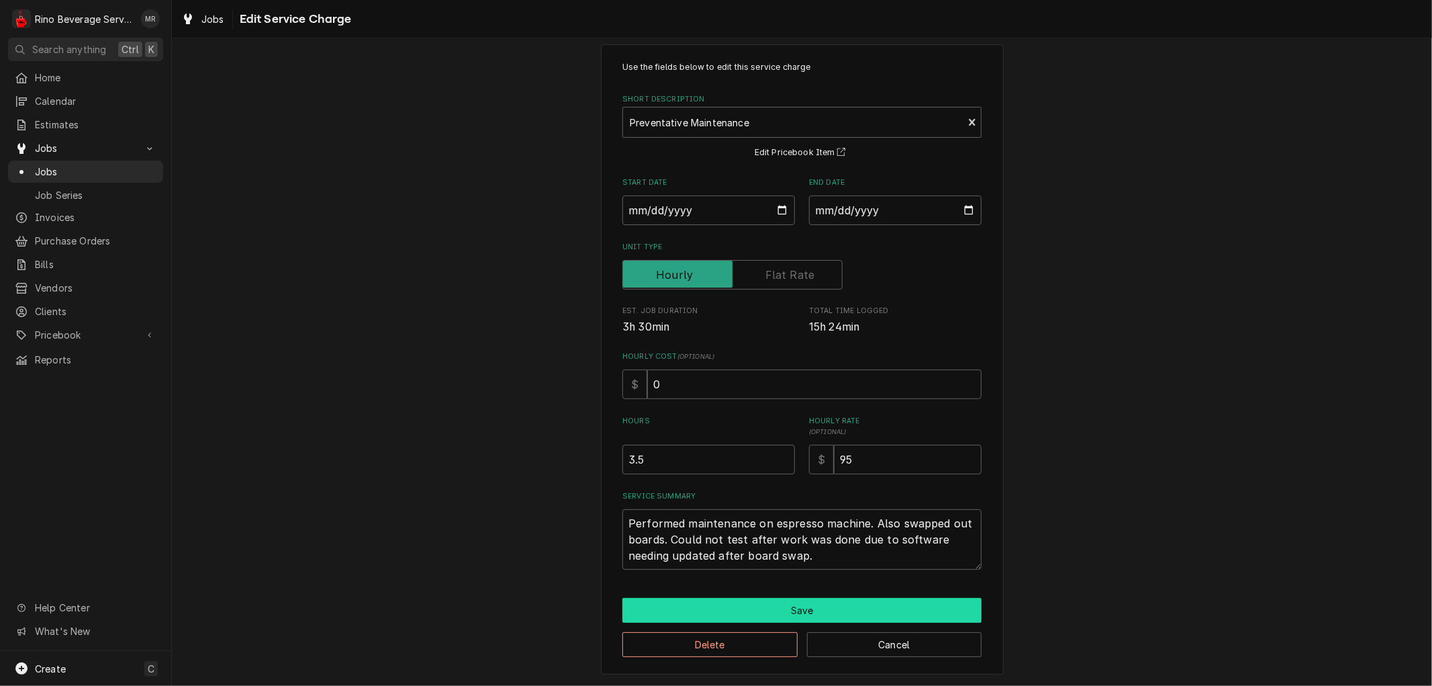
click at [802, 604] on button "Save" at bounding box center [801, 610] width 359 height 25
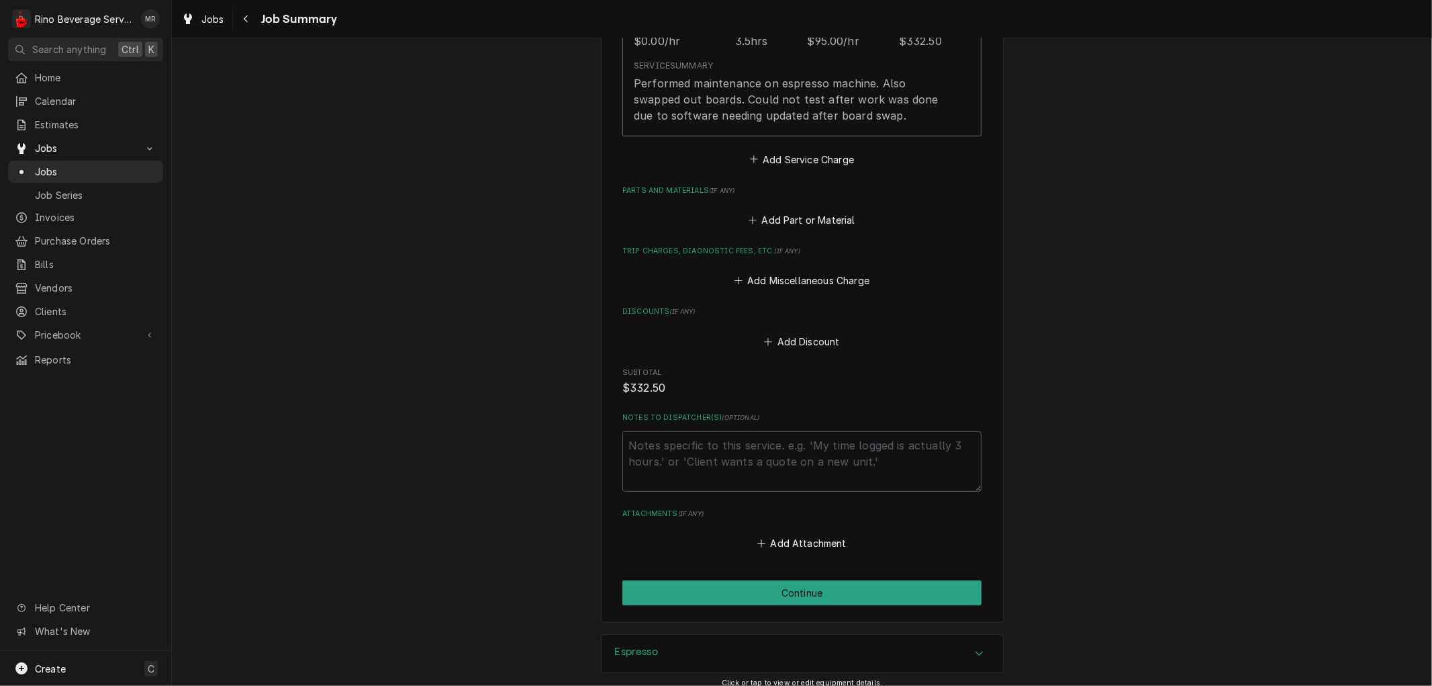
scroll to position [387, 0]
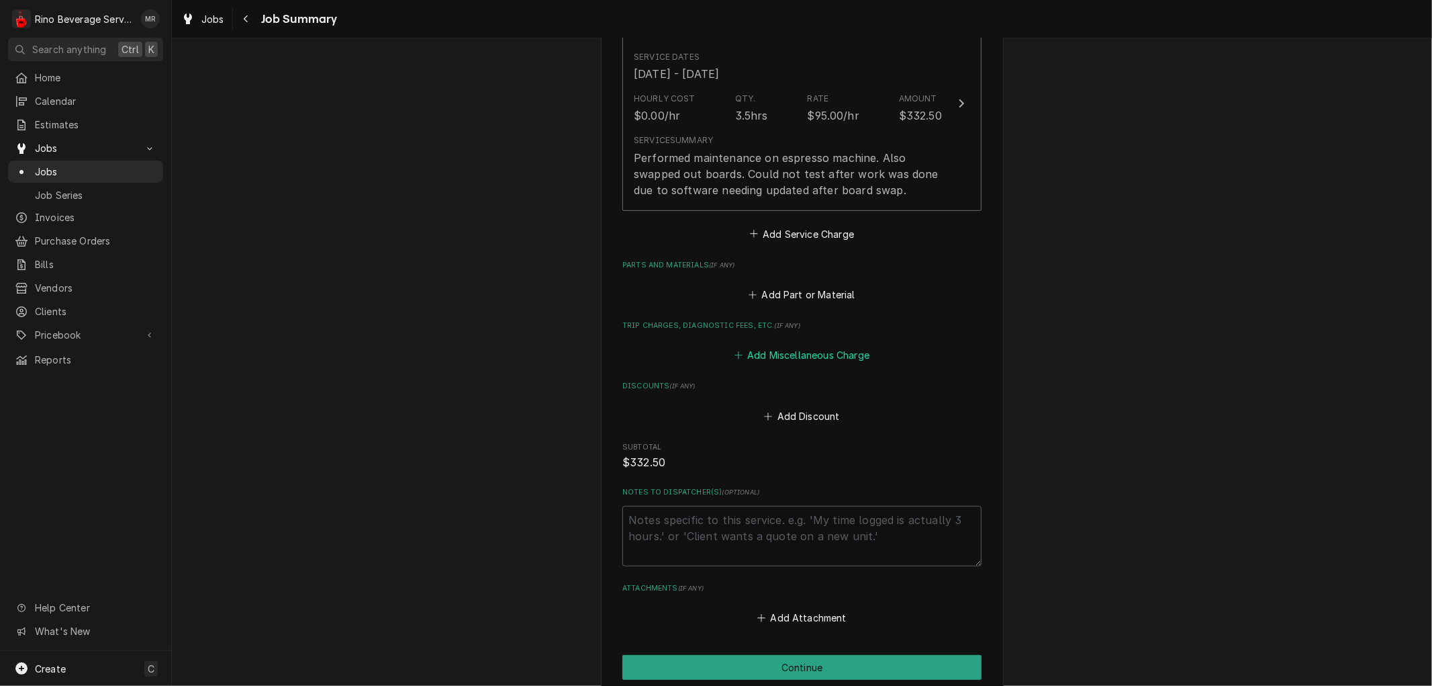
click at [806, 355] on button "Add Miscellaneous Charge" at bounding box center [802, 355] width 140 height 19
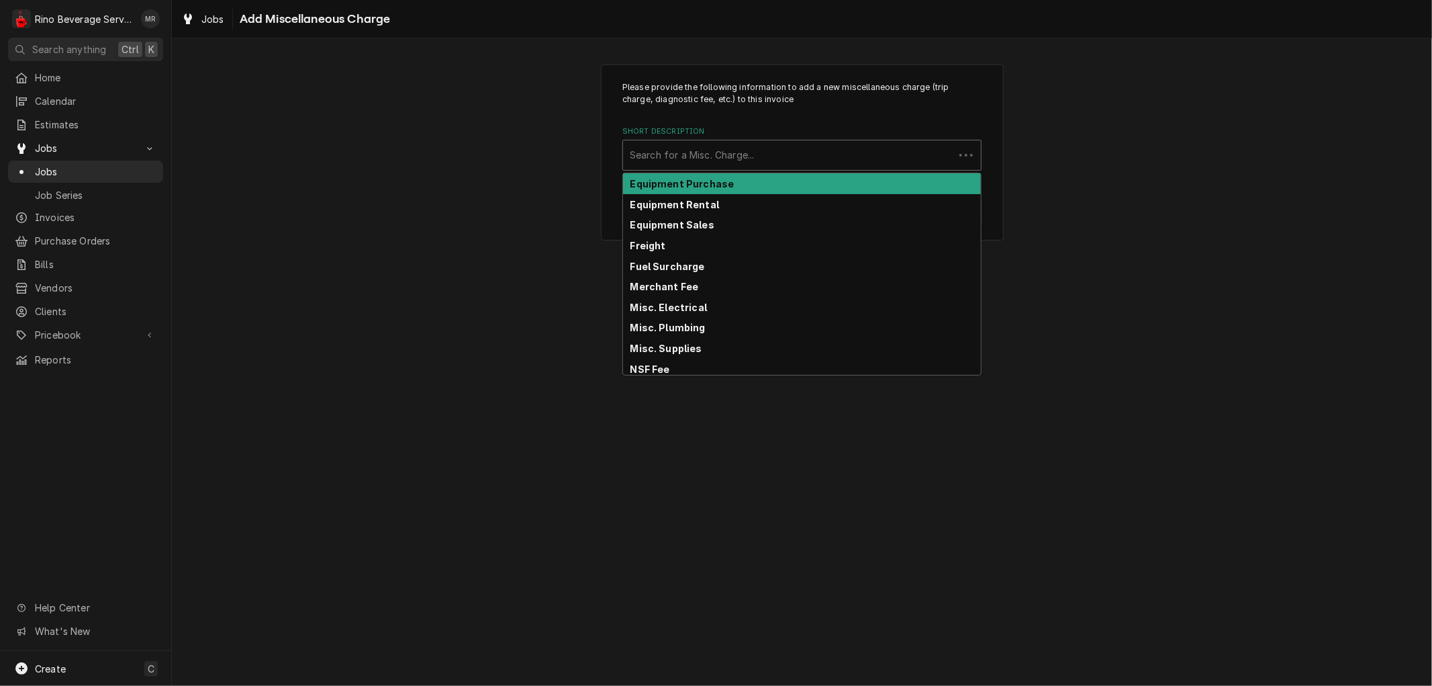
click at [737, 157] on div "Short Description" at bounding box center [789, 155] width 318 height 24
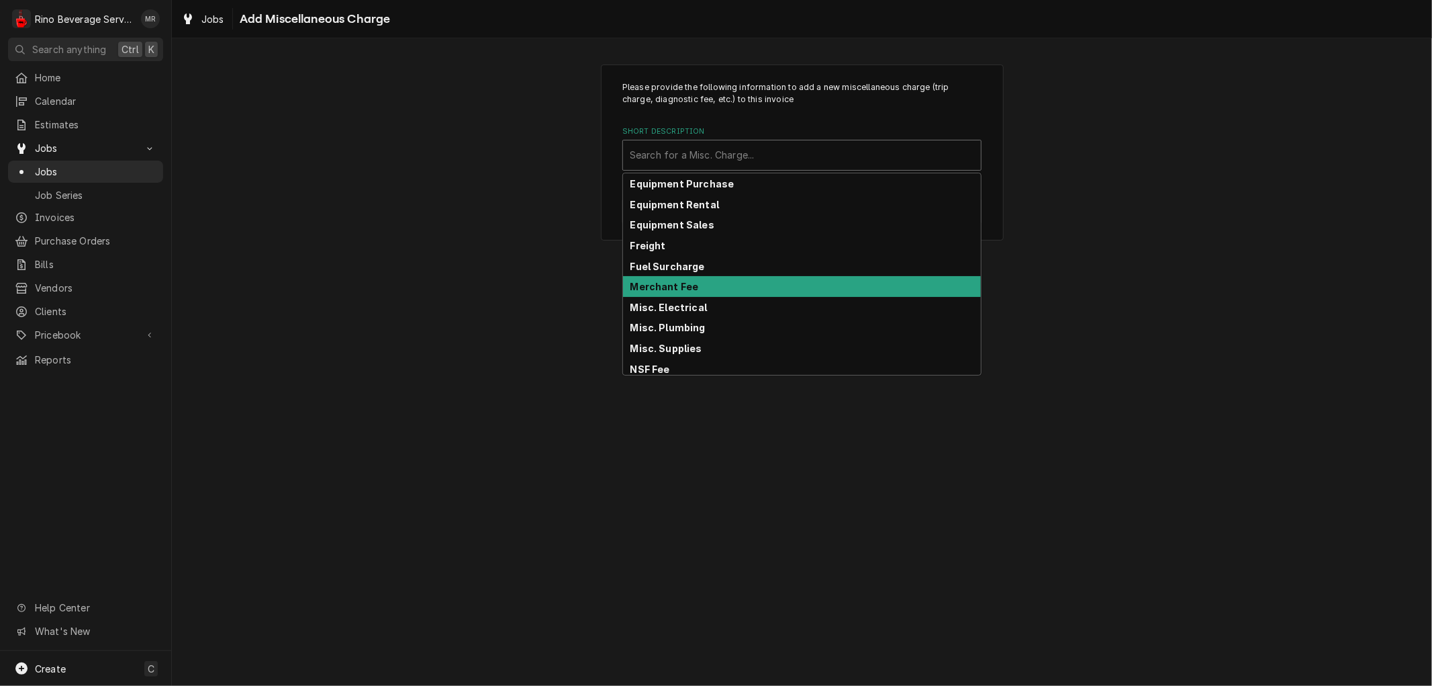
scroll to position [209, 0]
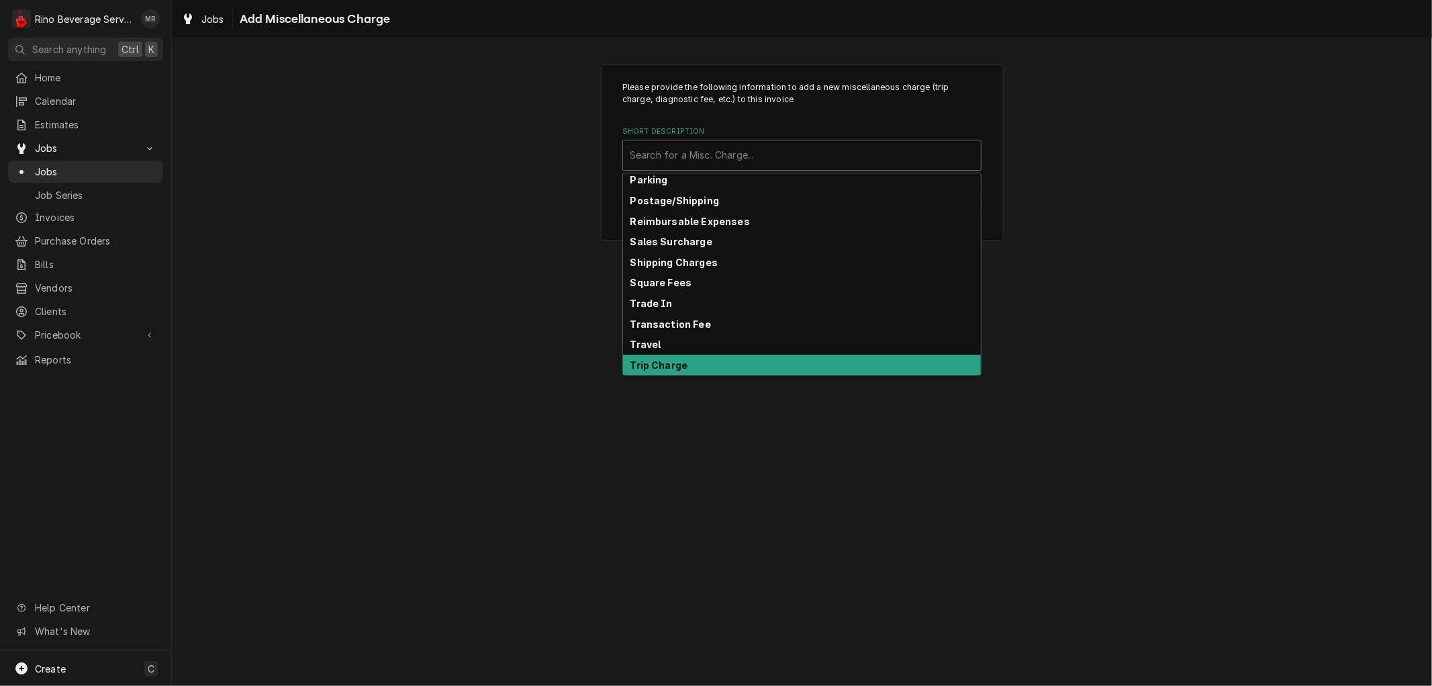
click at [714, 363] on div "Trip Charge" at bounding box center [802, 365] width 358 height 21
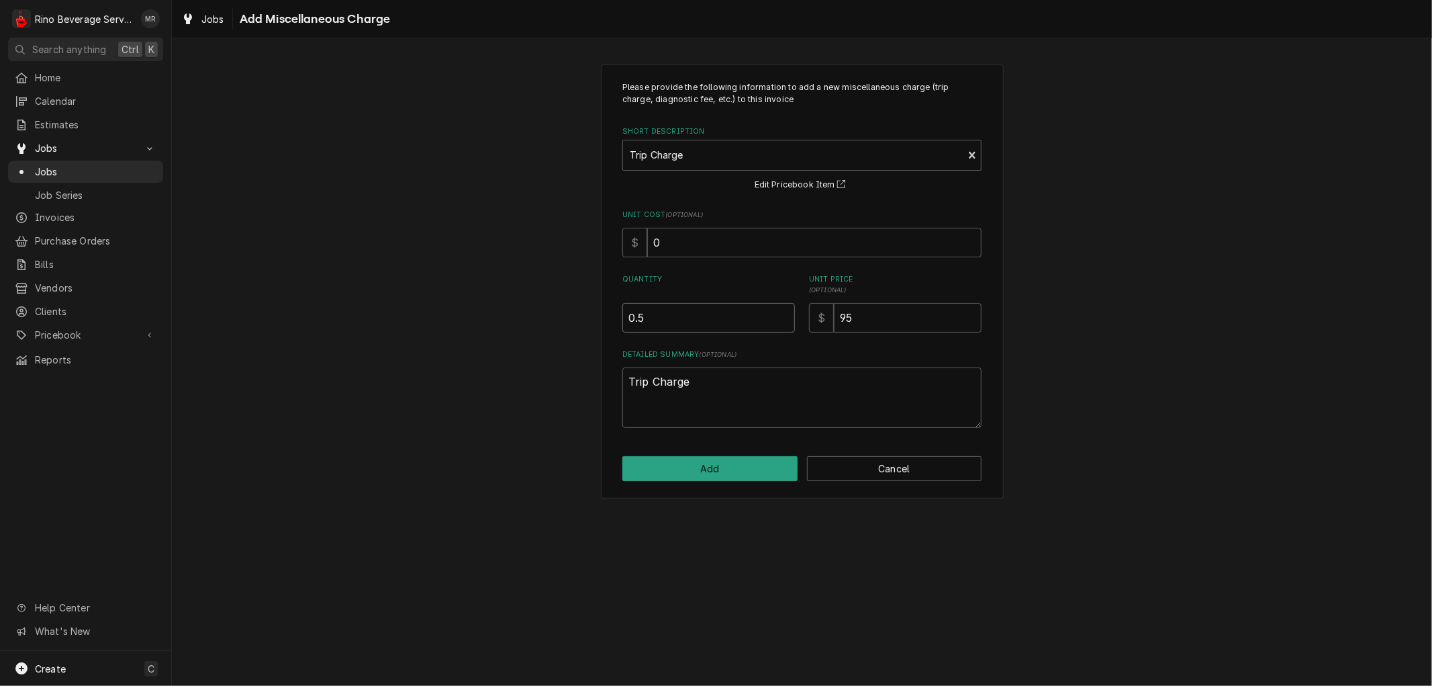
click at [781, 313] on input "0.5" at bounding box center [708, 318] width 173 height 30
click at [714, 467] on button "Add" at bounding box center [709, 468] width 175 height 25
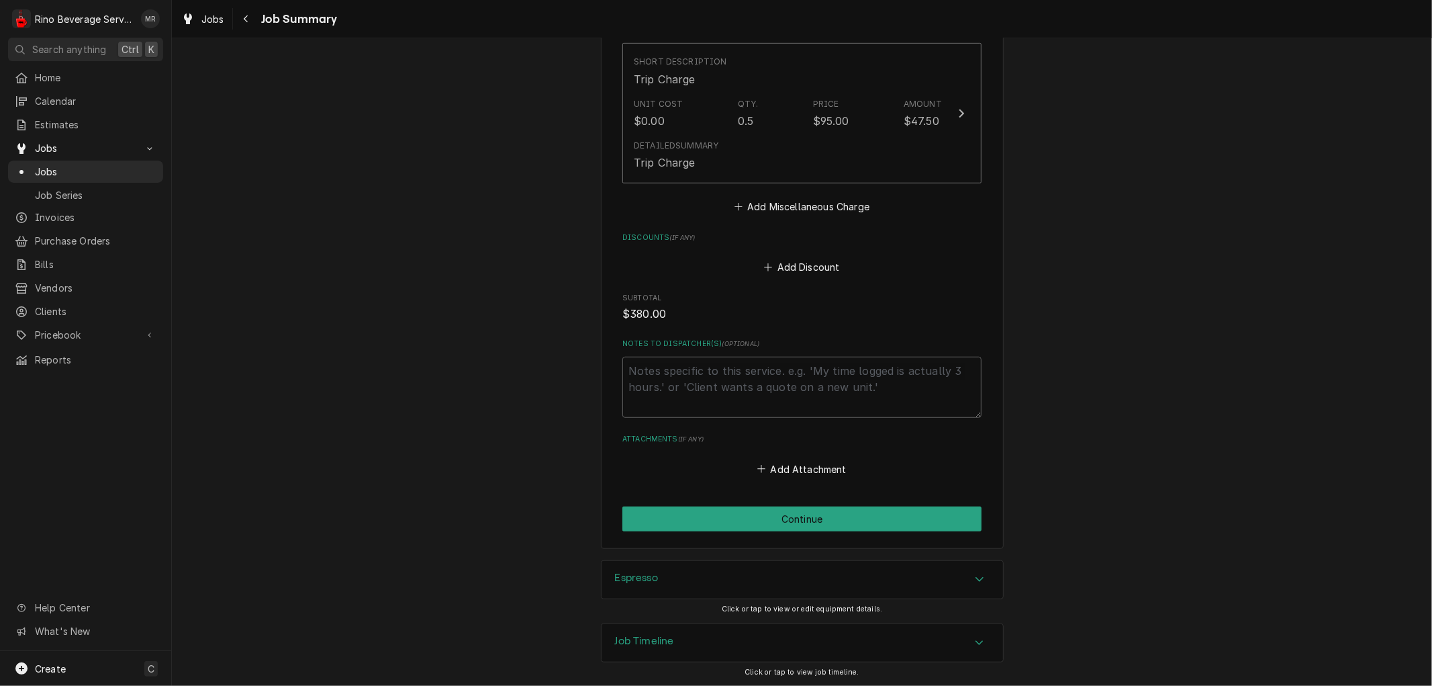
scroll to position [684, 0]
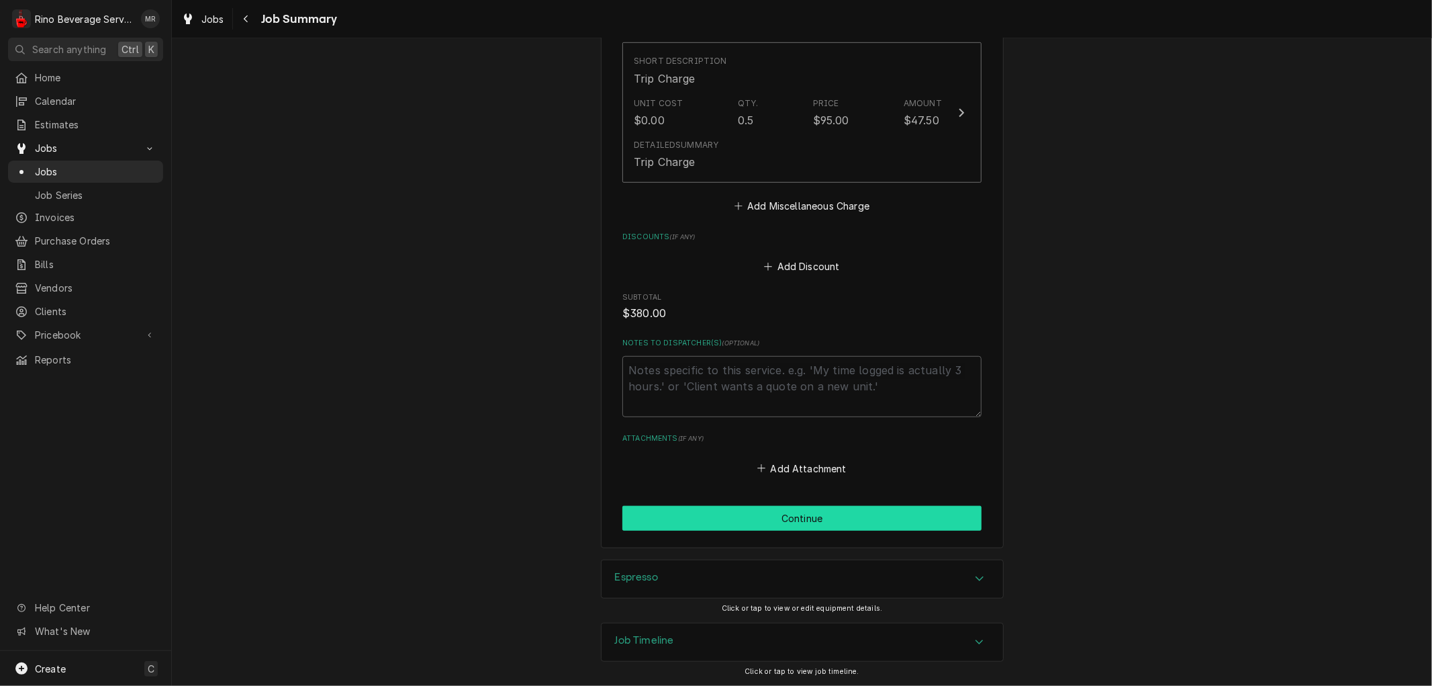
click at [753, 515] on button "Continue" at bounding box center [801, 518] width 359 height 25
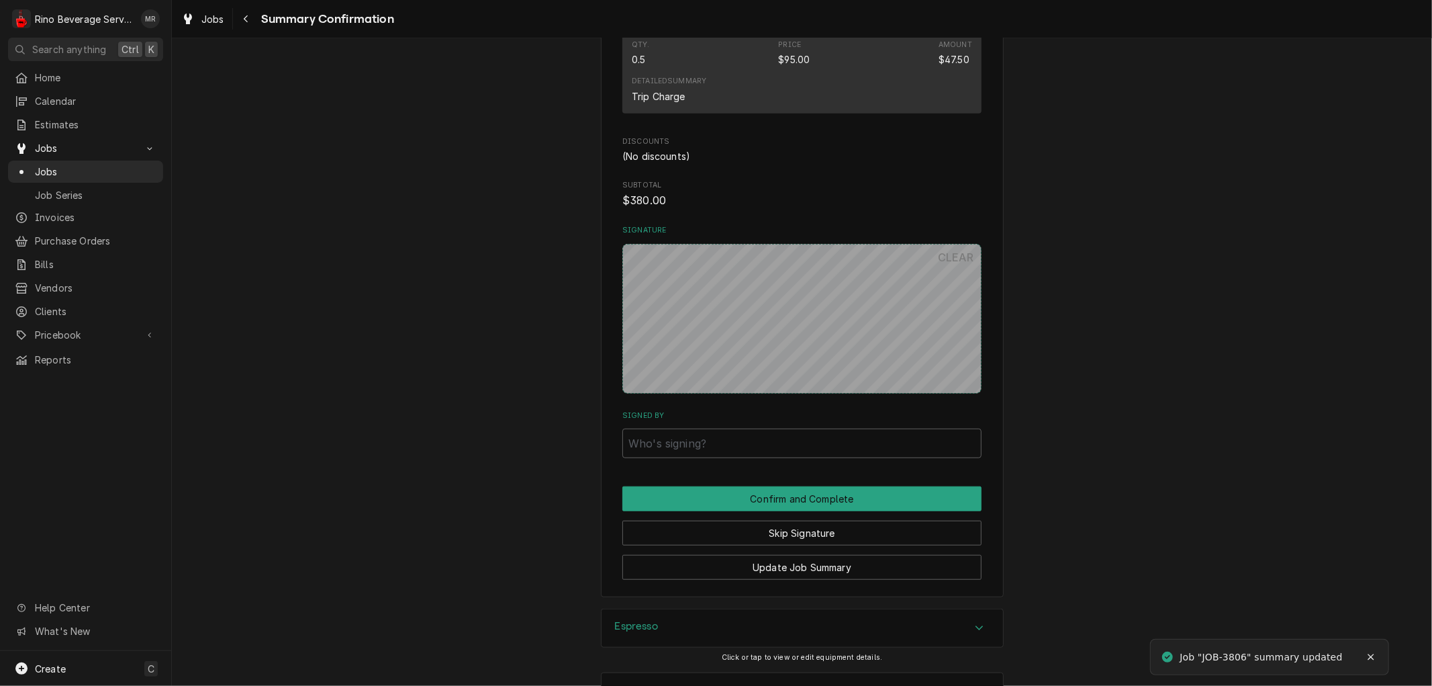
scroll to position [701, 0]
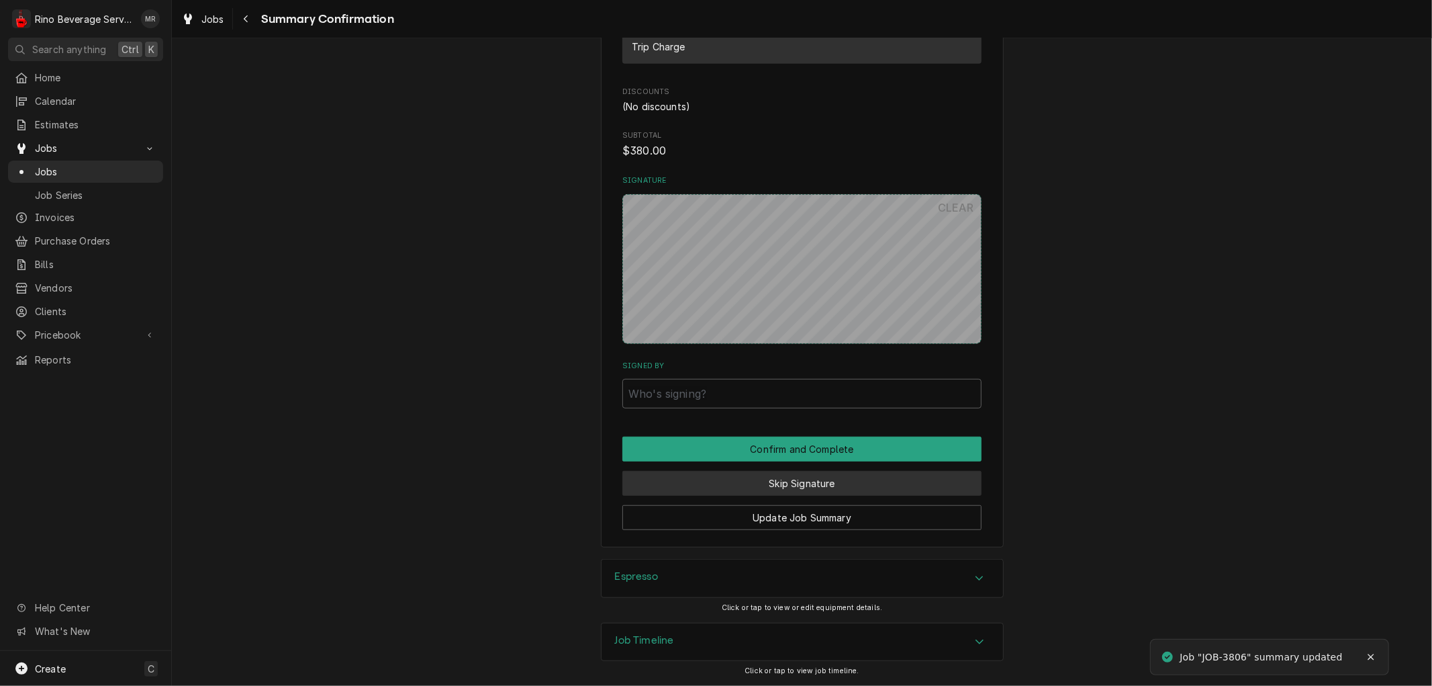
click at [690, 483] on button "Skip Signature" at bounding box center [801, 483] width 359 height 25
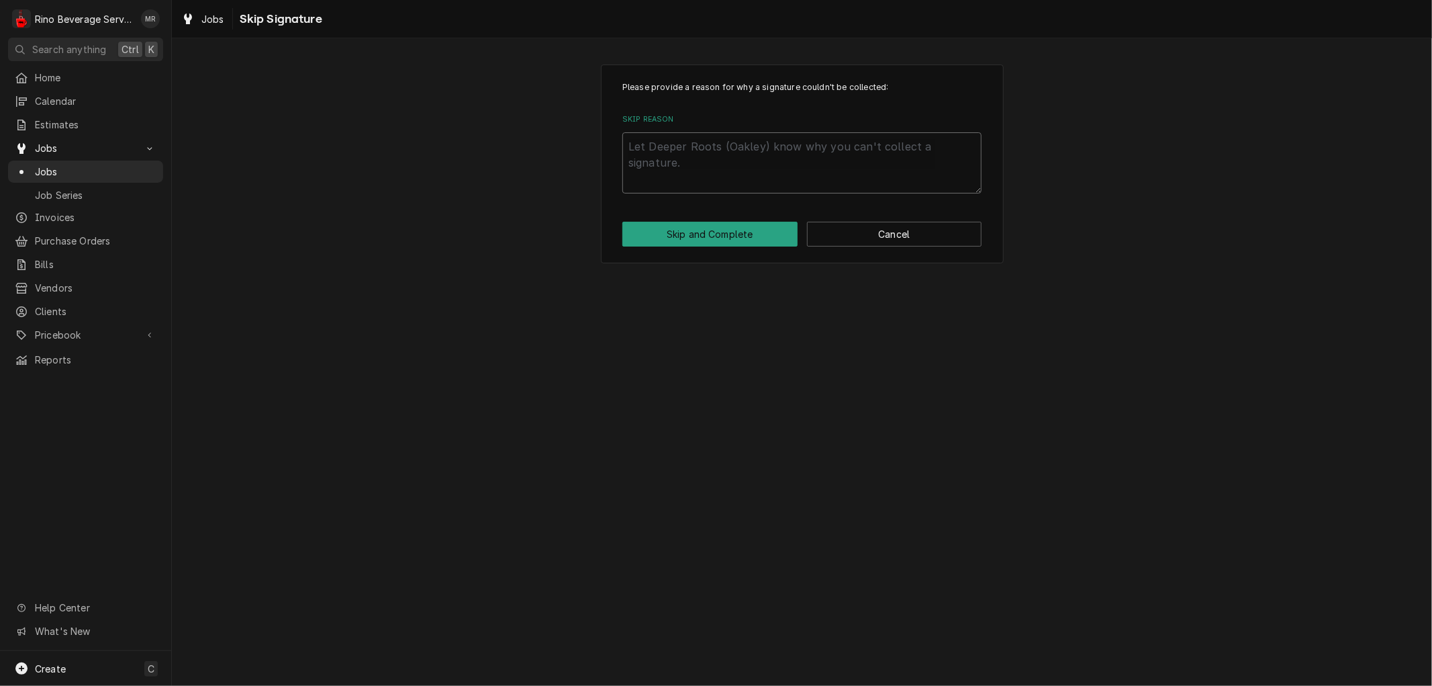
click at [701, 171] on textarea "Skip Reason" at bounding box center [801, 162] width 359 height 60
type textarea "x"
type textarea "n"
type textarea "x"
type textarea "no"
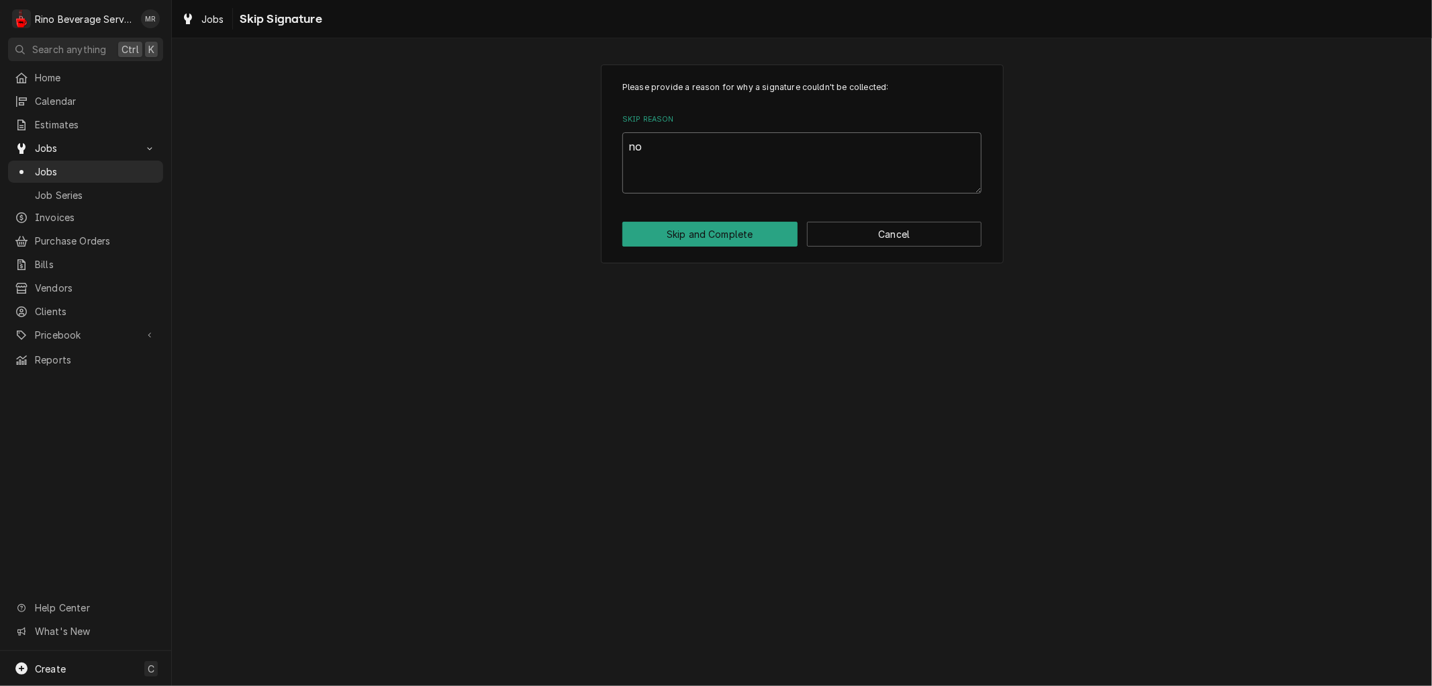
type textarea "x"
type textarea "non"
type textarea "x"
type textarea "none"
click at [716, 228] on button "Skip and Complete" at bounding box center [709, 234] width 175 height 25
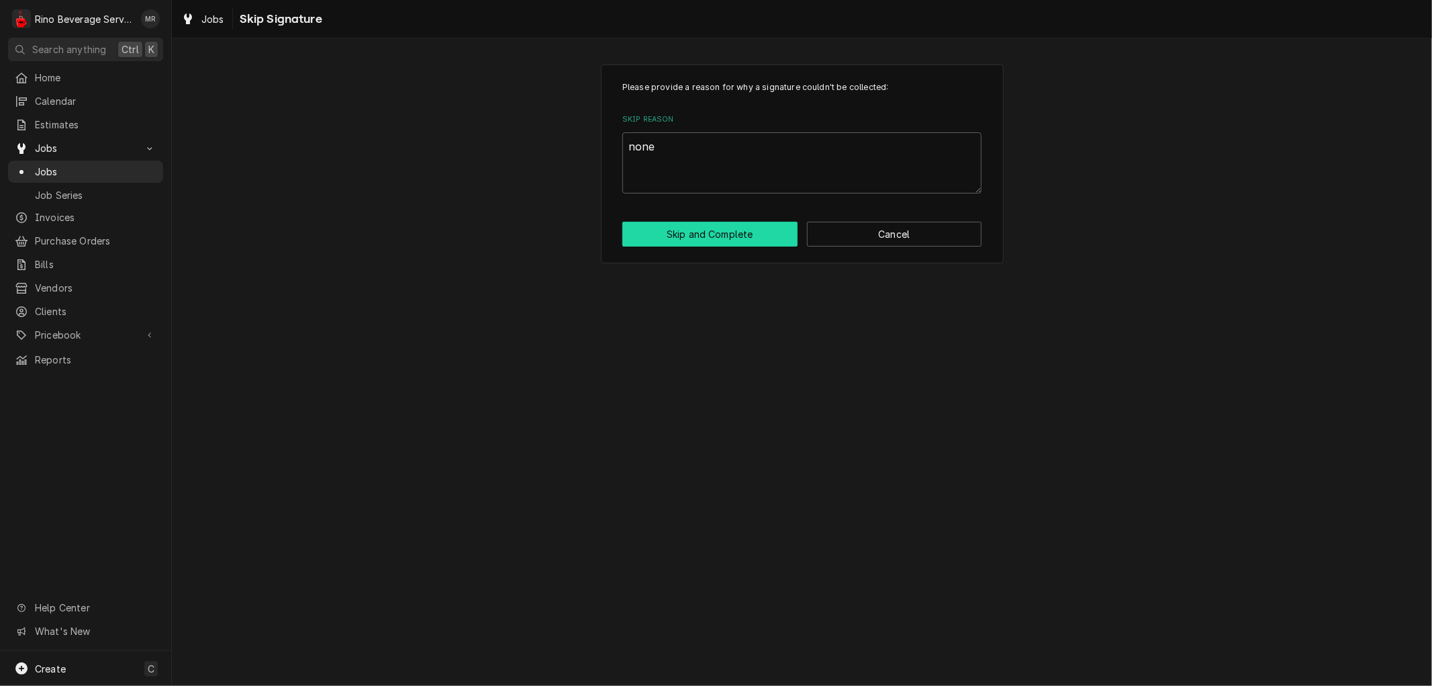
type textarea "x"
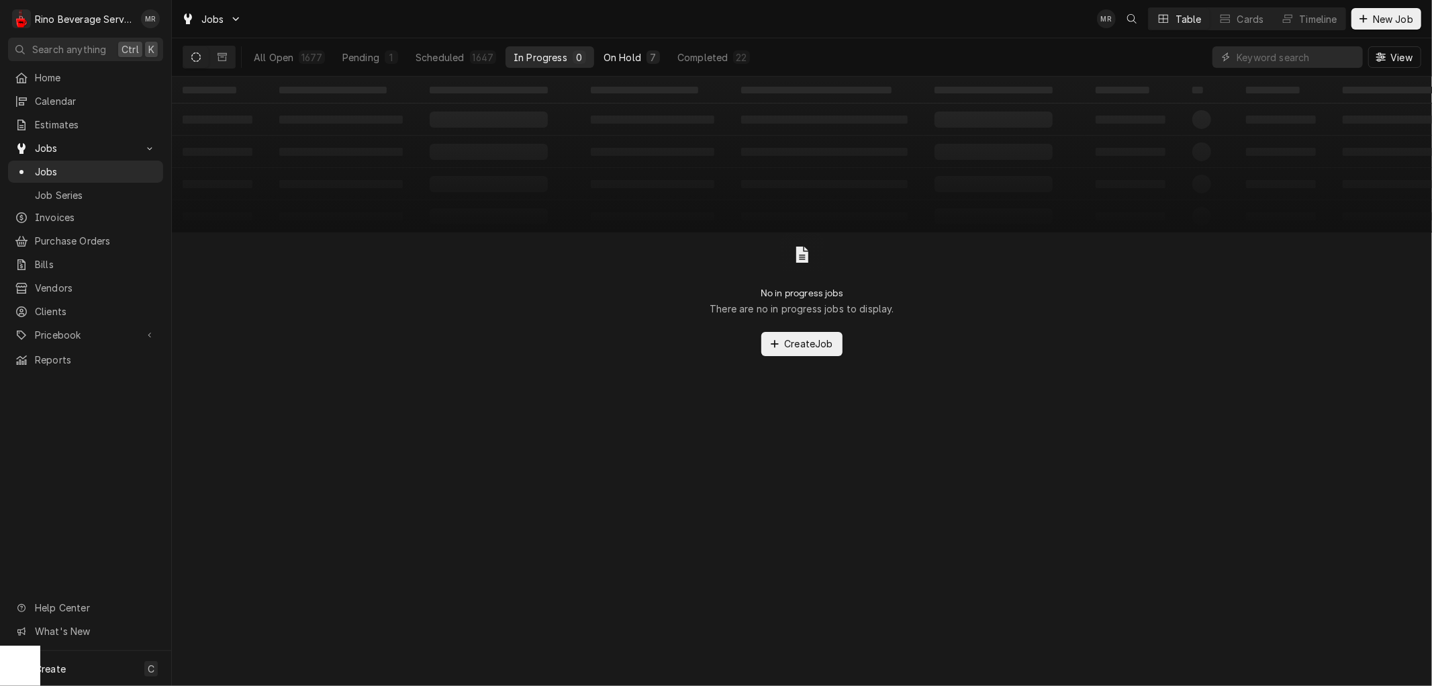
click at [625, 57] on div "On Hold" at bounding box center [623, 57] width 38 height 14
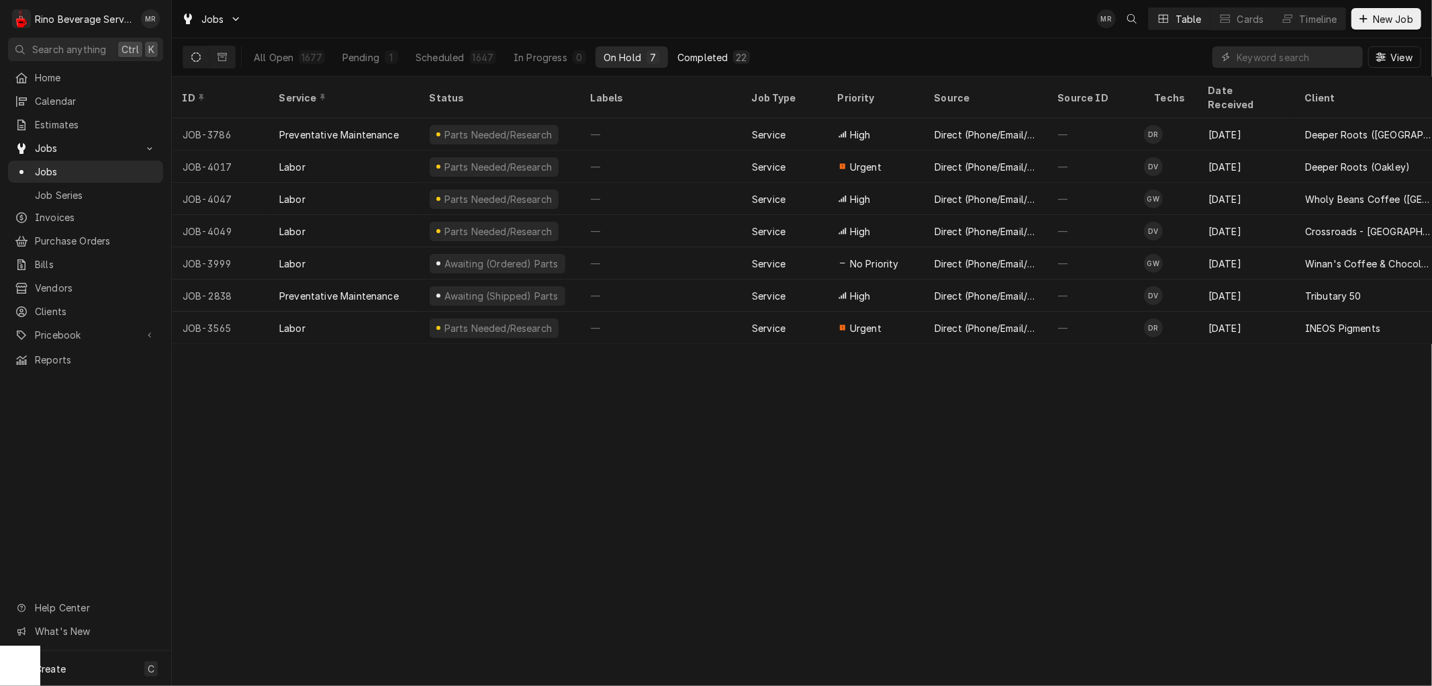
click at [696, 61] on div "Completed" at bounding box center [702, 57] width 50 height 14
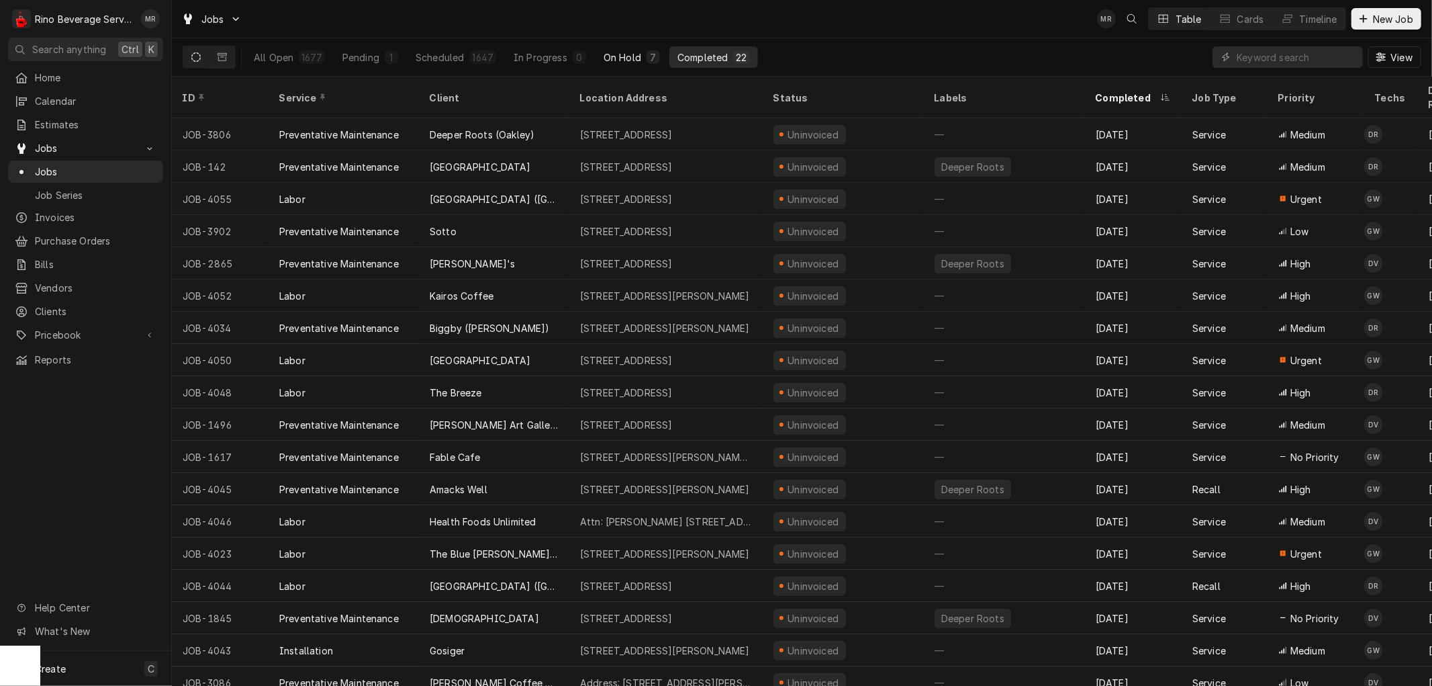
click at [624, 58] on div "On Hold" at bounding box center [623, 57] width 38 height 14
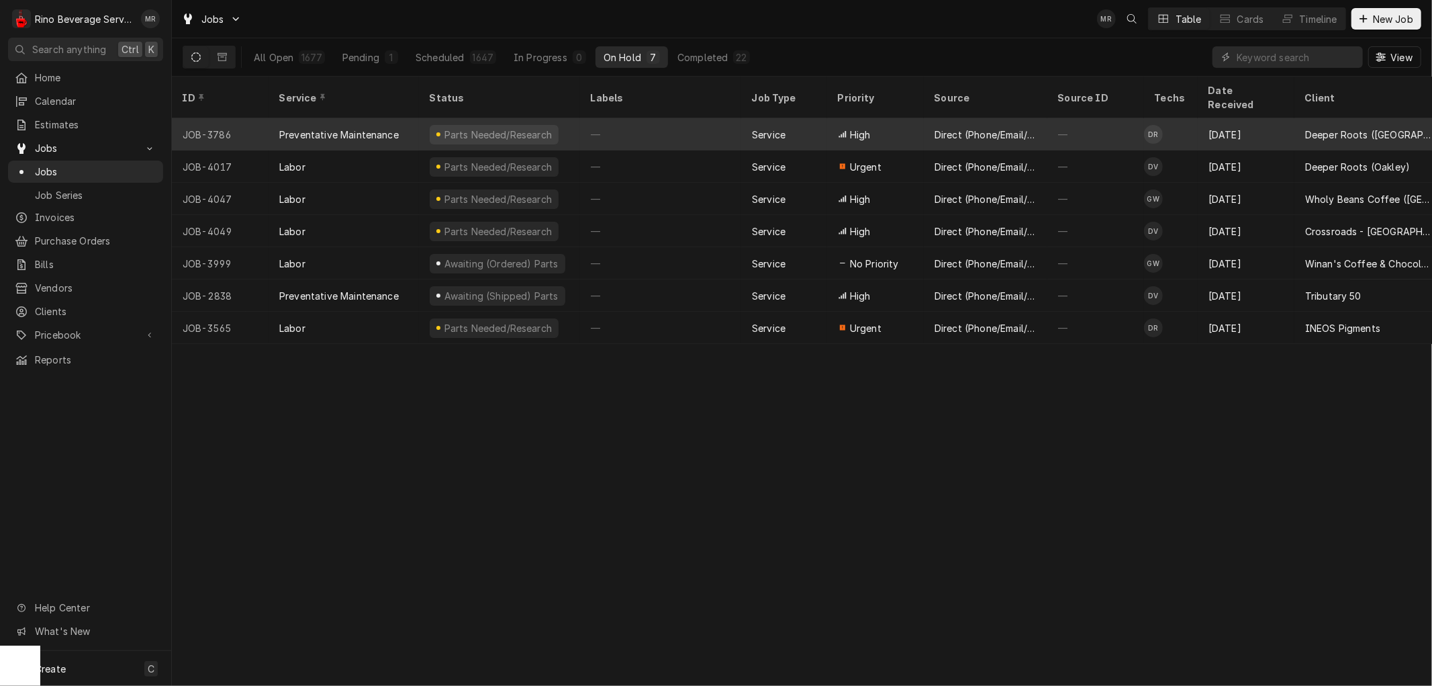
click at [659, 119] on div "—" at bounding box center [660, 134] width 161 height 32
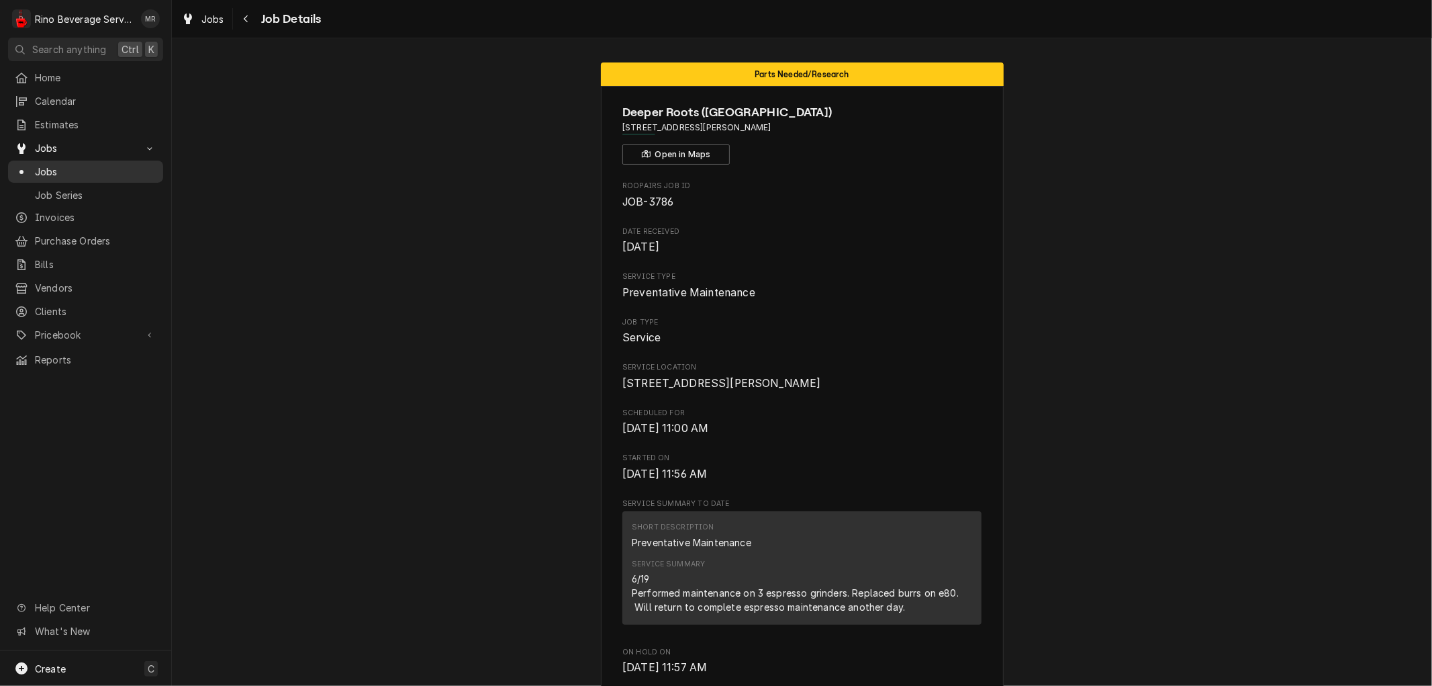
click at [83, 169] on span "Jobs" at bounding box center [96, 172] width 122 height 14
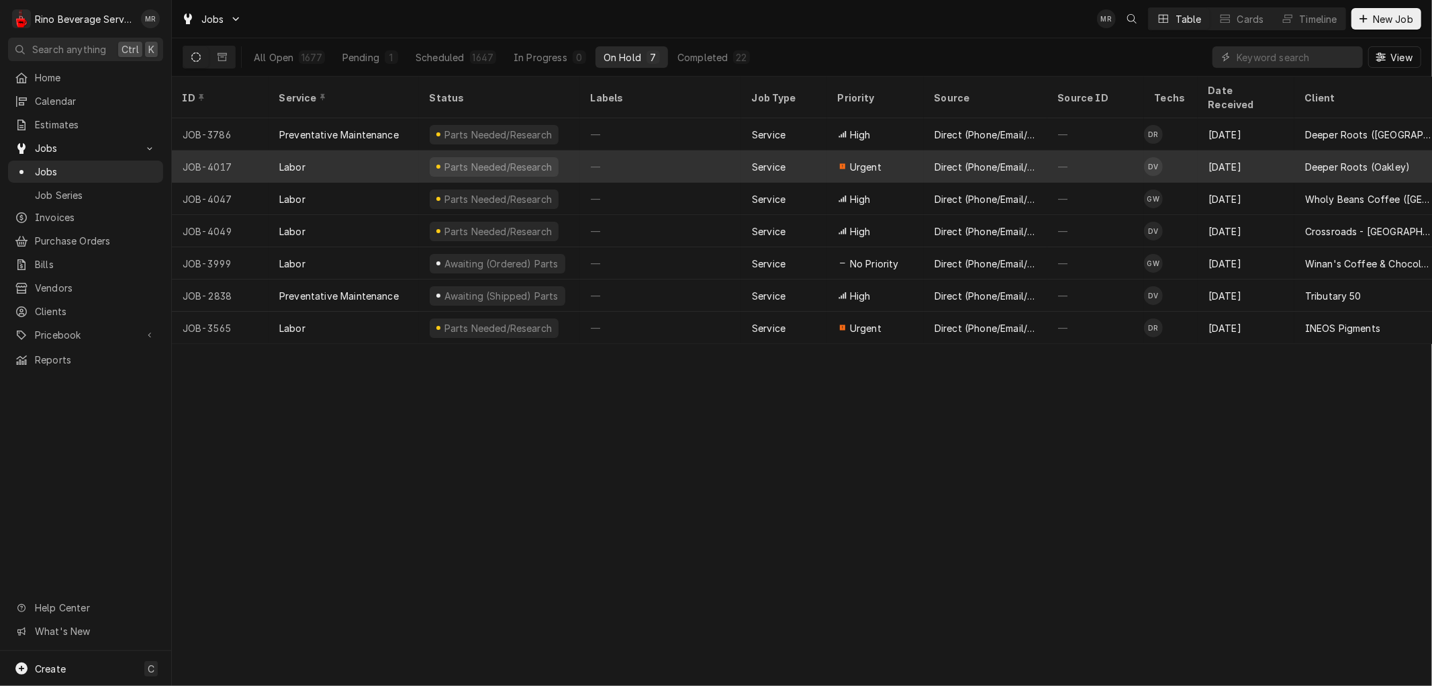
click at [686, 150] on div "—" at bounding box center [660, 166] width 161 height 32
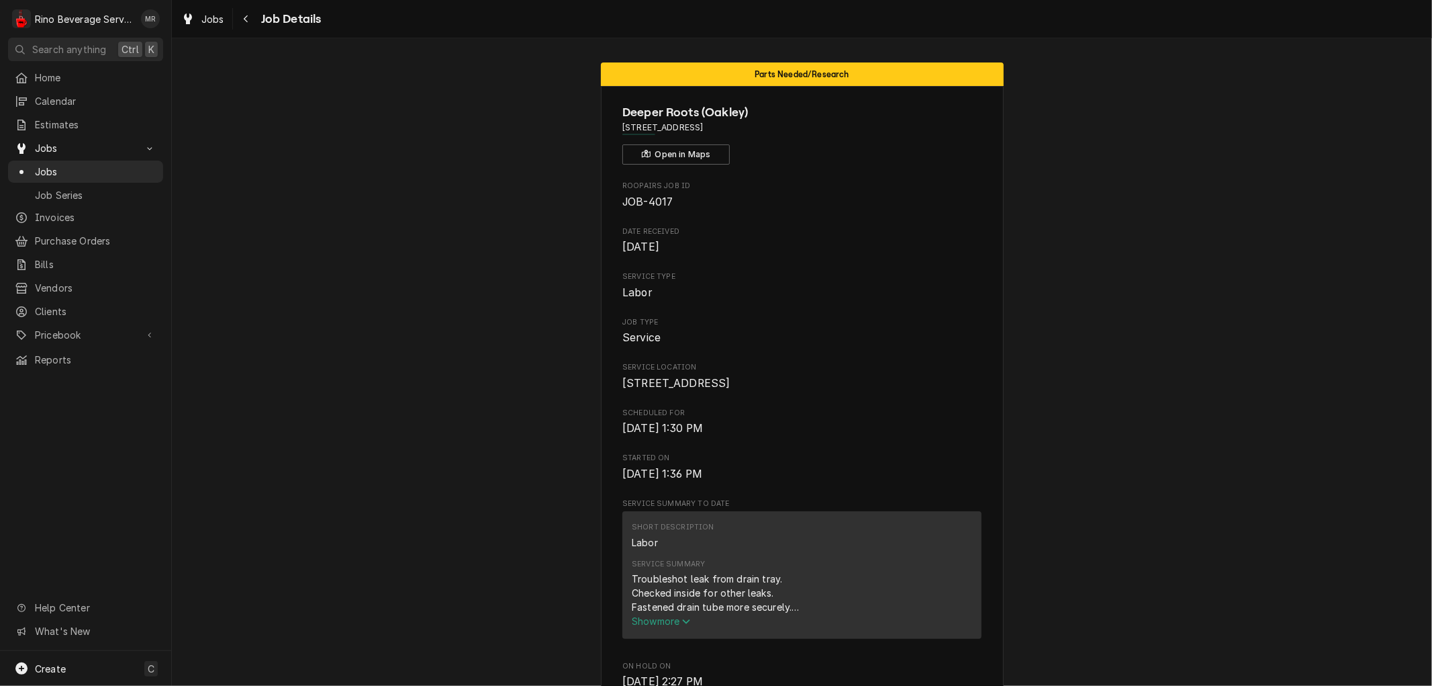
click at [645, 626] on span "Show more" at bounding box center [661, 620] width 59 height 11
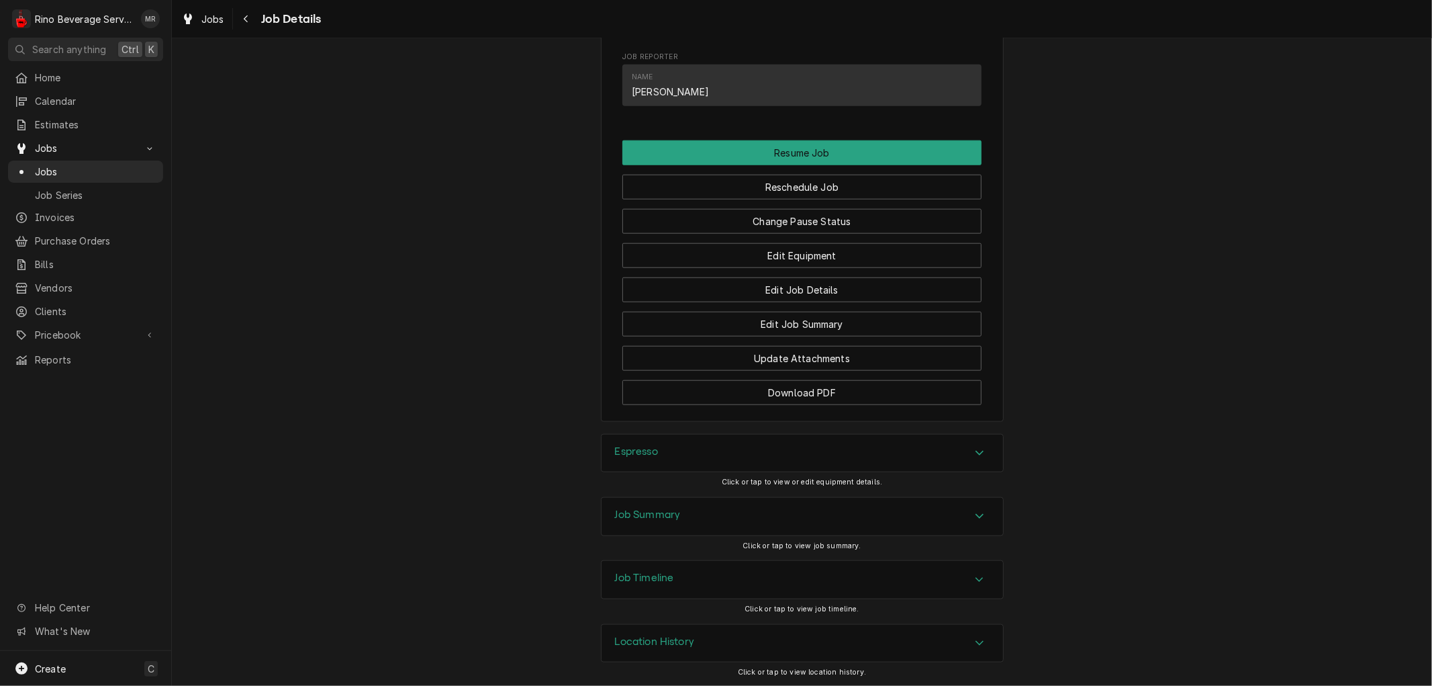
scroll to position [1175, 0]
click at [740, 319] on button "Edit Job Summary" at bounding box center [801, 322] width 359 height 25
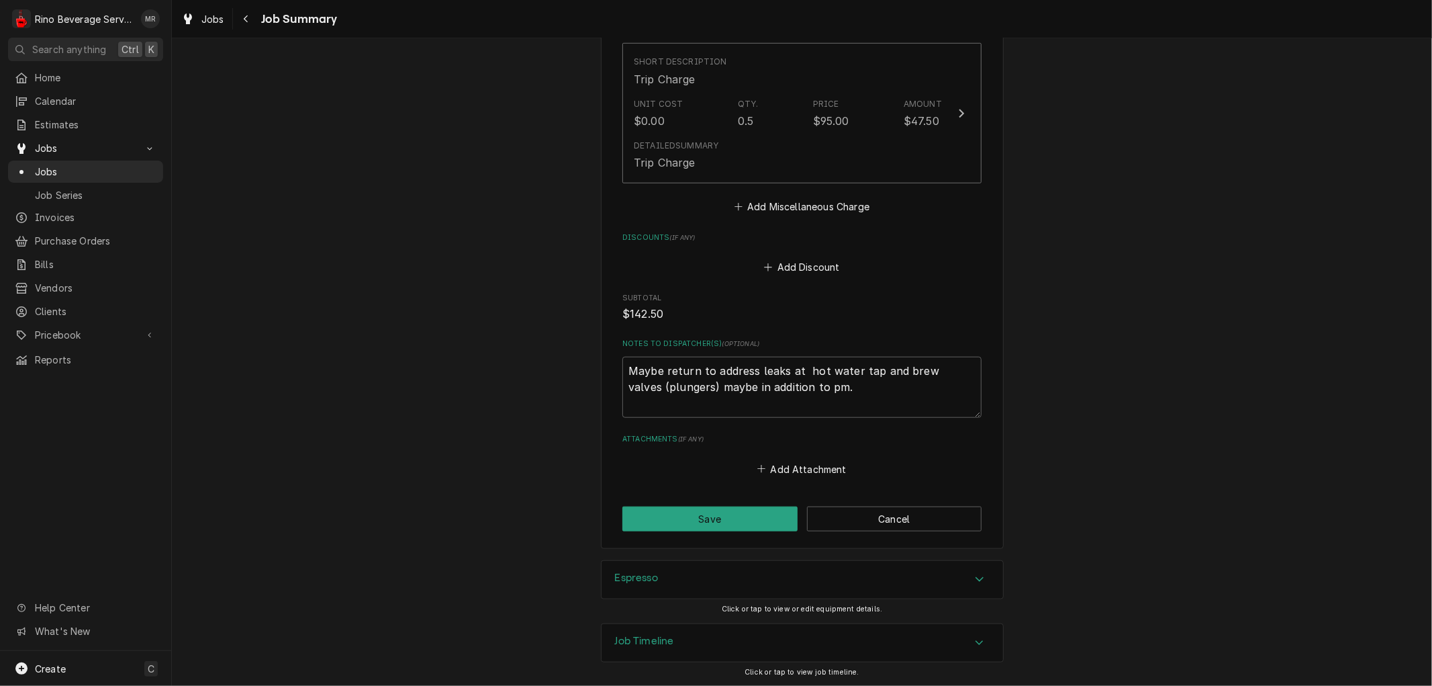
scroll to position [925, 0]
click at [717, 519] on button "Save" at bounding box center [709, 518] width 175 height 25
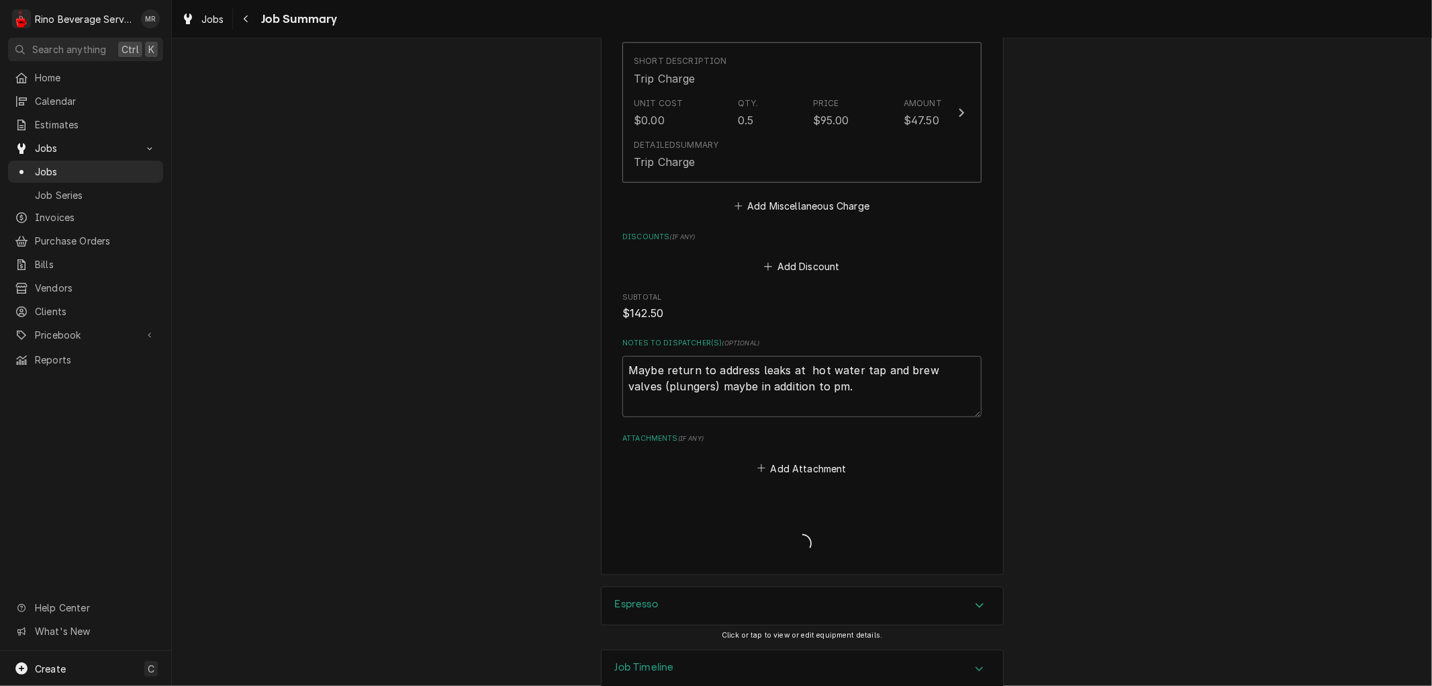
type textarea "x"
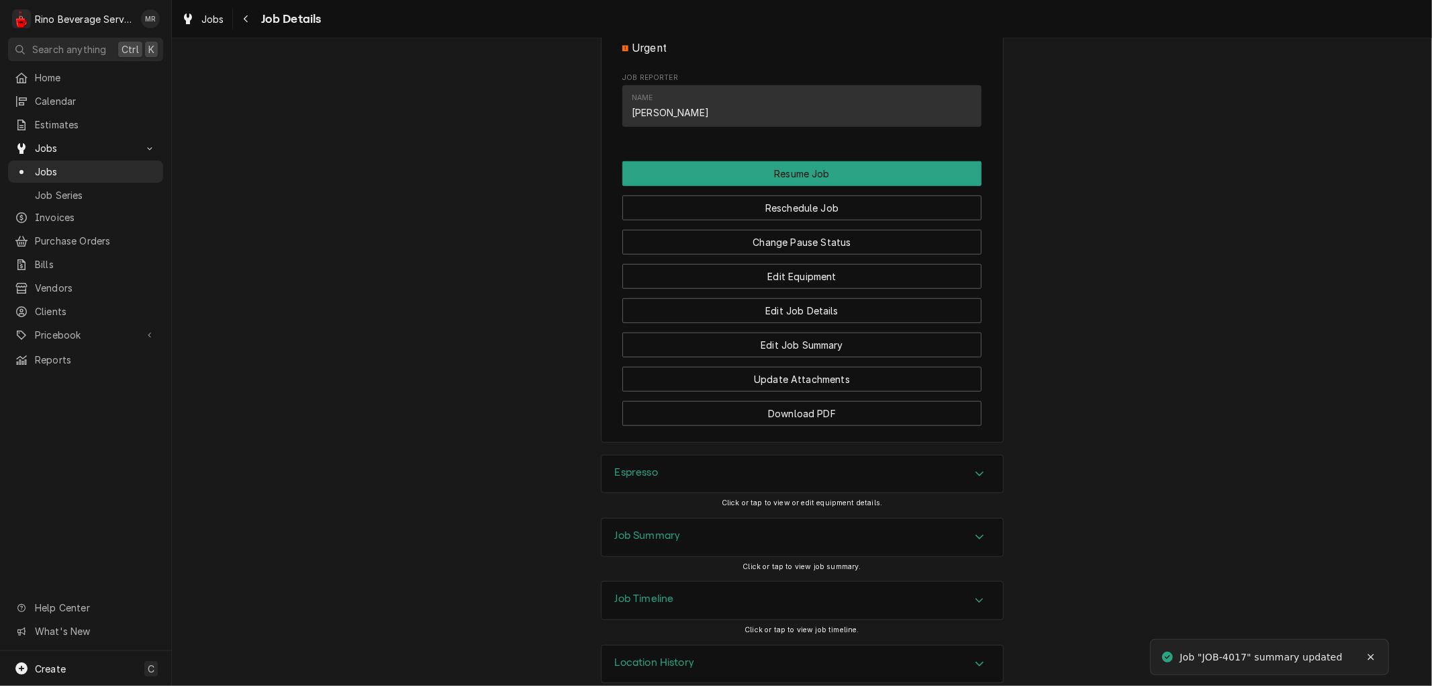
scroll to position [931, 0]
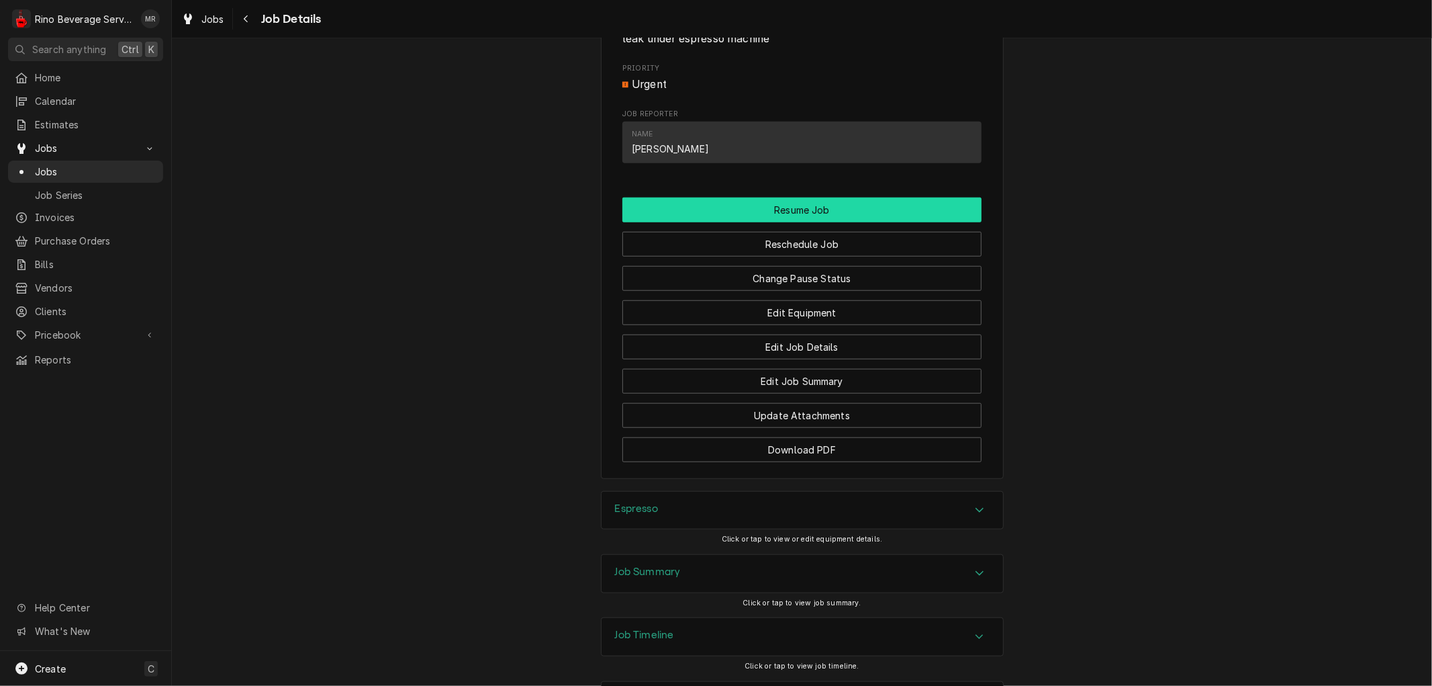
click at [759, 222] on button "Resume Job" at bounding box center [801, 209] width 359 height 25
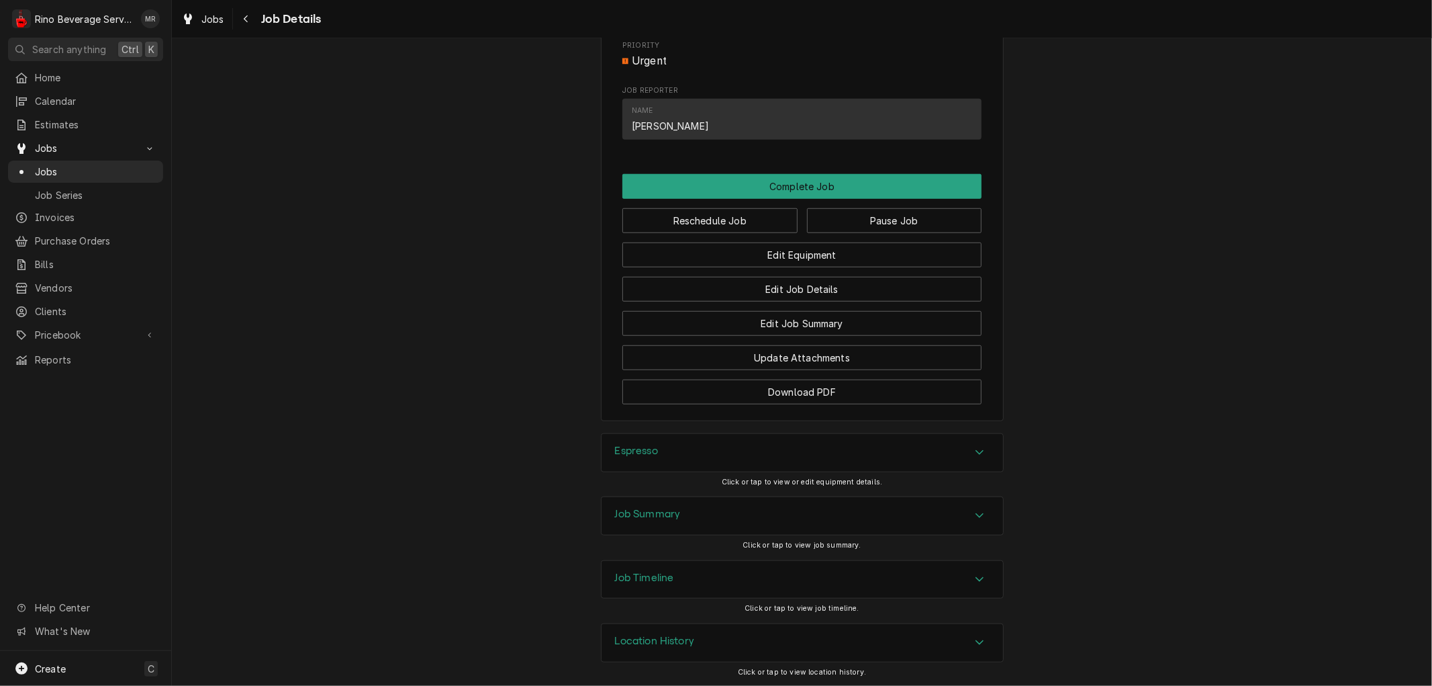
scroll to position [865, 0]
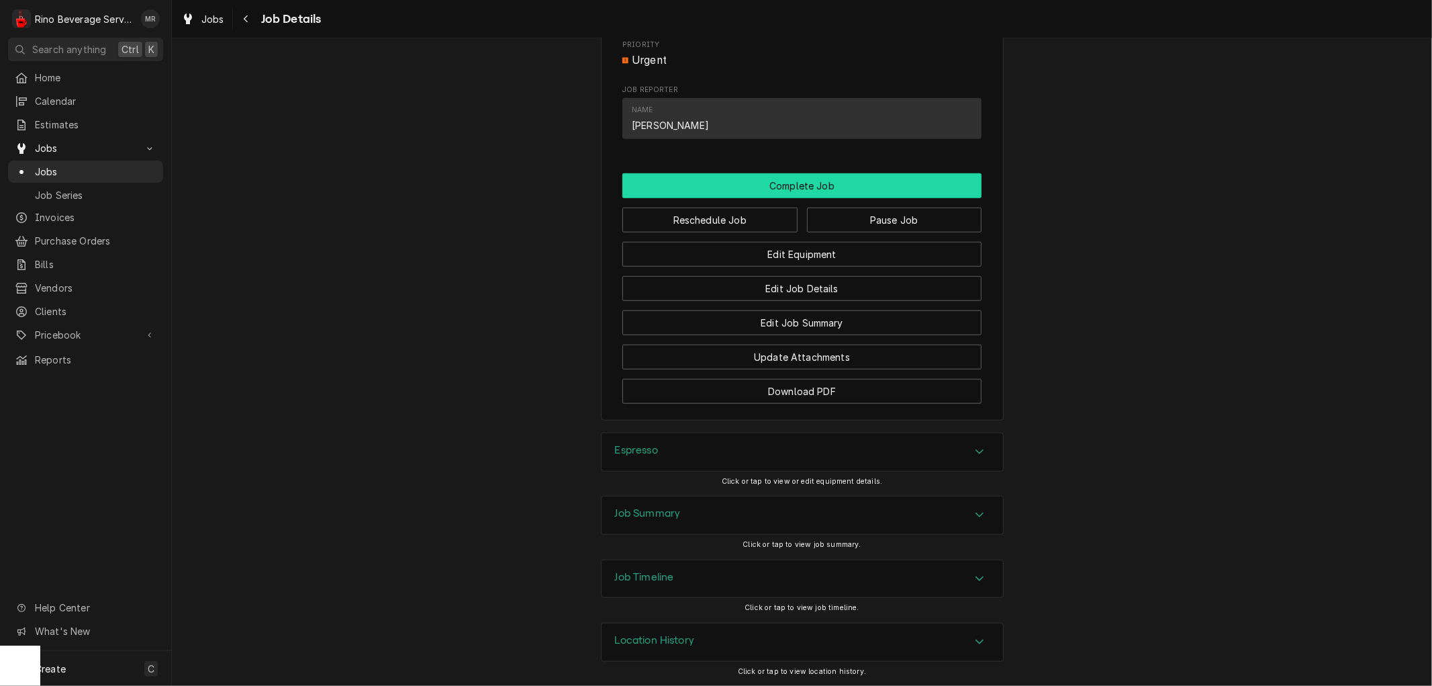
click at [728, 184] on button "Complete Job" at bounding box center [801, 185] width 359 height 25
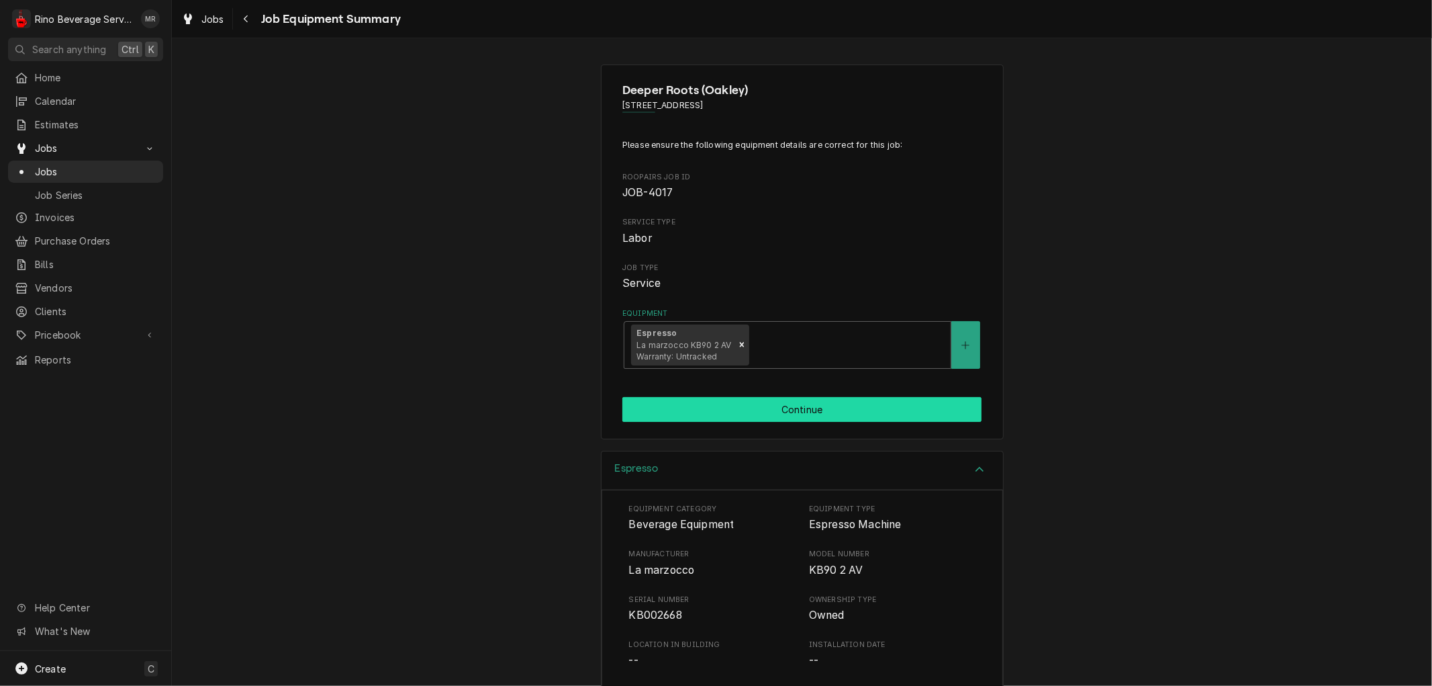
click at [780, 405] on button "Continue" at bounding box center [801, 409] width 359 height 25
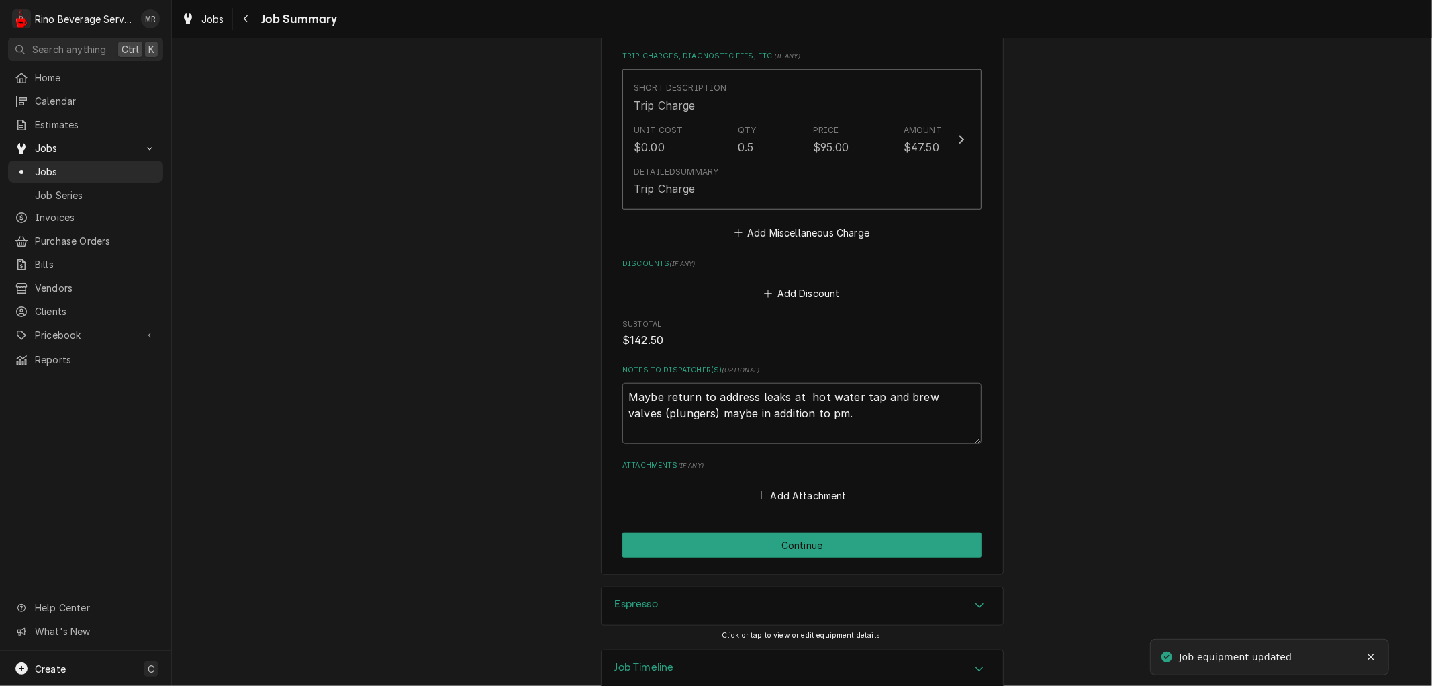
scroll to position [925, 0]
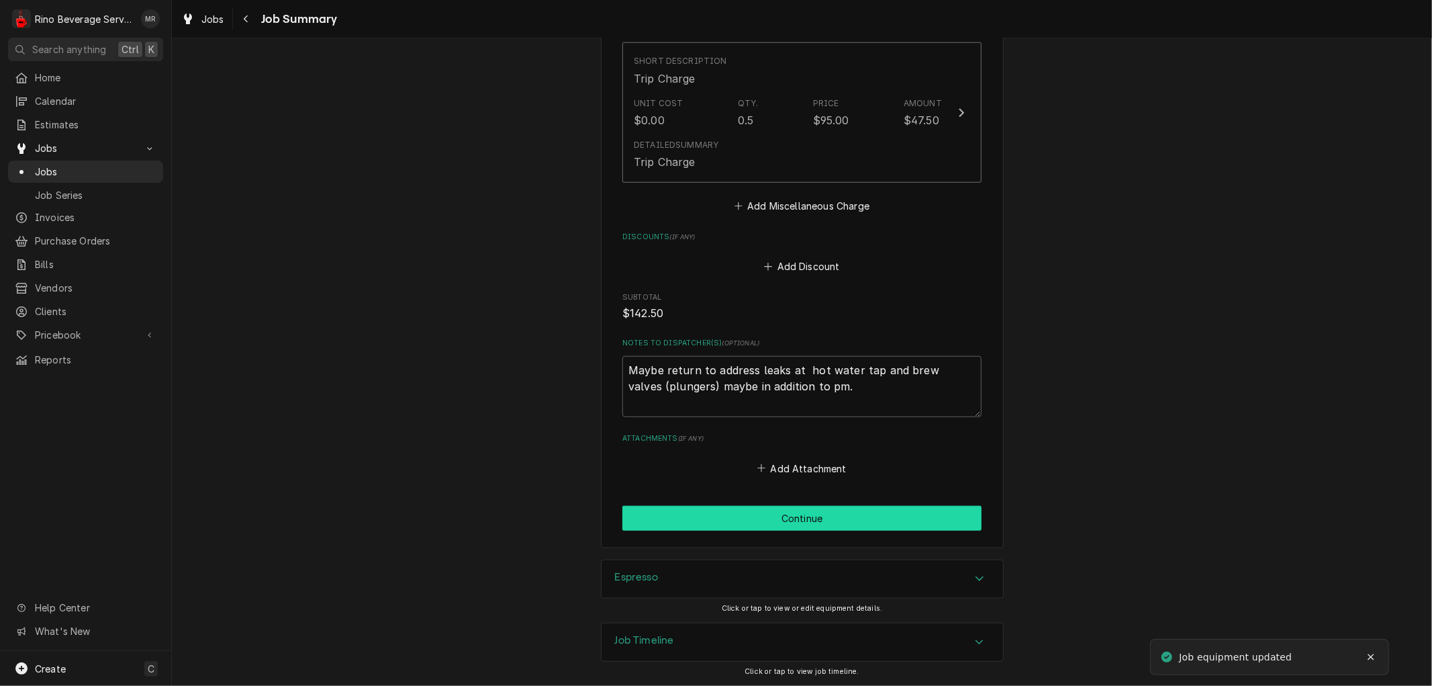
click at [772, 519] on button "Continue" at bounding box center [801, 518] width 359 height 25
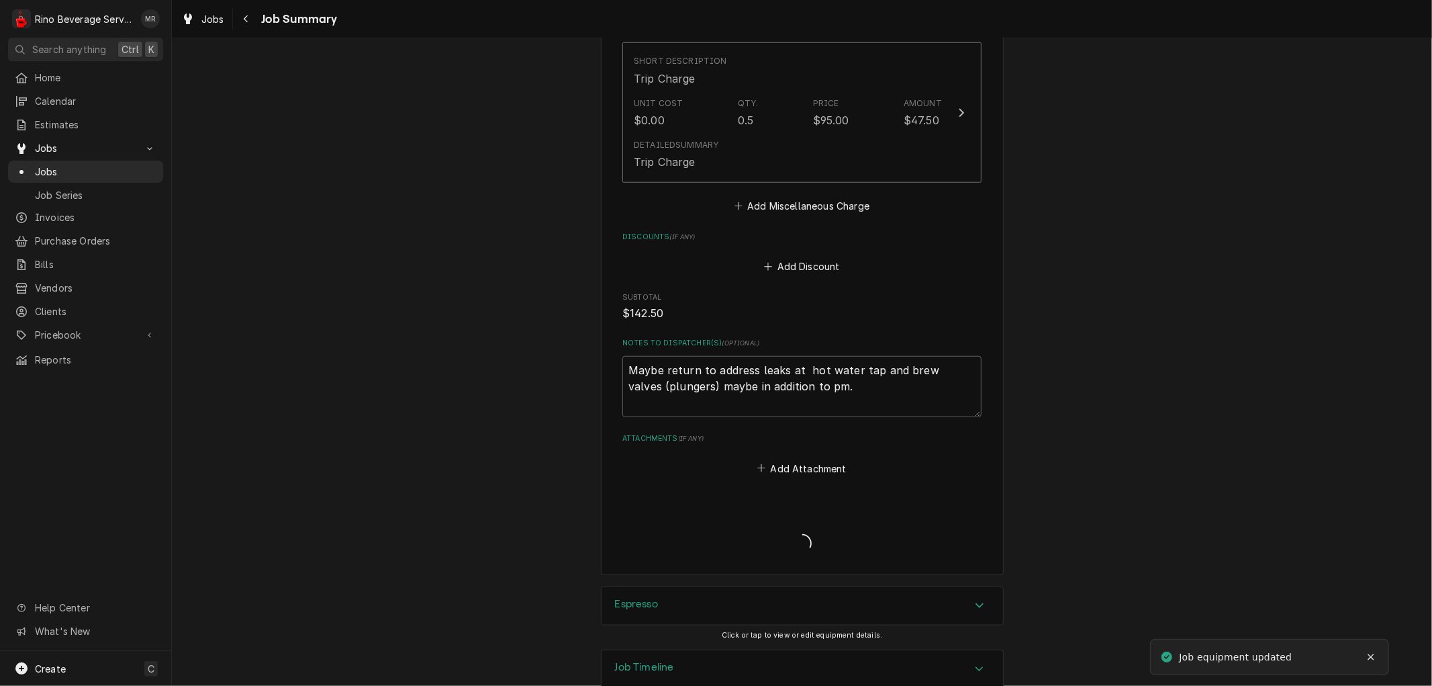
type textarea "x"
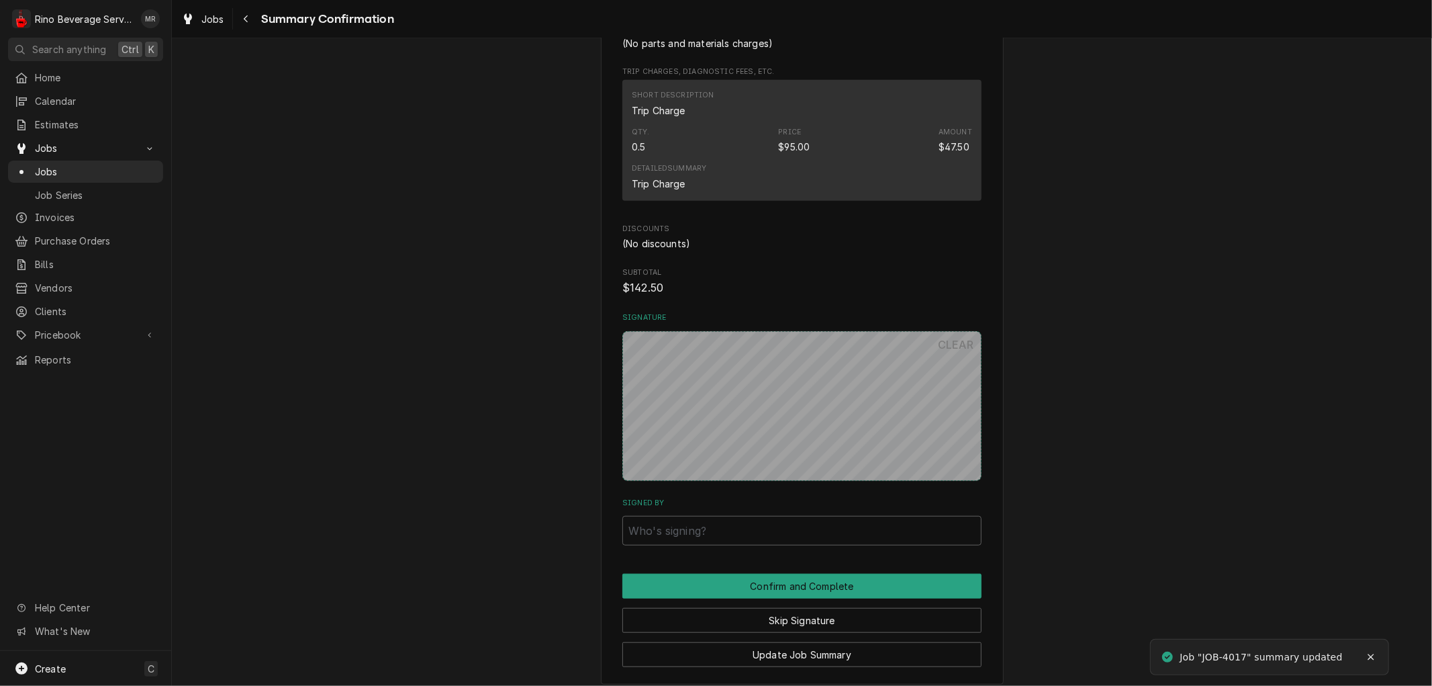
scroll to position [870, 0]
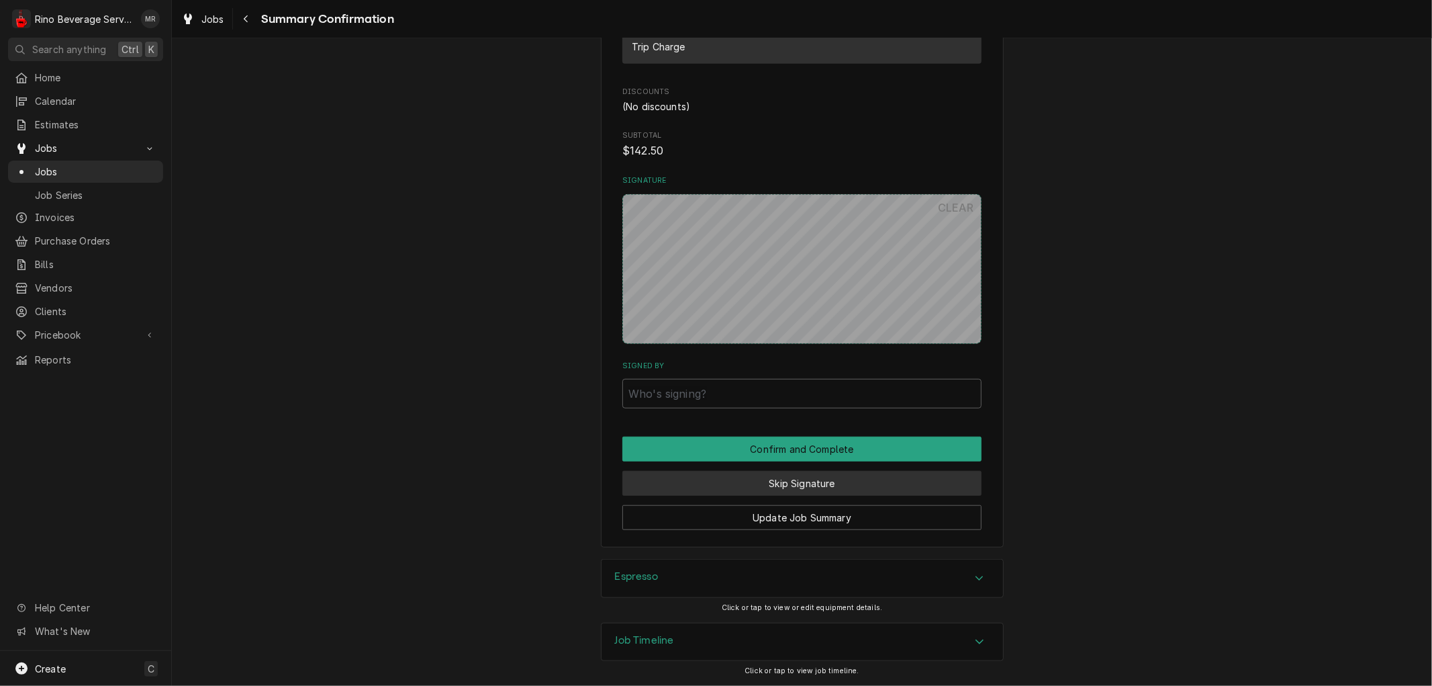
click at [765, 481] on button "Skip Signature" at bounding box center [801, 483] width 359 height 25
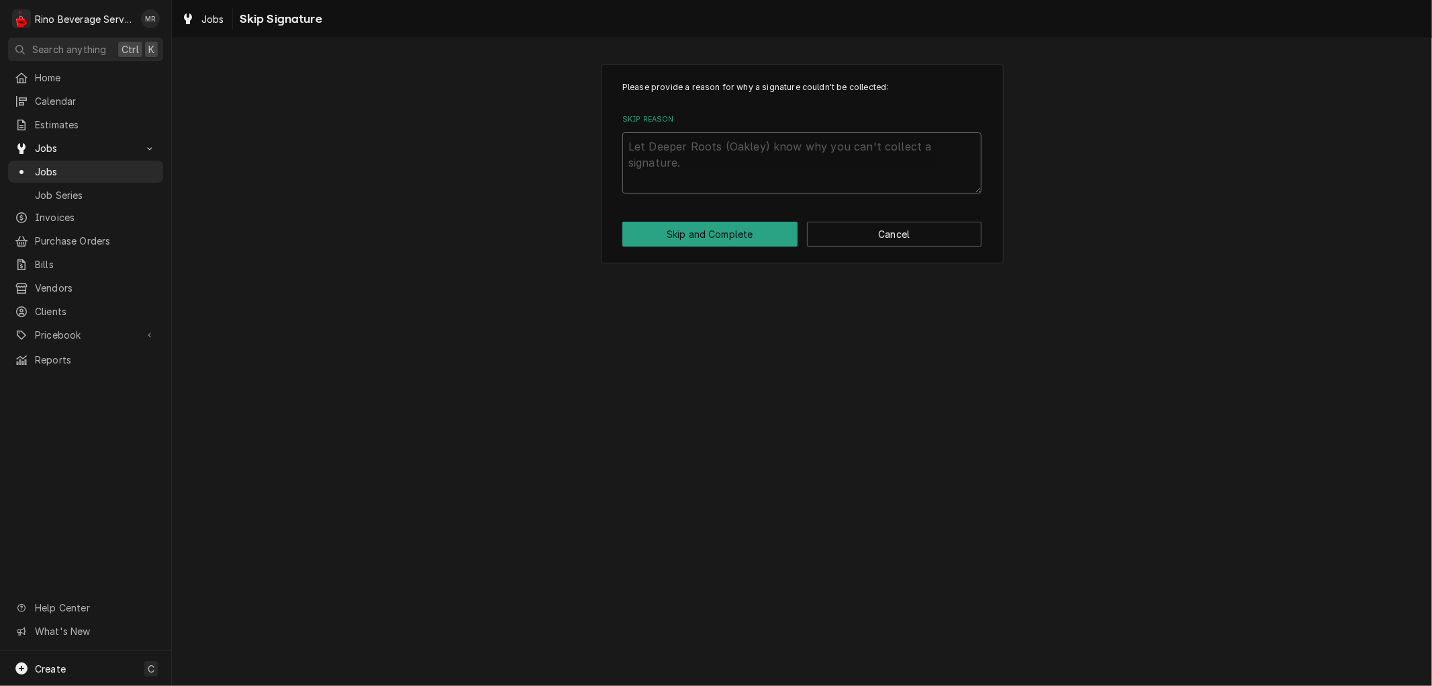
click at [722, 169] on textarea "Skip Reason" at bounding box center [801, 162] width 359 height 60
type textarea "x"
type textarea "n"
type textarea "x"
type textarea "no"
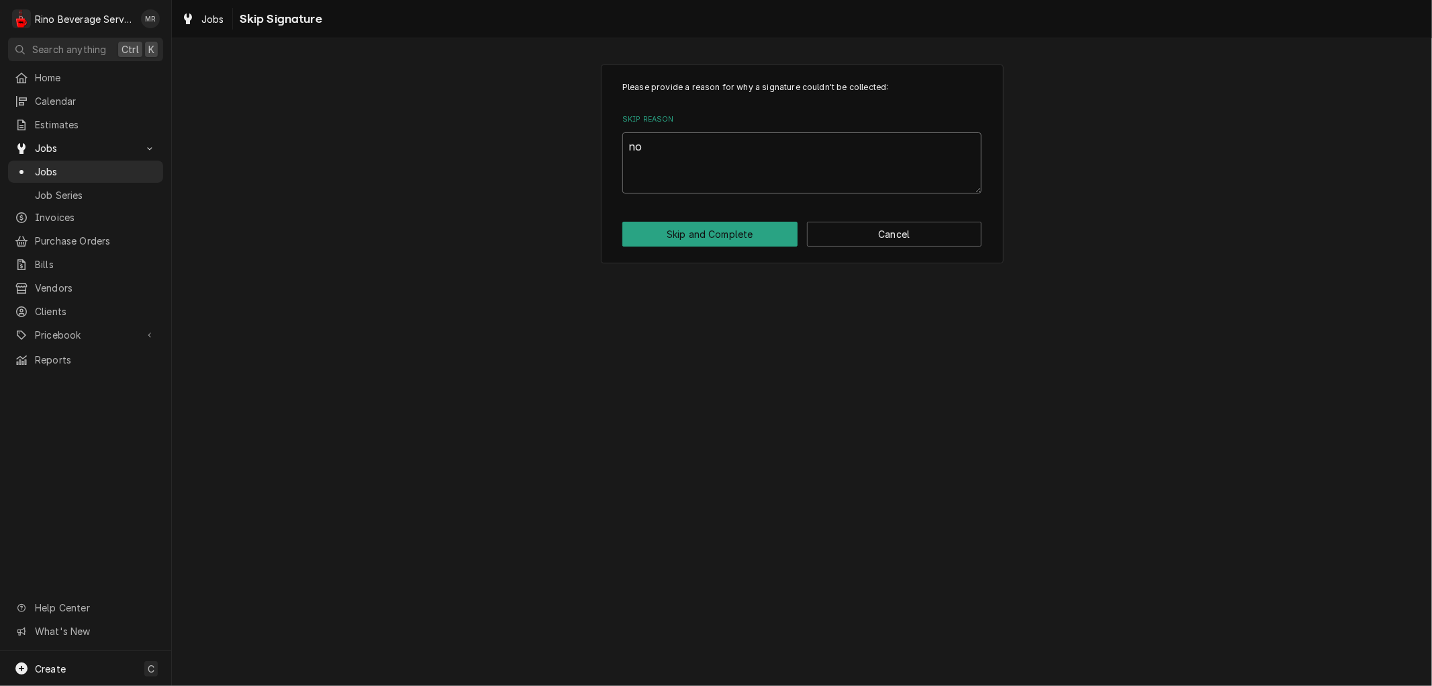
type textarea "x"
type textarea "non"
type textarea "x"
type textarea "none"
click at [726, 229] on button "Skip and Complete" at bounding box center [709, 234] width 175 height 25
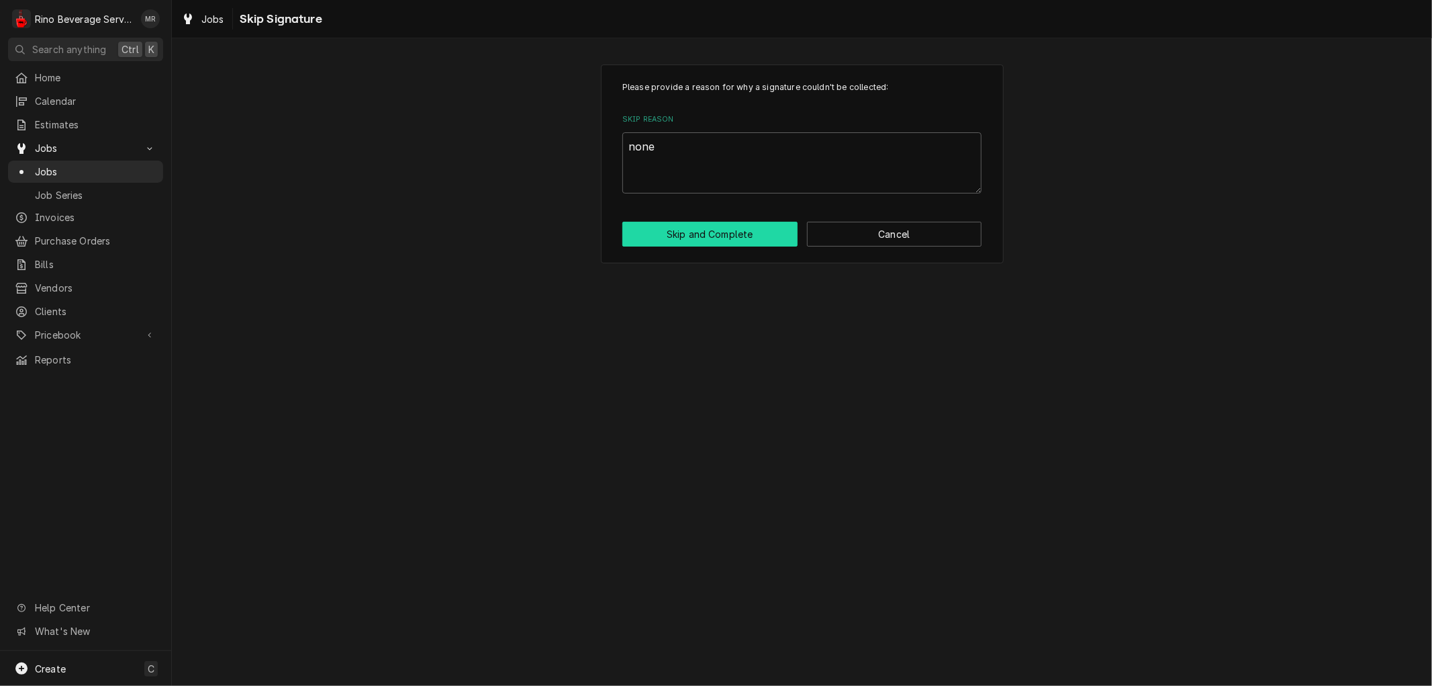
type textarea "x"
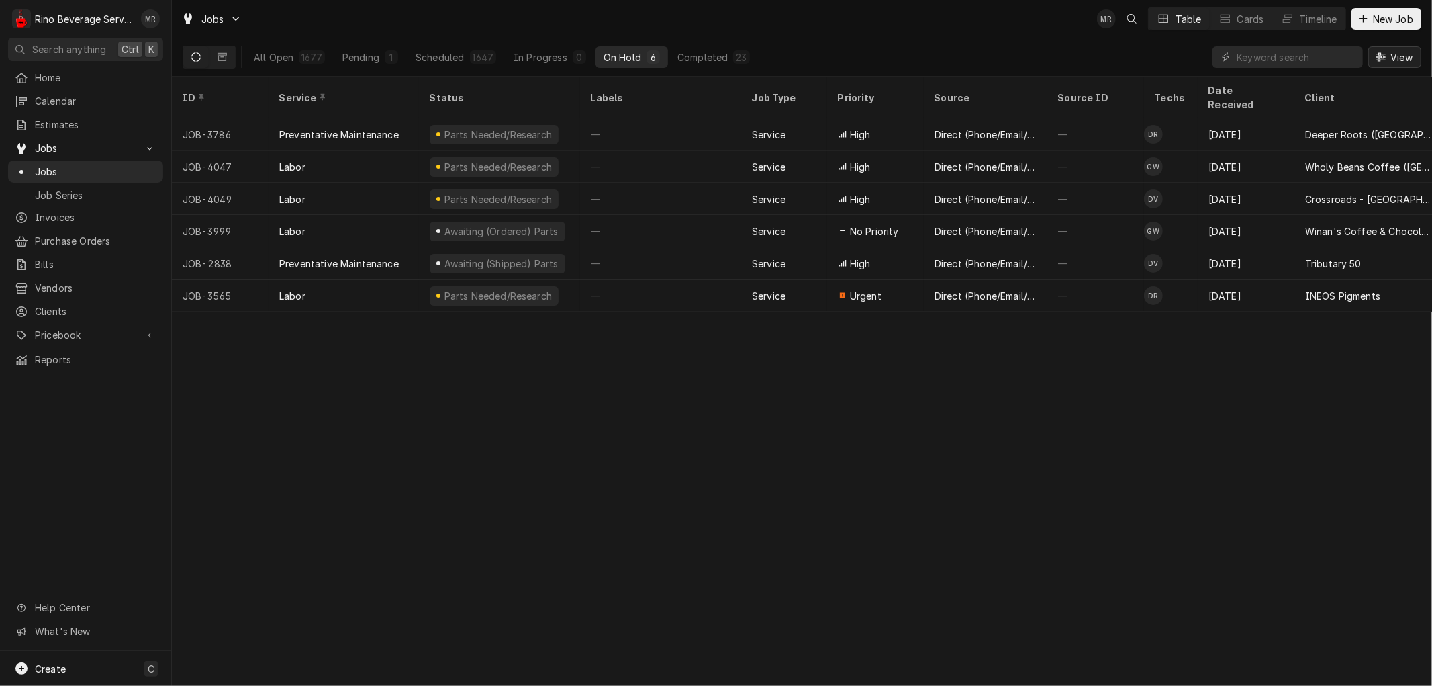
click at [1394, 58] on span "View" at bounding box center [1402, 57] width 28 height 14
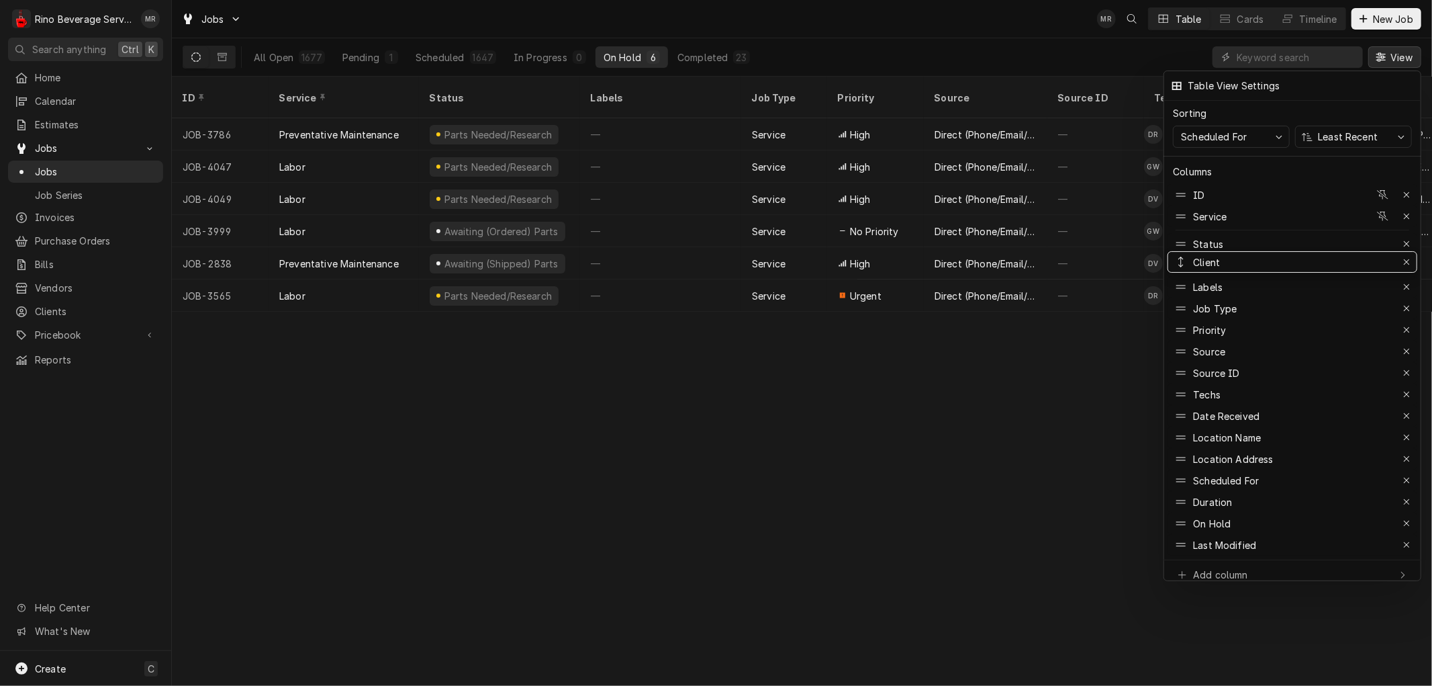
drag, startPoint x: 1214, startPoint y: 406, endPoint x: 1238, endPoint y: 252, distance: 155.6
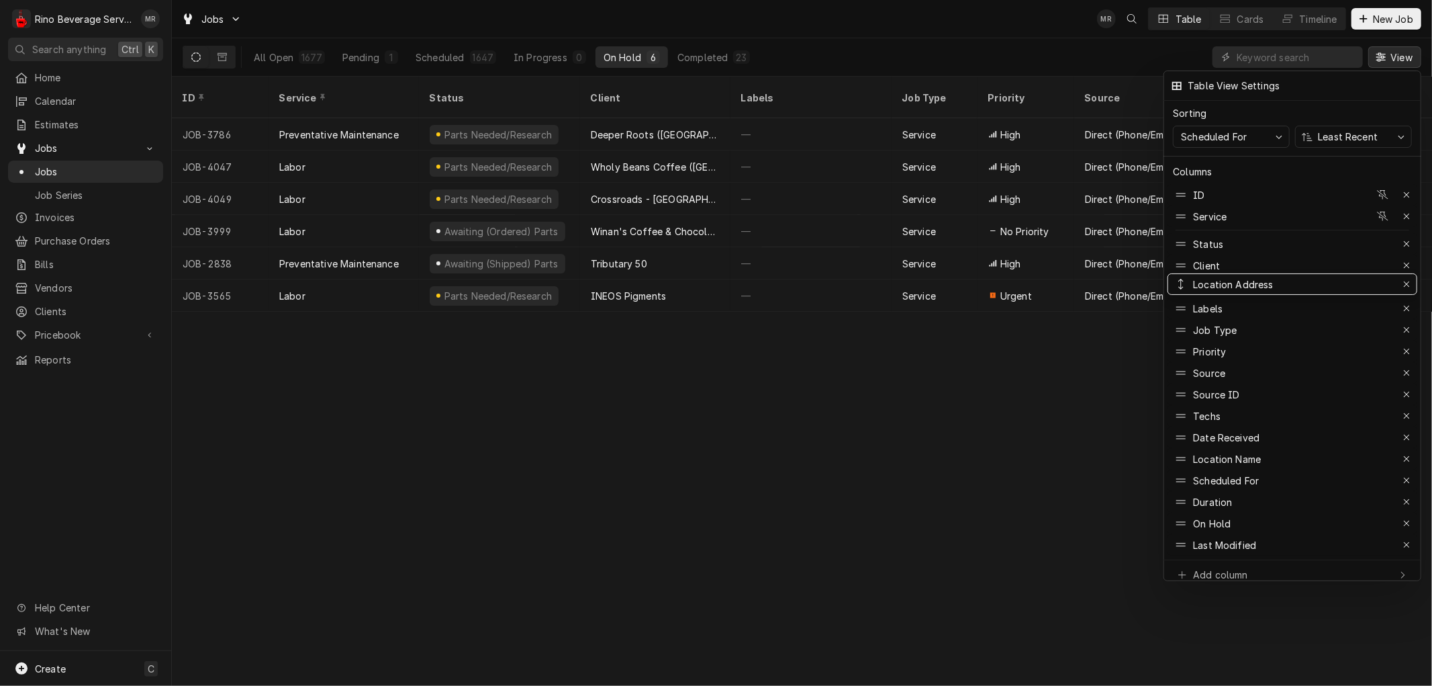
drag, startPoint x: 1233, startPoint y: 447, endPoint x: 1248, endPoint y: 273, distance: 175.1
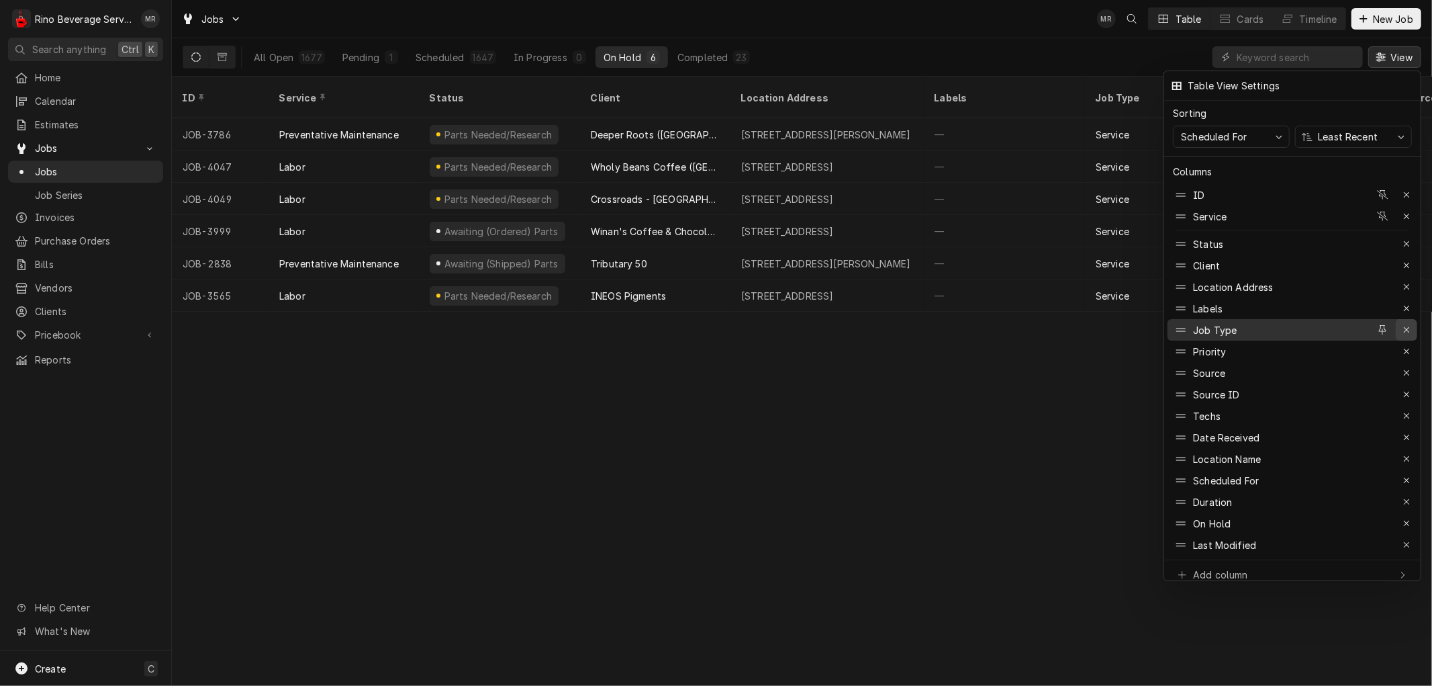
click at [1405, 325] on icon "button" at bounding box center [1406, 329] width 7 height 9
click at [1035, 484] on div at bounding box center [716, 343] width 1432 height 686
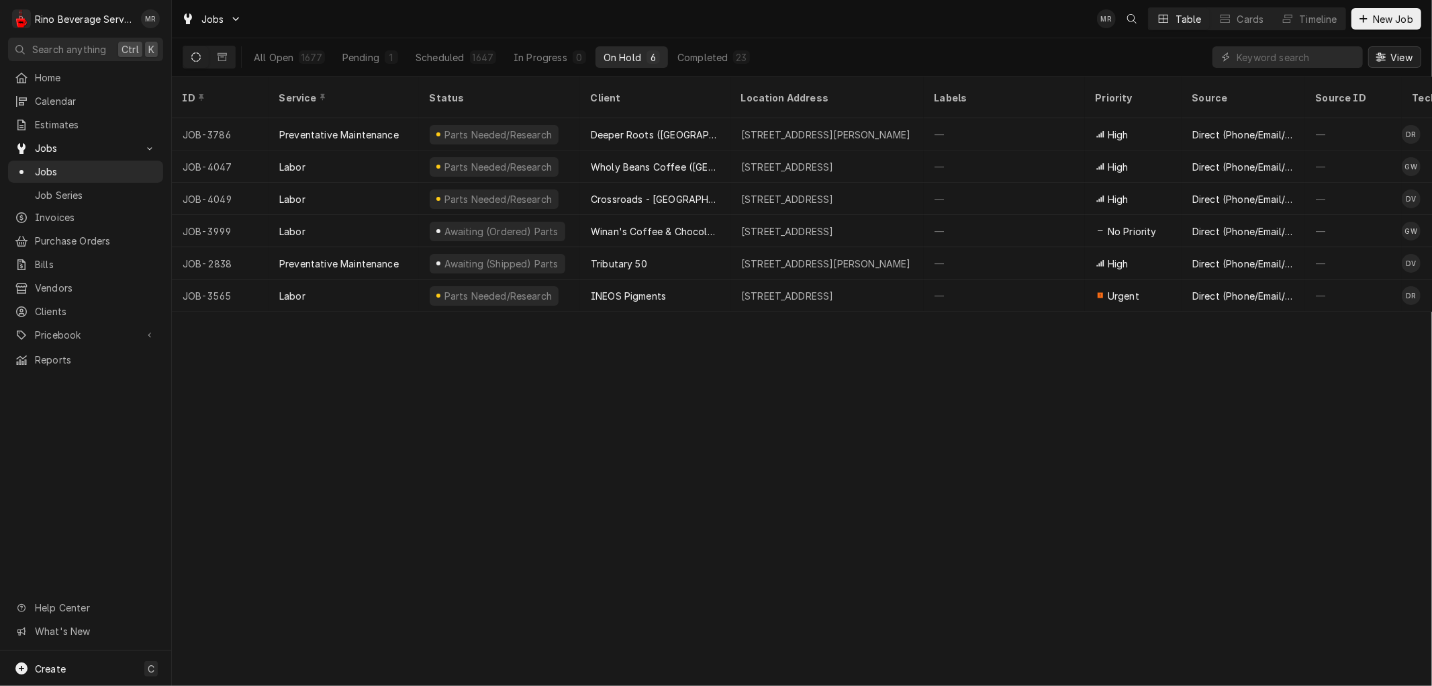
click at [1403, 52] on span "View" at bounding box center [1402, 57] width 28 height 14
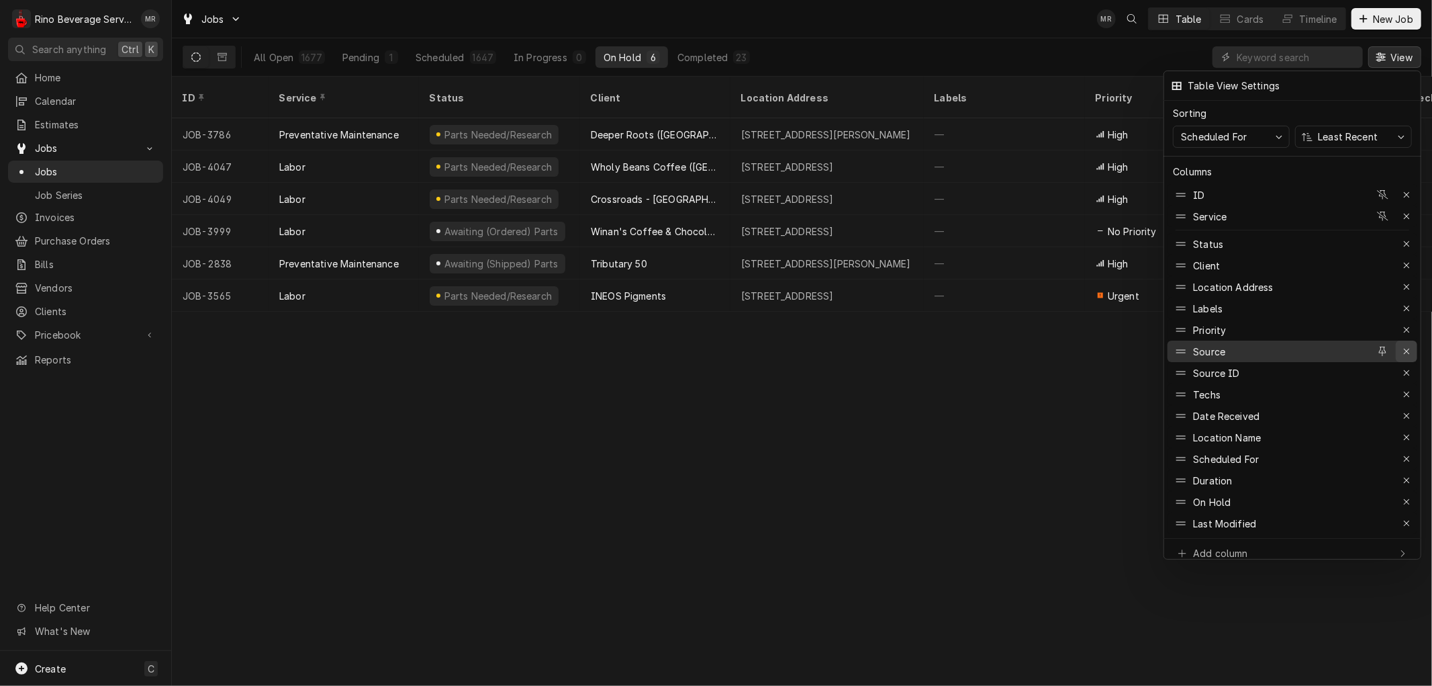
click at [1407, 346] on icon "button" at bounding box center [1406, 350] width 7 height 9
click at [948, 453] on div at bounding box center [716, 343] width 1432 height 686
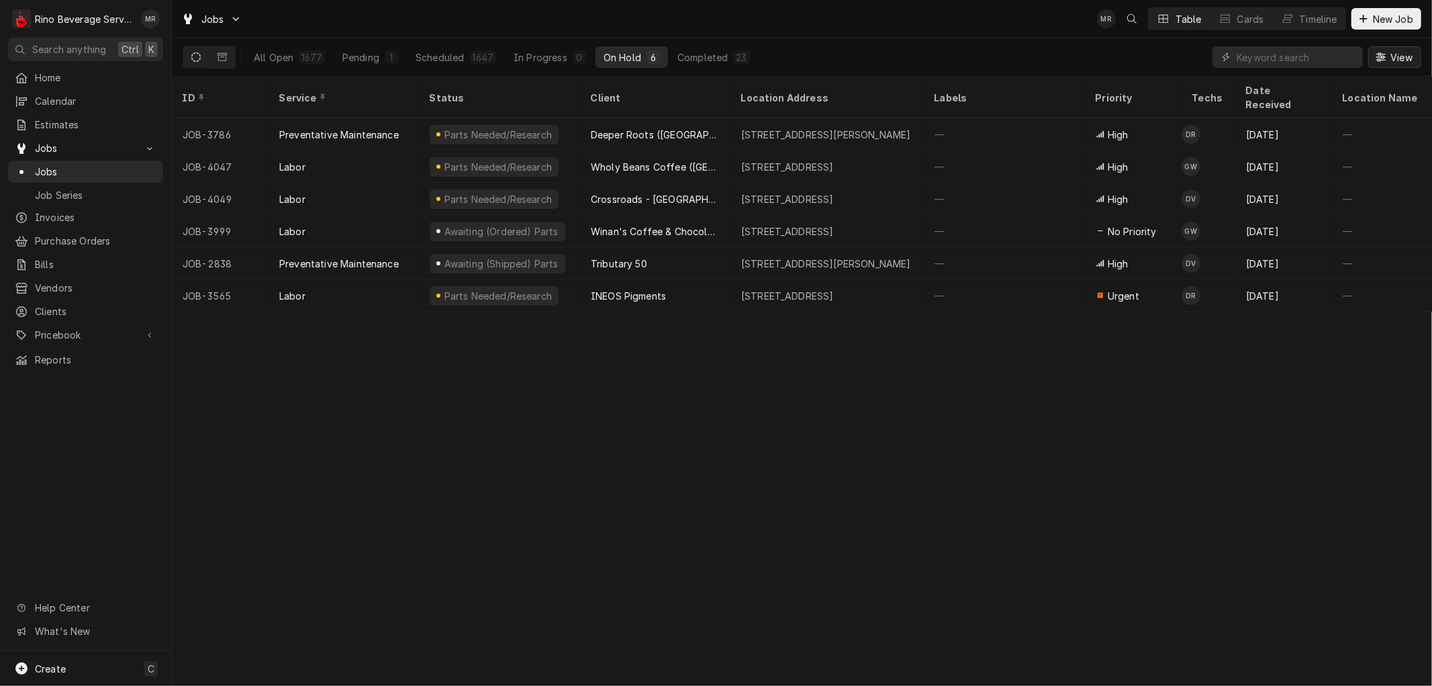
click at [1391, 56] on span "View" at bounding box center [1402, 57] width 28 height 14
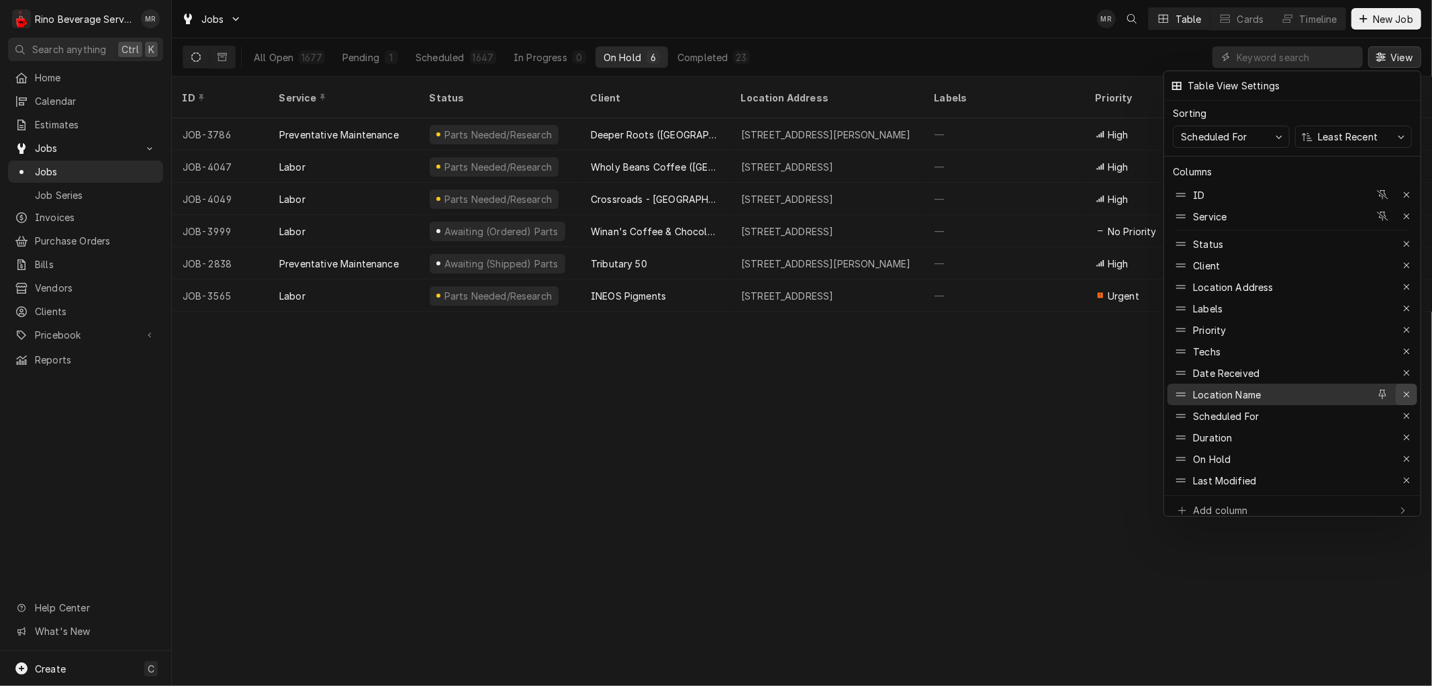
click at [1407, 391] on icon "button" at bounding box center [1406, 393] width 5 height 5
click at [931, 451] on div at bounding box center [716, 343] width 1432 height 686
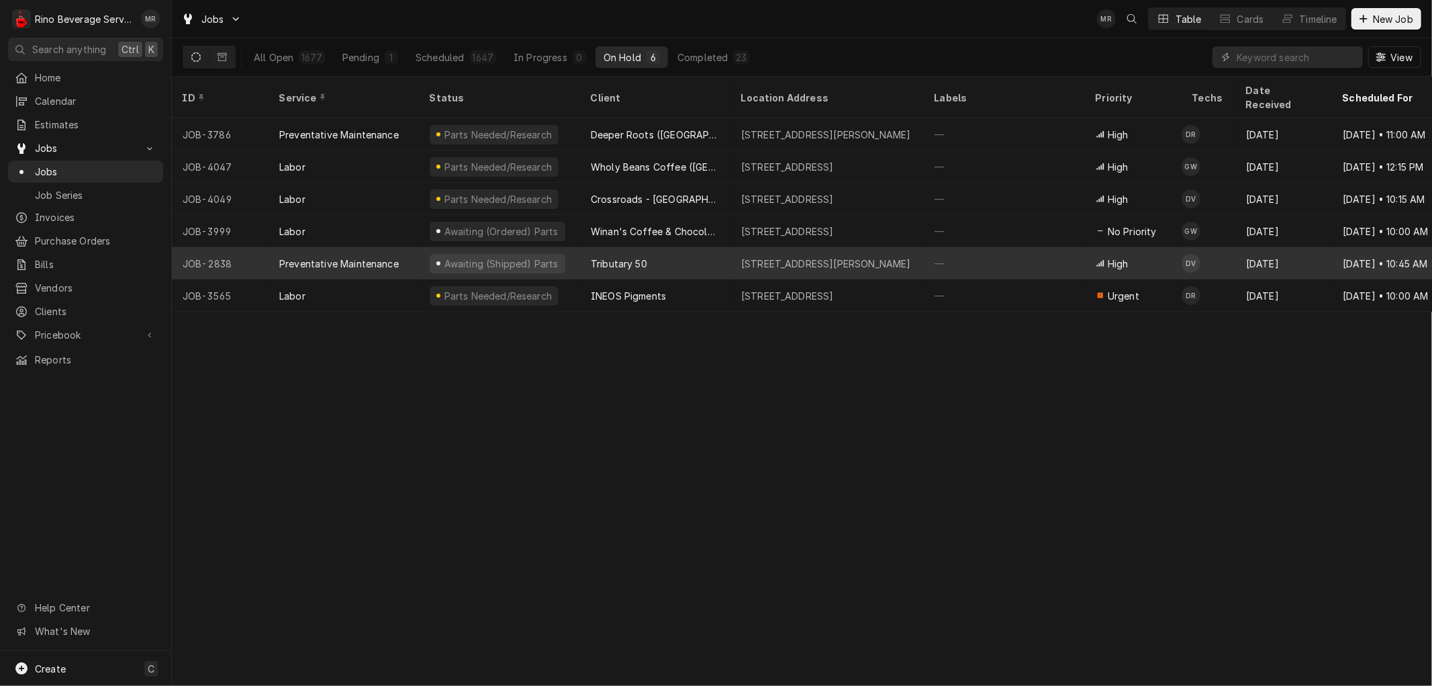
click at [700, 252] on div "Tributary 50" at bounding box center [655, 263] width 150 height 32
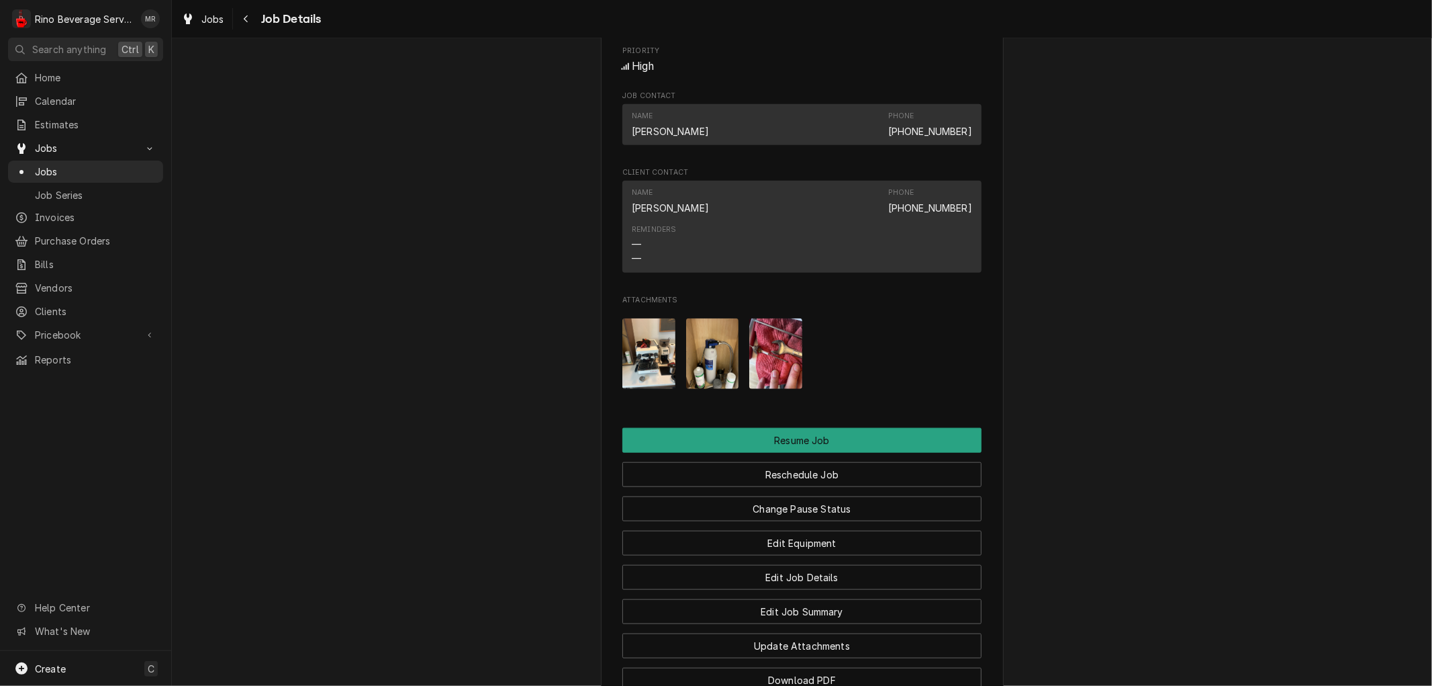
scroll to position [1044, 0]
click at [769, 379] on img "Attachments" at bounding box center [775, 352] width 53 height 71
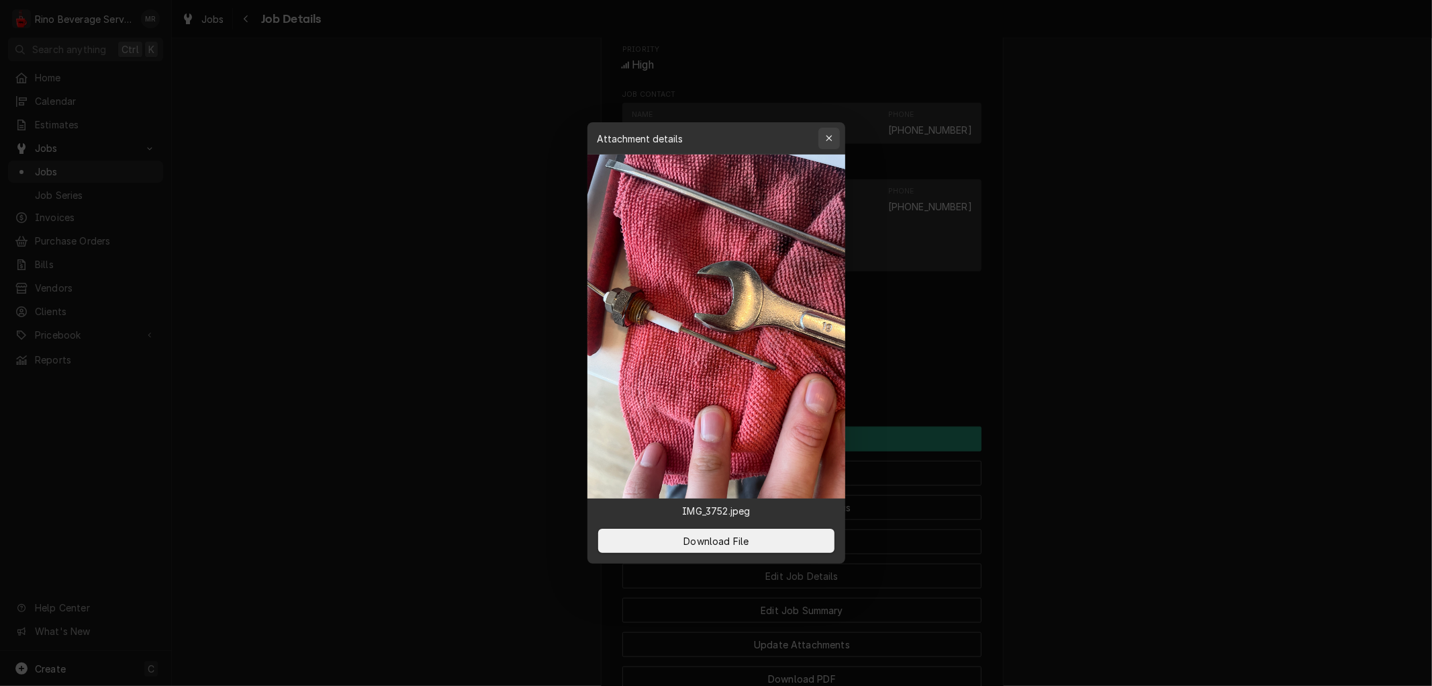
click at [823, 138] on div "button" at bounding box center [829, 138] width 13 height 13
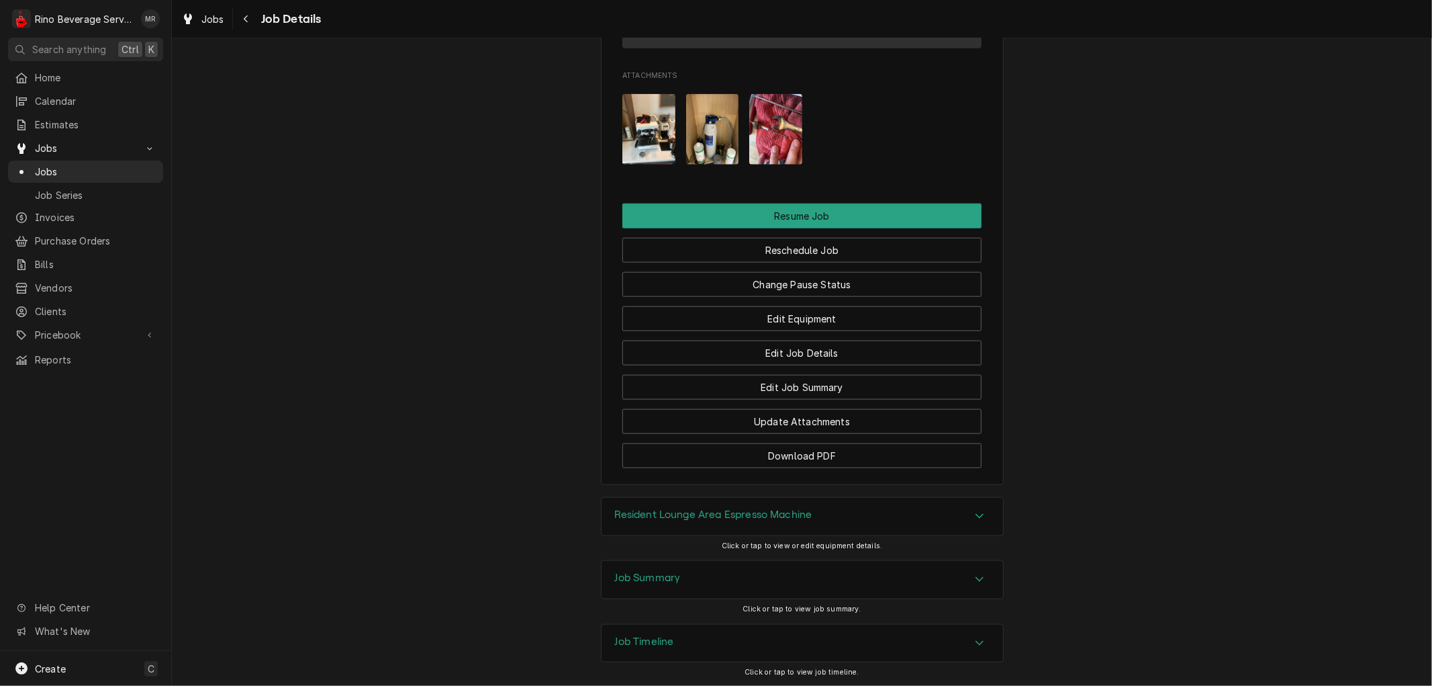
scroll to position [1268, 0]
click at [740, 399] on button "Edit Job Summary" at bounding box center [801, 386] width 359 height 25
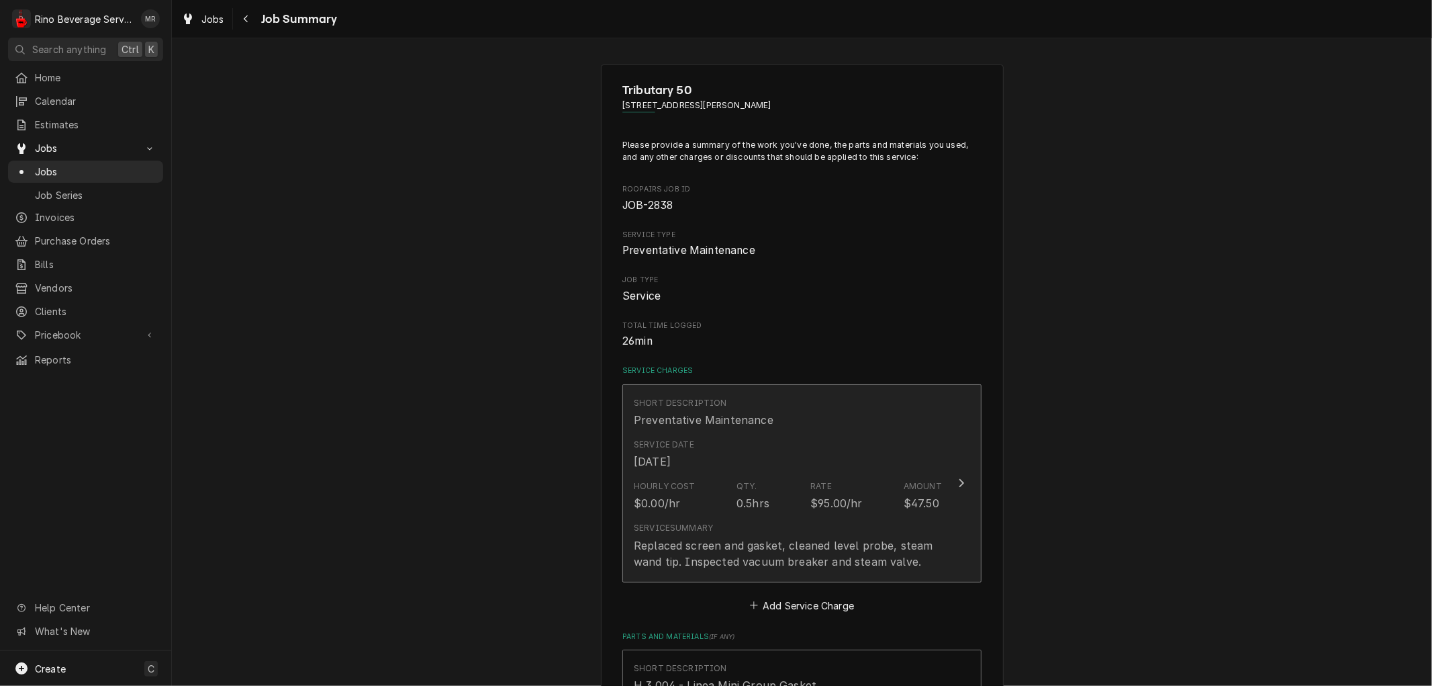
click at [722, 502] on div "Hourly Cost $0.00/hr Qty. 0.5hrs Rate $95.00/hr Amount $47.50" at bounding box center [788, 496] width 308 height 42
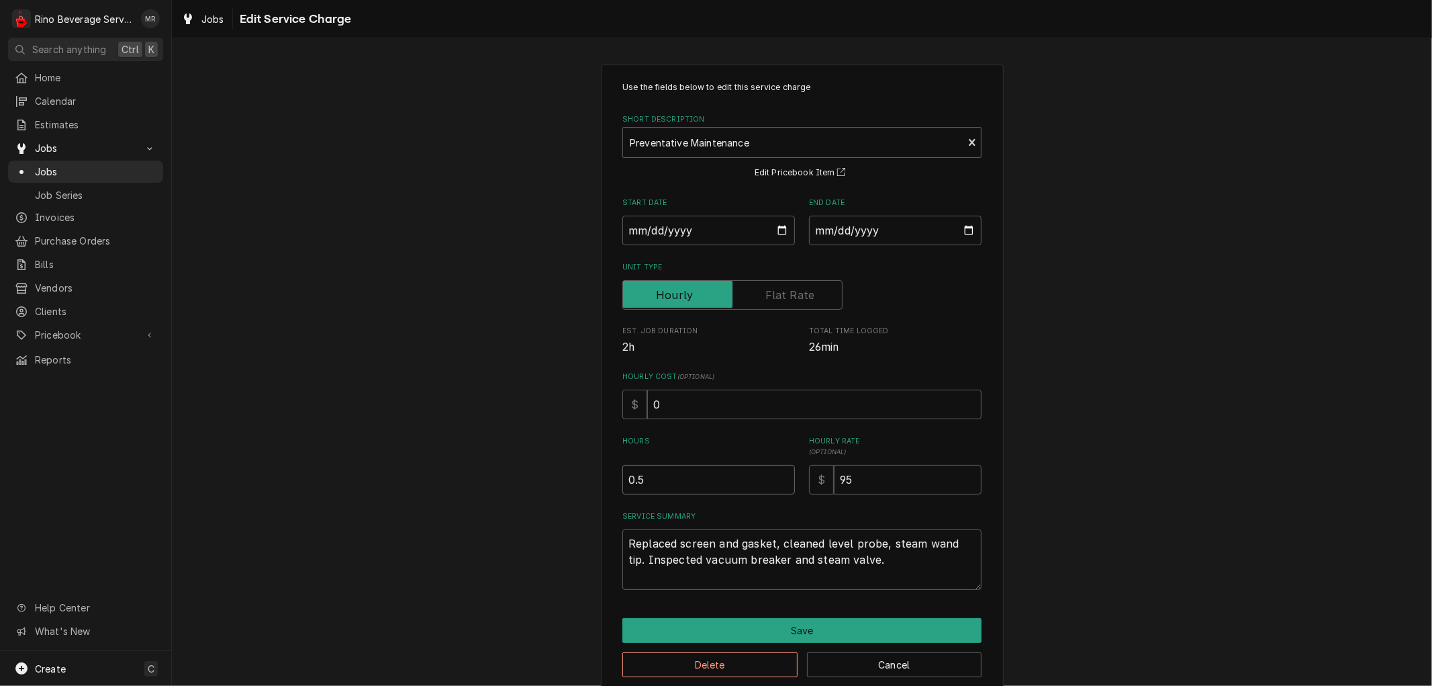
type textarea "x"
type input "1"
click at [777, 473] on input "1" at bounding box center [708, 480] width 173 height 30
click at [876, 560] on textarea "Replaced screen and gasket, cleaned level probe, steam wand tip. Inspected vacu…" at bounding box center [801, 559] width 359 height 60
type textarea "x"
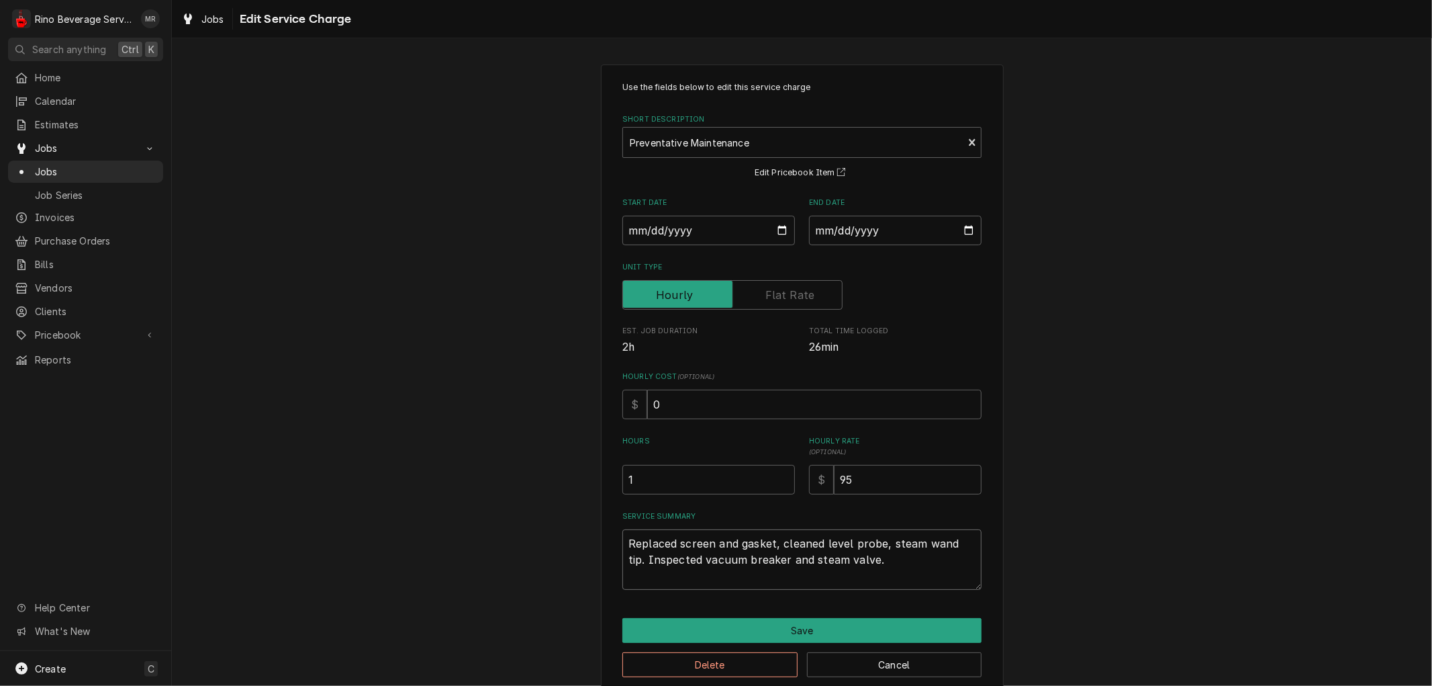
type textarea "Replaced screen and gasket, cleaned level probe, steam wand tip. Inspected vacu…"
type textarea "x"
type textarea "Replaced screen and gasket, cleaned level probe, steam wand tip. Inspected vacu…"
type textarea "x"
type textarea "Replaced screen and gasket, cleaned level probe, steam wand tip. Inspected vacu…"
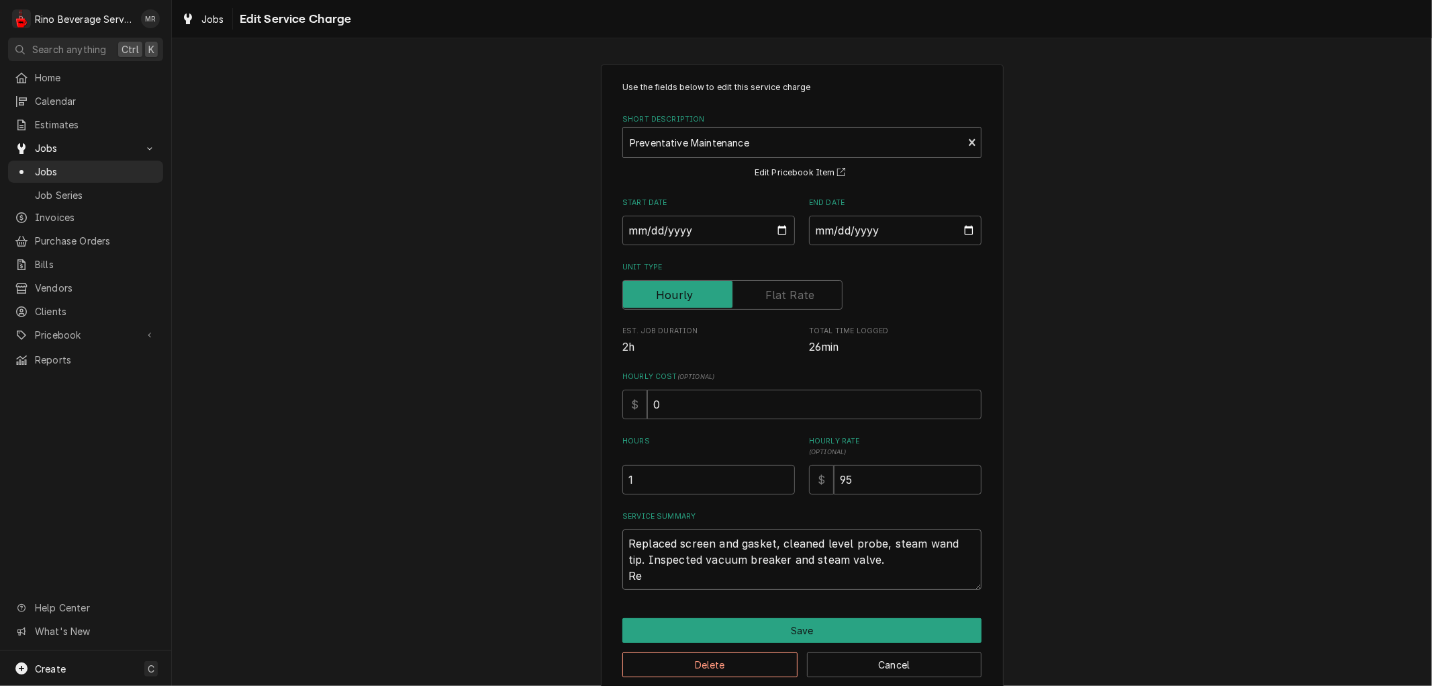
type textarea "x"
type textarea "Replaced screen and gasket, cleaned level probe, steam wand tip. Inspected vacu…"
type textarea "x"
type textarea "Replaced screen and gasket, cleaned level probe, steam wand tip. Inspected vacu…"
type textarea "x"
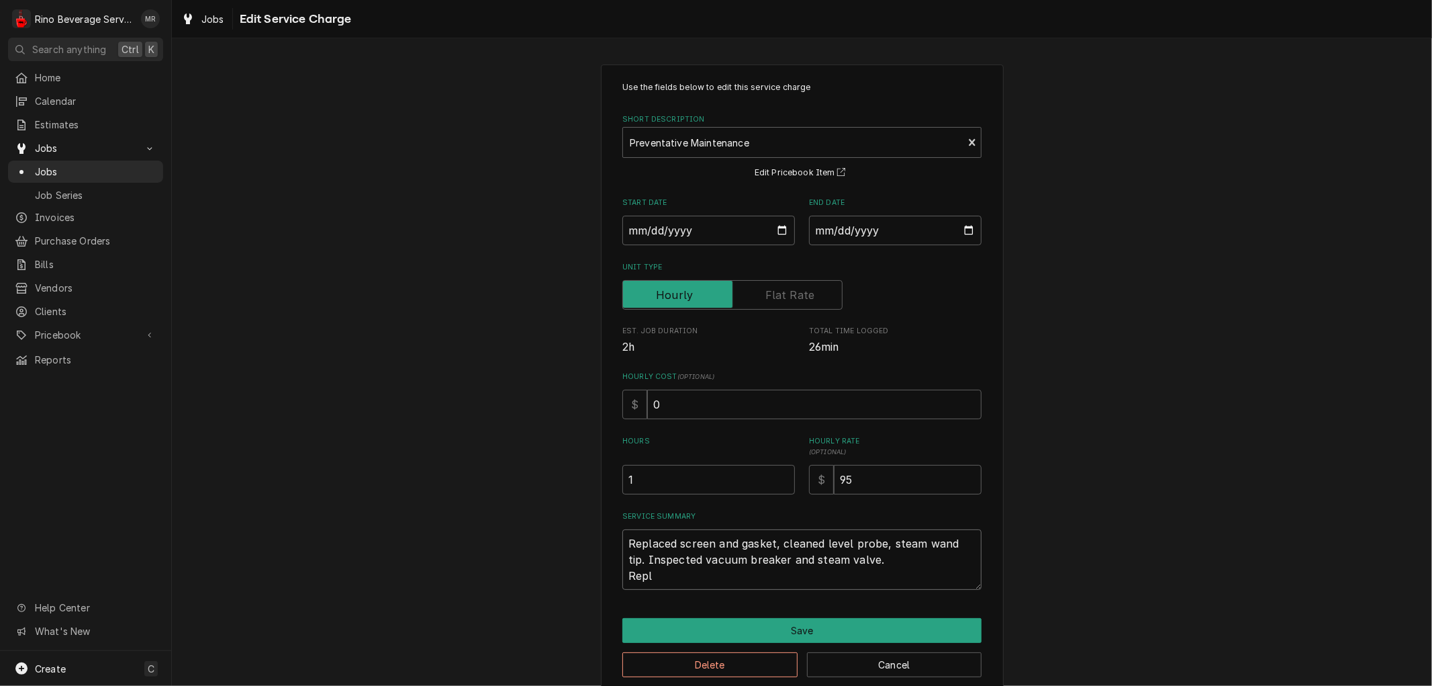
type textarea "Replaced screen and gasket, cleaned level probe, steam wand tip. Inspected vacu…"
type textarea "x"
type textarea "Replaced screen and gasket, cleaned level probe, steam wand tip. Inspected vacu…"
type textarea "x"
type textarea "Replaced screen and gasket, cleaned level probe, steam wand tip. Inspected vacu…"
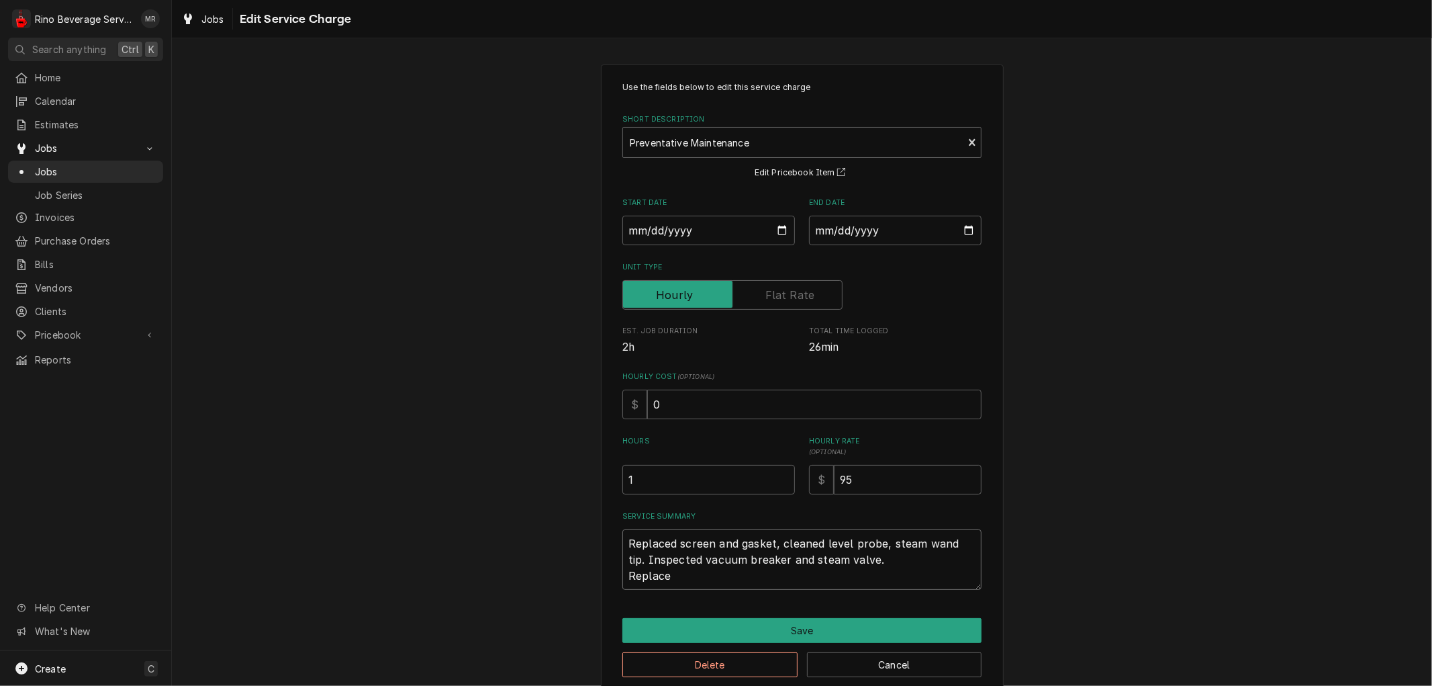
type textarea "x"
type textarea "Replaced screen and gasket, cleaned level probe, steam wand tip. Inspected vacu…"
type textarea "x"
type textarea "Replaced screen and gasket, cleaned level probe, steam wand tip. Inspected vacu…"
type textarea "x"
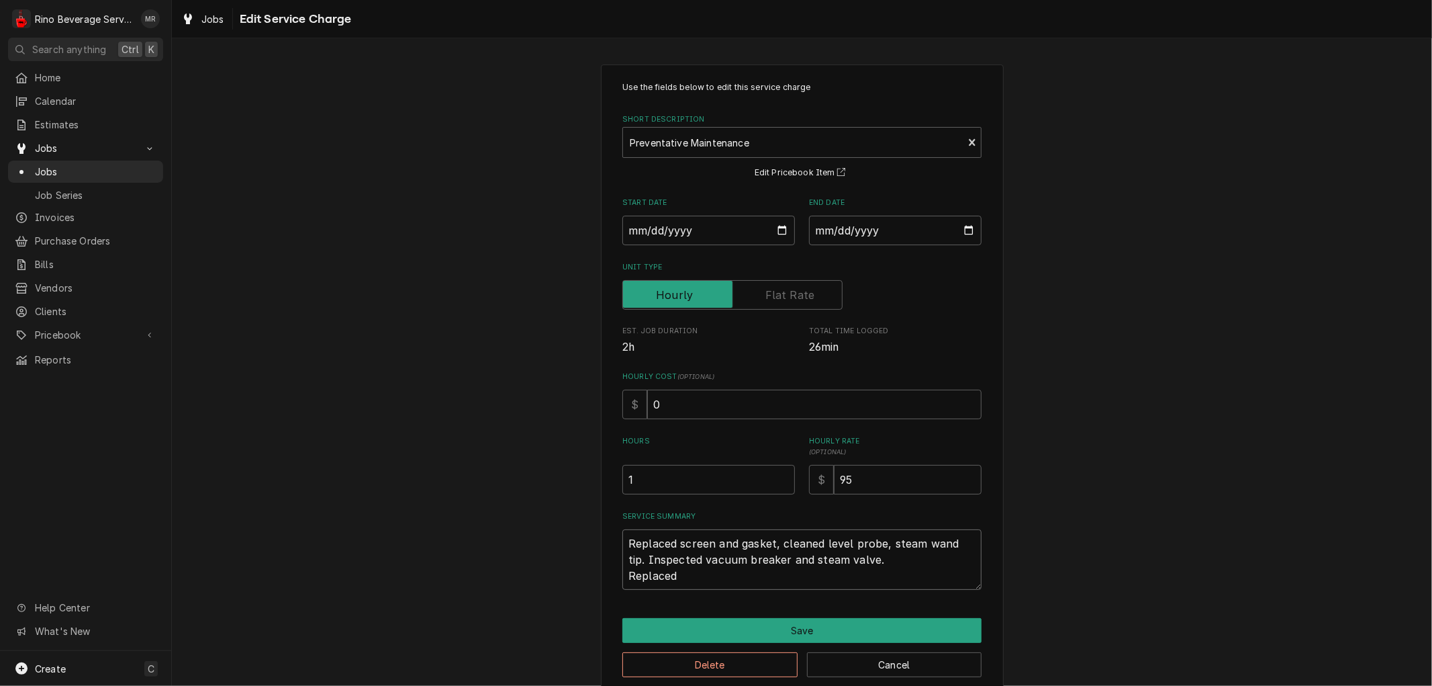
type textarea "Replaced screen and gasket, cleaned level probe, steam wand tip. Inspected vacu…"
type textarea "x"
type textarea "Replaced screen and gasket, cleaned level probe, steam wand tip. Inspected vacu…"
type textarea "x"
type textarea "Replaced screen and gasket, cleaned level probe, steam wand tip. Inspected vacu…"
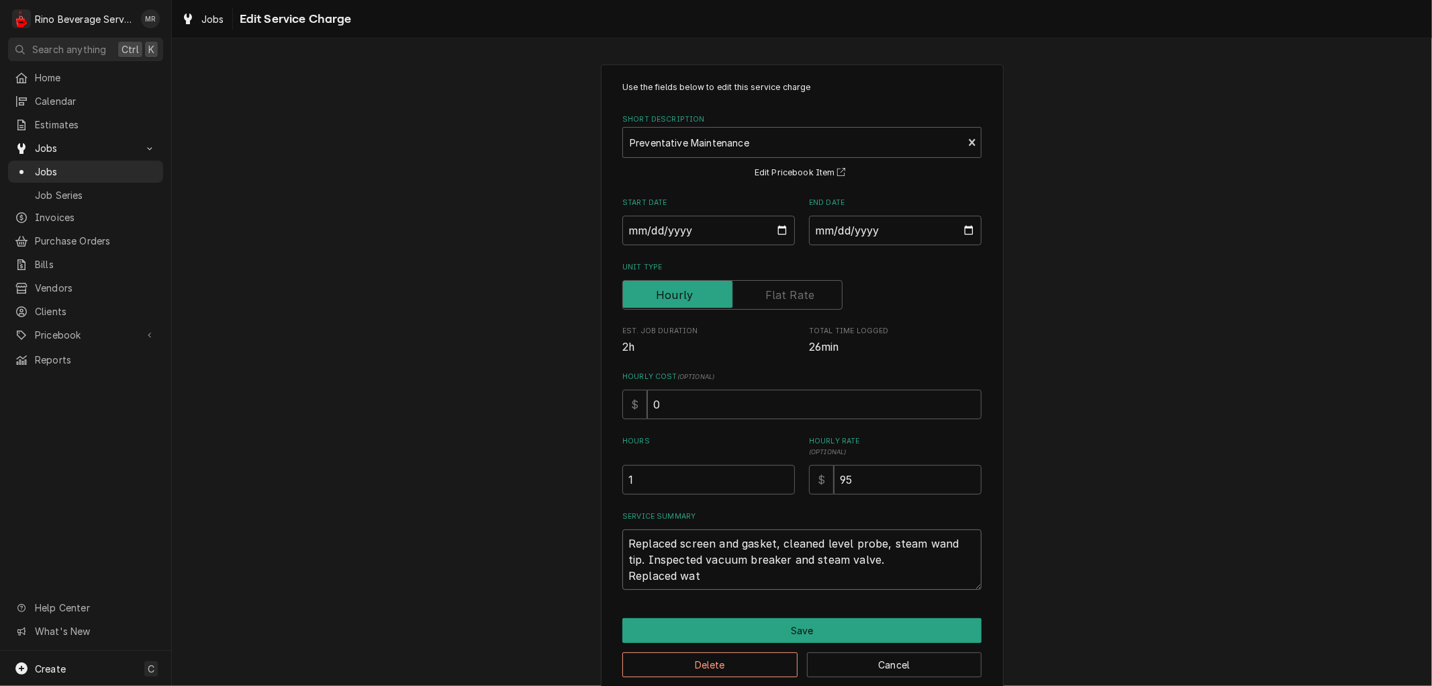
type textarea "x"
type textarea "Replaced screen and gasket, cleaned level probe, steam wand tip. Inspected vacu…"
type textarea "x"
type textarea "Replaced screen and gasket, cleaned level probe, steam wand tip. Inspected vacu…"
type textarea "x"
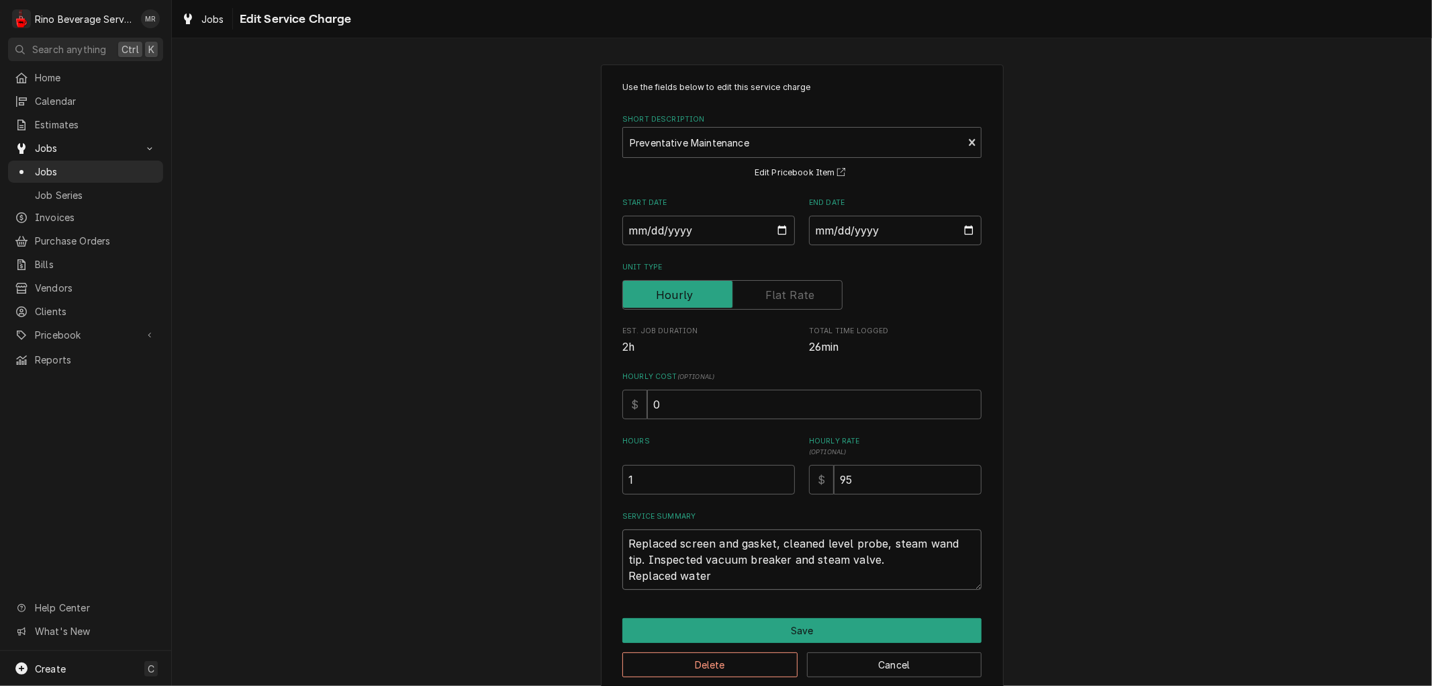
type textarea "Replaced screen and gasket, cleaned level probe, steam wand tip. Inspected vacu…"
type textarea "x"
type textarea "Replaced screen and gasket, cleaned level probe, steam wand tip. Inspected vacu…"
type textarea "x"
type textarea "Replaced screen and gasket, cleaned level probe, steam wand tip. Inspected vacu…"
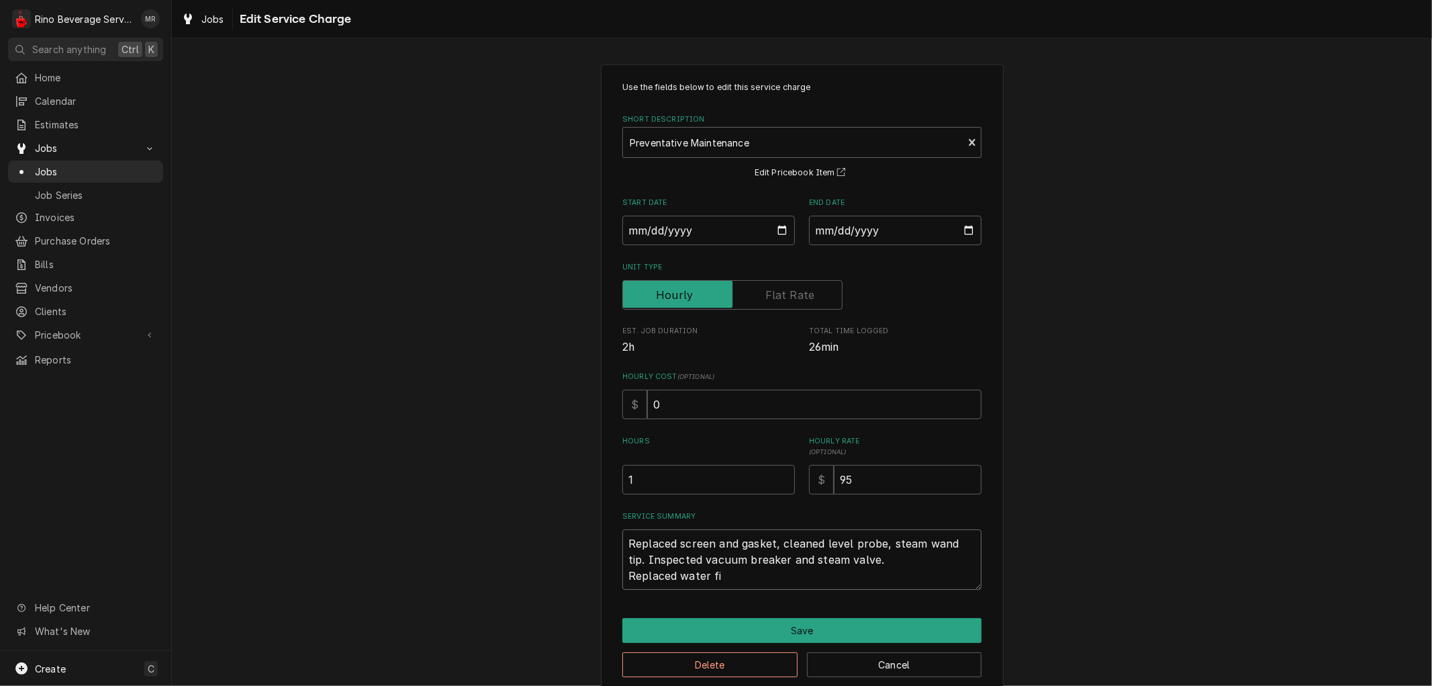
type textarea "x"
type textarea "Replaced screen and gasket, cleaned level probe, steam wand tip. Inspected vacu…"
type textarea "x"
type textarea "Replaced screen and gasket, cleaned level probe, steam wand tip. Inspected vacu…"
type textarea "x"
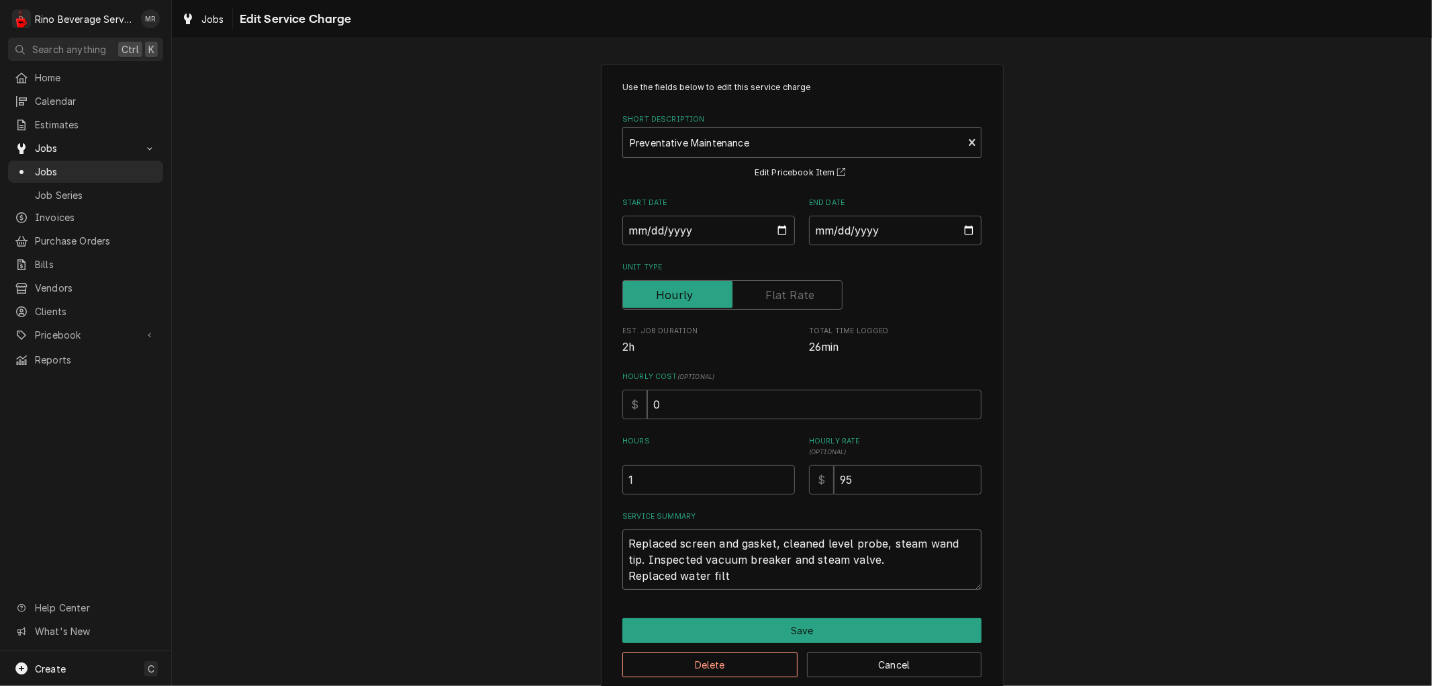
type textarea "Replaced screen and gasket, cleaned level probe, steam wand tip. Inspected vacu…"
type textarea "x"
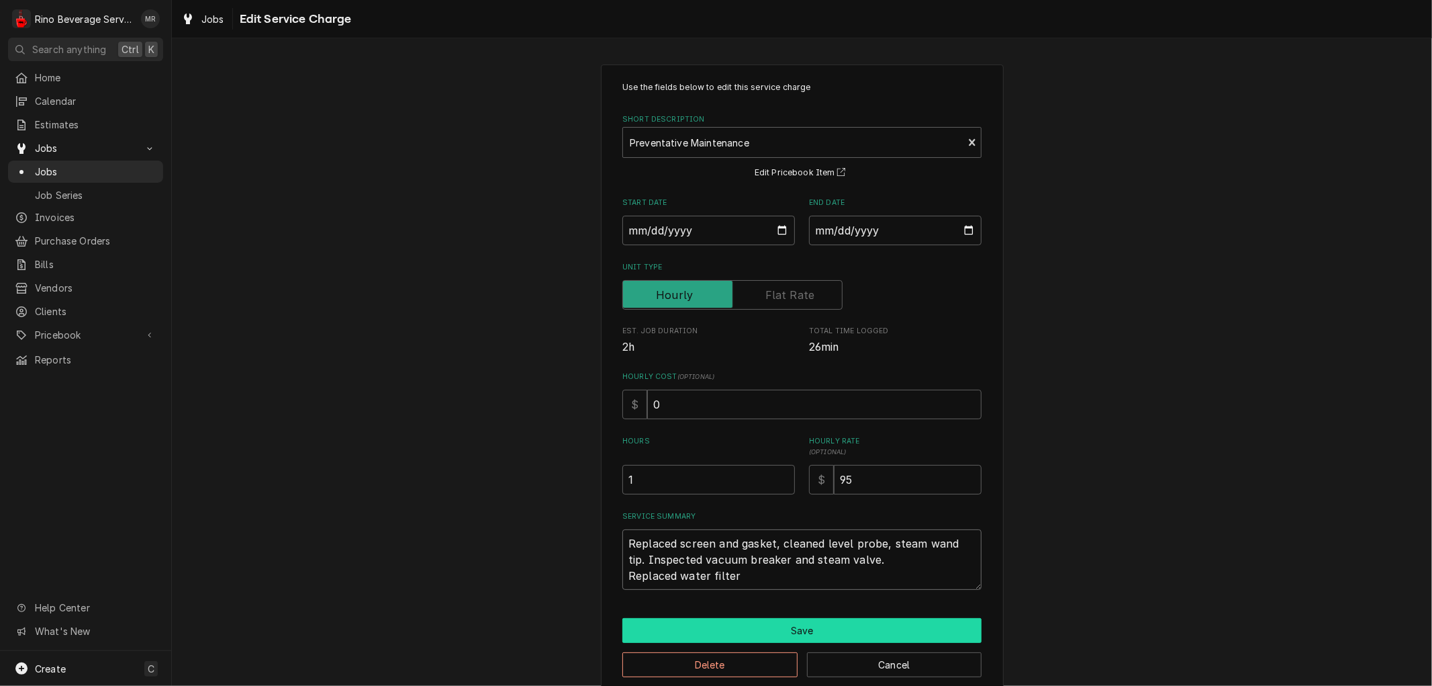
type textarea "Replaced screen and gasket, cleaned level probe, steam wand tip. Inspected vacu…"
click at [808, 632] on button "Save" at bounding box center [801, 630] width 359 height 25
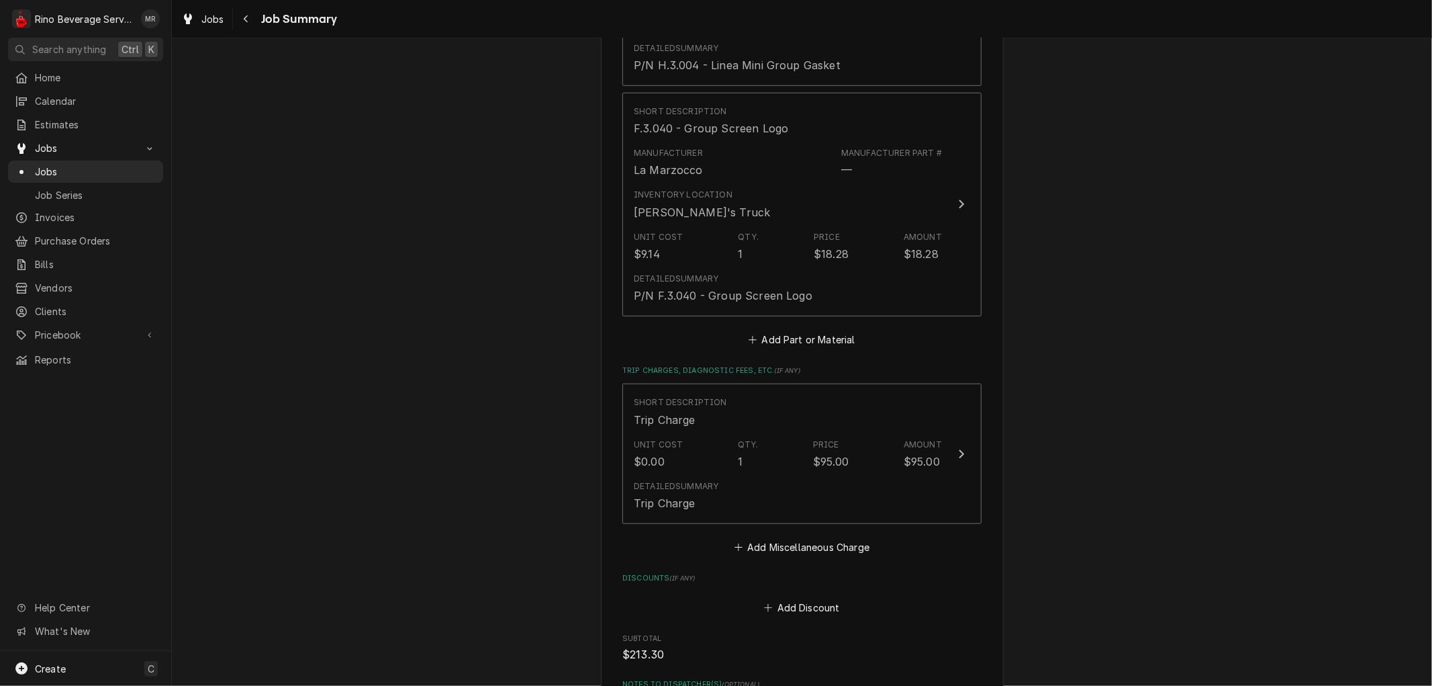
scroll to position [820, 0]
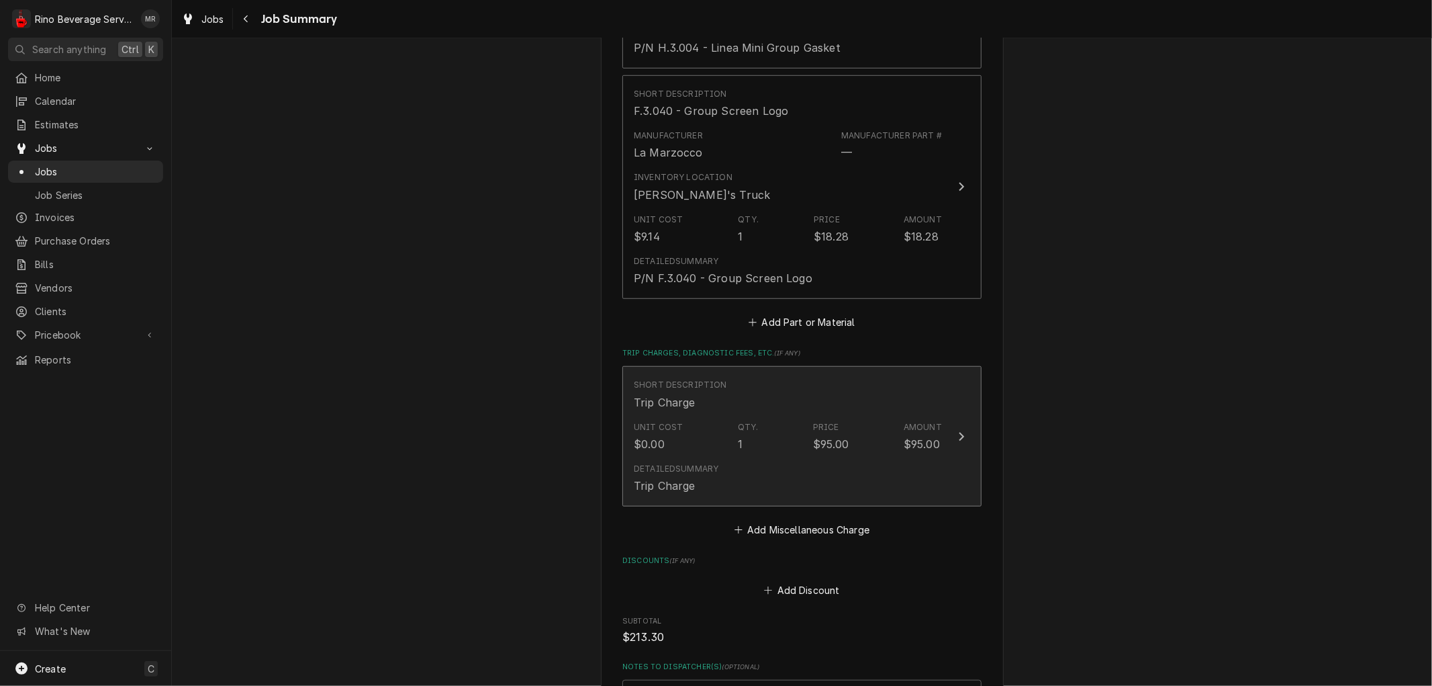
click at [772, 440] on div "Unit Cost $0.00 Qty. 1 Price $95.00 Amount $95.00" at bounding box center [788, 437] width 308 height 42
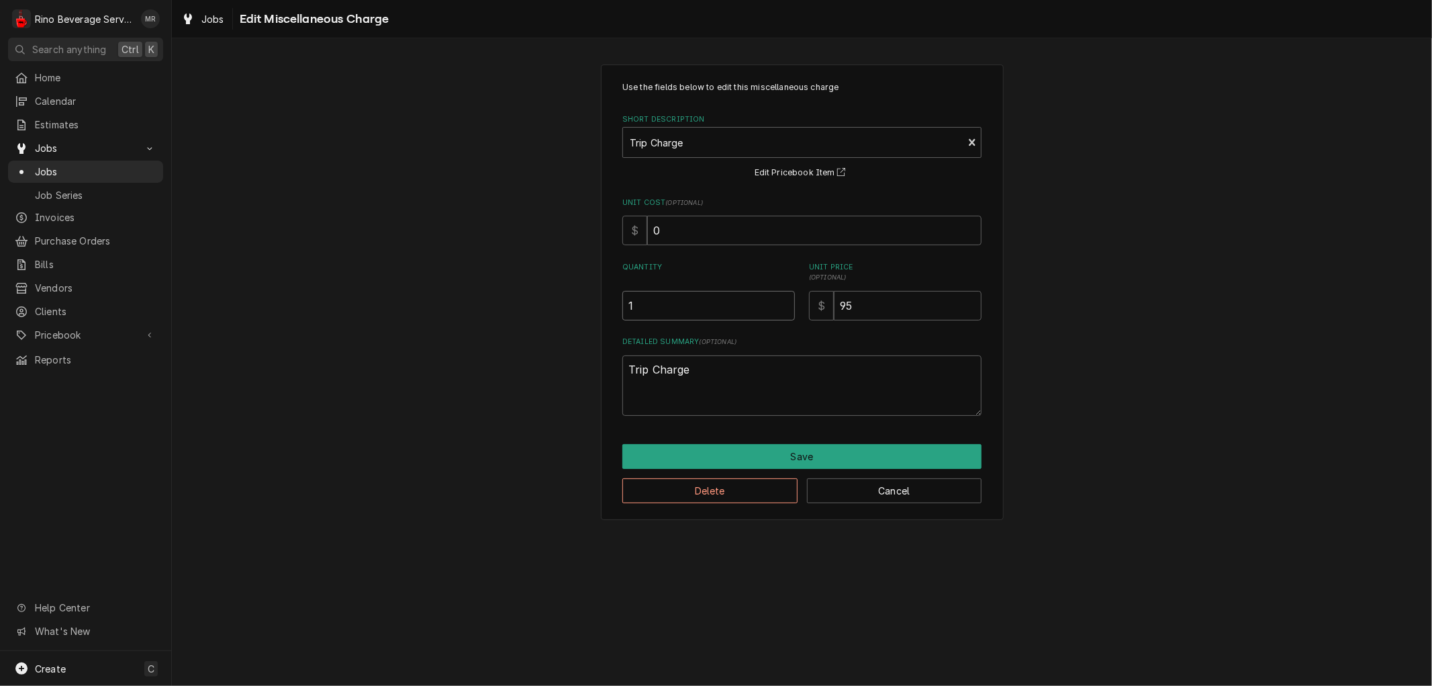
type textarea "x"
type input "0.5"
click at [781, 308] on input "0.5" at bounding box center [708, 306] width 173 height 30
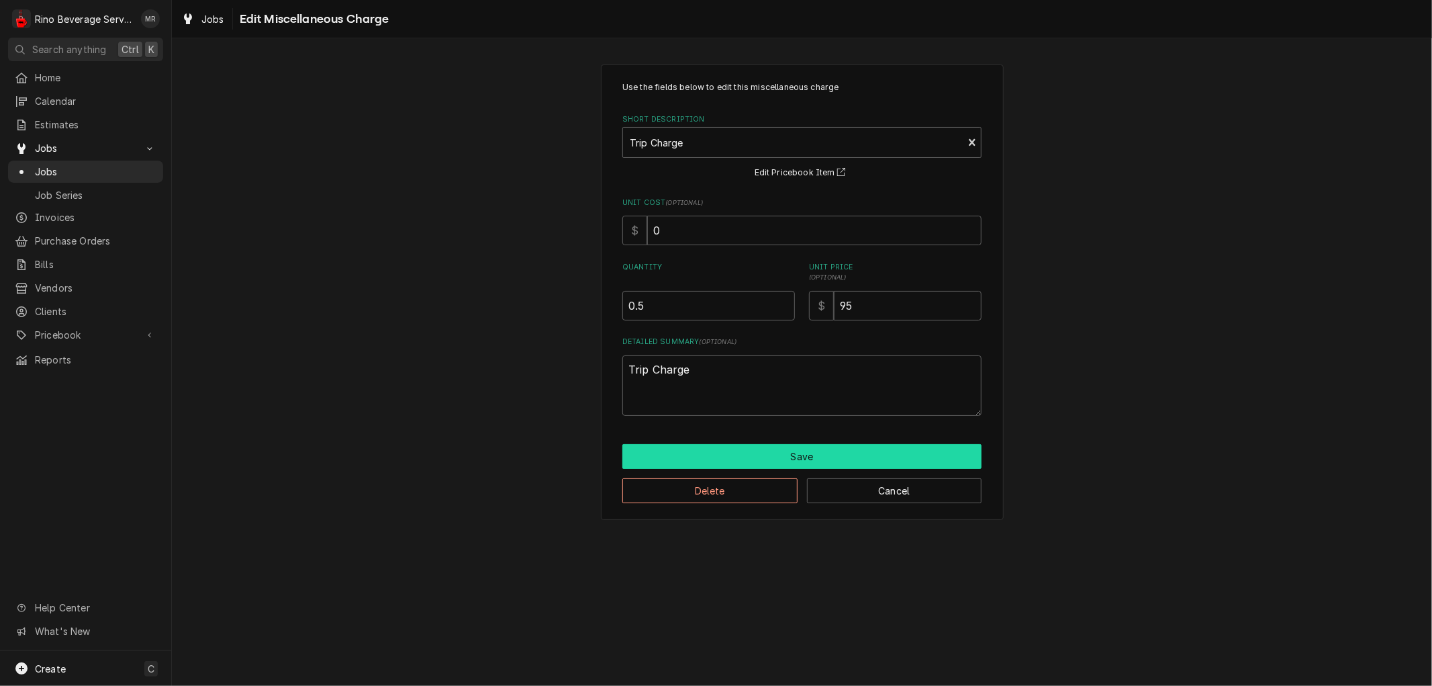
click at [755, 455] on button "Save" at bounding box center [801, 456] width 359 height 25
type textarea "x"
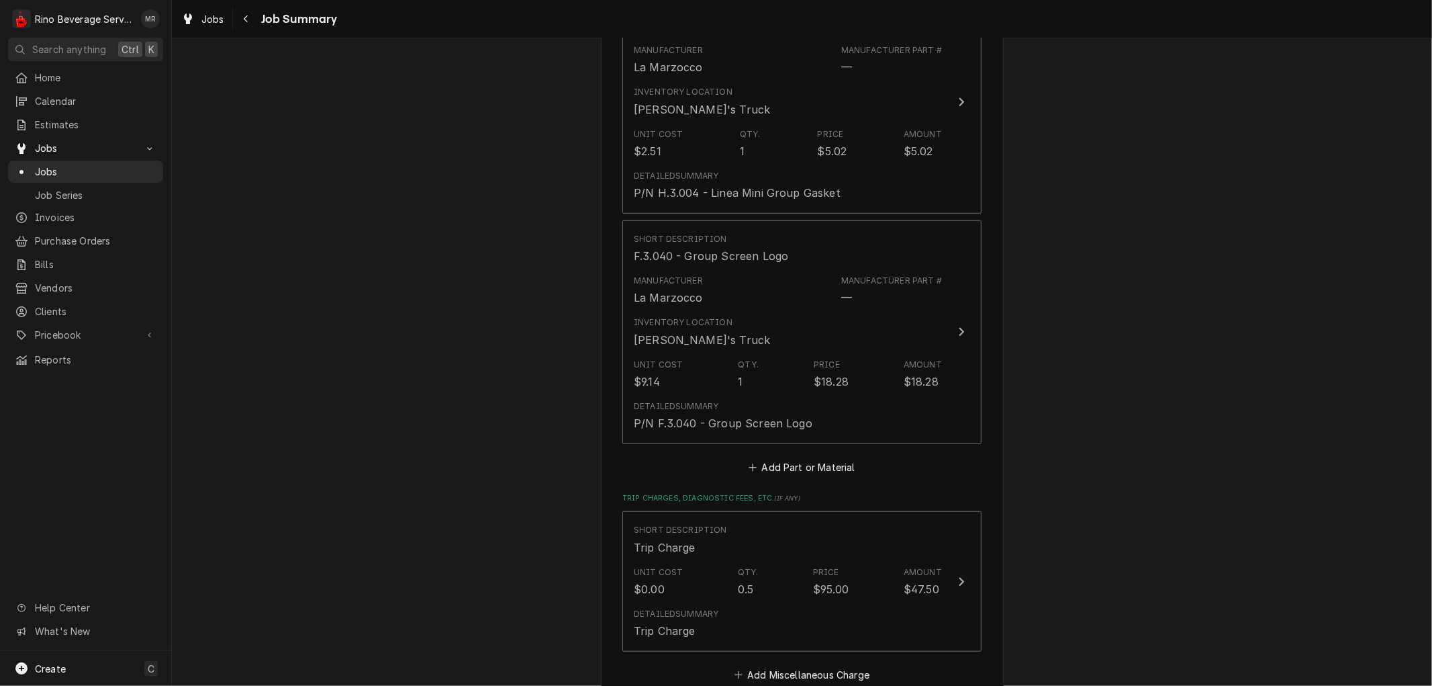
scroll to position [671, 0]
click at [794, 467] on button "Add Part or Material" at bounding box center [802, 470] width 111 height 19
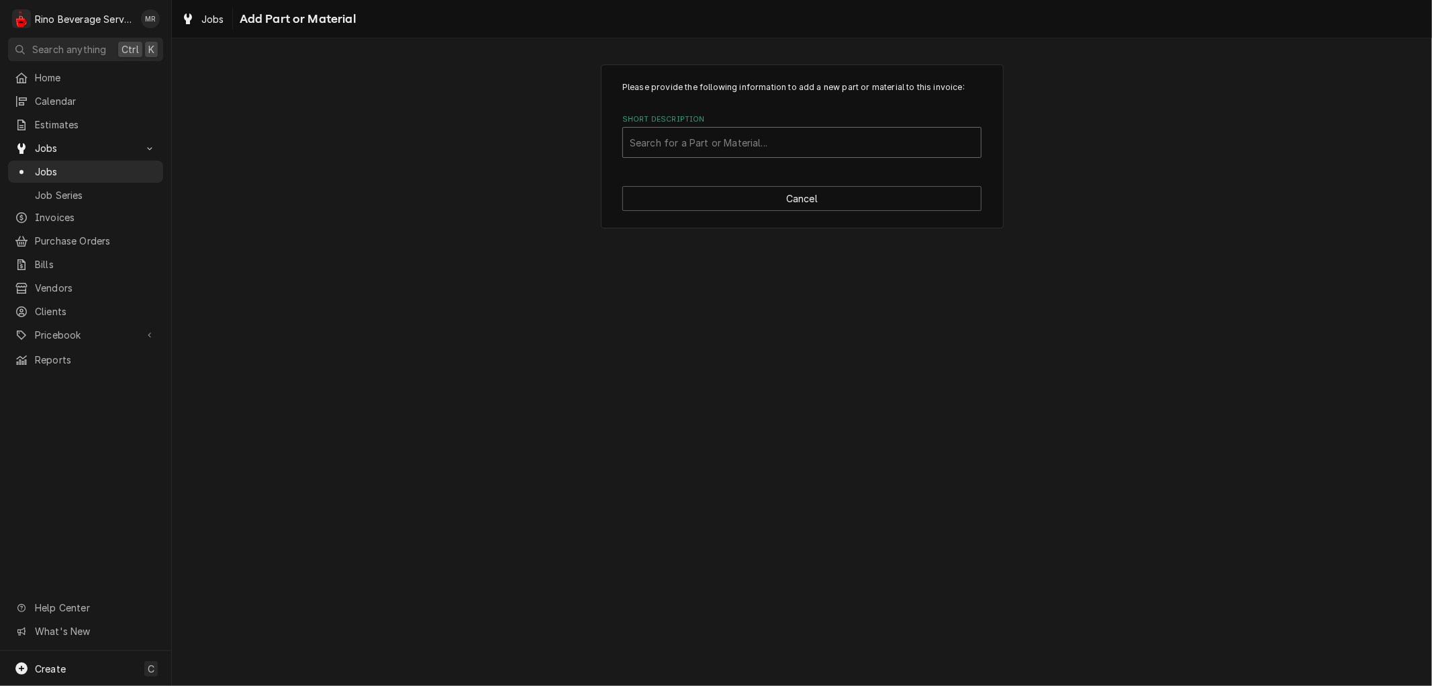
click at [666, 144] on div "Short Description" at bounding box center [802, 142] width 344 height 24
type input "mavea"
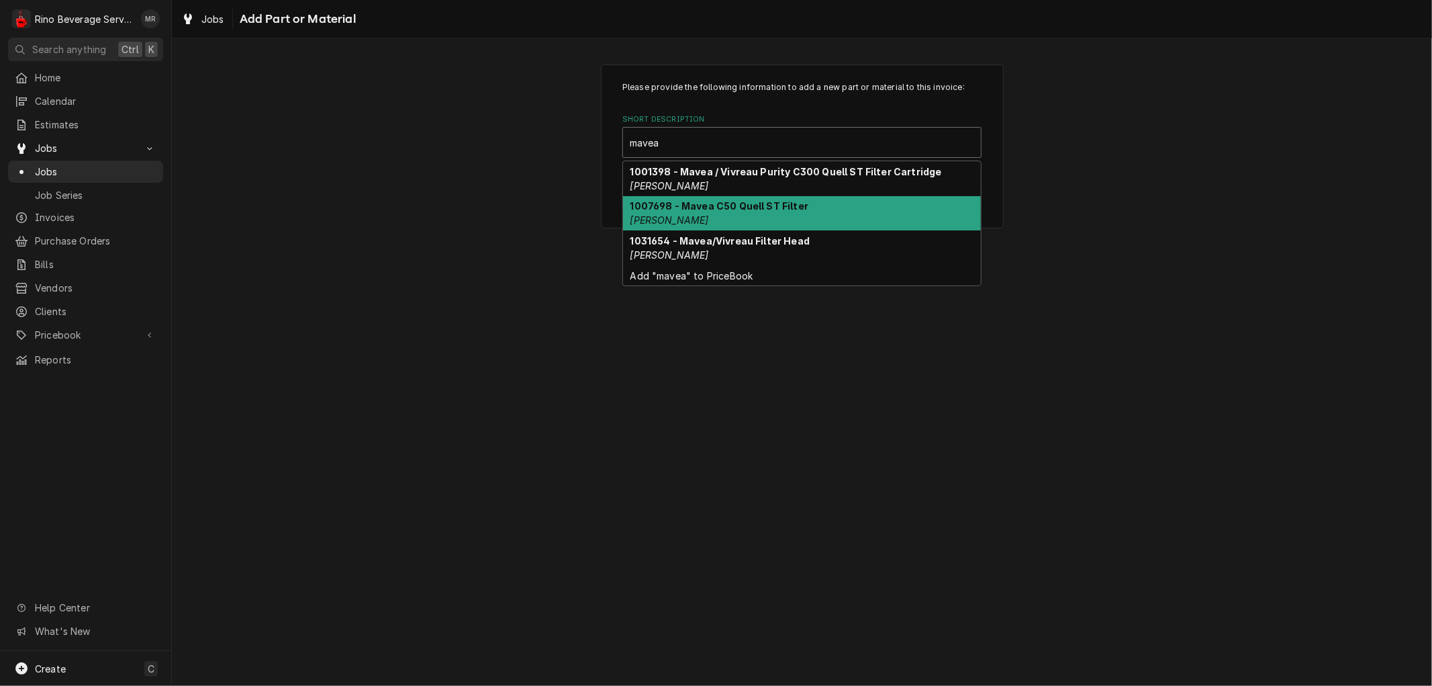
click at [712, 212] on div "1007698 - Mavea C50 Quell ST Filter Chris Coffee" at bounding box center [802, 213] width 358 height 35
type textarea "x"
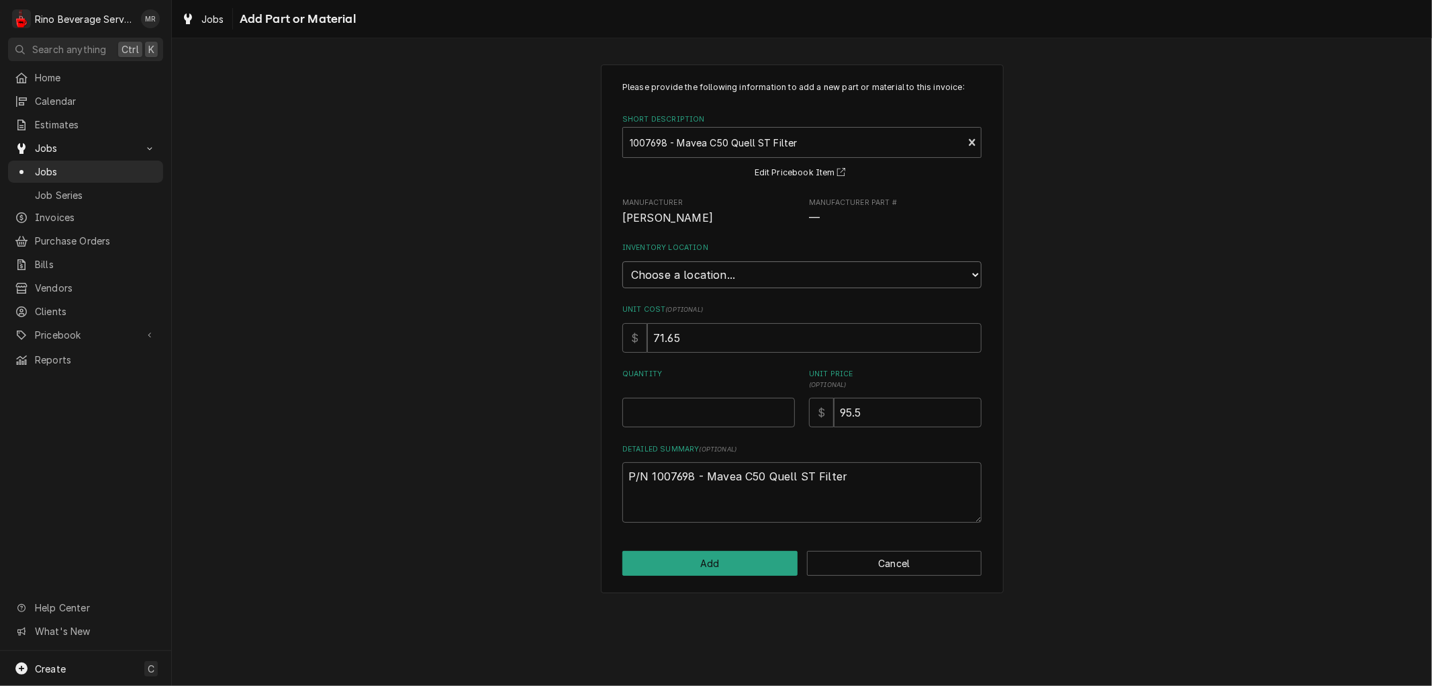
click at [739, 273] on select "Choose a location... Damon's Truck Dane's Truck Graham's Truck Main Warehouse" at bounding box center [801, 274] width 359 height 27
select select "156"
click at [622, 261] on select "Choose a location... Damon's Truck Dane's Truck Graham's Truck Main Warehouse" at bounding box center [801, 274] width 359 height 27
type textarea "x"
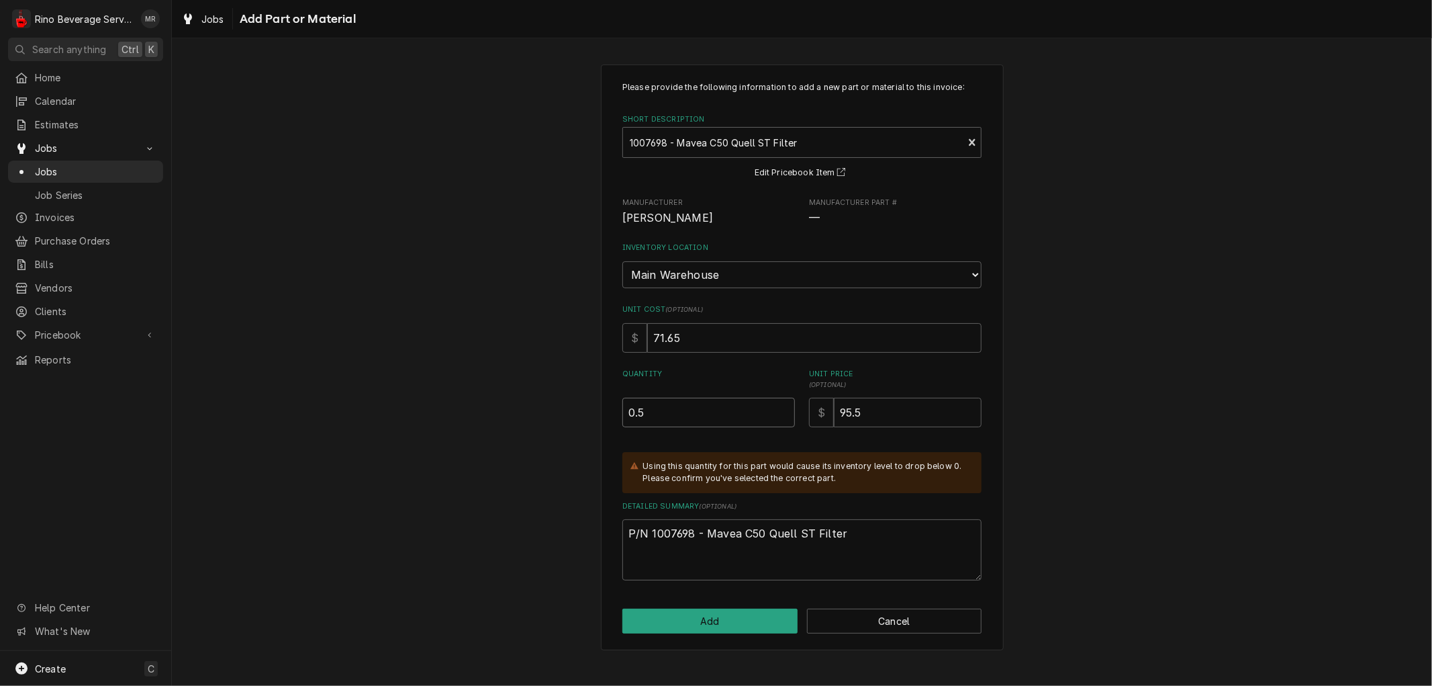
type input "0.5"
click at [783, 404] on input "0.5" at bounding box center [708, 412] width 173 height 30
type textarea "x"
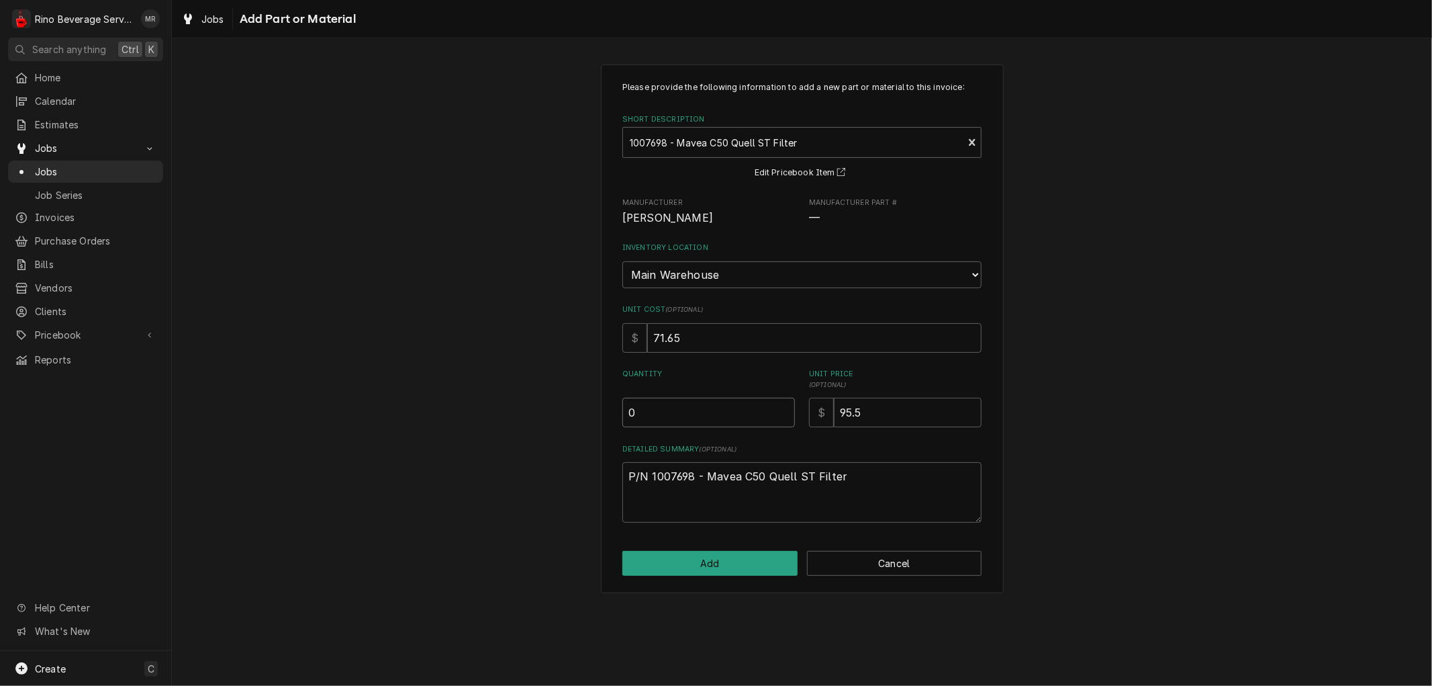
type input "0"
click at [784, 414] on input "0" at bounding box center [708, 412] width 173 height 30
click at [881, 560] on button "Cancel" at bounding box center [894, 563] width 175 height 25
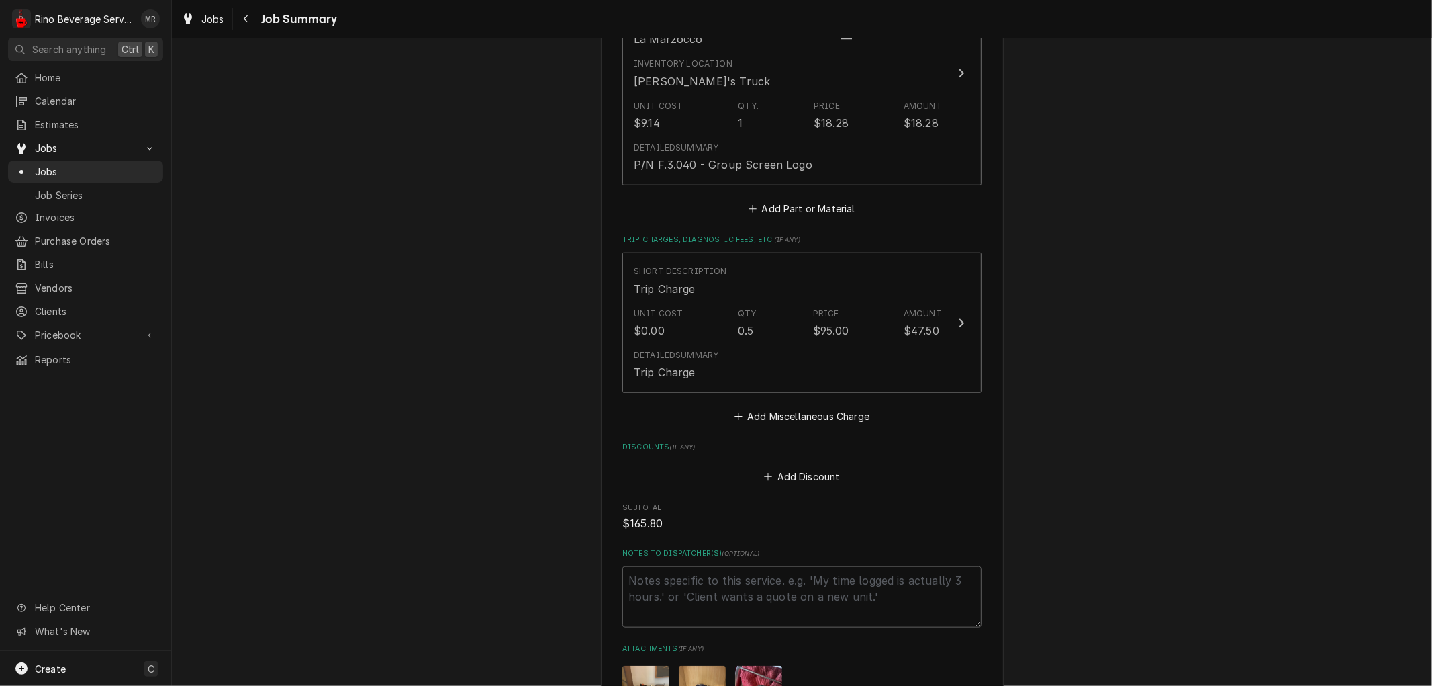
scroll to position [1225, 0]
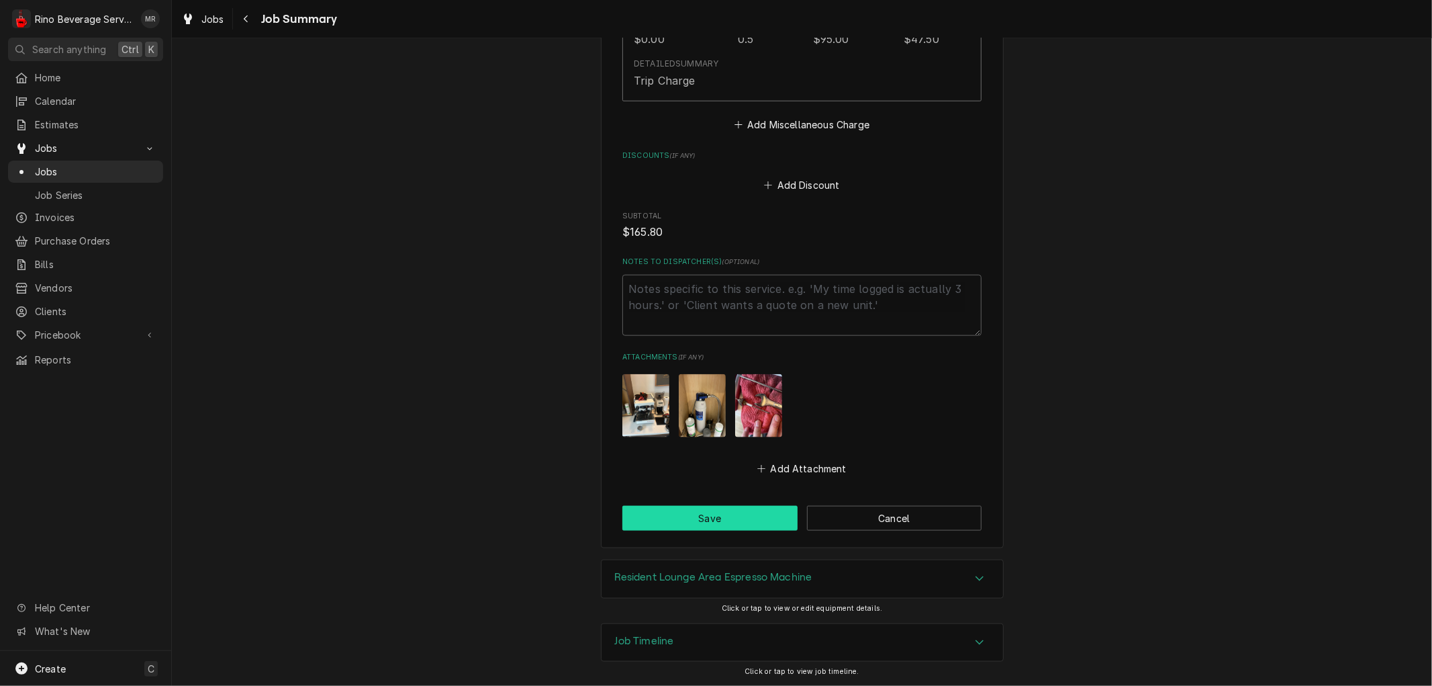
click at [716, 514] on button "Save" at bounding box center [709, 518] width 175 height 25
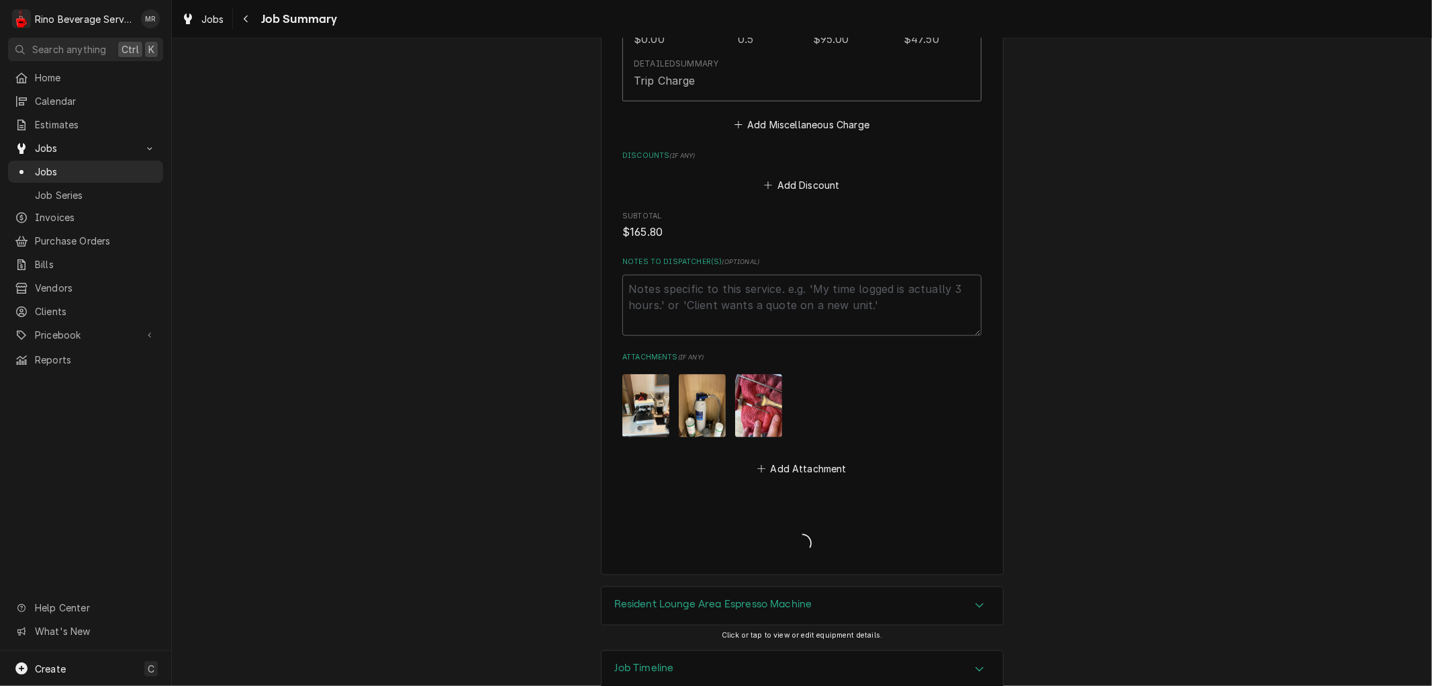
type textarea "x"
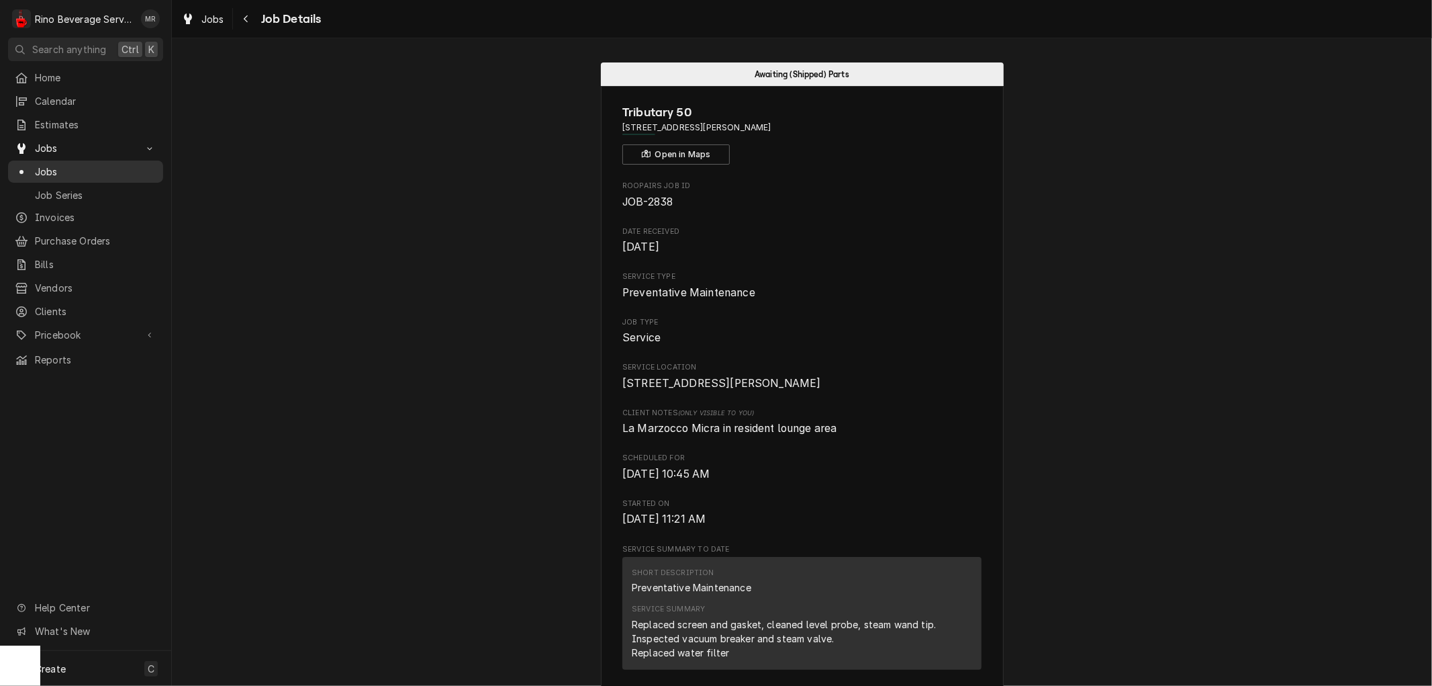
click at [109, 171] on span "Jobs" at bounding box center [96, 172] width 122 height 14
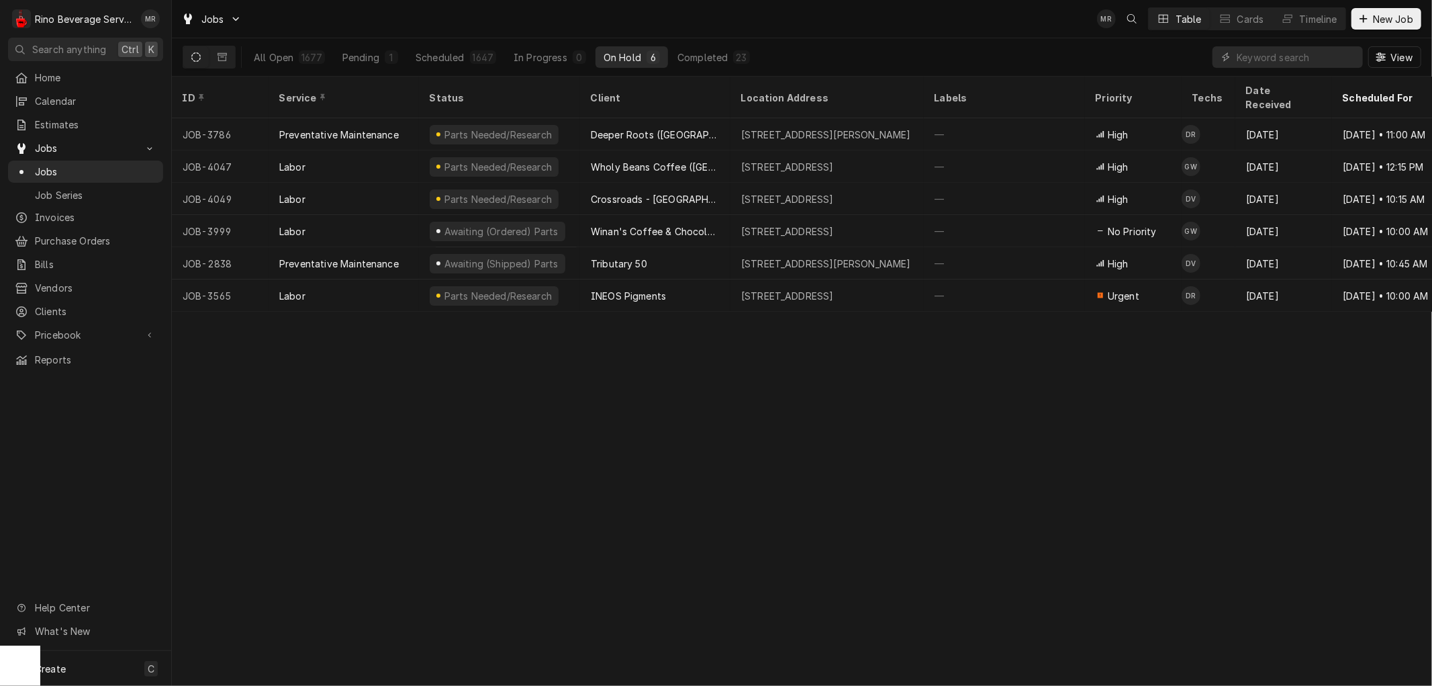
click at [626, 57] on div "On Hold" at bounding box center [623, 57] width 38 height 14
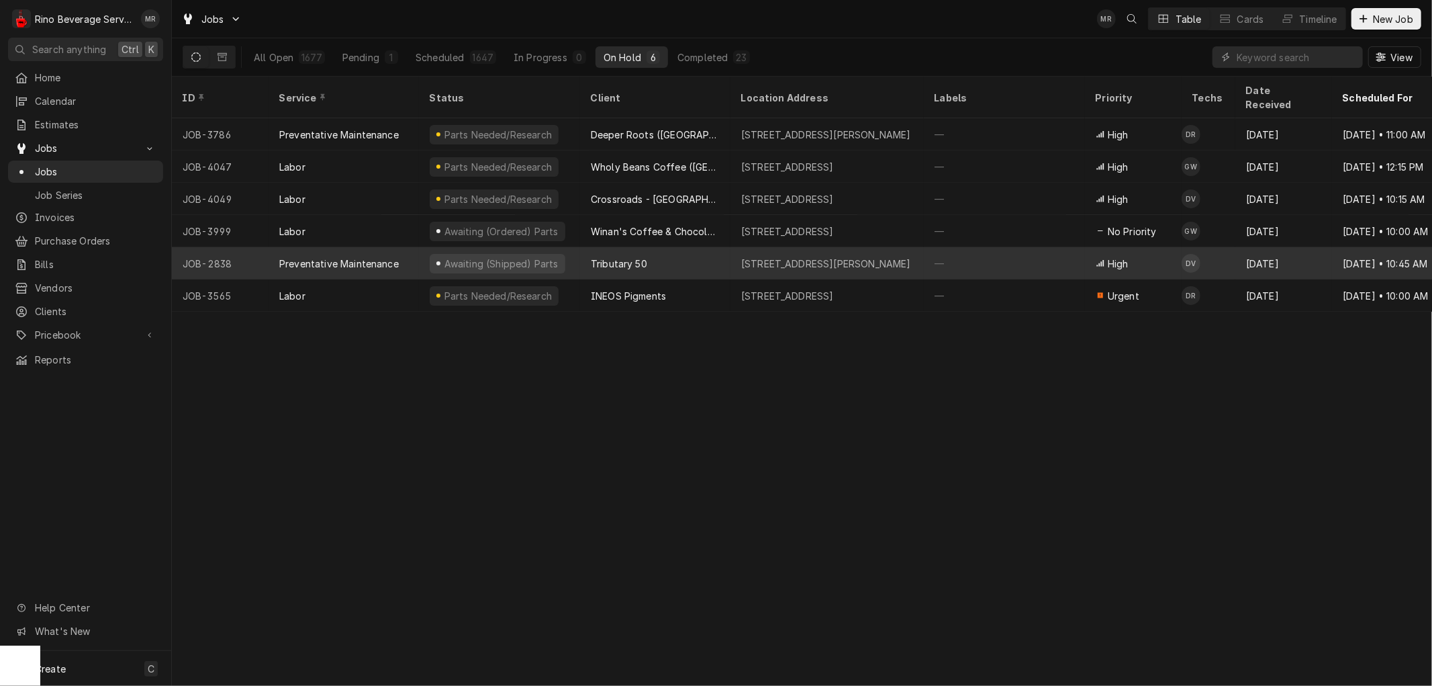
click at [576, 248] on div "Awaiting (Shipped) Parts" at bounding box center [499, 263] width 161 height 32
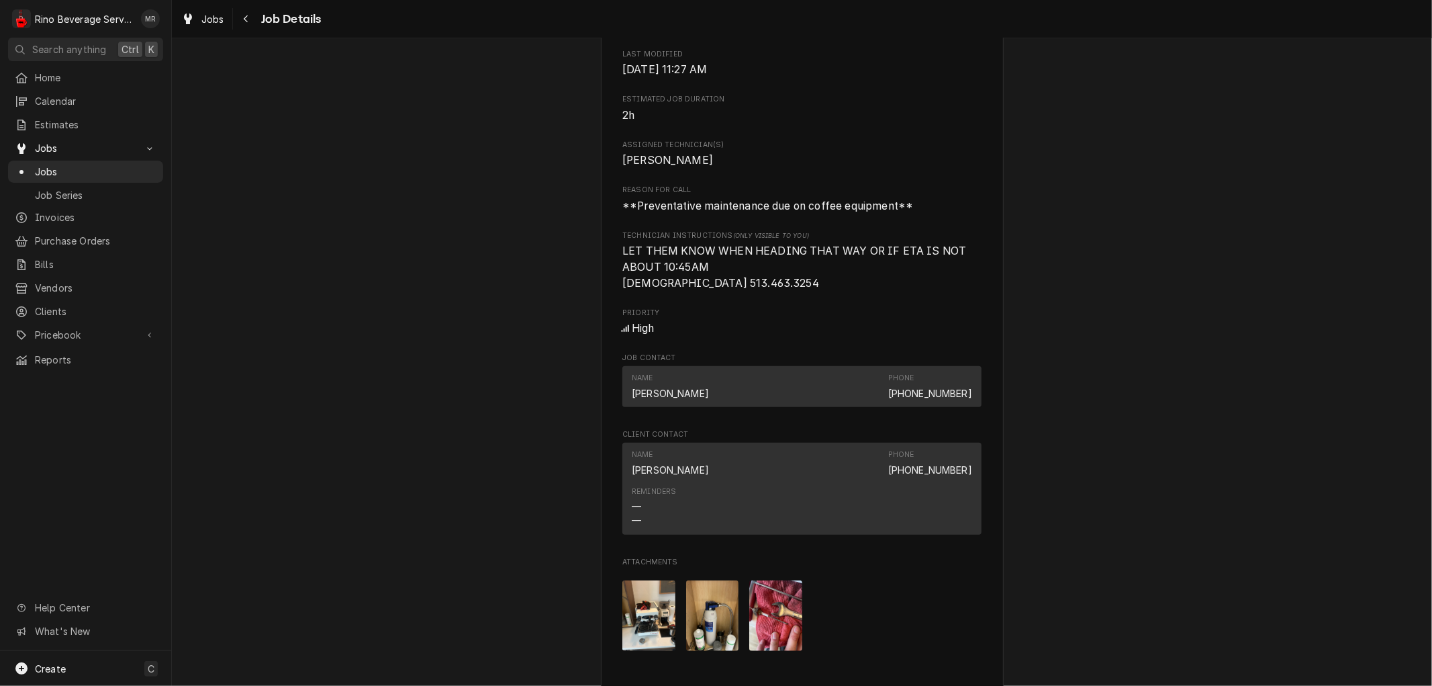
scroll to position [1362, 0]
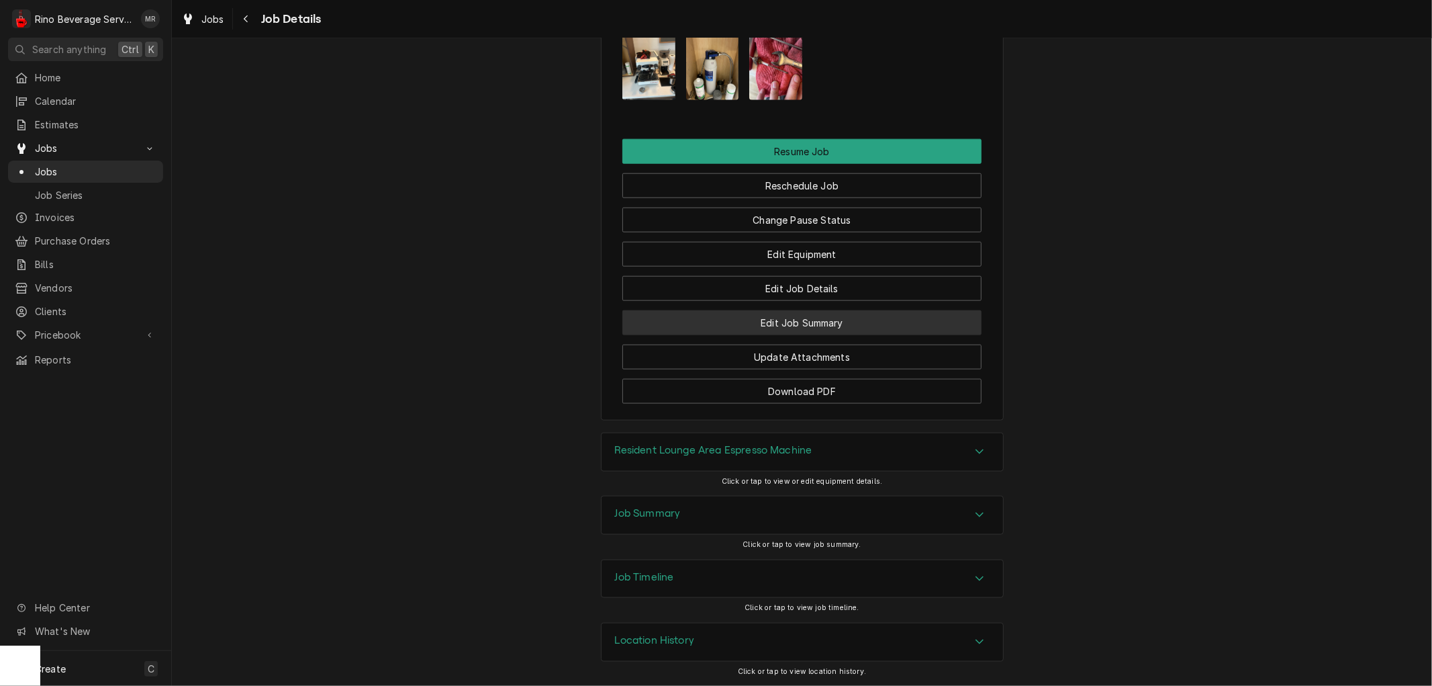
click at [726, 316] on button "Edit Job Summary" at bounding box center [801, 322] width 359 height 25
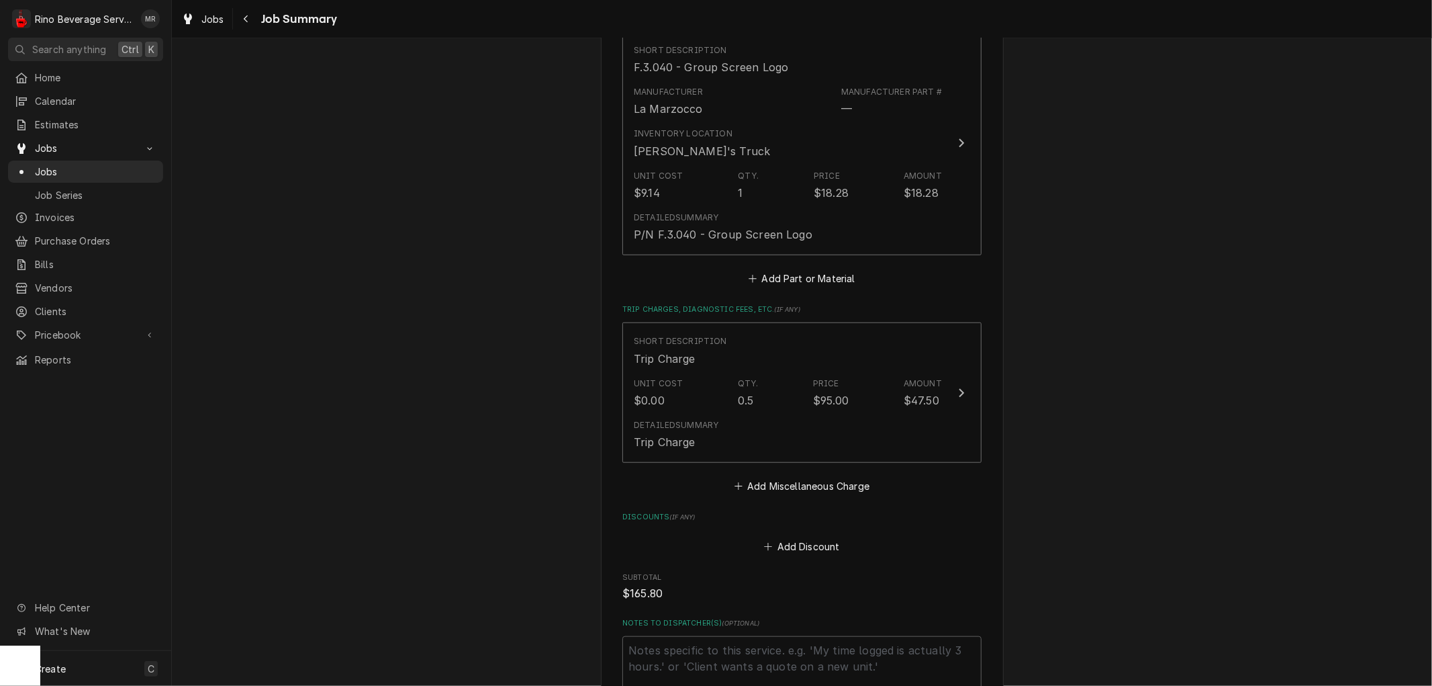
scroll to position [820, 0]
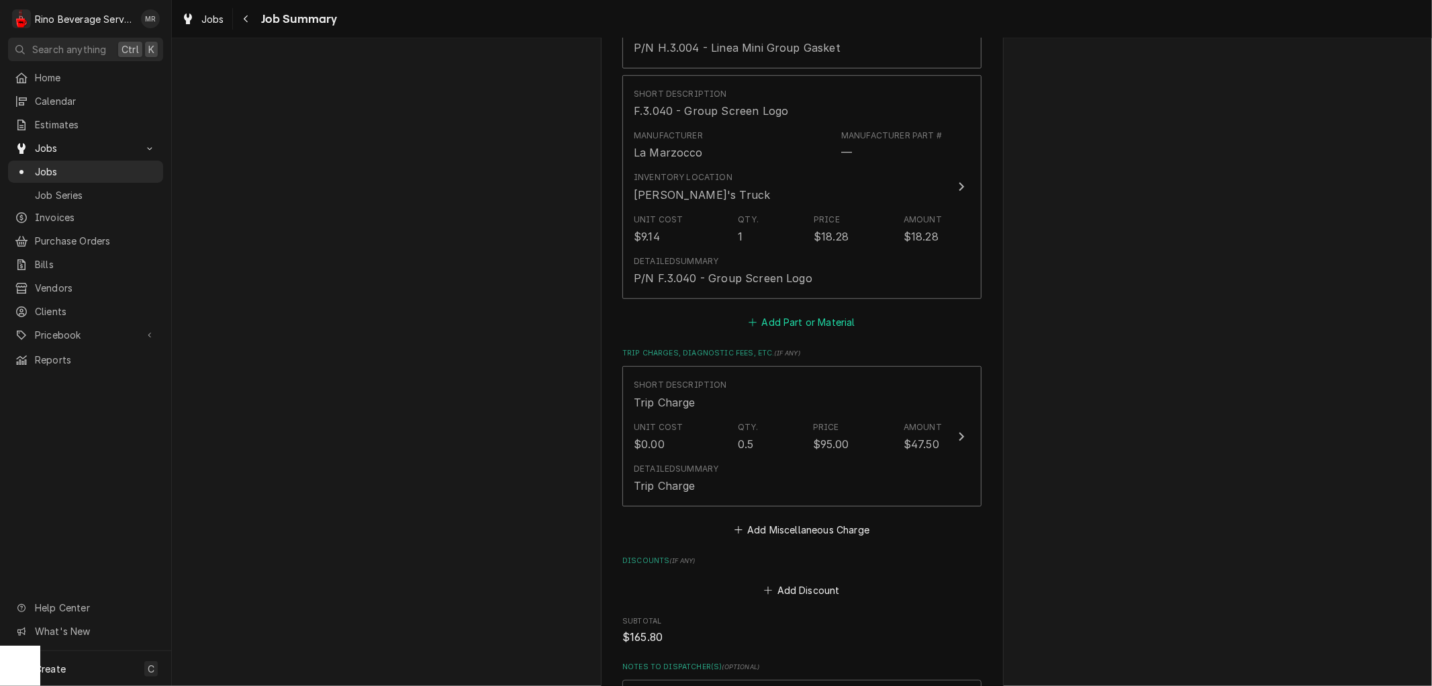
click at [773, 318] on button "Add Part or Material" at bounding box center [802, 321] width 111 height 19
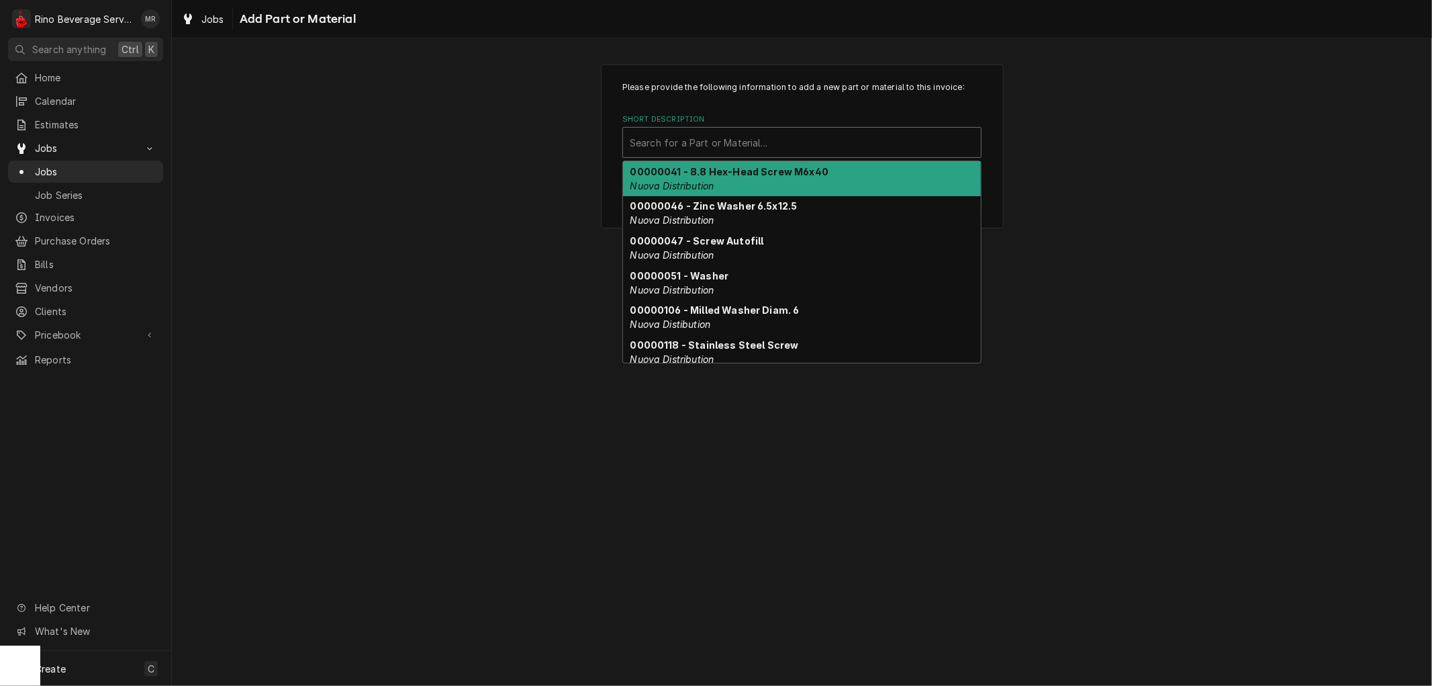
click at [735, 143] on div "Short Description" at bounding box center [802, 142] width 344 height 24
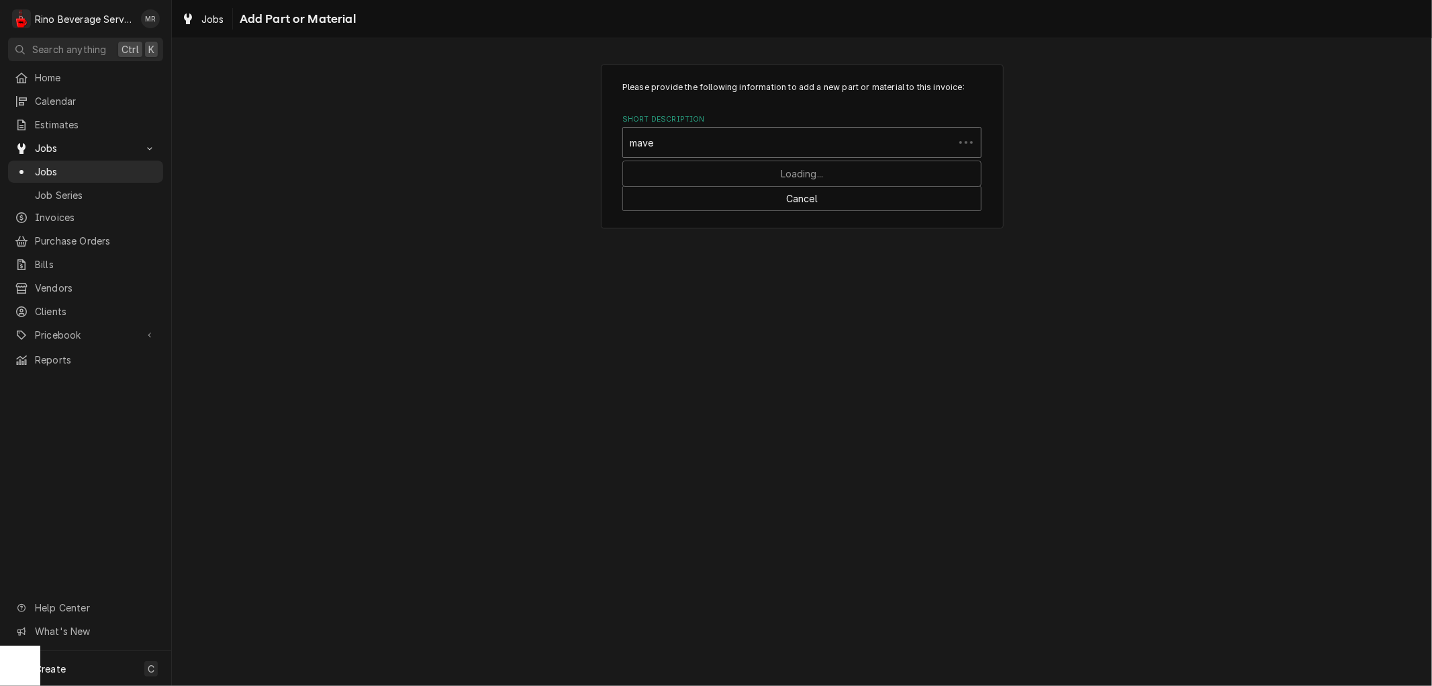
type input "mavea"
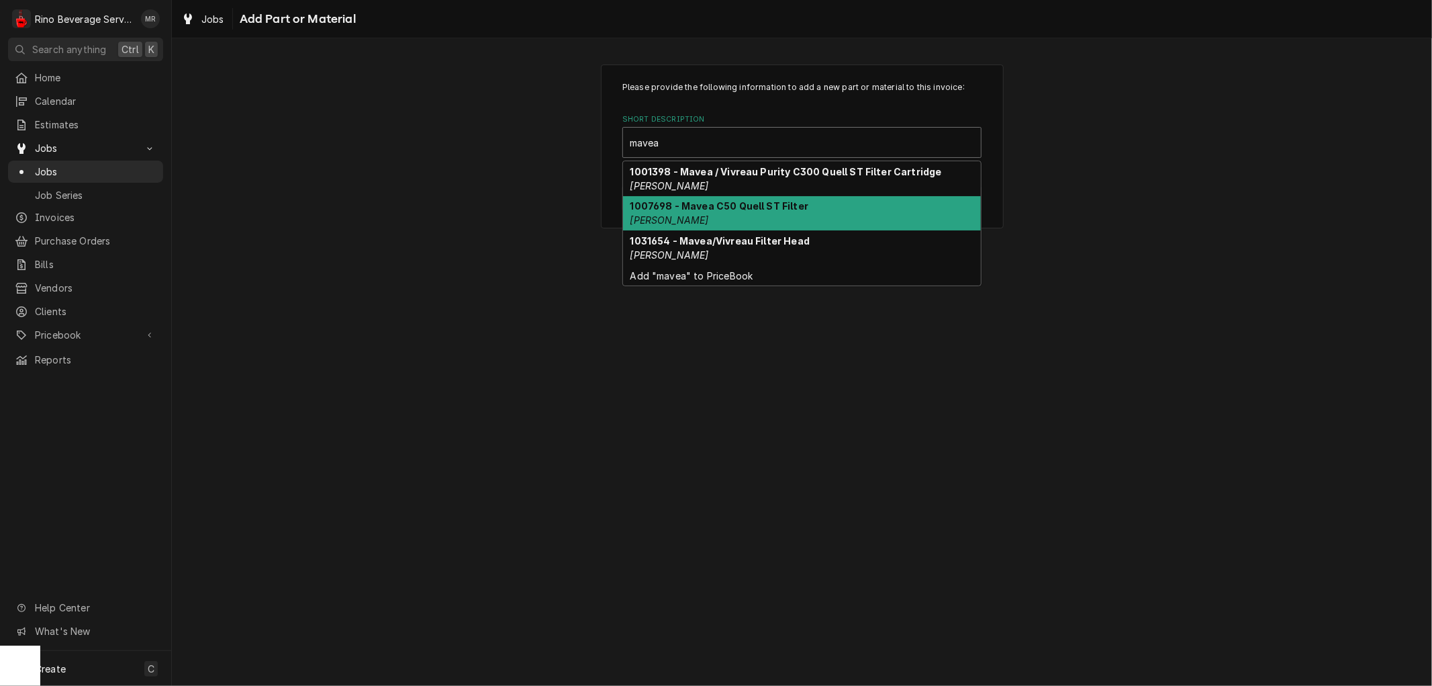
click at [735, 211] on strong "1007698 - Mavea C50 Quell ST Filter" at bounding box center [719, 205] width 179 height 11
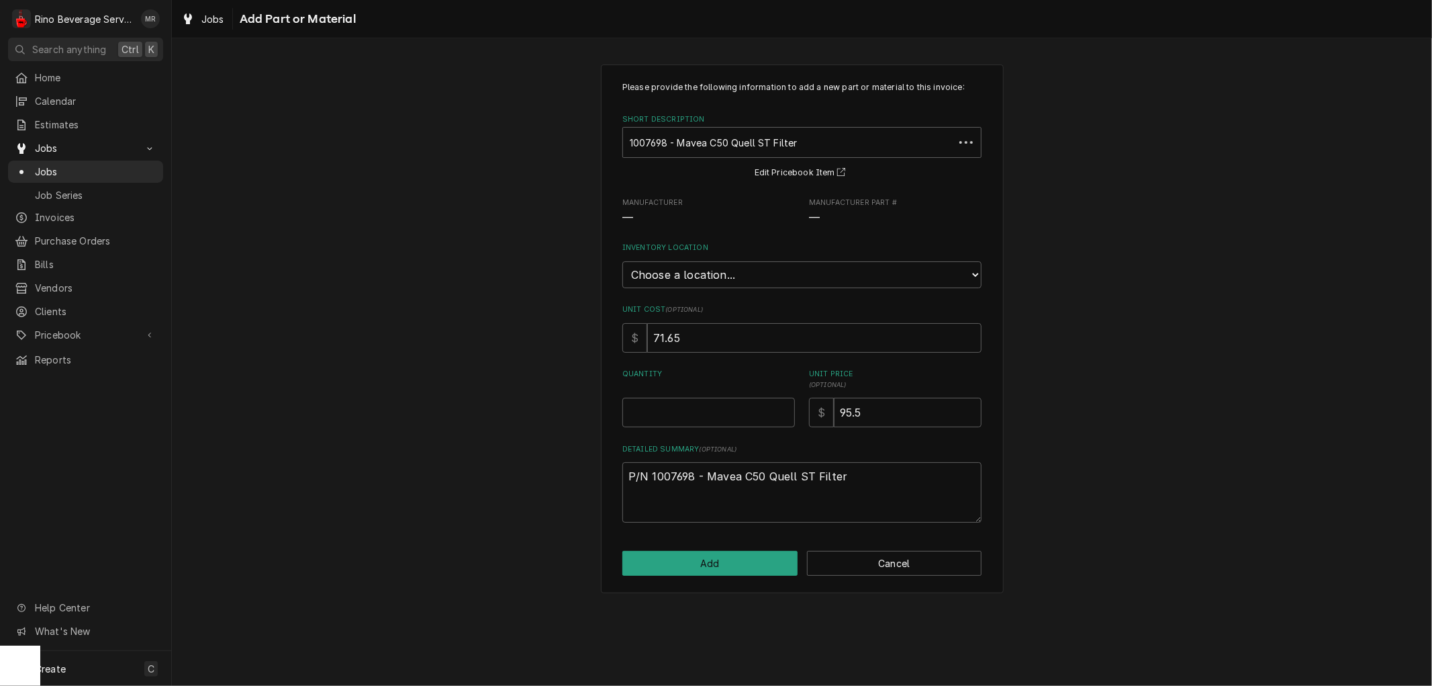
type textarea "x"
click at [710, 271] on select "Choose a location... Damon's Truck Dane's Truck Graham's Truck Main Warehouse" at bounding box center [801, 274] width 359 height 27
select select "156"
click at [622, 261] on select "Choose a location... Damon's Truck Dane's Truck Graham's Truck Main Warehouse" at bounding box center [801, 274] width 359 height 27
type textarea "x"
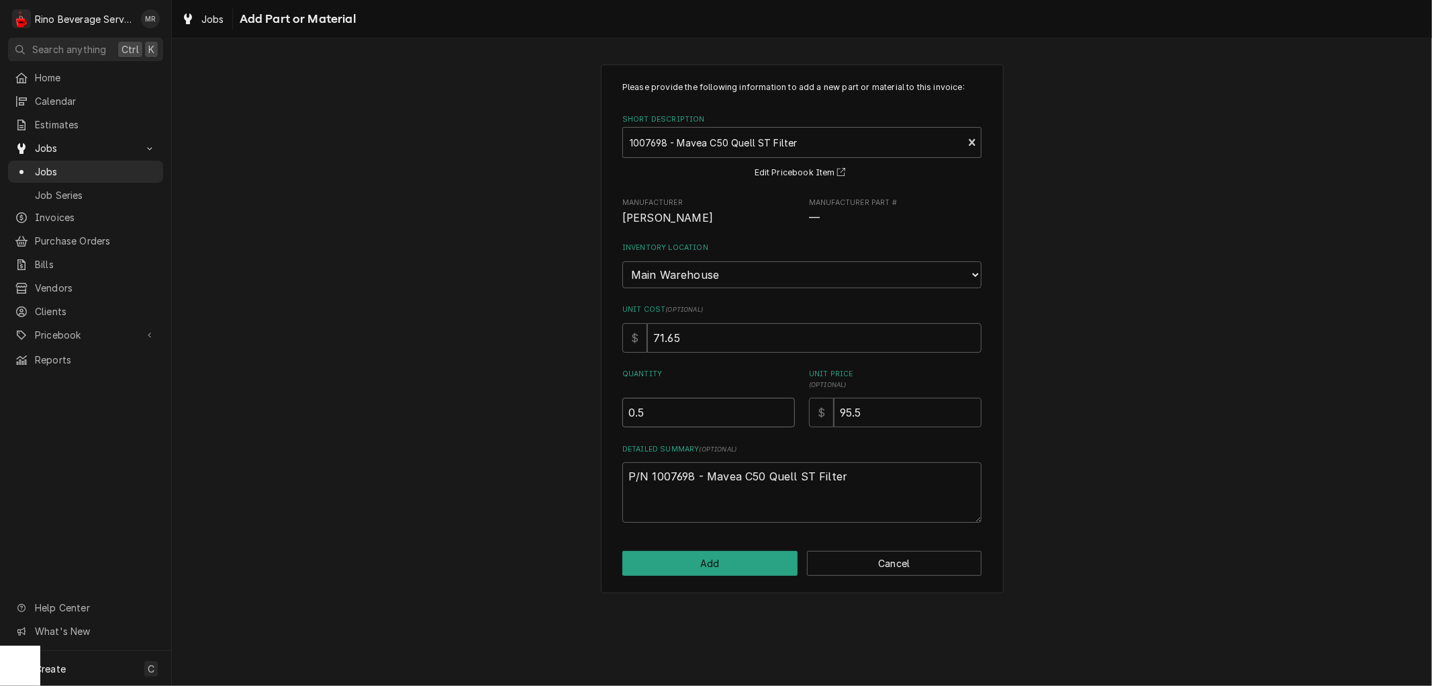
type input "0.5"
click at [782, 406] on input "0.5" at bounding box center [708, 412] width 173 height 30
type textarea "x"
type input "1"
click at [782, 406] on input "1" at bounding box center [708, 412] width 173 height 30
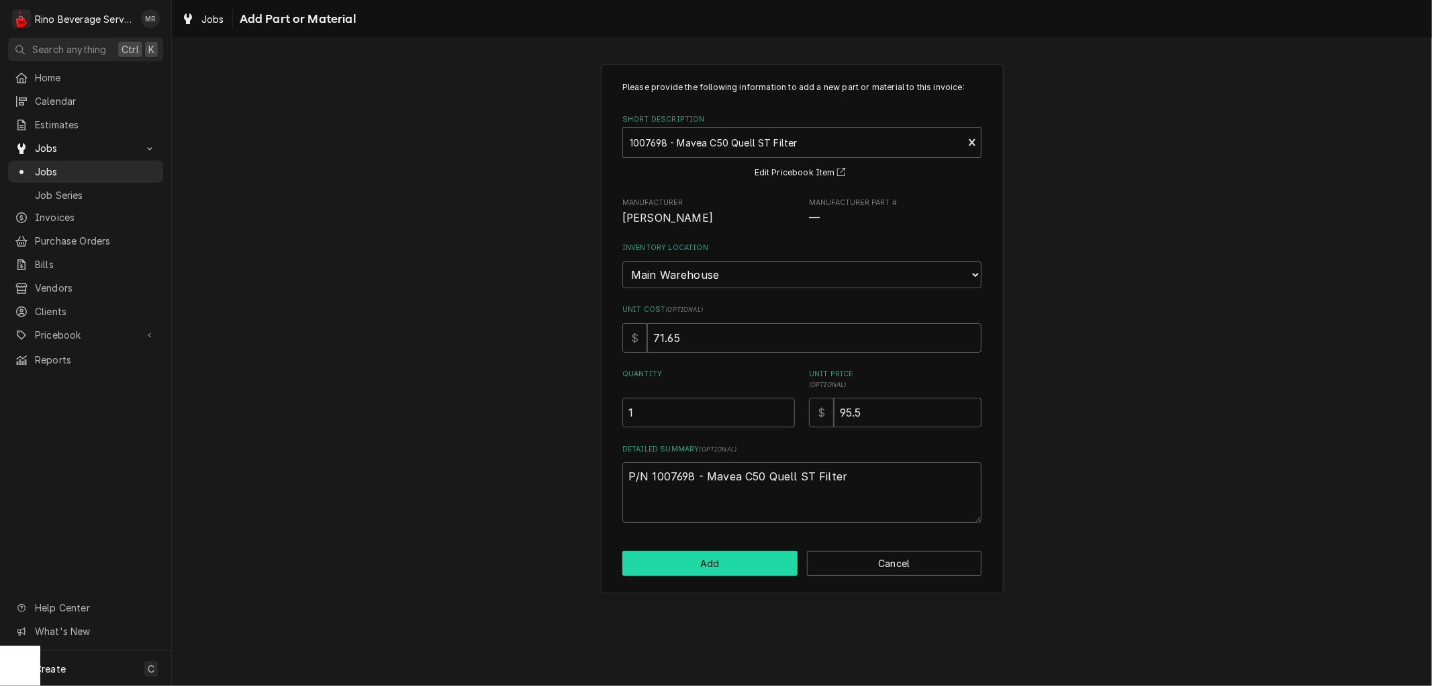
click at [722, 553] on button "Add" at bounding box center [709, 563] width 175 height 25
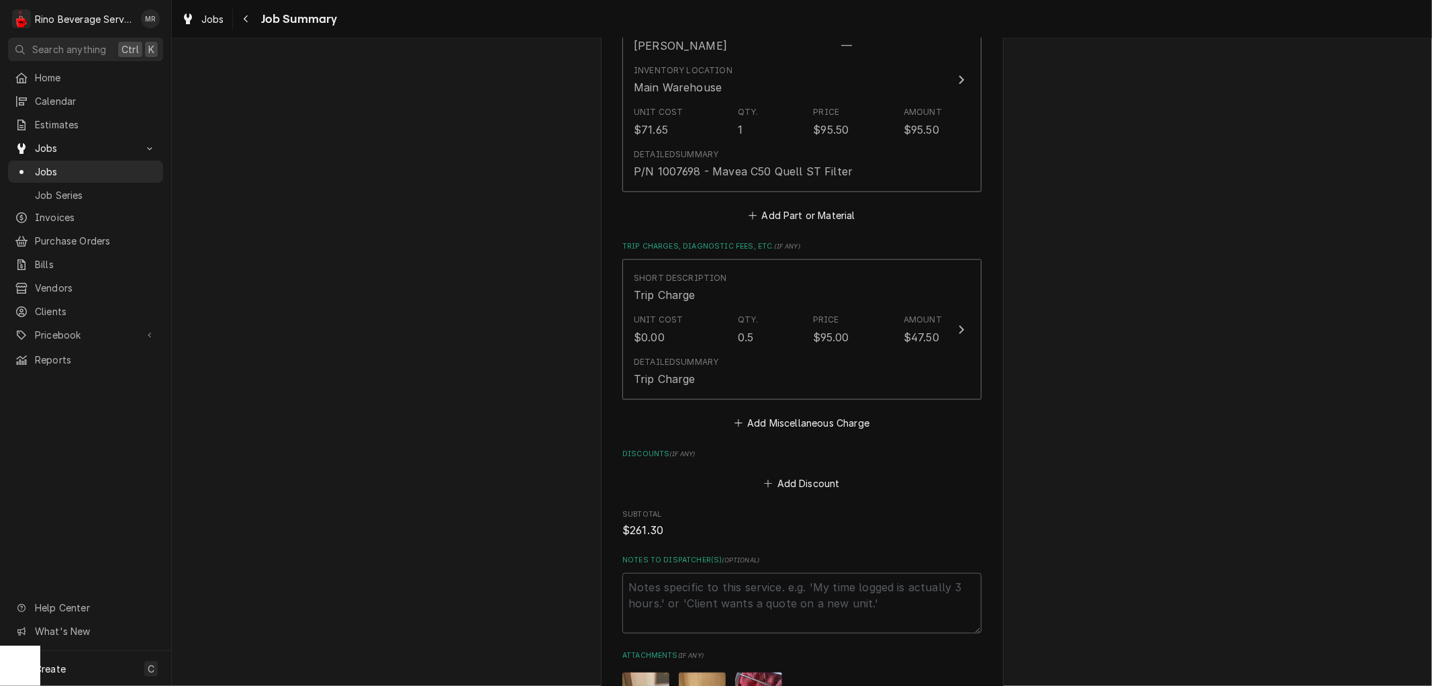
scroll to position [1456, 0]
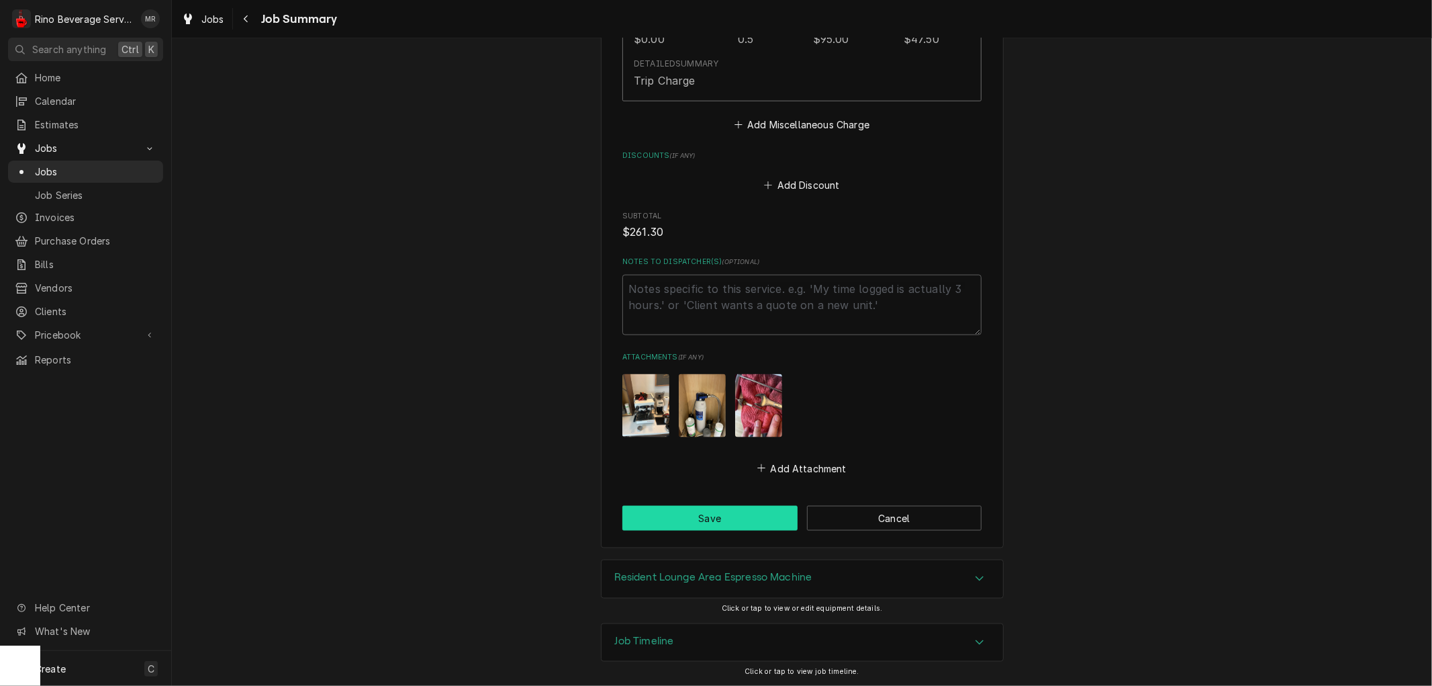
click at [716, 506] on button "Save" at bounding box center [709, 518] width 175 height 25
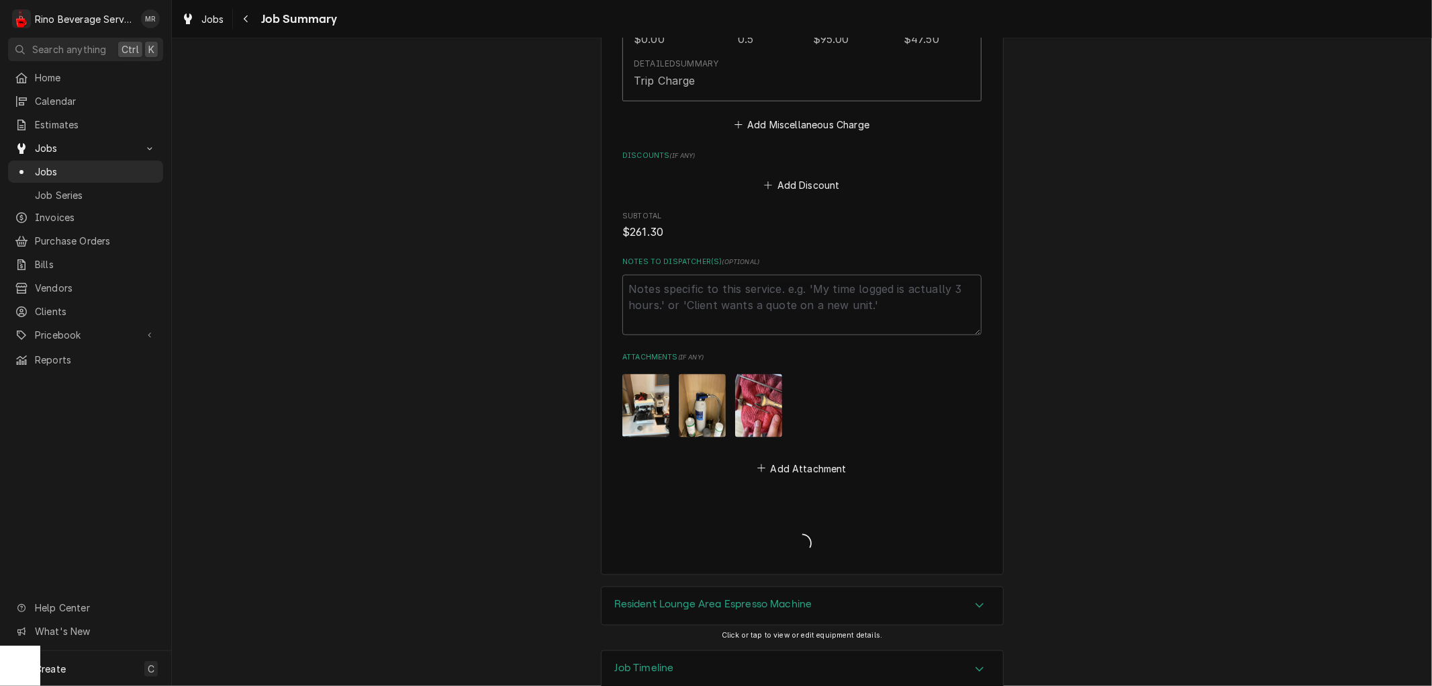
type textarea "x"
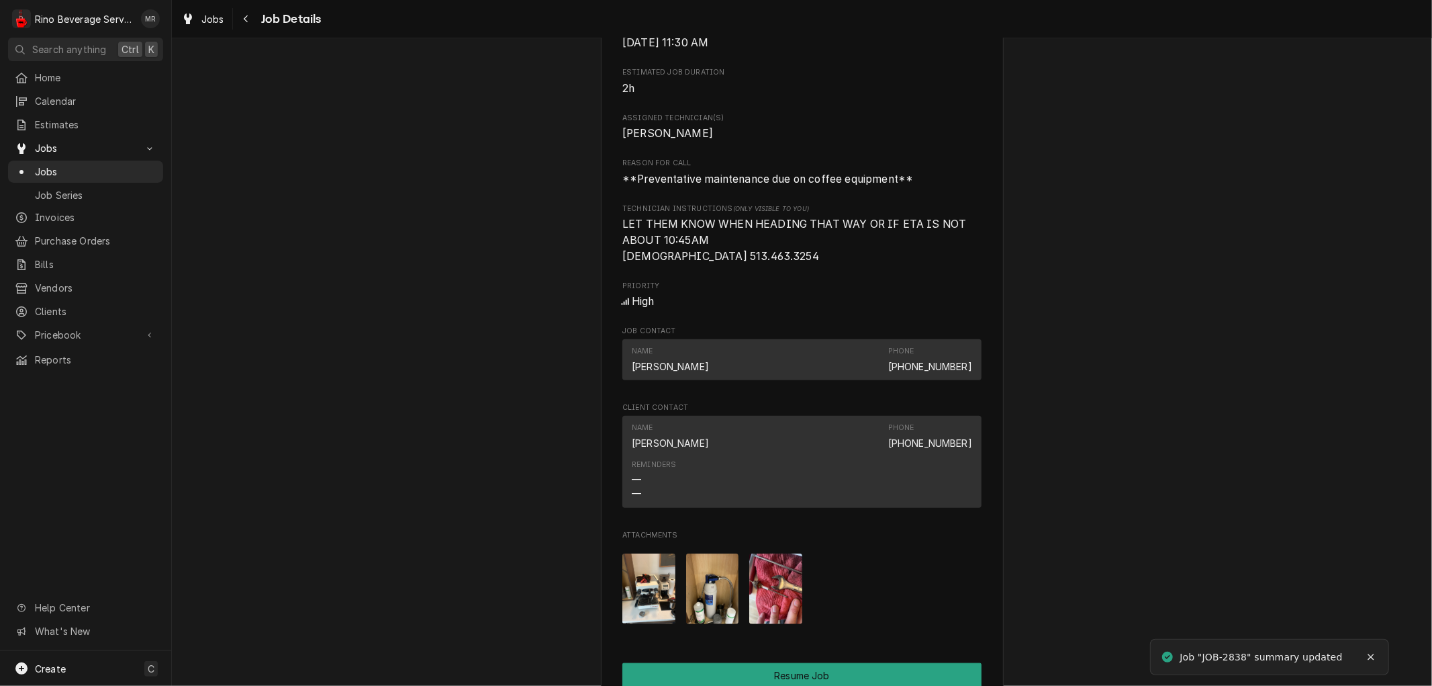
scroll to position [1362, 0]
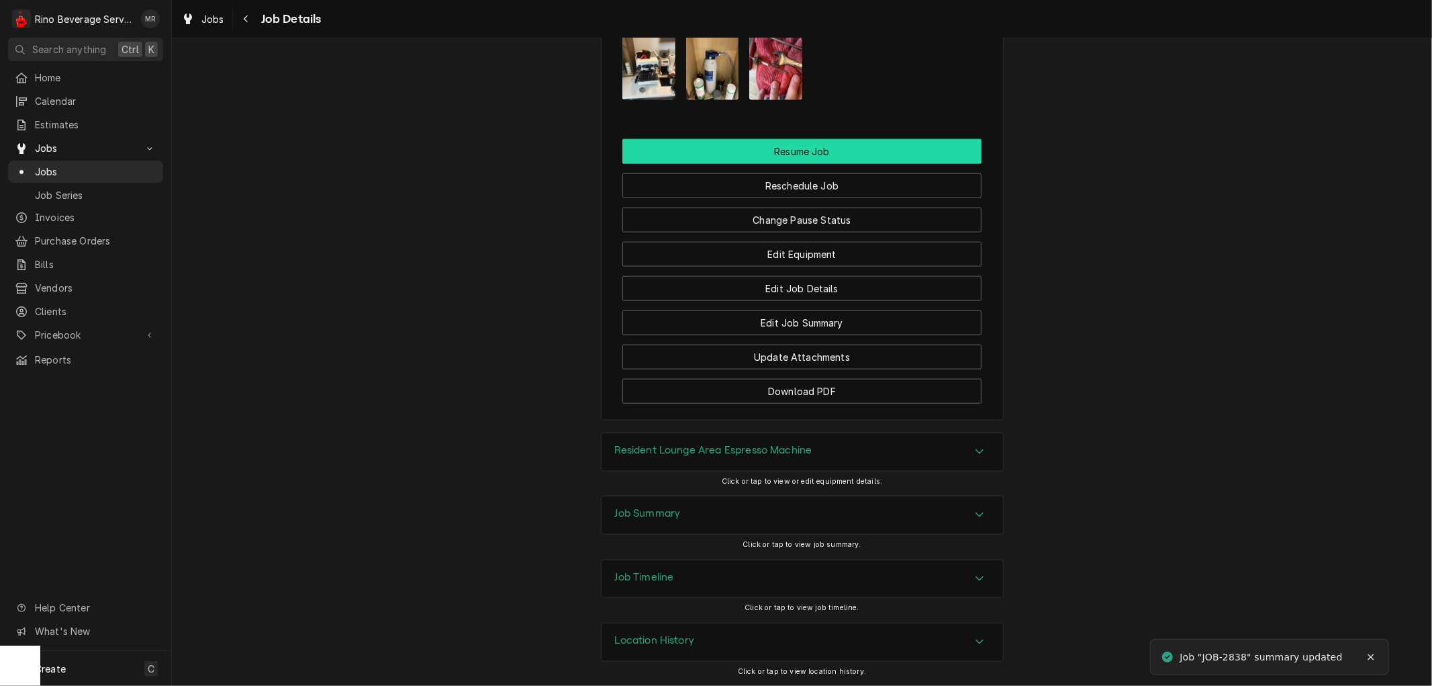
click at [773, 148] on button "Resume Job" at bounding box center [801, 151] width 359 height 25
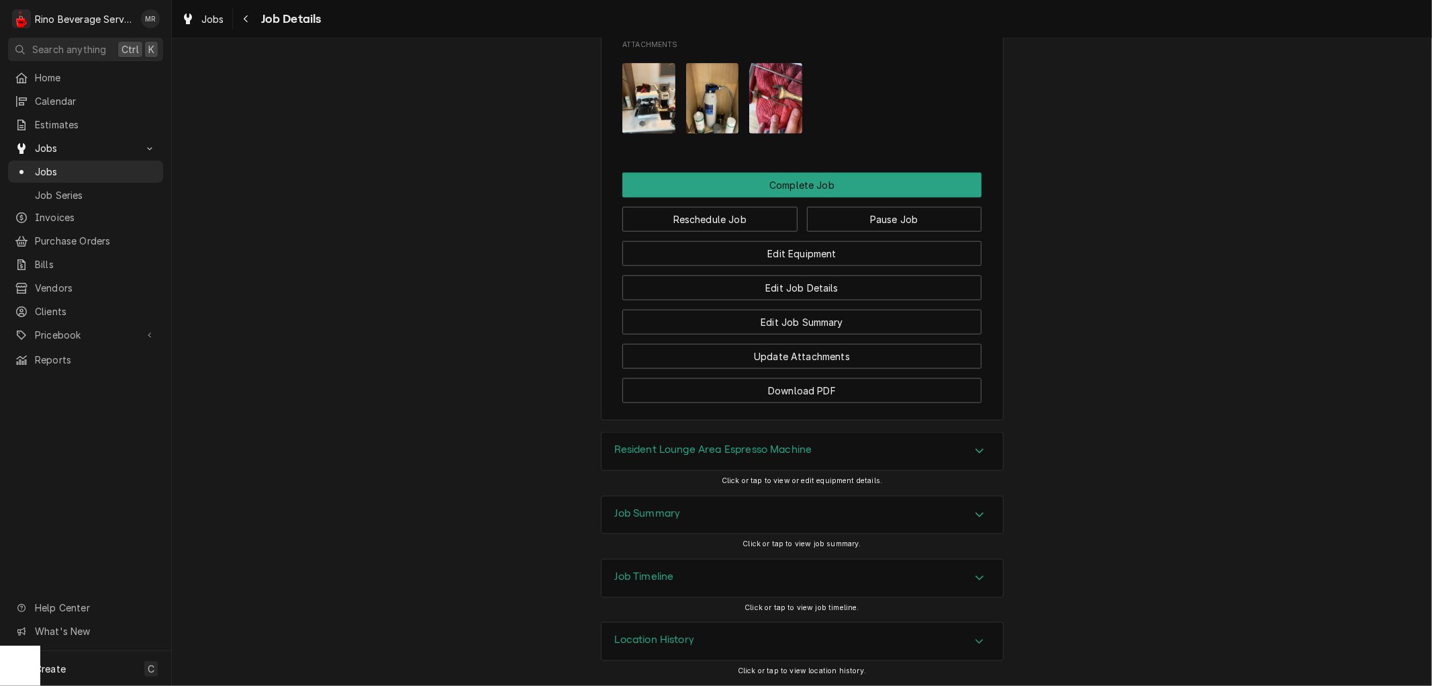
scroll to position [1222, 0]
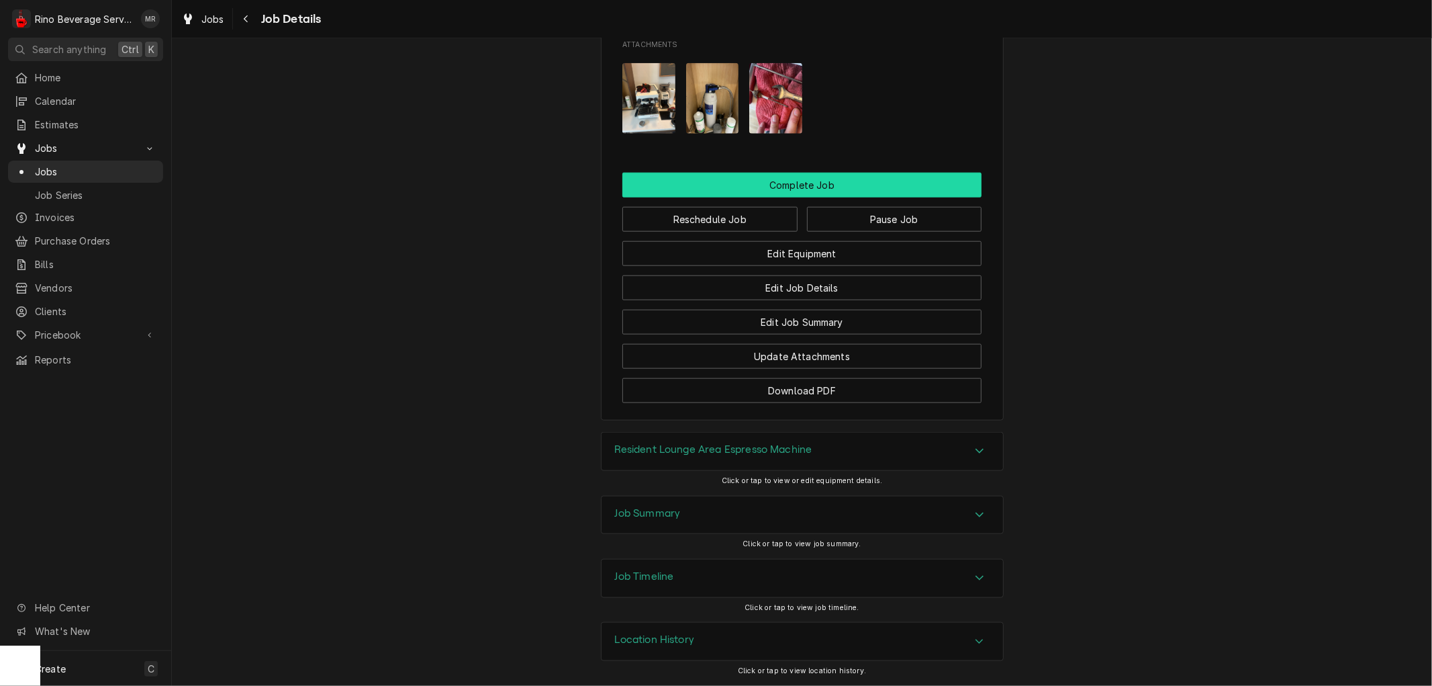
click at [776, 179] on button "Complete Job" at bounding box center [801, 185] width 359 height 25
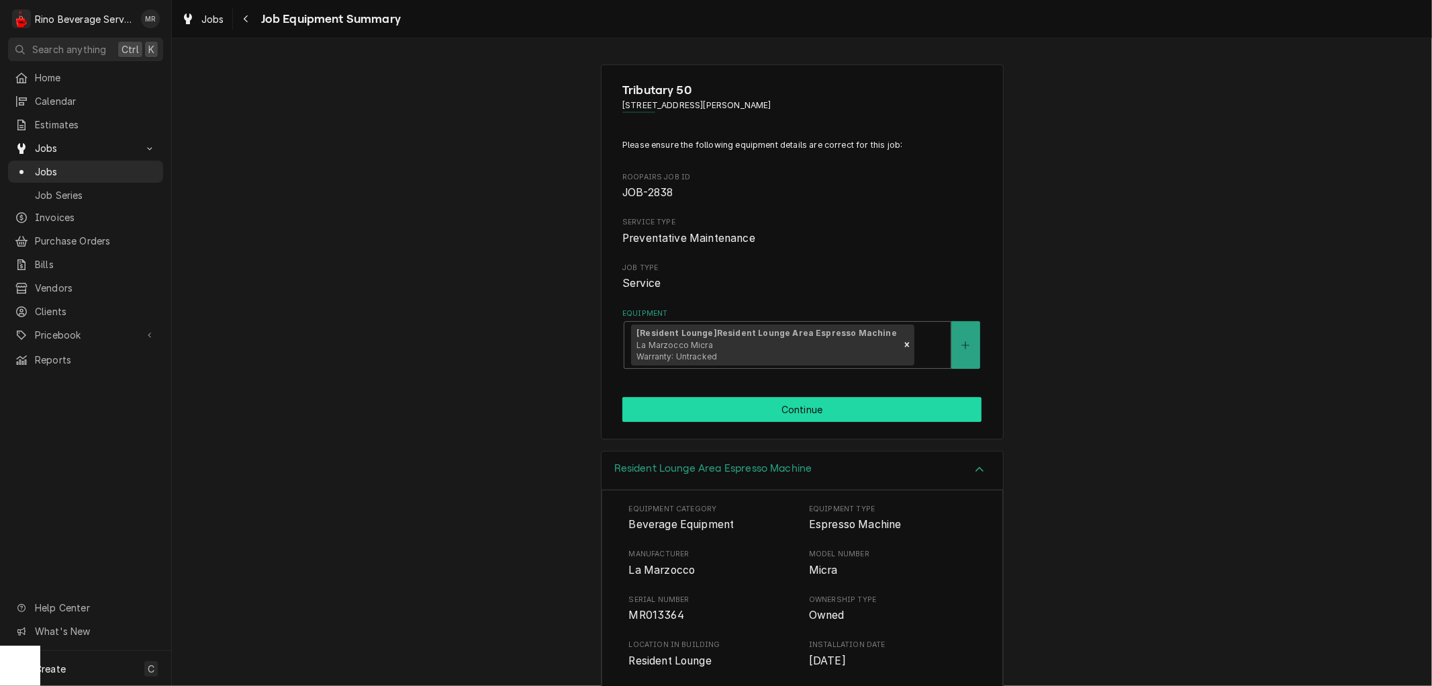
click at [761, 399] on button "Continue" at bounding box center [801, 409] width 359 height 25
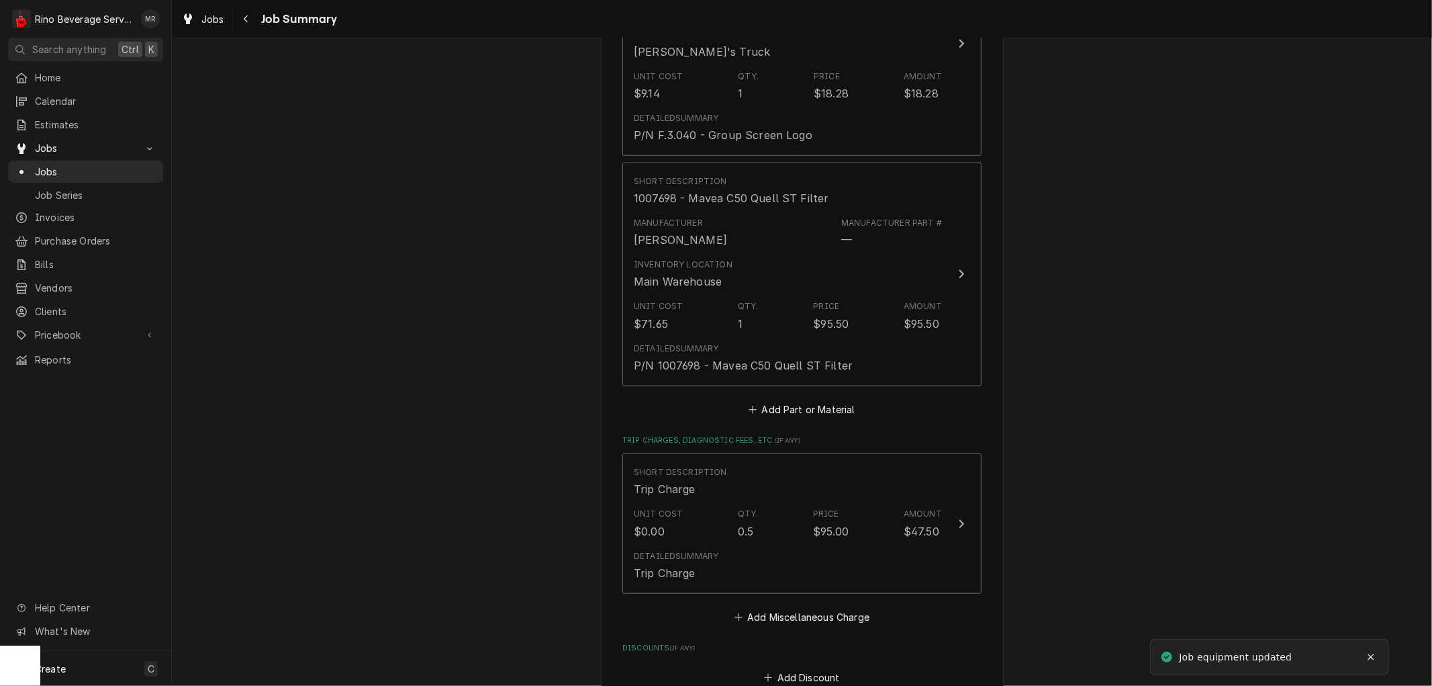
scroll to position [1456, 0]
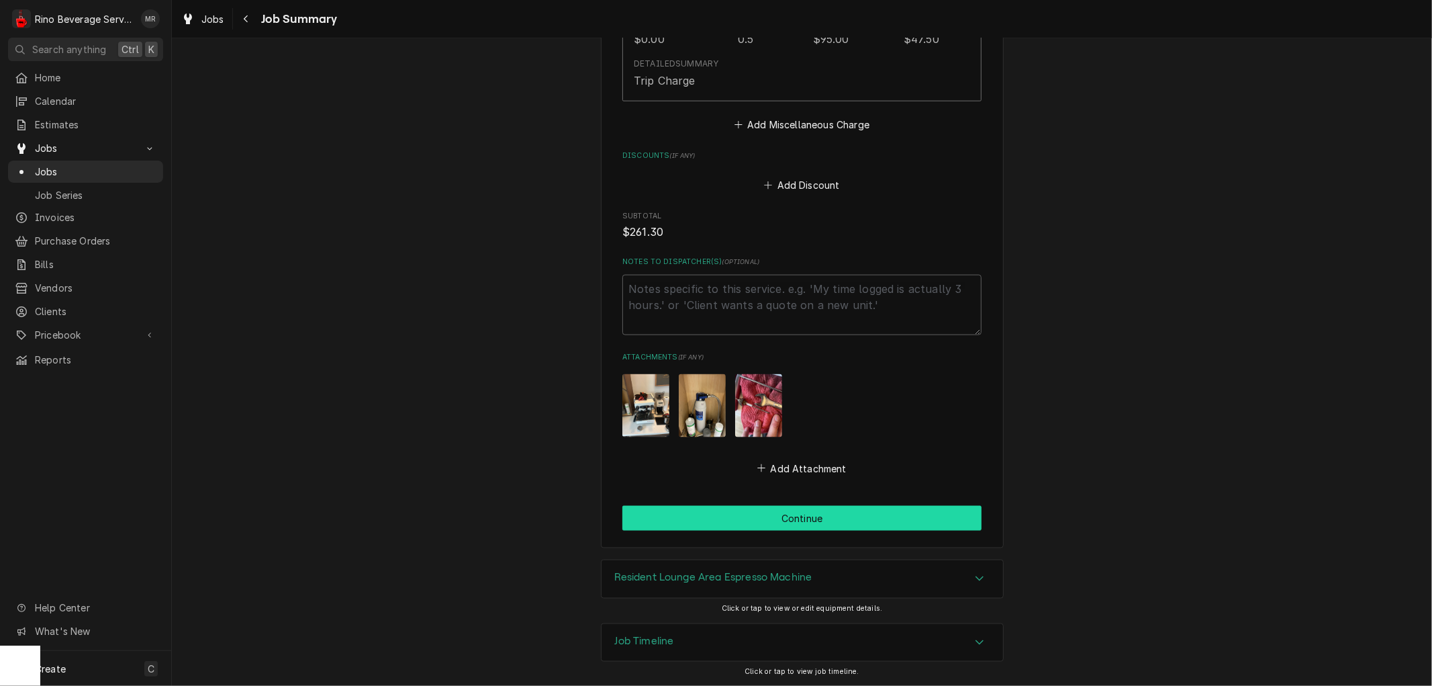
click at [787, 518] on button "Continue" at bounding box center [801, 518] width 359 height 25
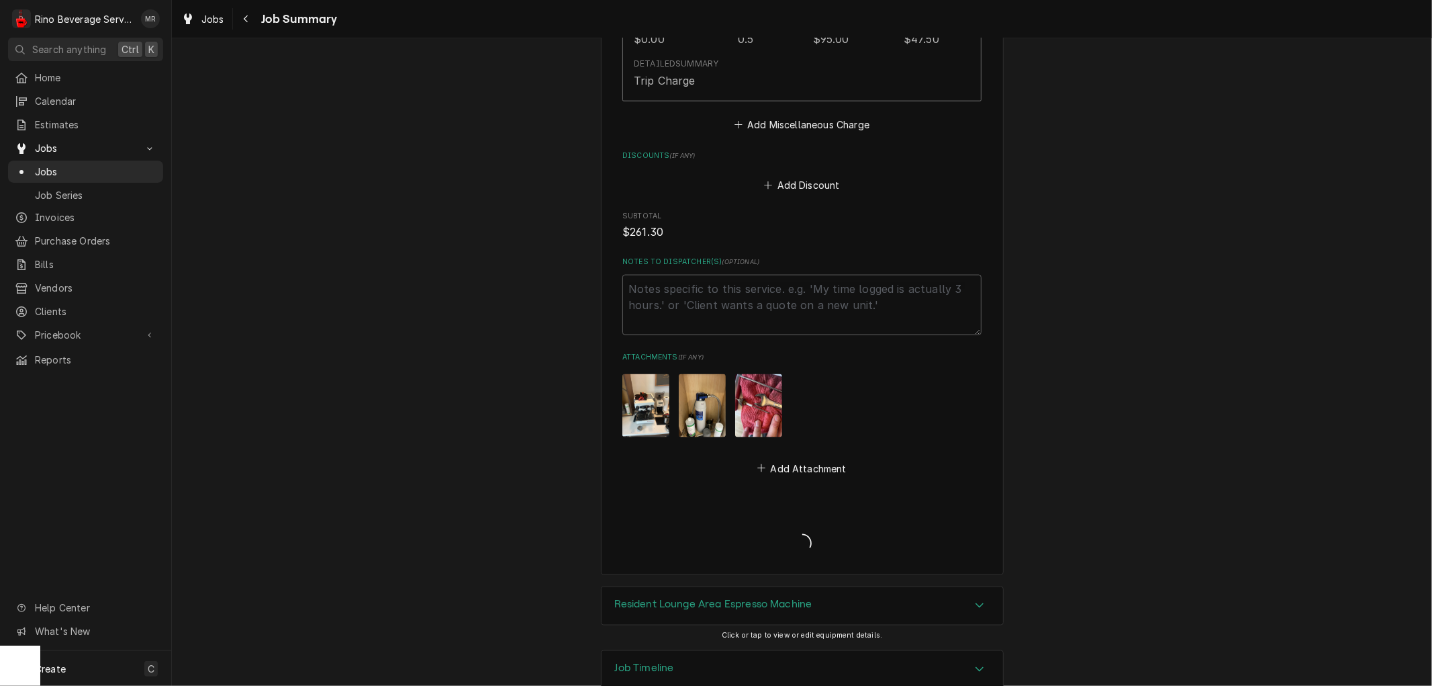
type textarea "x"
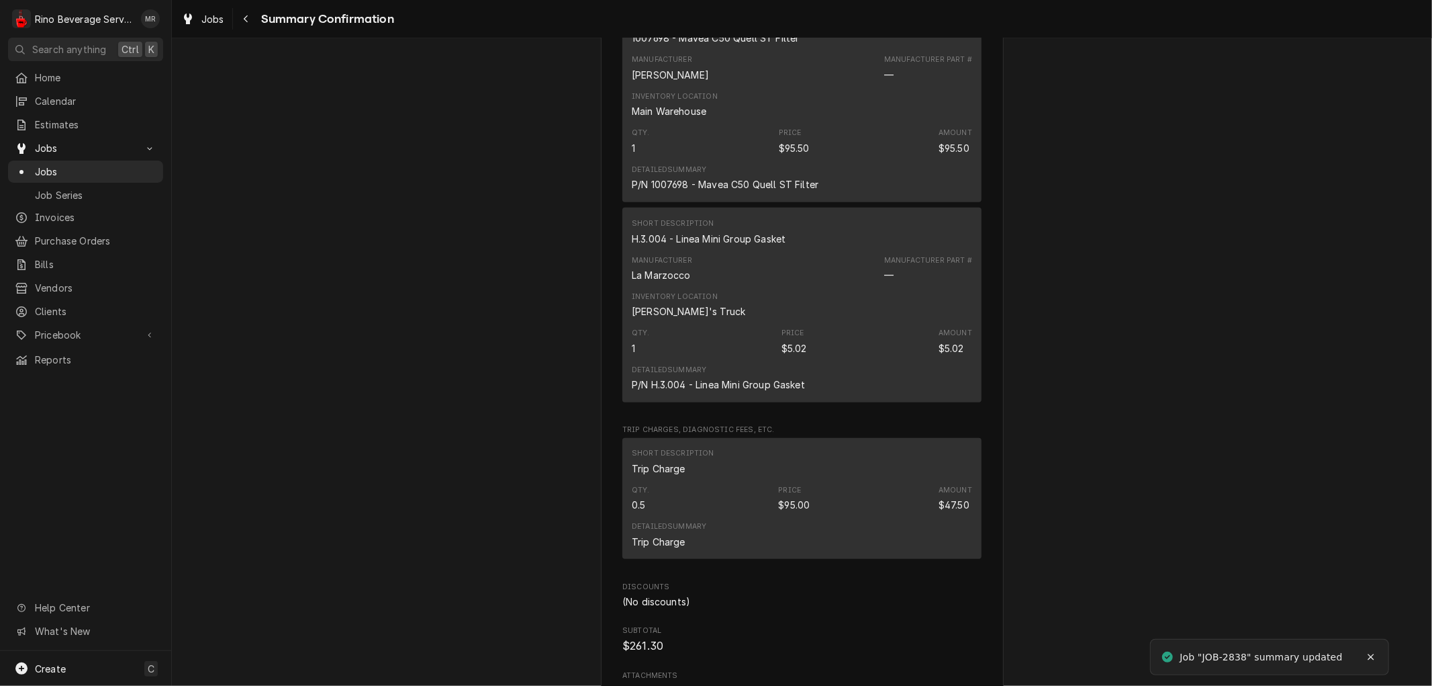
scroll to position [1408, 0]
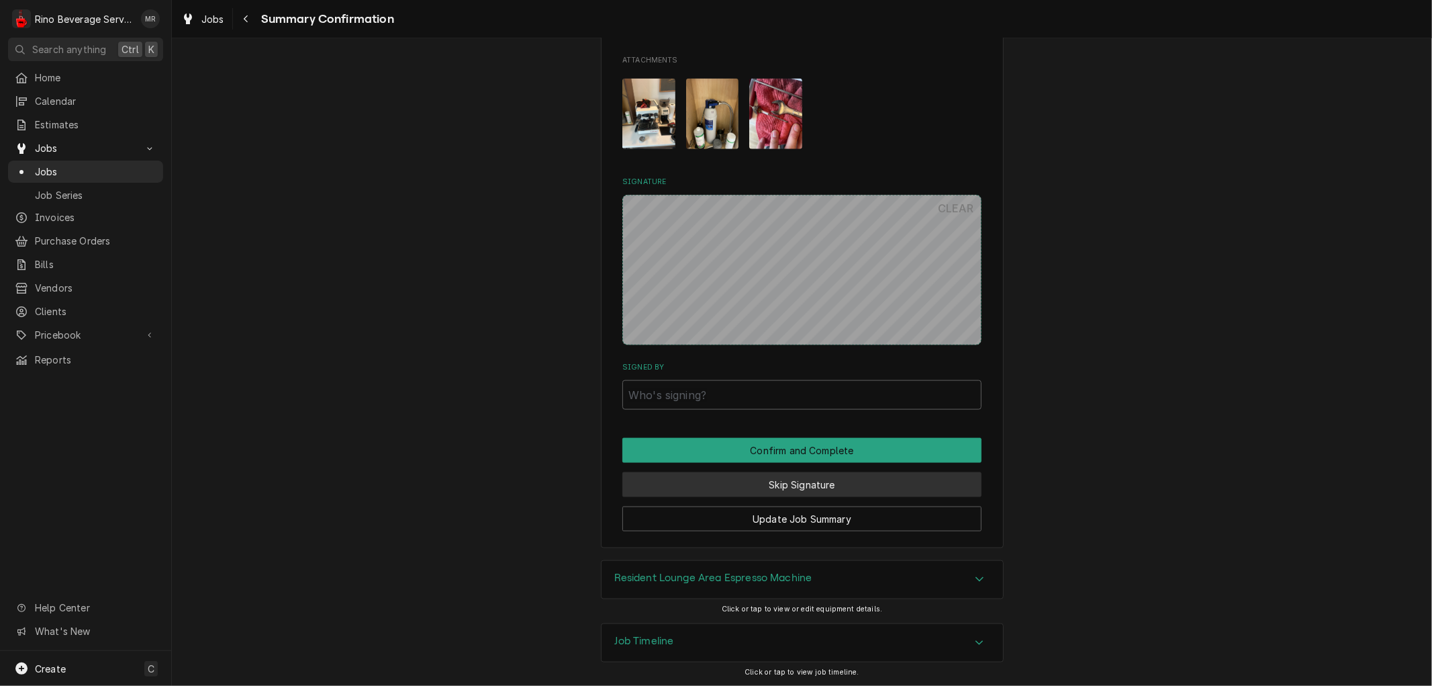
click at [722, 479] on button "Skip Signature" at bounding box center [801, 484] width 359 height 25
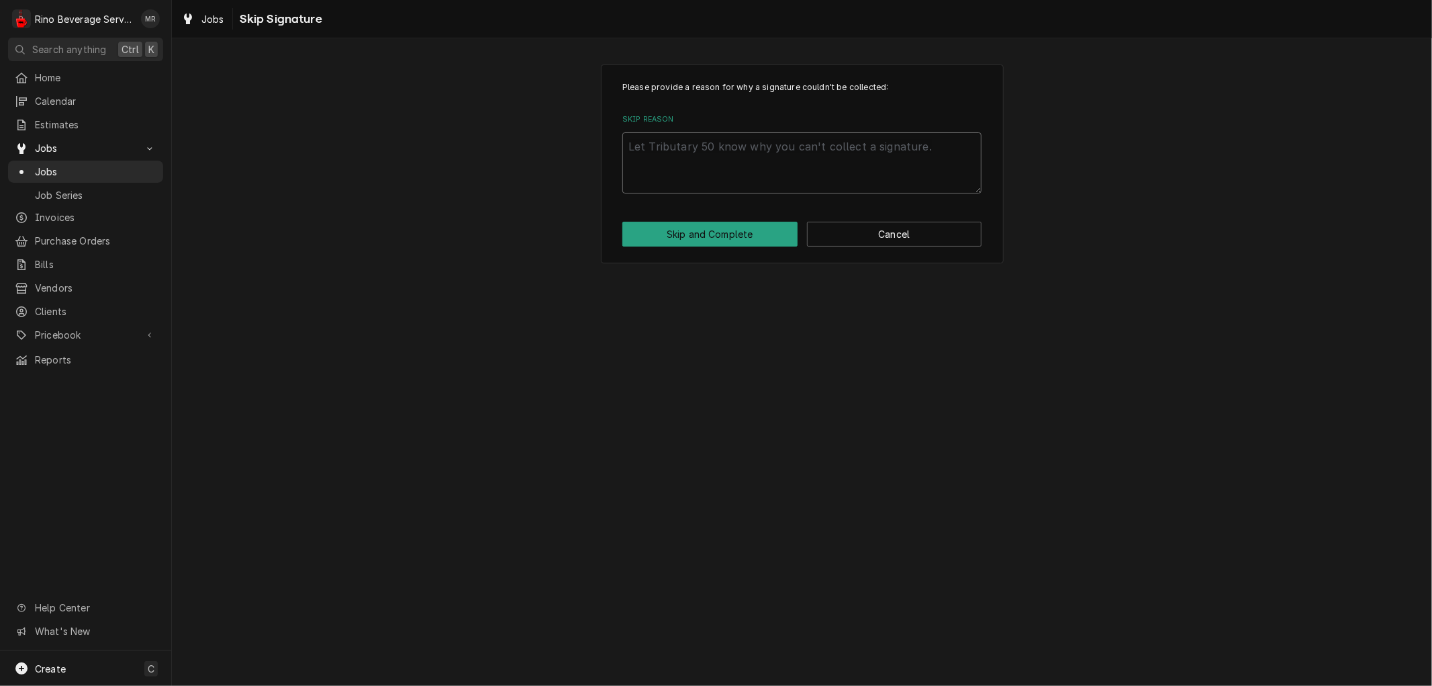
click at [760, 162] on textarea "Skip Reason" at bounding box center [801, 162] width 359 height 60
type textarea "x"
type textarea "n"
type textarea "x"
type textarea "no"
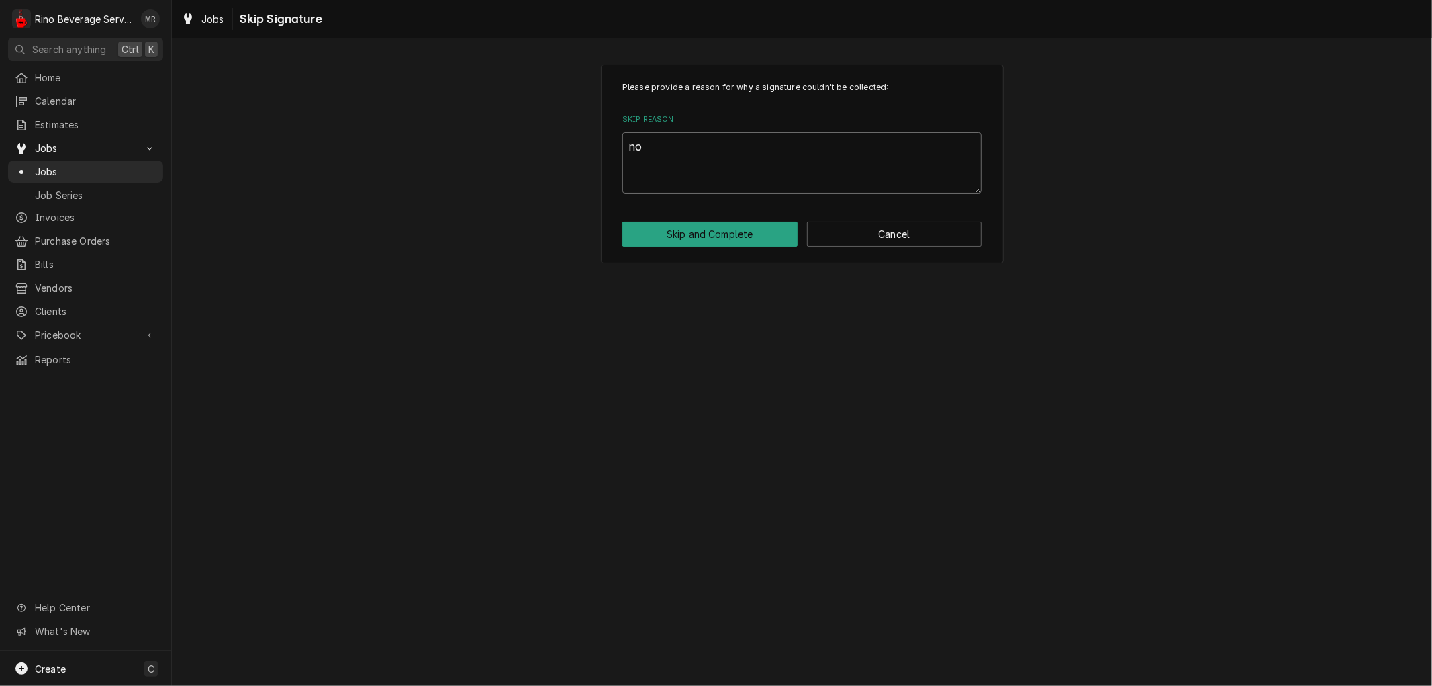
type textarea "x"
type textarea "non"
type textarea "x"
type textarea "none"
click at [739, 232] on button "Skip and Complete" at bounding box center [709, 234] width 175 height 25
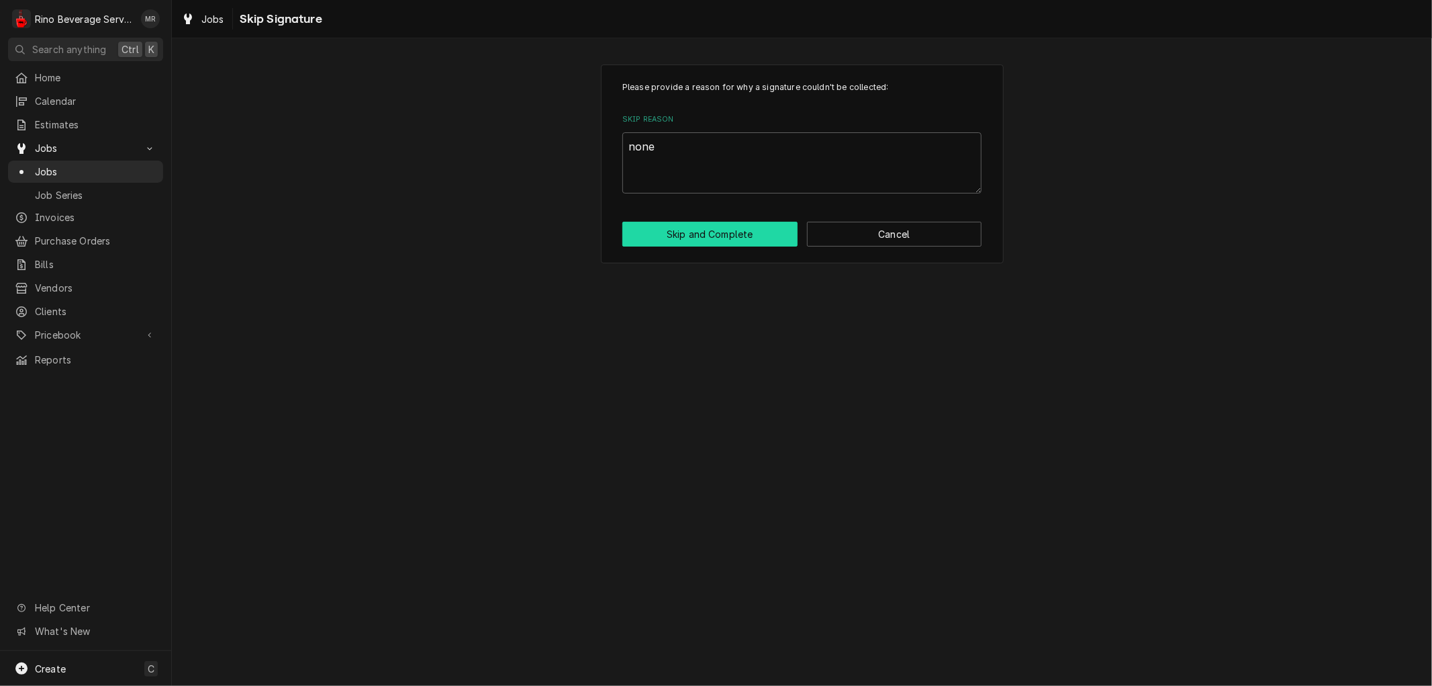
type textarea "x"
